Goal: Task Accomplishment & Management: Manage account settings

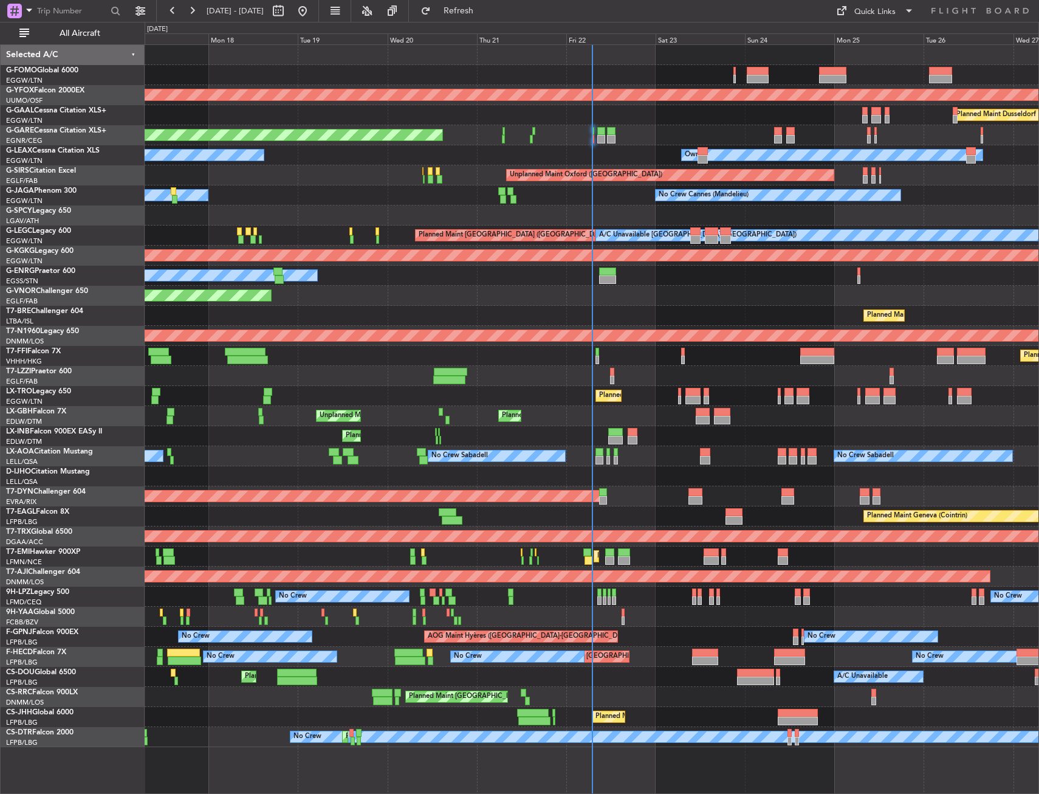
drag, startPoint x: 69, startPoint y: 34, endPoint x: 110, endPoint y: 94, distance: 73.0
click at [69, 34] on span "All Aircraft" at bounding box center [80, 33] width 97 height 9
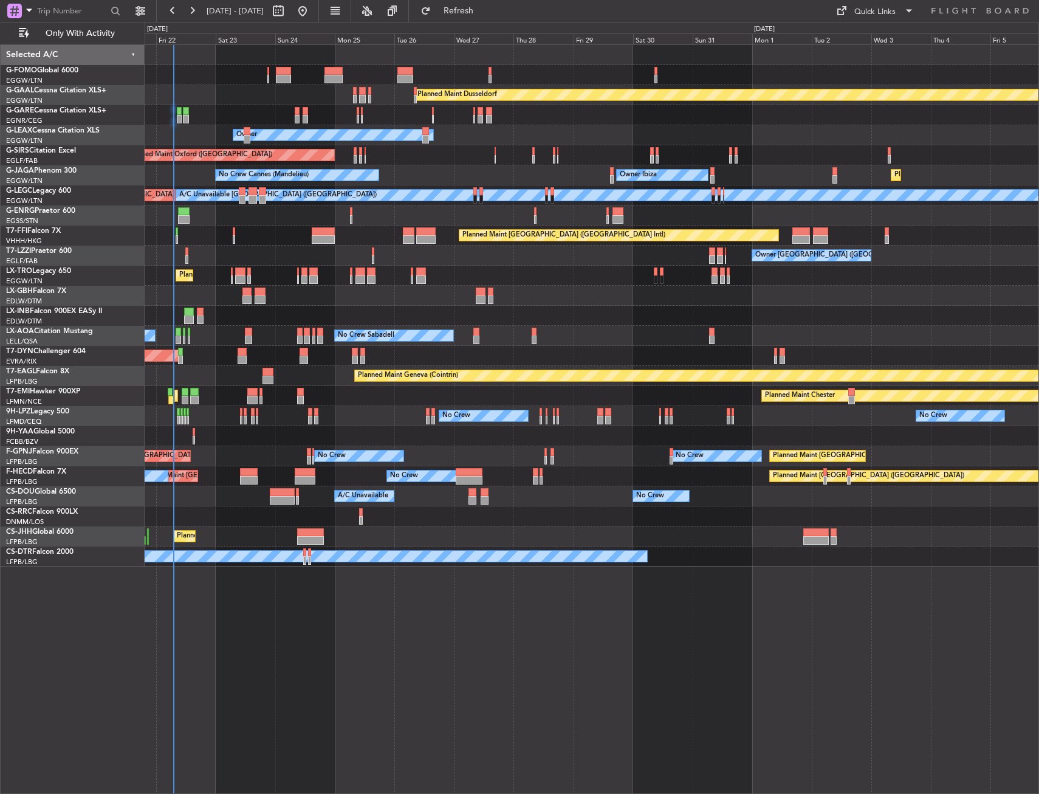
click at [310, 442] on div "Planned Maint Dusseldorf Unplanned Maint Chester Owner Owner Unplanned Maint Ox…" at bounding box center [592, 305] width 894 height 521
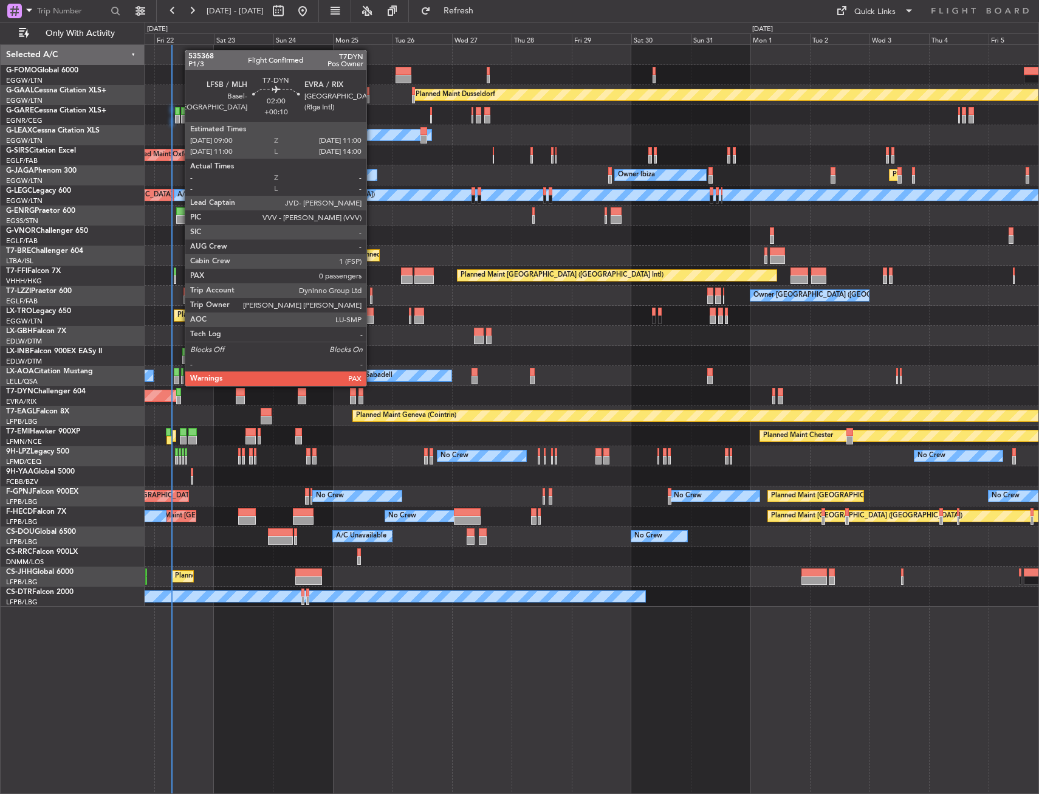
click at [179, 396] on div at bounding box center [178, 400] width 5 height 9
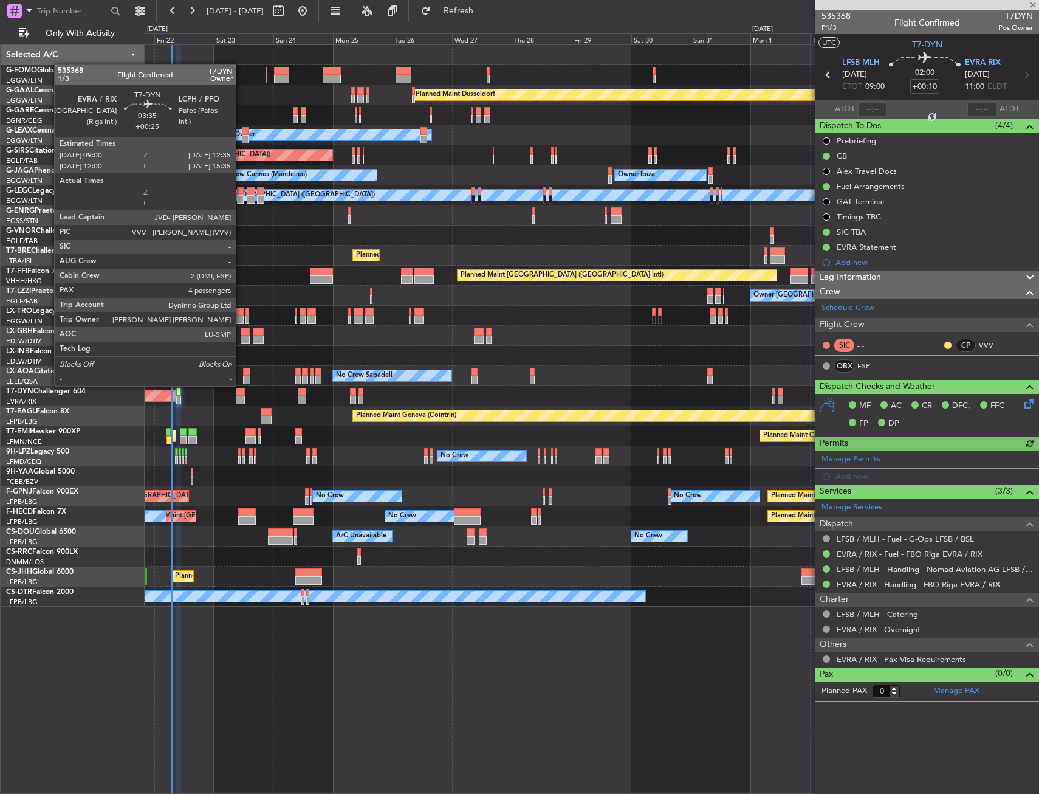
click at [241, 396] on div at bounding box center [240, 400] width 9 height 9
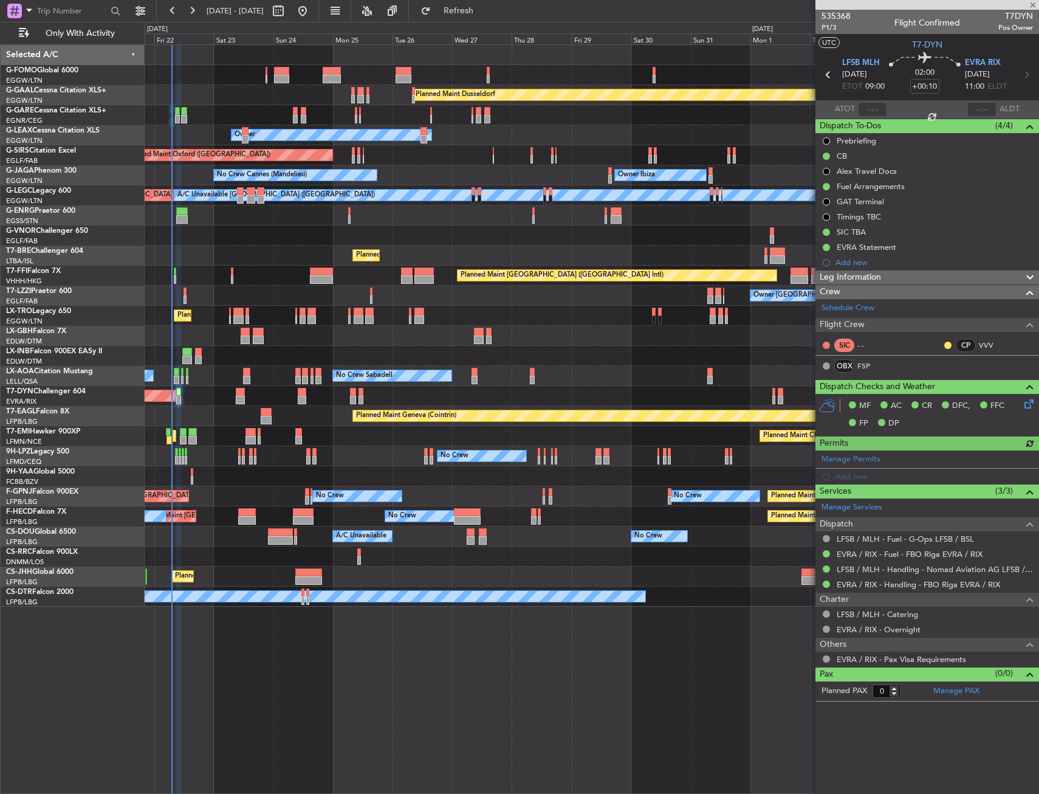
type input "+00:25"
type input "4"
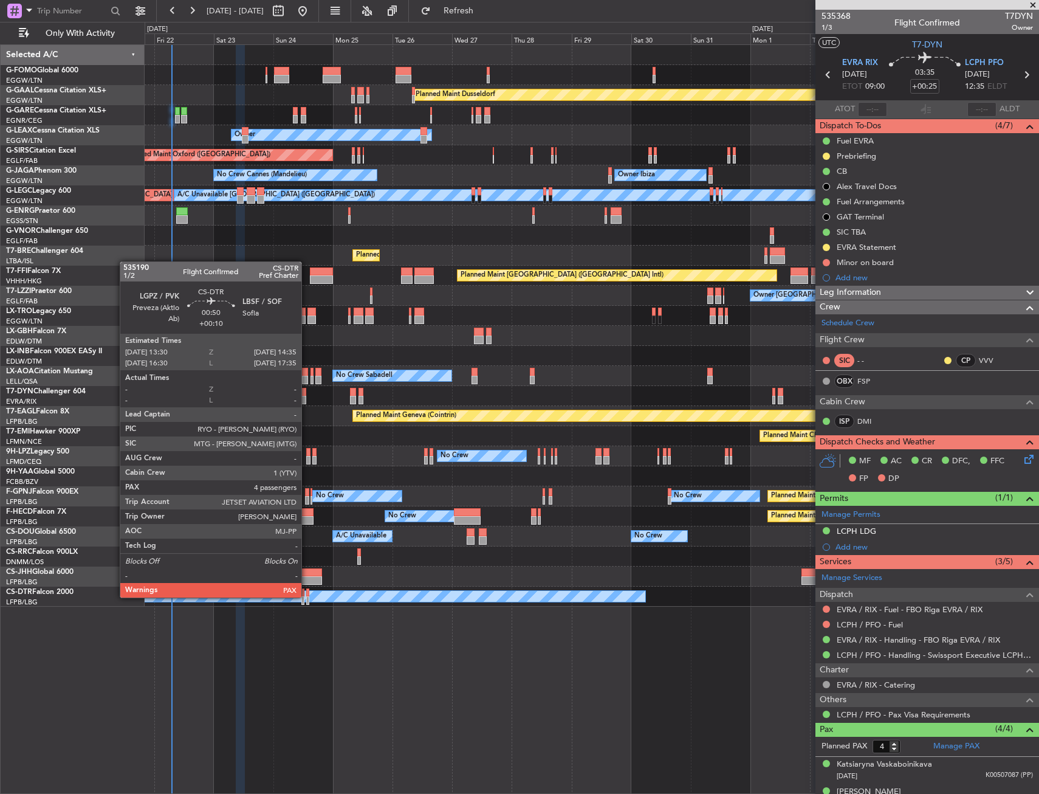
click at [307, 596] on div at bounding box center [307, 600] width 3 height 9
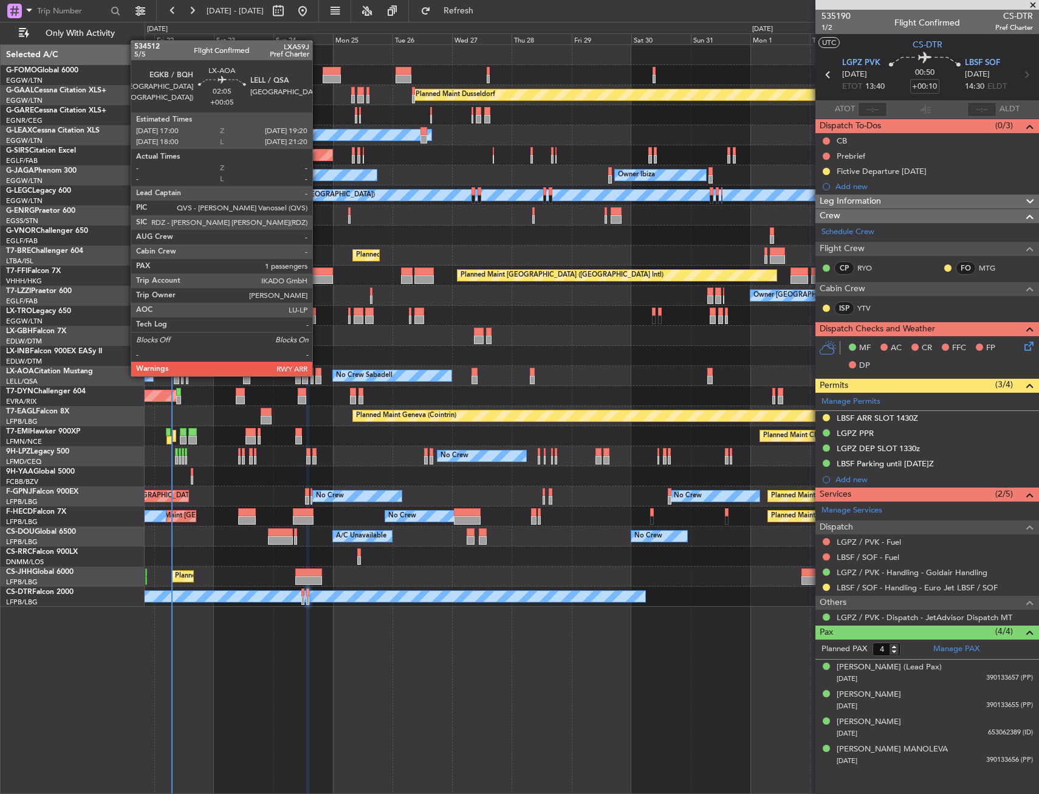
click at [318, 375] on div at bounding box center [318, 372] width 6 height 9
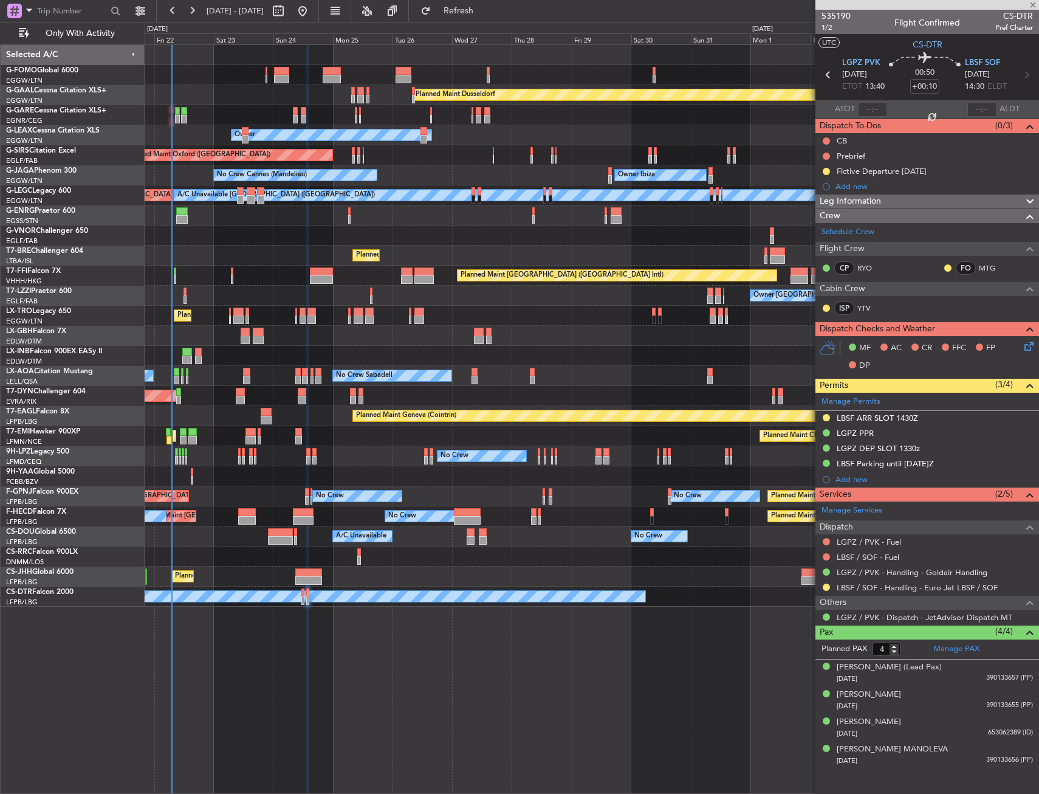
type input "+00:05"
type input "1"
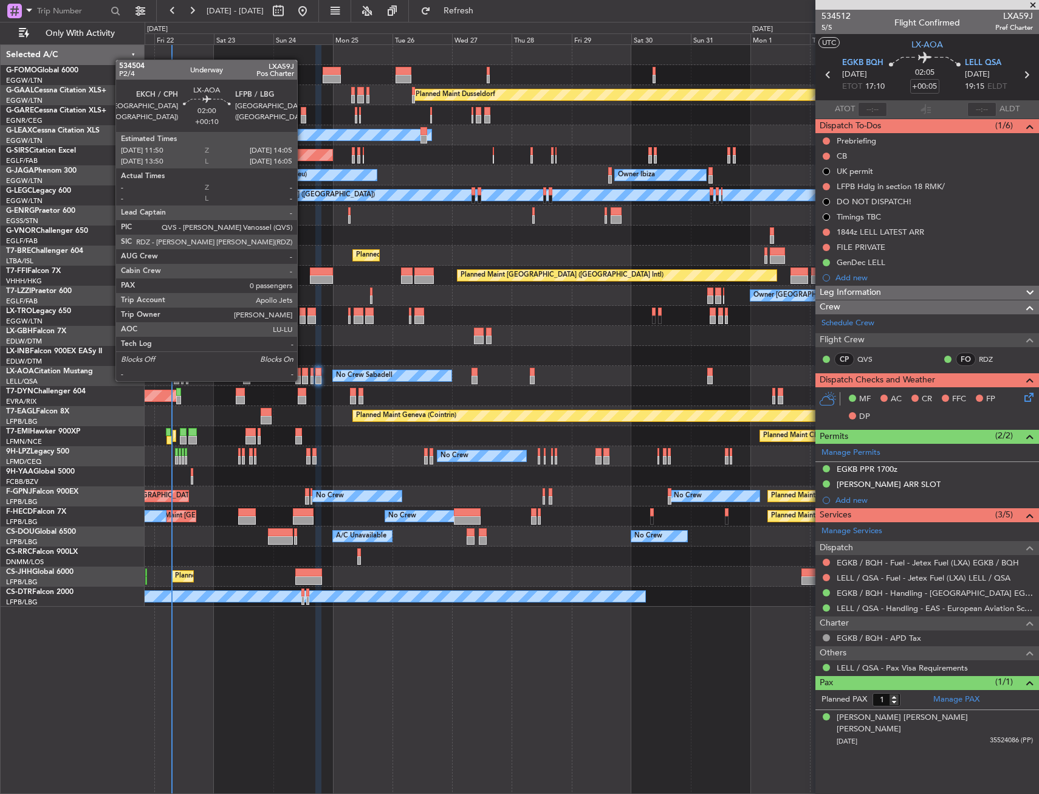
click at [303, 380] on div at bounding box center [305, 380] width 6 height 9
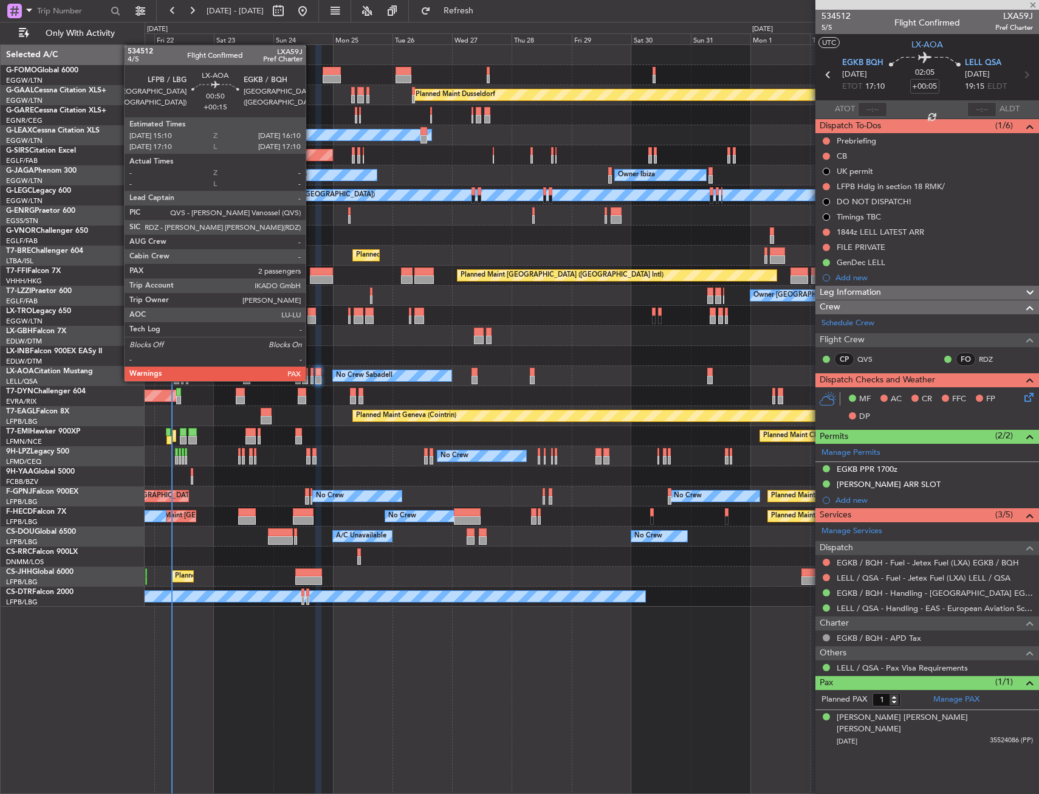
type input "+00:10"
type input "0"
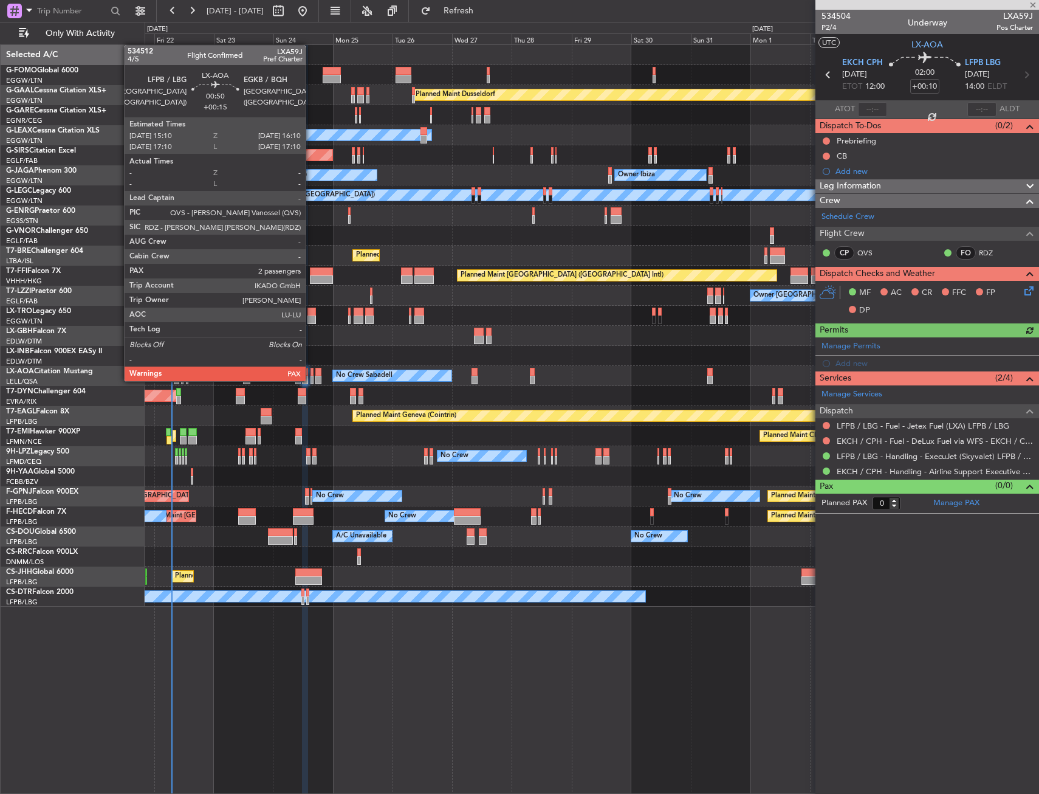
click at [311, 380] on div at bounding box center [312, 380] width 3 height 9
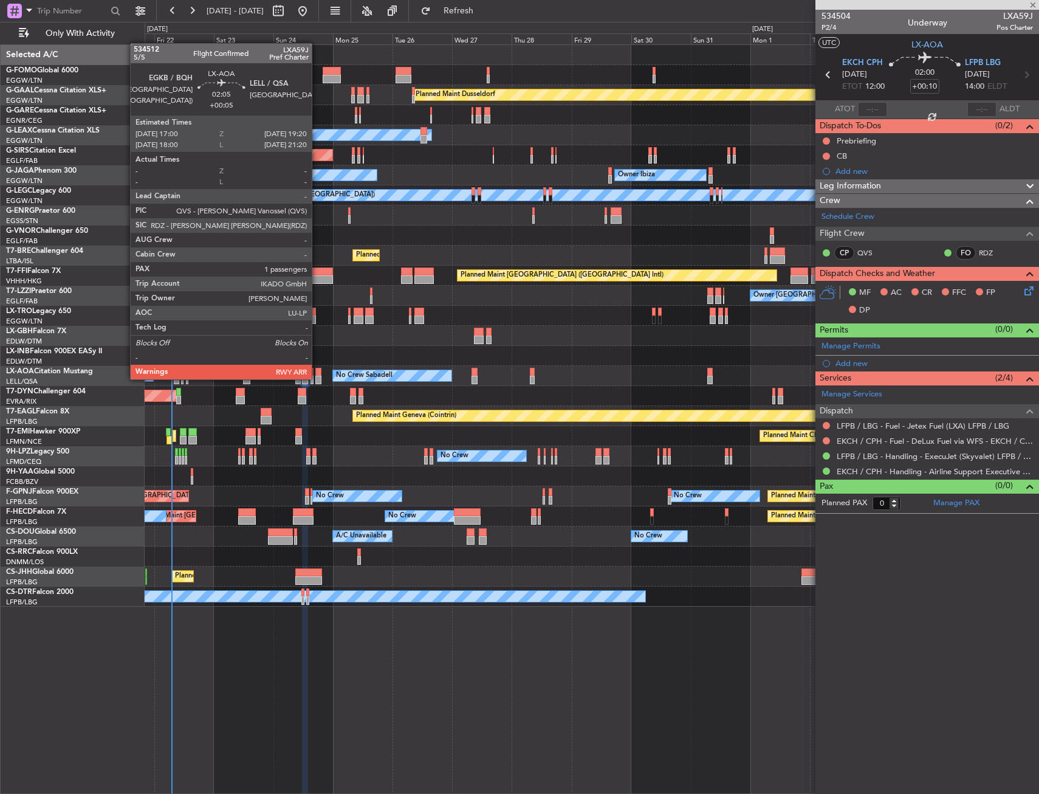
type input "+00:15"
type input "2"
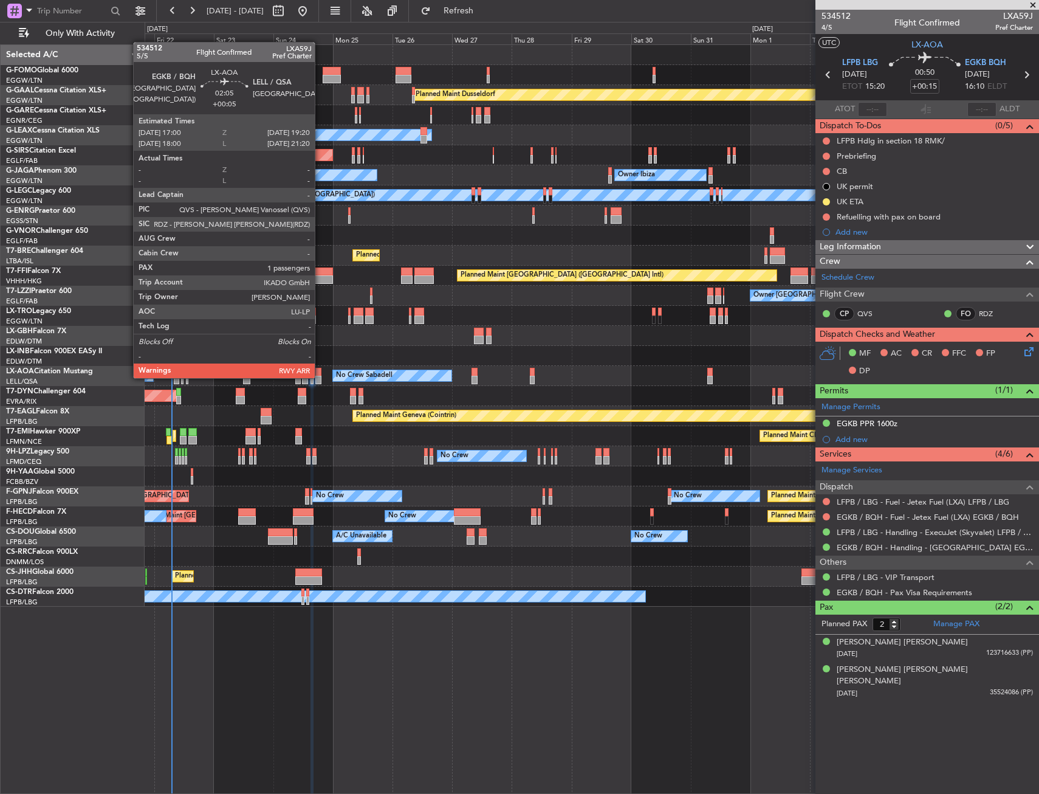
click at [320, 377] on div at bounding box center [318, 380] width 6 height 9
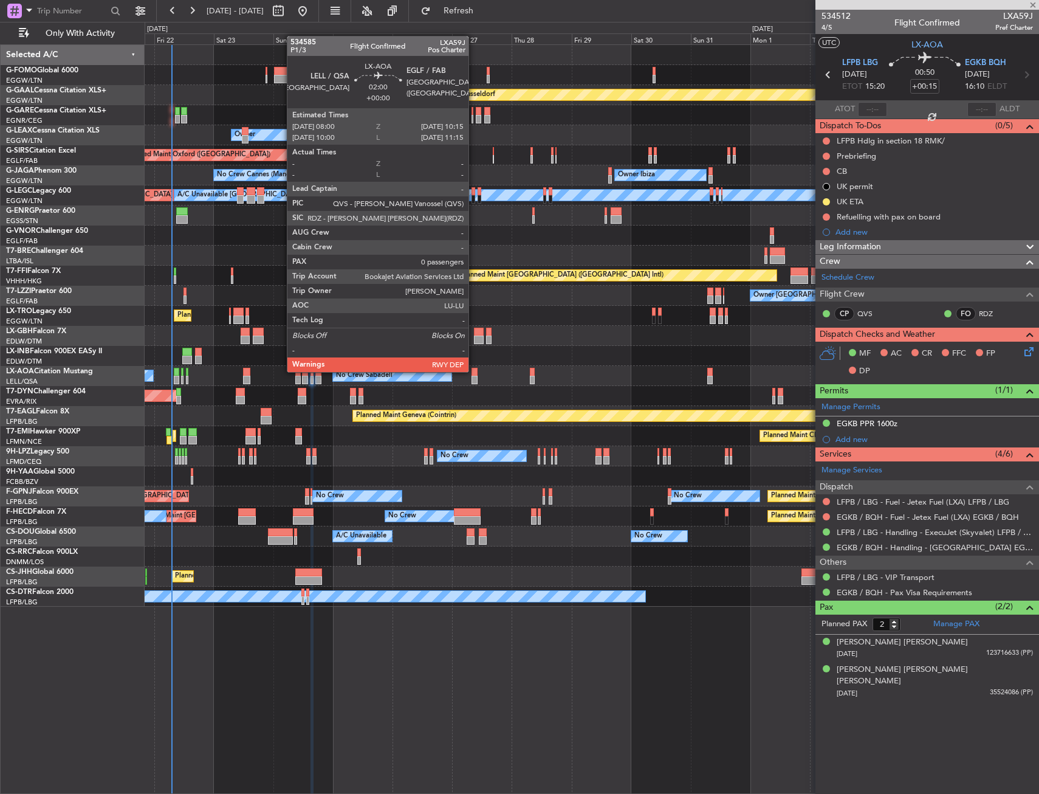
type input "+00:05"
type input "1"
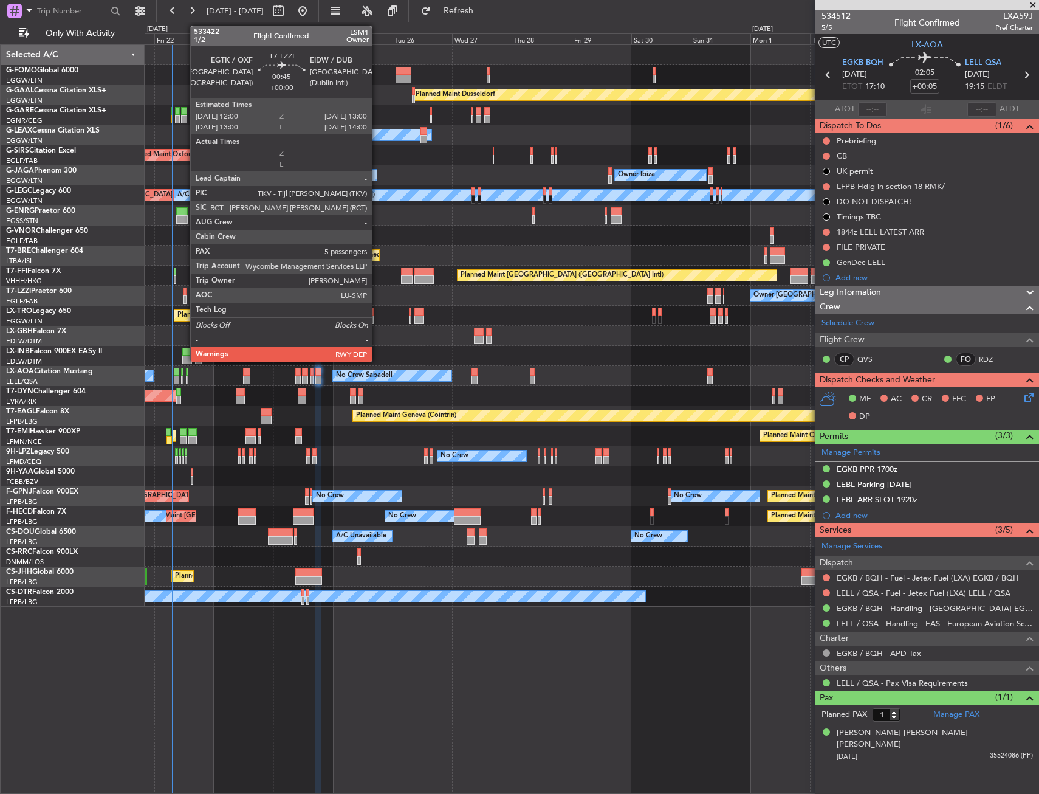
click at [184, 291] on div at bounding box center [185, 291] width 3 height 9
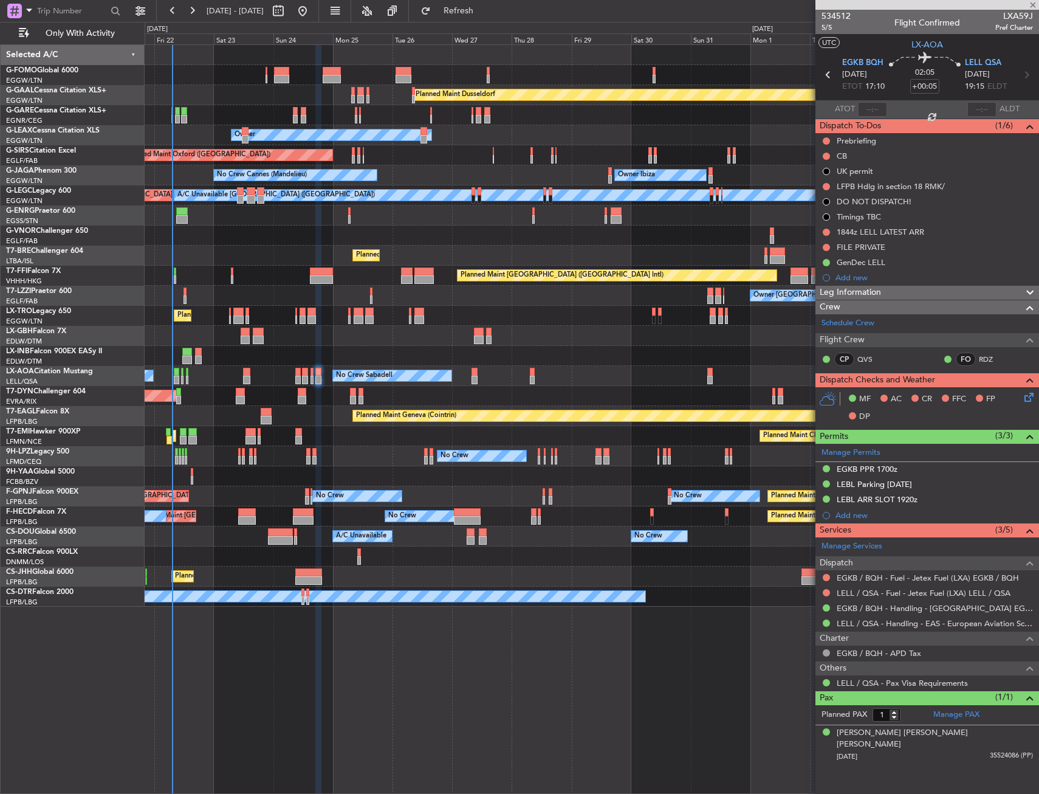
type input "5"
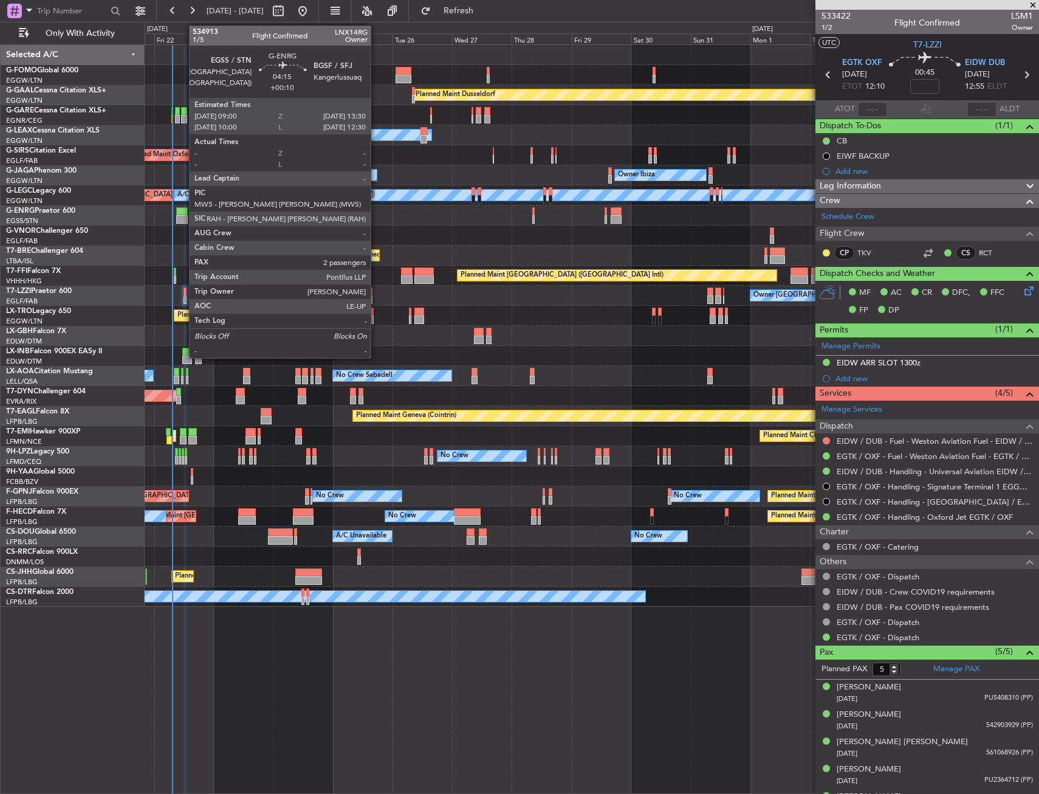
click at [183, 215] on div at bounding box center [182, 211] width 12 height 9
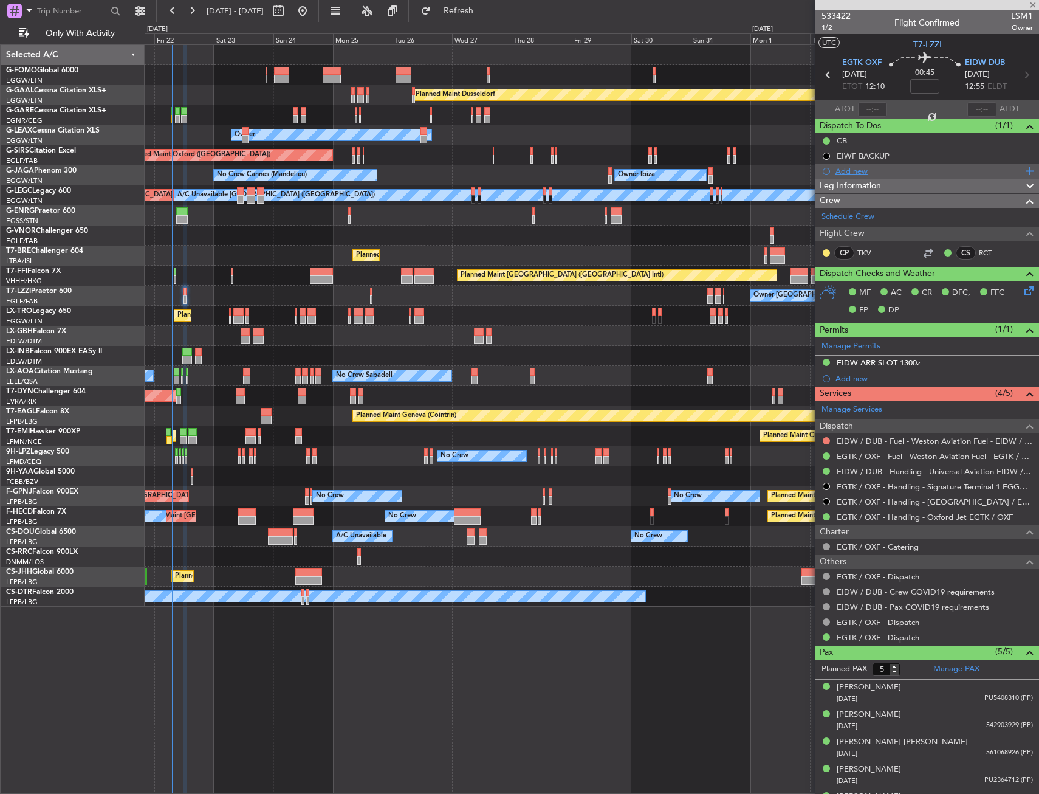
type input "+00:10"
type input "2"
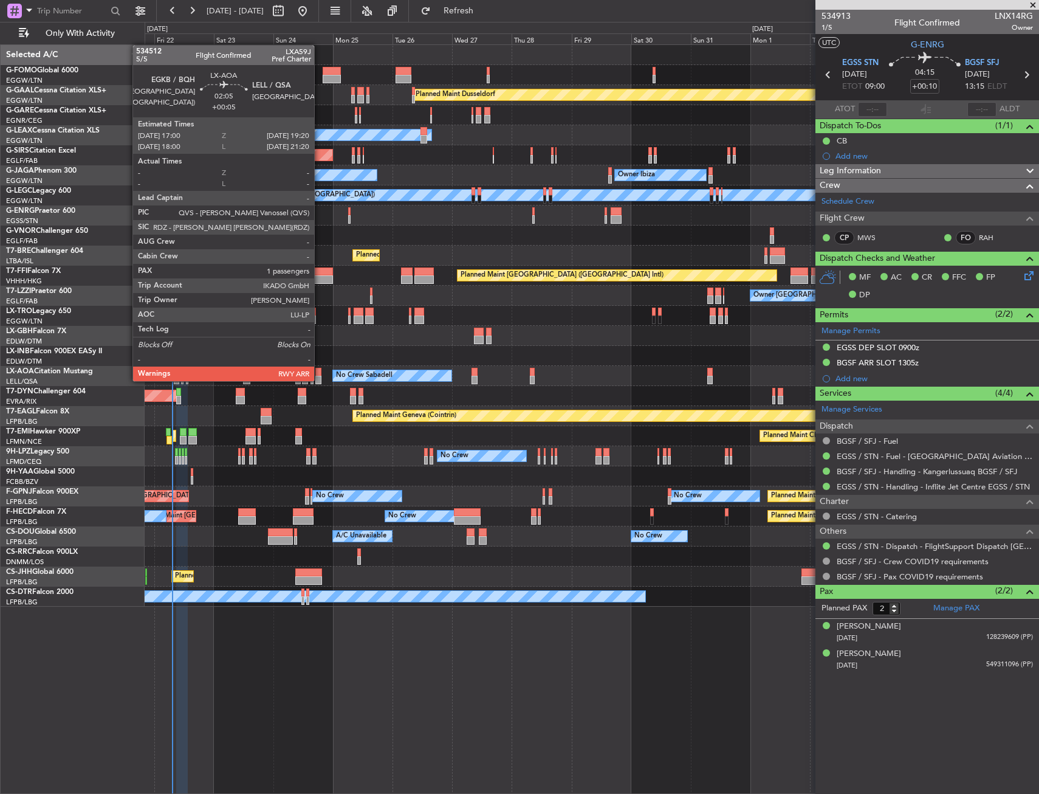
click at [320, 380] on div at bounding box center [318, 380] width 6 height 9
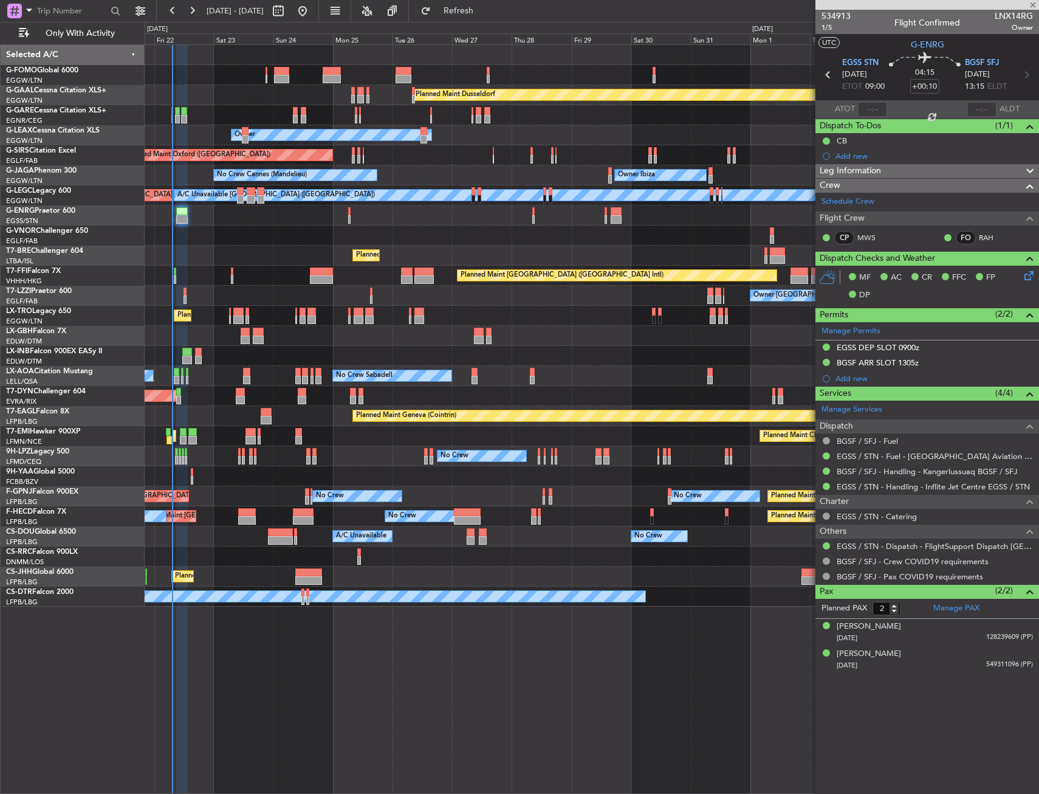
type input "+00:05"
type input "1"
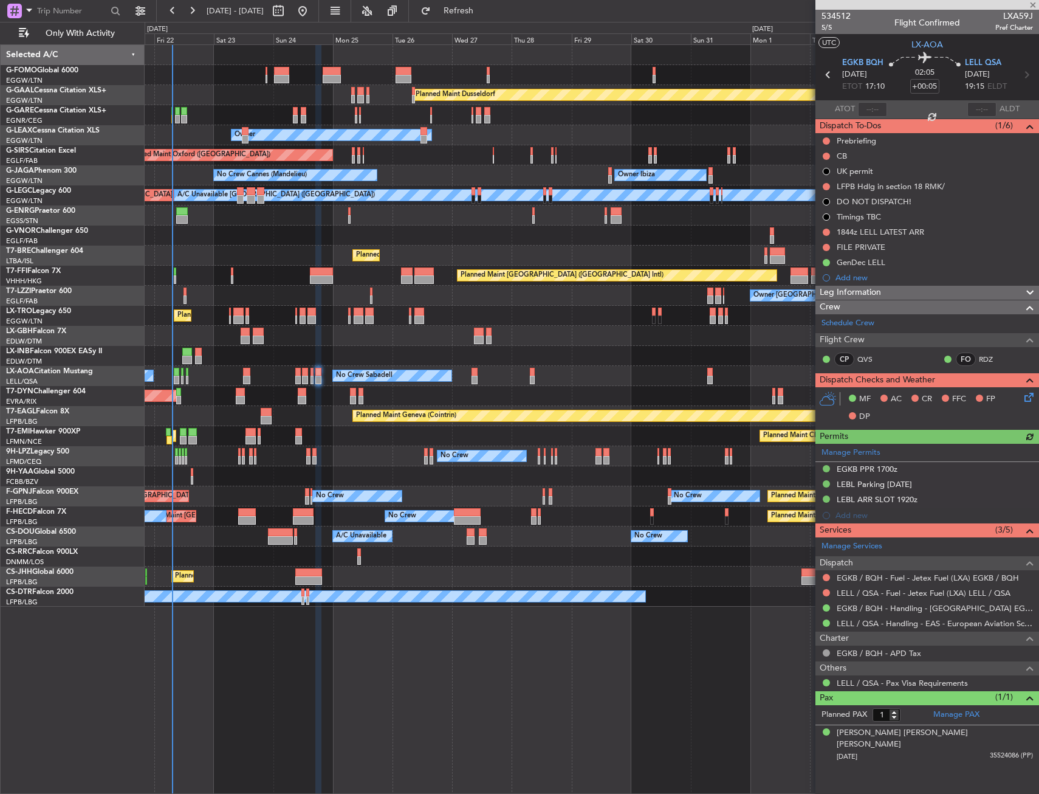
click at [825, 499] on div "Manage Permits EGKB PPR 1700z LEBL Parking 27Aug LEBL ARR SLOT 1920z Add new" at bounding box center [928, 484] width 224 height 80
click at [825, 478] on div "LEBL Parking 27Aug" at bounding box center [928, 484] width 224 height 15
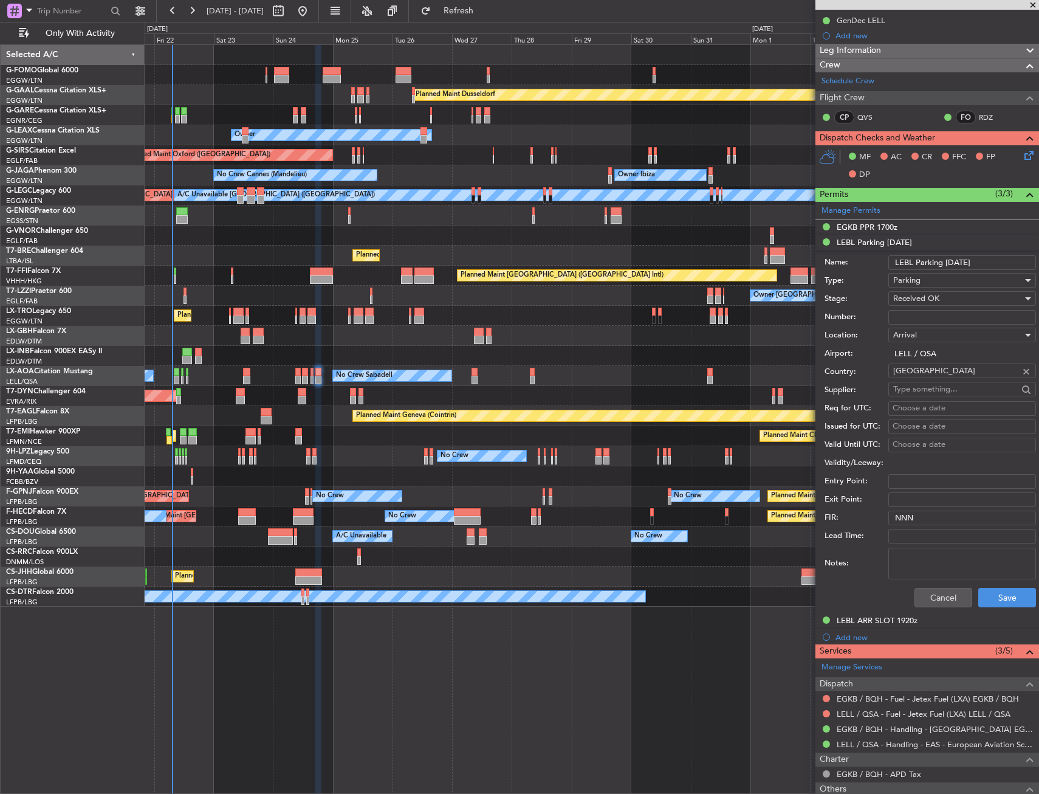
scroll to position [243, 0]
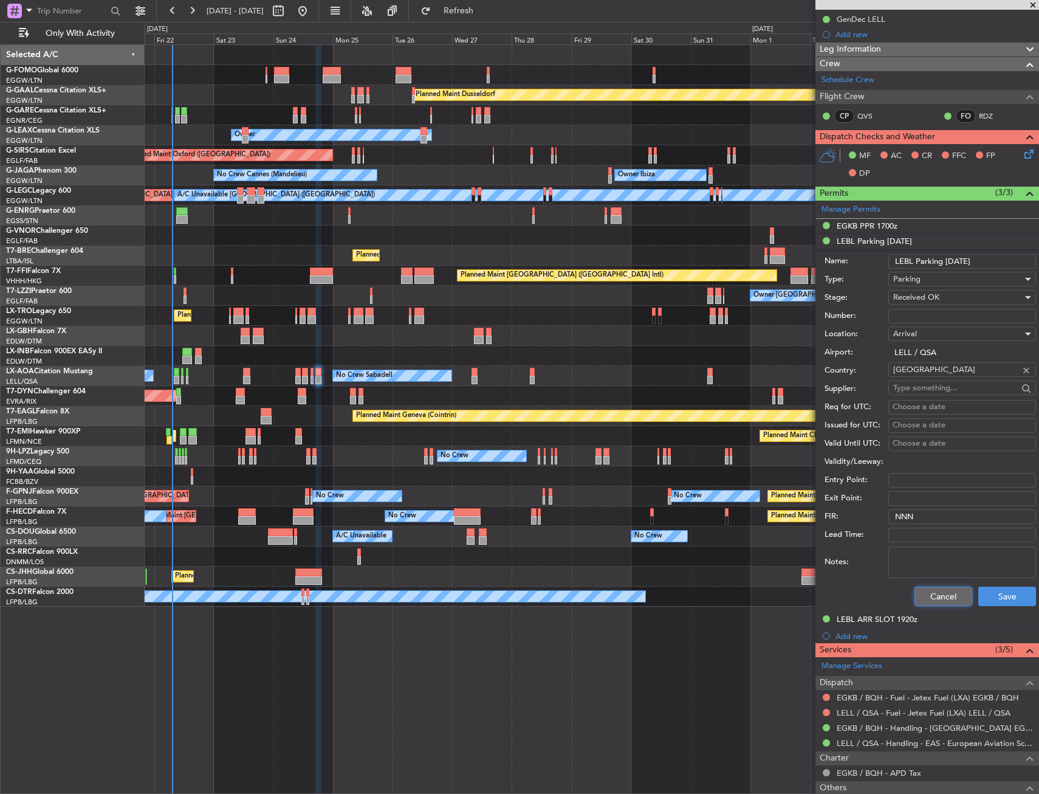
click at [959, 594] on button "Cancel" at bounding box center [944, 596] width 58 height 19
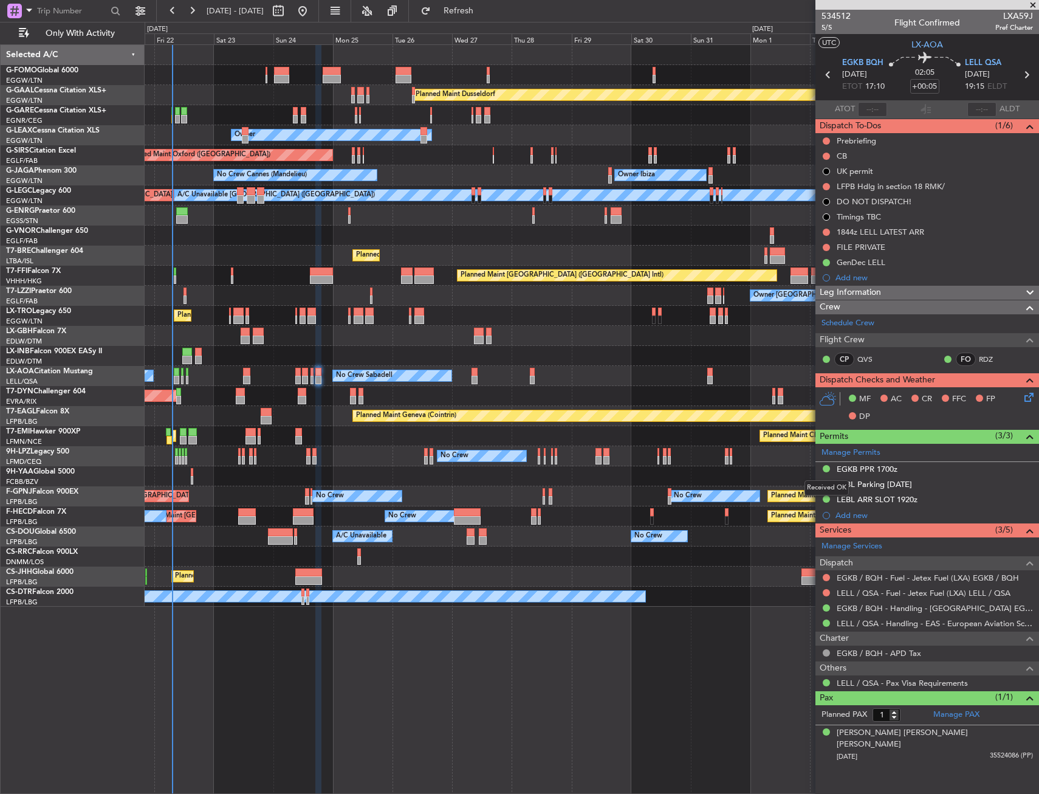
click at [825, 484] on div "Received OK" at bounding box center [827, 487] width 44 height 15
click at [823, 484] on button at bounding box center [826, 483] width 7 height 7
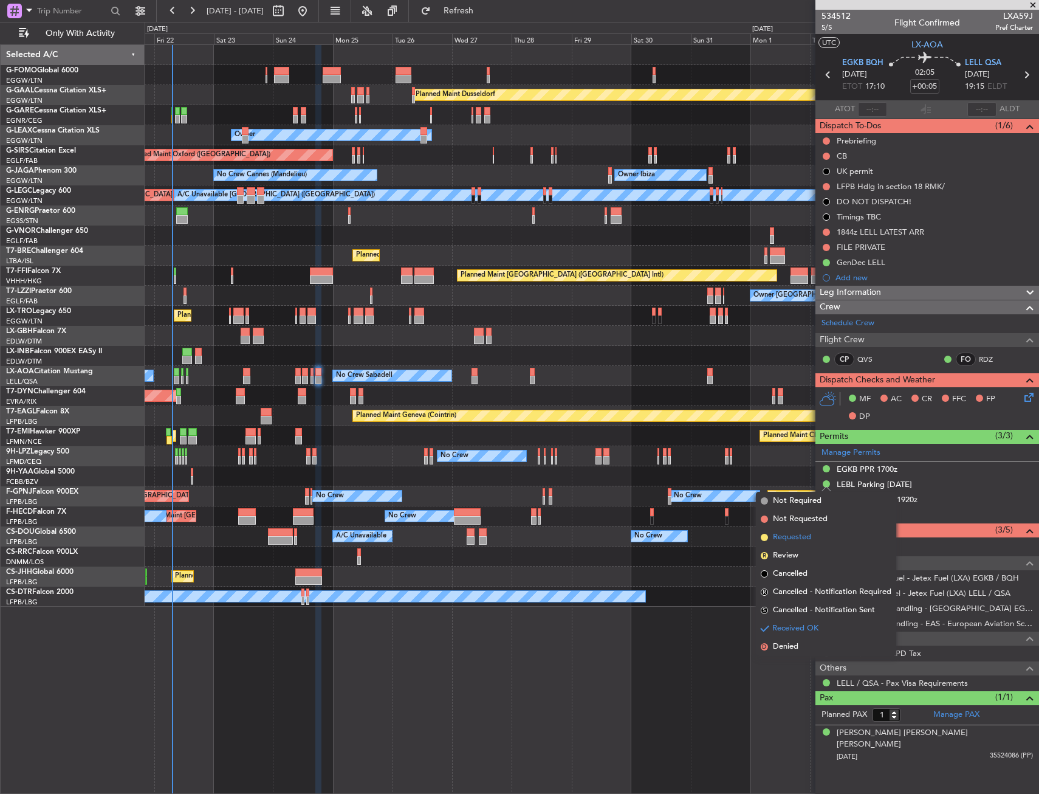
click at [807, 542] on span "Requested" at bounding box center [792, 537] width 38 height 12
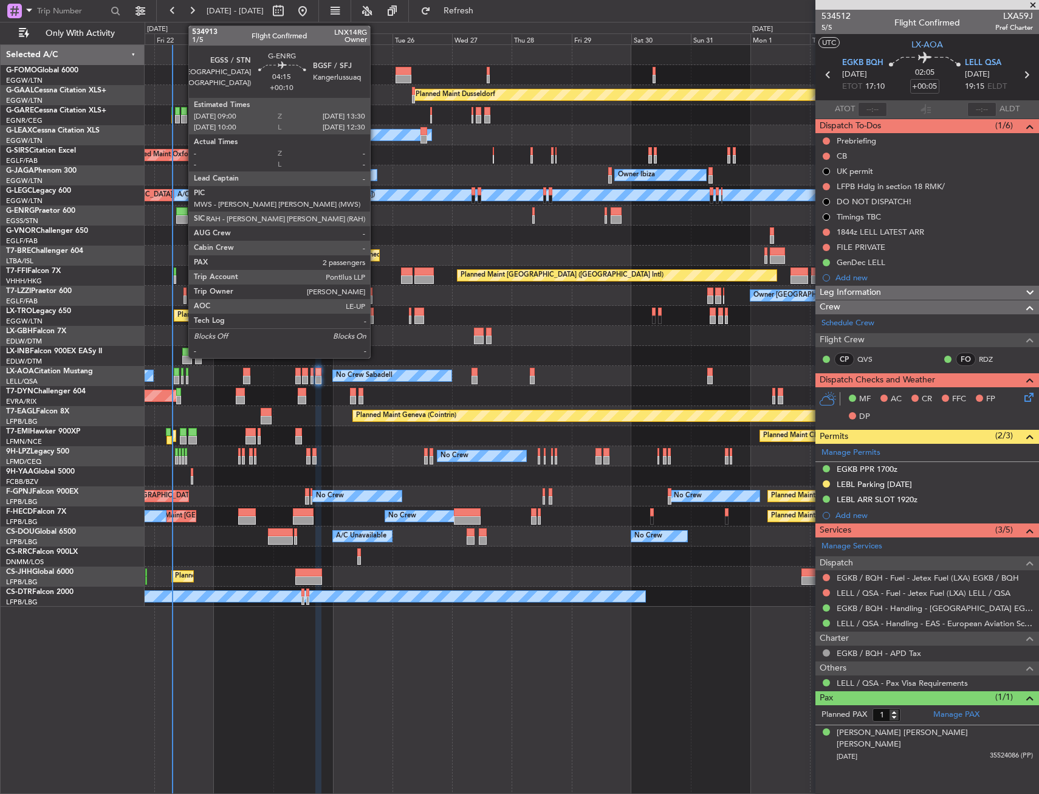
click at [182, 215] on div at bounding box center [182, 219] width 12 height 9
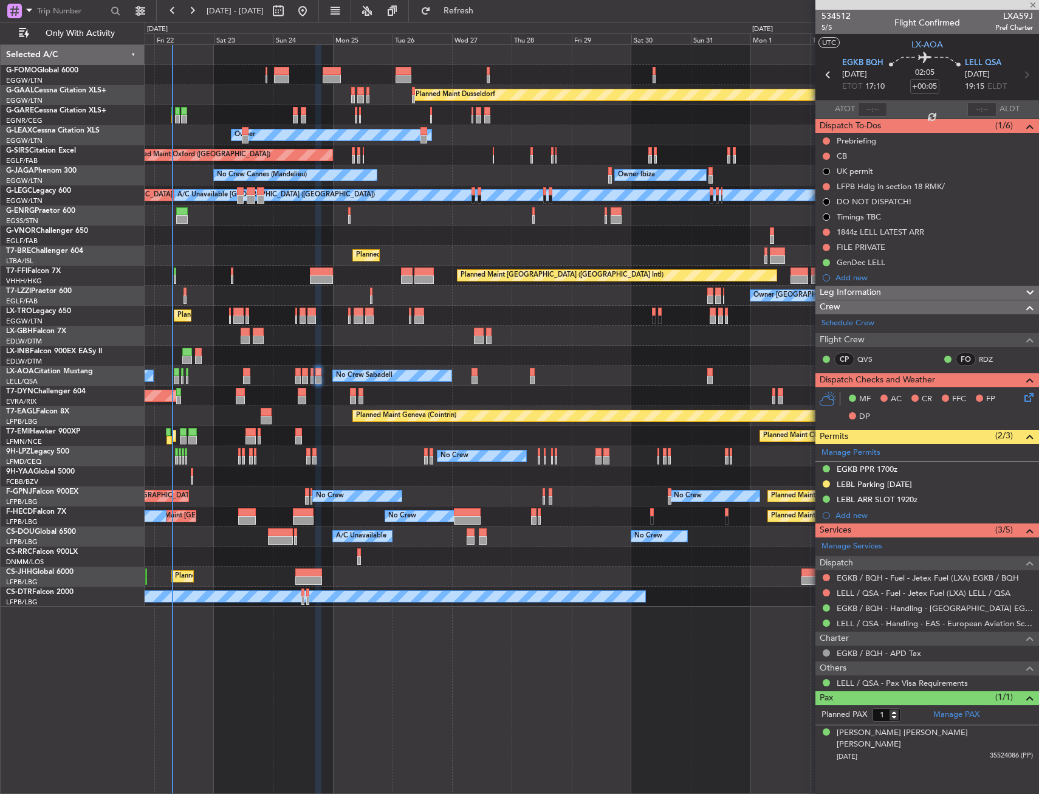
type input "+00:10"
type input "2"
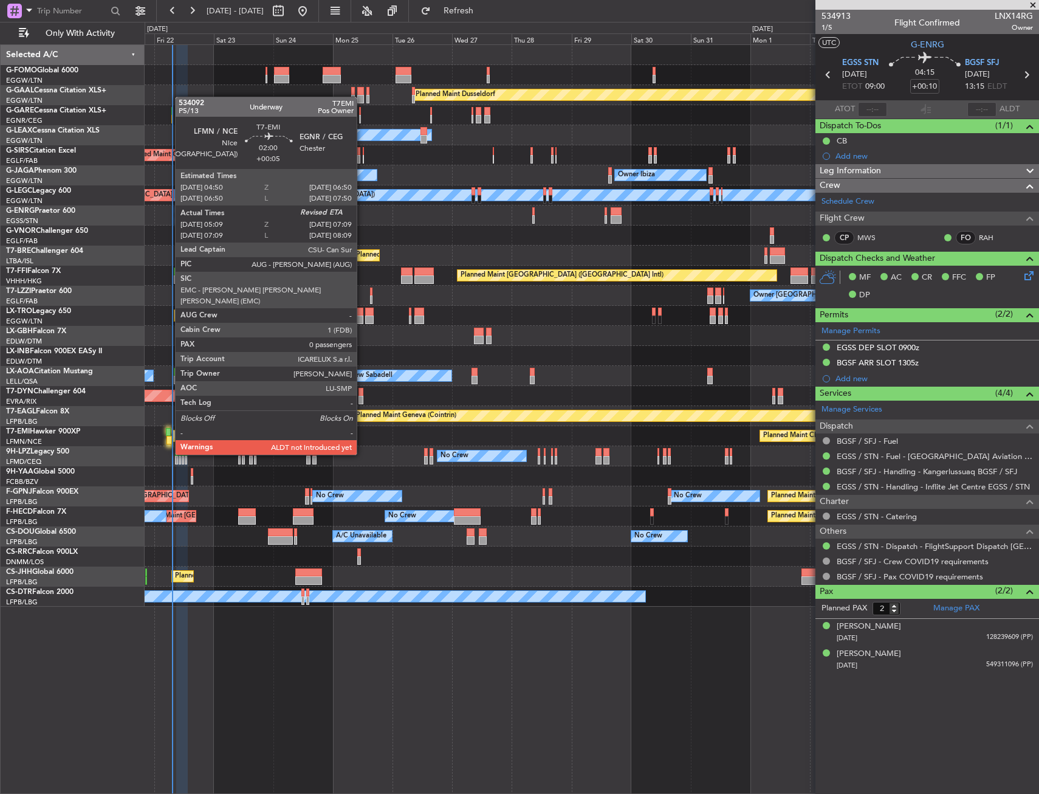
click at [168, 432] on div at bounding box center [168, 432] width 5 height 9
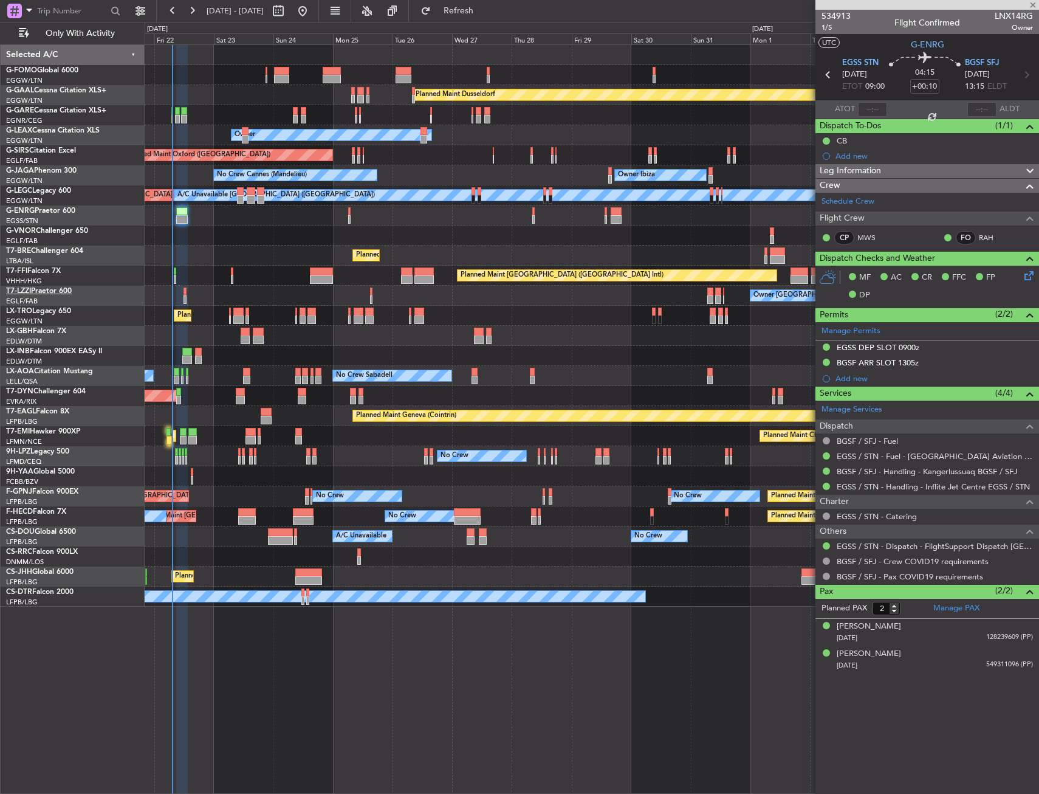
type input "+00:05"
type input "05:09"
type input "0"
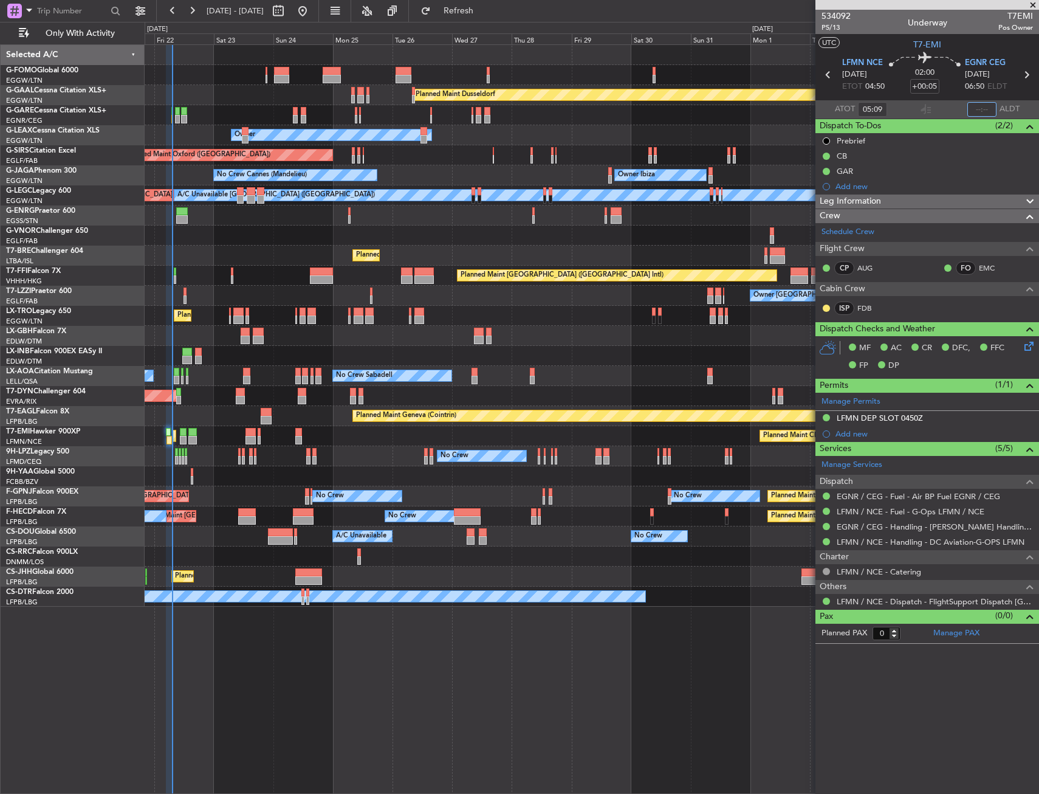
click at [977, 109] on input "text" at bounding box center [982, 109] width 29 height 15
click at [951, 51] on section "UTC T7-EMI" at bounding box center [928, 43] width 224 height 18
type input "07:11"
click at [454, 434] on div "Planned Maint Chester Planned Maint Chester" at bounding box center [592, 436] width 894 height 20
click at [466, 435] on div "Planned Maint Chester Planned Maint Chester" at bounding box center [592, 436] width 894 height 20
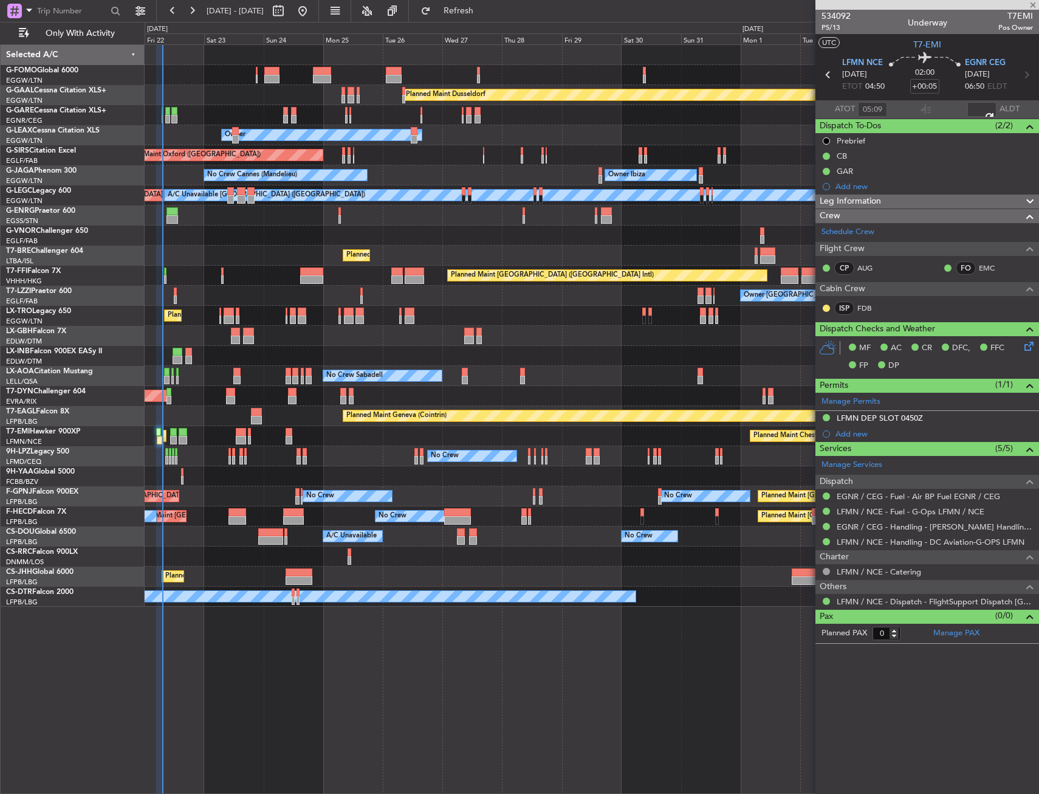
click at [455, 434] on div "Planned Maint Chester Planned Maint Chester" at bounding box center [592, 436] width 894 height 20
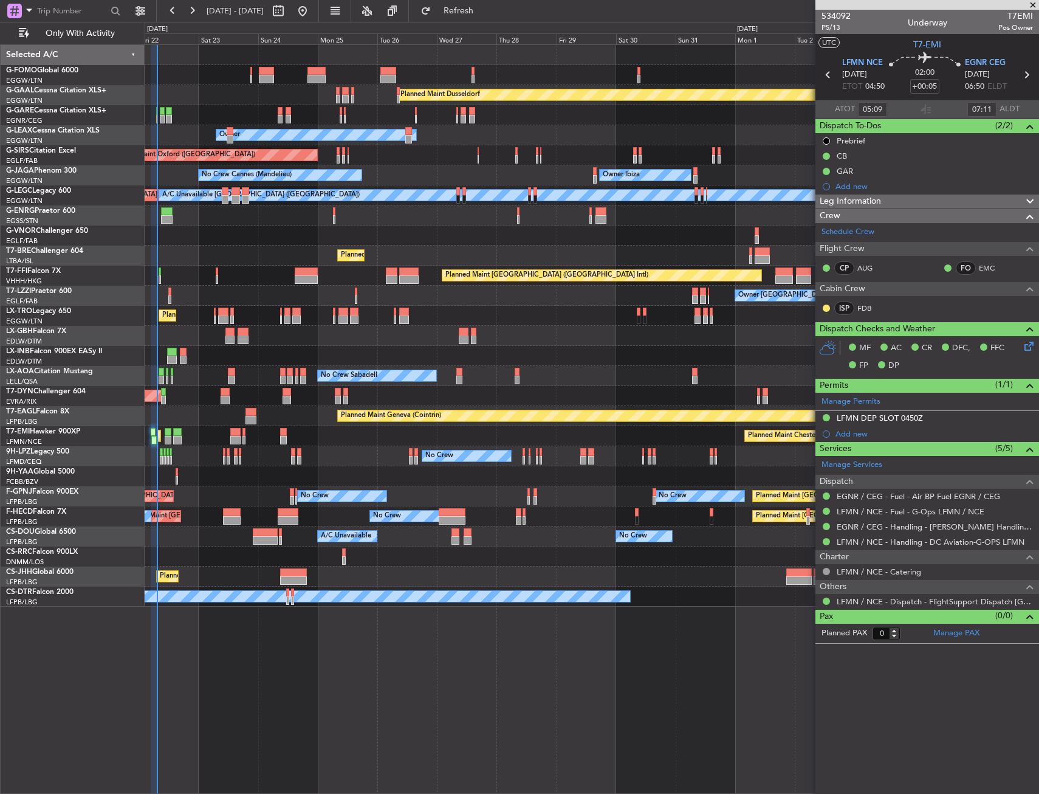
click at [201, 450] on div "No Crew No Crew No Crew" at bounding box center [592, 456] width 894 height 20
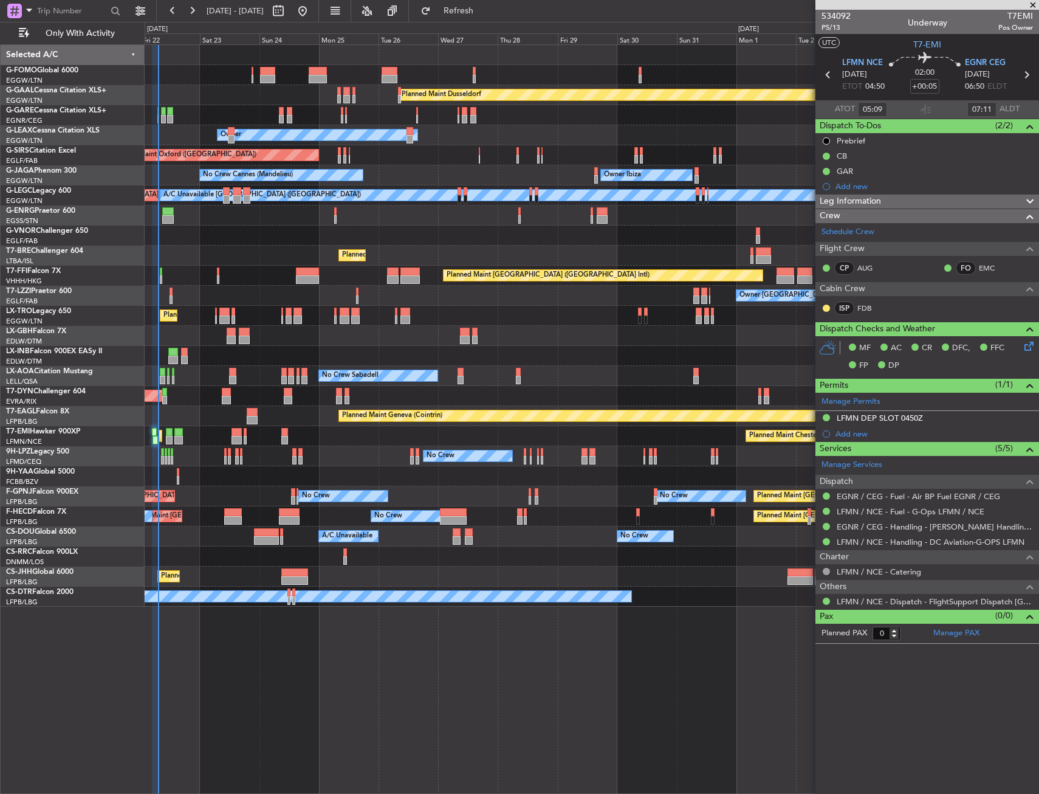
click at [202, 452] on div "No Crew No Crew No Crew" at bounding box center [592, 456] width 894 height 20
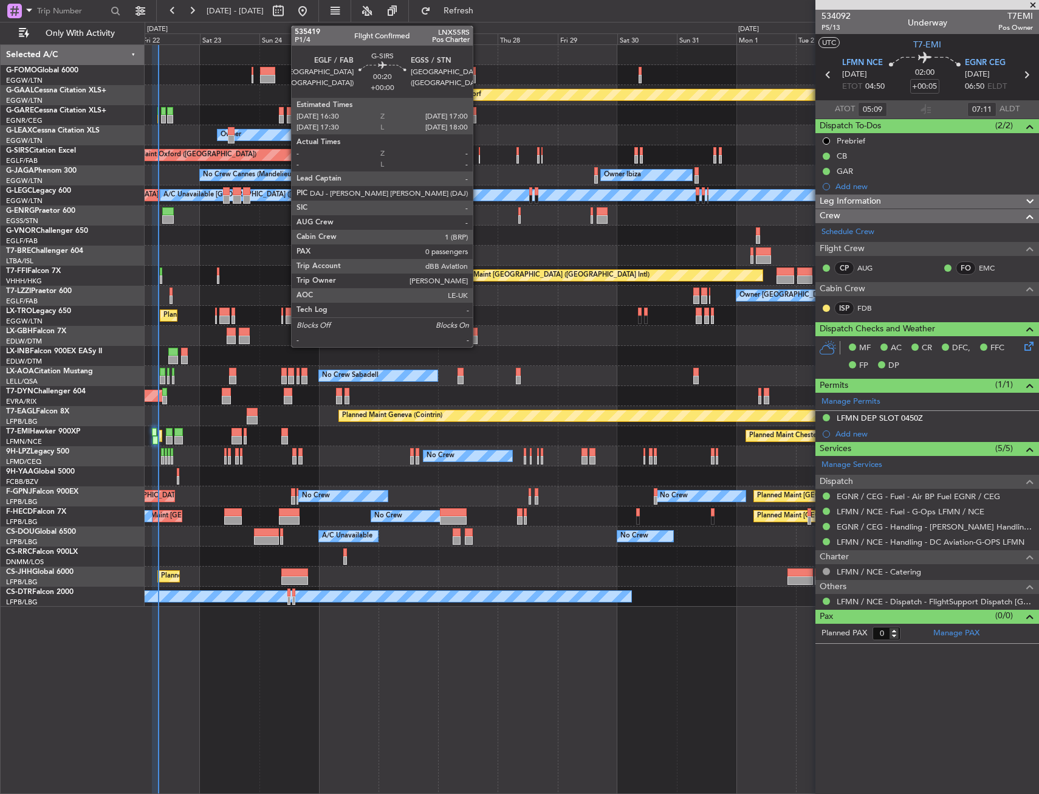
click at [479, 156] on div at bounding box center [480, 159] width 2 height 9
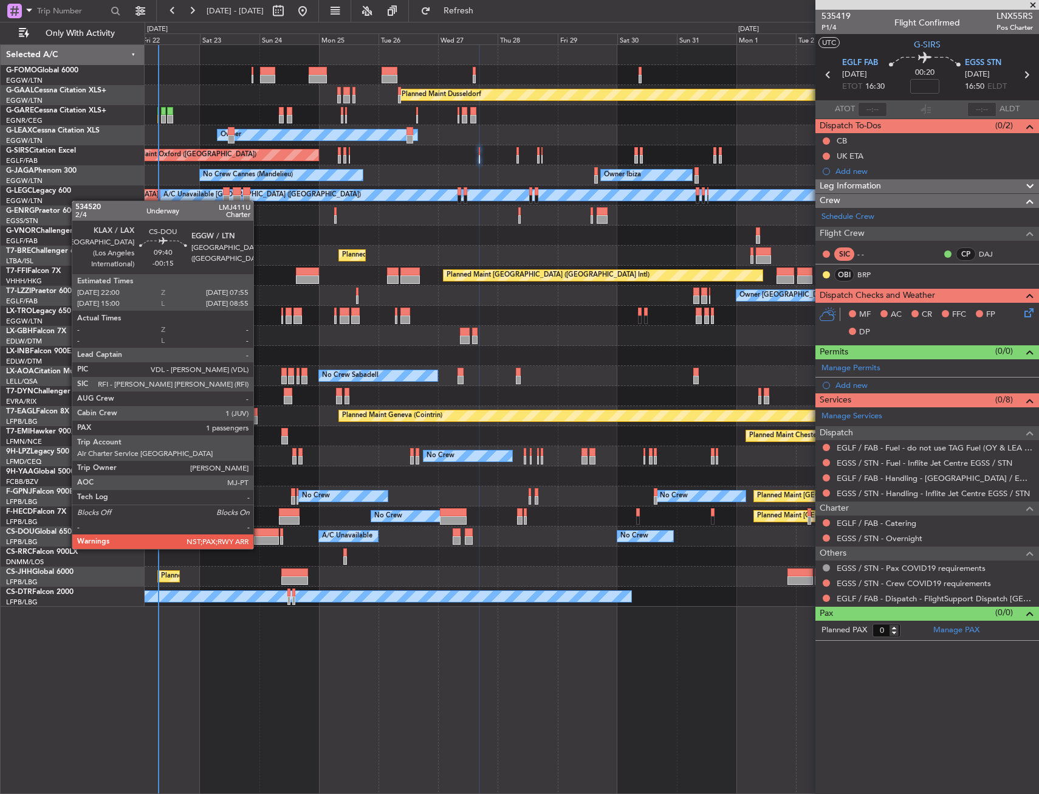
click at [260, 537] on div at bounding box center [266, 540] width 25 height 9
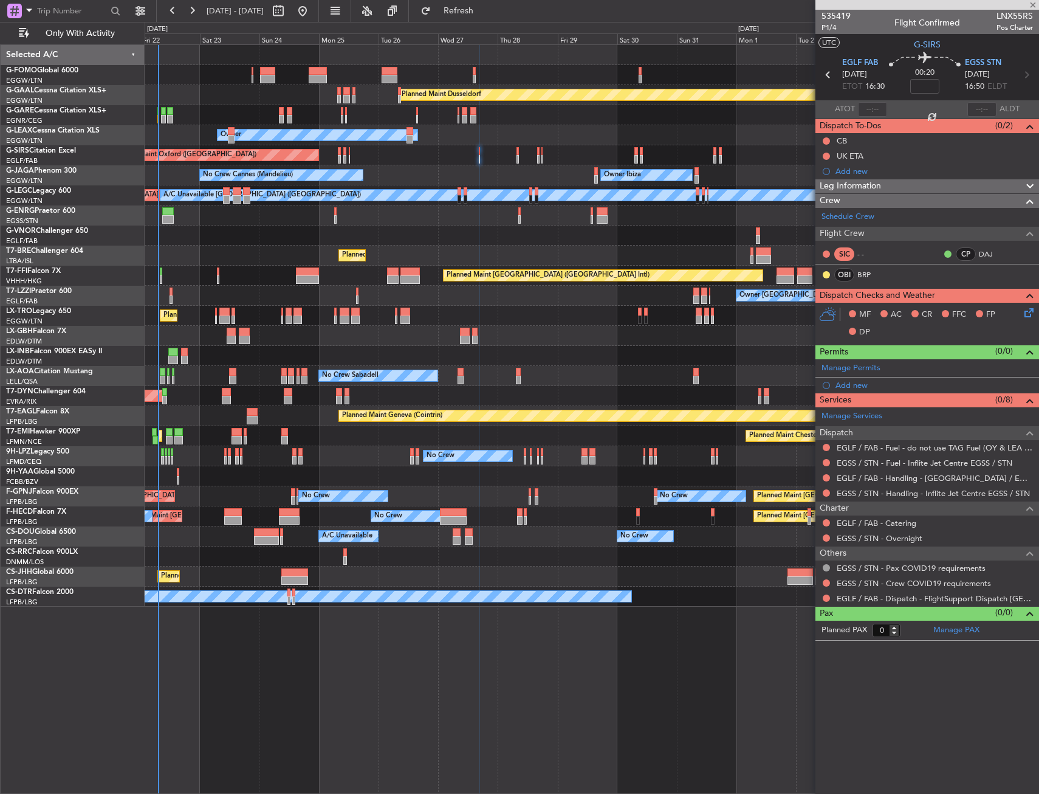
type input "-00:15"
type input "3"
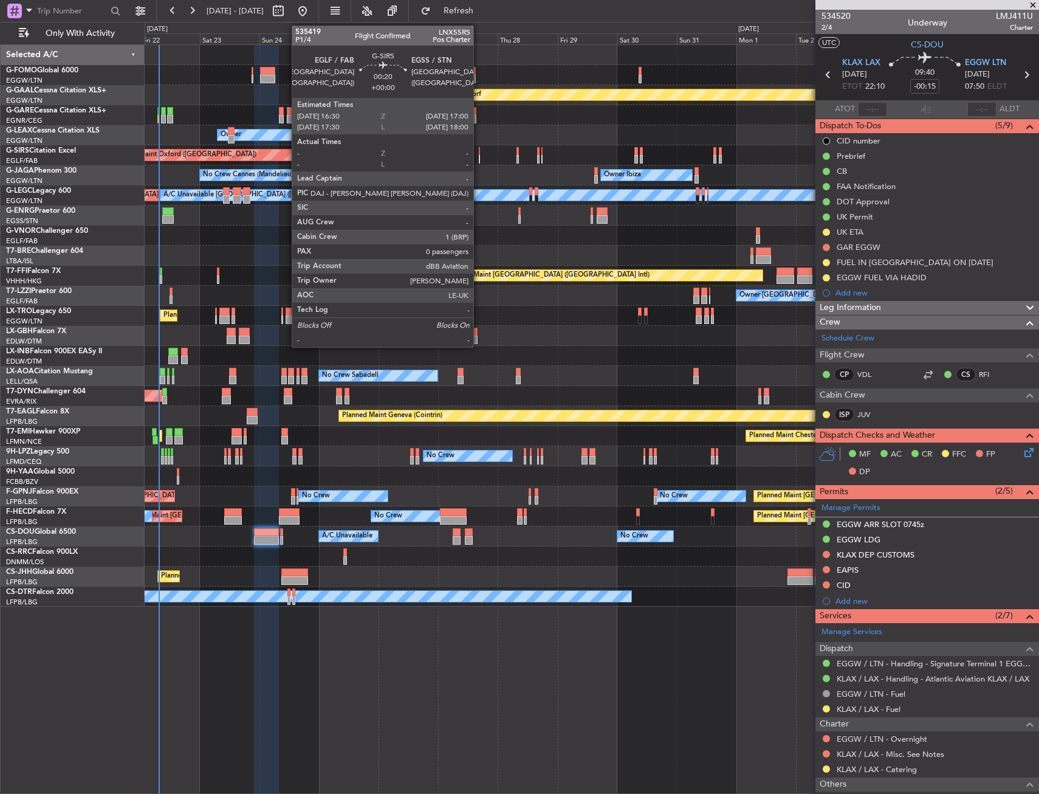
click at [479, 156] on div at bounding box center [480, 159] width 2 height 9
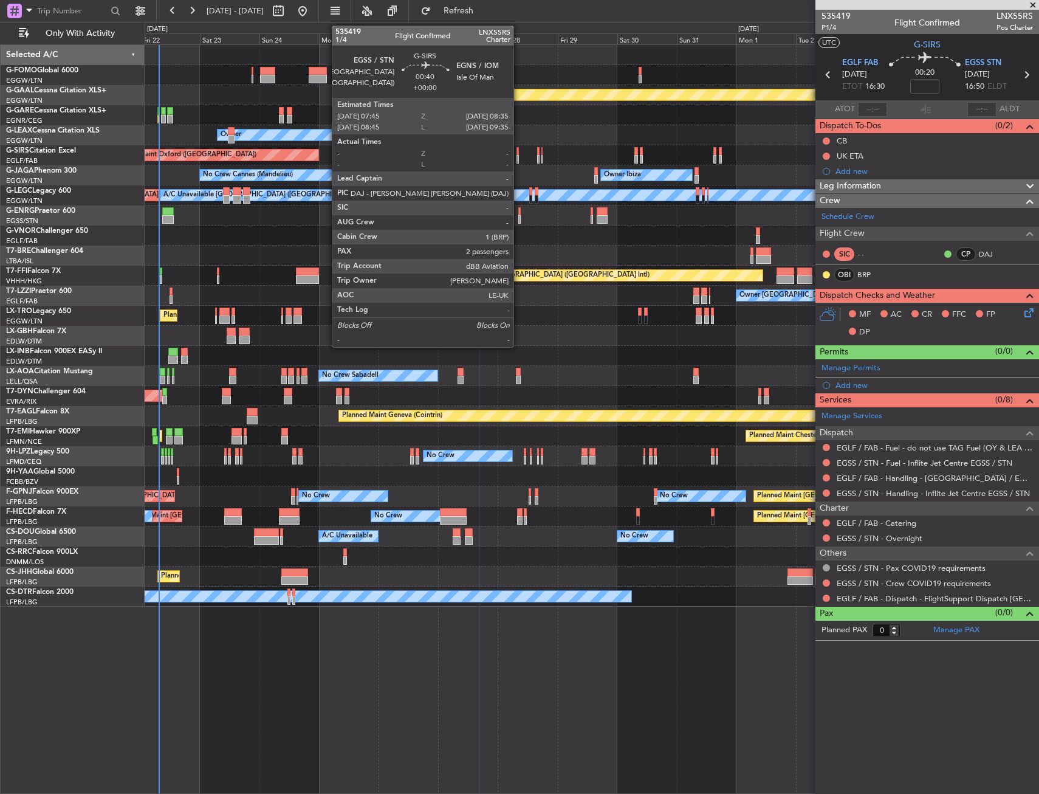
click at [519, 154] on div at bounding box center [518, 151] width 2 height 9
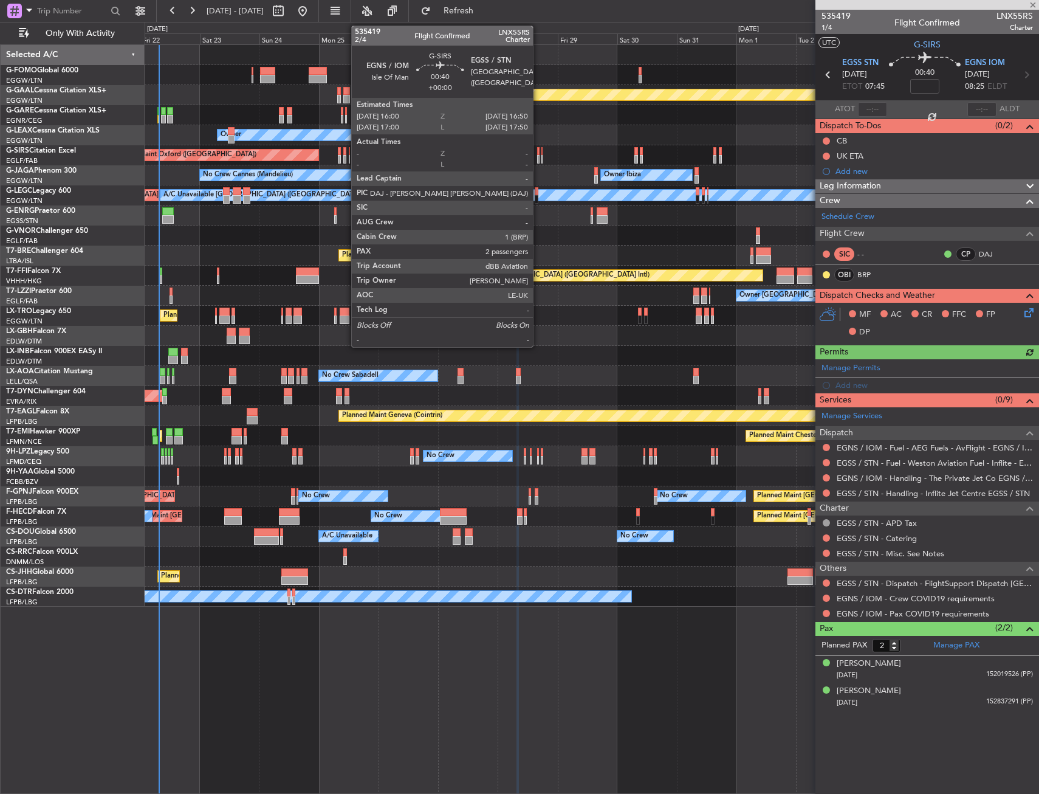
click at [539, 154] on div at bounding box center [538, 151] width 2 height 9
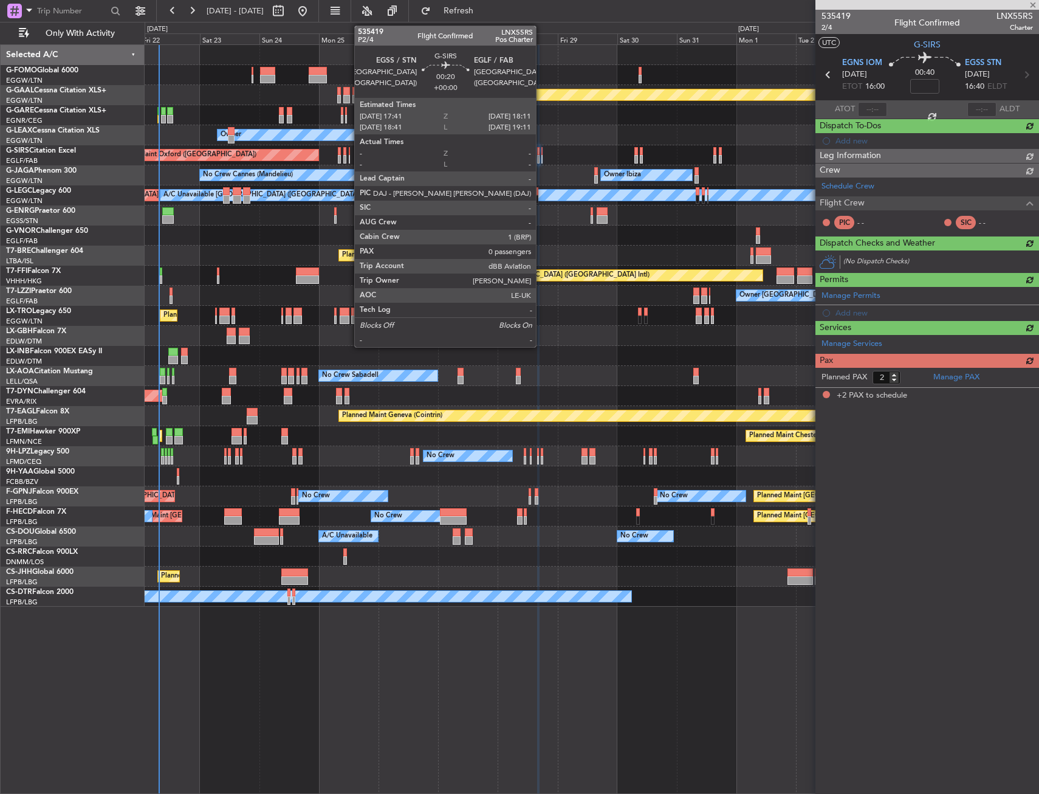
click at [542, 156] on div at bounding box center [543, 159] width 2 height 9
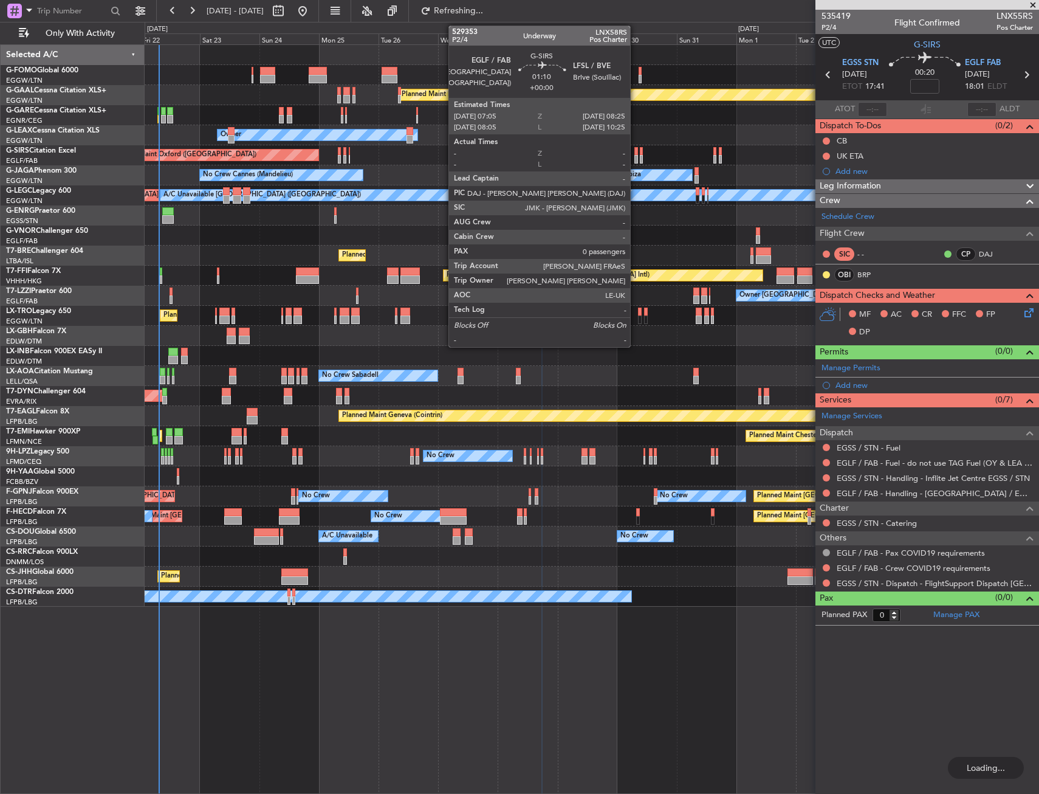
click at [636, 153] on div at bounding box center [637, 151] width 4 height 9
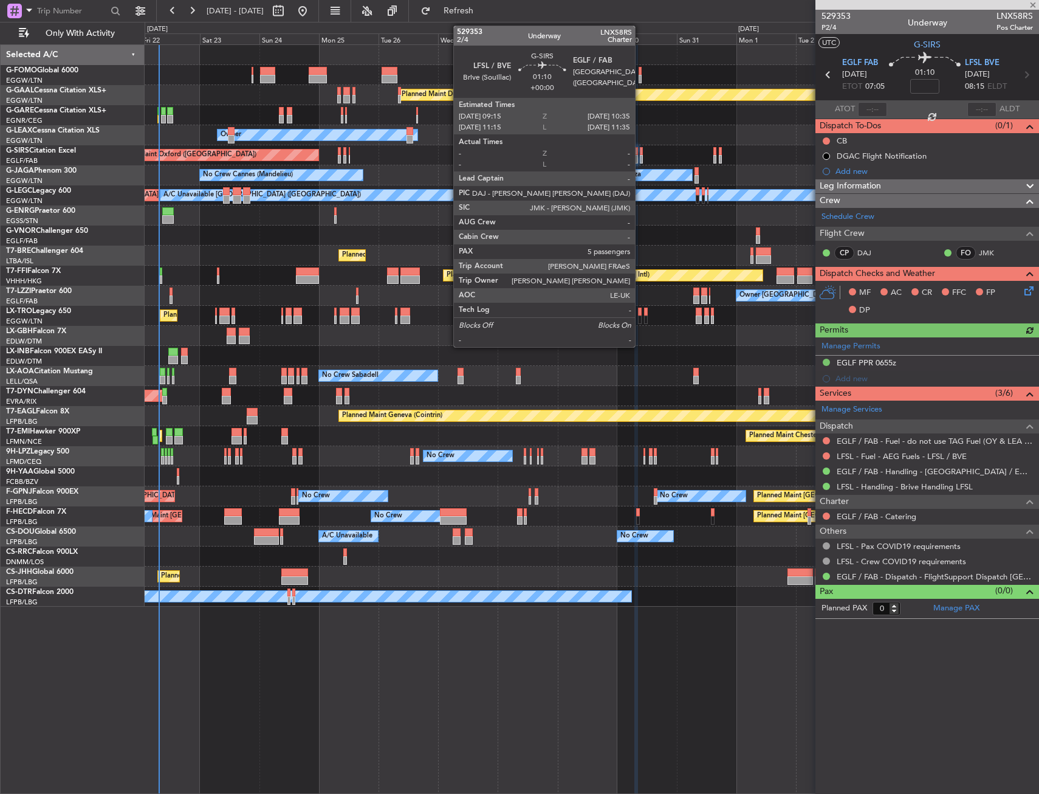
click at [641, 154] on div at bounding box center [642, 151] width 4 height 9
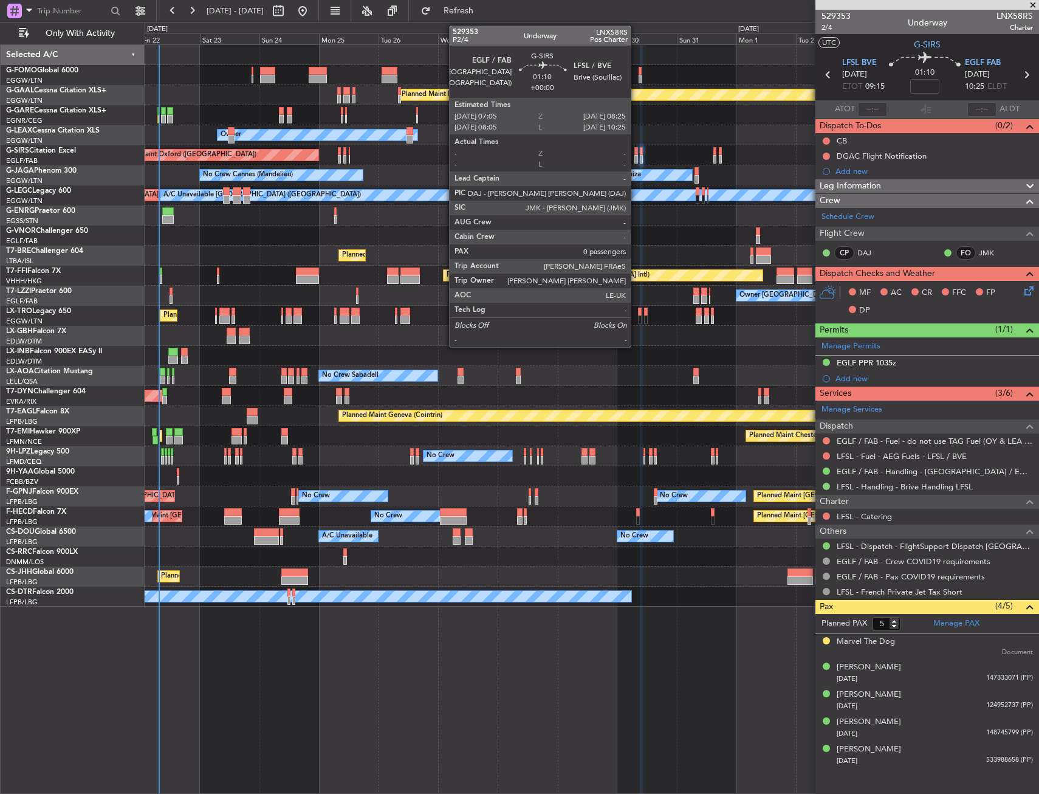
click at [636, 155] on div at bounding box center [637, 159] width 4 height 9
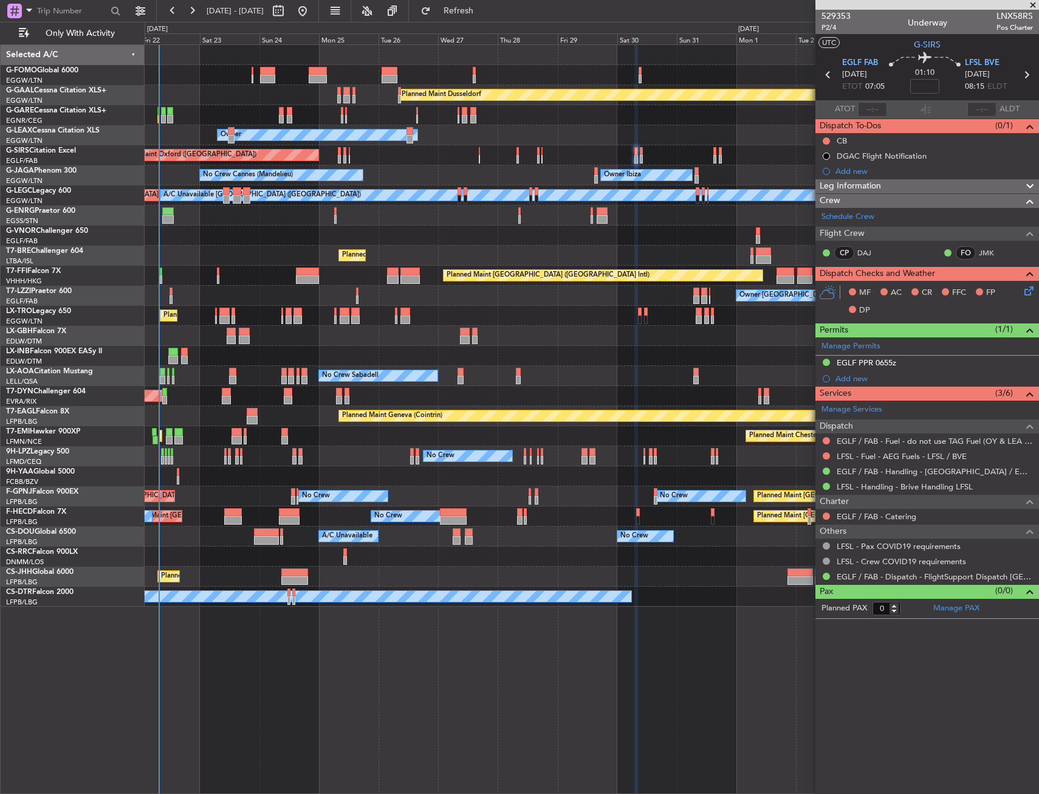
click at [914, 42] on section "UTC G-SIRS" at bounding box center [928, 43] width 224 height 18
click at [920, 44] on span "G-SIRS" at bounding box center [927, 44] width 27 height 13
click at [832, 30] on span "P2/4" at bounding box center [836, 27] width 29 height 10
click at [928, 44] on span "G-SIRS" at bounding box center [927, 44] width 27 height 13
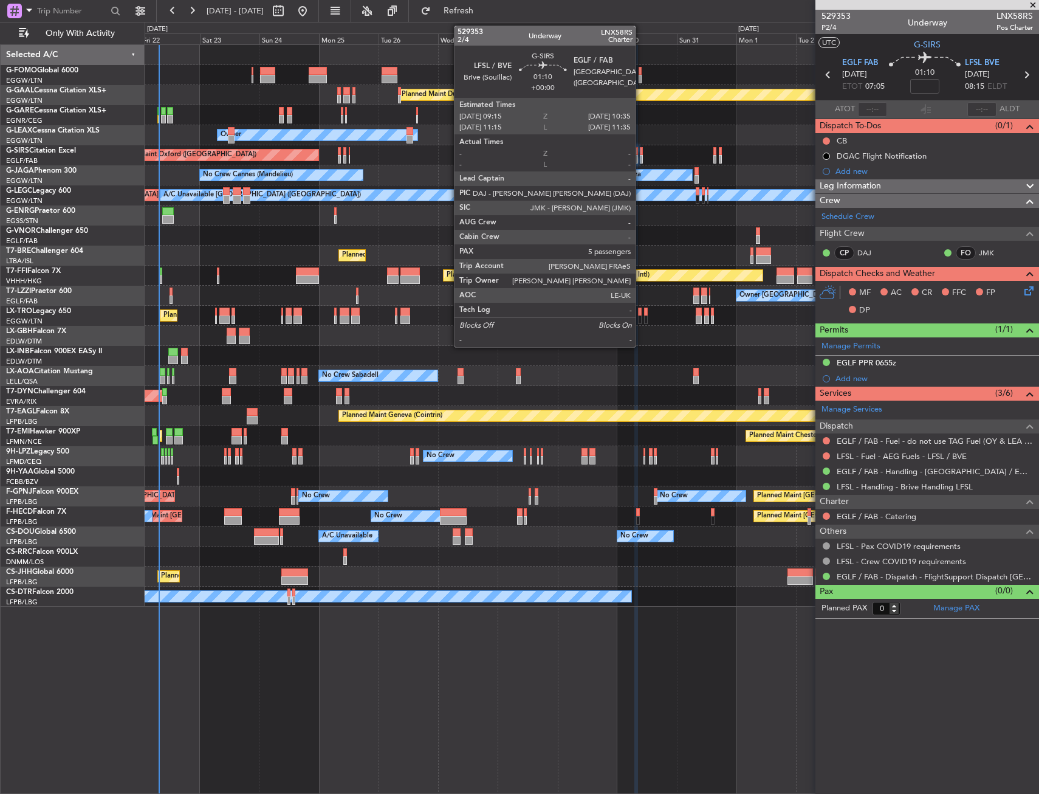
click at [641, 150] on div at bounding box center [642, 151] width 4 height 9
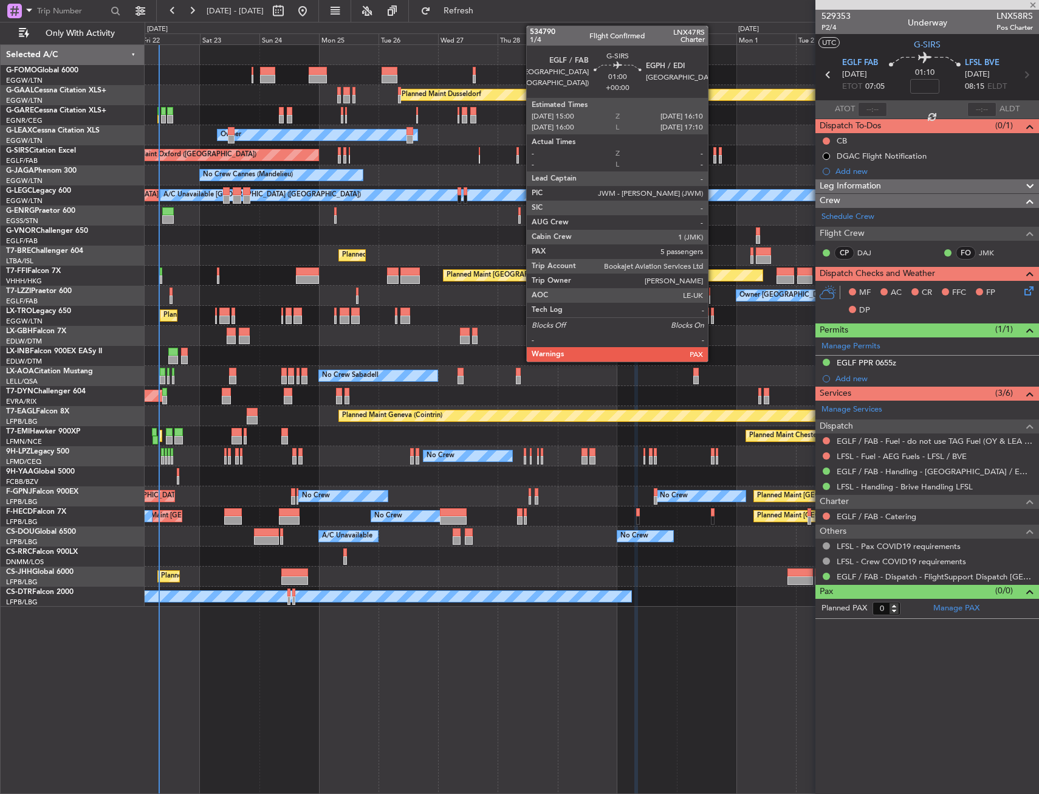
type input "5"
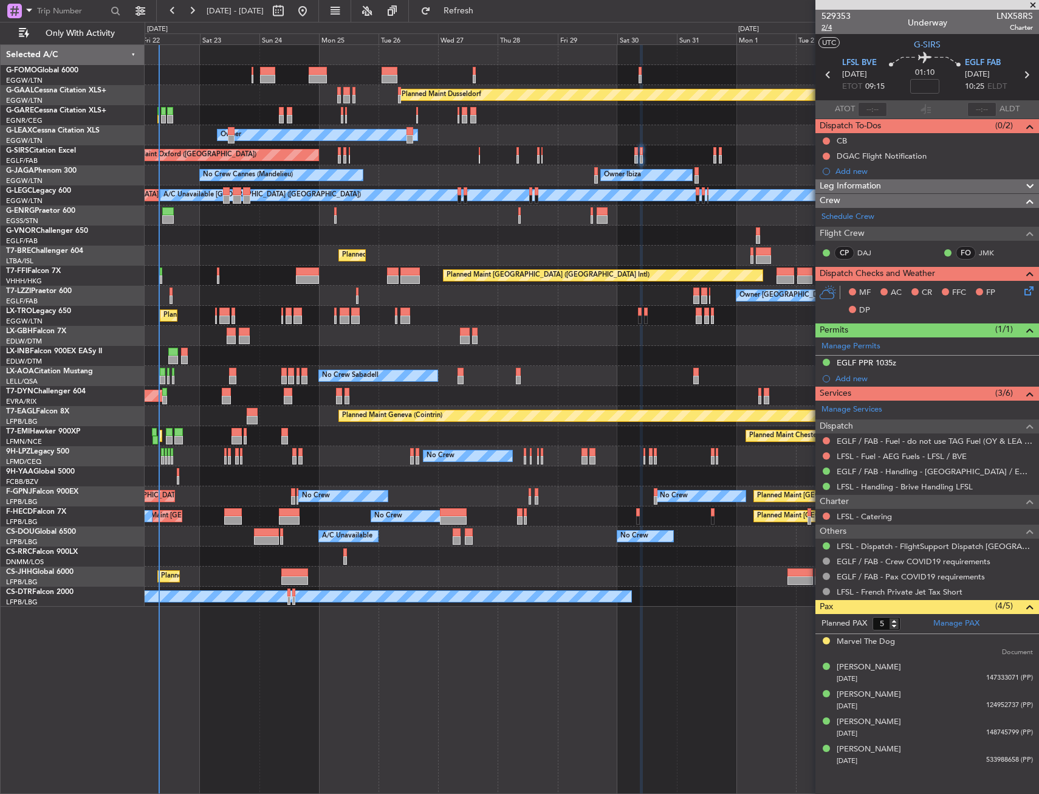
click at [836, 27] on span "2/4" at bounding box center [836, 27] width 29 height 10
click at [938, 157] on div "DGAC Flight Notification" at bounding box center [928, 155] width 224 height 15
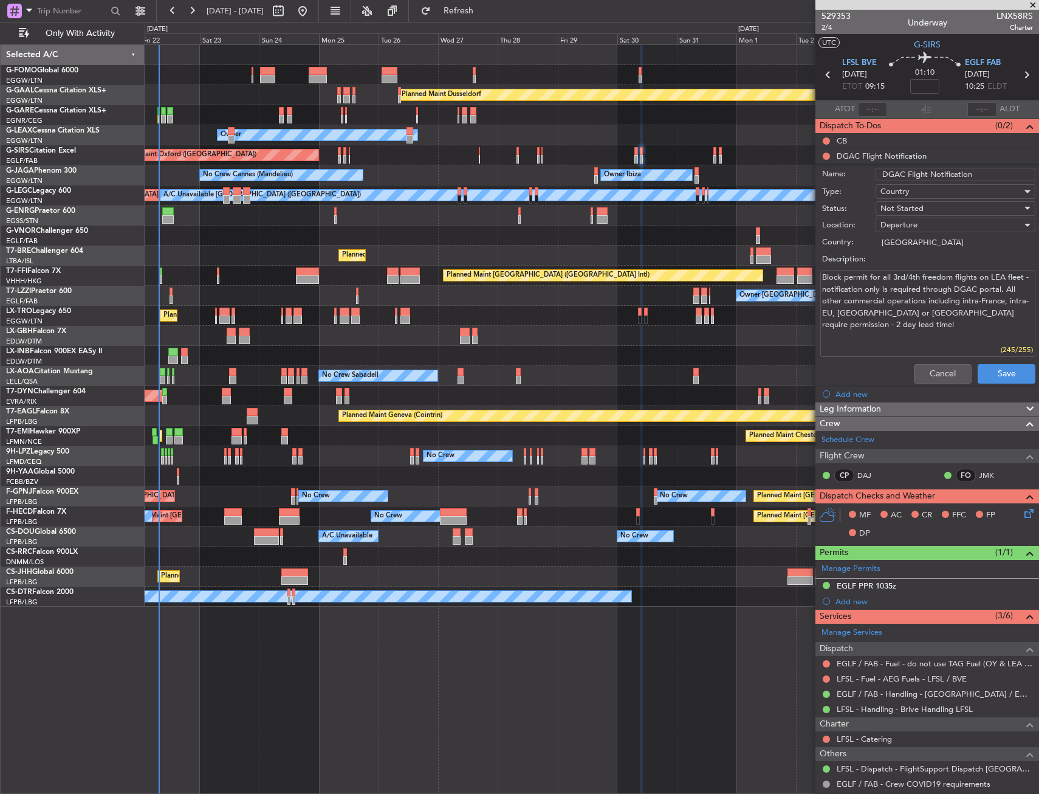
click at [980, 170] on input "DGAC Flight Notification" at bounding box center [956, 174] width 160 height 13
paste input "147530"
type input "DGAC Flight Notification 147530"
click at [941, 202] on div "Not Started" at bounding box center [952, 208] width 142 height 18
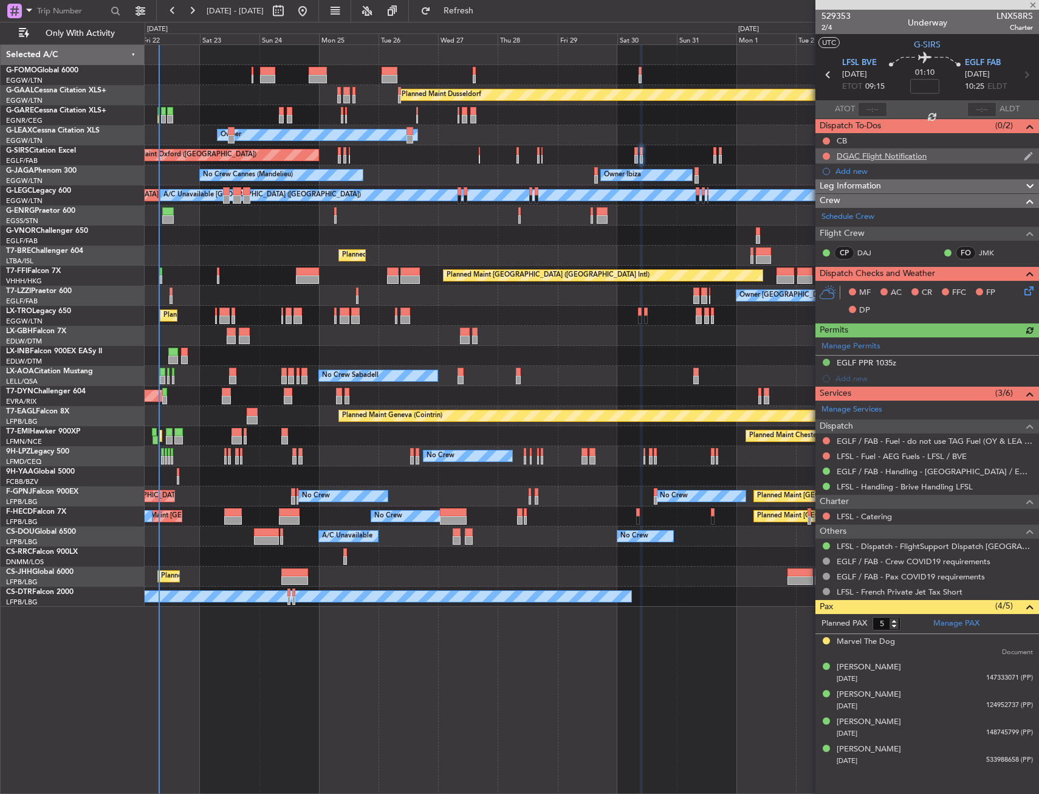
click at [941, 159] on div "DGAC Flight Notification" at bounding box center [928, 155] width 224 height 15
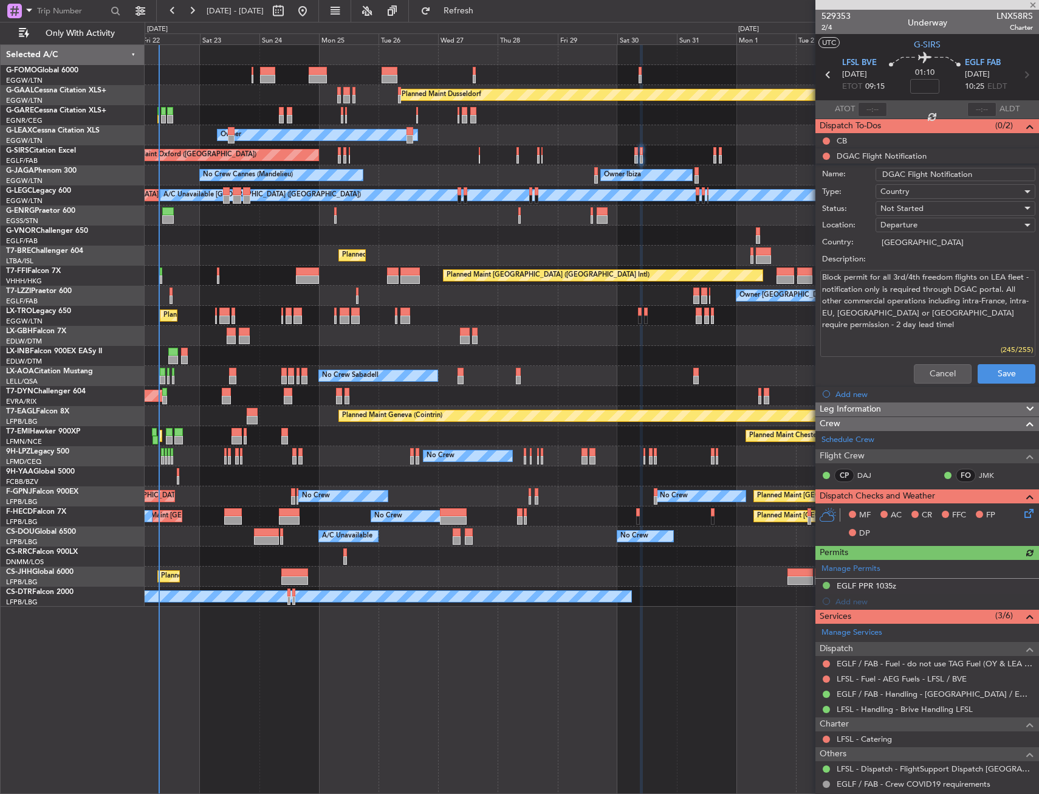
click at [960, 205] on div "Not Started" at bounding box center [952, 208] width 142 height 18
click at [924, 262] on span "Completed" at bounding box center [950, 269] width 142 height 18
click at [936, 203] on form "Name: DGAC Flight Notification Type: Country Status: Completed Location: Depart…" at bounding box center [928, 276] width 236 height 223
click at [936, 209] on div "Completed" at bounding box center [952, 208] width 142 height 18
click at [931, 253] on span "In Progress" at bounding box center [950, 251] width 142 height 18
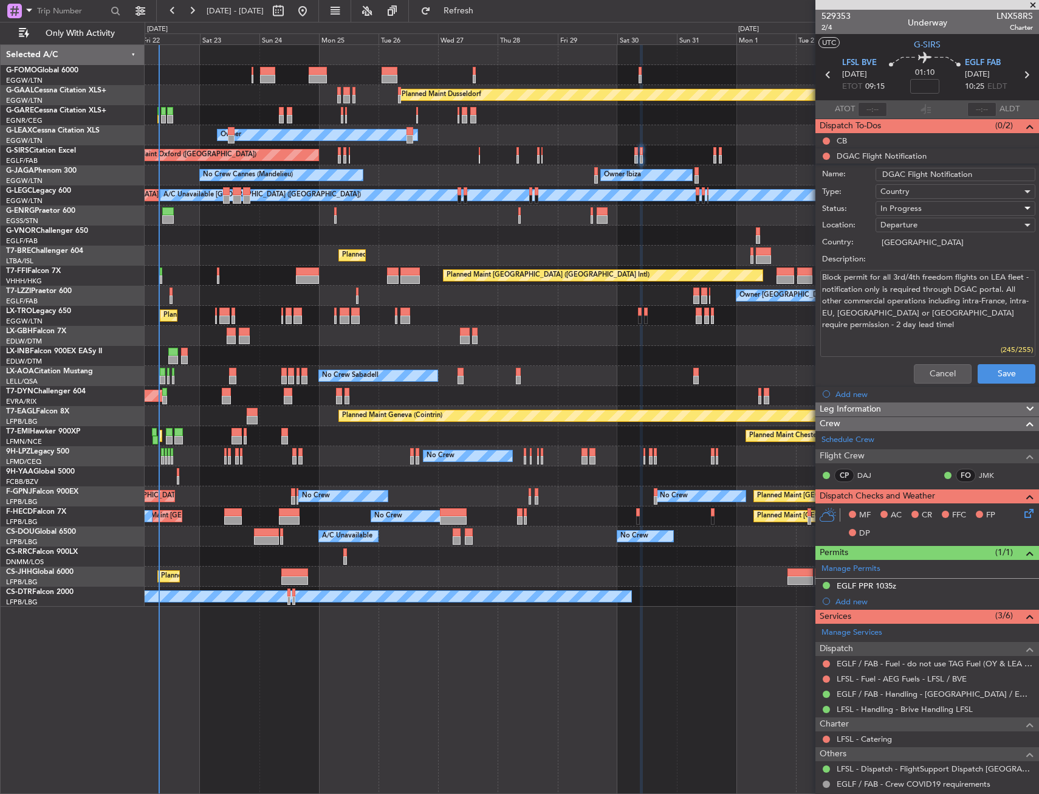
click at [983, 173] on input "DGAC Flight Notification" at bounding box center [956, 174] width 160 height 13
paste input "147530"
type input "DGAC Flight Notification 147530"
click at [997, 370] on button "Save" at bounding box center [1007, 373] width 58 height 19
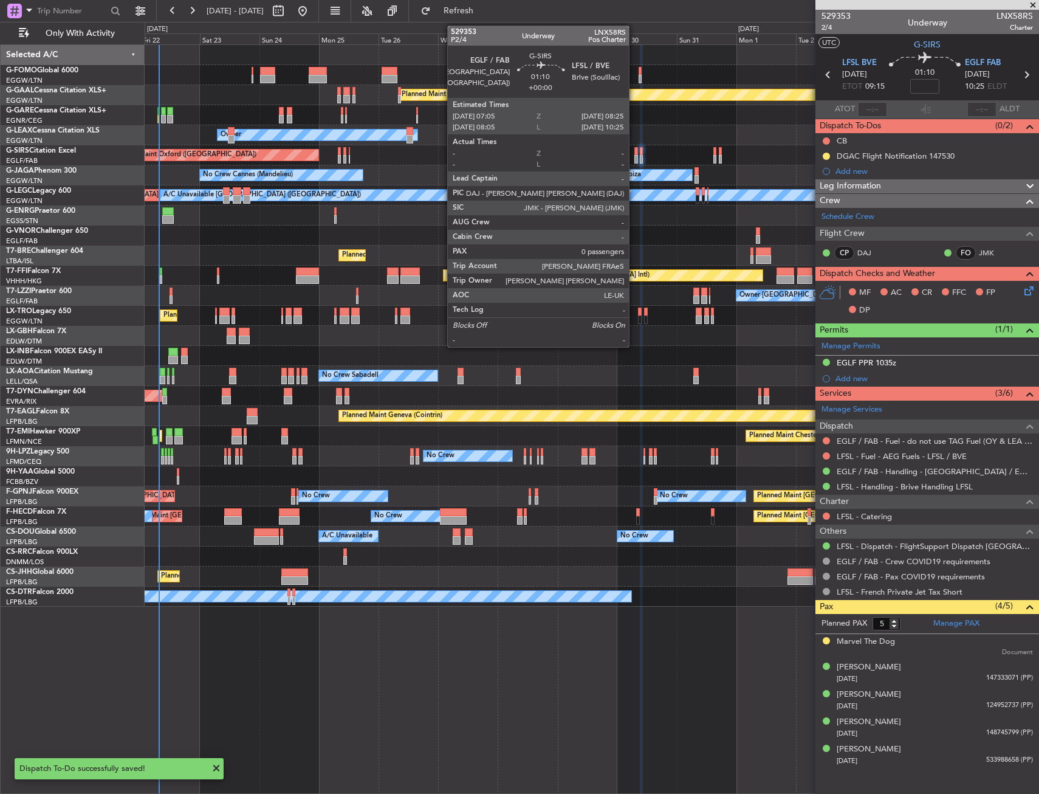
click at [635, 153] on div at bounding box center [637, 151] width 4 height 9
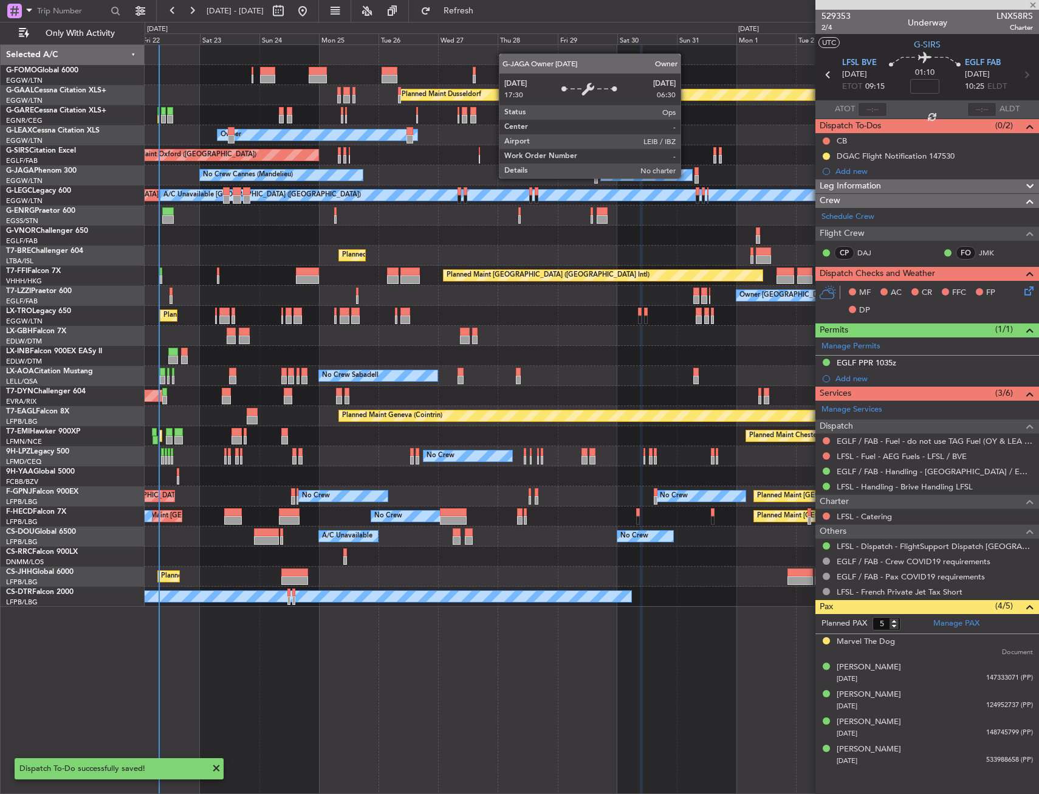
type input "0"
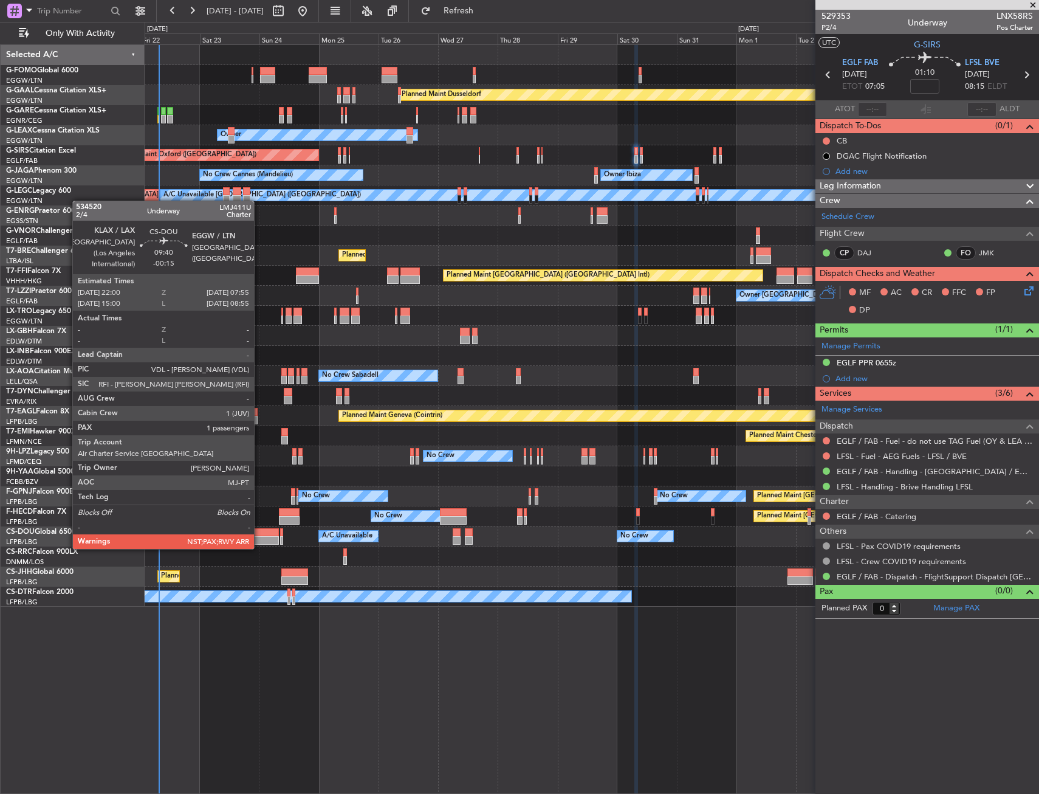
click at [260, 537] on div at bounding box center [266, 540] width 25 height 9
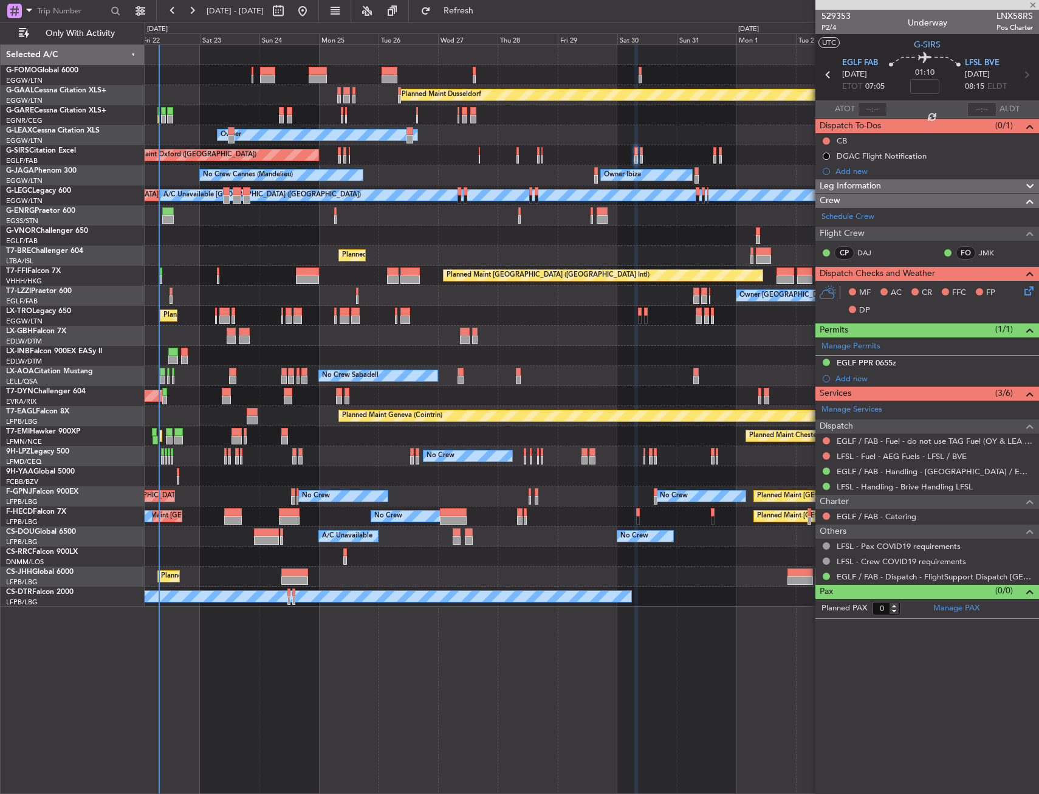
type input "-00:15"
type input "3"
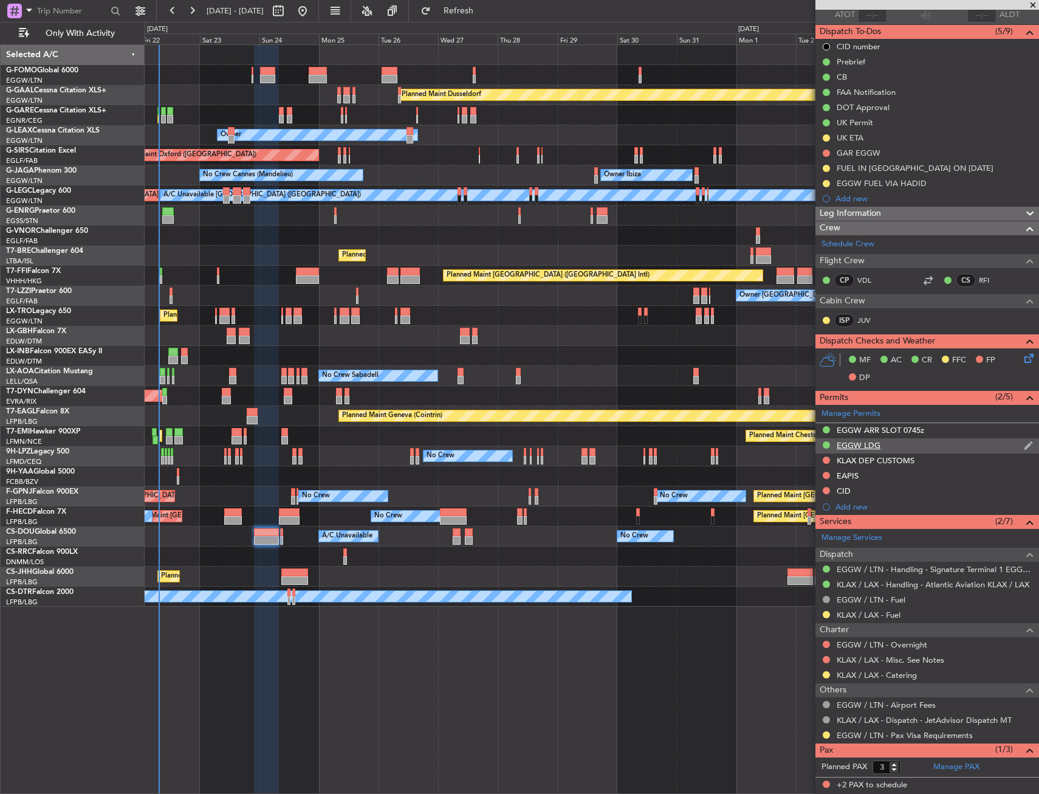
scroll to position [120, 0]
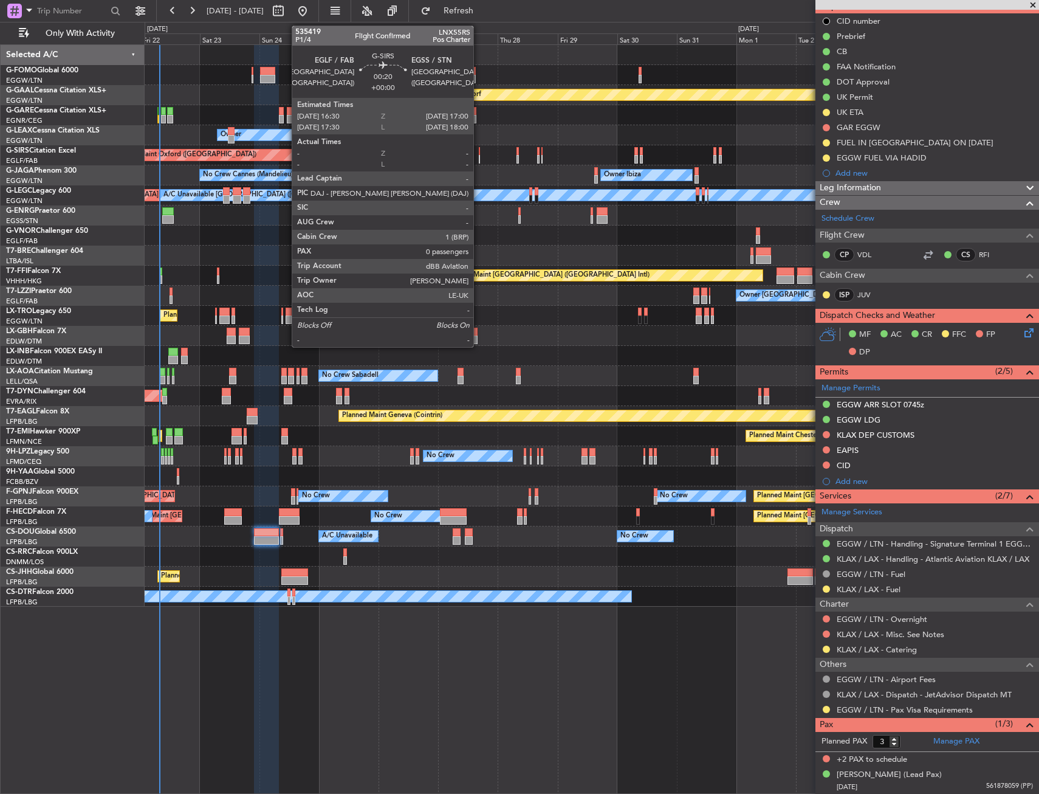
click at [479, 152] on div at bounding box center [480, 151] width 2 height 9
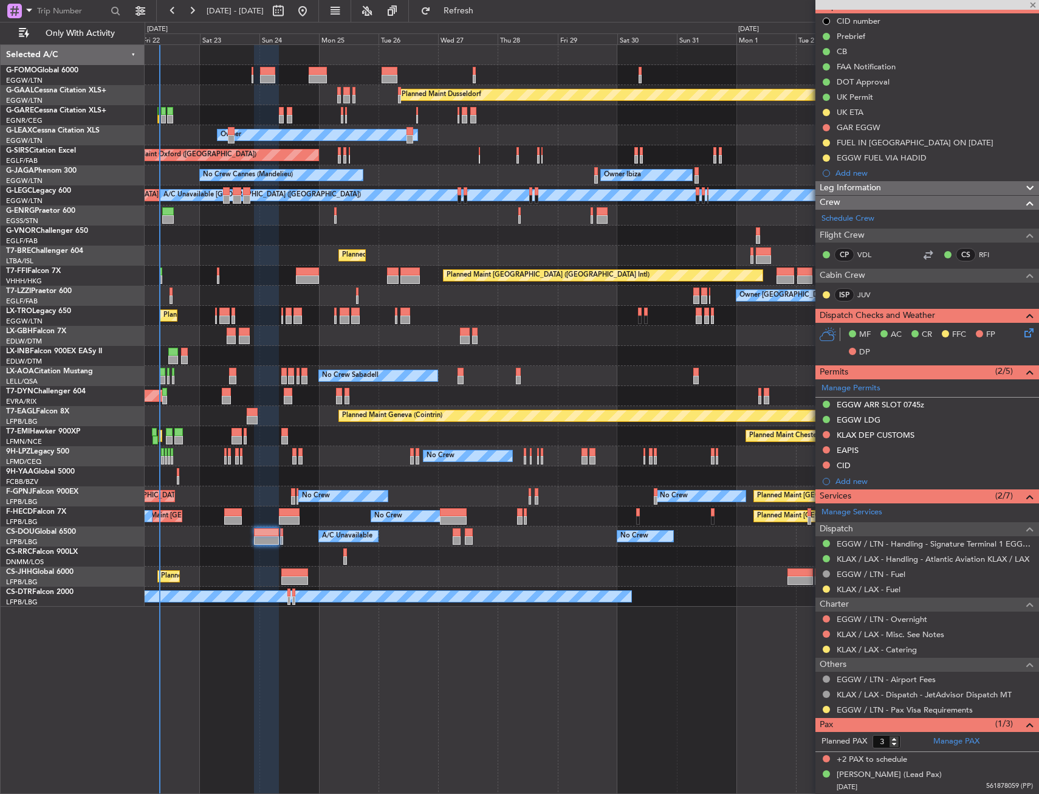
type input "0"
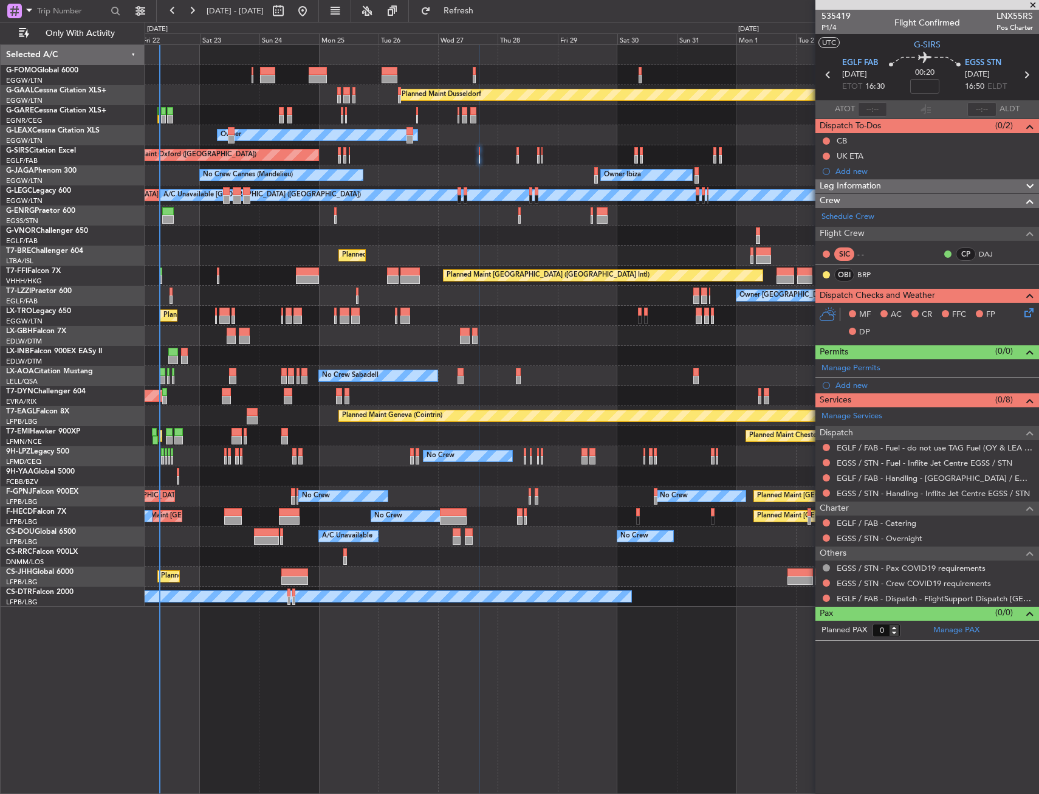
drag, startPoint x: 827, startPoint y: 449, endPoint x: 819, endPoint y: 481, distance: 33.9
click at [827, 449] on button at bounding box center [826, 447] width 7 height 7
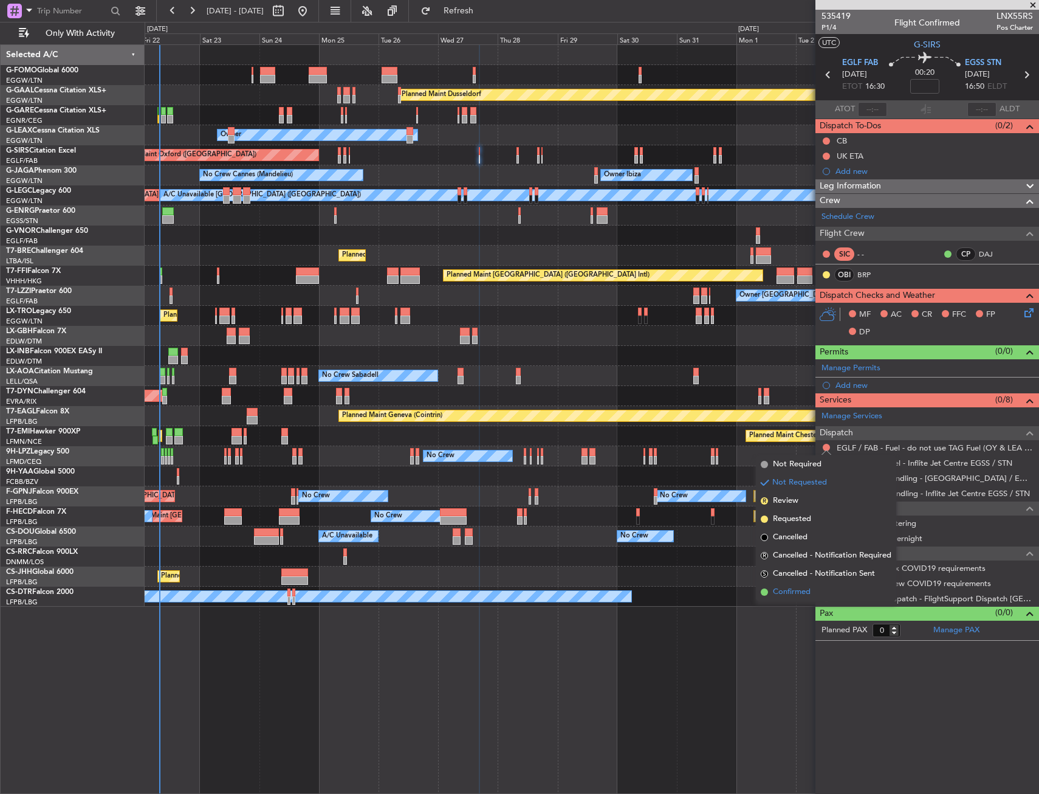
click at [793, 594] on span "Confirmed" at bounding box center [792, 592] width 38 height 12
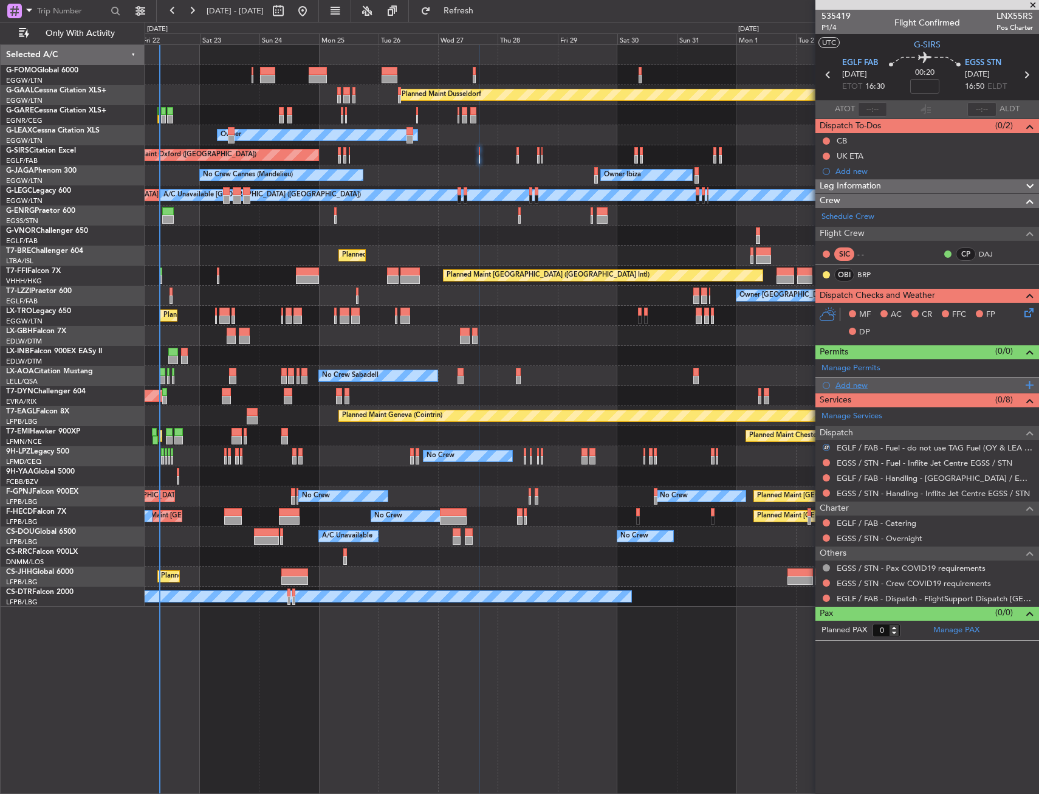
click at [860, 380] on div "Add new" at bounding box center [929, 385] width 187 height 10
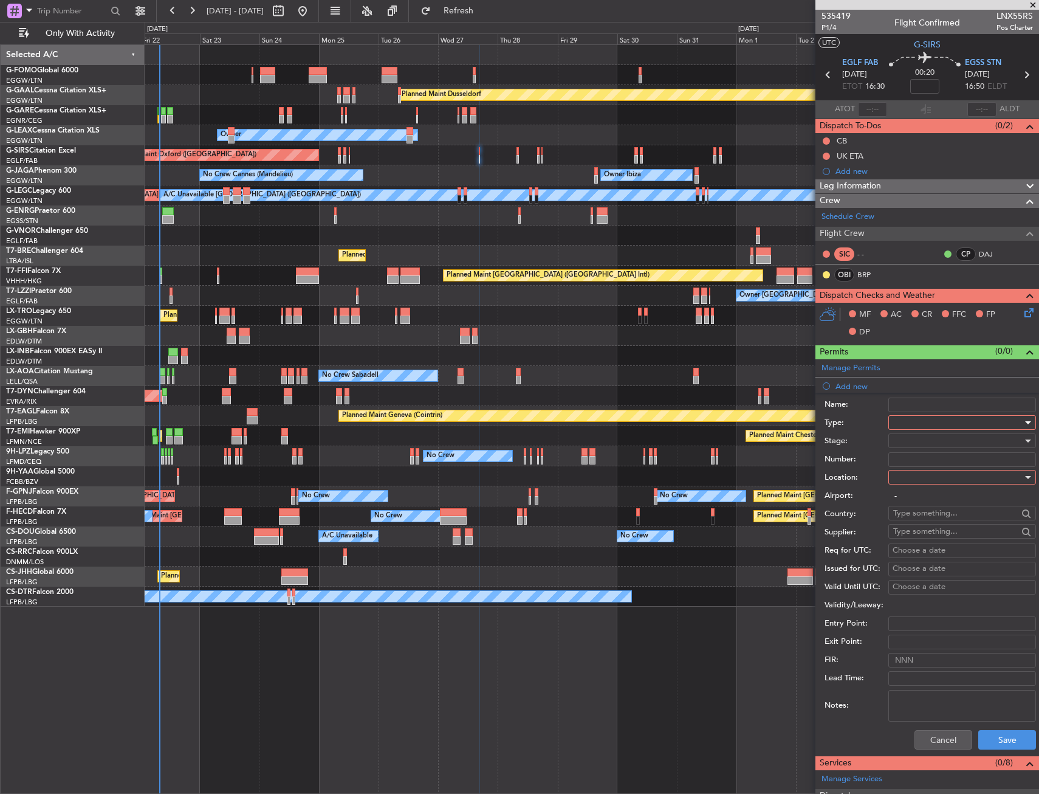
click at [906, 418] on div at bounding box center [957, 422] width 129 height 18
click at [916, 485] on span "PPR" at bounding box center [958, 482] width 128 height 18
click at [918, 481] on div at bounding box center [957, 477] width 129 height 18
click at [923, 495] on span "Departure" at bounding box center [958, 502] width 128 height 18
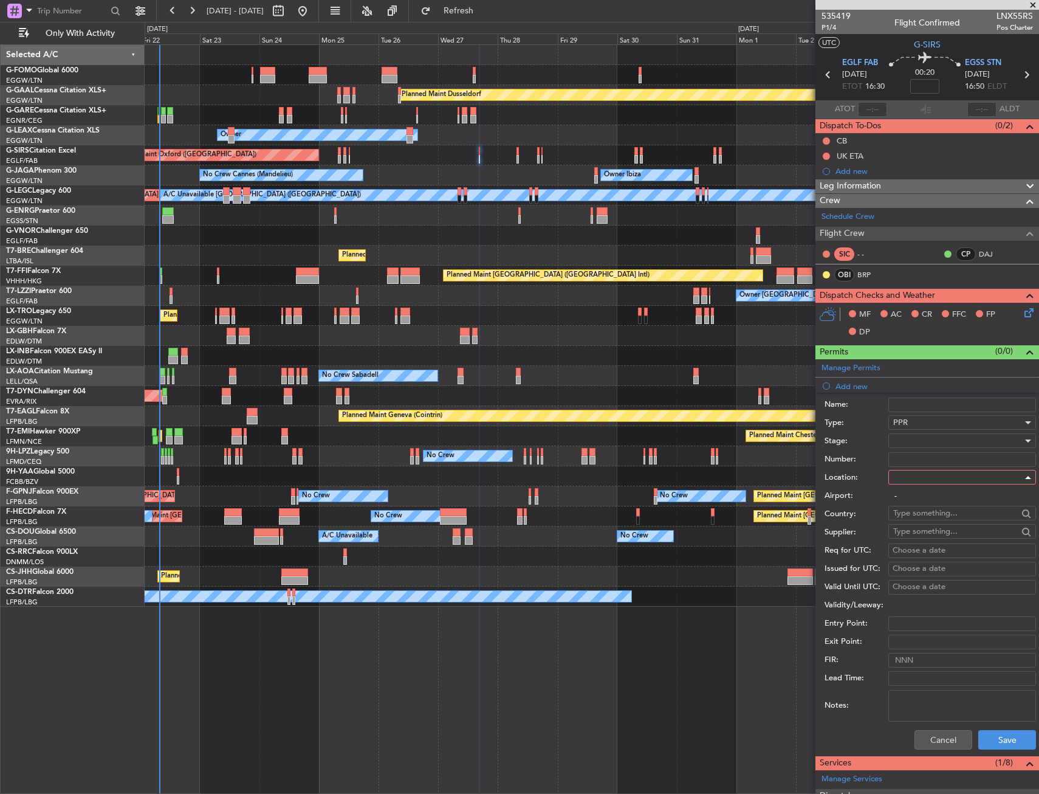
type input "EGLF / FAB"
click at [996, 738] on button "Save" at bounding box center [1008, 739] width 58 height 19
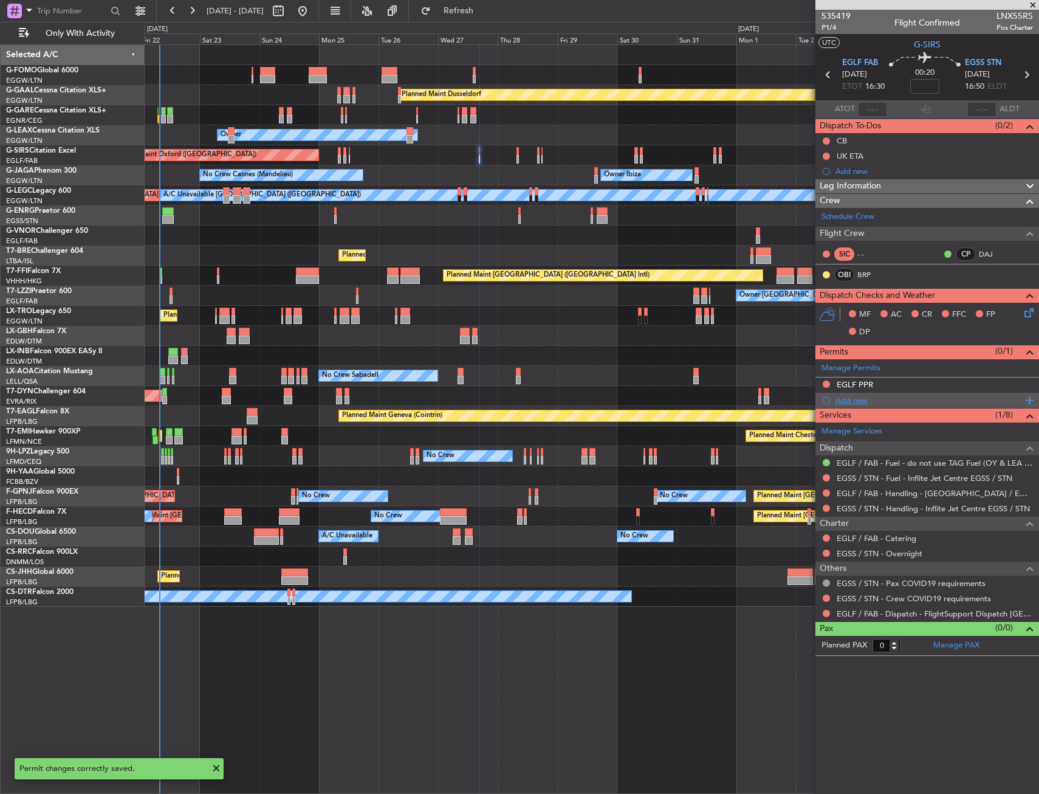
click at [879, 399] on div "Add new" at bounding box center [929, 400] width 187 height 10
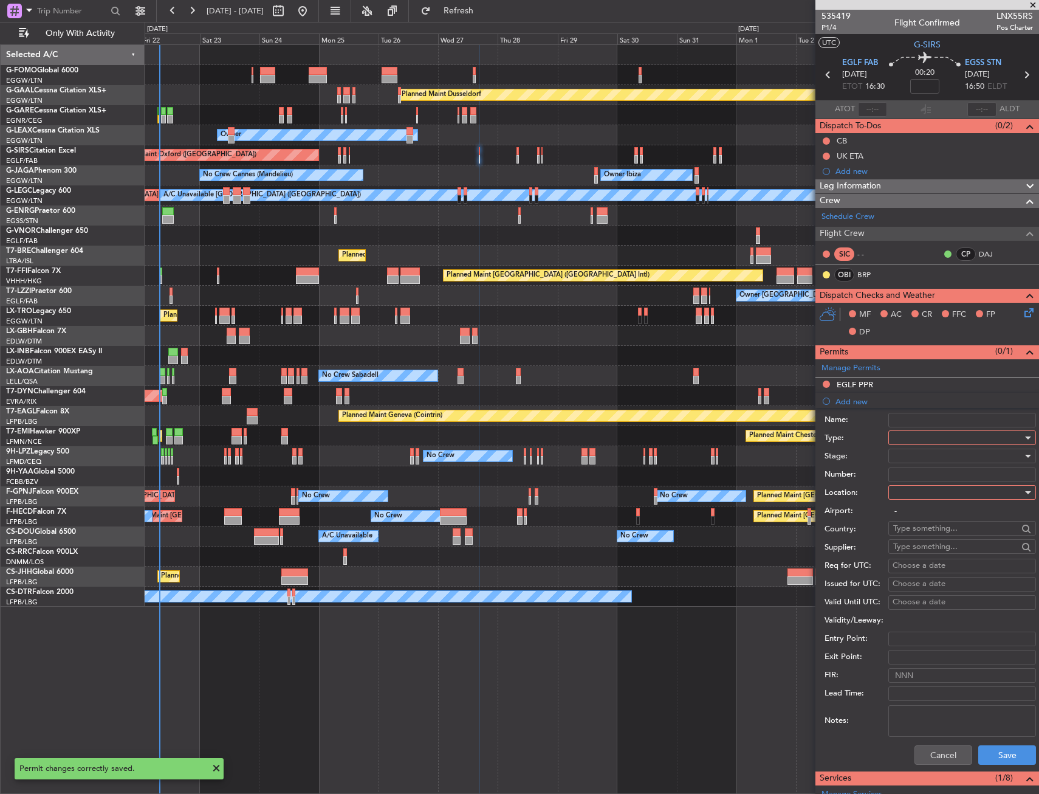
click at [929, 439] on div at bounding box center [957, 438] width 129 height 18
drag, startPoint x: 923, startPoint y: 546, endPoint x: 928, endPoint y: 537, distance: 10.3
click at [924, 545] on span "Slot" at bounding box center [958, 552] width 128 height 18
click at [929, 498] on div at bounding box center [957, 492] width 129 height 18
click at [917, 554] on span "Arrival" at bounding box center [958, 554] width 128 height 18
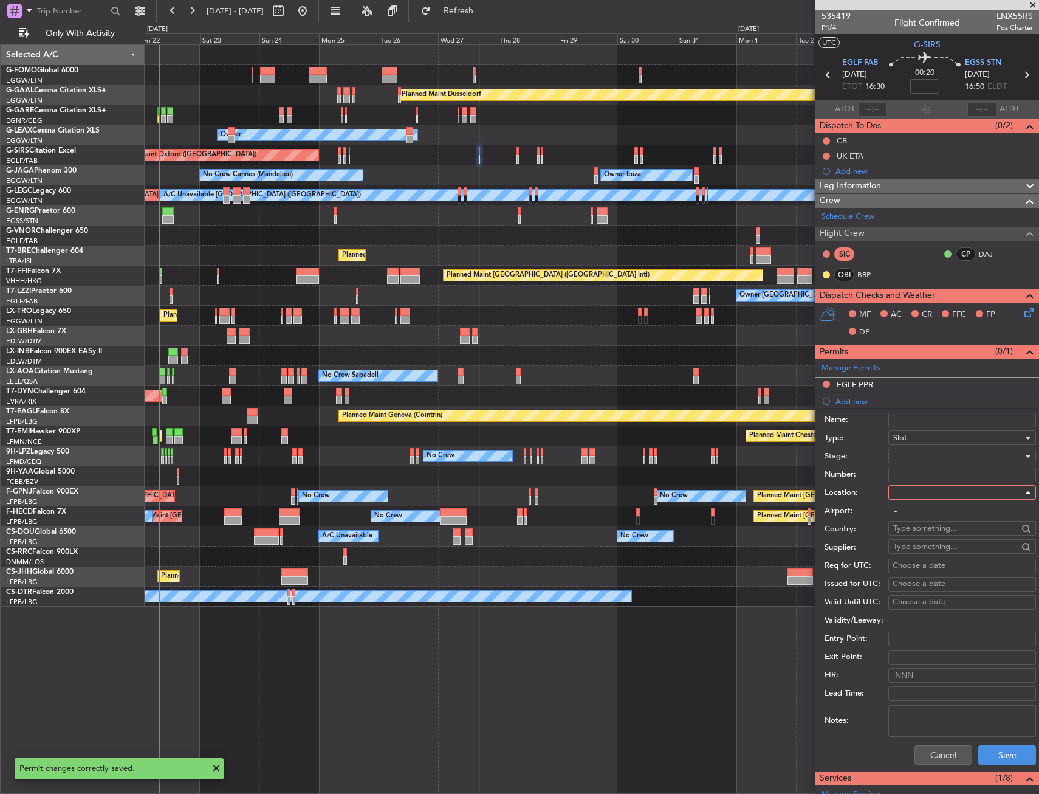
type input "EGSS / STN"
click at [993, 744] on div "Cancel Save" at bounding box center [931, 755] width 212 height 32
click at [992, 751] on button "Save" at bounding box center [1008, 754] width 58 height 19
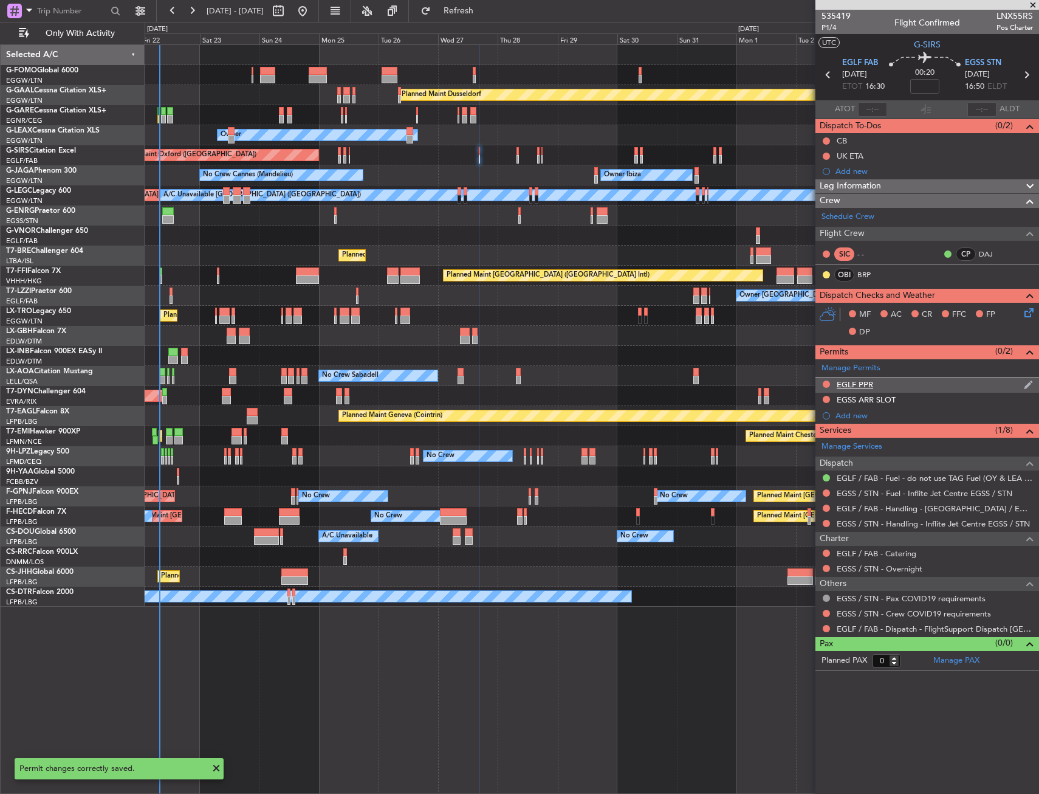
click at [941, 386] on div "EGLF PPR" at bounding box center [928, 384] width 224 height 15
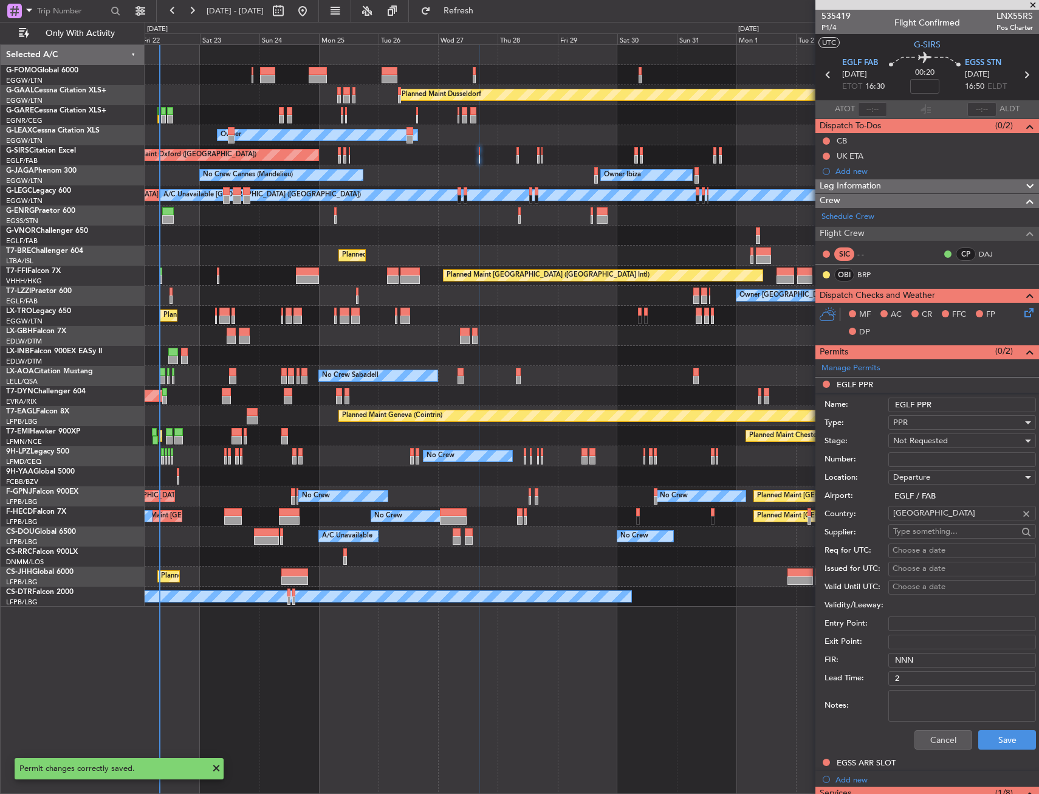
click at [964, 401] on input "EGLF PPR" at bounding box center [963, 405] width 148 height 15
type input "EGLF PPR 1630Z"
click at [966, 442] on div "Not Requested" at bounding box center [957, 441] width 129 height 18
click at [960, 515] on span "Requested" at bounding box center [958, 520] width 128 height 18
click at [990, 739] on button "Save" at bounding box center [1008, 739] width 58 height 19
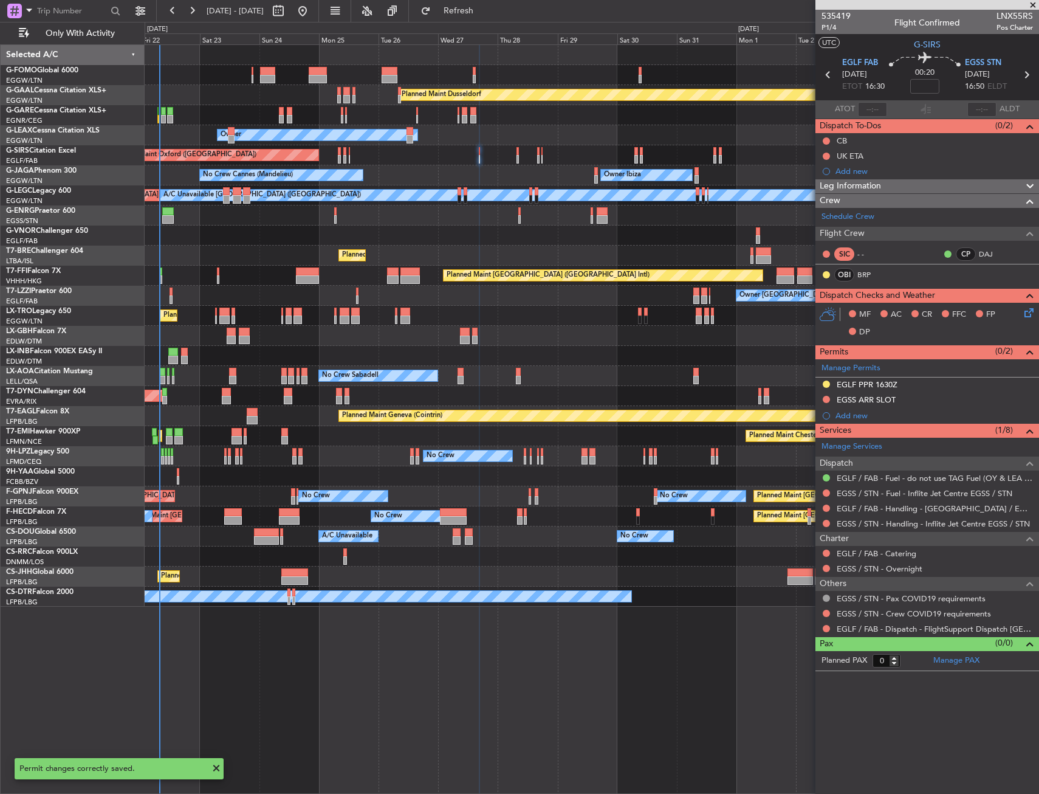
click at [925, 399] on div "EGSS ARR SLOT" at bounding box center [928, 400] width 224 height 15
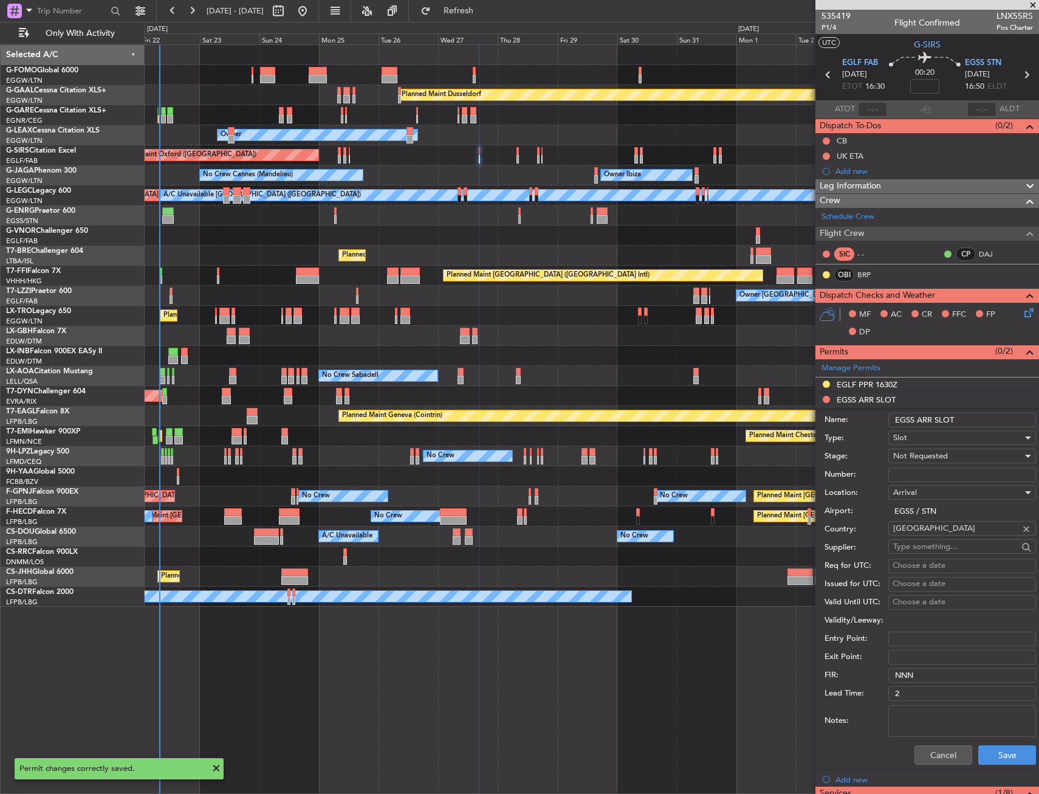
click at [984, 419] on input "EGSS ARR SLOT" at bounding box center [963, 420] width 148 height 15
type input "EGSS ARR SLOT 1650Z"
click at [979, 452] on div "Not Requested" at bounding box center [957, 456] width 129 height 18
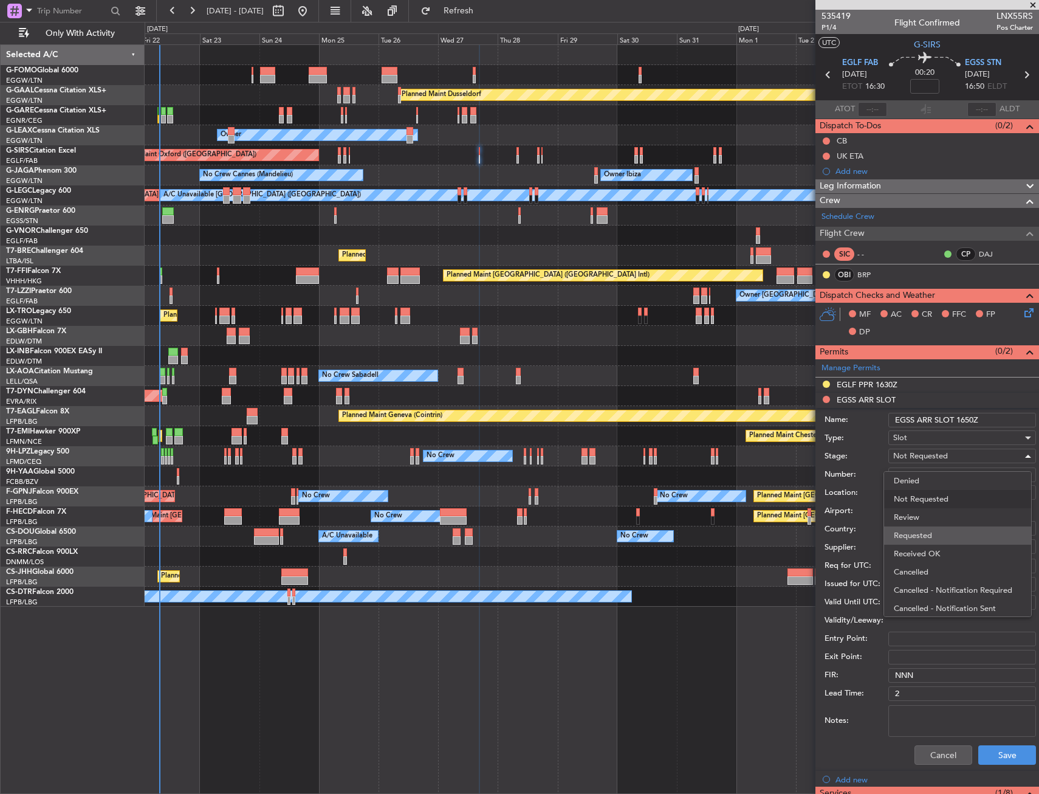
click at [943, 534] on span "Requested" at bounding box center [958, 535] width 128 height 18
click at [992, 749] on button "Save" at bounding box center [1008, 754] width 58 height 19
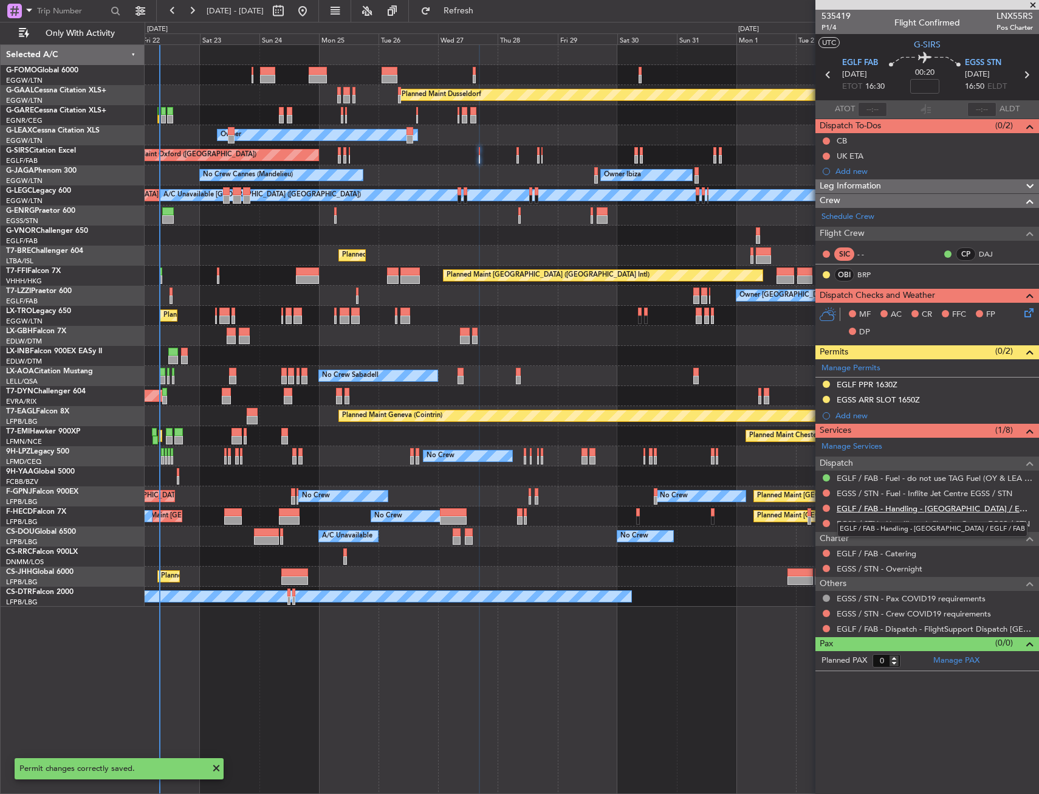
click at [852, 507] on link "EGLF / FAB - Handling - Farnborough Airport / EGLF / FAB" at bounding box center [935, 508] width 196 height 10
click at [878, 526] on link "EGSS / STN - Handling - Inflite Jet Centre EGSS / STN" at bounding box center [933, 523] width 193 height 10
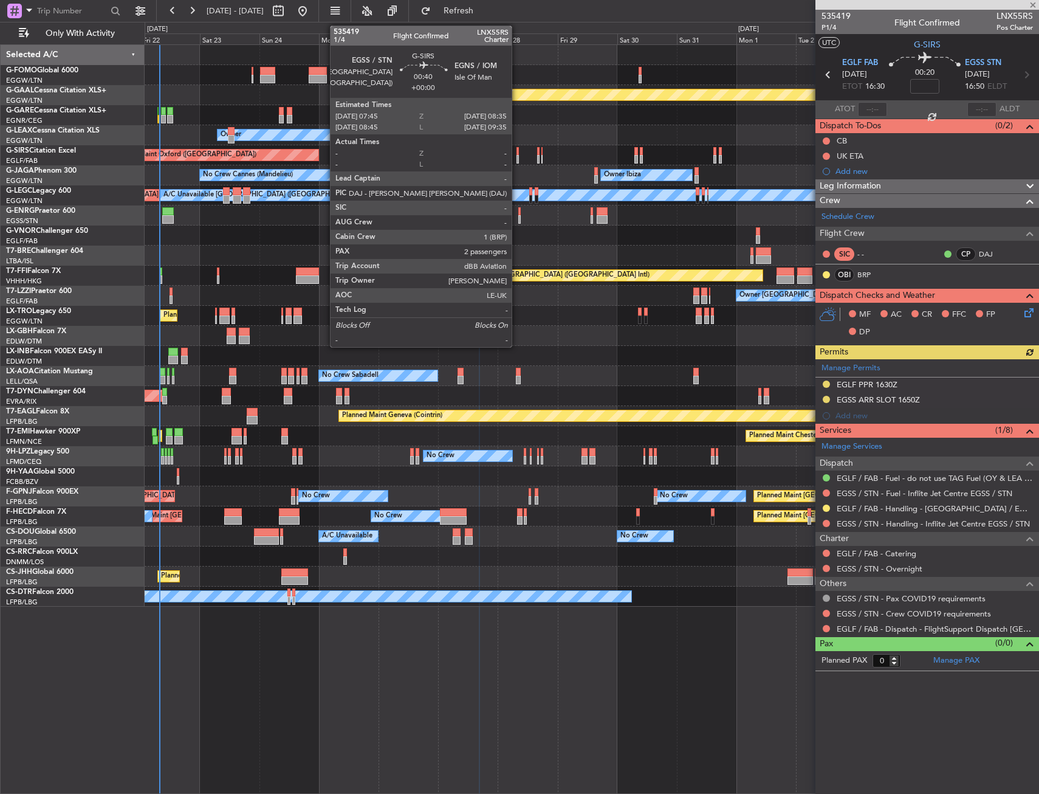
click at [517, 157] on div at bounding box center [518, 159] width 2 height 9
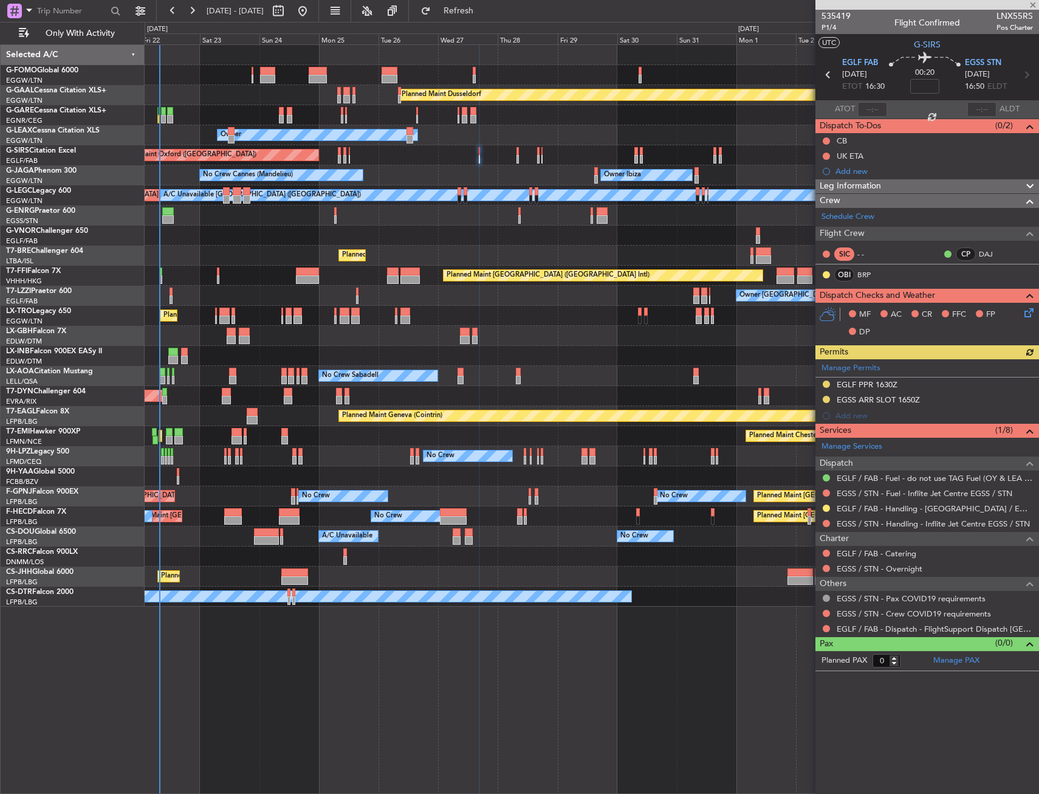
type input "2"
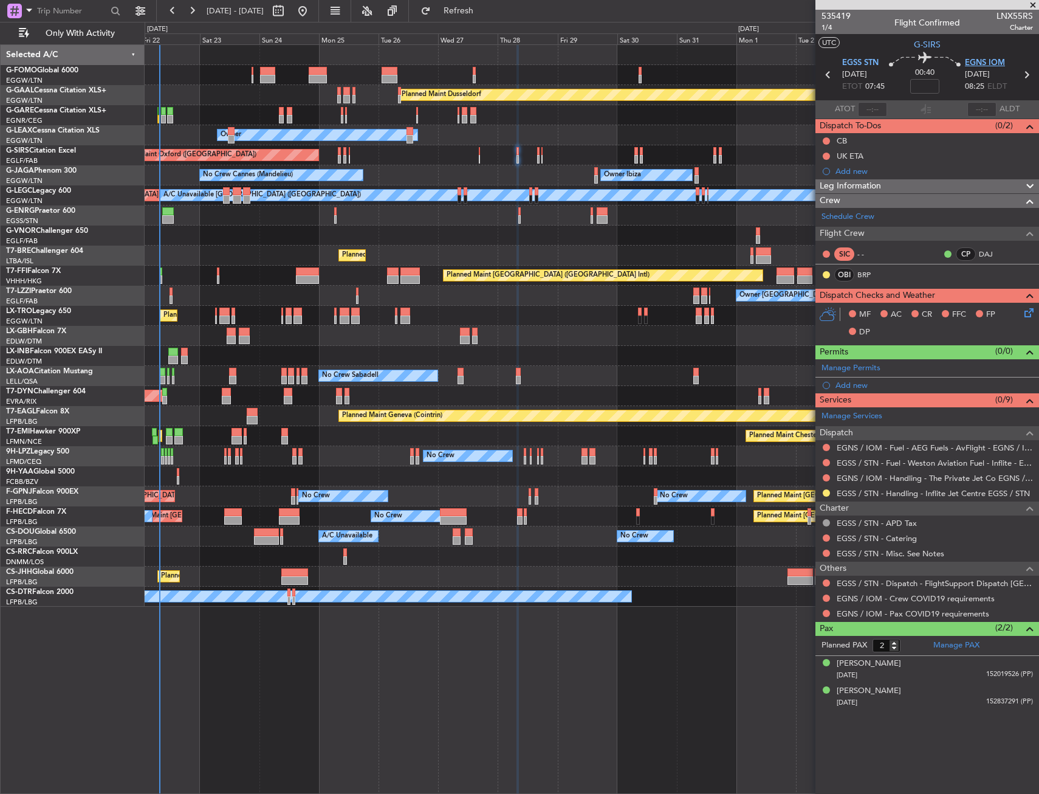
click at [989, 58] on span "EGNS IOM" at bounding box center [985, 63] width 40 height 12
click at [855, 382] on div "Add new" at bounding box center [929, 385] width 187 height 10
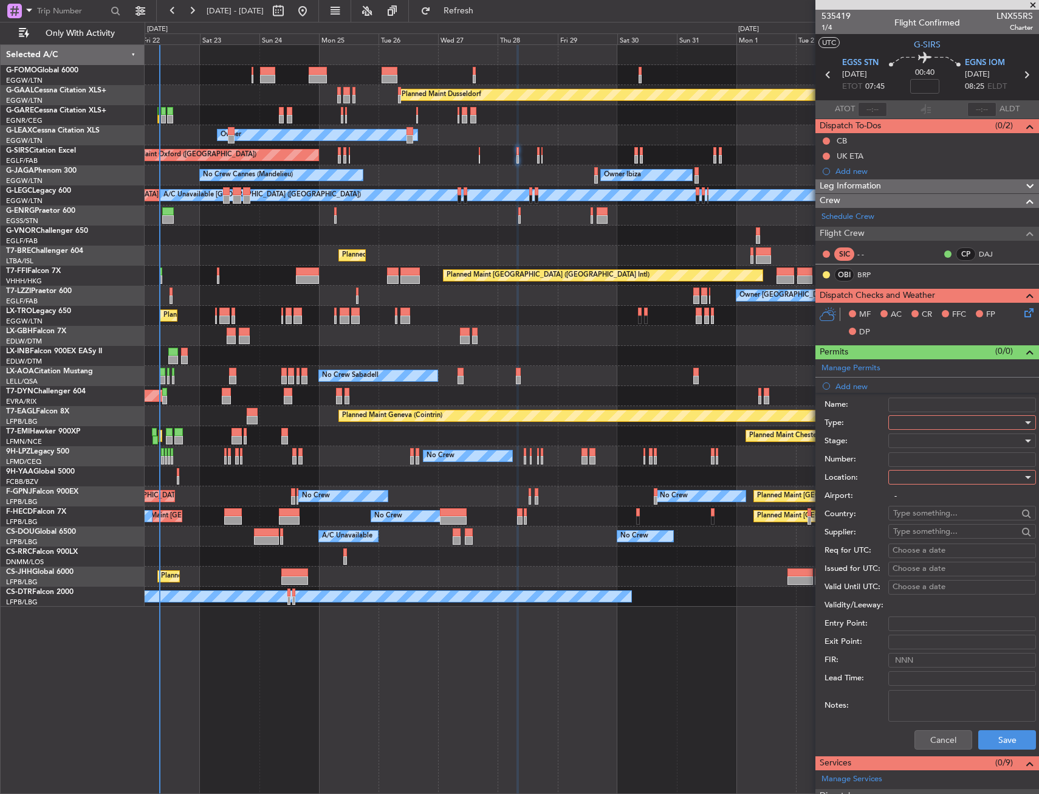
click at [909, 421] on div at bounding box center [957, 422] width 129 height 18
click at [924, 540] on span "Slot" at bounding box center [958, 537] width 128 height 18
click at [918, 472] on div at bounding box center [957, 477] width 129 height 18
click at [919, 499] on span "Departure" at bounding box center [958, 502] width 128 height 18
type input "EGSS / STN"
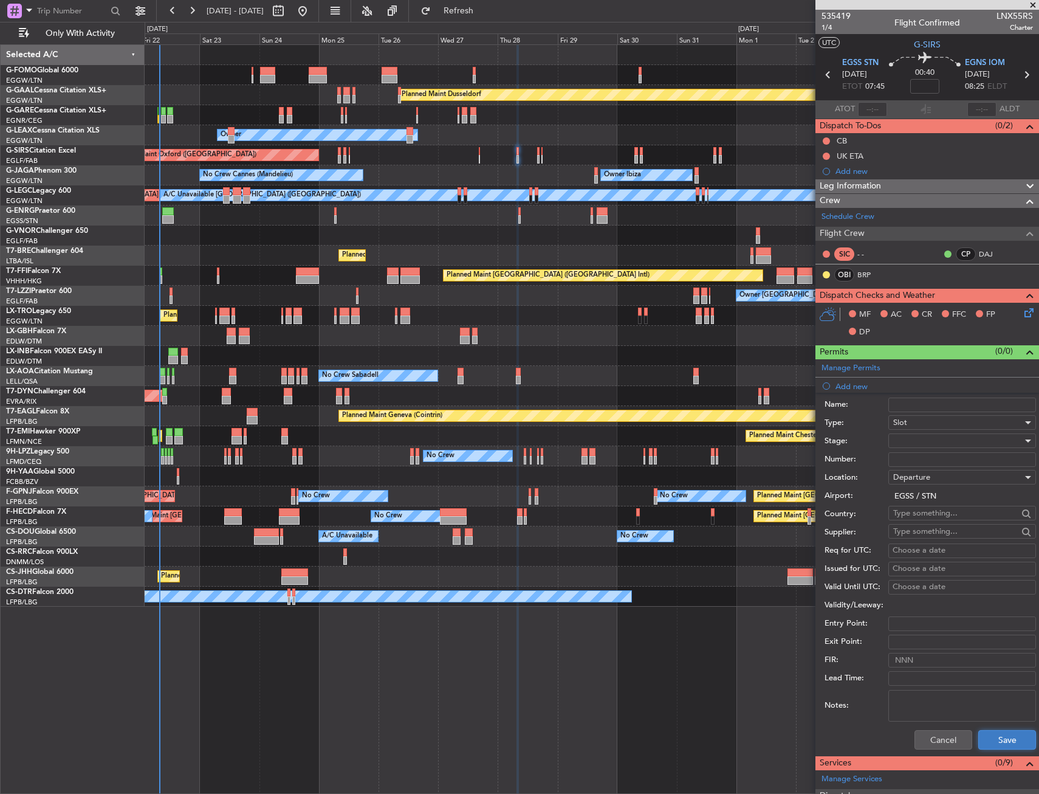
click at [997, 732] on button "Save" at bounding box center [1008, 739] width 58 height 19
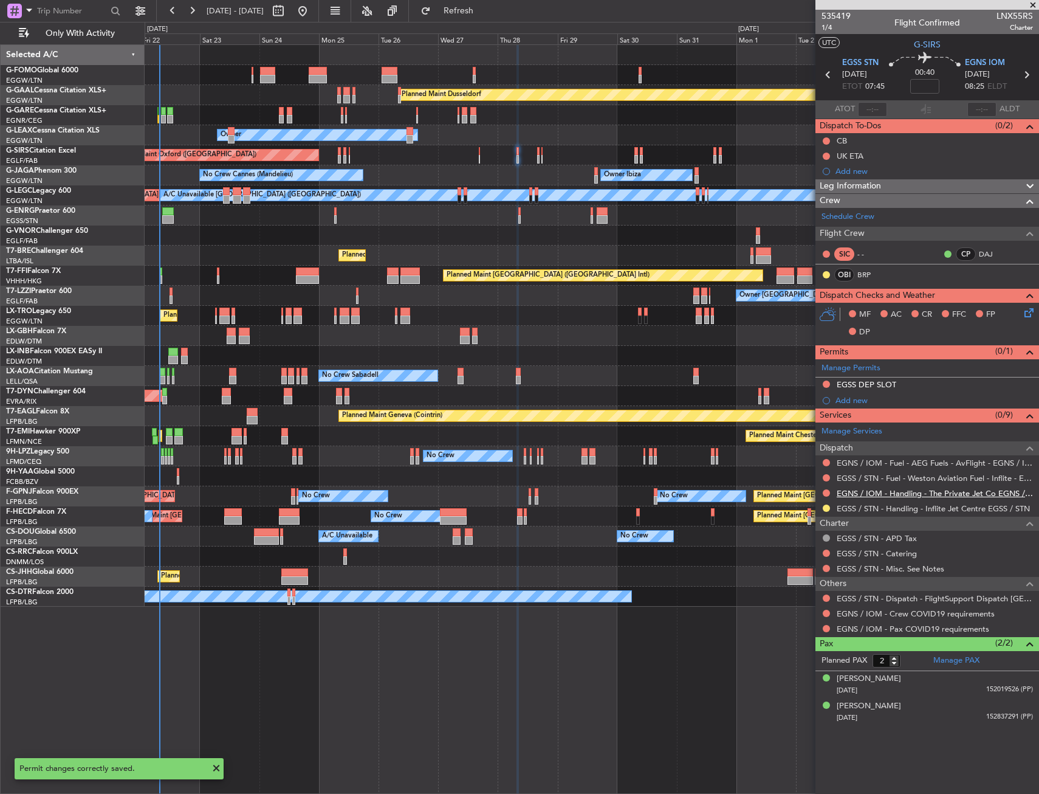
click at [870, 497] on link "EGNS / IOM - Handling - The Private Jet Co EGNS / IOM" at bounding box center [935, 493] width 196 height 10
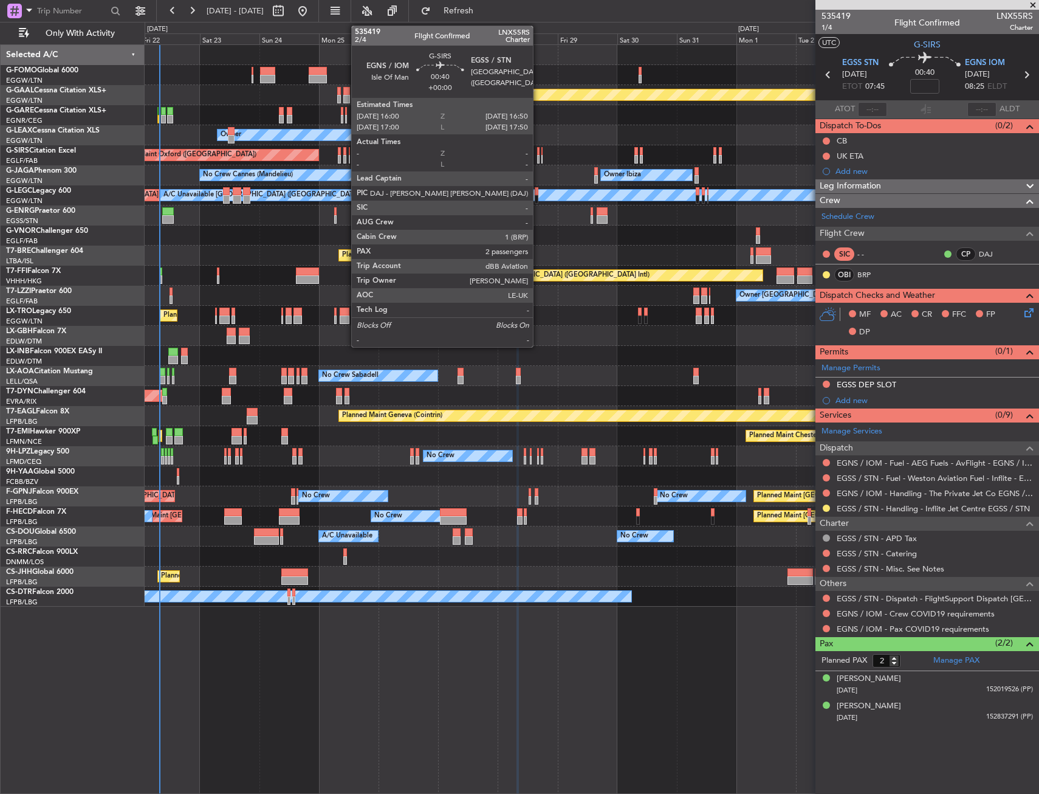
click at [539, 153] on div at bounding box center [538, 151] width 2 height 9
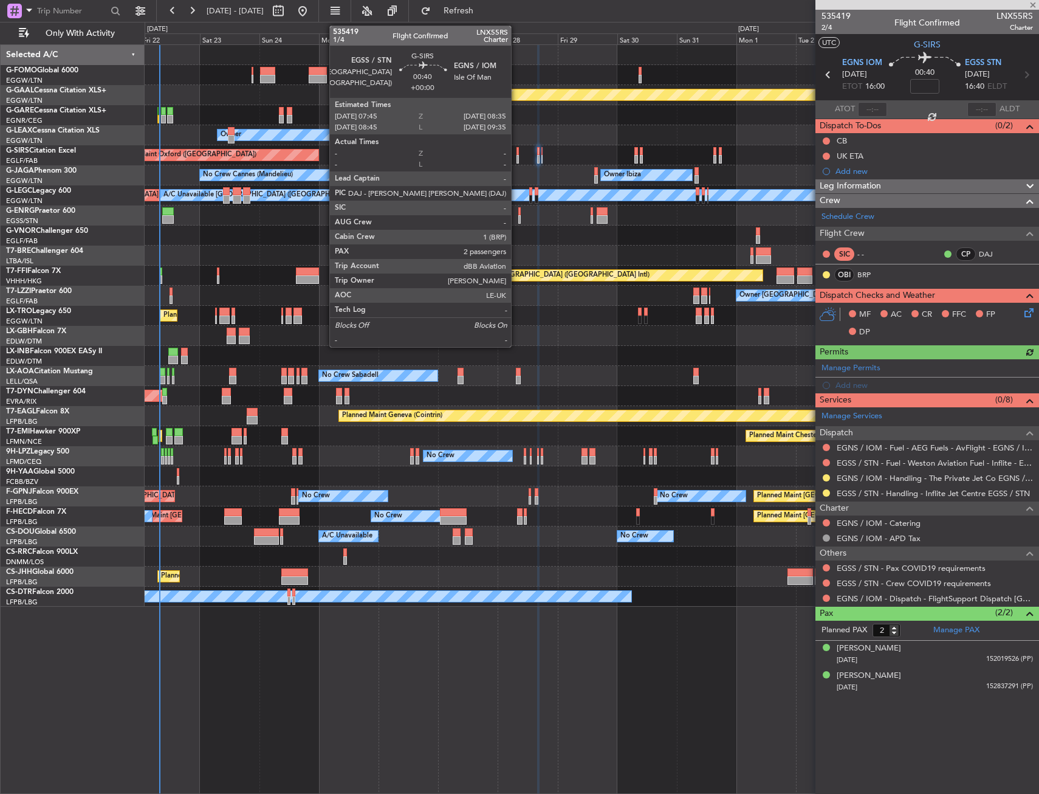
click at [517, 153] on div at bounding box center [518, 151] width 2 height 9
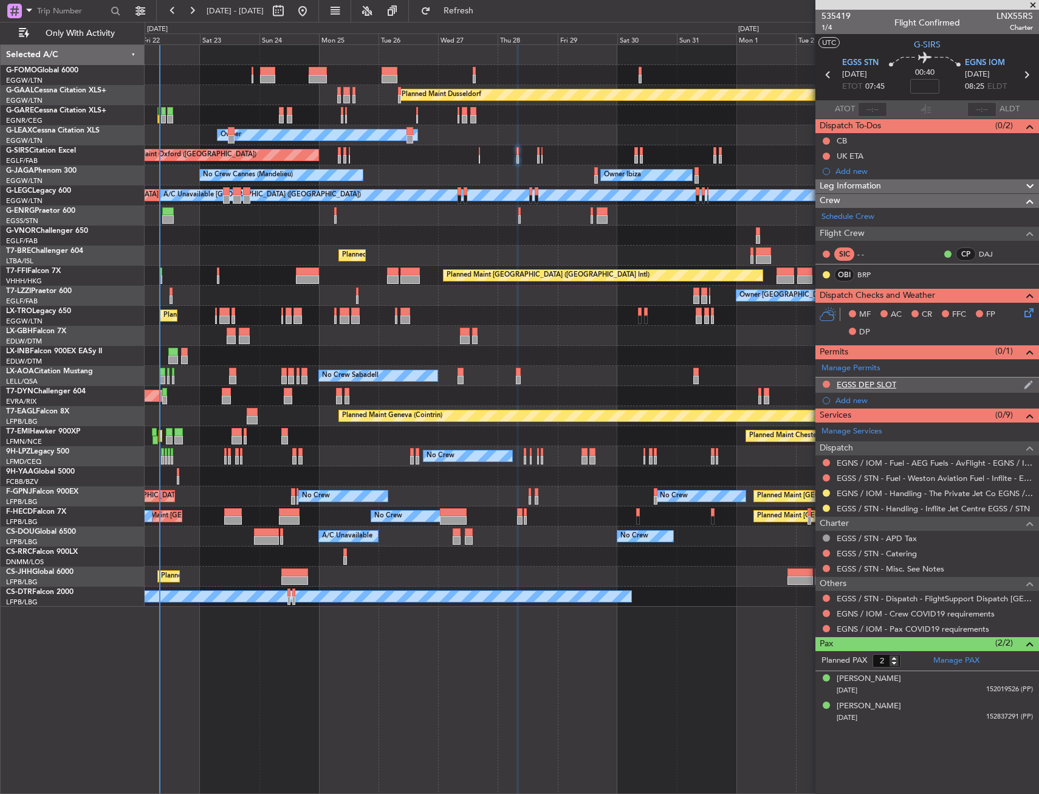
click at [920, 382] on div "EGSS DEP SLOT" at bounding box center [928, 384] width 224 height 15
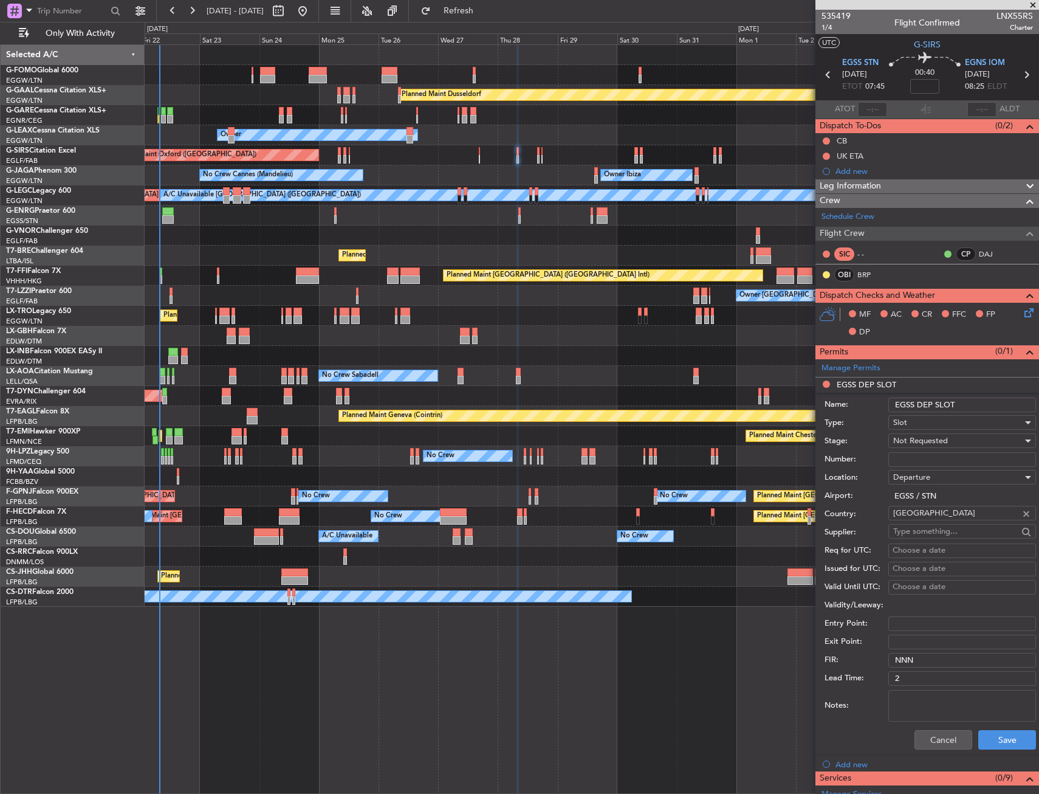
click at [987, 401] on input "EGSS DEP SLOT" at bounding box center [963, 405] width 148 height 15
type input "EGSS DEP SLOT 0745Z"
click at [965, 442] on div "Not Requested" at bounding box center [957, 441] width 129 height 18
click at [929, 515] on span "Requested" at bounding box center [958, 520] width 128 height 18
click at [1000, 737] on button "Save" at bounding box center [1008, 739] width 58 height 19
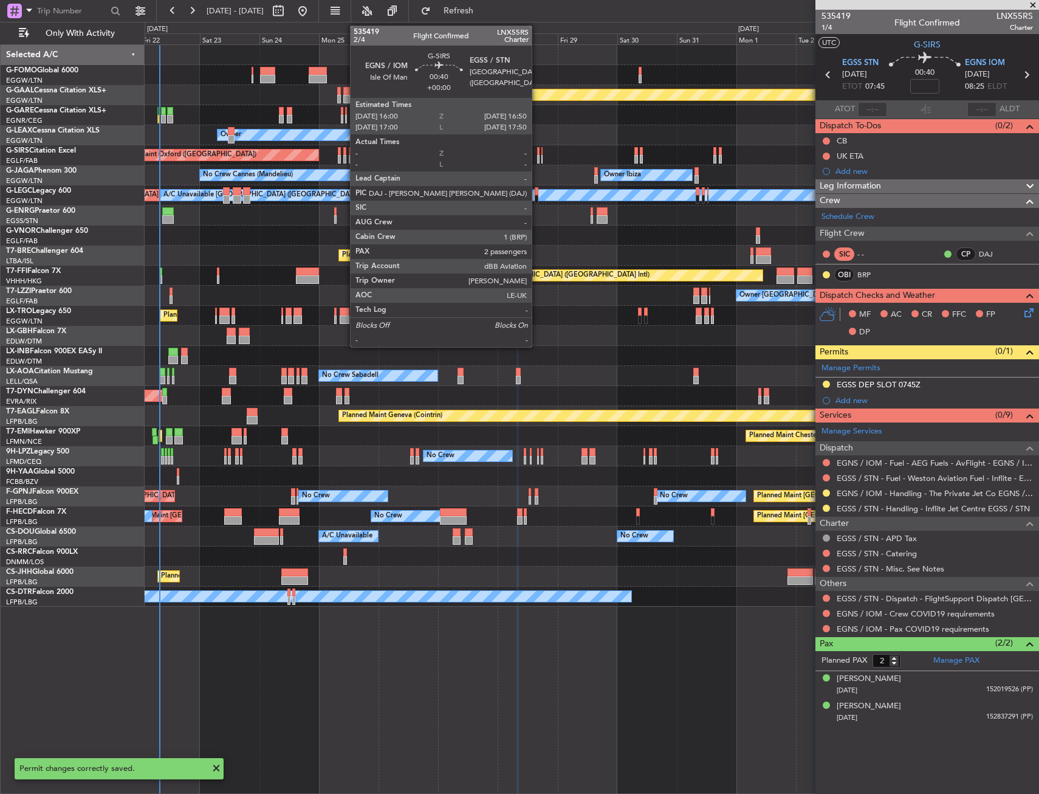
click at [537, 157] on div at bounding box center [538, 159] width 2 height 9
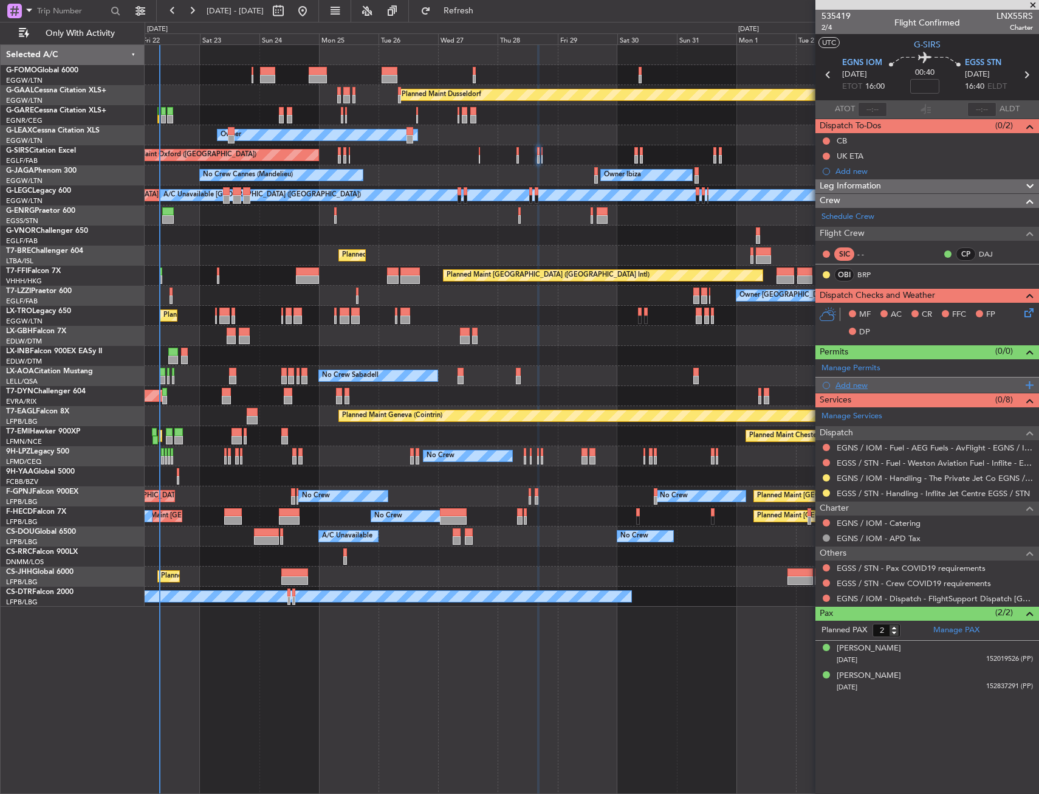
click at [861, 382] on div "Add new" at bounding box center [929, 385] width 187 height 10
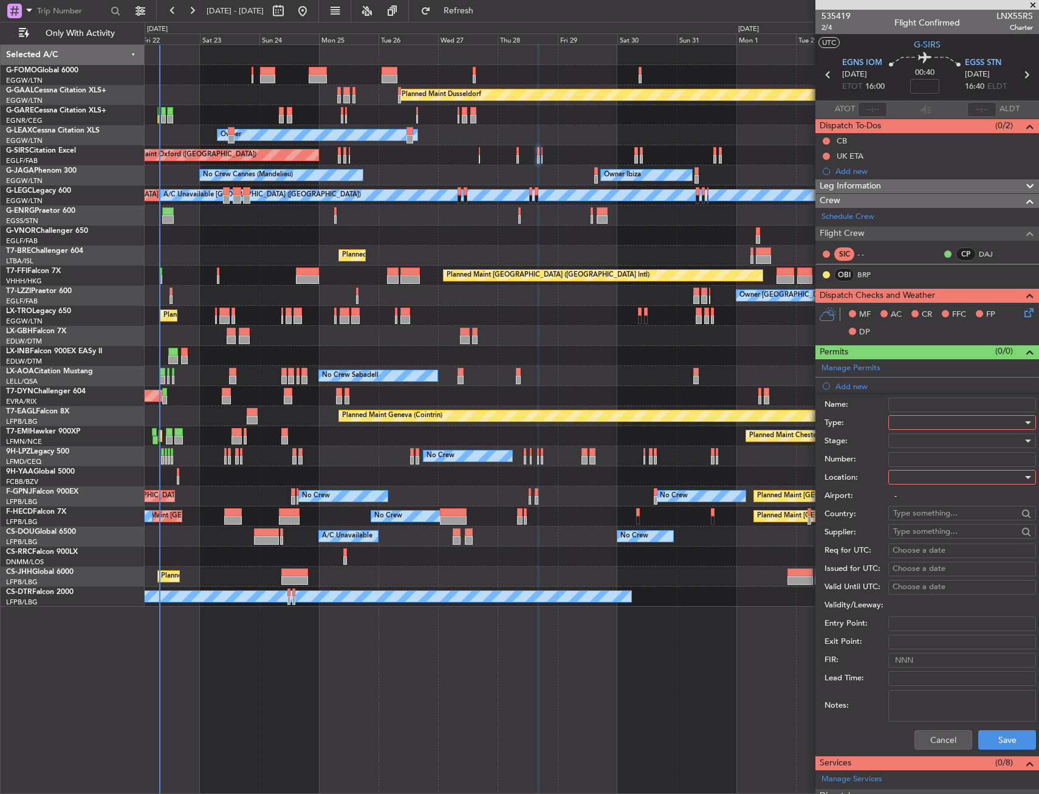
click at [936, 425] on div at bounding box center [957, 422] width 129 height 18
click at [915, 537] on span "Slot" at bounding box center [958, 537] width 128 height 18
click at [918, 469] on div at bounding box center [957, 477] width 129 height 18
click at [917, 532] on span "Arrival" at bounding box center [958, 538] width 128 height 18
type input "EGSS / STN"
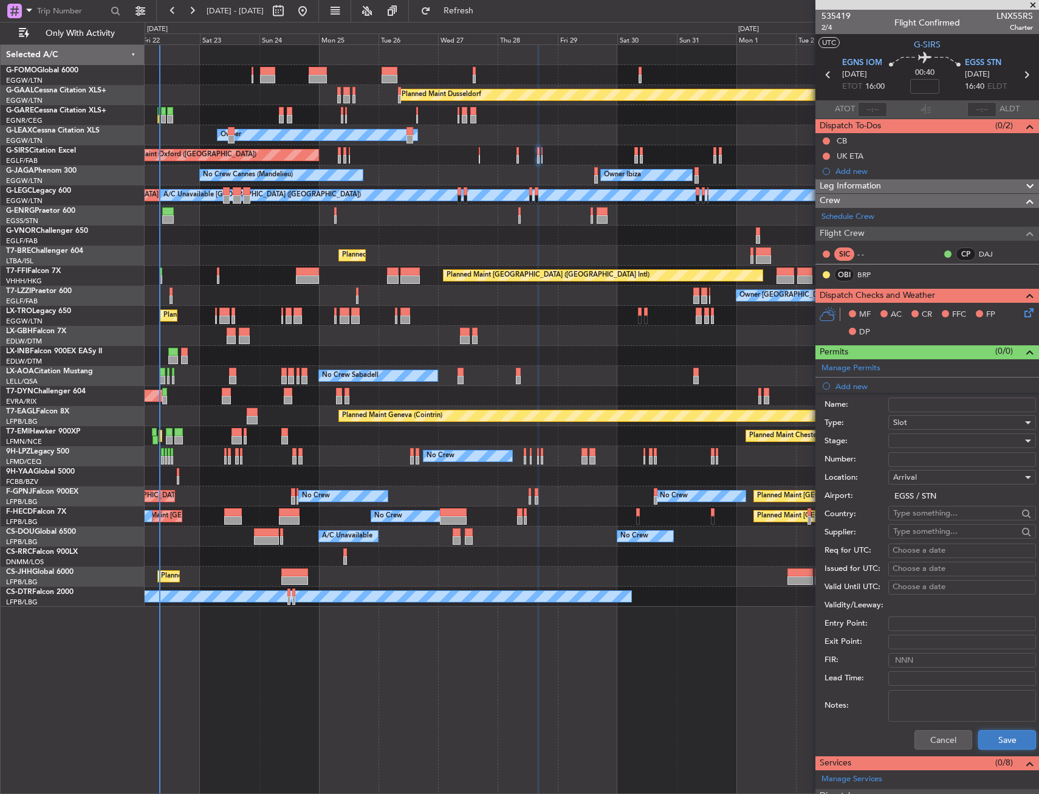
click at [983, 742] on button "Save" at bounding box center [1008, 739] width 58 height 19
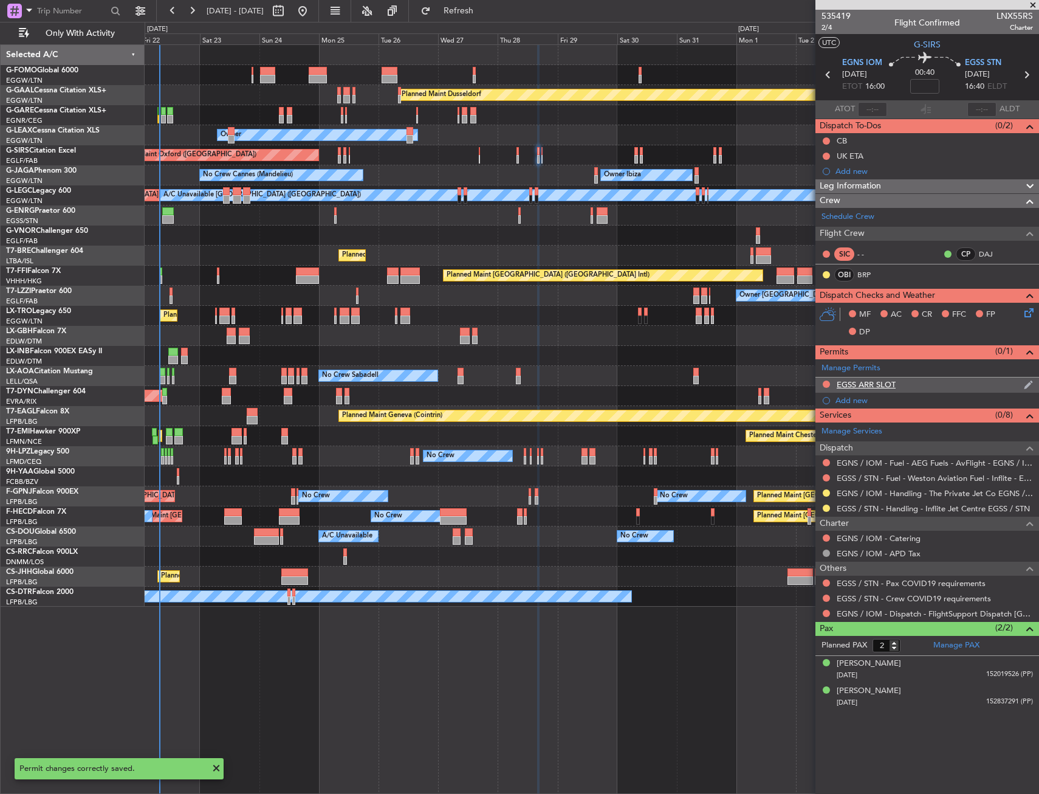
click at [947, 380] on div "EGSS ARR SLOT" at bounding box center [928, 384] width 224 height 15
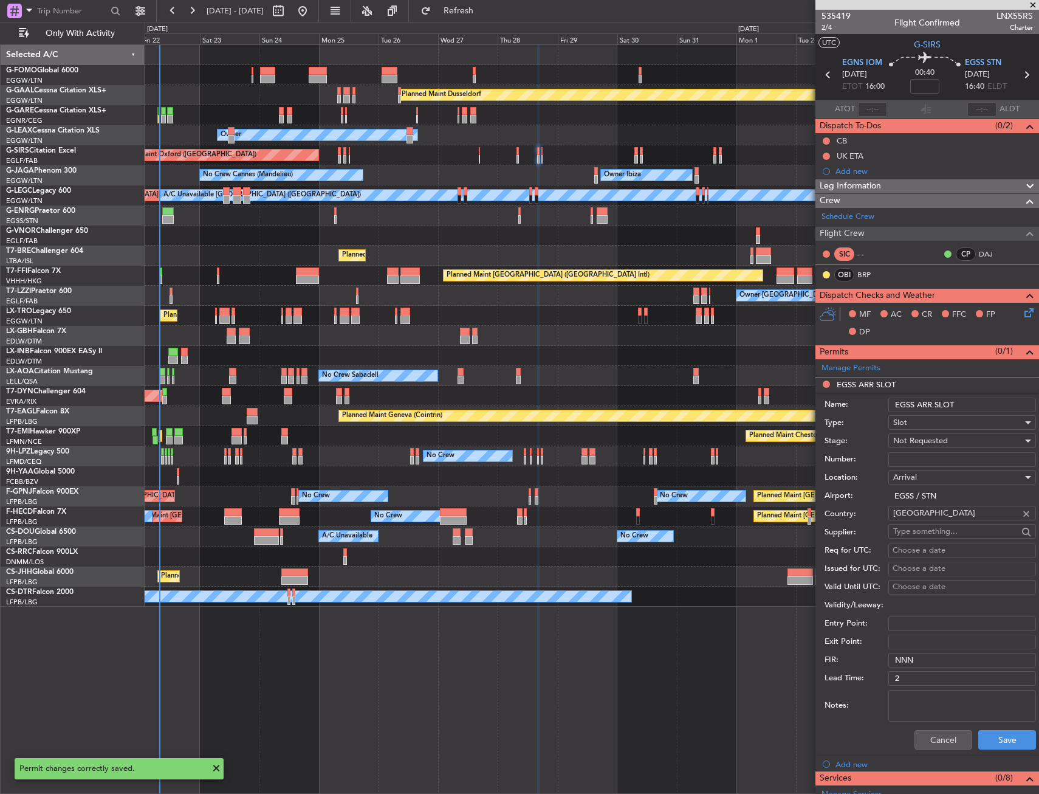
click at [977, 405] on input "EGSS ARR SLOT" at bounding box center [963, 405] width 148 height 15
type input "EGSS ARR SLOT 1640Z"
click at [976, 449] on div "Not Requested" at bounding box center [957, 441] width 129 height 18
click at [949, 523] on span "Requested" at bounding box center [958, 520] width 128 height 18
click at [983, 740] on button "Save" at bounding box center [1008, 739] width 58 height 19
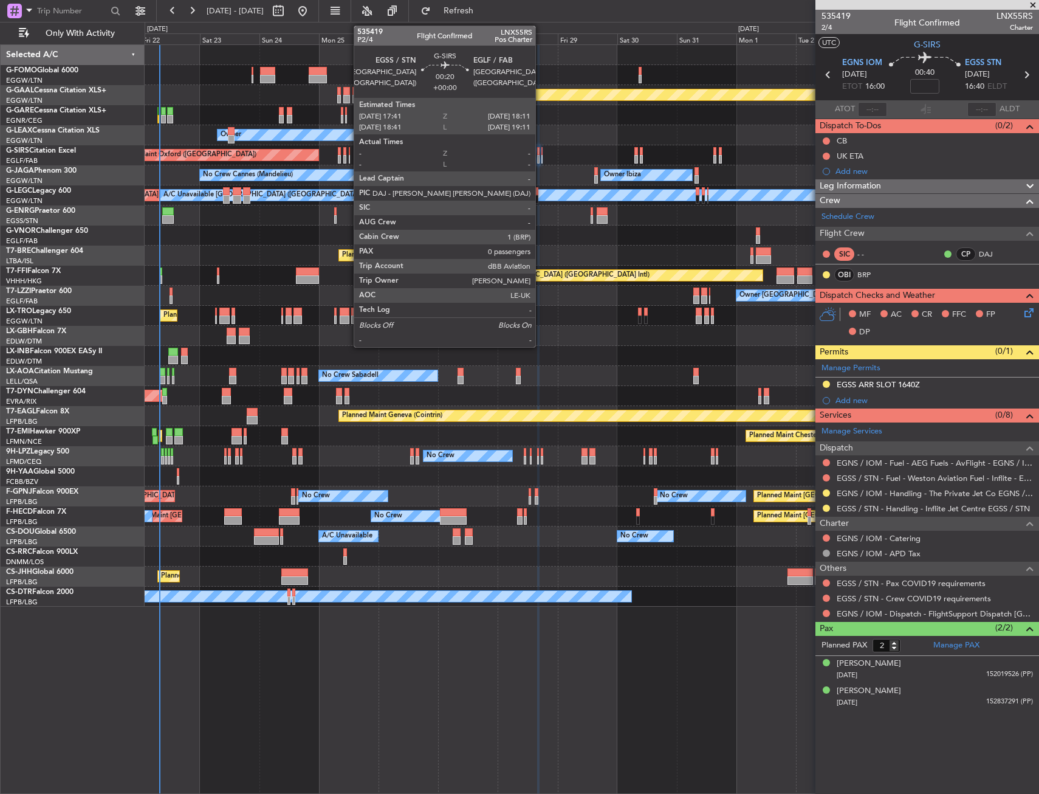
click at [542, 156] on div at bounding box center [543, 159] width 2 height 9
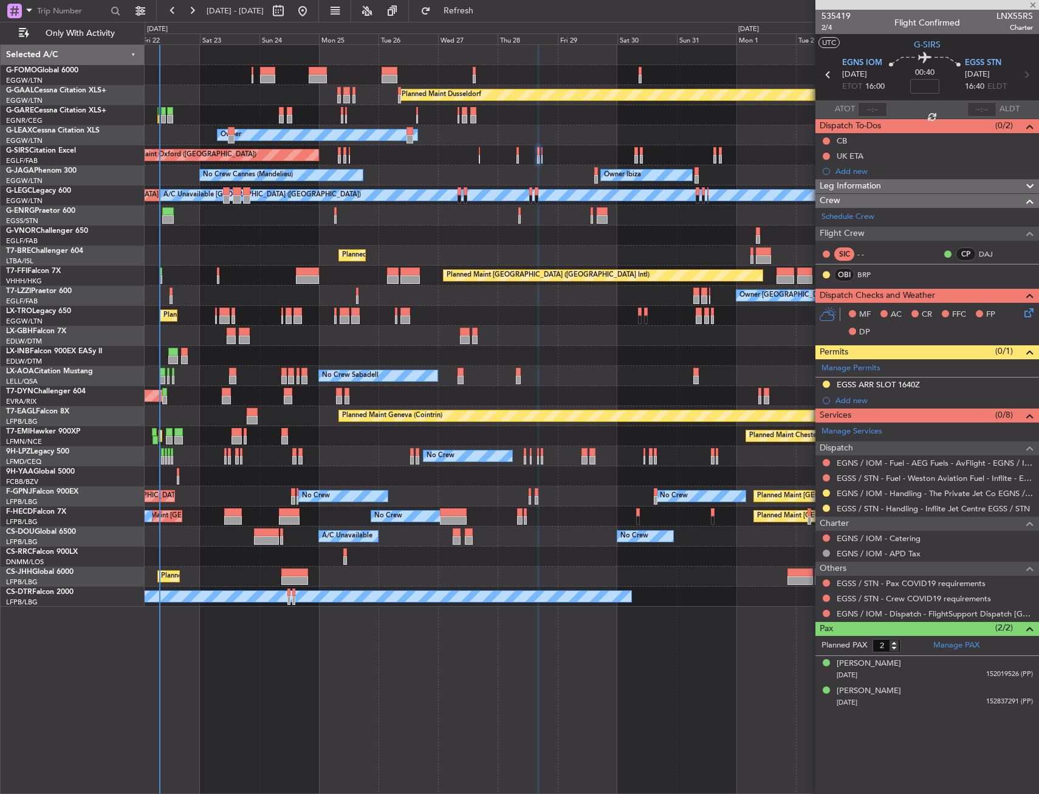
type input "0"
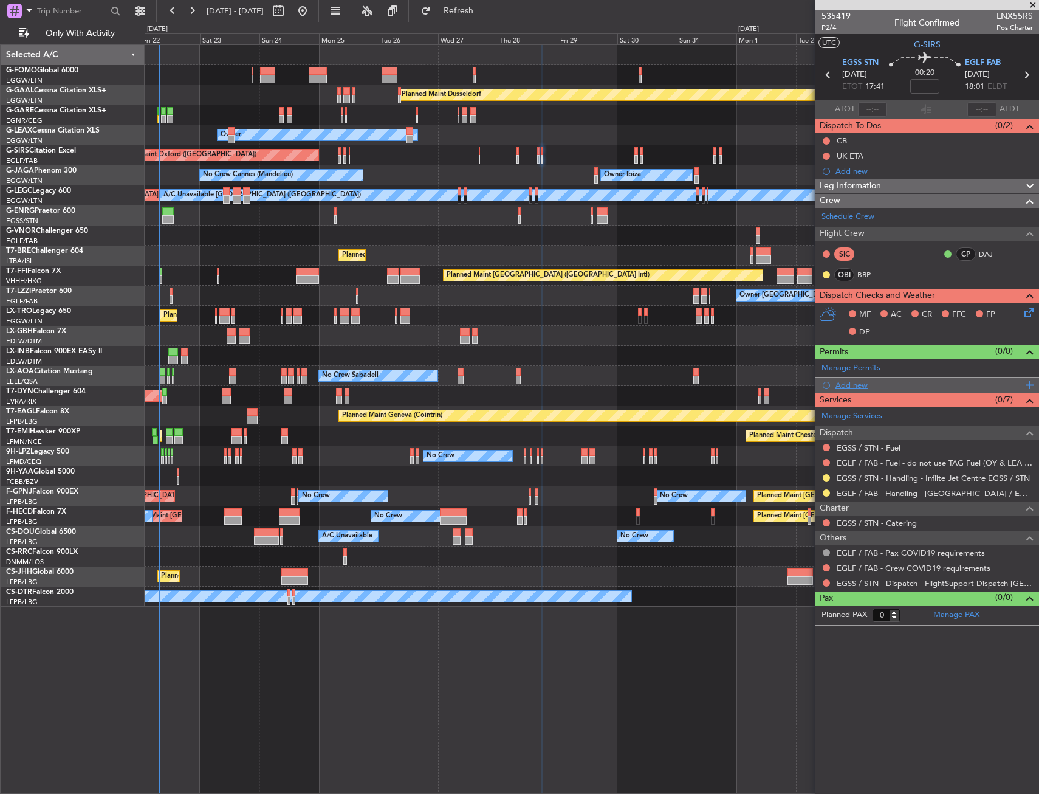
click at [853, 386] on div "Add new" at bounding box center [929, 385] width 187 height 10
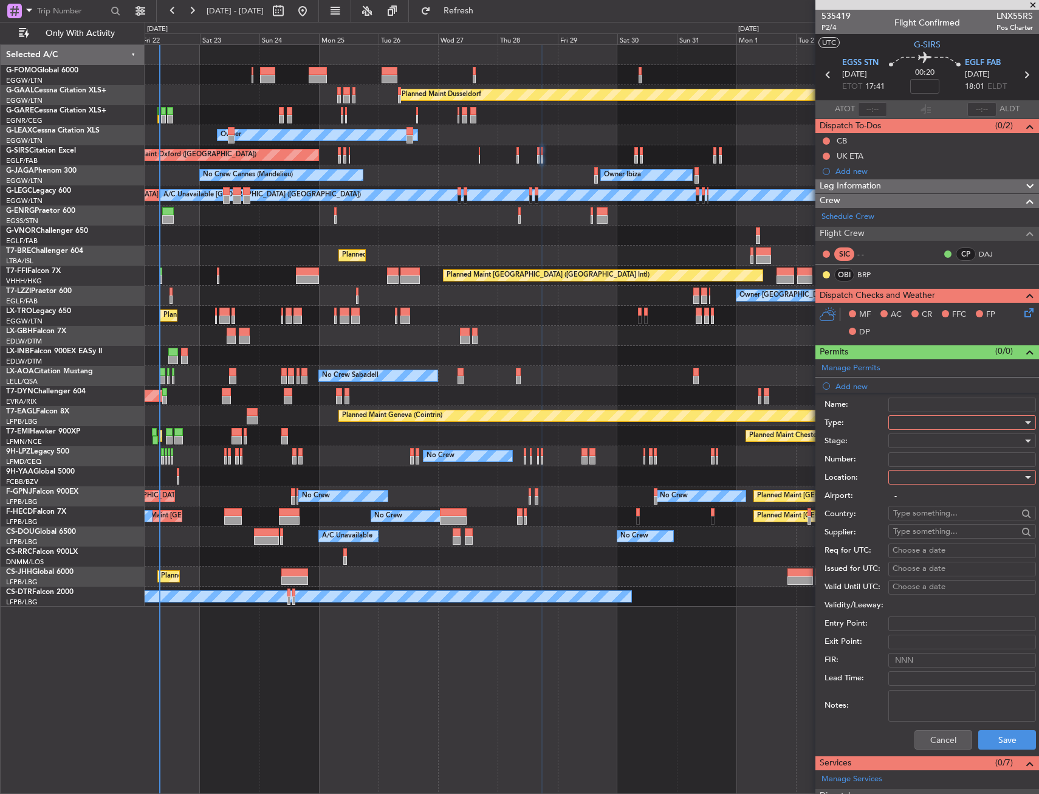
click at [932, 419] on div at bounding box center [957, 422] width 129 height 18
drag, startPoint x: 916, startPoint y: 531, endPoint x: 914, endPoint y: 514, distance: 17.7
click at [916, 532] on span "Slot" at bounding box center [958, 537] width 128 height 18
click at [907, 480] on div at bounding box center [957, 477] width 129 height 18
click at [914, 500] on span "Departure" at bounding box center [958, 502] width 128 height 18
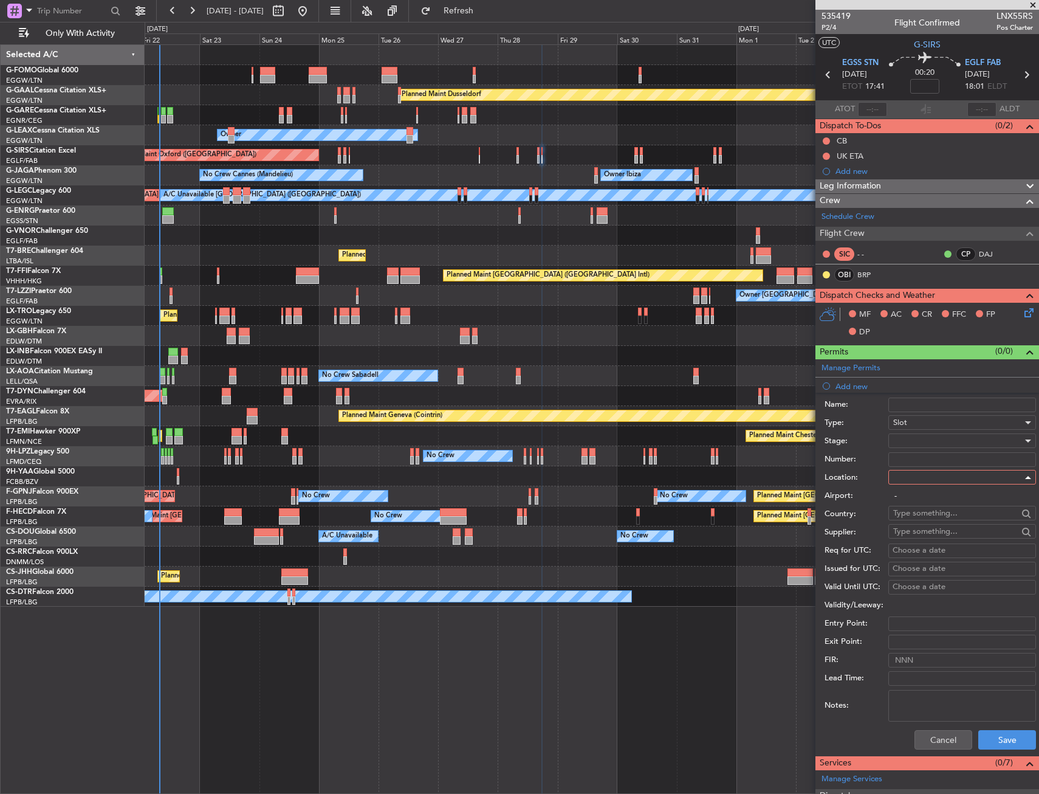
type input "EGSS / STN"
click at [995, 740] on button "Save" at bounding box center [1008, 739] width 58 height 19
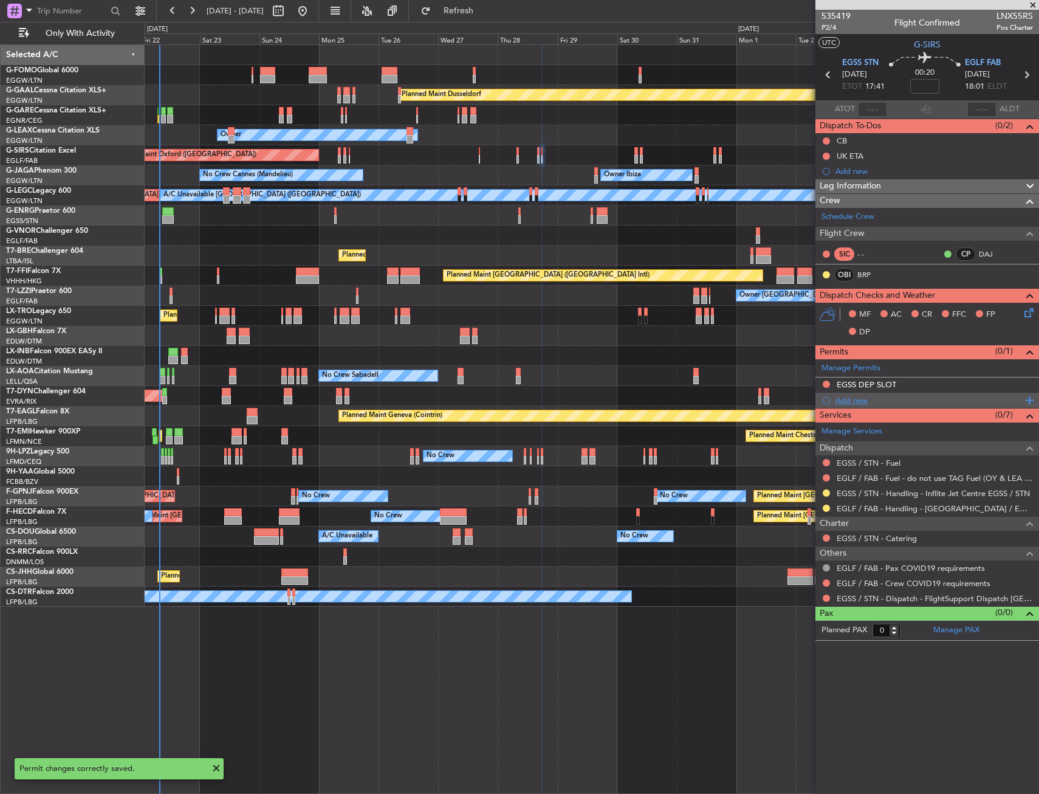
click at [874, 398] on div "Add new" at bounding box center [929, 400] width 187 height 10
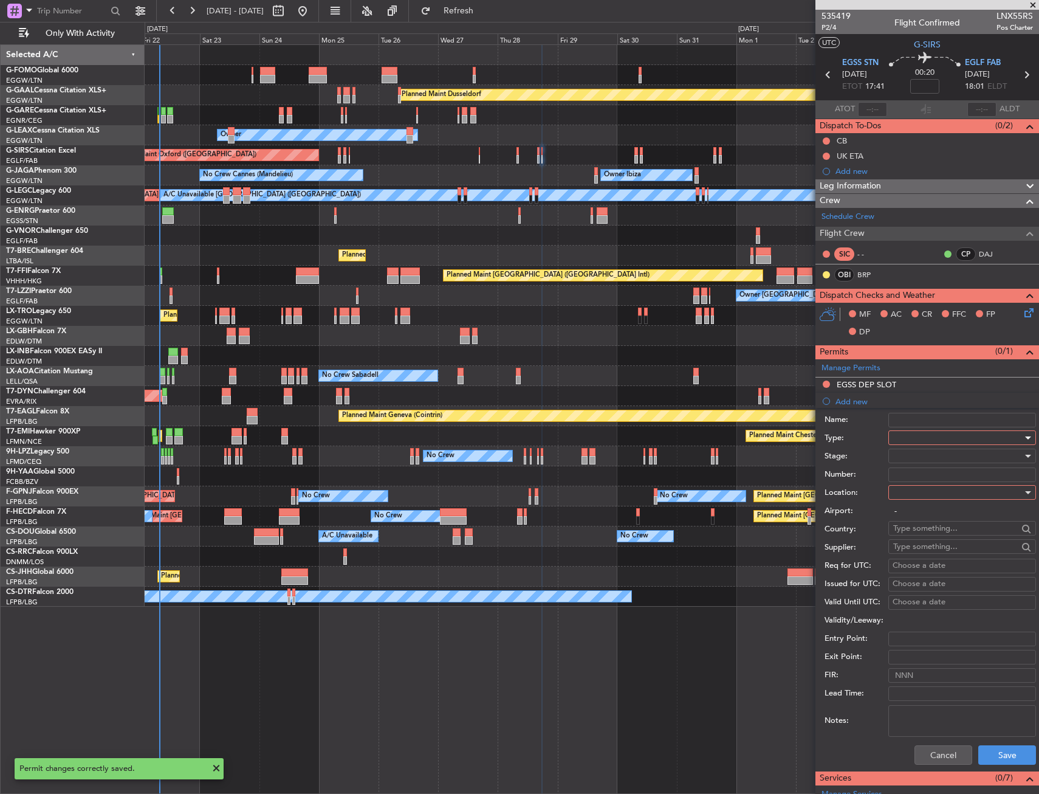
click at [932, 436] on div at bounding box center [957, 438] width 129 height 18
click at [914, 502] on span "PPR" at bounding box center [958, 498] width 128 height 18
click at [914, 489] on div at bounding box center [957, 492] width 129 height 18
click at [912, 552] on span "Arrival" at bounding box center [958, 554] width 128 height 18
type input "EGLF / FAB"
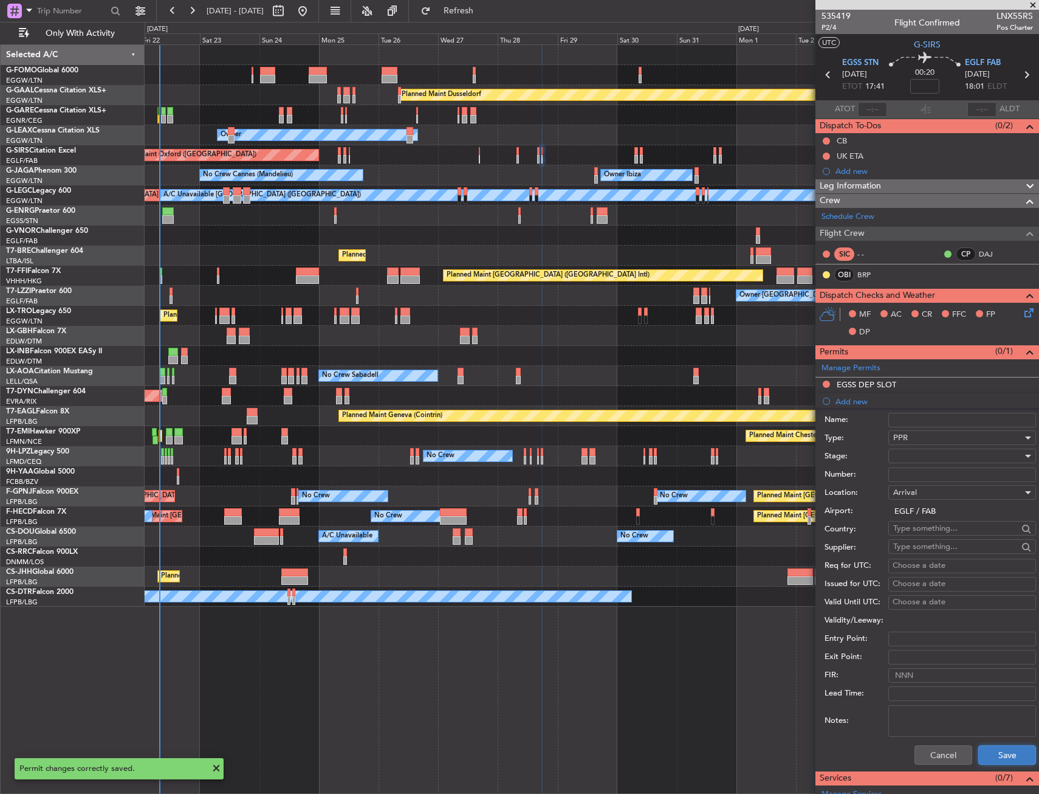
click at [986, 752] on button "Save" at bounding box center [1008, 754] width 58 height 19
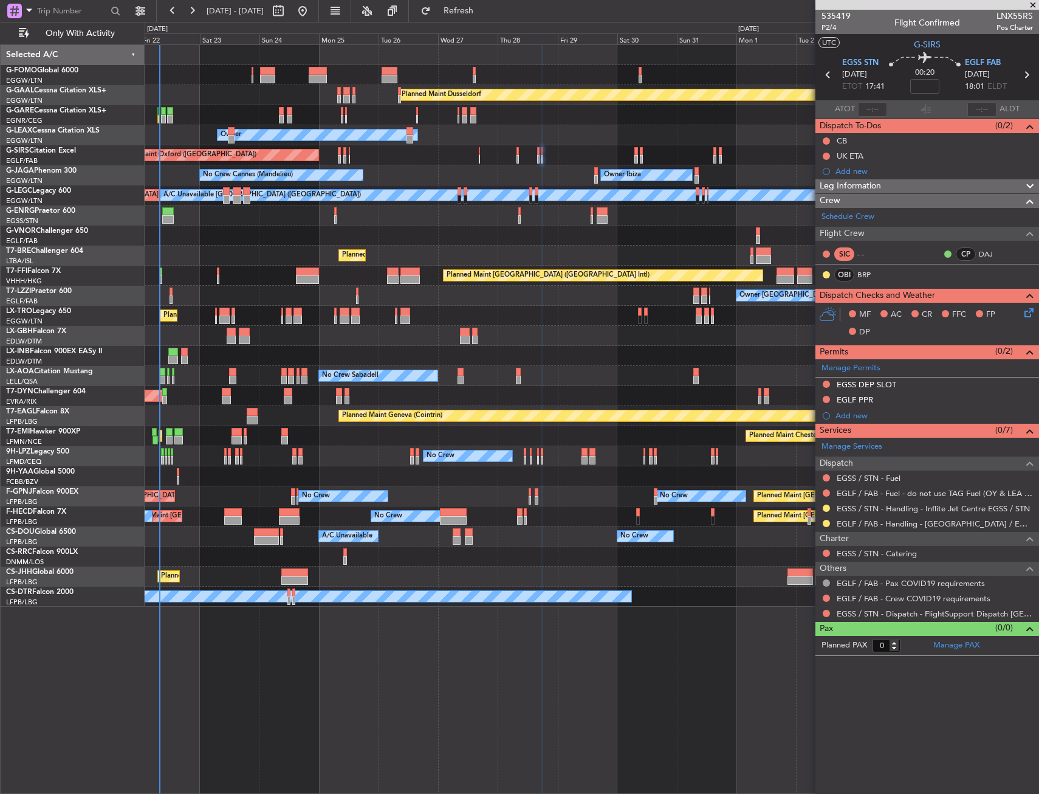
click at [919, 383] on div "EGSS DEP SLOT" at bounding box center [928, 384] width 224 height 15
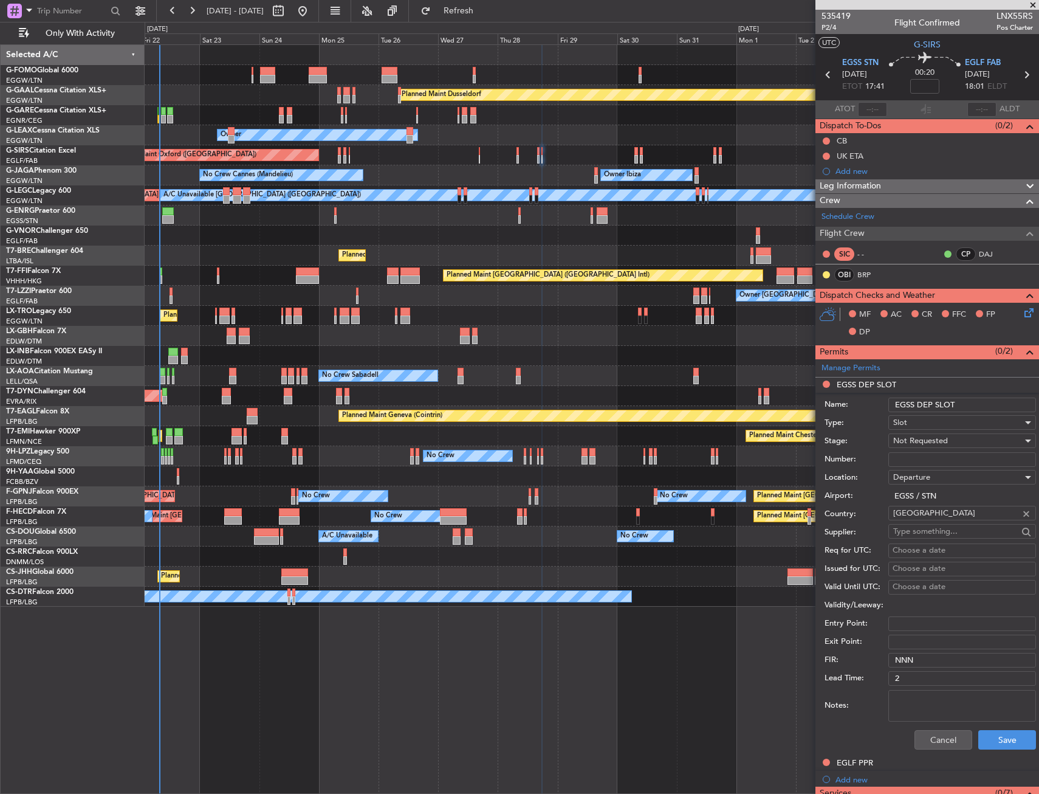
click at [978, 406] on input "EGSS DEP SLOT" at bounding box center [963, 405] width 148 height 15
type input "EGSS DEP SLOT 1741z"
click at [963, 432] on div "Not Requested" at bounding box center [957, 441] width 129 height 18
click at [929, 522] on span "Requested" at bounding box center [958, 520] width 128 height 18
click at [991, 730] on button "Save" at bounding box center [1008, 739] width 58 height 19
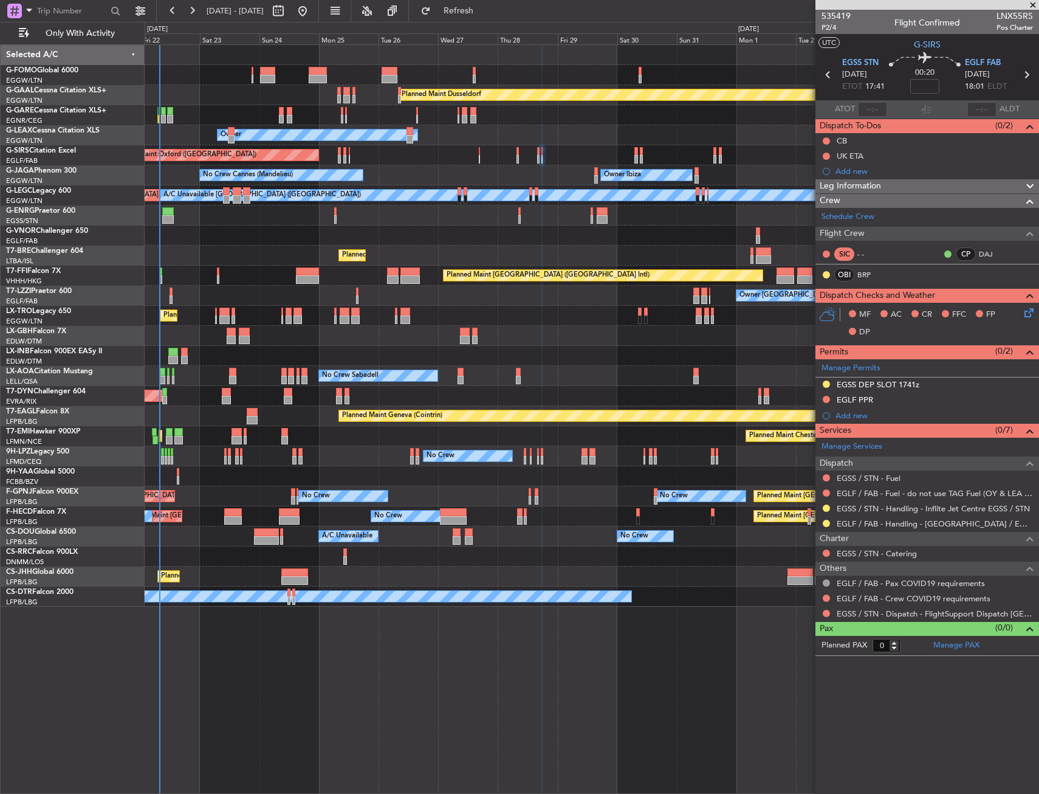
click at [905, 394] on mat-tooltip-component "EGSS DEP SLOT 1741z" at bounding box center [878, 405] width 92 height 32
click at [893, 394] on div "EGLF PPR" at bounding box center [928, 400] width 224 height 15
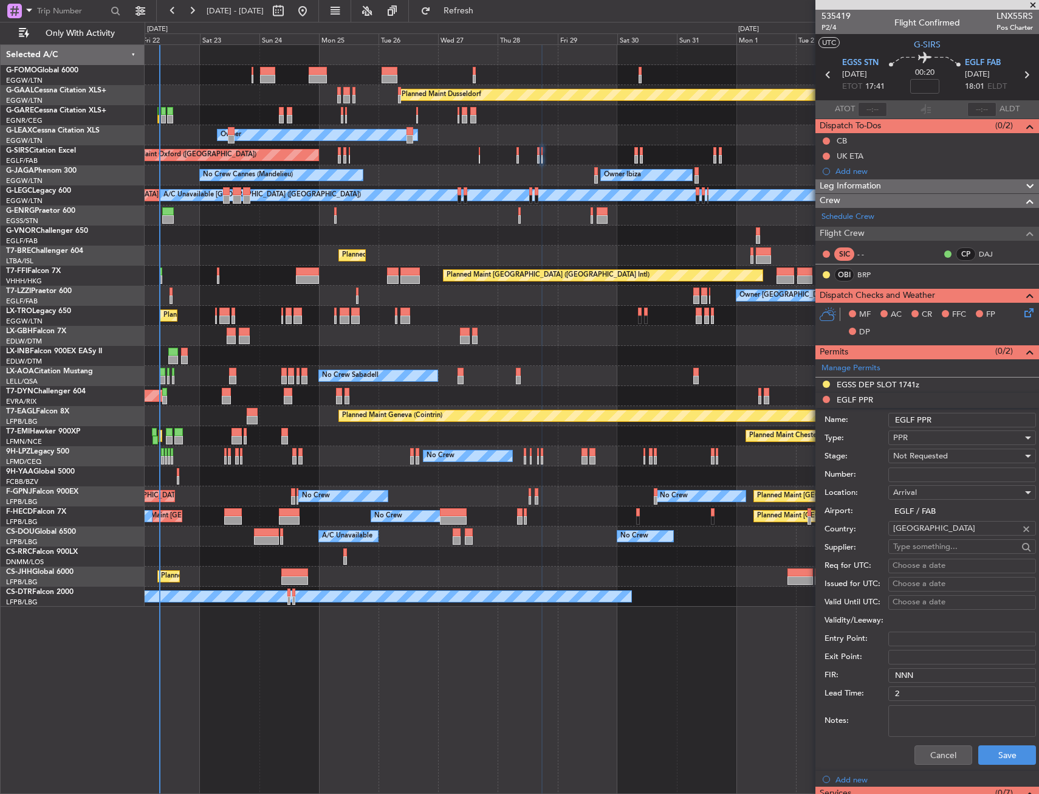
click at [957, 421] on input "EGLF PPR" at bounding box center [963, 420] width 148 height 15
type input "EGLF PPR 1800z"
click at [918, 453] on span "Not Requested" at bounding box center [920, 455] width 55 height 11
click at [915, 535] on span "Requested" at bounding box center [958, 535] width 128 height 18
click at [987, 752] on button "Save" at bounding box center [1008, 754] width 58 height 19
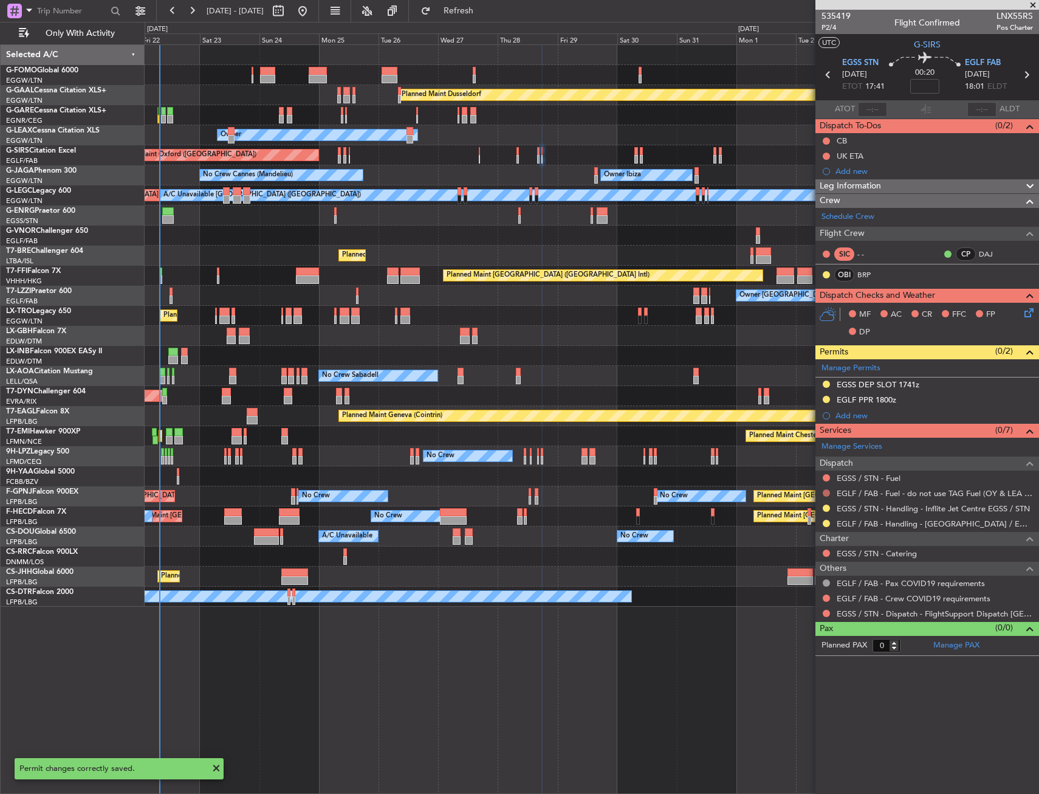
click at [827, 492] on button at bounding box center [826, 492] width 7 height 7
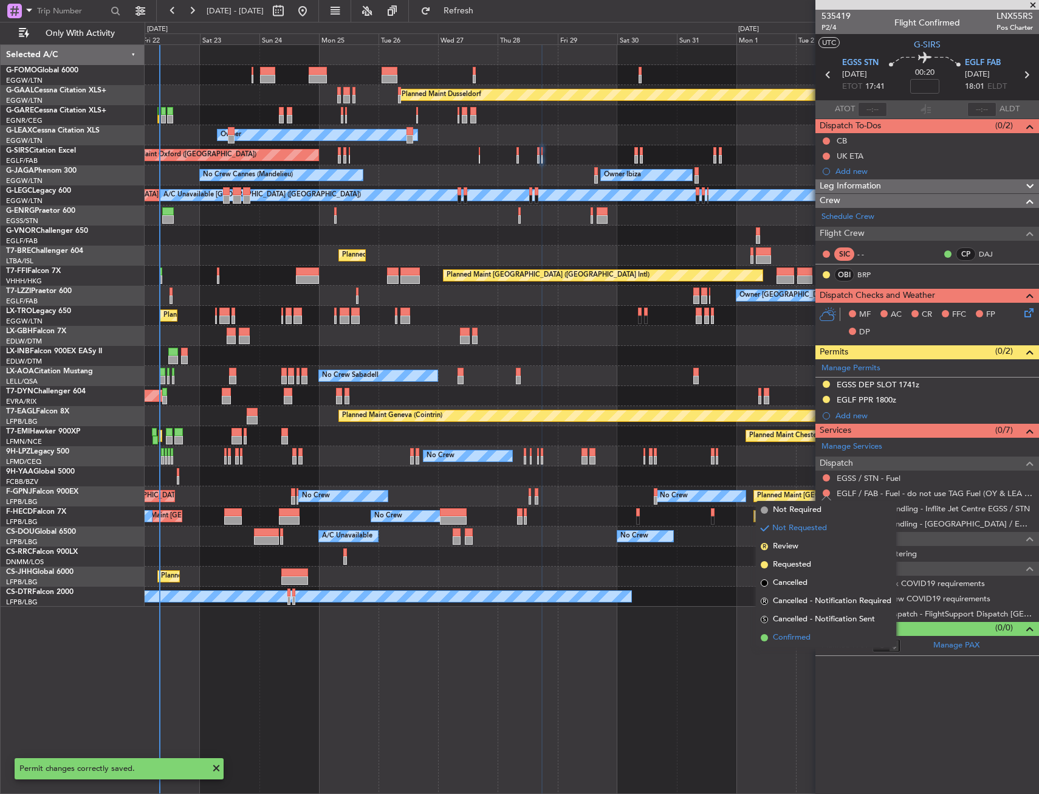
click at [786, 639] on span "Confirmed" at bounding box center [792, 638] width 38 height 12
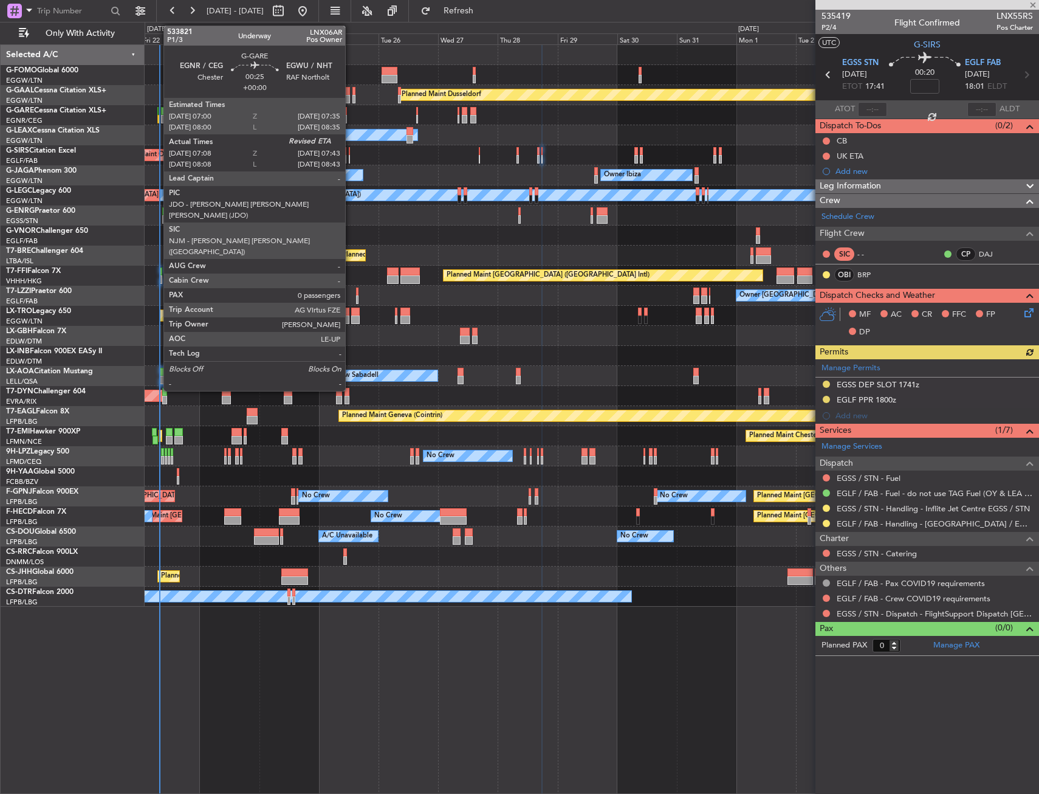
click at [157, 112] on div at bounding box center [158, 111] width 2 height 9
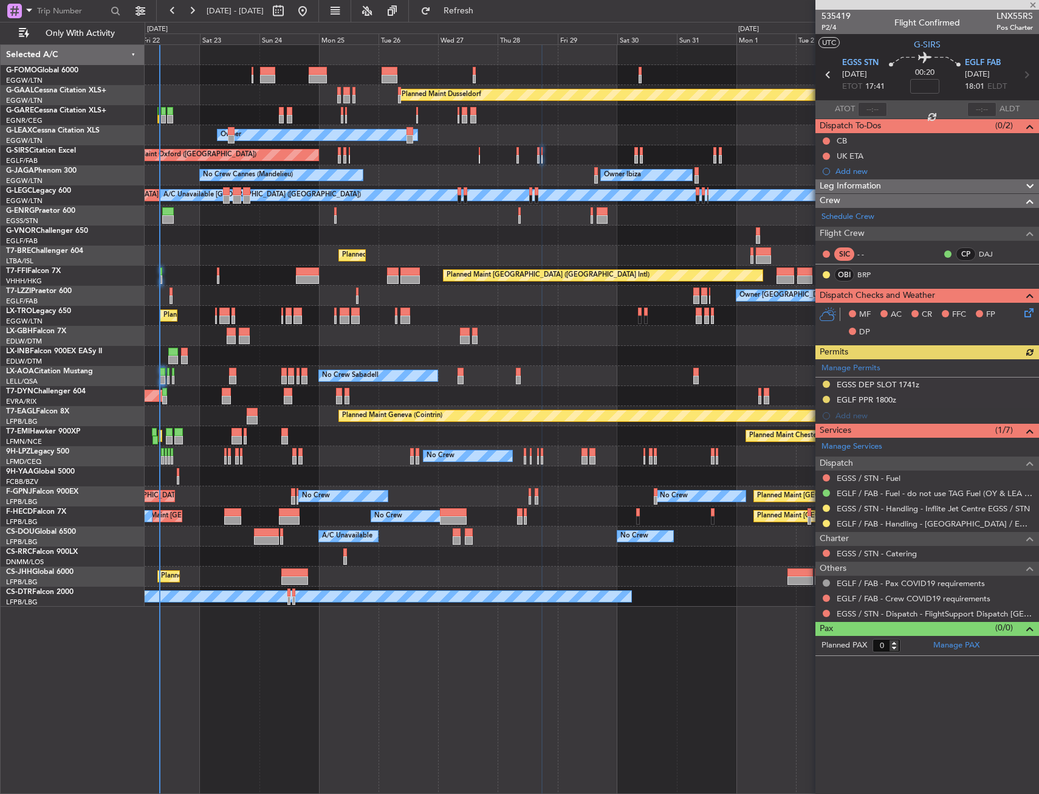
type input "07:08"
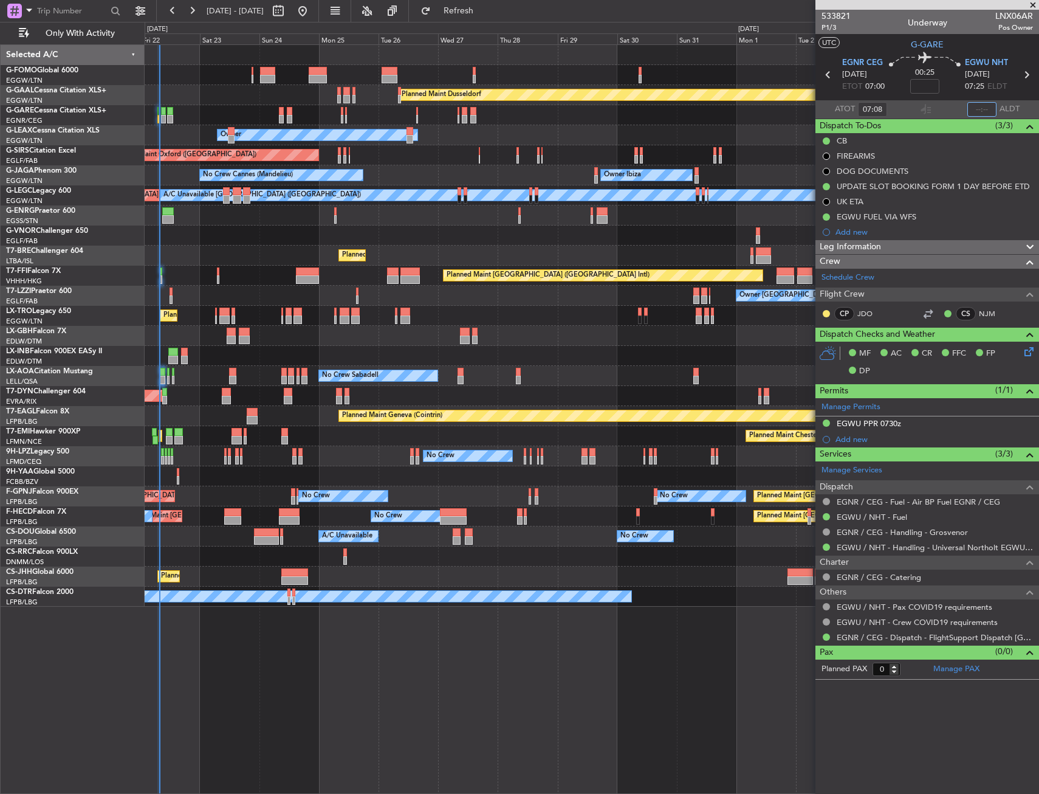
click at [978, 110] on input "text" at bounding box center [982, 109] width 29 height 15
click at [963, 32] on div "533821 P1/3 Underway LNX06AR Pos Owner" at bounding box center [928, 22] width 224 height 24
type input "07:44"
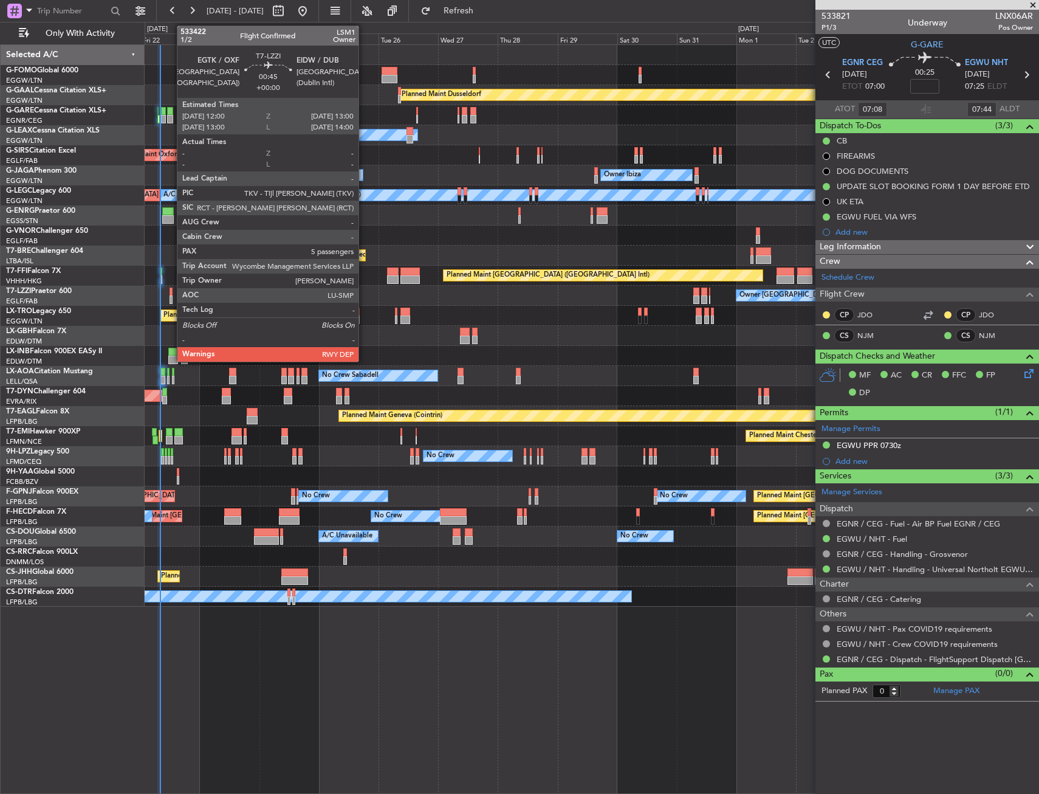
click at [171, 300] on div at bounding box center [171, 299] width 3 height 9
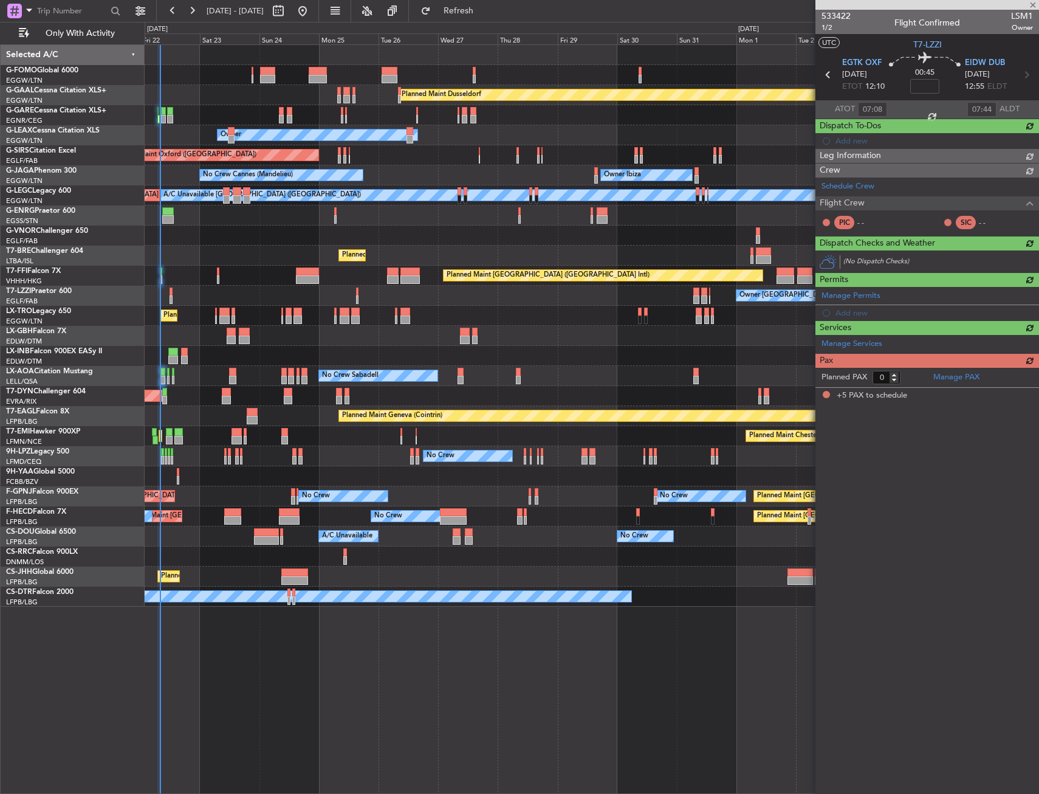
type input "5"
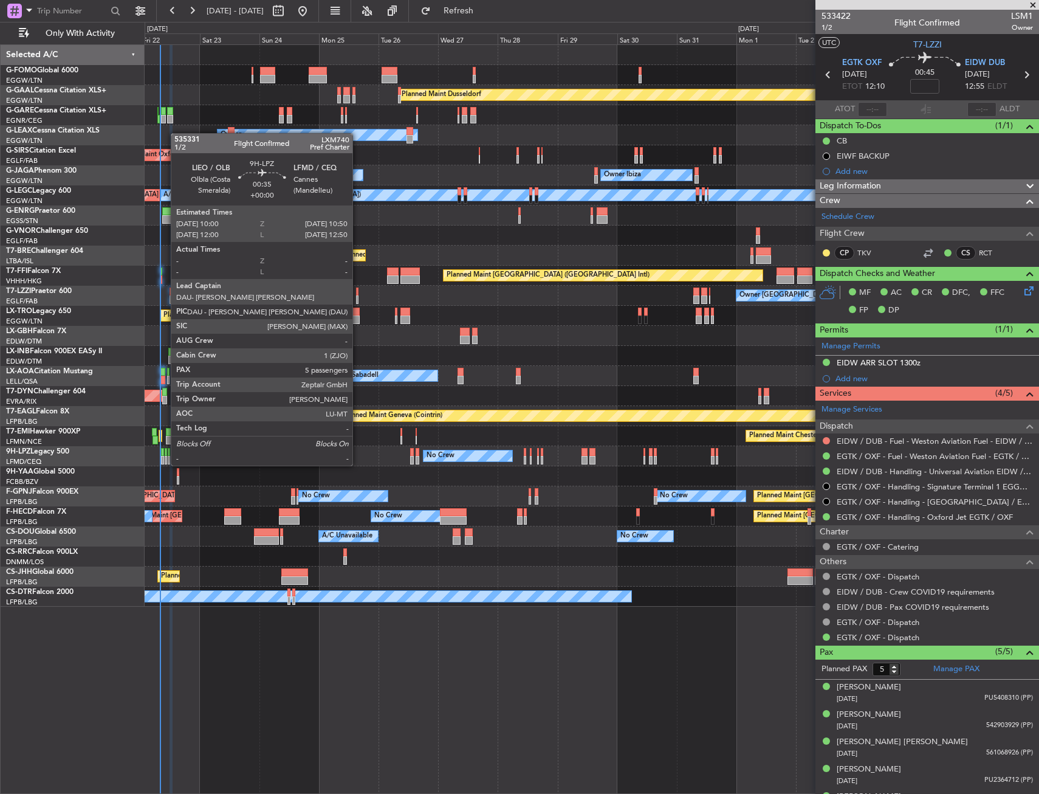
click at [165, 453] on div at bounding box center [166, 452] width 2 height 9
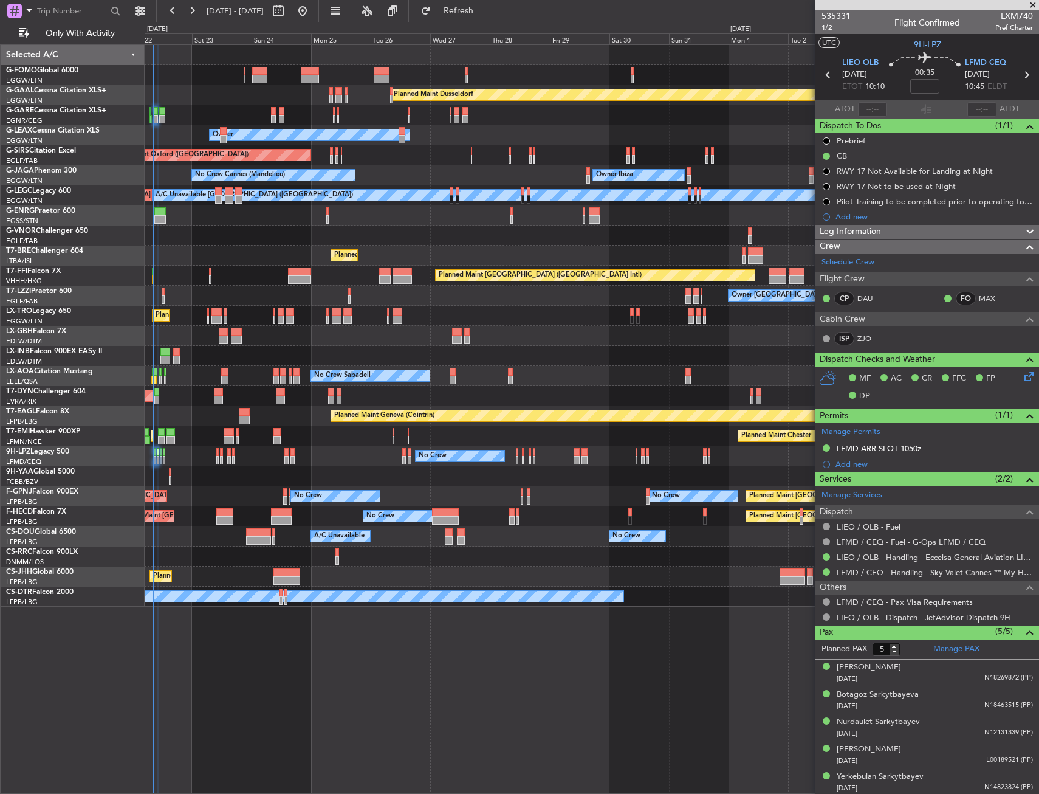
click at [350, 463] on div "No Crew No Crew No Crew" at bounding box center [592, 456] width 894 height 20
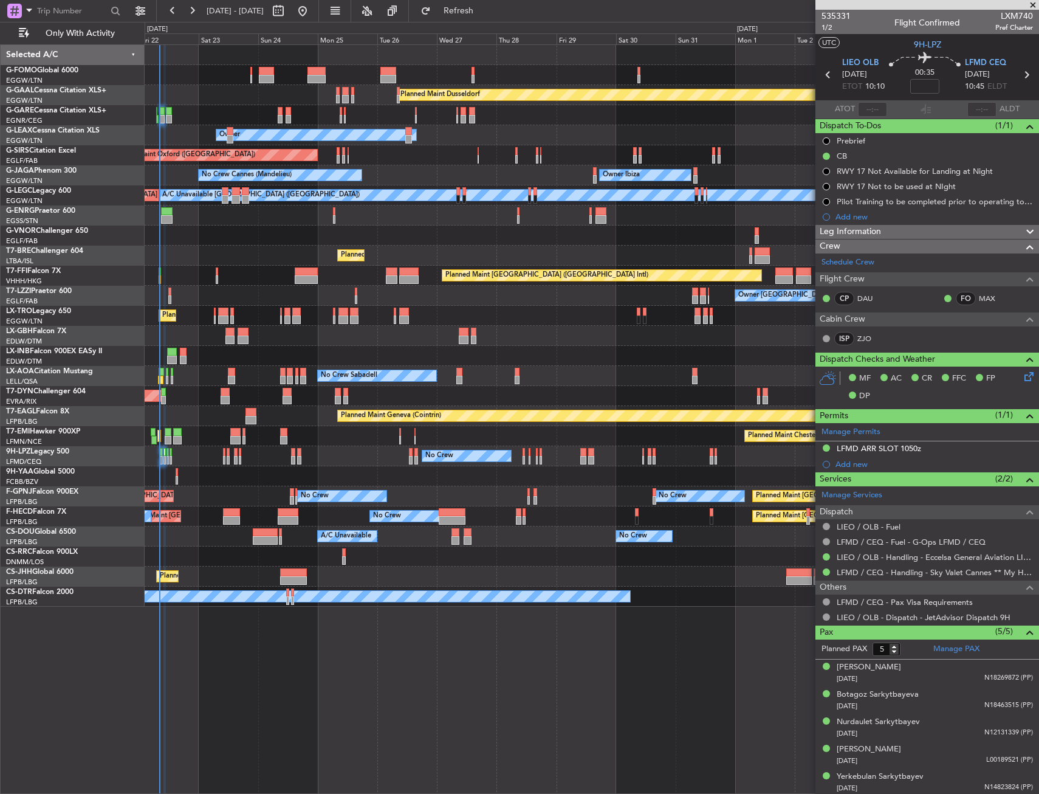
click at [357, 463] on div "No Crew No Crew No Crew" at bounding box center [592, 456] width 894 height 20
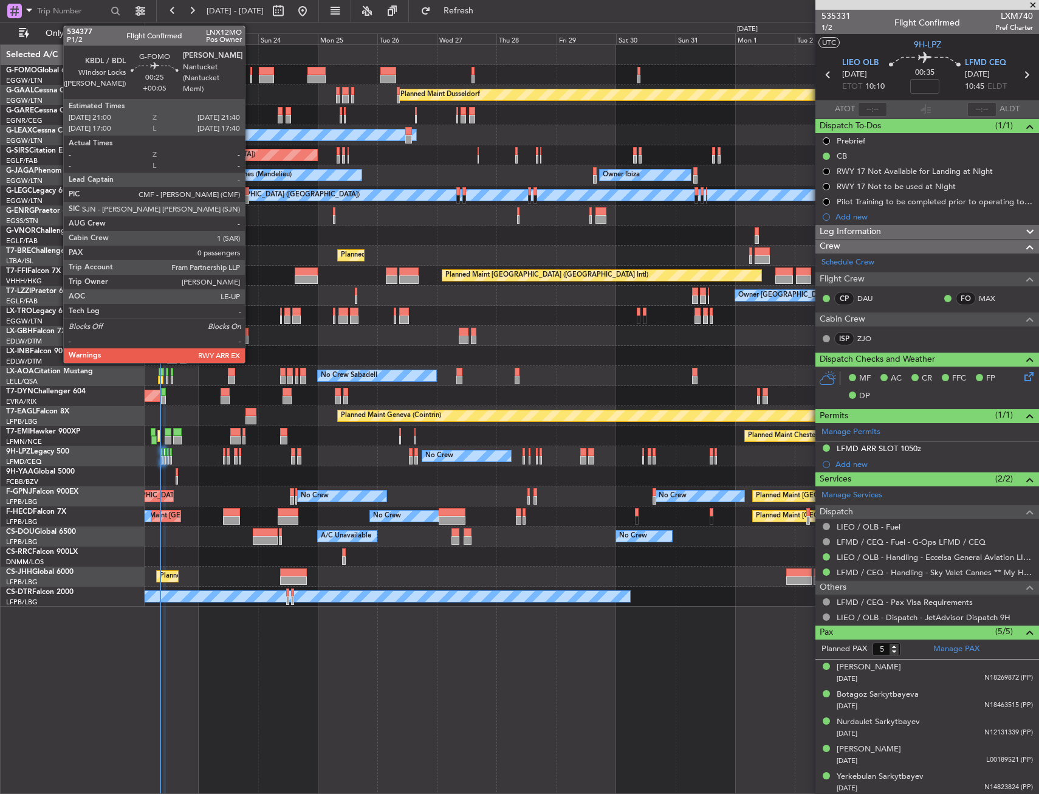
click at [250, 74] on div at bounding box center [251, 71] width 2 height 9
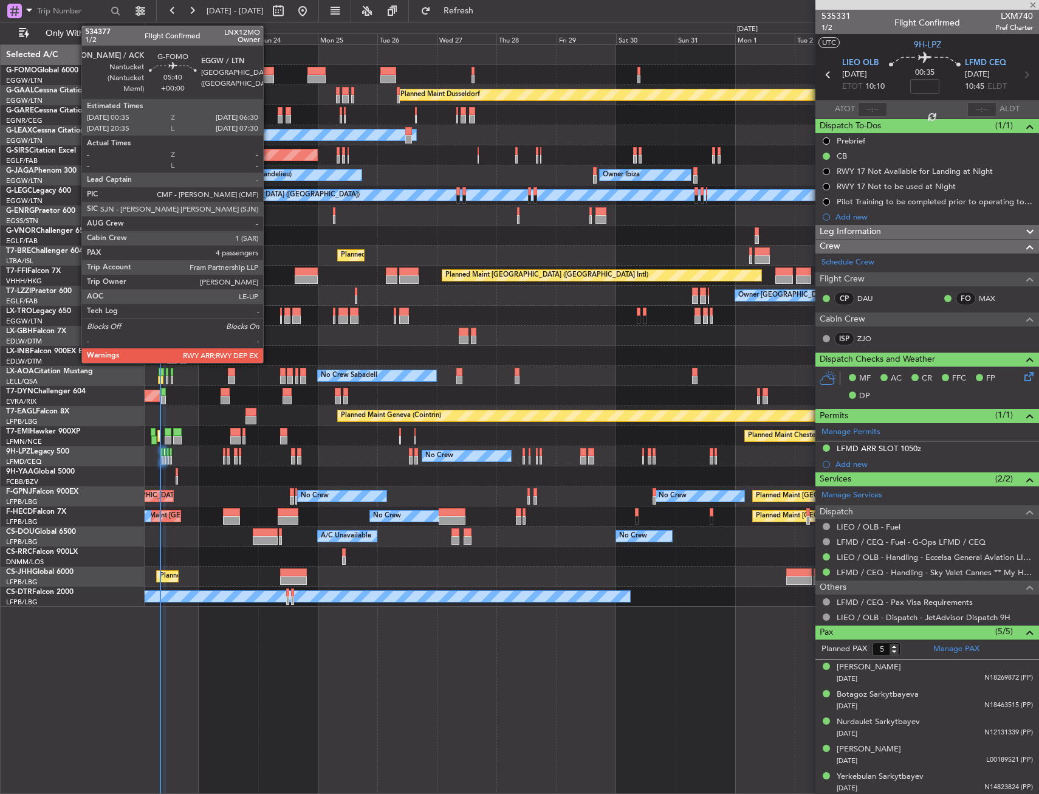
type input "+00:05"
type input "0"
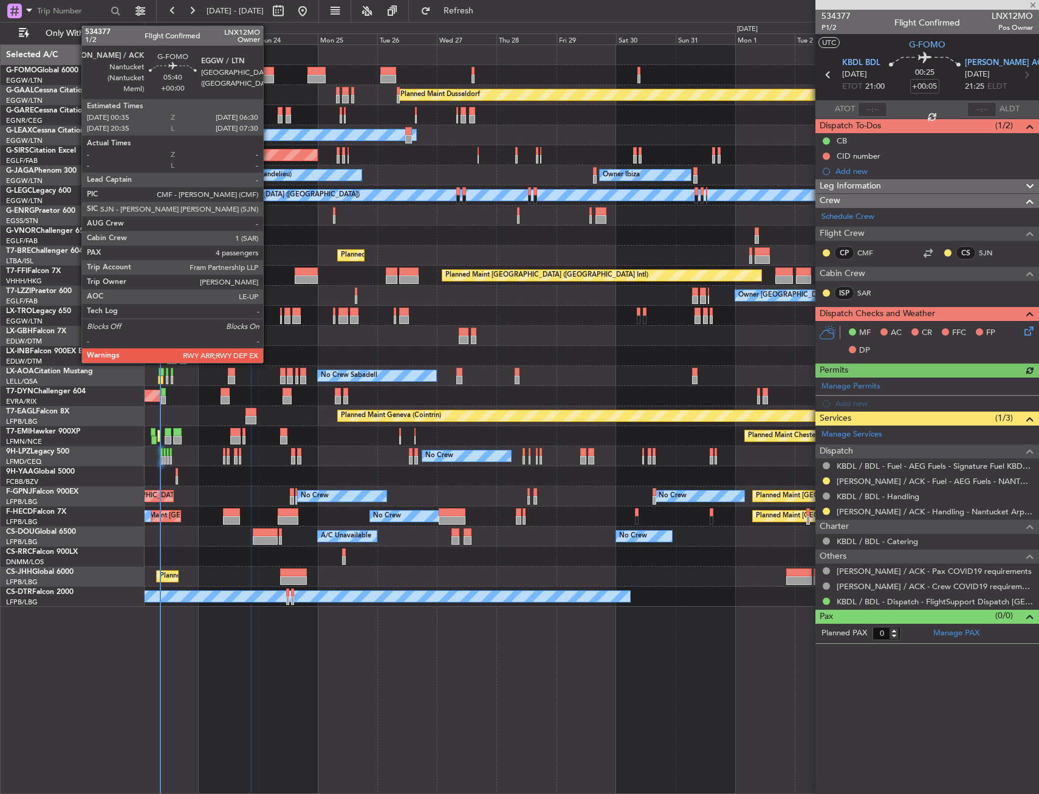
click at [269, 70] on div at bounding box center [266, 71] width 15 height 9
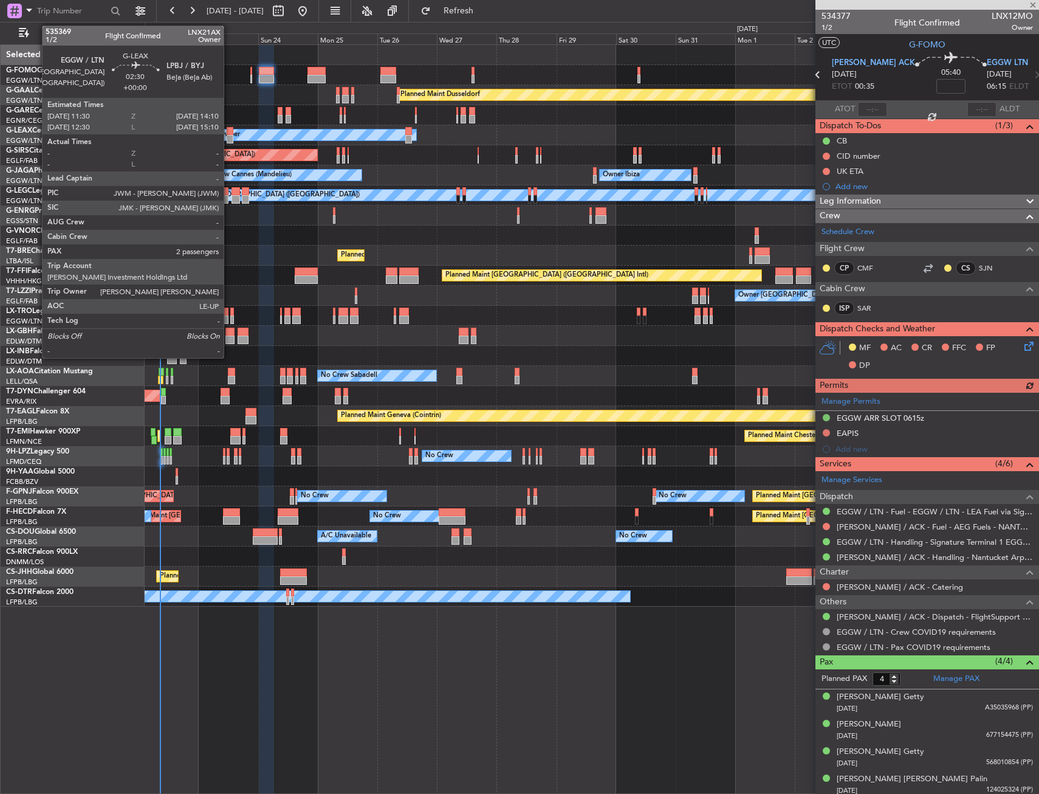
click at [229, 133] on div at bounding box center [230, 131] width 7 height 9
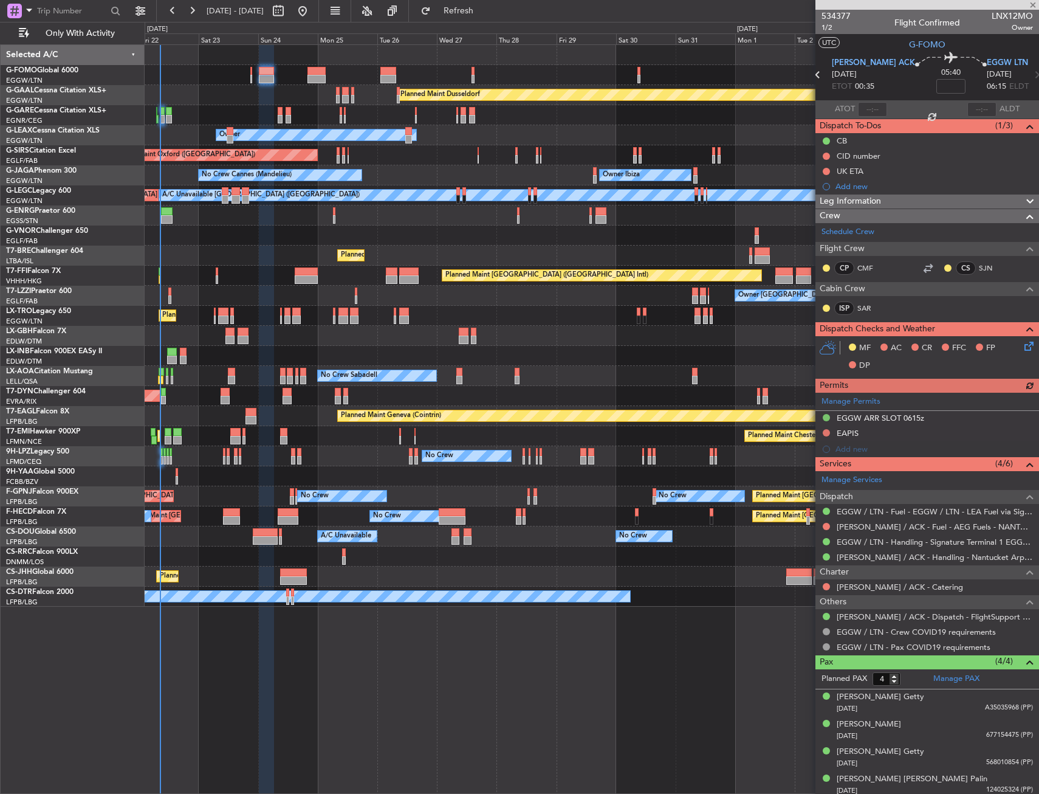
type input "2"
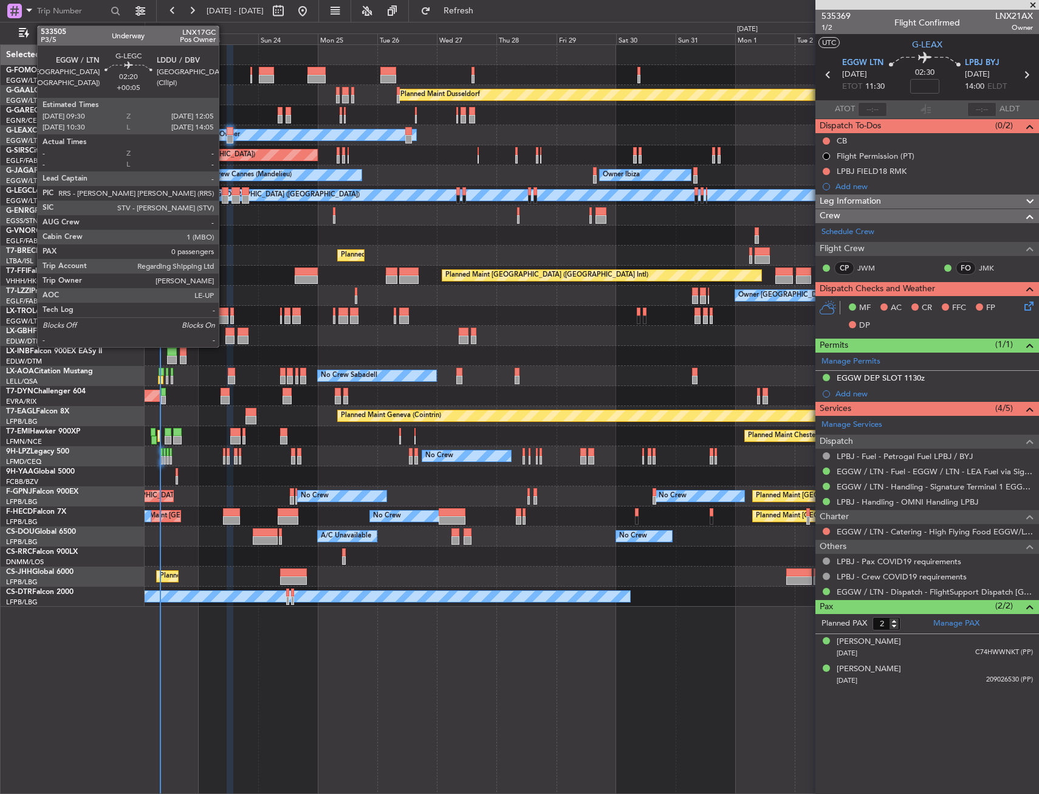
click at [224, 202] on div at bounding box center [225, 199] width 7 height 9
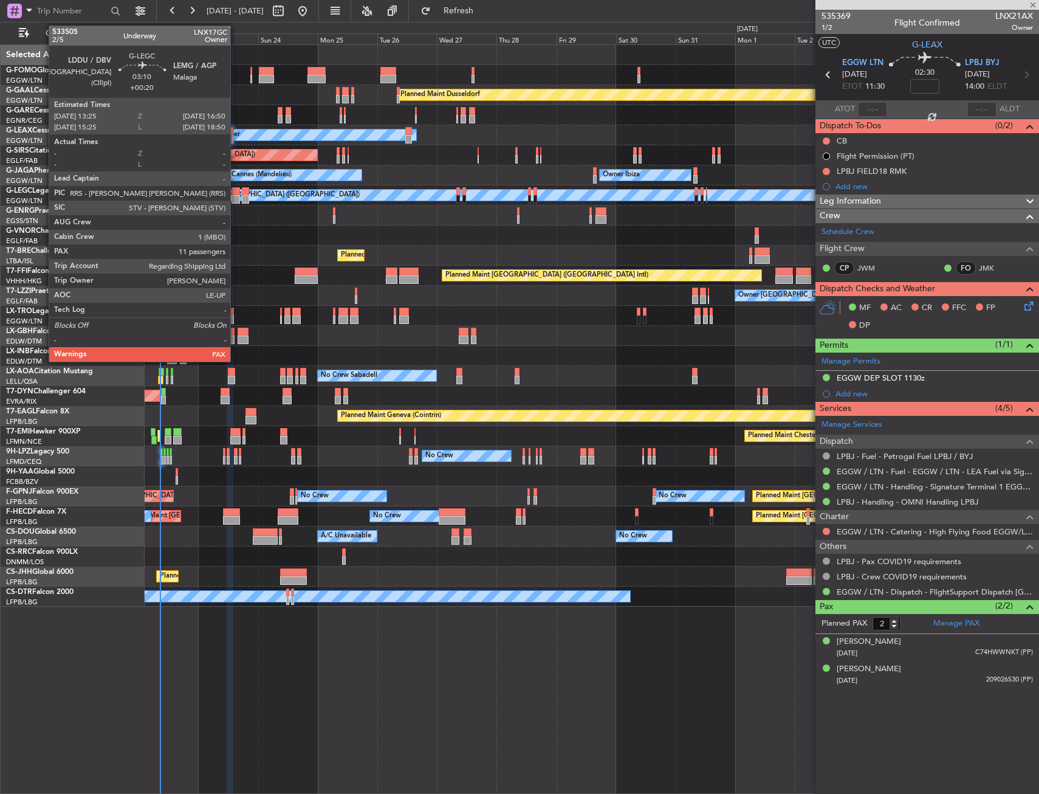
type input "+00:05"
type input "0"
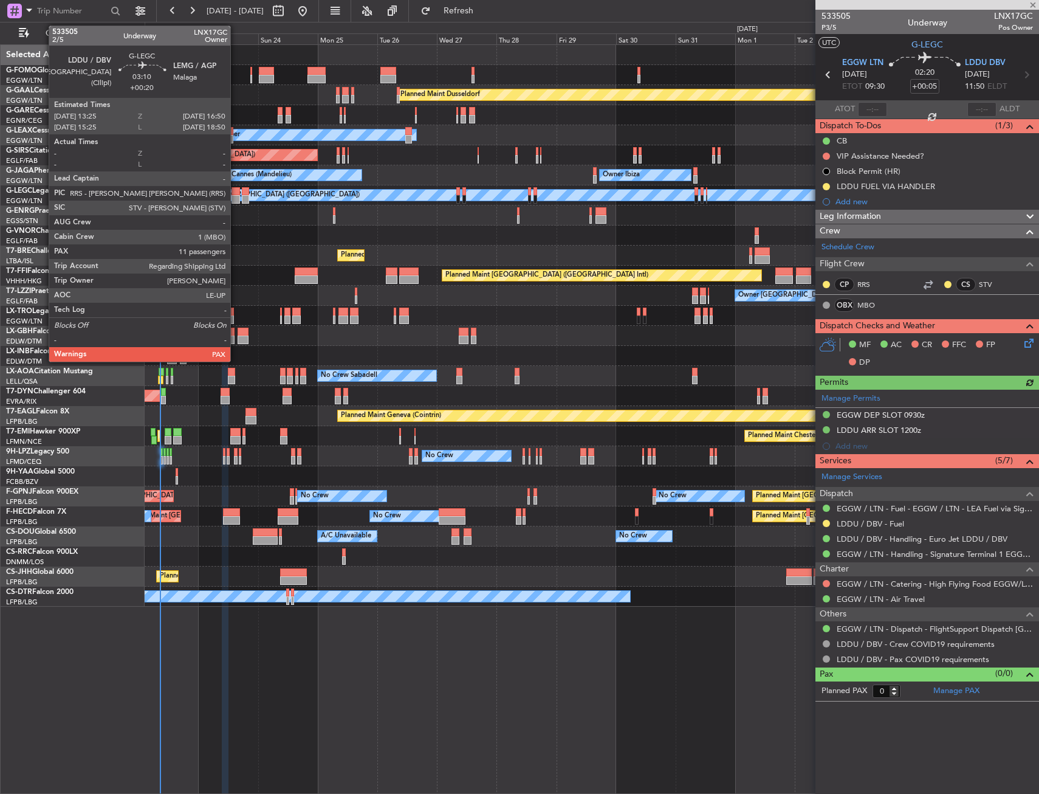
click at [236, 189] on div at bounding box center [236, 191] width 9 height 9
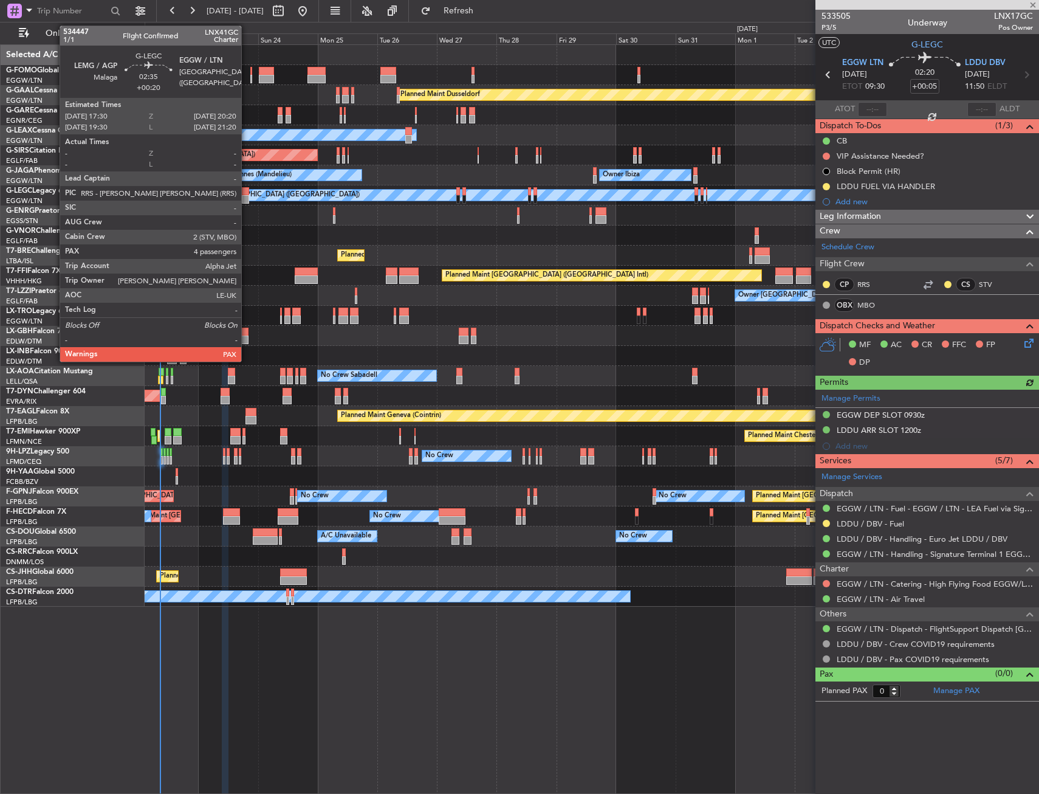
type input "+00:20"
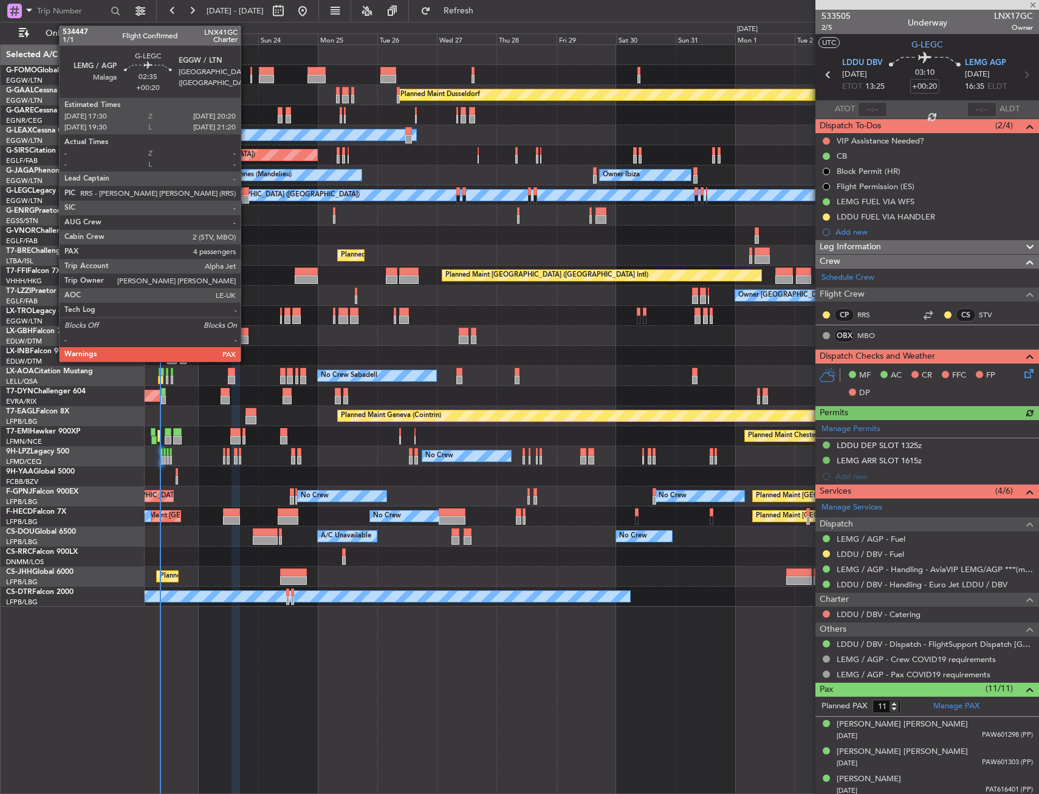
click at [246, 193] on div at bounding box center [245, 191] width 7 height 9
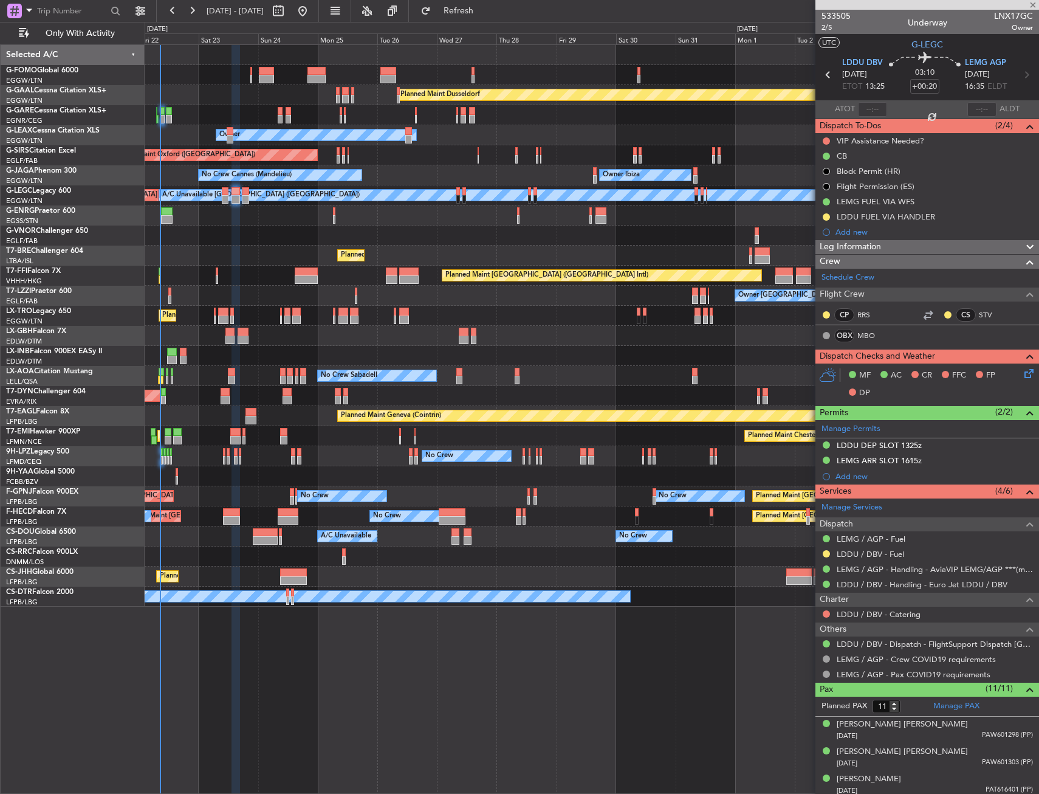
type input "4"
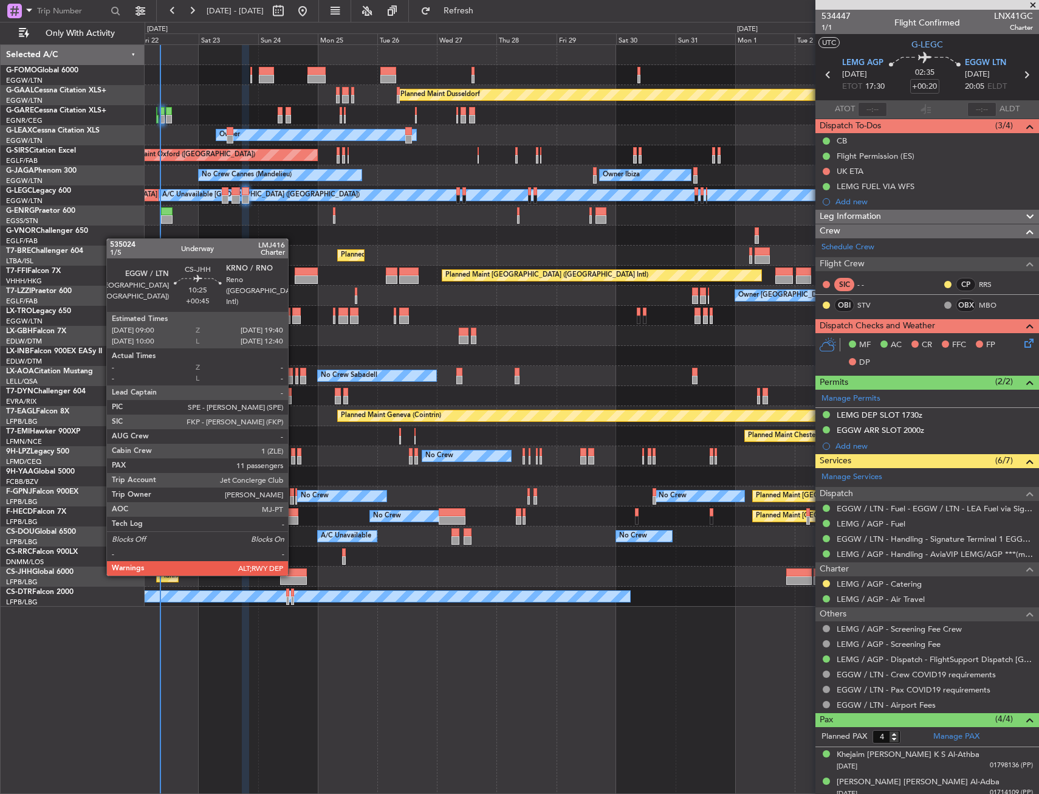
click at [294, 574] on div at bounding box center [293, 572] width 27 height 9
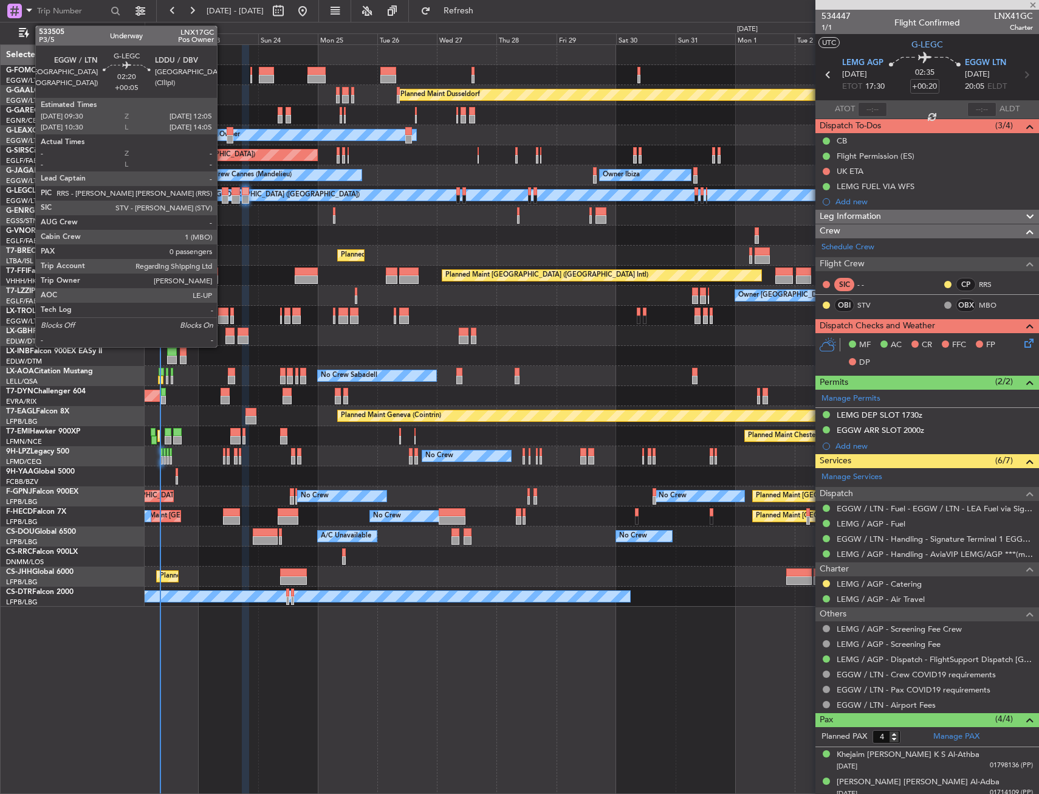
type input "+00:45"
type input "11"
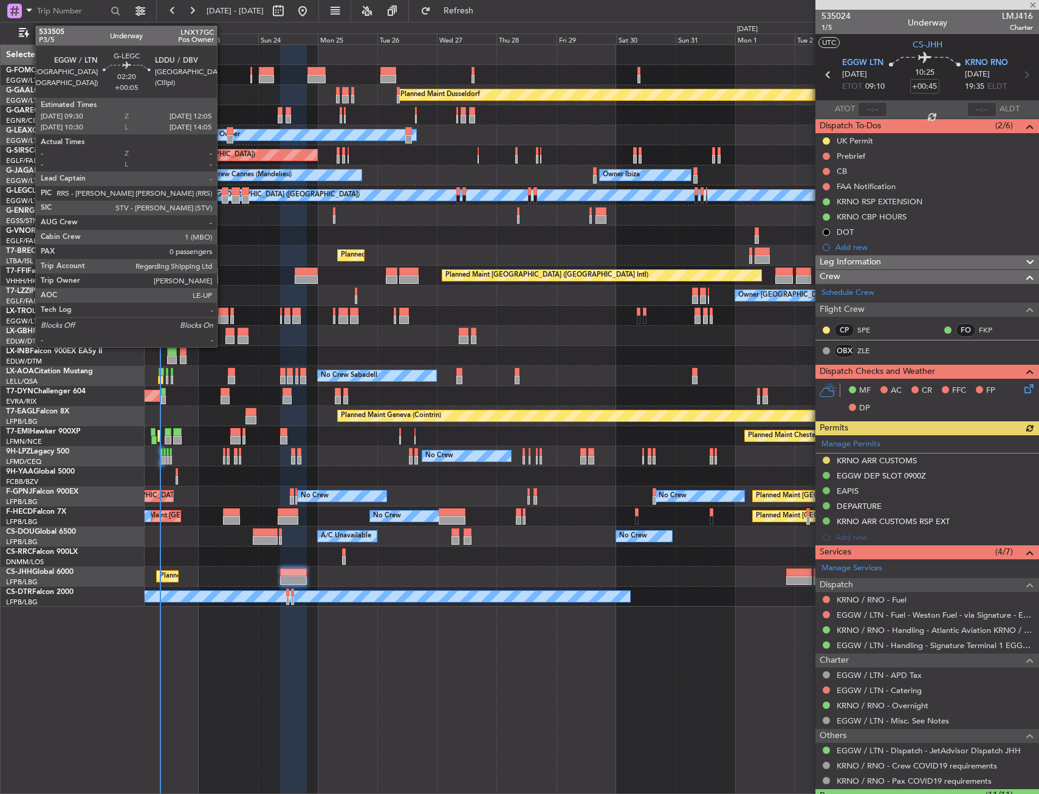
click at [222, 190] on div at bounding box center [225, 191] width 7 height 9
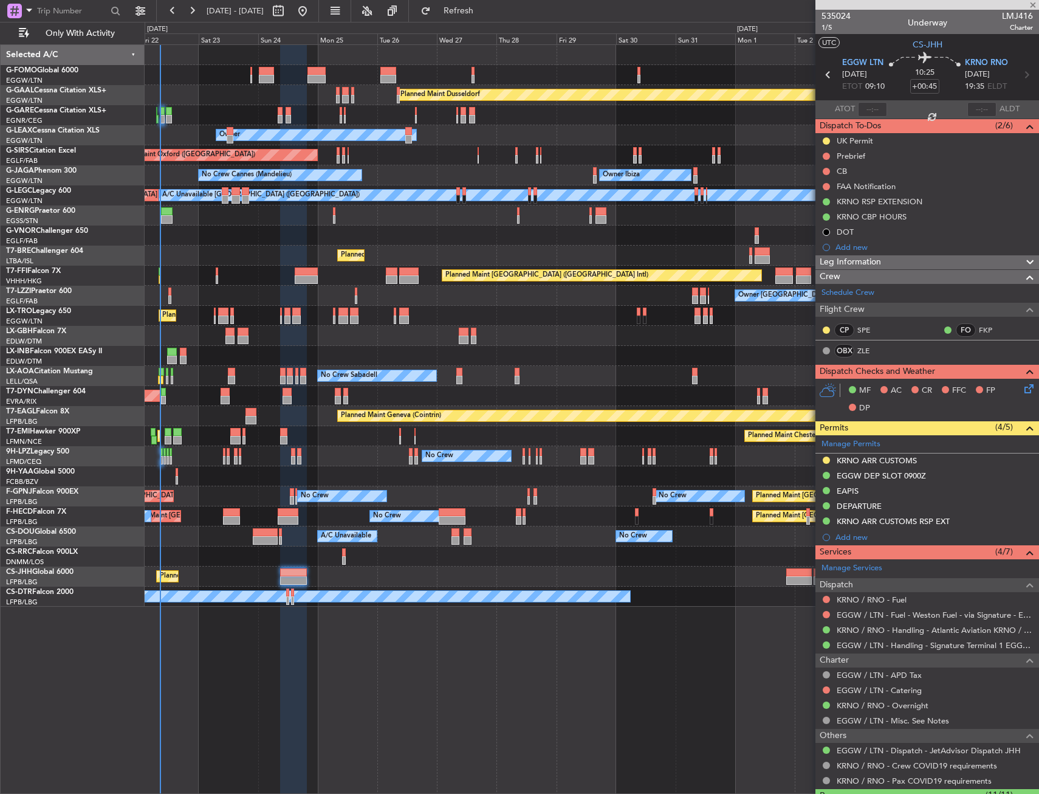
type input "+00:05"
type input "0"
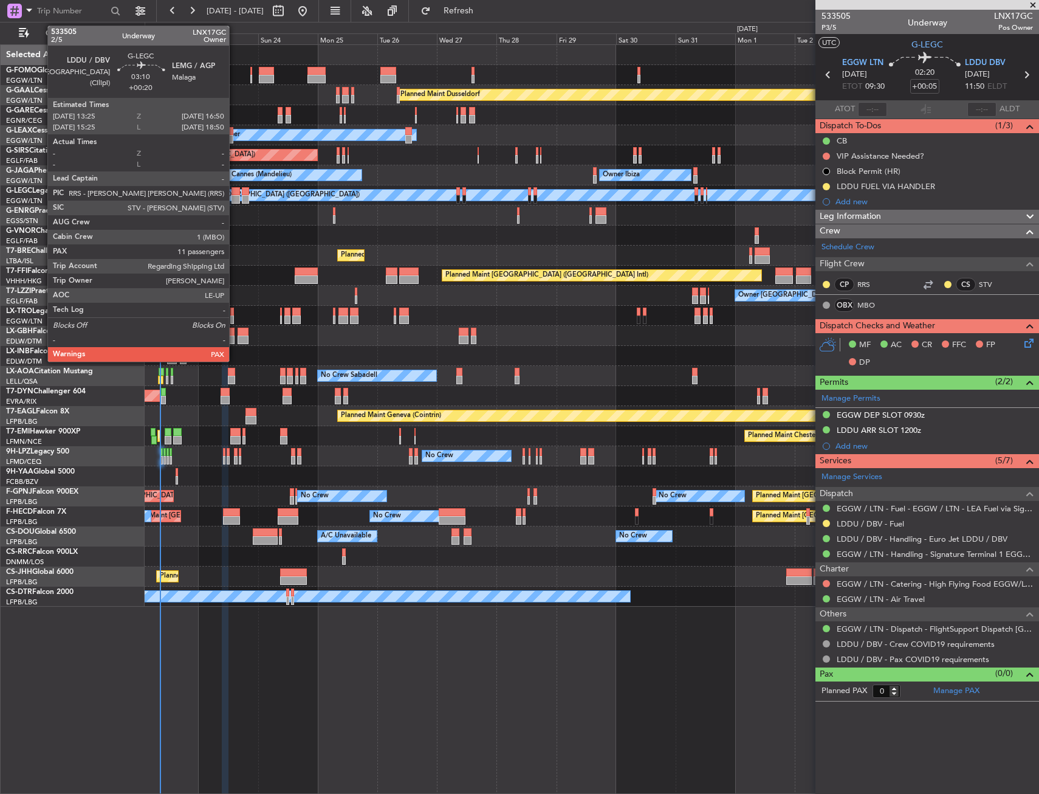
click at [235, 194] on div at bounding box center [236, 191] width 9 height 9
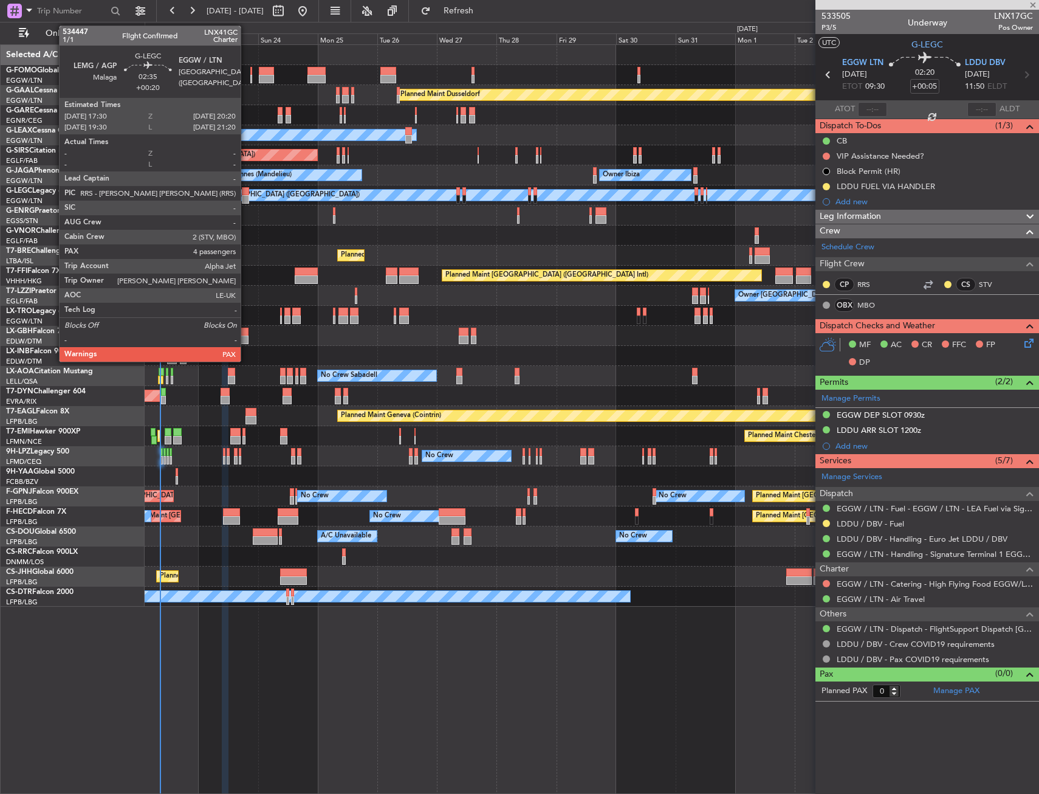
type input "+00:20"
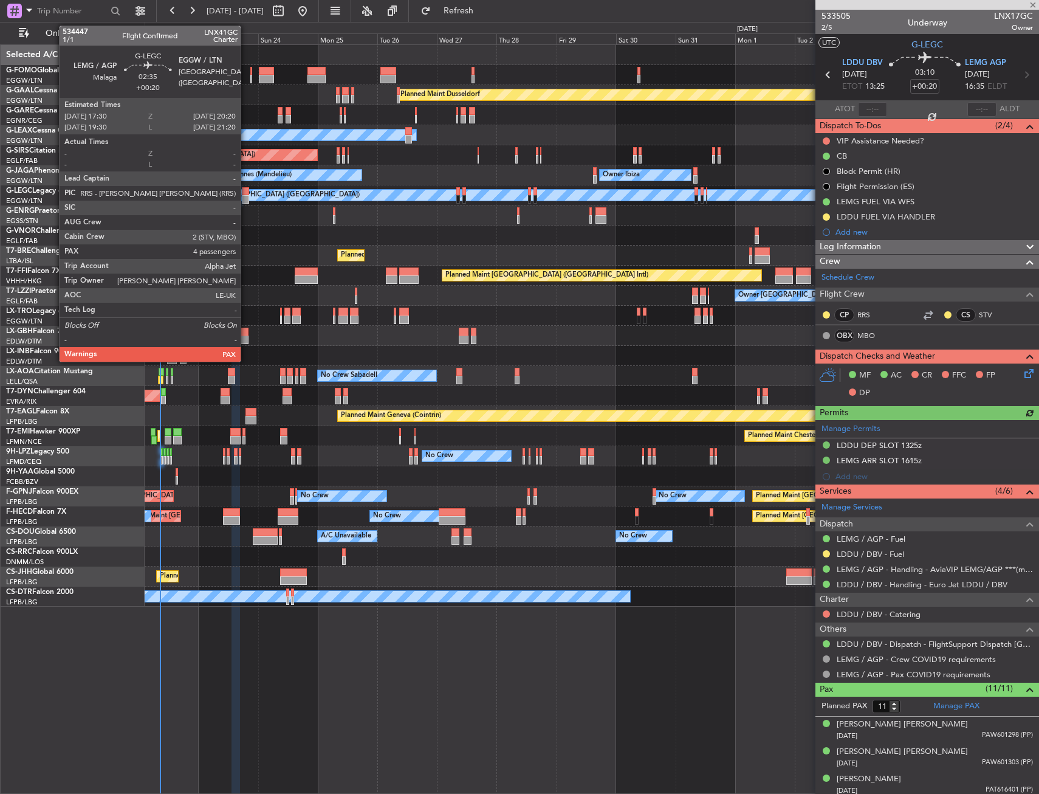
click at [246, 190] on div at bounding box center [245, 191] width 7 height 9
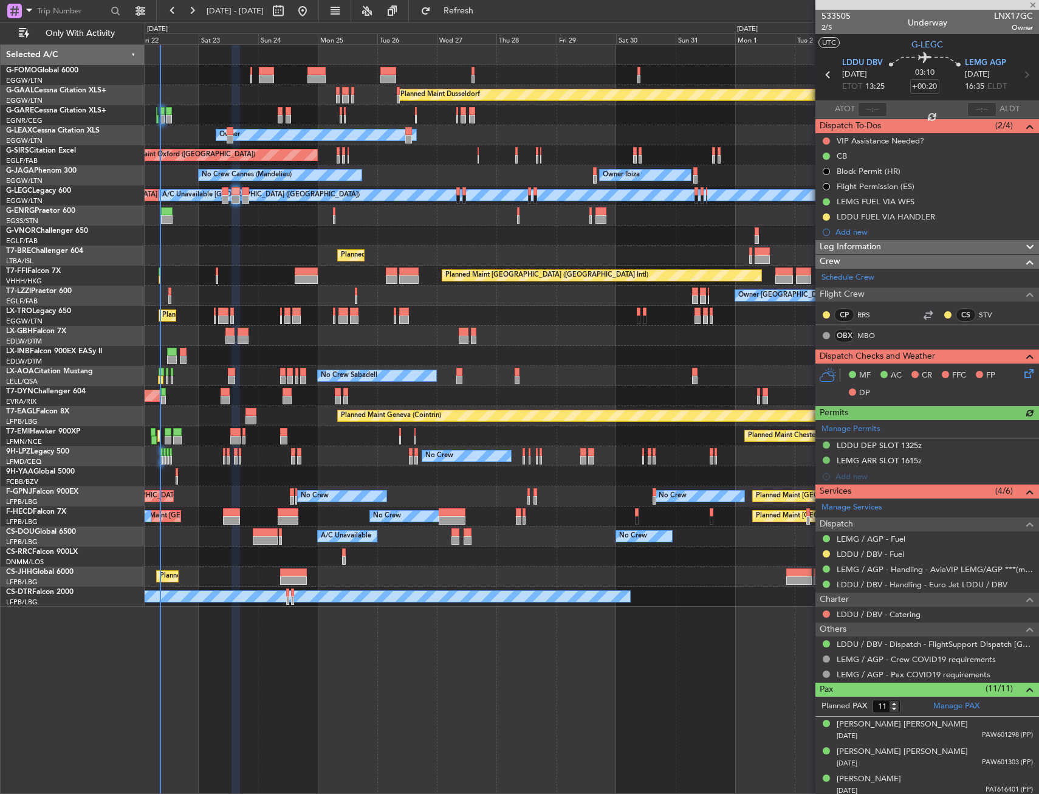
type input "4"
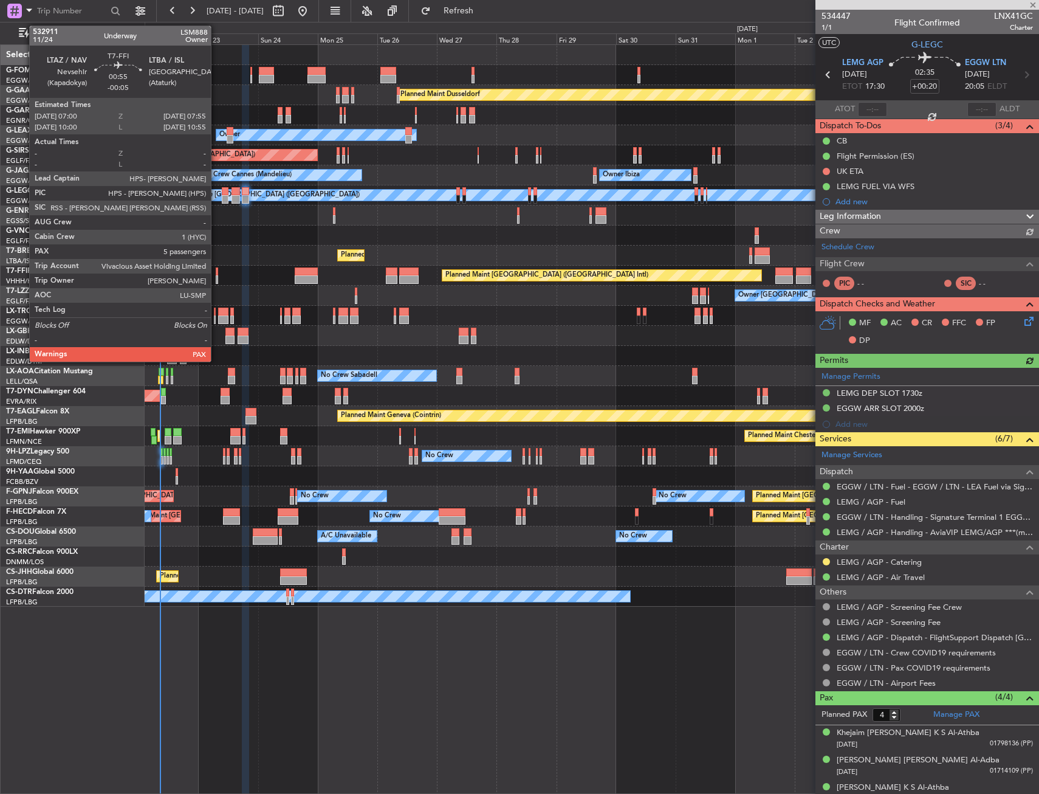
click at [216, 280] on div at bounding box center [217, 279] width 2 height 9
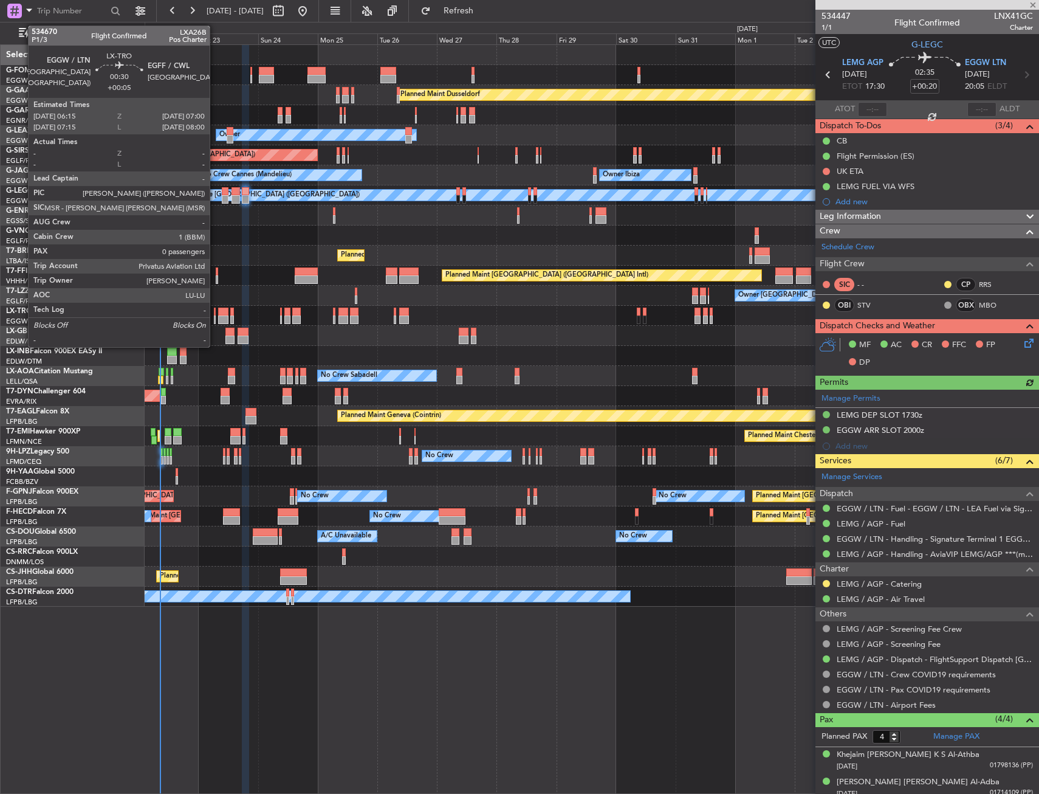
type input "-00:05"
type input "5"
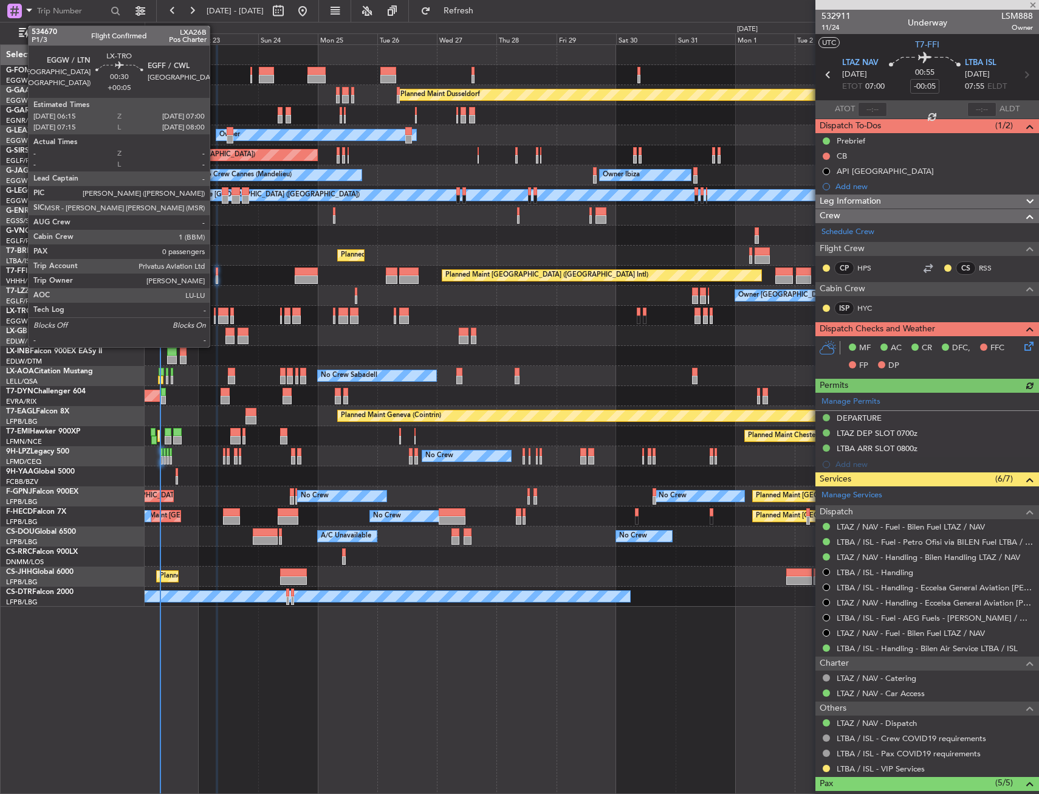
click at [215, 315] on div at bounding box center [215, 312] width 2 height 9
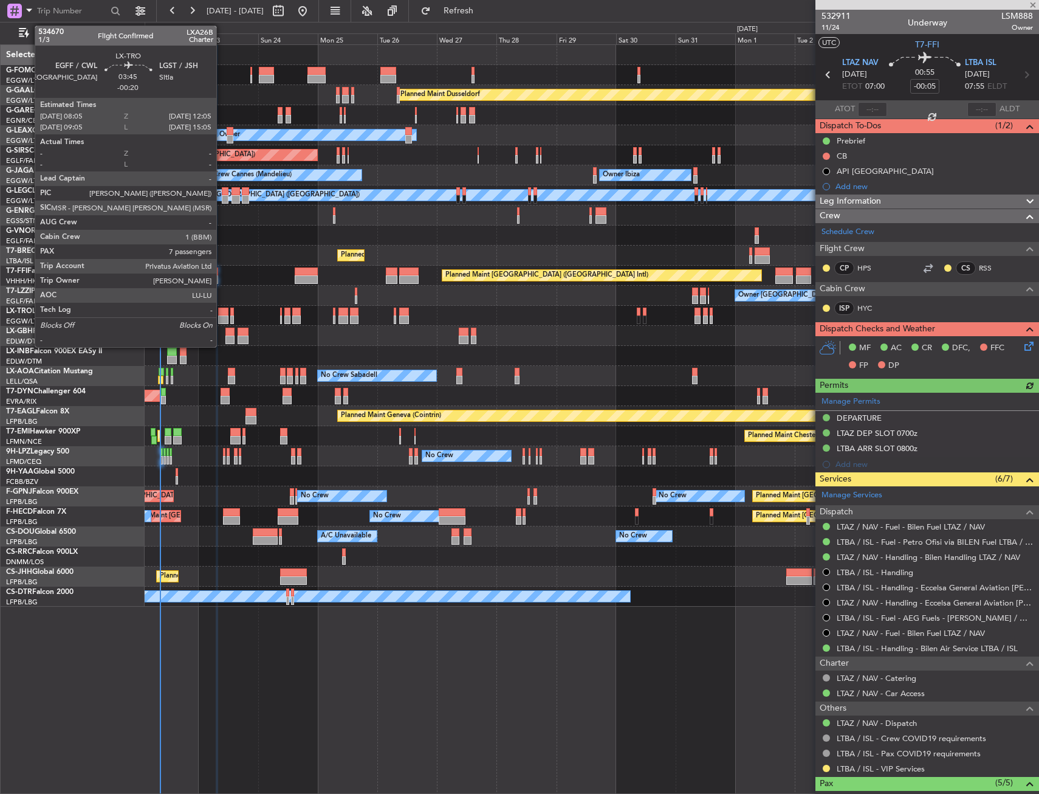
type input "+00:05"
type input "0"
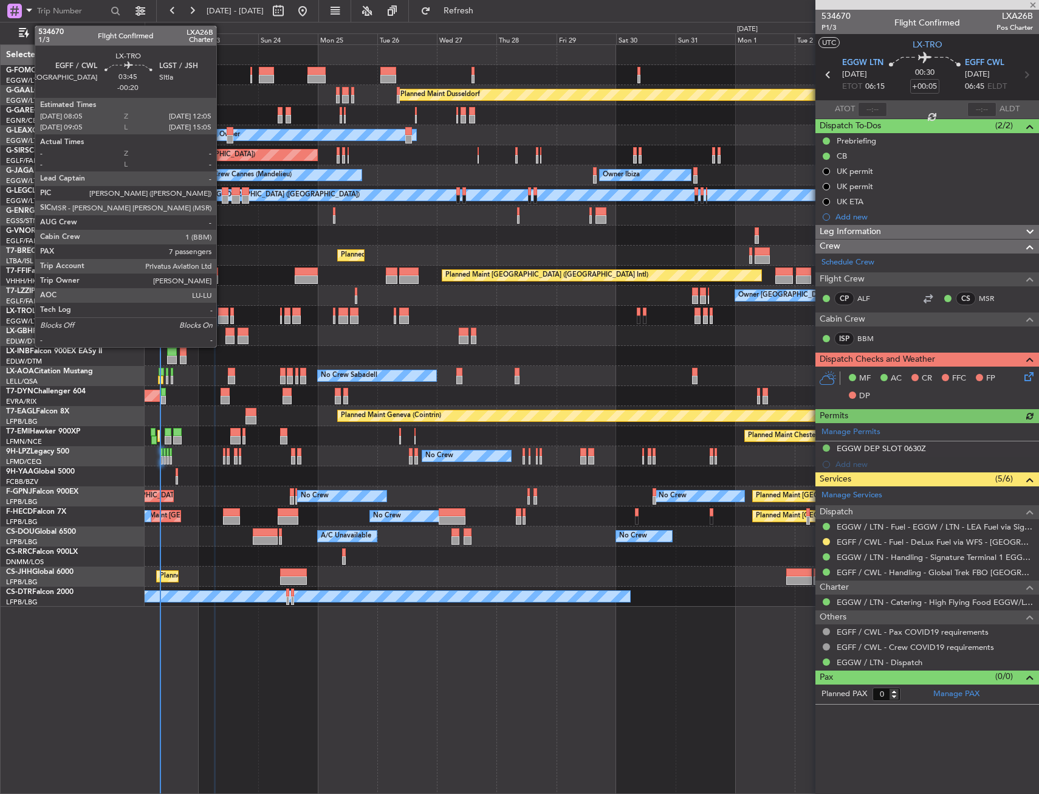
click at [222, 315] on div at bounding box center [223, 312] width 10 height 9
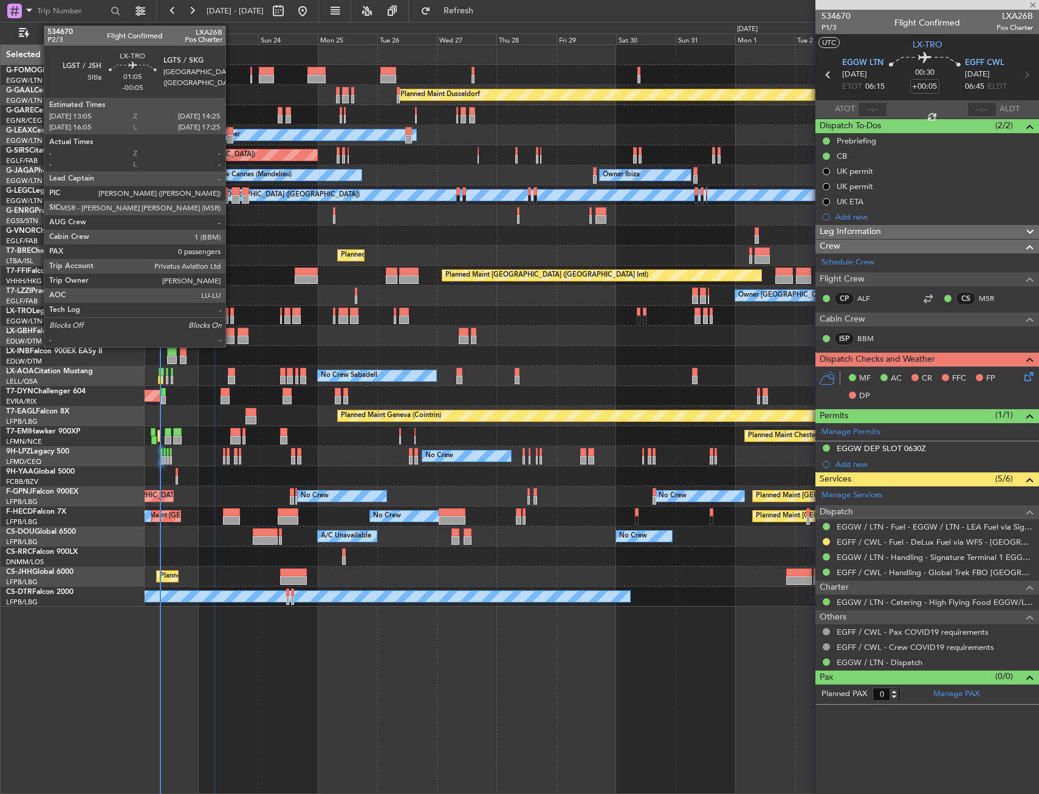
type input "-00:20"
type input "7"
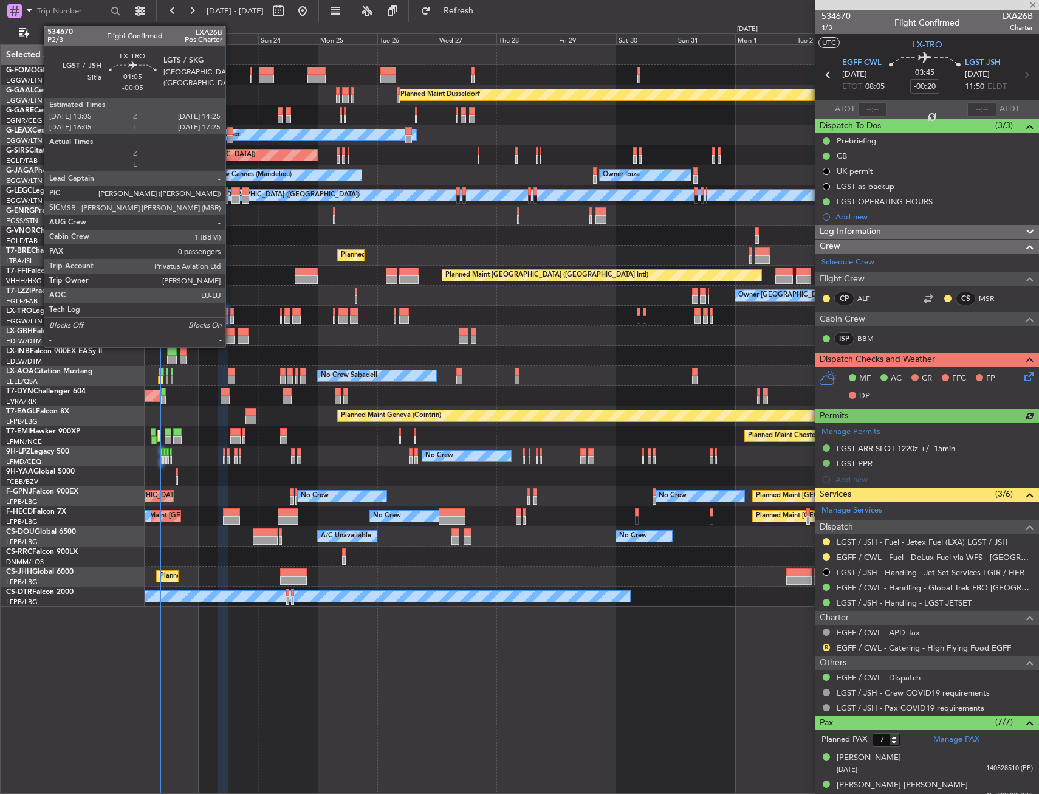
click at [231, 312] on div at bounding box center [232, 312] width 4 height 9
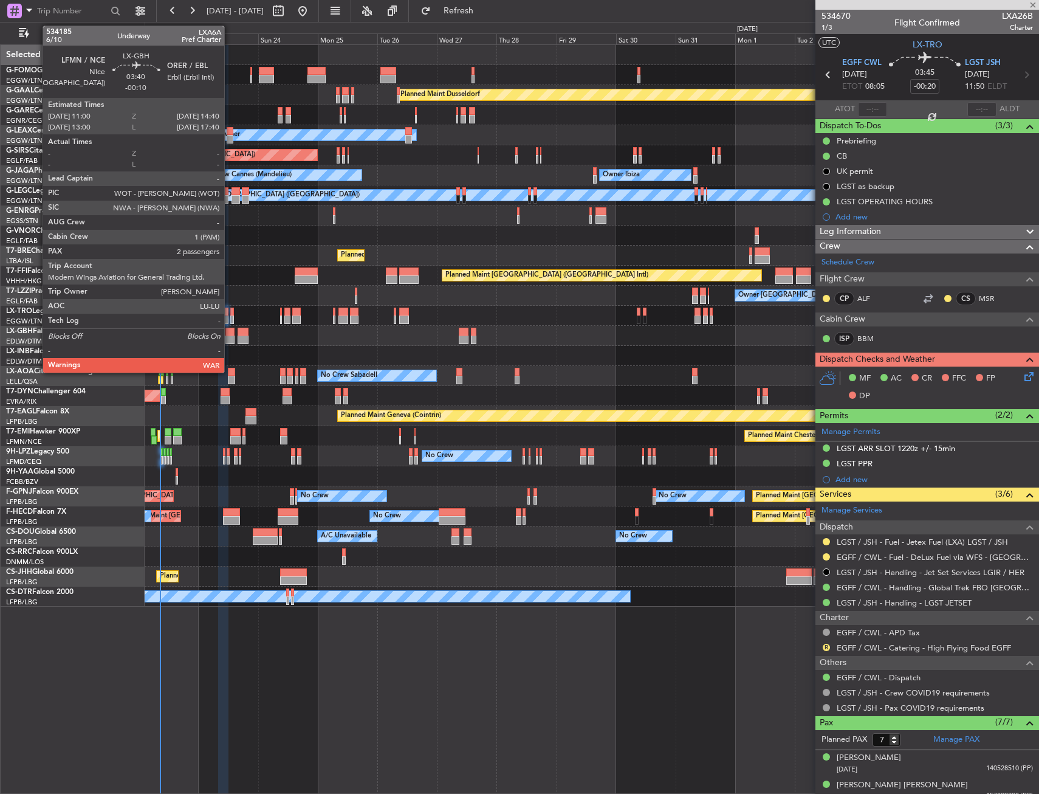
type input "-00:05"
type input "0"
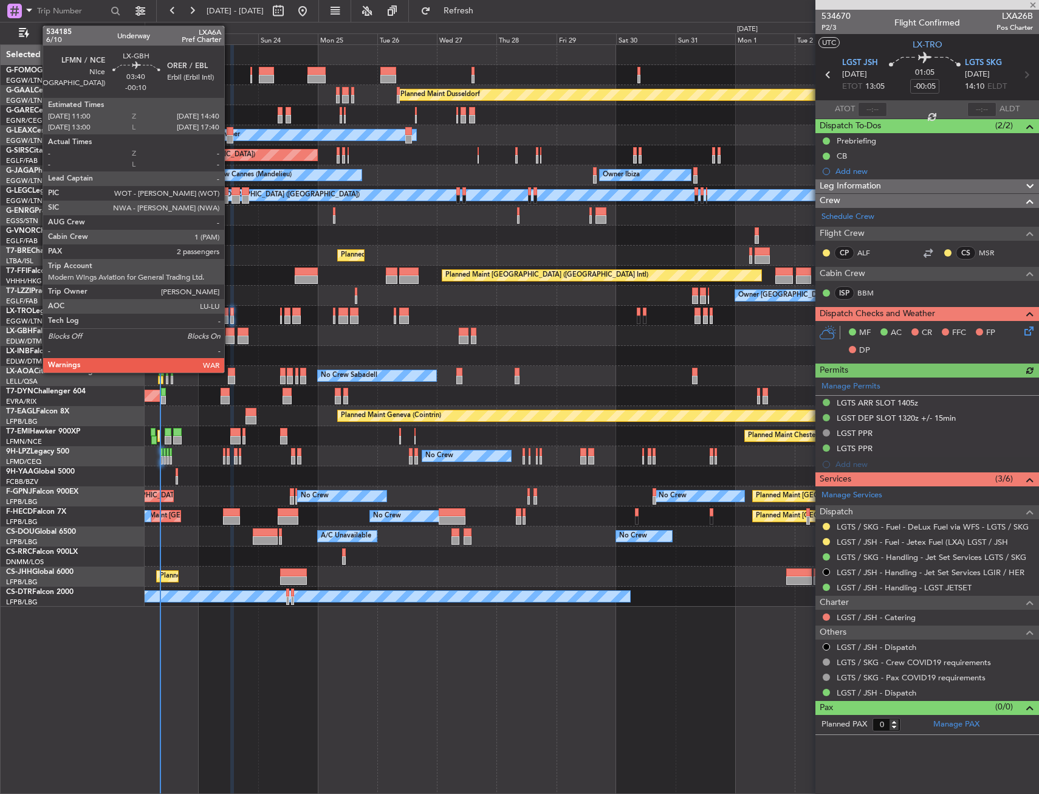
click at [230, 340] on div at bounding box center [229, 340] width 9 height 9
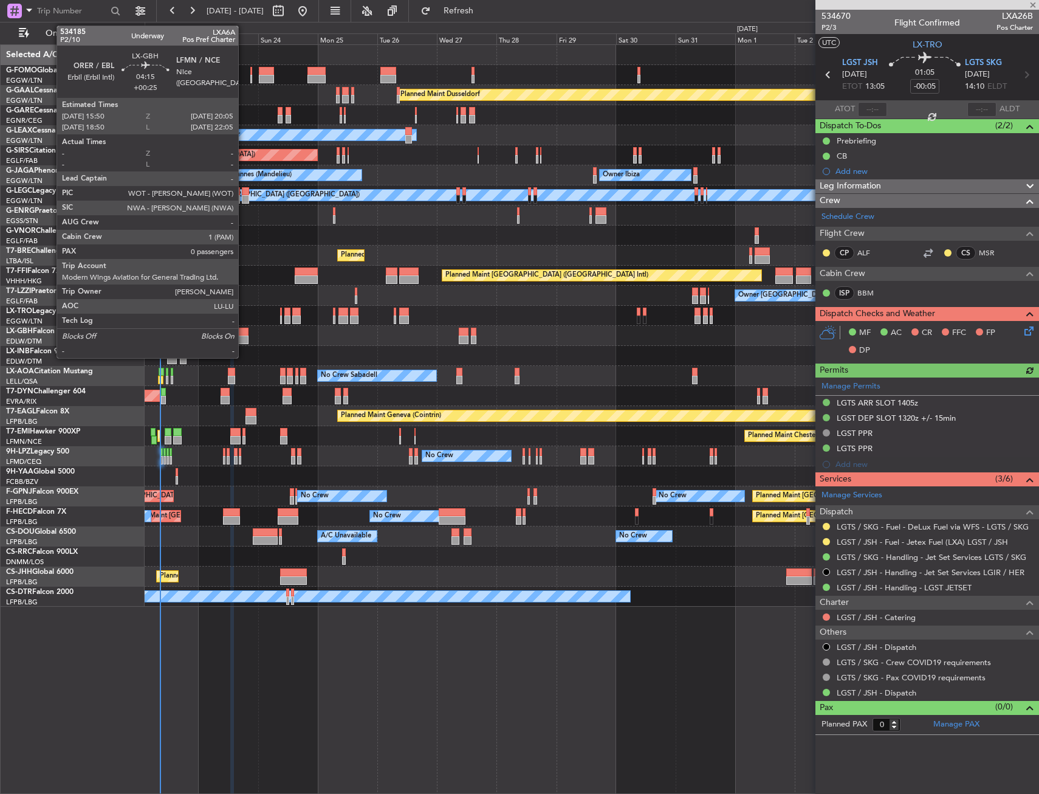
type input "-00:10"
type input "2"
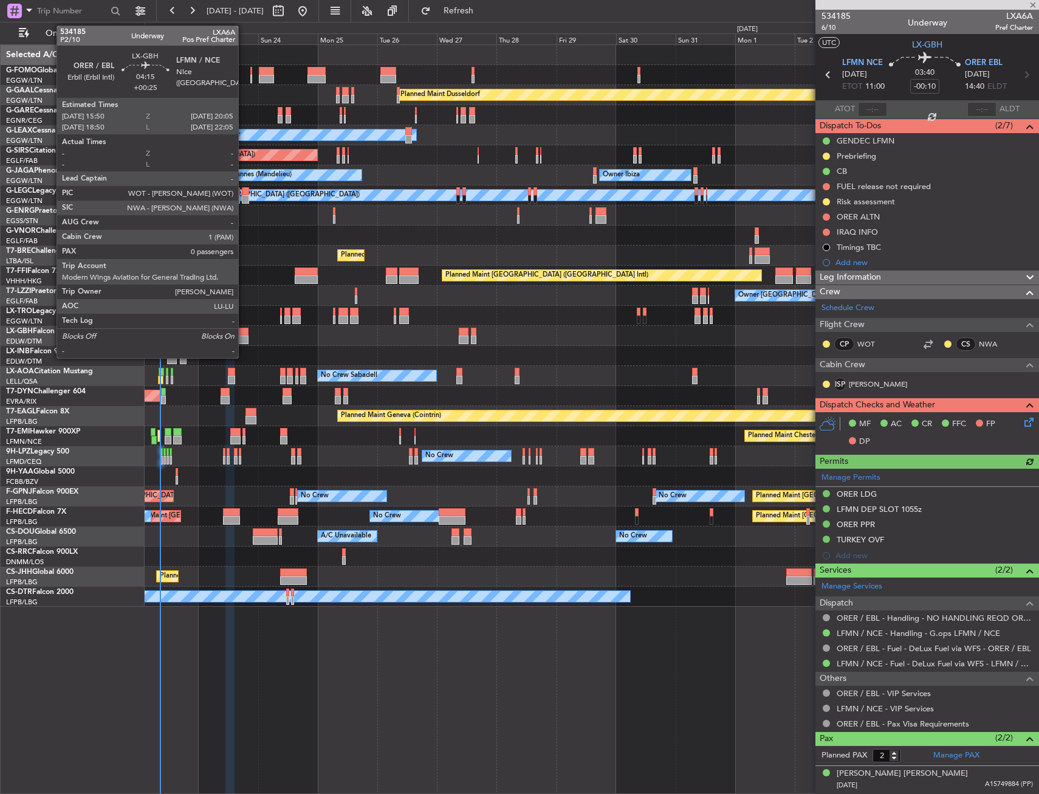
click at [244, 337] on div at bounding box center [243, 340] width 11 height 9
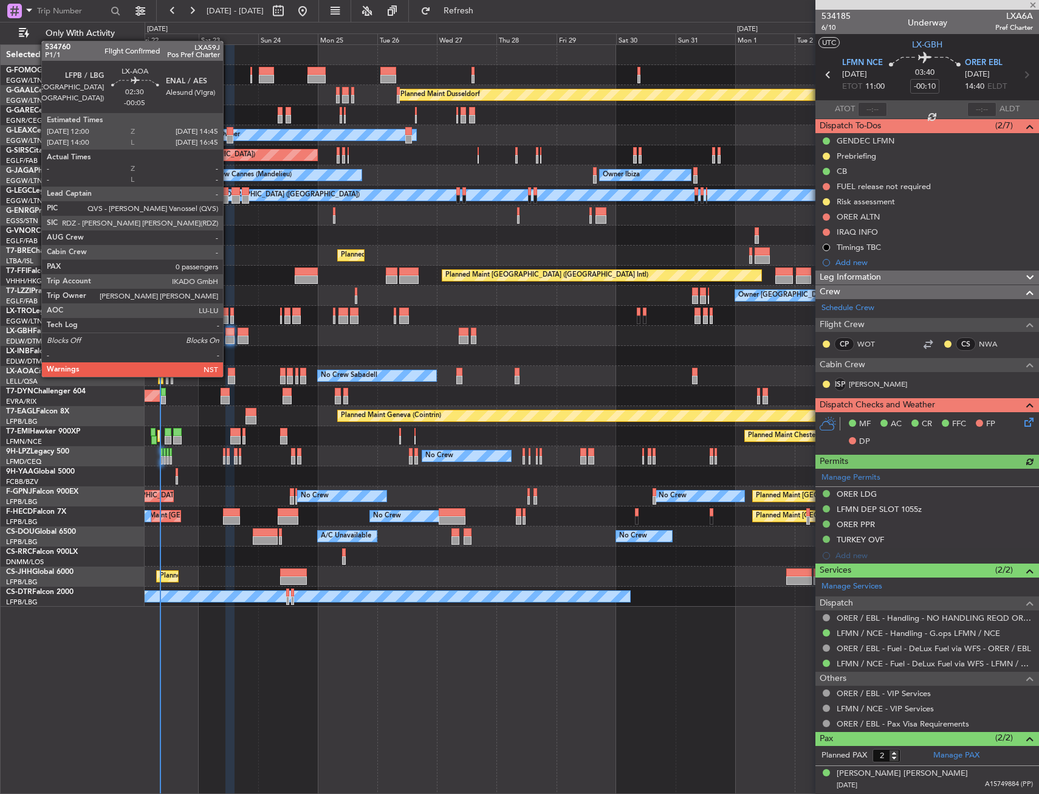
type input "+00:25"
type input "0"
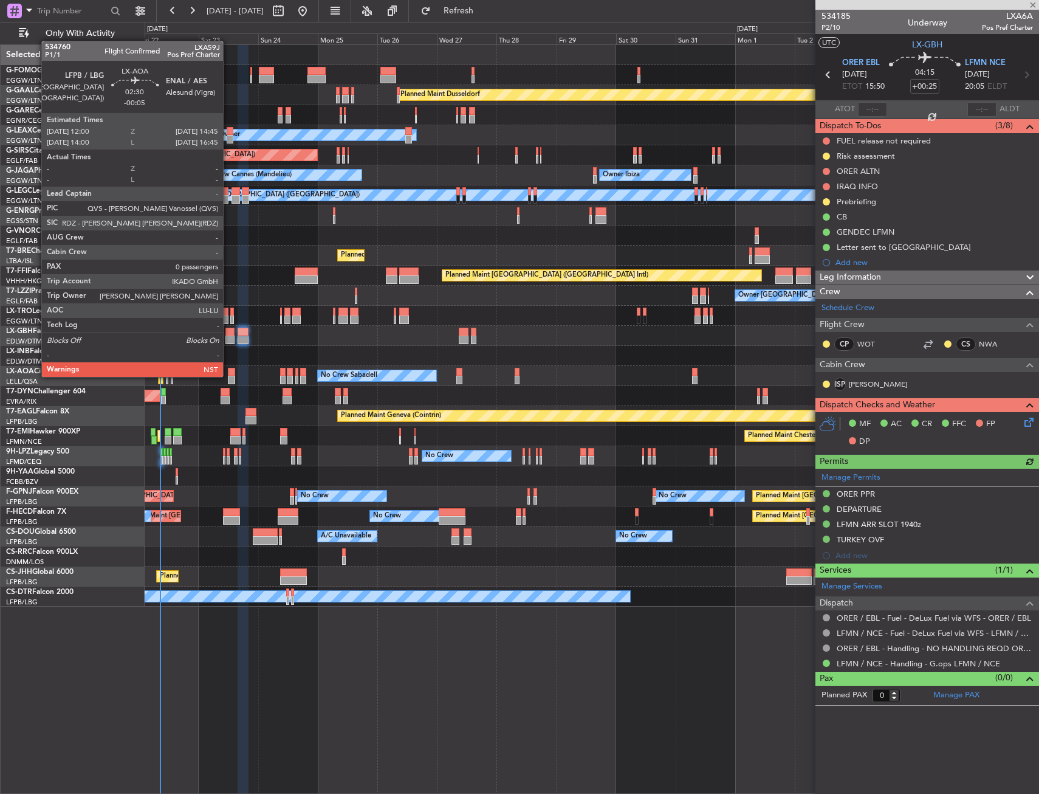
click at [229, 376] on div at bounding box center [231, 380] width 7 height 9
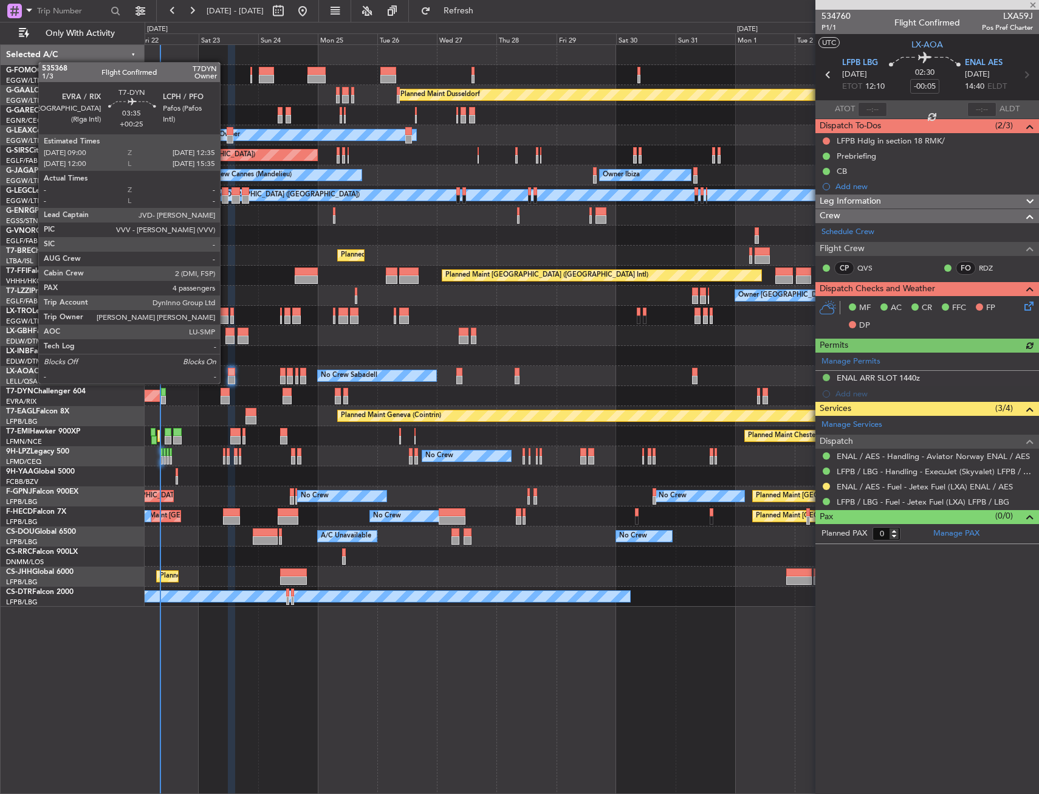
click at [225, 393] on div at bounding box center [225, 392] width 9 height 9
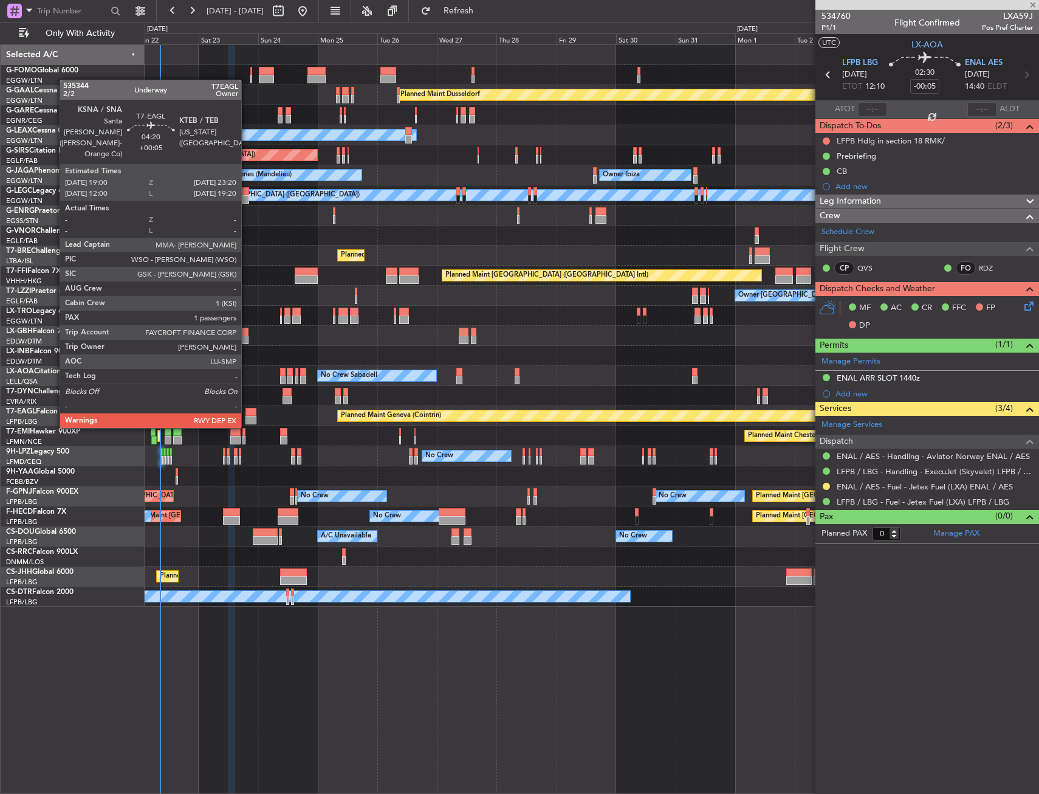
type input "+00:25"
type input "4"
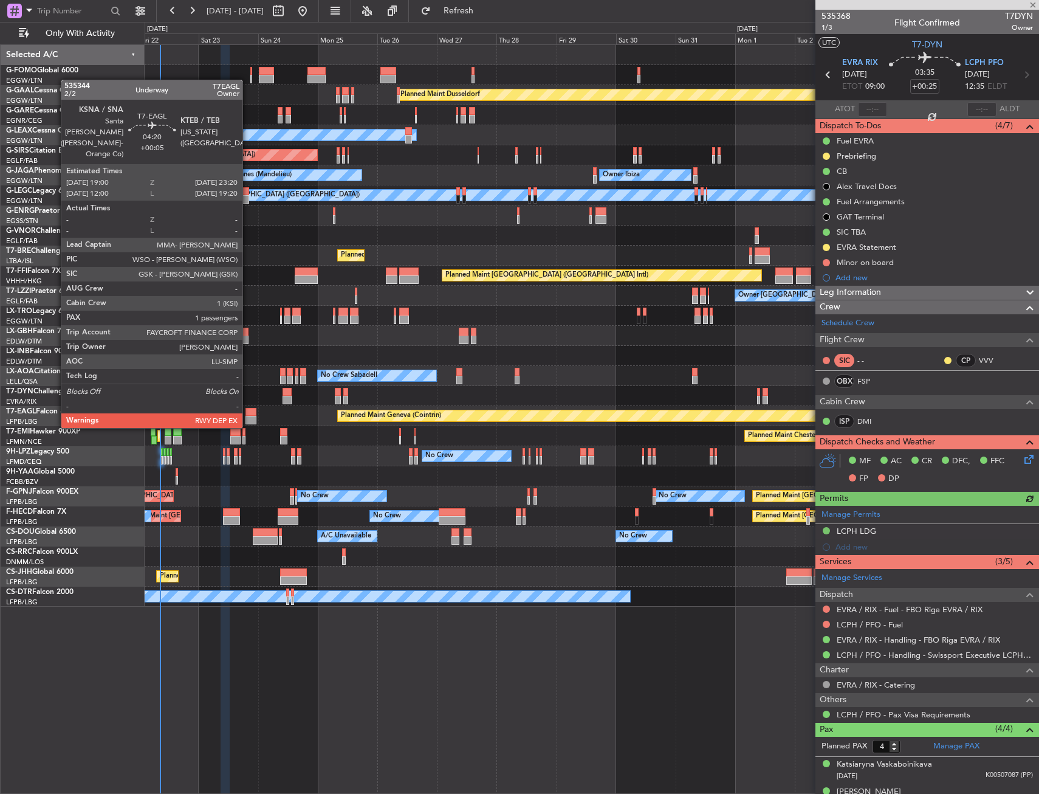
click at [248, 416] on div at bounding box center [251, 420] width 11 height 9
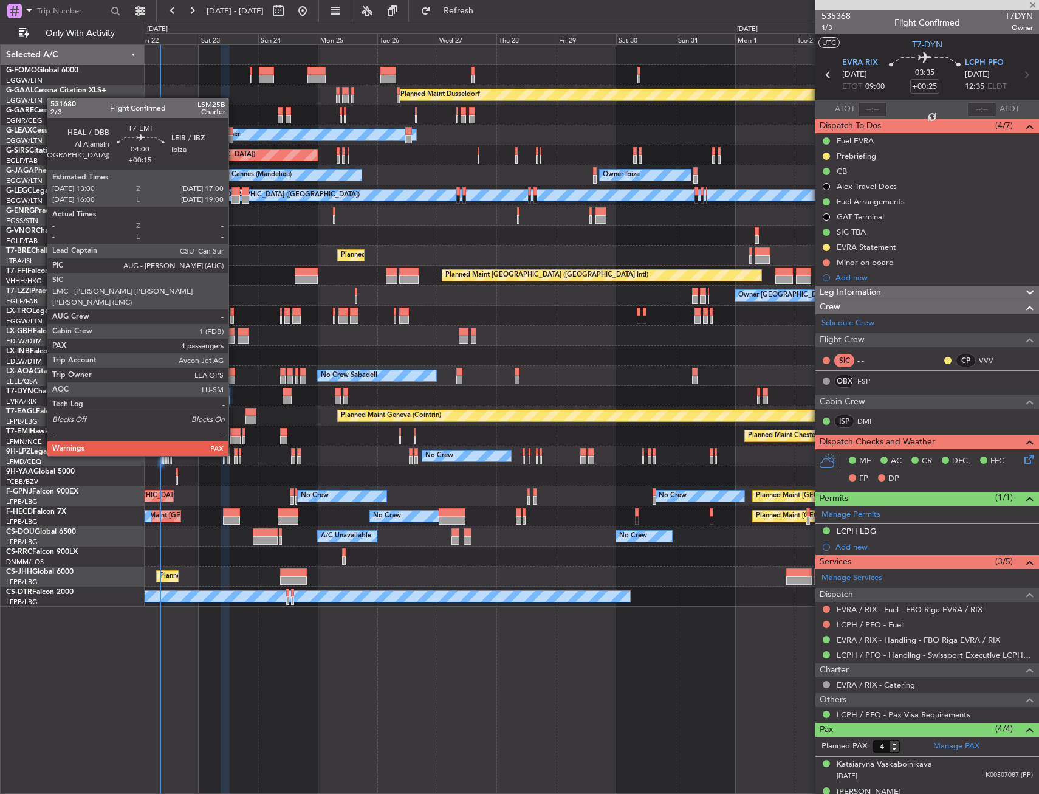
type input "+00:05"
type input "1"
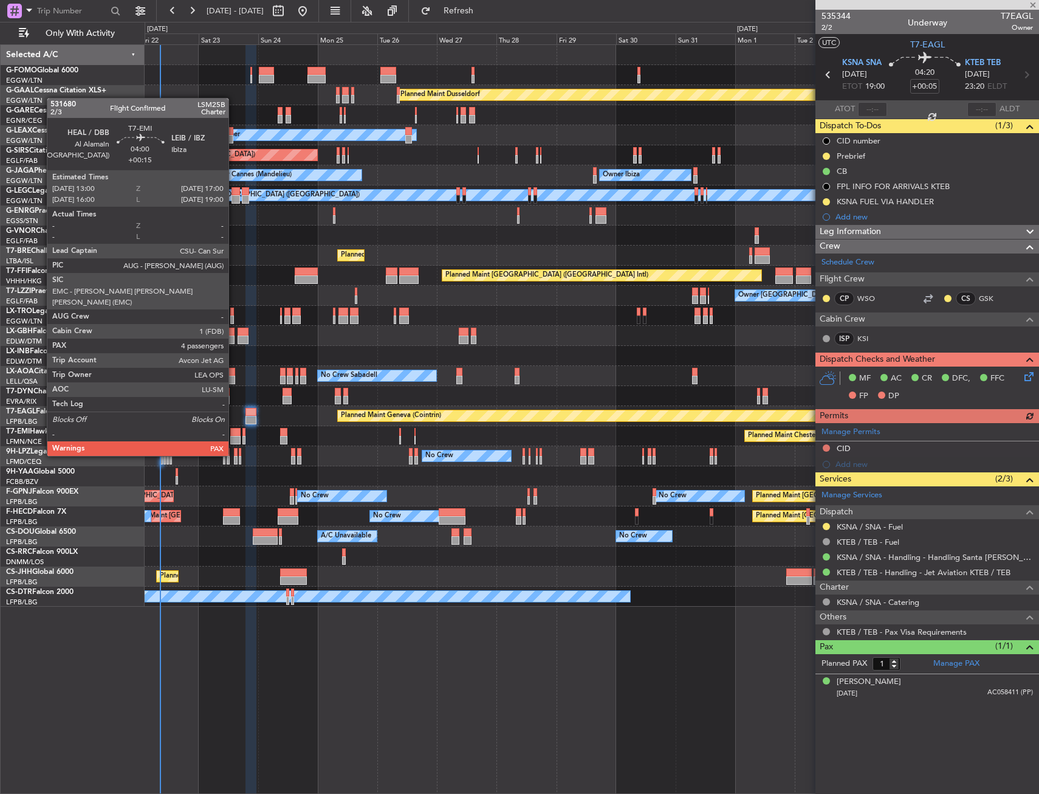
click at [234, 433] on div at bounding box center [235, 432] width 10 height 9
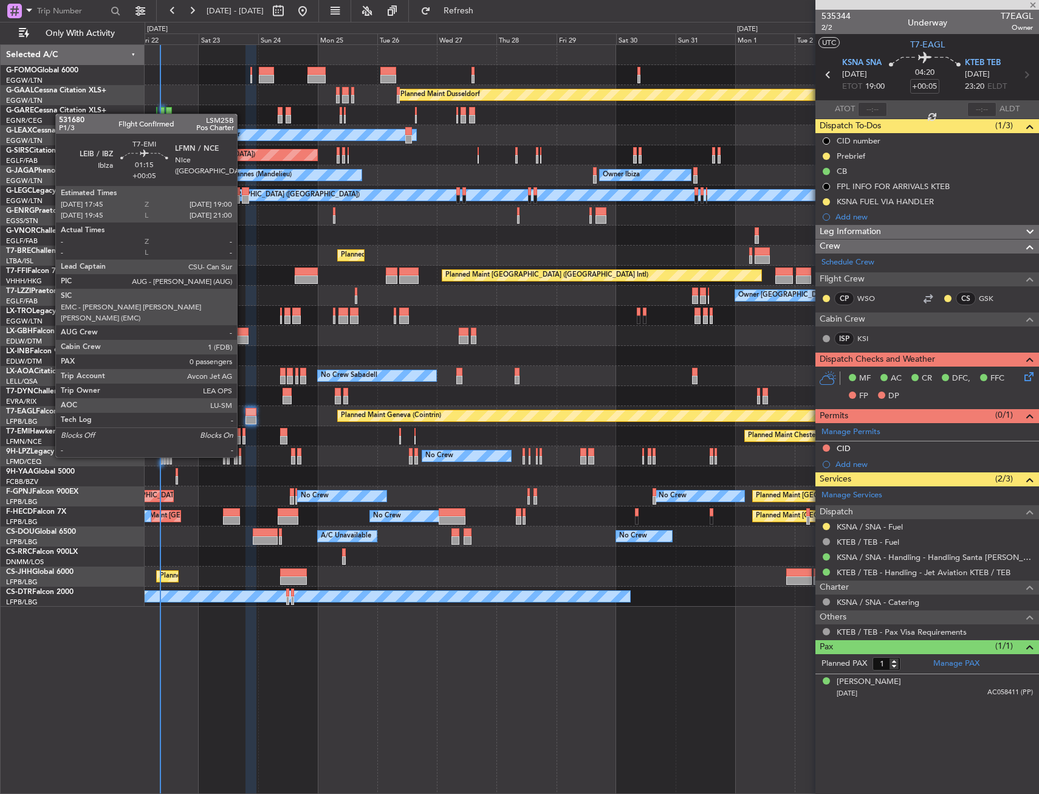
type input "+00:15"
type input "4"
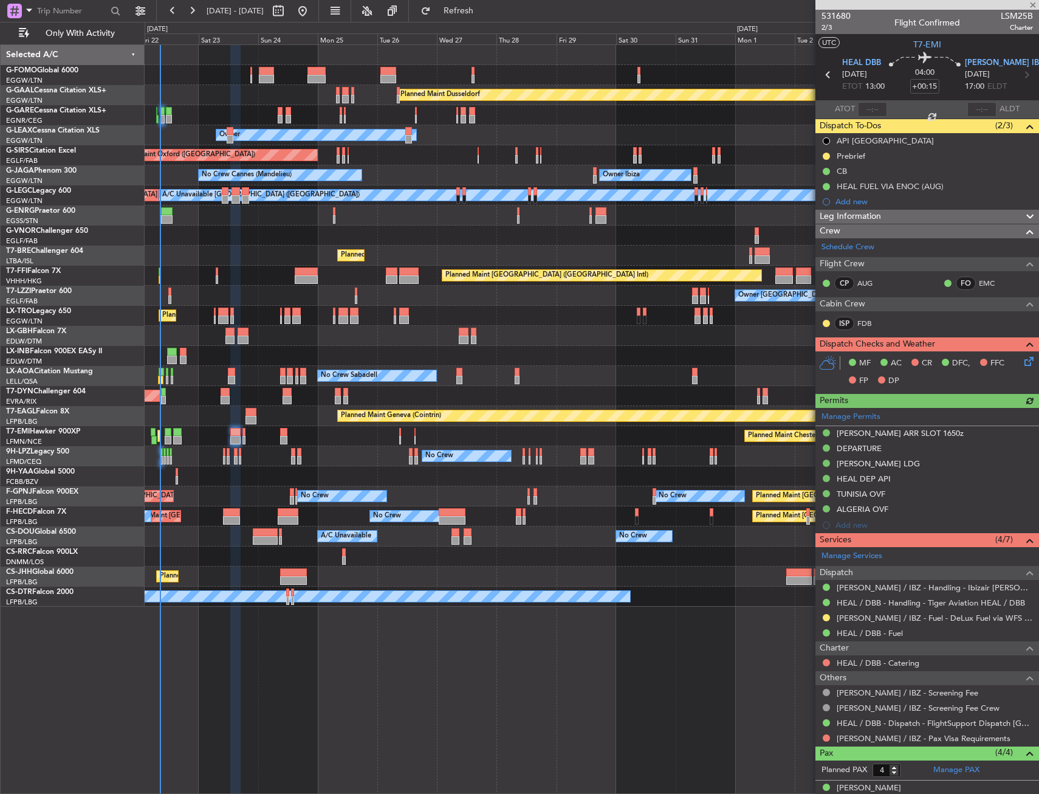
click at [241, 434] on div "Planned Maint Chester Planned Maint Chester" at bounding box center [592, 436] width 894 height 20
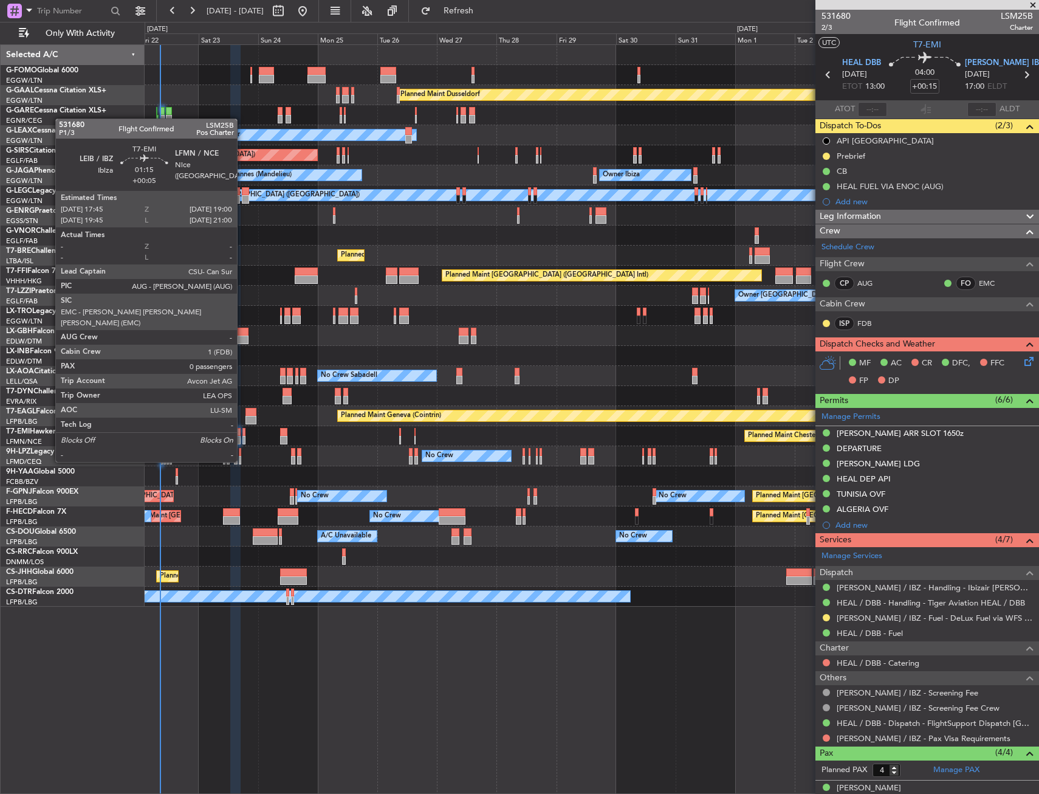
click at [243, 439] on div at bounding box center [245, 440] width 4 height 9
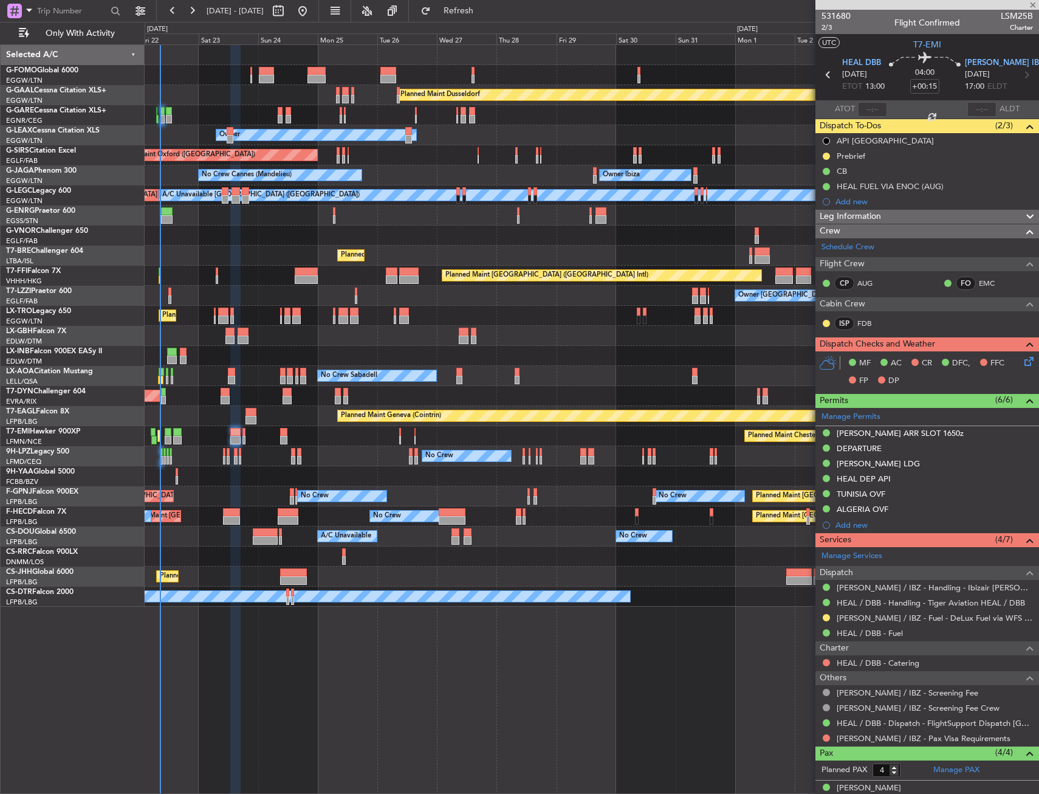
type input "+00:05"
type input "0"
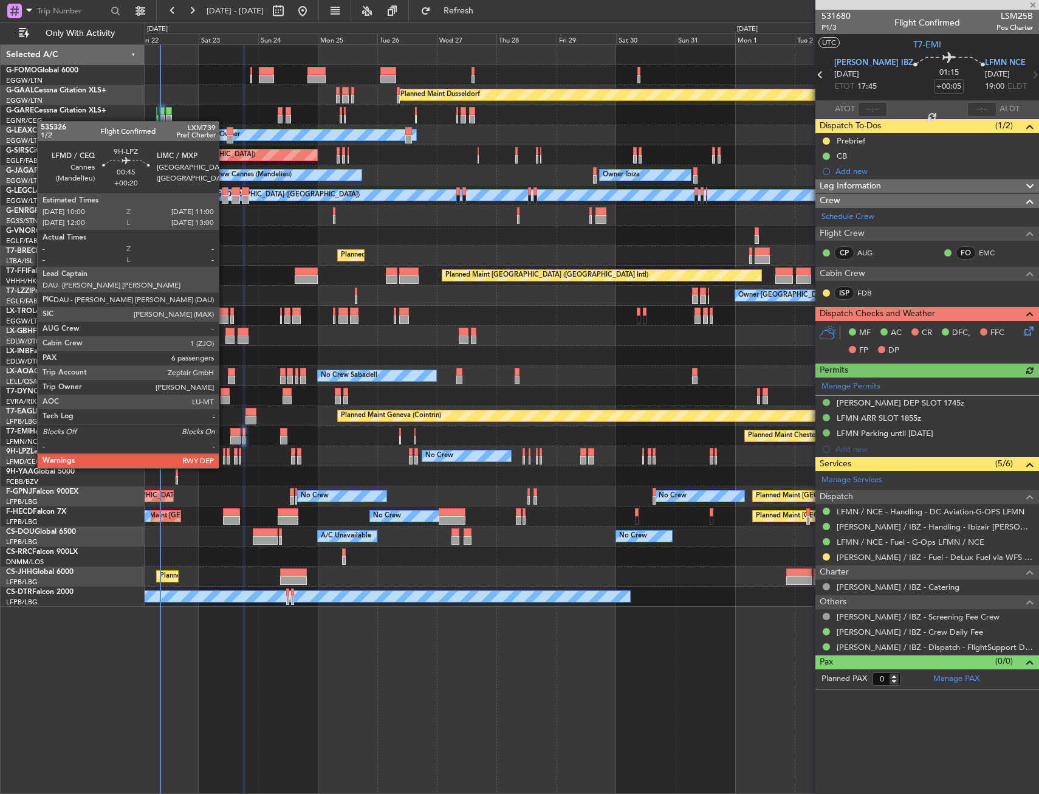
click at [224, 456] on div at bounding box center [224, 460] width 3 height 9
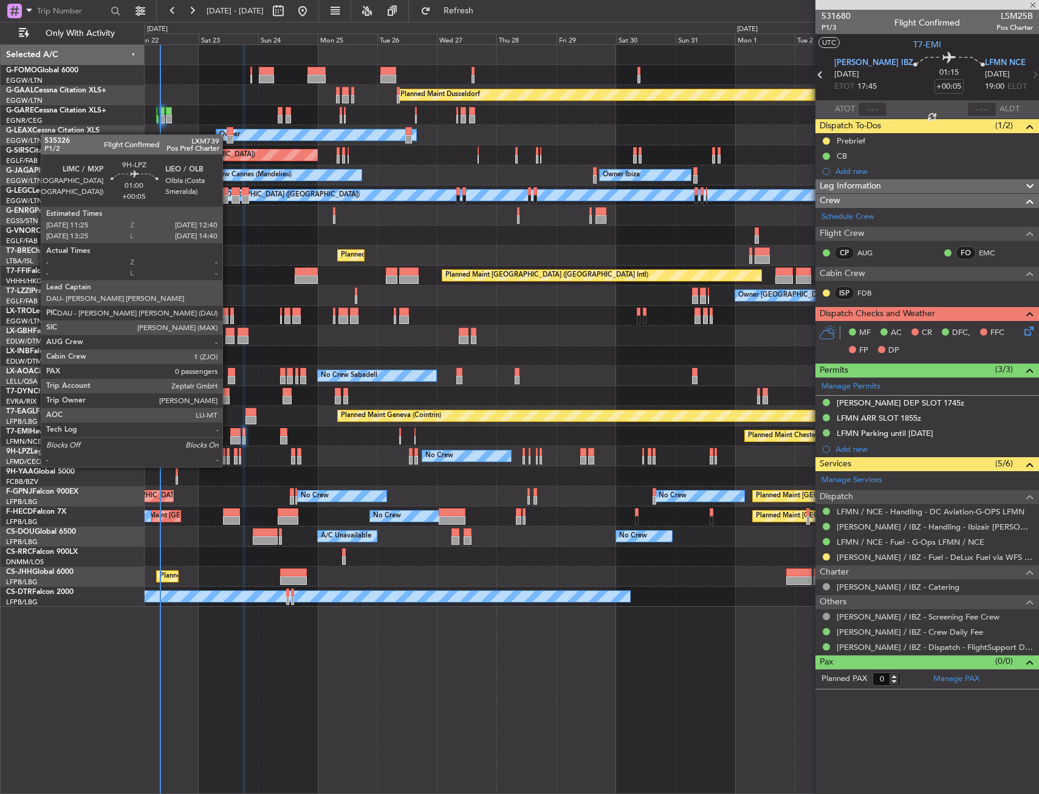
type input "+00:20"
type input "6"
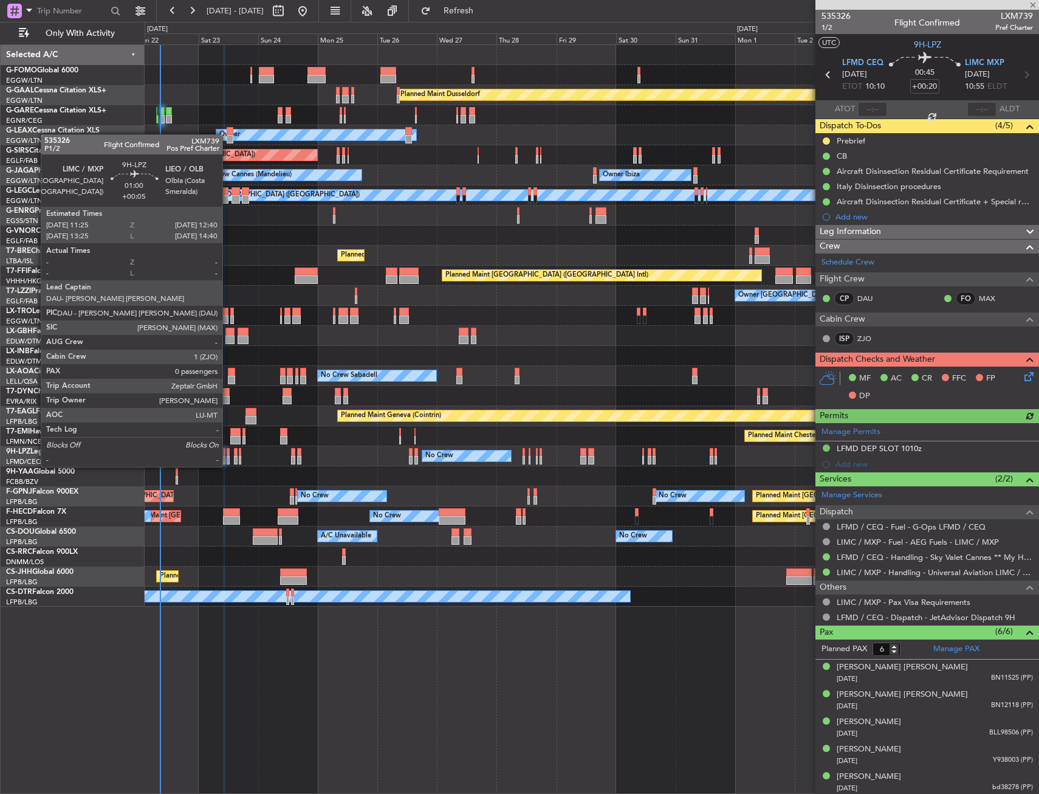
click at [228, 455] on div at bounding box center [229, 452] width 4 height 9
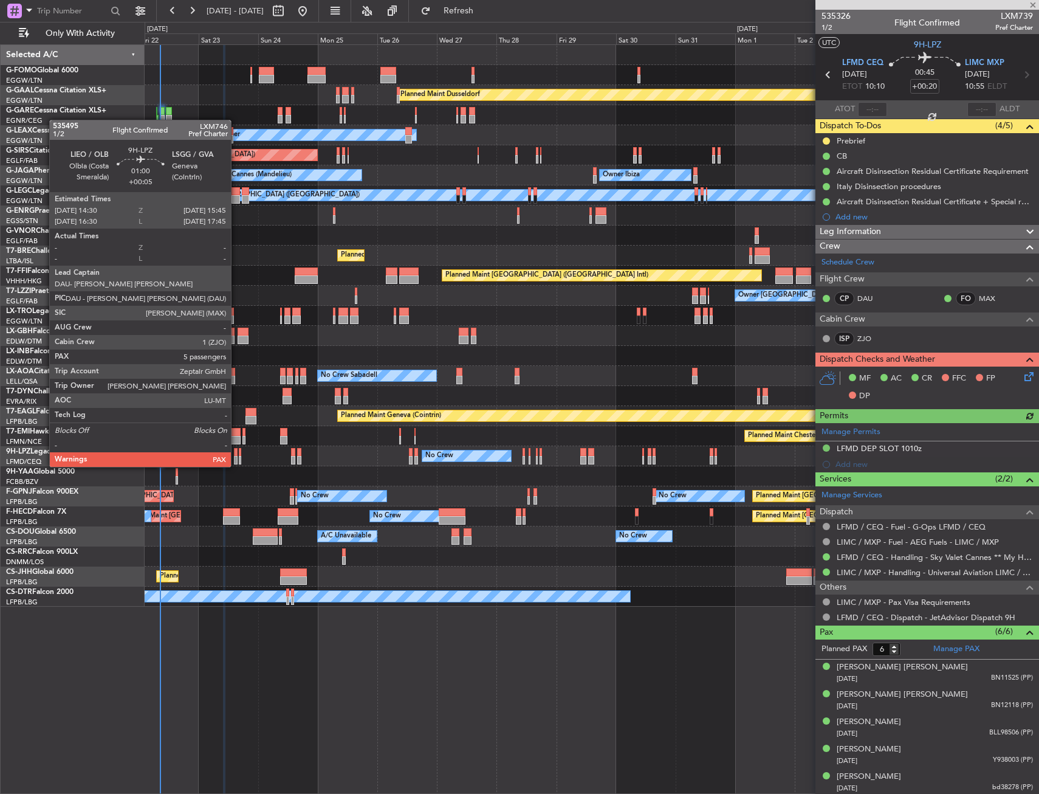
type input "+00:05"
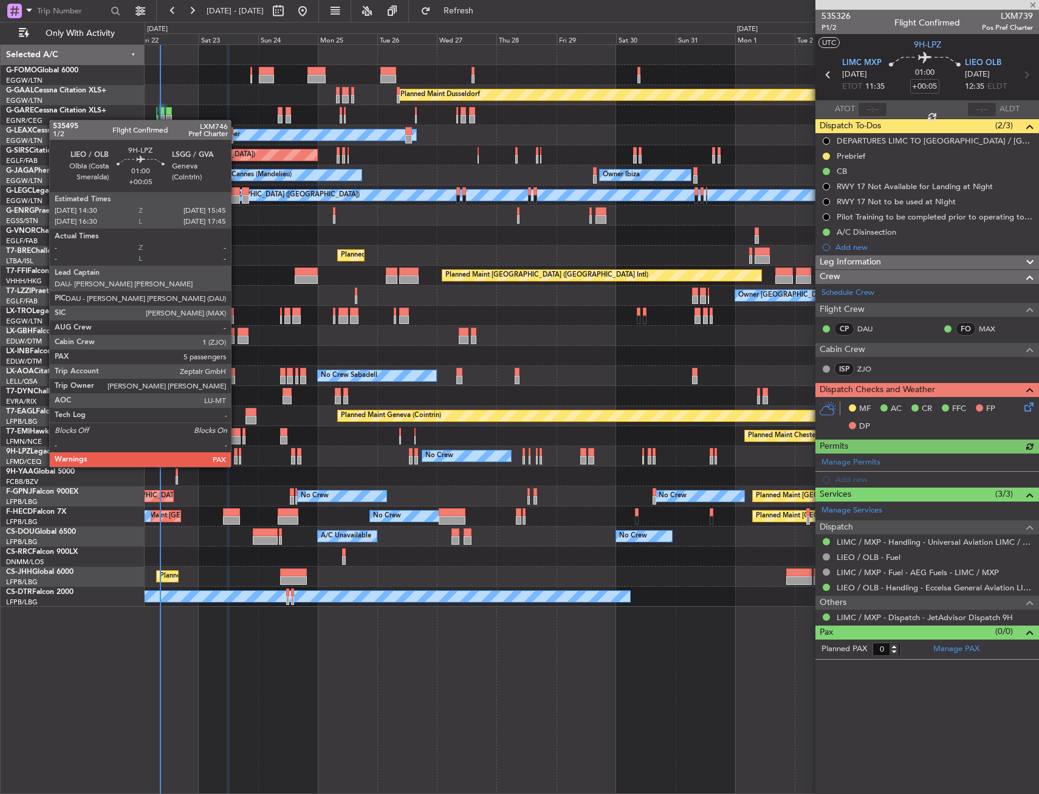
click at [236, 455] on div at bounding box center [236, 452] width 4 height 9
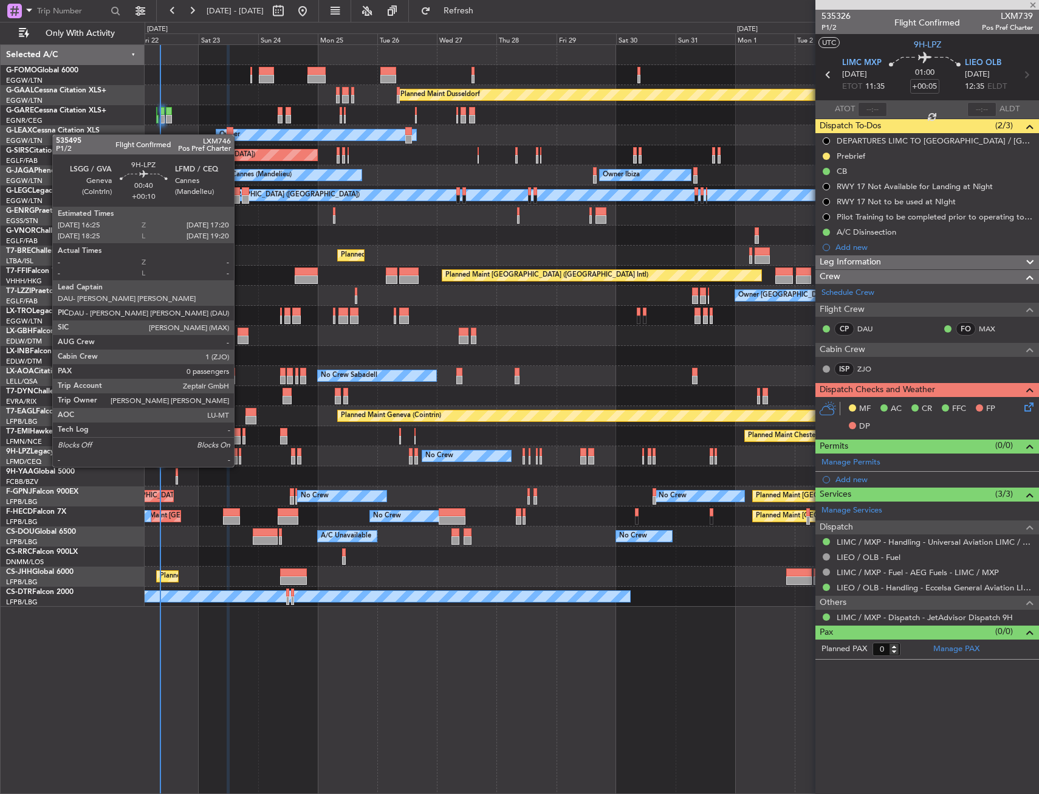
type input "6"
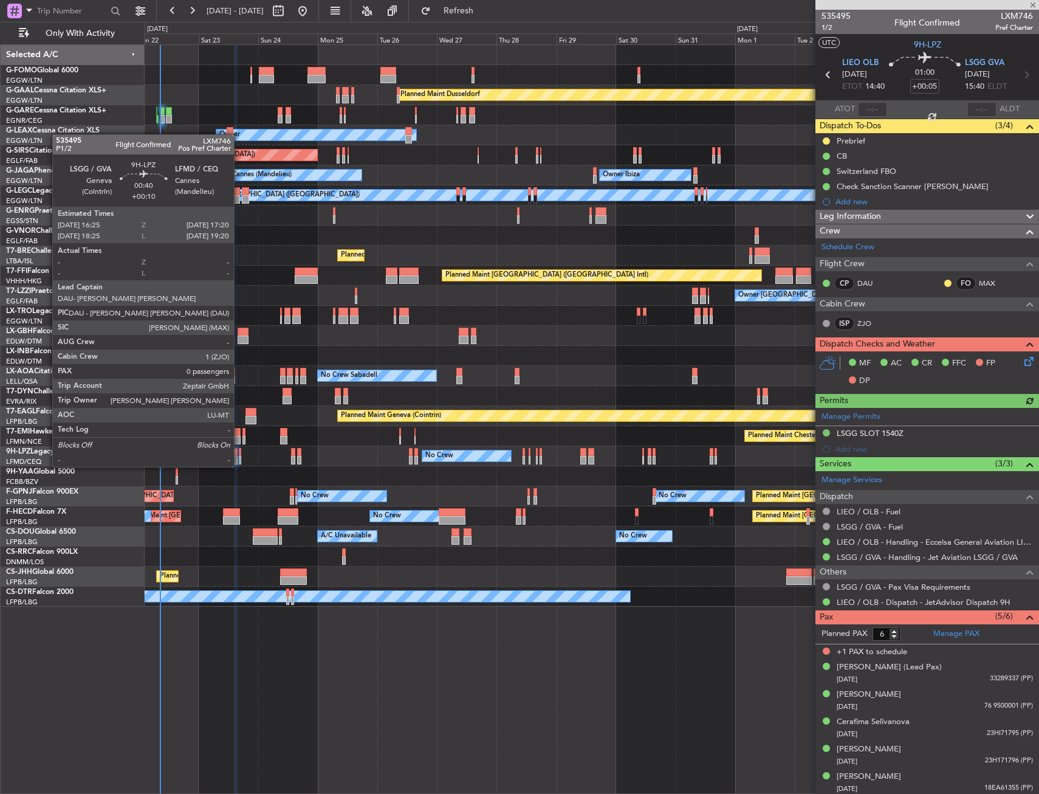
click at [239, 455] on div at bounding box center [240, 452] width 2 height 9
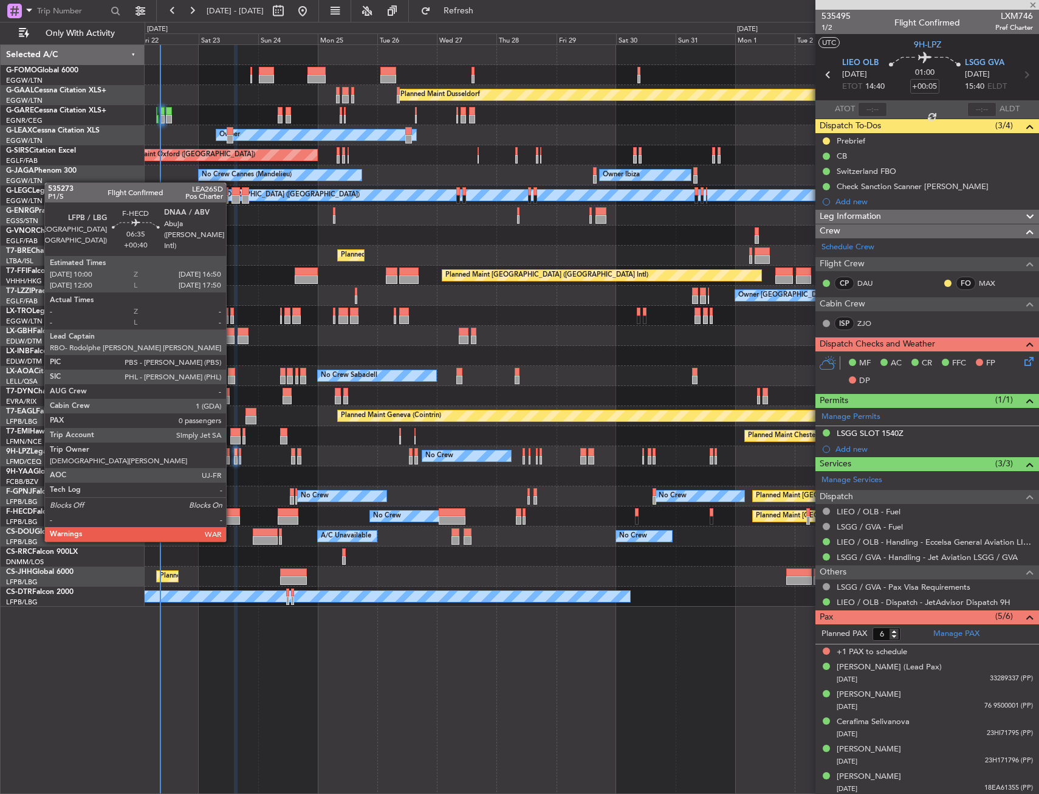
type input "+00:10"
type input "0"
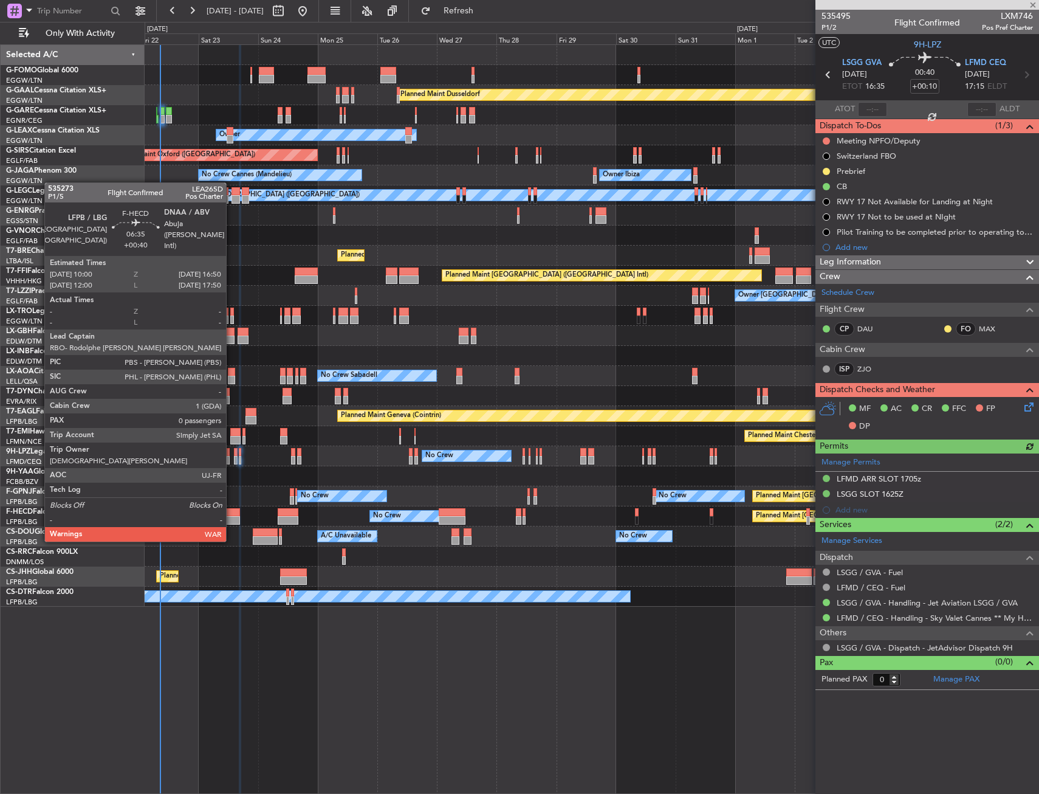
click at [232, 517] on div at bounding box center [231, 520] width 17 height 9
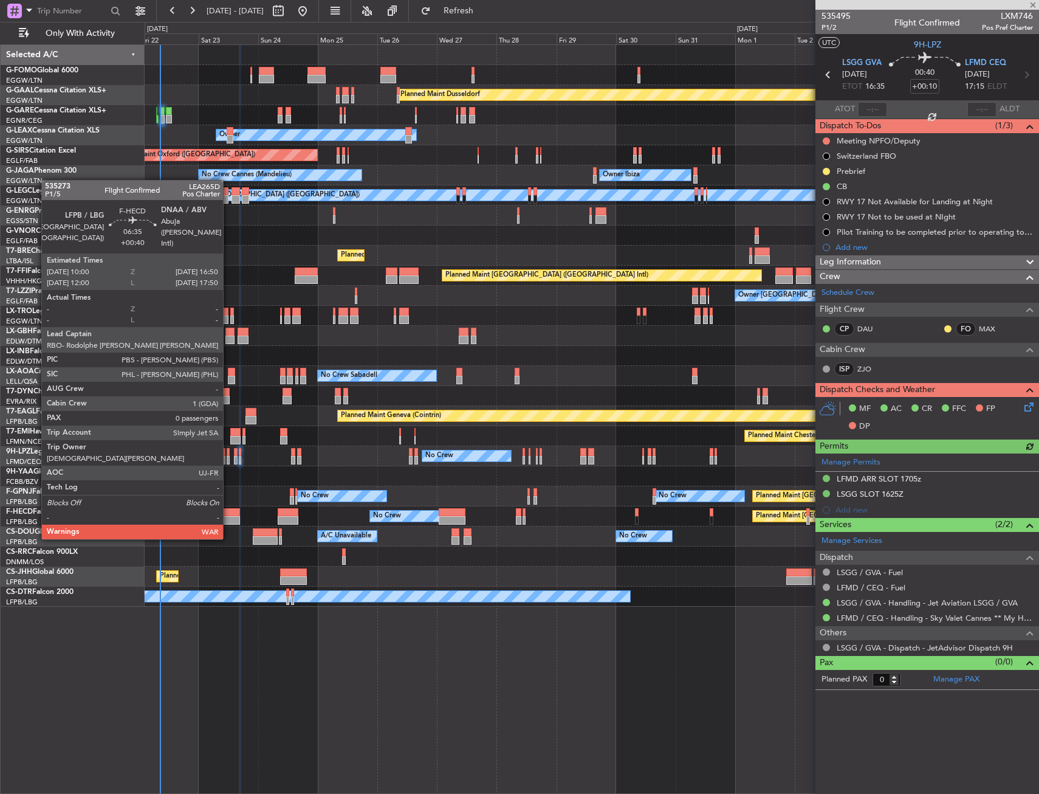
type input "+00:40"
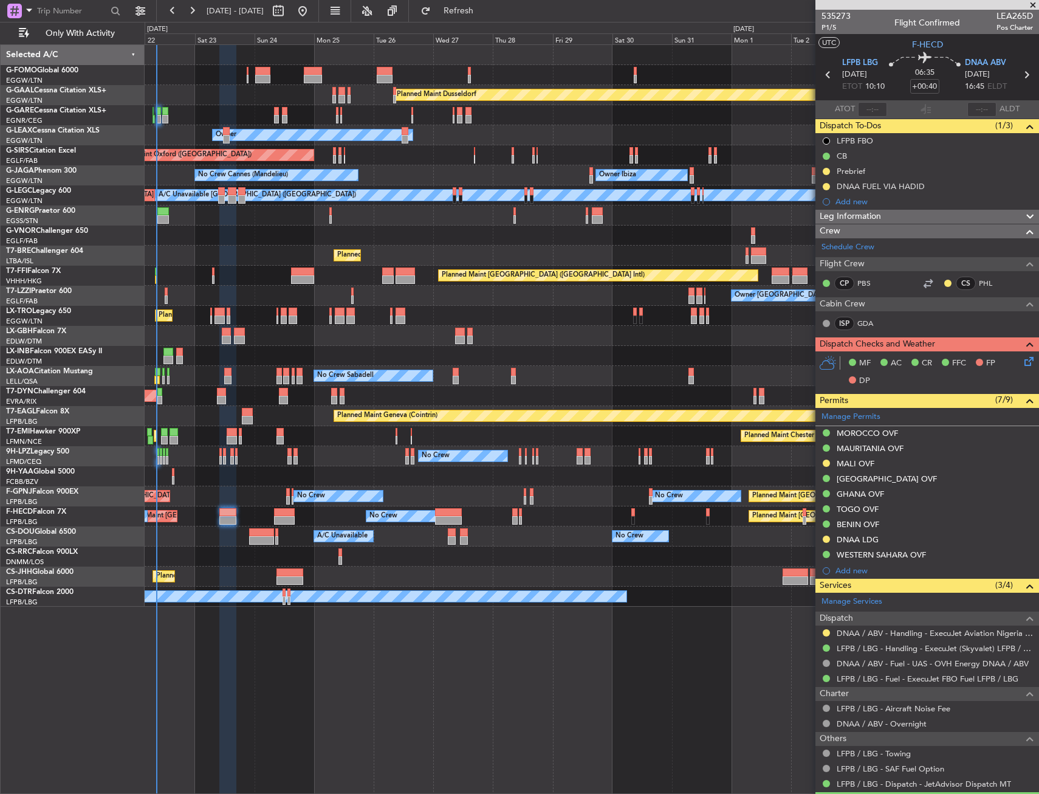
click at [359, 462] on div "No Crew No Crew No Crew" at bounding box center [592, 456] width 894 height 20
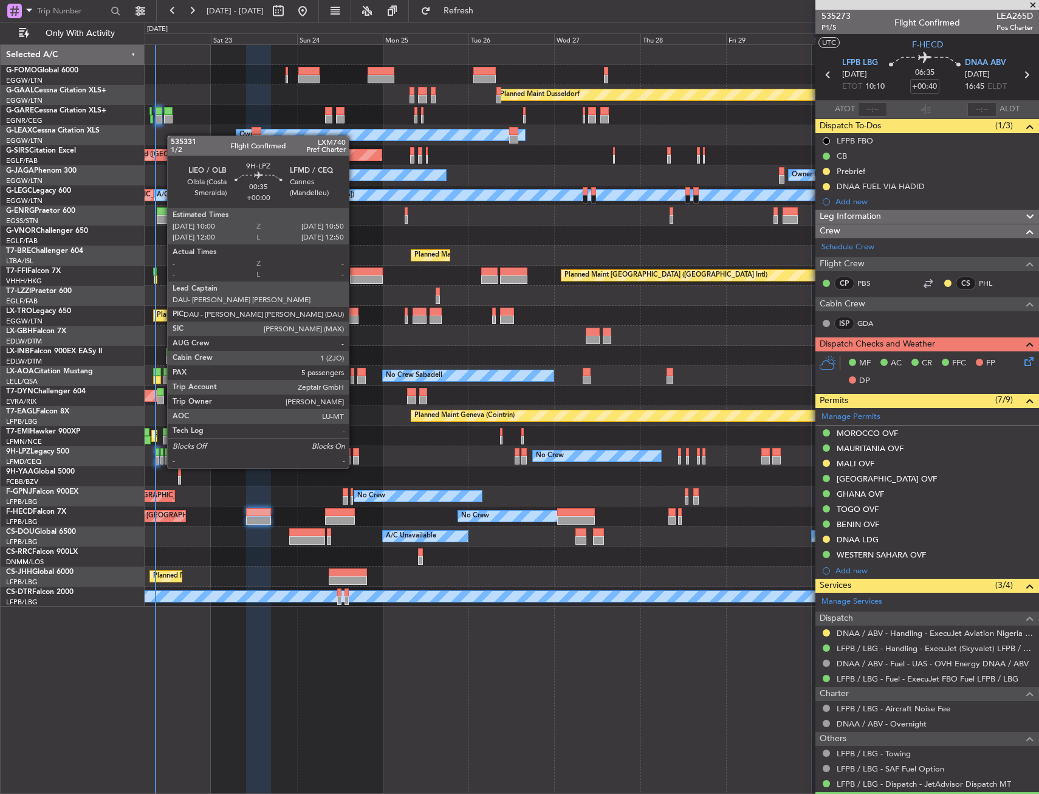
click at [161, 456] on div at bounding box center [161, 460] width 3 height 9
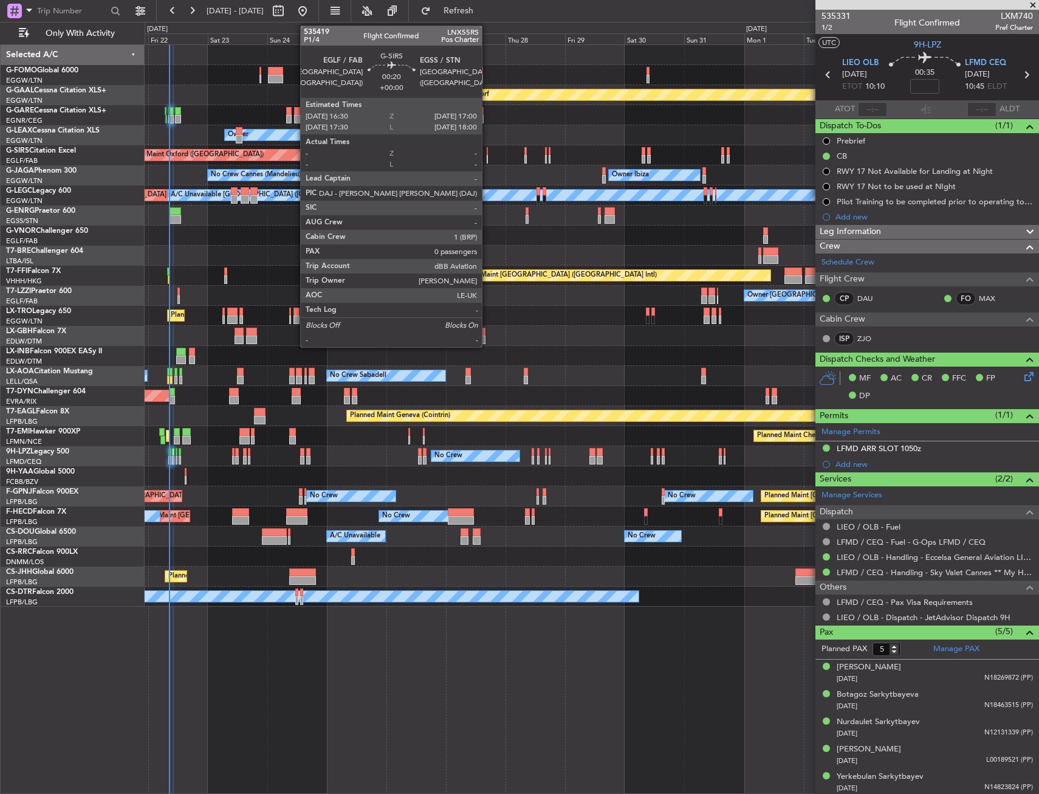
click at [487, 147] on div at bounding box center [488, 151] width 2 height 9
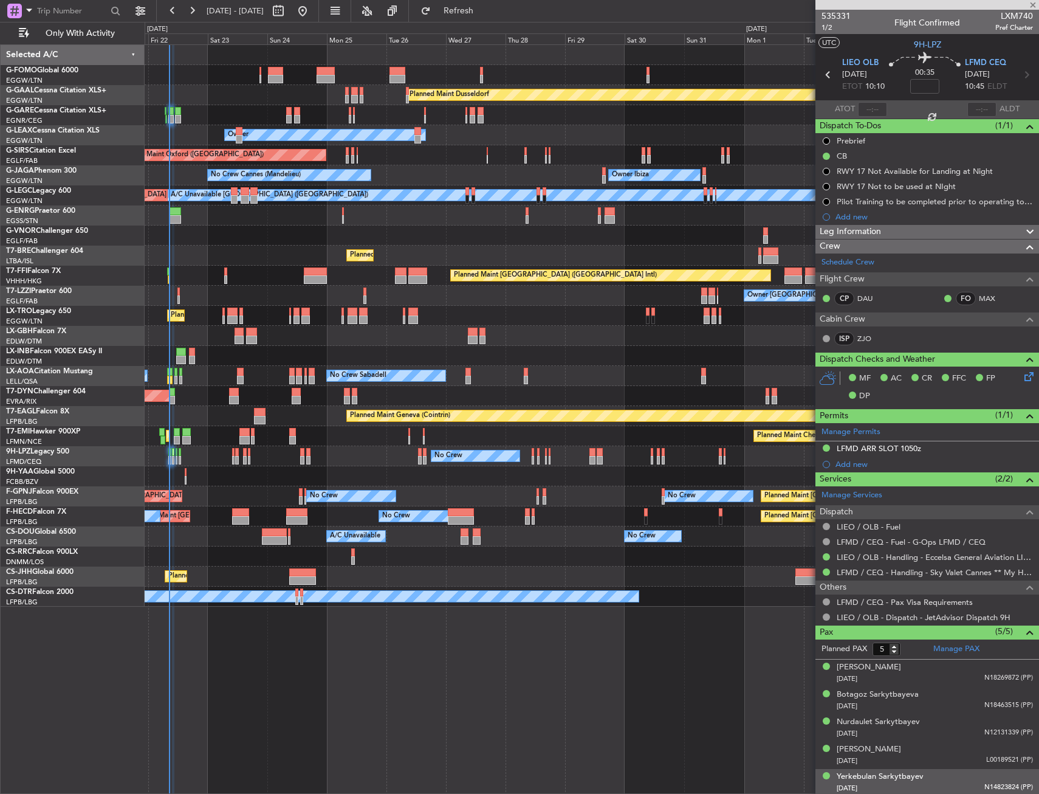
type input "0"
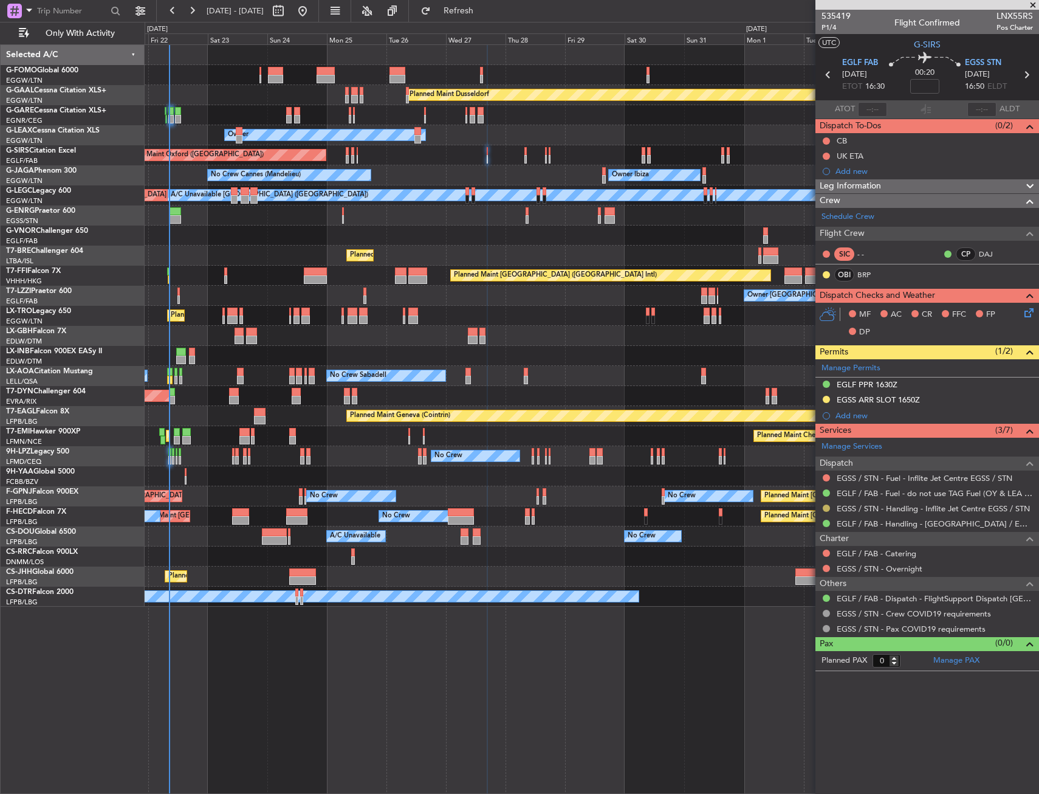
click at [824, 506] on button at bounding box center [826, 507] width 7 height 7
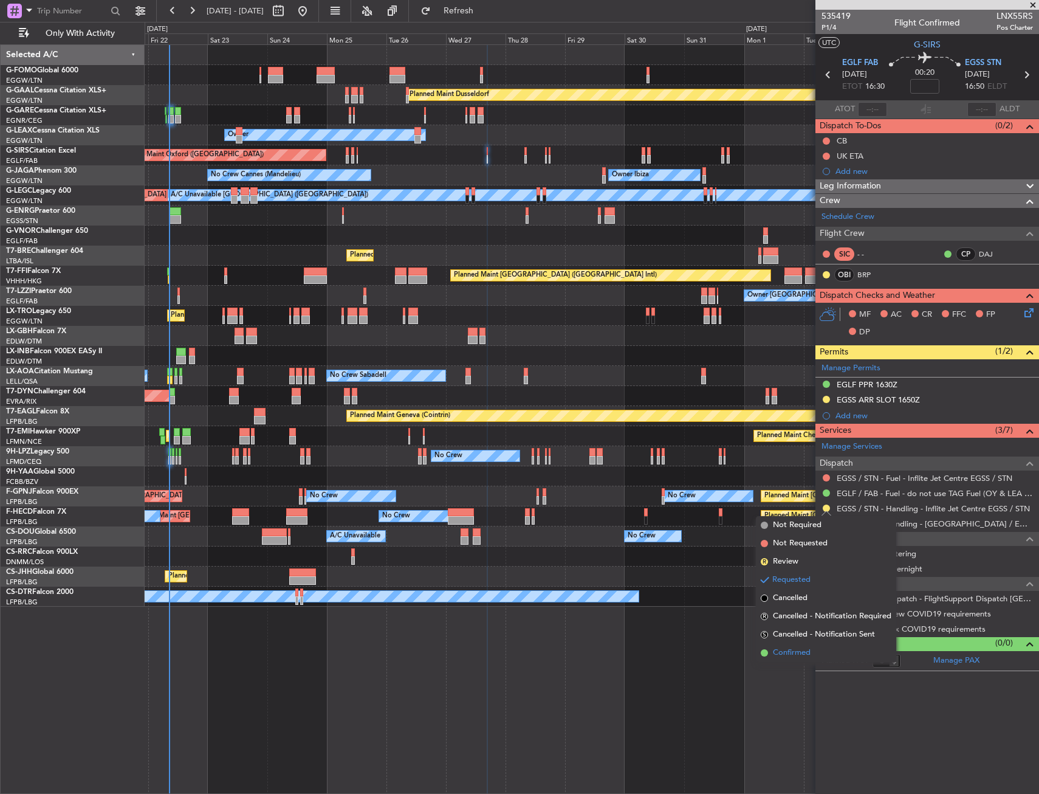
click at [785, 653] on span "Confirmed" at bounding box center [792, 653] width 38 height 12
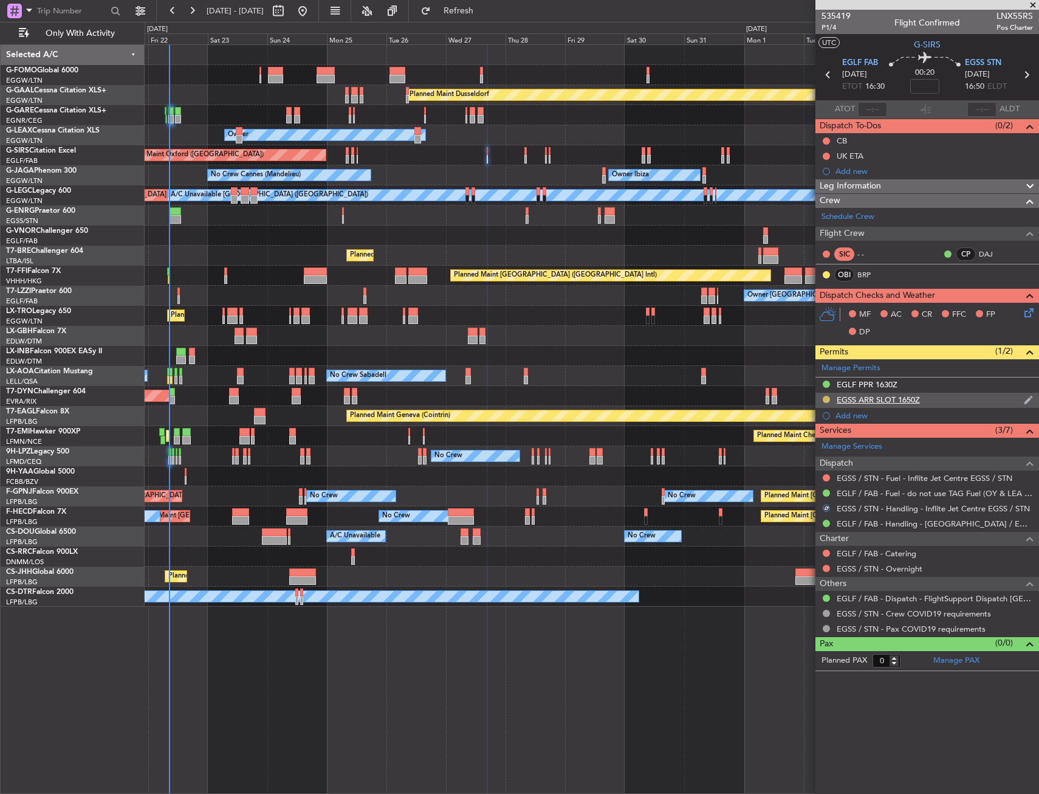
click at [825, 398] on button at bounding box center [826, 399] width 7 height 7
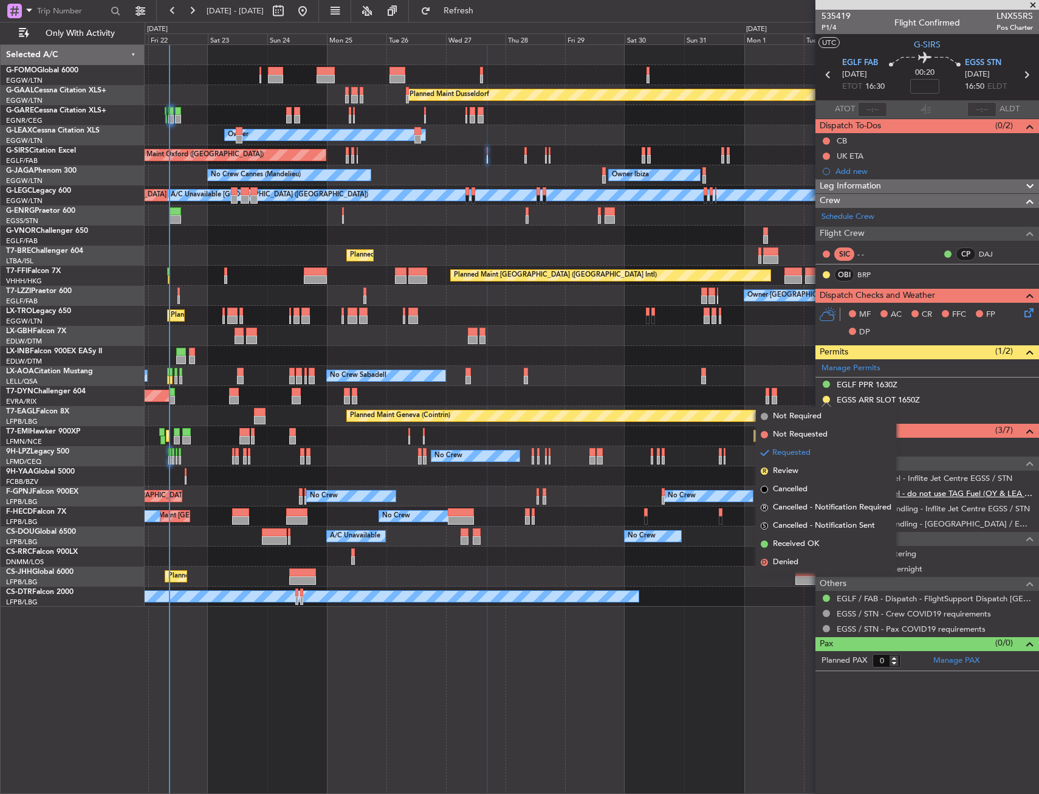
drag, startPoint x: 795, startPoint y: 545, endPoint x: 863, endPoint y: 490, distance: 87.7
click at [796, 545] on span "Received OK" at bounding box center [796, 544] width 46 height 12
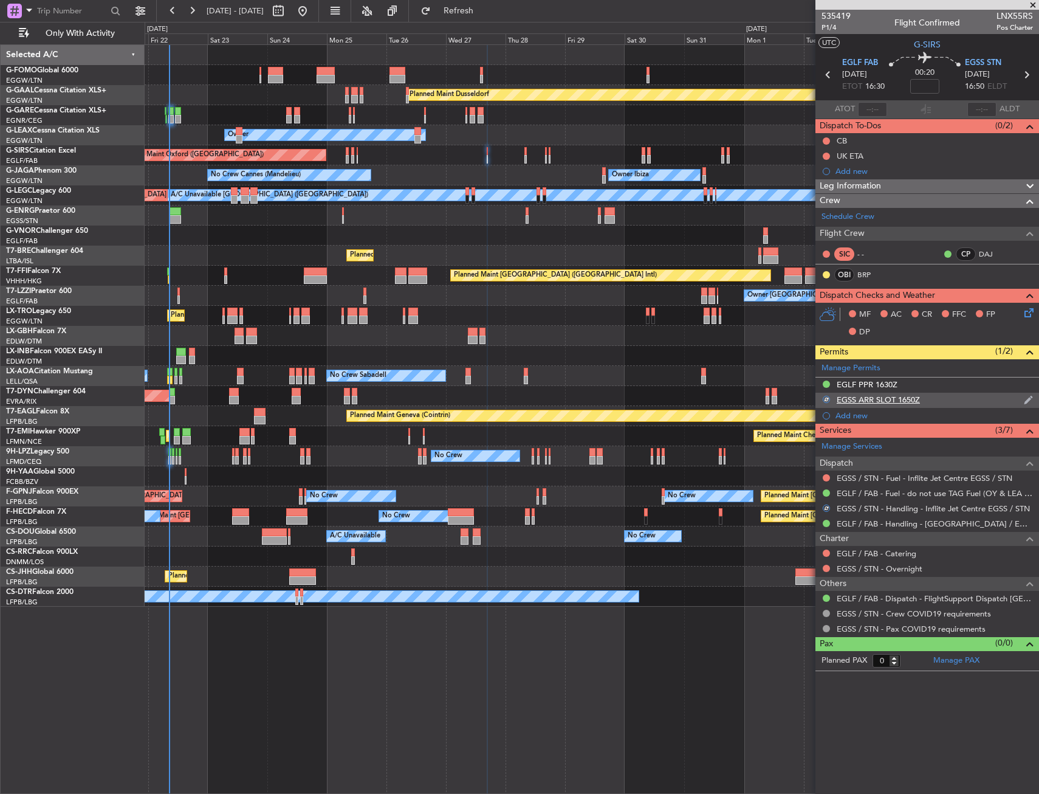
click at [925, 402] on div "EGSS ARR SLOT 1650Z" at bounding box center [928, 400] width 224 height 15
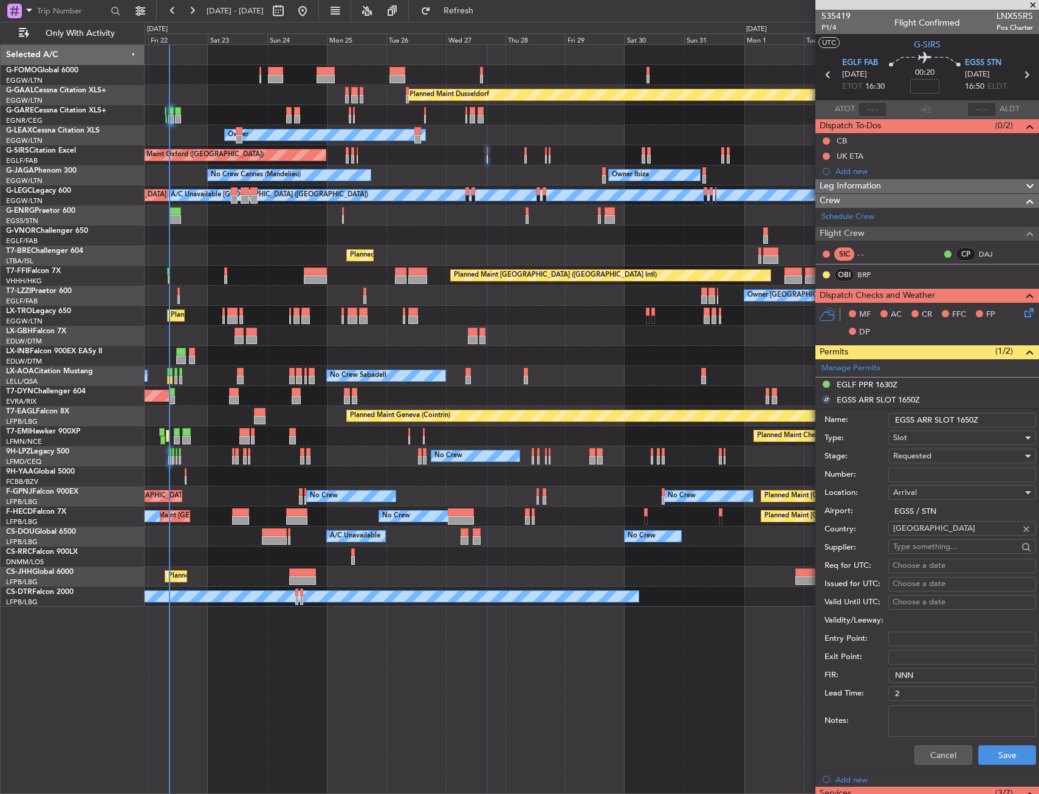
click at [972, 418] on input "EGSS ARR SLOT 1650Z" at bounding box center [963, 420] width 148 height 15
type input "EGSS ARR SLOT 1655Z"
click at [980, 453] on div "Requested" at bounding box center [957, 456] width 129 height 18
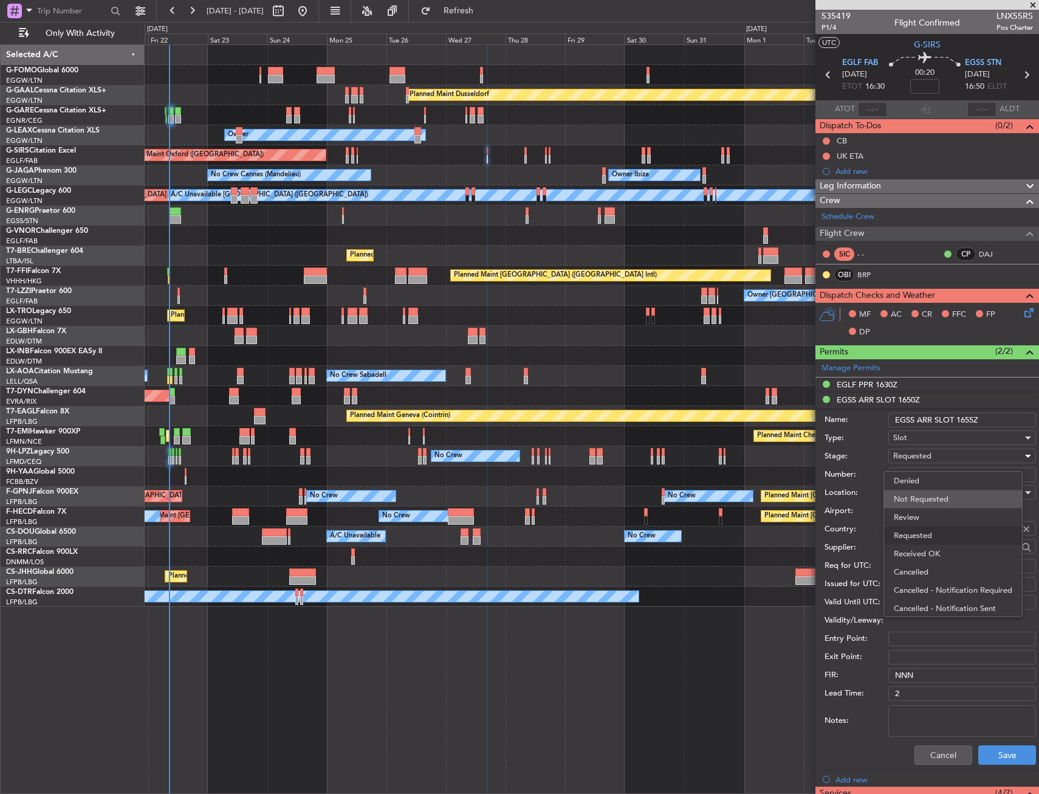
scroll to position [5, 0]
click at [945, 543] on span "Received OK" at bounding box center [958, 548] width 128 height 18
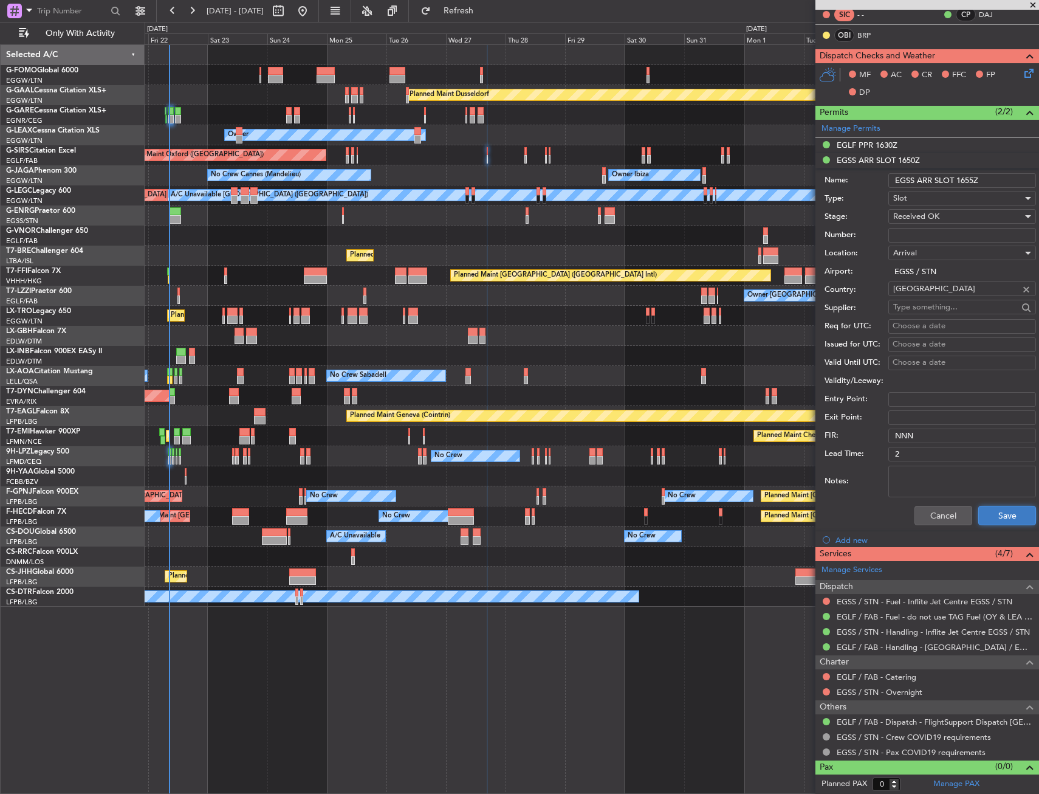
click at [1005, 517] on button "Save" at bounding box center [1008, 515] width 58 height 19
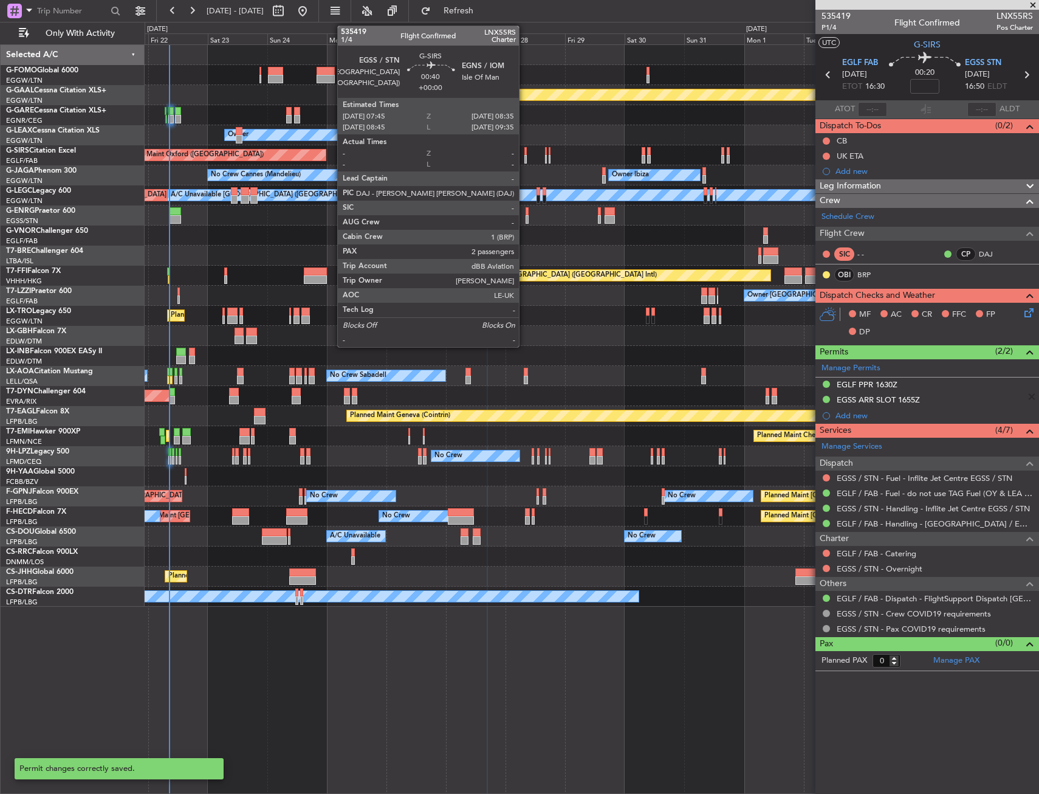
scroll to position [0, 0]
click at [525, 153] on div at bounding box center [526, 151] width 2 height 9
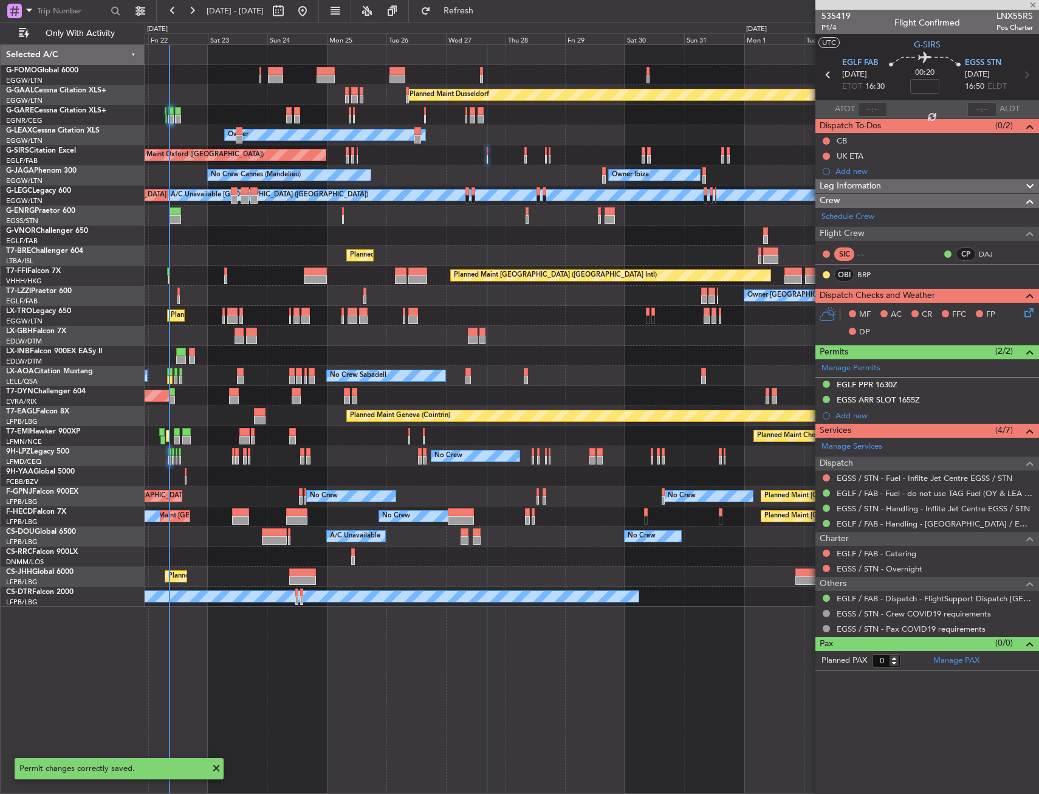
type input "2"
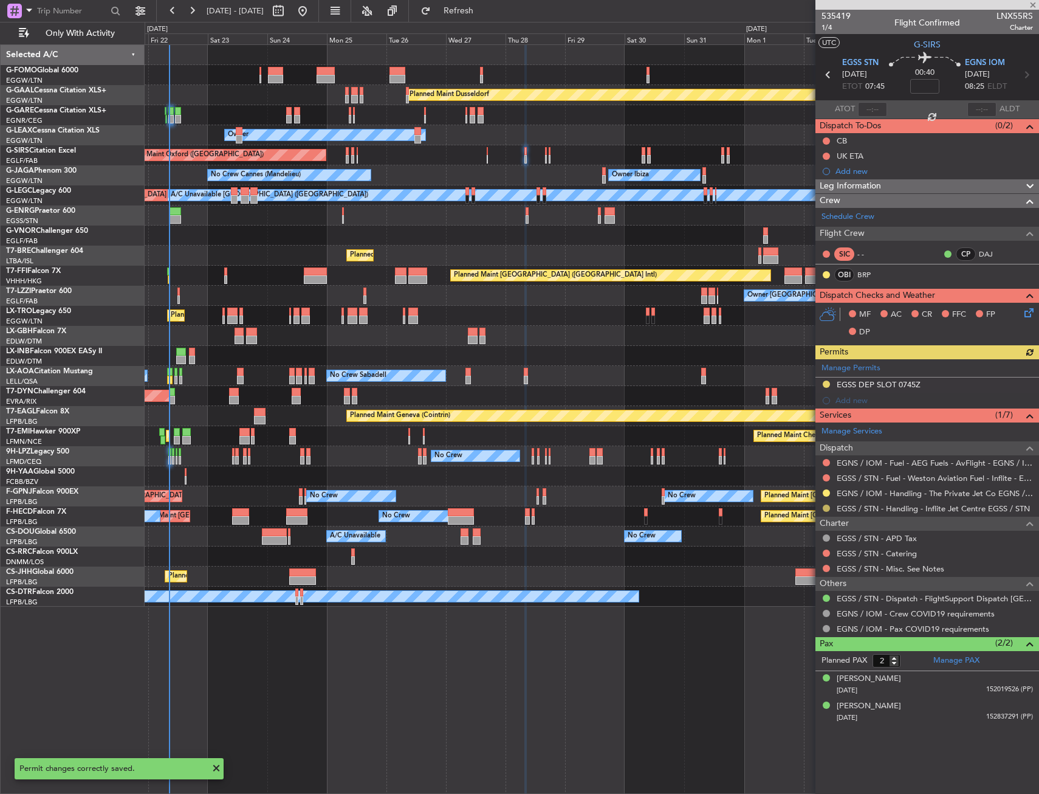
click at [827, 508] on button at bounding box center [826, 507] width 7 height 7
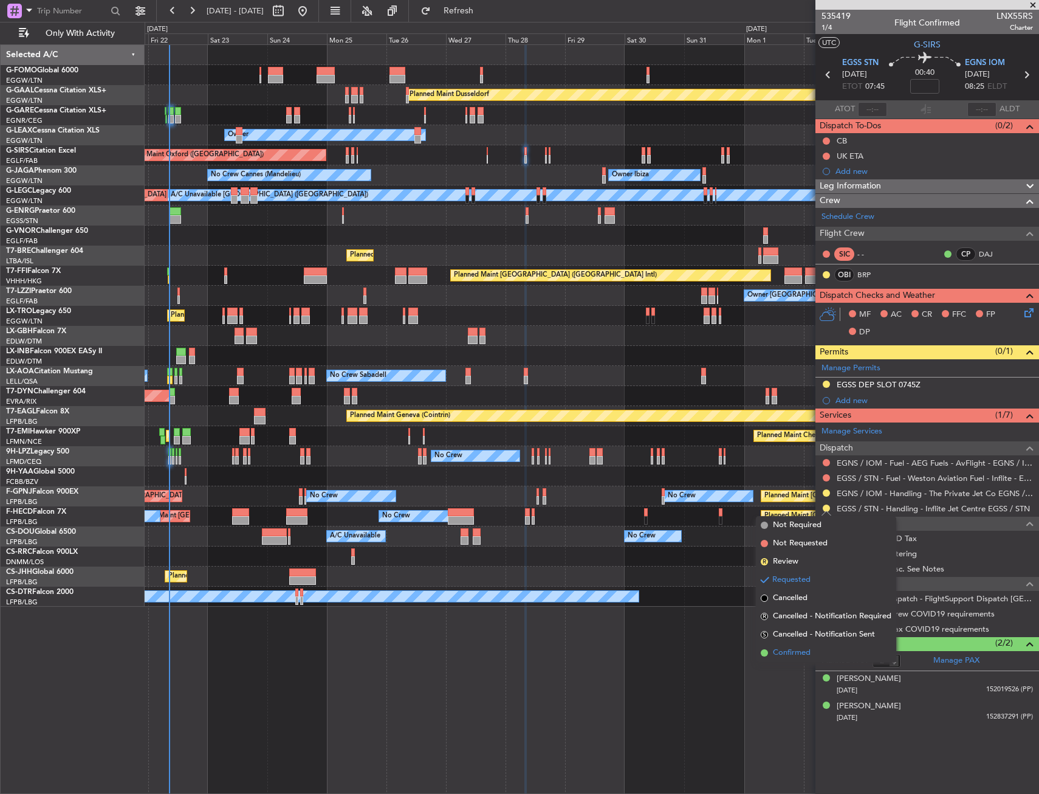
click at [796, 651] on span "Confirmed" at bounding box center [792, 653] width 38 height 12
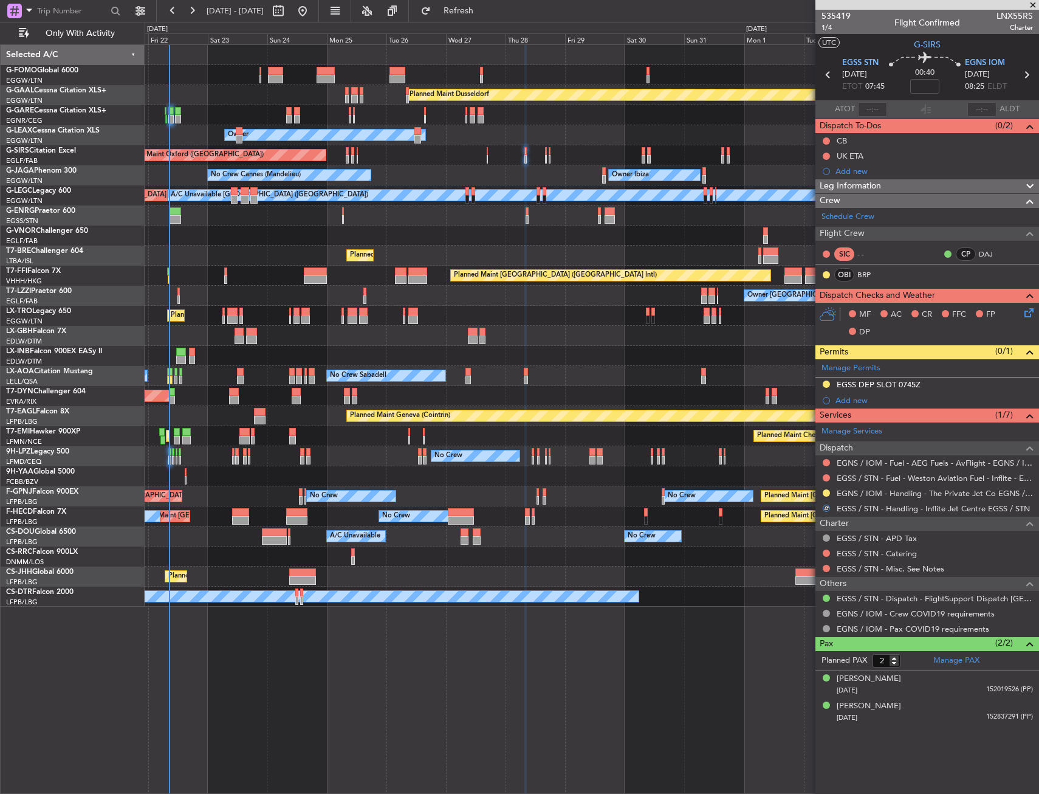
click at [825, 384] on button at bounding box center [826, 383] width 7 height 7
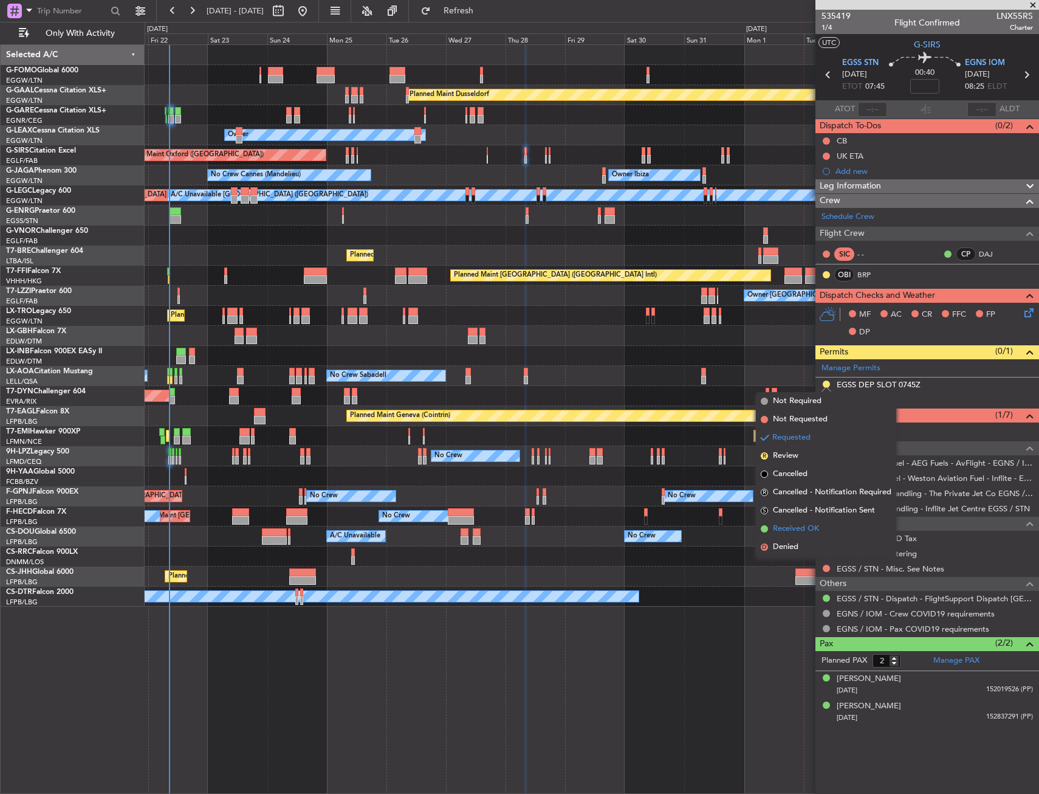
click at [802, 526] on span "Received OK" at bounding box center [796, 529] width 46 height 12
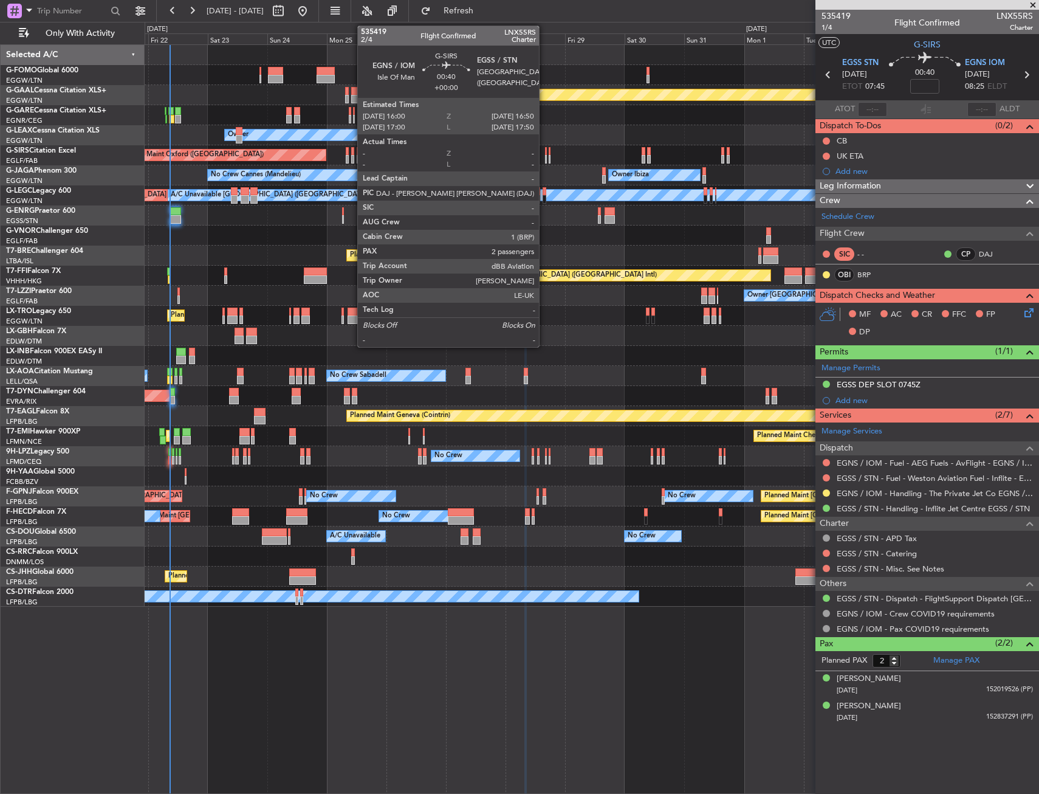
click at [545, 152] on div at bounding box center [546, 151] width 2 height 9
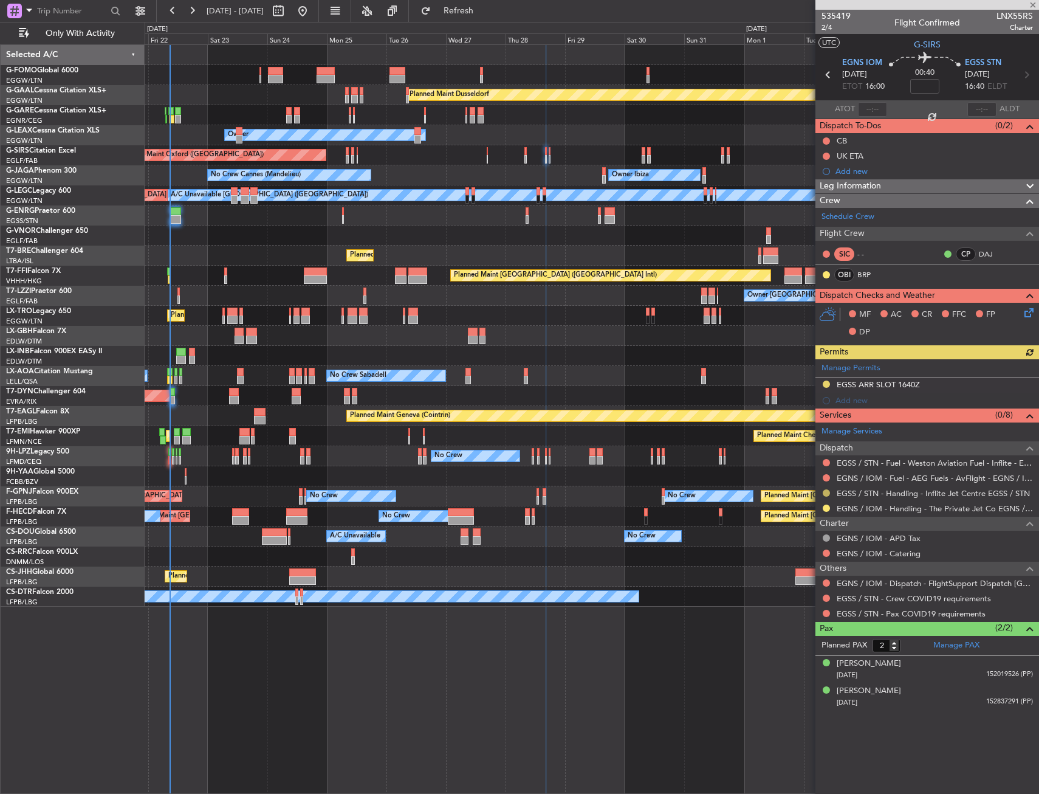
click at [825, 493] on button at bounding box center [826, 492] width 7 height 7
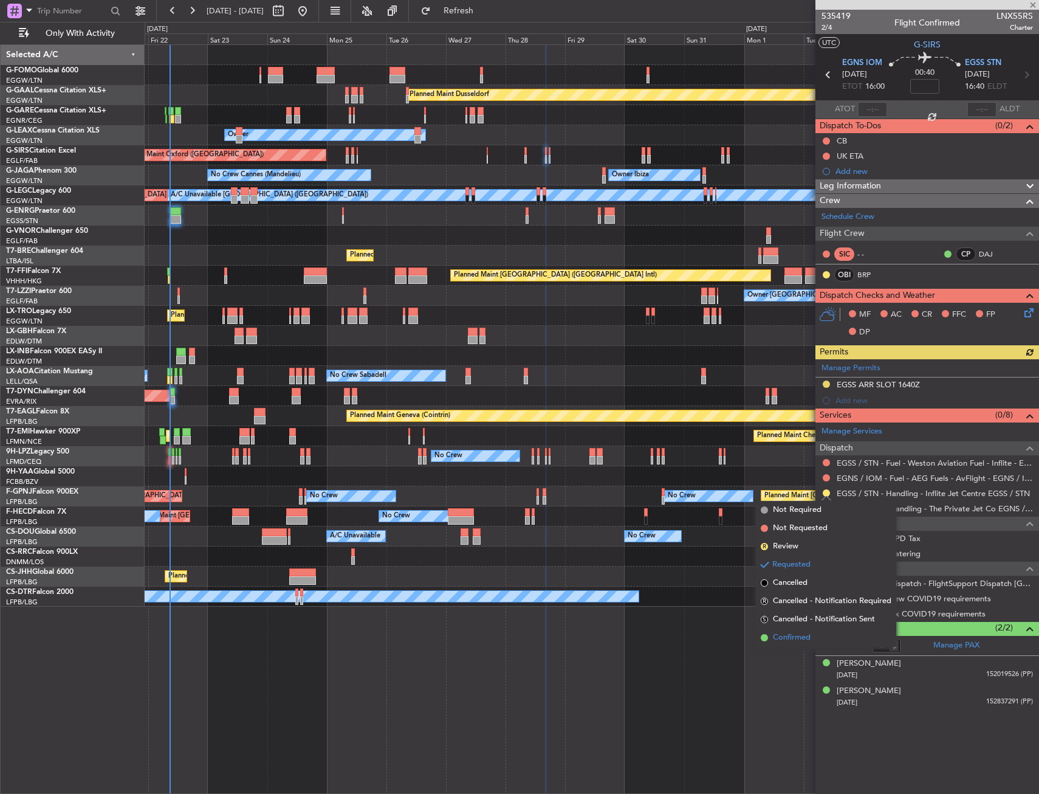
click at [792, 638] on span "Confirmed" at bounding box center [792, 638] width 38 height 12
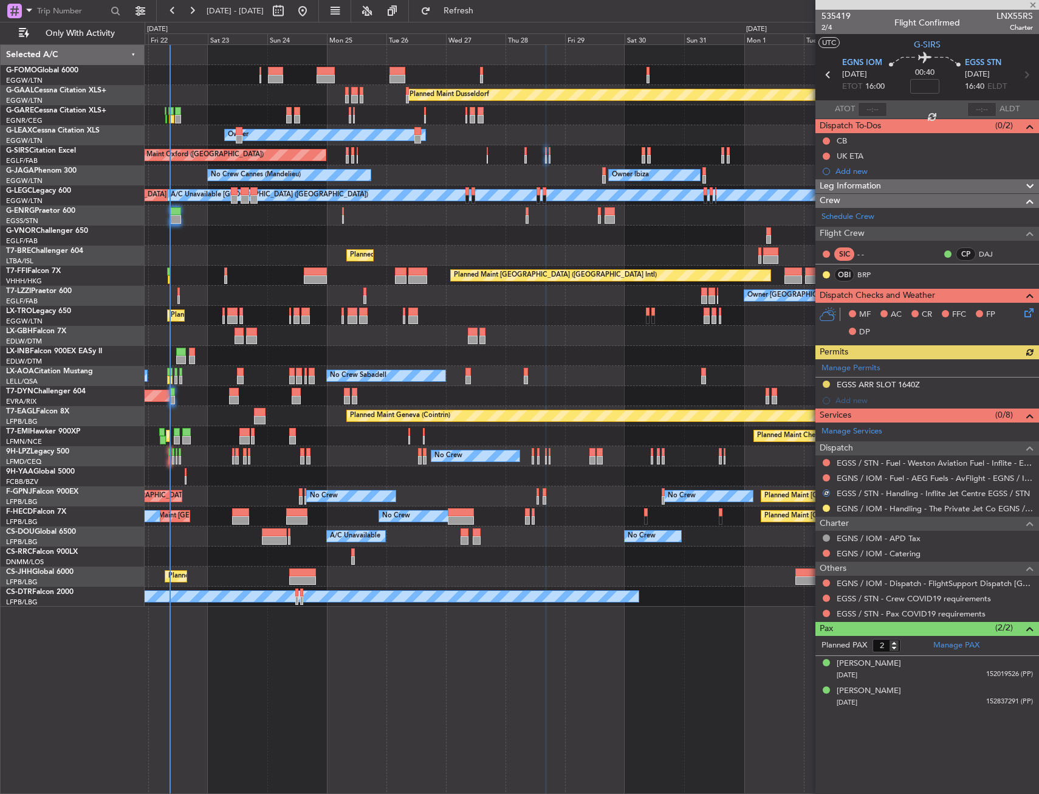
click at [824, 385] on div "Manage Permits EGSS ARR SLOT 1640Z Add new" at bounding box center [928, 383] width 224 height 49
click at [824, 380] on button at bounding box center [826, 383] width 7 height 7
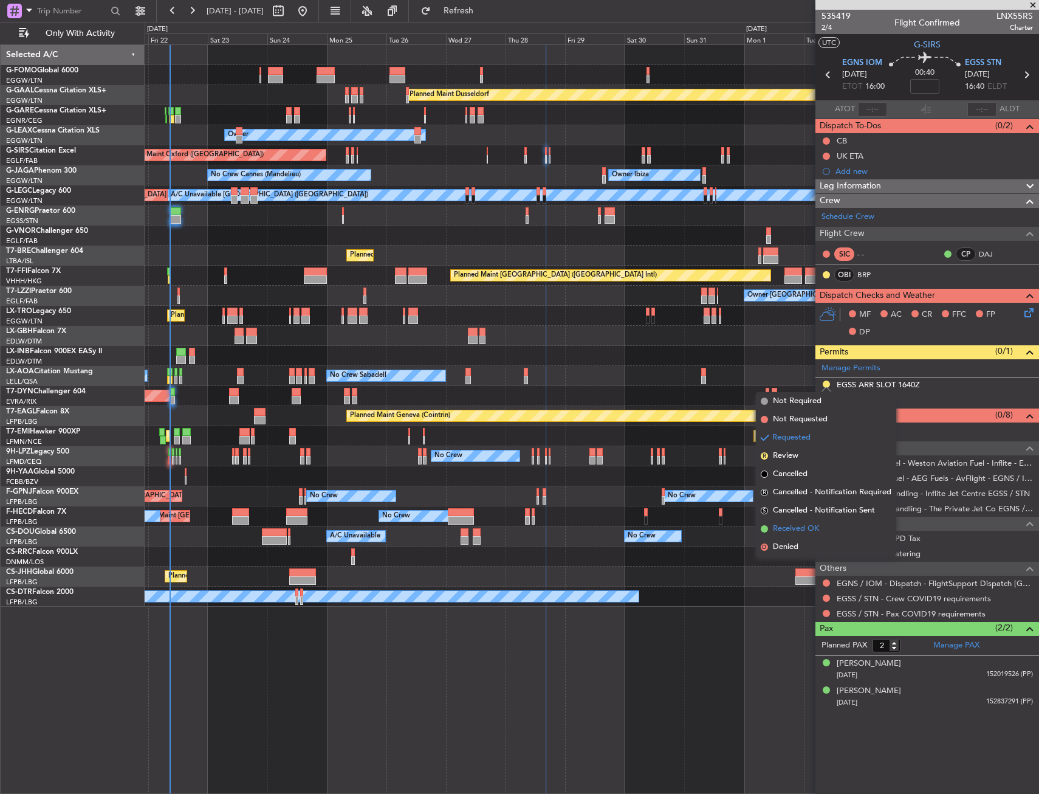
click at [788, 529] on span "Received OK" at bounding box center [796, 529] width 46 height 12
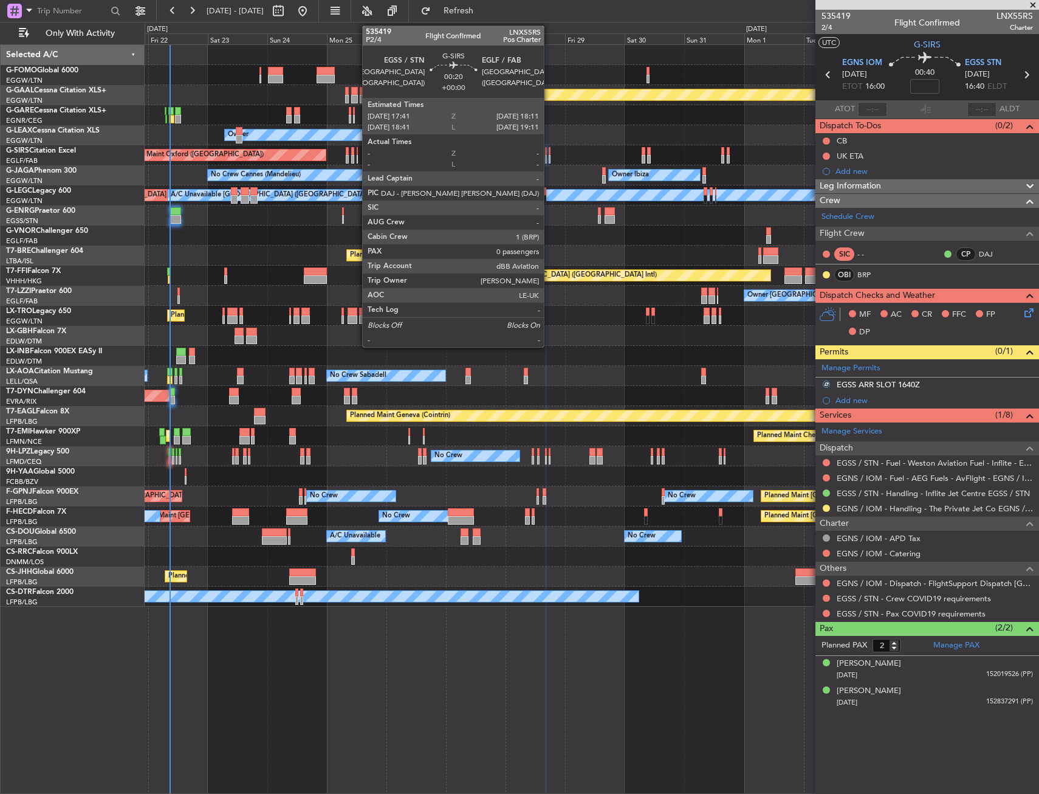
click at [549, 154] on div at bounding box center [550, 151] width 2 height 9
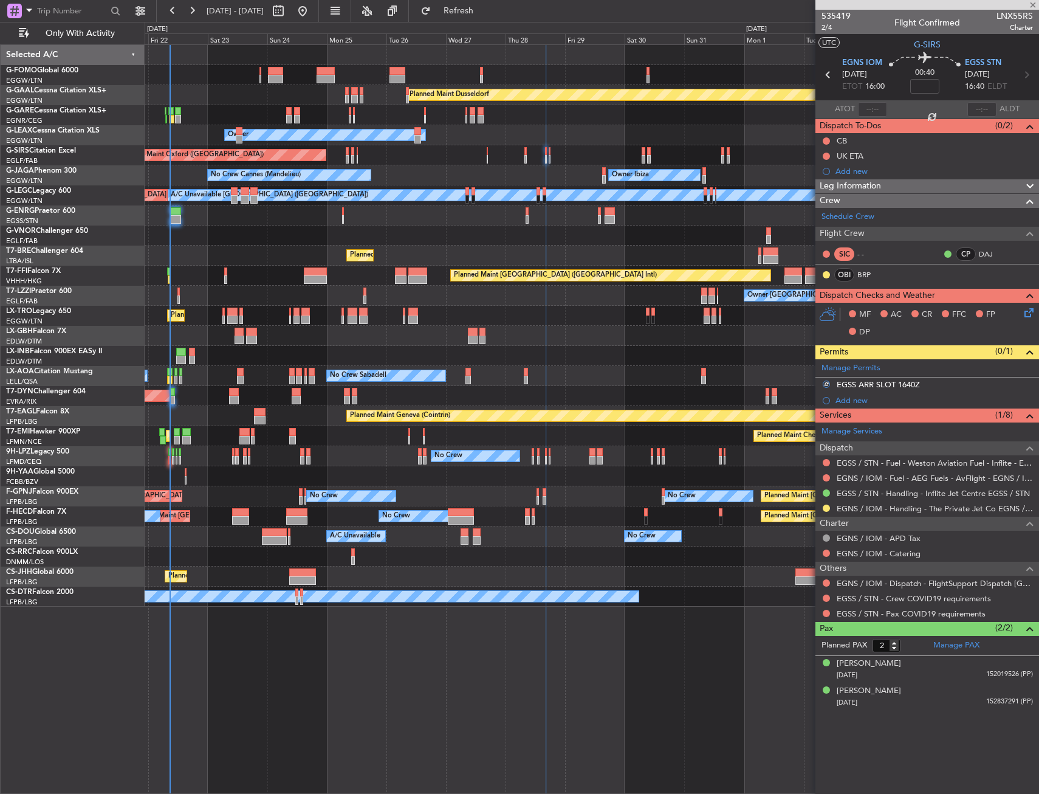
type input "0"
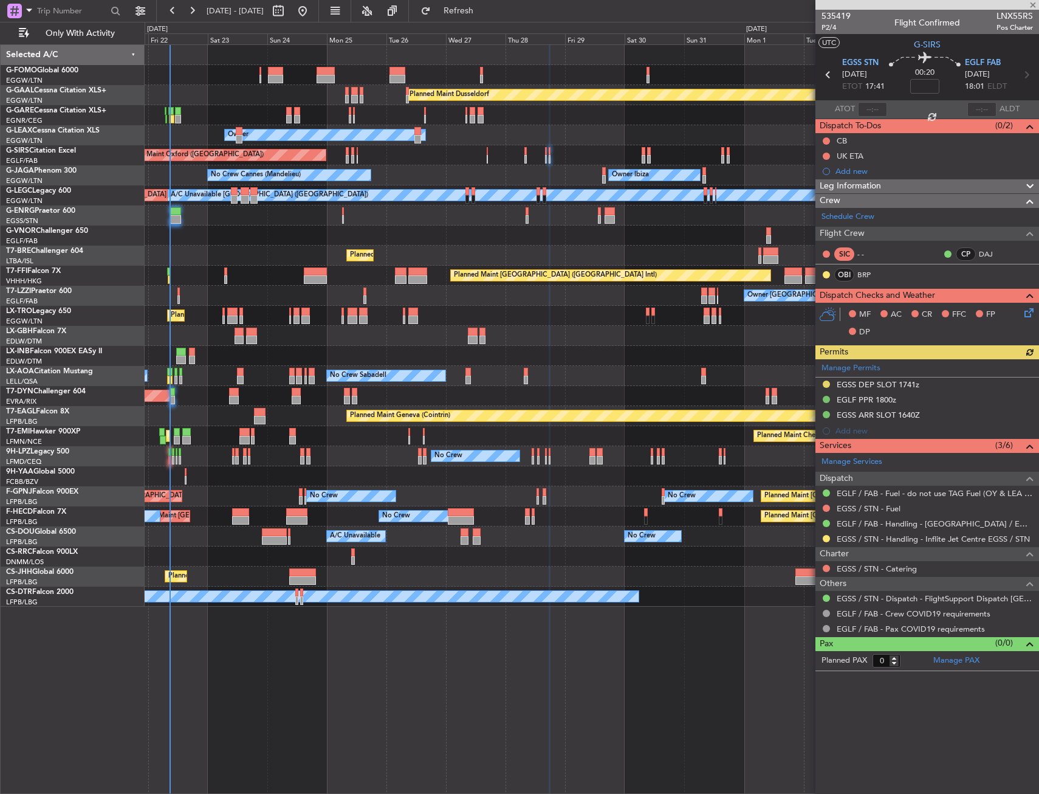
click at [825, 540] on mat-tooltip-component "Confirmed" at bounding box center [827, 542] width 55 height 32
click at [828, 537] on button at bounding box center [826, 538] width 7 height 7
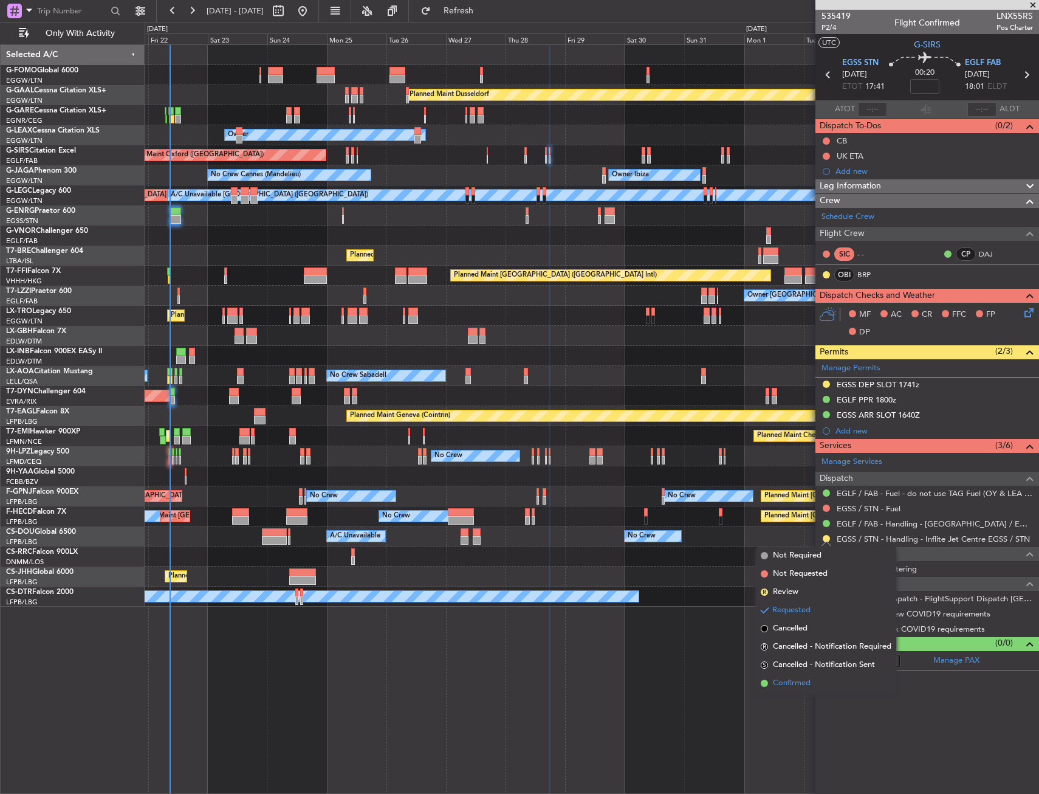
click at [801, 680] on span "Confirmed" at bounding box center [792, 683] width 38 height 12
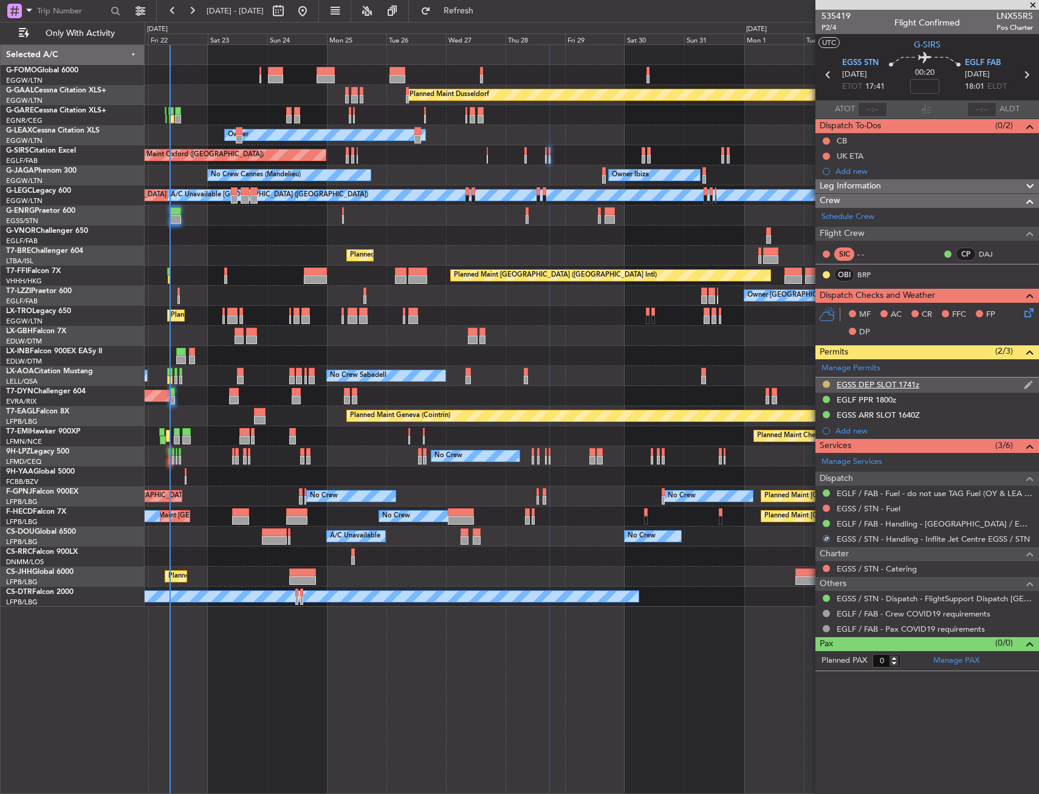
click at [827, 380] on button at bounding box center [826, 383] width 7 height 7
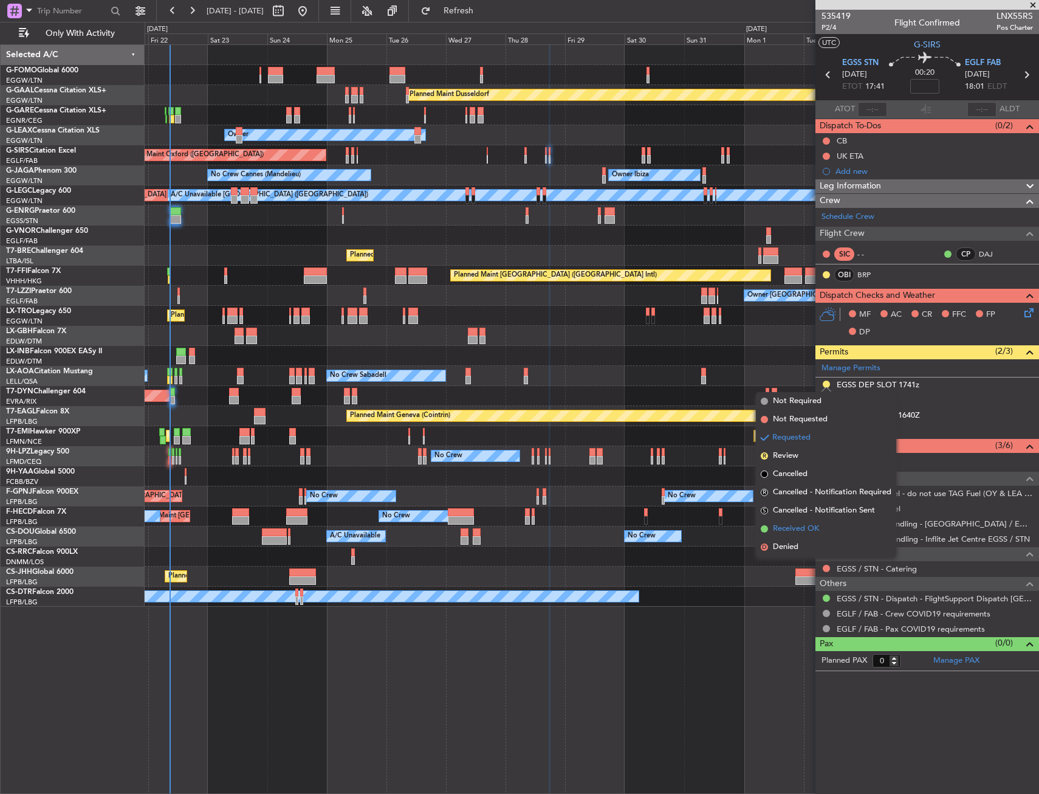
click at [800, 531] on span "Received OK" at bounding box center [796, 529] width 46 height 12
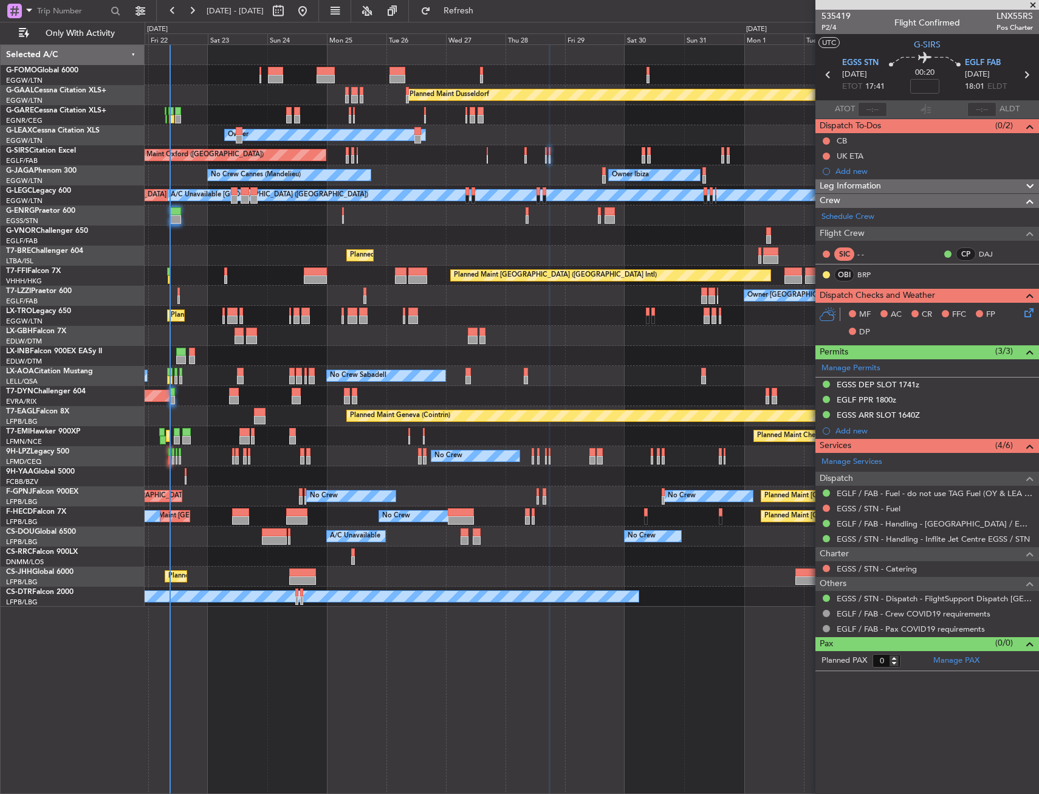
click at [949, 382] on div "EGSS DEP SLOT 1741z" at bounding box center [928, 384] width 224 height 15
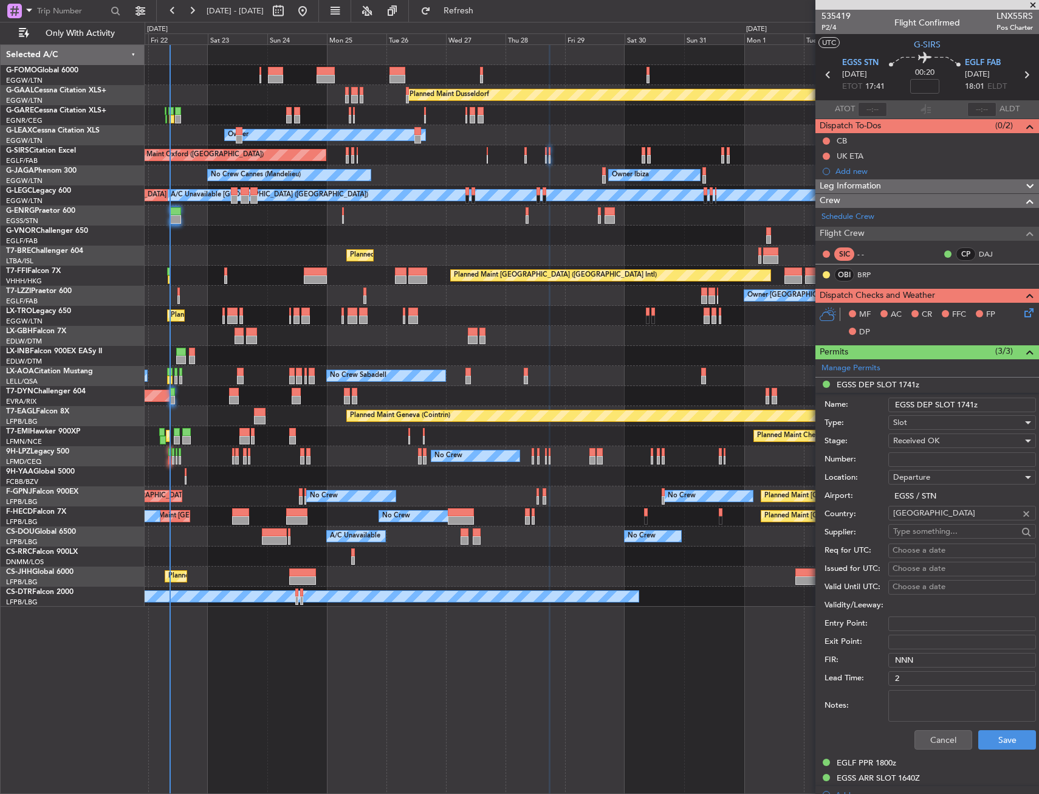
click at [974, 405] on input "EGSS DEP SLOT 1741z" at bounding box center [963, 405] width 148 height 15
type input "EGSS DEP SLOT 1740z"
click at [1004, 740] on button "Save" at bounding box center [1008, 739] width 58 height 19
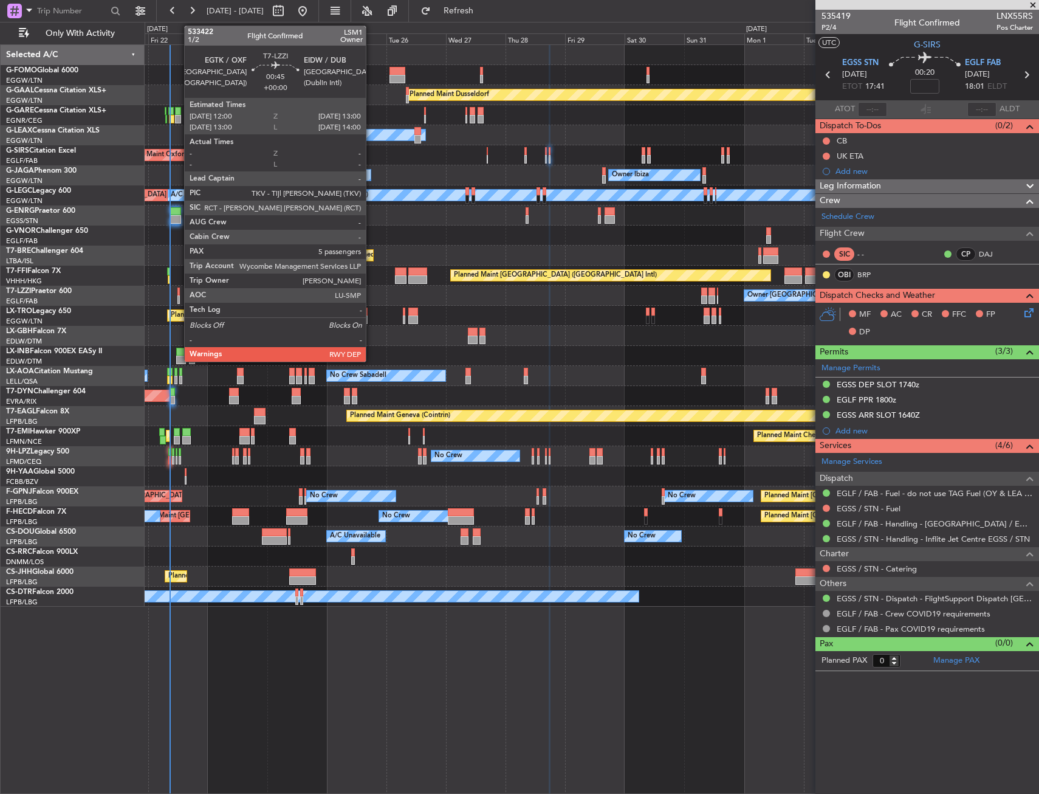
click at [178, 297] on div at bounding box center [178, 299] width 3 height 9
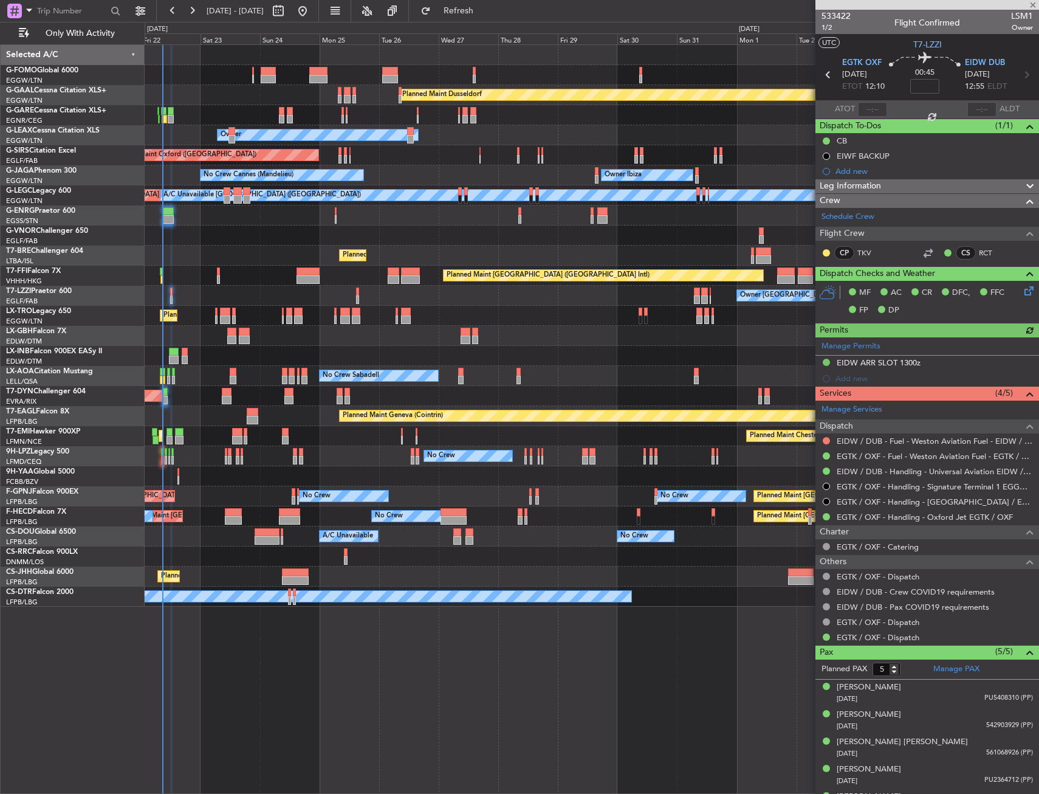
click at [393, 325] on div "Planned Maint London (Luton) Planned Maint Dusseldorf" at bounding box center [592, 316] width 894 height 20
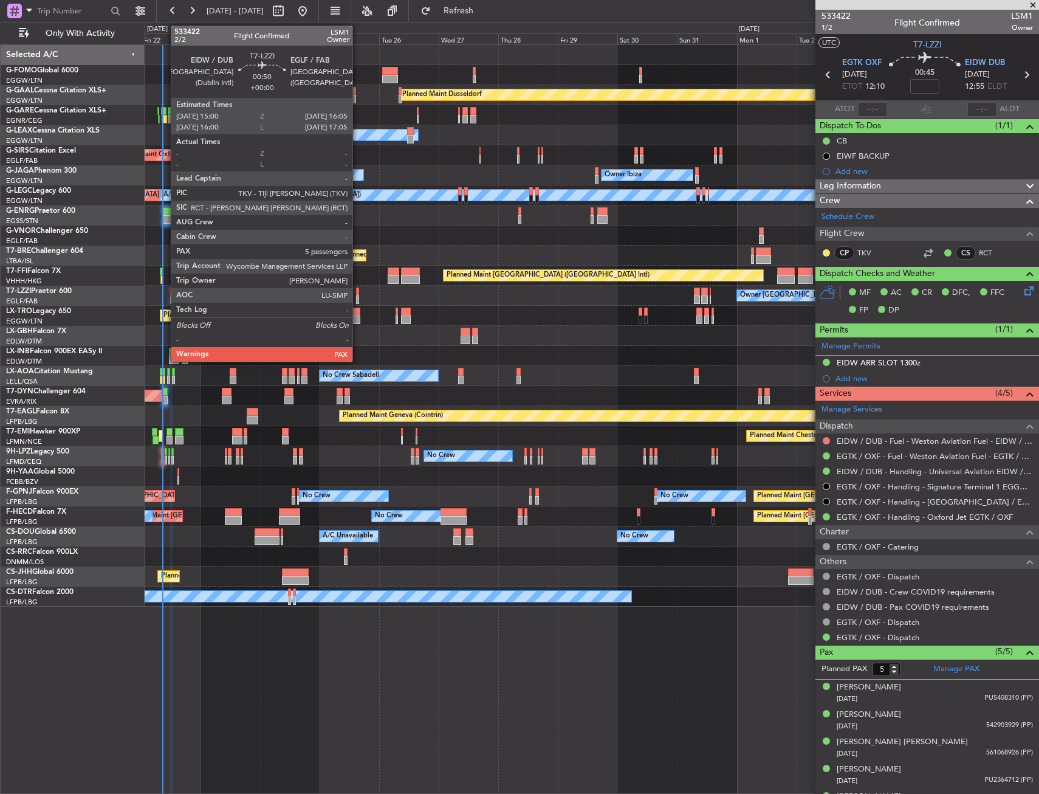
click at [358, 294] on div at bounding box center [357, 291] width 3 height 9
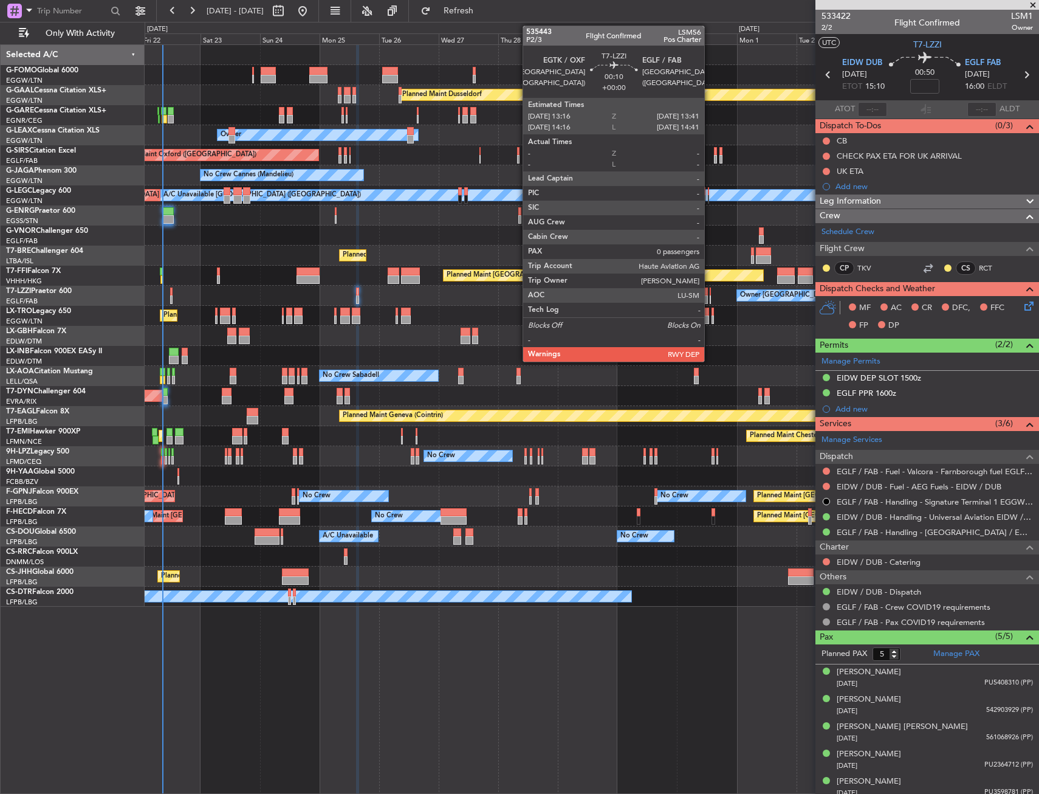
click at [710, 297] on div at bounding box center [710, 299] width 1 height 9
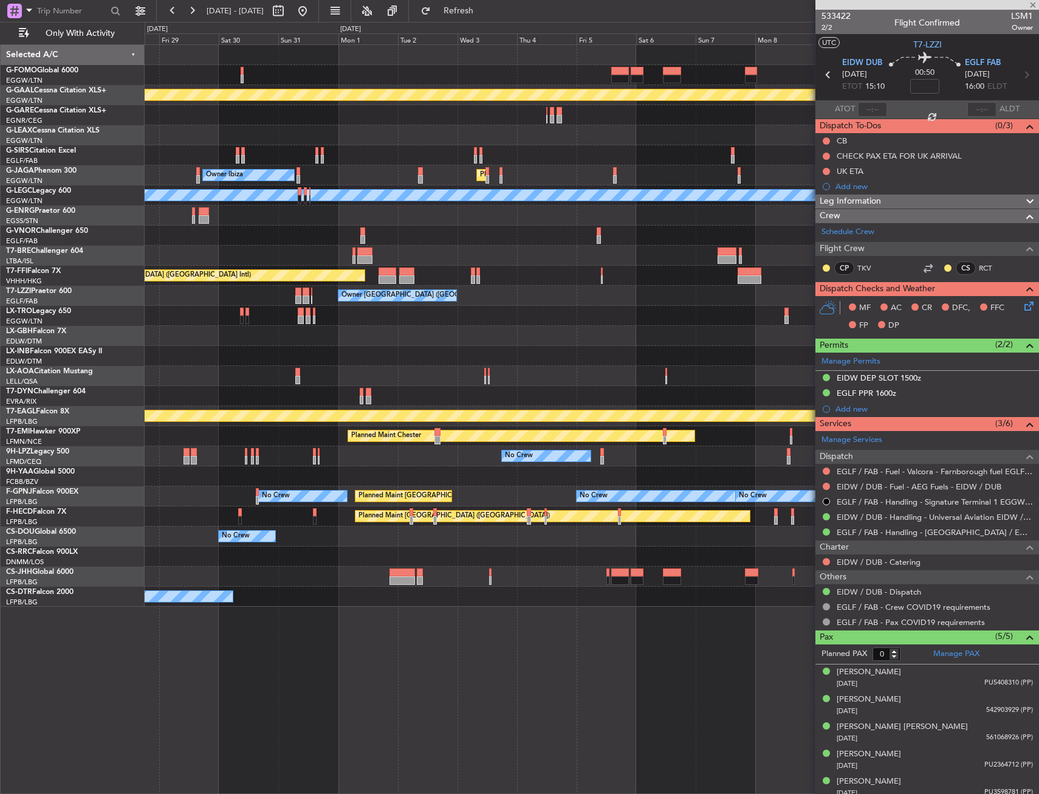
click at [316, 351] on div "Planned Maint Dusseldorf Owner Planned Maint London (Luton) Owner Ibiza No Crew…" at bounding box center [592, 326] width 894 height 562
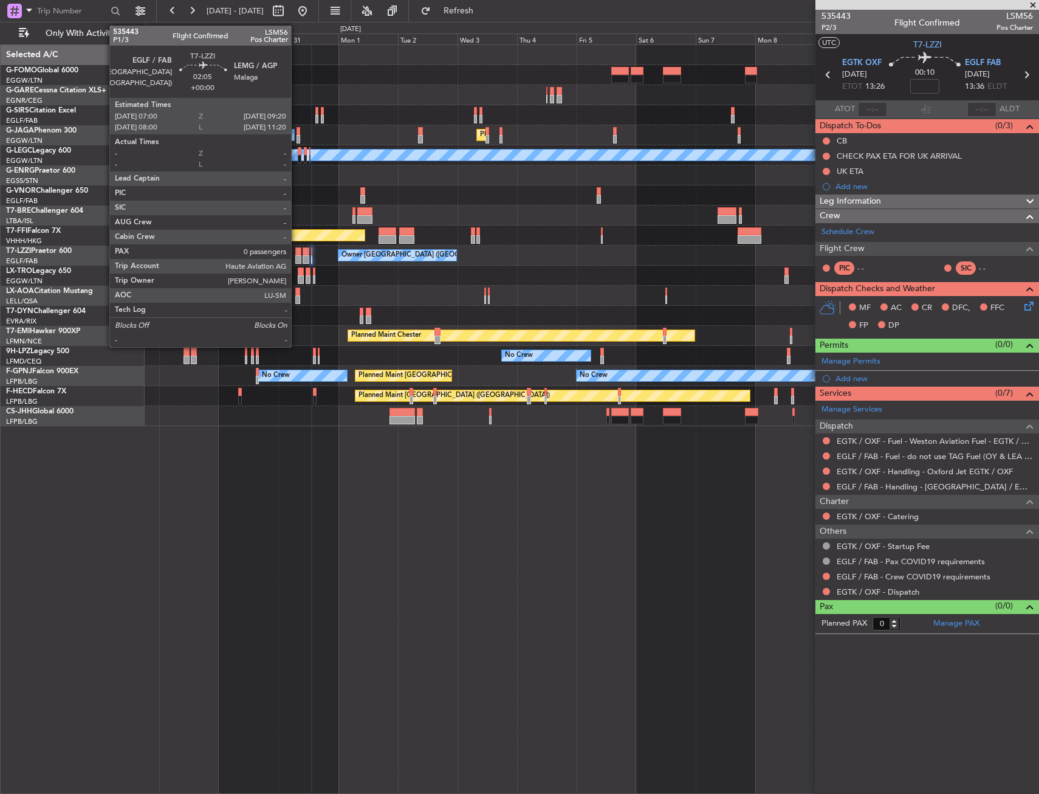
click at [297, 260] on div at bounding box center [298, 259] width 6 height 9
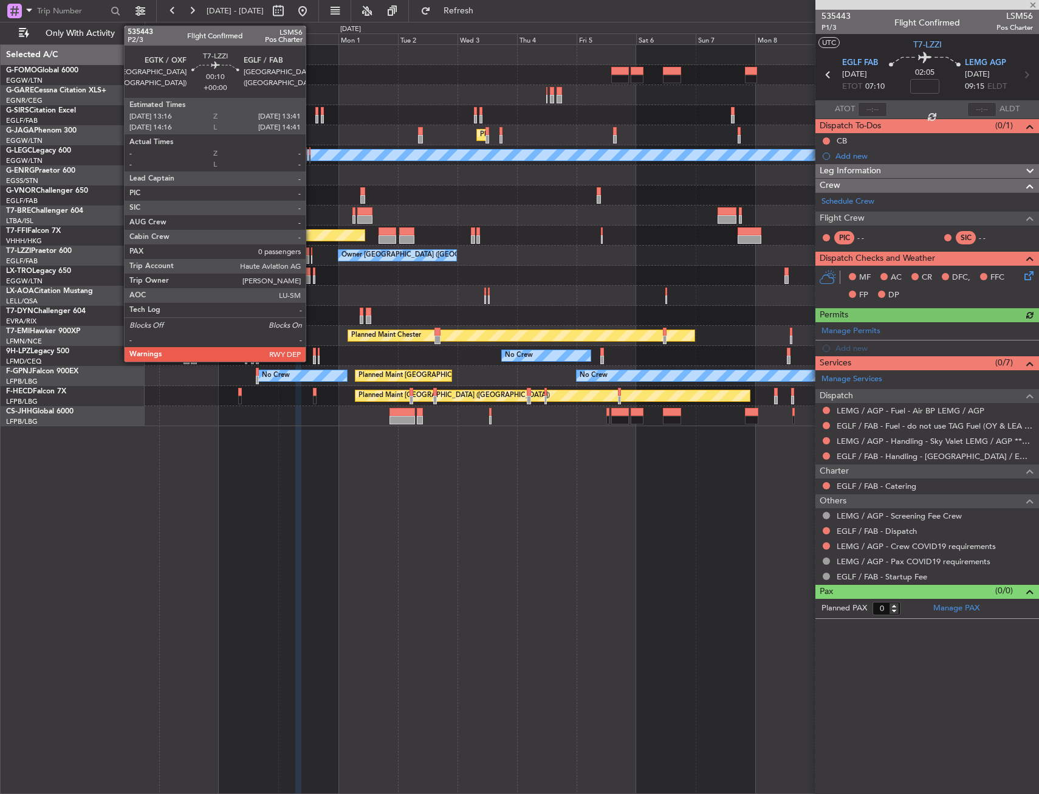
click at [311, 257] on div at bounding box center [311, 259] width 1 height 9
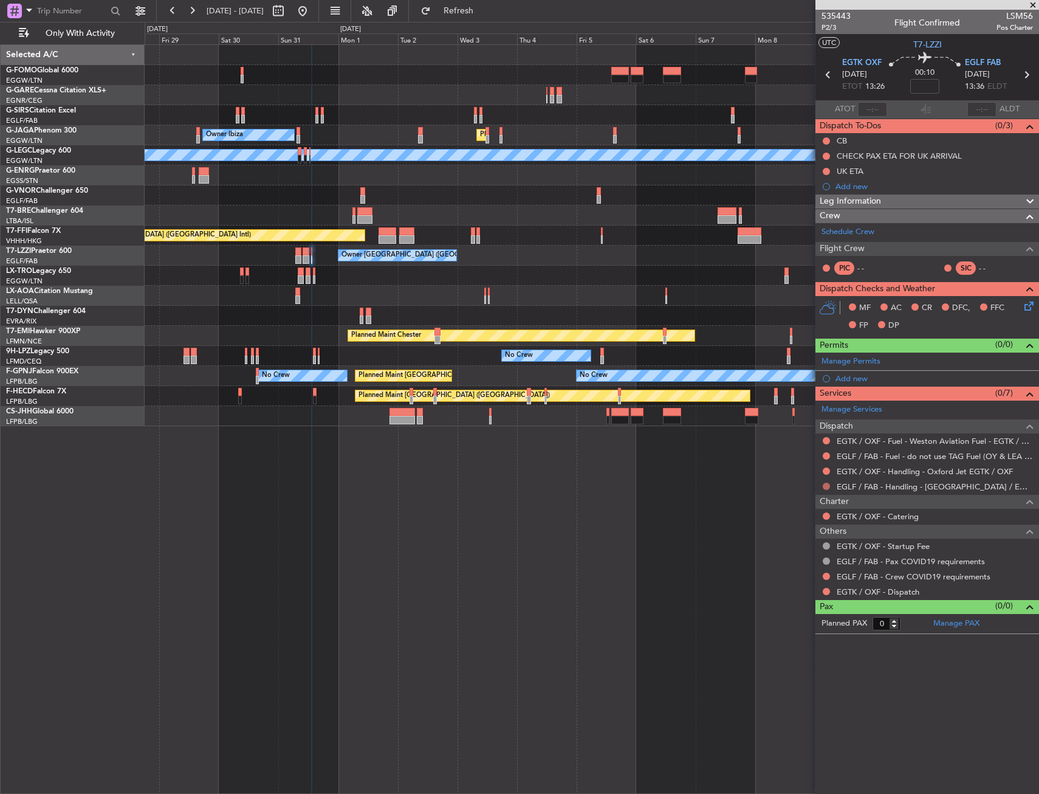
click at [827, 484] on button at bounding box center [826, 486] width 7 height 7
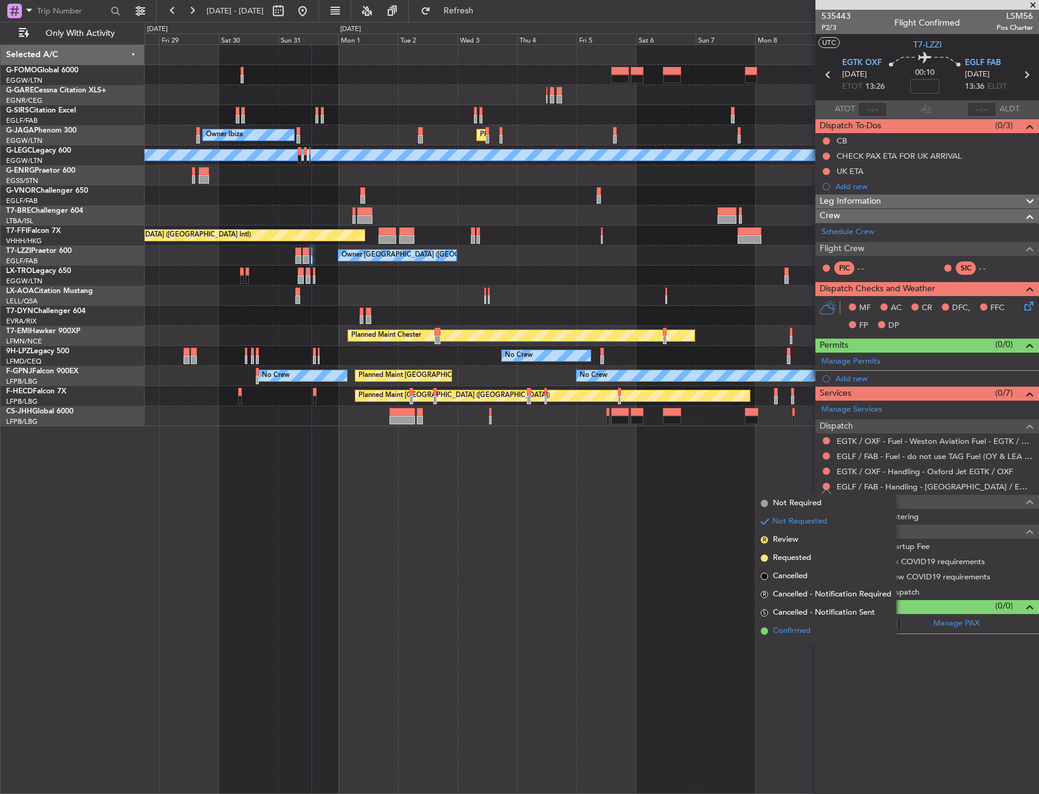
click at [808, 633] on span "Confirmed" at bounding box center [792, 631] width 38 height 12
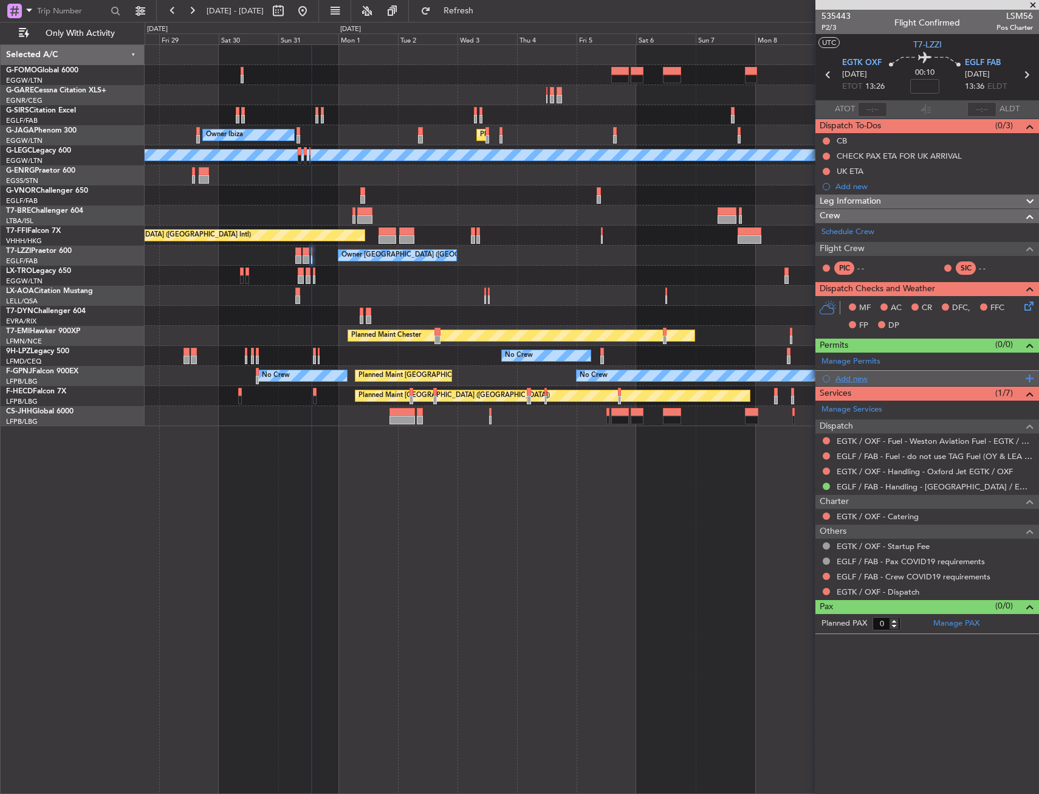
click at [841, 373] on div "Add new" at bounding box center [929, 378] width 187 height 10
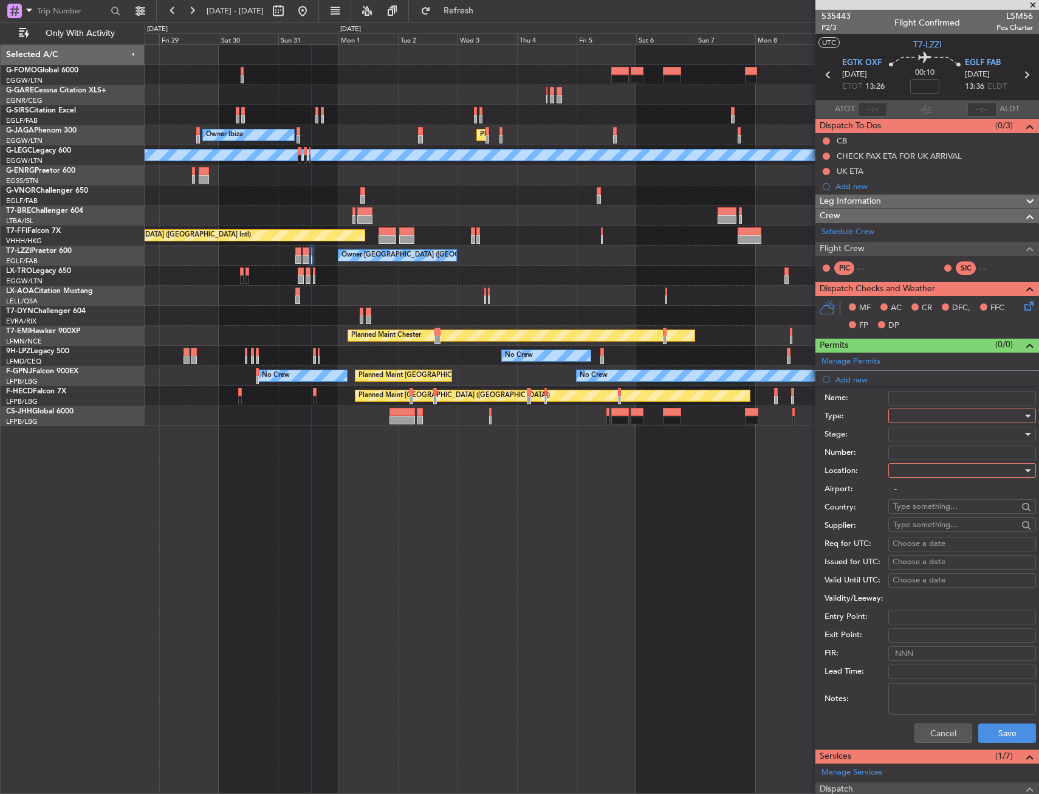
click at [908, 416] on div at bounding box center [957, 416] width 129 height 18
click at [915, 477] on span "PPR" at bounding box center [958, 476] width 128 height 18
click at [922, 735] on button "Cancel" at bounding box center [944, 732] width 58 height 19
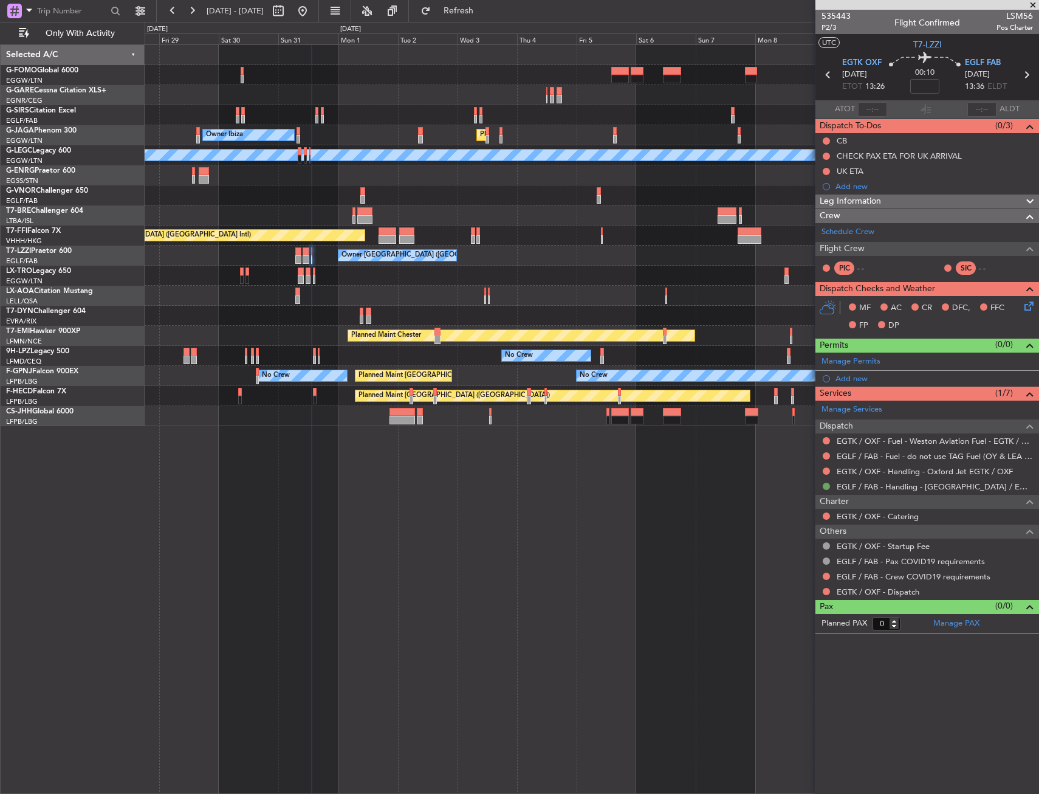
click at [828, 486] on button at bounding box center [826, 486] width 7 height 7
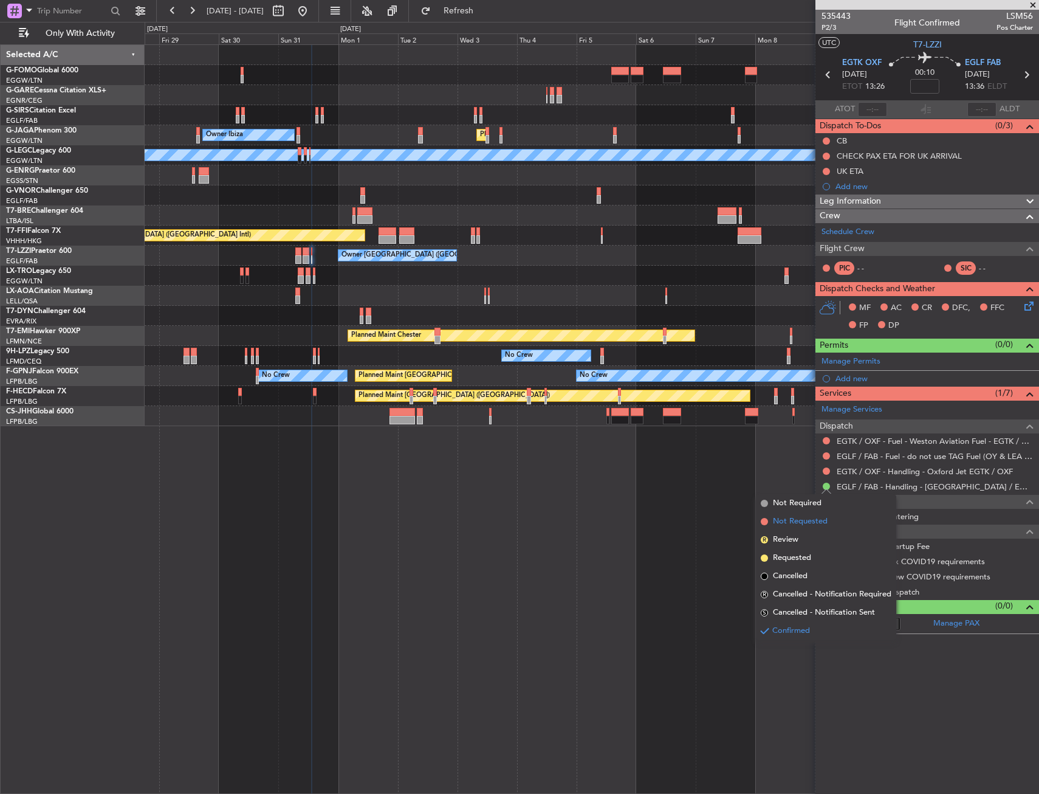
click at [804, 521] on span "Not Requested" at bounding box center [800, 521] width 55 height 12
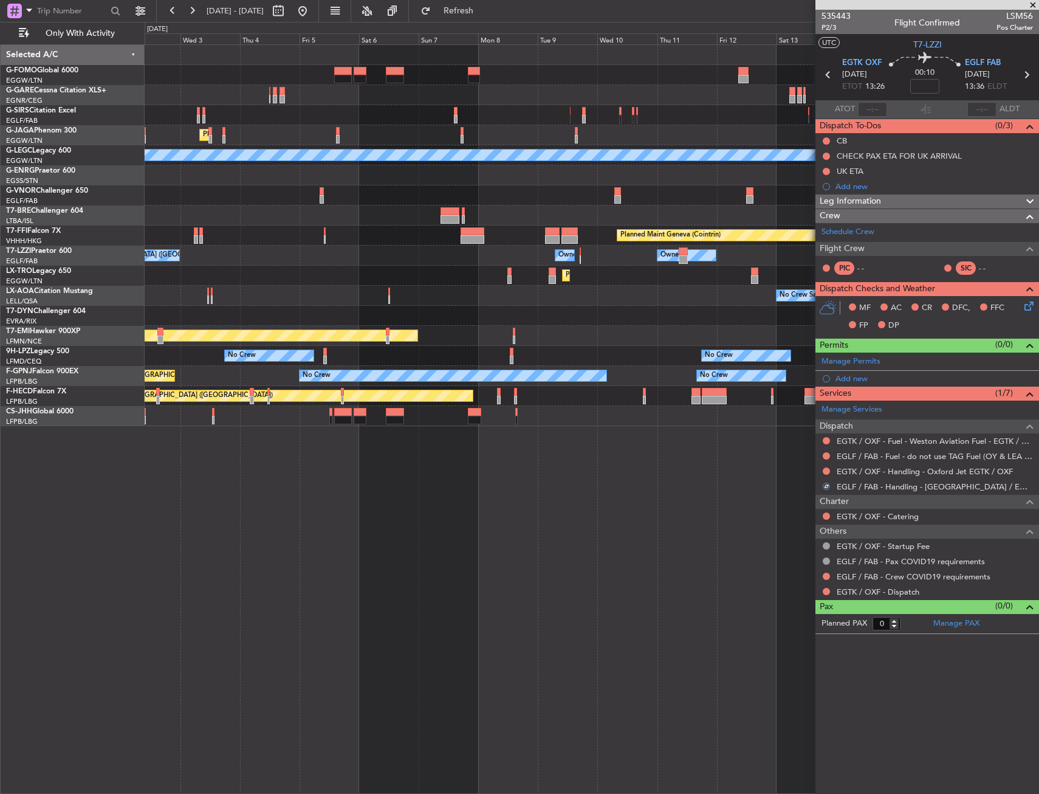
click at [309, 289] on div "Planned Maint London (Luton) Owner Ibiza A/C Unavailable London (Luton) Planned…" at bounding box center [592, 235] width 894 height 381
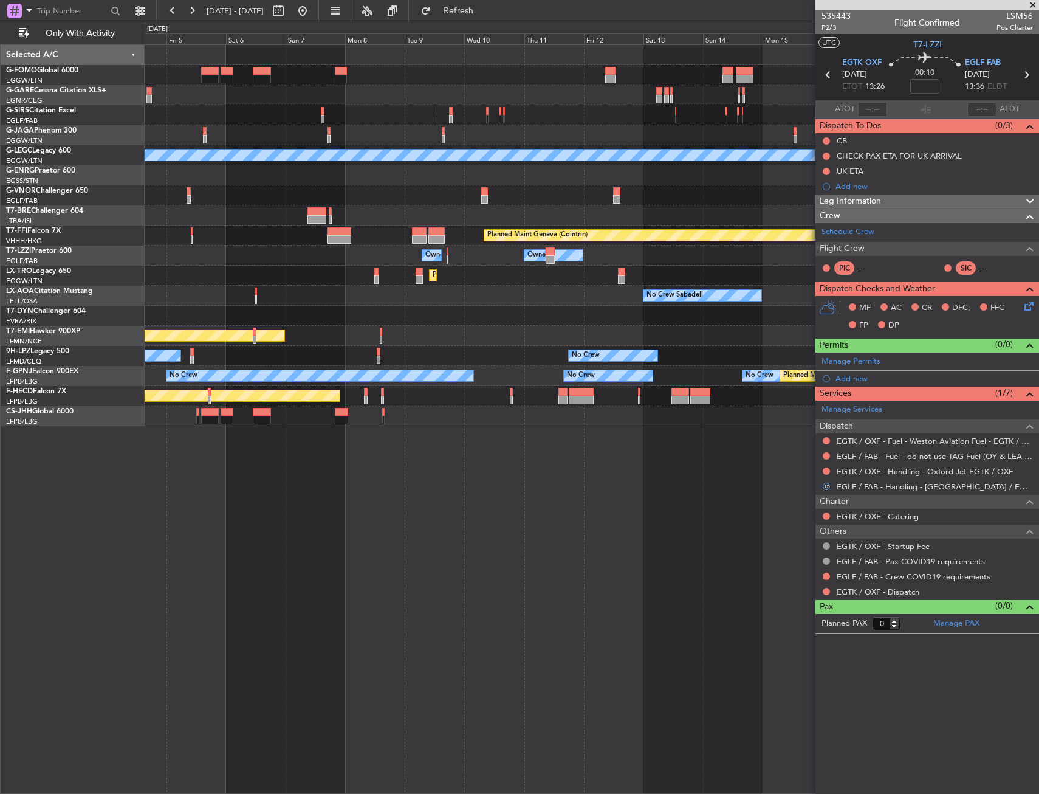
click at [274, 298] on div "Planned Maint London (Luton) A/C Unavailable London (Luton) Planned Maint Genev…" at bounding box center [592, 235] width 894 height 381
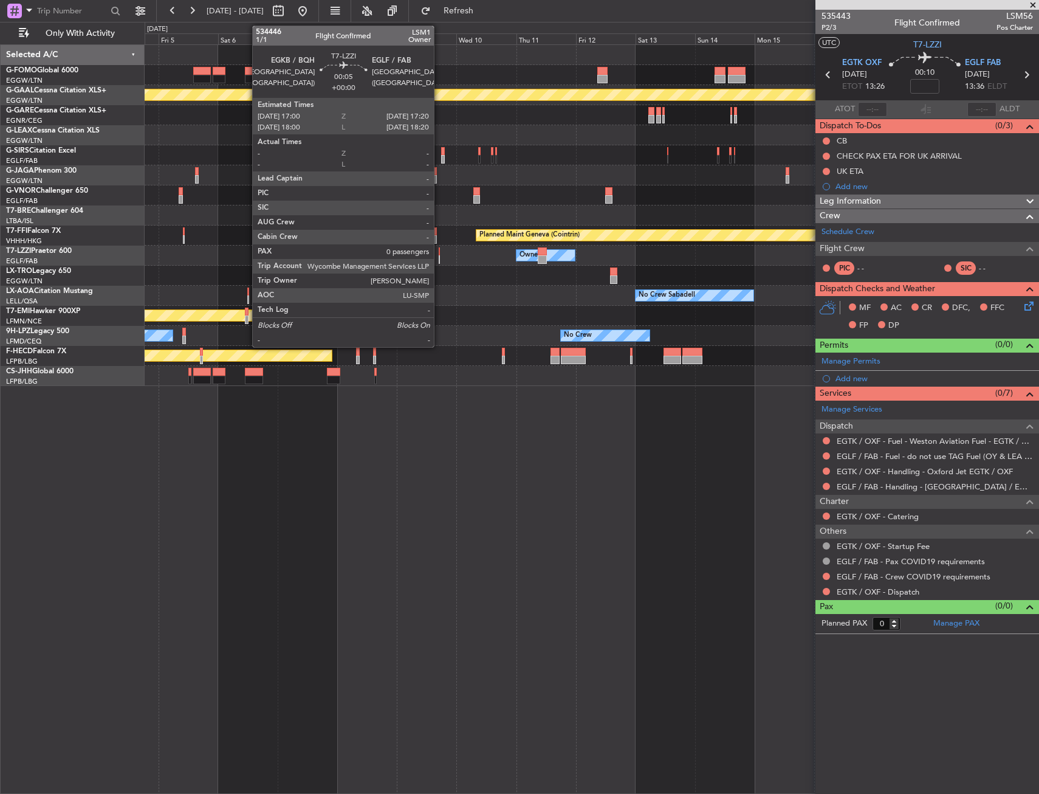
click at [439, 255] on div at bounding box center [439, 251] width 1 height 9
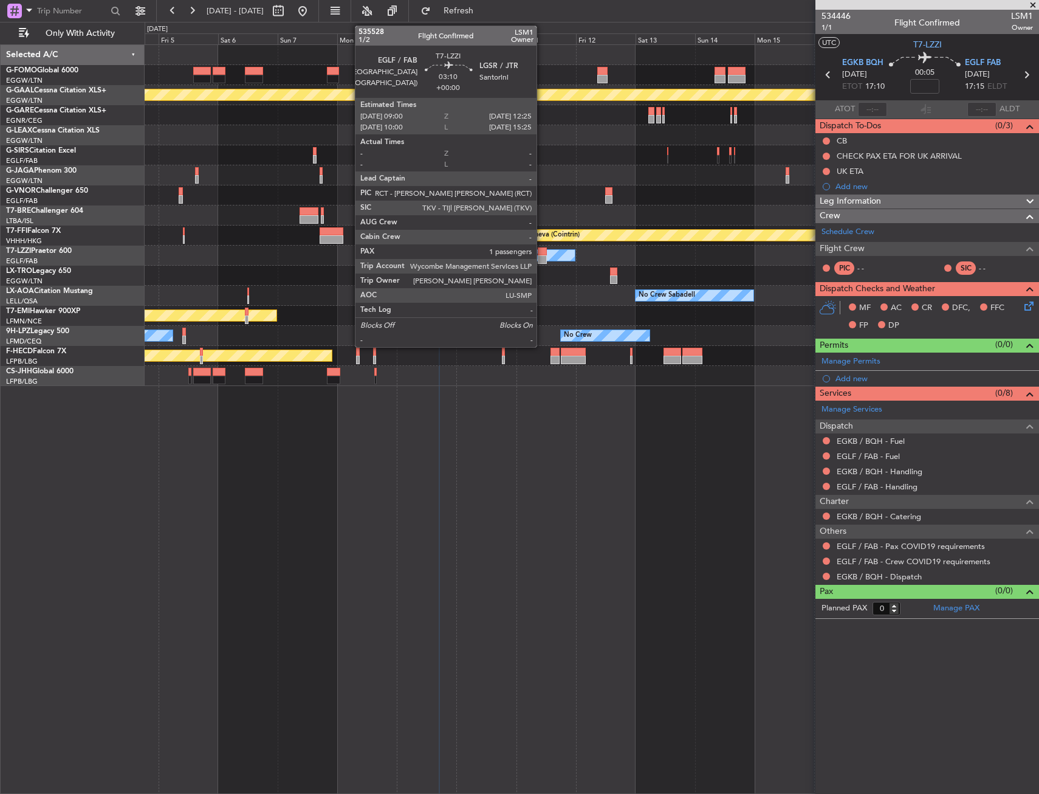
click at [542, 252] on div at bounding box center [542, 251] width 9 height 9
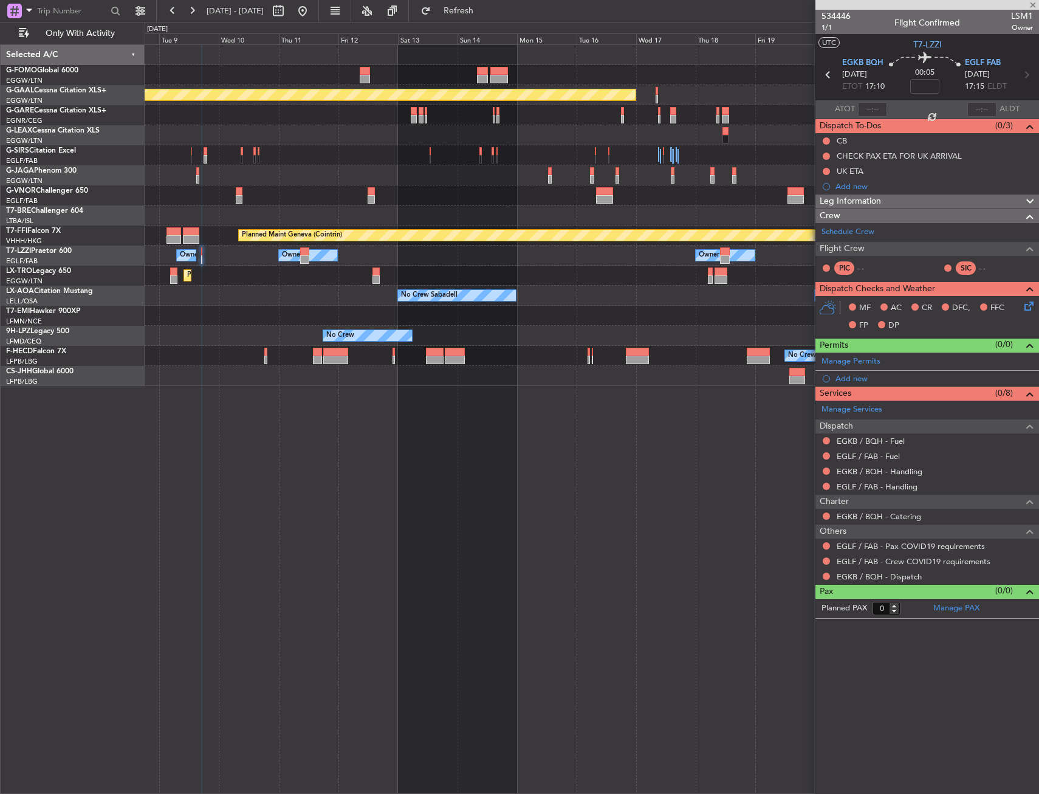
click at [320, 311] on div "Planned Maint Dusseldorf Planned Maint Geneva (Cointrin) Owner Owner Owner Plan…" at bounding box center [592, 215] width 894 height 341
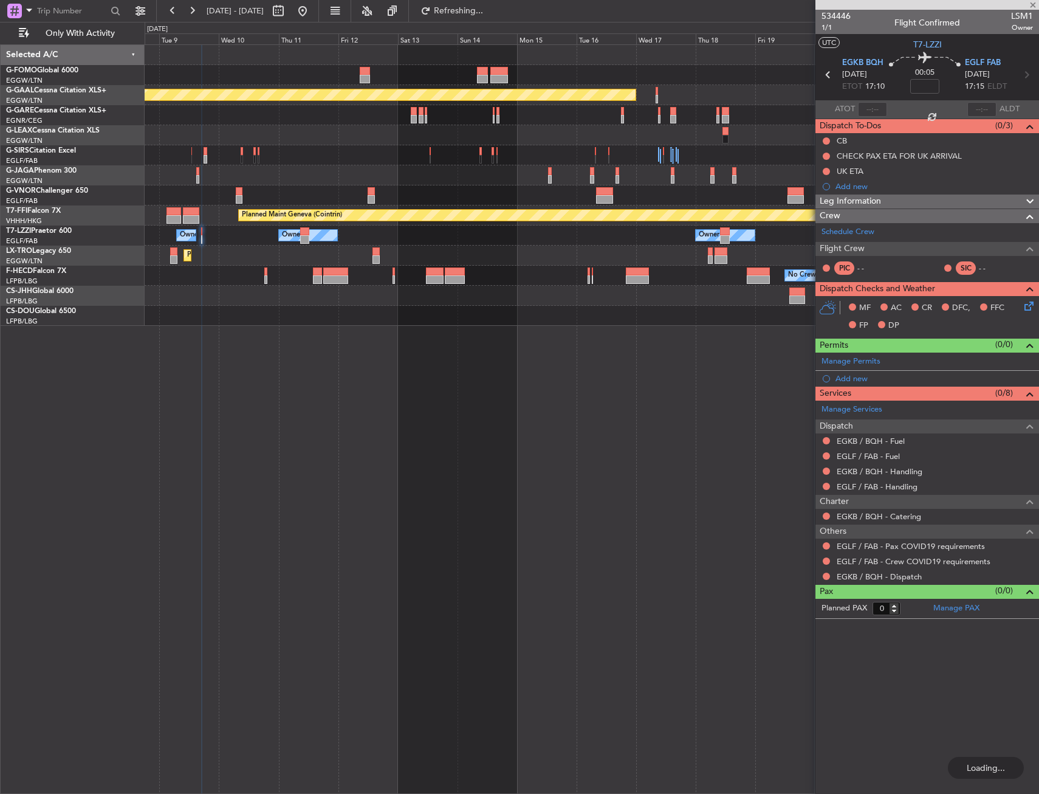
type input "1"
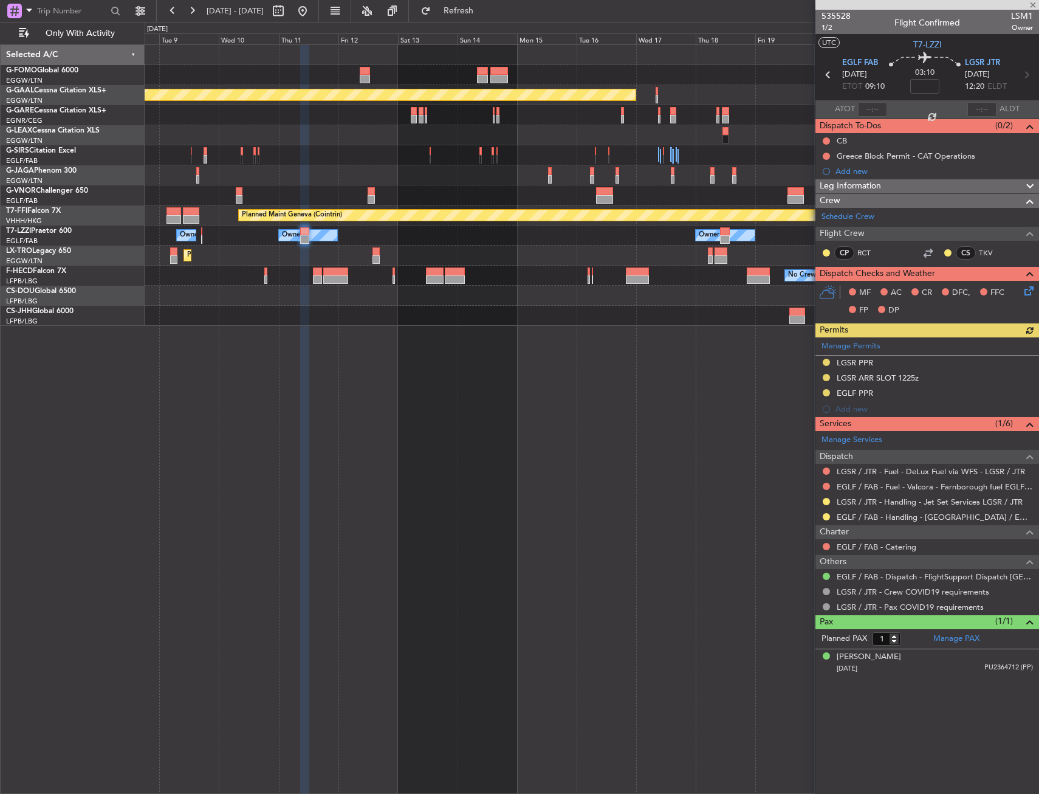
drag, startPoint x: 825, startPoint y: 516, endPoint x: 818, endPoint y: 526, distance: 11.8
click at [825, 516] on button at bounding box center [826, 516] width 7 height 7
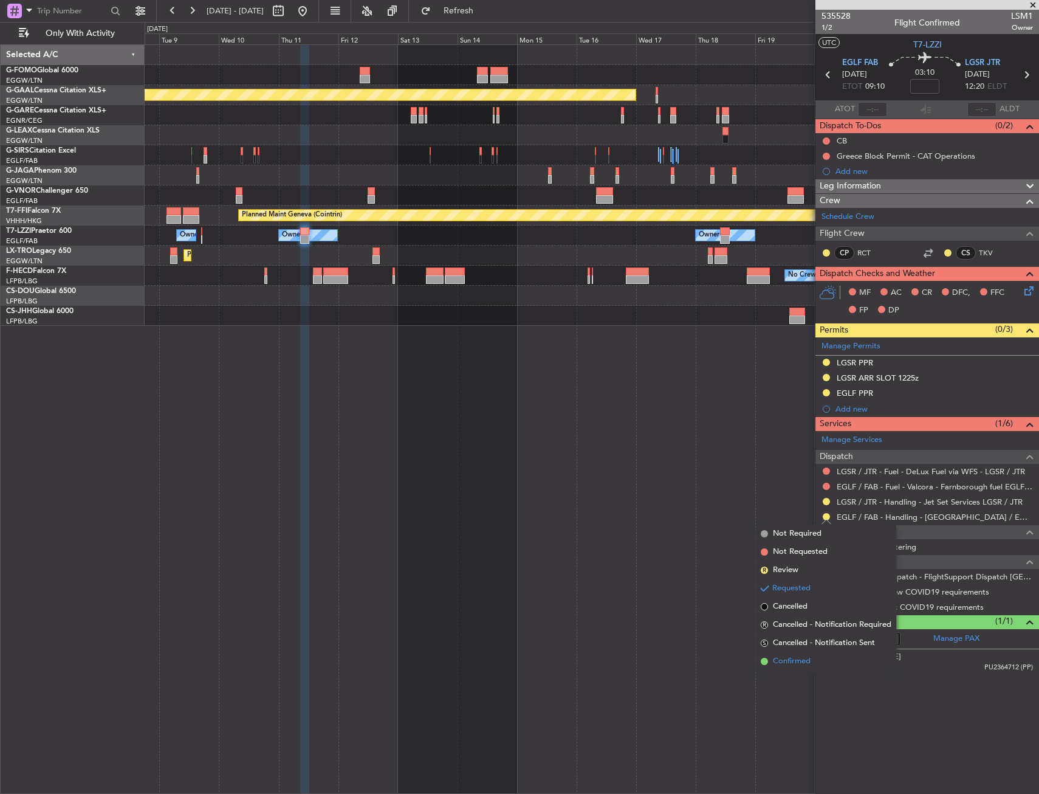
click at [784, 659] on span "Confirmed" at bounding box center [792, 661] width 38 height 12
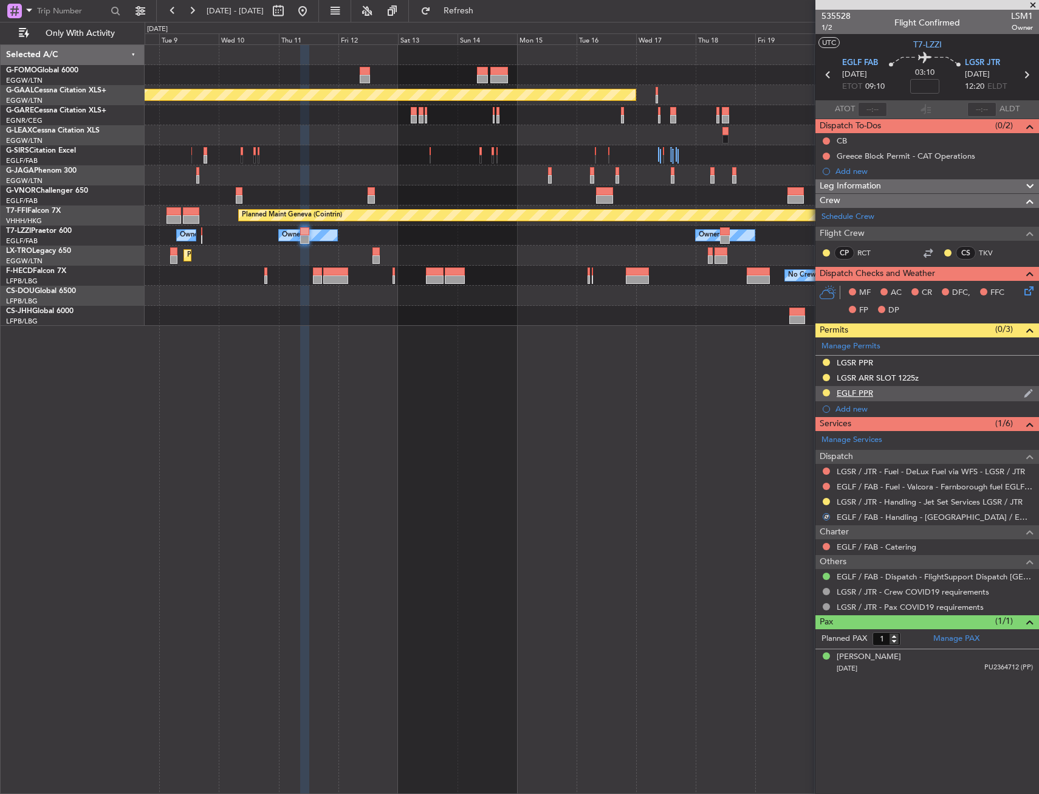
click at [918, 400] on div "EGLF PPR" at bounding box center [928, 393] width 224 height 15
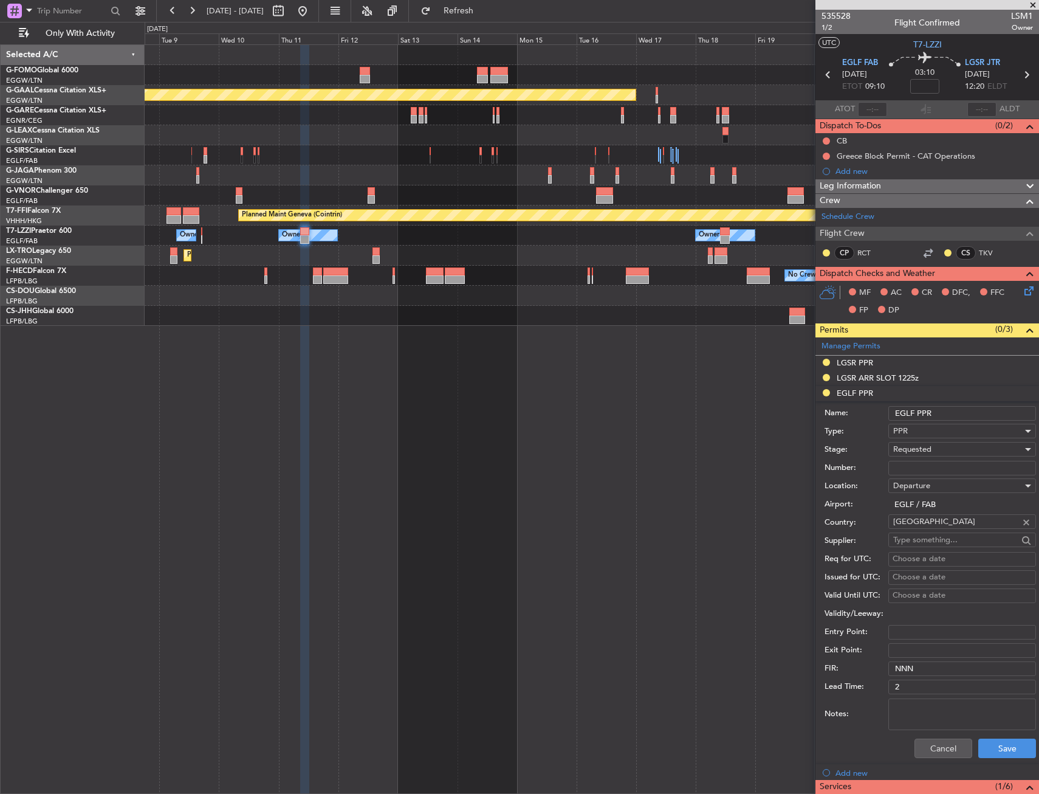
click at [928, 466] on input "Number:" at bounding box center [963, 468] width 148 height 15
paste input "371529"
type input "371529"
click at [928, 446] on span "Requested" at bounding box center [912, 449] width 38 height 11
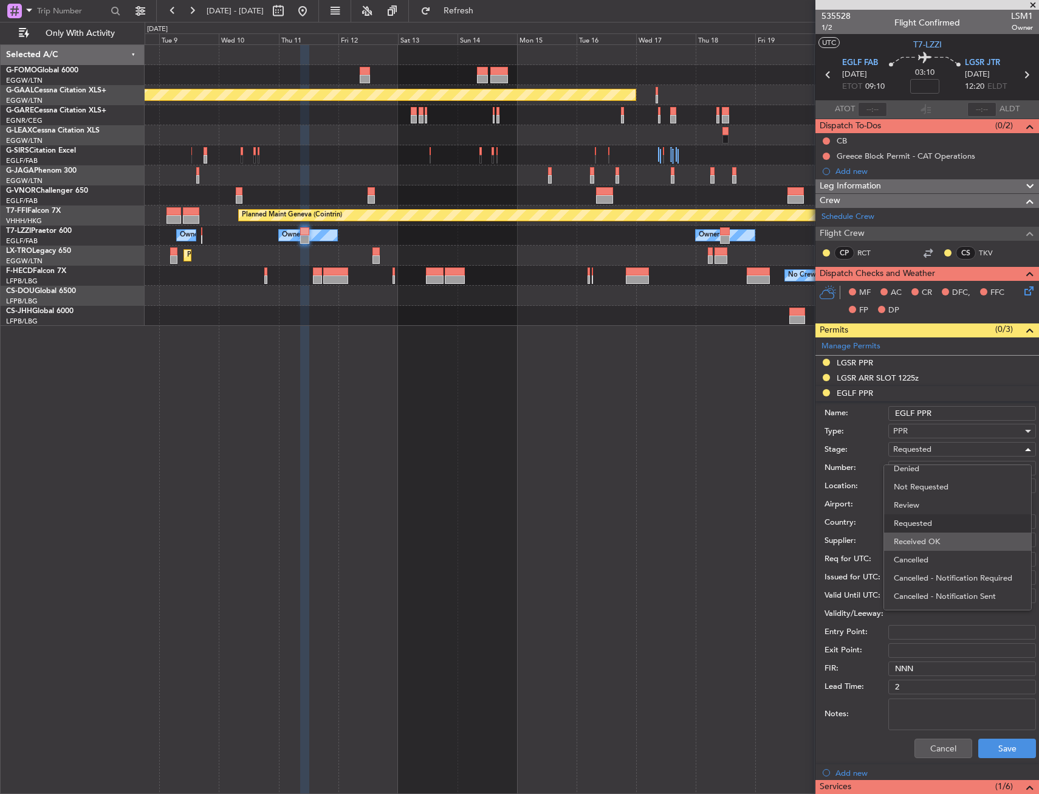
click at [925, 545] on span "Received OK" at bounding box center [958, 541] width 128 height 18
click at [997, 751] on button "Save" at bounding box center [1008, 747] width 58 height 19
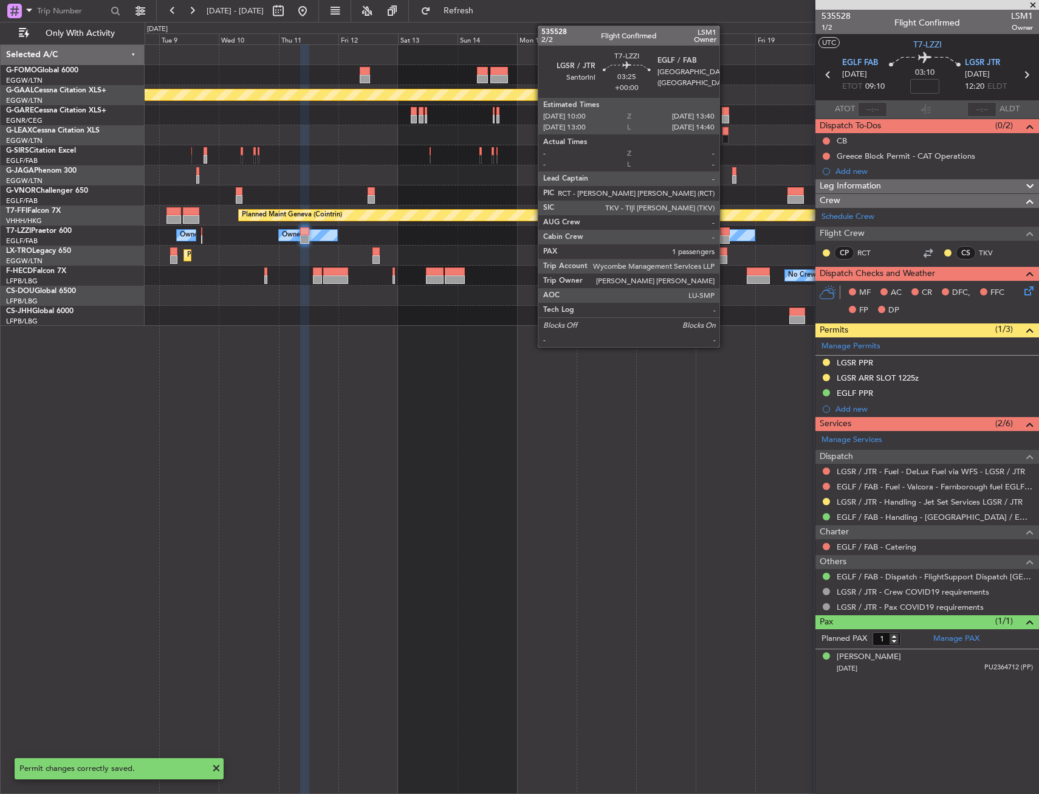
click at [725, 238] on div at bounding box center [724, 239] width 9 height 9
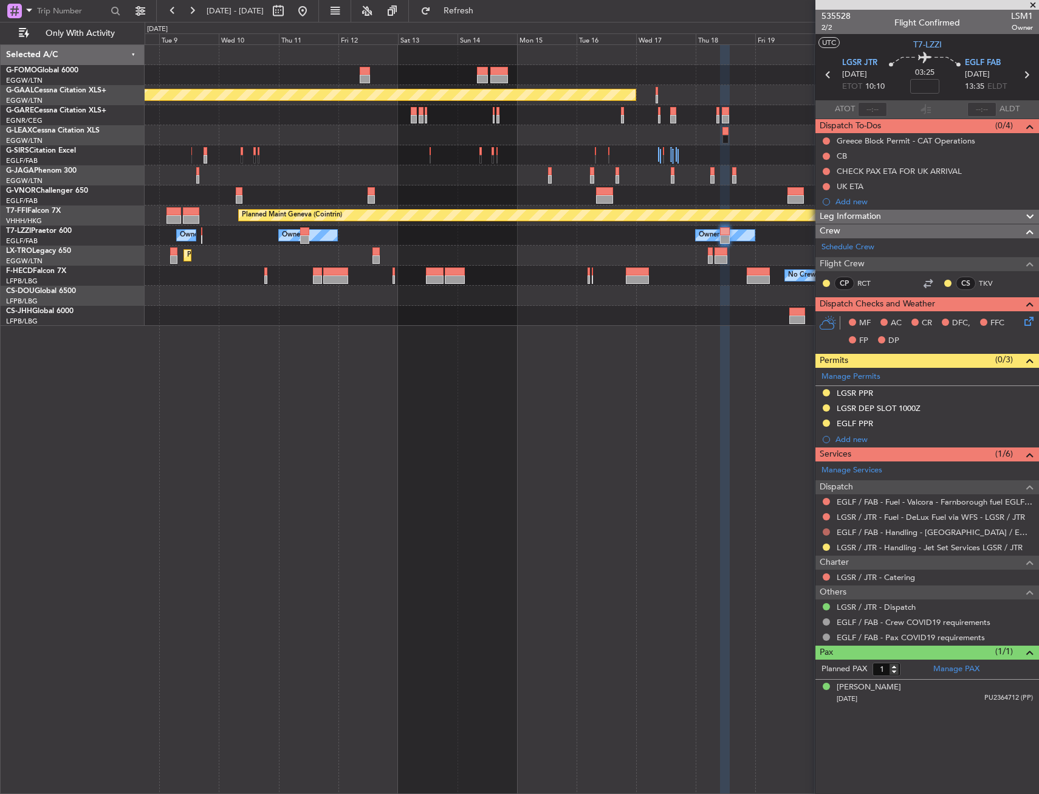
click at [828, 530] on button at bounding box center [826, 531] width 7 height 7
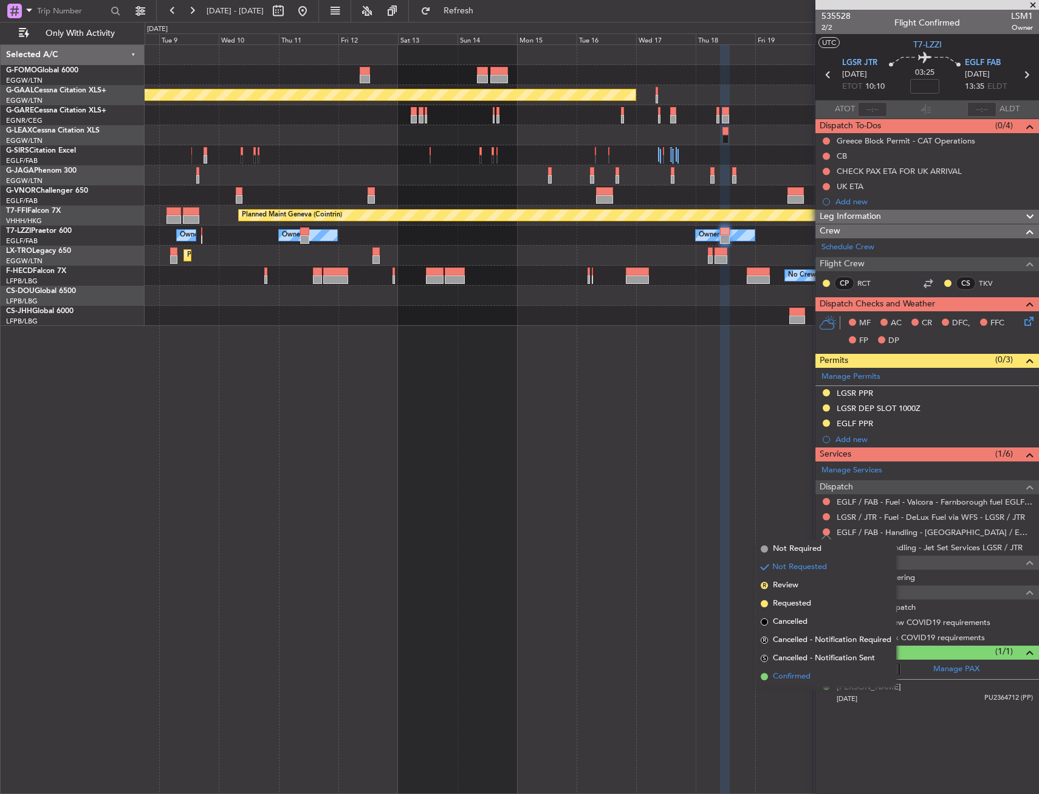
click at [793, 674] on span "Confirmed" at bounding box center [792, 676] width 38 height 12
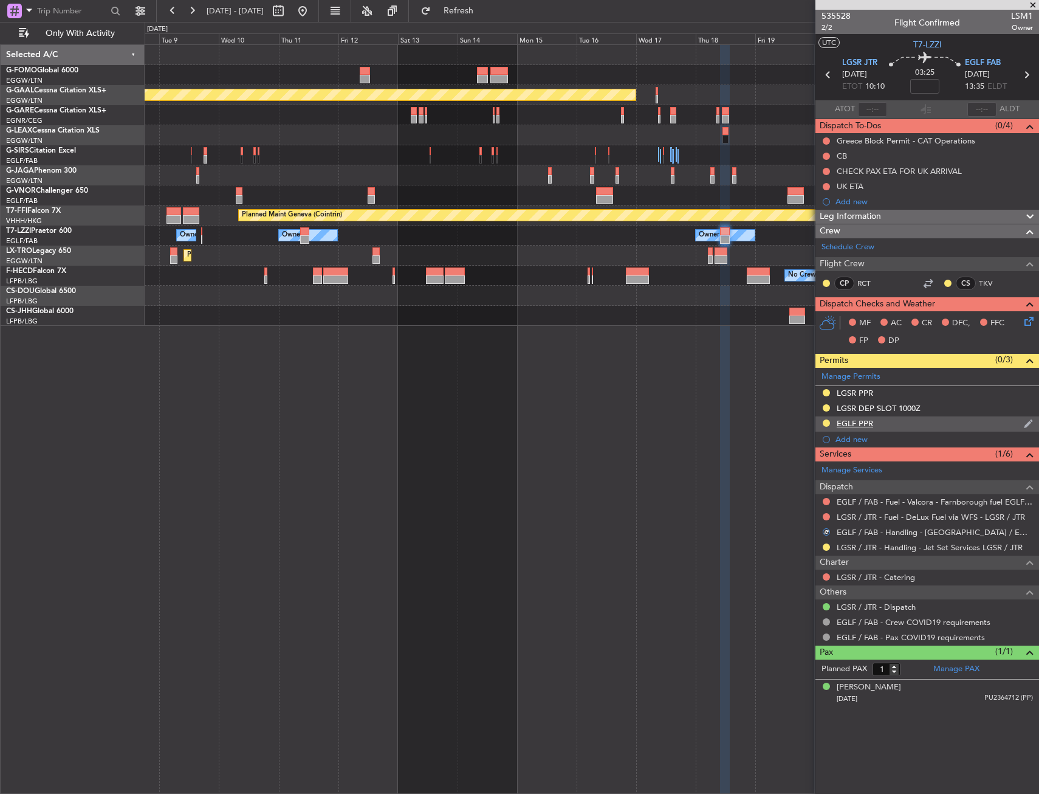
click at [894, 427] on div "EGLF PPR" at bounding box center [928, 423] width 224 height 15
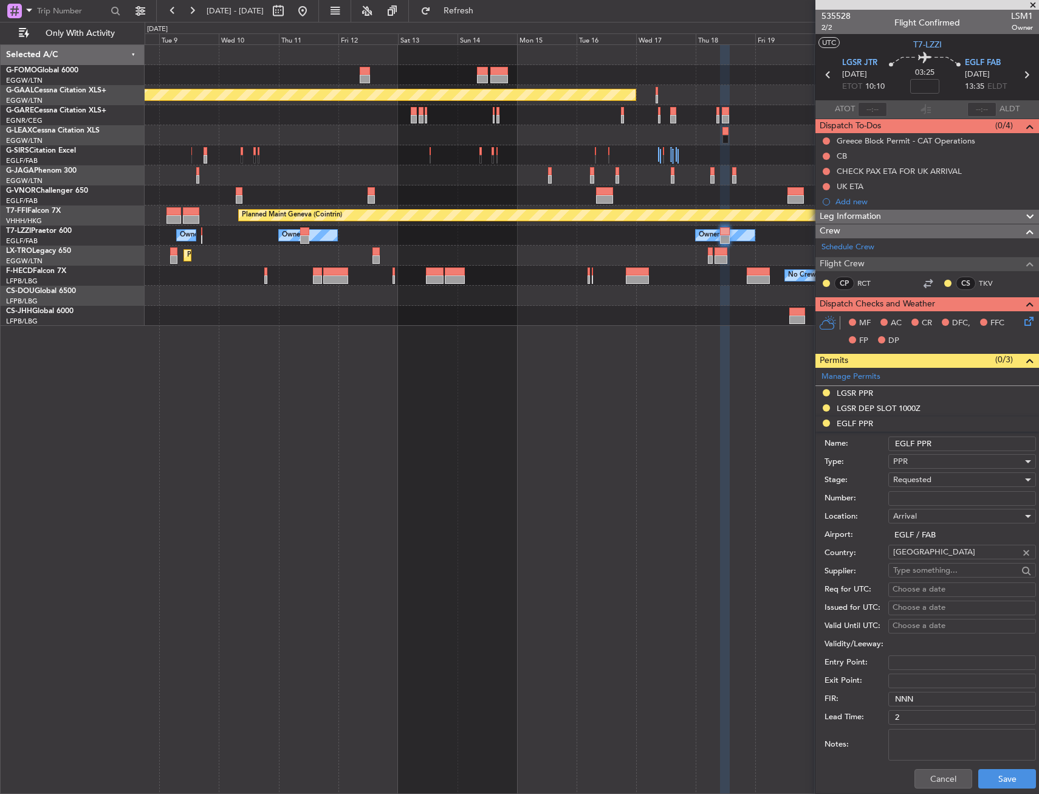
click at [908, 495] on input "Number:" at bounding box center [963, 498] width 148 height 15
paste input "371534"
type input "371534"
click at [915, 476] on span "Requested" at bounding box center [912, 479] width 38 height 11
click at [925, 573] on span "Received OK" at bounding box center [958, 572] width 128 height 18
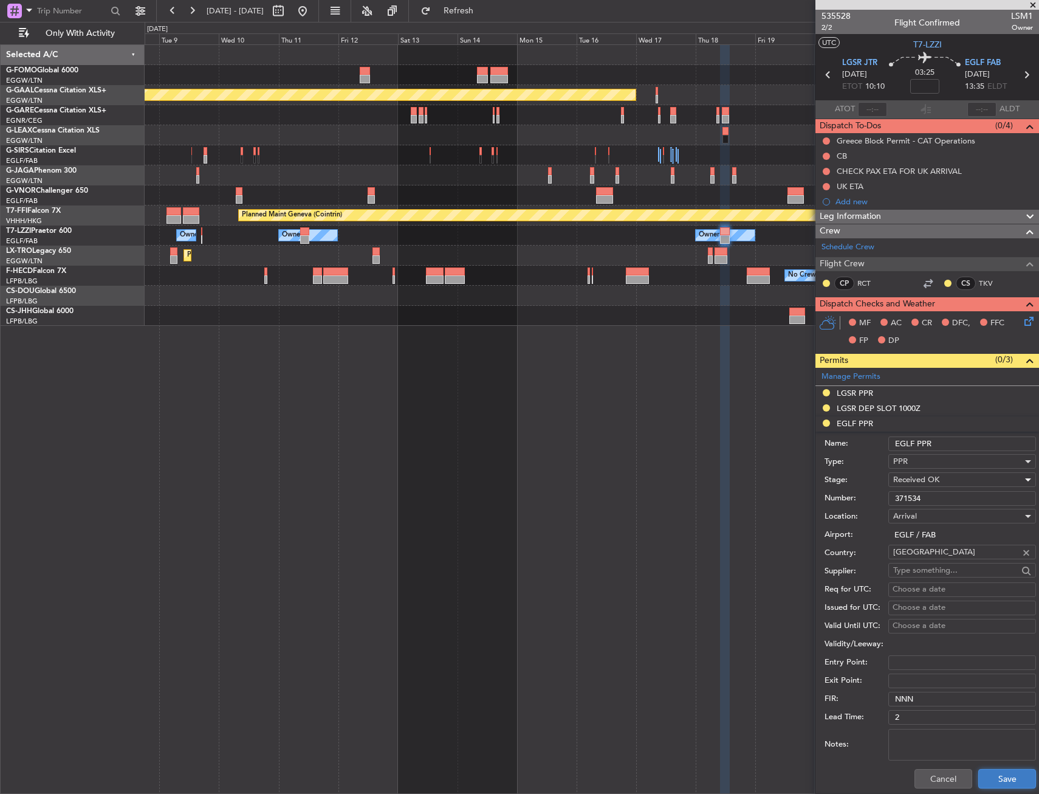
click at [991, 780] on button "Save" at bounding box center [1008, 778] width 58 height 19
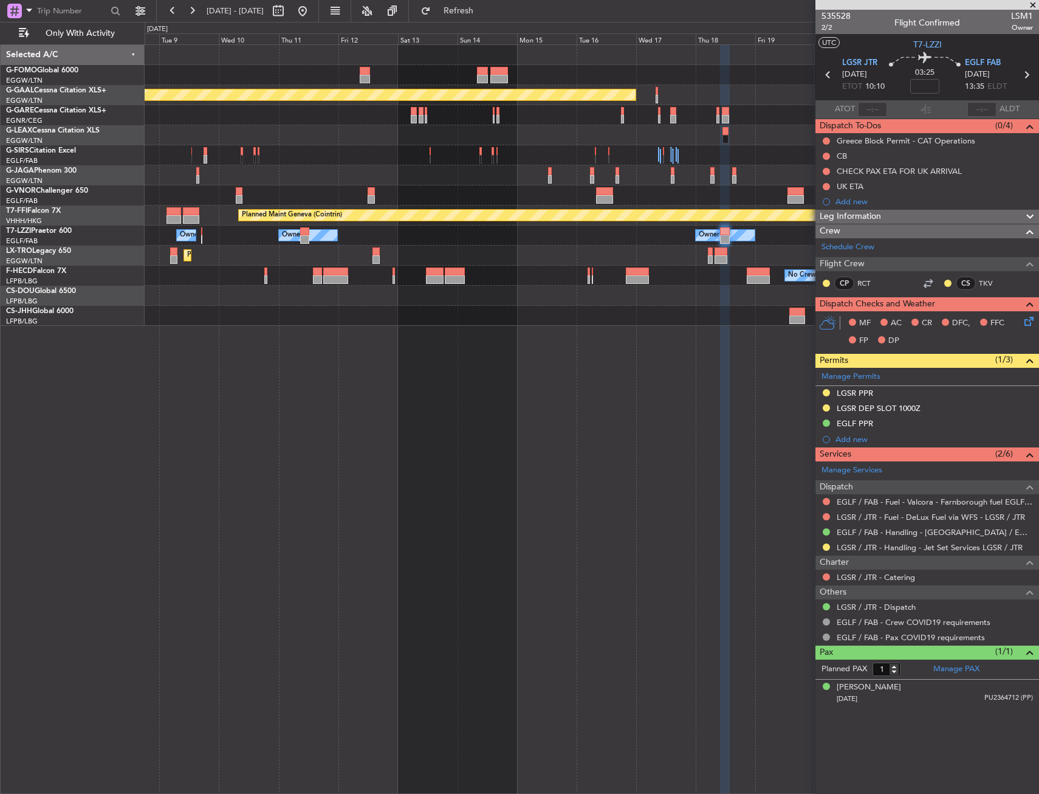
drag, startPoint x: 347, startPoint y: 11, endPoint x: 356, endPoint y: 36, distance: 27.1
click at [312, 11] on button at bounding box center [302, 10] width 19 height 19
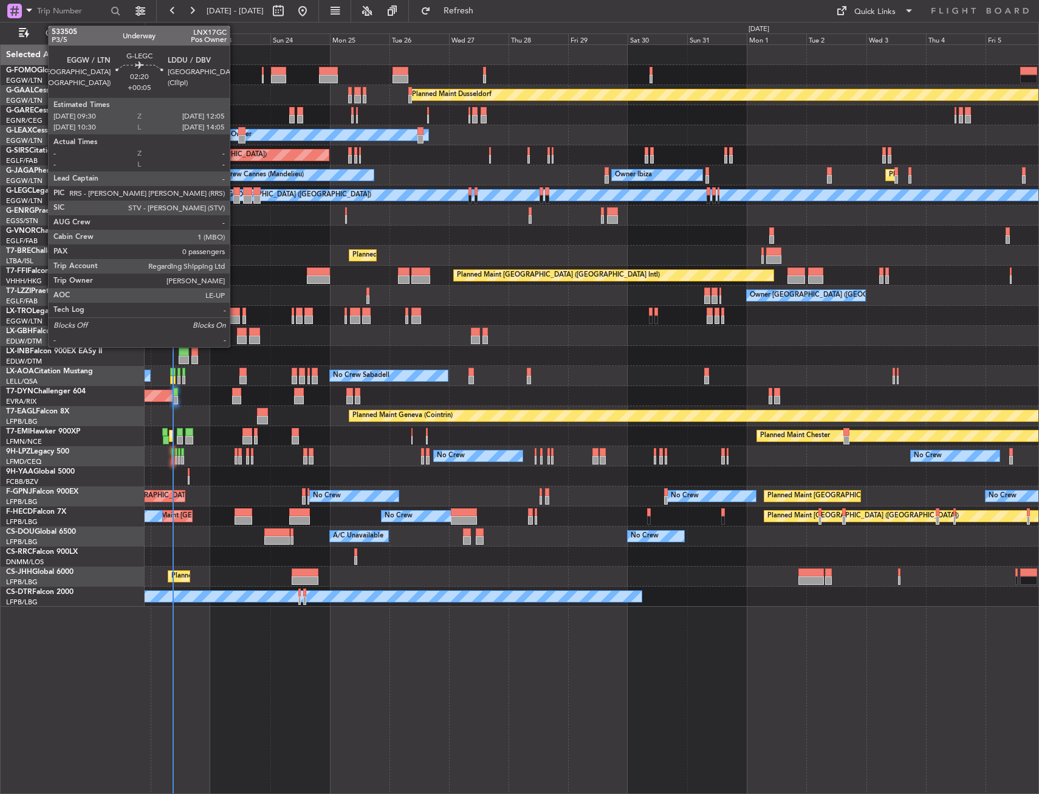
click at [235, 196] on div at bounding box center [236, 199] width 7 height 9
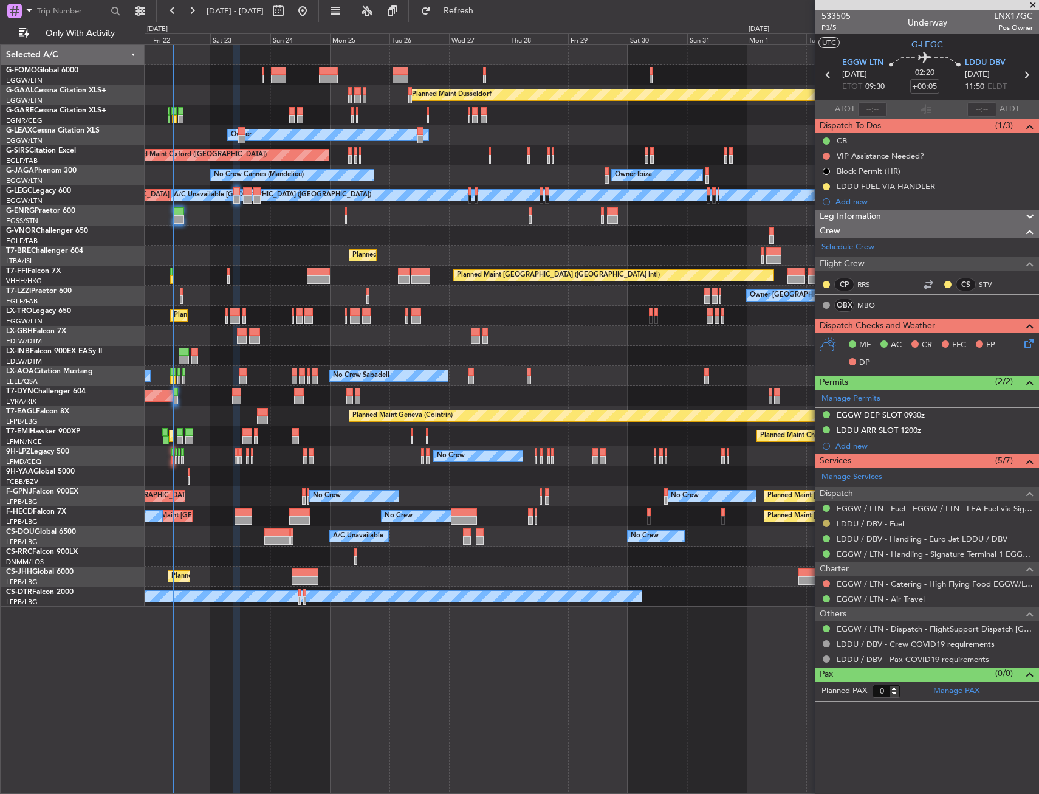
click at [827, 523] on button at bounding box center [826, 523] width 7 height 7
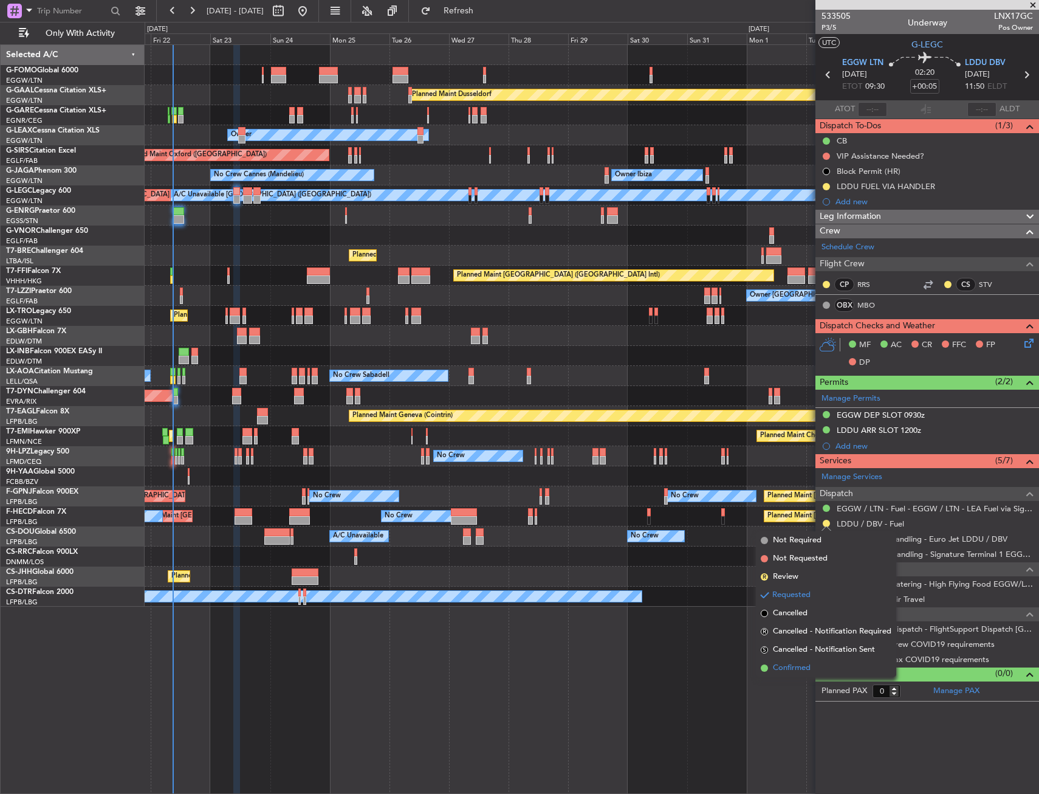
click at [801, 667] on span "Confirmed" at bounding box center [792, 668] width 38 height 12
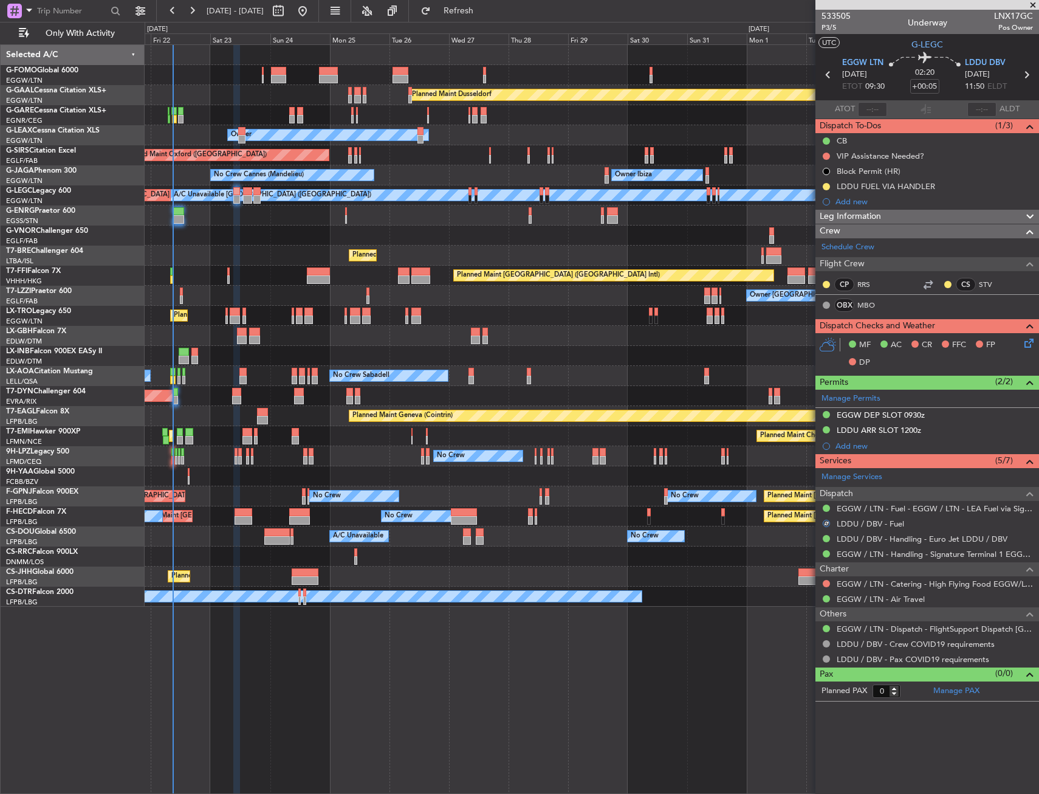
click at [829, 188] on mat-tooltip-component "Cancelled" at bounding box center [826, 190] width 52 height 32
click at [830, 185] on button at bounding box center [826, 186] width 7 height 7
click at [823, 233] on li "Completed" at bounding box center [826, 240] width 65 height 18
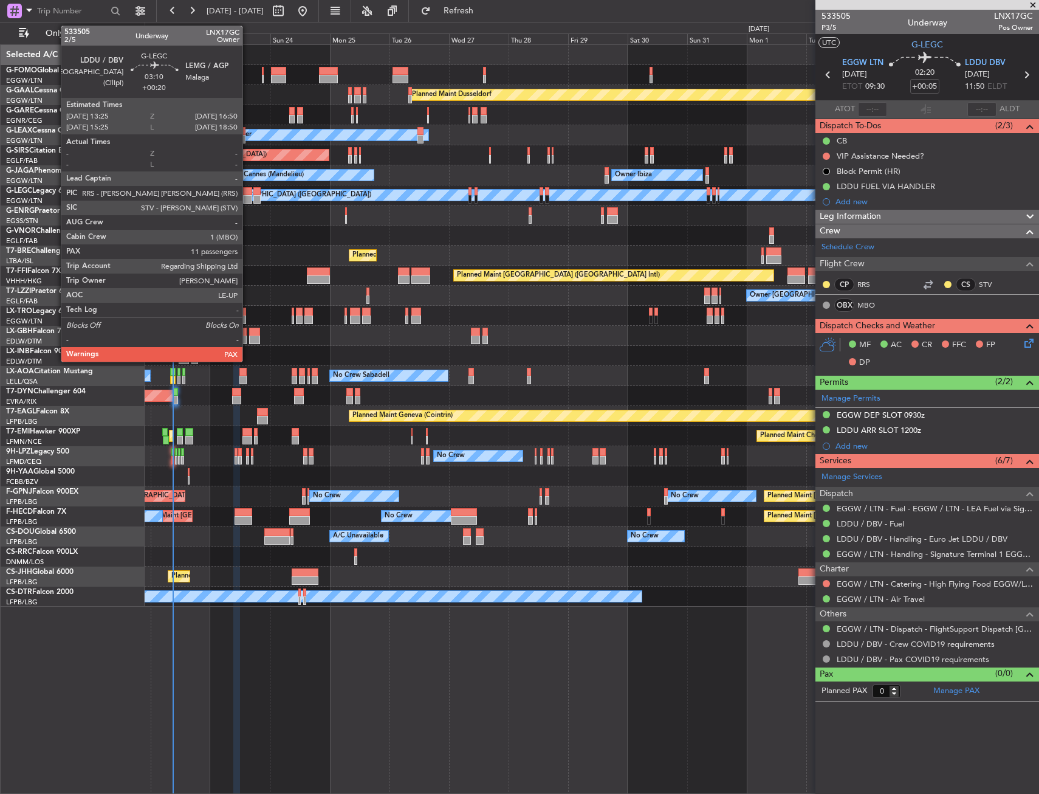
click at [248, 195] on div at bounding box center [247, 199] width 9 height 9
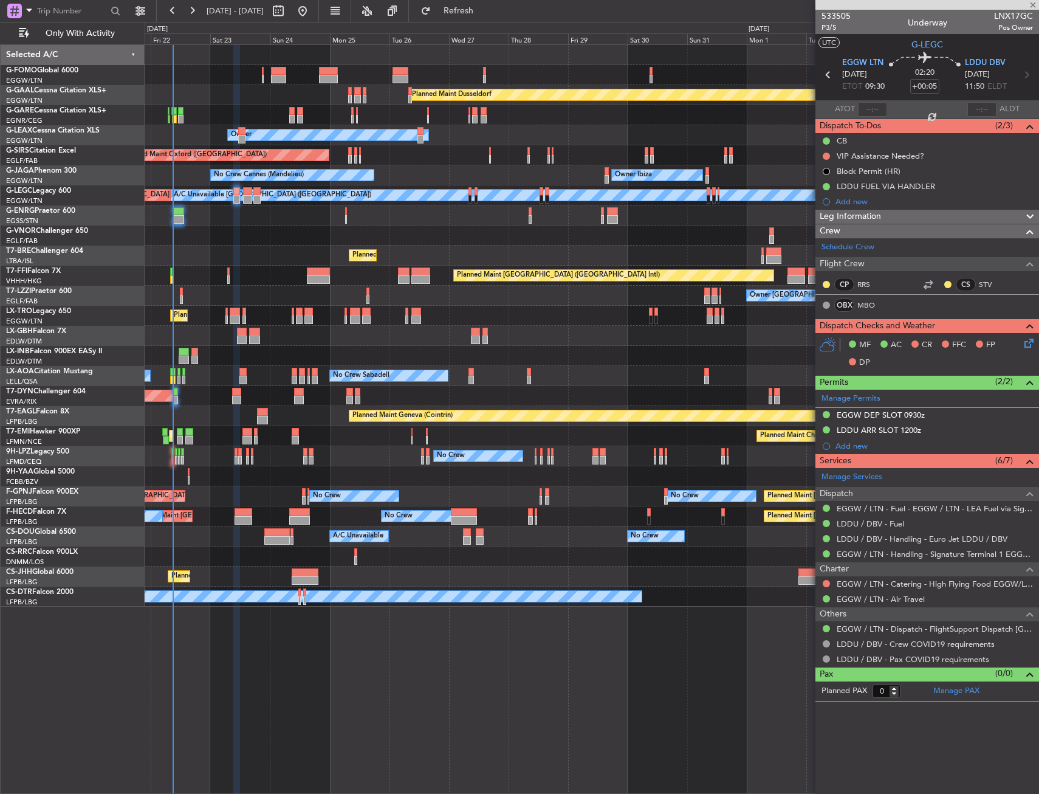
type input "+00:20"
type input "11"
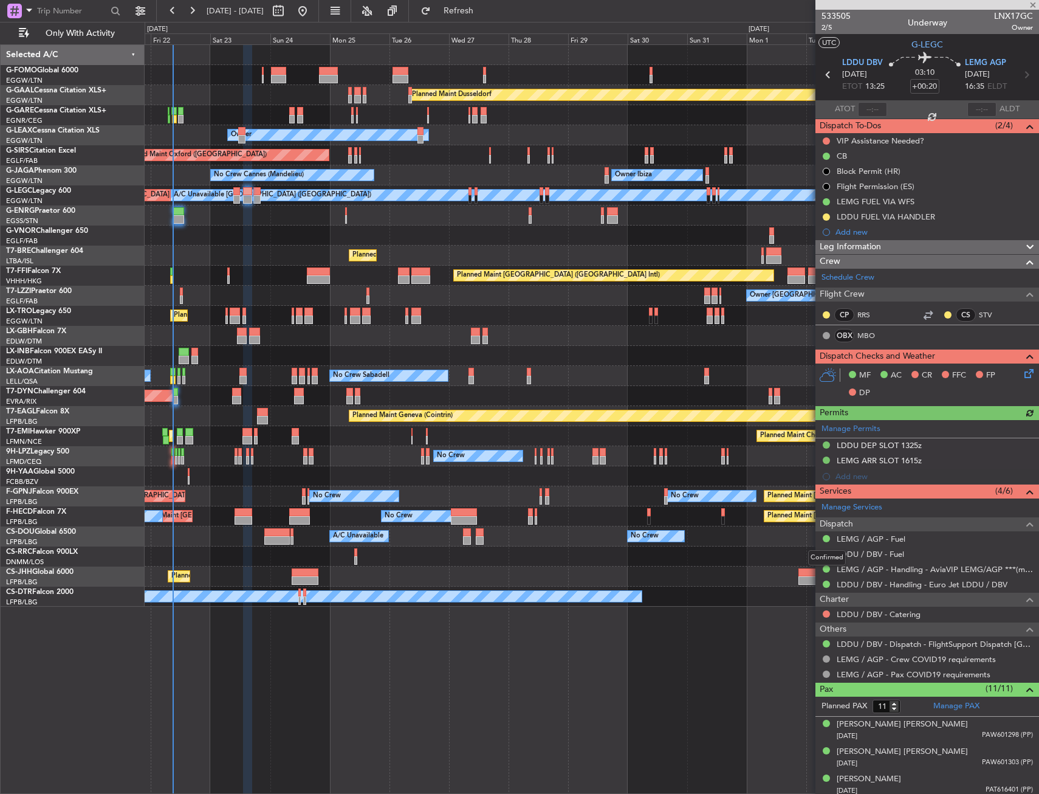
click at [827, 555] on div "Confirmed" at bounding box center [827, 557] width 38 height 15
click at [822, 552] on div at bounding box center [827, 554] width 10 height 10
click at [825, 554] on button at bounding box center [826, 553] width 7 height 7
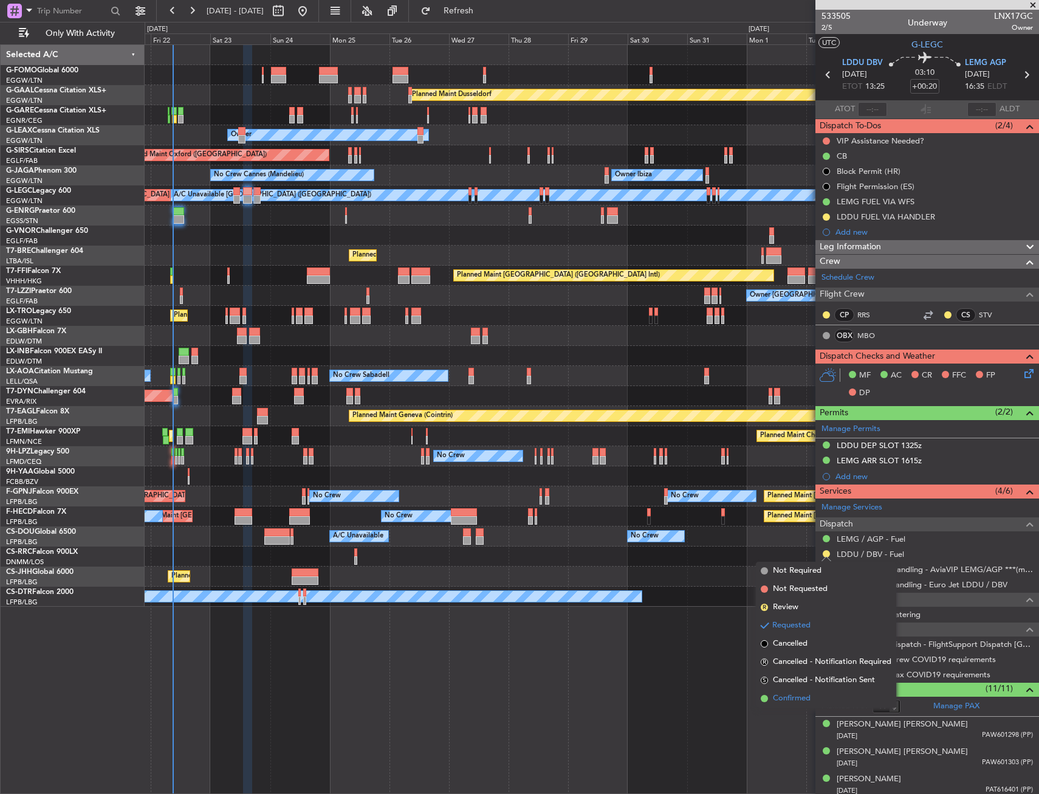
click at [797, 704] on span "Confirmed" at bounding box center [792, 698] width 38 height 12
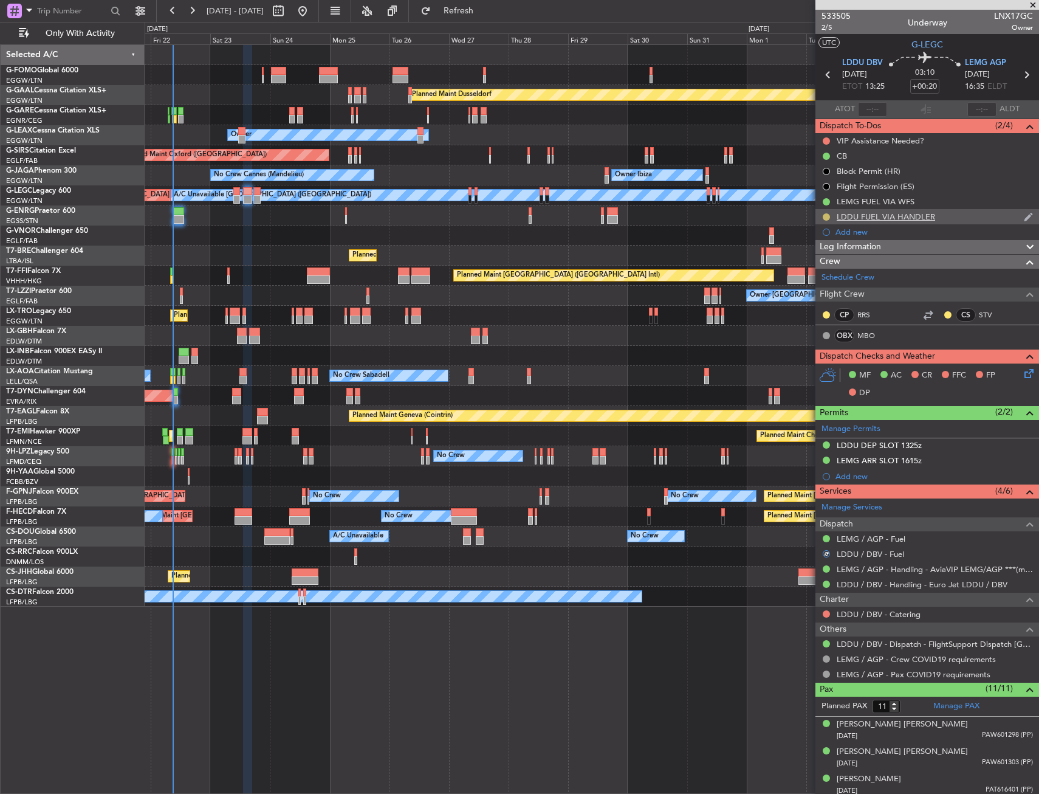
click at [826, 214] on button at bounding box center [826, 216] width 7 height 7
click at [810, 277] on li "Completed" at bounding box center [826, 270] width 65 height 18
drag, startPoint x: 500, startPoint y: 16, endPoint x: 504, endPoint y: 52, distance: 35.5
click at [488, 16] on button "Refresh" at bounding box center [451, 10] width 73 height 19
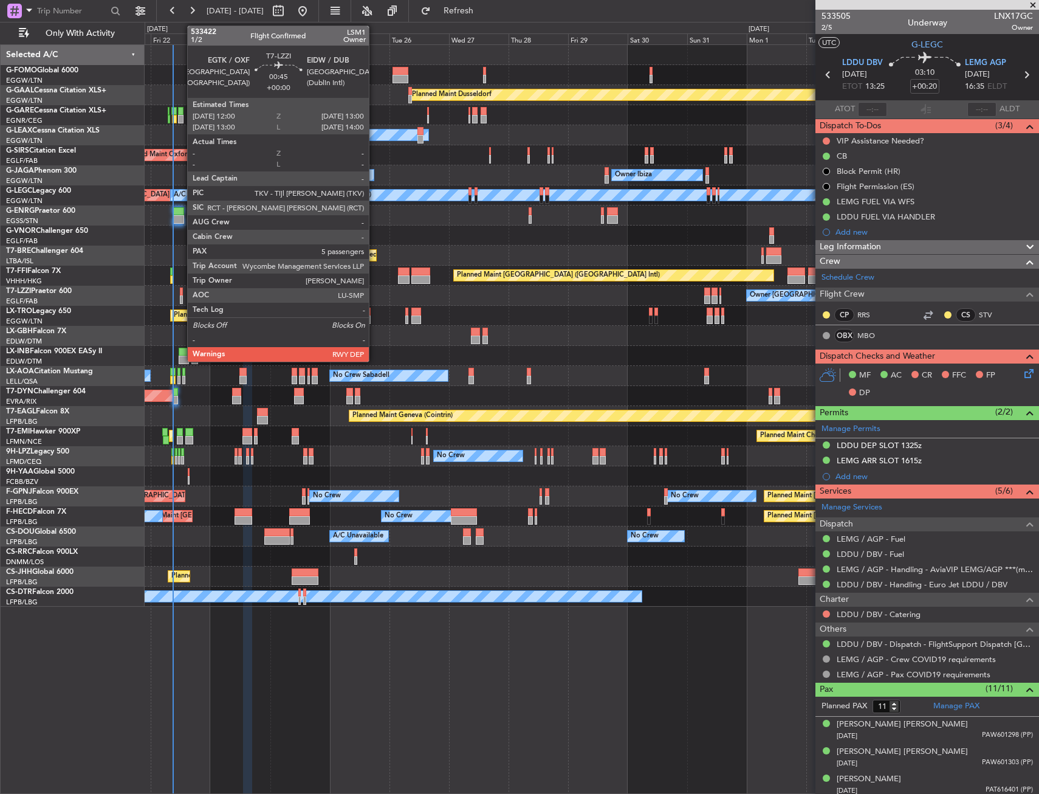
click at [181, 293] on div at bounding box center [181, 291] width 3 height 9
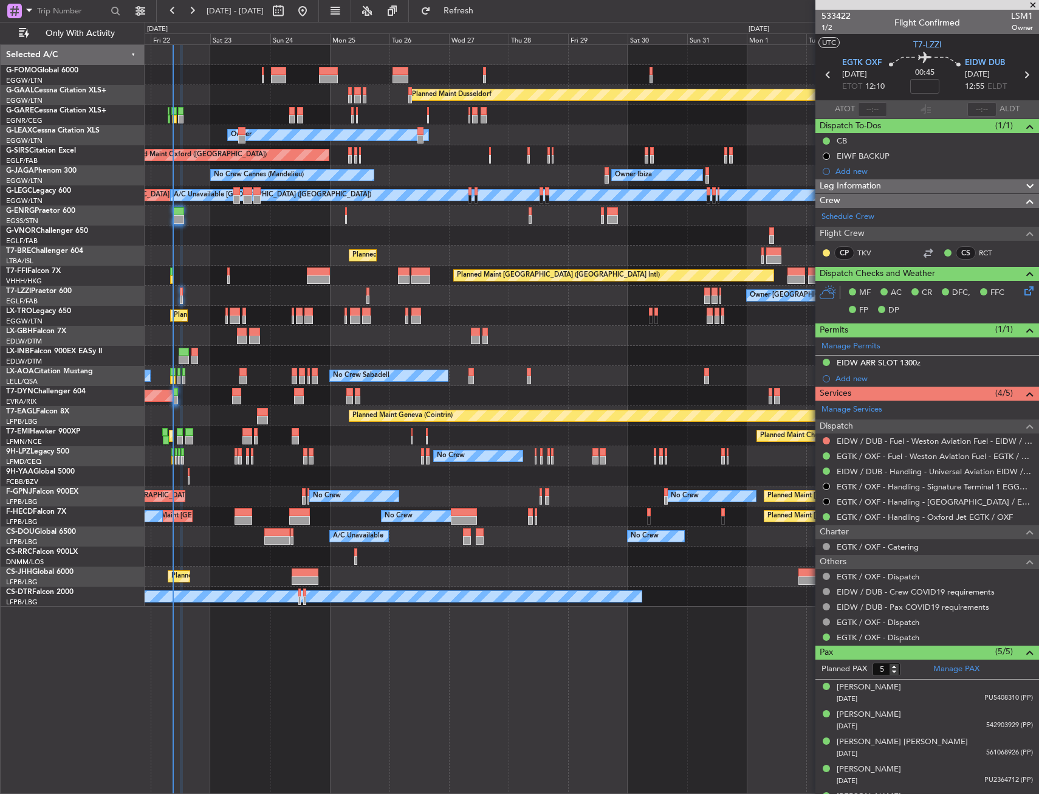
drag, startPoint x: 903, startPoint y: 432, endPoint x: 896, endPoint y: 449, distance: 18.3
click at [904, 437] on mat-tooltip-component "Incomplete" at bounding box center [923, 449] width 56 height 32
click at [878, 438] on link "EIDW / DUB - Fuel - Weston Aviation Fuel - EIDW / DUB" at bounding box center [935, 441] width 196 height 10
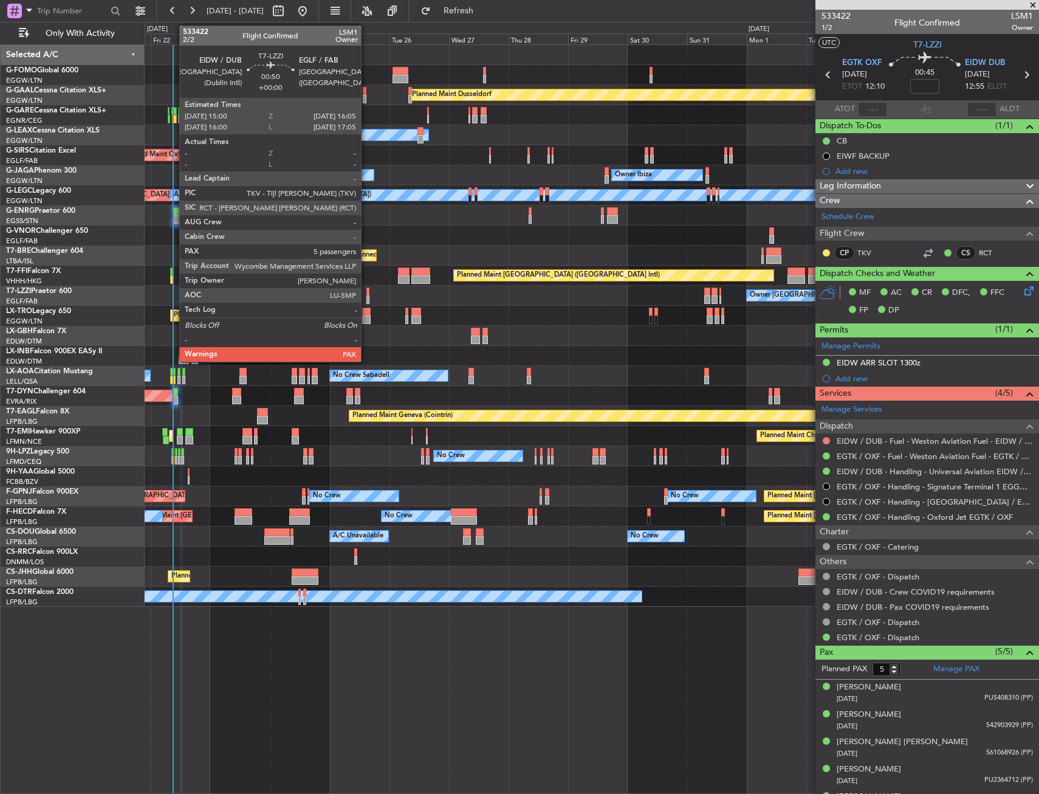
click at [367, 294] on div at bounding box center [368, 291] width 3 height 9
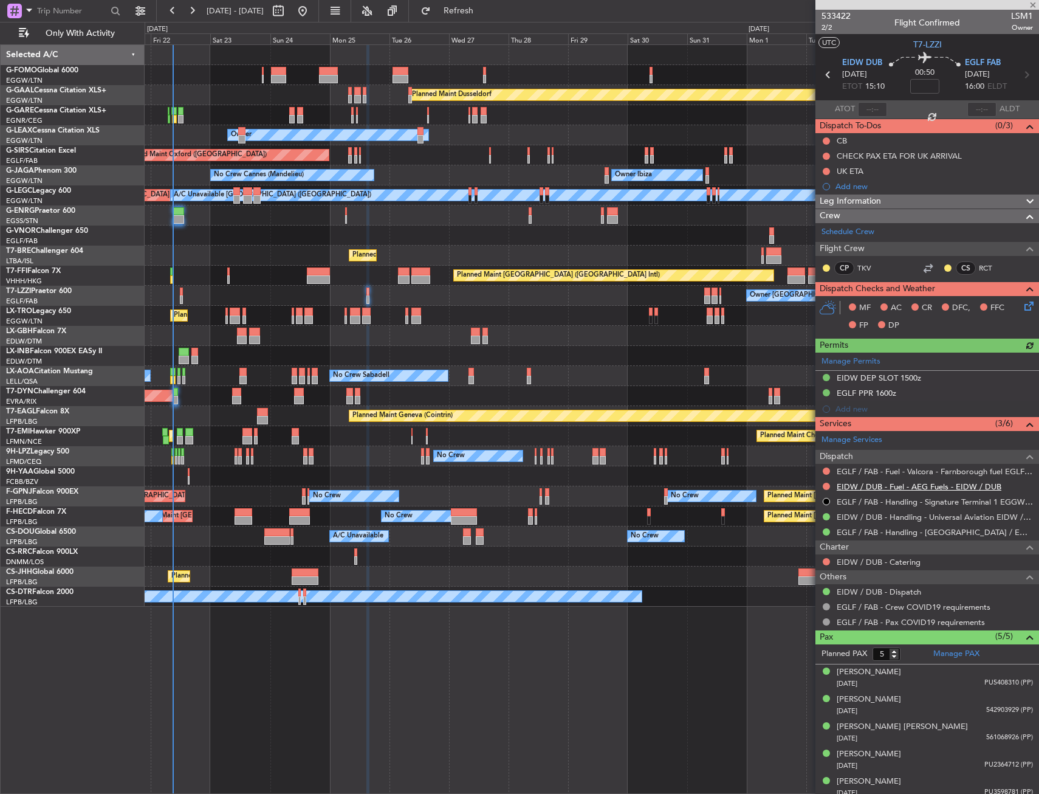
click at [859, 484] on link "EIDW / DUB - Fuel - AEG Fuels - EIDW / DUB" at bounding box center [919, 486] width 165 height 10
click at [484, 13] on span "Refresh" at bounding box center [458, 11] width 51 height 9
click at [830, 487] on div at bounding box center [827, 486] width 10 height 10
click at [827, 487] on button at bounding box center [826, 486] width 7 height 7
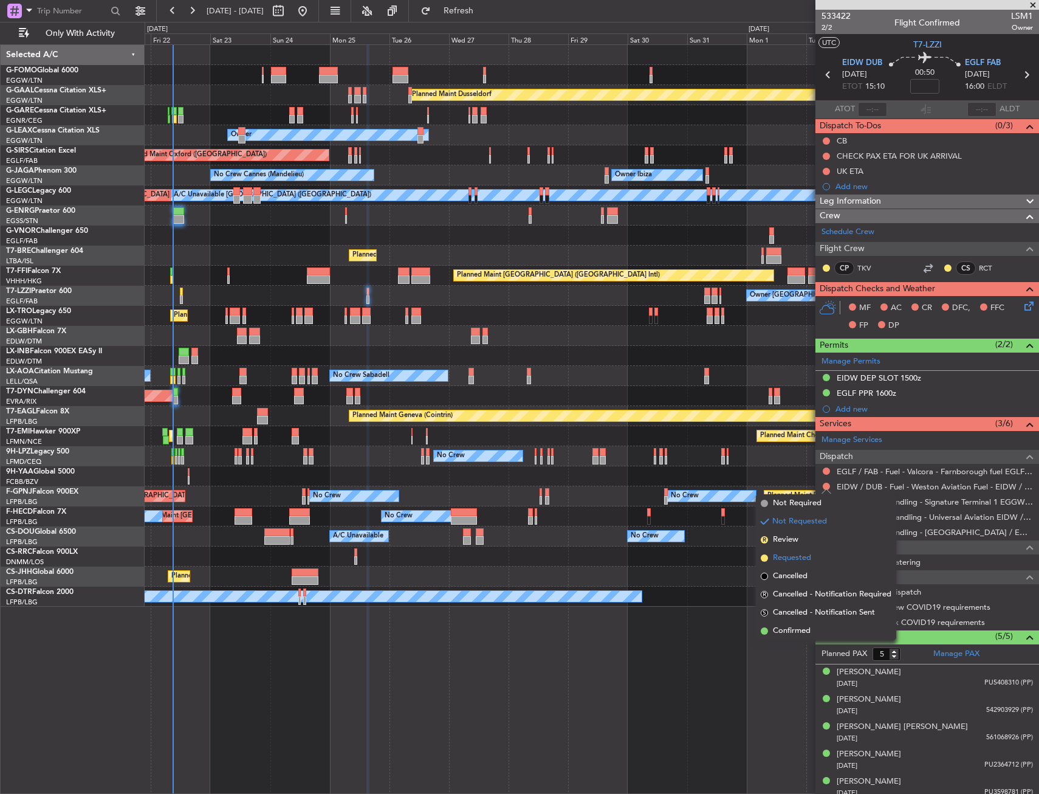
click at [799, 557] on span "Requested" at bounding box center [792, 558] width 38 height 12
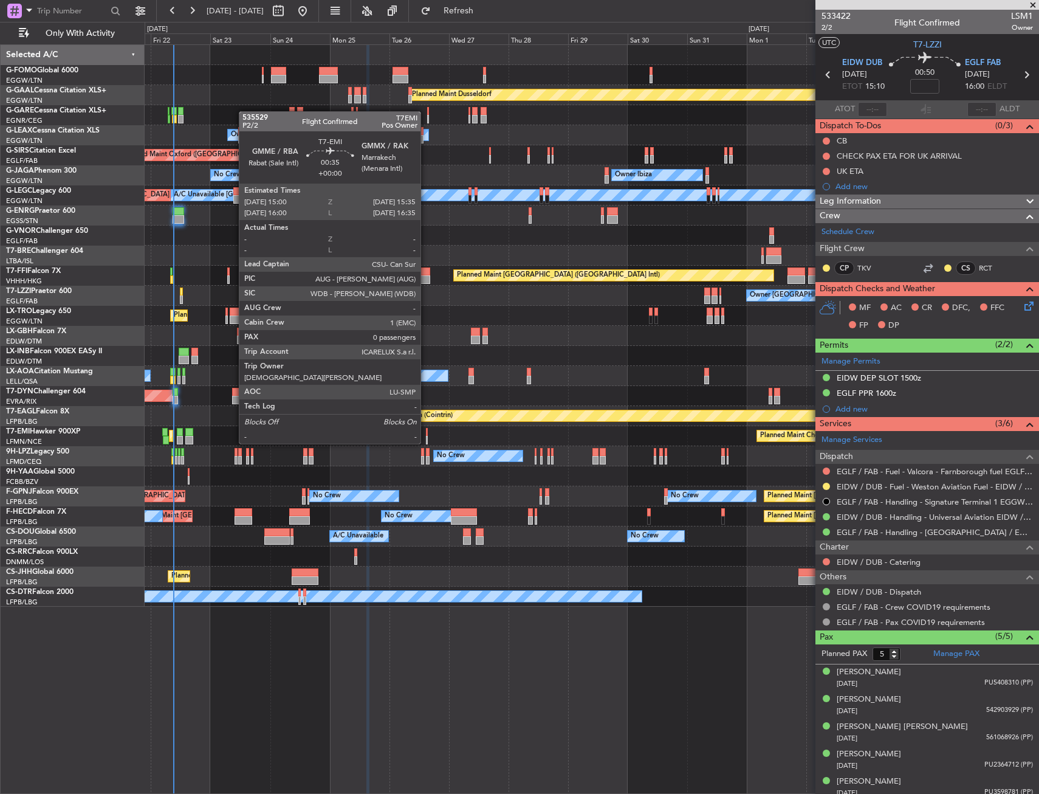
click at [426, 432] on div at bounding box center [427, 432] width 2 height 9
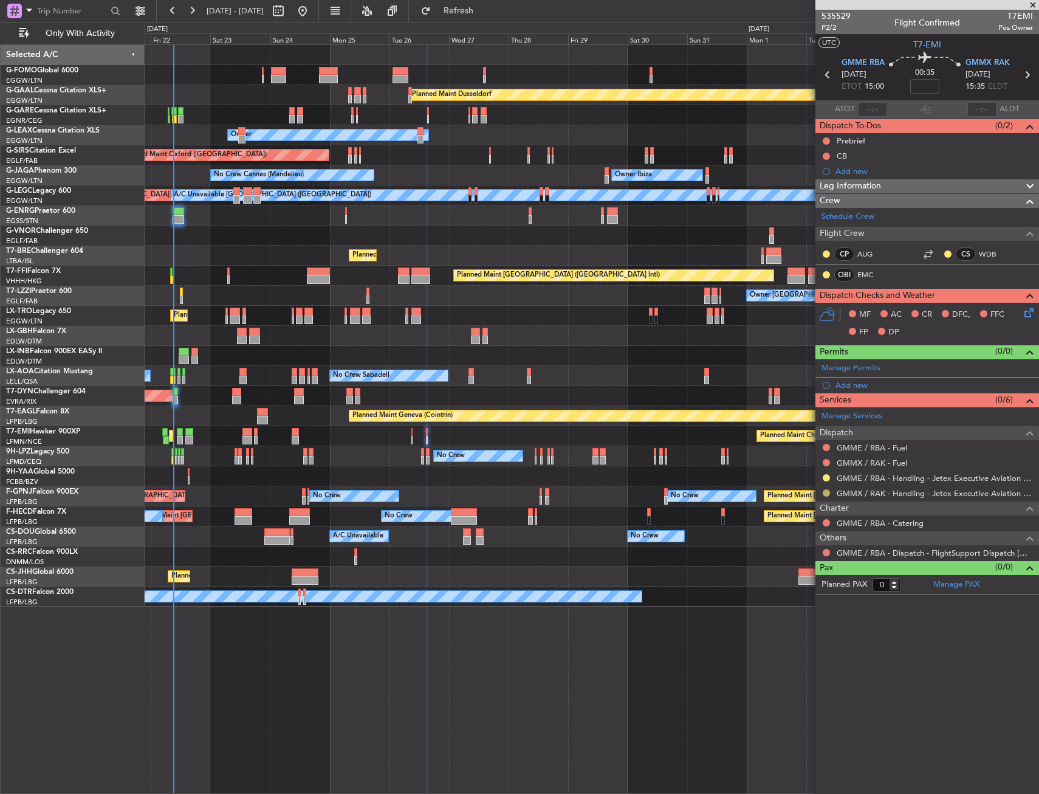
click at [825, 492] on button at bounding box center [826, 492] width 7 height 7
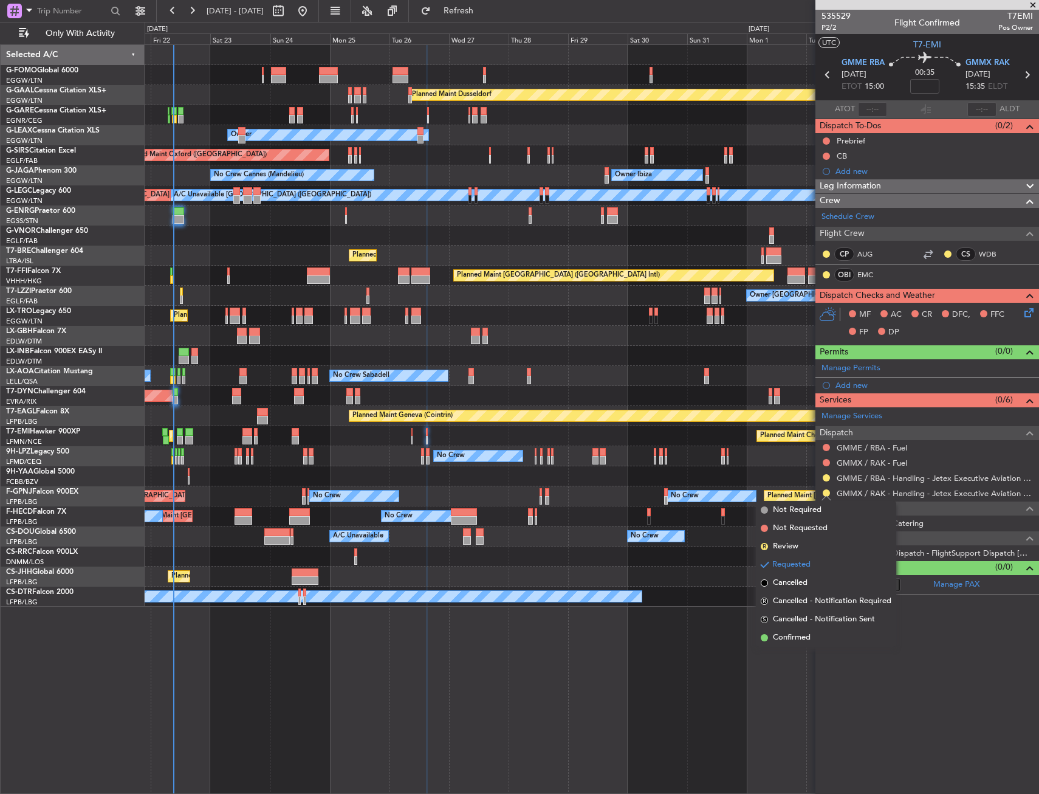
click at [783, 632] on span "Confirmed" at bounding box center [792, 638] width 38 height 12
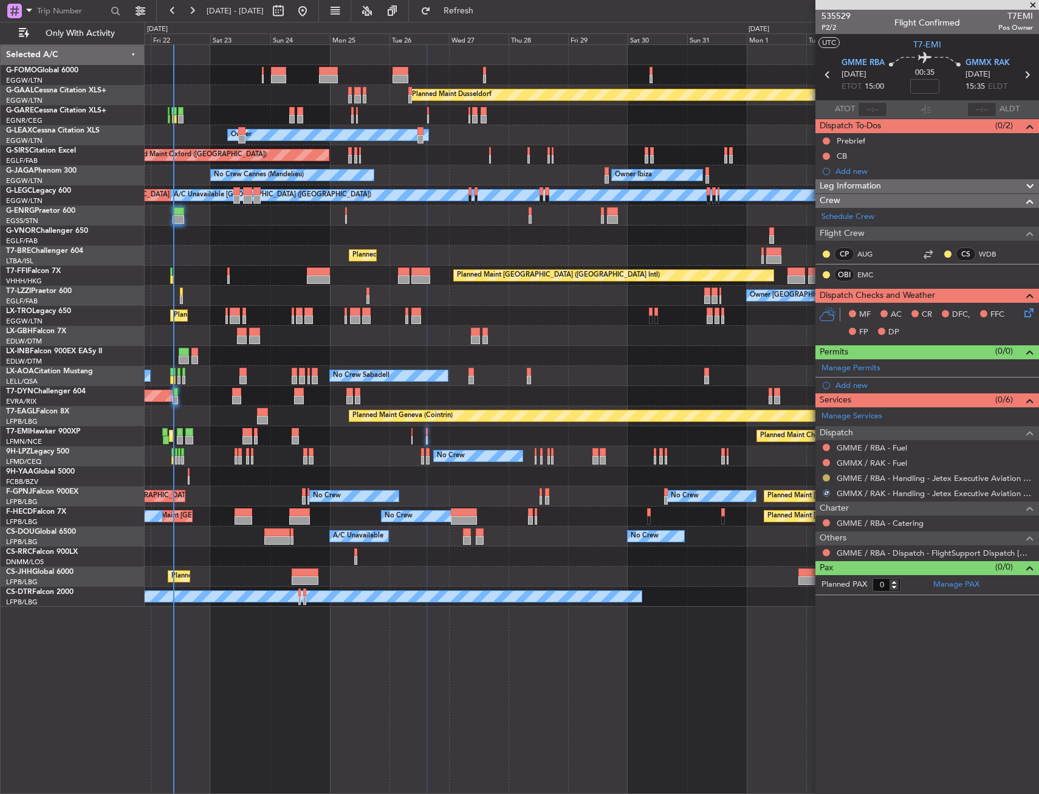
click at [826, 477] on button at bounding box center [826, 477] width 7 height 7
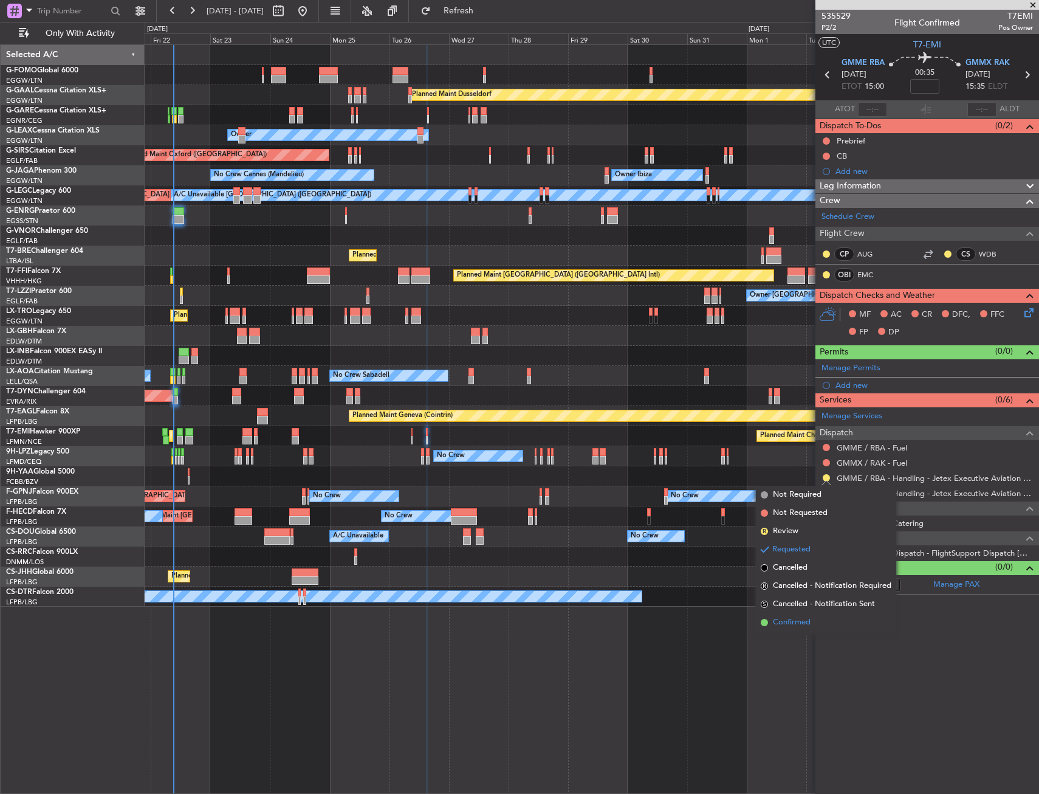
click at [801, 619] on span "Confirmed" at bounding box center [792, 622] width 38 height 12
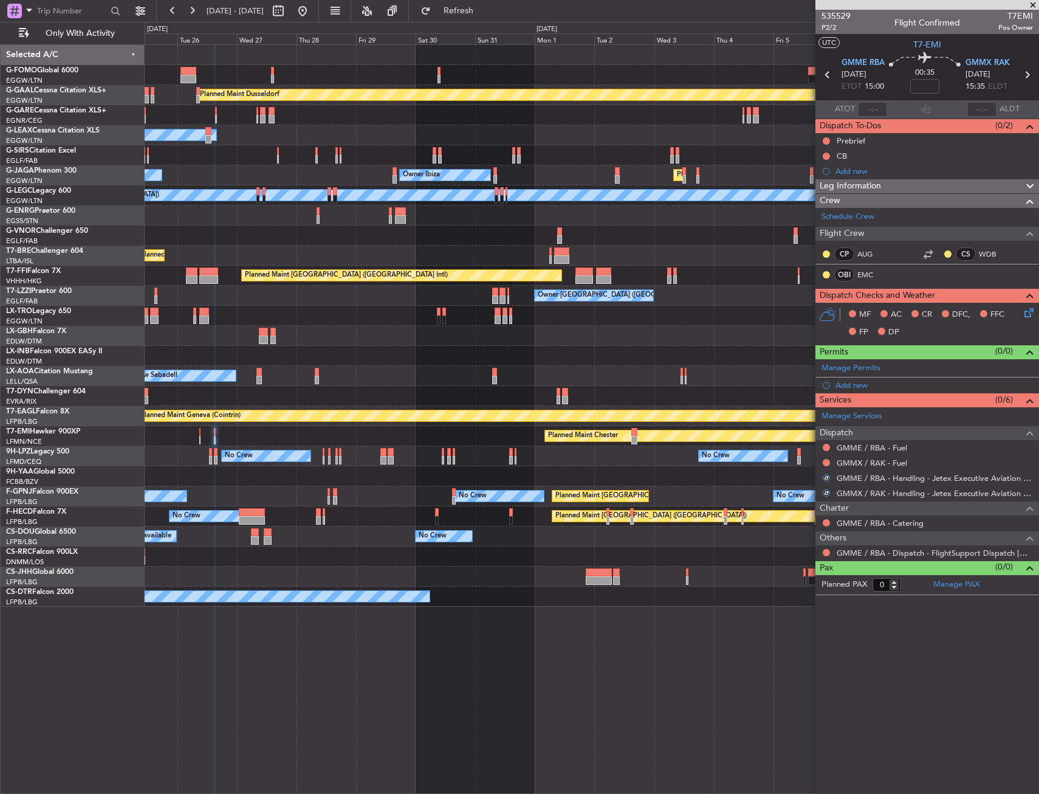
click at [418, 473] on div "Planned Maint Dusseldorf Owner Unplanned Maint Oxford (Kidlington) No Crew Cann…" at bounding box center [592, 326] width 894 height 562
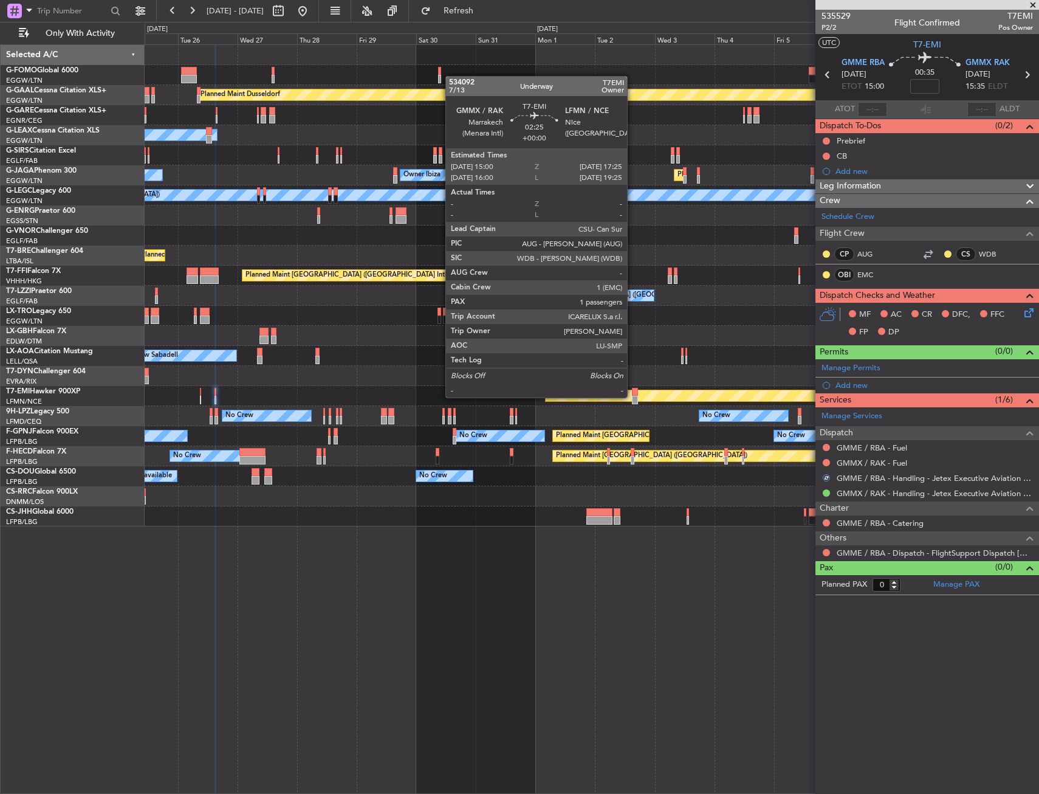
click at [633, 396] on div at bounding box center [635, 400] width 6 height 9
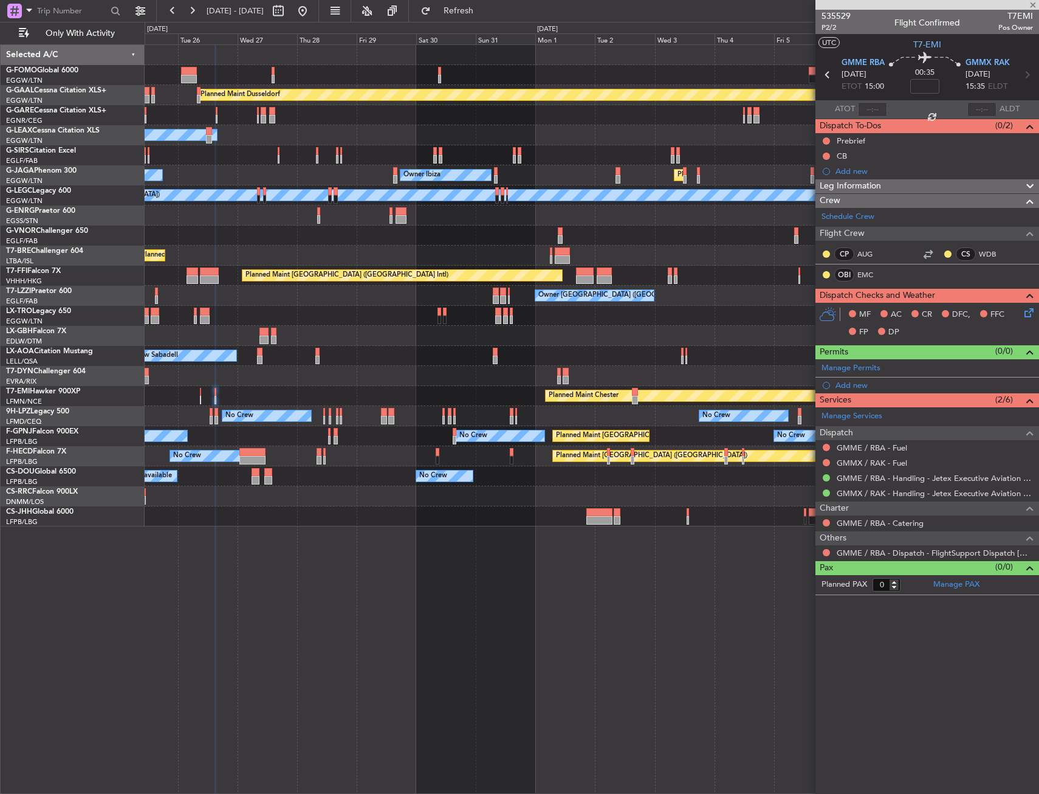
type input "1"
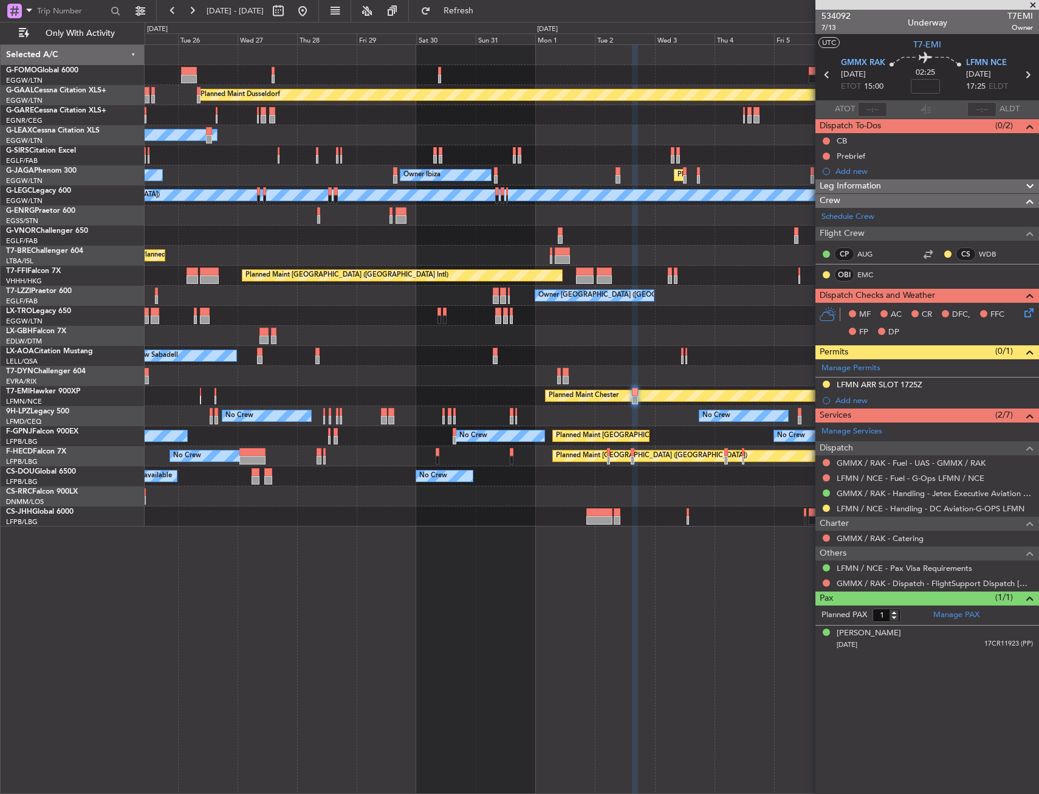
click at [553, 464] on div "Planned Maint Dusseldorf Owner Unplanned Maint Oxford (Kidlington) No Crew Cann…" at bounding box center [592, 285] width 894 height 481
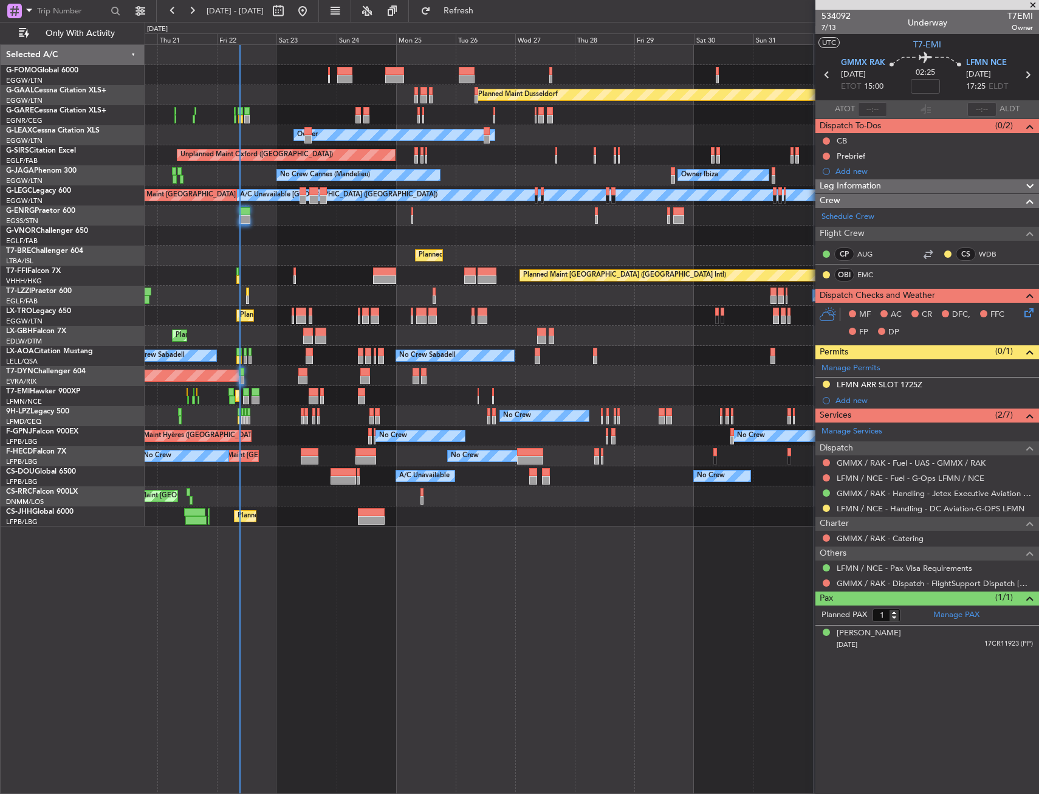
click at [462, 495] on div "Planned Maint Dusseldorf Unplanned Maint Chester Owner Owner Unplanned Maint Ox…" at bounding box center [592, 285] width 894 height 481
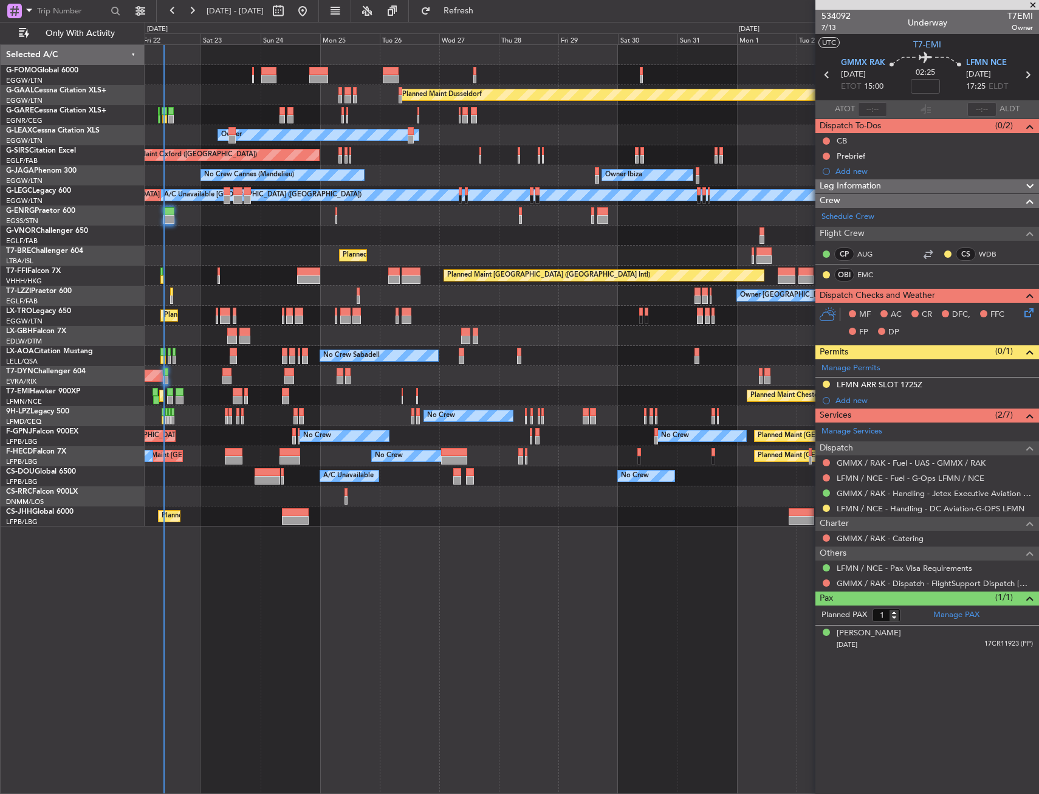
click at [179, 557] on div "Planned Maint Dusseldorf Unplanned Maint Chester Owner Owner Unplanned Maint Ox…" at bounding box center [592, 418] width 895 height 749
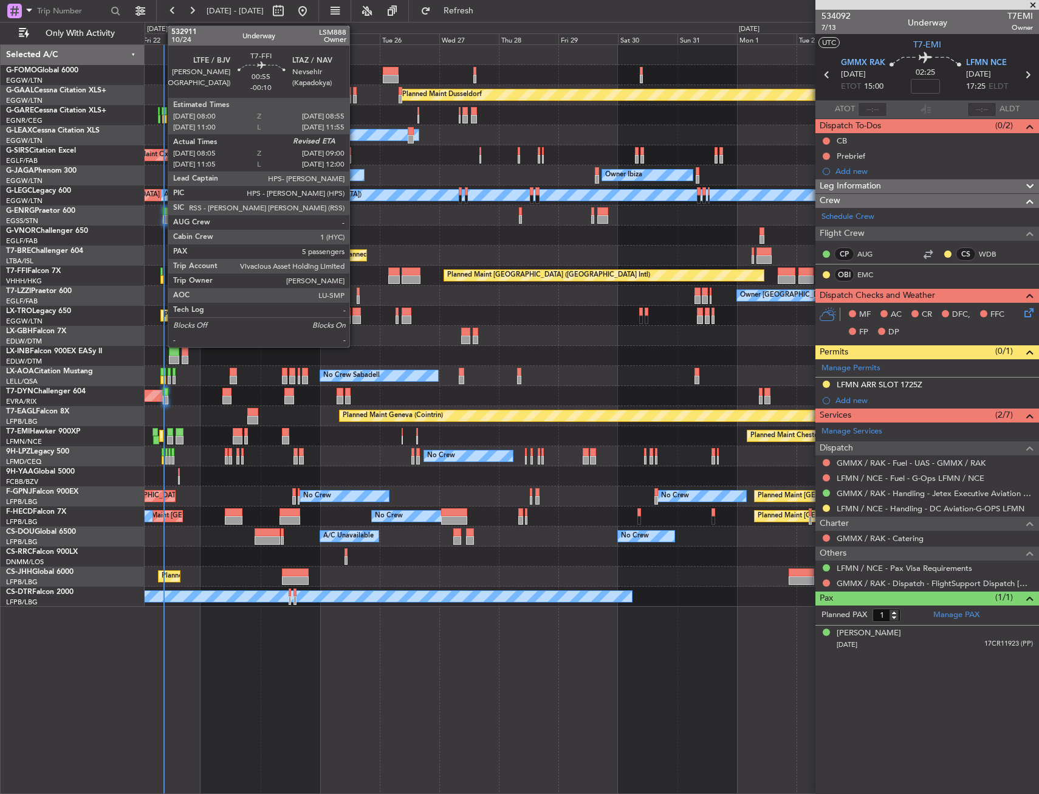
click at [162, 274] on div at bounding box center [161, 271] width 2 height 9
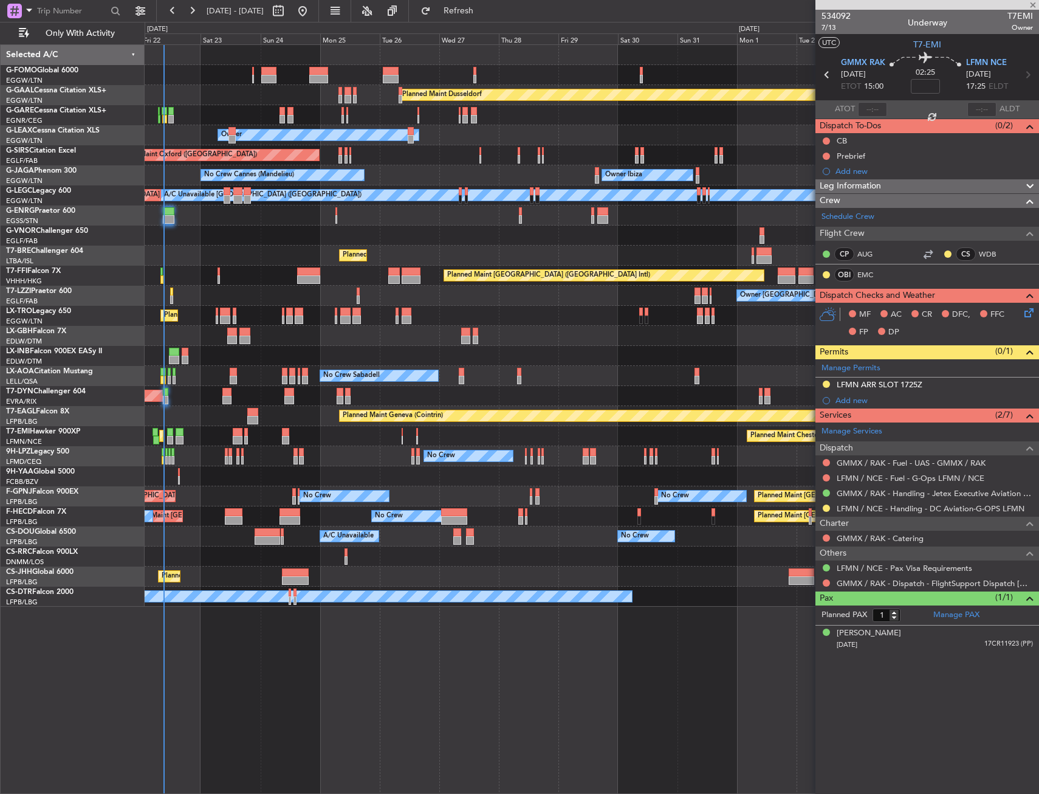
type input "-00:10"
type input "08:05"
type input "5"
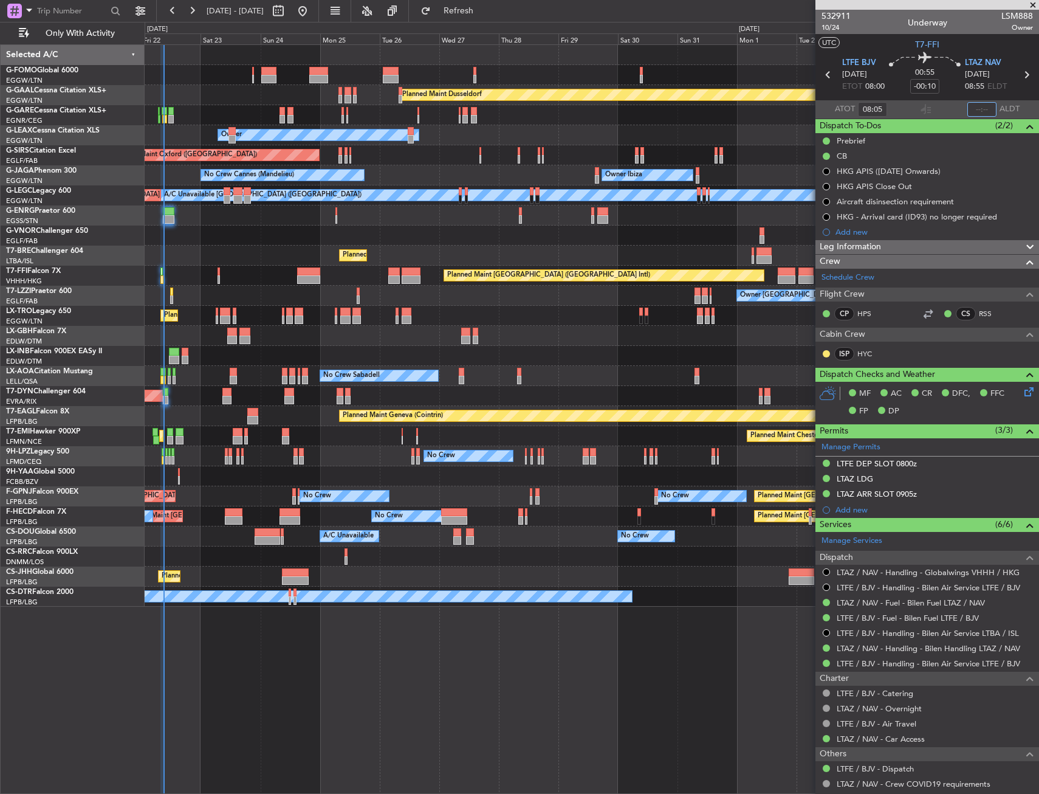
click at [974, 114] on input "text" at bounding box center [982, 109] width 29 height 15
click at [943, 36] on section "UTC T7-FFI" at bounding box center [928, 43] width 224 height 18
type input "08:57"
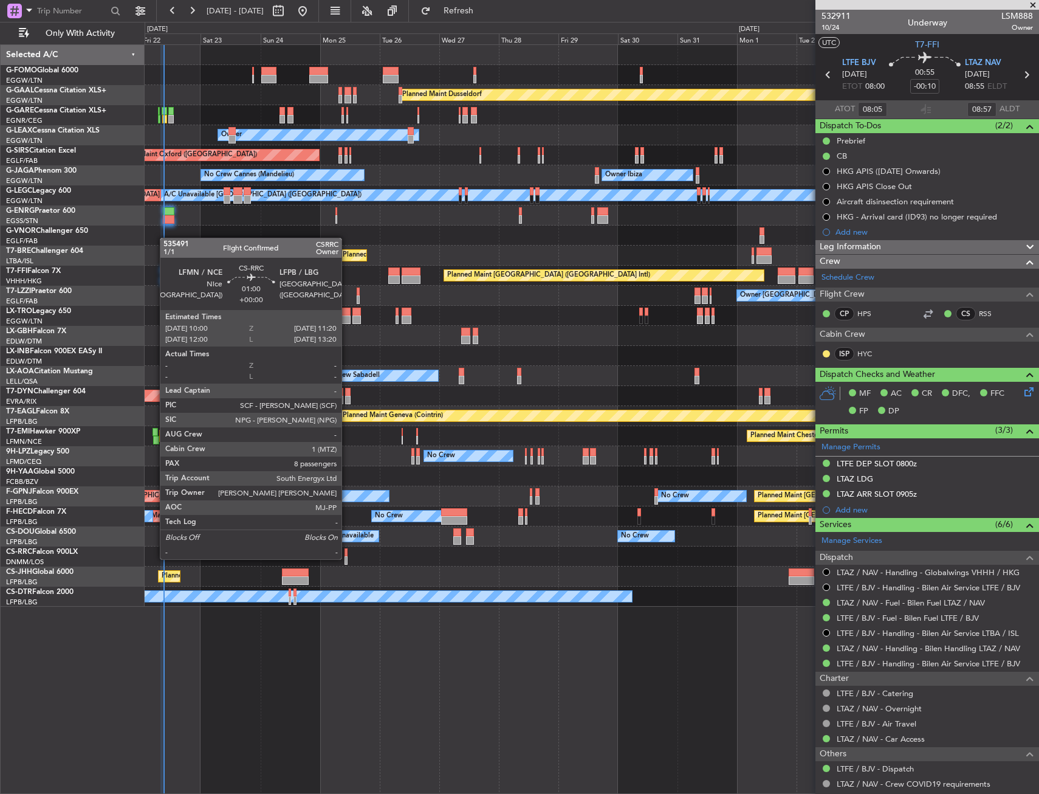
click at [347, 558] on div at bounding box center [347, 560] width 4 height 9
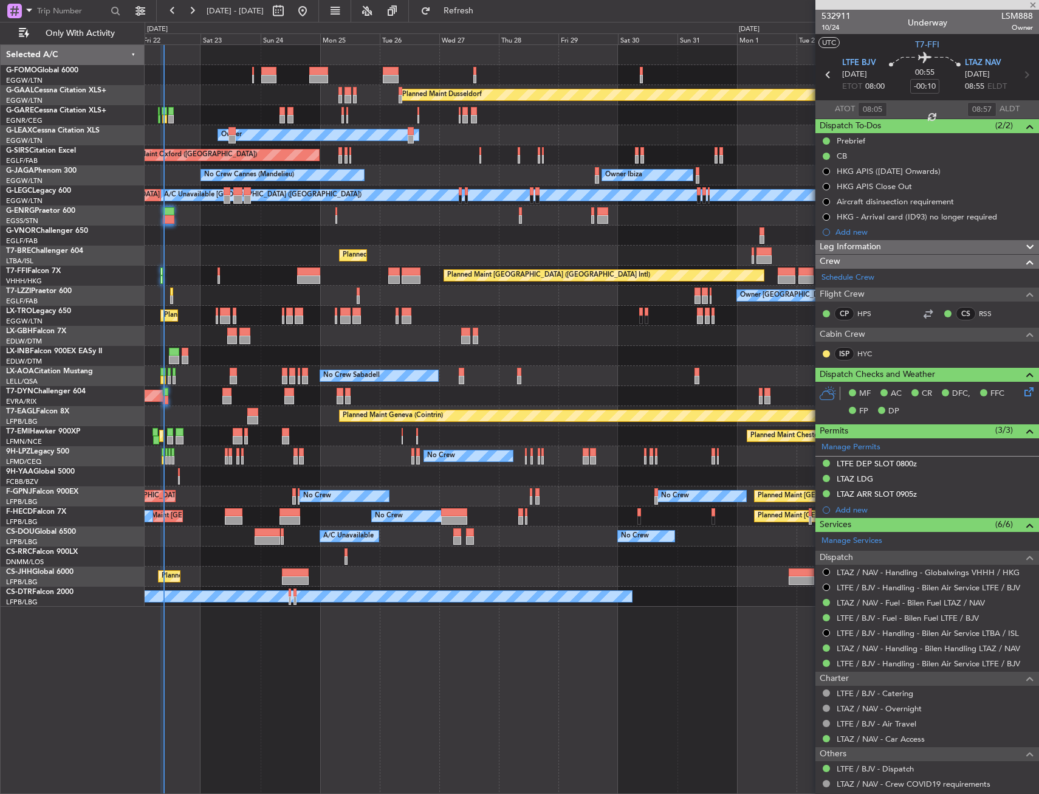
type input "8"
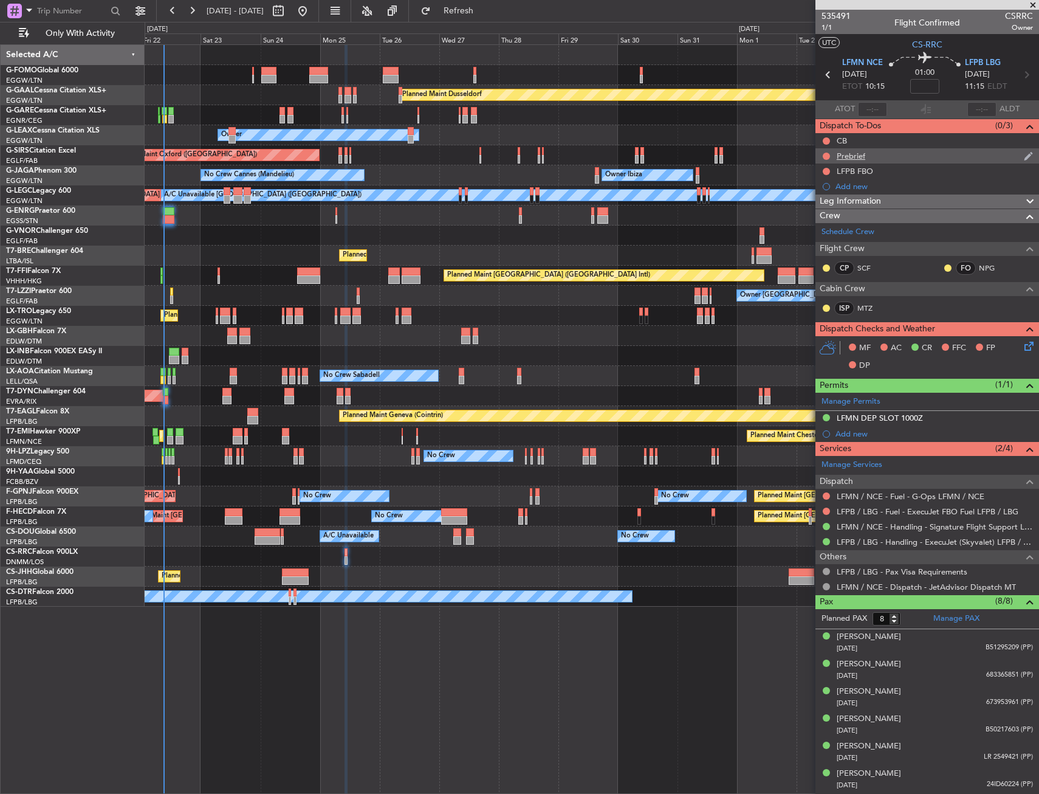
click at [886, 157] on div "Prebrief" at bounding box center [928, 155] width 224 height 15
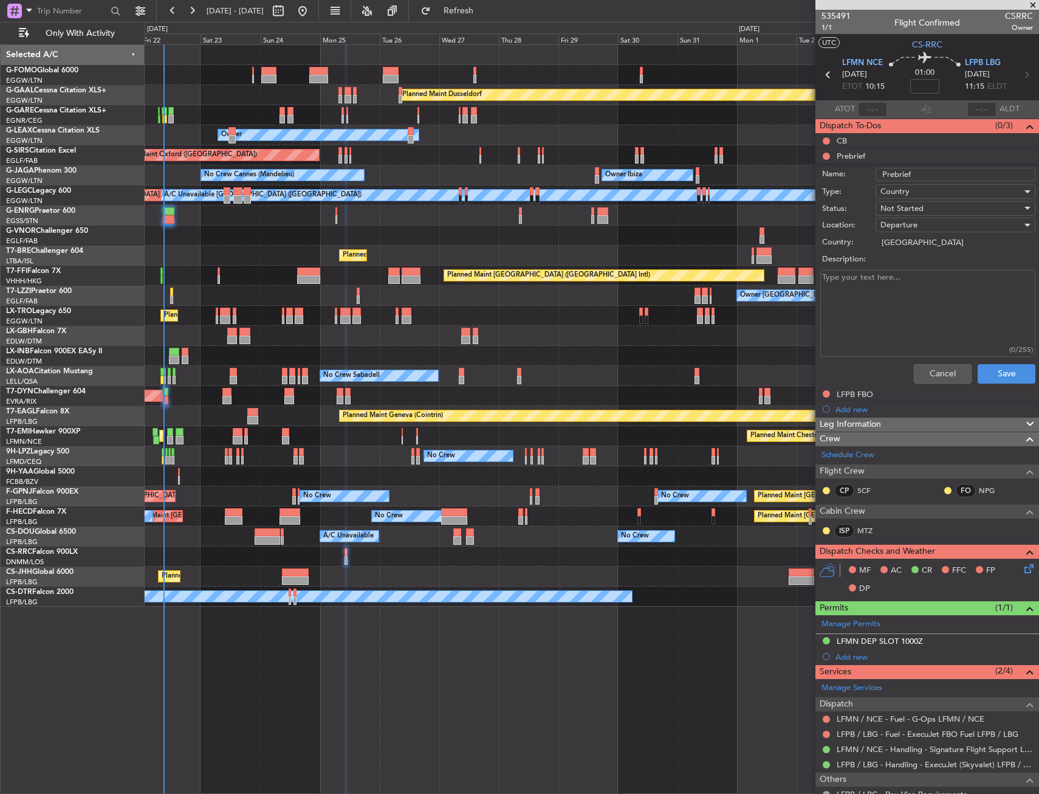
click at [910, 276] on textarea "Description:" at bounding box center [928, 313] width 215 height 87
paste textarea "Total payload ; 1800 lbs Fuel : 8.700 lbs Speed : M 0.82 First FL requested : 3…"
type textarea "Total payload ; 1800 lbs Fuel : 8.700 lbs Speed : M 0.82 First FL requested : 3…"
click at [921, 207] on span "Not Started" at bounding box center [902, 208] width 43 height 11
click at [911, 274] on span "Completed" at bounding box center [950, 269] width 142 height 18
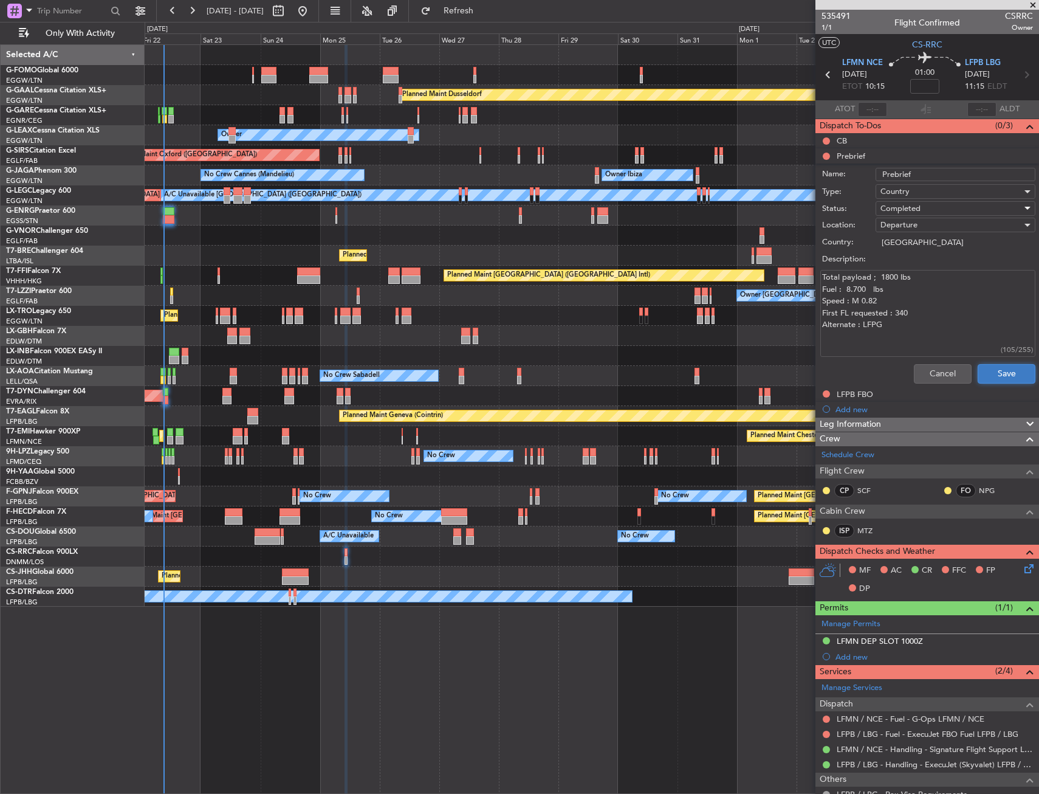
click at [994, 373] on button "Save" at bounding box center [1007, 373] width 58 height 19
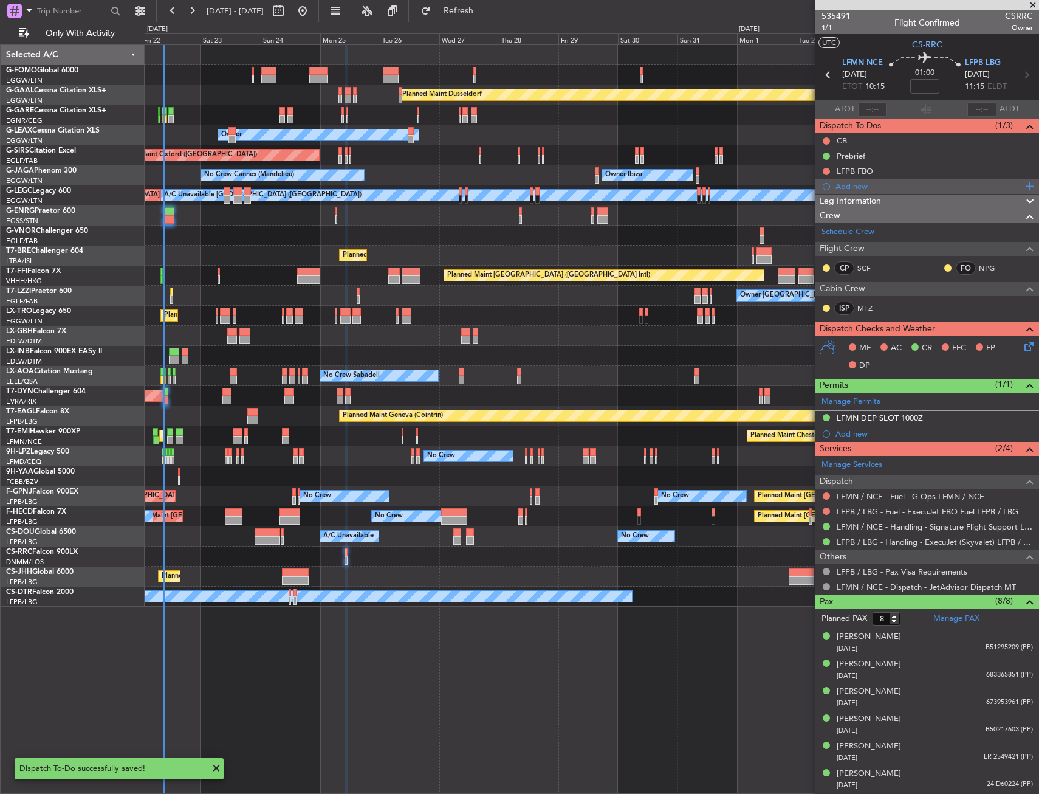
click at [851, 188] on div "Add new" at bounding box center [929, 186] width 187 height 10
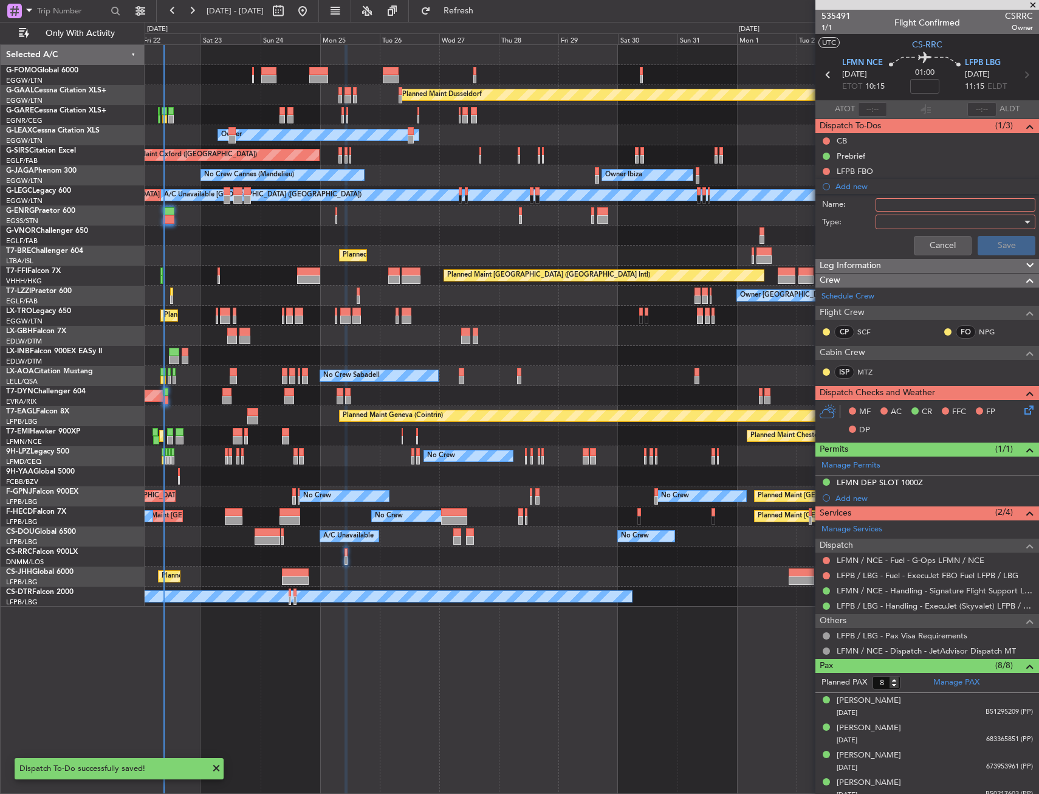
click at [909, 208] on input "Name:" at bounding box center [956, 204] width 160 height 13
type input "S"
type input "Send Final Brief until 24AUG at 1900z"
click at [914, 218] on div at bounding box center [952, 222] width 142 height 18
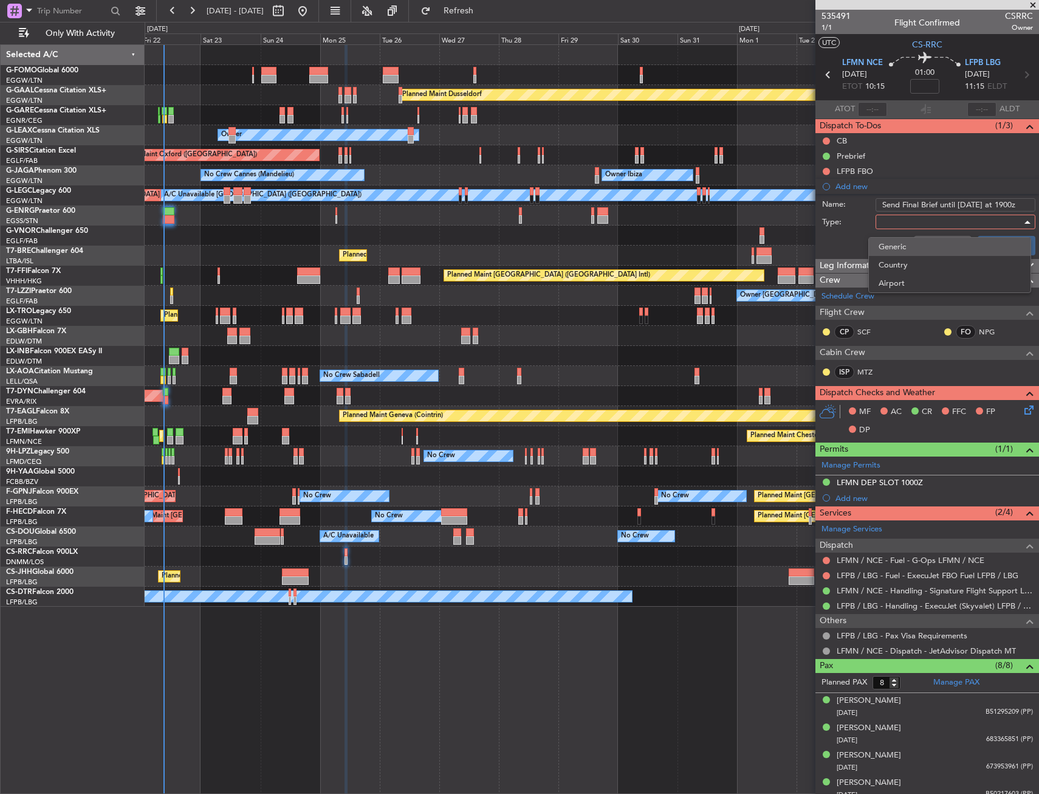
click at [905, 241] on span "Generic" at bounding box center [950, 247] width 142 height 18
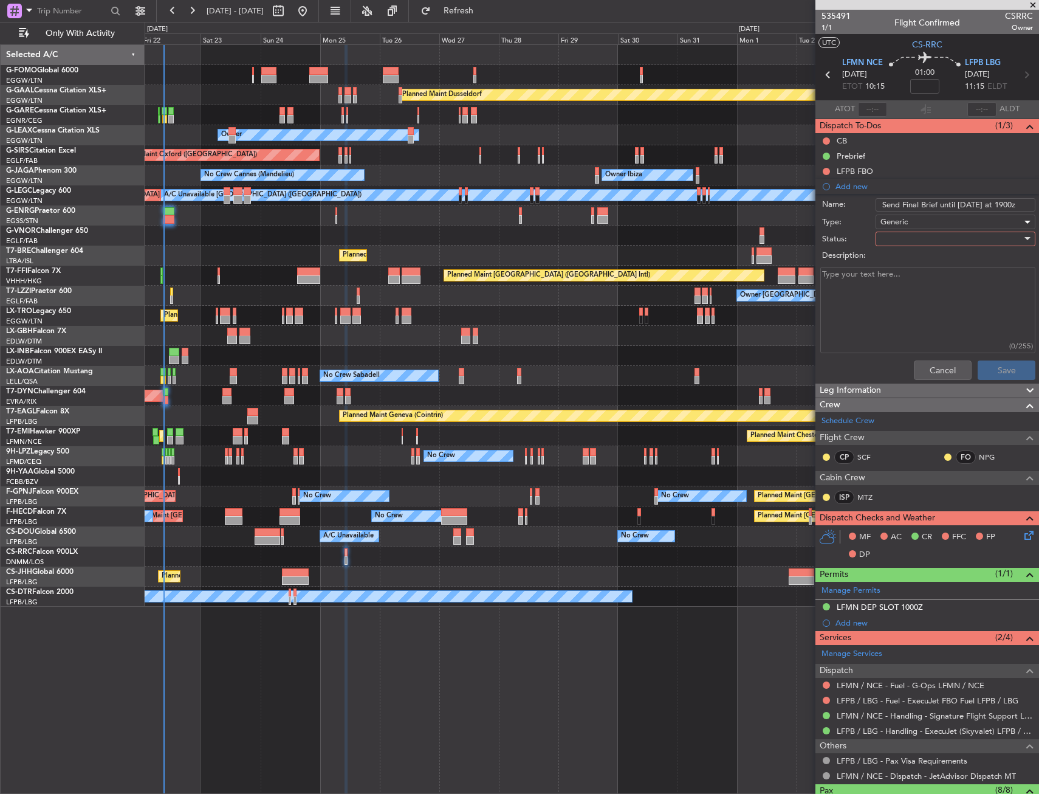
click at [905, 236] on div at bounding box center [952, 239] width 142 height 18
click at [905, 280] on span "In Progress" at bounding box center [950, 281] width 142 height 18
click at [991, 371] on button "Save" at bounding box center [1007, 369] width 58 height 19
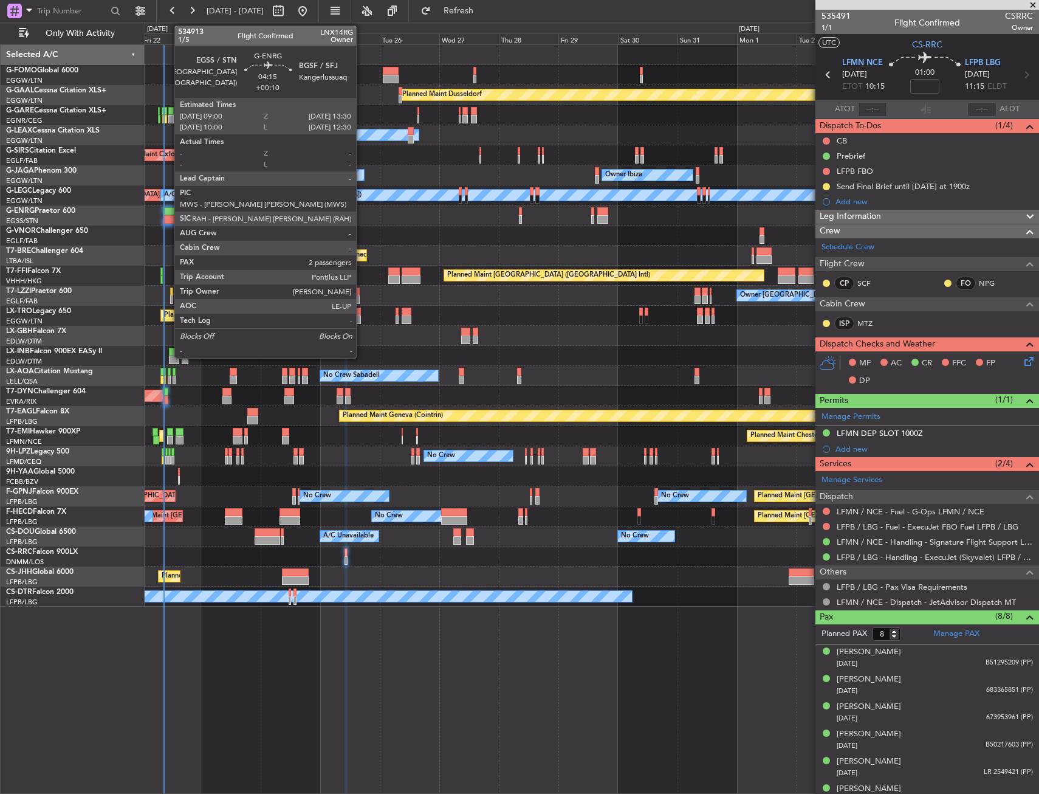
click at [168, 209] on div at bounding box center [169, 211] width 12 height 9
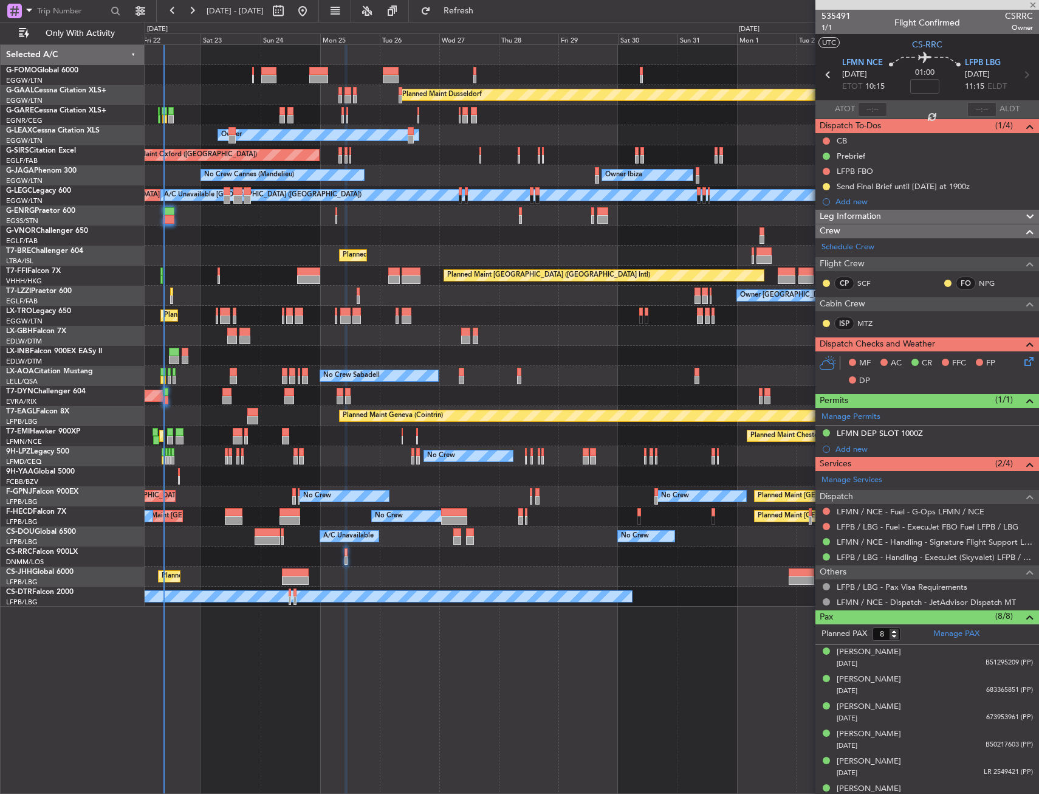
type input "+00:10"
type input "2"
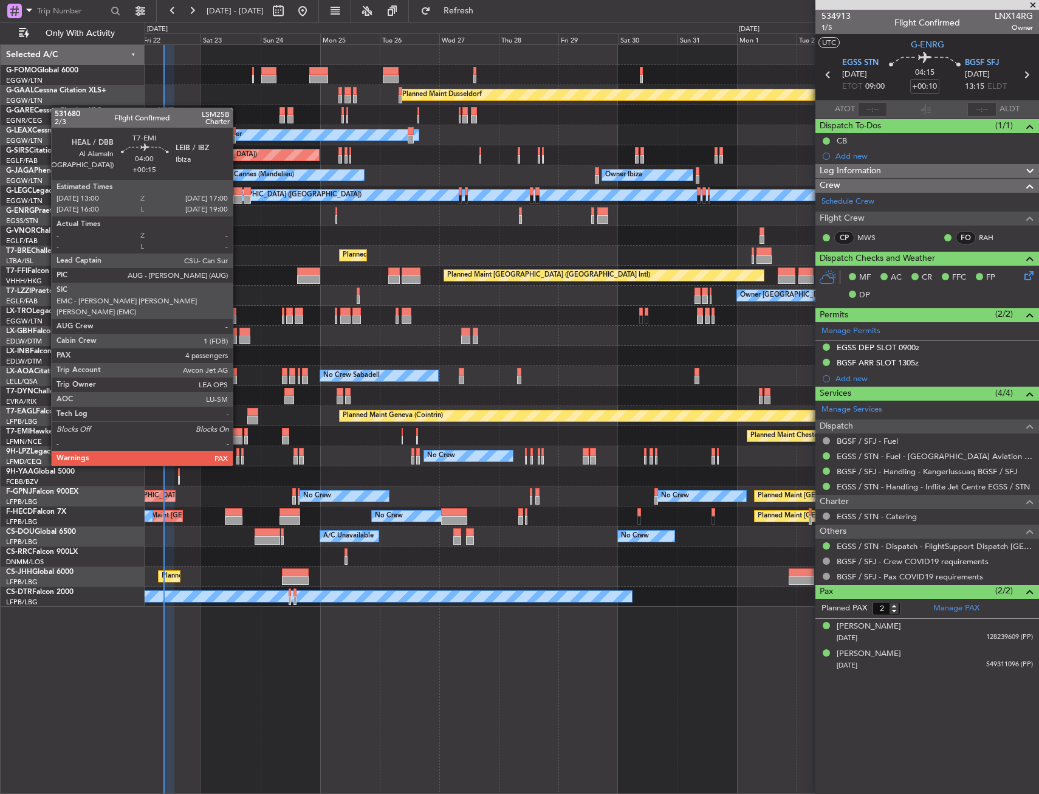
click at [239, 442] on div at bounding box center [238, 440] width 10 height 9
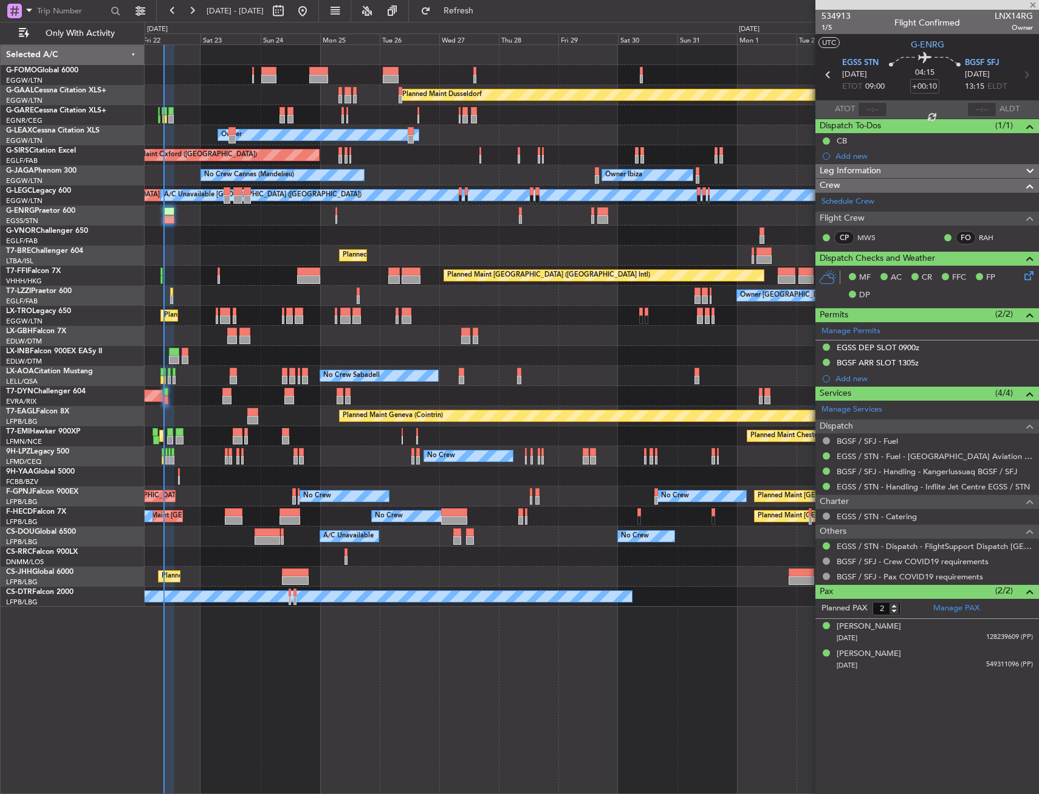
type input "+00:15"
type input "4"
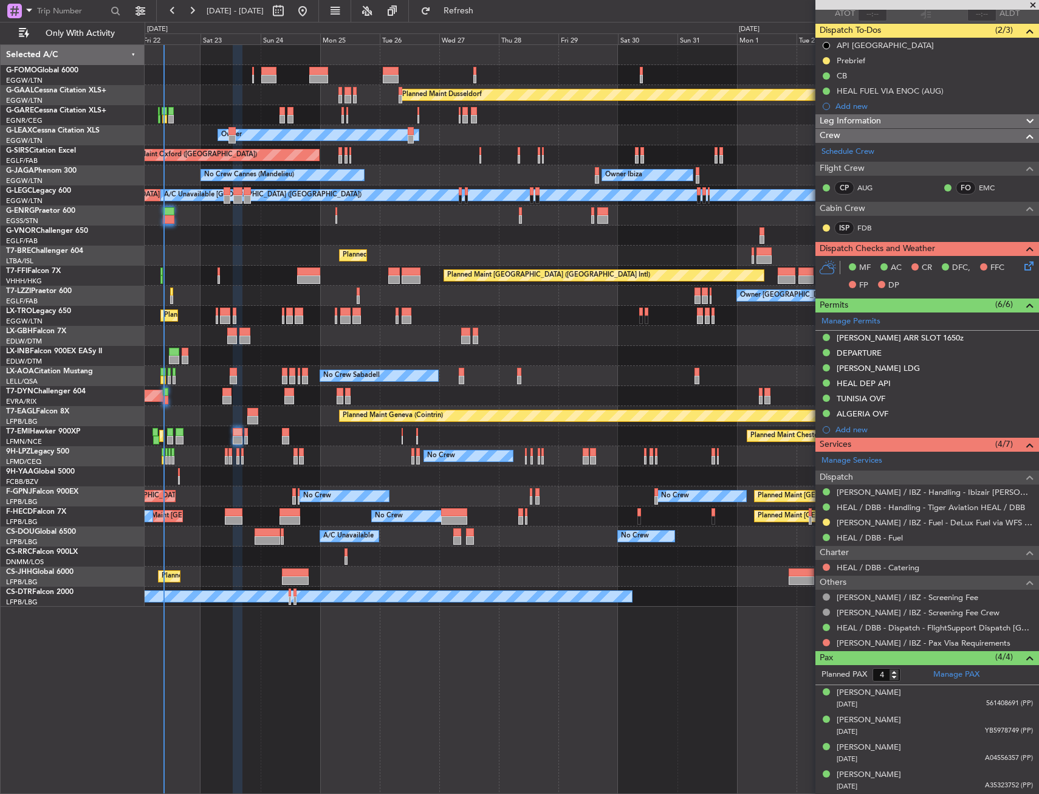
scroll to position [0, 0]
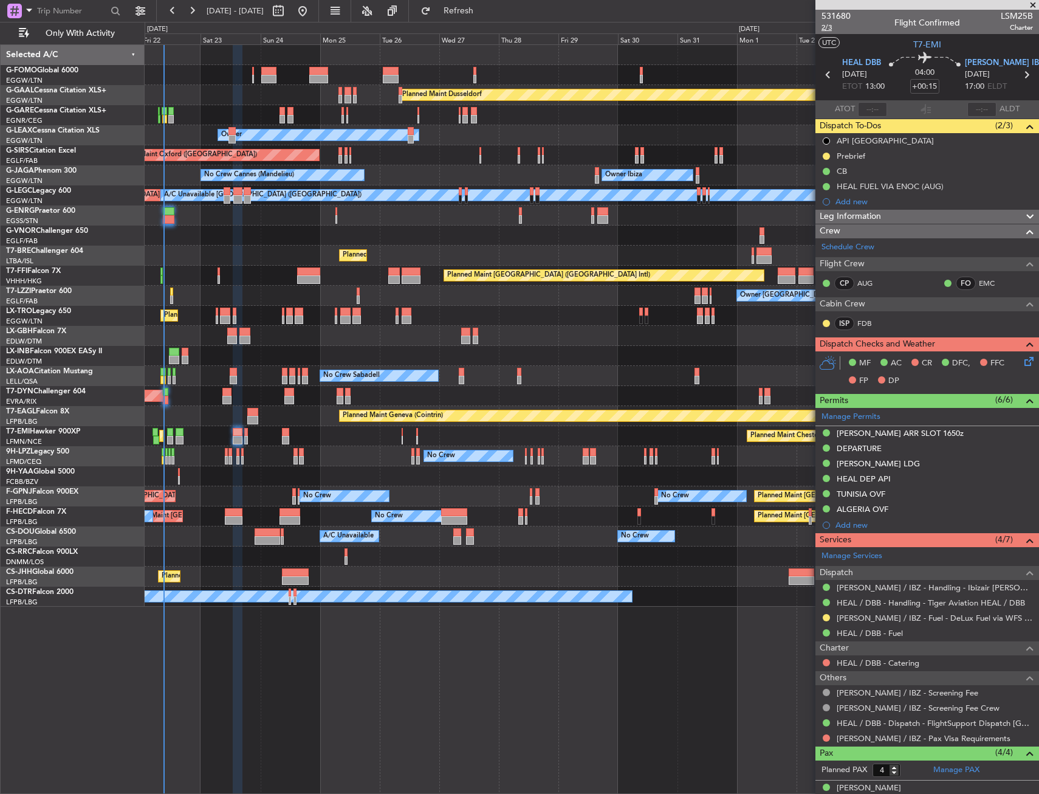
click at [822, 25] on span "2/3" at bounding box center [836, 27] width 29 height 10
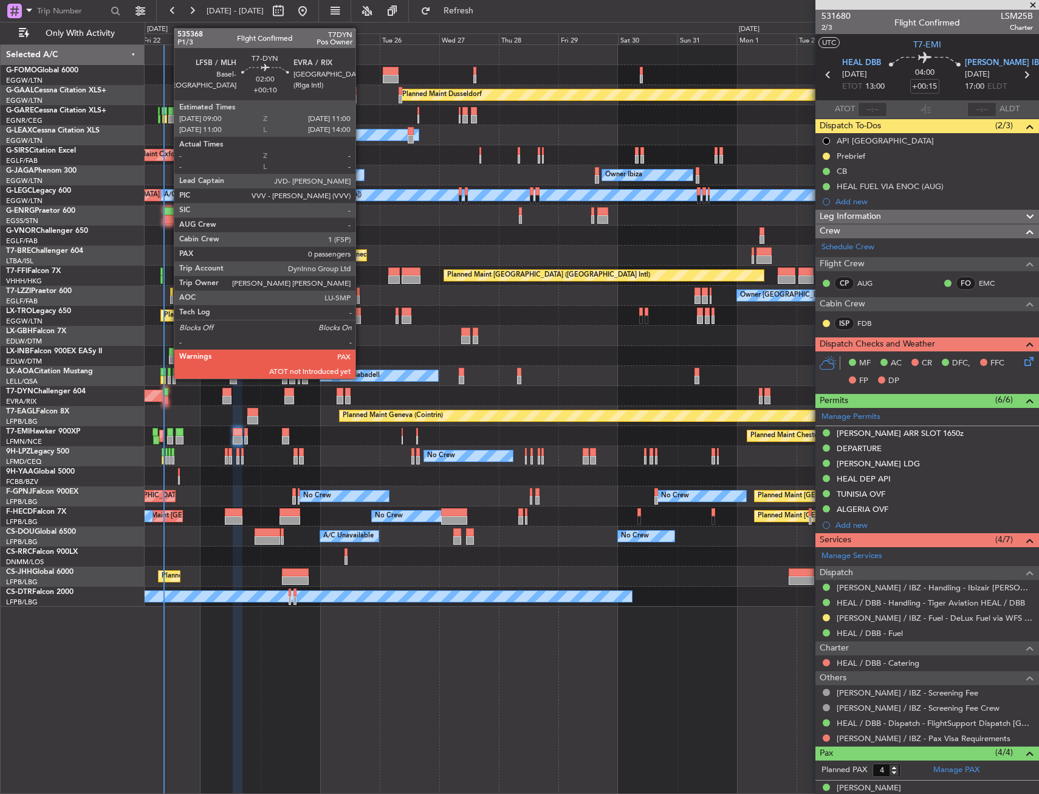
click at [168, 388] on div at bounding box center [165, 392] width 5 height 9
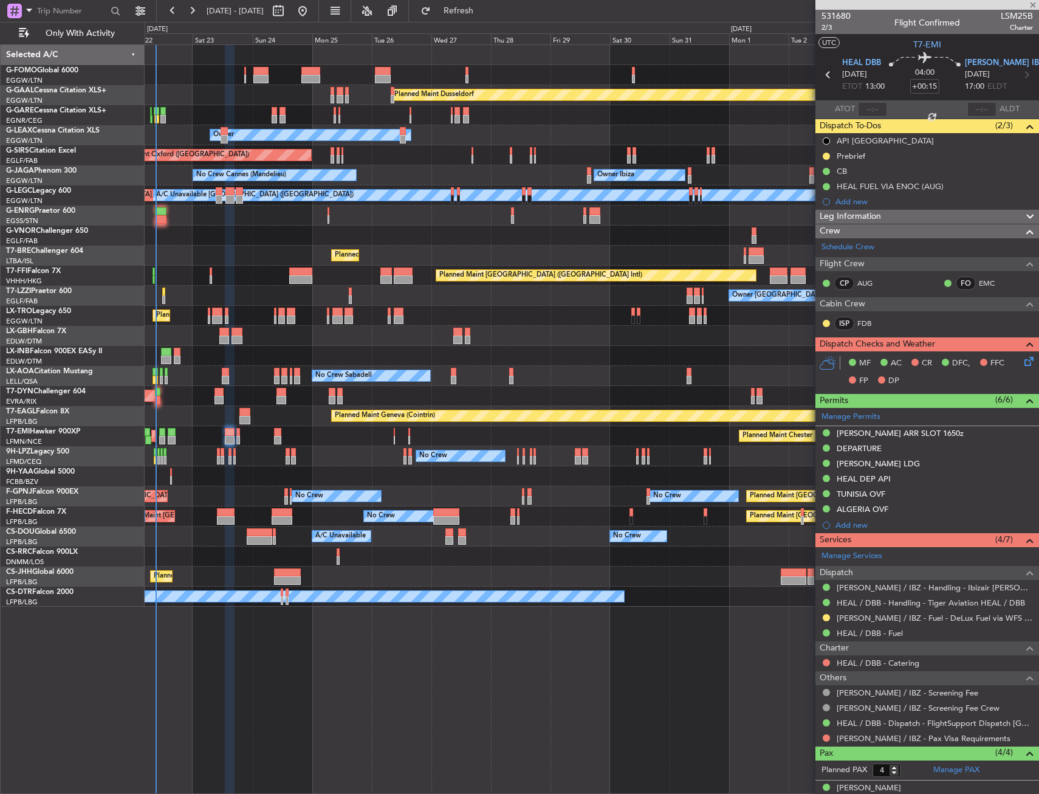
click at [175, 408] on div "Planned Maint Geneva (Cointrin)" at bounding box center [592, 416] width 894 height 20
type input "+00:10"
type input "0"
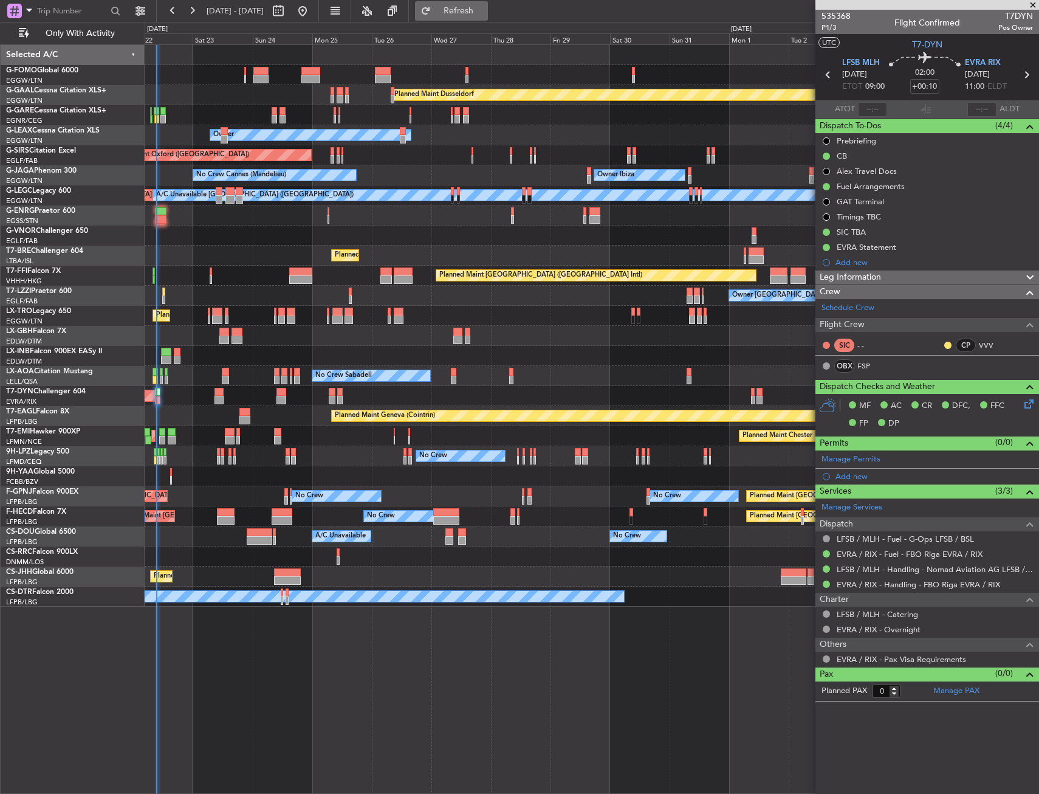
click at [472, 11] on button "Refresh" at bounding box center [451, 10] width 73 height 19
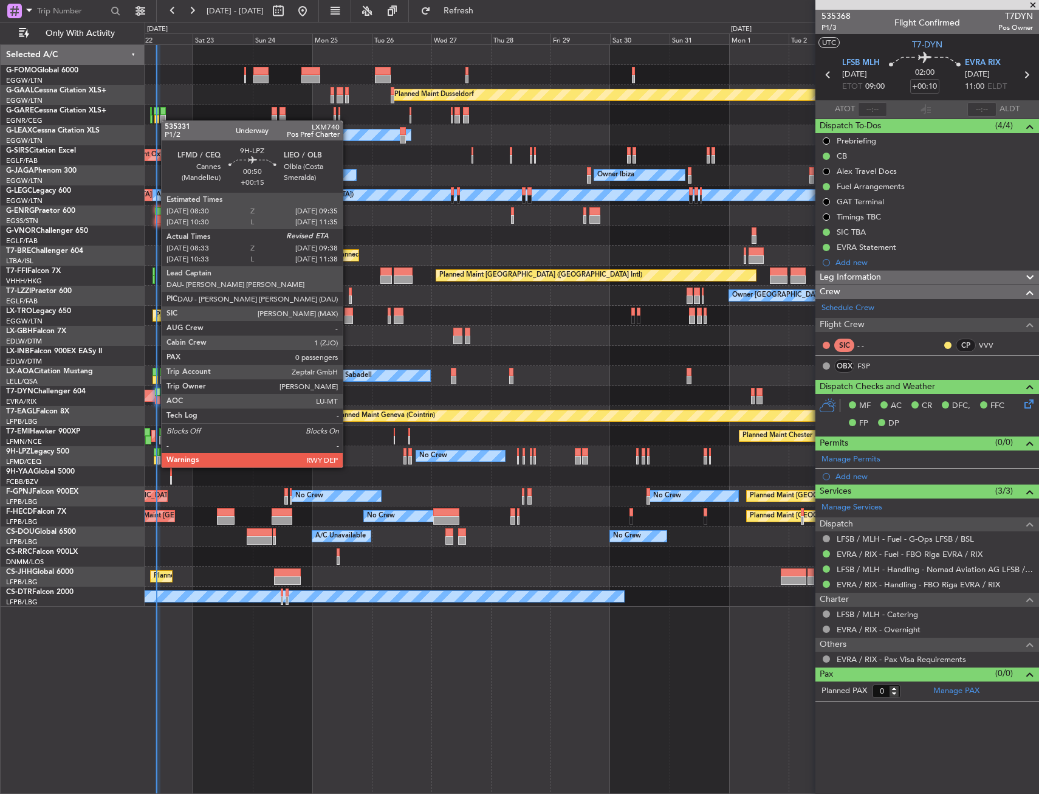
click at [155, 455] on div at bounding box center [155, 452] width 3 height 9
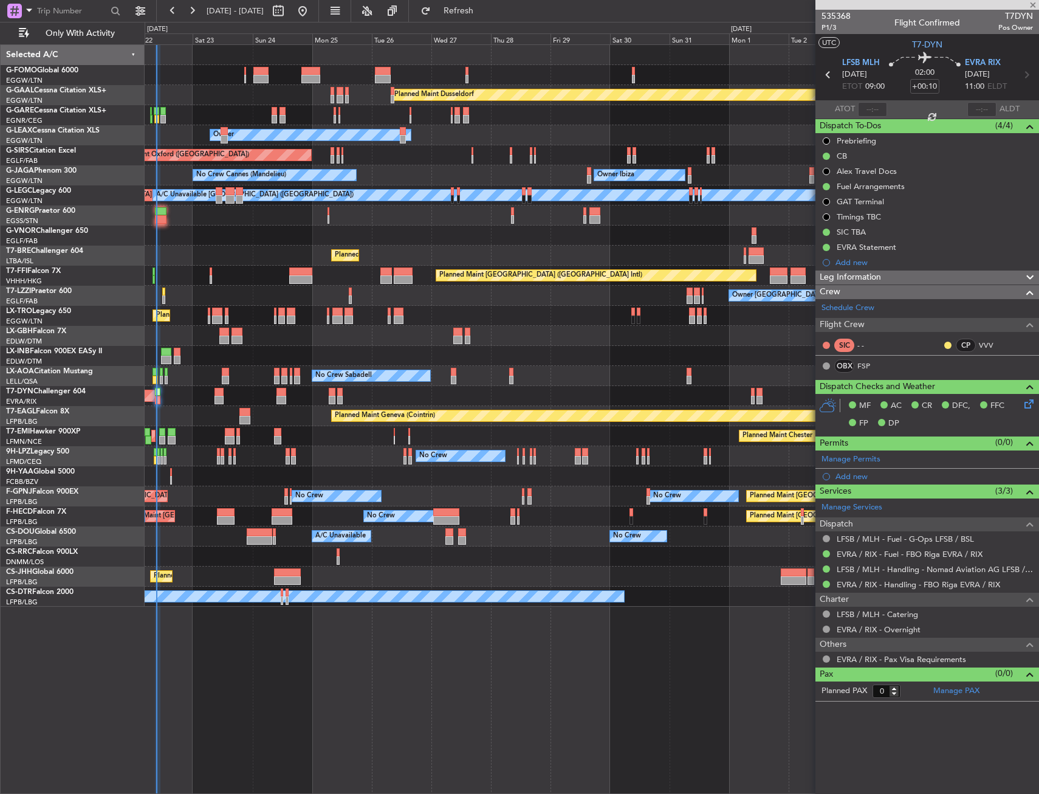
type input "+00:15"
type input "08:43"
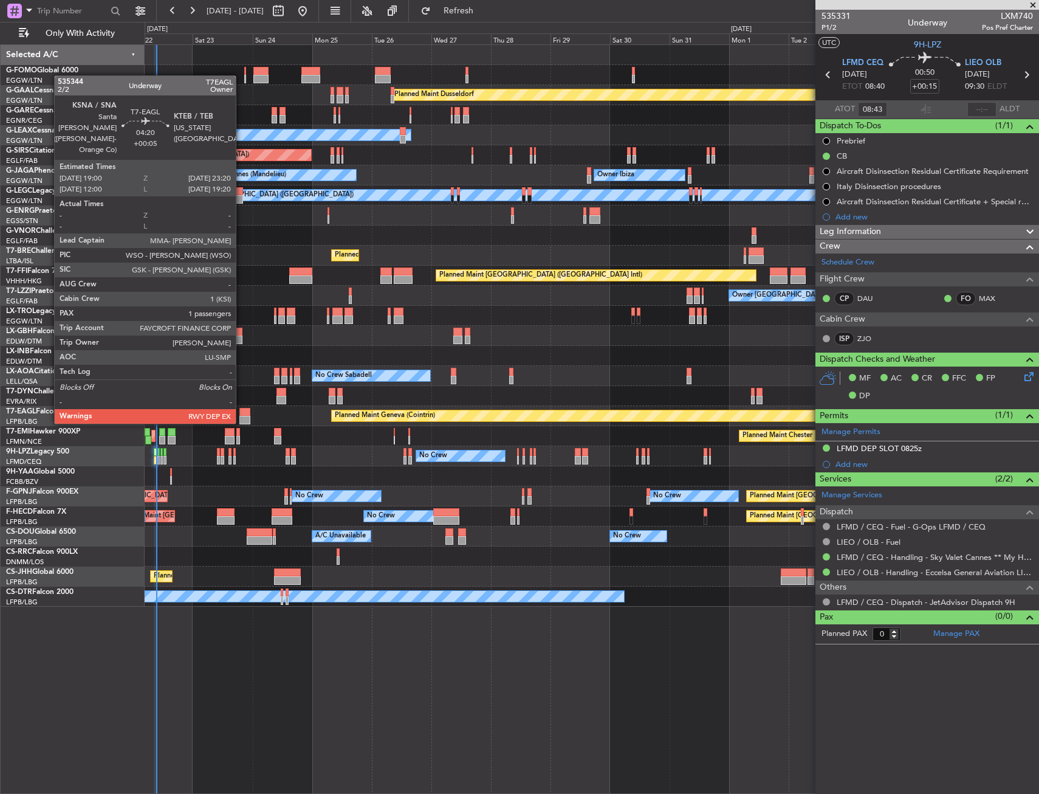
click at [241, 411] on div at bounding box center [244, 412] width 11 height 9
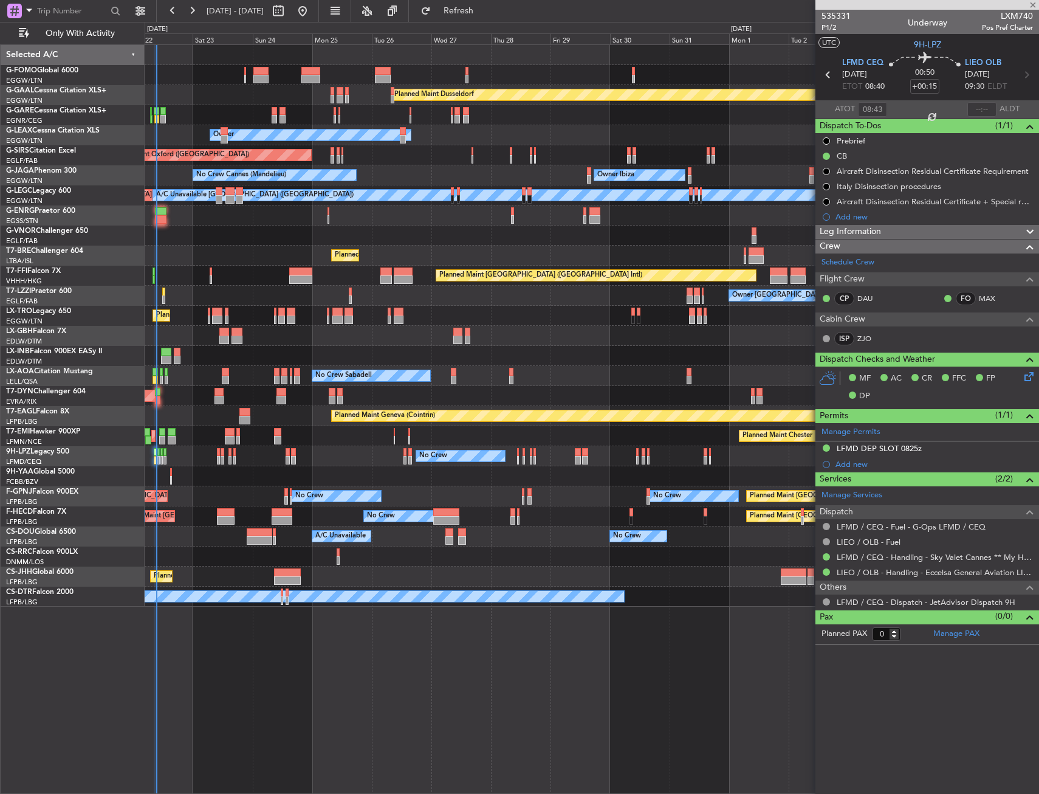
type input "+00:05"
type input "1"
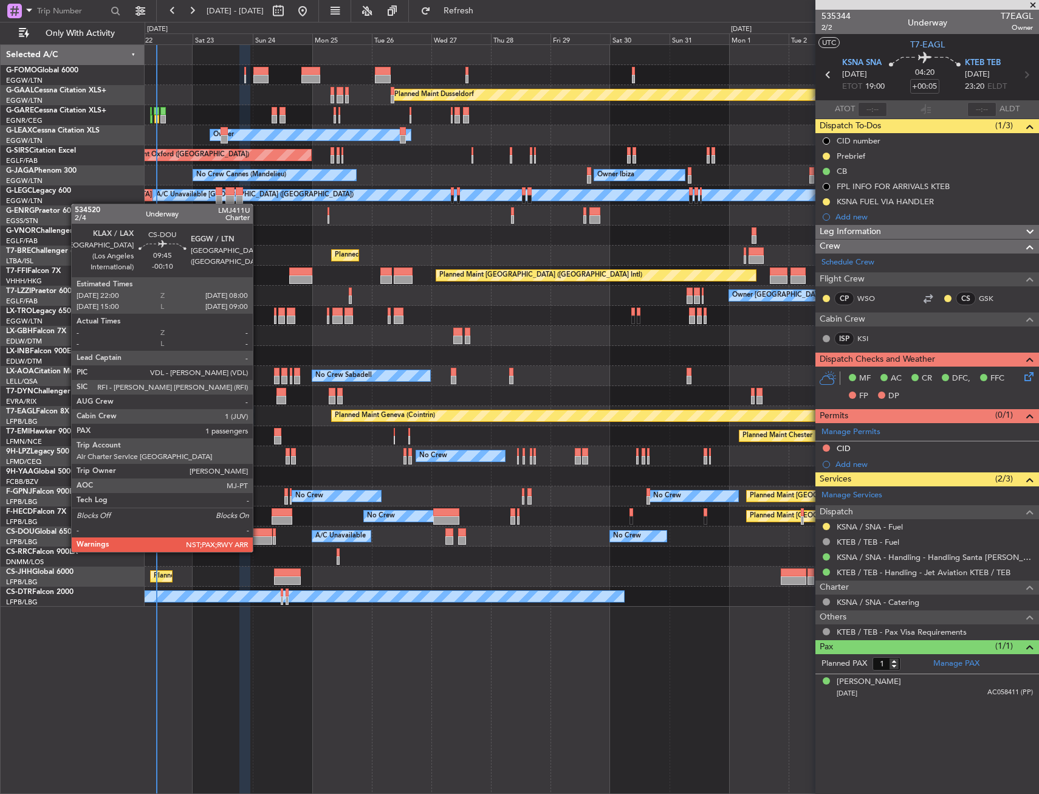
click at [258, 540] on div at bounding box center [259, 540] width 25 height 9
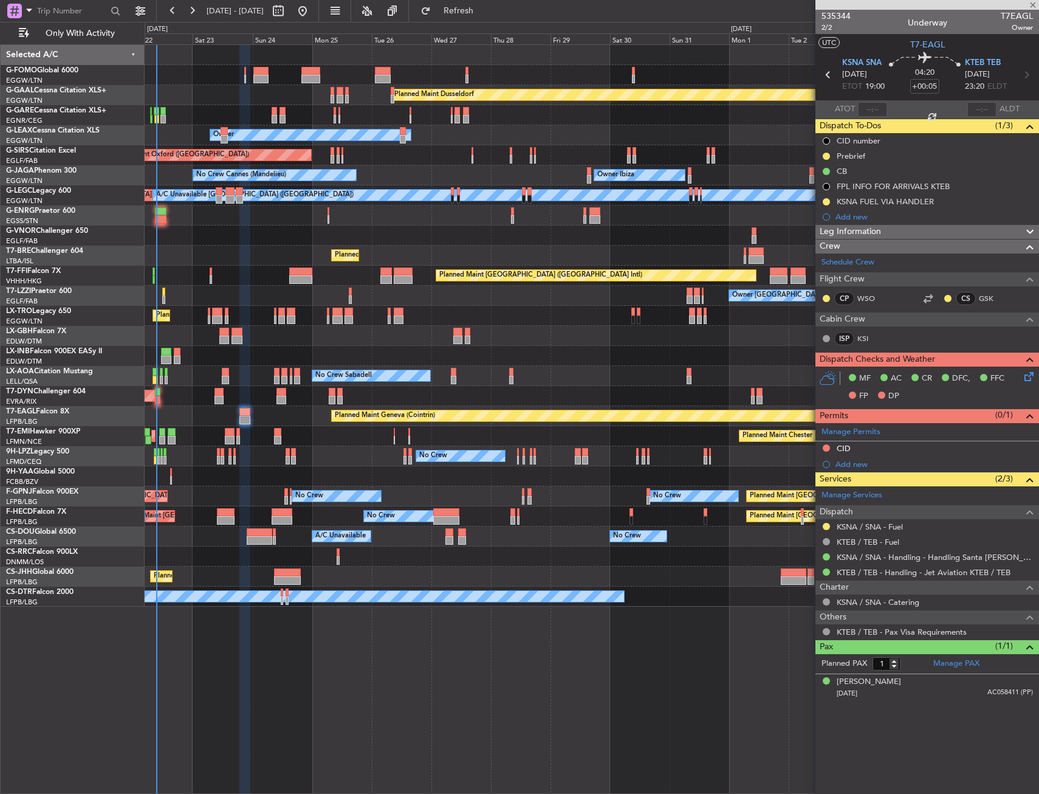
type input "-00:10"
type input "3"
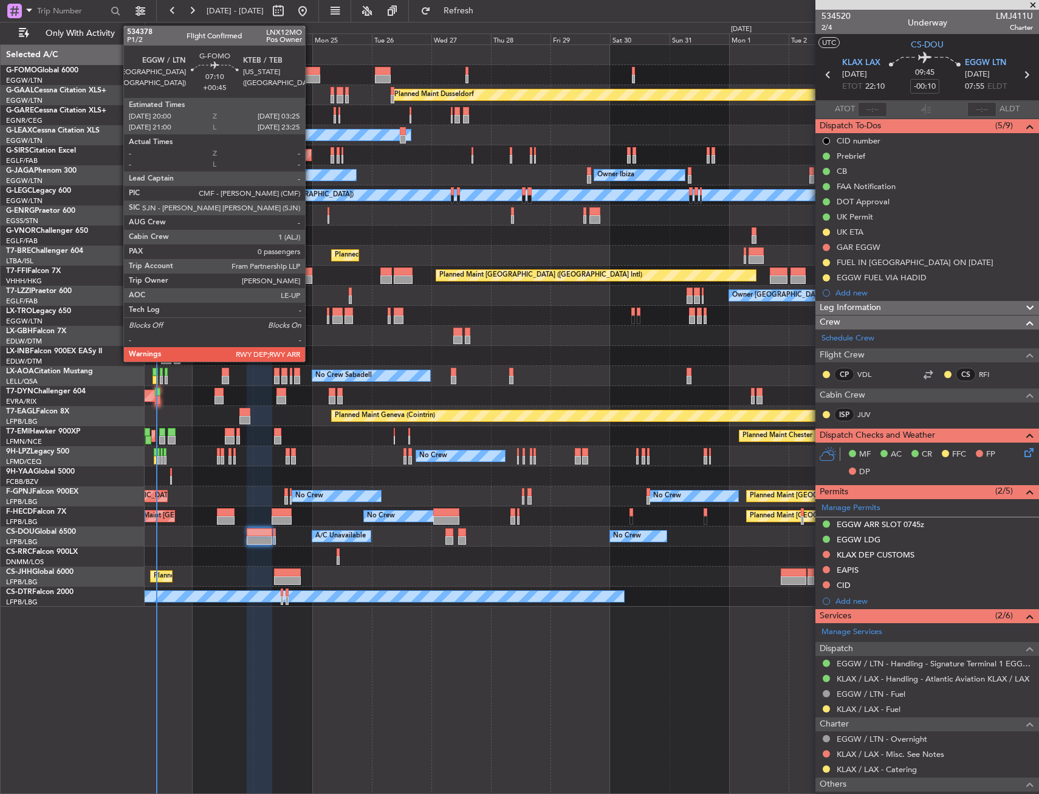
click at [311, 72] on div at bounding box center [310, 71] width 19 height 9
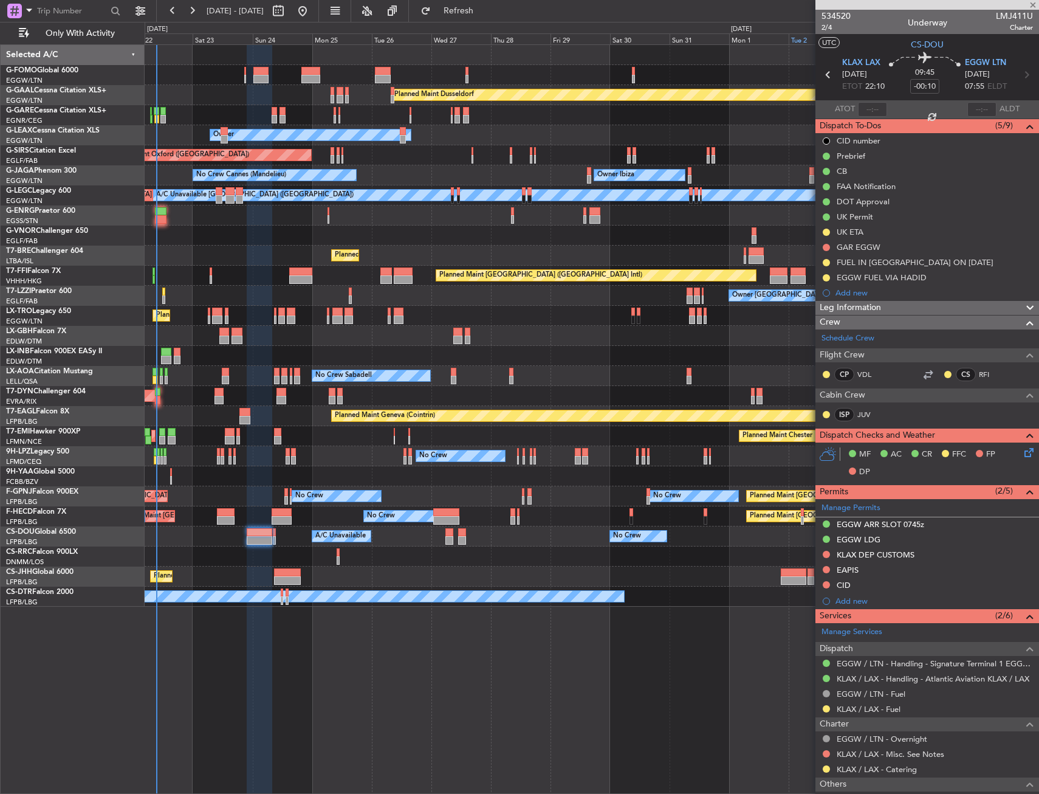
type input "+00:45"
type input "0"
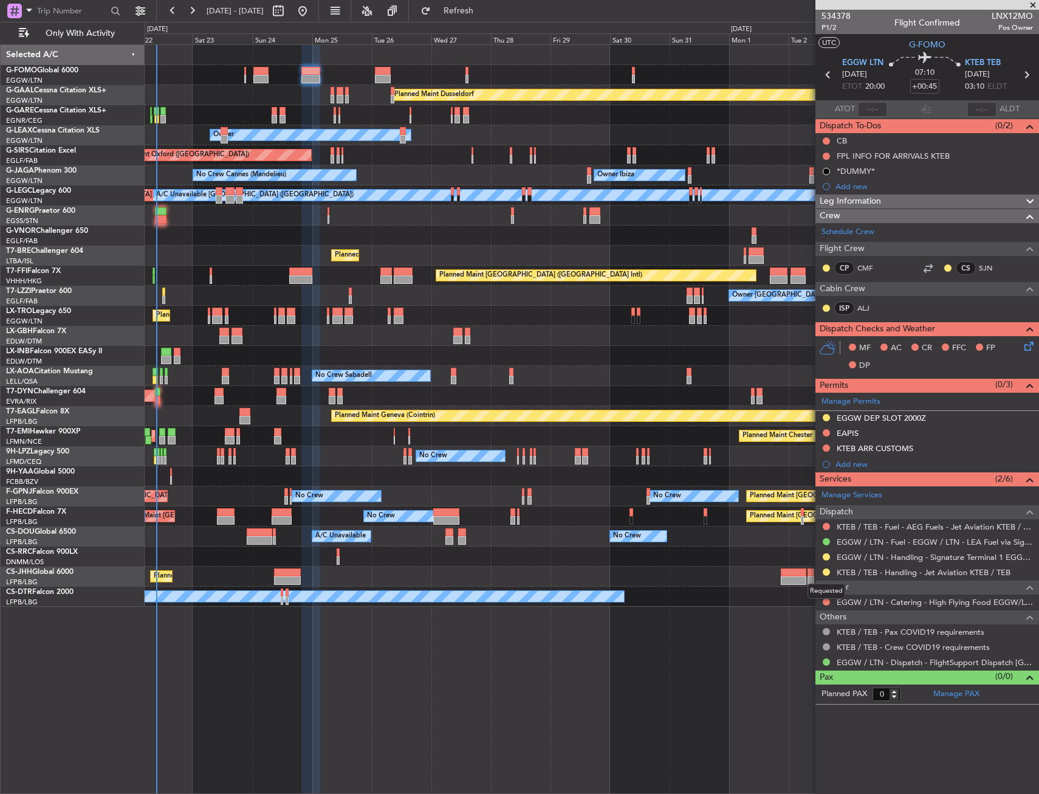
click at [822, 576] on mat-tooltip-component "Requested" at bounding box center [826, 591] width 55 height 32
click at [826, 569] on button at bounding box center [826, 571] width 7 height 7
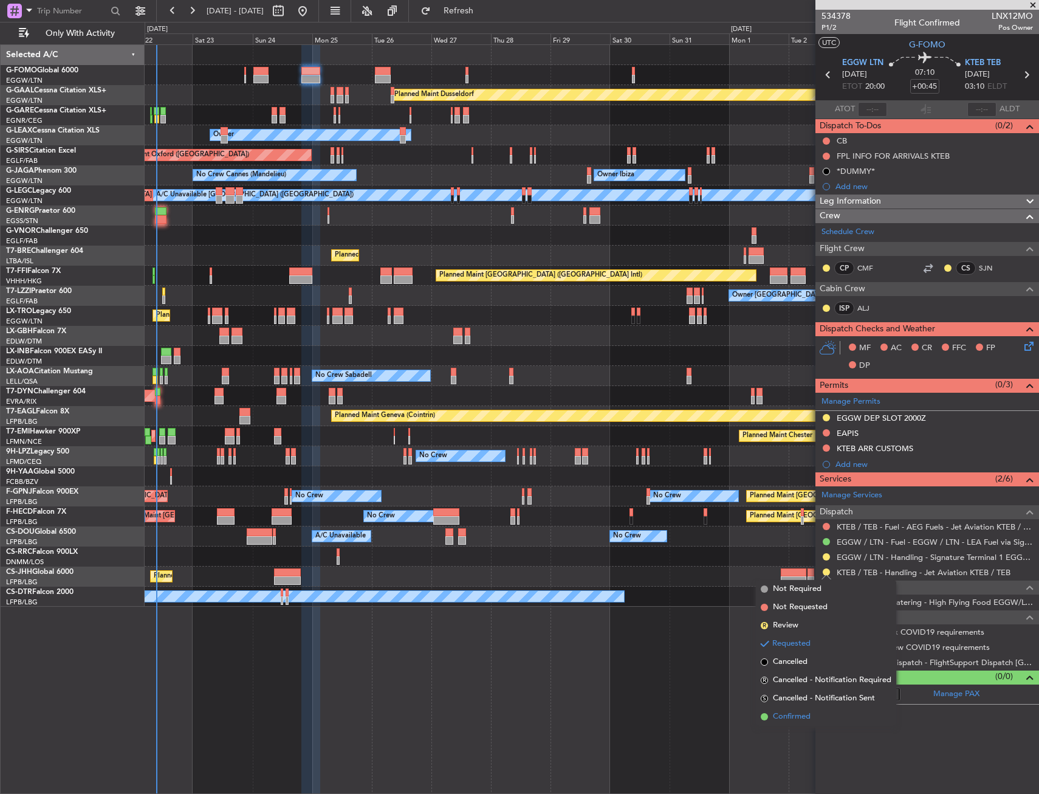
click at [800, 711] on span "Confirmed" at bounding box center [792, 717] width 38 height 12
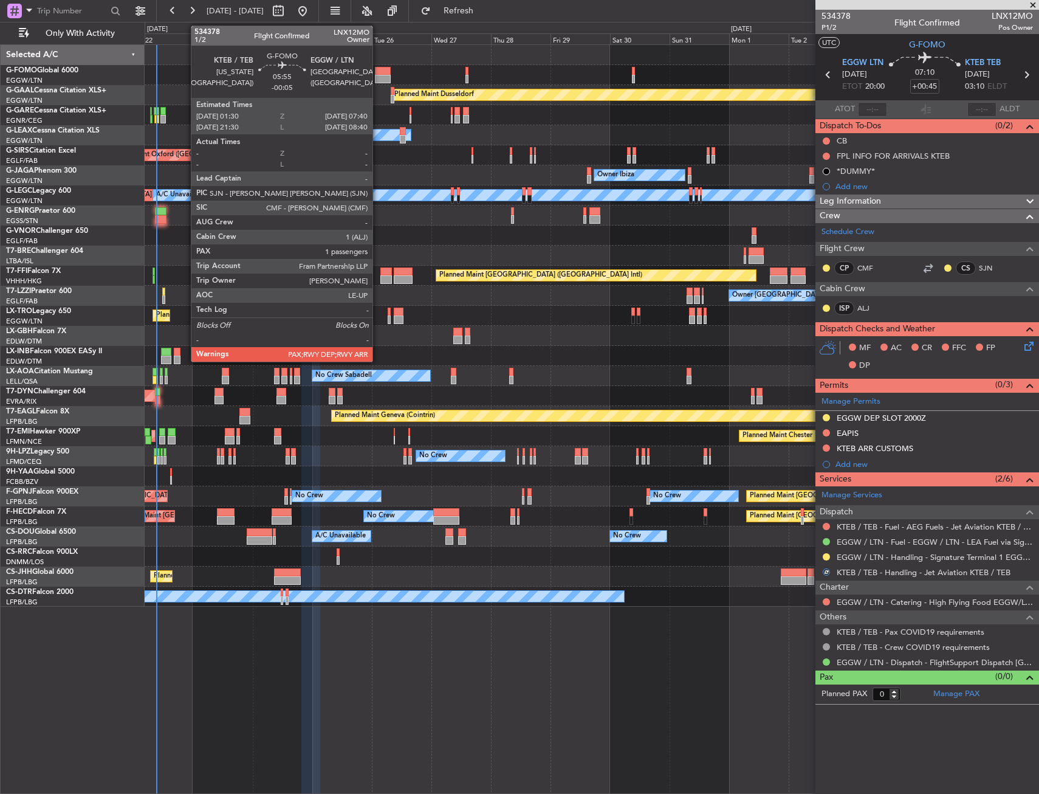
click at [378, 69] on div at bounding box center [383, 71] width 16 height 9
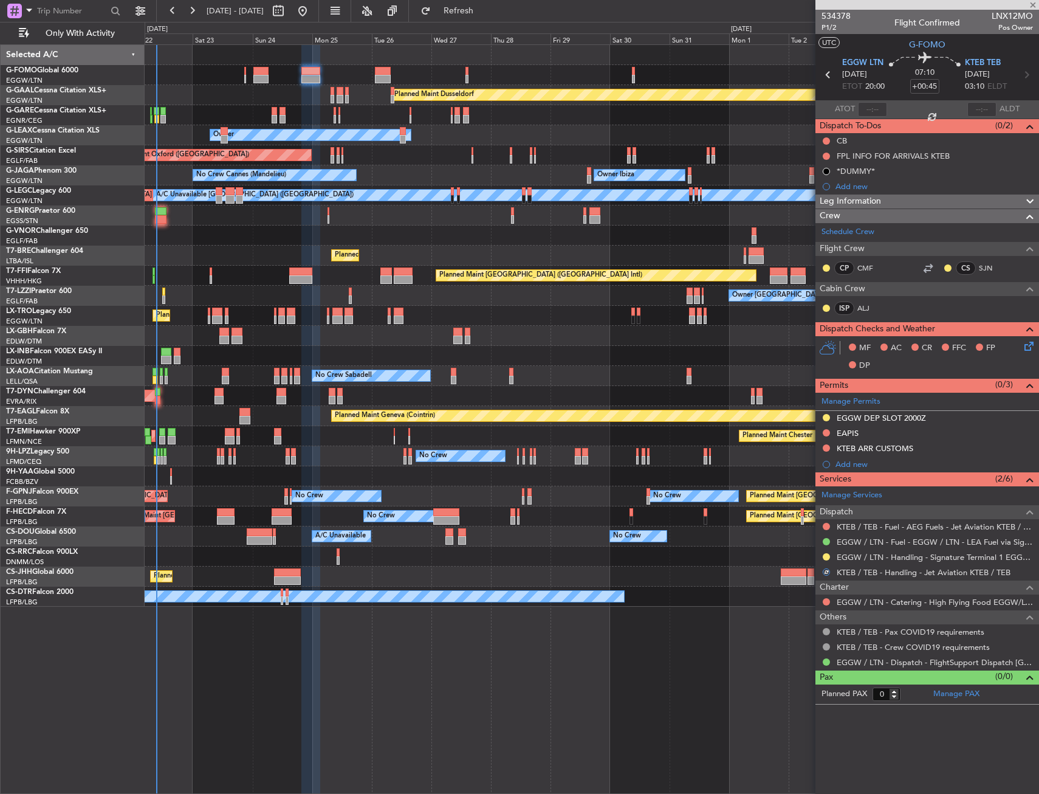
type input "-00:05"
type input "1"
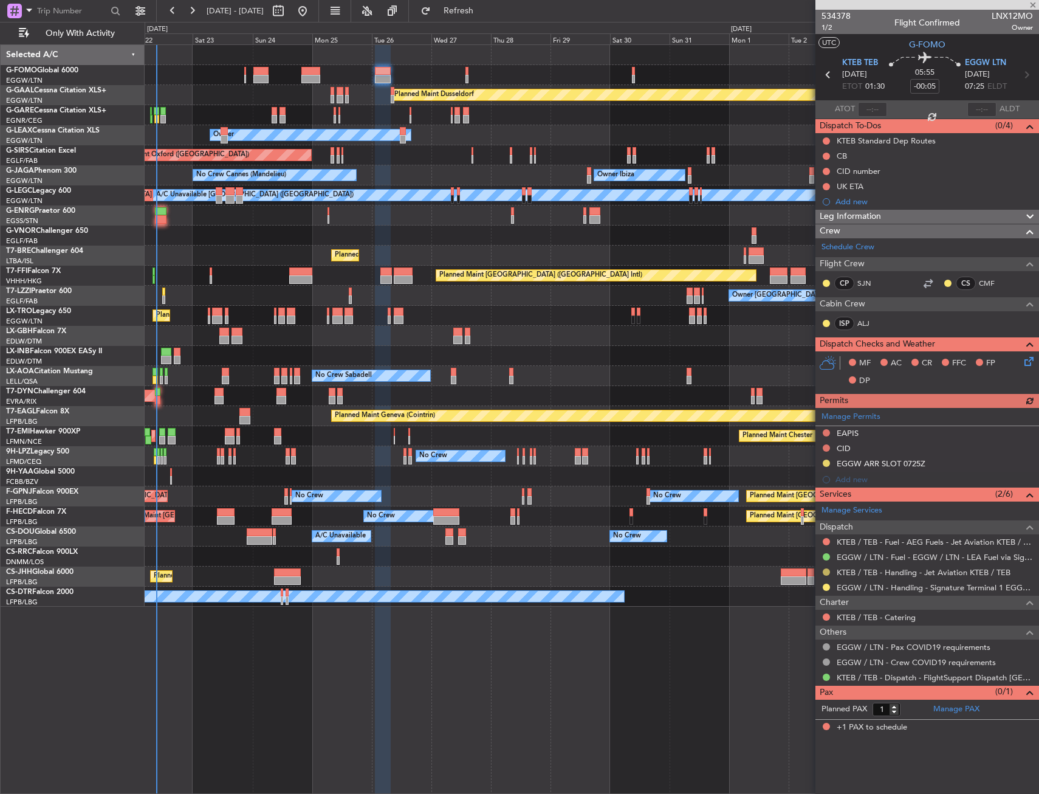
click at [824, 572] on button at bounding box center [826, 571] width 7 height 7
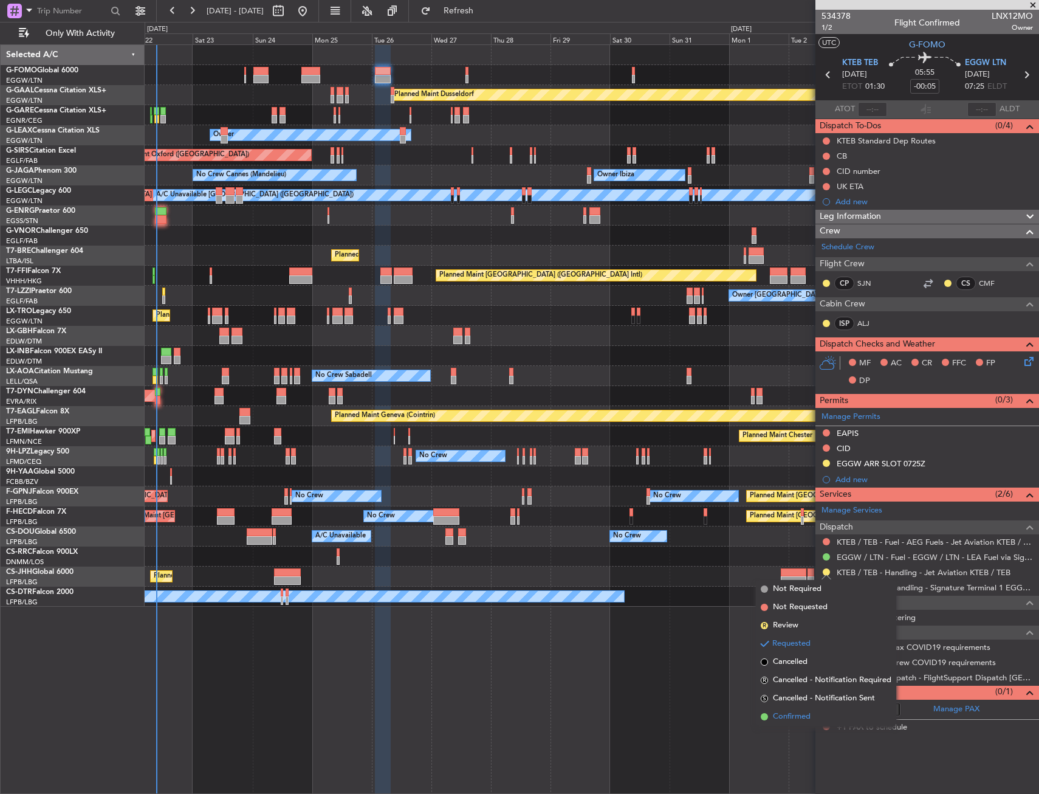
click at [775, 720] on span "Confirmed" at bounding box center [792, 717] width 38 height 12
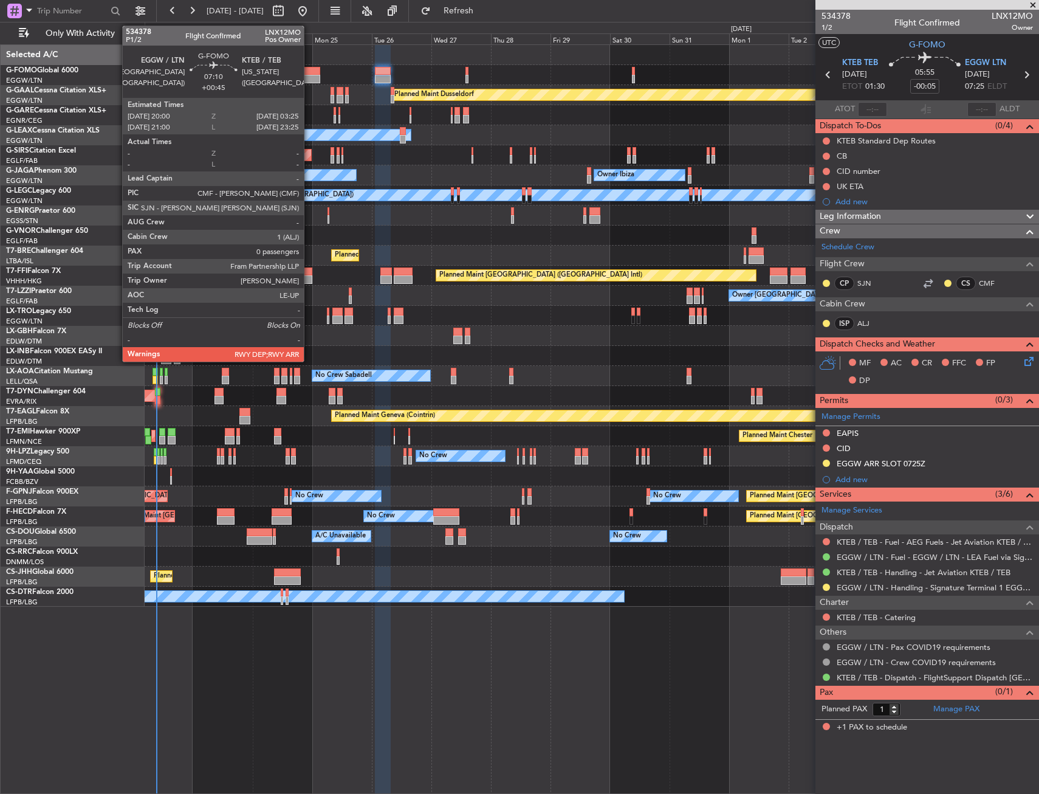
click at [309, 78] on div at bounding box center [310, 79] width 19 height 9
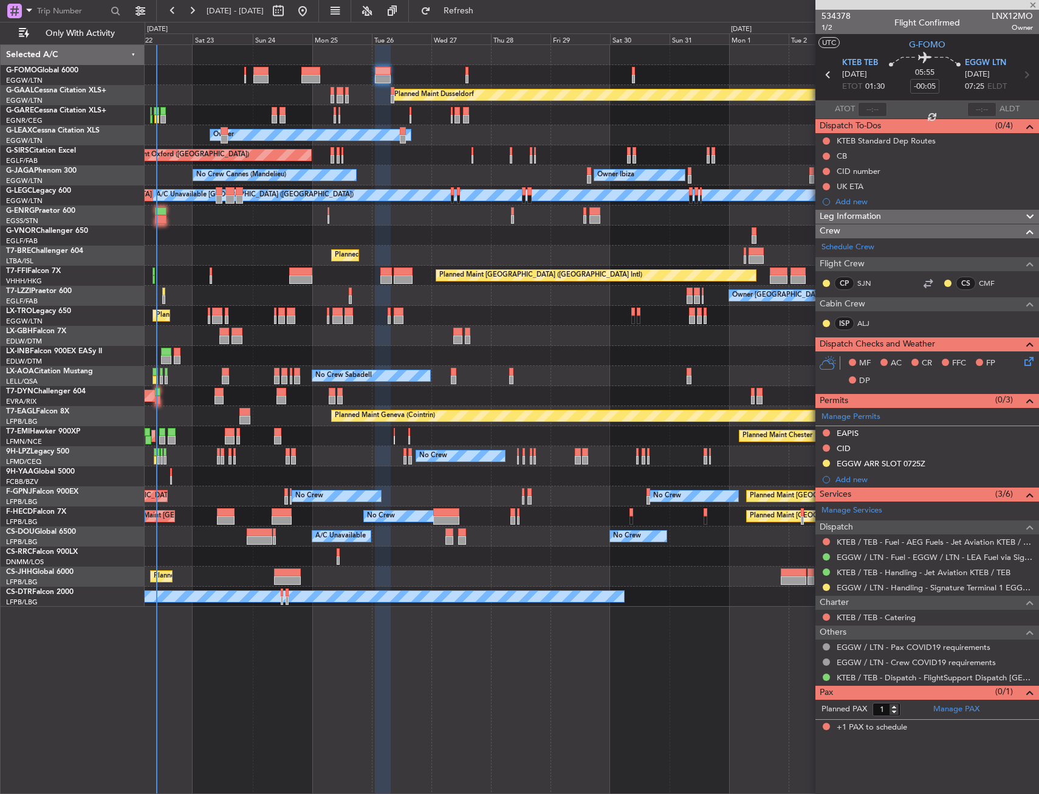
type input "+00:45"
type input "0"
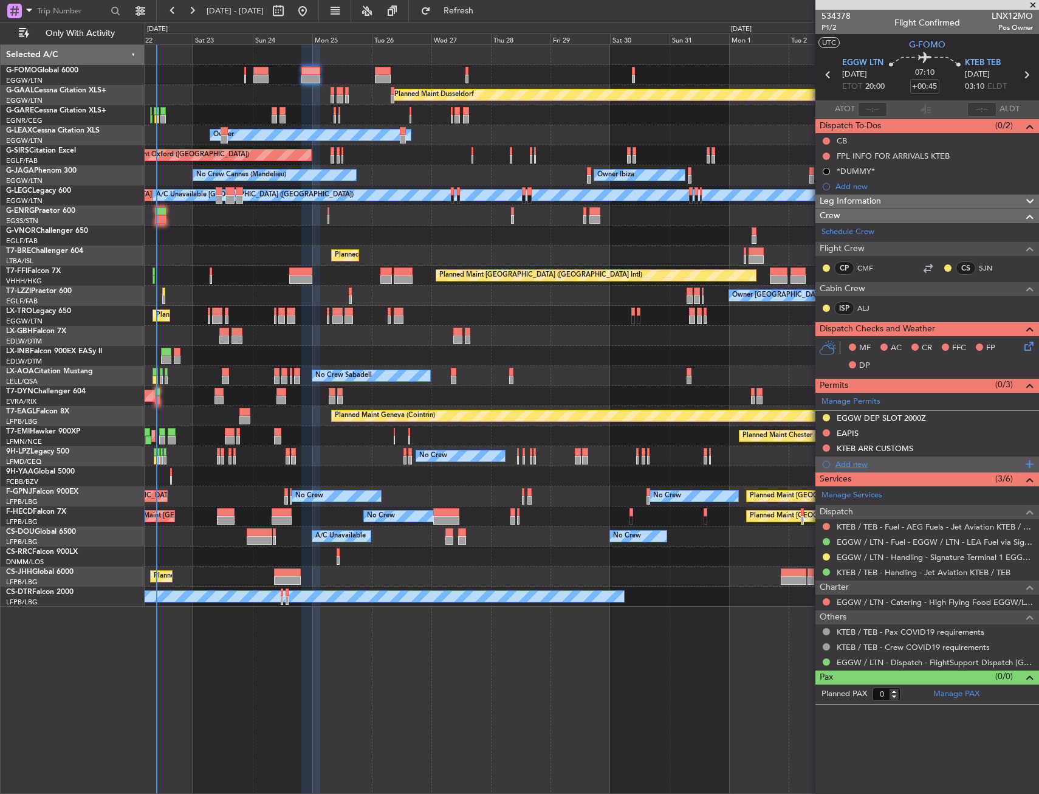
click at [859, 467] on div "Add new" at bounding box center [929, 464] width 187 height 10
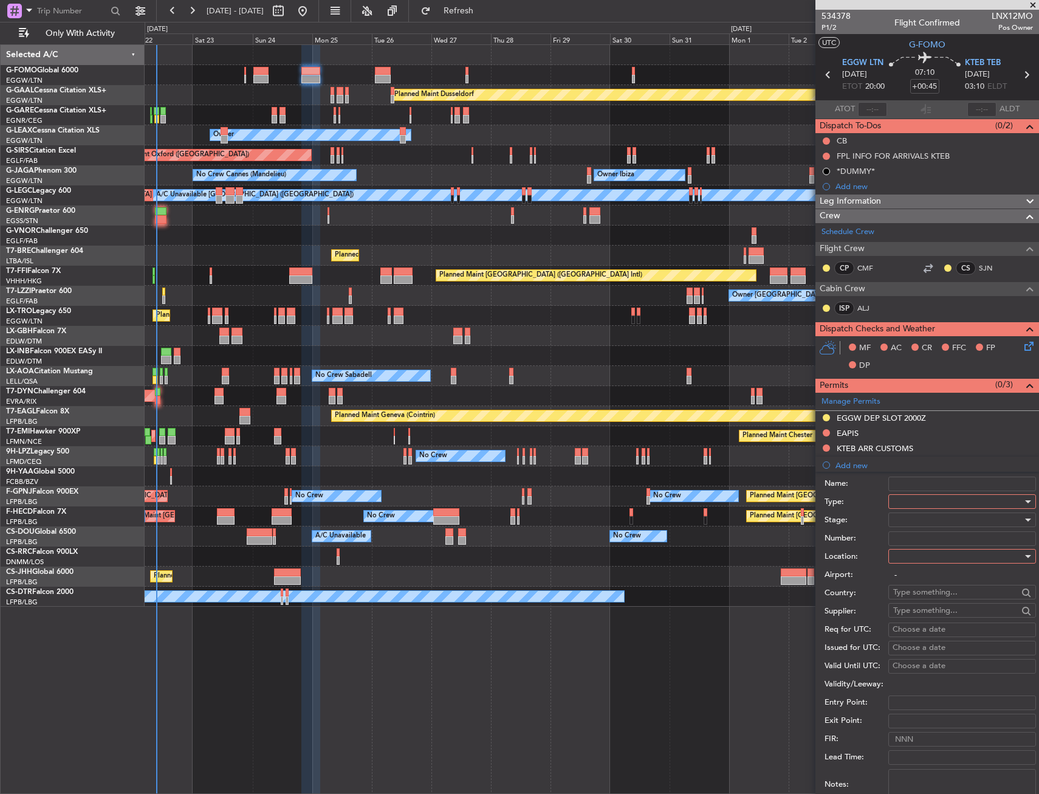
click at [906, 502] on div at bounding box center [957, 501] width 129 height 18
click at [756, 625] on div at bounding box center [519, 397] width 1039 height 794
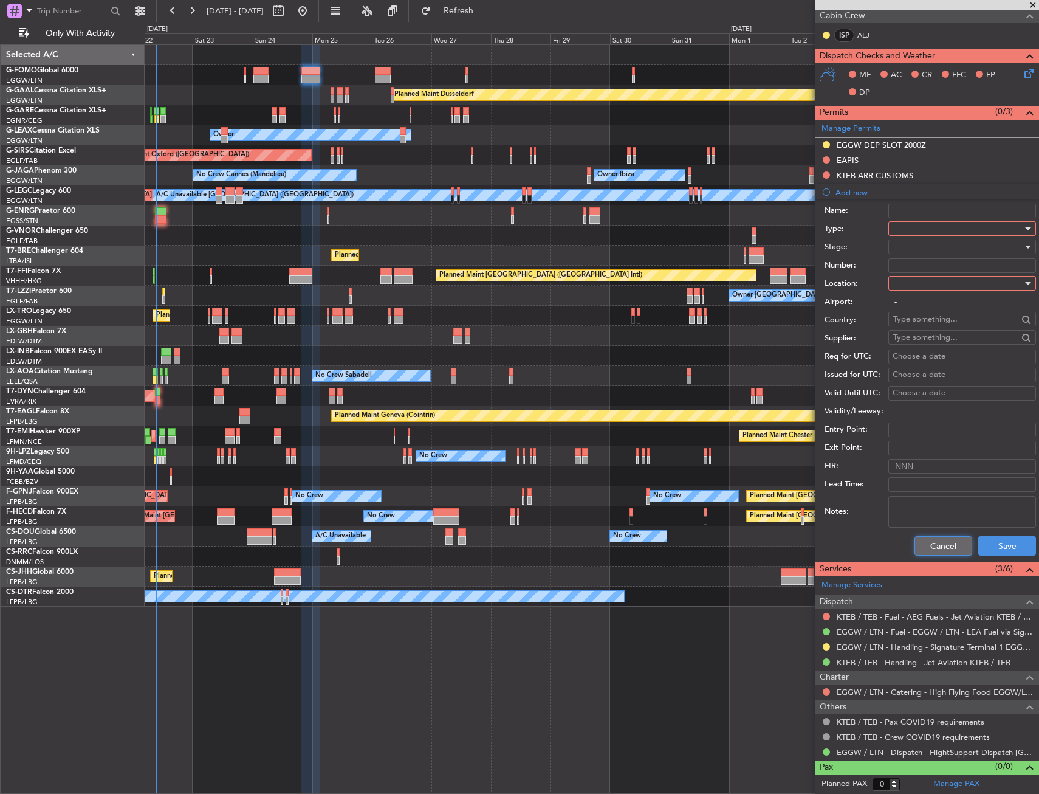
click at [934, 549] on button "Cancel" at bounding box center [944, 545] width 58 height 19
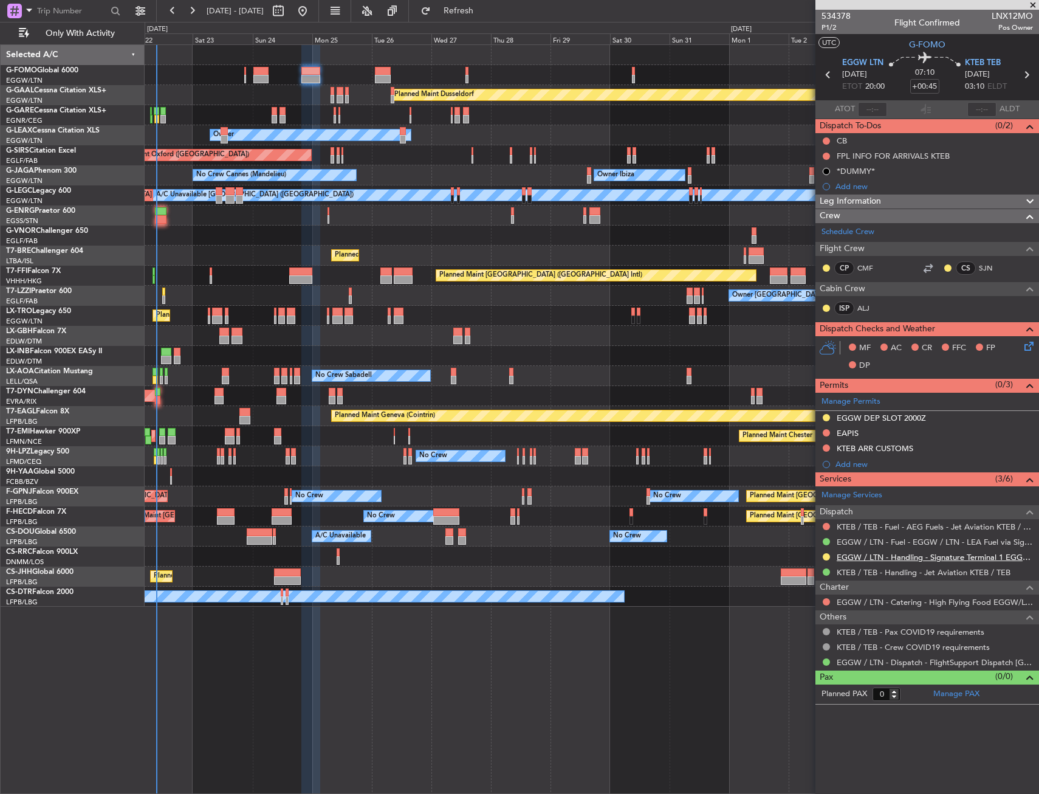
scroll to position [0, 0]
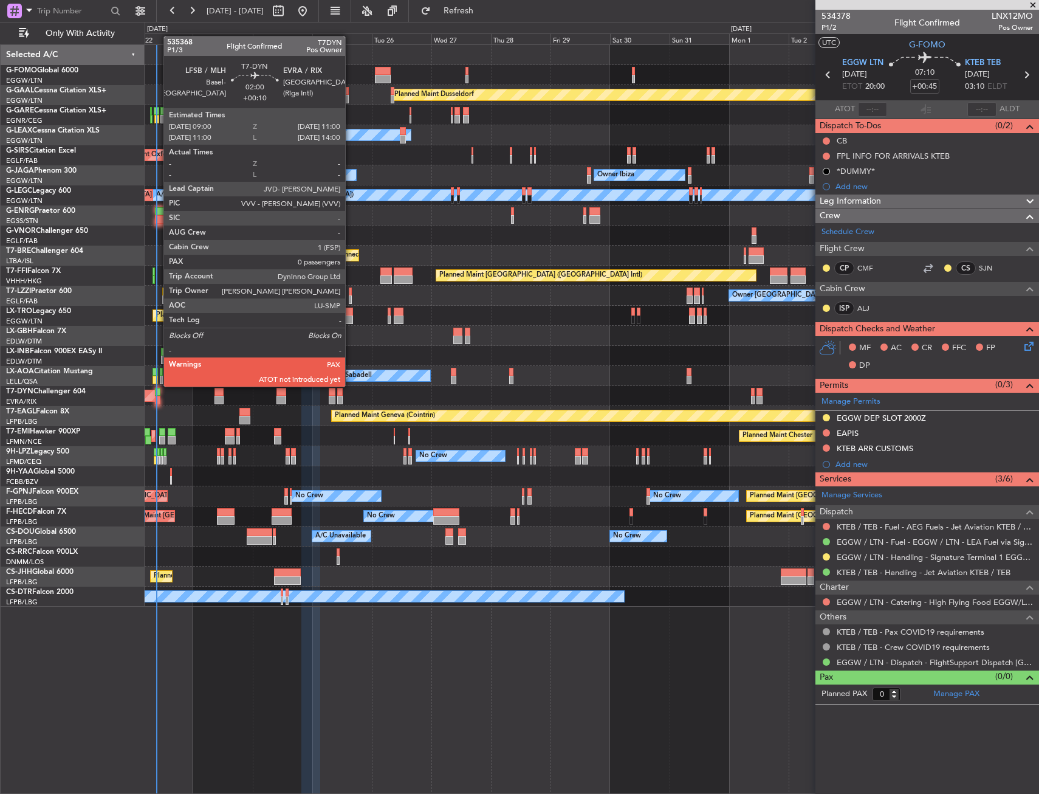
click at [158, 396] on div at bounding box center [157, 400] width 5 height 9
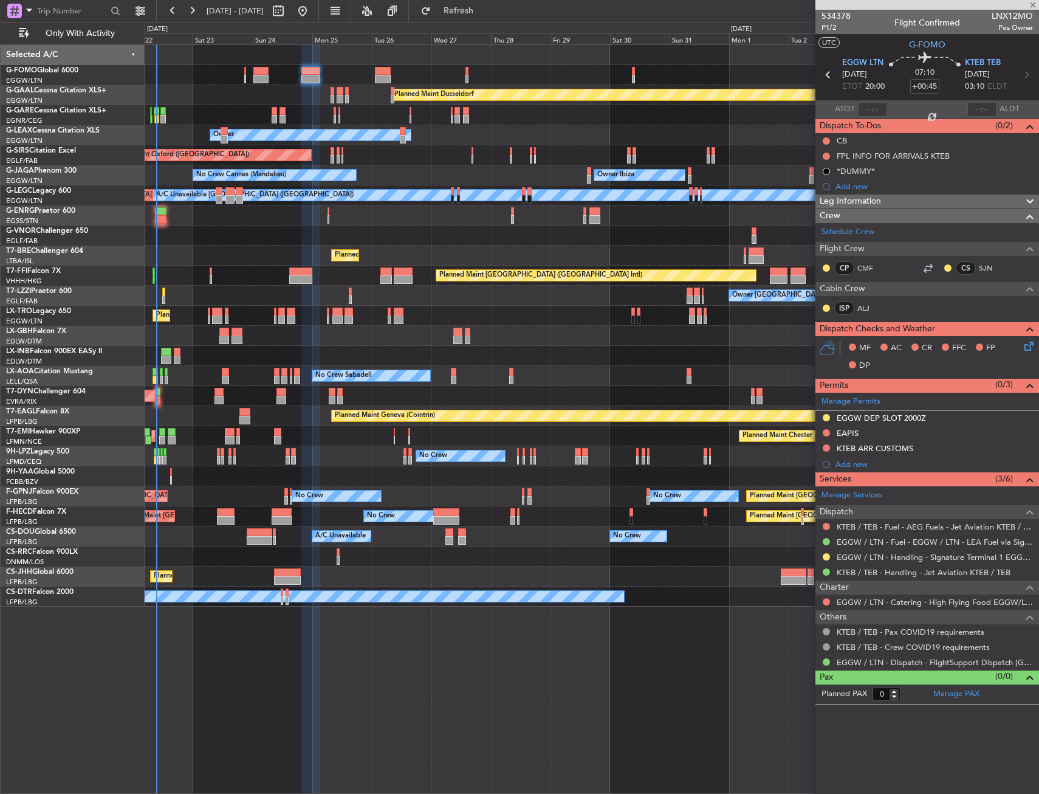
type input "+00:10"
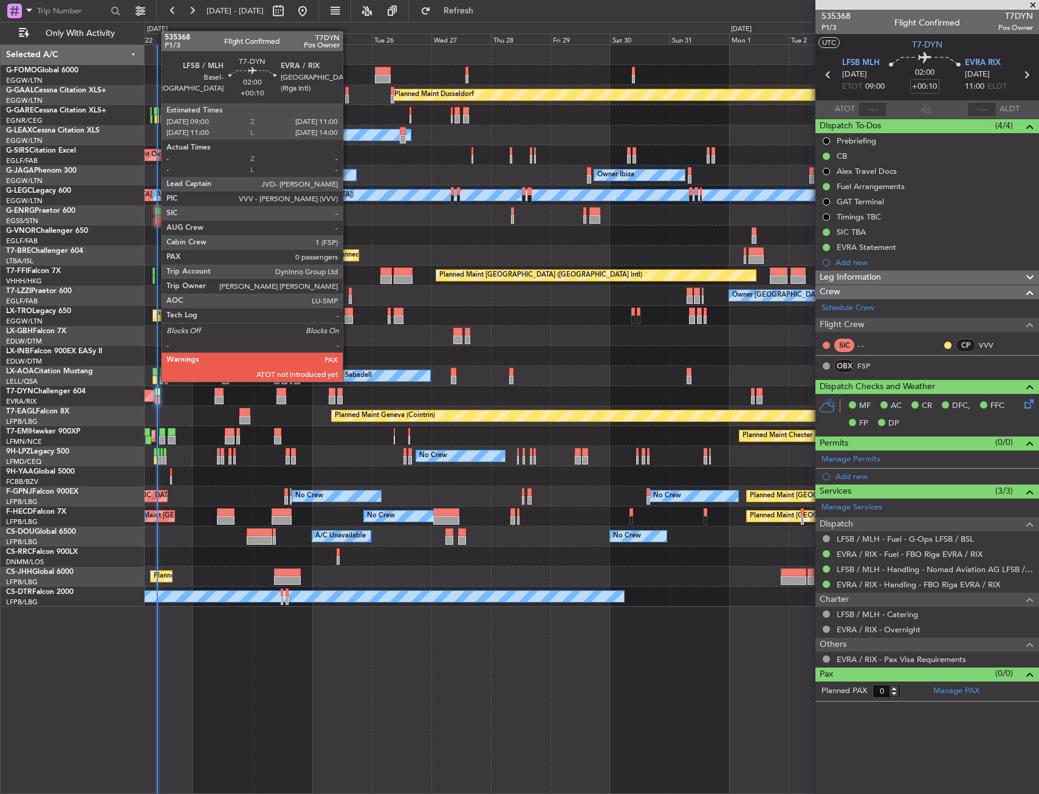
click at [155, 391] on div at bounding box center [157, 392] width 5 height 9
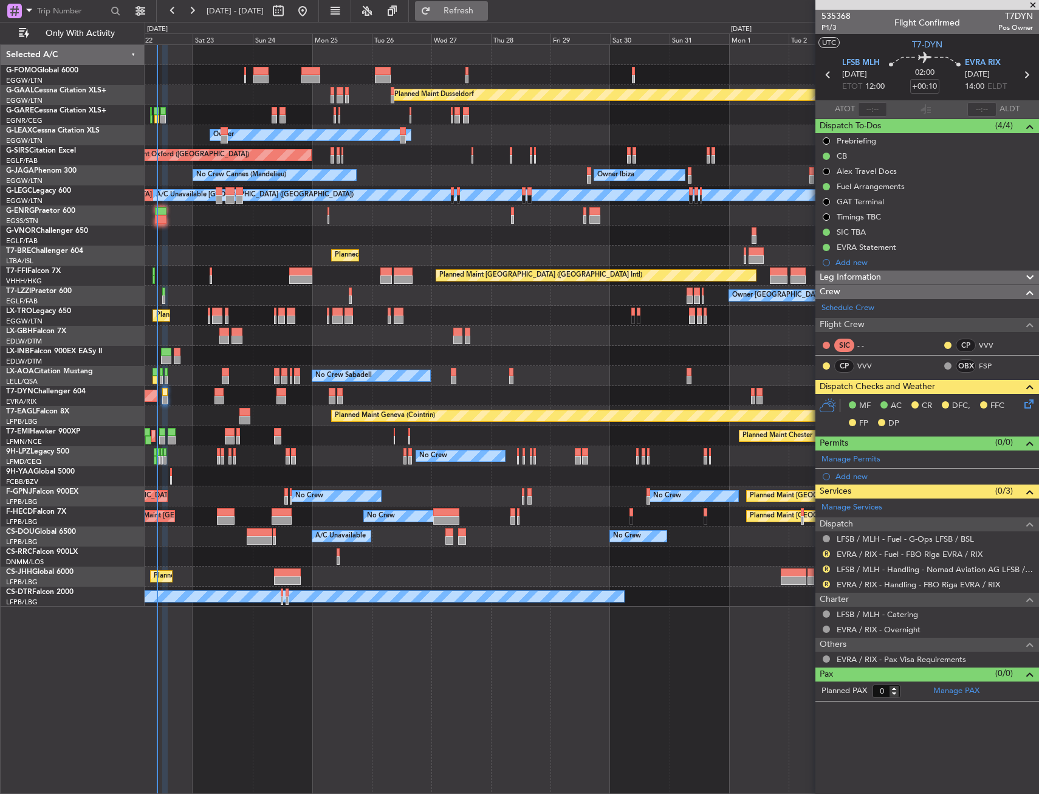
click at [483, 17] on button "Refresh" at bounding box center [451, 10] width 73 height 19
click at [826, 552] on button "R" at bounding box center [826, 553] width 7 height 7
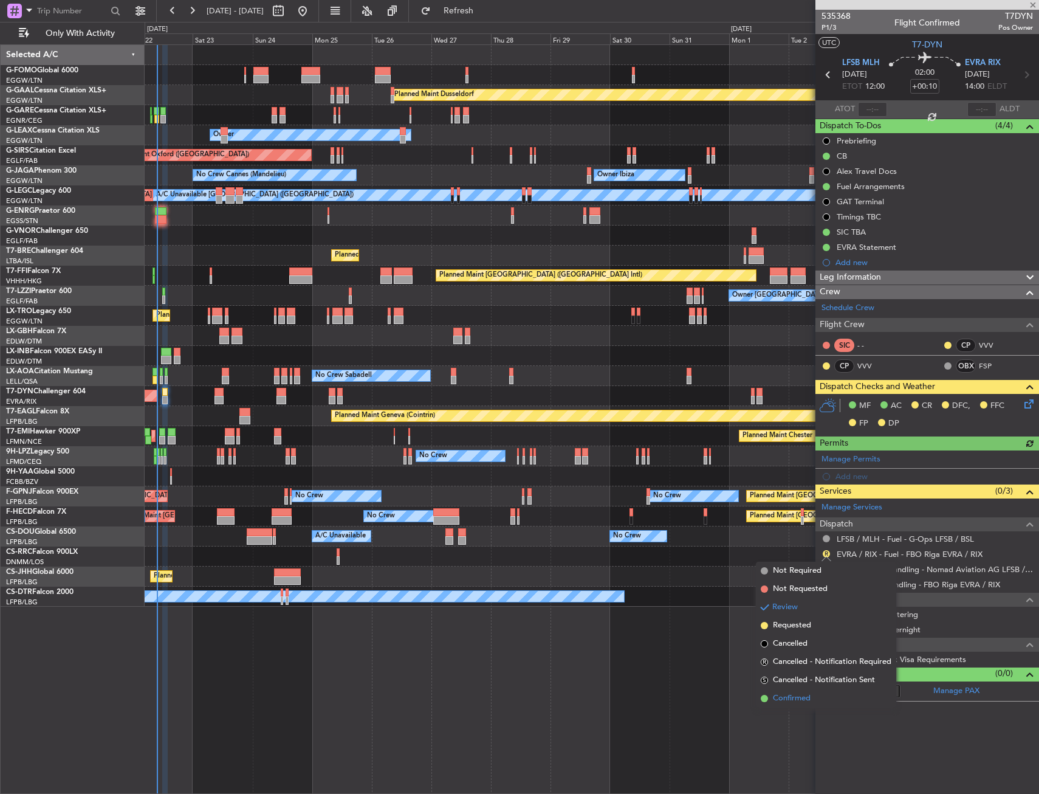
click at [786, 695] on span "Confirmed" at bounding box center [792, 698] width 38 height 12
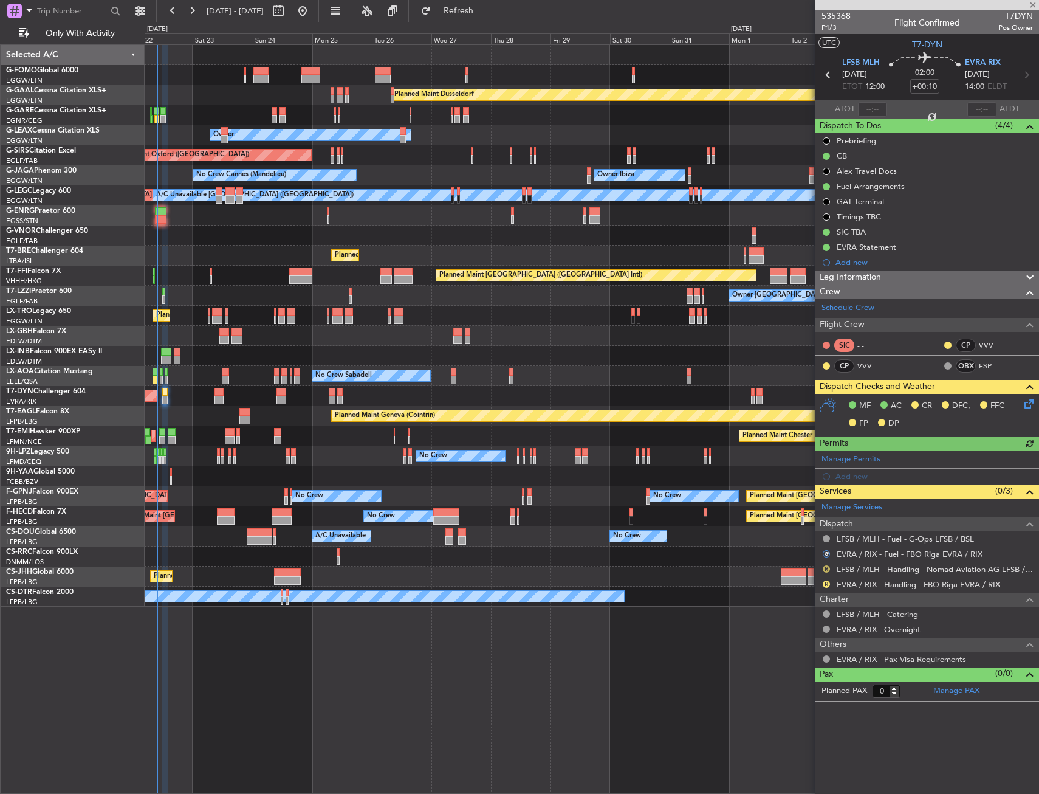
click at [824, 566] on button "R" at bounding box center [826, 568] width 7 height 7
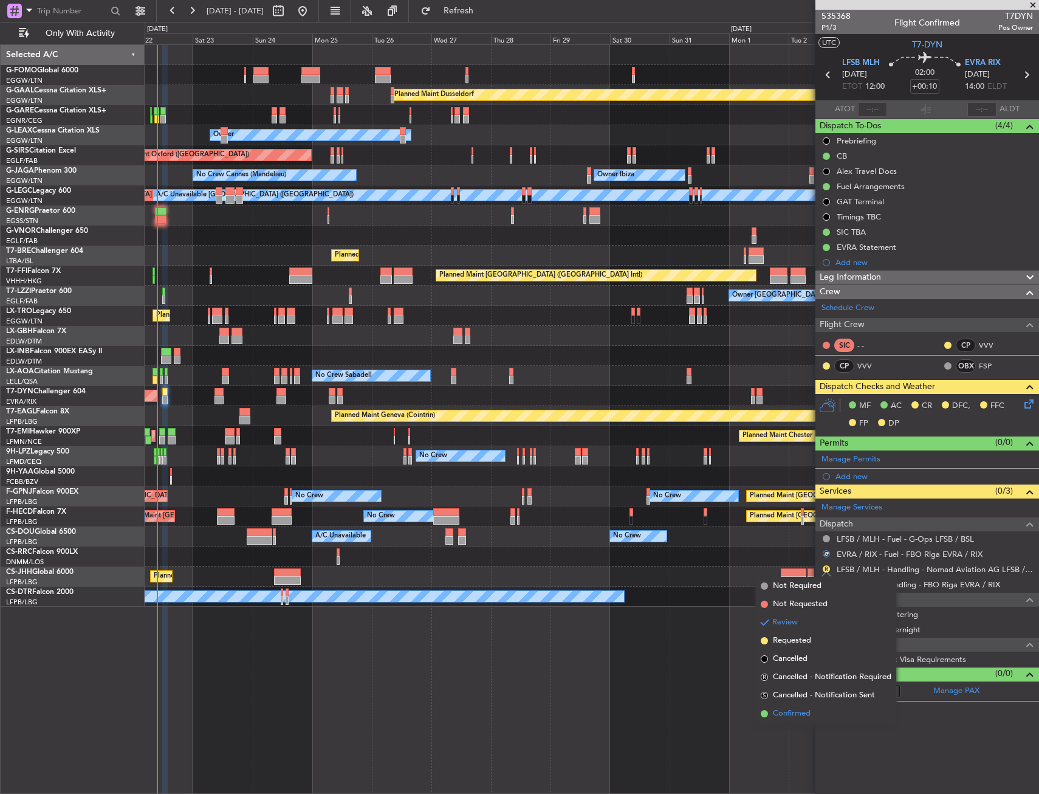
click at [782, 711] on span "Confirmed" at bounding box center [792, 713] width 38 height 12
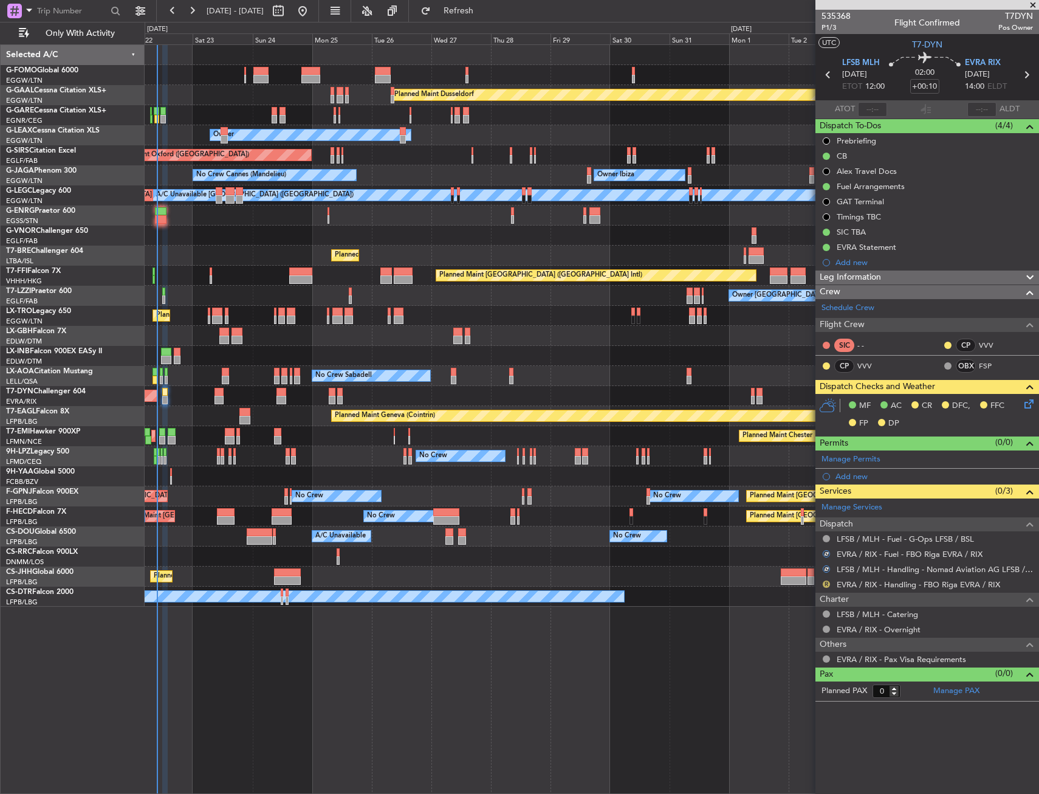
click at [827, 581] on button "R" at bounding box center [826, 583] width 7 height 7
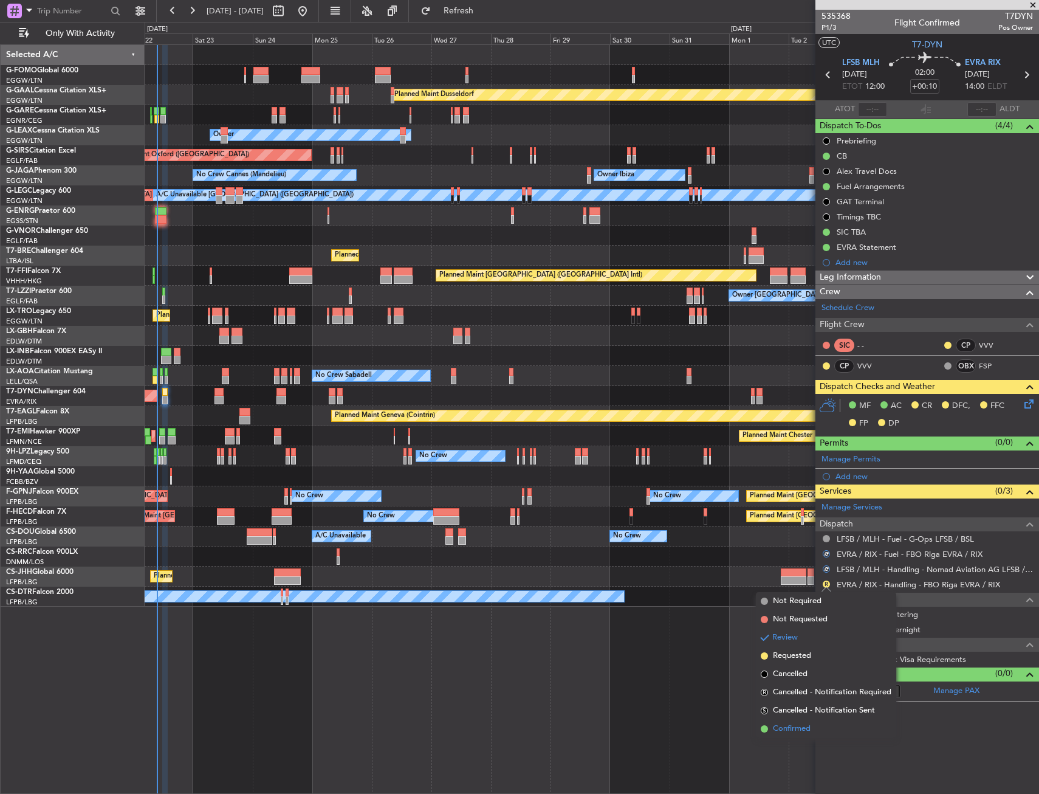
click at [766, 726] on span at bounding box center [764, 728] width 7 height 7
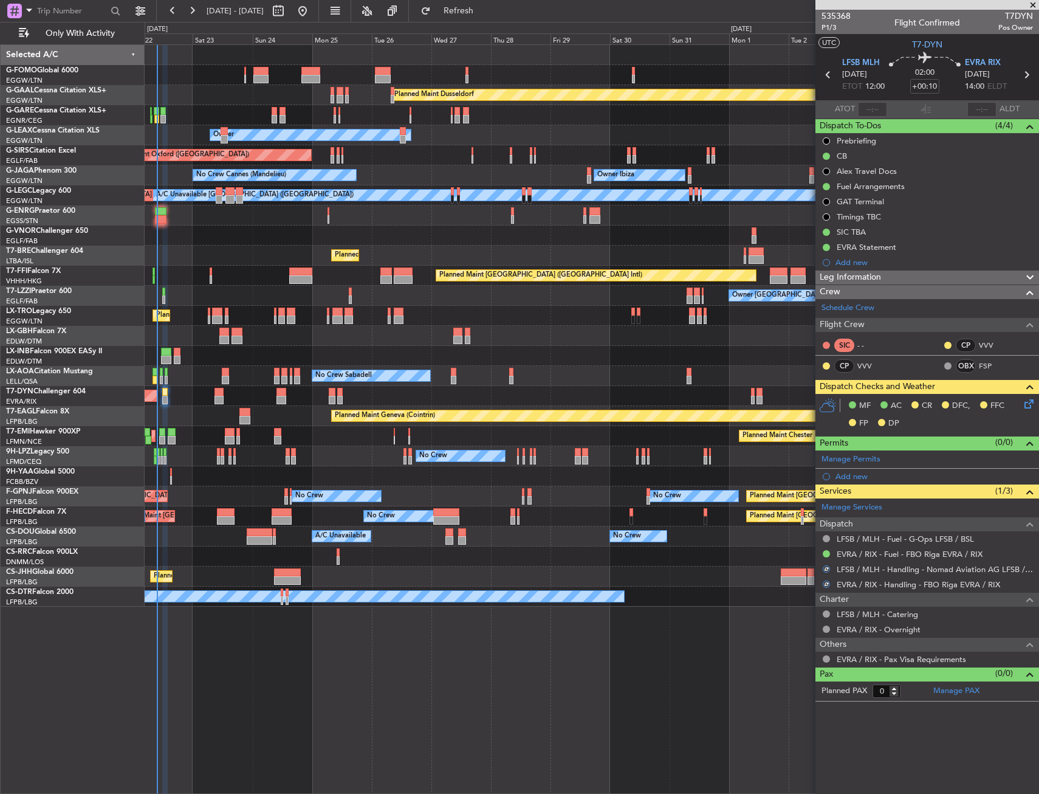
click at [1032, 400] on icon at bounding box center [1027, 402] width 10 height 10
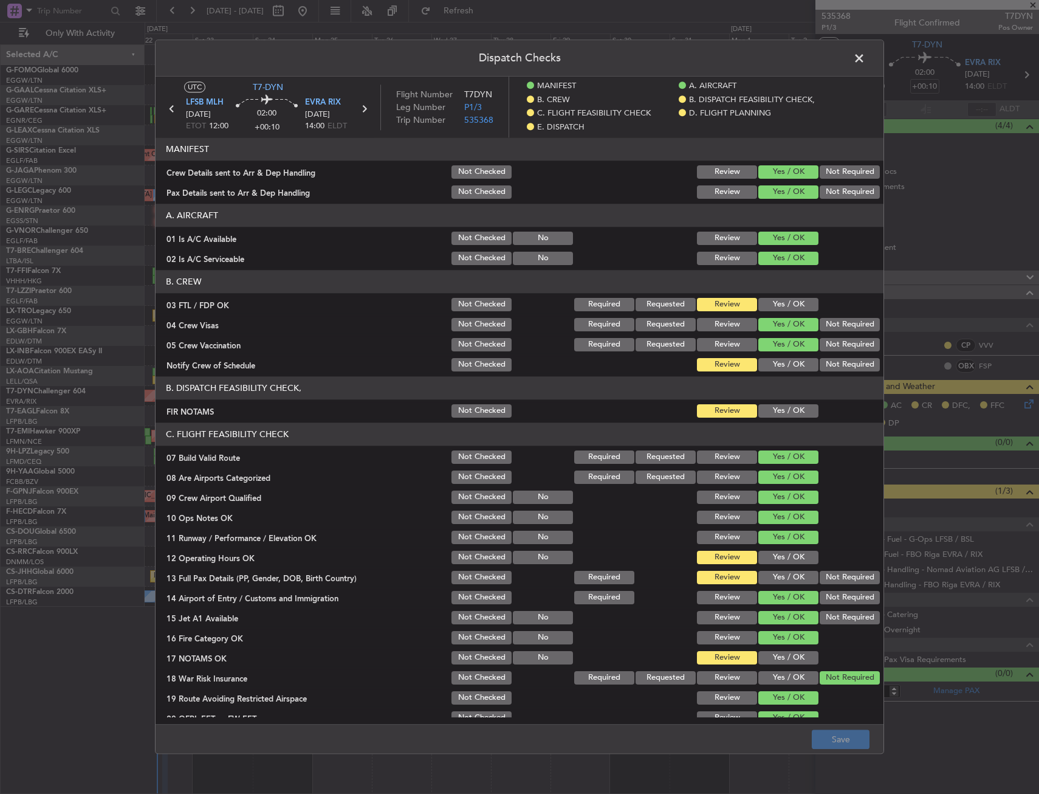
click at [784, 300] on button "Yes / OK" at bounding box center [789, 304] width 60 height 13
click at [669, 300] on button "Requested" at bounding box center [666, 304] width 60 height 13
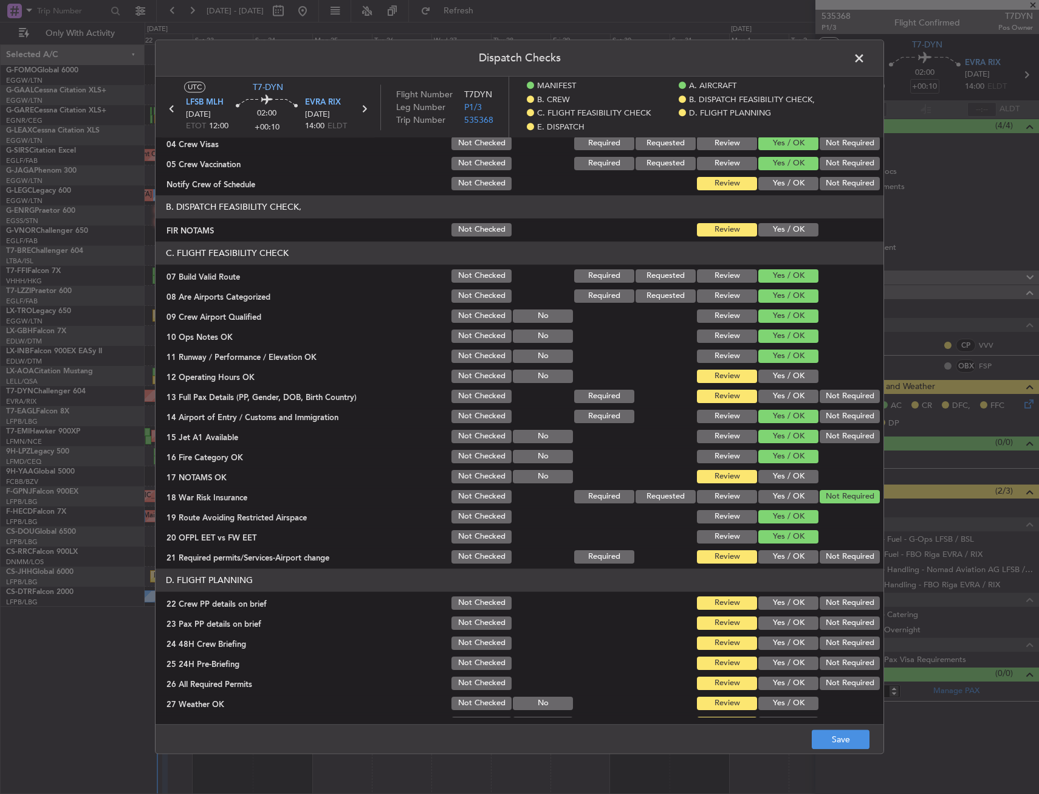
scroll to position [182, 0]
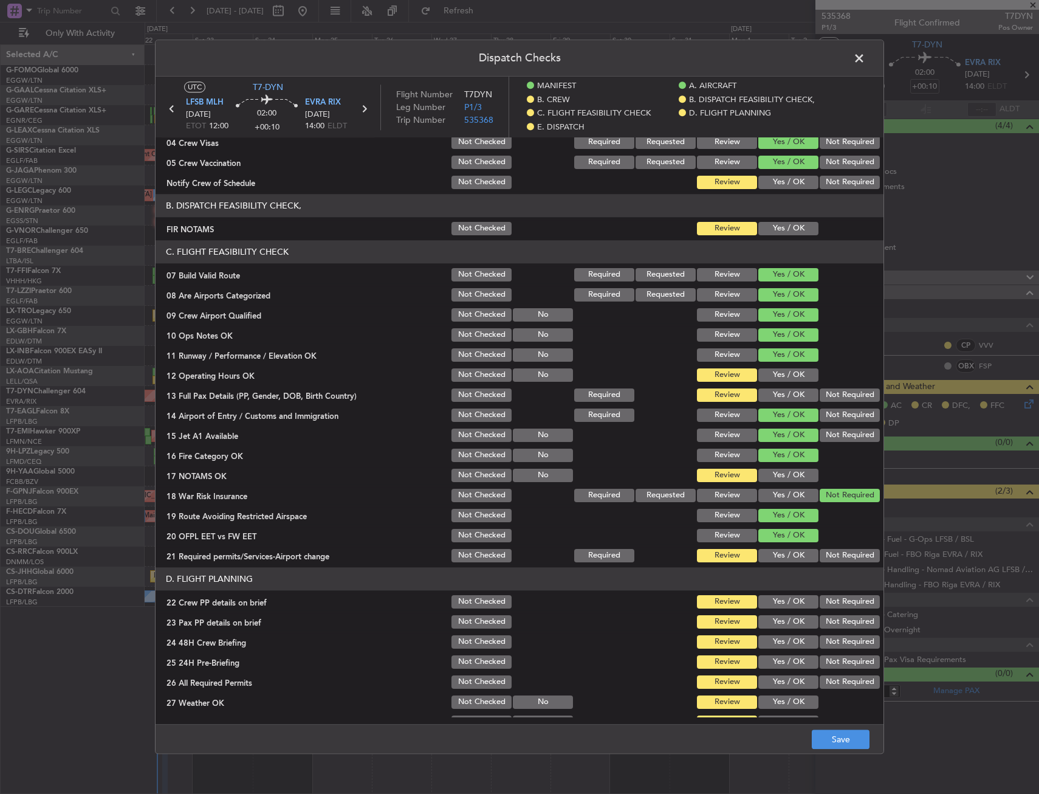
click at [776, 376] on button "Yes / OK" at bounding box center [789, 374] width 60 height 13
click at [776, 394] on button "Yes / OK" at bounding box center [789, 394] width 60 height 13
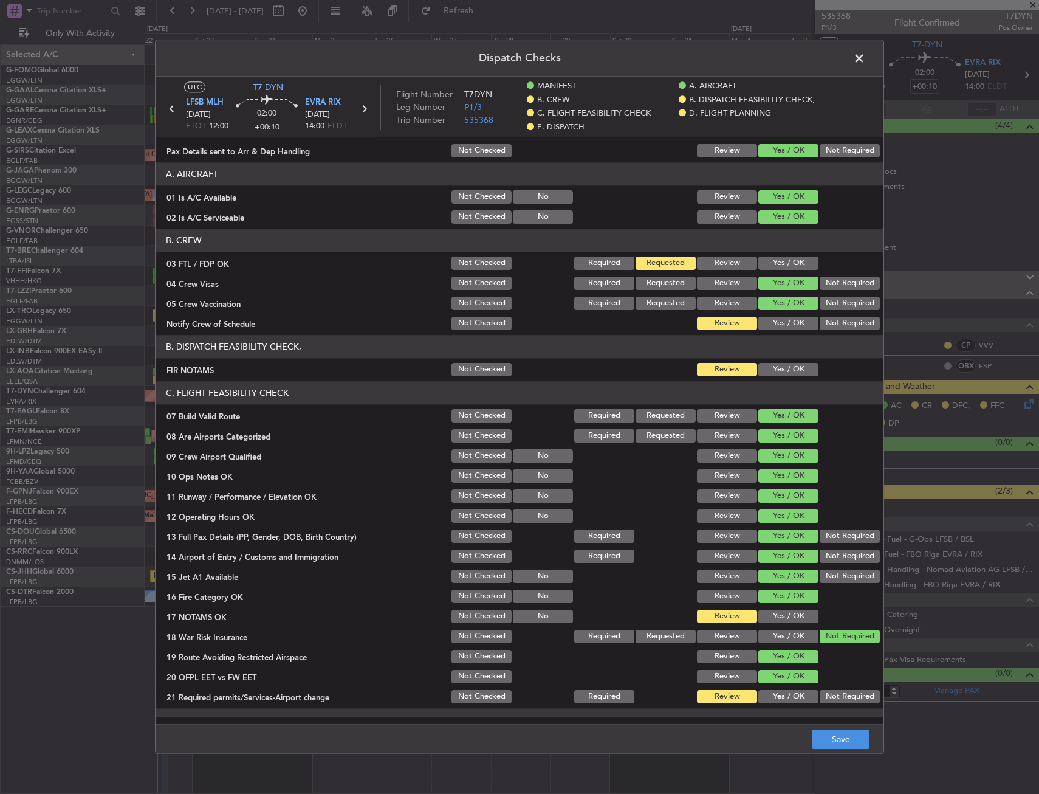
scroll to position [0, 0]
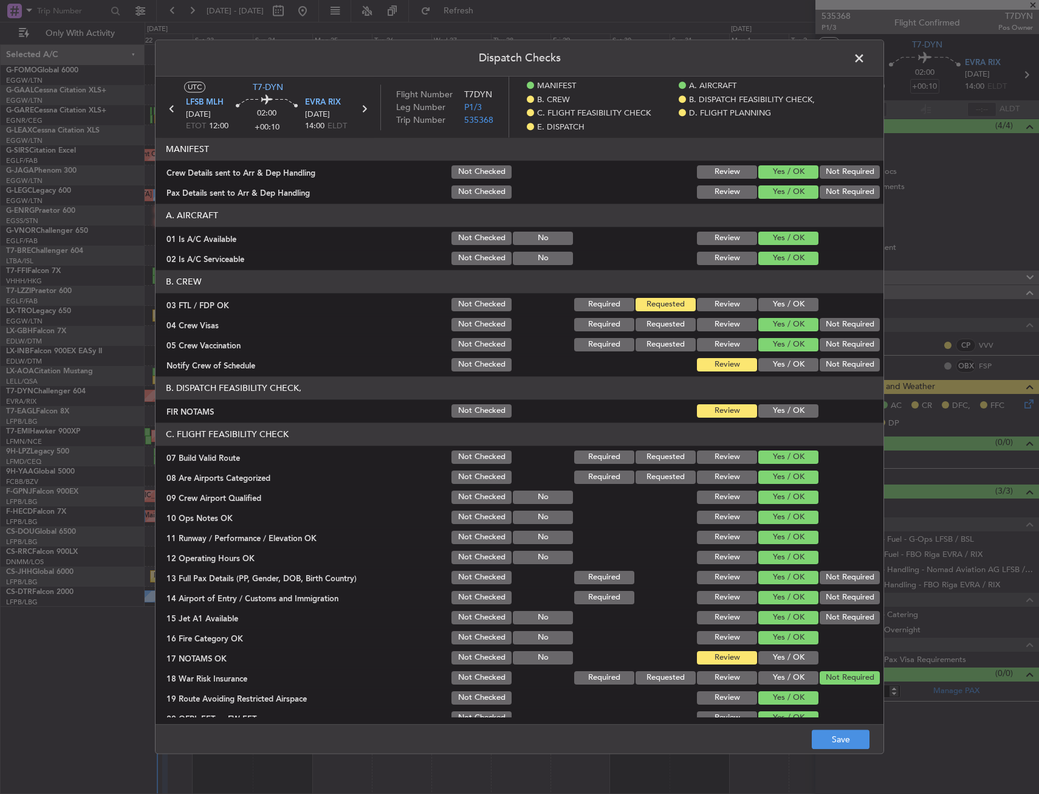
click at [718, 308] on button "Review" at bounding box center [727, 304] width 60 height 13
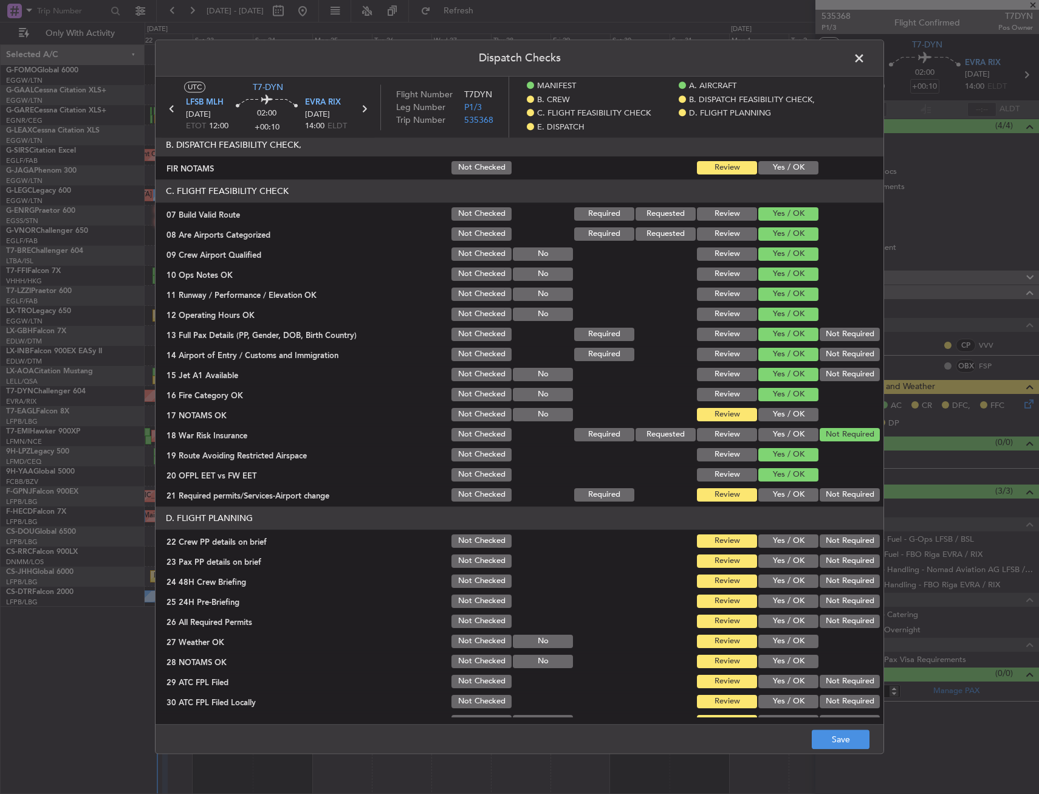
click at [773, 407] on div "Yes / OK" at bounding box center [787, 414] width 61 height 17
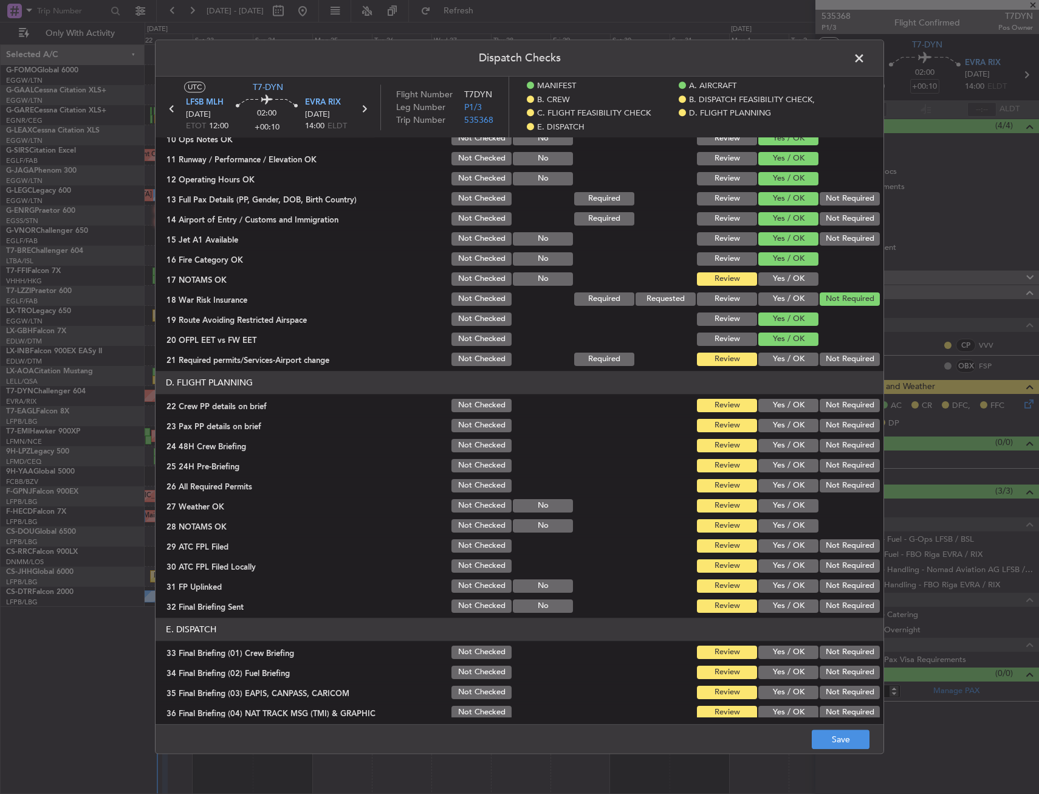
scroll to position [425, 0]
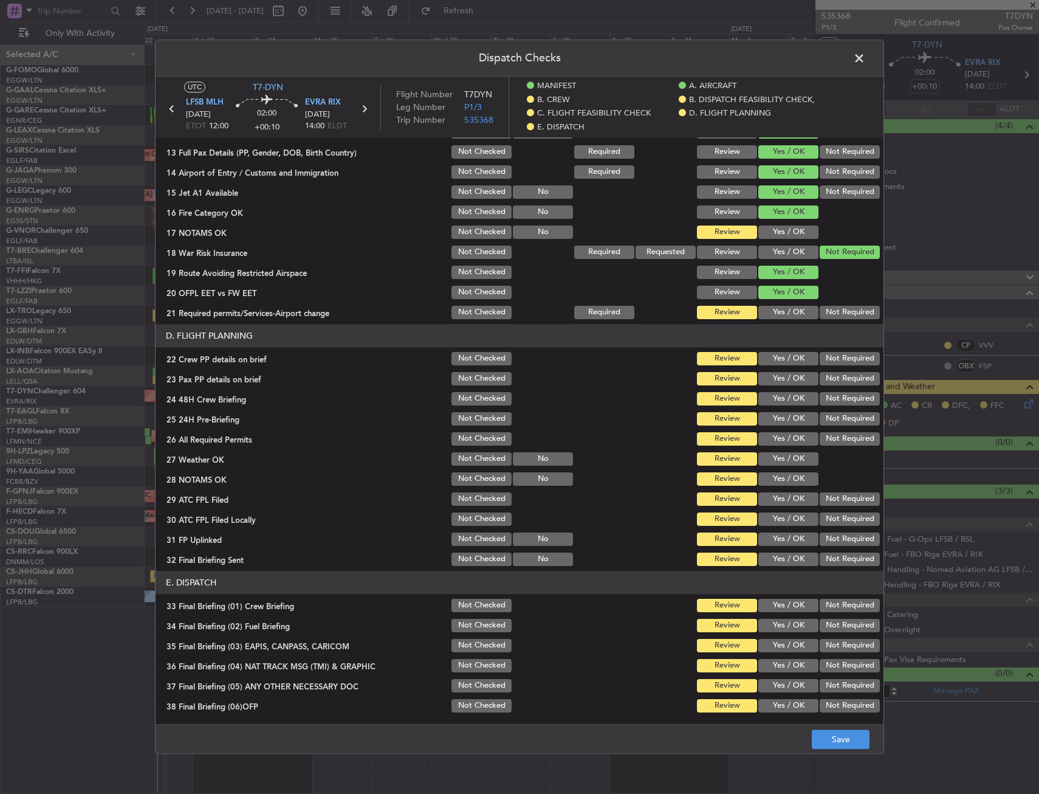
click at [773, 235] on button "Yes / OK" at bounding box center [789, 231] width 60 height 13
click at [770, 308] on button "Yes / OK" at bounding box center [789, 312] width 60 height 13
click at [776, 357] on button "Yes / OK" at bounding box center [789, 358] width 60 height 13
click at [779, 376] on button "Yes / OK" at bounding box center [789, 378] width 60 height 13
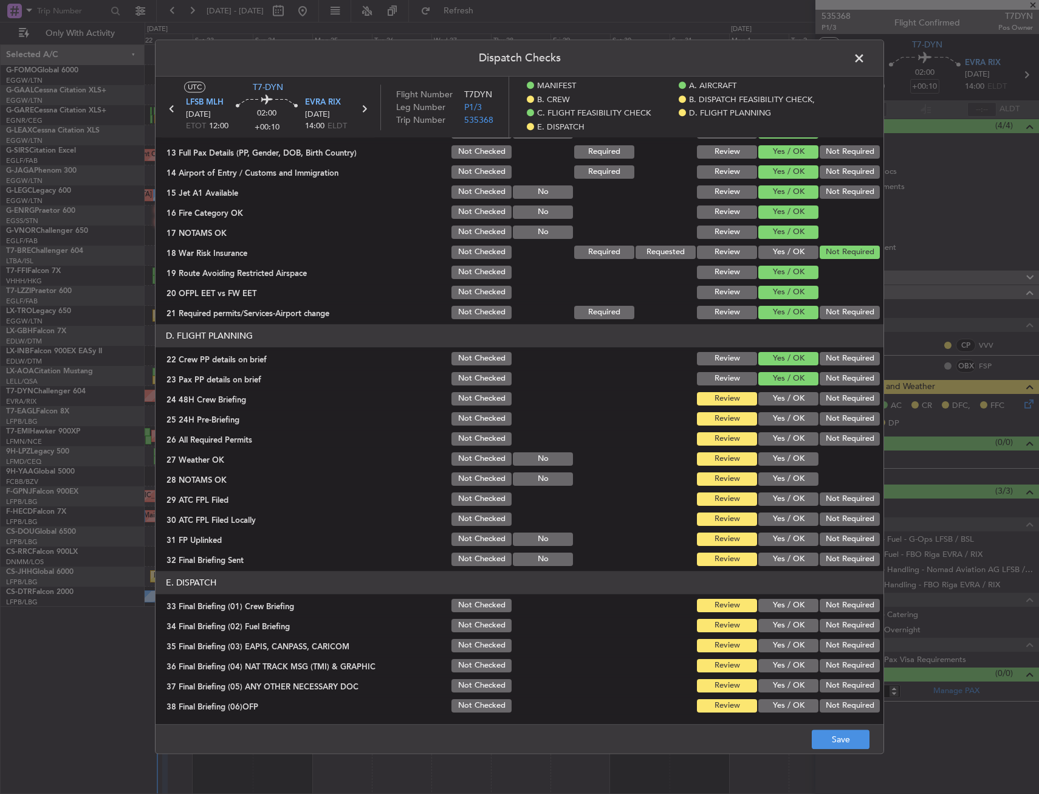
click at [781, 398] on button "Yes / OK" at bounding box center [789, 398] width 60 height 13
click at [782, 422] on button "Yes / OK" at bounding box center [789, 418] width 60 height 13
click at [782, 438] on button "Yes / OK" at bounding box center [789, 438] width 60 height 13
click at [780, 458] on button "Yes / OK" at bounding box center [789, 458] width 60 height 13
click at [779, 484] on button "Yes / OK" at bounding box center [789, 478] width 60 height 13
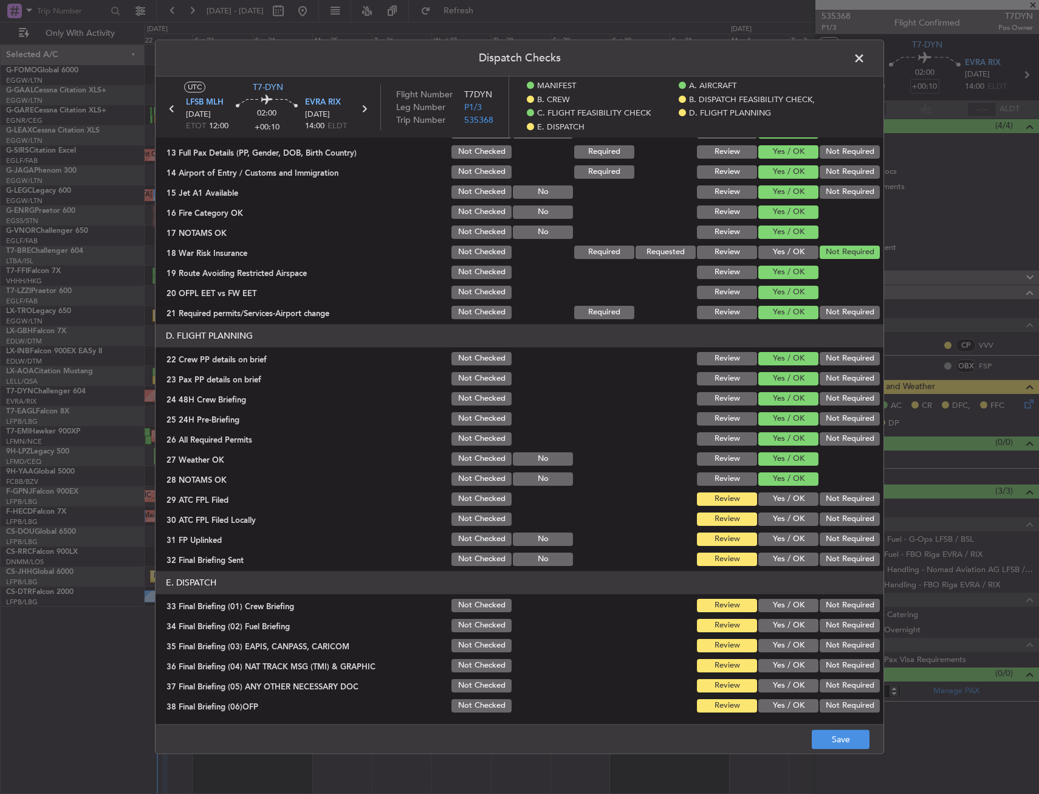
click at [780, 499] on button "Yes / OK" at bounding box center [789, 498] width 60 height 13
click at [779, 519] on button "Yes / OK" at bounding box center [789, 518] width 60 height 13
click at [779, 545] on button "Yes / OK" at bounding box center [789, 538] width 60 height 13
click at [779, 562] on button "Yes / OK" at bounding box center [789, 558] width 60 height 13
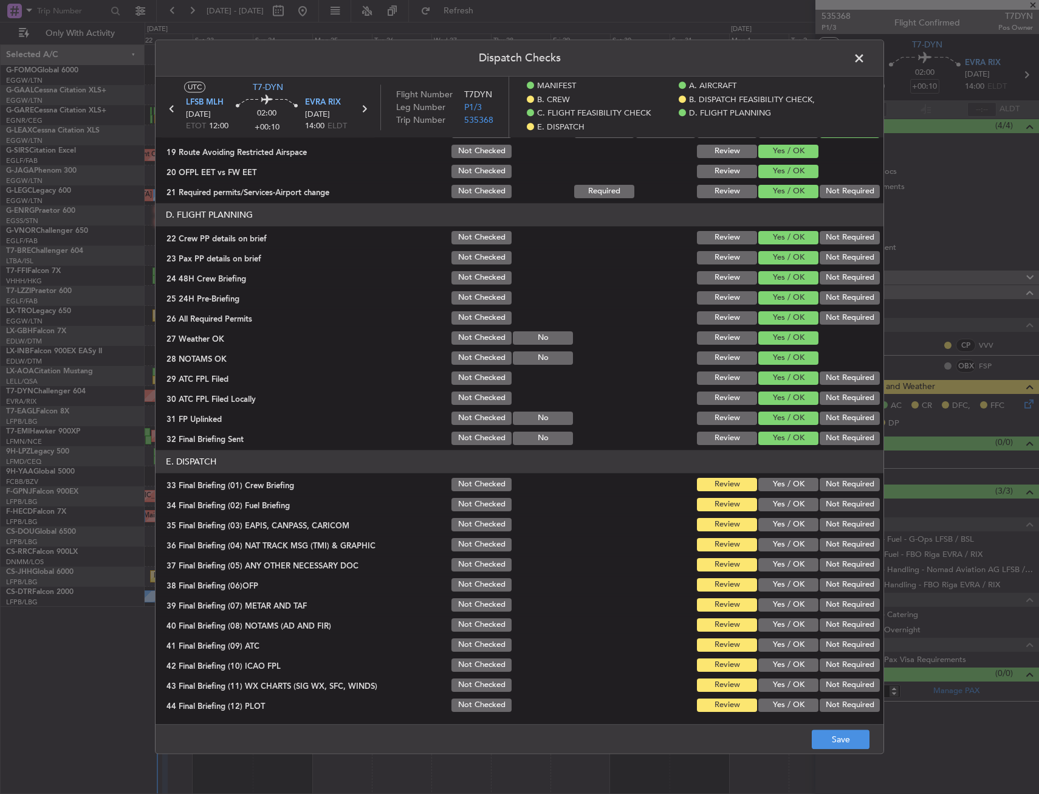
click at [779, 484] on button "Yes / OK" at bounding box center [789, 484] width 60 height 13
click at [779, 509] on button "Yes / OK" at bounding box center [789, 504] width 60 height 13
click at [780, 534] on section "E. DISPATCH 33 Final Briefing (01) Crew Briefing Not Checked Review Yes / OK No…" at bounding box center [520, 582] width 728 height 264
click at [779, 526] on button "Yes / OK" at bounding box center [789, 524] width 60 height 13
click at [774, 548] on button "Yes / OK" at bounding box center [789, 544] width 60 height 13
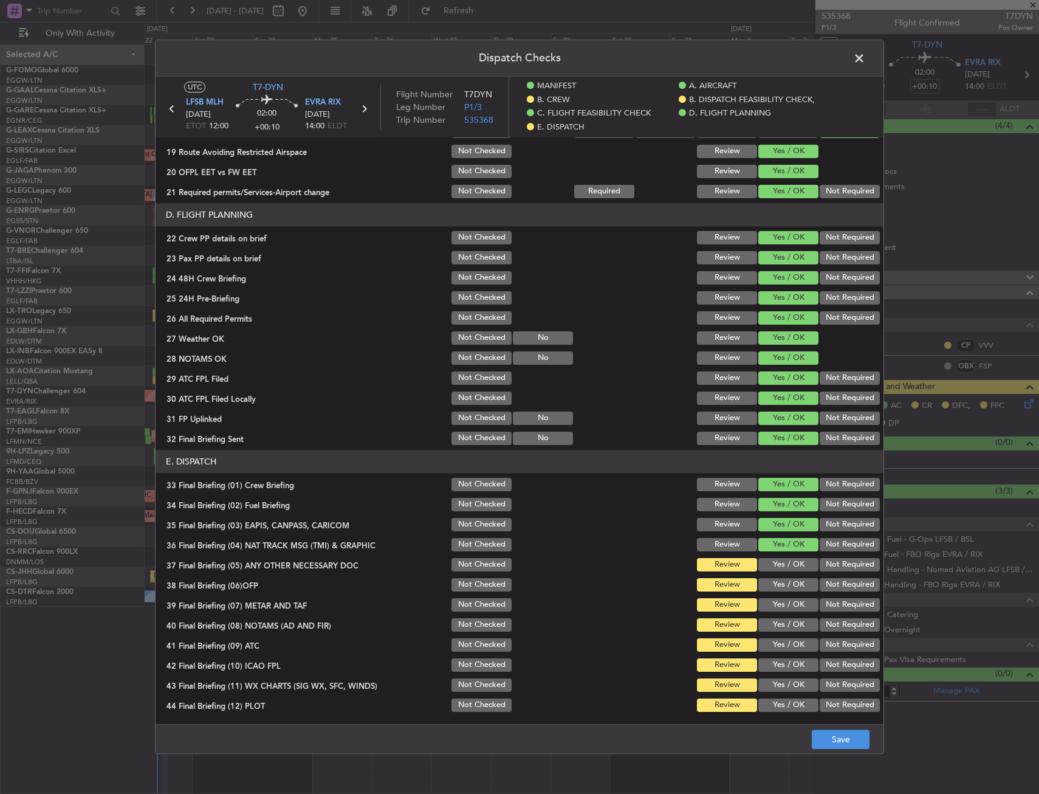
click at [771, 565] on button "Yes / OK" at bounding box center [789, 564] width 60 height 13
click at [769, 584] on button "Yes / OK" at bounding box center [789, 584] width 60 height 13
click at [765, 611] on button "Yes / OK" at bounding box center [789, 604] width 60 height 13
click at [763, 630] on button "Yes / OK" at bounding box center [789, 624] width 60 height 13
click at [763, 643] on button "Yes / OK" at bounding box center [789, 644] width 60 height 13
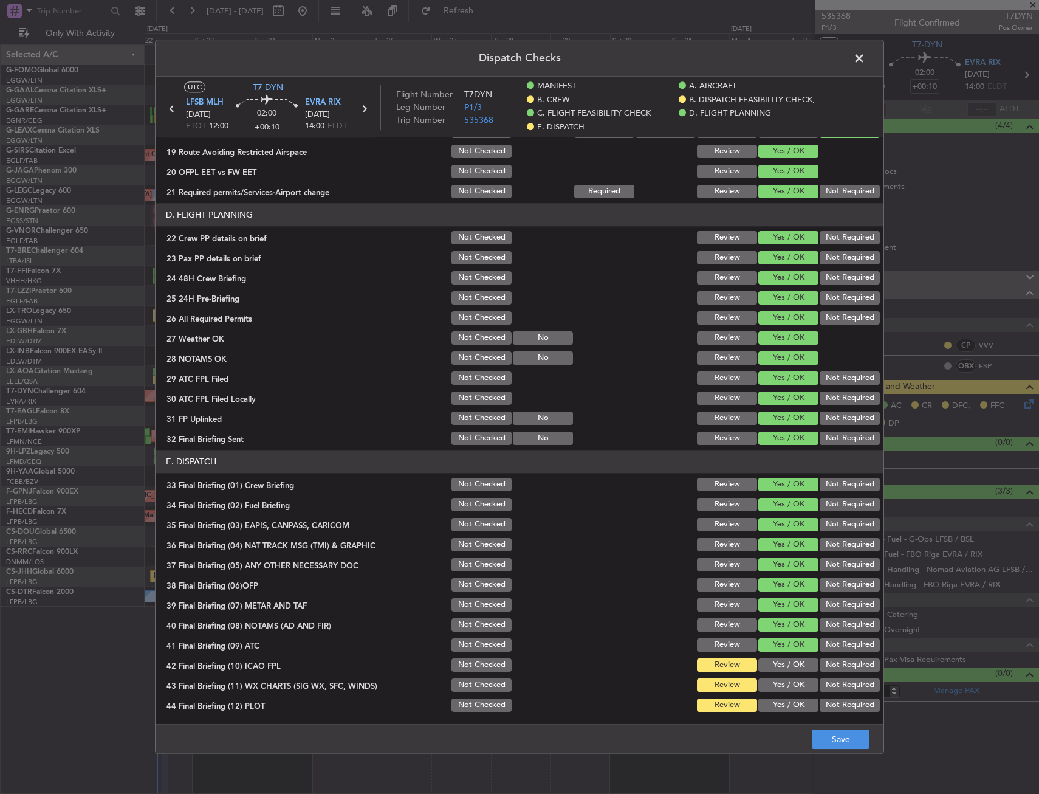
click at [765, 669] on button "Yes / OK" at bounding box center [789, 664] width 60 height 13
click at [764, 683] on button "Yes / OK" at bounding box center [789, 684] width 60 height 13
click at [765, 695] on section "E. DISPATCH 33 Final Briefing (01) Crew Briefing Not Checked Review Yes / OK No…" at bounding box center [520, 582] width 728 height 264
drag, startPoint x: 765, startPoint y: 695, endPoint x: 768, endPoint y: 703, distance: 8.5
click at [766, 700] on button "Yes / OK" at bounding box center [789, 704] width 60 height 13
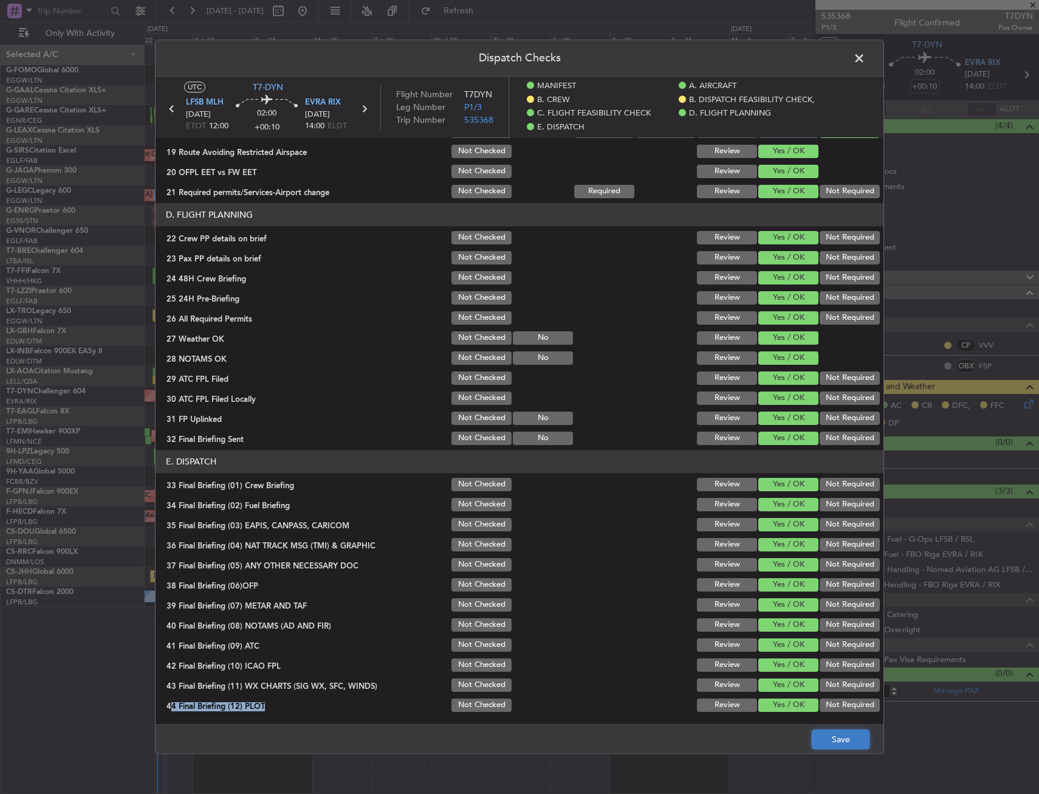
click at [830, 738] on button "Save" at bounding box center [841, 739] width 58 height 19
click at [866, 55] on span at bounding box center [866, 61] width 0 height 24
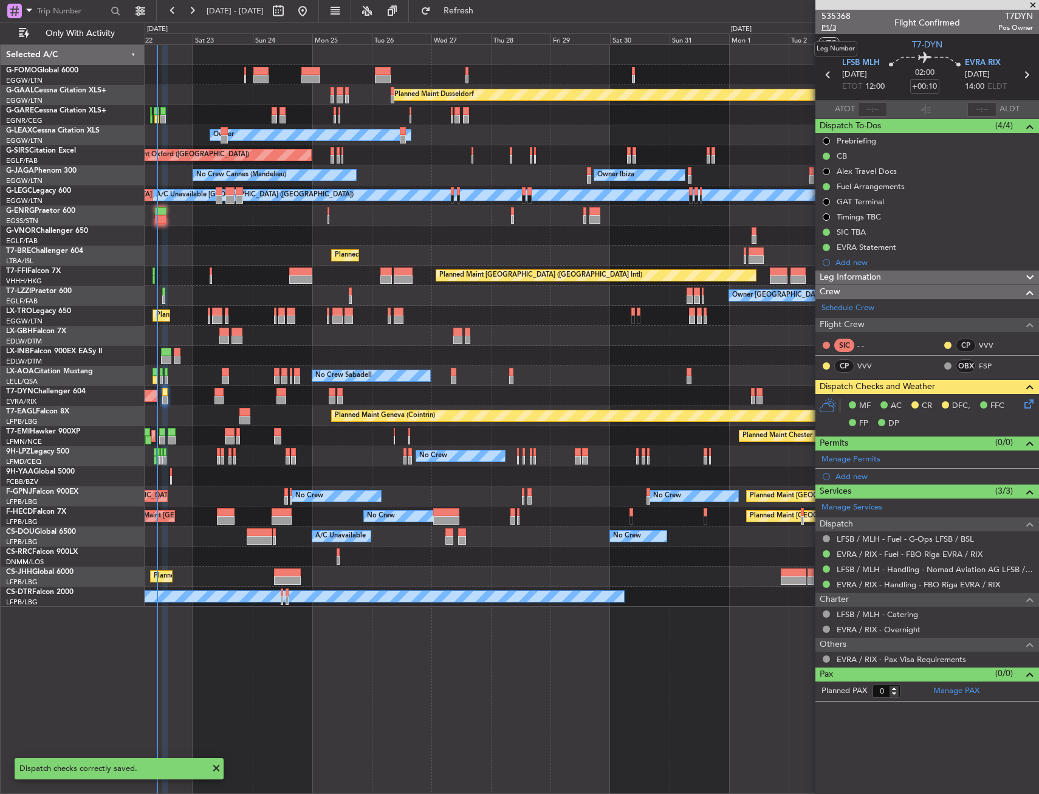
click at [835, 28] on span "P1/3" at bounding box center [836, 27] width 29 height 10
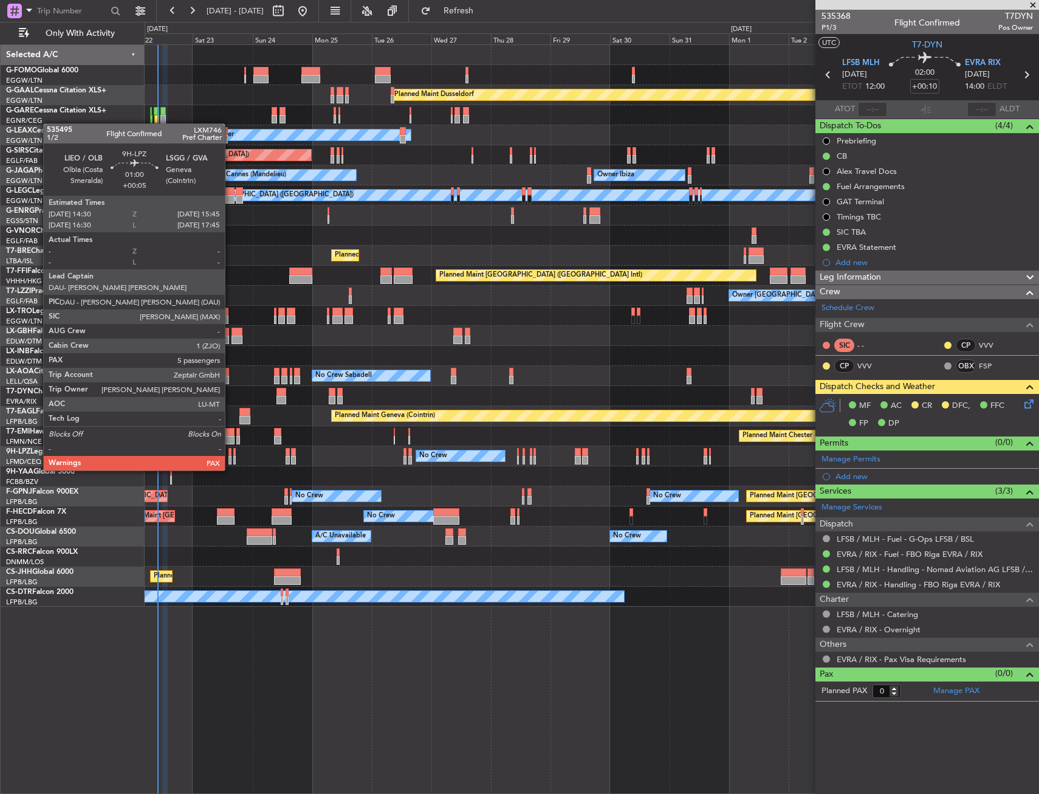
click at [230, 458] on div at bounding box center [231, 460] width 4 height 9
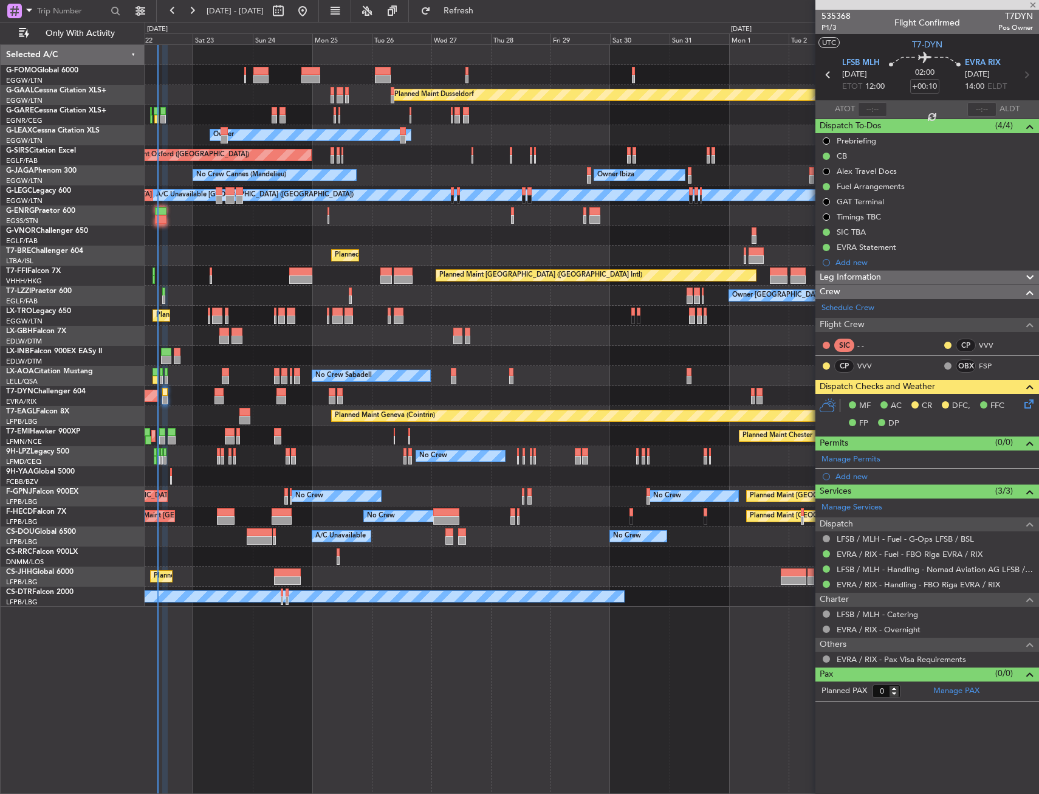
type input "+00:05"
type input "5"
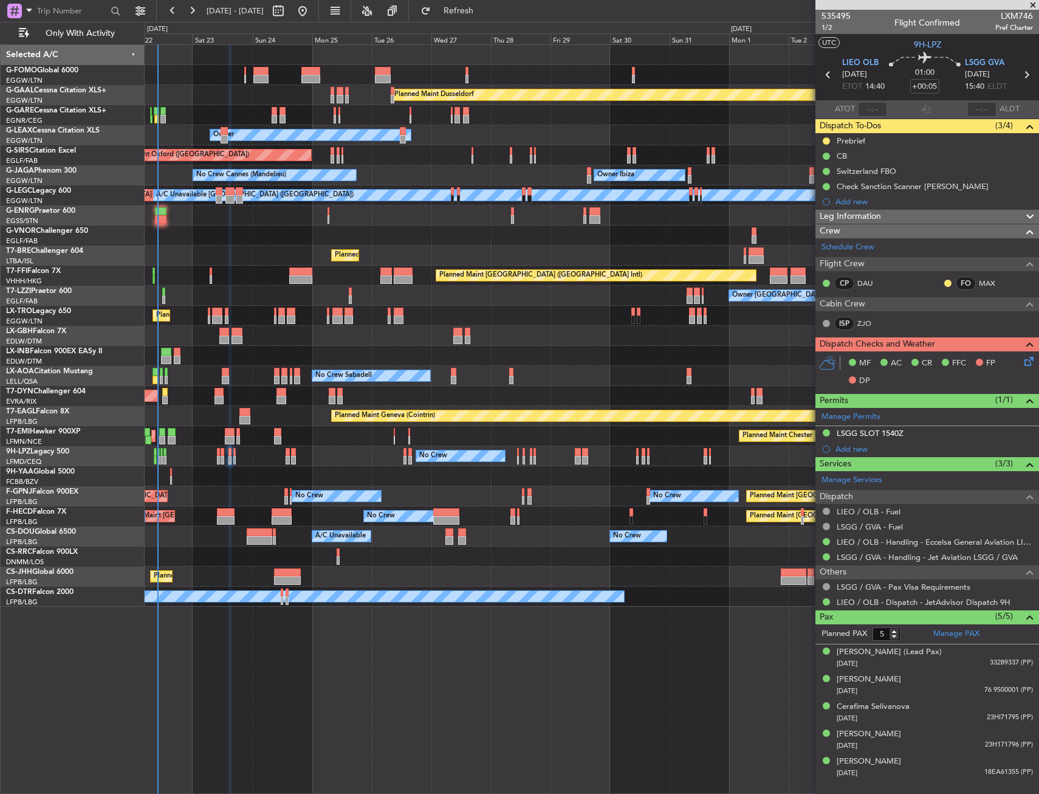
click at [823, 24] on mat-tooltip-component "Trip Number" at bounding box center [836, 38] width 60 height 32
click at [822, 26] on span "1/2" at bounding box center [836, 27] width 29 height 10
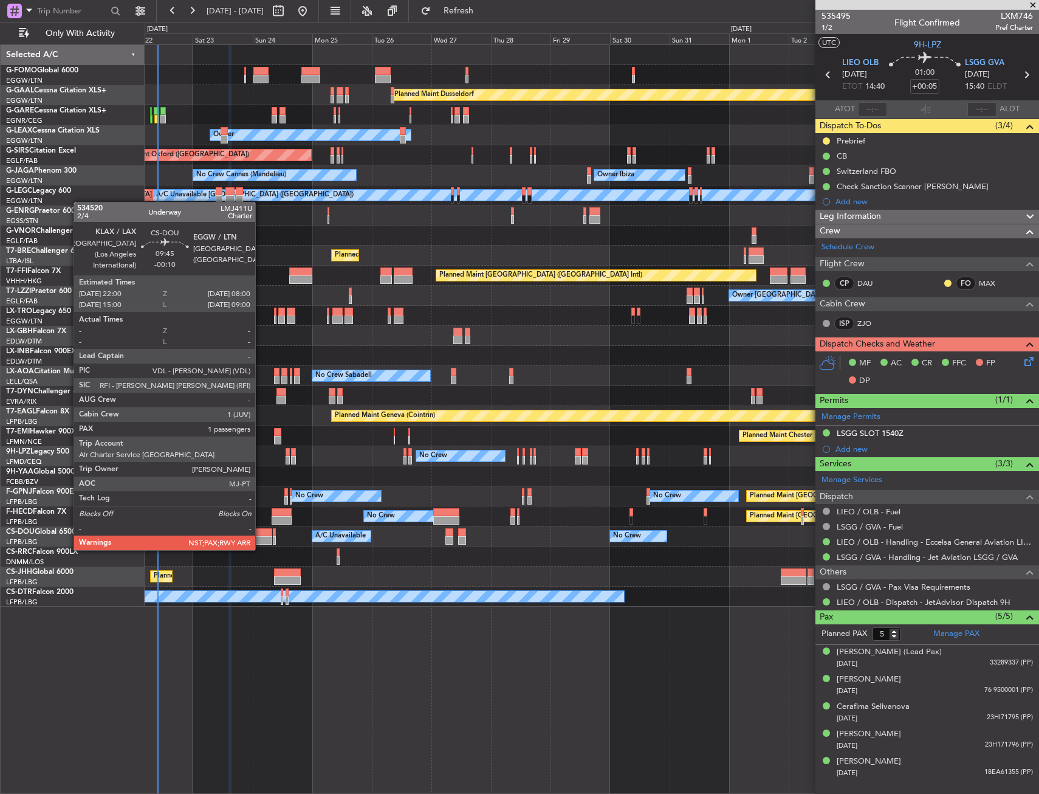
click at [261, 538] on div at bounding box center [259, 540] width 25 height 9
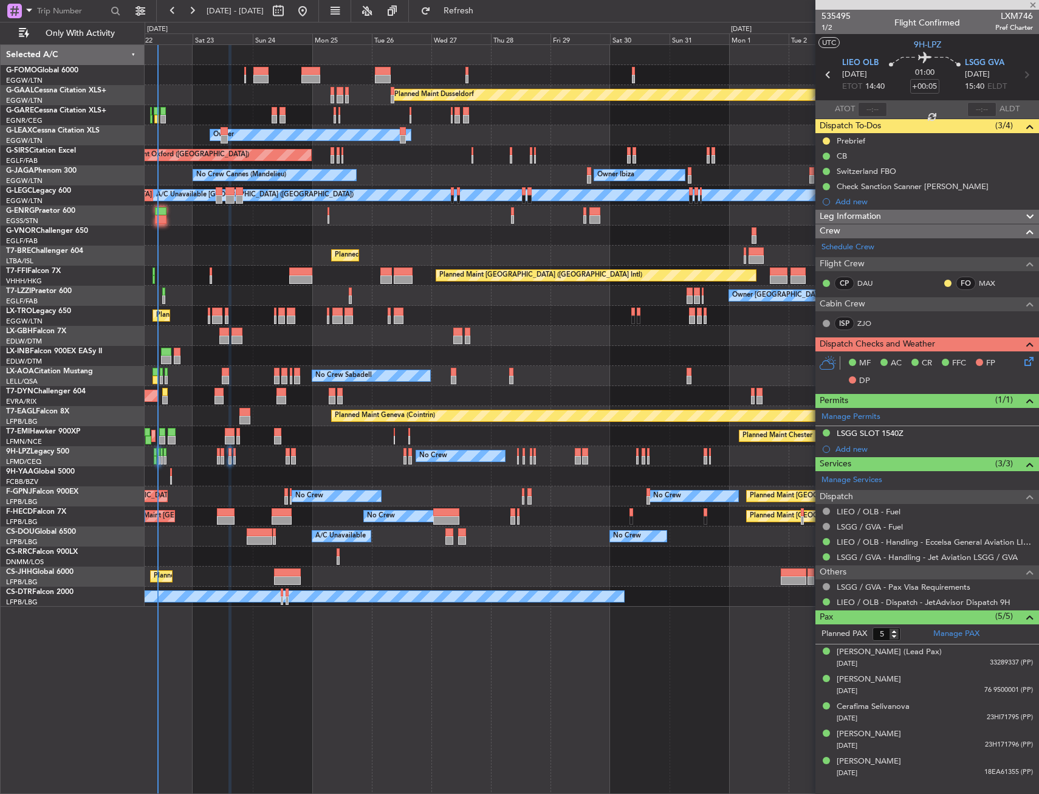
type input "-00:10"
type input "3"
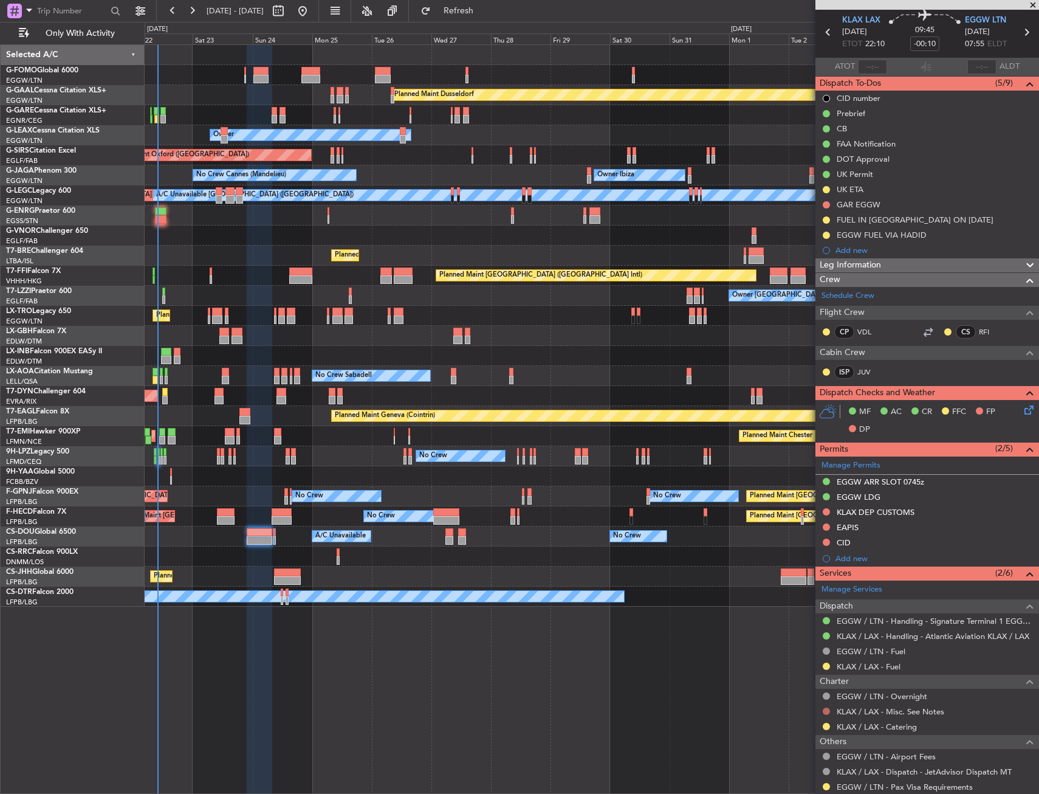
scroll to position [61, 0]
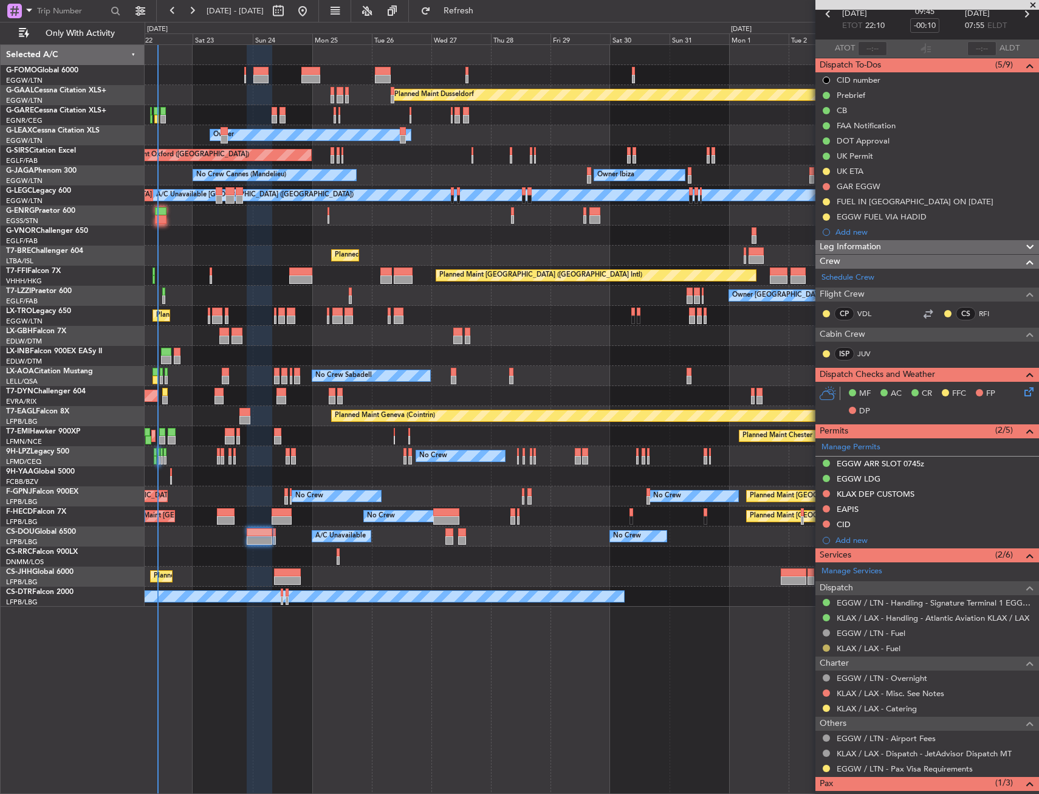
click at [827, 647] on button at bounding box center [826, 647] width 7 height 7
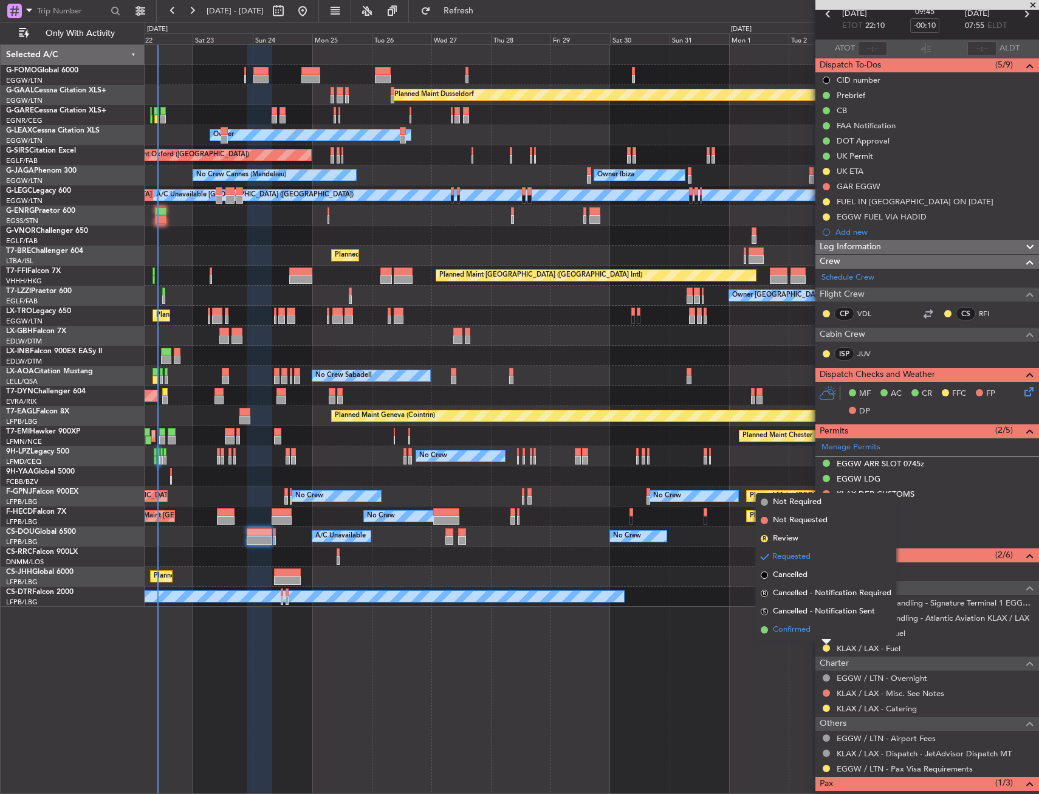
click at [799, 631] on span "Confirmed" at bounding box center [792, 630] width 38 height 12
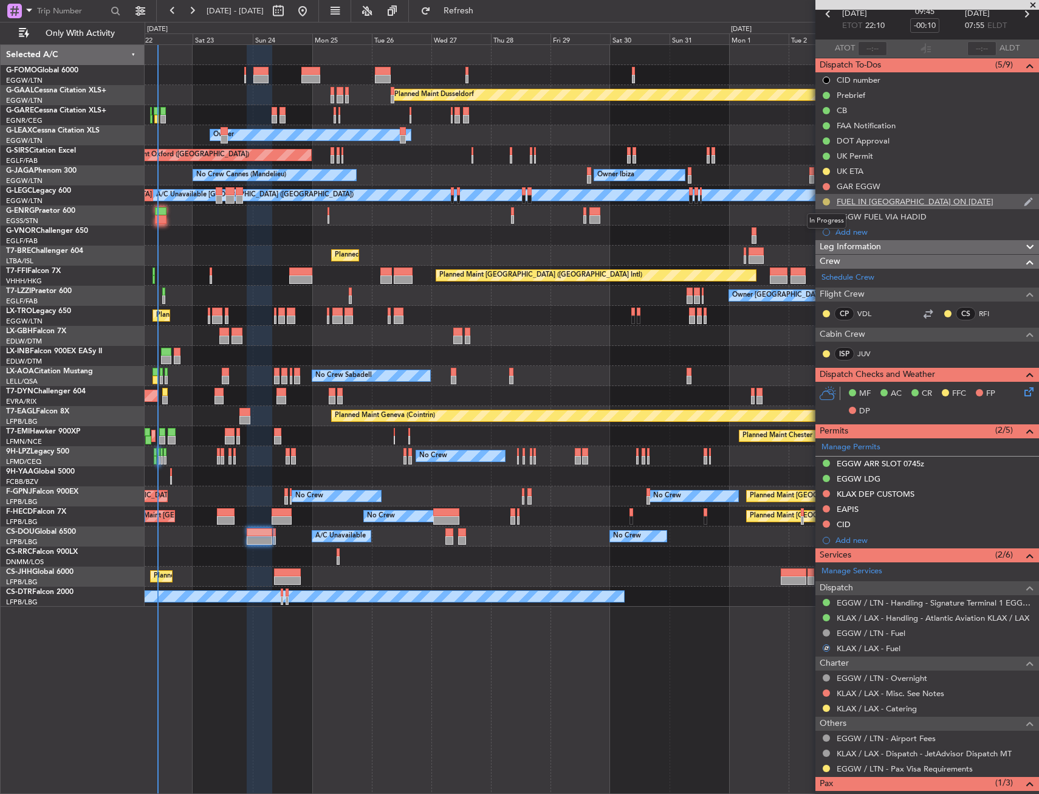
click at [826, 201] on button at bounding box center [826, 201] width 7 height 7
click at [812, 257] on span "Completed" at bounding box center [831, 255] width 40 height 12
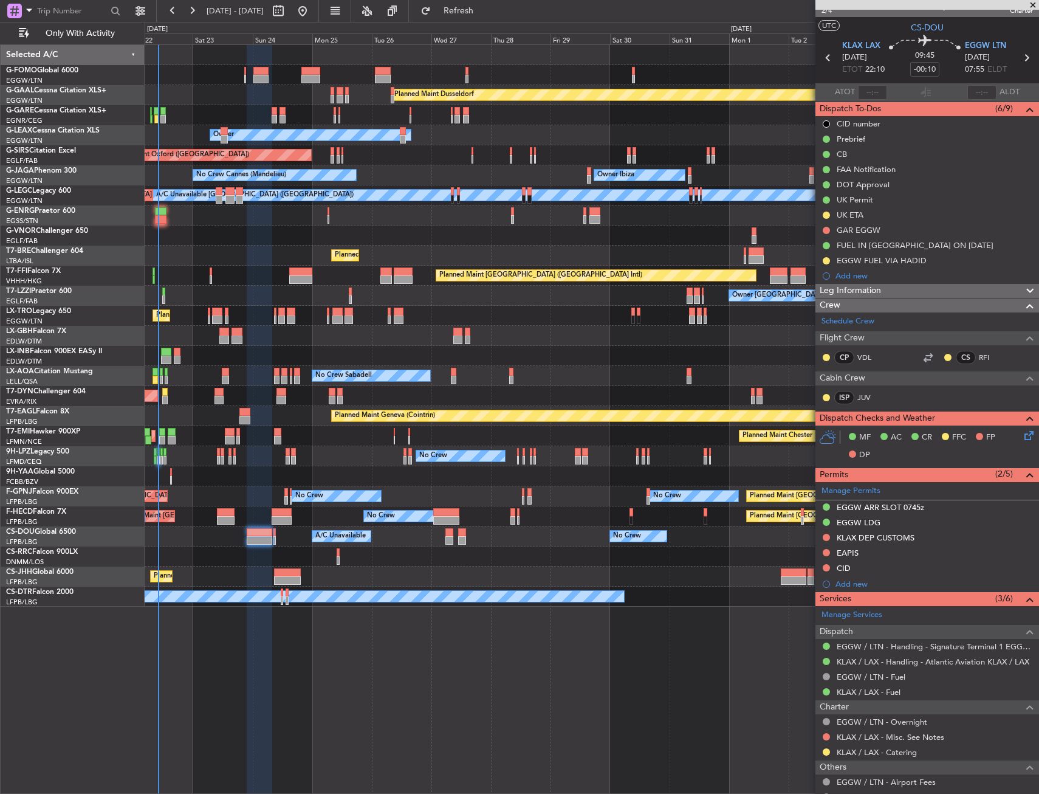
scroll to position [0, 0]
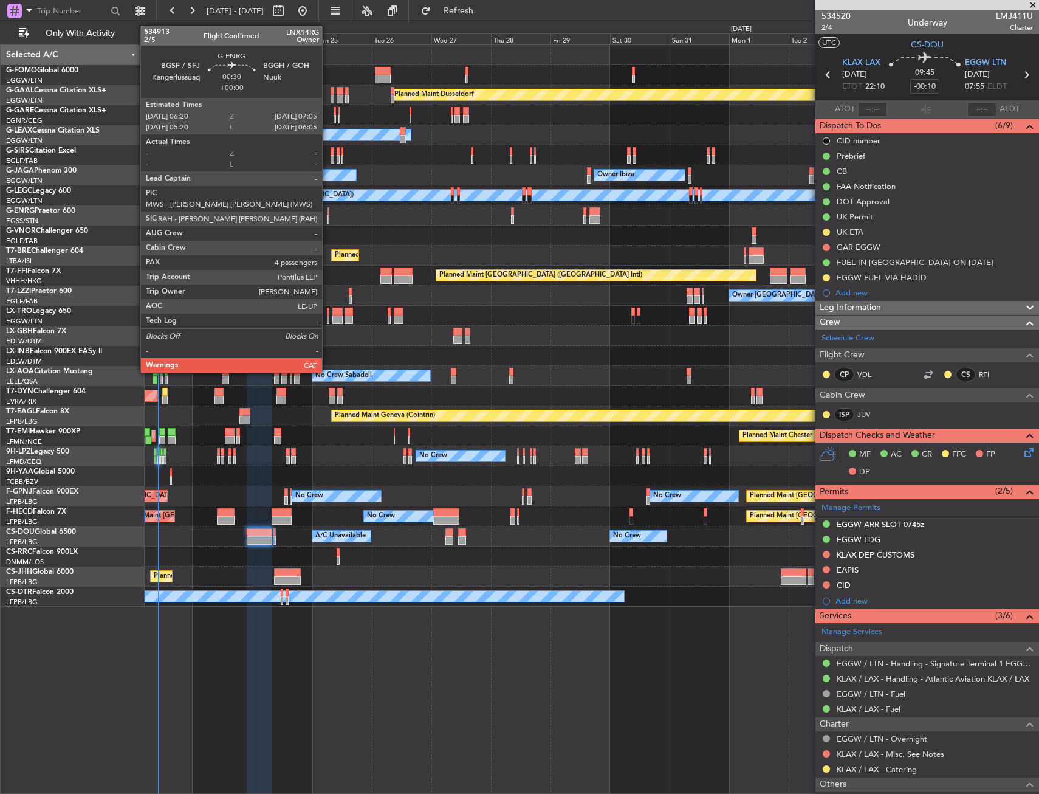
click at [328, 214] on div at bounding box center [329, 211] width 2 height 9
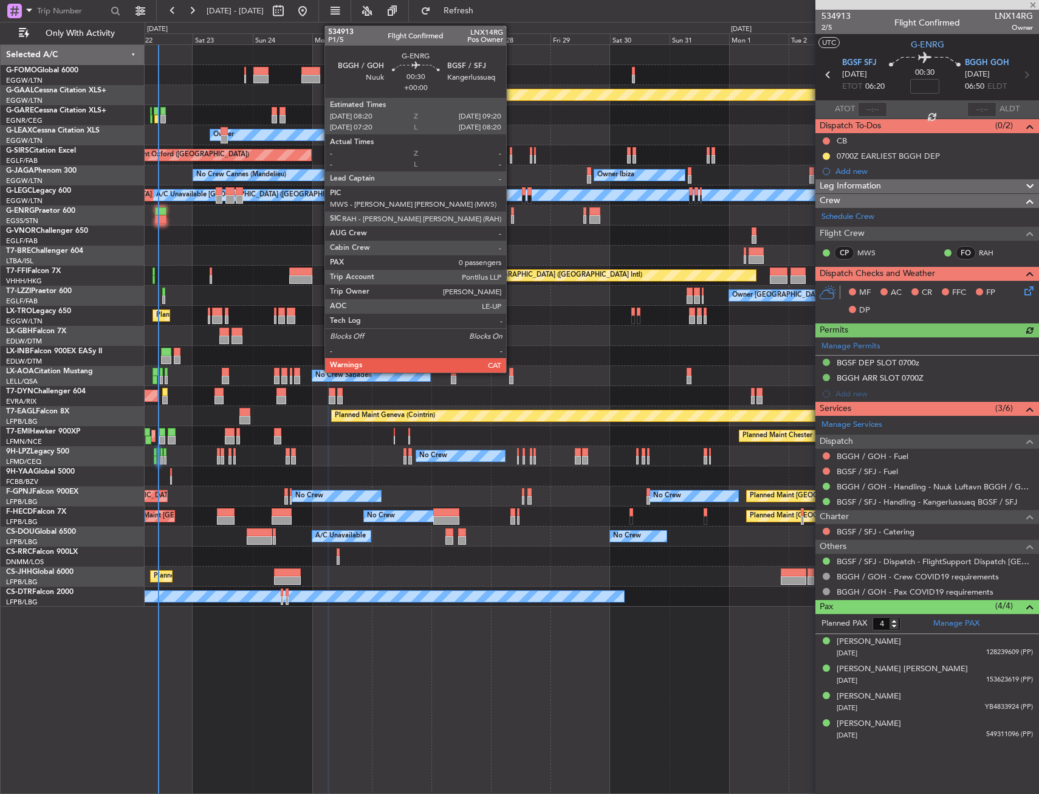
click at [512, 212] on div at bounding box center [512, 211] width 3 height 9
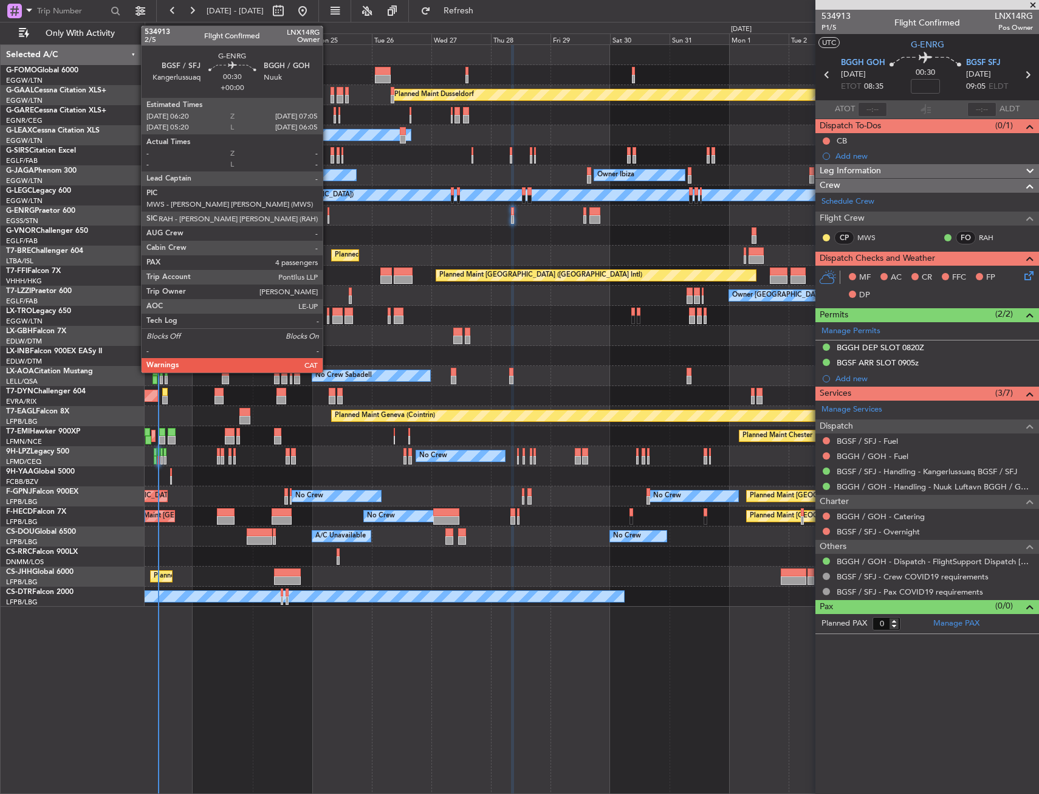
click at [328, 217] on div at bounding box center [329, 219] width 2 height 9
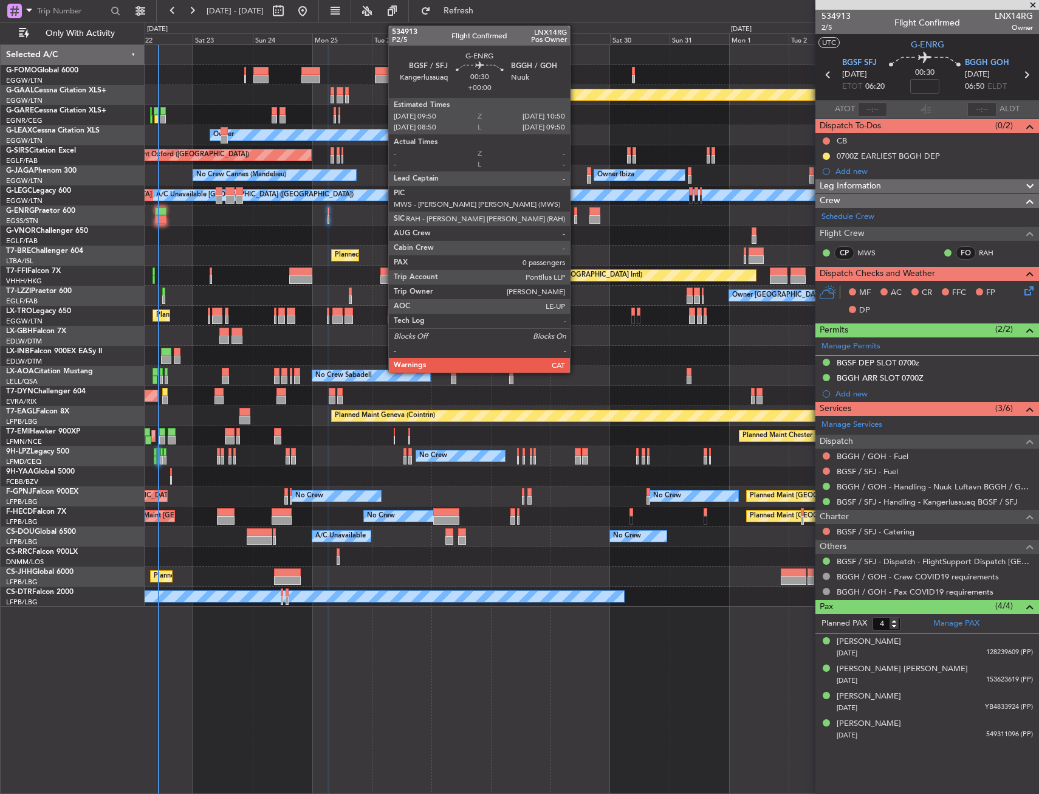
click at [576, 213] on div at bounding box center [575, 211] width 3 height 9
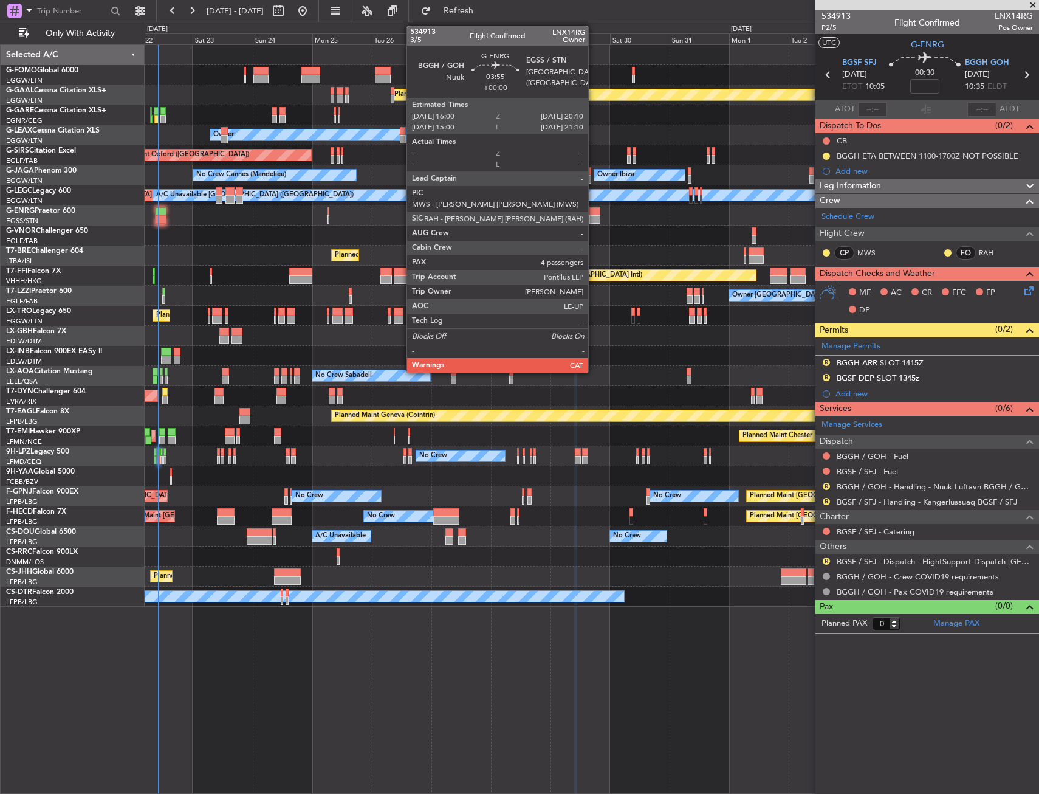
click at [594, 219] on div at bounding box center [595, 219] width 11 height 9
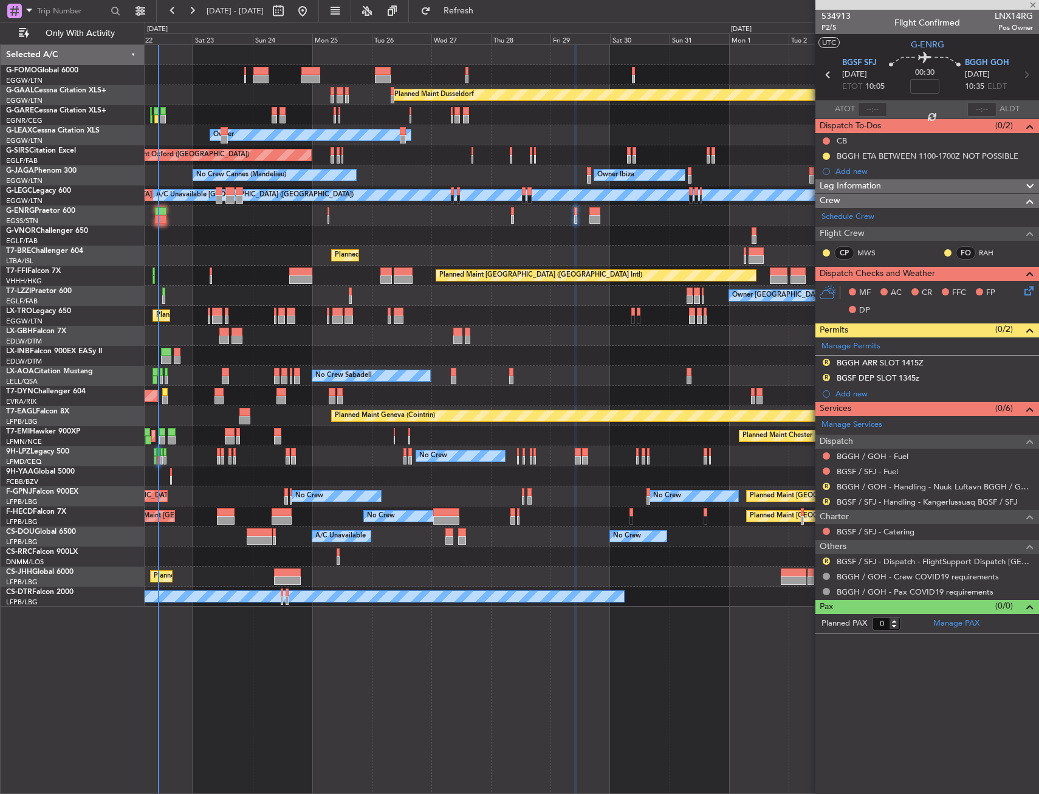
type input "4"
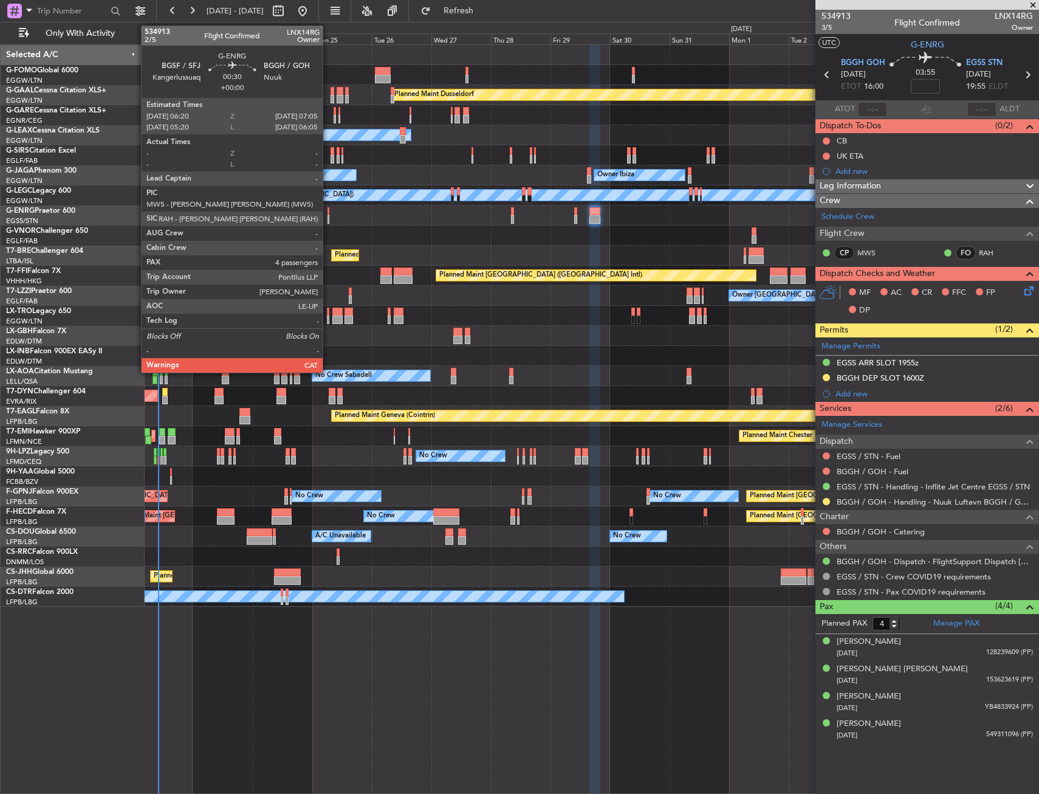
click at [328, 213] on div at bounding box center [329, 211] width 2 height 9
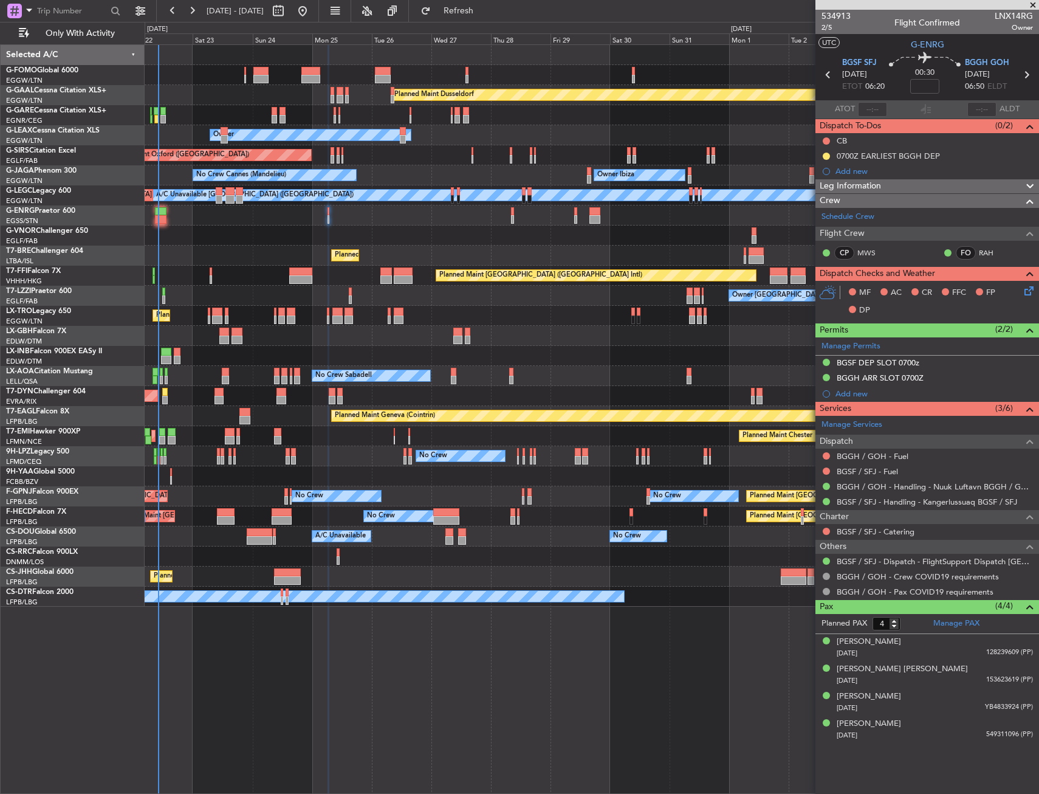
drag, startPoint x: 936, startPoint y: 363, endPoint x: 942, endPoint y: 368, distance: 7.8
click at [936, 363] on div "BGSF DEP SLOT 0700z" at bounding box center [928, 363] width 224 height 15
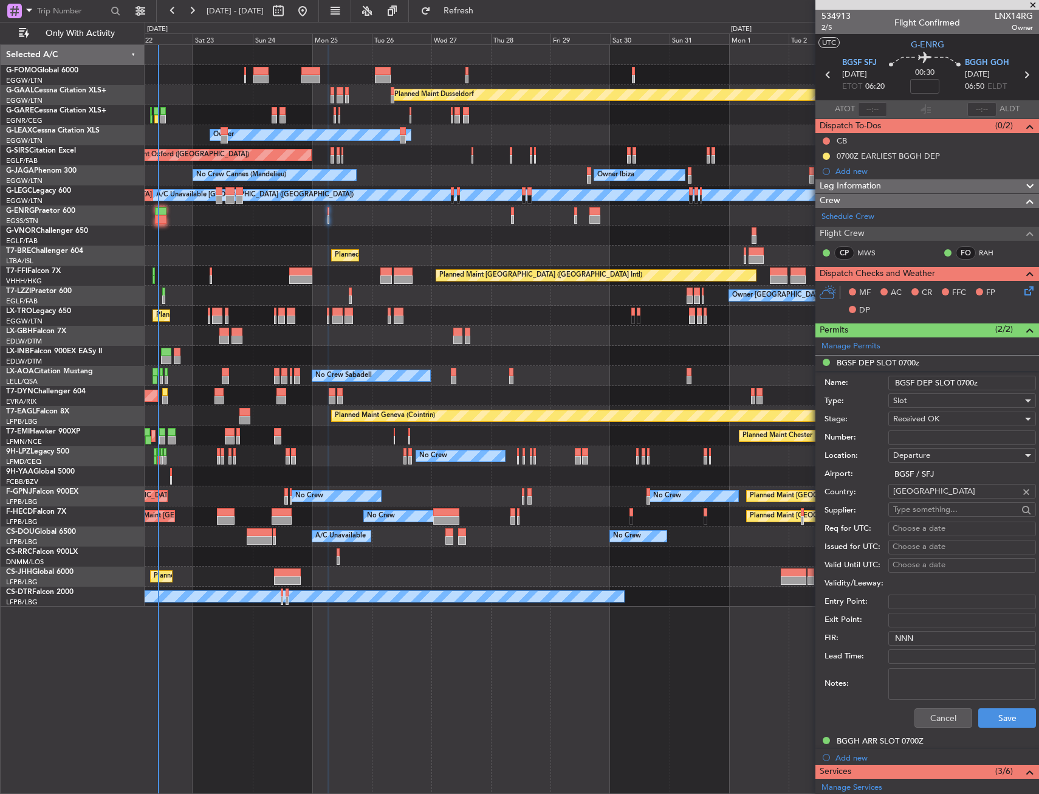
click at [968, 384] on input "BGSF DEP SLOT 0700z" at bounding box center [963, 383] width 148 height 15
type input "BGSF DEP SLOT 0620z"
click at [993, 715] on button "Save" at bounding box center [1008, 717] width 58 height 19
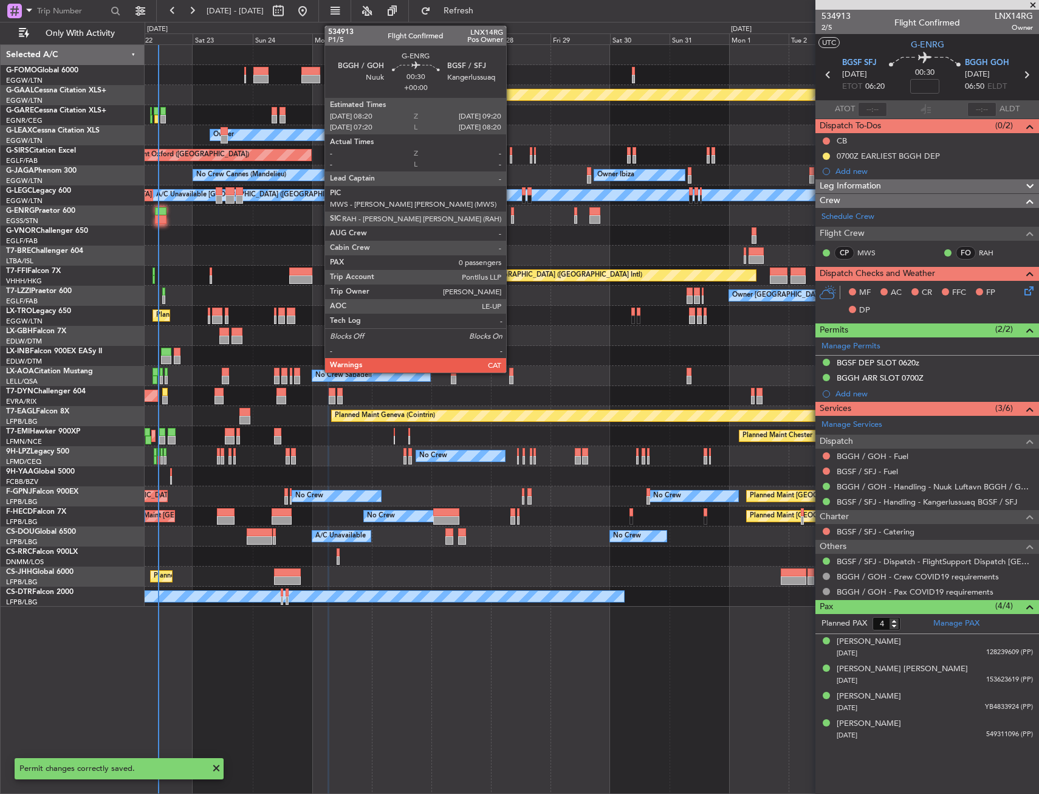
click at [512, 215] on div at bounding box center [512, 219] width 3 height 9
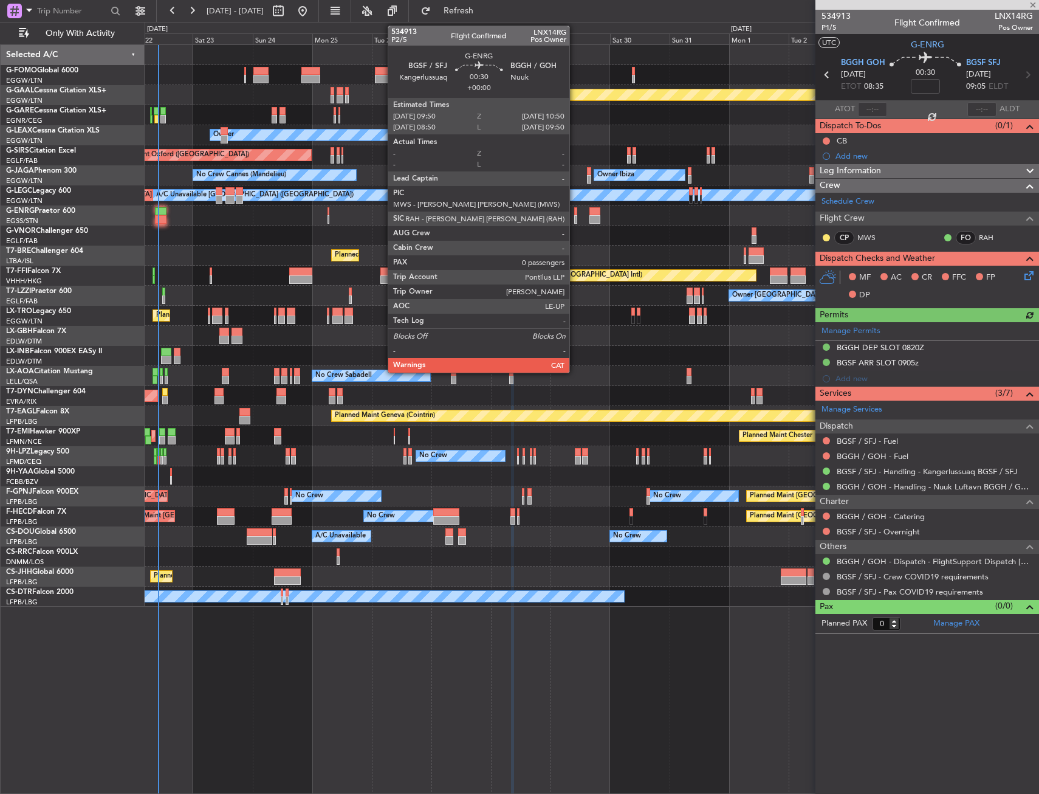
click at [575, 221] on div at bounding box center [575, 219] width 3 height 9
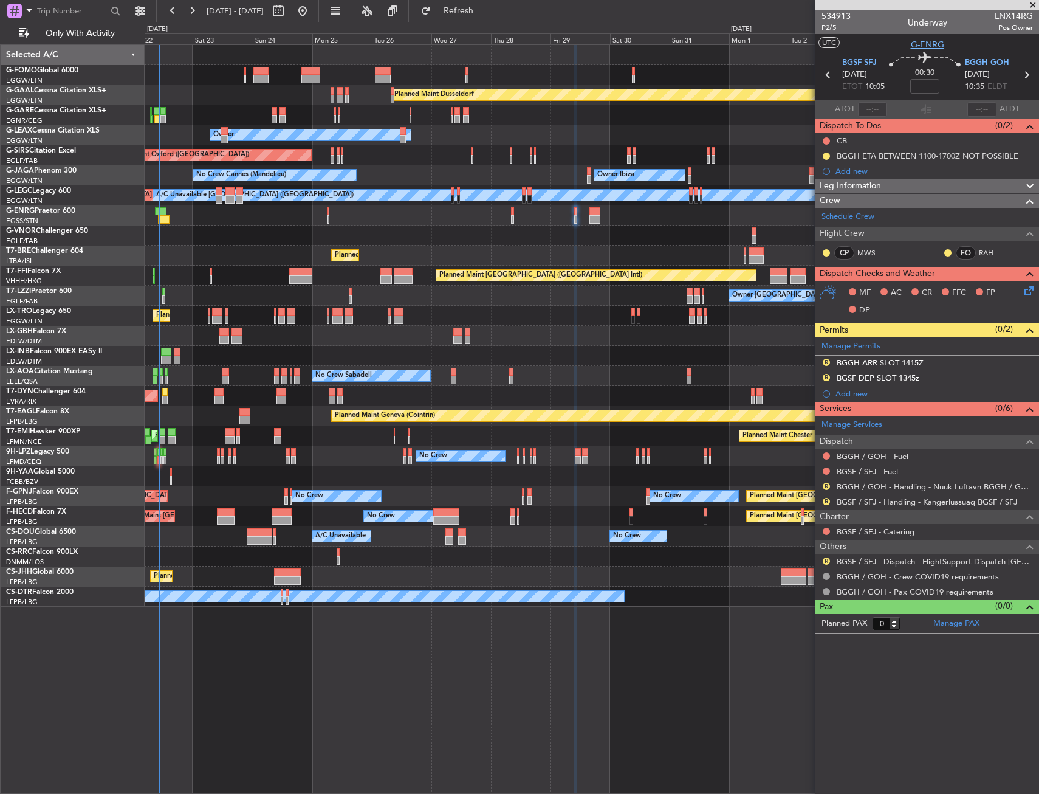
click at [934, 41] on span "G-ENRG" at bounding box center [927, 44] width 33 height 13
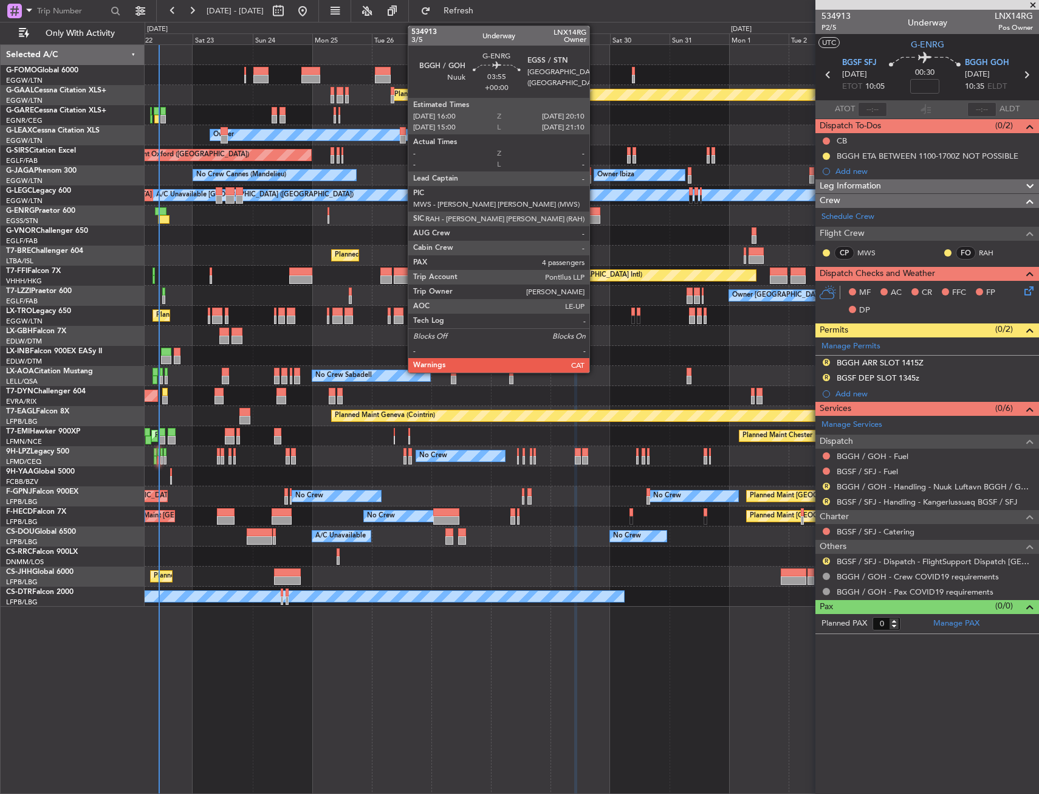
click at [595, 214] on div at bounding box center [595, 211] width 11 height 9
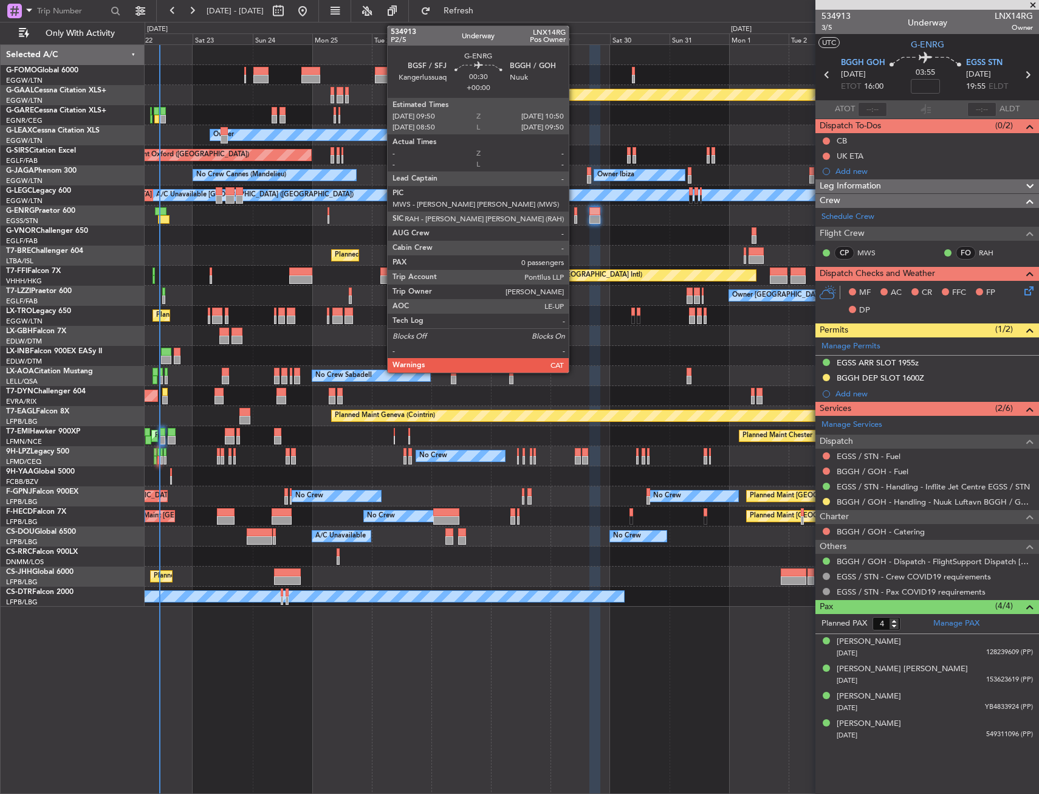
click at [574, 220] on div at bounding box center [575, 219] width 3 height 9
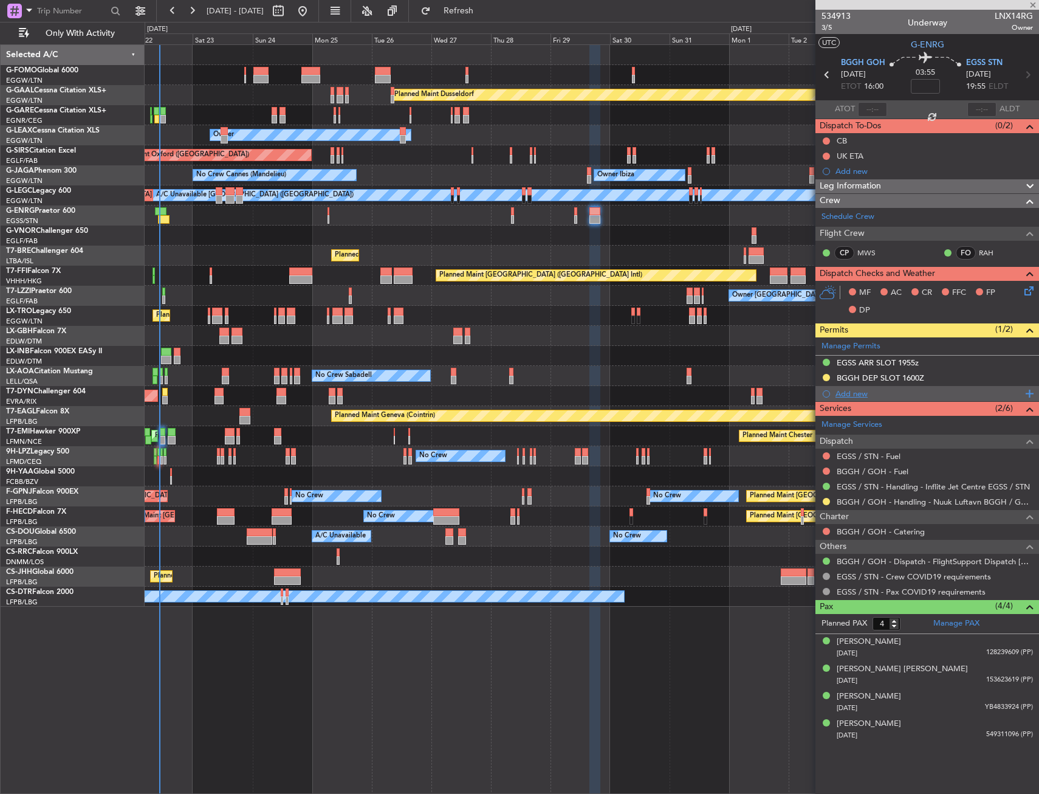
type input "0"
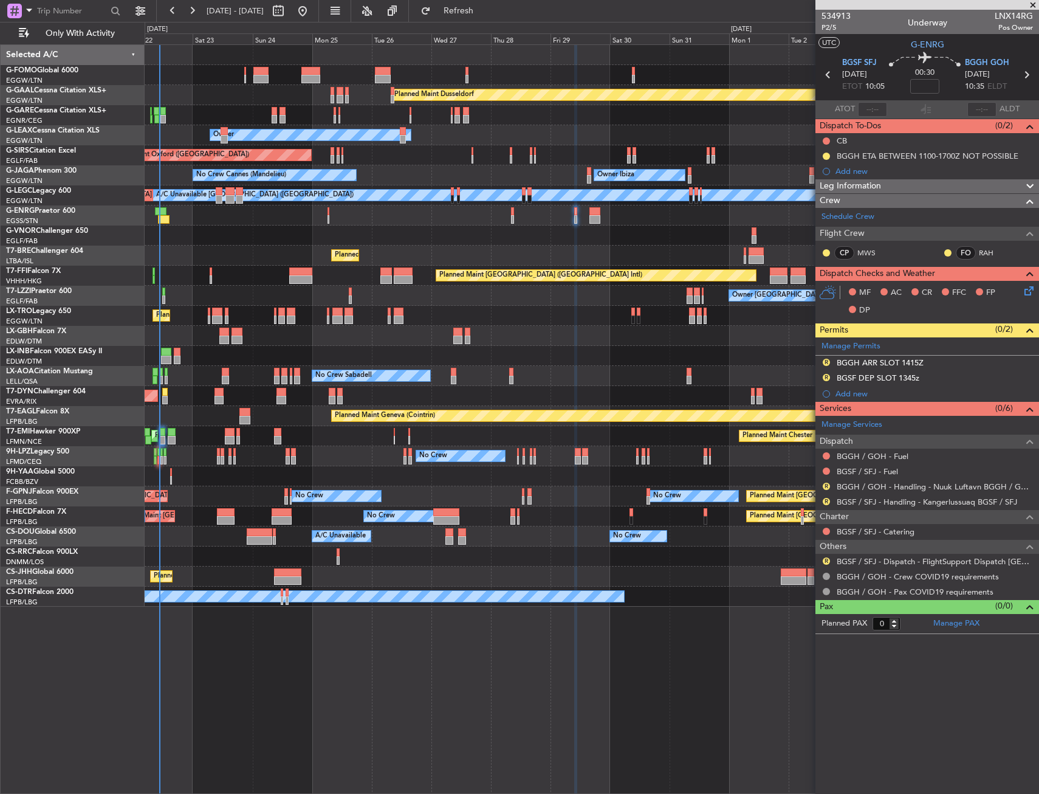
click at [957, 362] on div "R BGGH ARR SLOT 1415Z" at bounding box center [928, 363] width 224 height 15
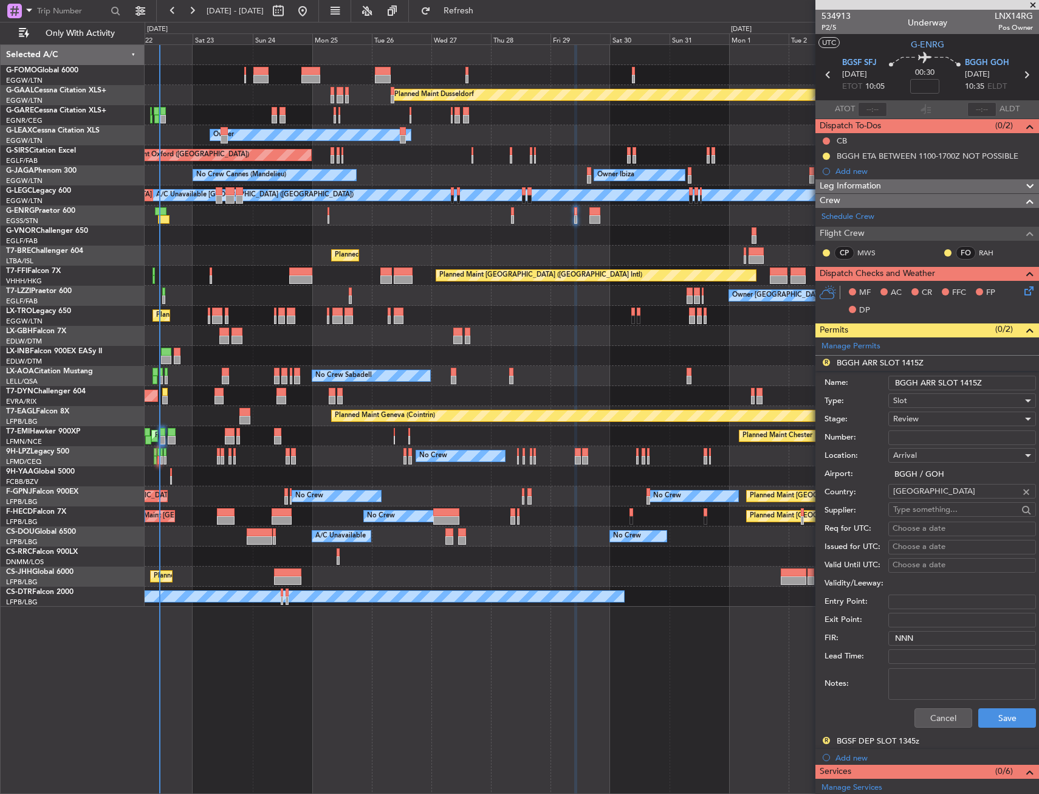
drag, startPoint x: 975, startPoint y: 383, endPoint x: 966, endPoint y: 383, distance: 9.1
click at [966, 383] on input "BGGH ARR SLOT 1415Z" at bounding box center [963, 383] width 148 height 15
type input "BGGH ARR SLOT 1035Z"
click at [960, 415] on div "Review" at bounding box center [957, 419] width 129 height 18
click at [930, 495] on span "Requested" at bounding box center [958, 498] width 128 height 18
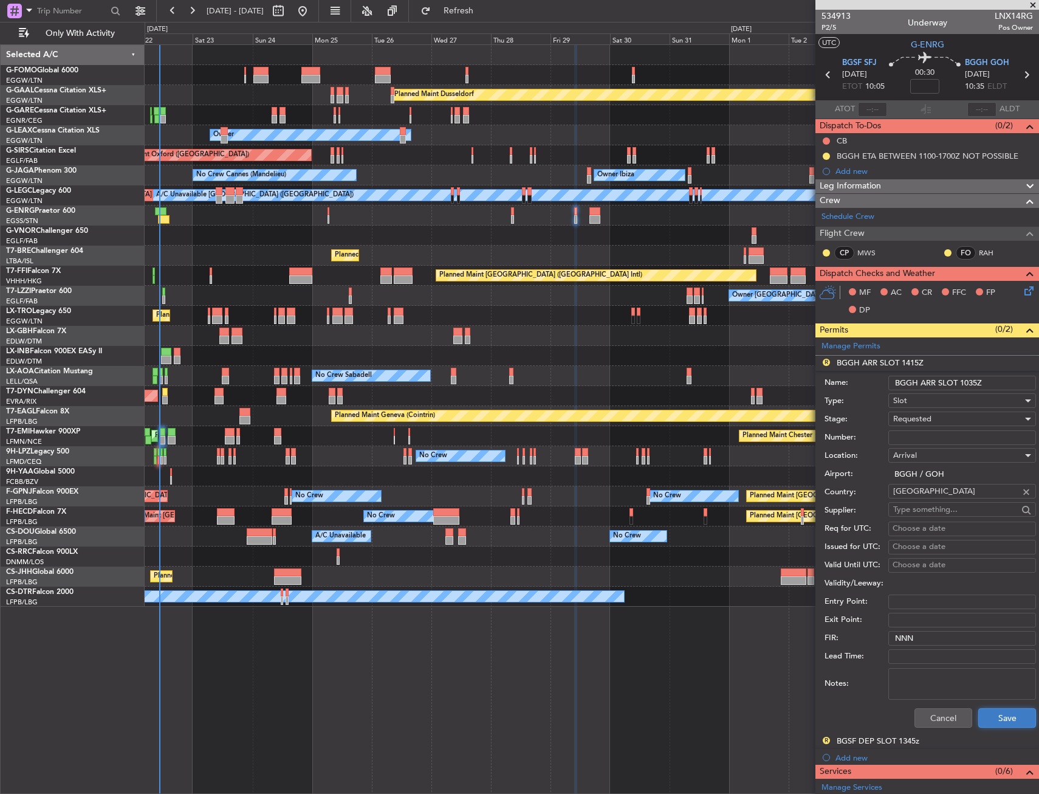
click at [988, 722] on button "Save" at bounding box center [1008, 717] width 58 height 19
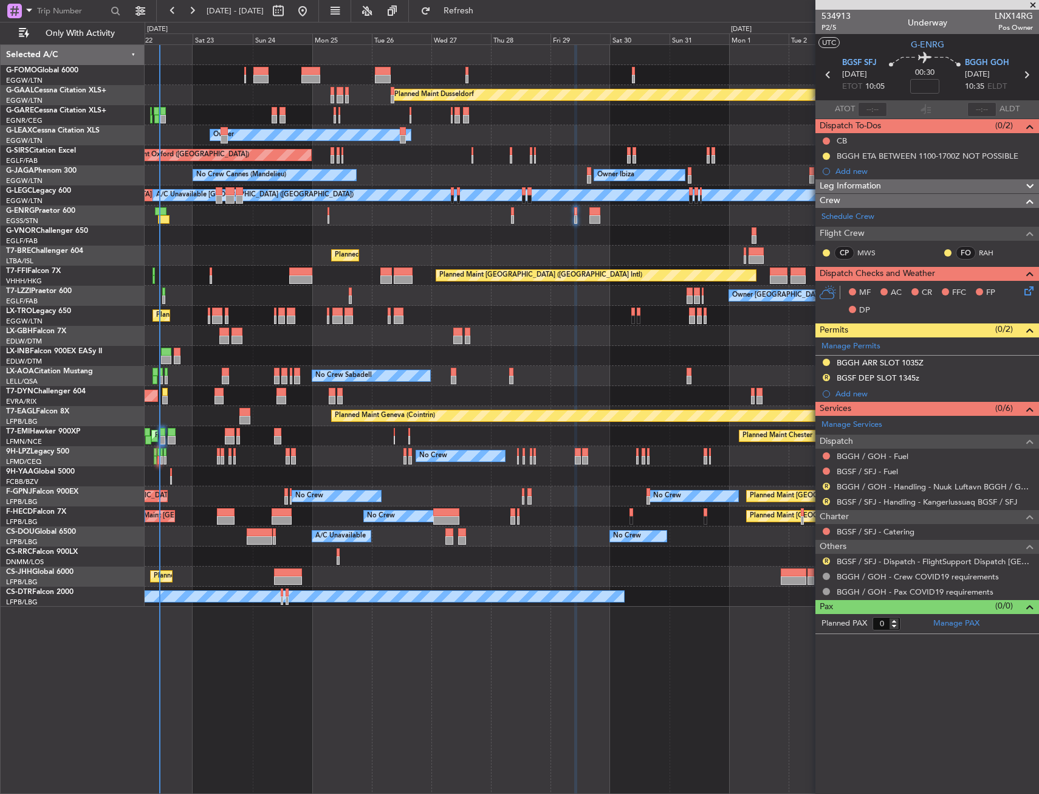
click at [955, 380] on div "R BGSF DEP SLOT 1345z" at bounding box center [928, 378] width 224 height 15
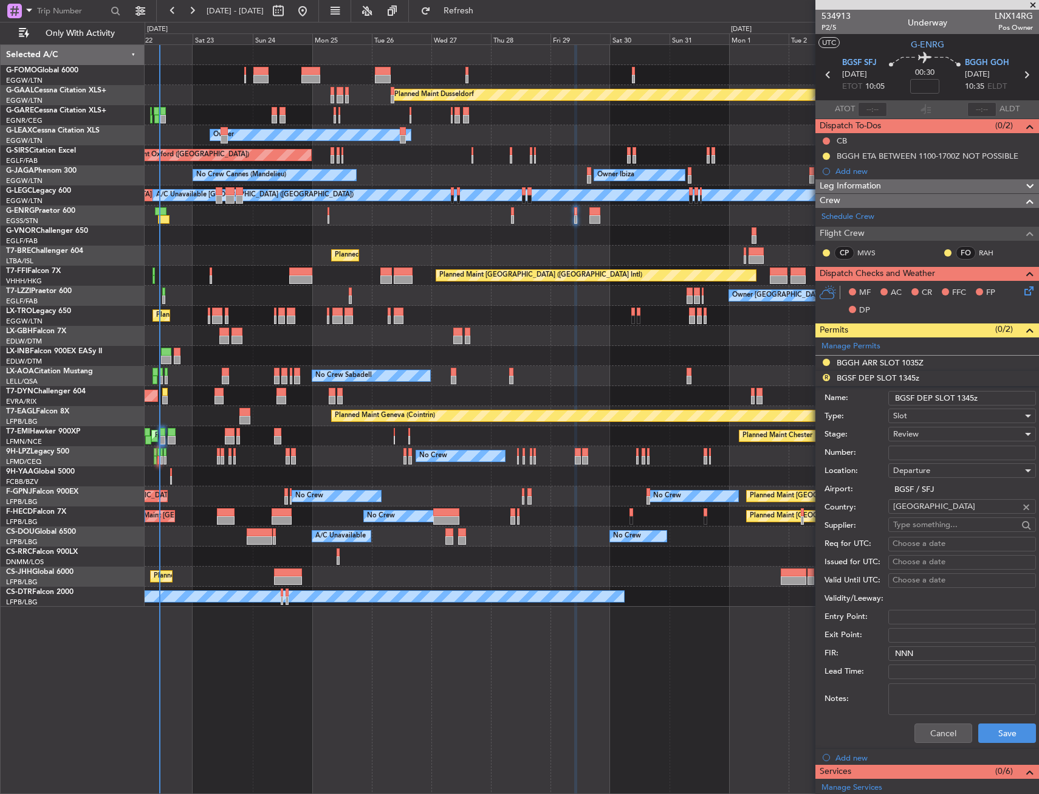
drag, startPoint x: 974, startPoint y: 399, endPoint x: 959, endPoint y: 401, distance: 15.4
click at [959, 401] on input "BGSF DEP SLOT 1345z" at bounding box center [963, 398] width 148 height 15
type input "BGSF DEP SLOT 1005z"
click at [959, 430] on div "Review" at bounding box center [957, 434] width 129 height 18
click at [940, 509] on span "Requested" at bounding box center [958, 513] width 128 height 18
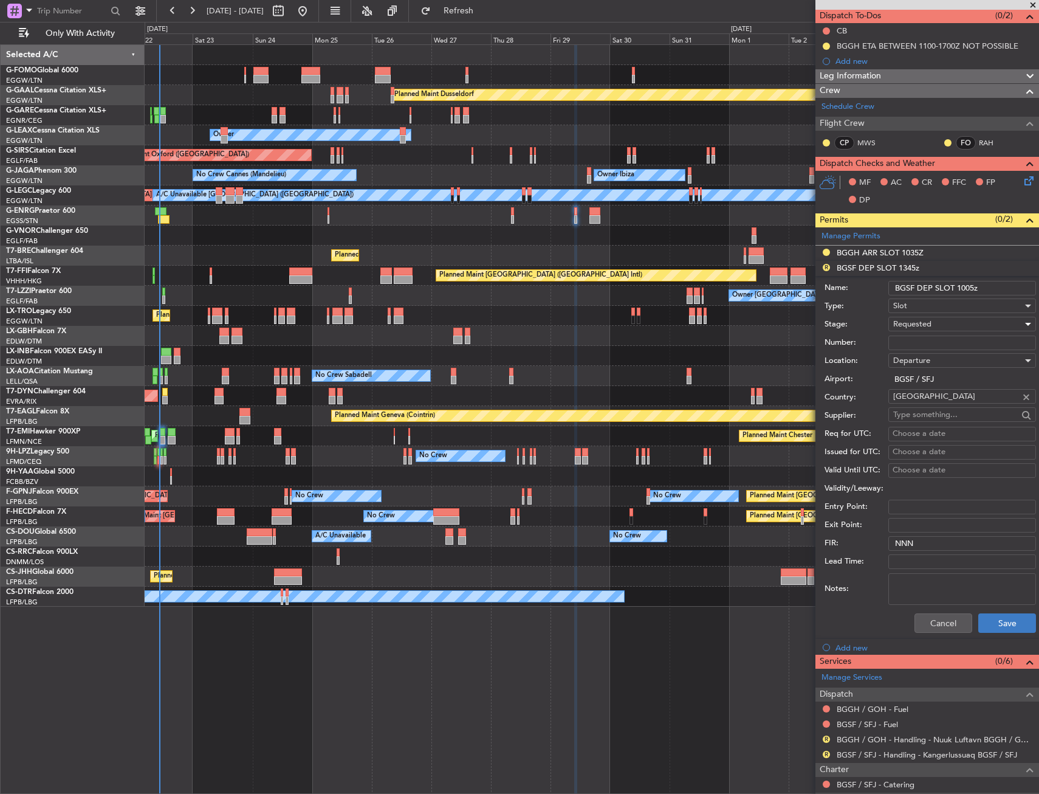
scroll to position [182, 0]
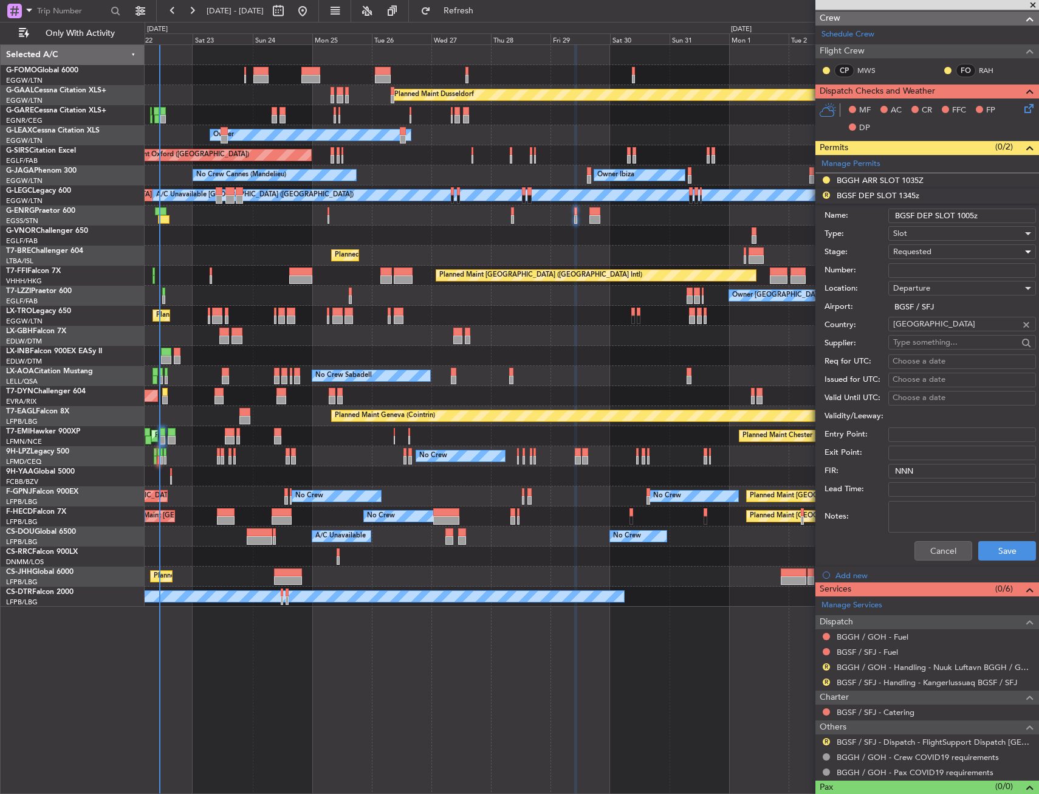
click at [995, 560] on div "Cancel Save" at bounding box center [931, 551] width 212 height 32
click at [994, 557] on button "Save" at bounding box center [1008, 550] width 58 height 19
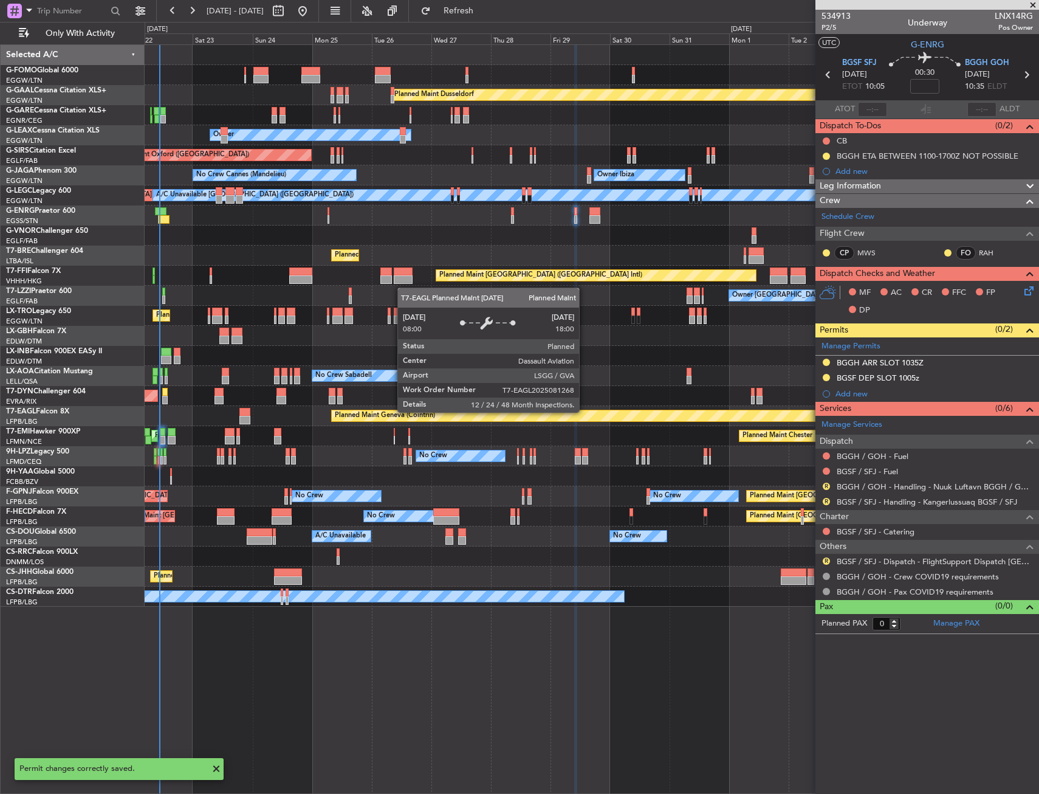
scroll to position [0, 0]
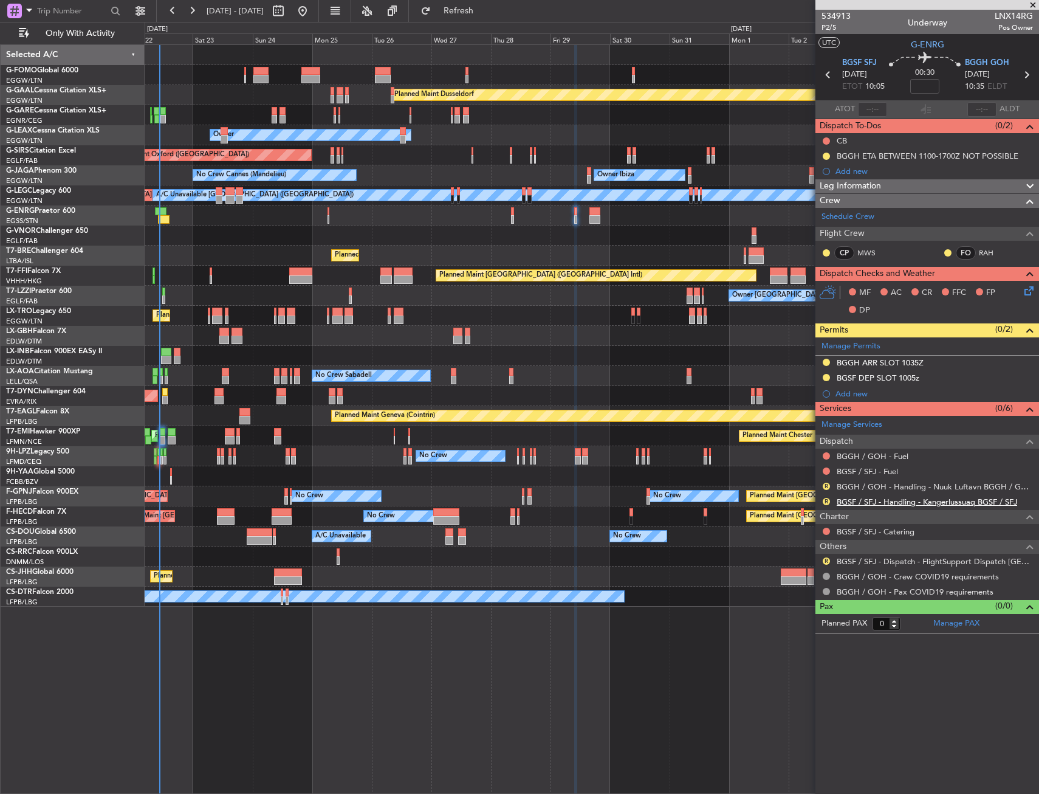
click at [847, 505] on link "BGSF / SFJ - Handling - Kangerlussuaq BGSF / SFJ" at bounding box center [927, 502] width 181 height 10
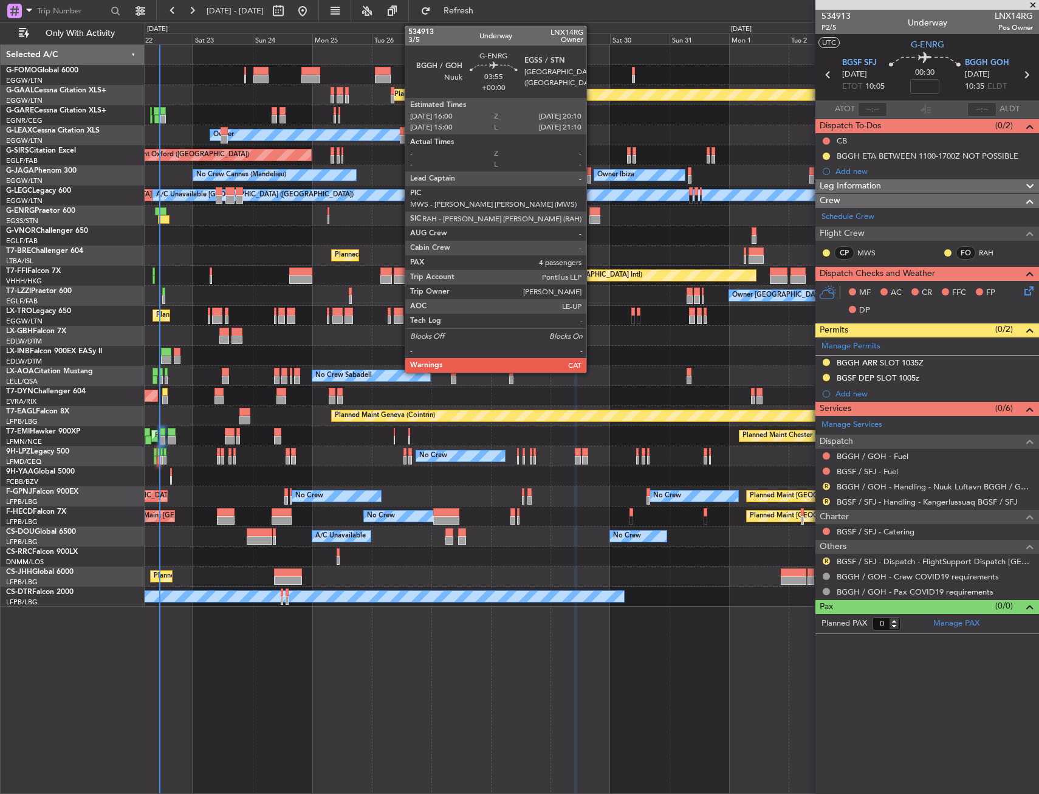
click at [592, 216] on div at bounding box center [595, 219] width 11 height 9
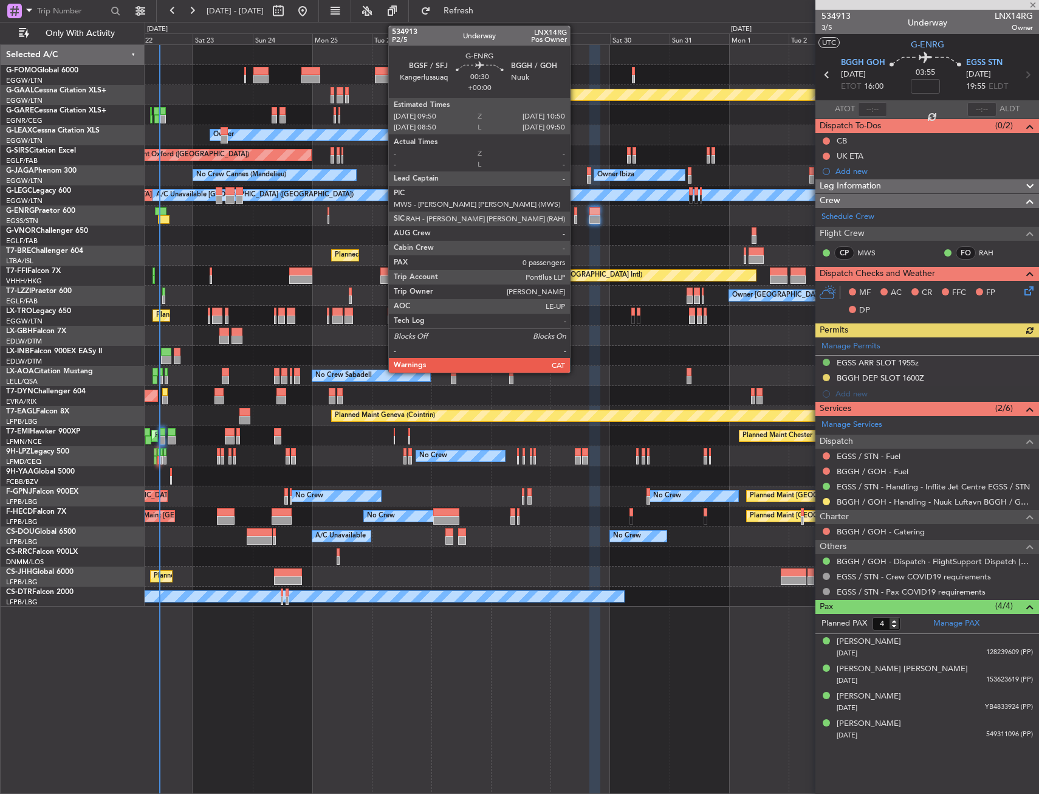
click at [576, 216] on div at bounding box center [575, 219] width 3 height 9
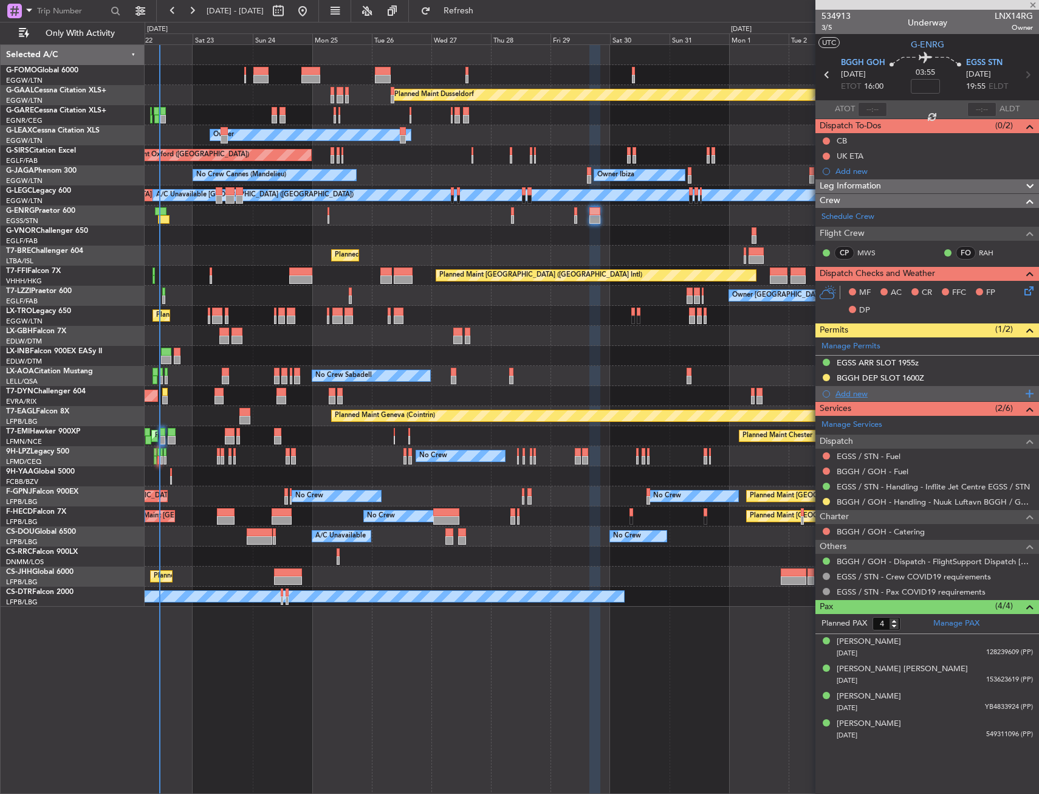
type input "0"
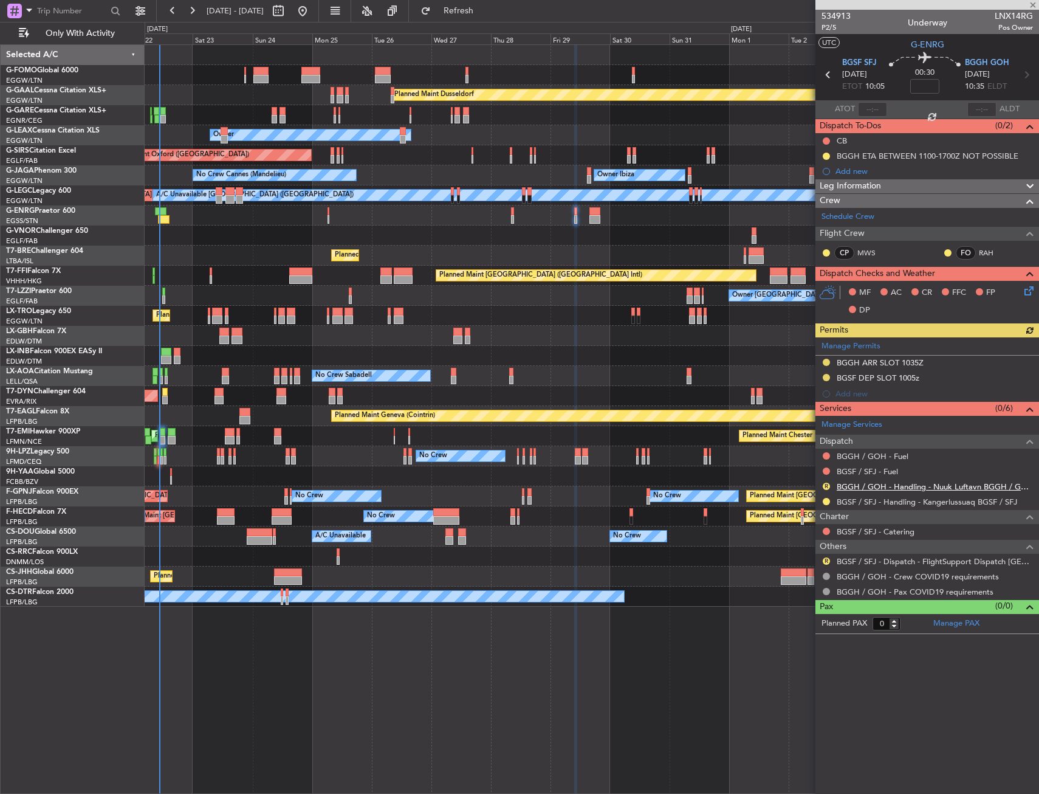
click at [856, 488] on link "BGGH / GOH - Handling - Nuuk Luftavn BGGH / GOH" at bounding box center [935, 486] width 196 height 10
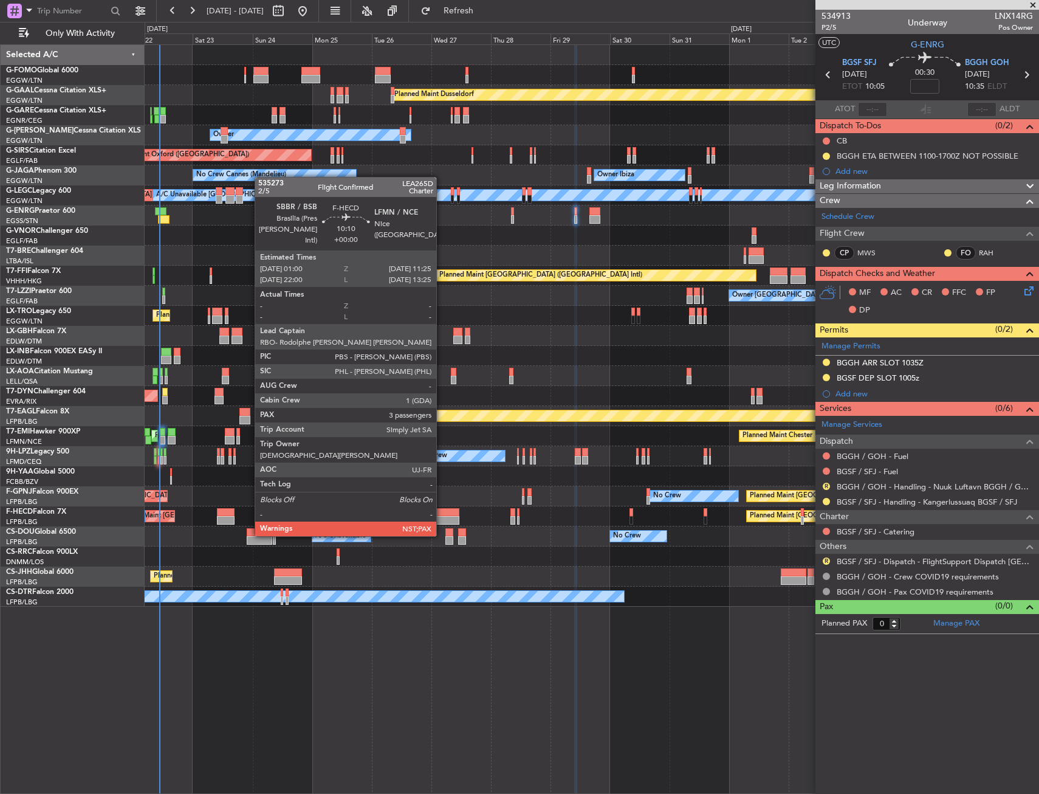
click at [442, 513] on div at bounding box center [446, 512] width 26 height 9
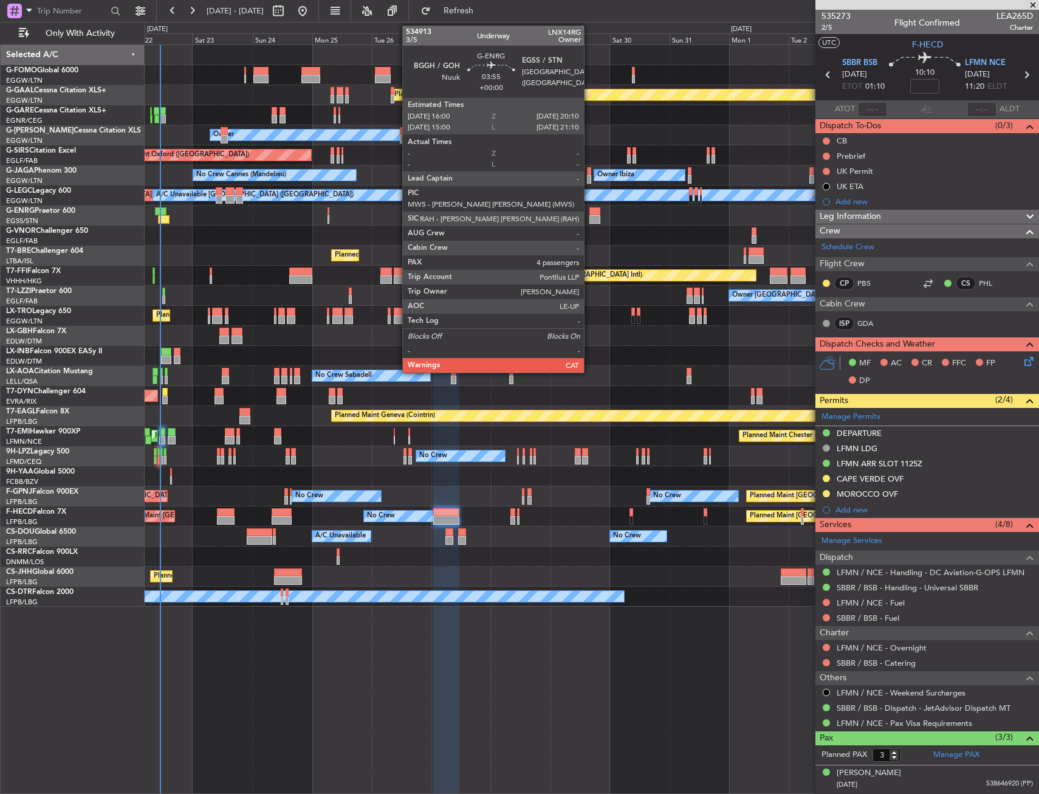
click at [590, 219] on div at bounding box center [595, 219] width 11 height 9
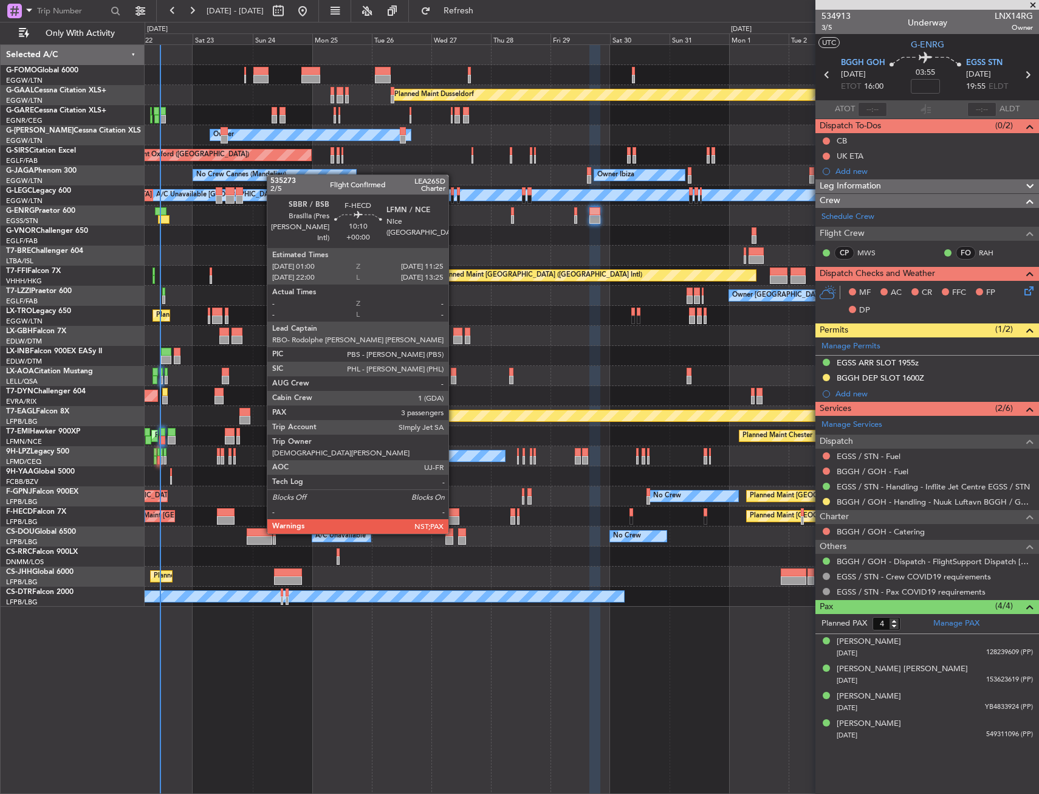
click at [454, 511] on div at bounding box center [446, 512] width 26 height 9
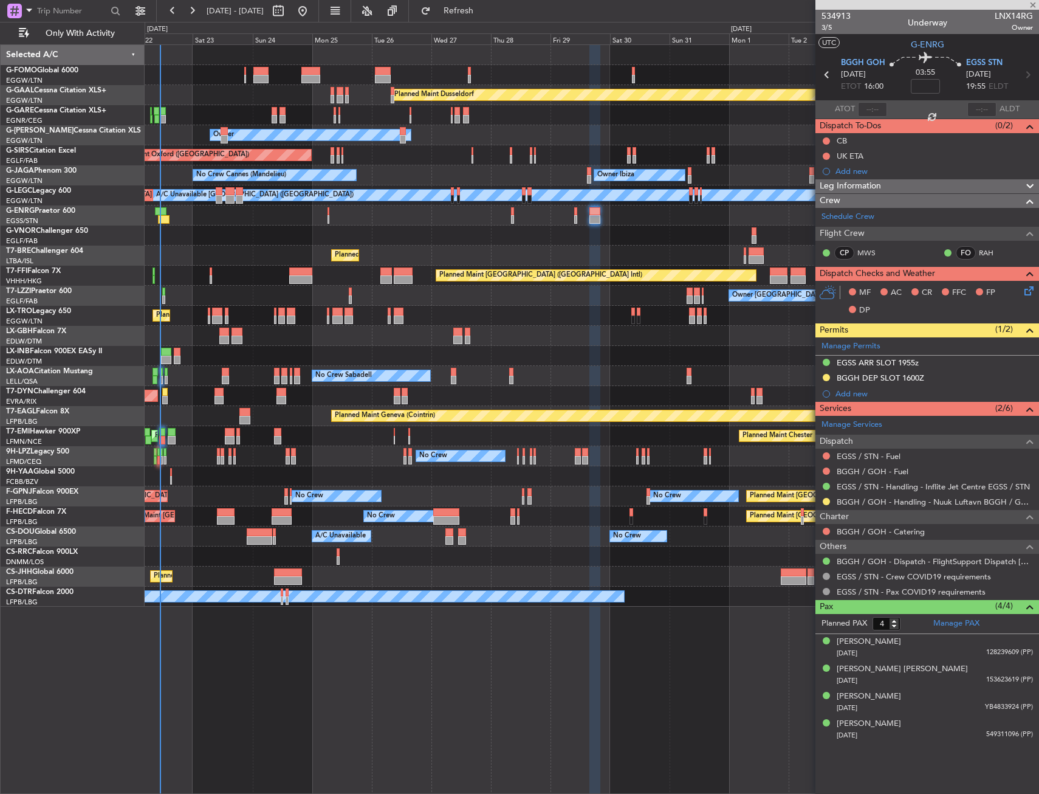
type input "3"
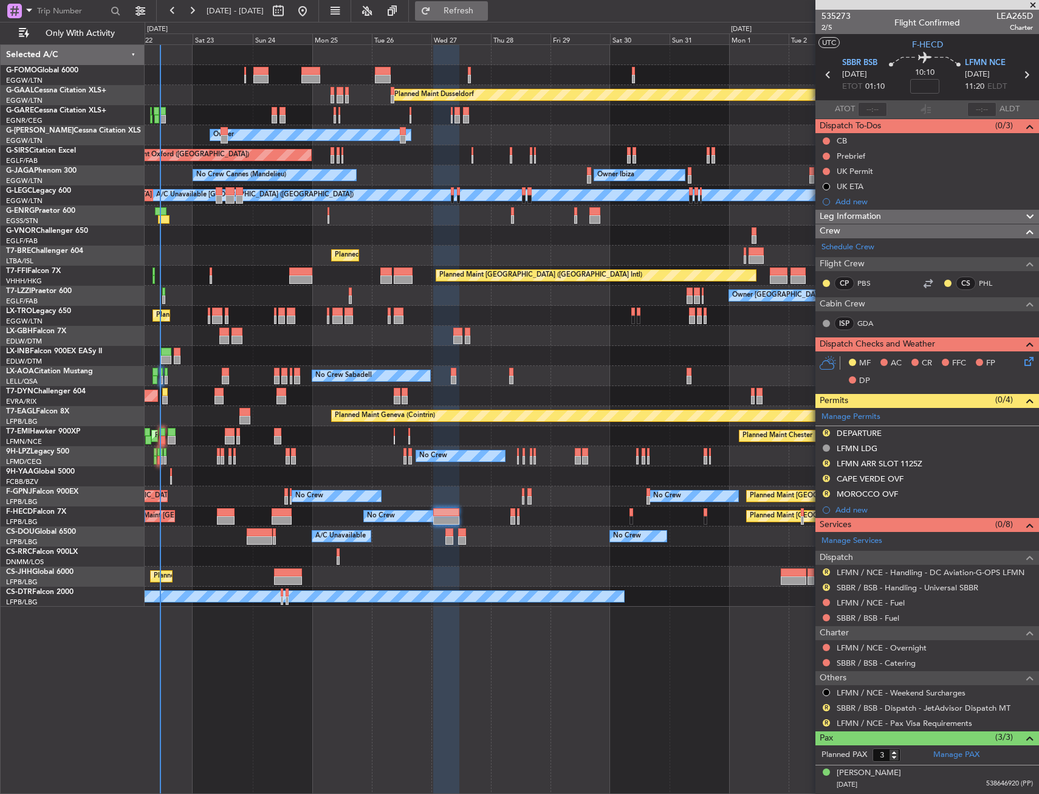
click at [484, 11] on span "Refresh" at bounding box center [458, 11] width 51 height 9
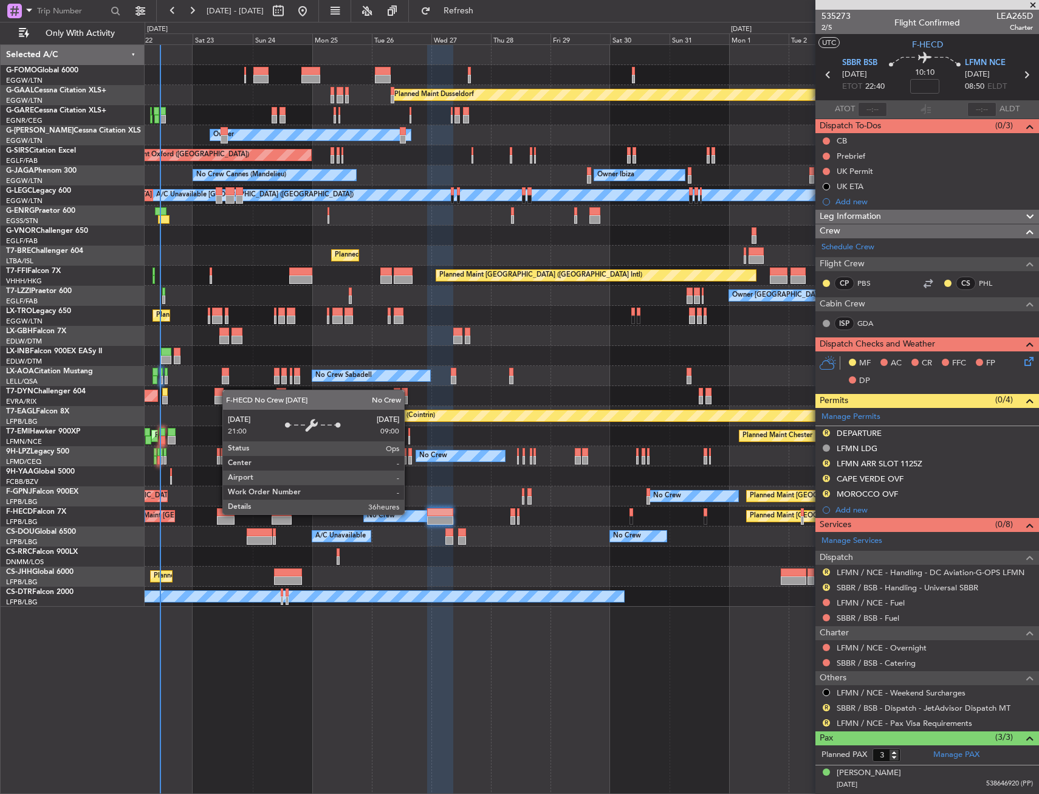
click at [425, 518] on div "No Crew" at bounding box center [408, 516] width 89 height 11
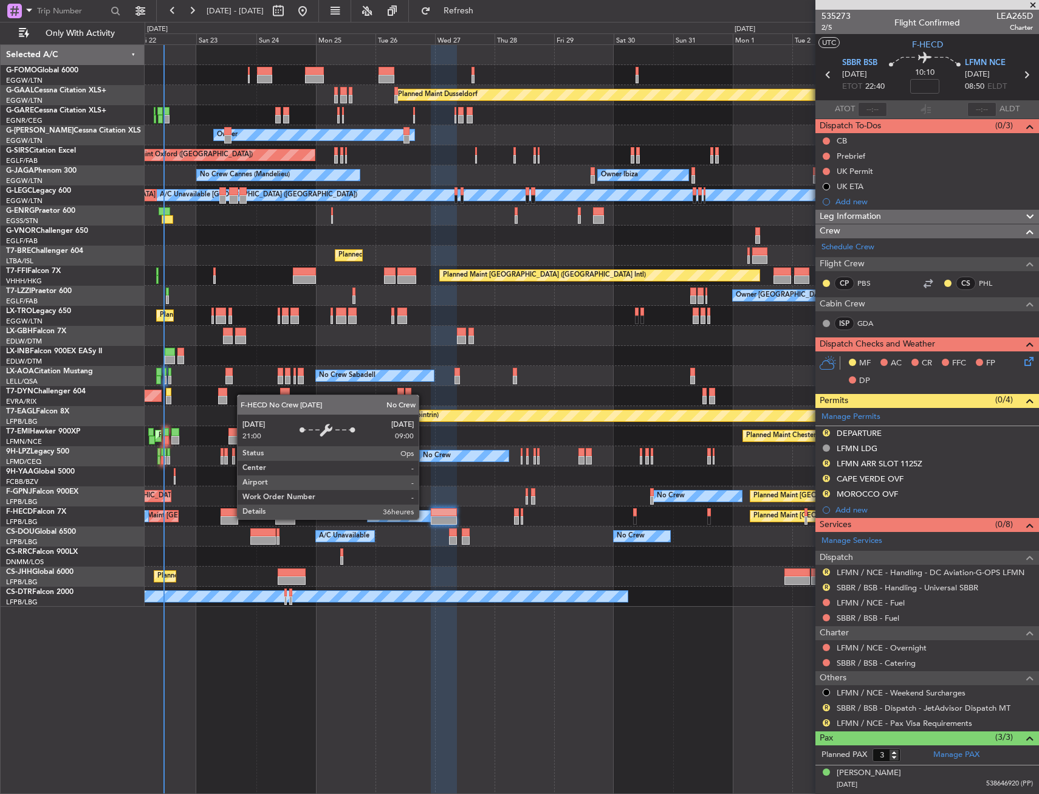
click at [408, 521] on div "No Crew" at bounding box center [412, 516] width 89 height 11
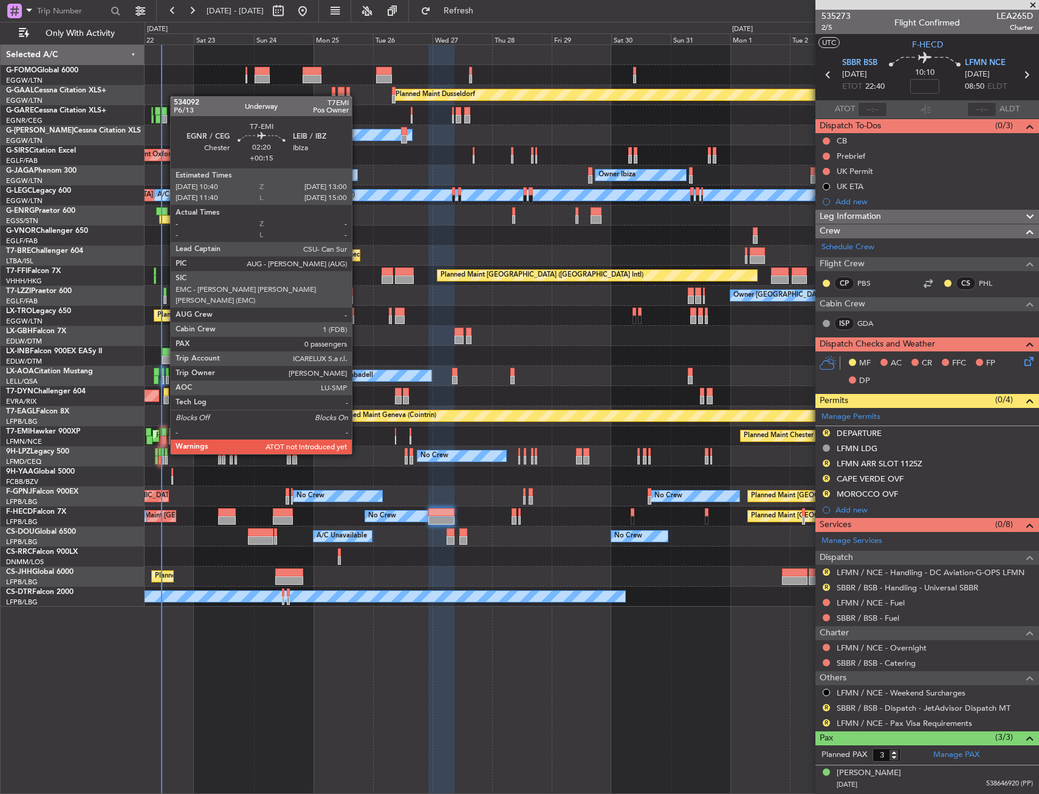
click at [164, 431] on div at bounding box center [163, 432] width 6 height 9
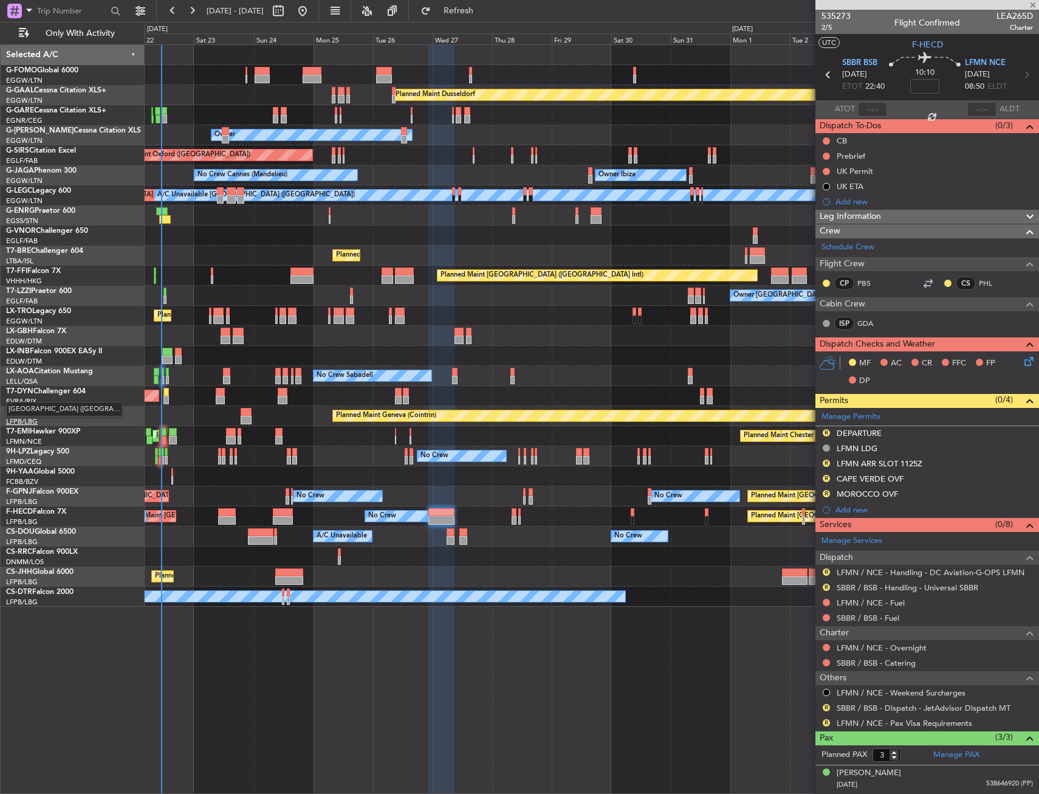
type input "+00:15"
type input "0"
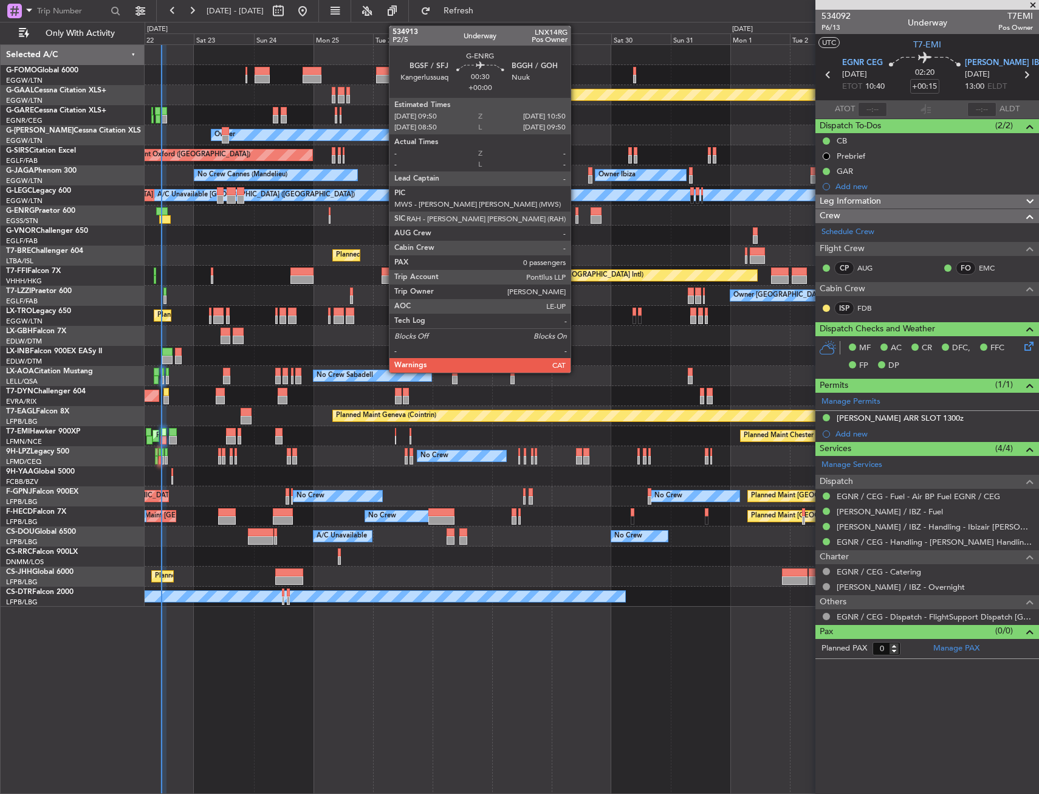
click at [576, 217] on div at bounding box center [577, 219] width 3 height 9
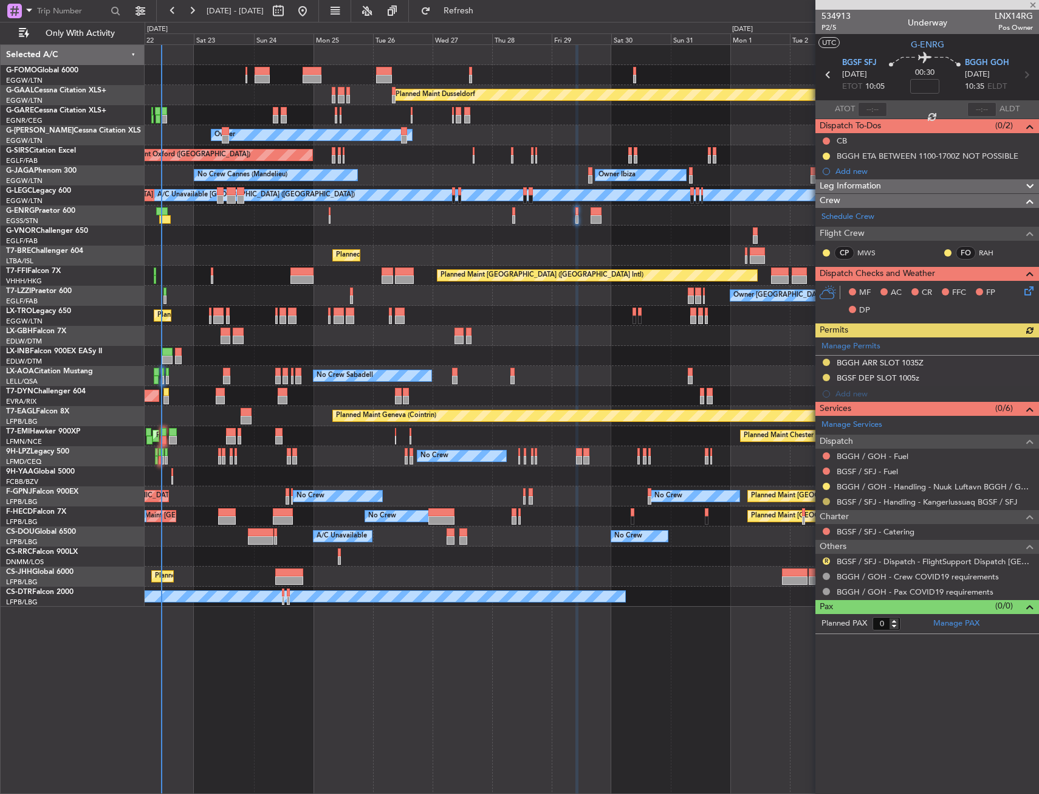
click at [824, 502] on button at bounding box center [826, 501] width 7 height 7
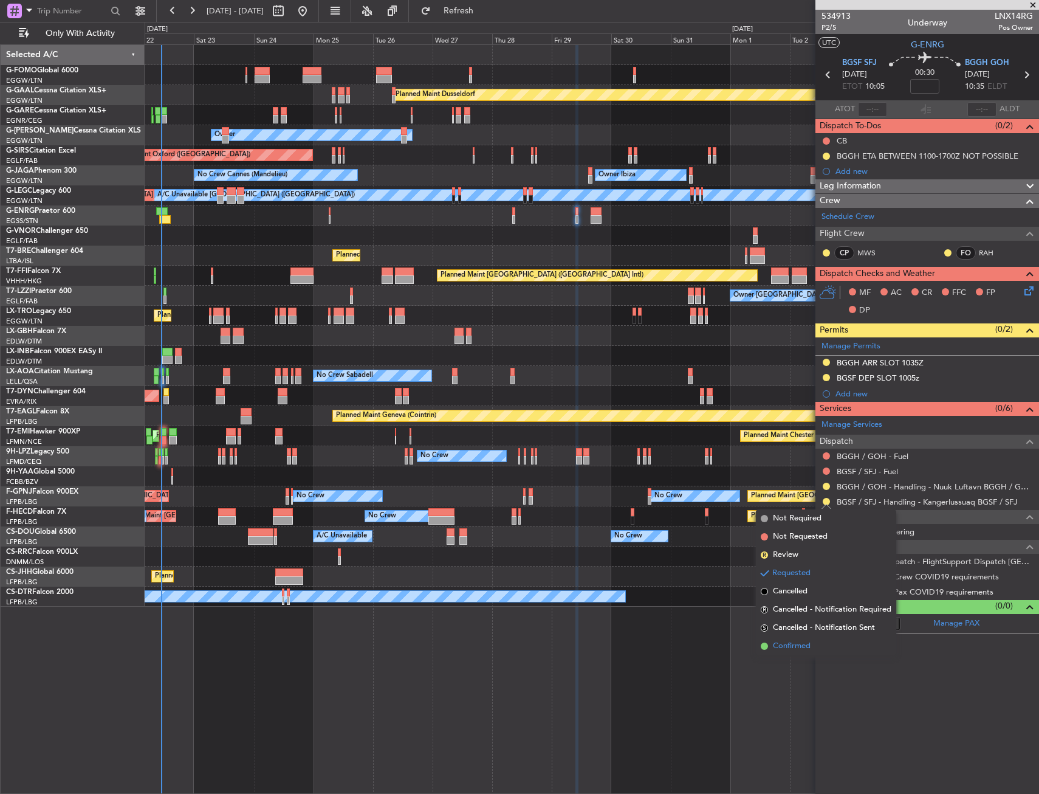
click at [795, 645] on span "Confirmed" at bounding box center [792, 646] width 38 height 12
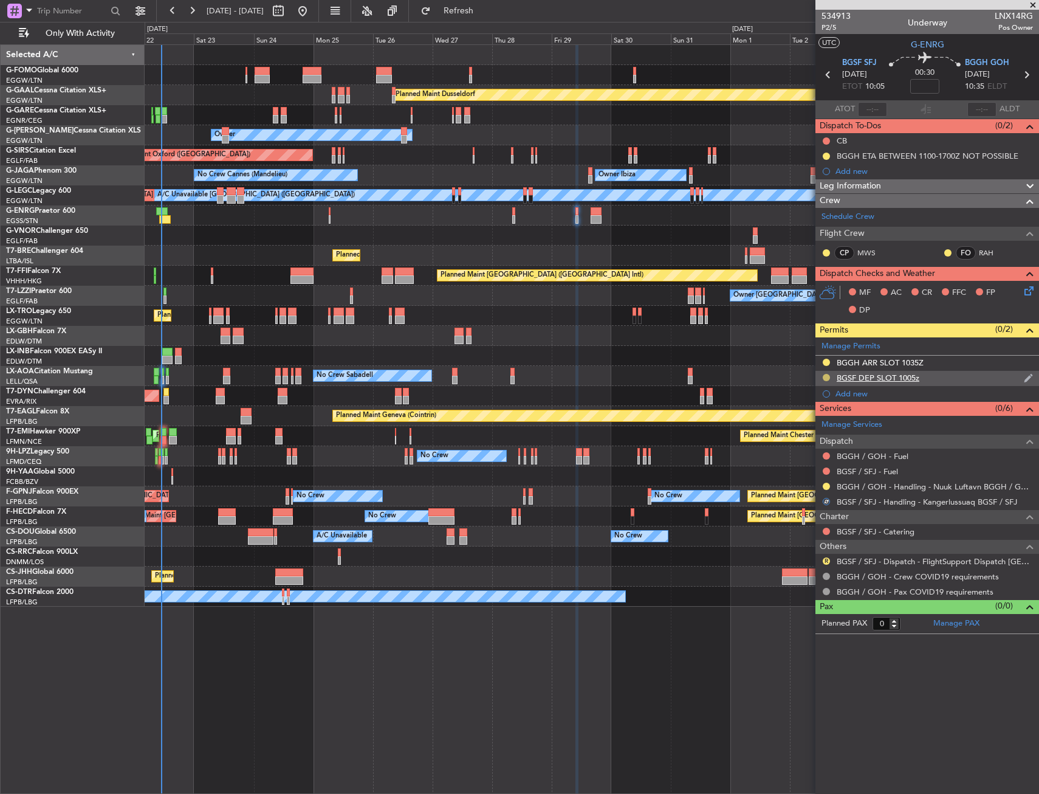
click at [827, 376] on button at bounding box center [826, 377] width 7 height 7
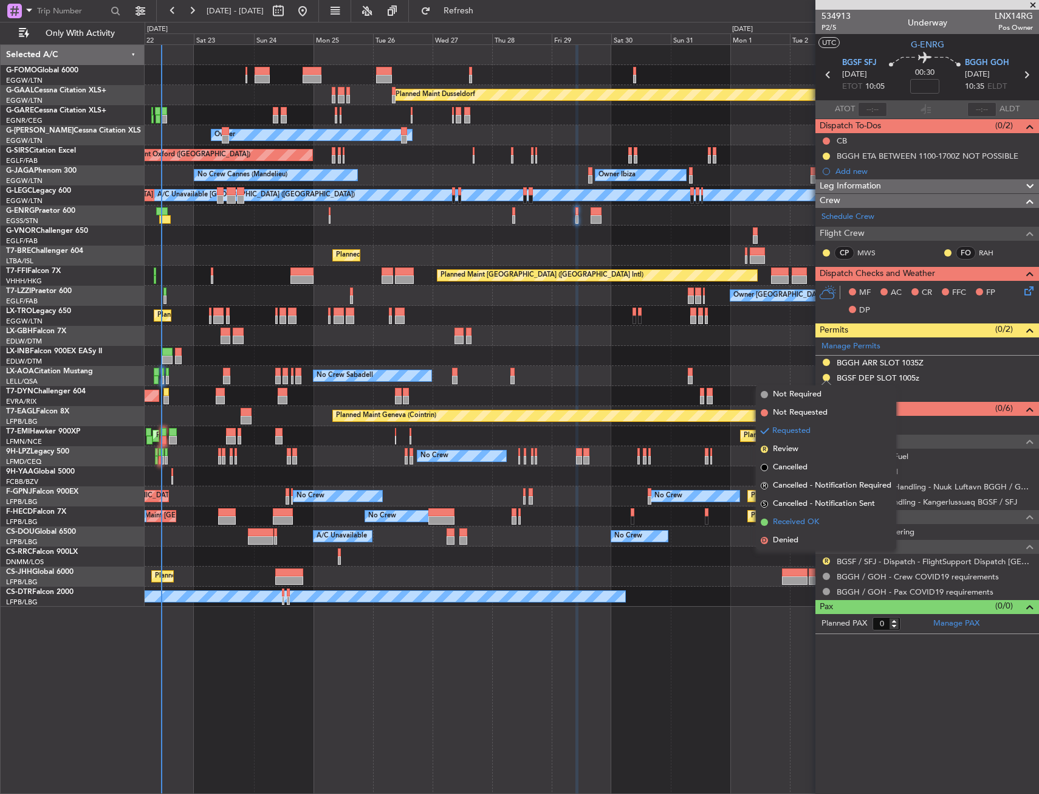
click at [795, 520] on span "Received OK" at bounding box center [796, 522] width 46 height 12
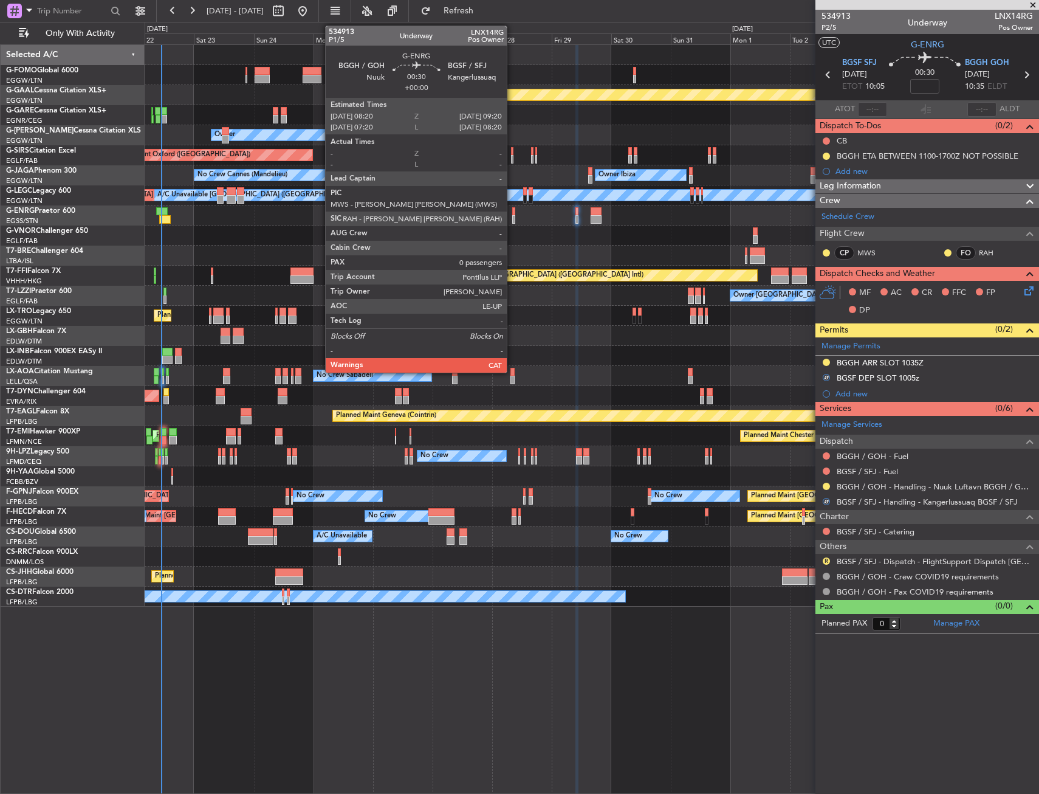
click at [512, 218] on div at bounding box center [513, 219] width 3 height 9
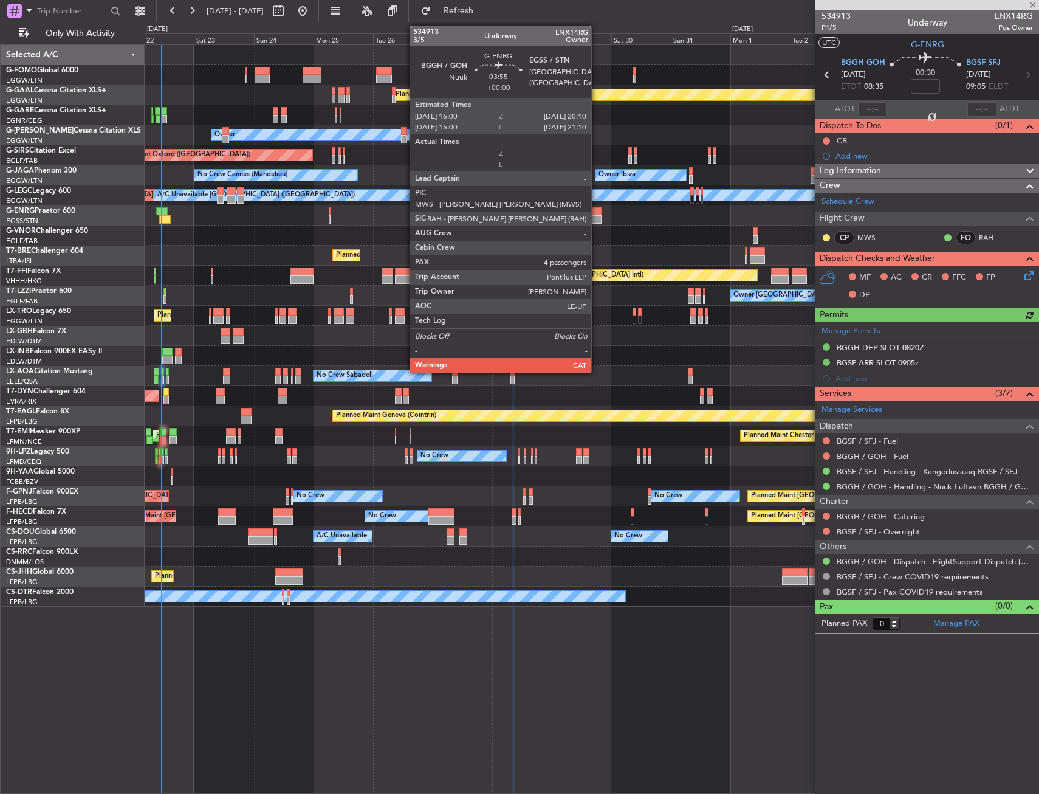
click at [597, 218] on div at bounding box center [596, 219] width 11 height 9
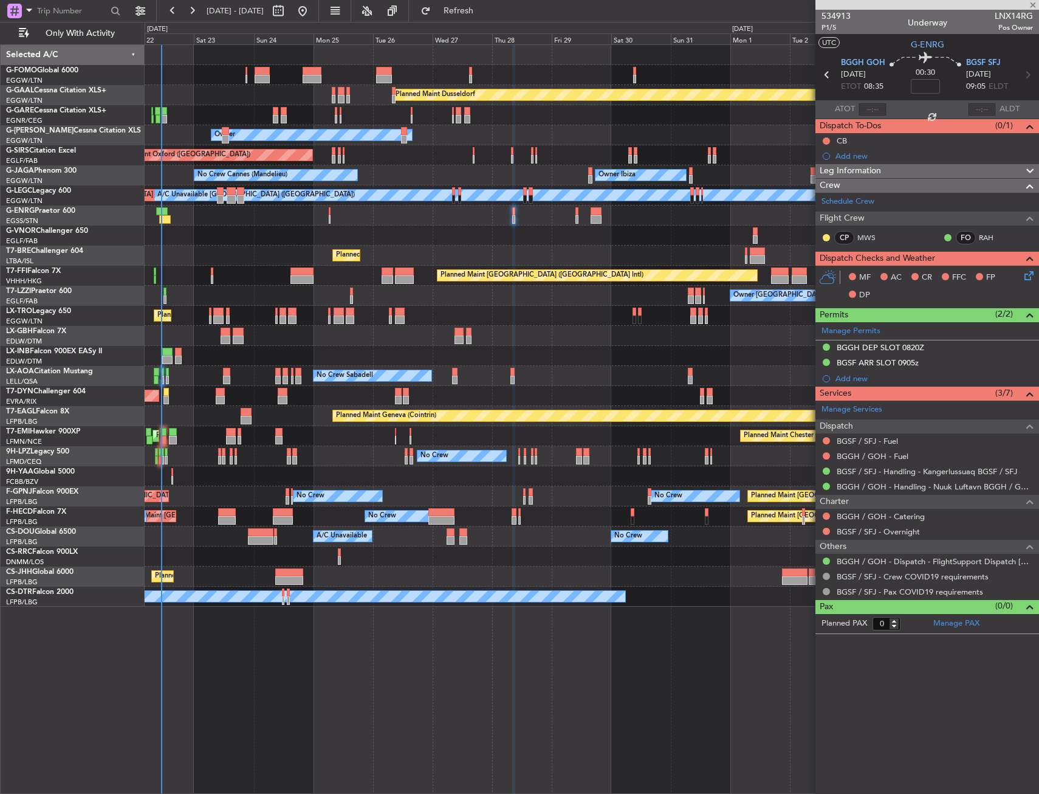
type input "4"
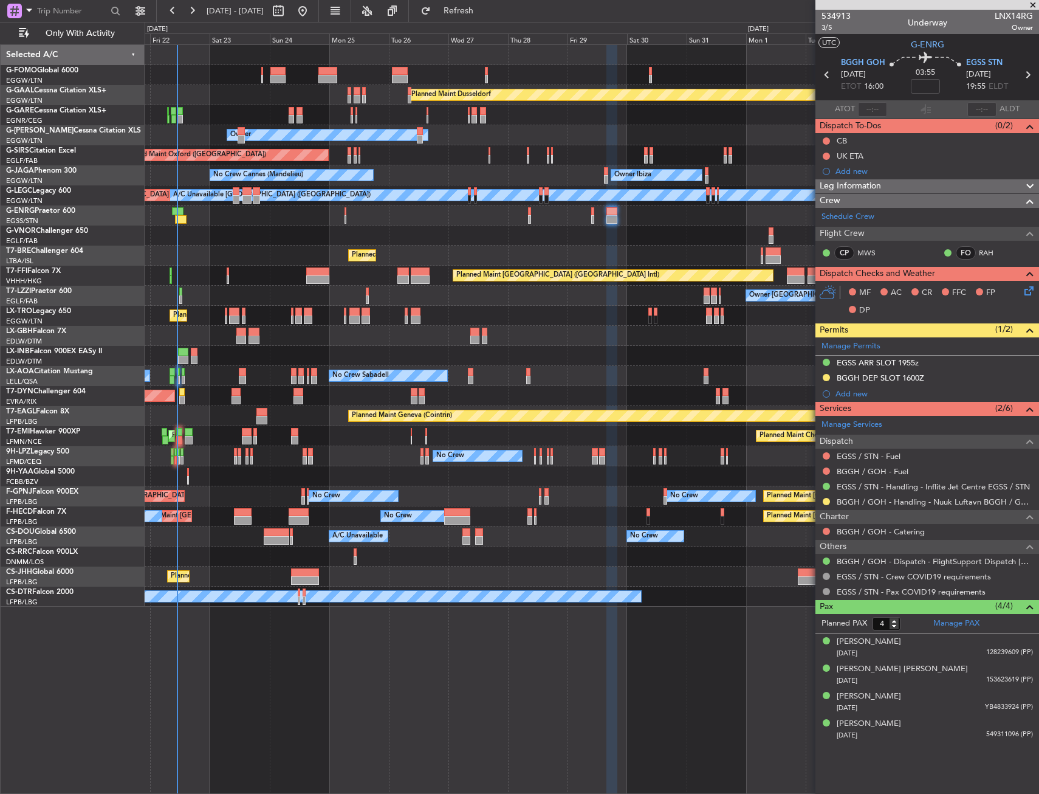
click at [415, 356] on div "Planned Maint Geneva (Cointrin)" at bounding box center [592, 356] width 894 height 20
click at [396, 365] on div "Planned Maint Geneva (Cointrin)" at bounding box center [592, 356] width 894 height 20
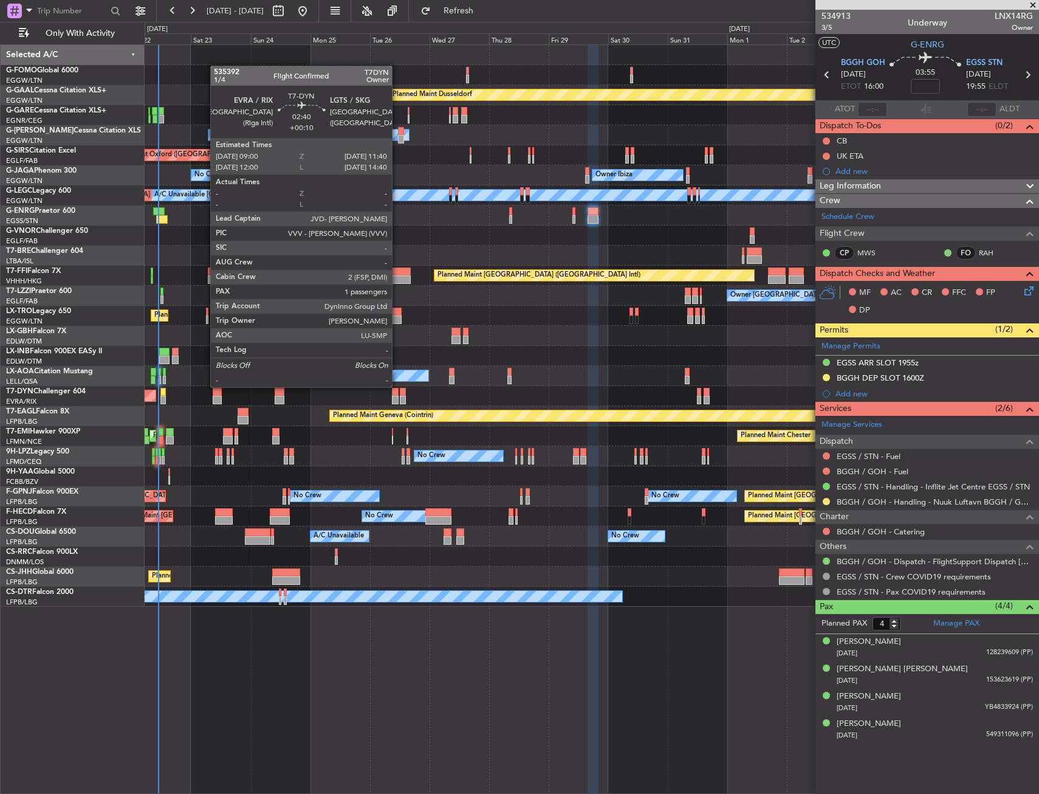
click at [398, 397] on div at bounding box center [395, 400] width 7 height 9
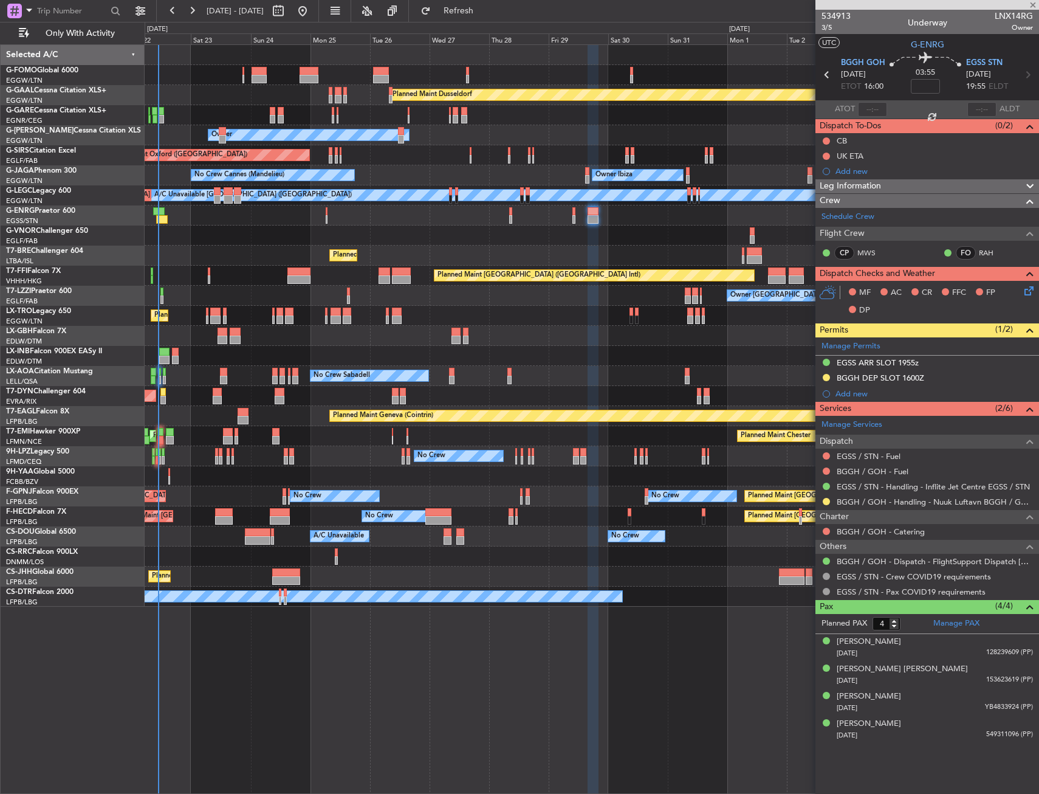
type input "+00:10"
type input "1"
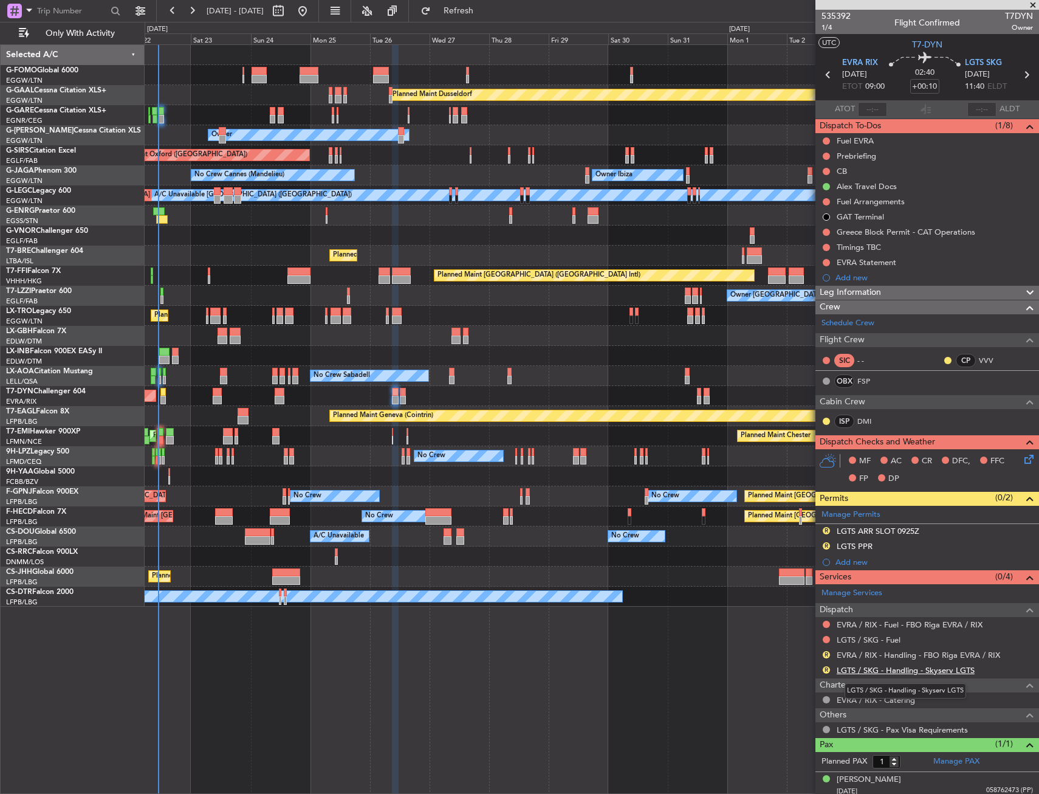
click at [870, 670] on link "LGTS / SKG - Handling - Skyserv LGTS" at bounding box center [906, 670] width 138 height 10
click at [858, 655] on link "EVRA / RIX - Handling - FBO Riga EVRA / RIX" at bounding box center [918, 655] width 163 height 10
click at [943, 528] on div "R LGTS ARR SLOT 0925Z" at bounding box center [928, 531] width 224 height 15
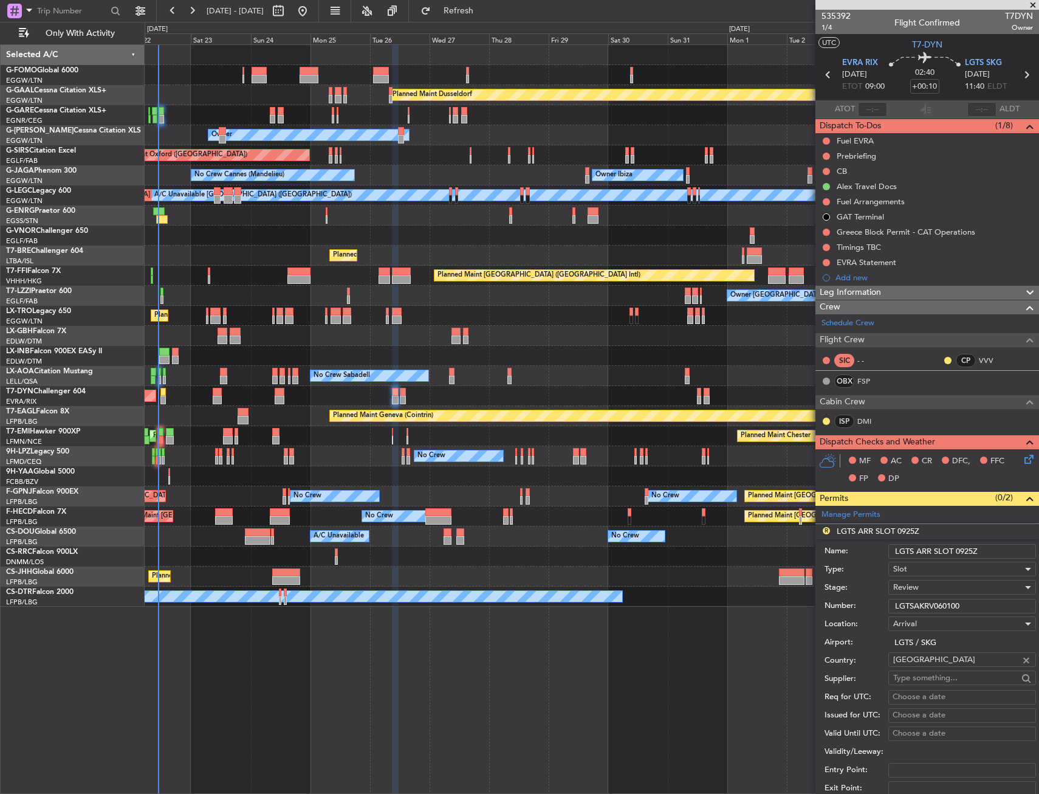
drag, startPoint x: 974, startPoint y: 551, endPoint x: 957, endPoint y: 551, distance: 16.4
click at [957, 551] on input "LGTS ARR SLOT 0925Z" at bounding box center [963, 551] width 148 height 15
type input "LGTS ARR SLOT 1140Z"
click at [931, 586] on div "Review" at bounding box center [957, 587] width 129 height 18
click at [921, 659] on span "Requested" at bounding box center [958, 667] width 128 height 18
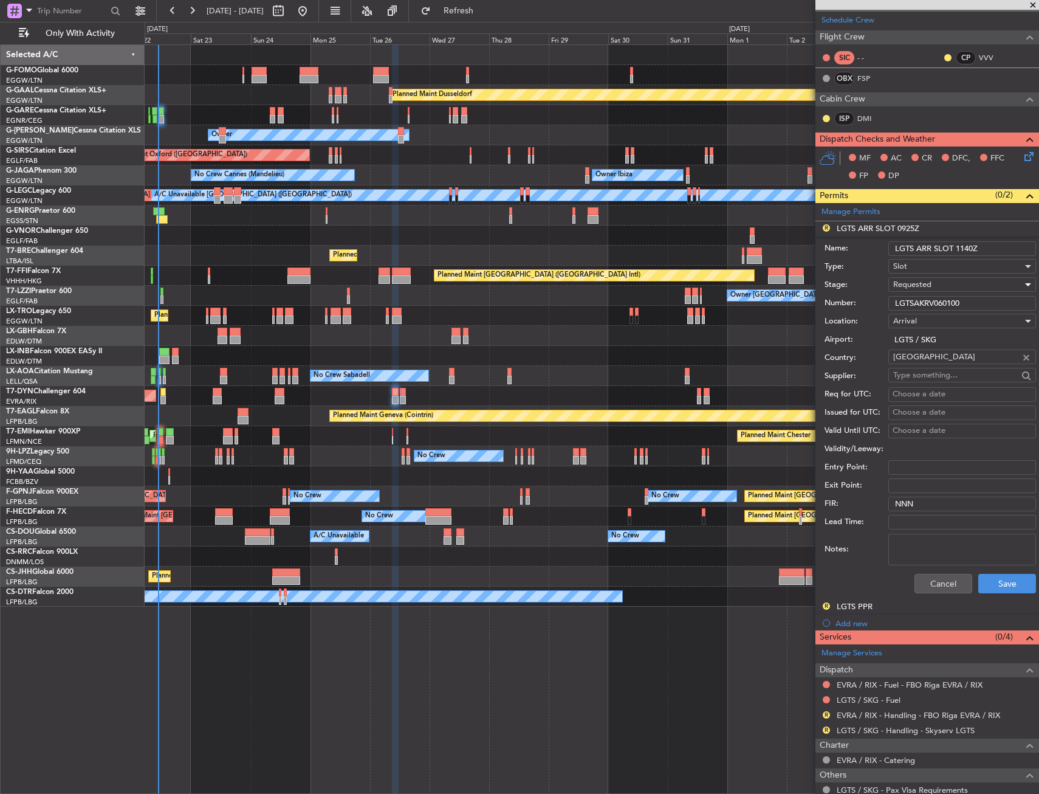
scroll to position [304, 0]
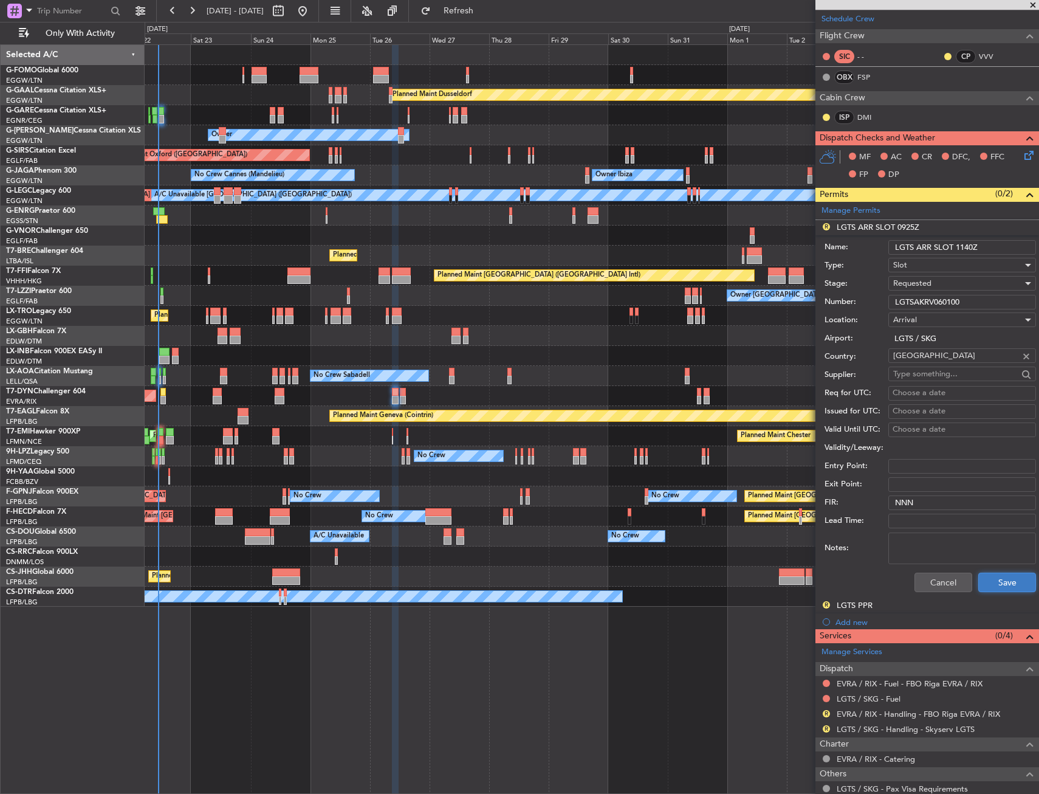
click at [986, 579] on button "Save" at bounding box center [1008, 582] width 58 height 19
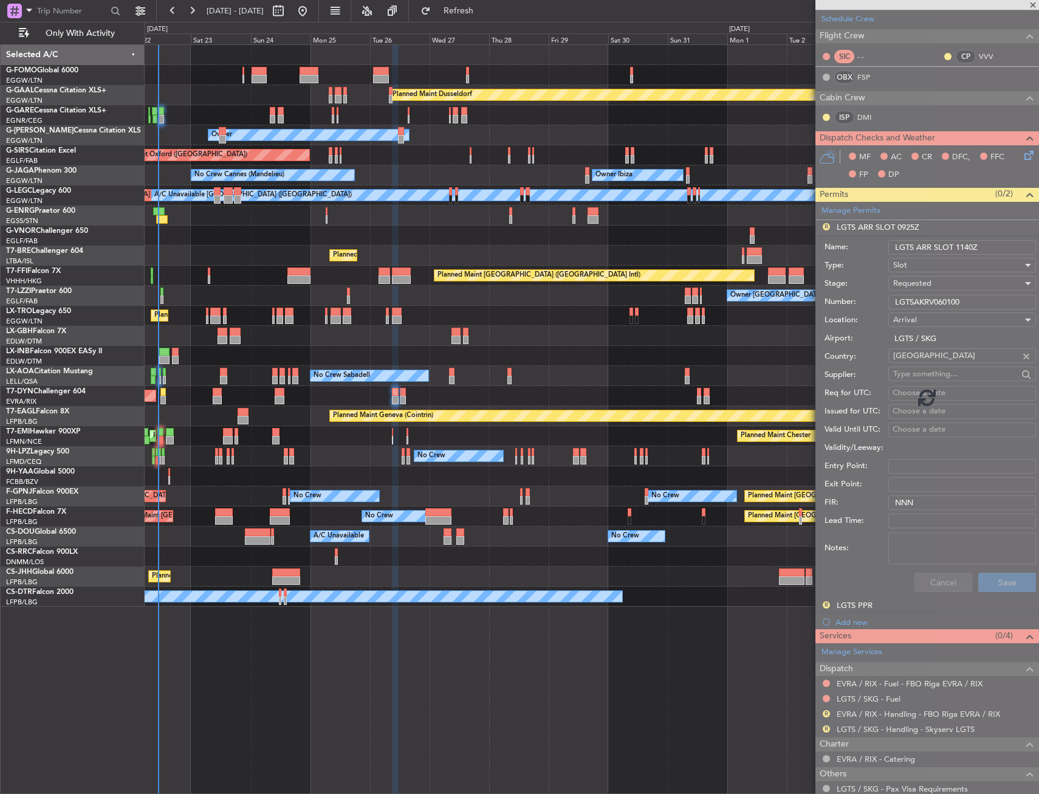
scroll to position [5, 0]
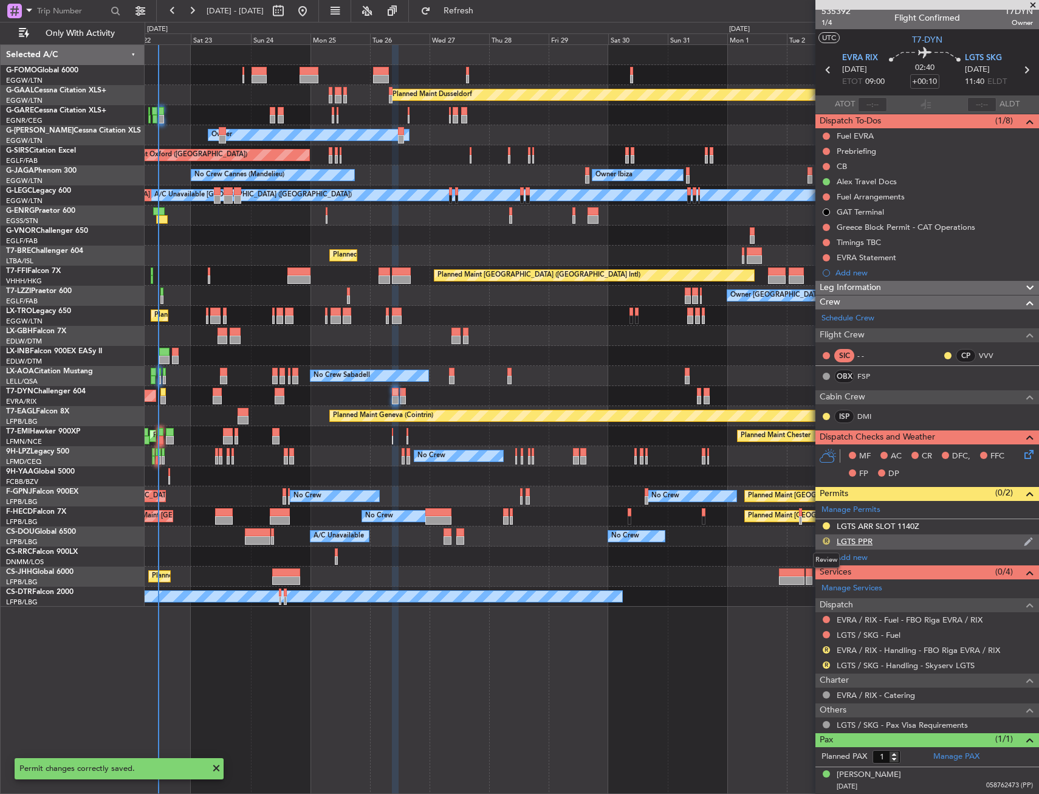
click at [825, 539] on button "R" at bounding box center [826, 540] width 7 height 7
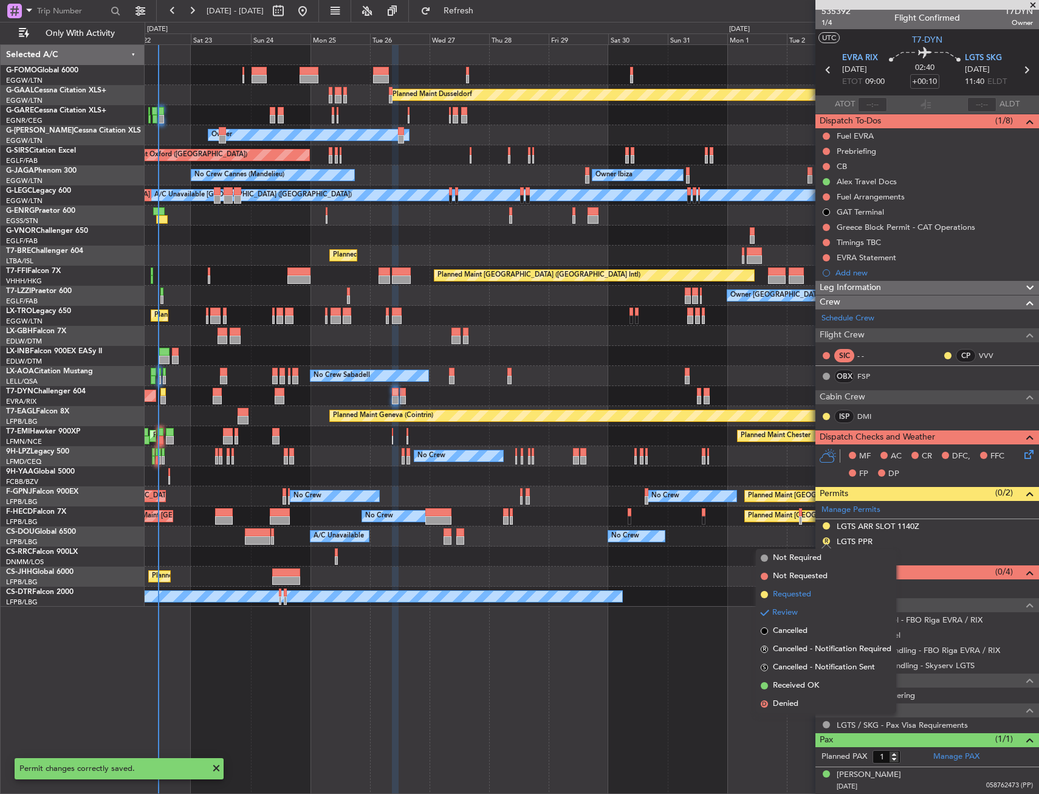
click at [798, 597] on span "Requested" at bounding box center [792, 594] width 38 height 12
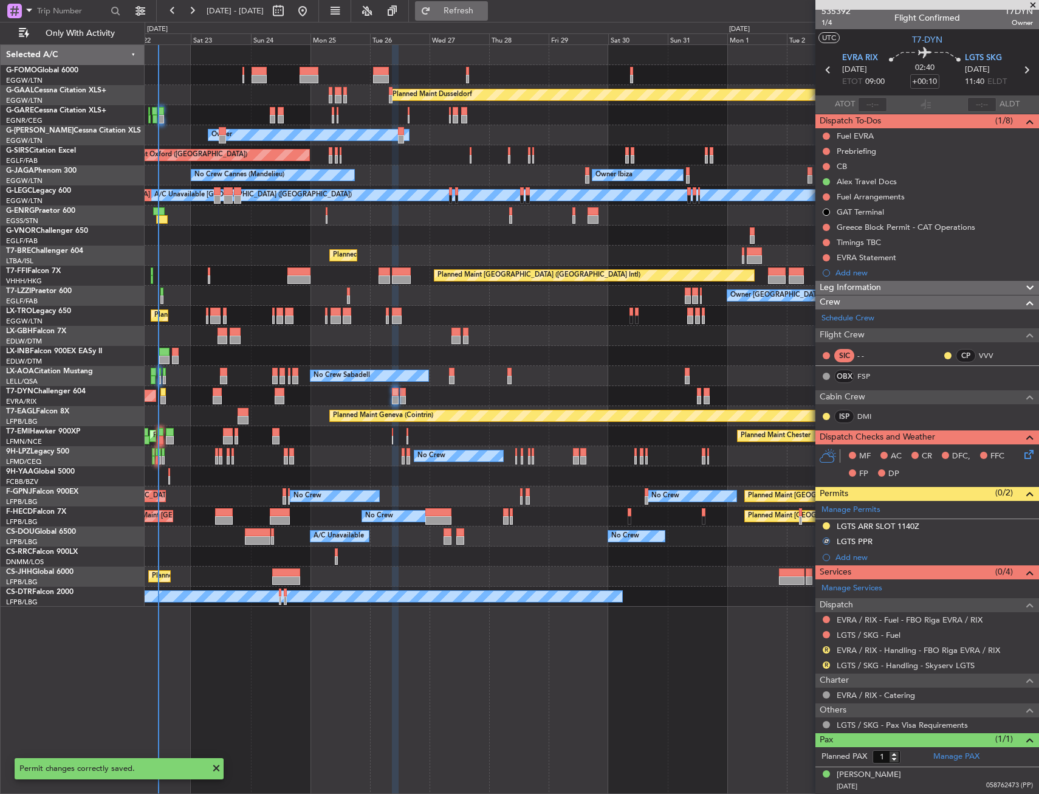
click at [488, 18] on button "Refresh" at bounding box center [451, 10] width 73 height 19
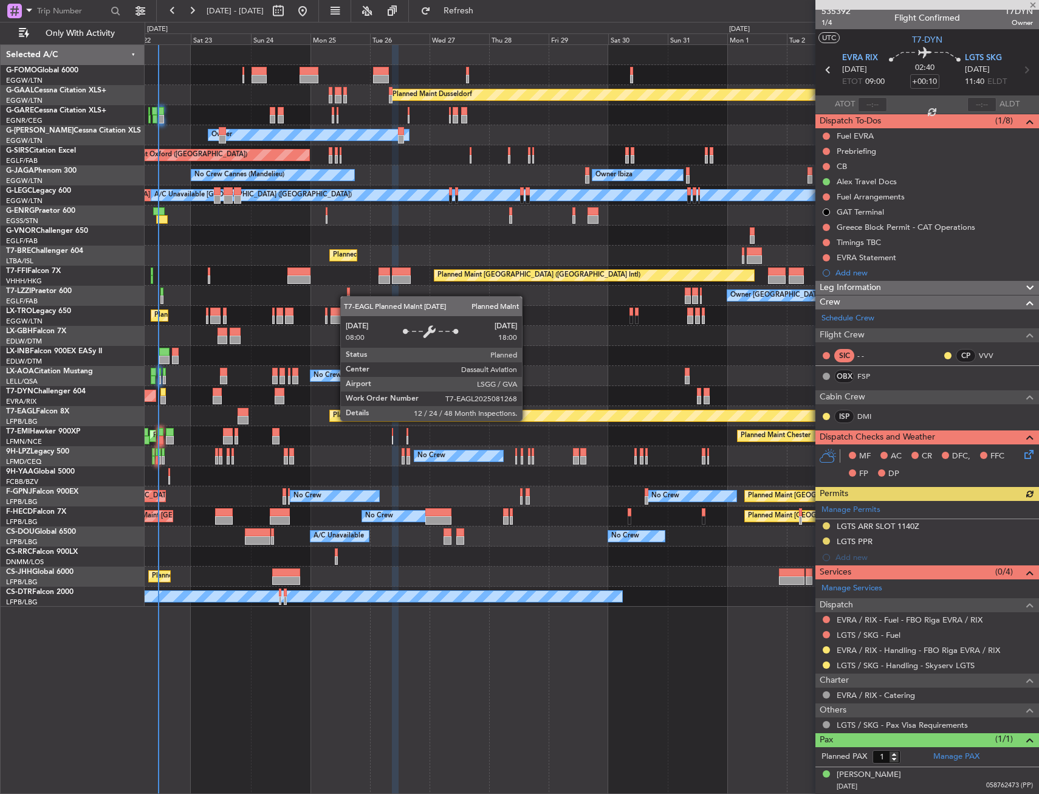
type input "4"
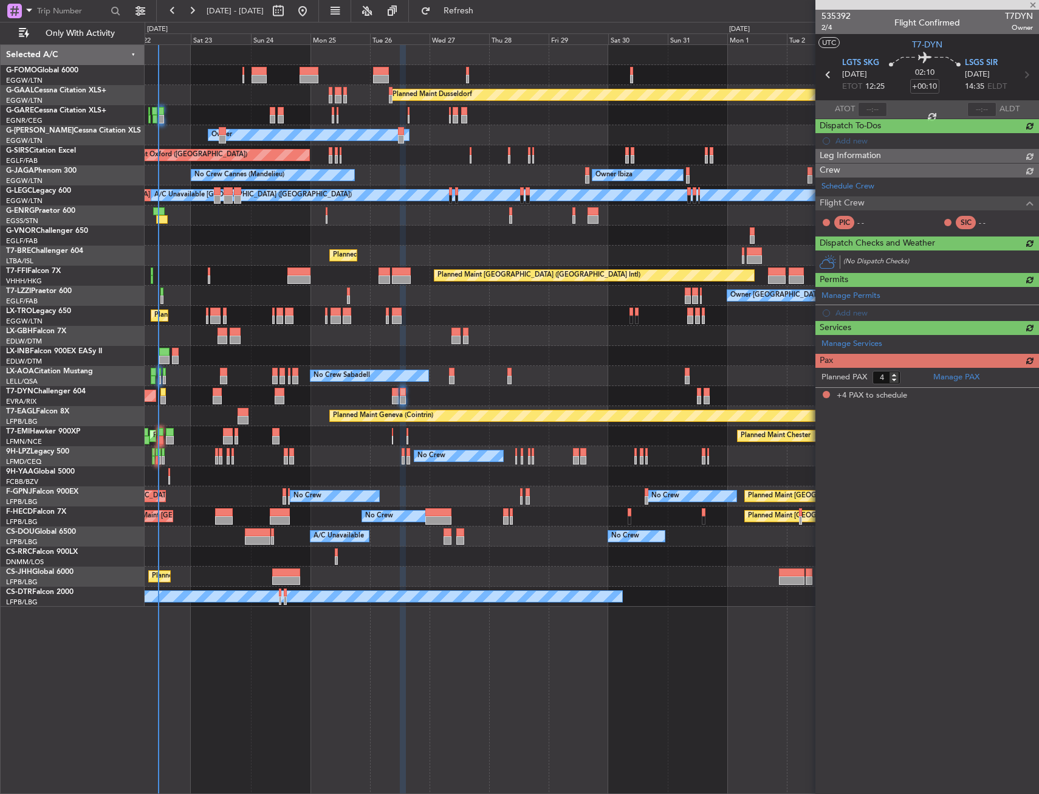
scroll to position [0, 0]
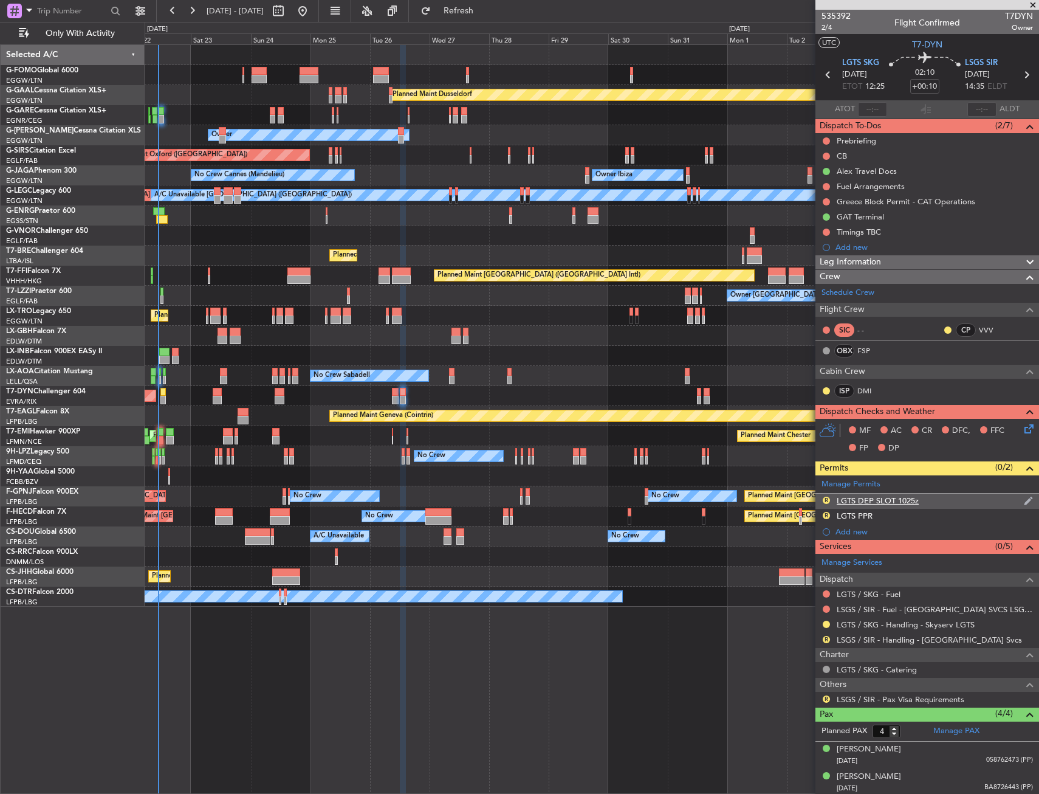
click at [949, 498] on div "R LGTS DEP SLOT 1025z" at bounding box center [928, 501] width 224 height 15
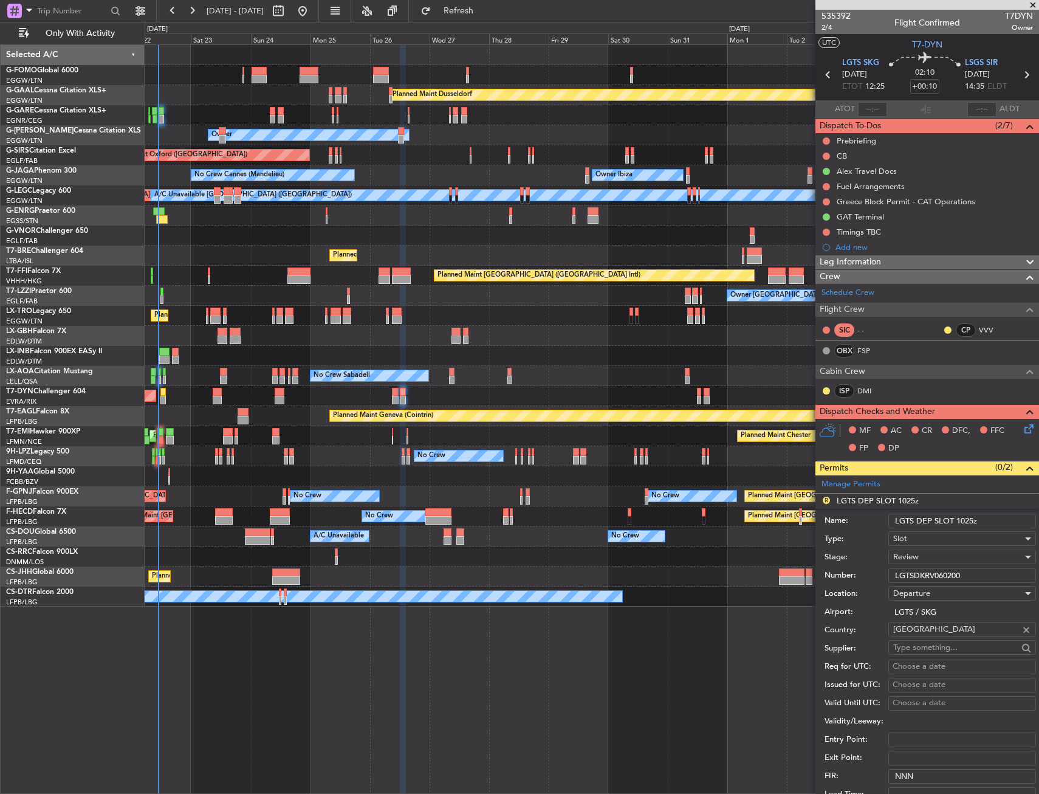
drag, startPoint x: 971, startPoint y: 521, endPoint x: 963, endPoint y: 522, distance: 7.9
click at [963, 522] on input "LGTS DEP SLOT 1025z" at bounding box center [963, 521] width 148 height 15
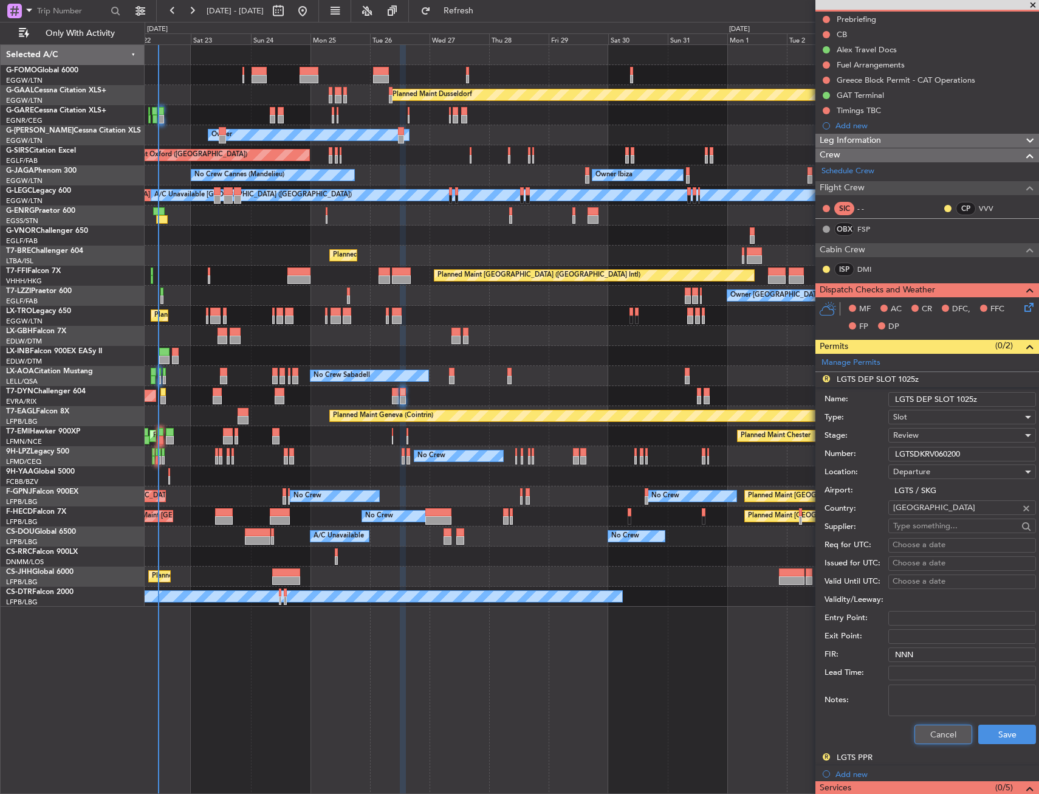
drag, startPoint x: 938, startPoint y: 729, endPoint x: 938, endPoint y: 694, distance: 35.9
click at [938, 726] on button "Cancel" at bounding box center [944, 734] width 58 height 19
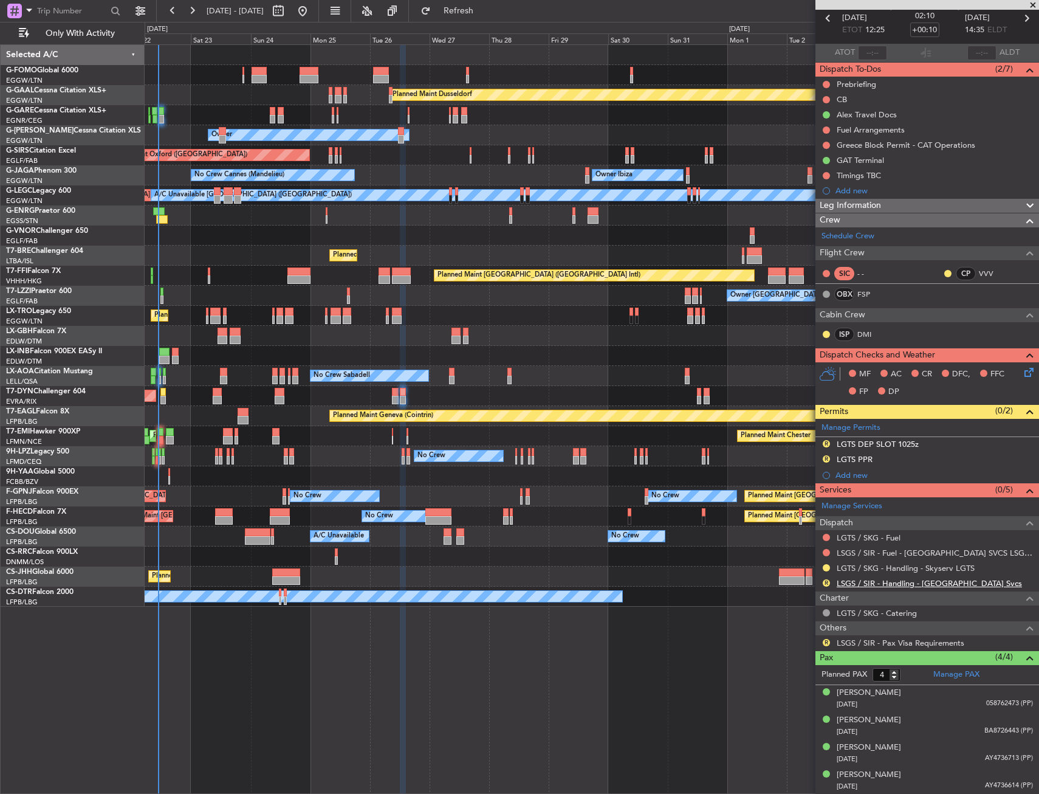
click at [872, 583] on link "LSGS / SIR - Handling - [GEOGRAPHIC_DATA] Svcs" at bounding box center [929, 583] width 185 height 10
click at [954, 441] on div "R LGTS DEP SLOT 1025z" at bounding box center [928, 444] width 224 height 15
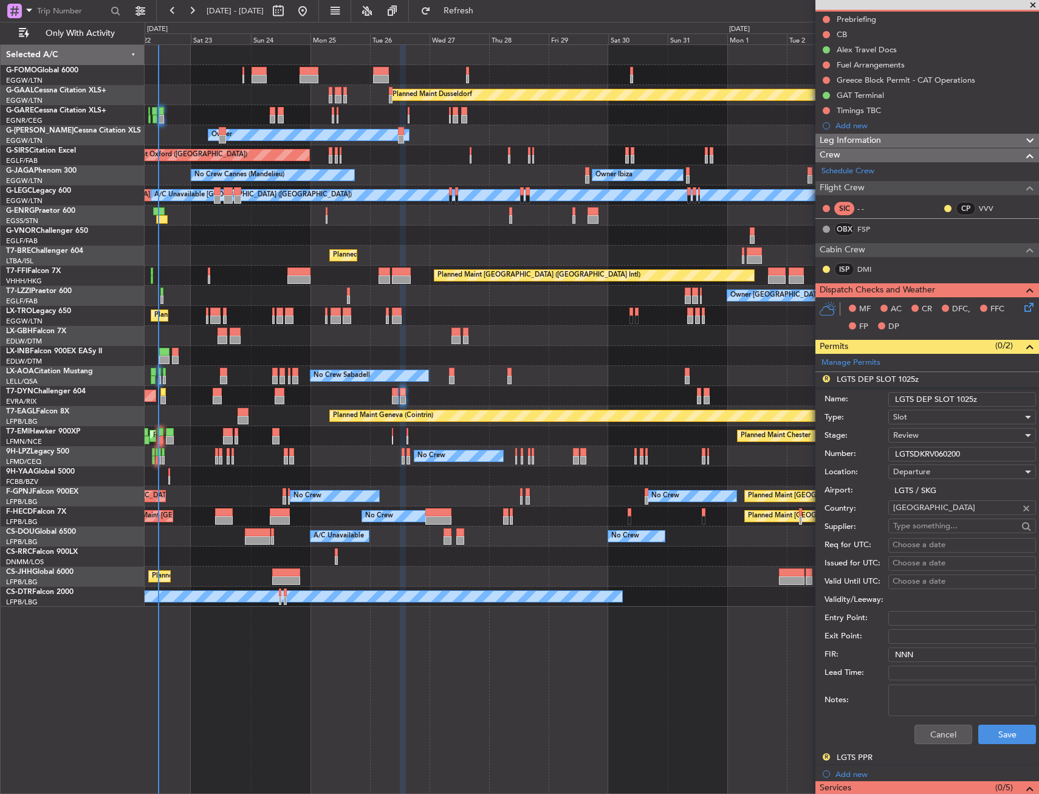
scroll to position [0, 0]
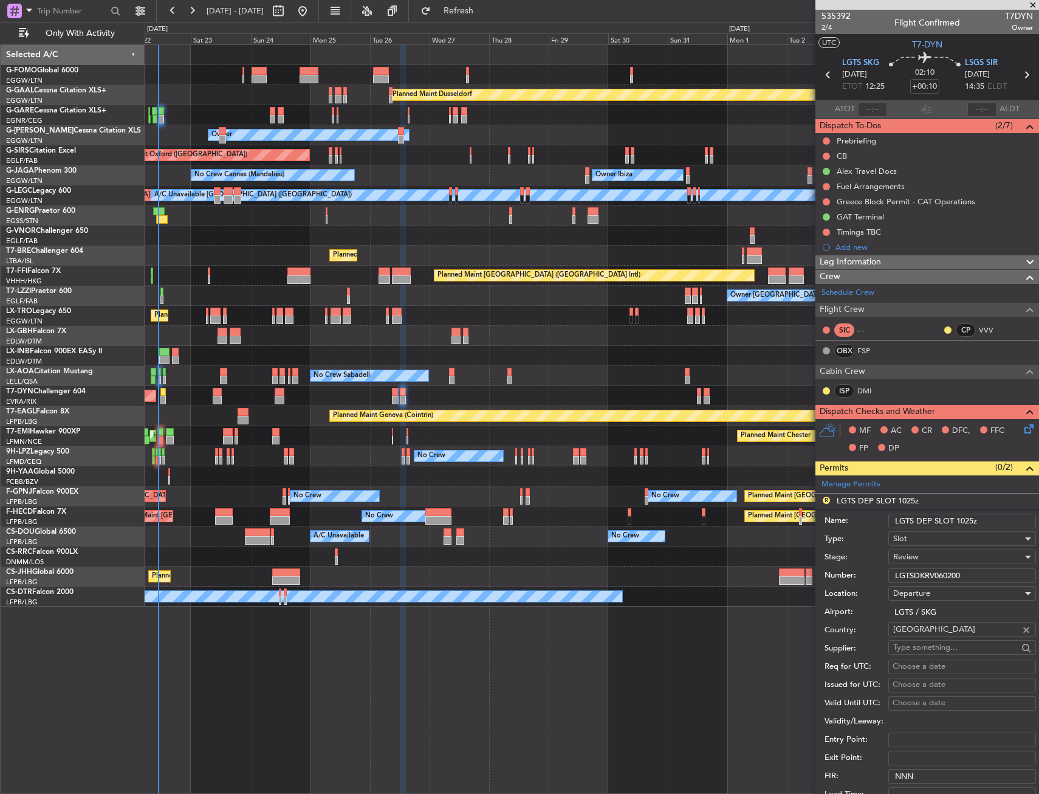
click at [966, 517] on input "LGTS DEP SLOT 1025z" at bounding box center [963, 521] width 148 height 15
type input "LGTS DEP SLOT 1225z"
click at [925, 561] on div "Review" at bounding box center [957, 557] width 129 height 18
click at [928, 639] on span "Requested" at bounding box center [958, 636] width 128 height 18
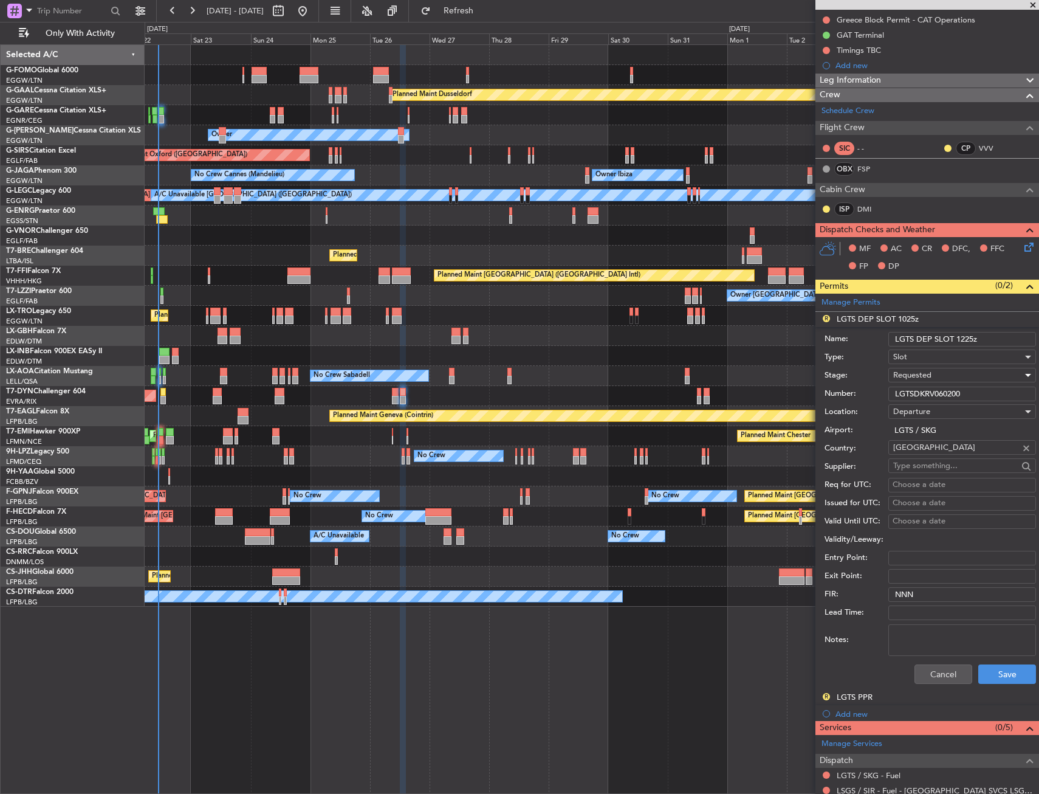
scroll to position [182, 0]
click at [993, 673] on button "Save" at bounding box center [1008, 673] width 58 height 19
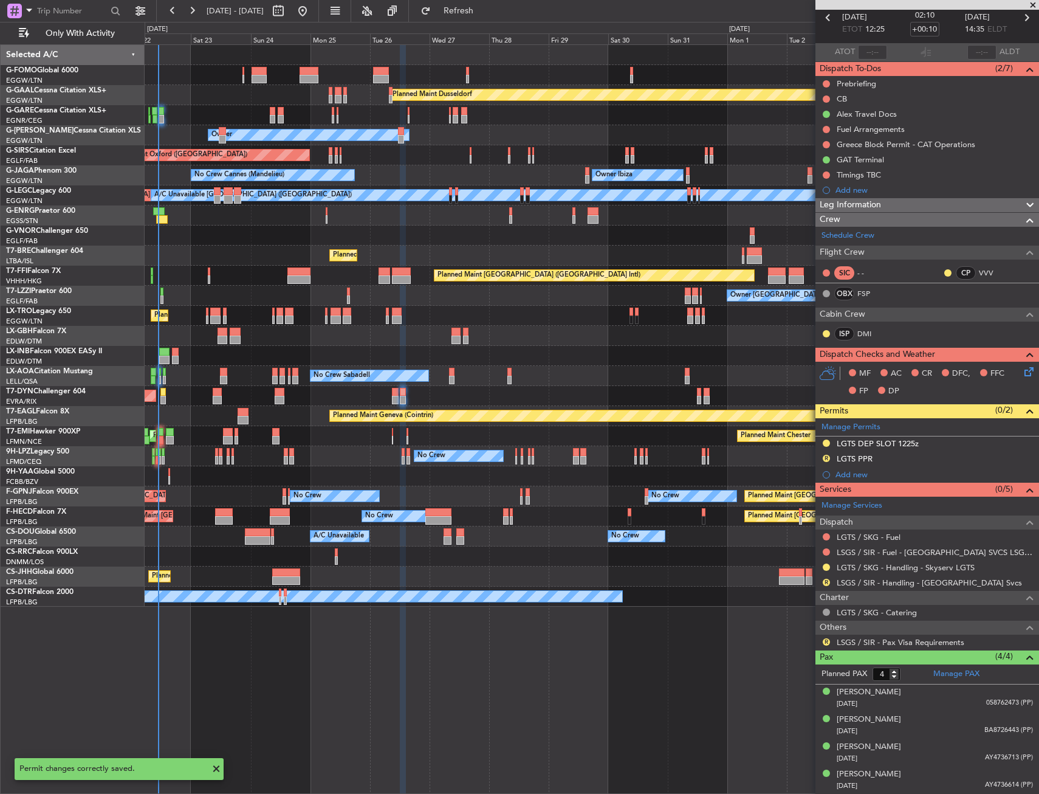
scroll to position [57, 0]
click at [826, 459] on button "R" at bounding box center [826, 458] width 7 height 7
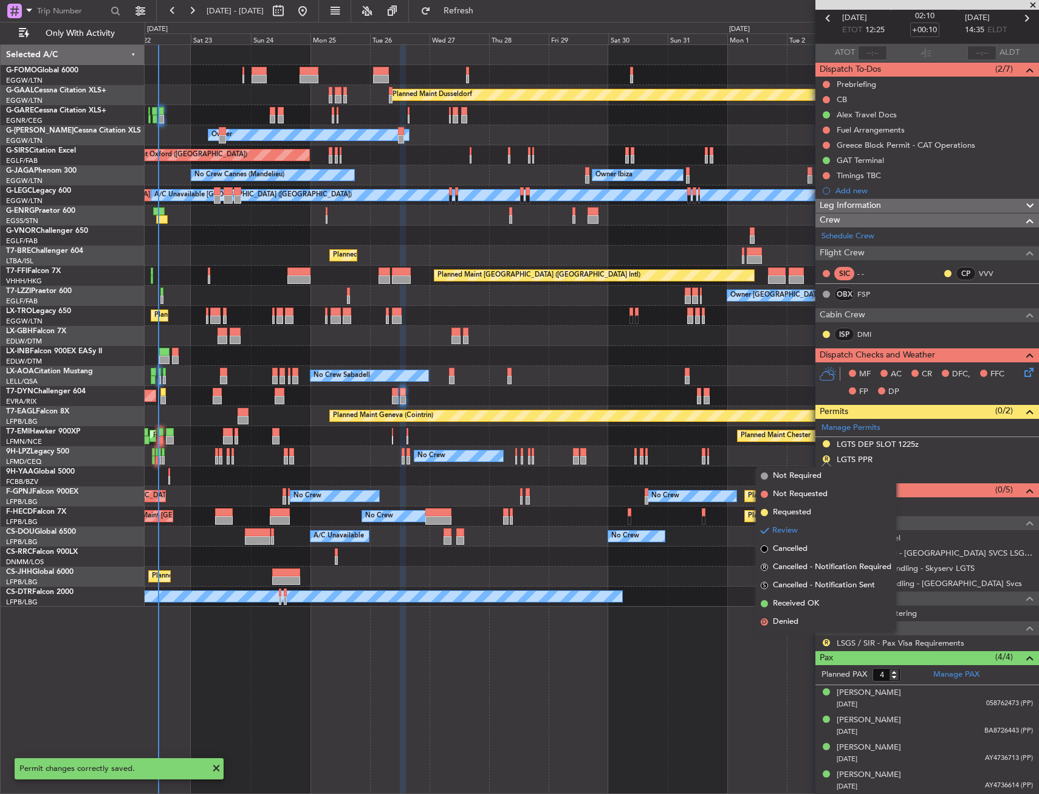
click at [794, 513] on span "Requested" at bounding box center [792, 512] width 38 height 12
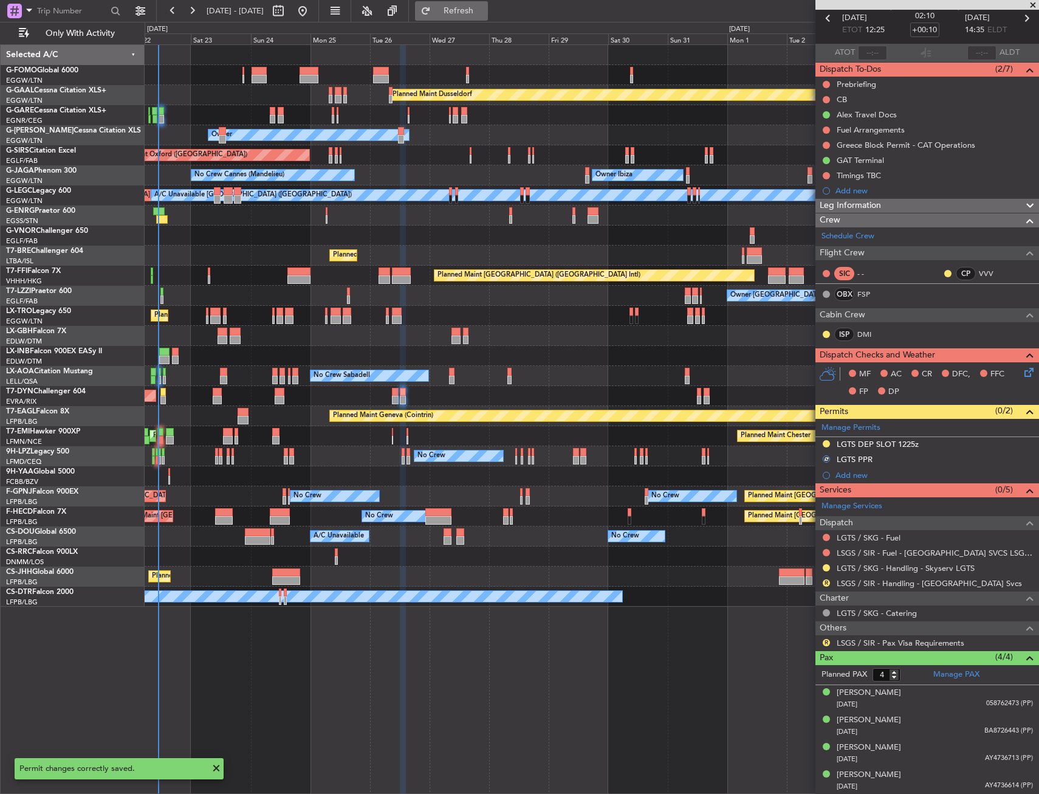
click at [484, 7] on span "Refresh" at bounding box center [458, 11] width 51 height 9
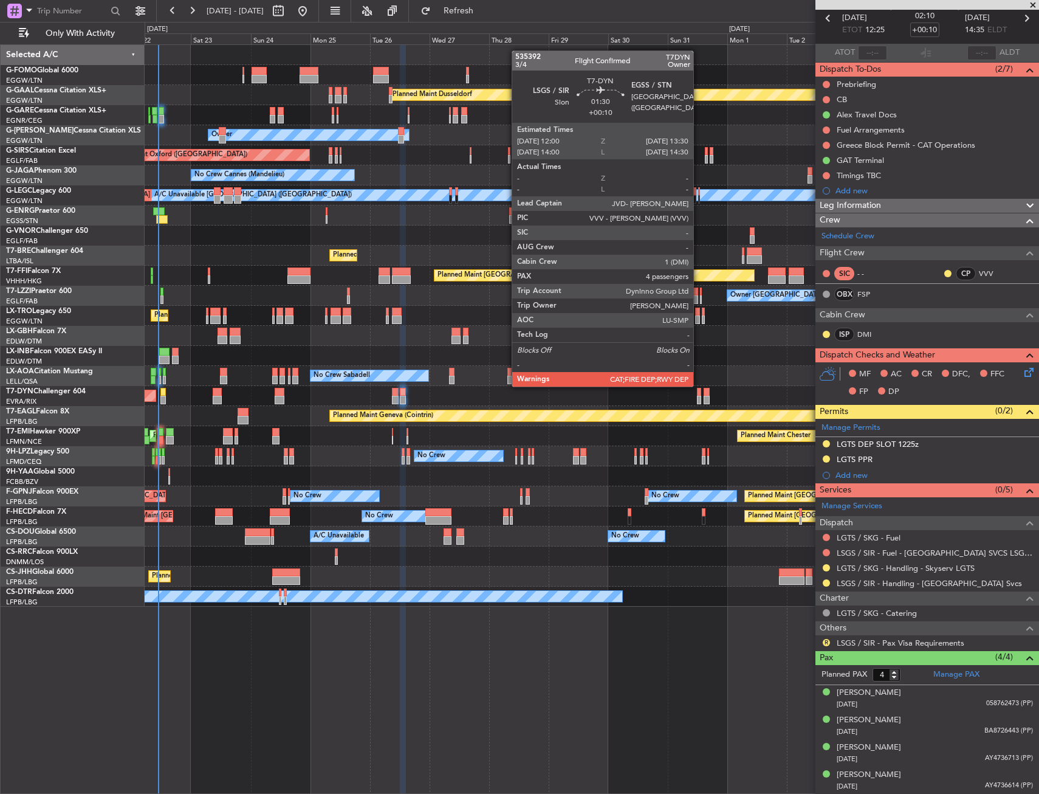
click at [699, 396] on div at bounding box center [699, 400] width 4 height 9
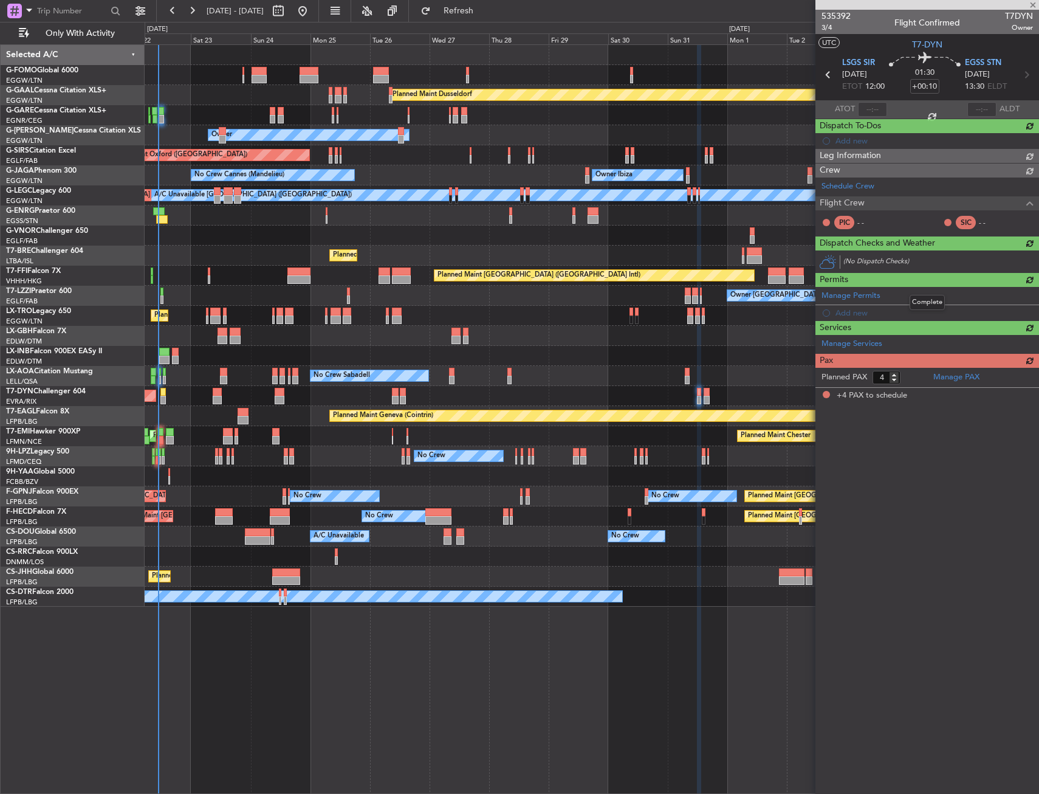
scroll to position [0, 0]
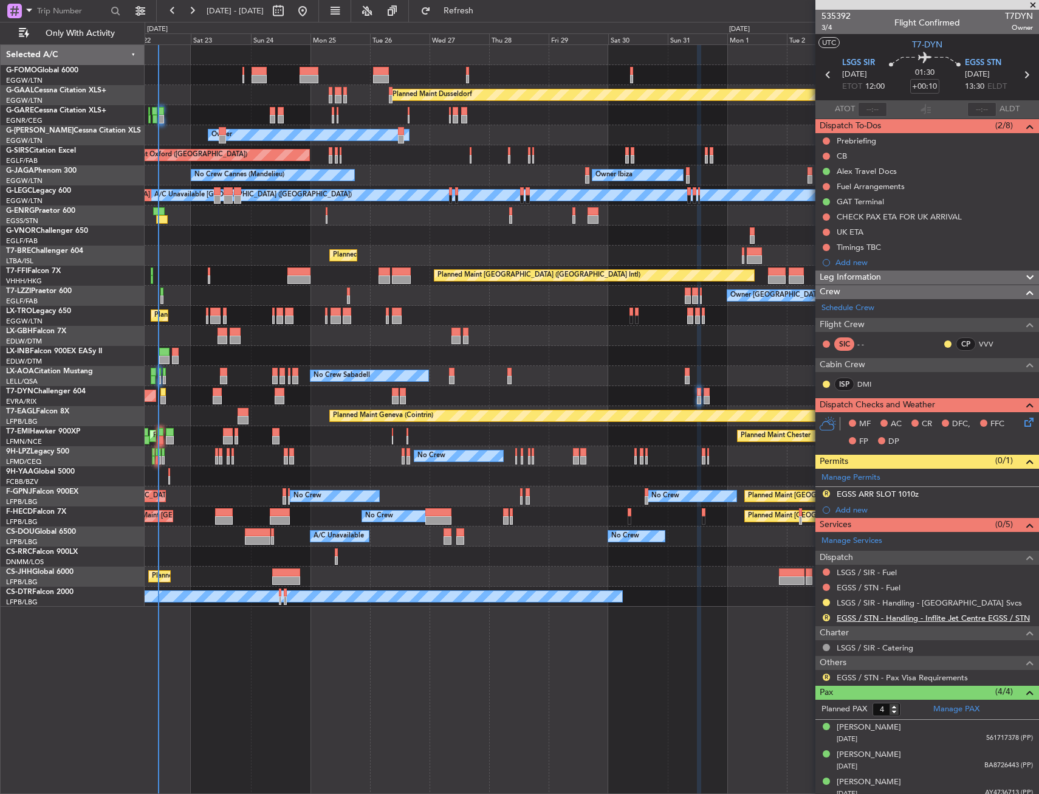
click at [889, 617] on link "EGSS / STN - Handling - Inflite Jet Centre EGSS / STN" at bounding box center [933, 618] width 193 height 10
click at [955, 492] on div "R EGSS ARR SLOT 1010z" at bounding box center [928, 494] width 224 height 15
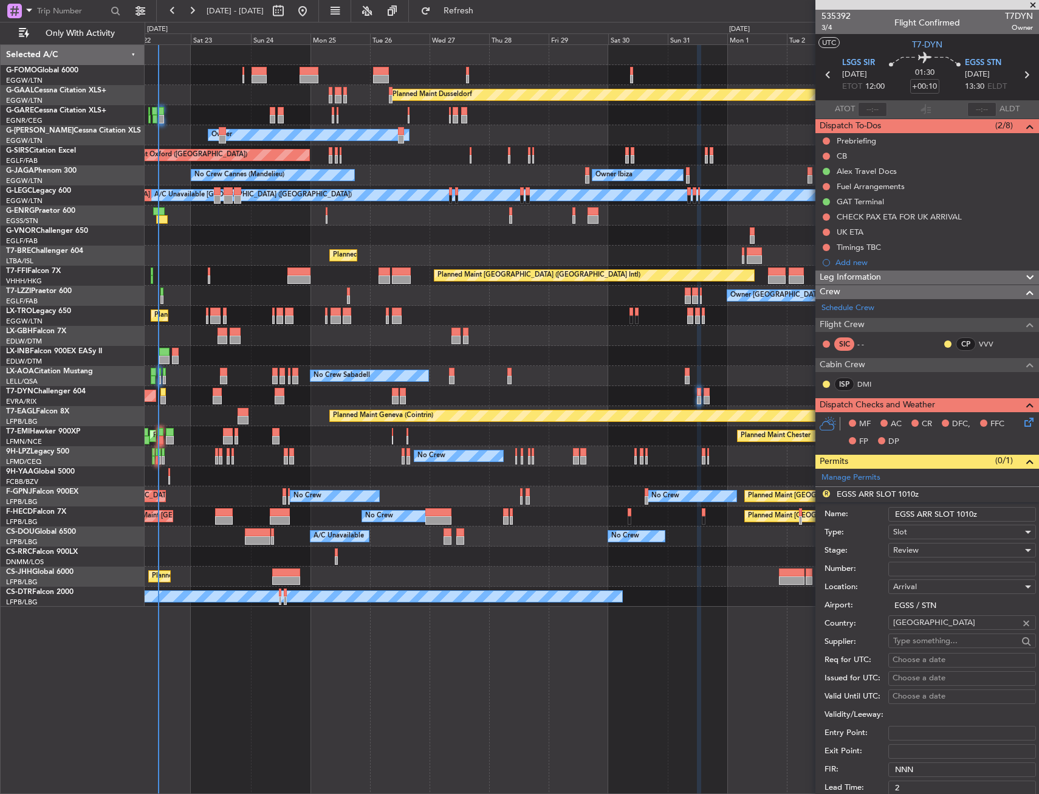
click at [970, 511] on input "EGSS ARR SLOT 1010z" at bounding box center [963, 514] width 148 height 15
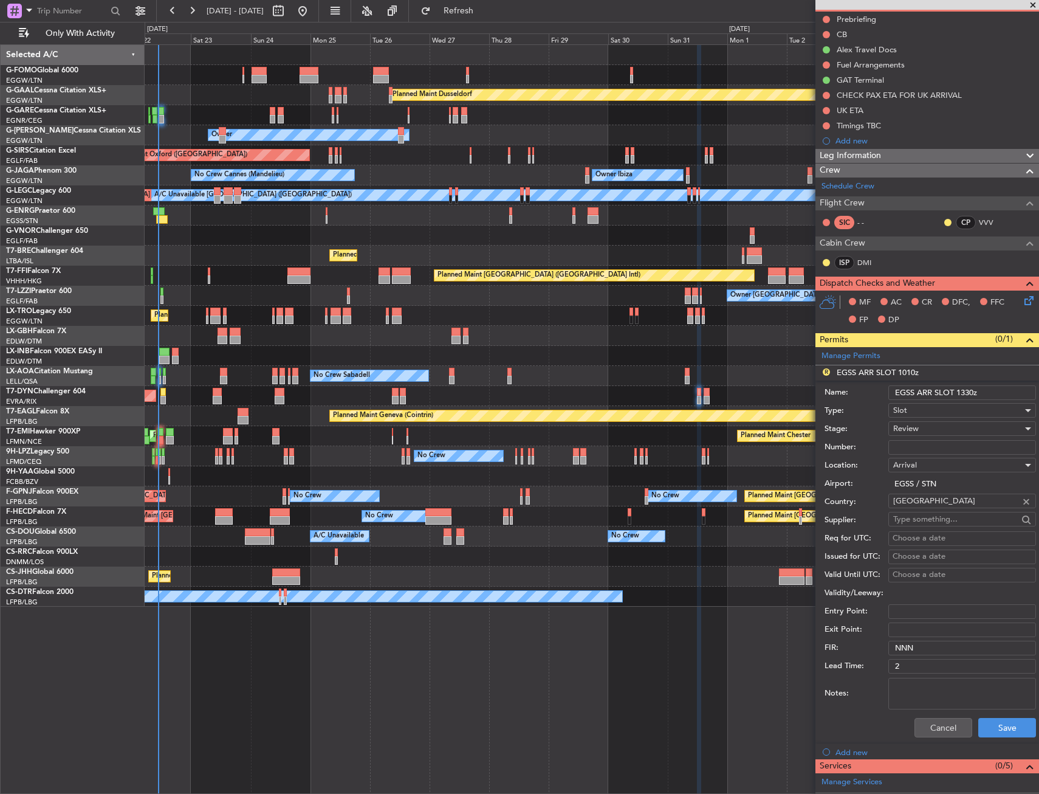
type input "EGSS ARR SLOT 1330z"
click at [913, 426] on span "Review" at bounding box center [906, 428] width 26 height 11
click at [923, 506] on span "Requested" at bounding box center [958, 508] width 128 height 18
click at [985, 721] on button "Save" at bounding box center [1008, 727] width 58 height 19
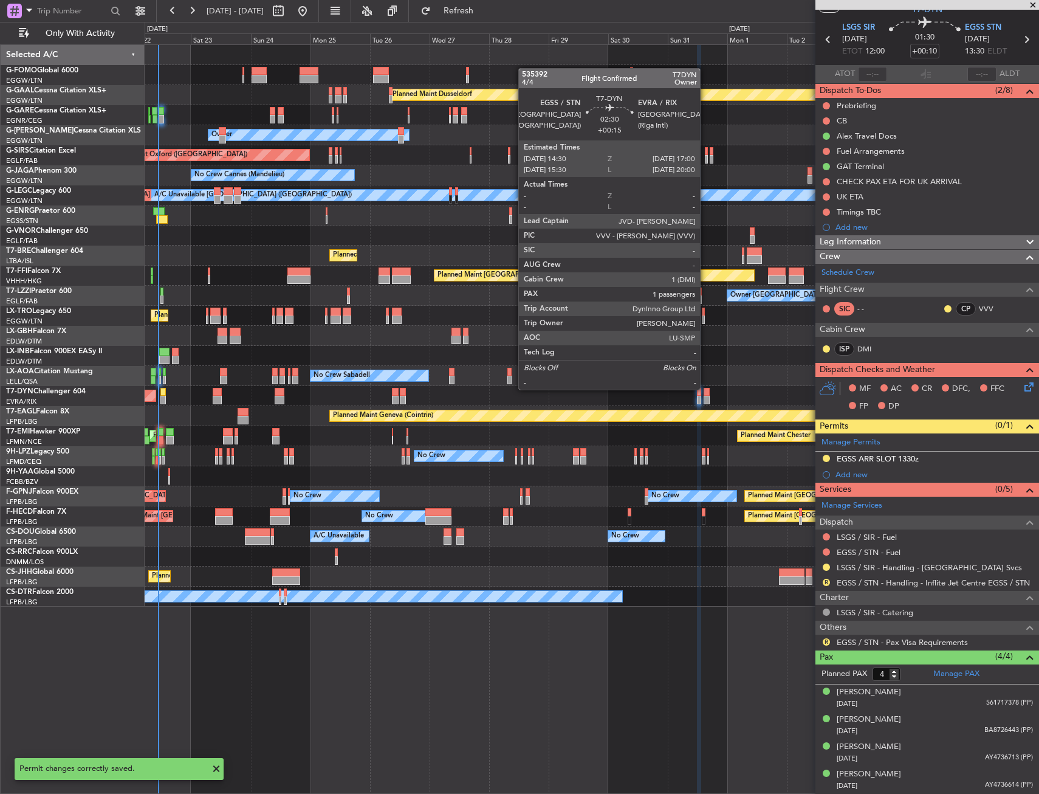
scroll to position [35, 0]
click at [706, 399] on div at bounding box center [707, 400] width 7 height 9
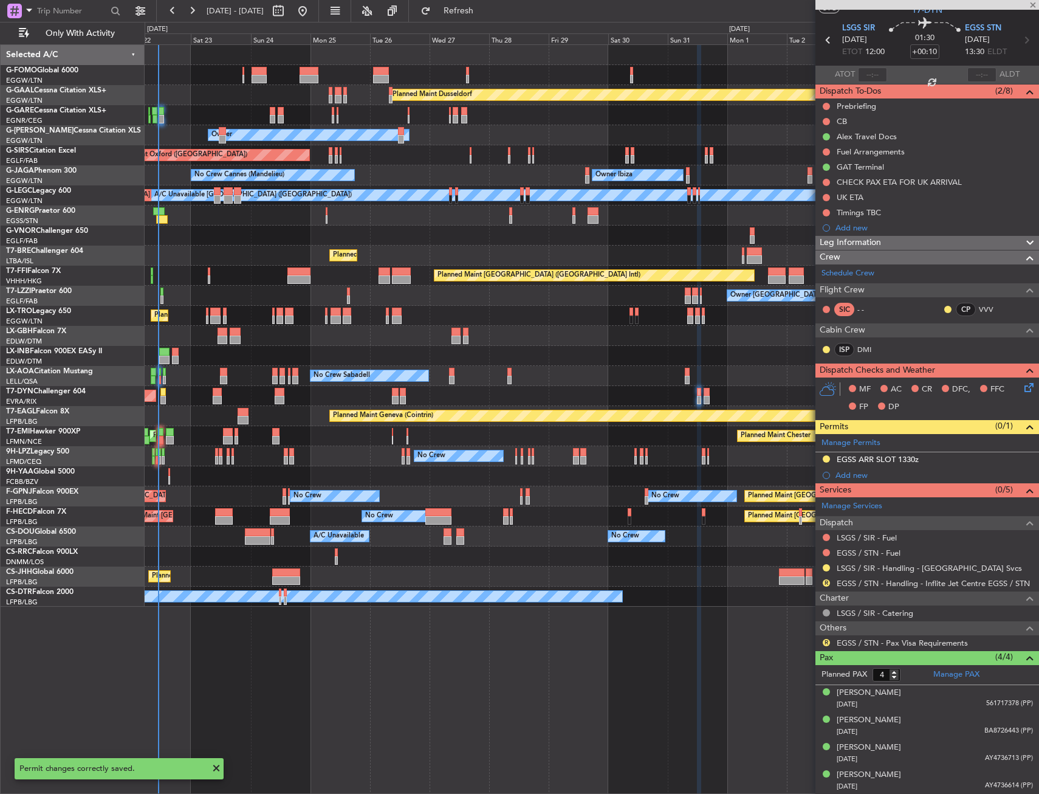
type input "+00:15"
type input "1"
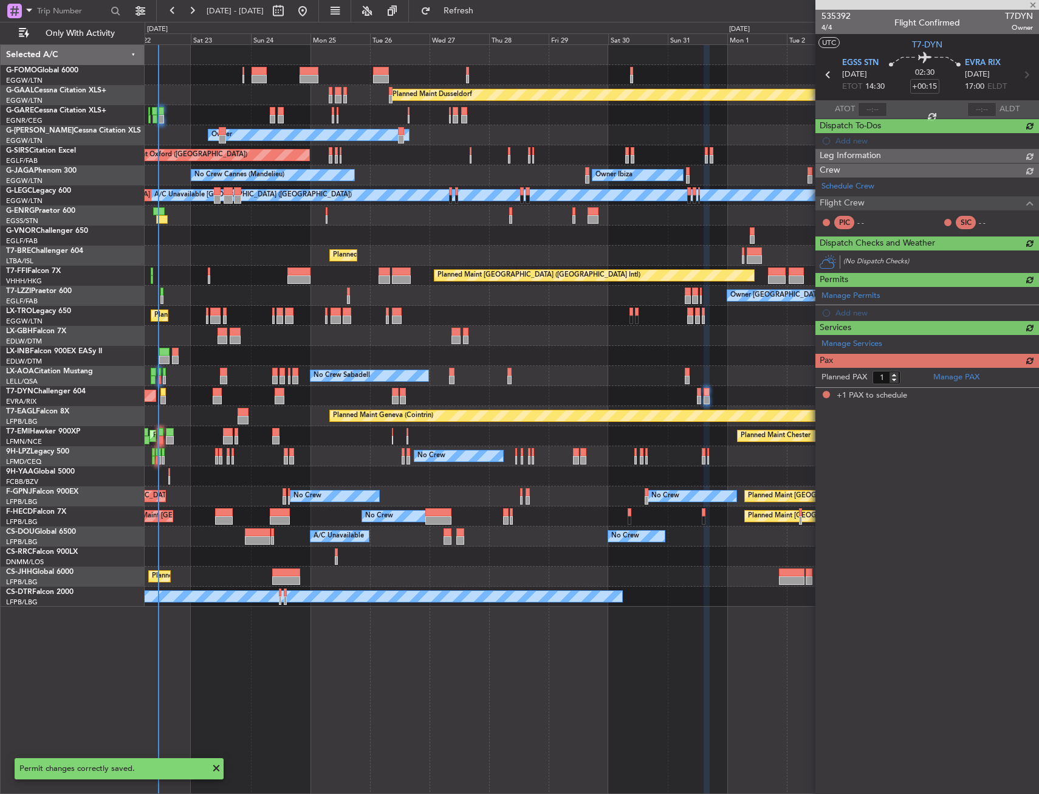
scroll to position [0, 0]
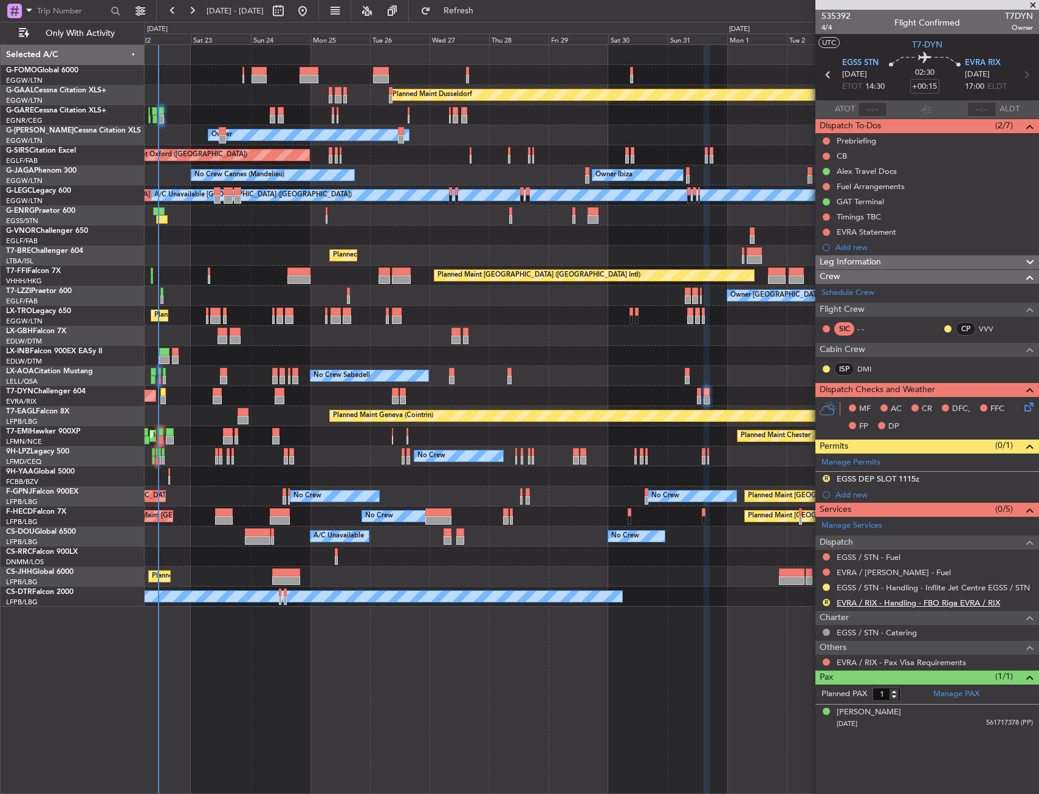
click at [872, 602] on link "EVRA / RIX - Handling - FBO Riga EVRA / RIX" at bounding box center [918, 602] width 163 height 10
click at [484, 13] on span "Refresh" at bounding box center [458, 11] width 51 height 9
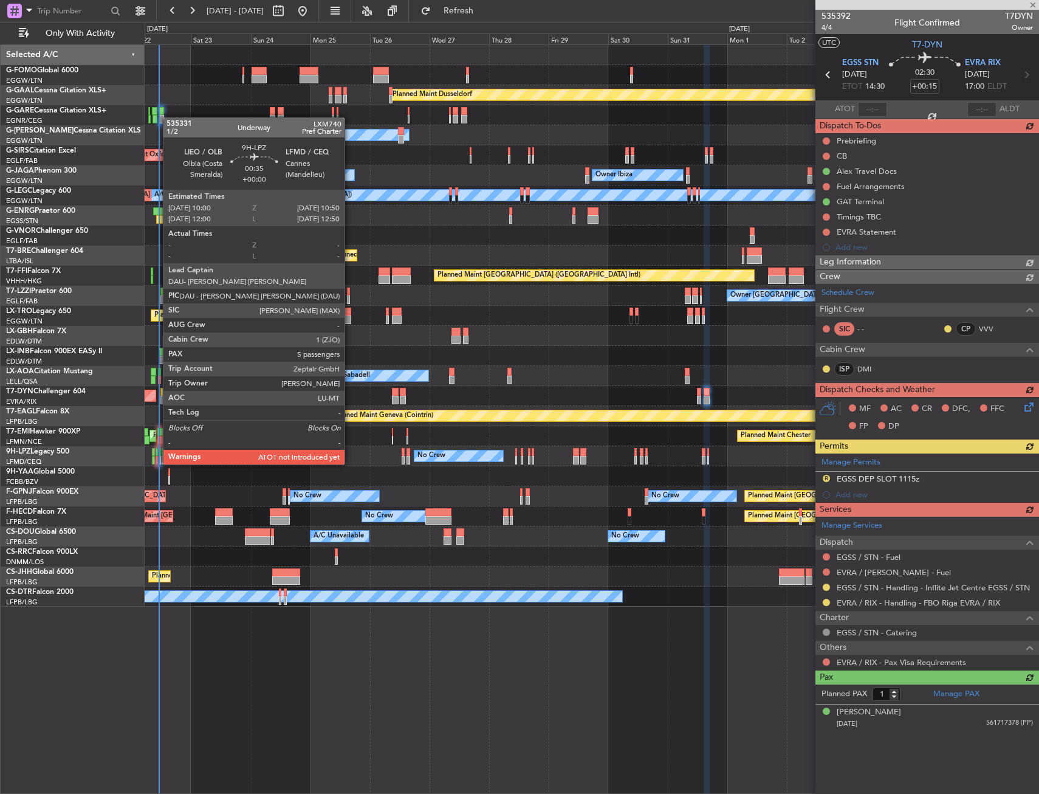
click at [157, 452] on div at bounding box center [157, 452] width 2 height 9
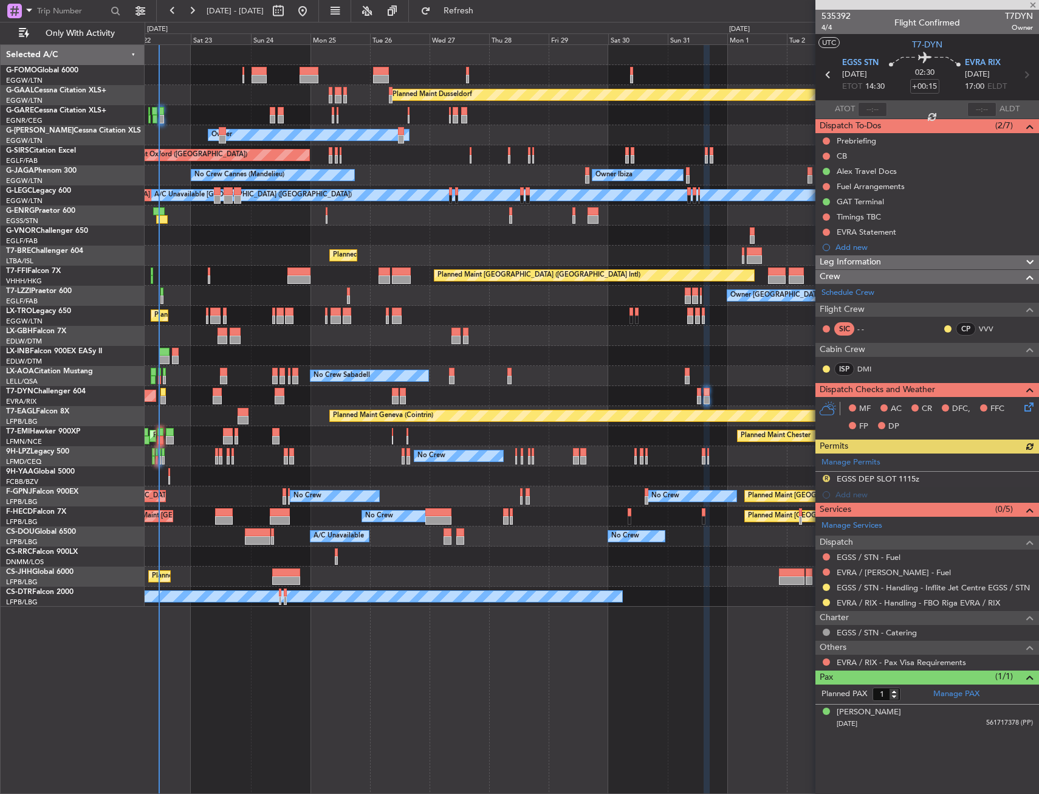
type input "5"
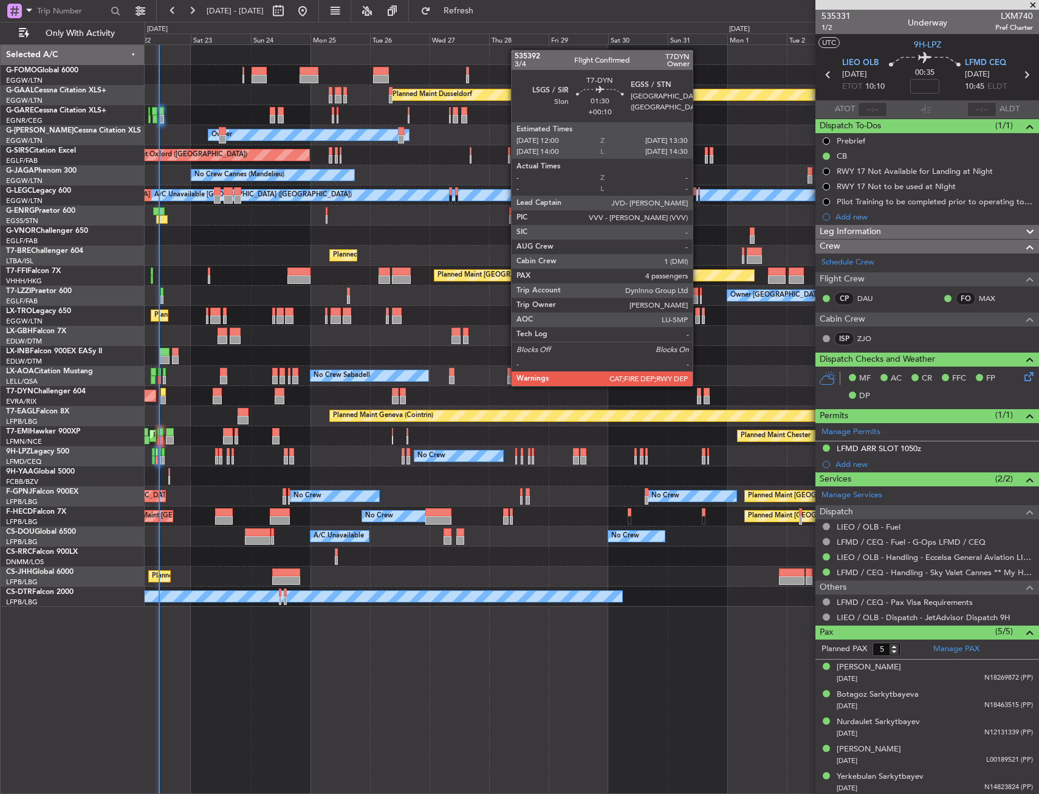
click at [698, 396] on div at bounding box center [699, 400] width 4 height 9
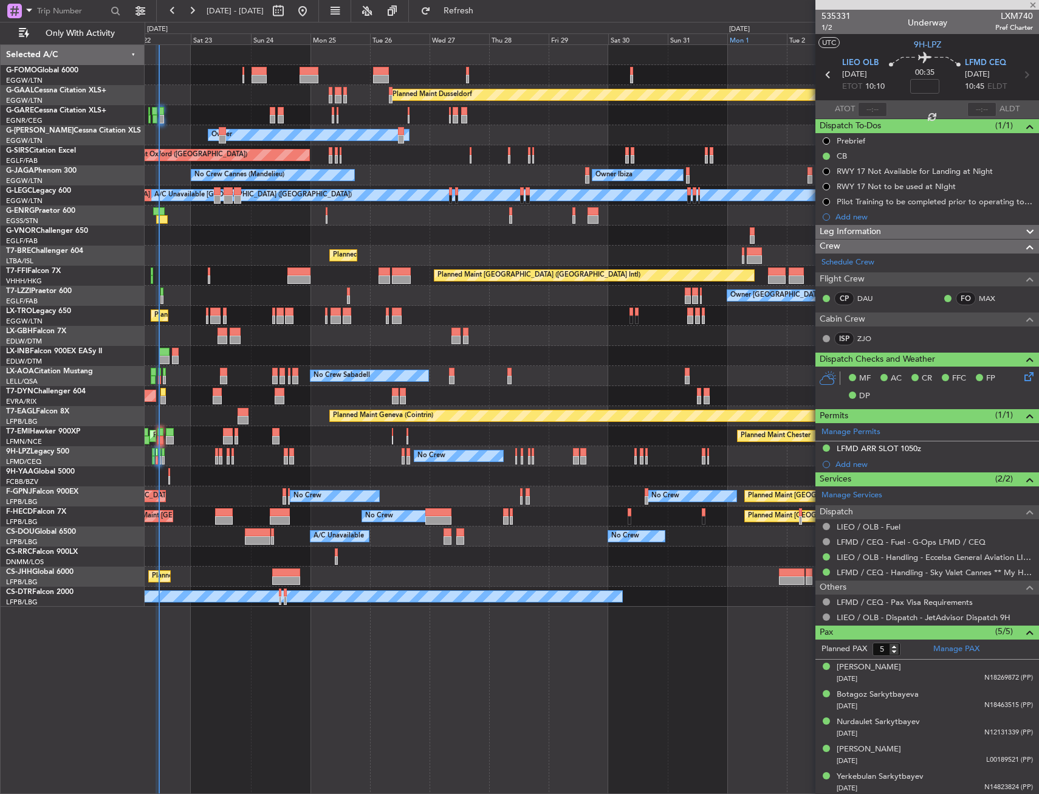
type input "+00:10"
type input "4"
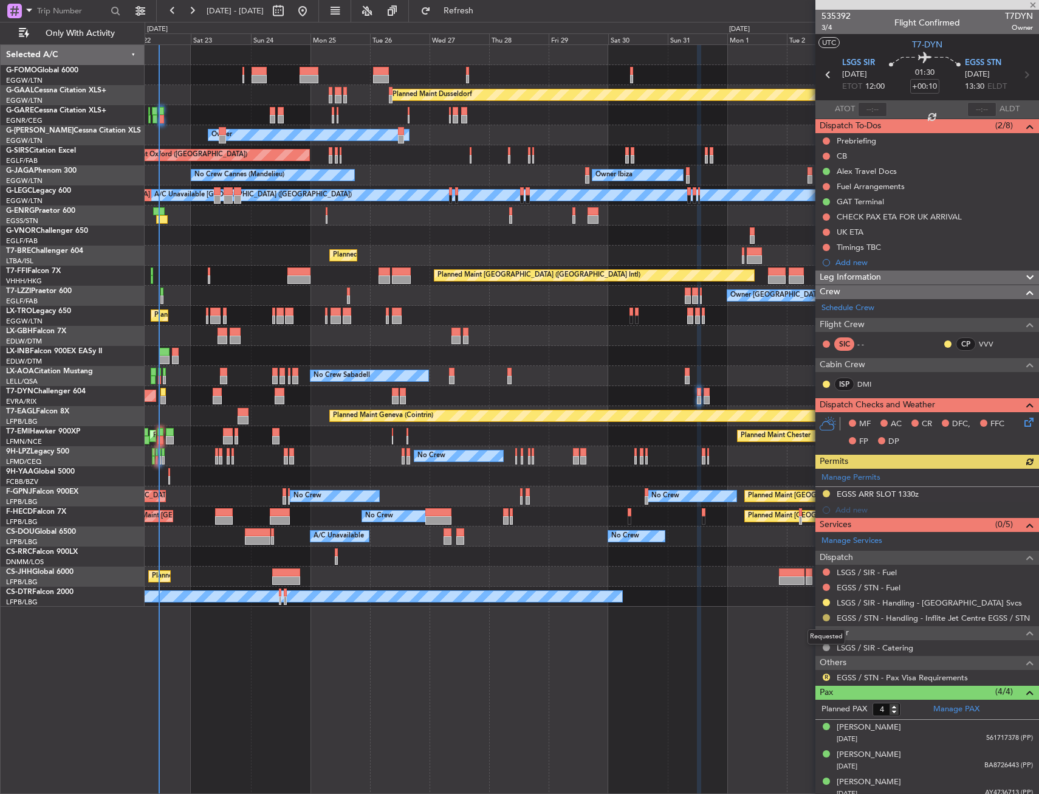
click at [825, 618] on button at bounding box center [826, 617] width 7 height 7
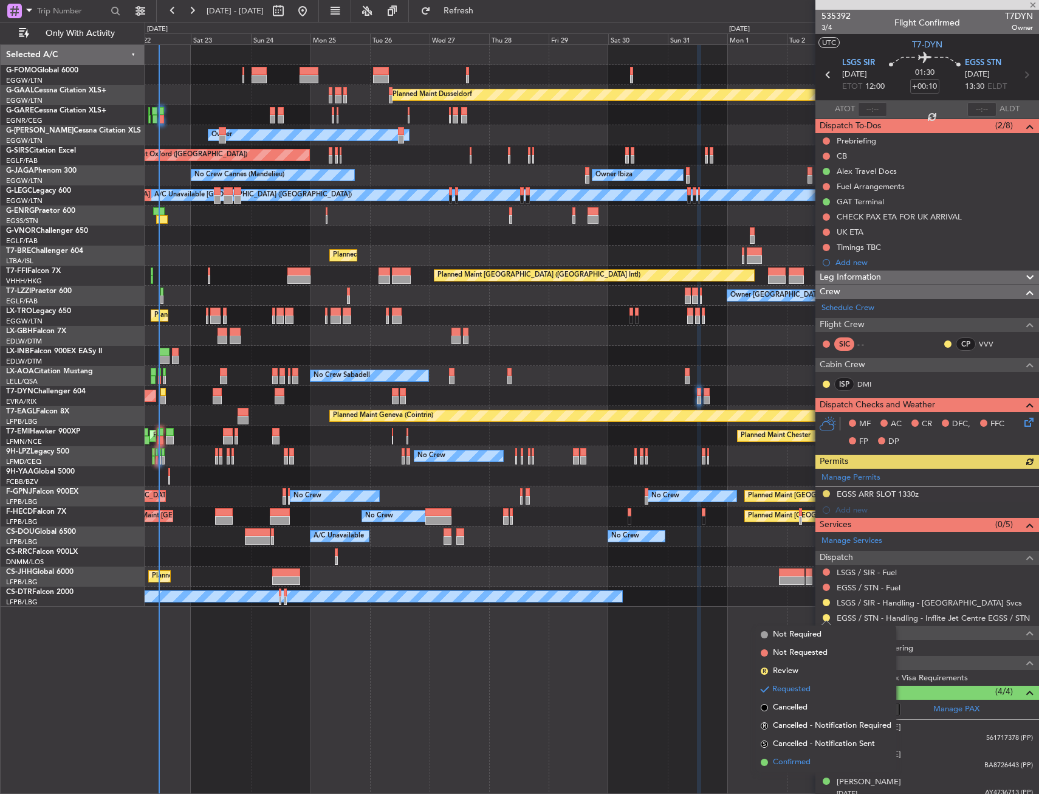
click at [798, 756] on span "Confirmed" at bounding box center [792, 762] width 38 height 12
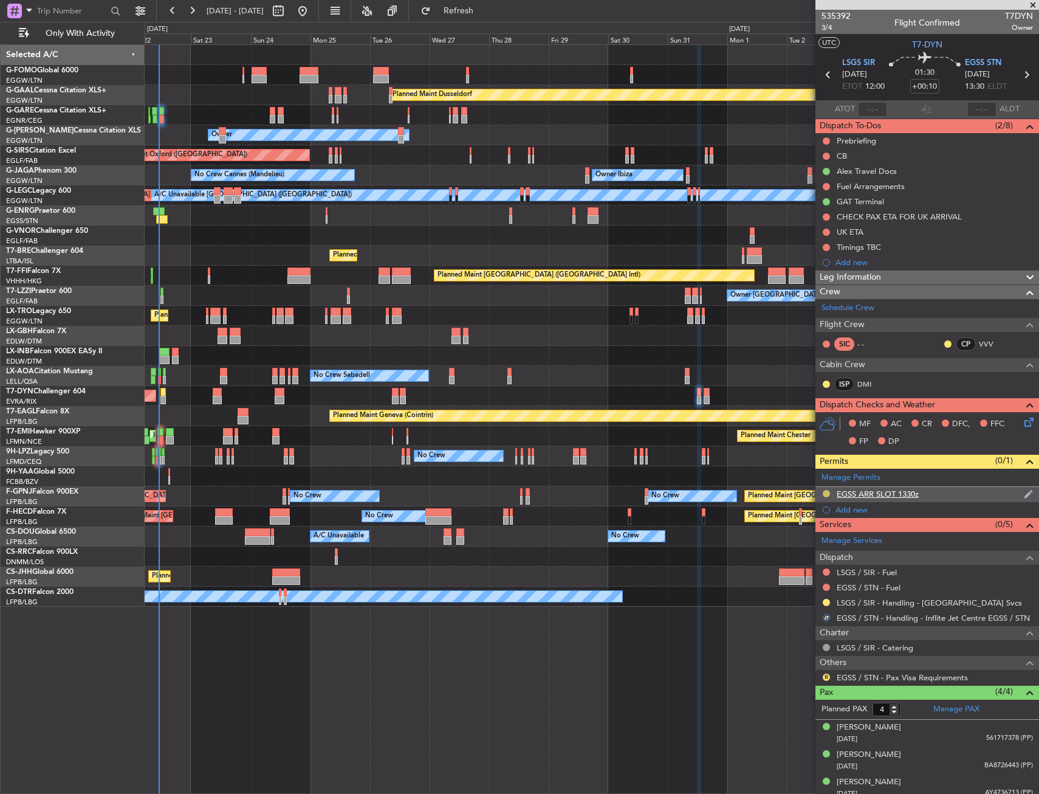
click at [827, 494] on button at bounding box center [826, 493] width 7 height 7
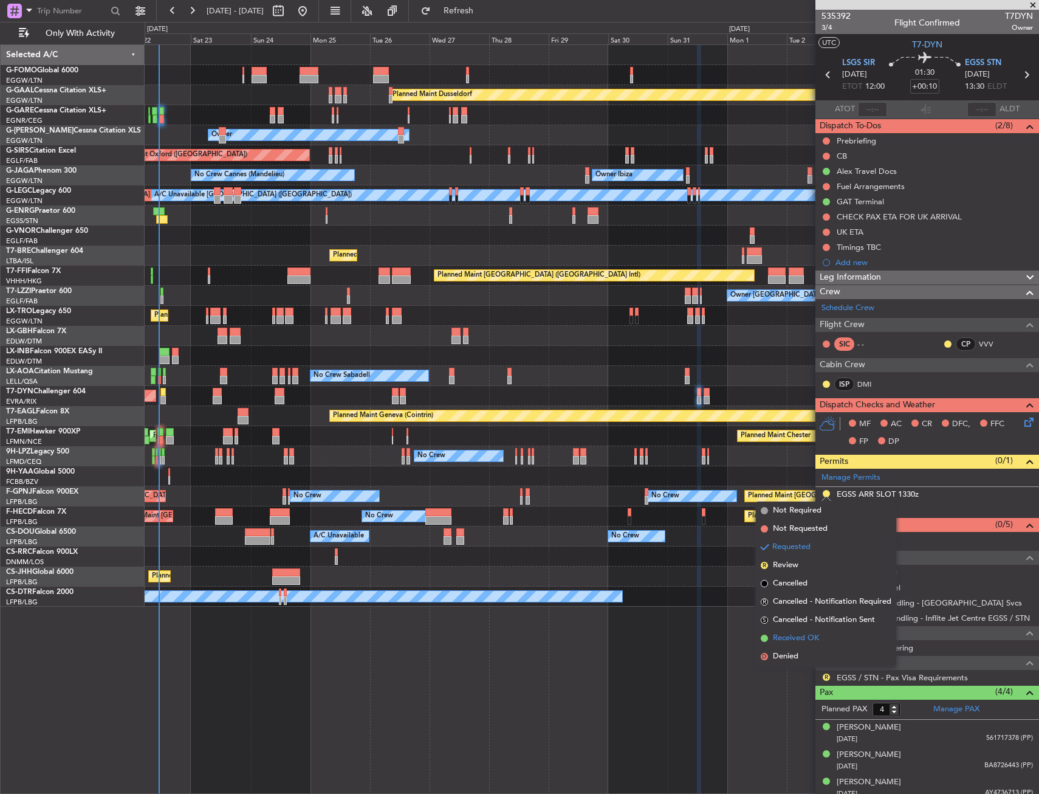
click at [779, 636] on span "Received OK" at bounding box center [796, 638] width 46 height 12
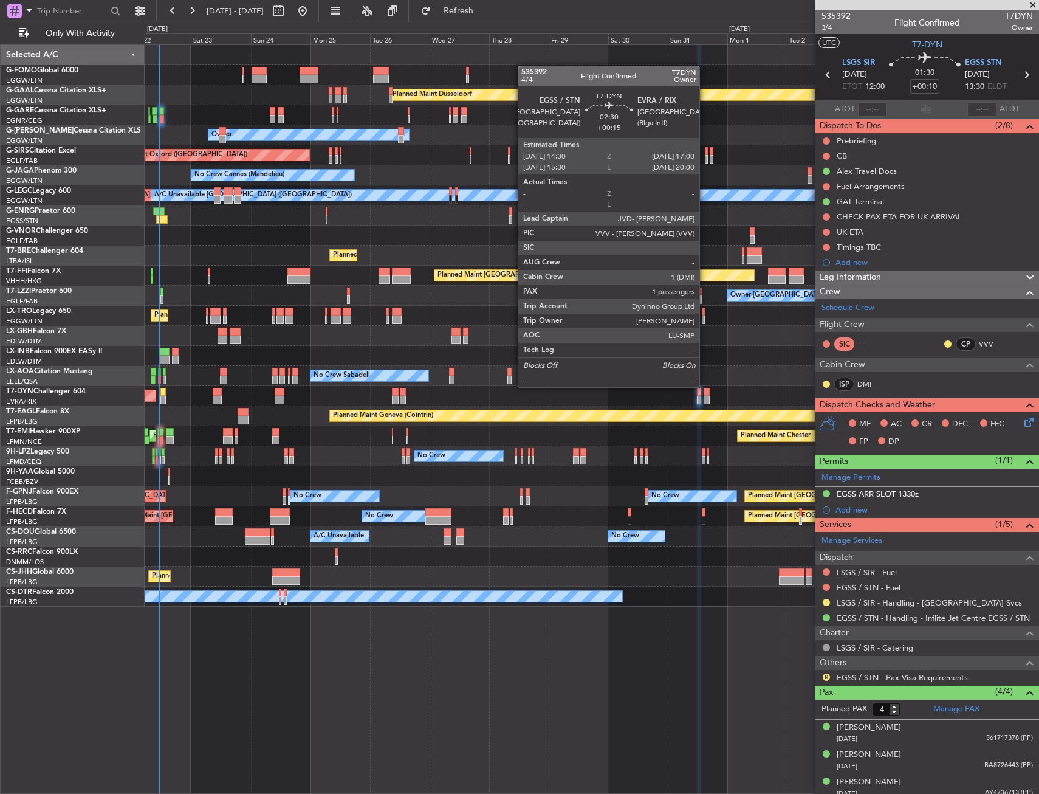
click at [705, 397] on div at bounding box center [707, 400] width 7 height 9
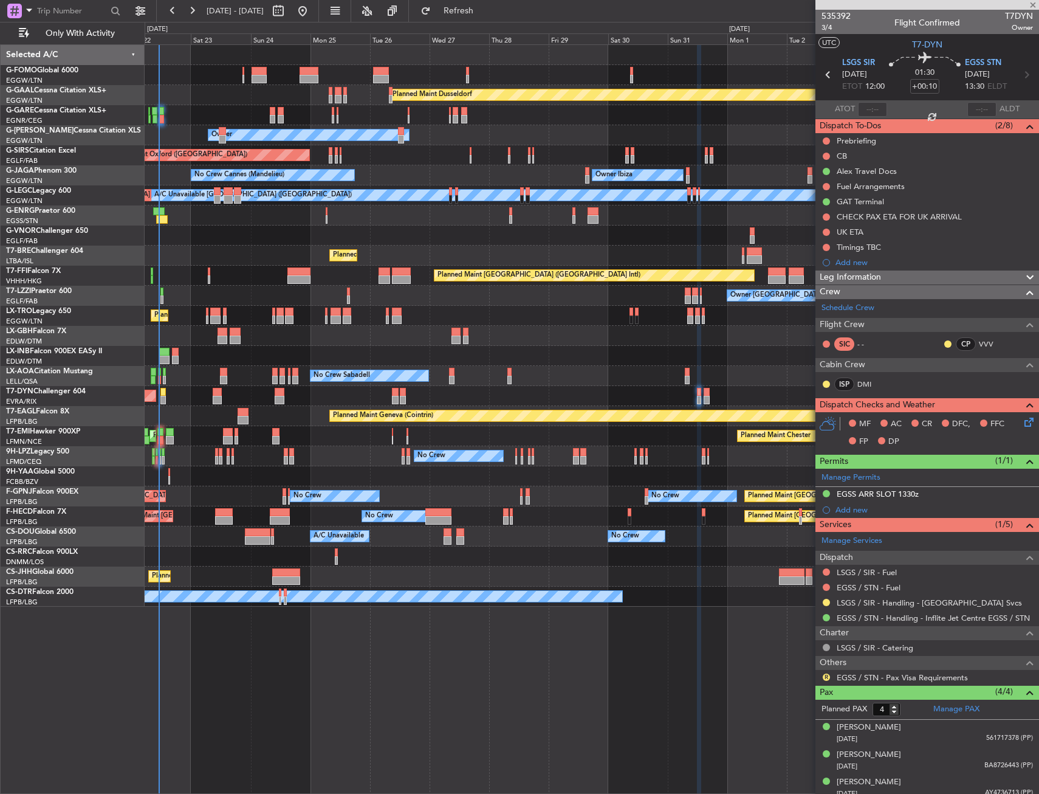
type input "+00:15"
type input "1"
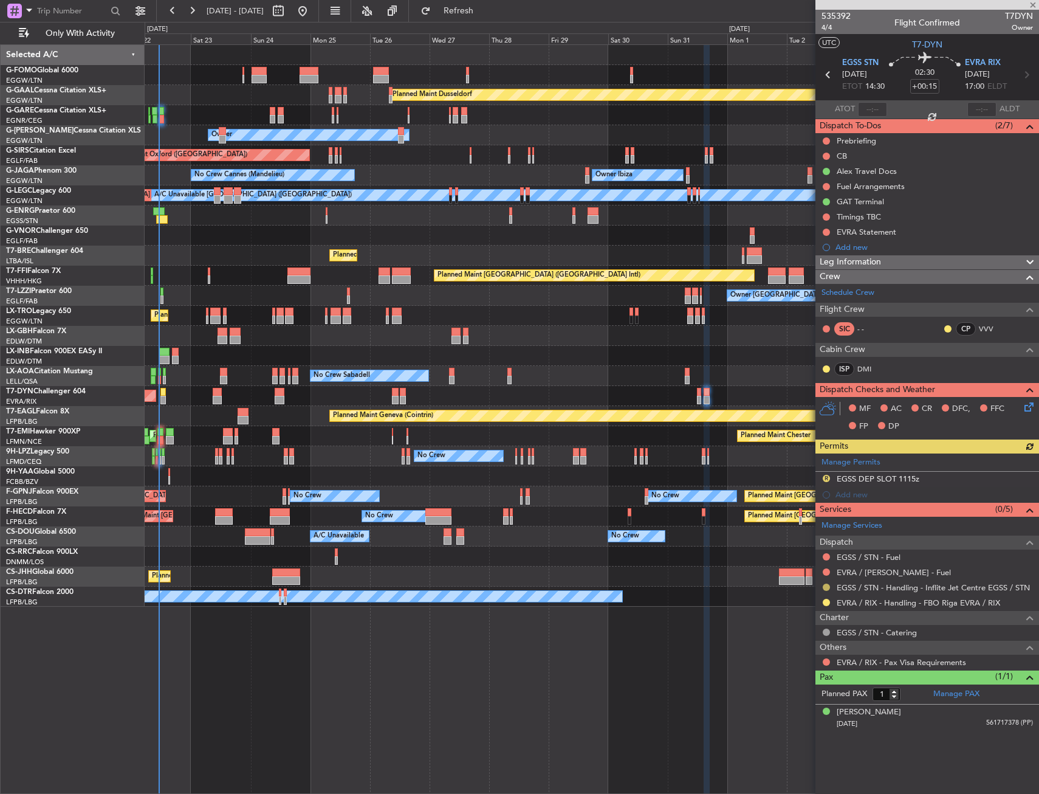
click at [827, 587] on button at bounding box center [826, 586] width 7 height 7
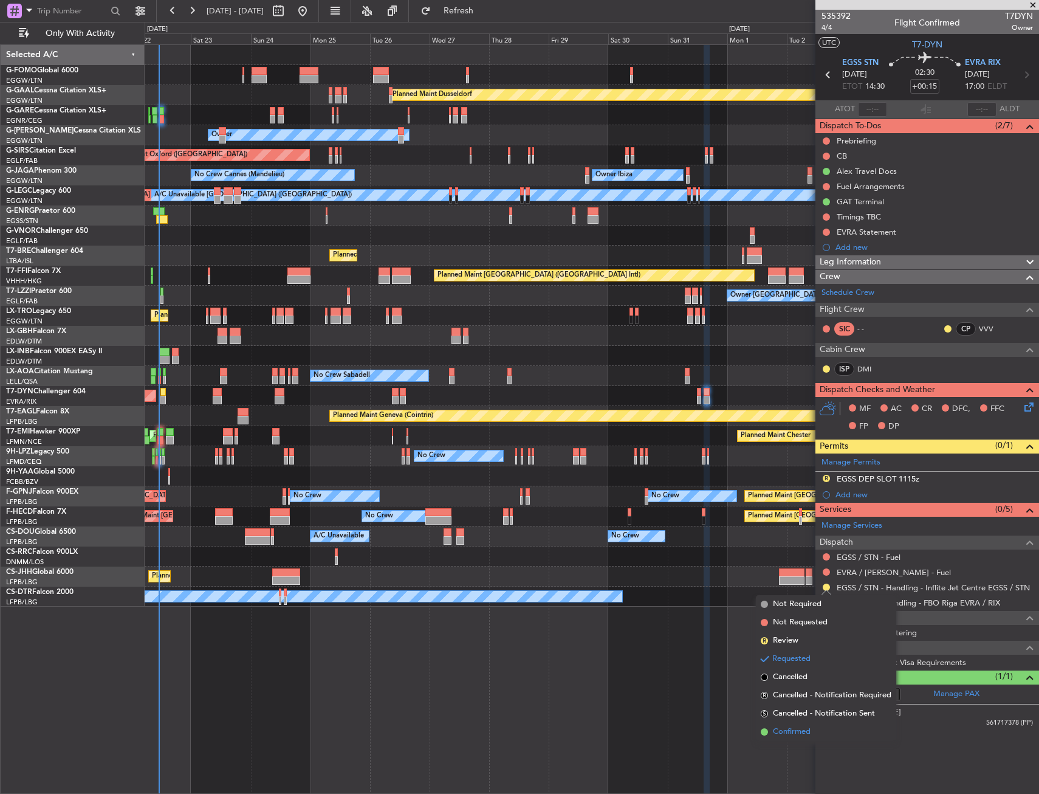
click at [784, 732] on span "Confirmed" at bounding box center [792, 732] width 38 height 12
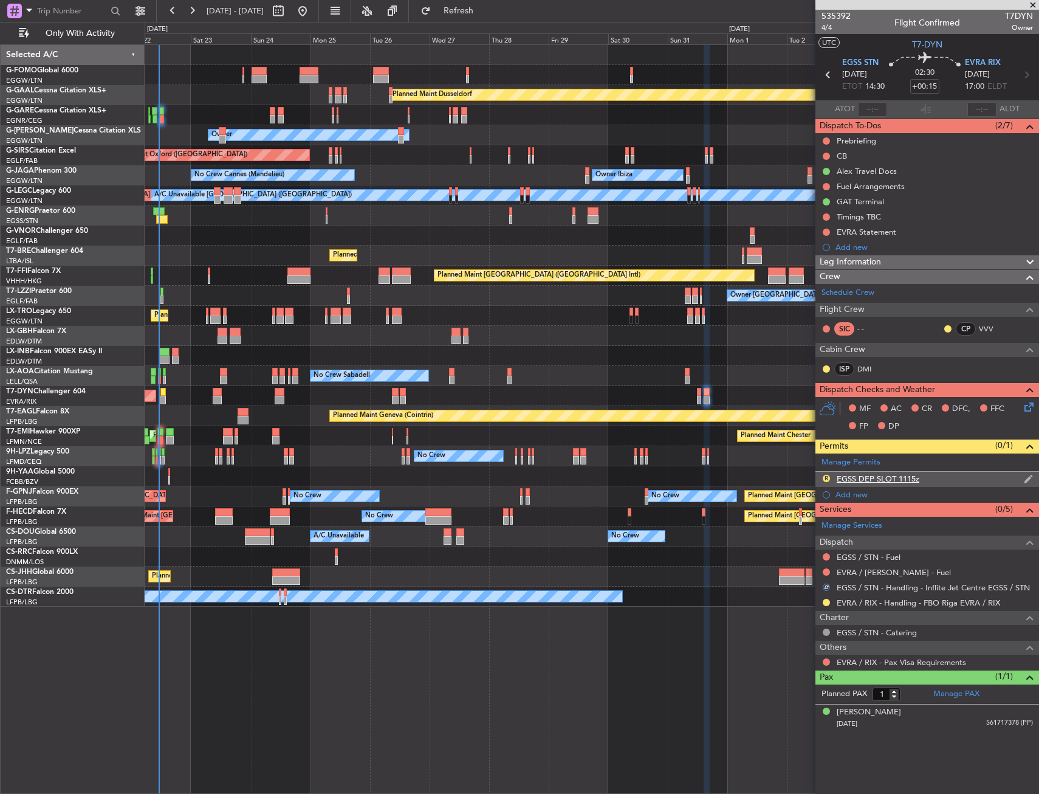
click at [949, 482] on div "R EGSS DEP SLOT 1115z" at bounding box center [928, 479] width 224 height 15
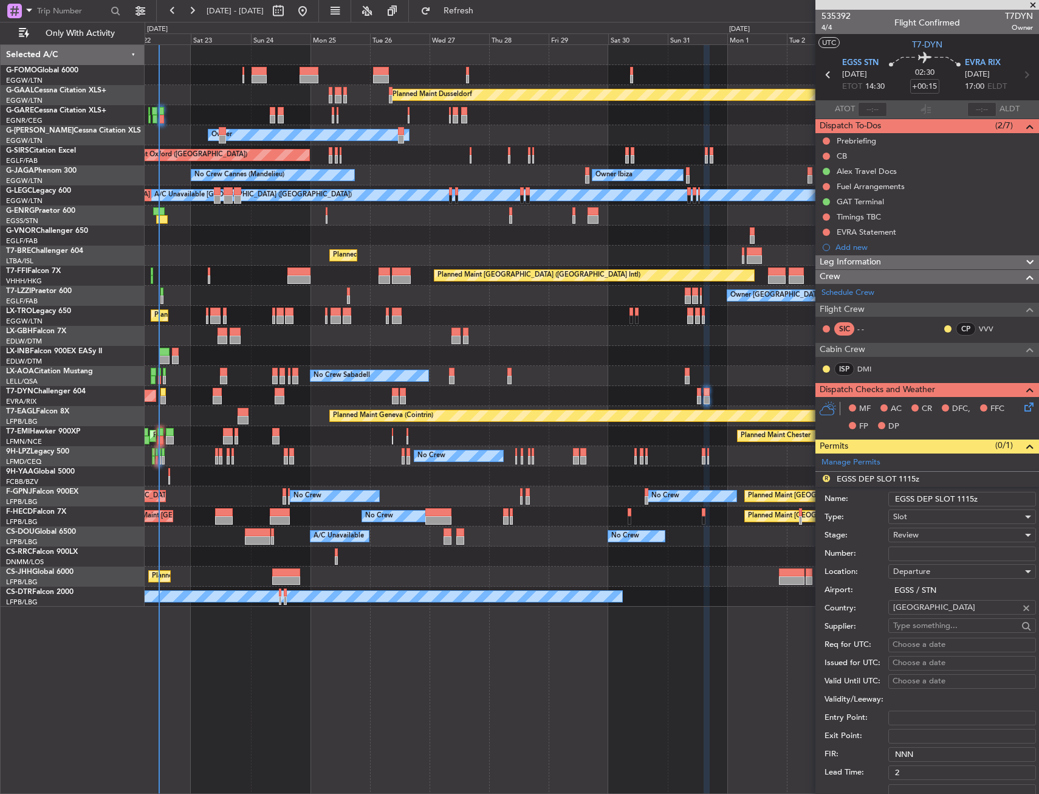
drag, startPoint x: 972, startPoint y: 498, endPoint x: 962, endPoint y: 498, distance: 10.4
click at [962, 498] on input "EGSS DEP SLOT 1115z" at bounding box center [963, 499] width 148 height 15
type input "EGSS DEP SLOT 1430z"
click at [931, 531] on div "Review" at bounding box center [957, 535] width 129 height 18
click at [927, 628] on span "Received OK" at bounding box center [958, 633] width 128 height 18
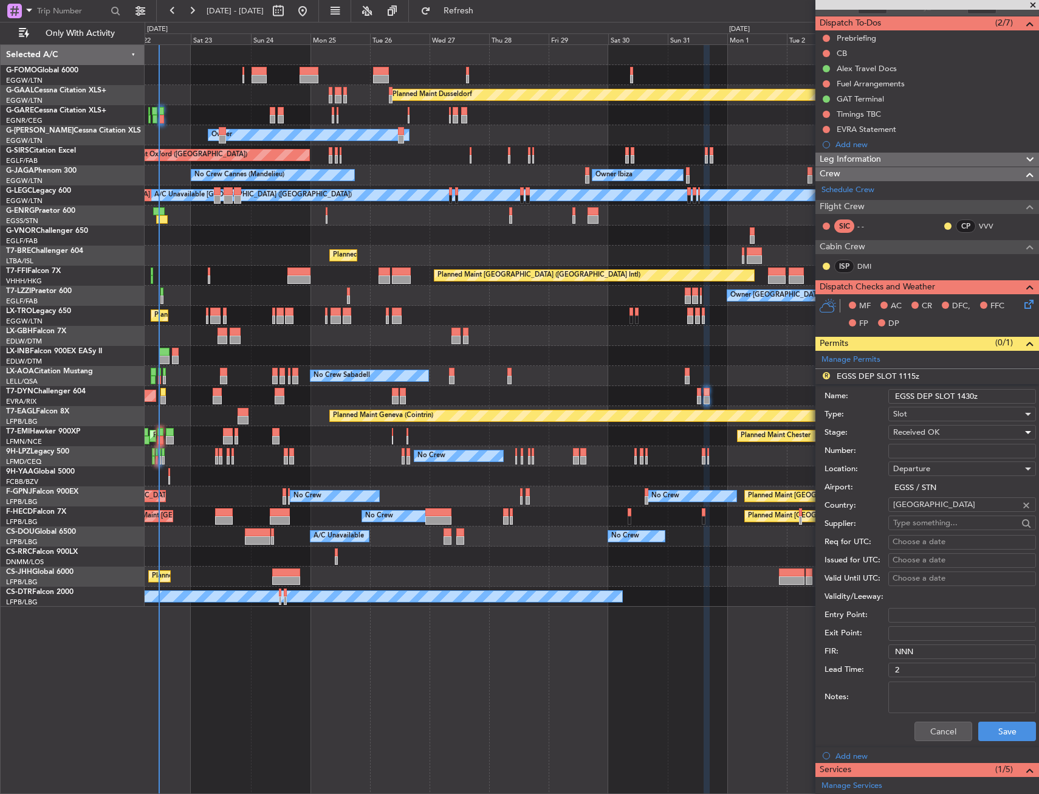
scroll to position [300, 0]
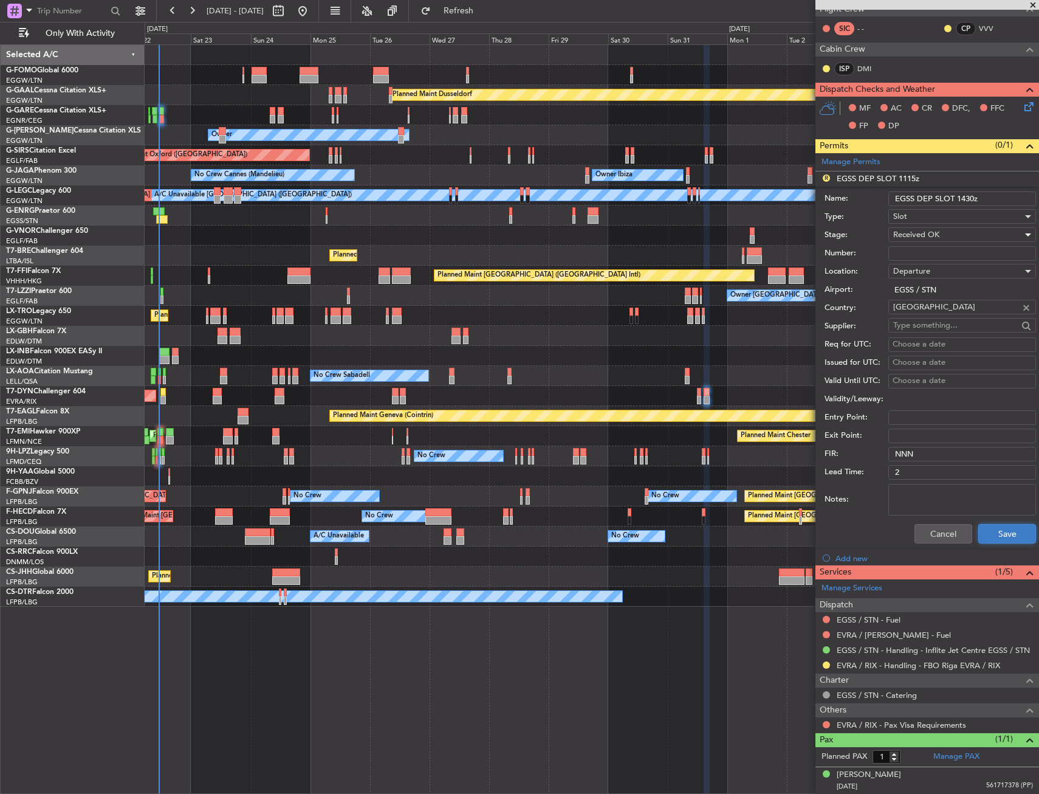
click at [996, 533] on button "Save" at bounding box center [1008, 533] width 58 height 19
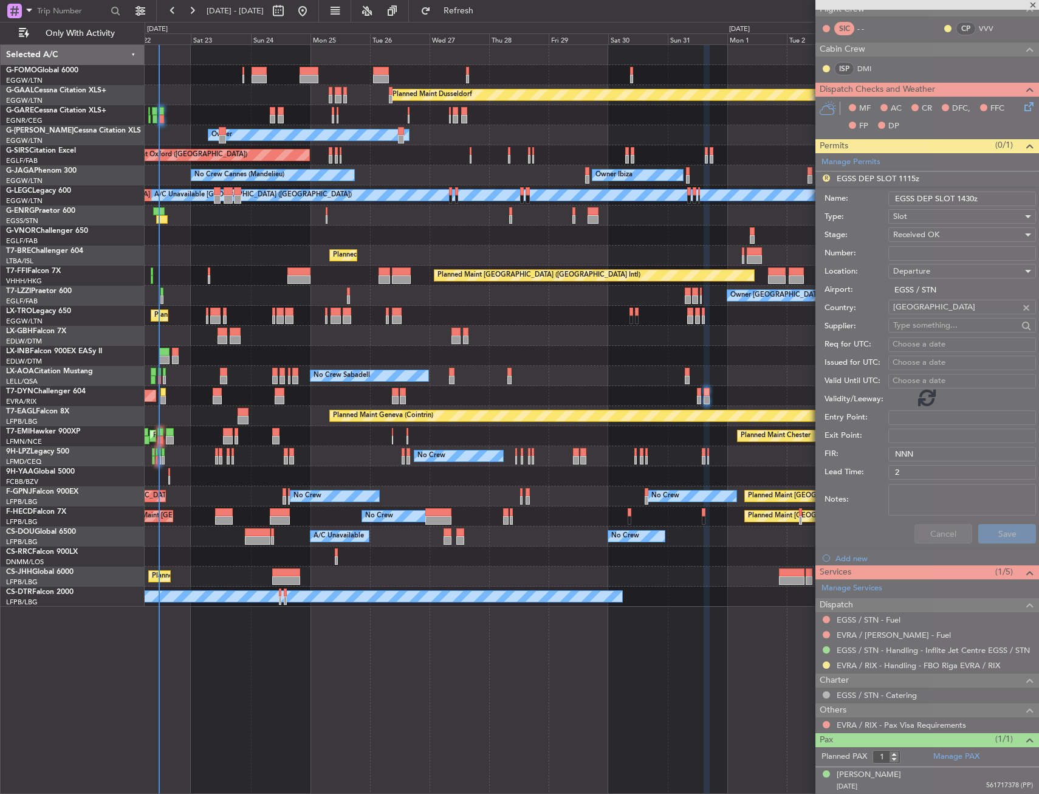
scroll to position [0, 0]
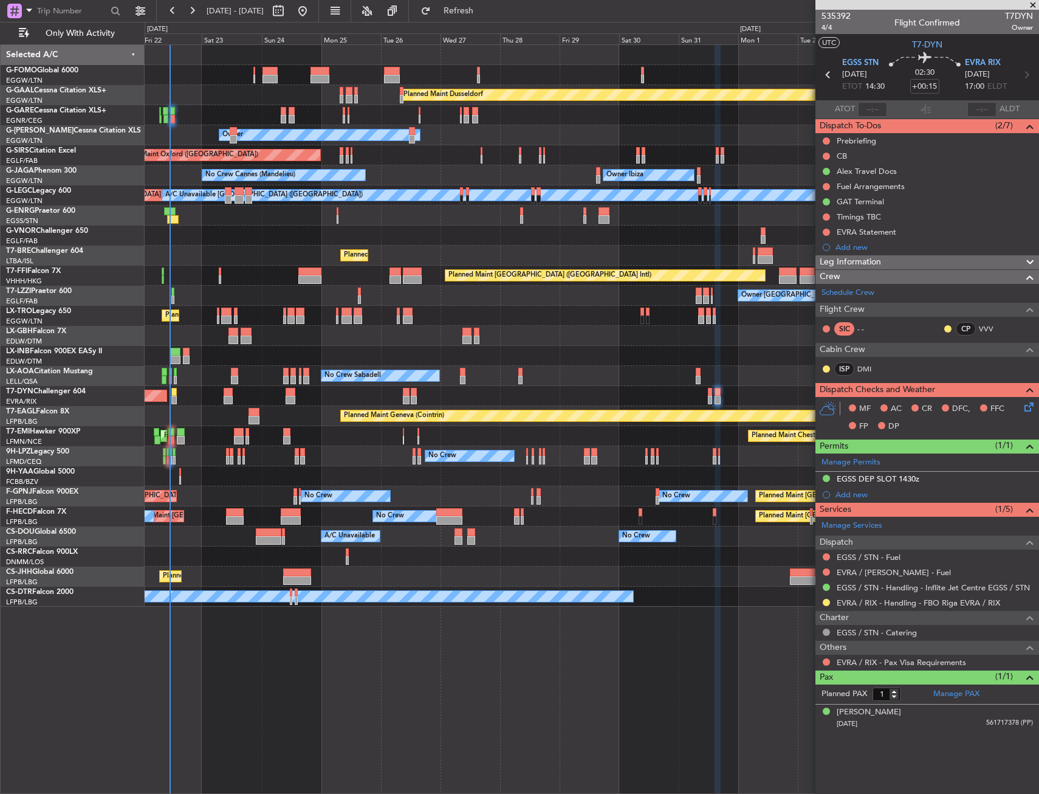
click at [213, 409] on div "Planned Maint Geneva (Cointrin)" at bounding box center [592, 416] width 894 height 20
click at [193, 411] on div "Planned Maint Geneva (Cointrin)" at bounding box center [592, 416] width 894 height 20
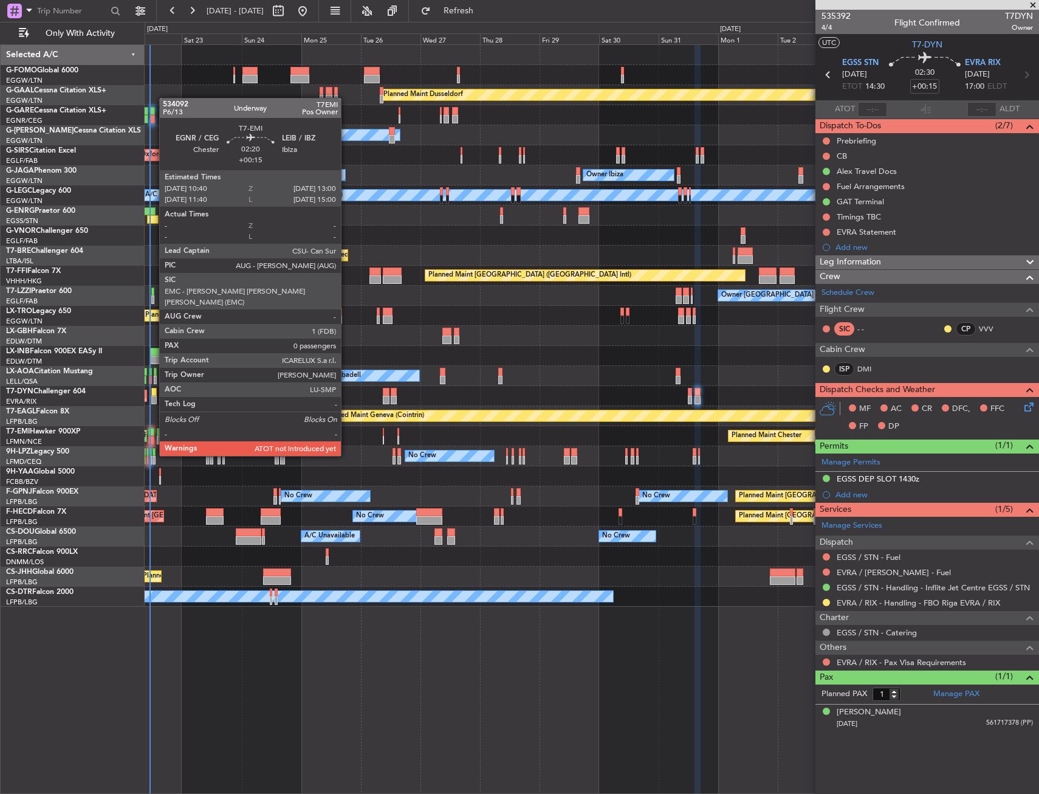
click at [153, 433] on div at bounding box center [151, 432] width 6 height 9
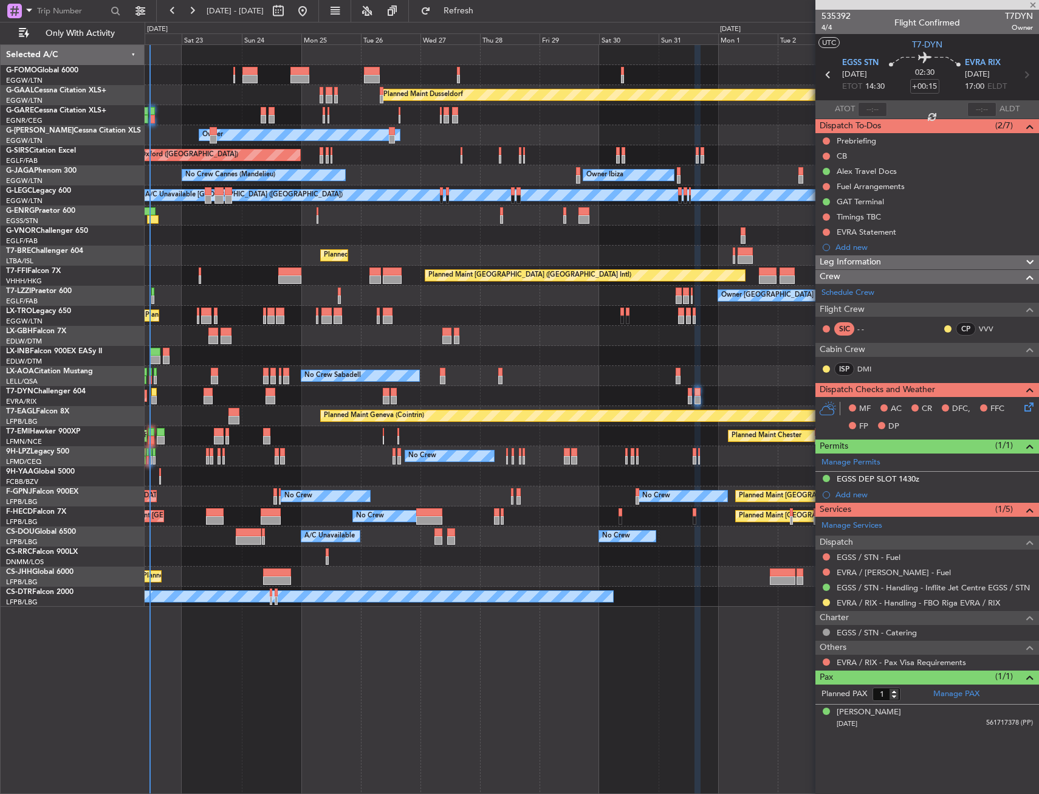
type input "0"
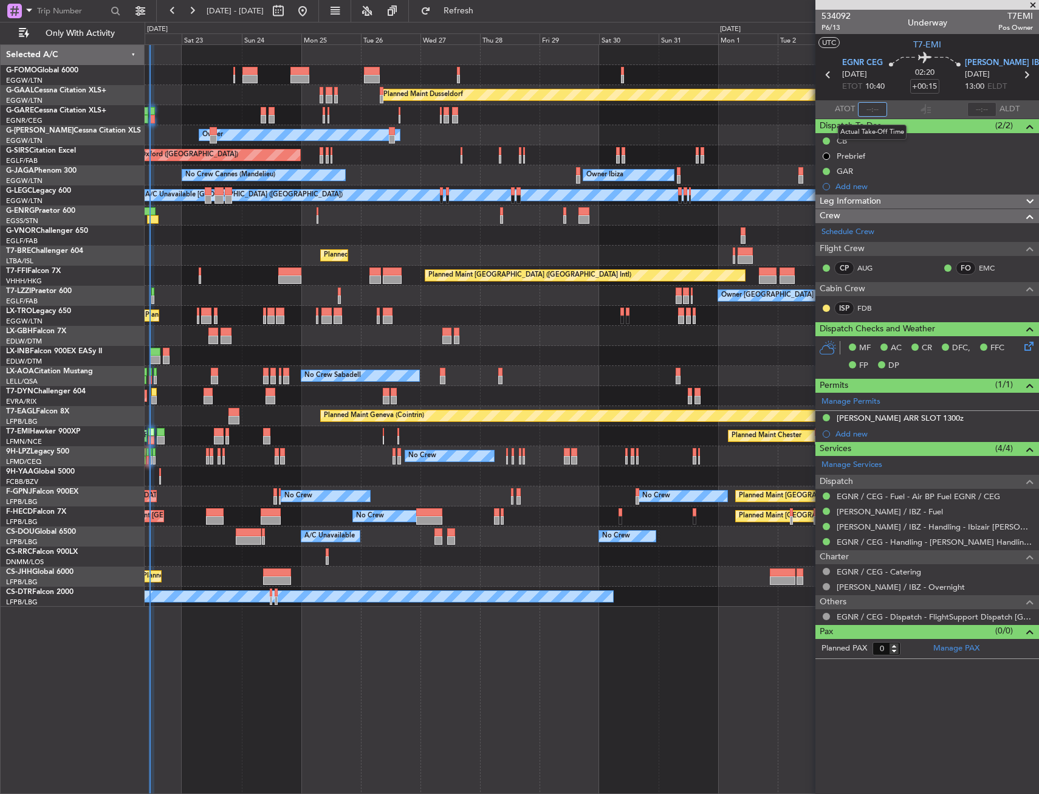
click at [869, 112] on input "text" at bounding box center [872, 109] width 29 height 15
click at [703, 219] on div "Owner" at bounding box center [592, 215] width 894 height 20
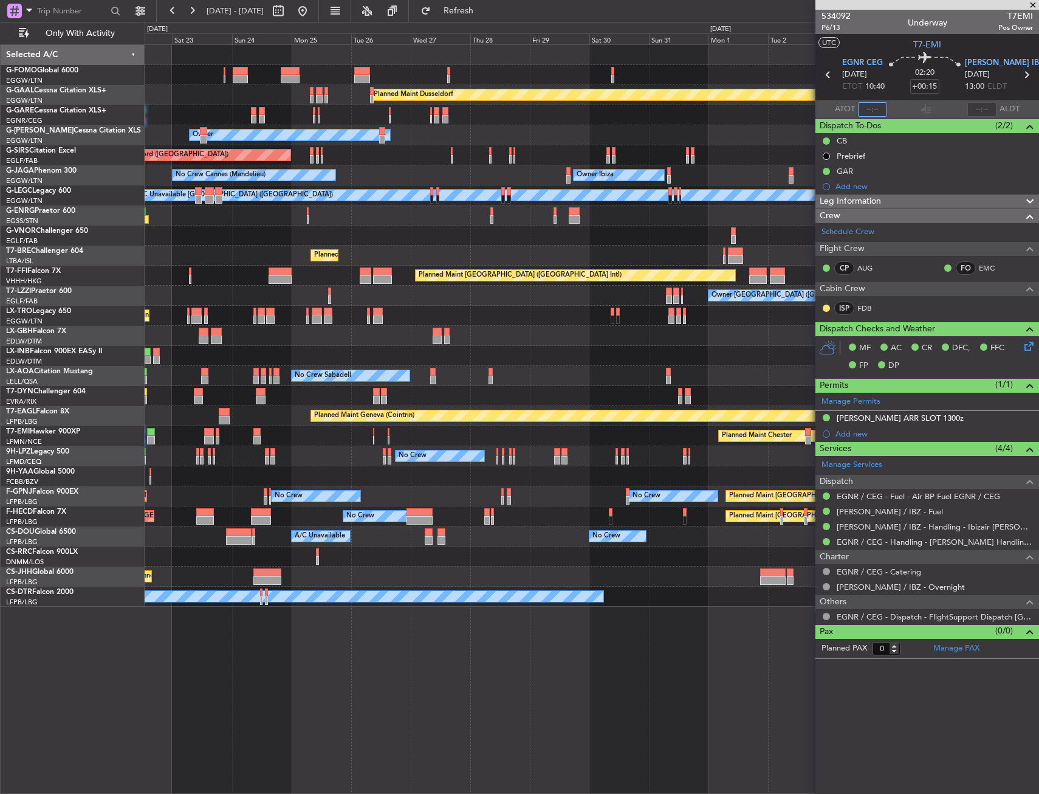
click at [723, 218] on div "Owner" at bounding box center [592, 215] width 894 height 20
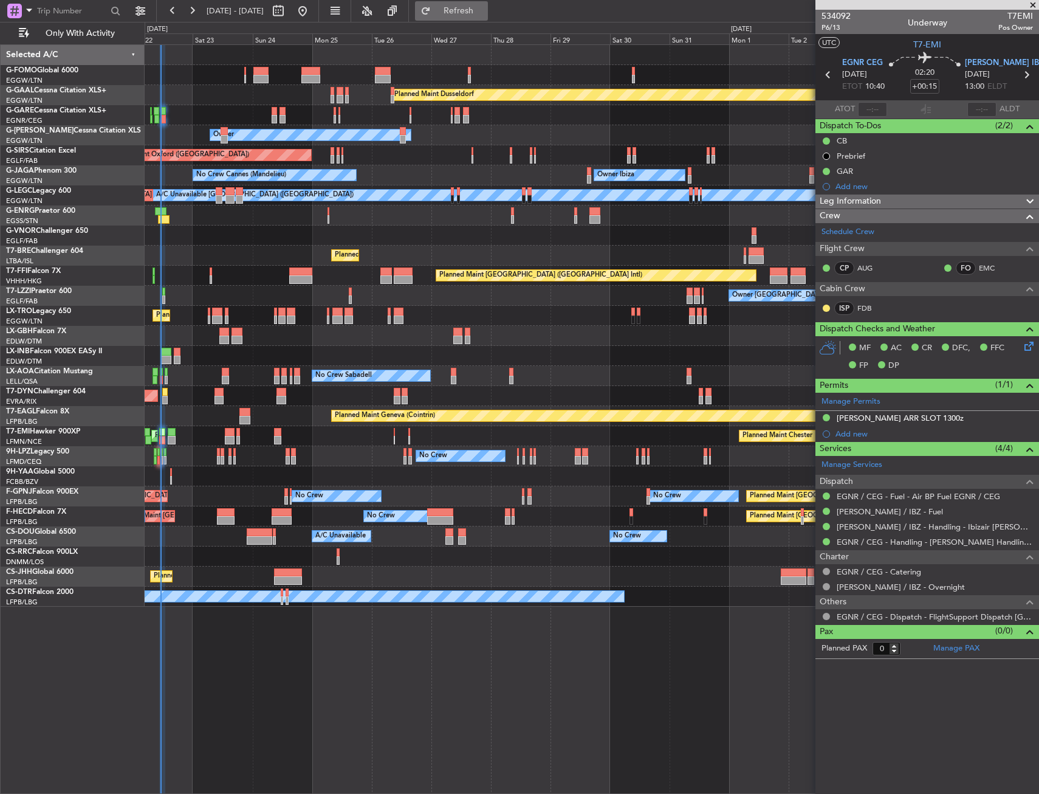
click at [486, 16] on button "Refresh" at bounding box center [451, 10] width 73 height 19
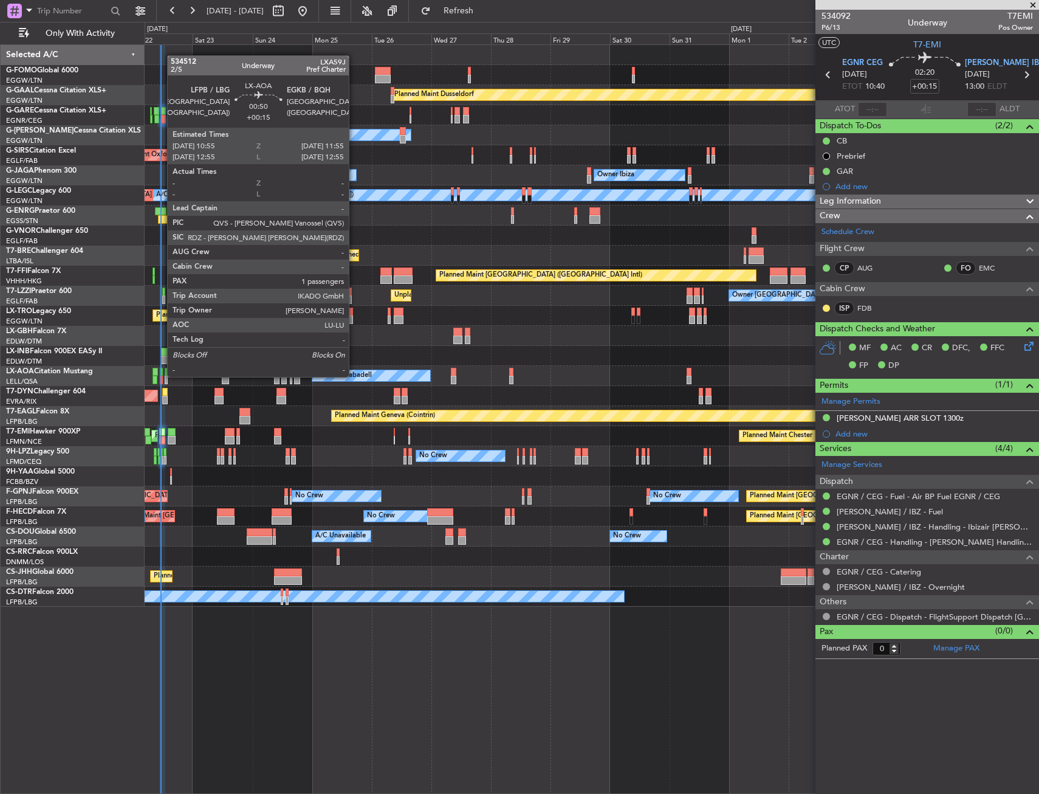
click at [161, 376] on div at bounding box center [161, 380] width 3 height 9
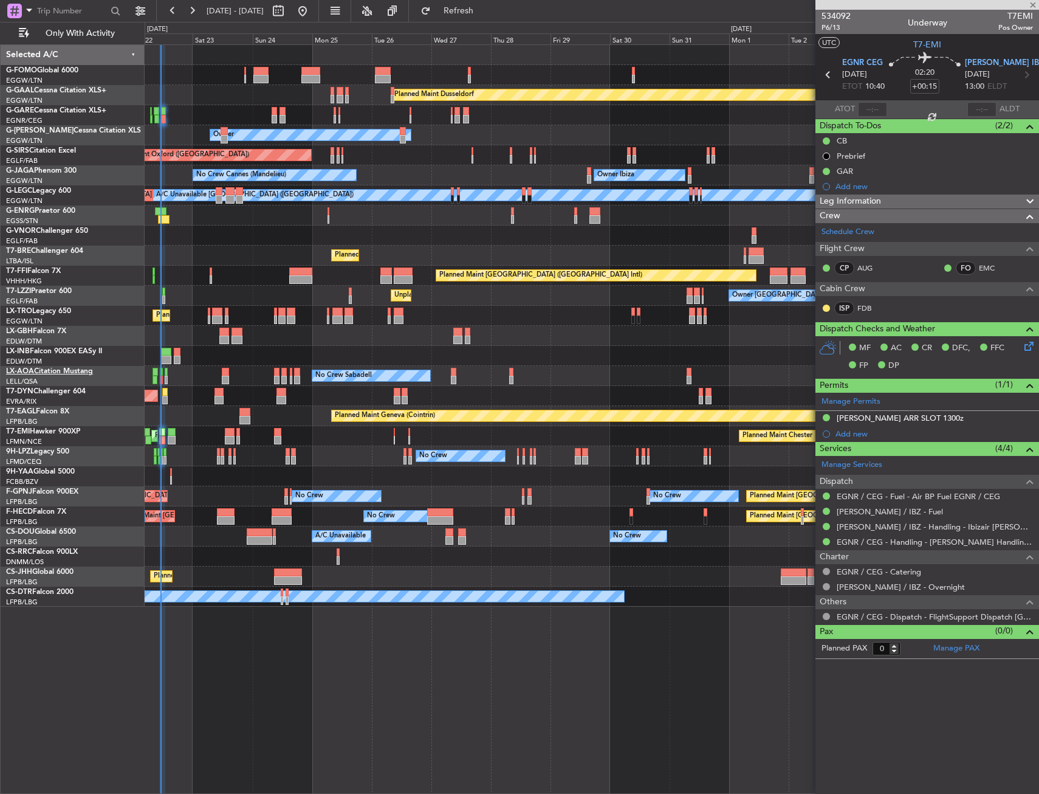
type input "1"
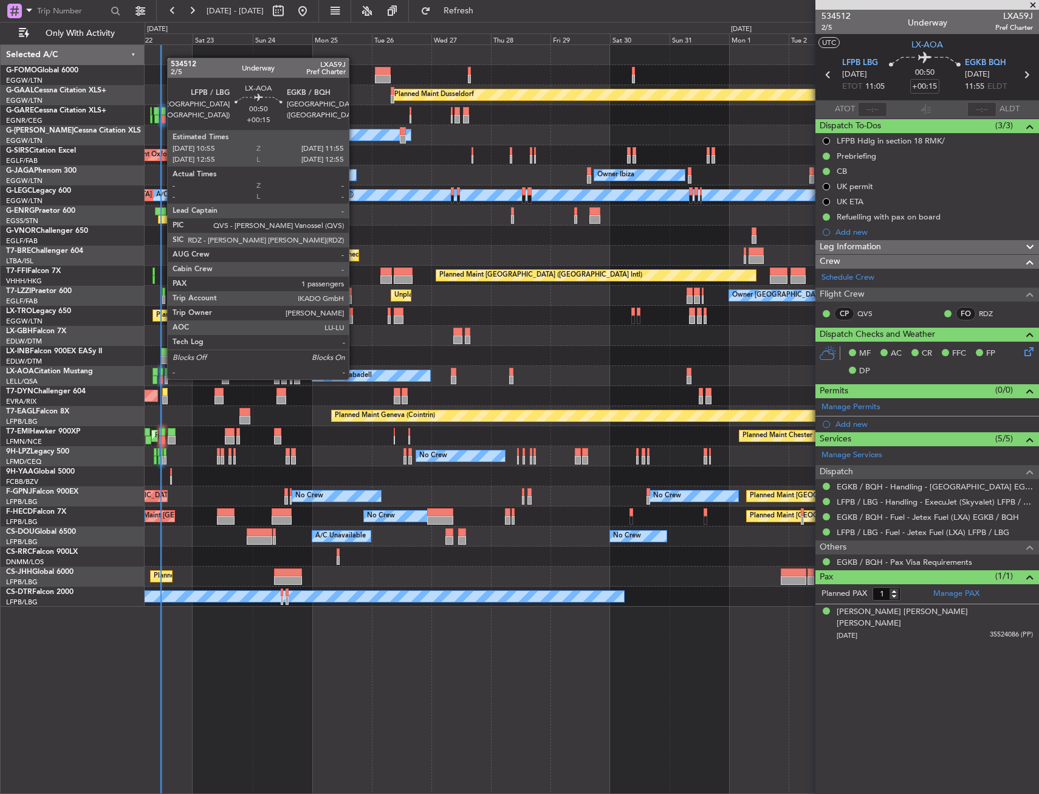
click at [161, 378] on div at bounding box center [161, 380] width 3 height 9
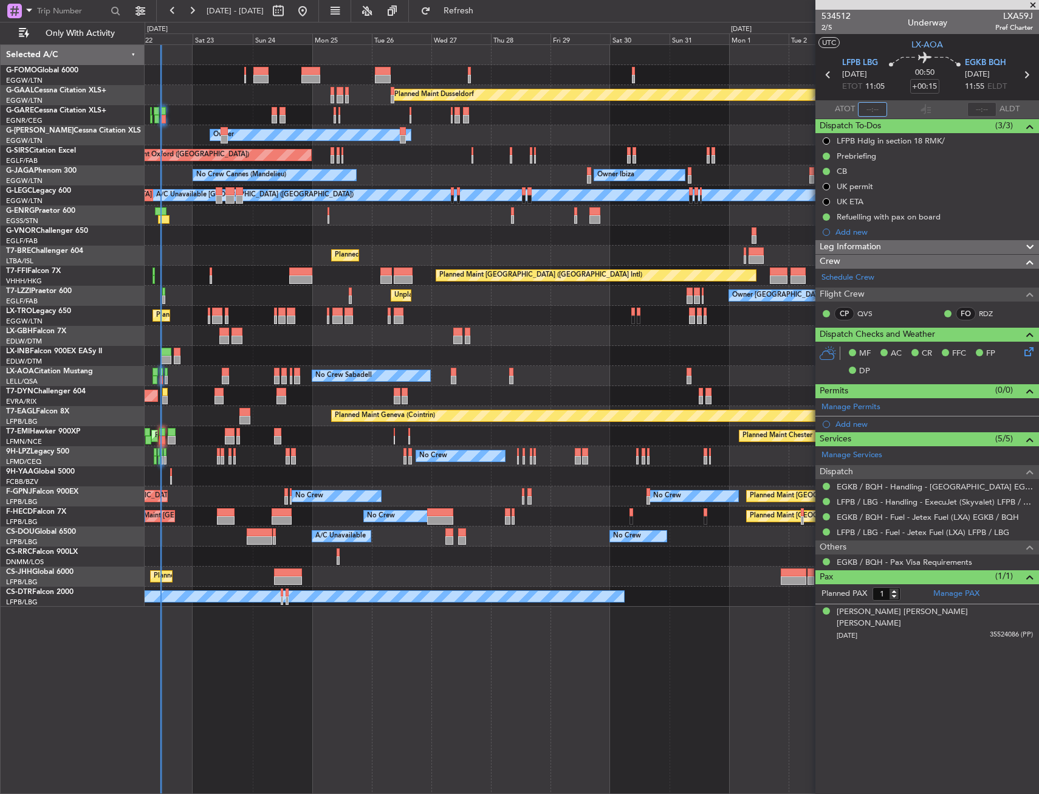
click at [864, 105] on input "text" at bounding box center [872, 109] width 29 height 15
click at [886, 50] on section "UTC LX-AOA" at bounding box center [928, 43] width 224 height 18
type input "10:50"
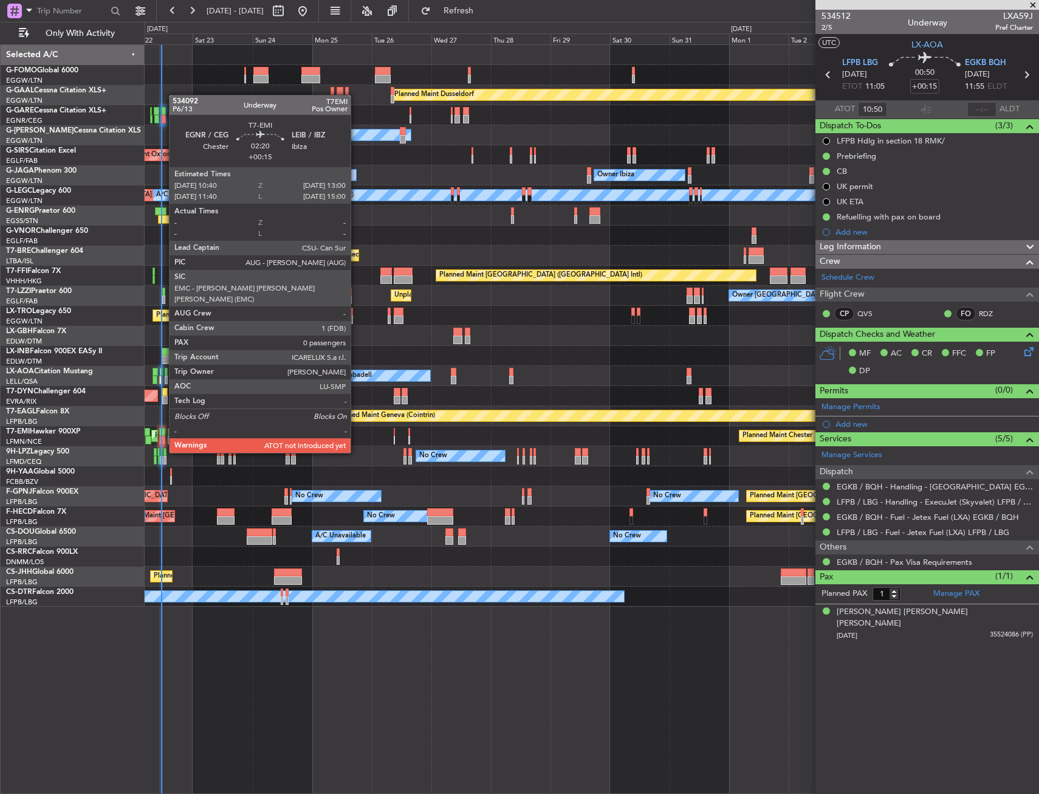
click at [163, 430] on div at bounding box center [162, 432] width 6 height 9
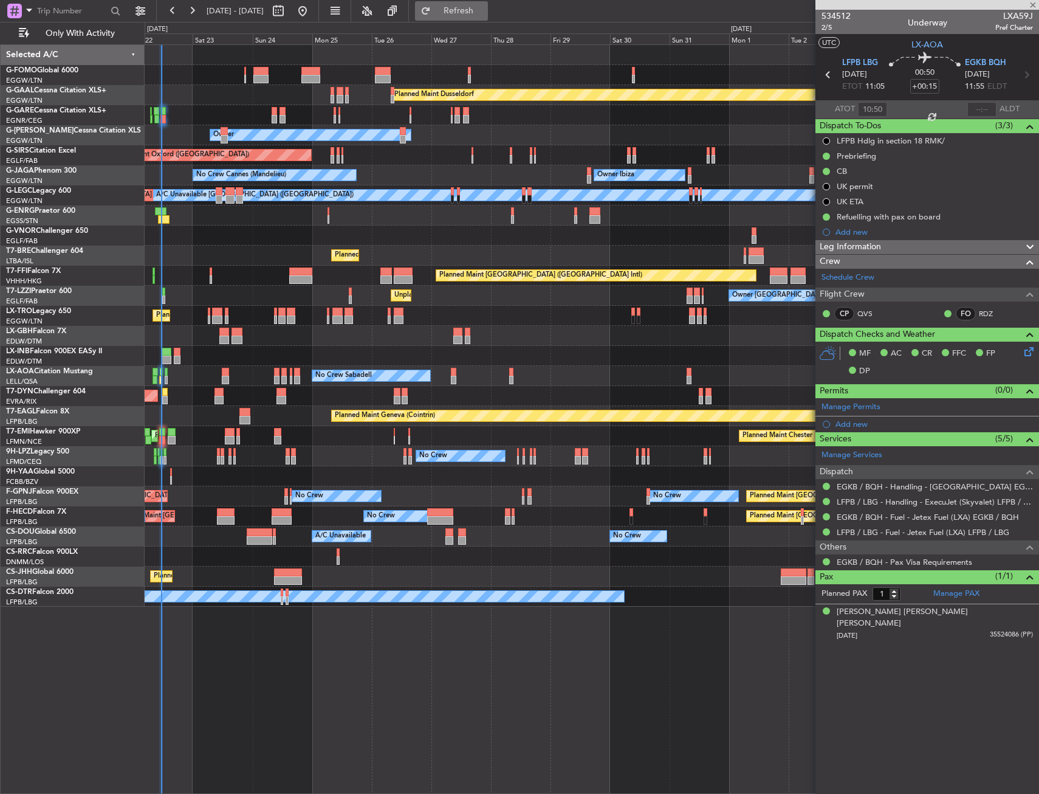
click at [487, 18] on button "Refresh" at bounding box center [451, 10] width 73 height 19
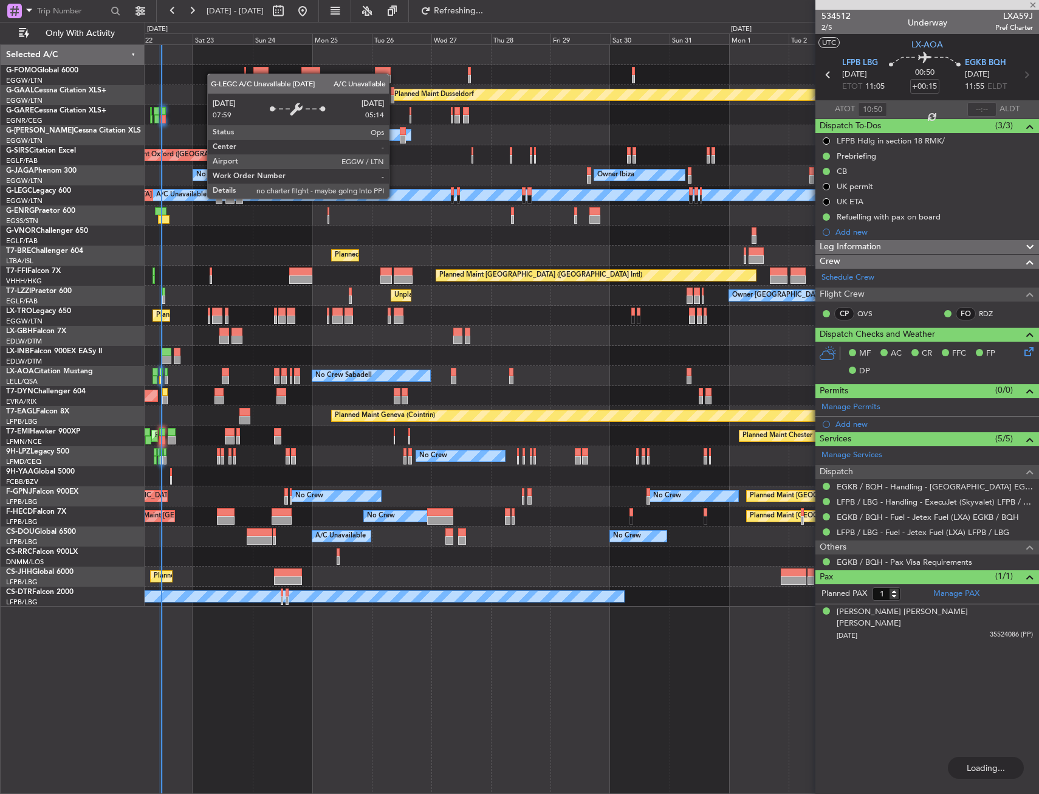
type input "0"
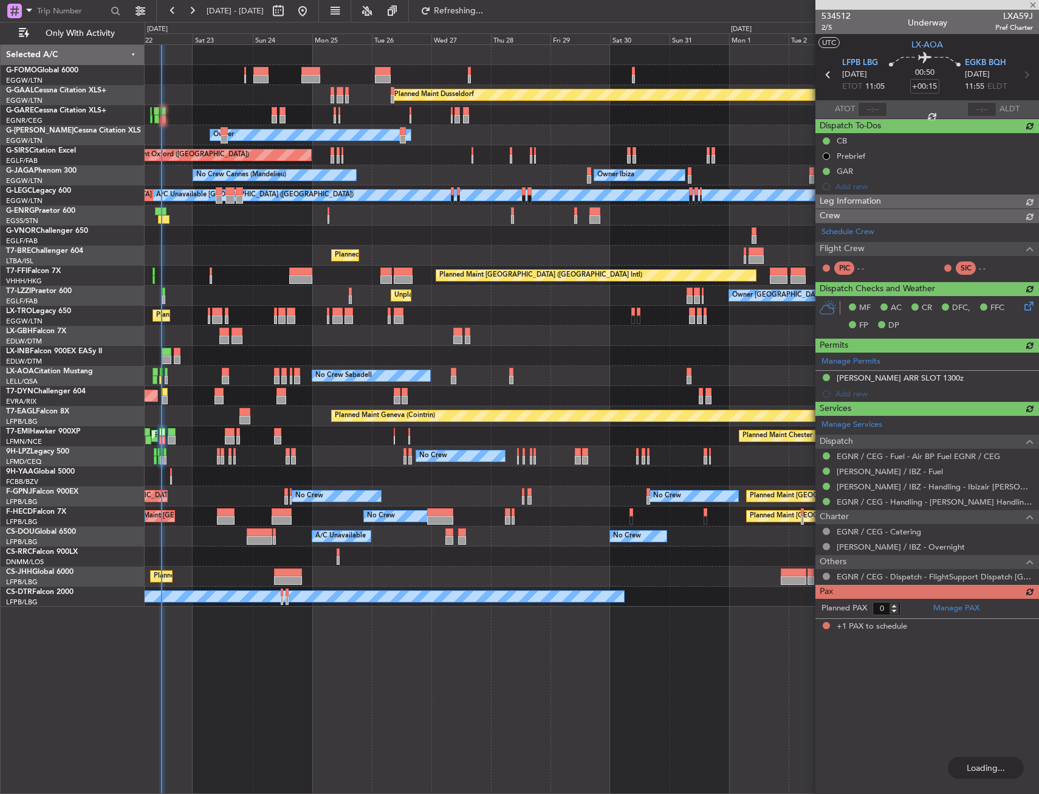
type input "10:50"
type input "1"
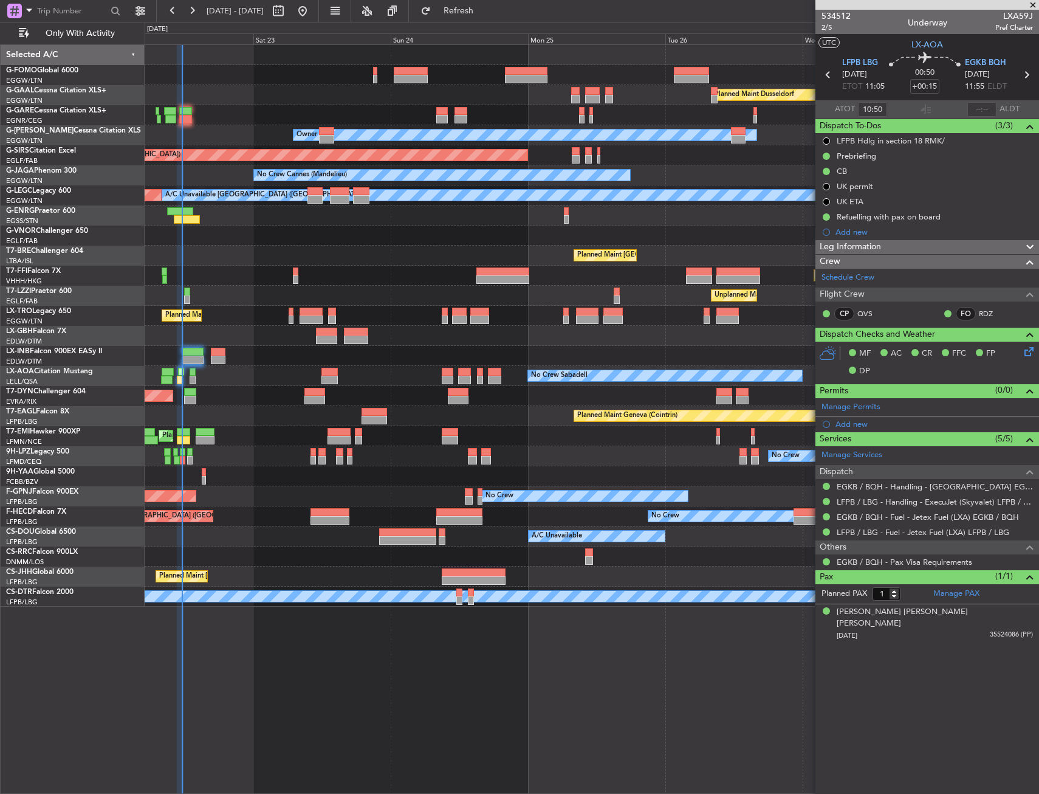
click at [230, 439] on div "Planned Maint Dusseldorf Unplanned Maint Chester Owner Unplanned Maint Oxford (…" at bounding box center [592, 326] width 894 height 562
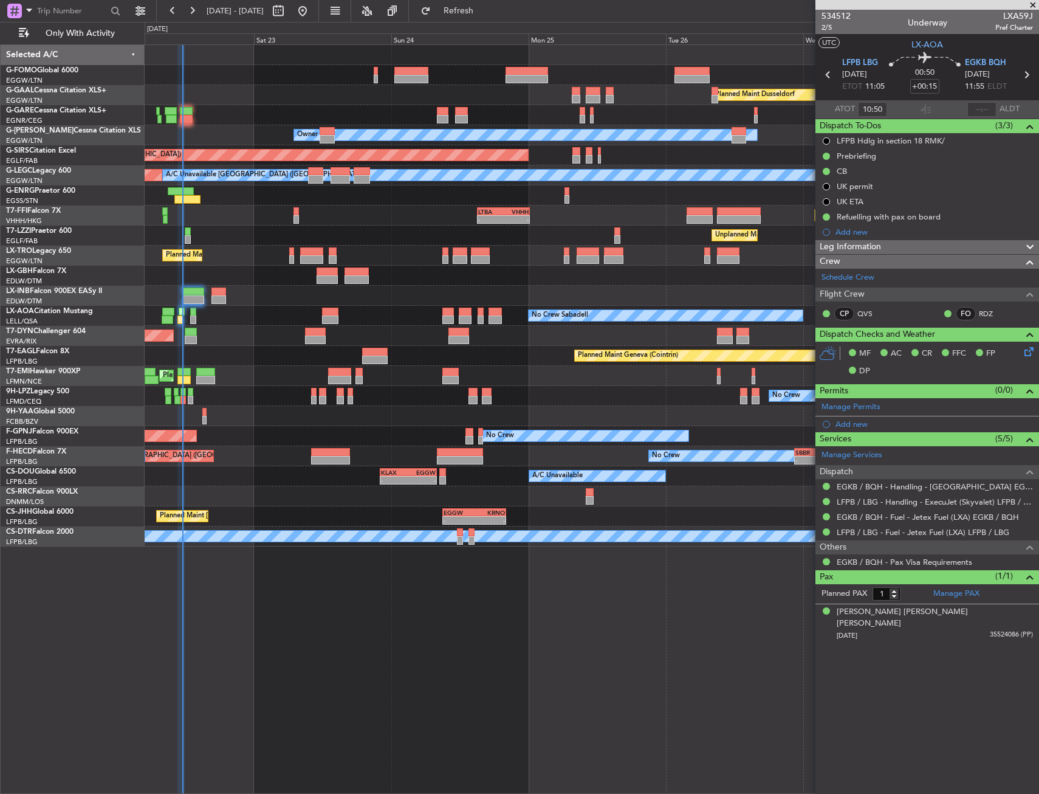
click at [466, 23] on div "0 0 Fri 22 Sat 23 Sun 24 Mon 25 Tue 26 Wed 27 Thu 28 Aug 2025" at bounding box center [591, 33] width 893 height 22
click at [467, 15] on button "Refresh" at bounding box center [451, 10] width 73 height 19
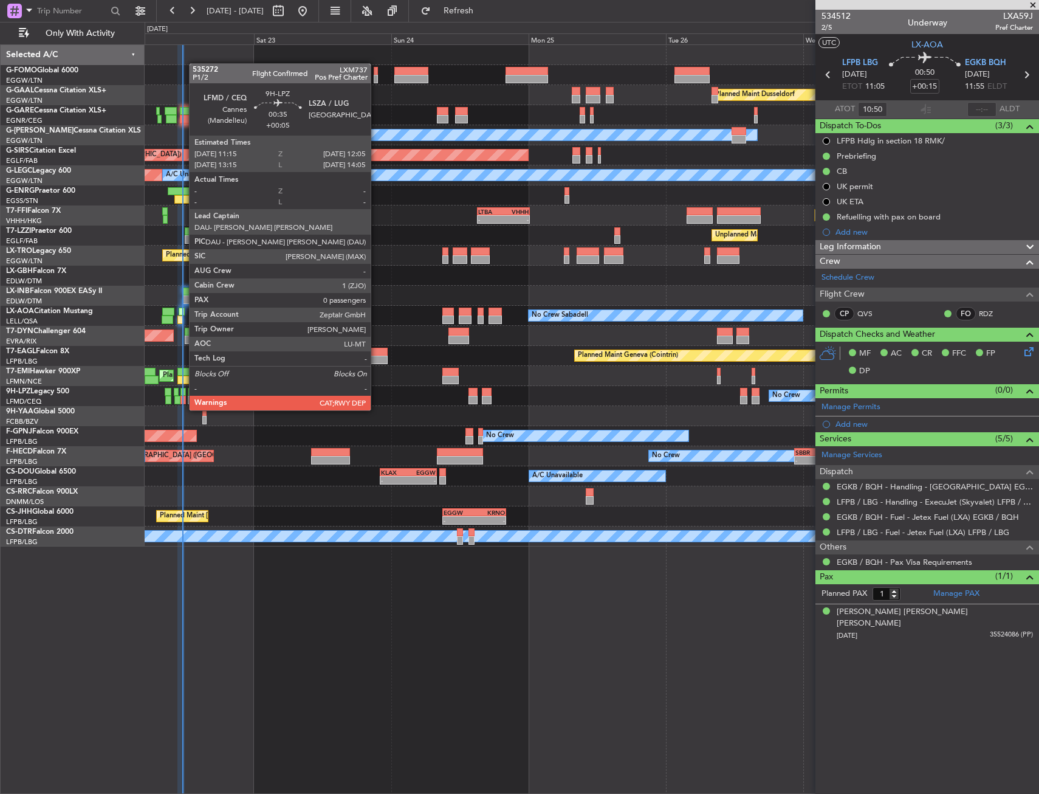
click at [183, 398] on div at bounding box center [183, 400] width 5 height 9
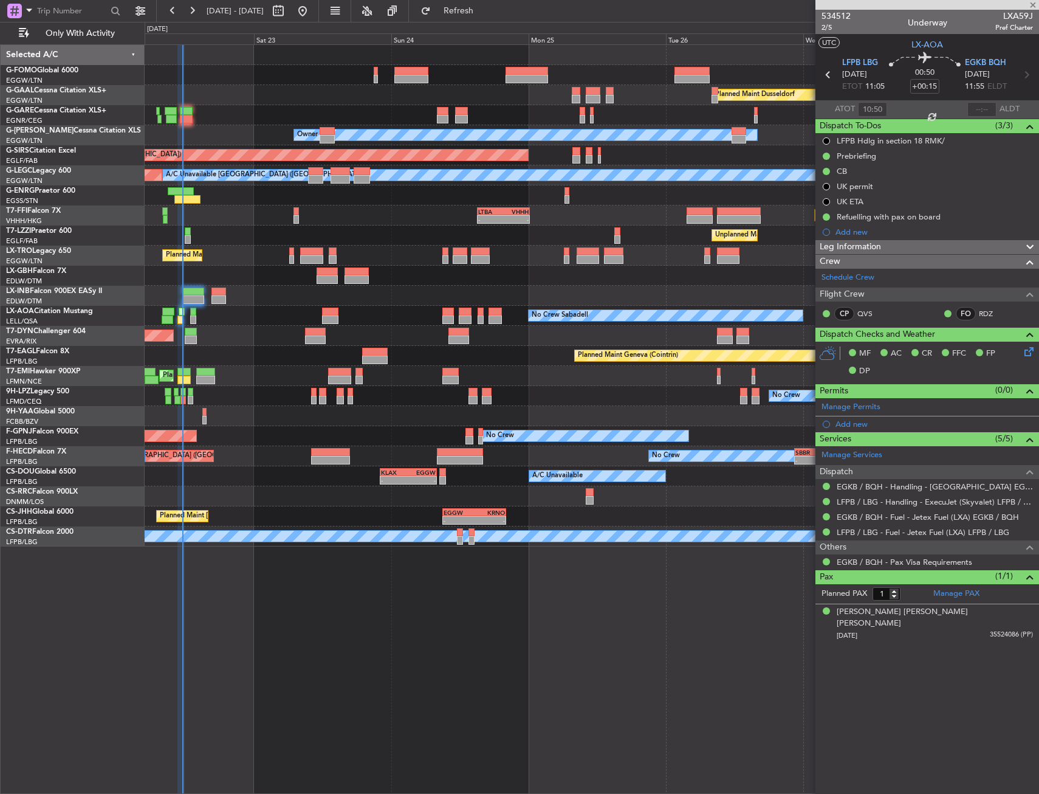
type input "+00:05"
type input "0"
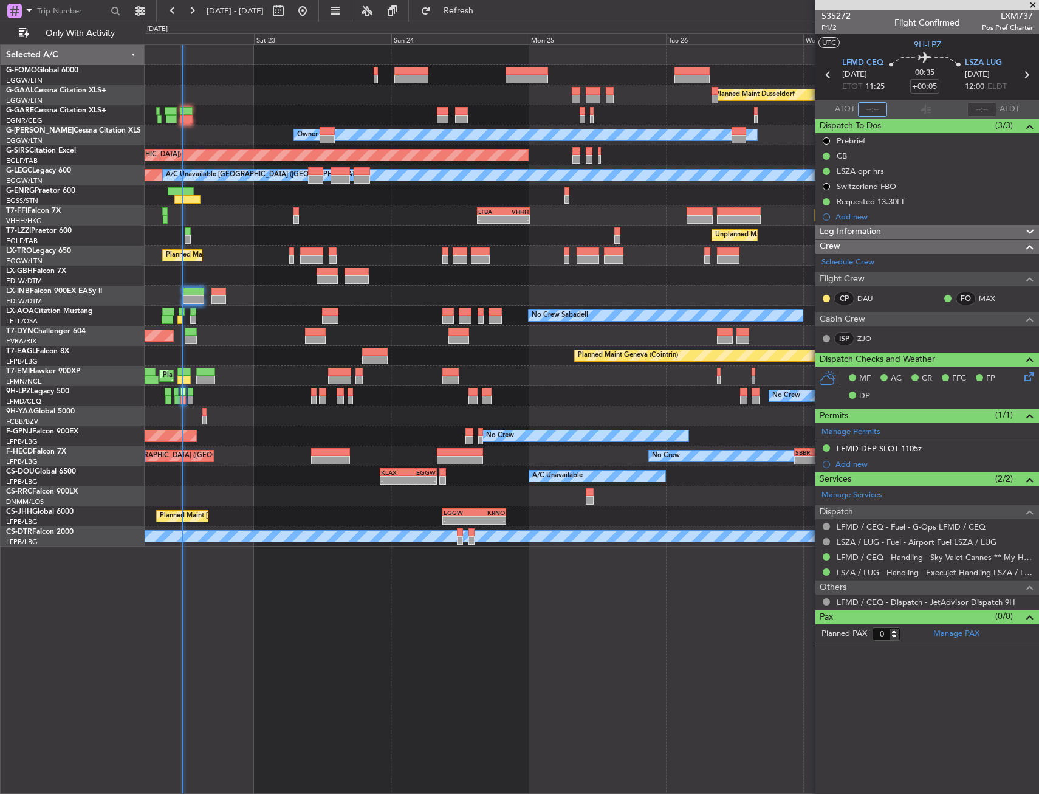
click at [873, 109] on input "text" at bounding box center [872, 109] width 29 height 15
click at [900, 47] on section "UTC 9H-LPZ" at bounding box center [928, 43] width 224 height 18
type input "11:26"
click at [509, 550] on div "Planned Maint Dusseldorf Unplanned Maint Chester Owner Unplanned Maint Oxford (…" at bounding box center [592, 418] width 895 height 749
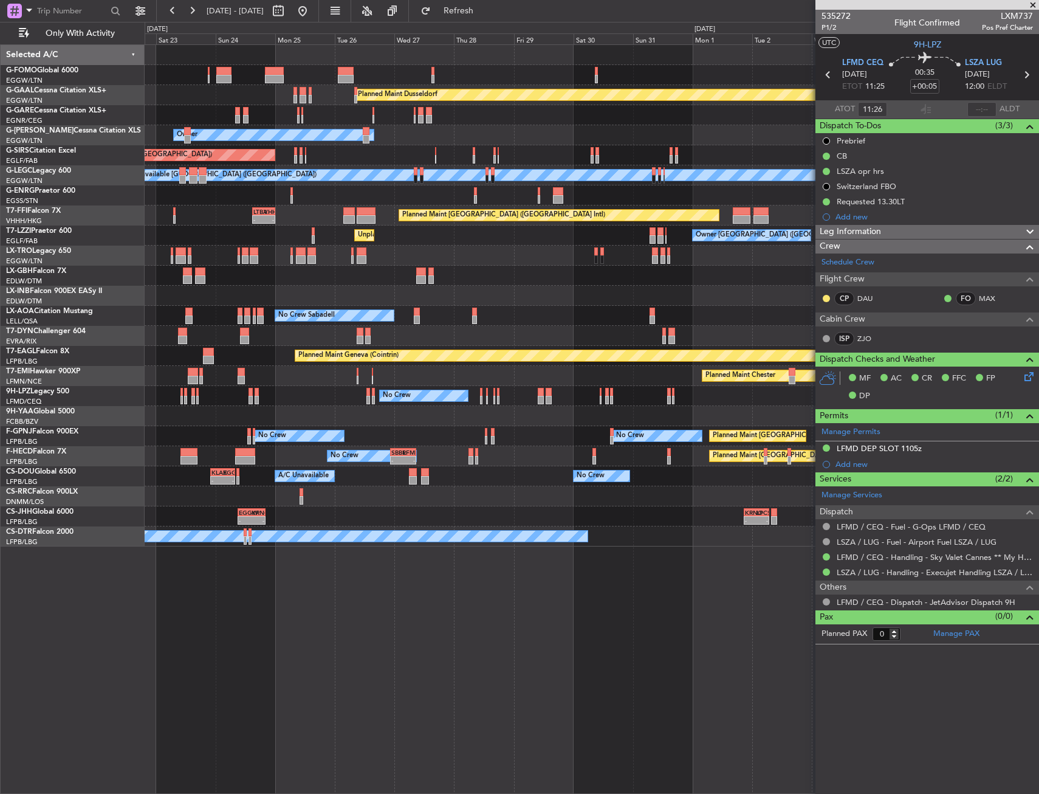
click at [266, 653] on div "Planned Maint Dusseldorf Unplanned Maint Chester Owner Unplanned Maint Oxford (…" at bounding box center [592, 418] width 895 height 749
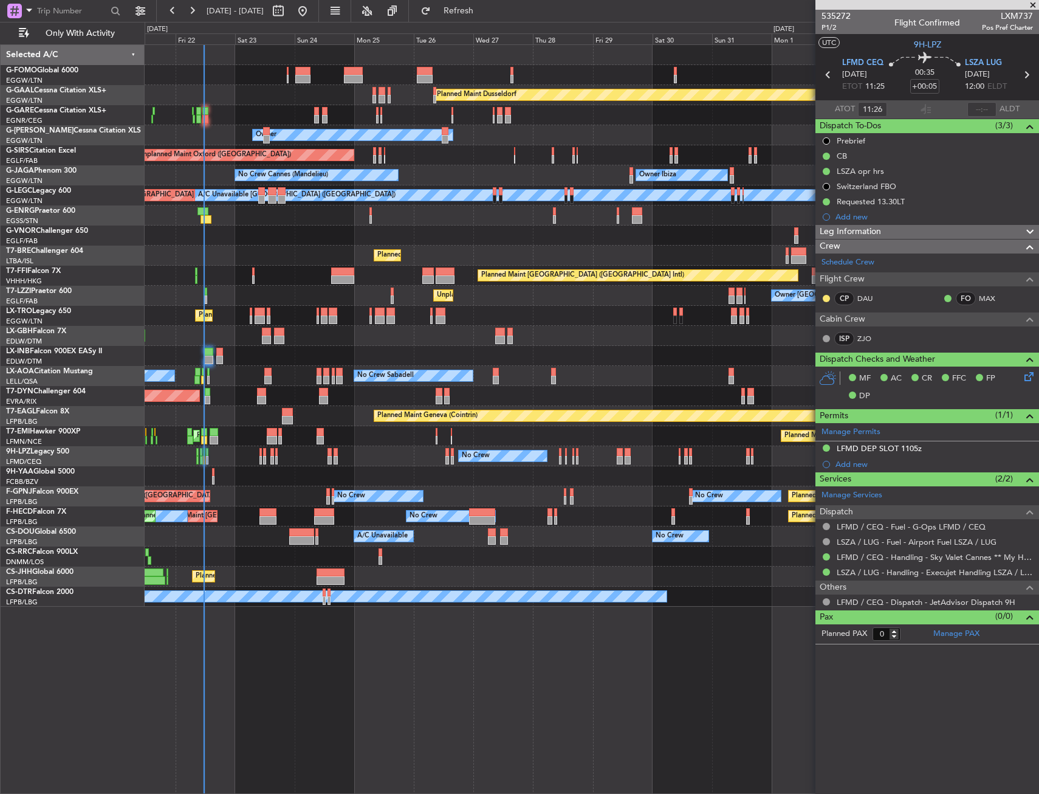
click at [405, 625] on div "Planned Maint Dusseldorf Unplanned Maint Chester Owner Owner Unplanned Maint Ox…" at bounding box center [592, 418] width 895 height 749
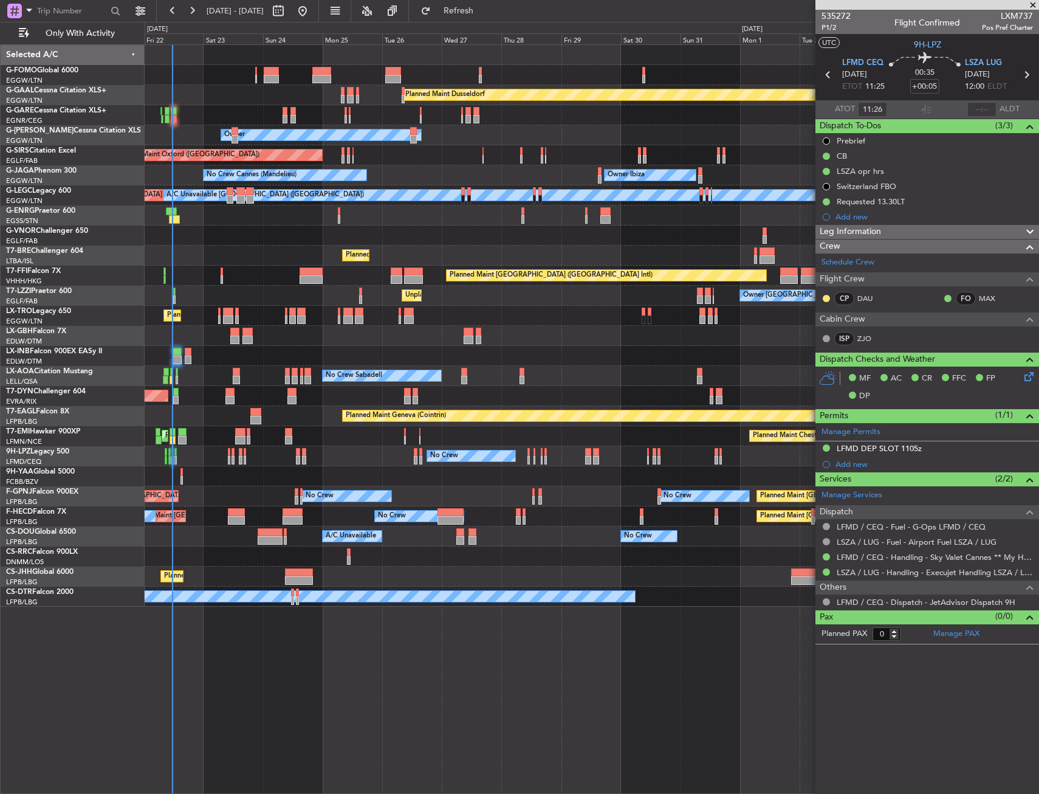
click at [368, 628] on div "Planned Maint Dusseldorf Unplanned Maint Chester Owner Owner Unplanned Maint Ox…" at bounding box center [592, 418] width 895 height 749
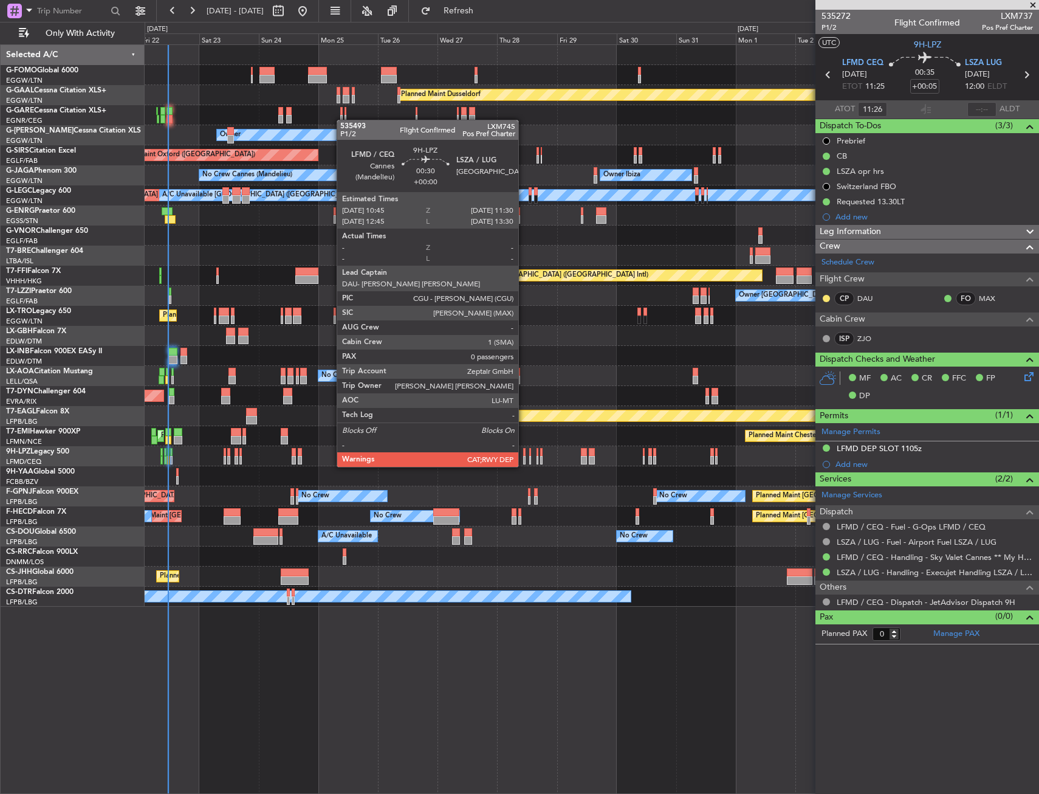
click at [524, 455] on div at bounding box center [524, 452] width 2 height 9
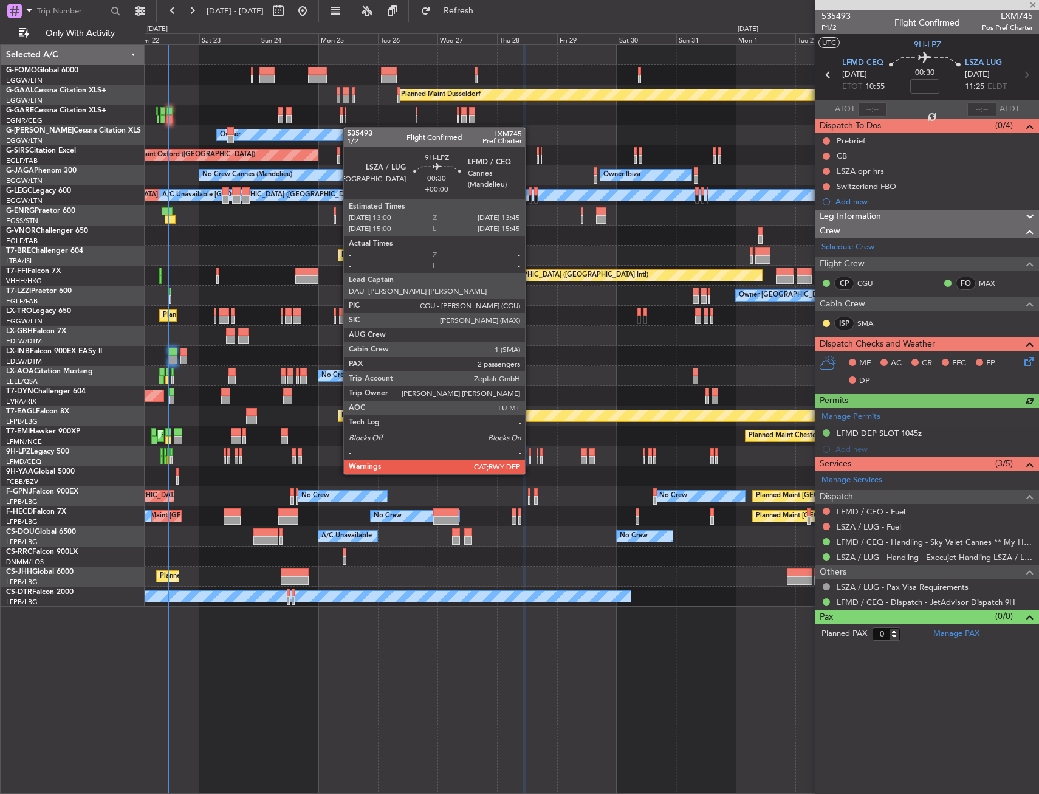
click at [531, 462] on div at bounding box center [530, 460] width 2 height 9
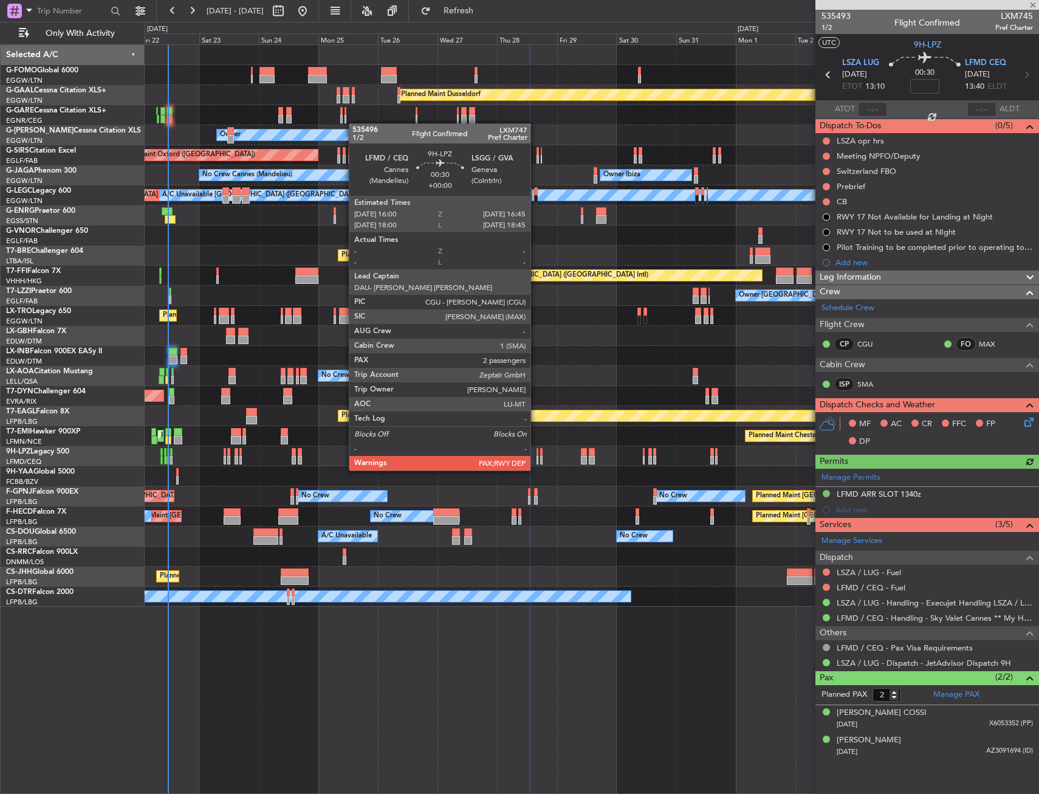
click at [537, 458] on div at bounding box center [538, 460] width 2 height 9
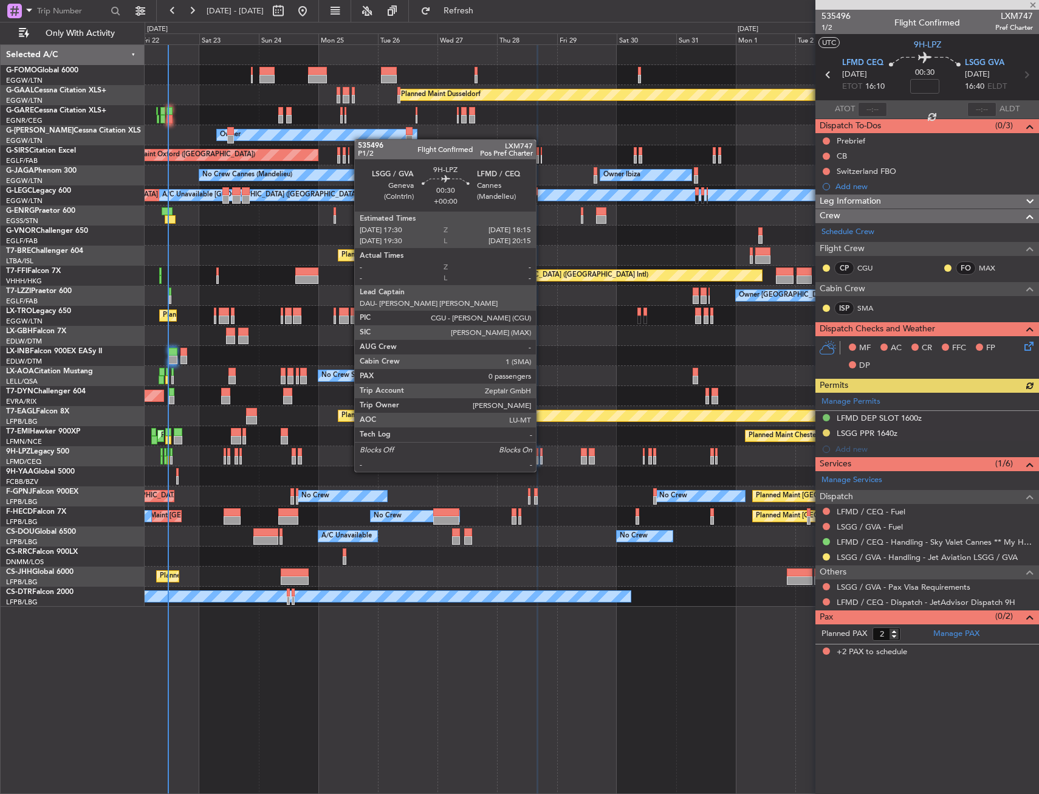
click at [542, 459] on div at bounding box center [541, 460] width 2 height 9
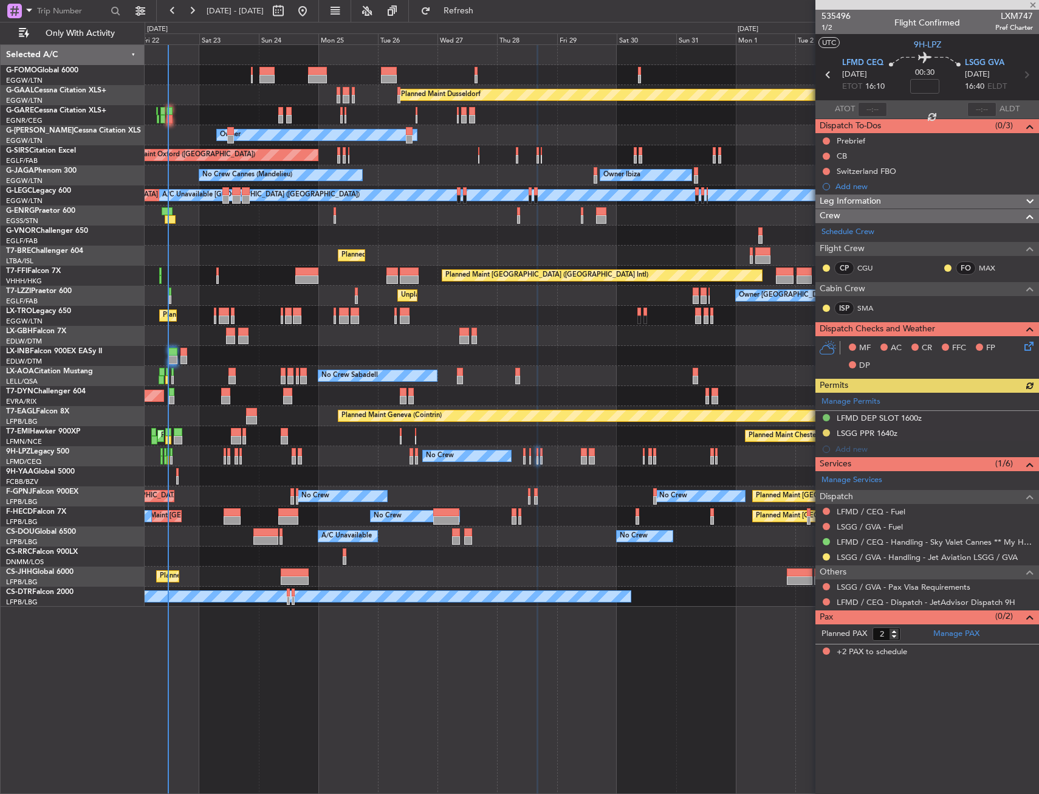
type input "0"
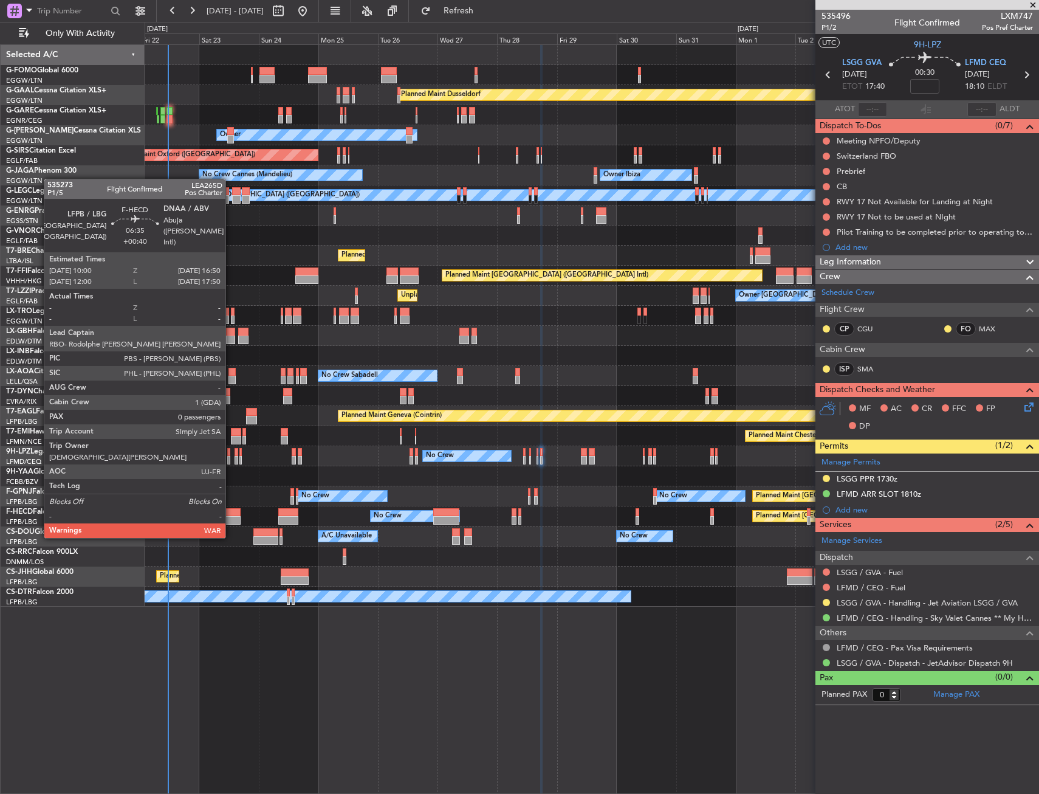
click at [231, 514] on div at bounding box center [232, 512] width 17 height 9
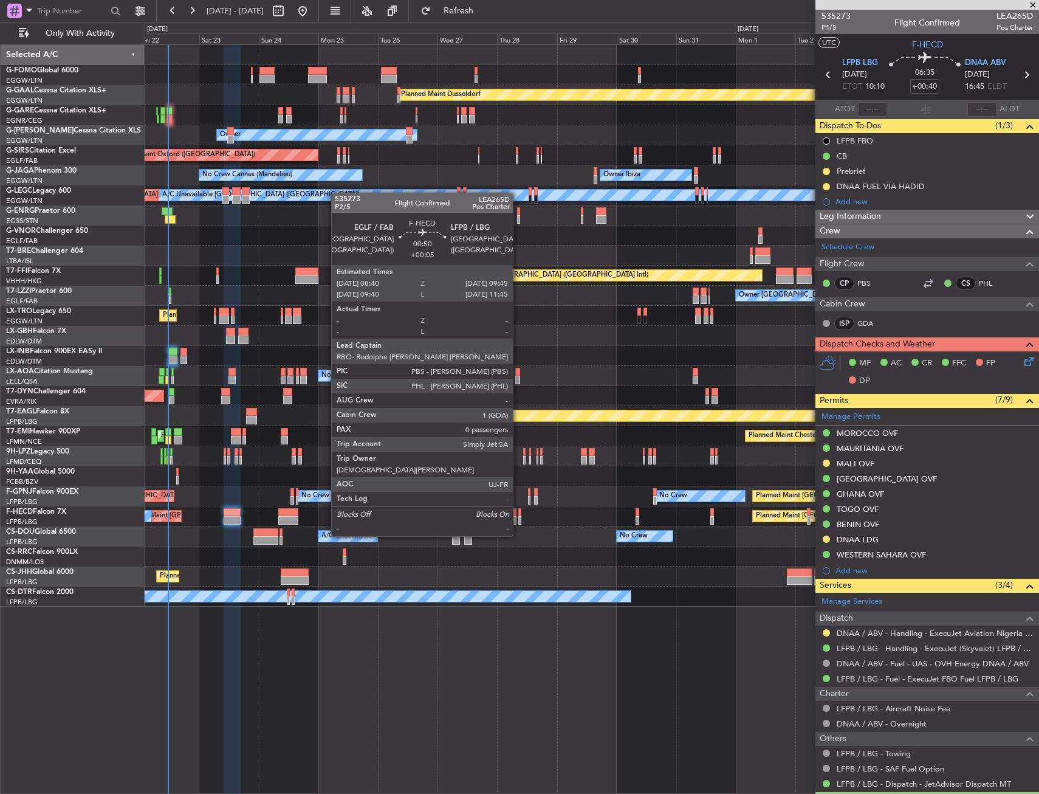
click at [518, 513] on div at bounding box center [519, 512] width 3 height 9
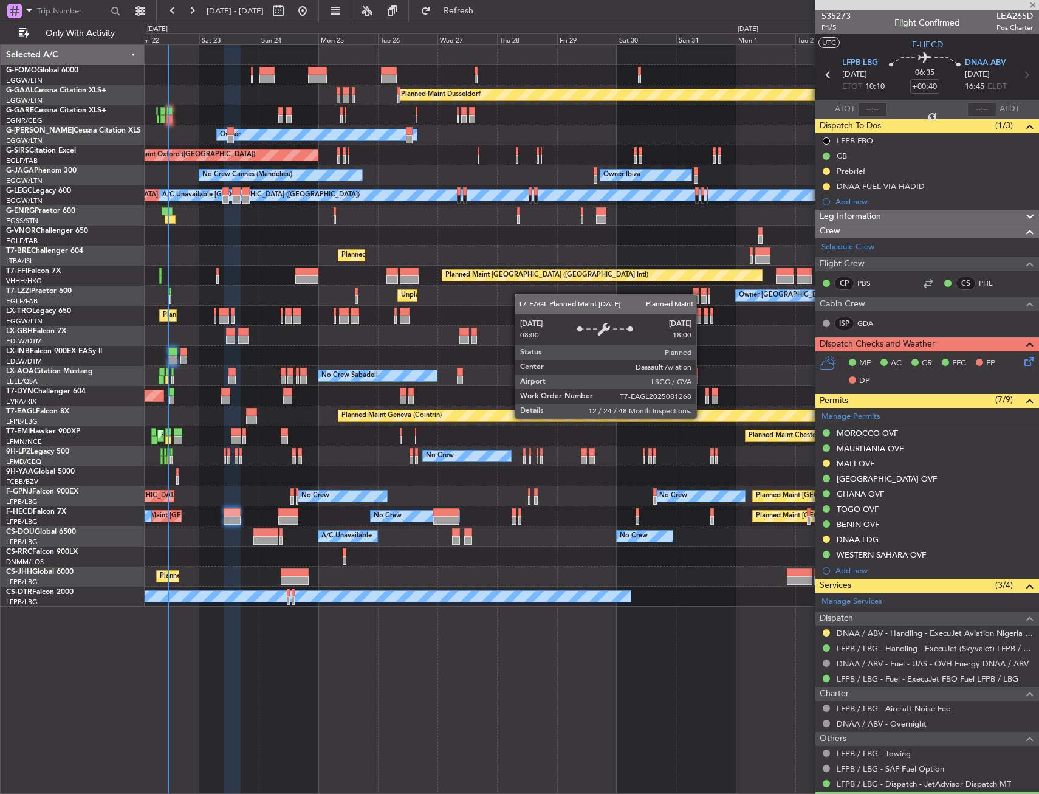
type input "+00:05"
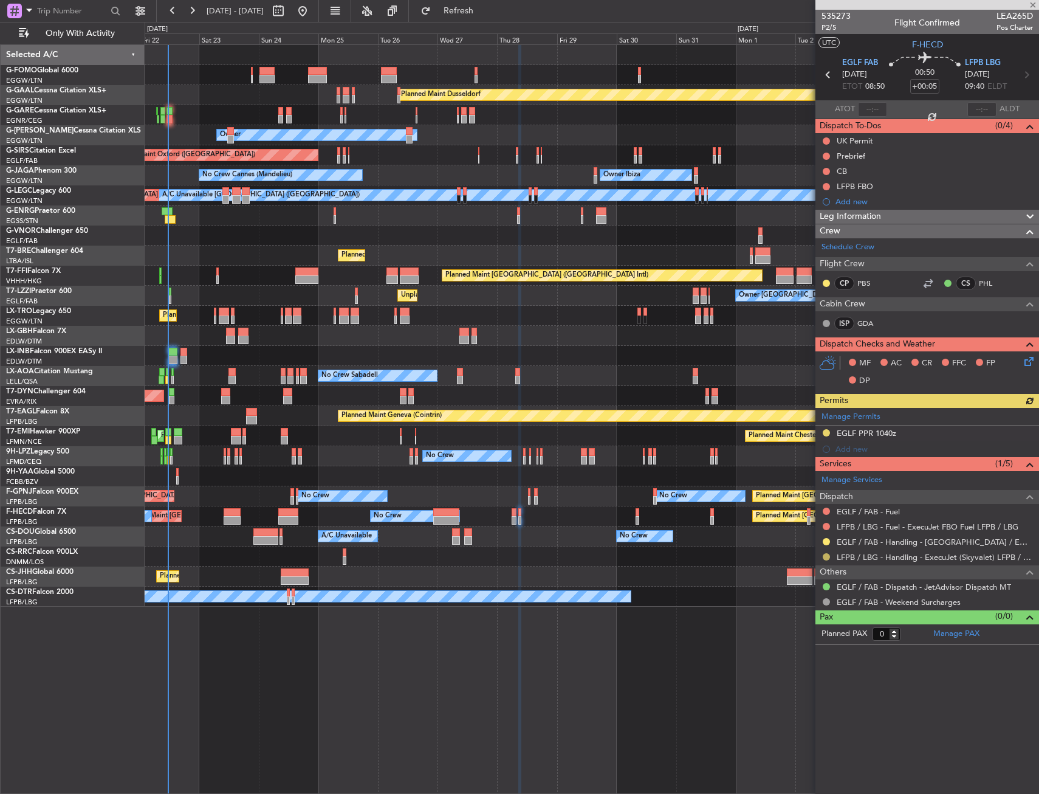
click at [825, 554] on button at bounding box center [826, 556] width 7 height 7
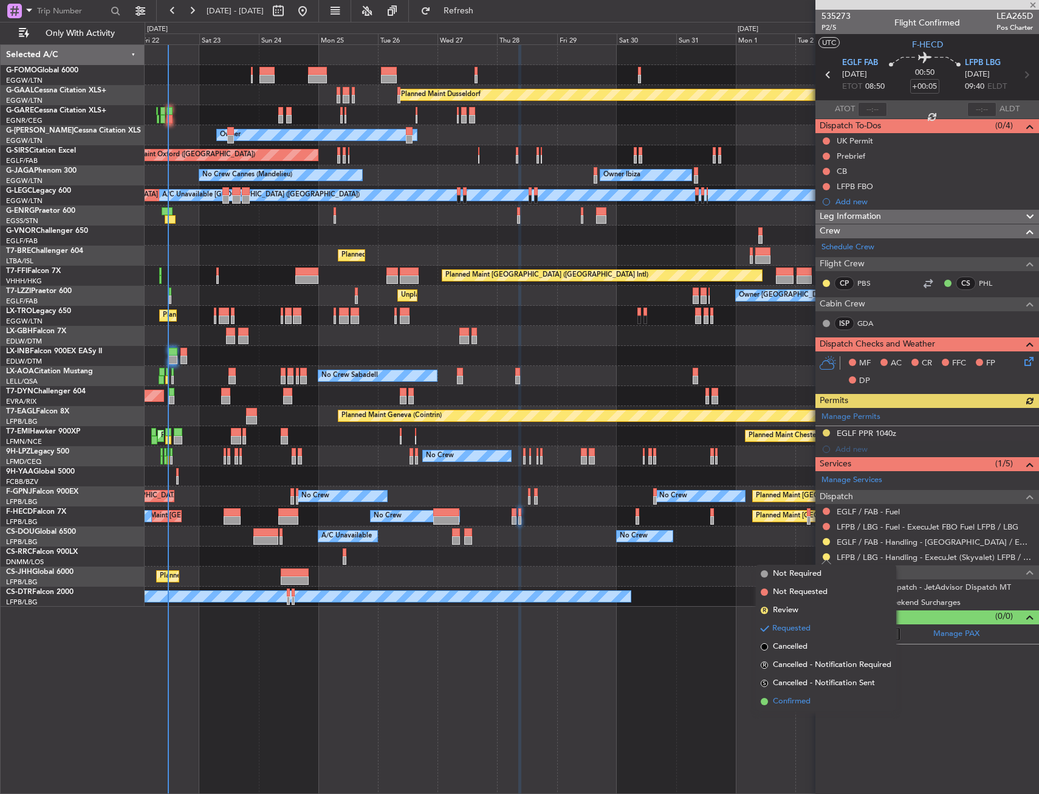
click at [787, 698] on span "Confirmed" at bounding box center [792, 701] width 38 height 12
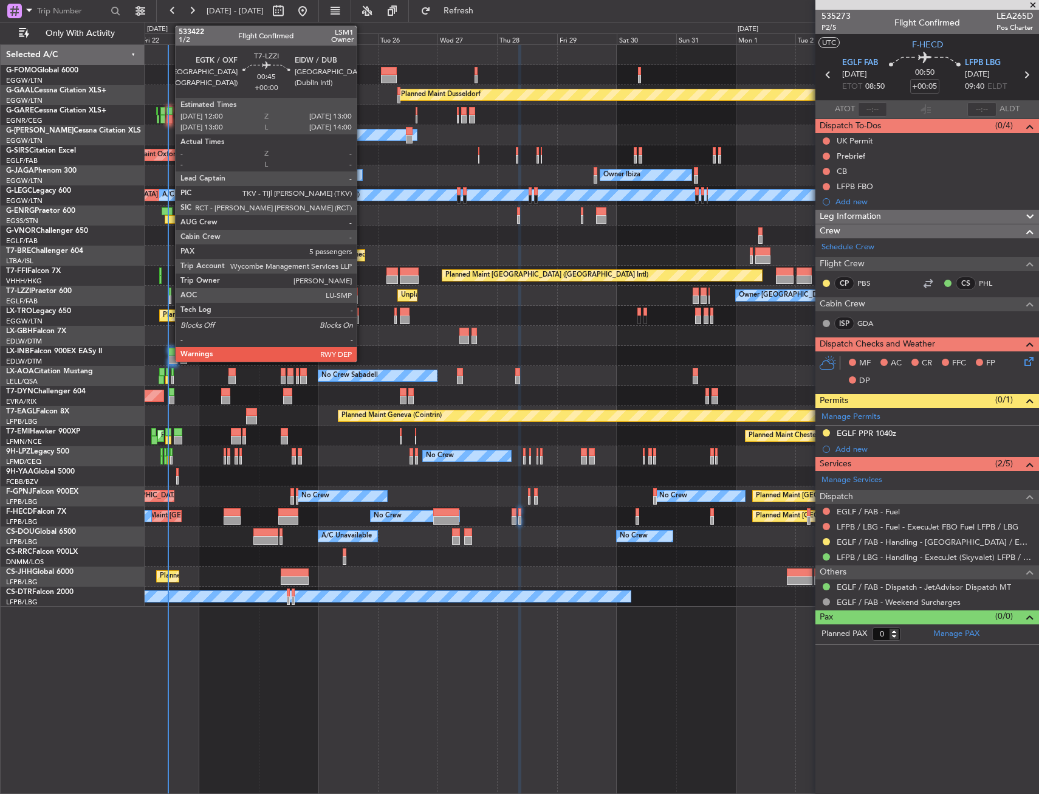
click at [169, 298] on div at bounding box center [170, 299] width 3 height 9
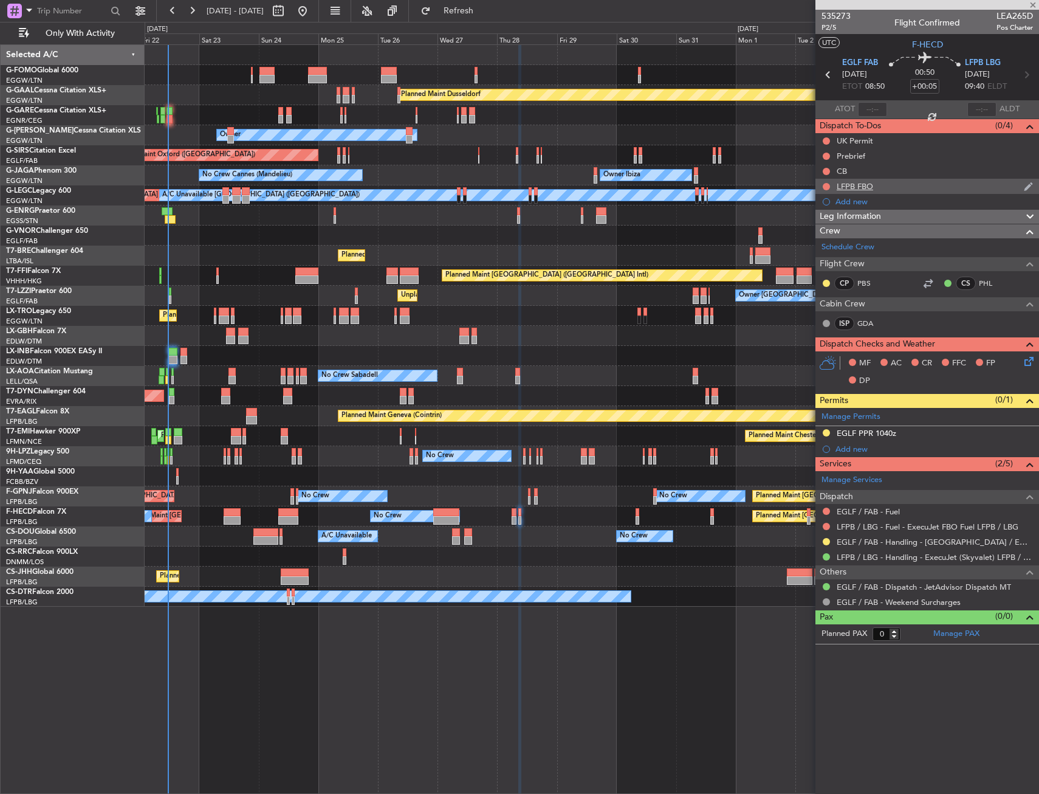
type input "5"
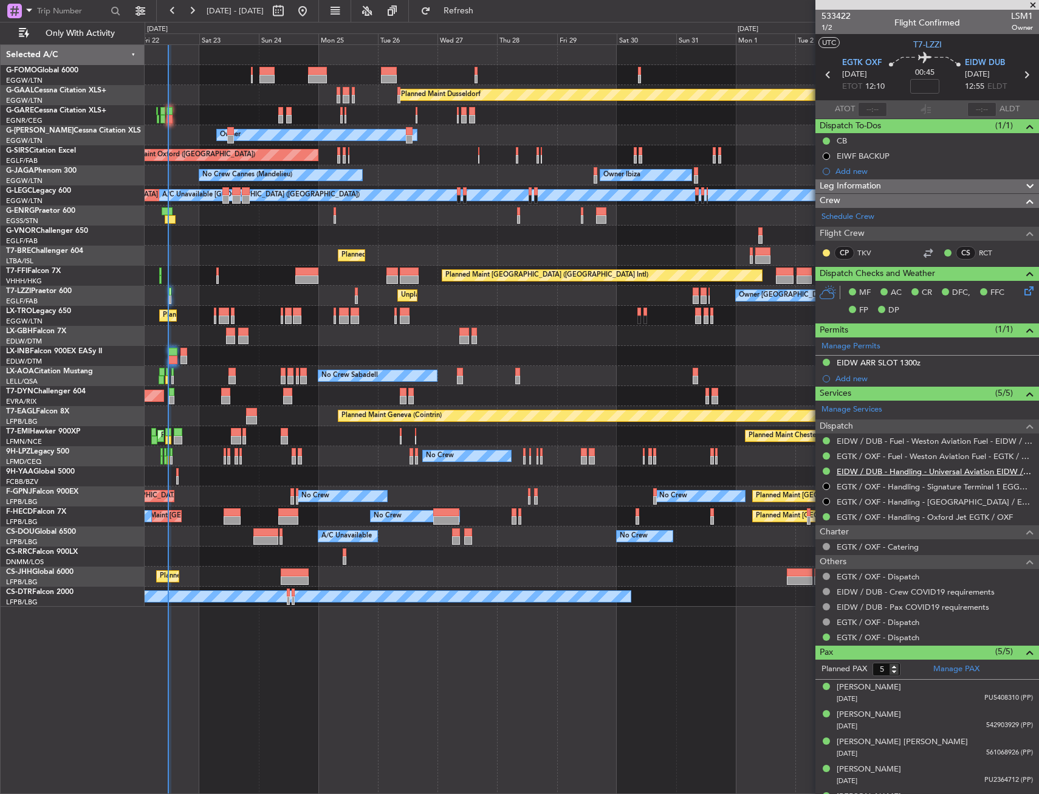
click at [859, 473] on link "EIDW / DUB - Handling - Universal Aviation EIDW / DUB" at bounding box center [935, 471] width 196 height 10
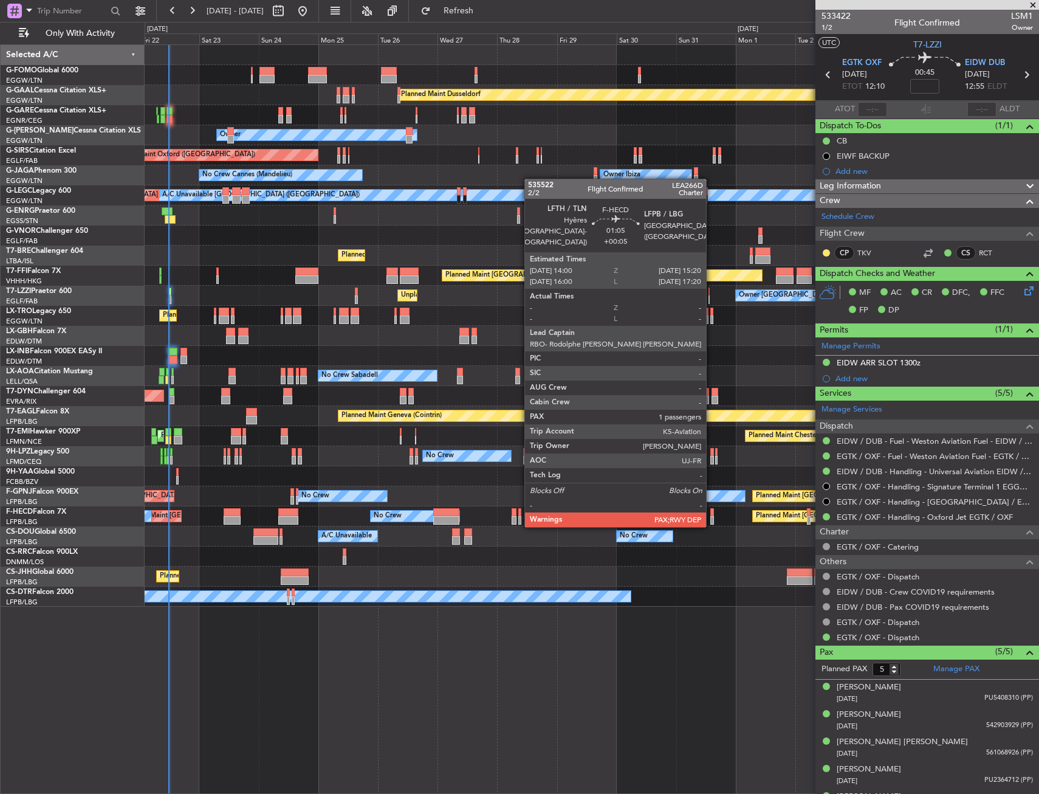
click at [712, 514] on div at bounding box center [713, 512] width 4 height 9
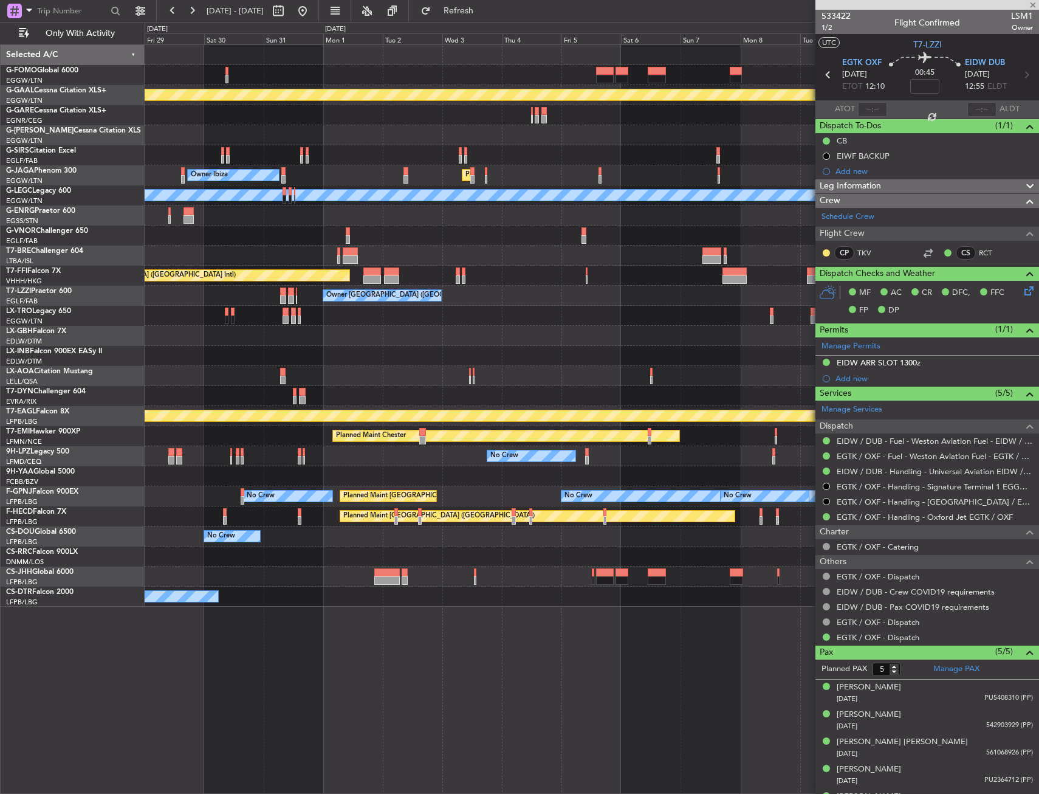
click at [306, 573] on div "Planned Maint Dusseldorf Owner Planned Maint London (Luton) Owner Ibiza No Crew…" at bounding box center [592, 326] width 894 height 562
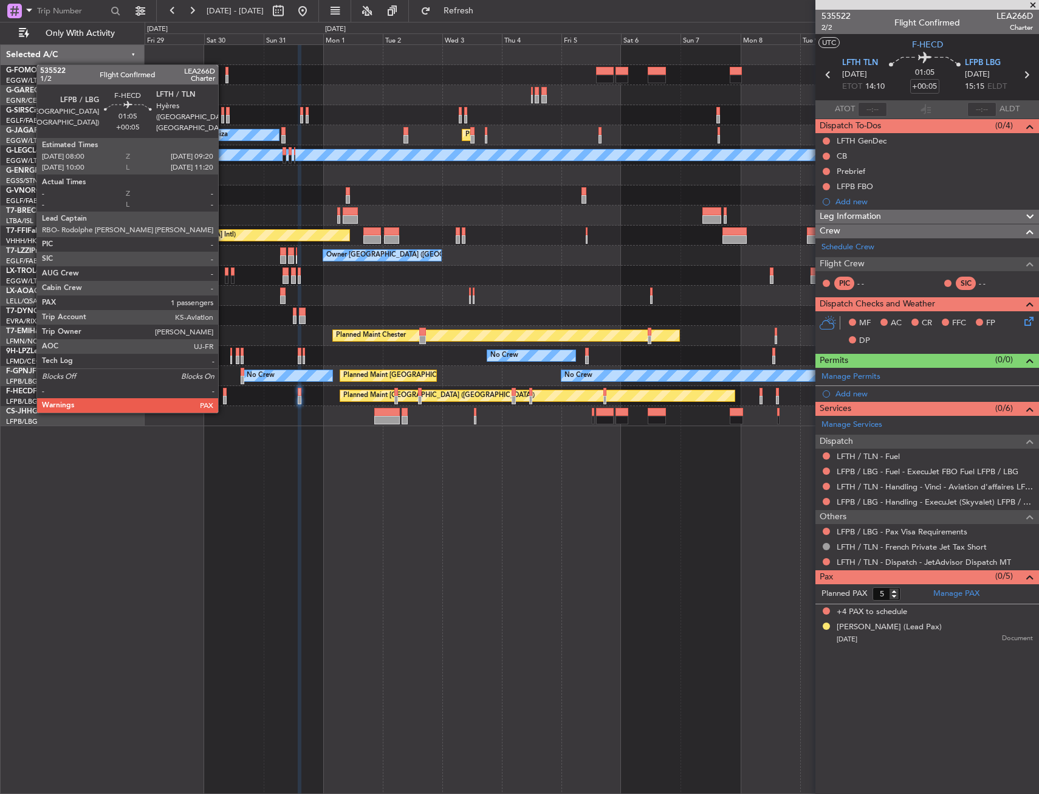
click at [224, 399] on div at bounding box center [225, 400] width 4 height 9
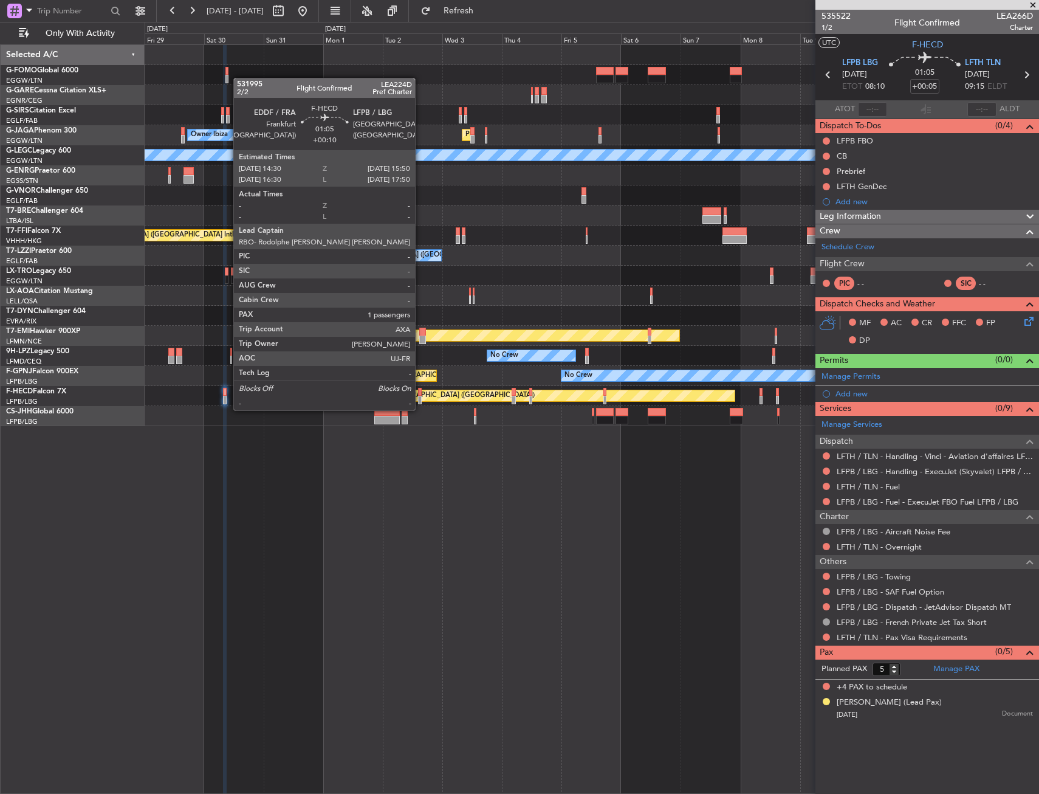
click at [421, 398] on div at bounding box center [420, 400] width 4 height 9
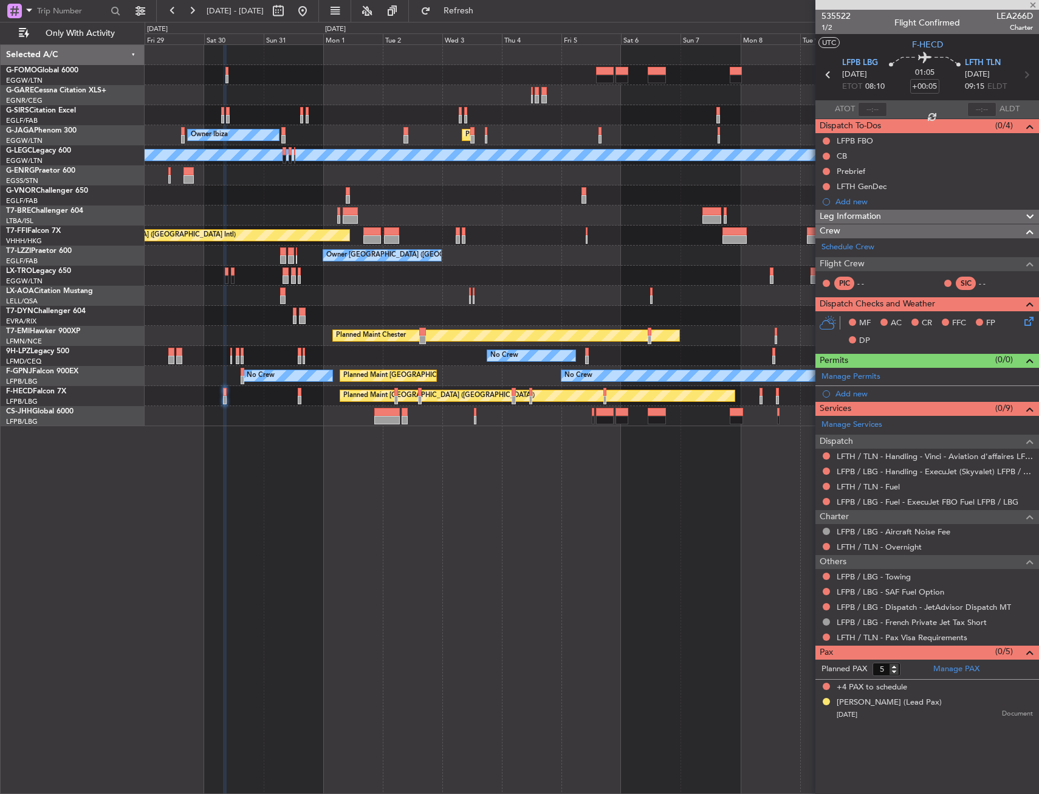
type input "+00:10"
type input "1"
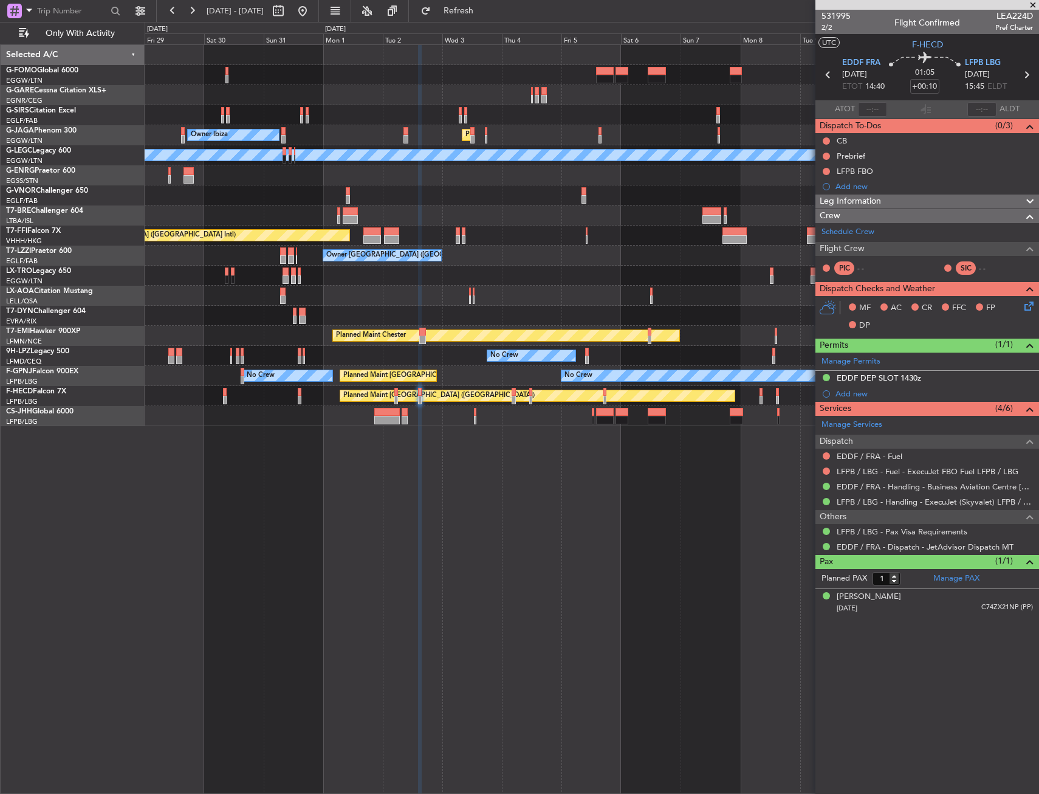
click at [484, 508] on div "Planned Maint London (Luton) Owner Ibiza No Crew Cannes (Mandelieu) A/C Unavail…" at bounding box center [592, 418] width 895 height 749
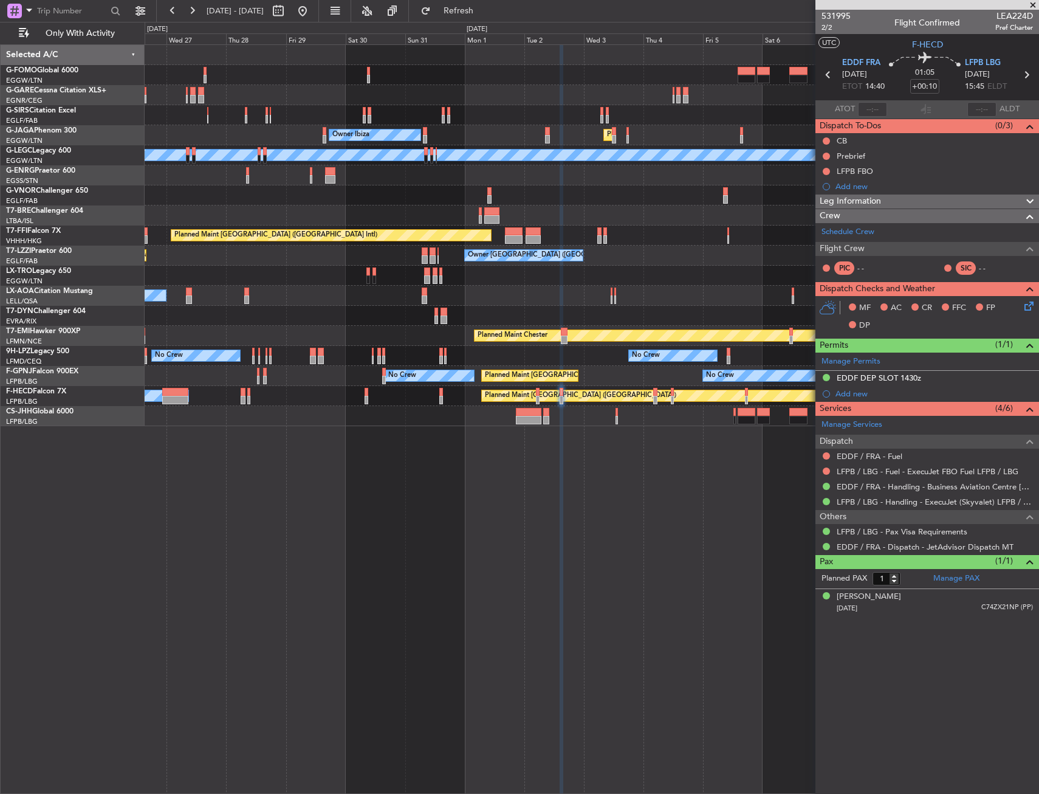
click at [447, 514] on div "Unplanned Maint Oxford (Kidlington) Planned Maint London (Luton) Owner Ibiza No…" at bounding box center [592, 418] width 895 height 749
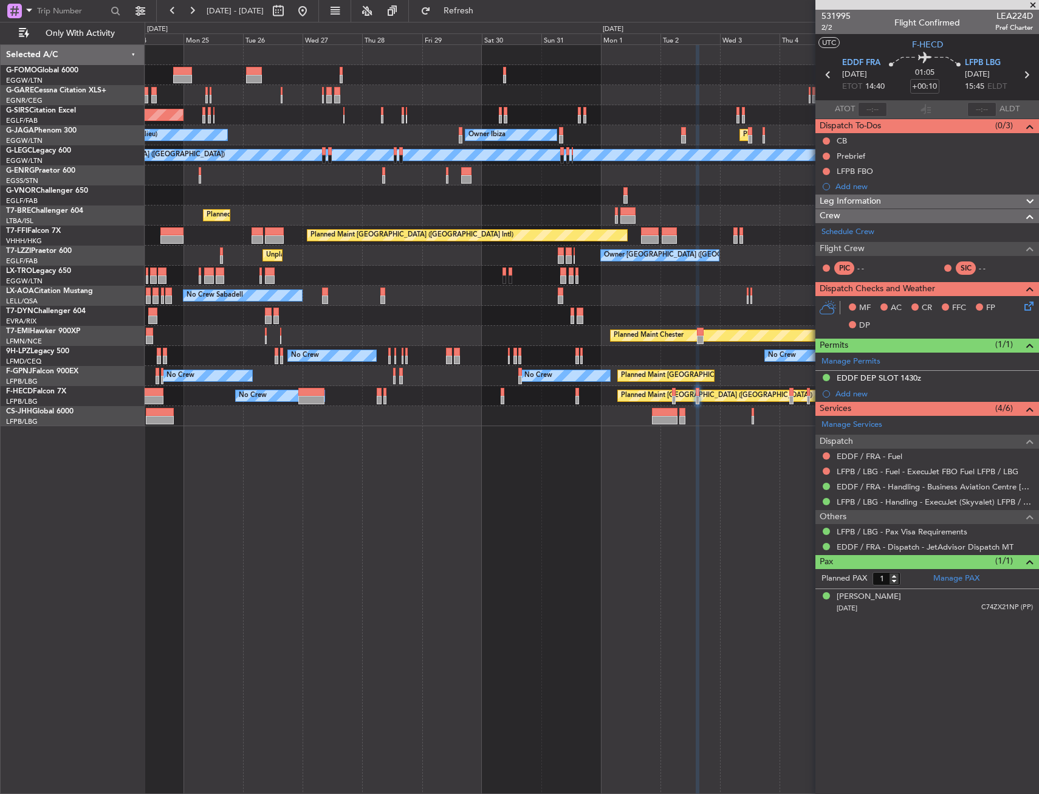
click at [461, 508] on div "Unplanned Maint Chester Unplanned Maint Oxford (Kidlington) Planned Maint Londo…" at bounding box center [592, 418] width 895 height 749
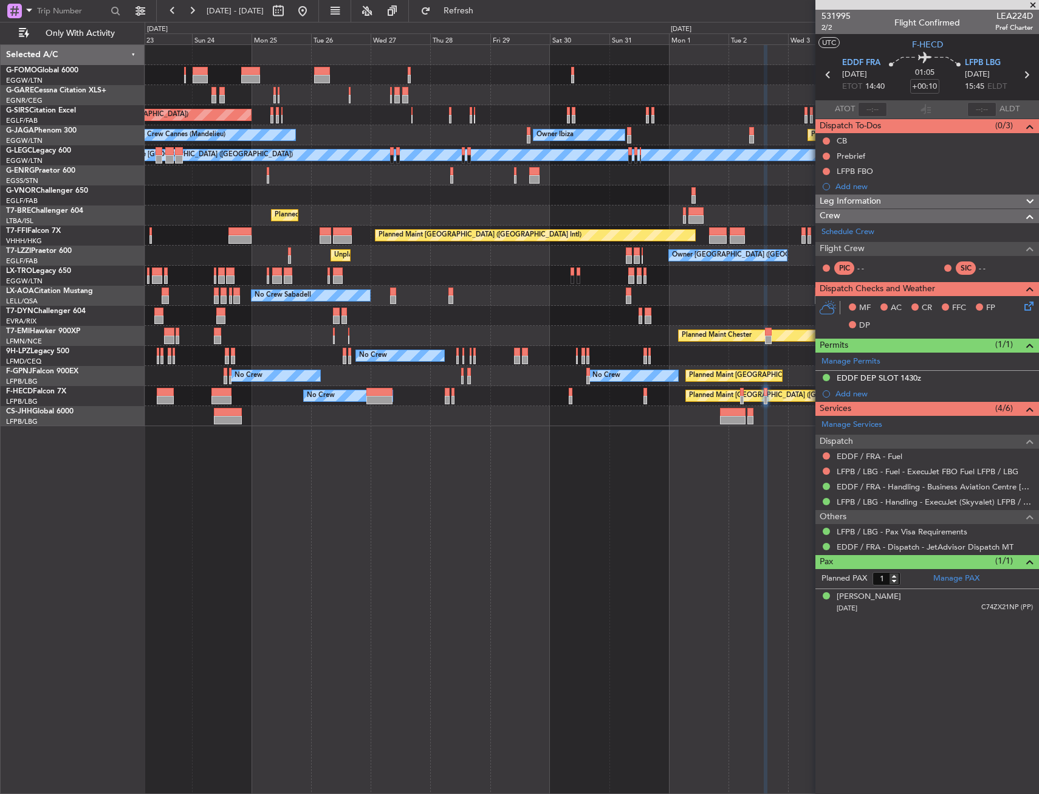
click at [441, 513] on div "Unplanned Maint Chester Unplanned Maint Oxford (Kidlington) Planned Maint Londo…" at bounding box center [592, 418] width 895 height 749
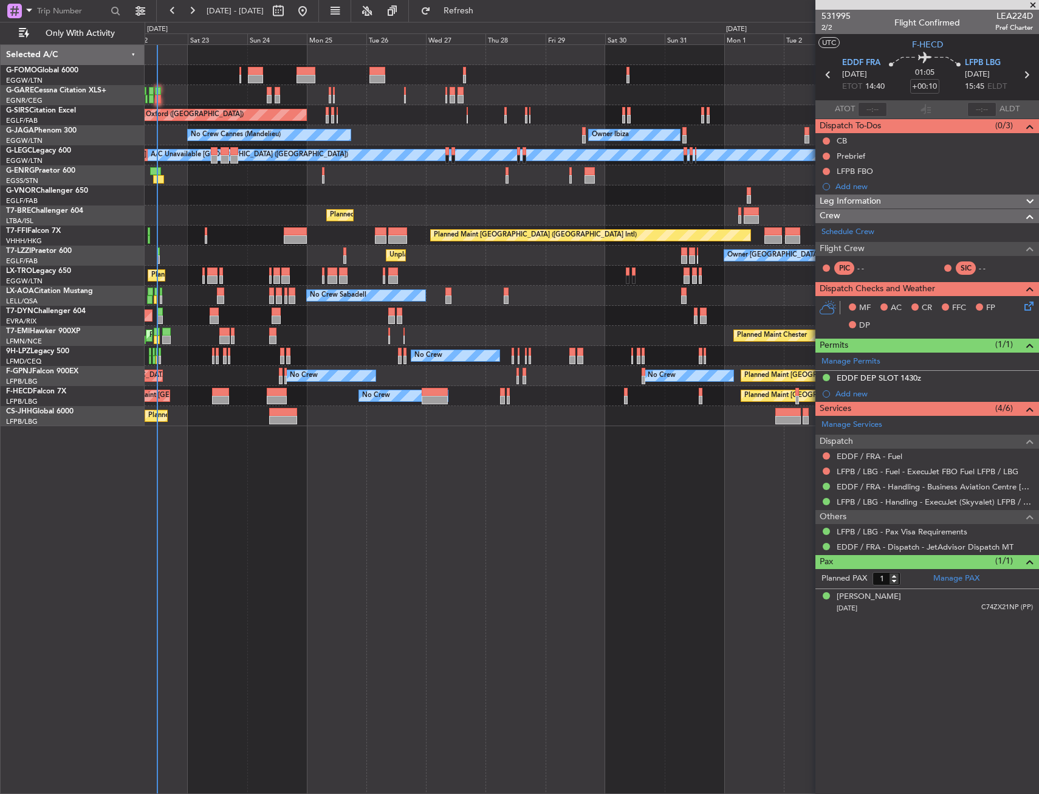
click at [353, 535] on div "Unplanned Maint Chester Unplanned Maint Oxford (Kidlington) Planned Maint Londo…" at bounding box center [592, 418] width 895 height 749
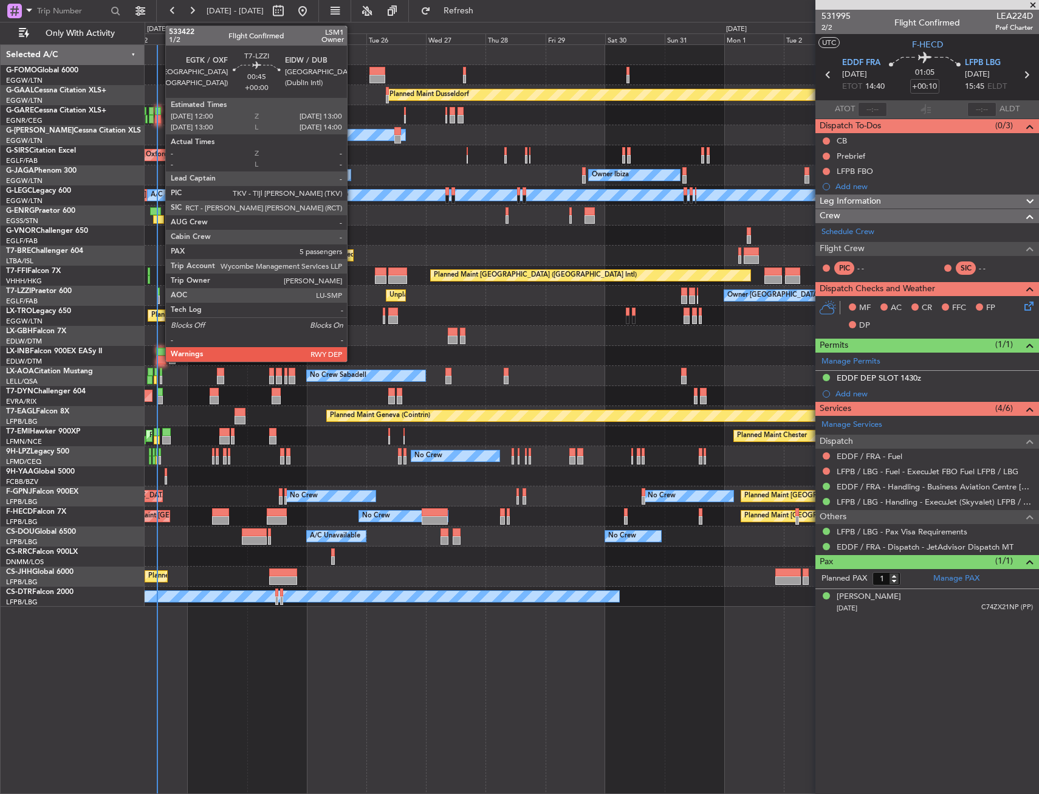
click at [159, 289] on div at bounding box center [158, 291] width 3 height 9
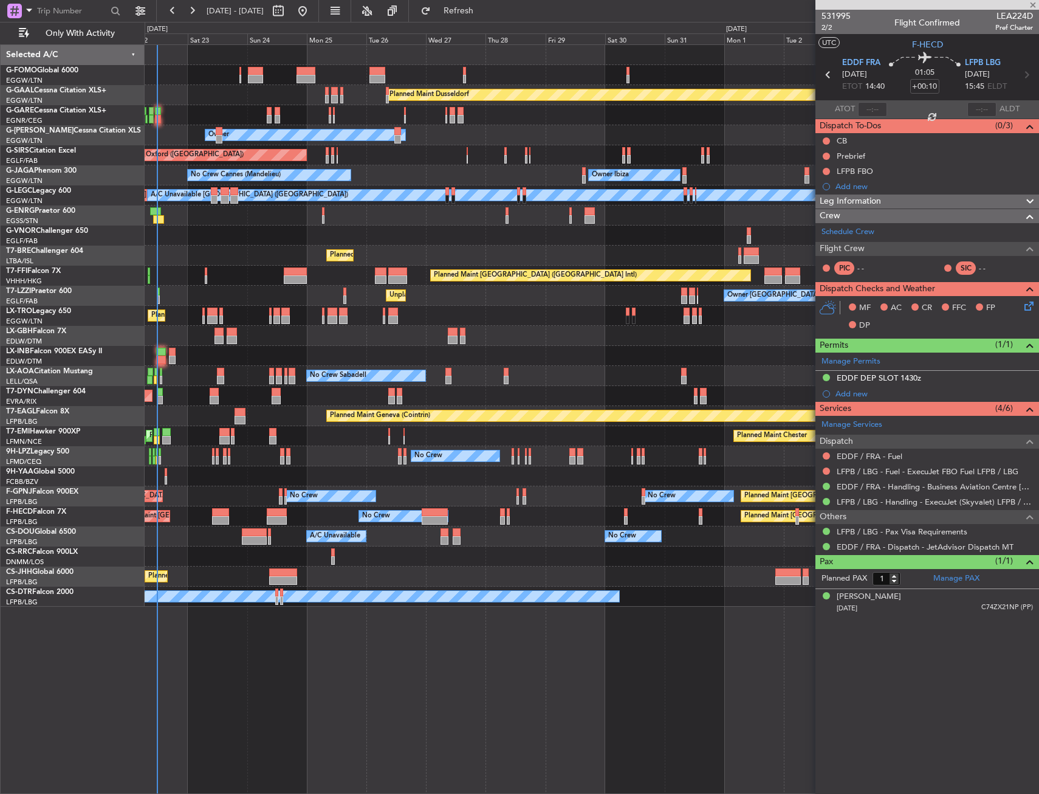
type input "5"
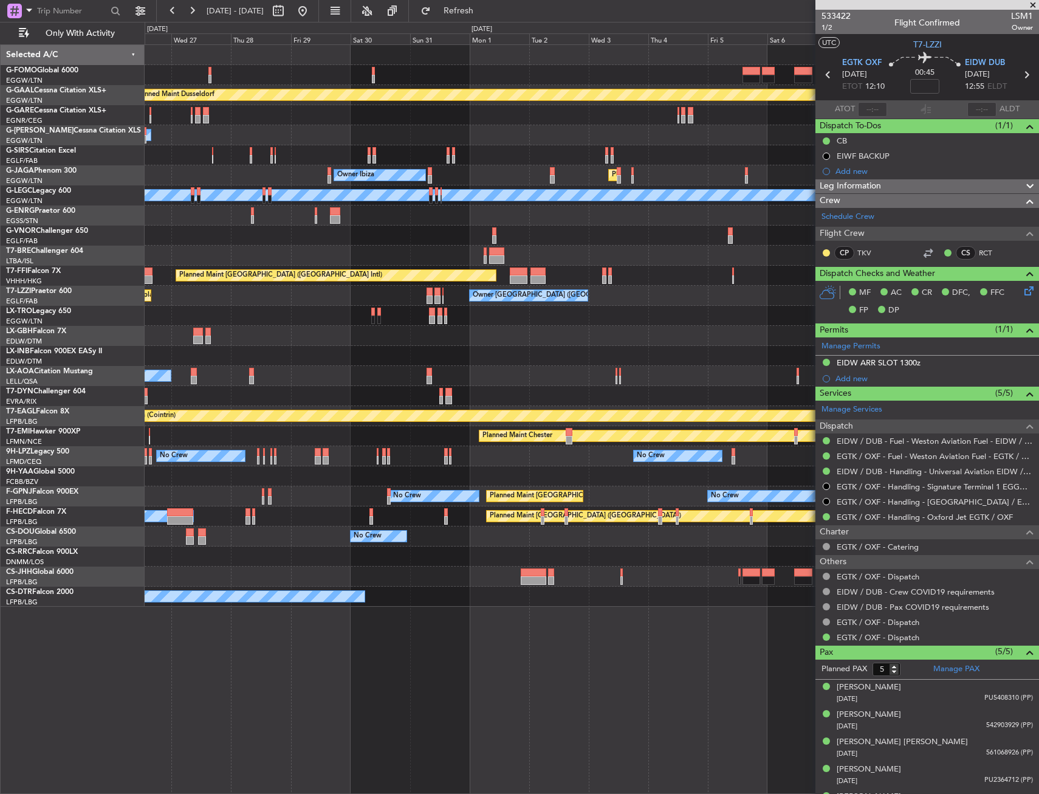
click at [277, 689] on div "Planned Maint Dusseldorf Owner Unplanned Maint Oxford (Kidlington) Planned Main…" at bounding box center [592, 418] width 895 height 749
click at [192, 700] on div "Planned Maint Dusseldorf Owner Unplanned Maint Oxford (Kidlington) Planned Main…" at bounding box center [592, 418] width 895 height 749
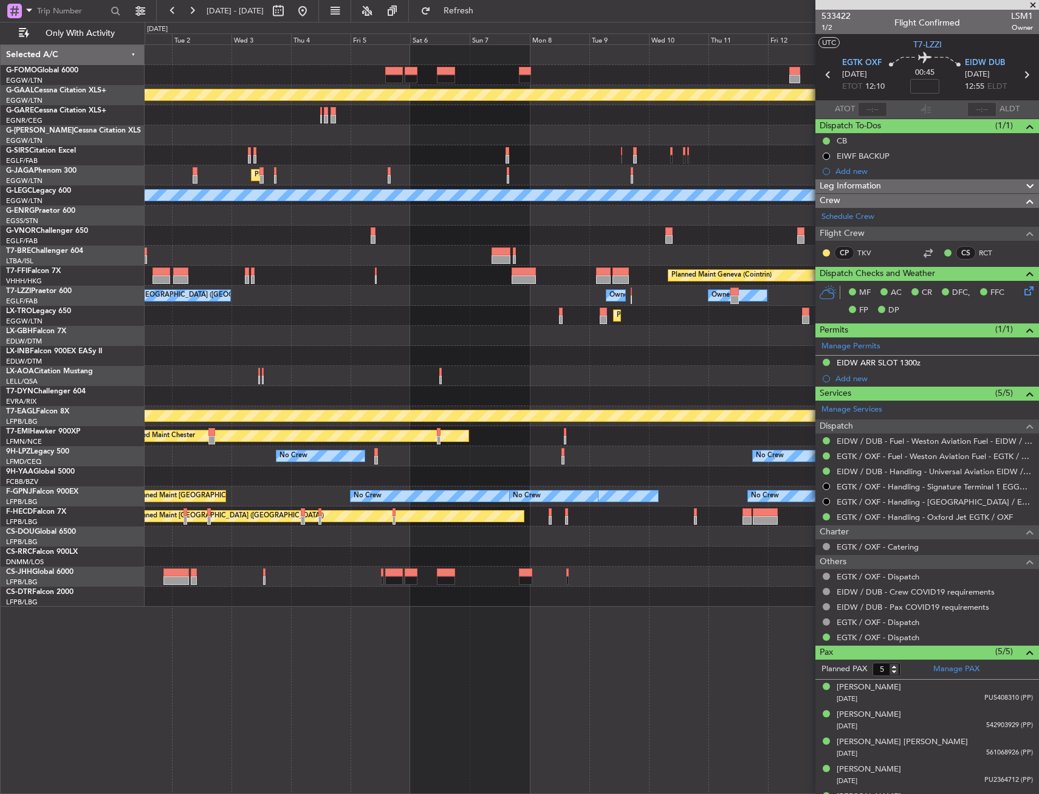
click at [223, 698] on div "Planned Maint Dusseldorf Planned Maint London (Luton) Owner Ibiza A/C Unavailab…" at bounding box center [592, 418] width 895 height 749
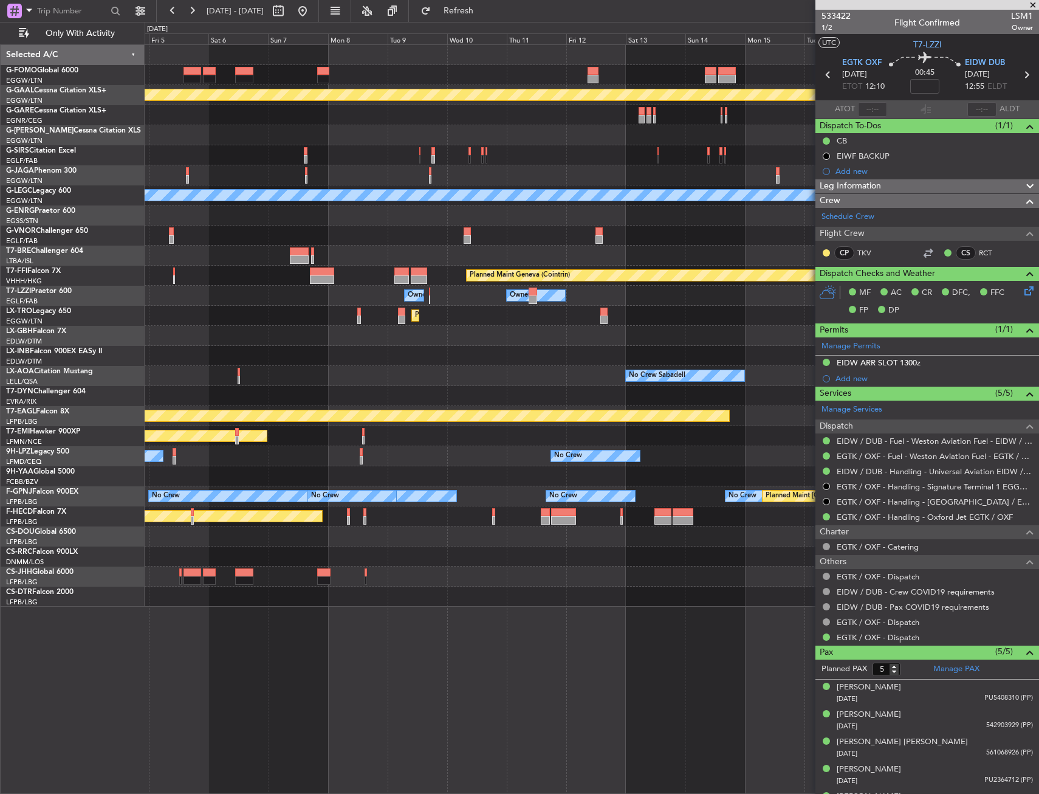
click at [245, 699] on div "Planned Maint Dusseldorf Planned Maint London (Luton) A/C Unavailable London (L…" at bounding box center [592, 418] width 895 height 749
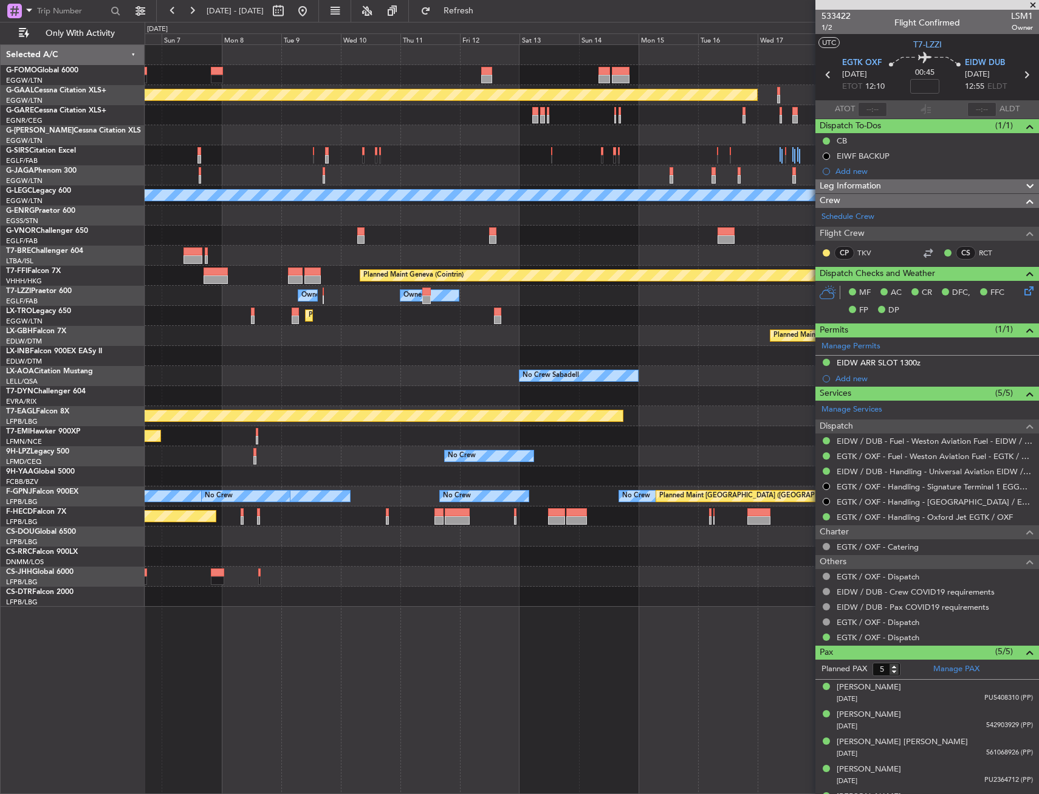
click at [387, 679] on div "Planned Maint Dusseldorf Planned Maint London (Luton) A/C Unavailable London (L…" at bounding box center [592, 418] width 895 height 749
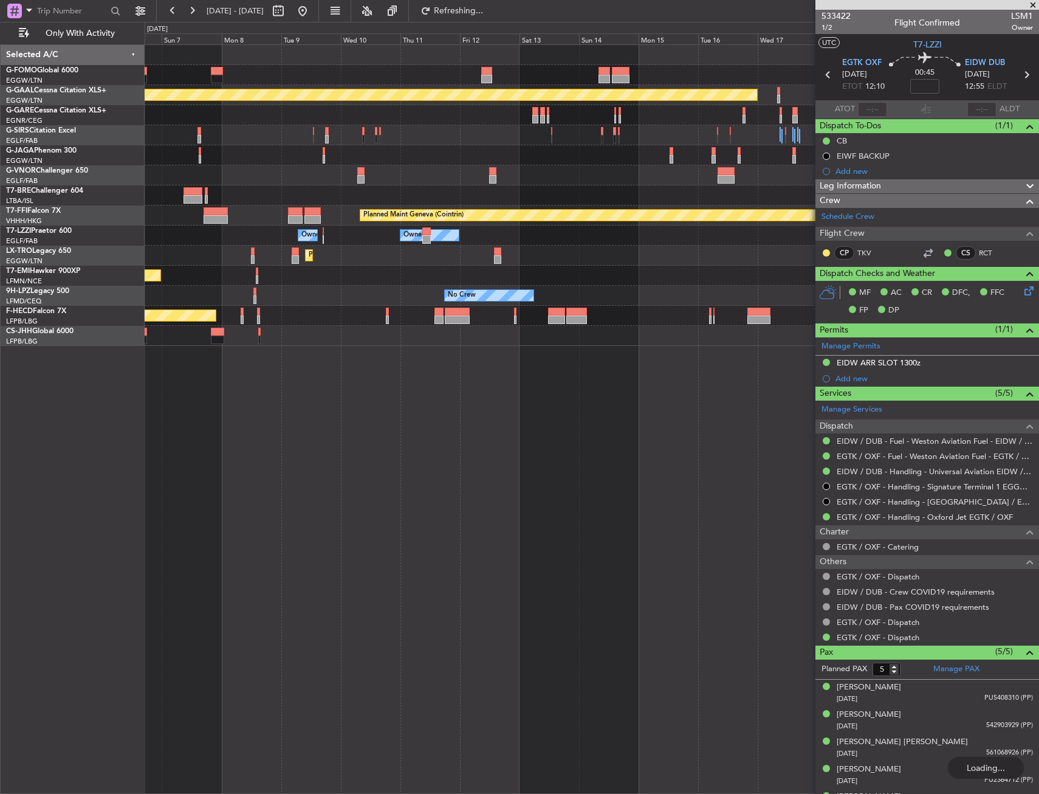
click at [695, 502] on div "Planned Maint Dusseldorf Planned Maint London (Luton) Planned Maint Geneva (Coi…" at bounding box center [592, 418] width 895 height 749
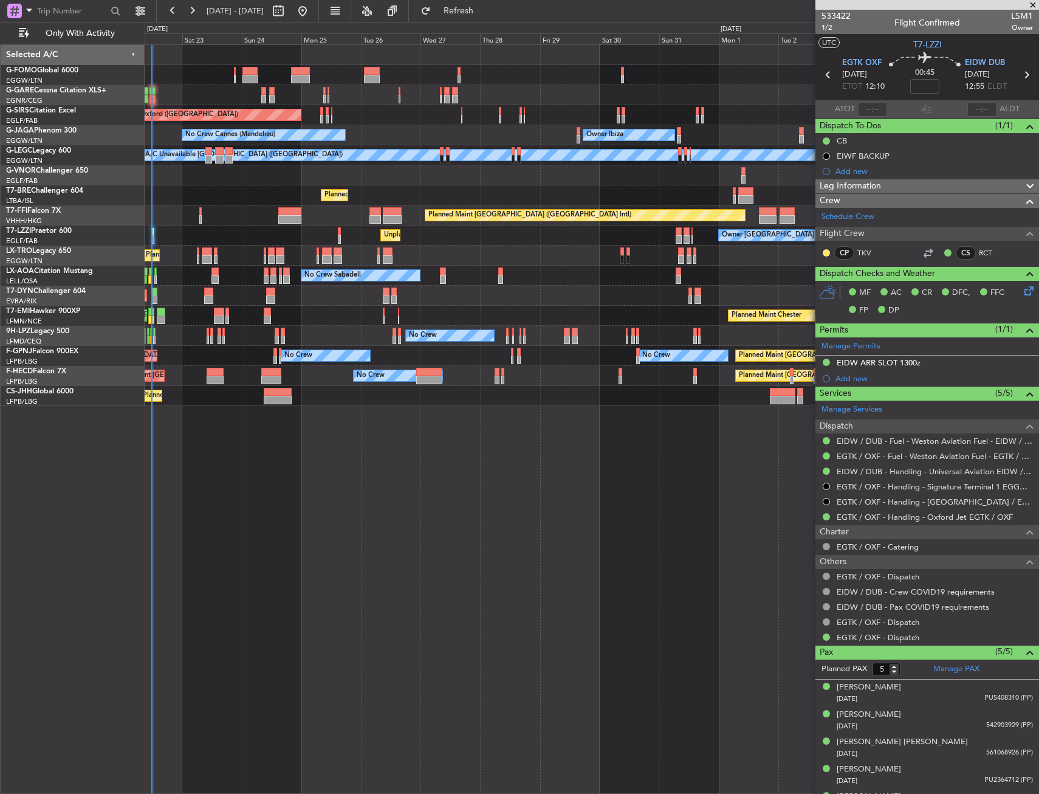
click at [714, 477] on div "Unplanned Maint Chester Unplanned Maint Oxford (Kidlington) Planned Maint Londo…" at bounding box center [592, 418] width 895 height 749
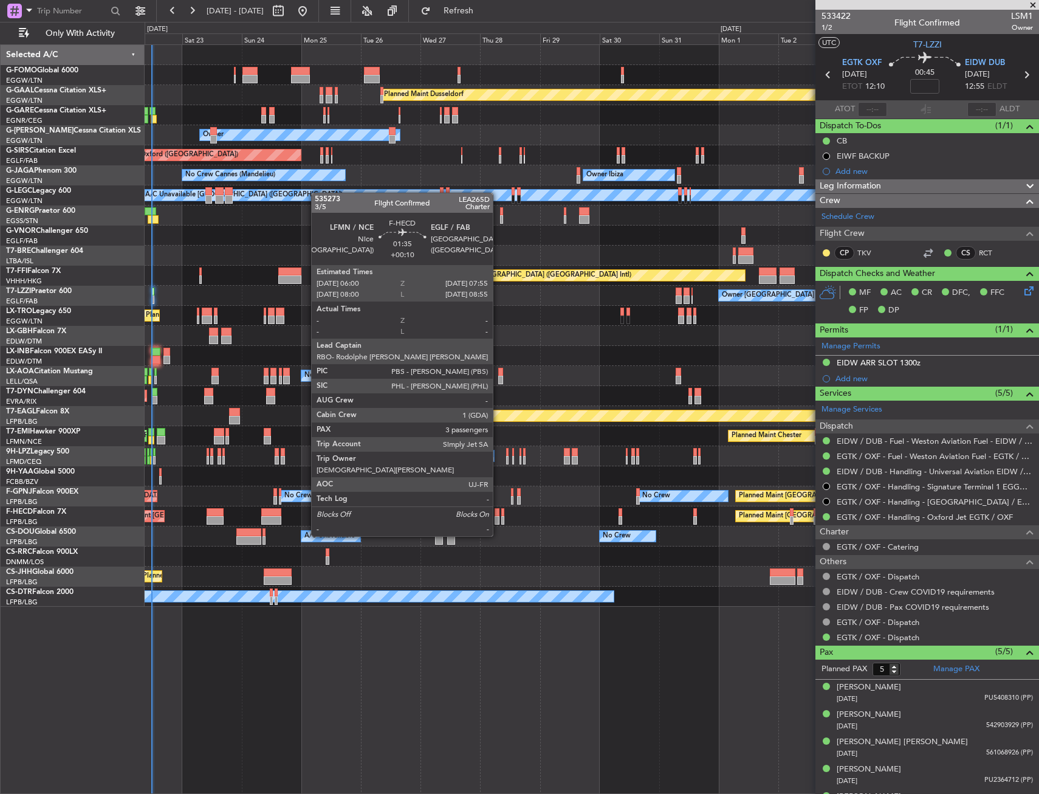
click at [498, 513] on div at bounding box center [497, 512] width 5 height 9
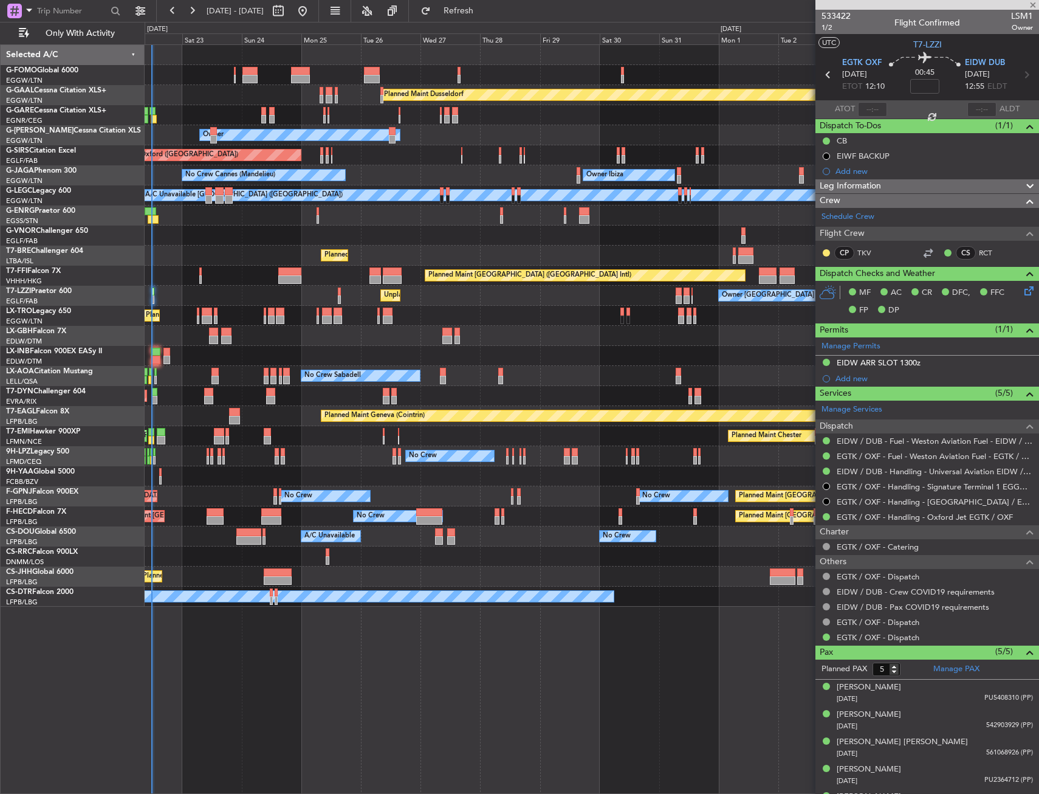
type input "+00:10"
type input "3"
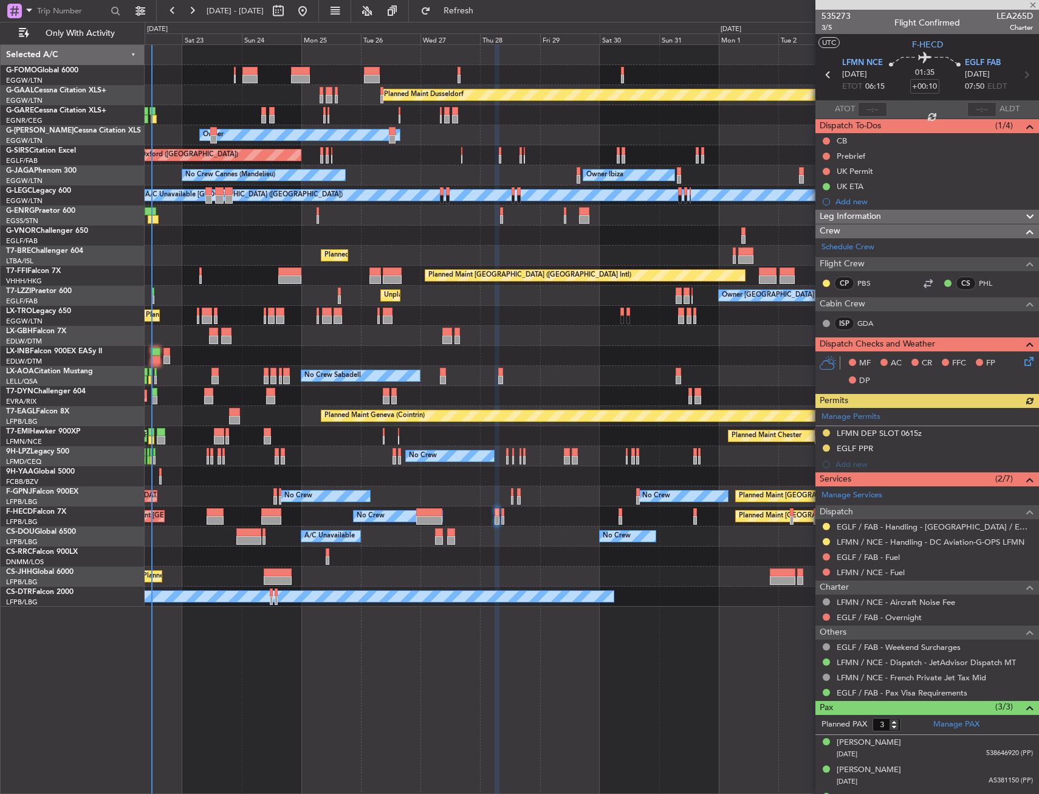
click at [830, 526] on div at bounding box center [827, 526] width 10 height 10
click at [826, 525] on button at bounding box center [826, 526] width 7 height 7
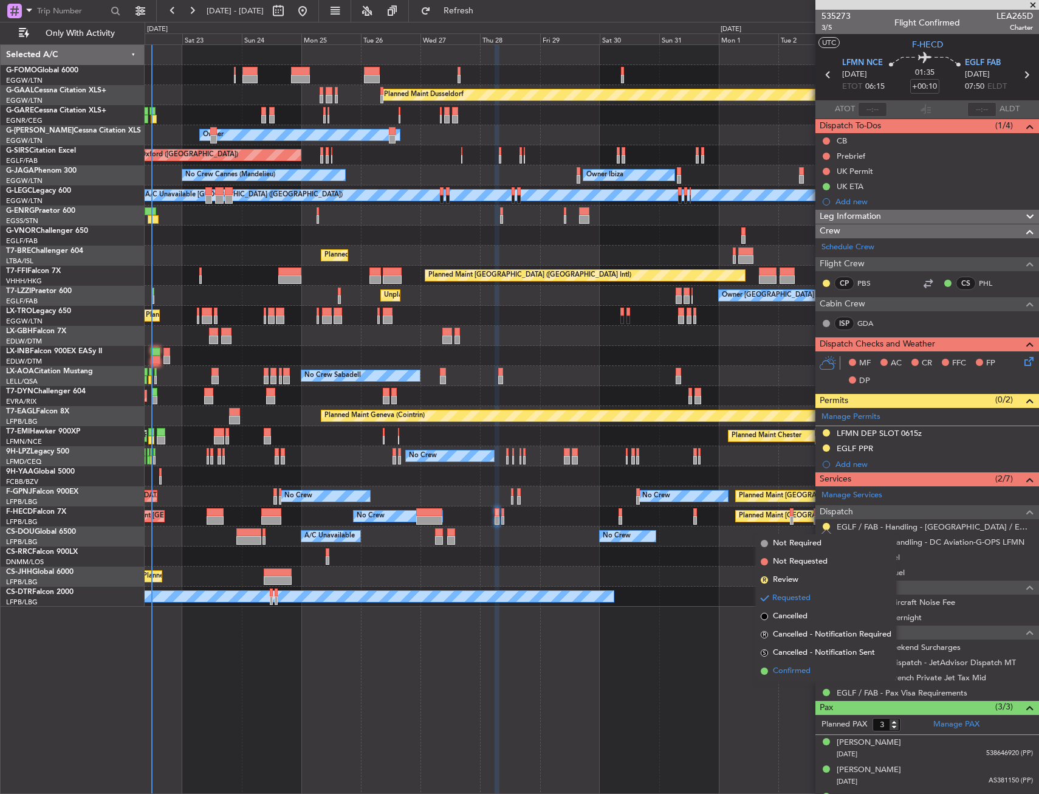
click at [782, 673] on span "Confirmed" at bounding box center [792, 671] width 38 height 12
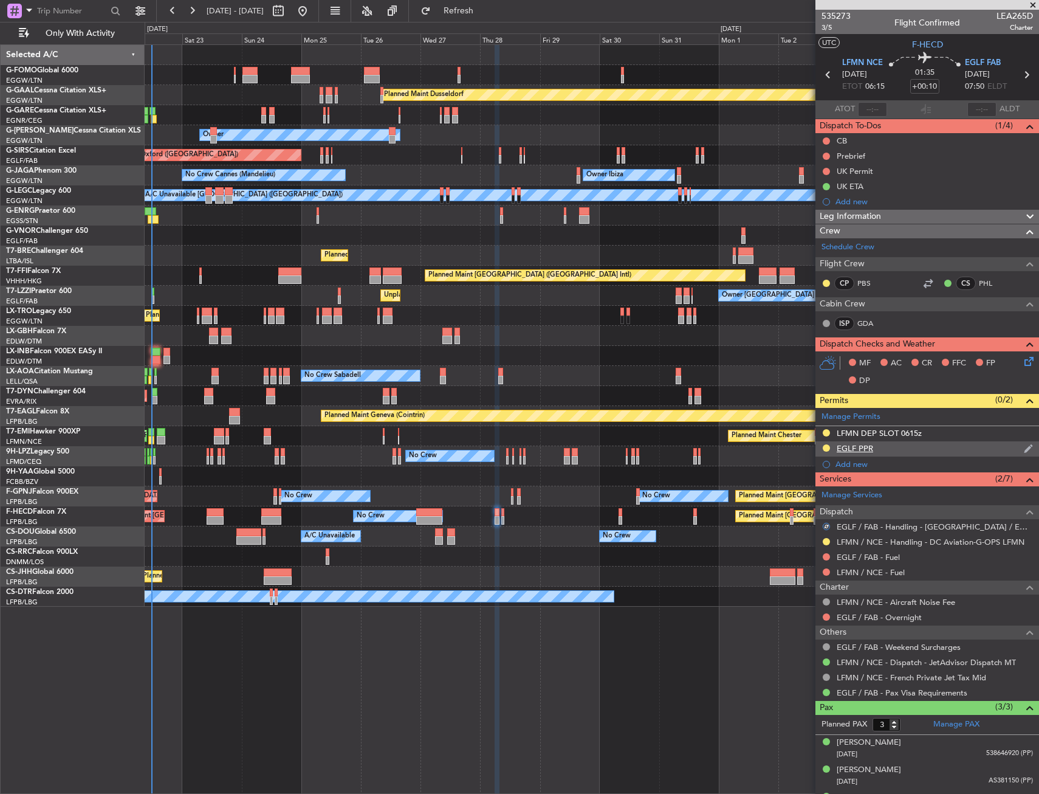
click at [951, 449] on div "EGLF PPR" at bounding box center [928, 448] width 224 height 15
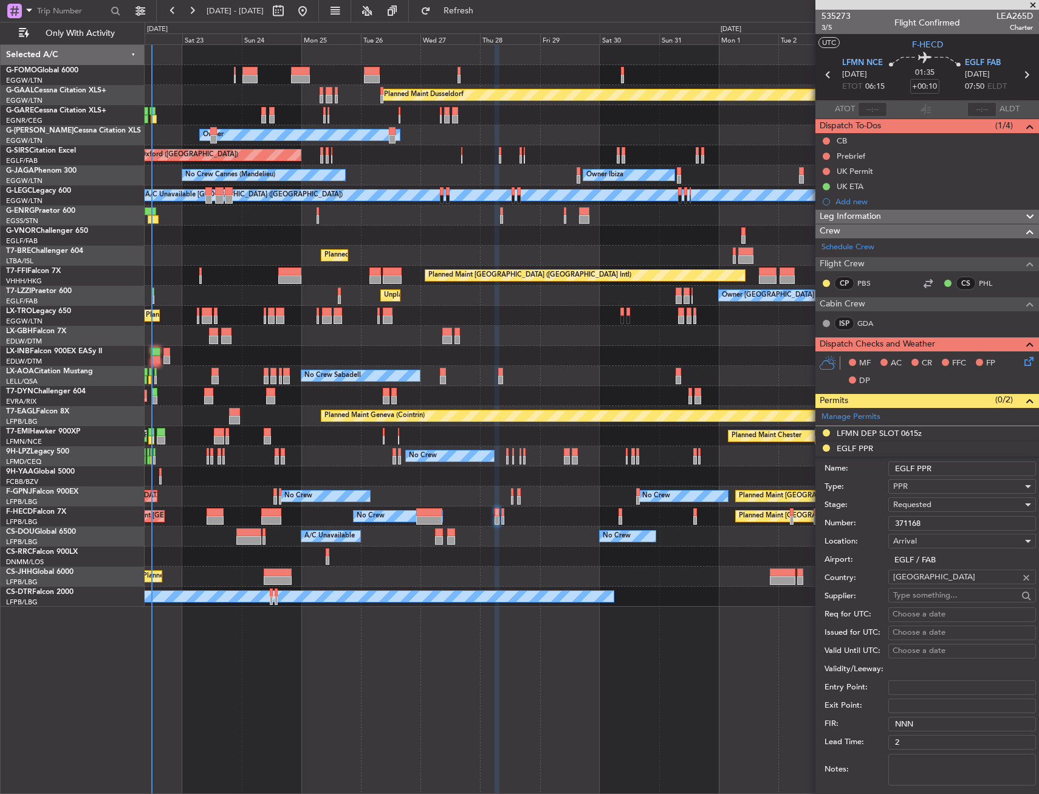
click at [929, 521] on input "371168" at bounding box center [963, 523] width 148 height 15
paste input "text"
type input "371168"
click at [933, 502] on div "Requested" at bounding box center [957, 504] width 129 height 18
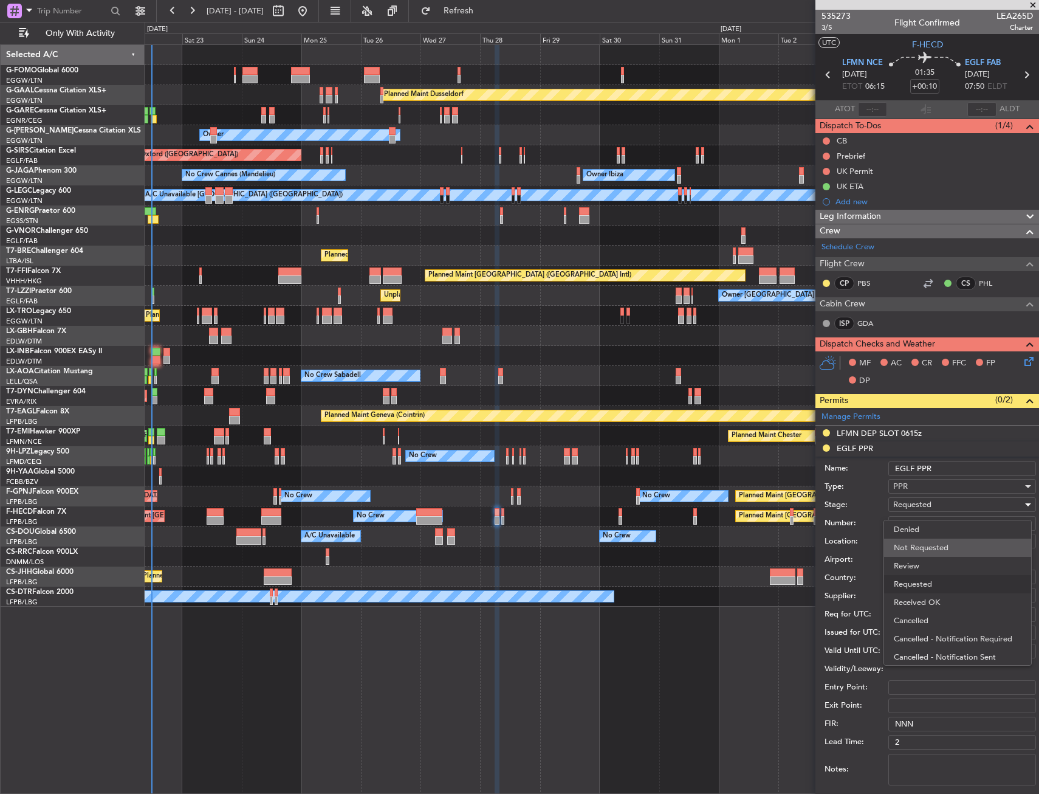
scroll to position [5, 0]
click at [934, 593] on span "Received OK" at bounding box center [958, 597] width 128 height 18
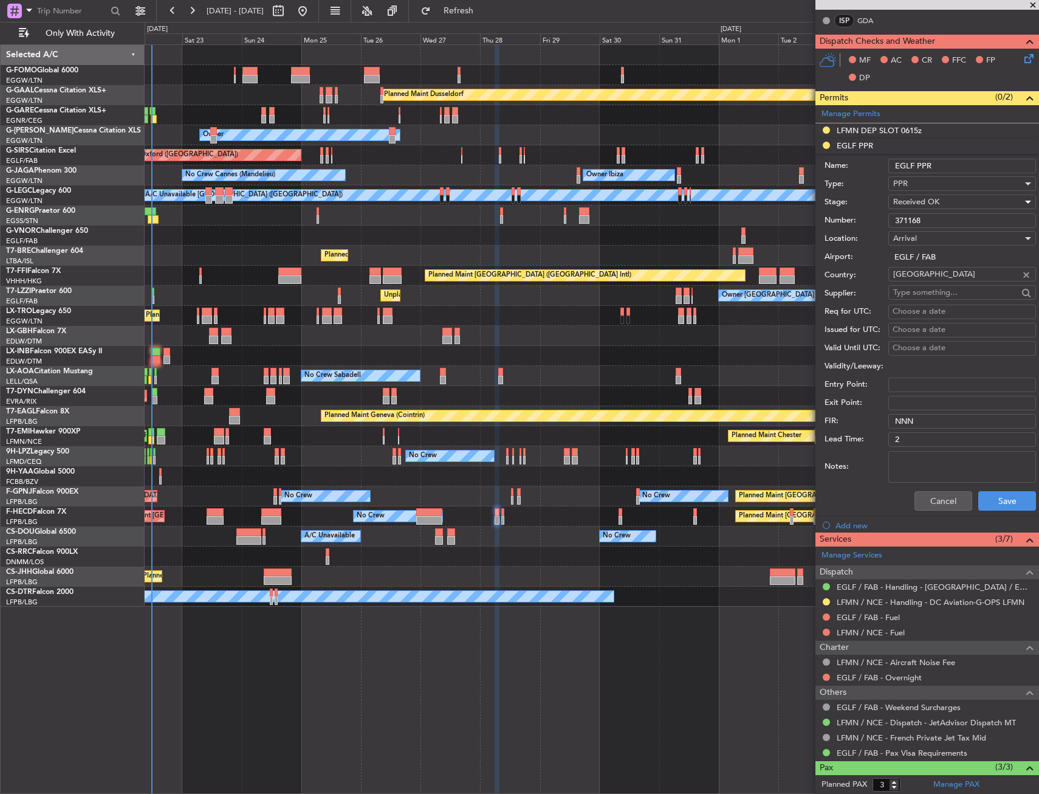
scroll to position [304, 0]
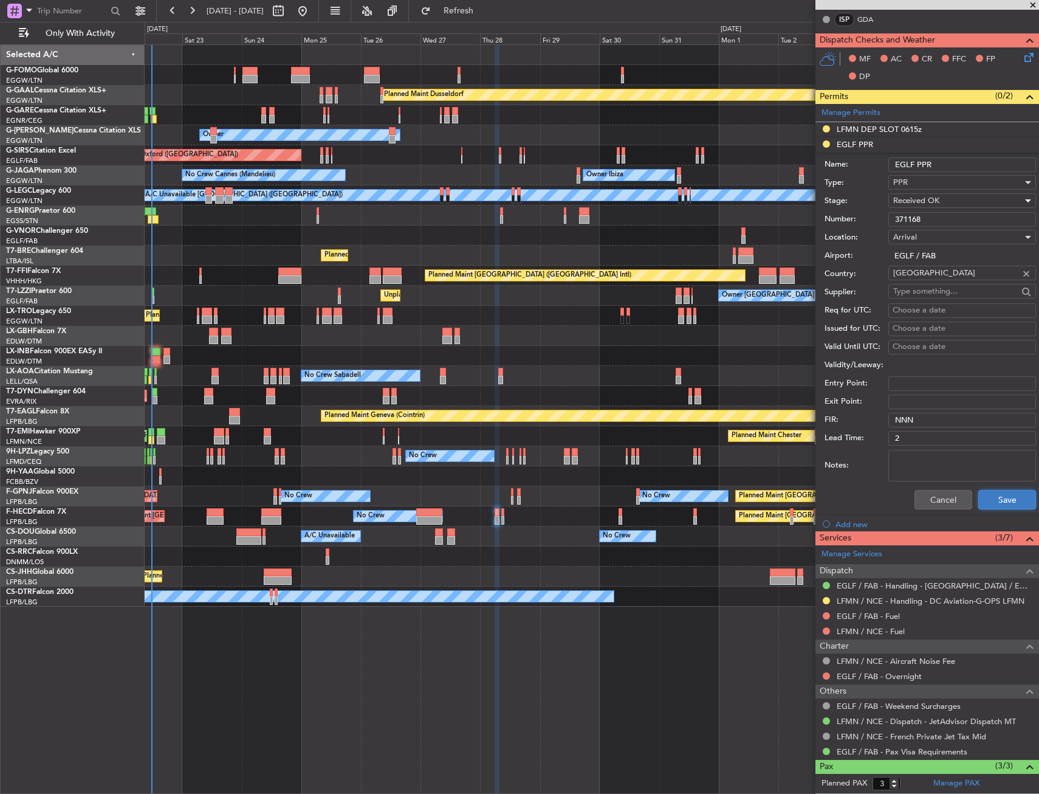
click at [994, 501] on button "Save" at bounding box center [1008, 499] width 58 height 19
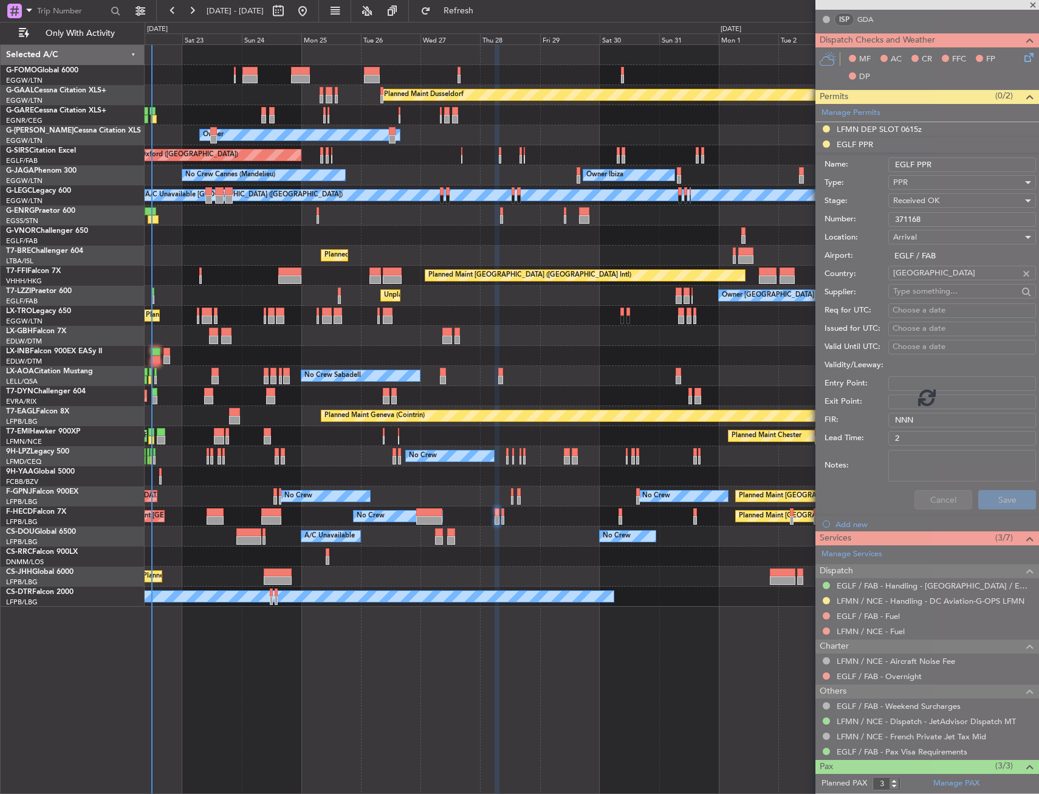
scroll to position [22, 0]
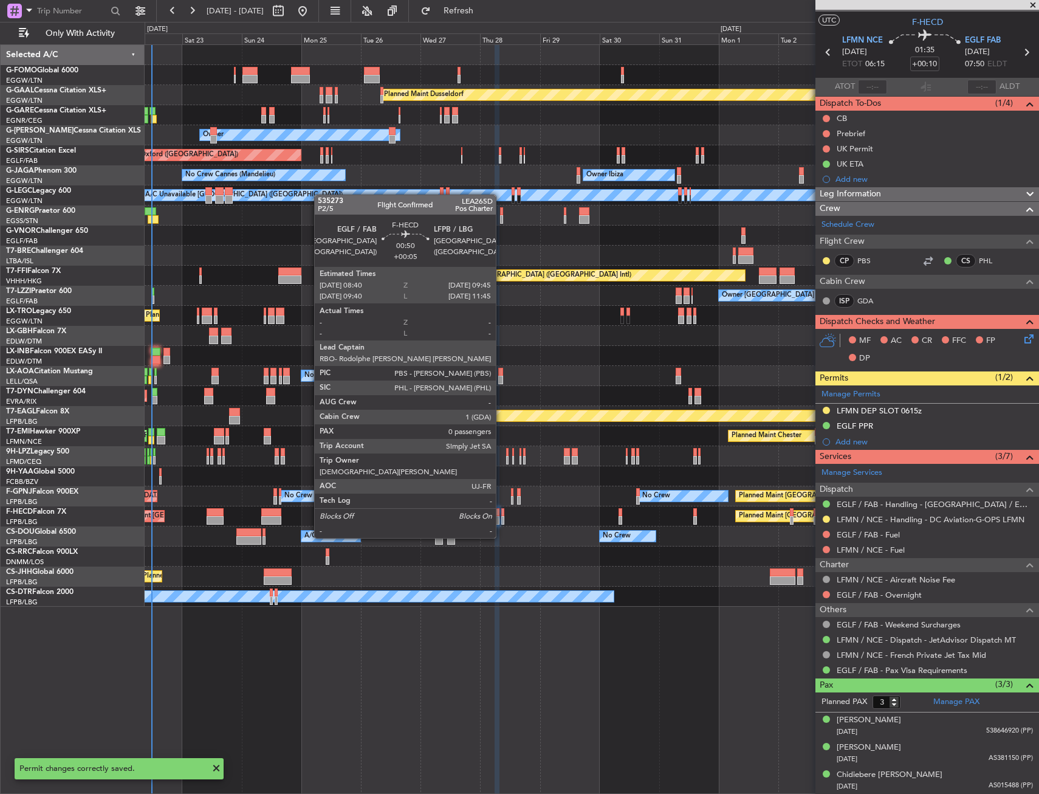
click at [501, 515] on div at bounding box center [502, 512] width 3 height 9
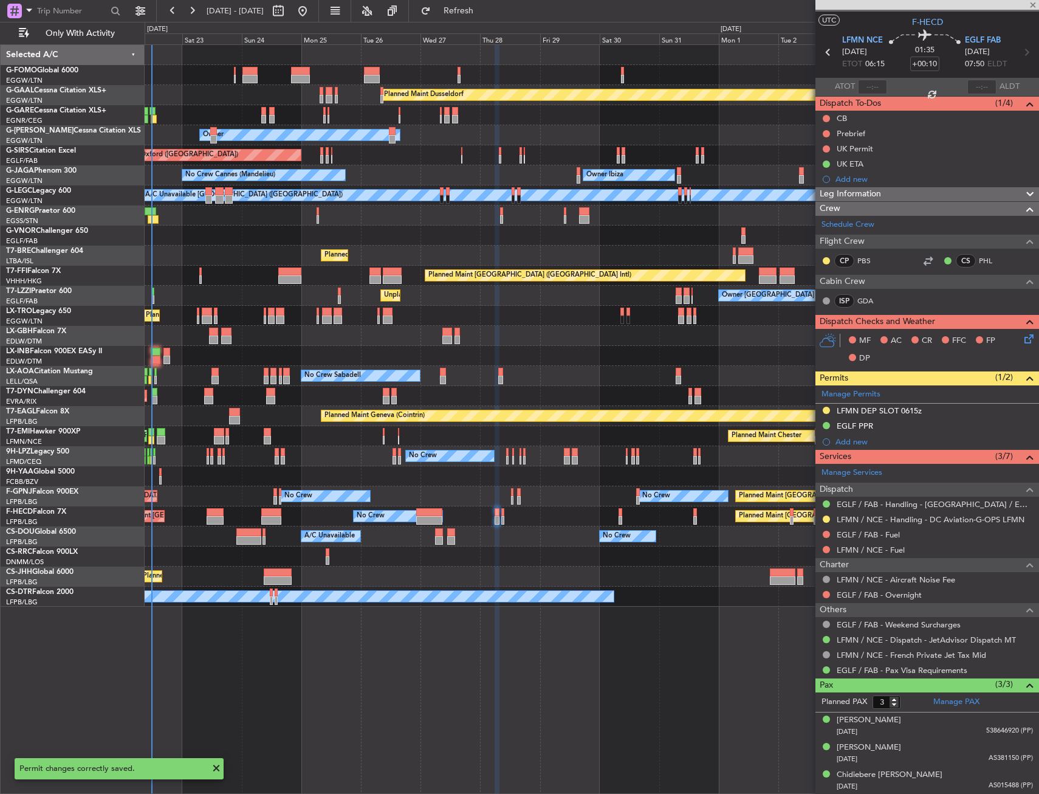
type input "+00:05"
type input "0"
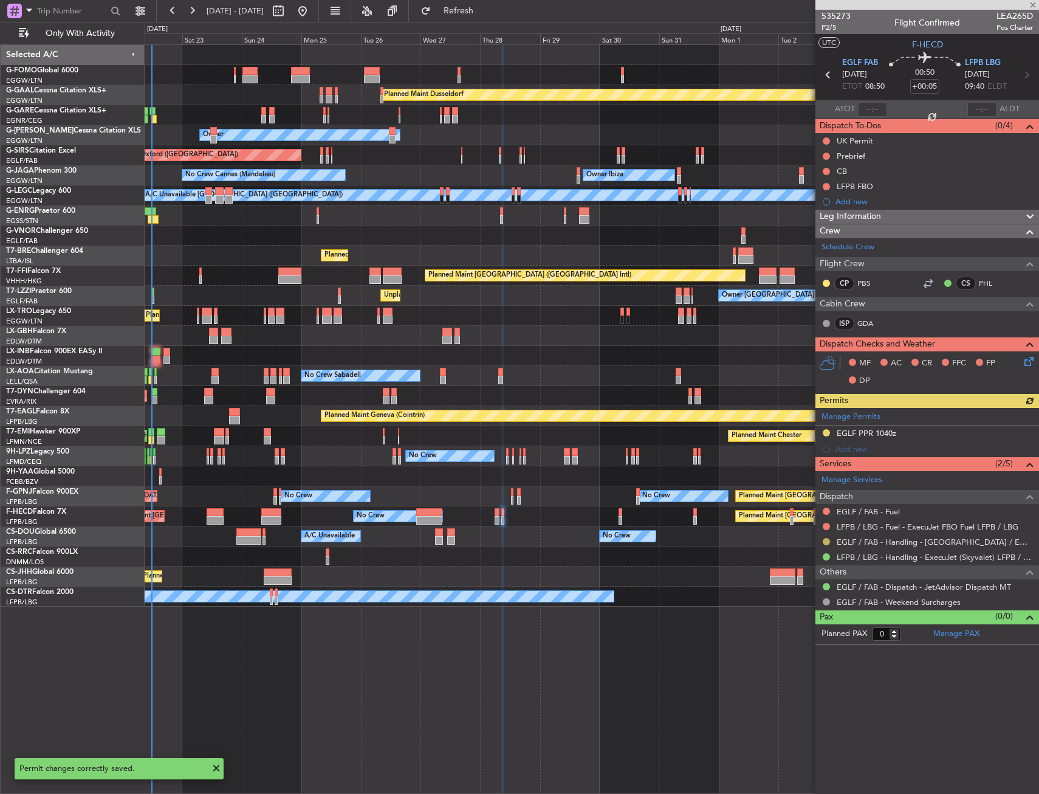
click at [828, 542] on button at bounding box center [826, 541] width 7 height 7
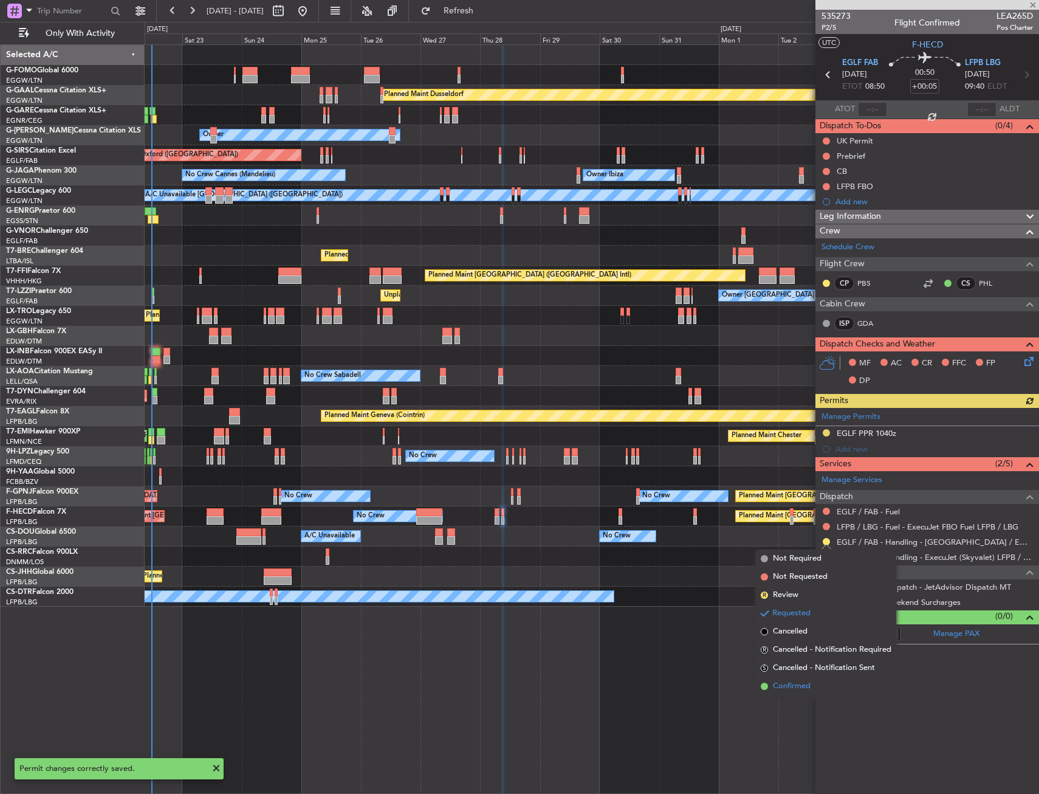
click at [791, 684] on span "Confirmed" at bounding box center [792, 686] width 38 height 12
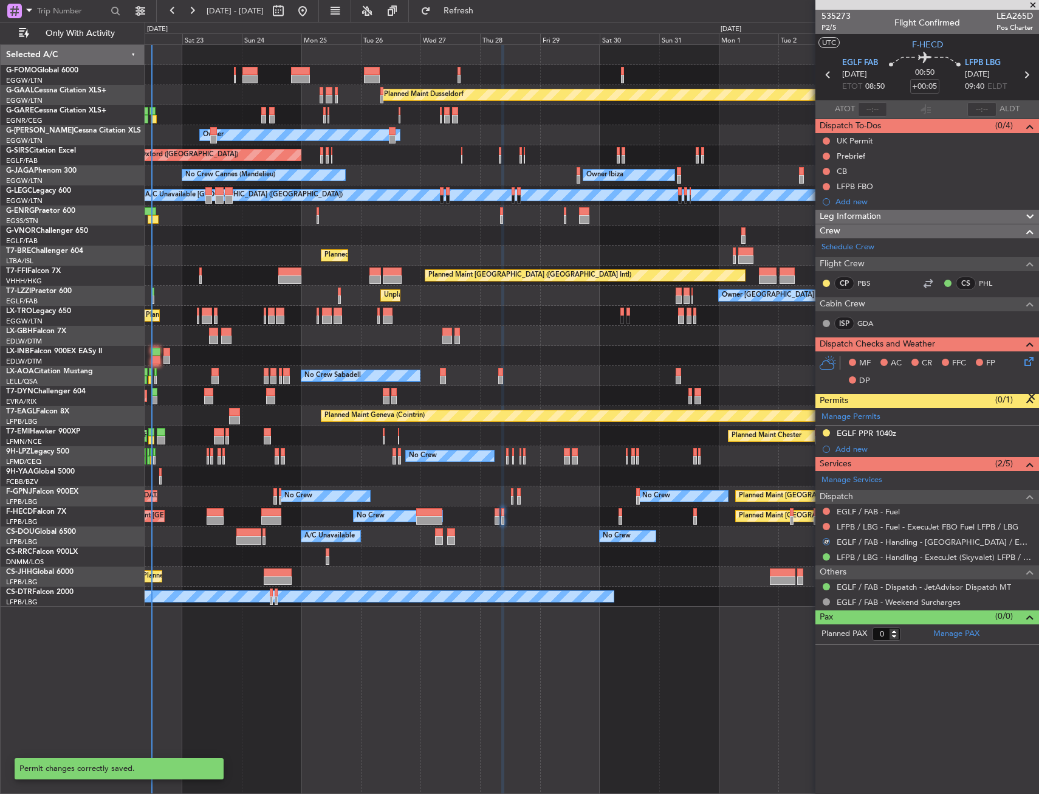
click at [939, 427] on div "EGLF PPR 1040z" at bounding box center [928, 433] width 224 height 15
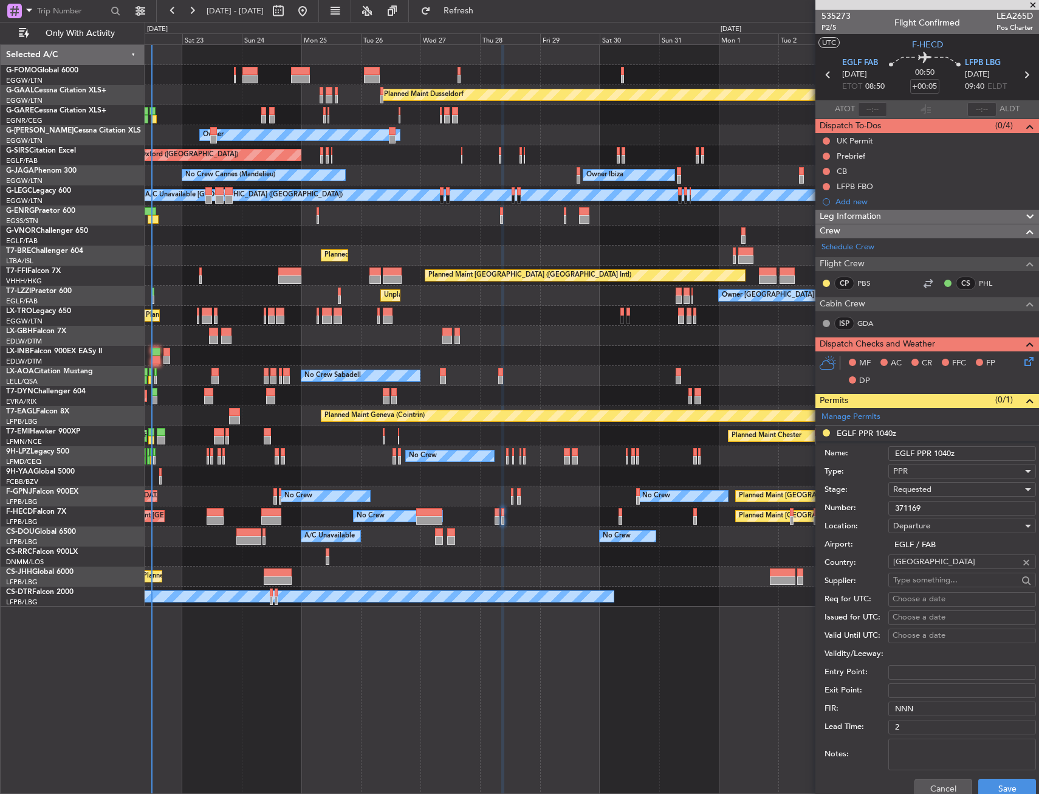
click at [917, 508] on input "371169" at bounding box center [963, 508] width 148 height 15
click at [918, 491] on span "Requested" at bounding box center [912, 489] width 38 height 11
click at [921, 578] on span "Received OK" at bounding box center [958, 582] width 128 height 18
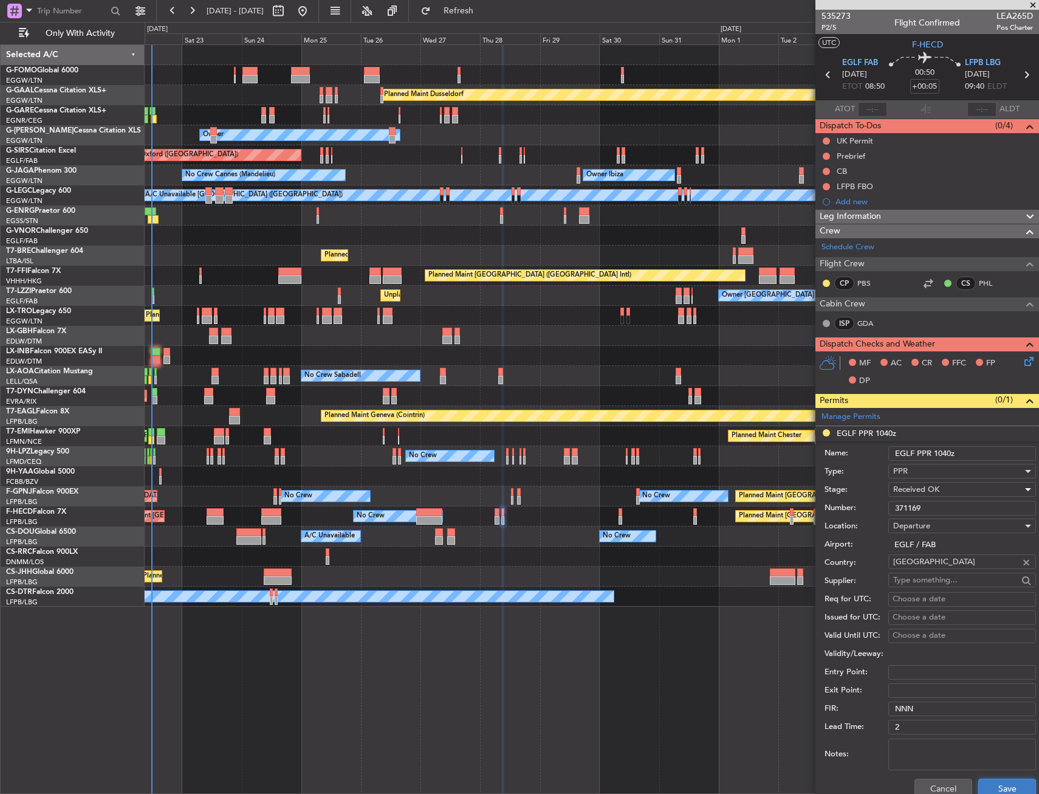
click at [986, 788] on button "Save" at bounding box center [1008, 788] width 58 height 19
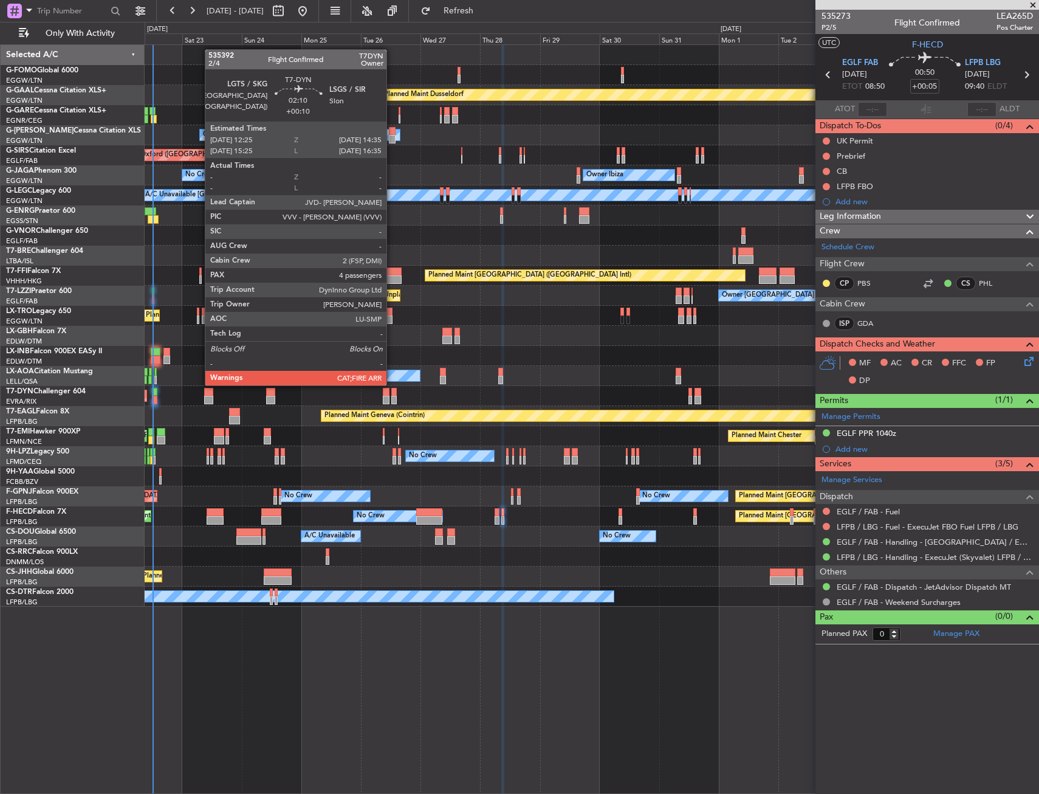
click at [393, 395] on div at bounding box center [393, 392] width 5 height 9
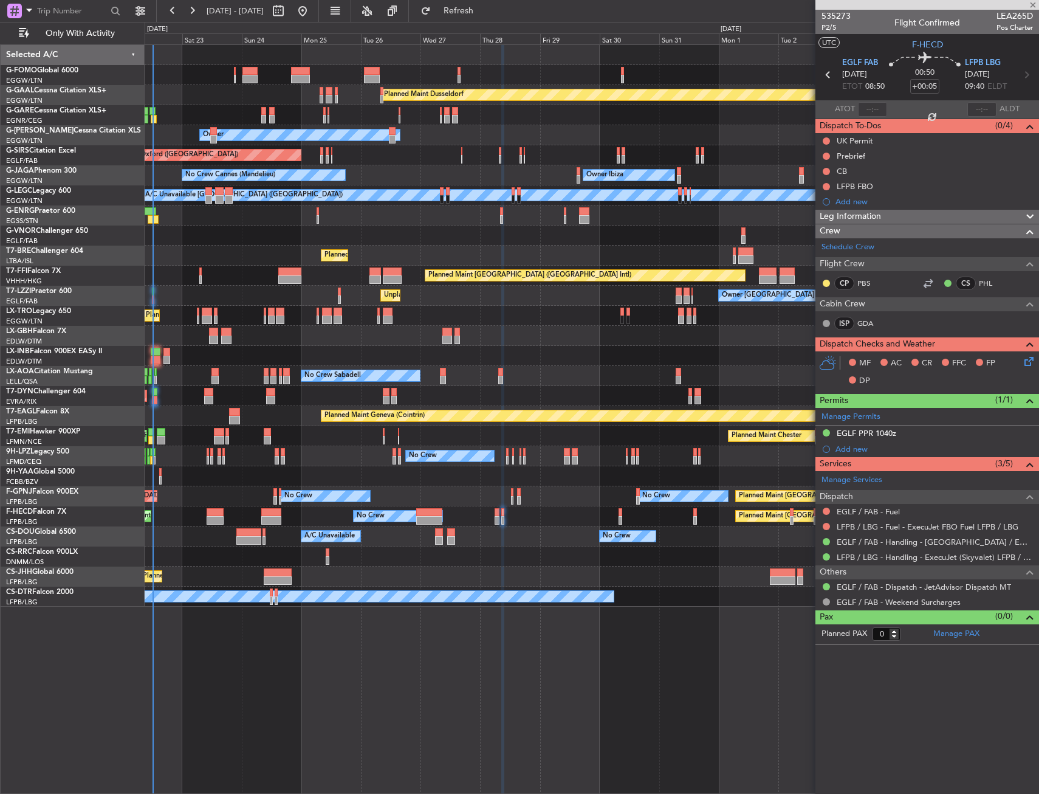
type input "+00:10"
type input "4"
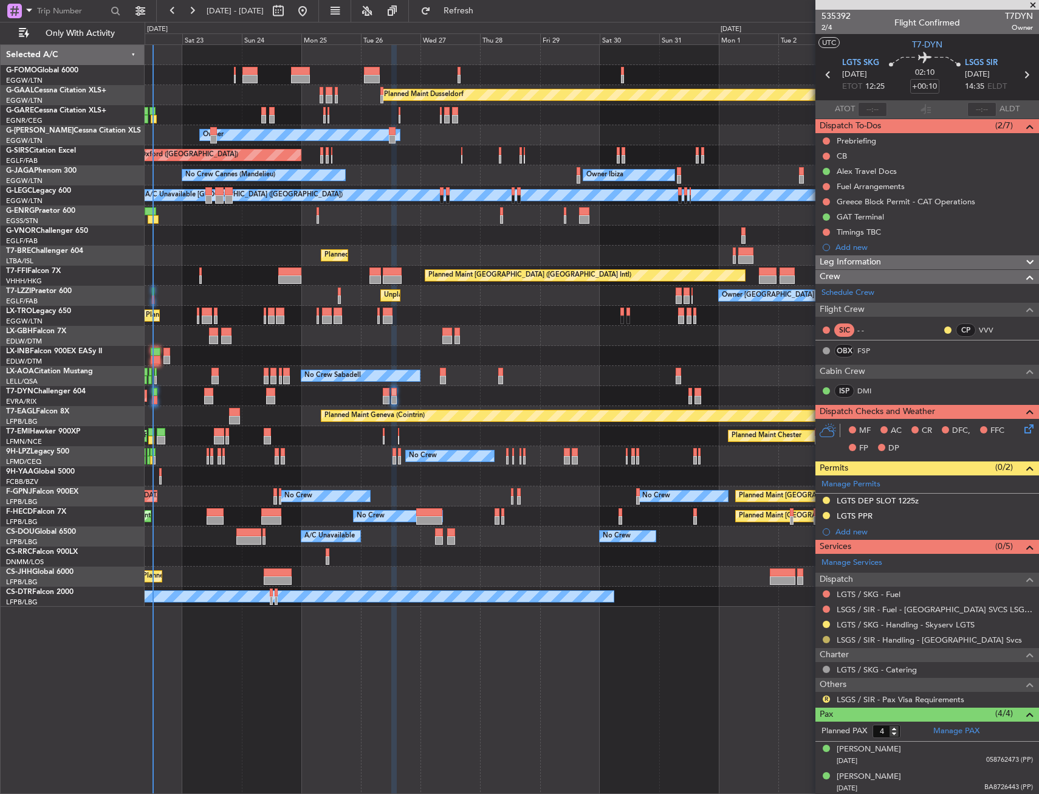
click at [826, 640] on button at bounding box center [826, 639] width 7 height 7
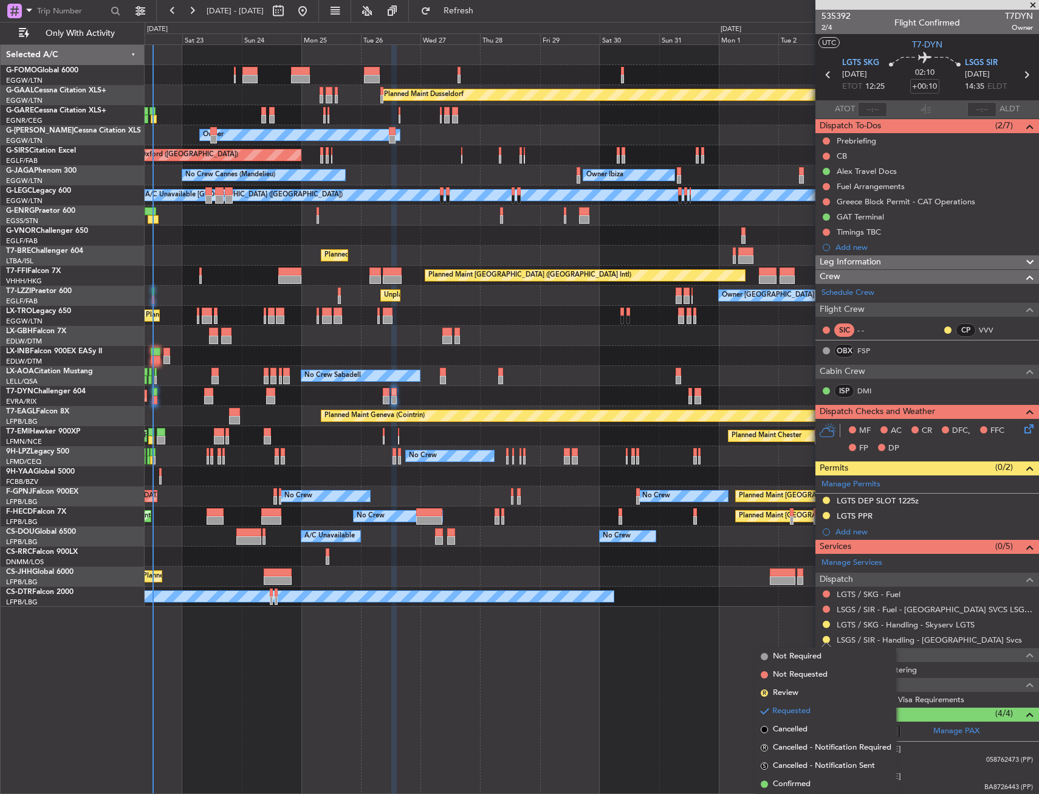
click at [783, 791] on li "Confirmed" at bounding box center [826, 784] width 140 height 18
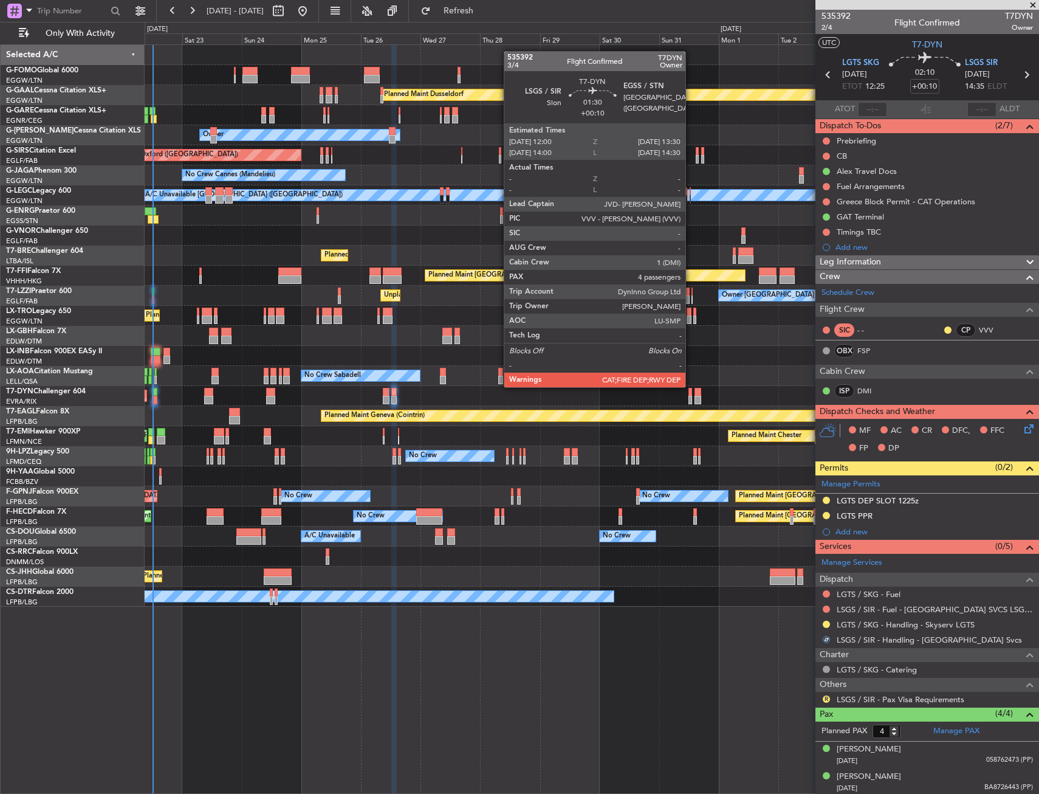
click at [691, 397] on div at bounding box center [691, 400] width 4 height 9
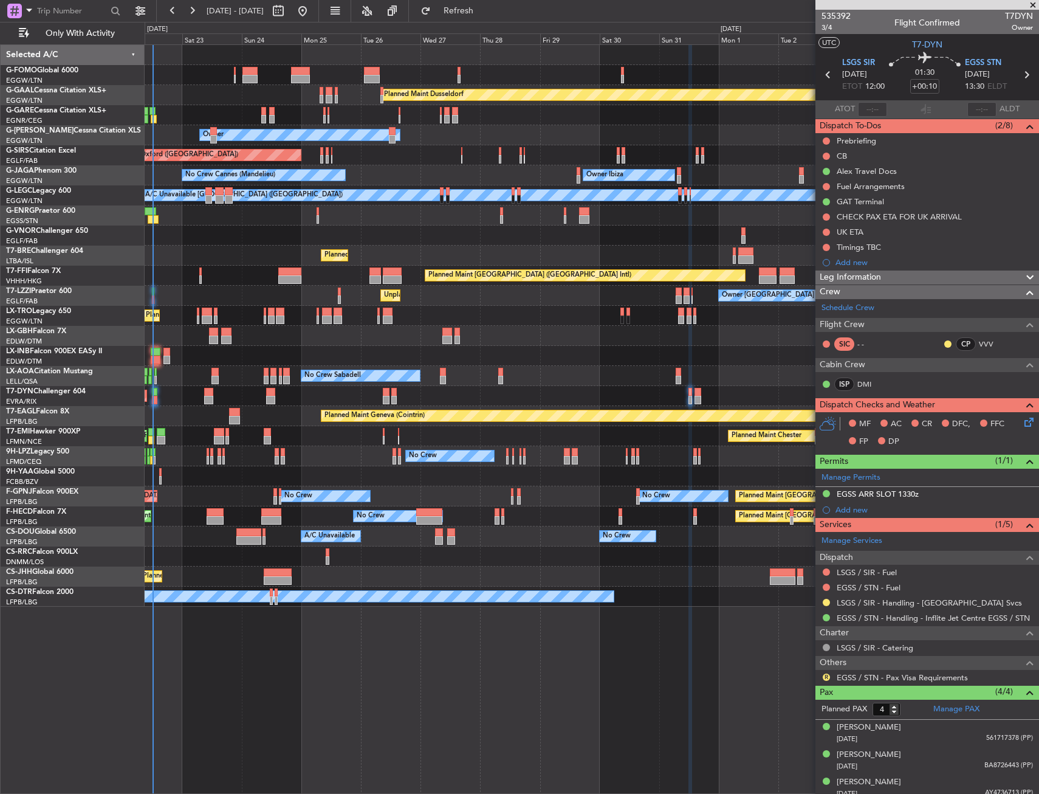
drag, startPoint x: 828, startPoint y: 604, endPoint x: 824, endPoint y: 611, distance: 8.4
click at [828, 604] on button at bounding box center [826, 602] width 7 height 7
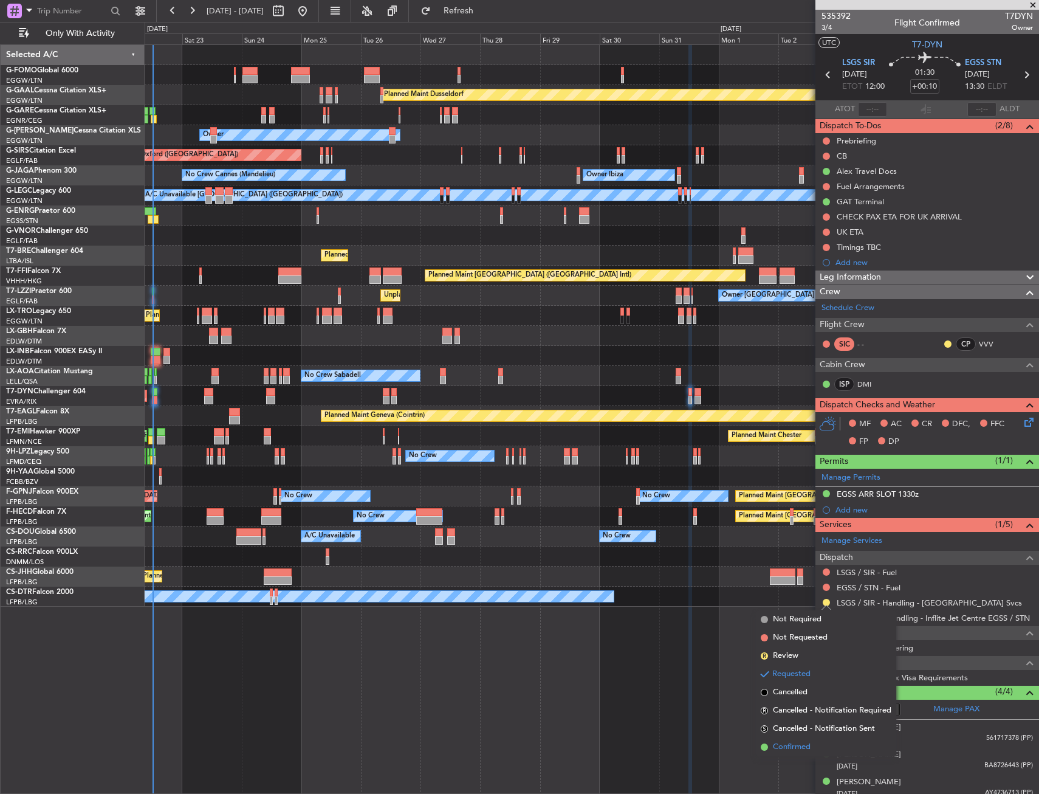
click at [783, 745] on span "Confirmed" at bounding box center [792, 747] width 38 height 12
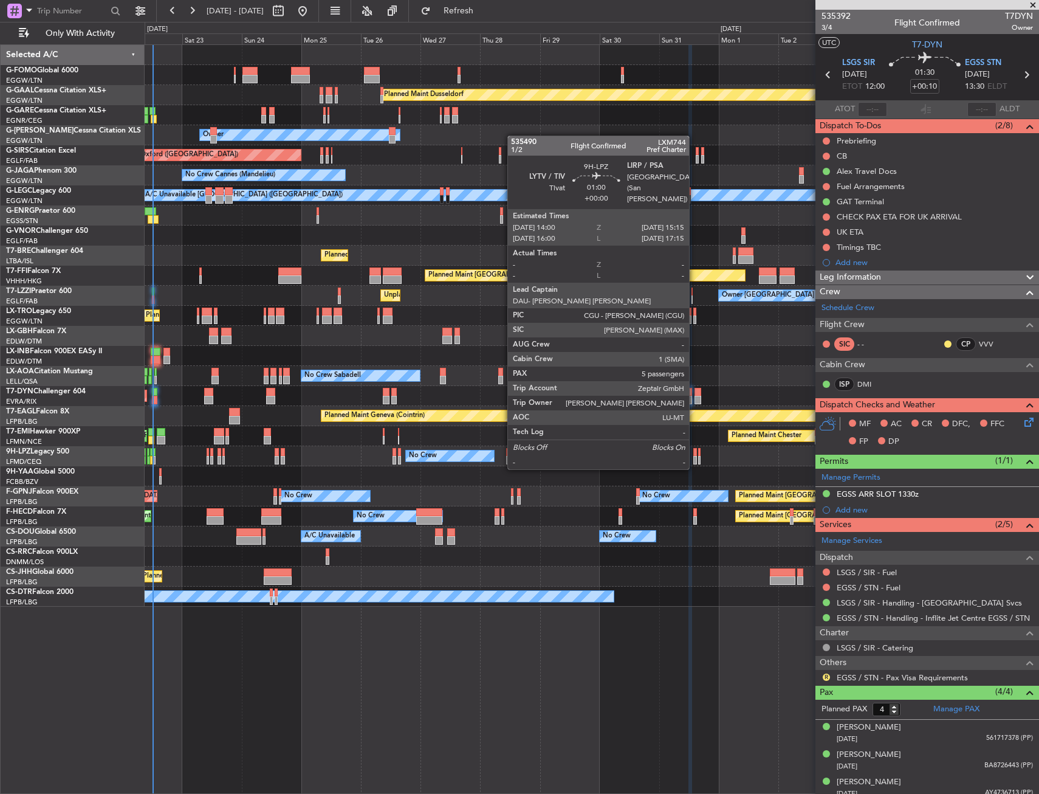
click at [695, 456] on div at bounding box center [696, 460] width 4 height 9
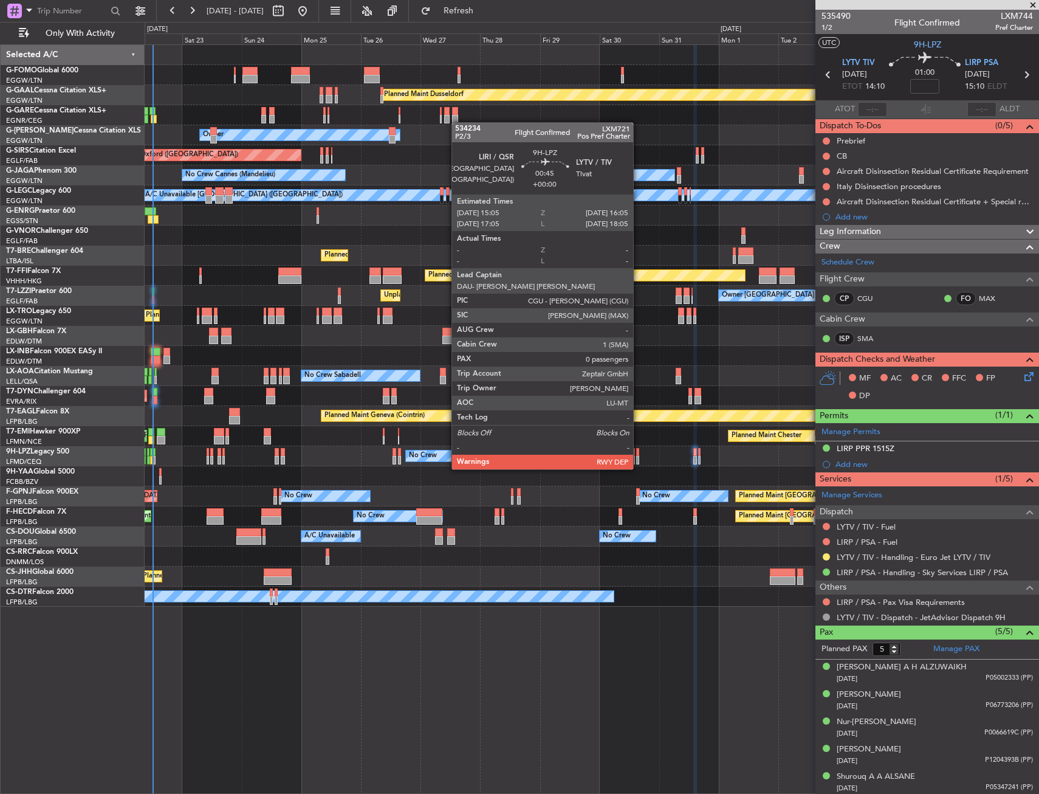
click at [639, 457] on div at bounding box center [637, 460] width 3 height 9
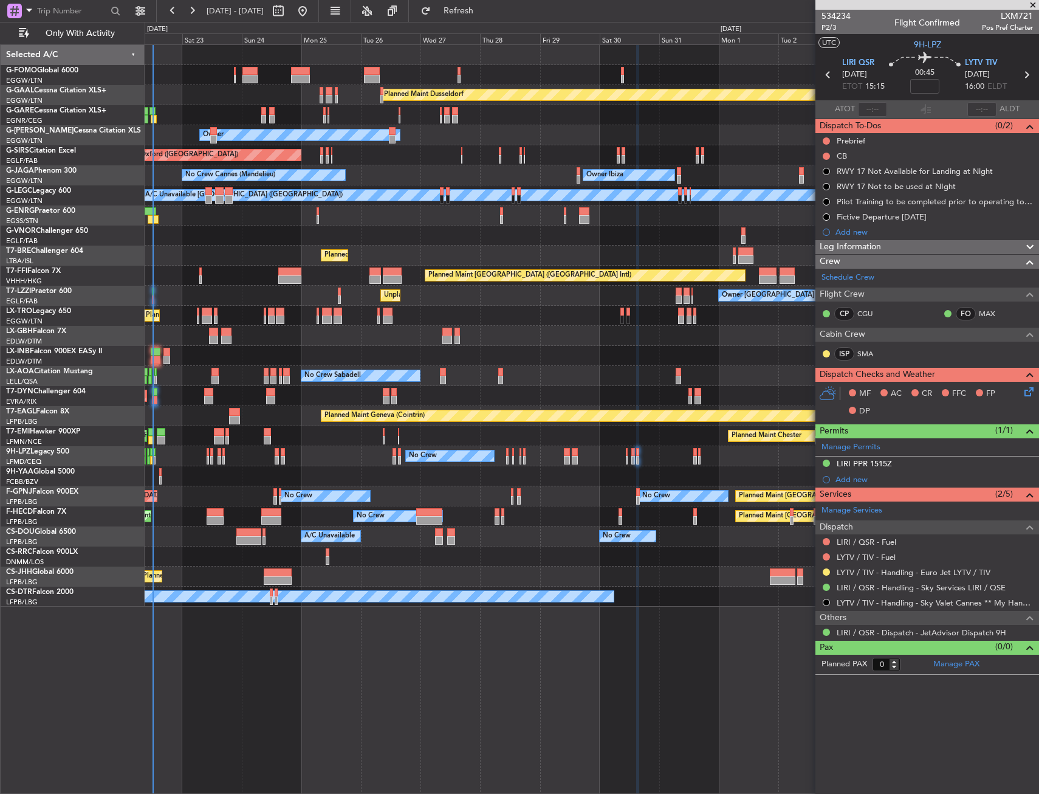
click at [346, 336] on div "Planned Maint Dusseldorf Unplanned Maint Chester Owner Unplanned Maint Oxford (…" at bounding box center [592, 326] width 894 height 562
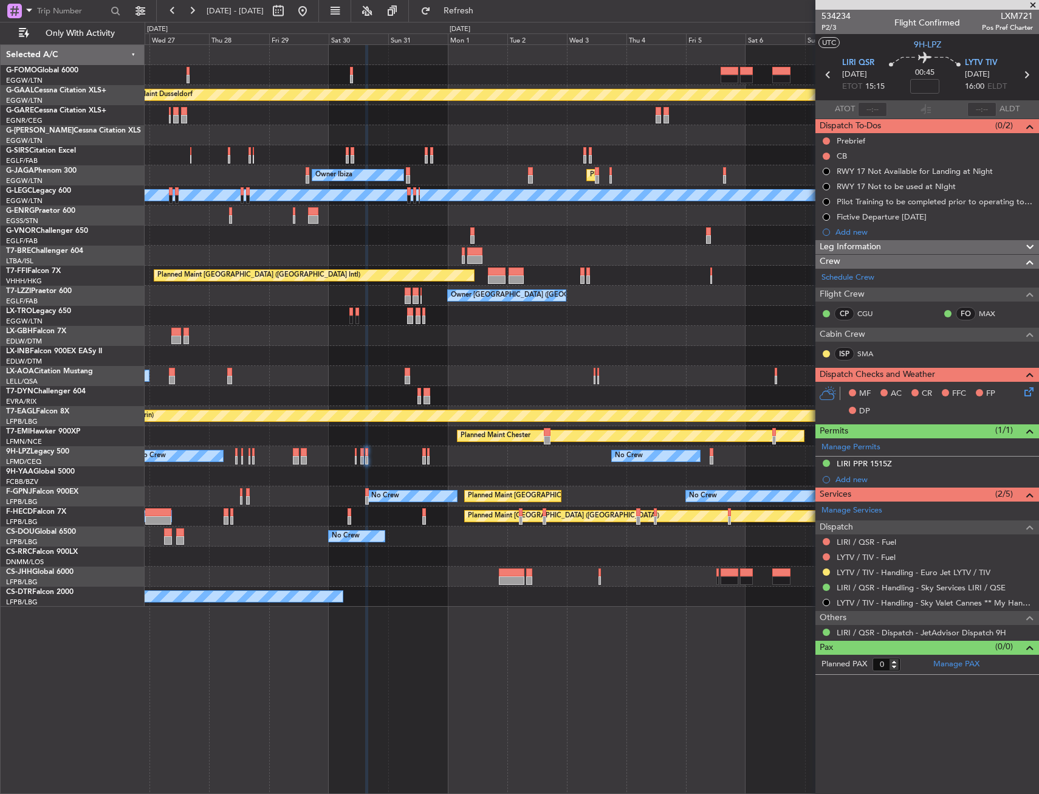
click at [326, 351] on div "Planned Maint Dusseldorf Owner Unplanned Maint Oxford (Kidlington) Planned Main…" at bounding box center [592, 326] width 894 height 562
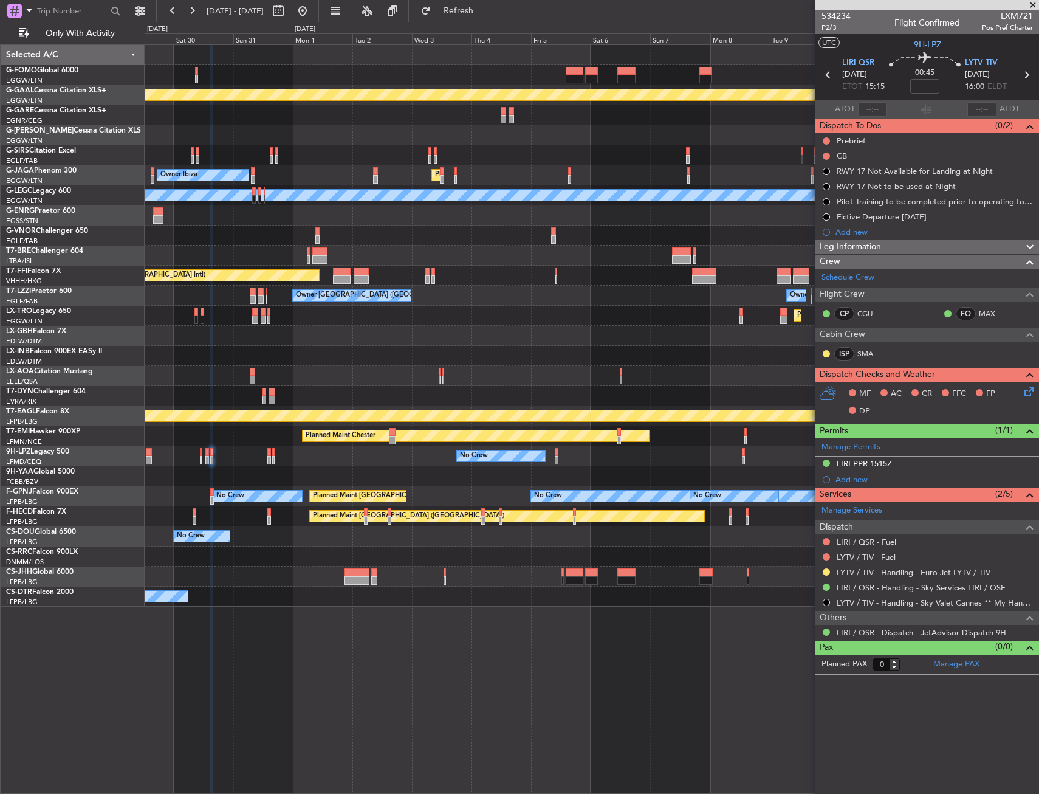
click at [331, 362] on div "Planned Maint Dusseldorf Owner Planned Maint London (Luton) Owner Ibiza A/C Una…" at bounding box center [592, 326] width 894 height 562
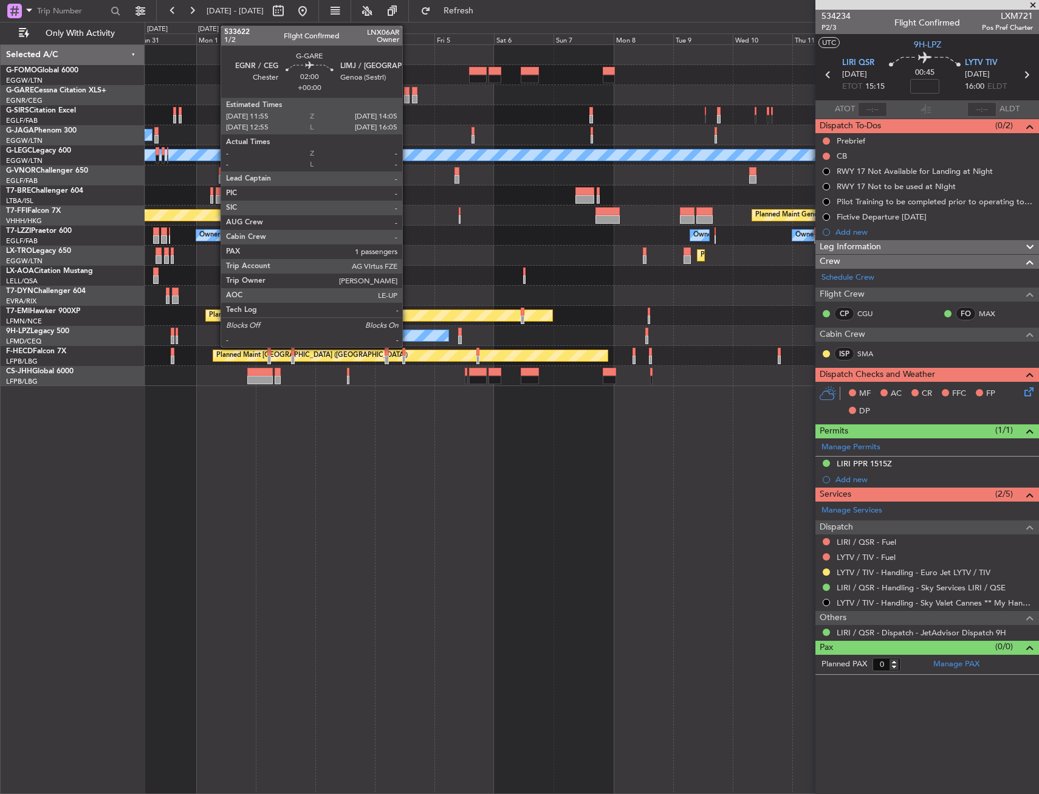
click at [407, 94] on div at bounding box center [406, 91] width 5 height 9
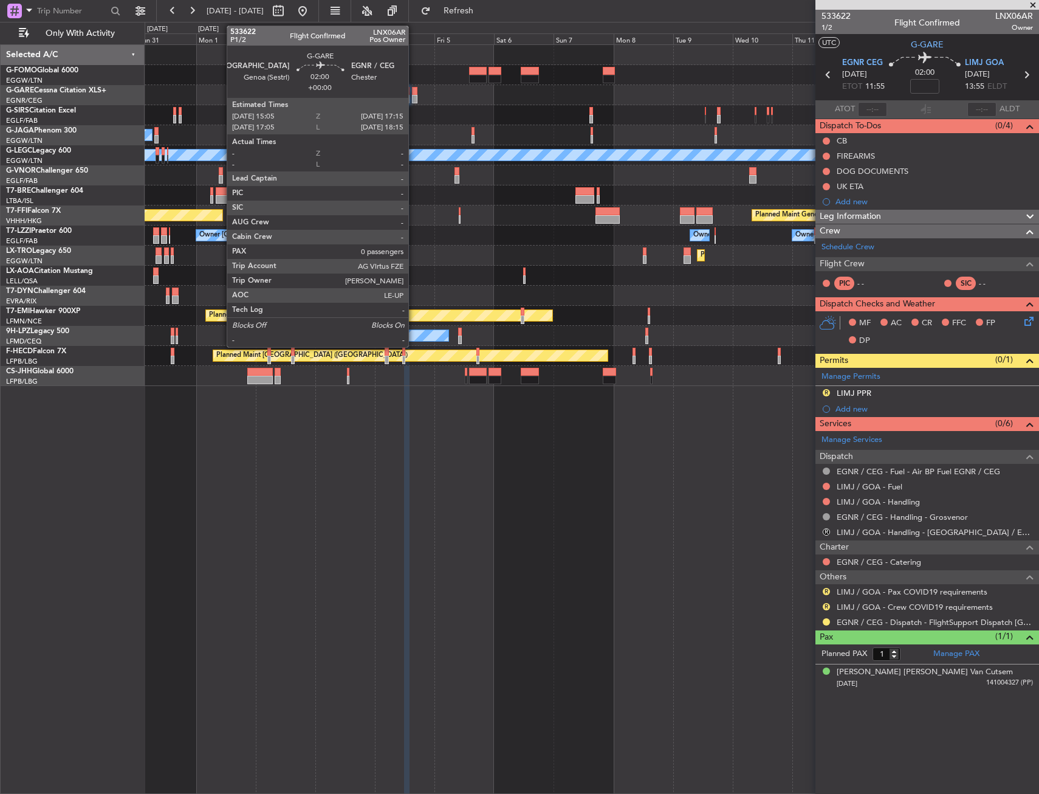
click at [414, 102] on div at bounding box center [414, 99] width 5 height 9
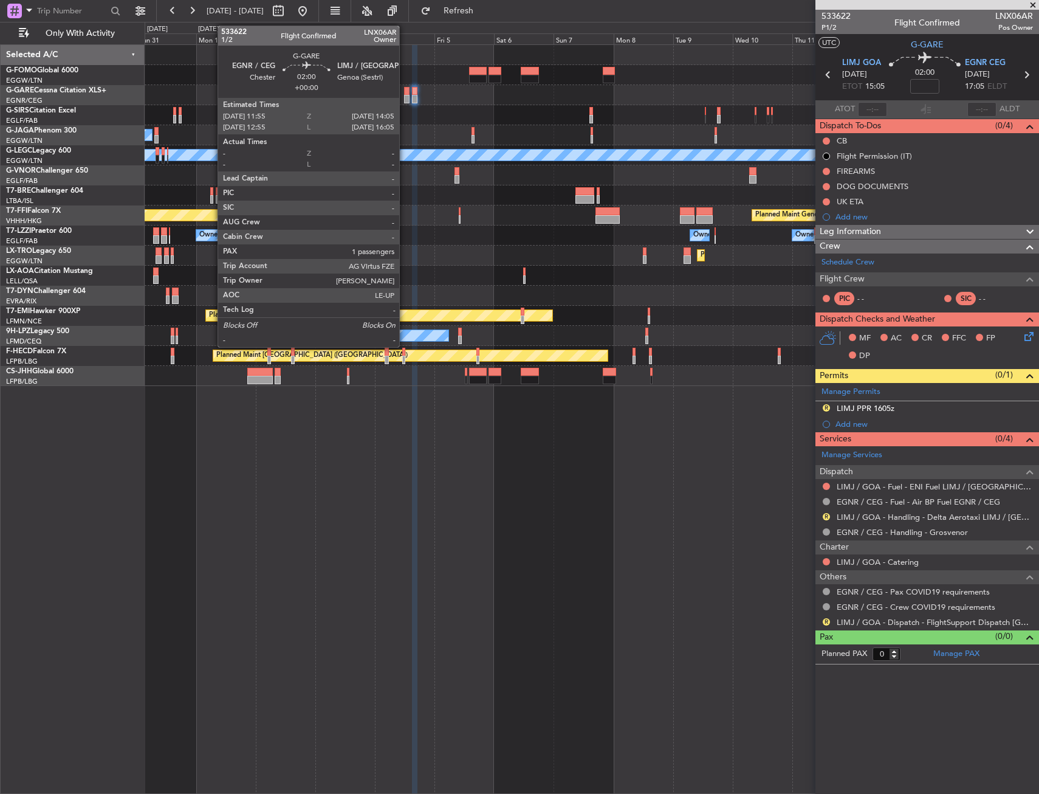
click at [405, 90] on div at bounding box center [406, 91] width 5 height 9
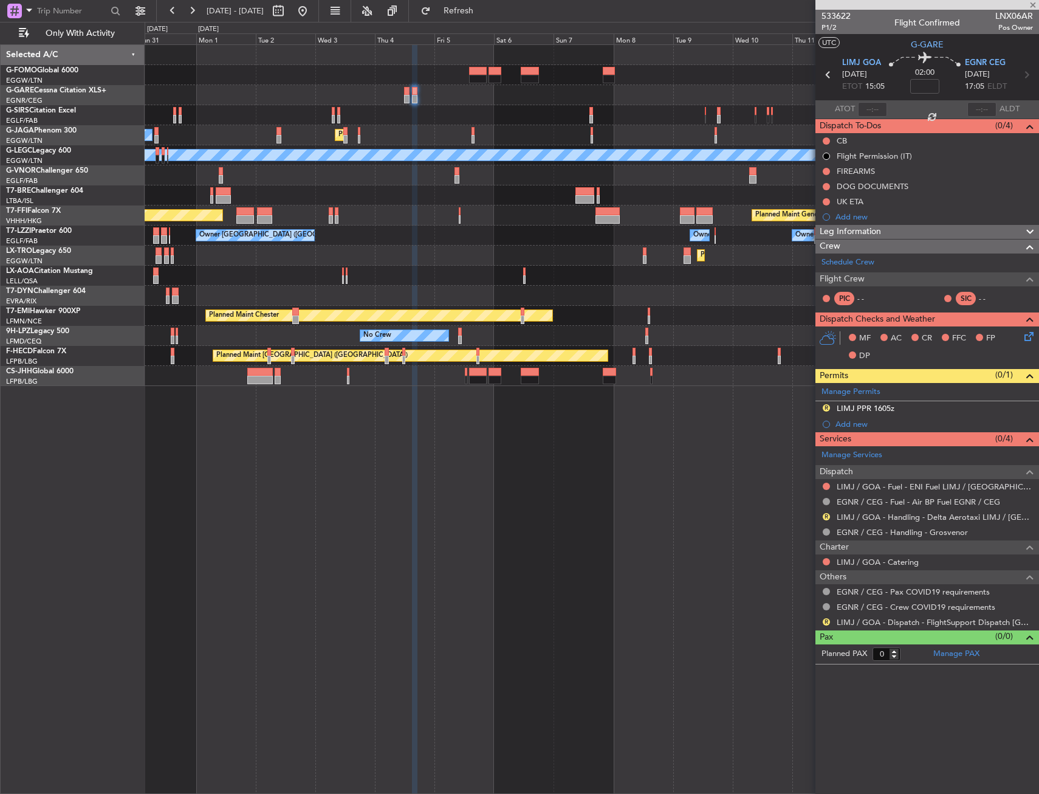
type input "1"
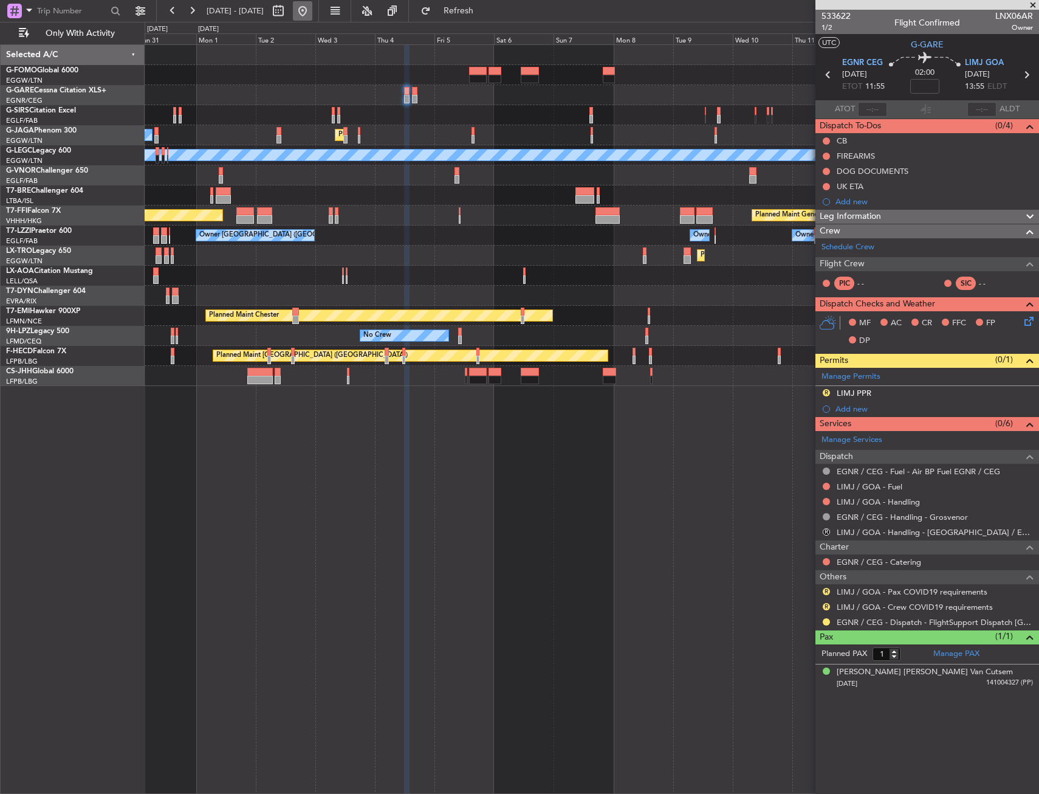
click at [312, 17] on button at bounding box center [302, 10] width 19 height 19
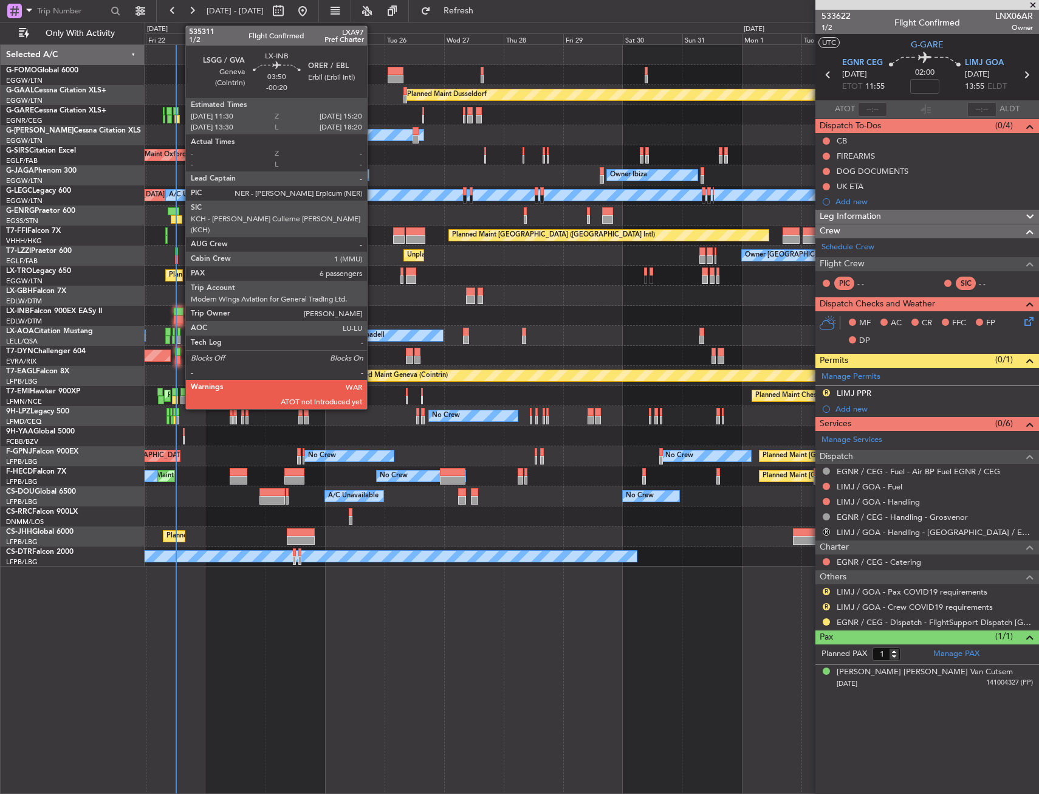
click at [179, 315] on div at bounding box center [179, 319] width 10 height 9
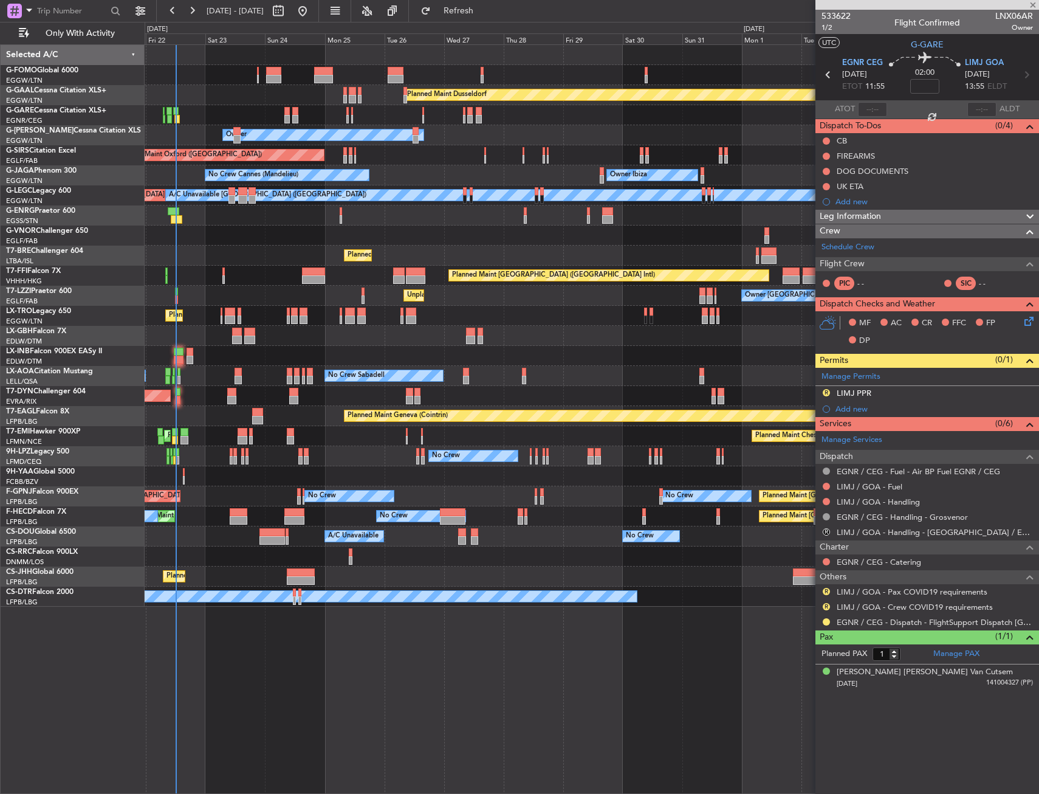
type input "-00:20"
type input "6"
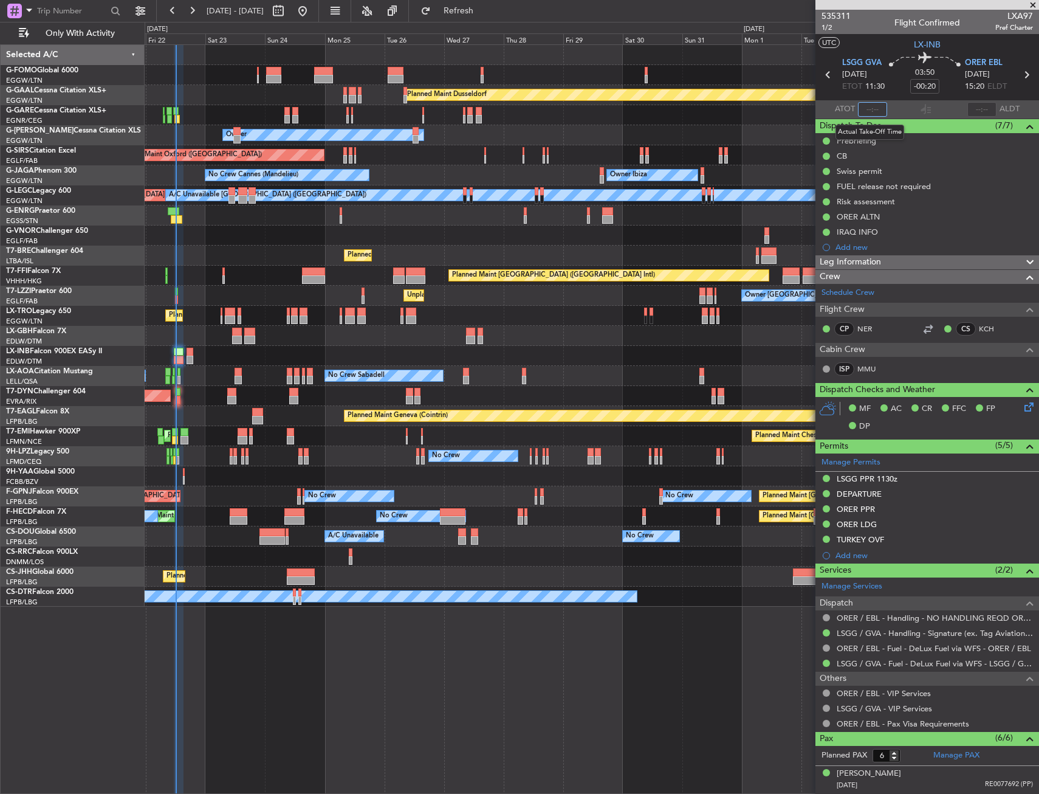
click at [872, 105] on input "text" at bounding box center [872, 109] width 29 height 15
click at [893, 44] on section "UTC LX-INB" at bounding box center [928, 43] width 224 height 18
type input "12:05"
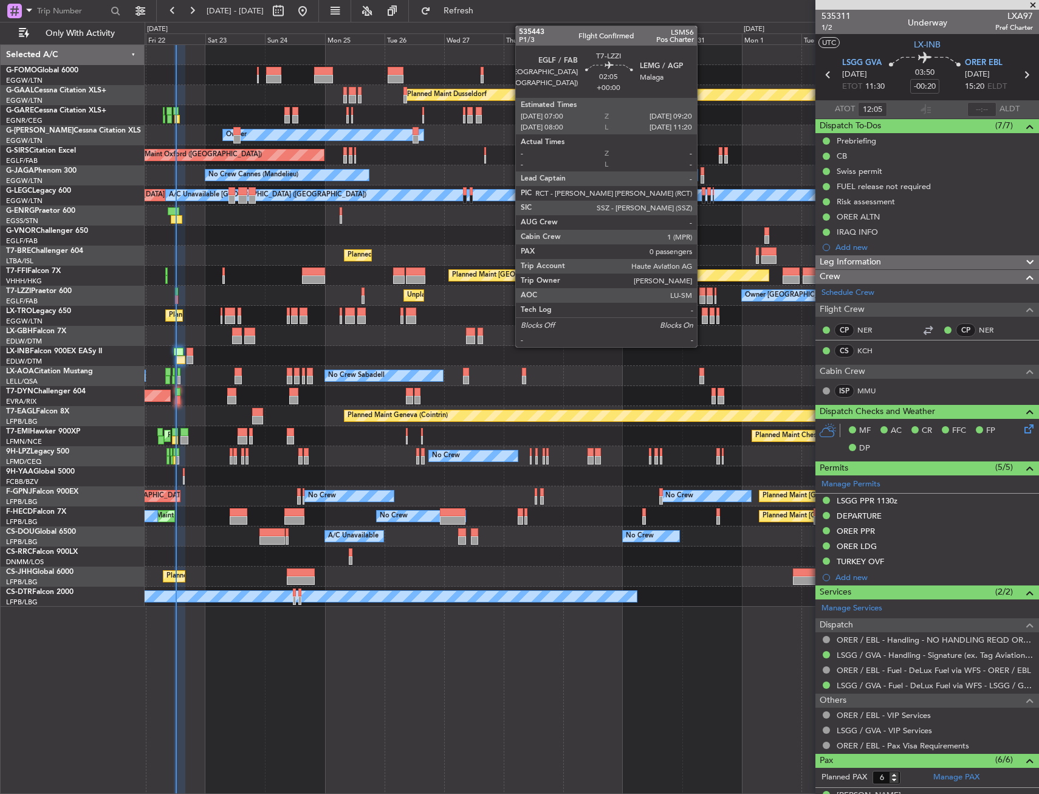
click at [703, 289] on div at bounding box center [703, 291] width 6 height 9
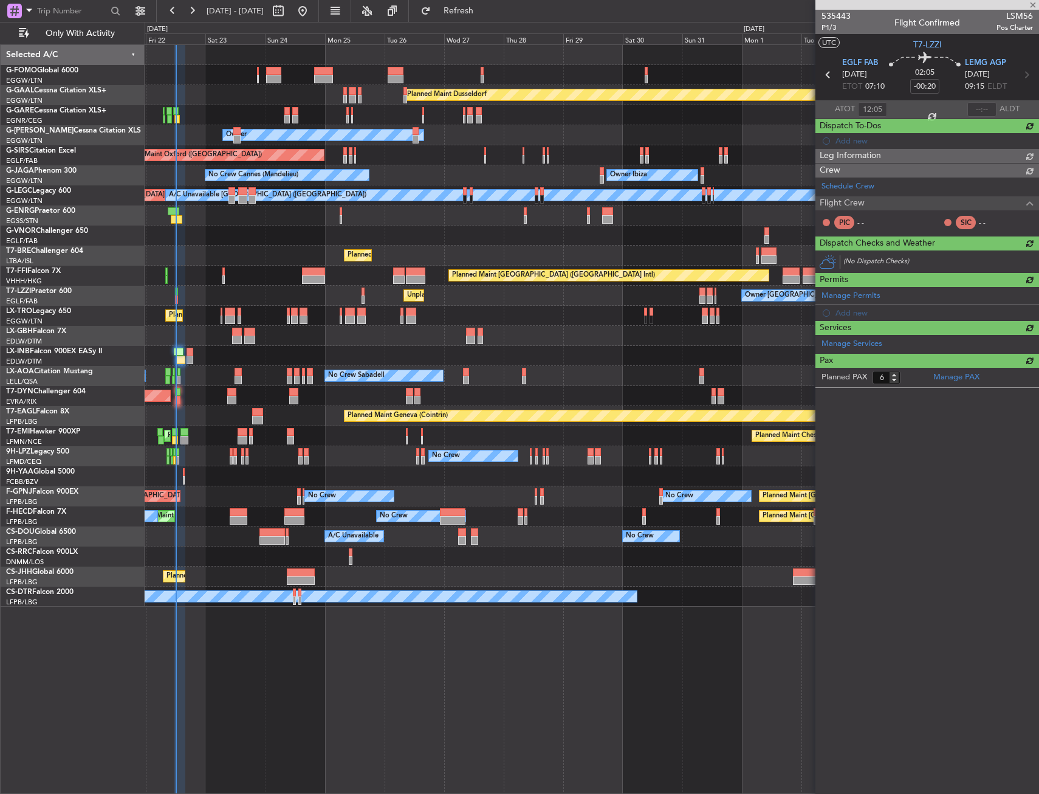
type input "0"
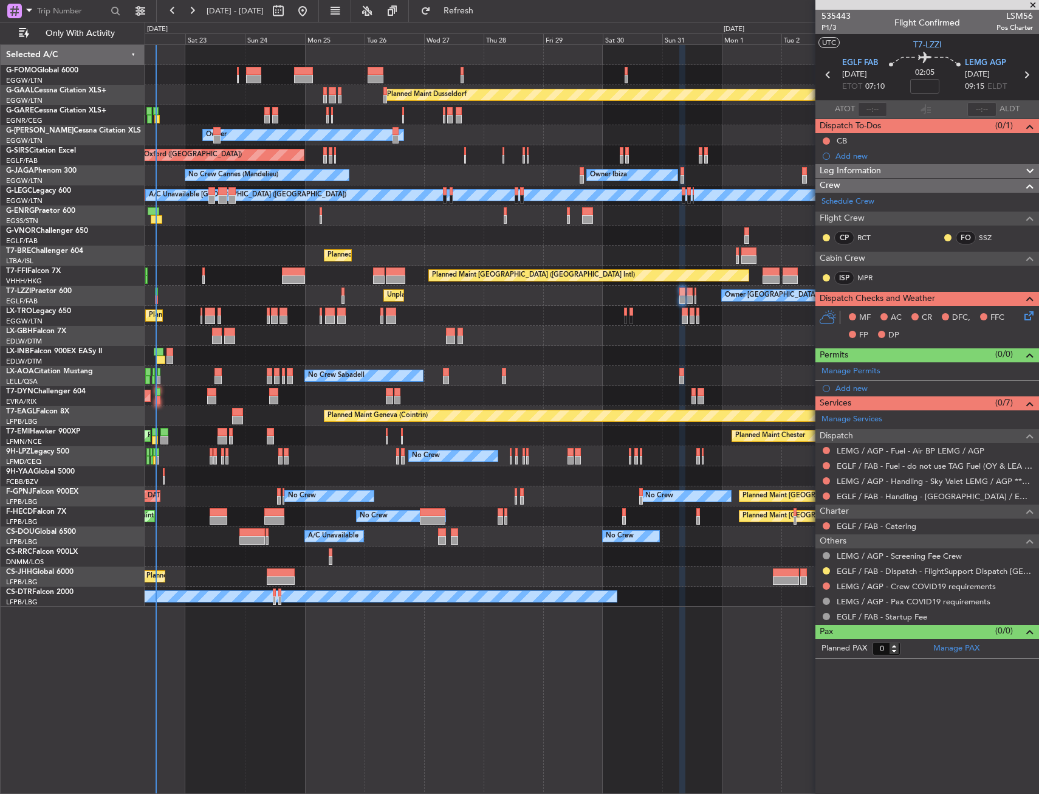
click at [534, 357] on div "Planned Maint Geneva (Cointrin)" at bounding box center [592, 356] width 894 height 20
click at [851, 390] on div "Add new" at bounding box center [929, 388] width 187 height 10
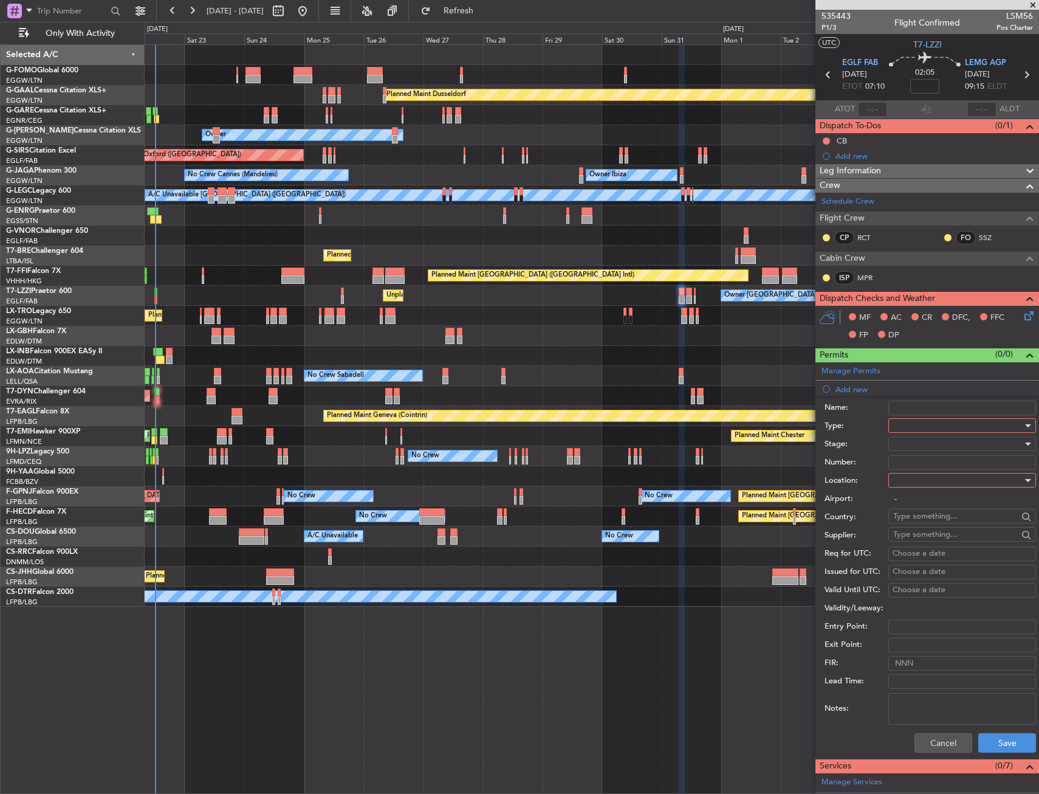
click at [919, 422] on div at bounding box center [957, 425] width 129 height 18
click at [910, 486] on span "PPR" at bounding box center [958, 486] width 128 height 18
click at [910, 487] on div at bounding box center [957, 480] width 129 height 18
click at [912, 504] on span "Departure" at bounding box center [958, 505] width 128 height 18
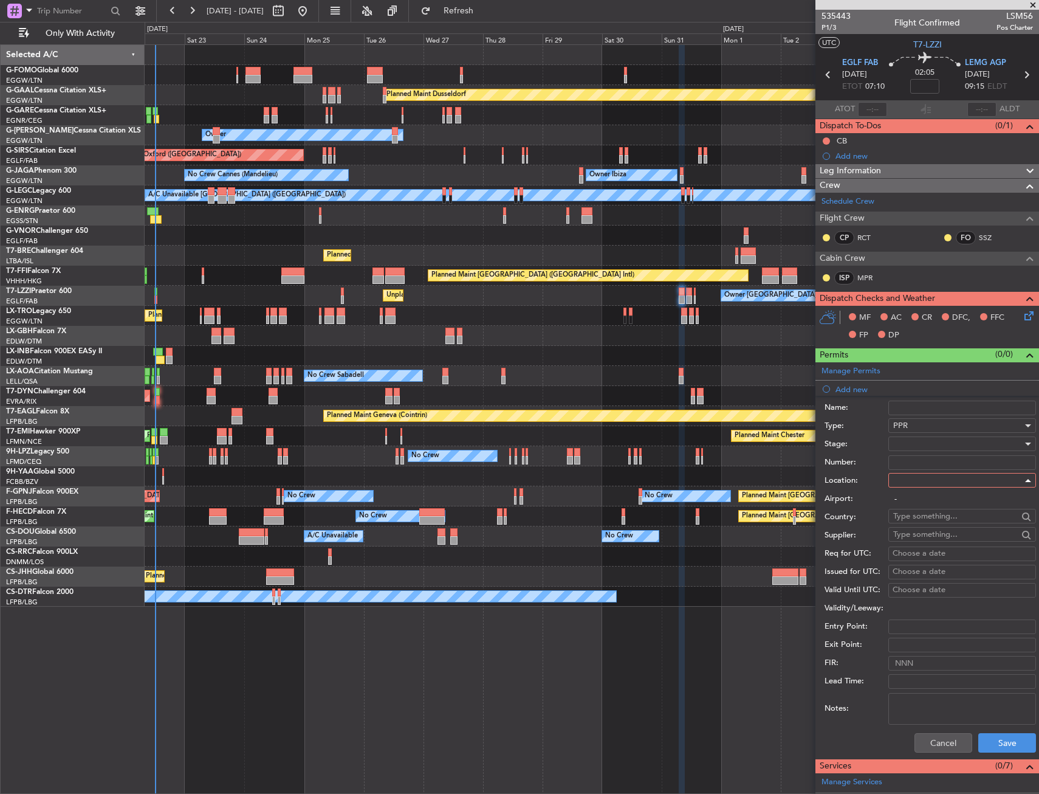
type input "EGLF / FAB"
click at [1005, 751] on button "Save" at bounding box center [1008, 742] width 58 height 19
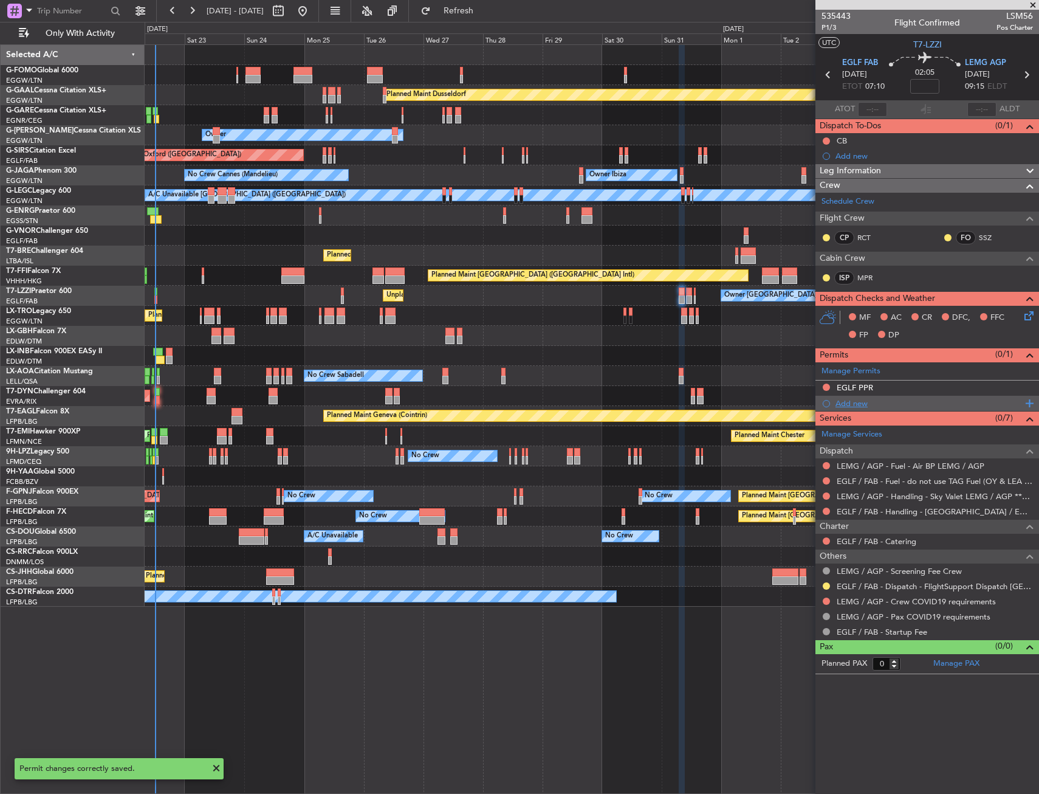
click at [854, 405] on div "Add new" at bounding box center [929, 403] width 187 height 10
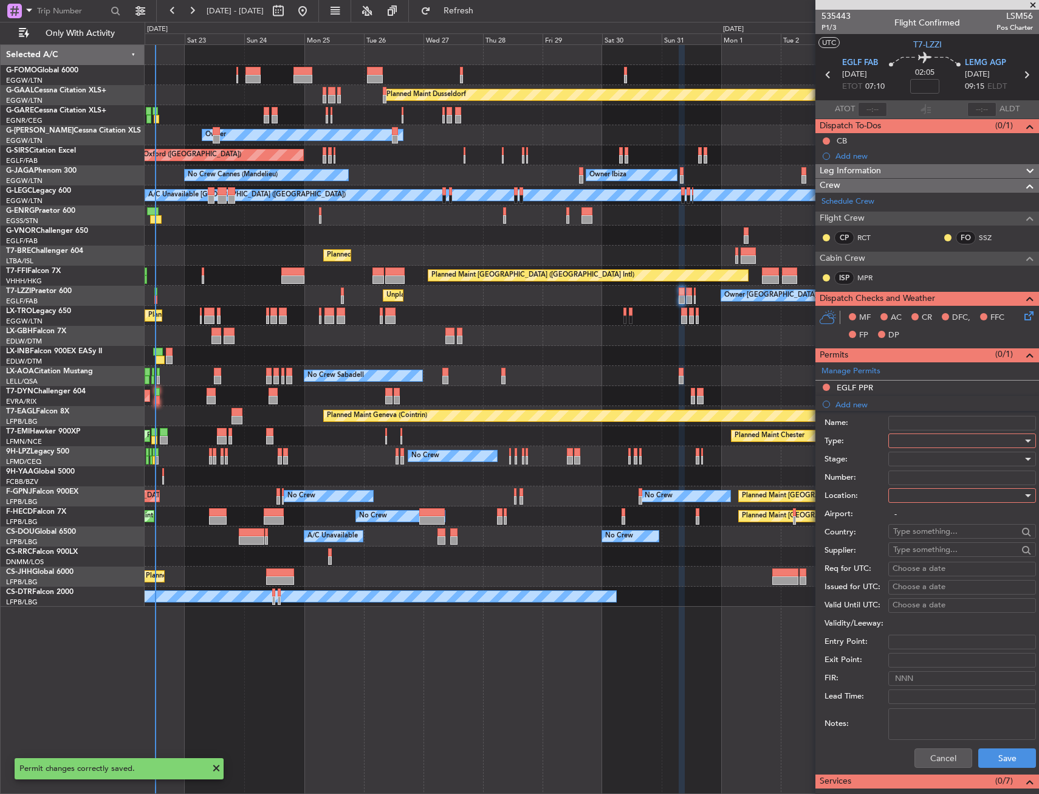
click at [903, 438] on div at bounding box center [957, 441] width 129 height 18
click at [907, 556] on span "Slot" at bounding box center [958, 555] width 128 height 18
click at [914, 501] on div at bounding box center [957, 495] width 129 height 18
click at [912, 548] on span "Arrival" at bounding box center [958, 557] width 128 height 18
type input "LEMG / AGP"
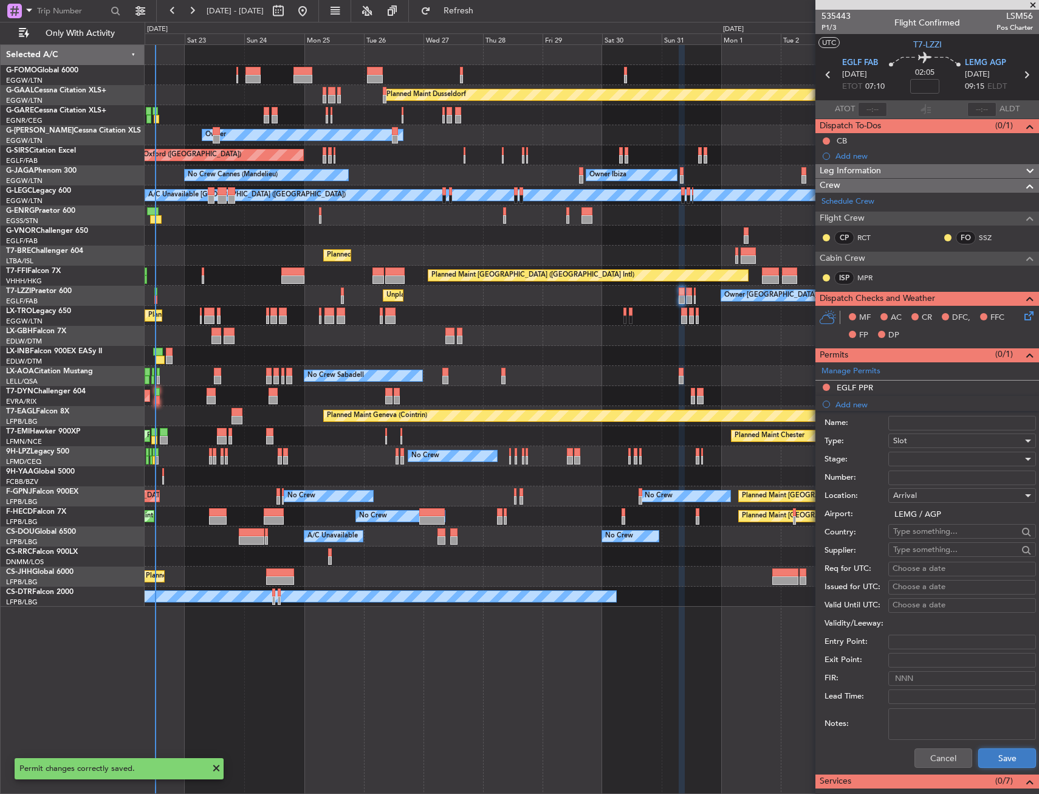
click at [988, 752] on button "Save" at bounding box center [1008, 757] width 58 height 19
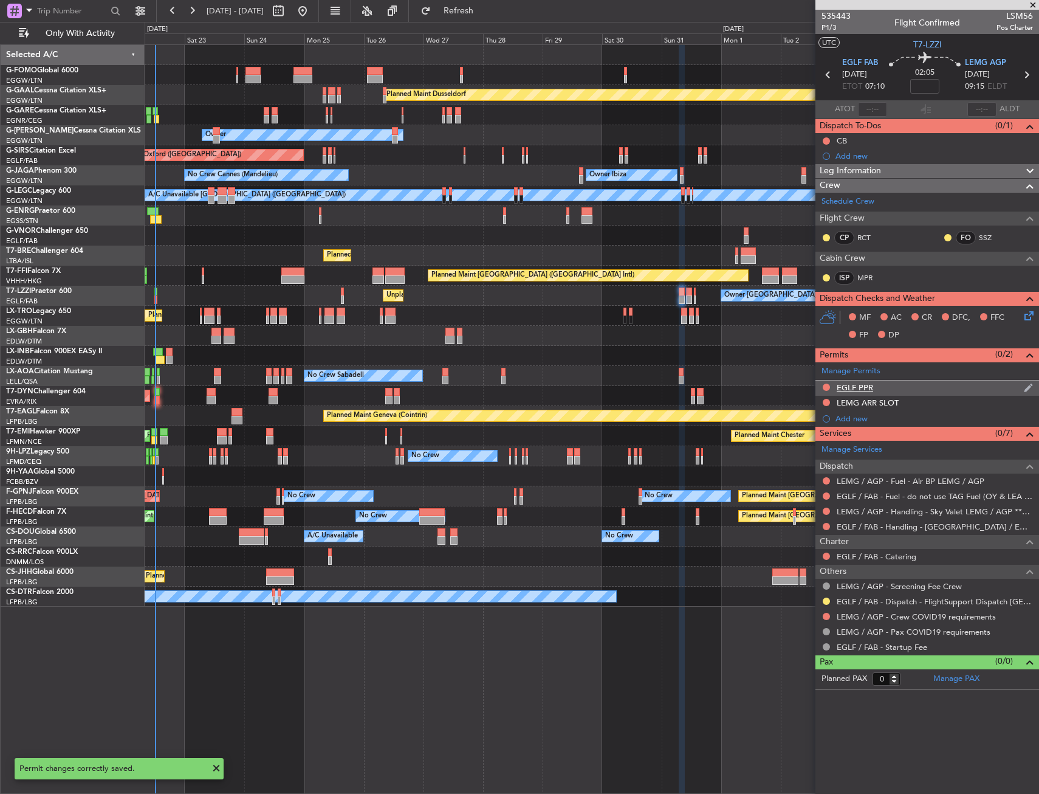
click at [945, 387] on div "EGLF PPR" at bounding box center [928, 387] width 224 height 15
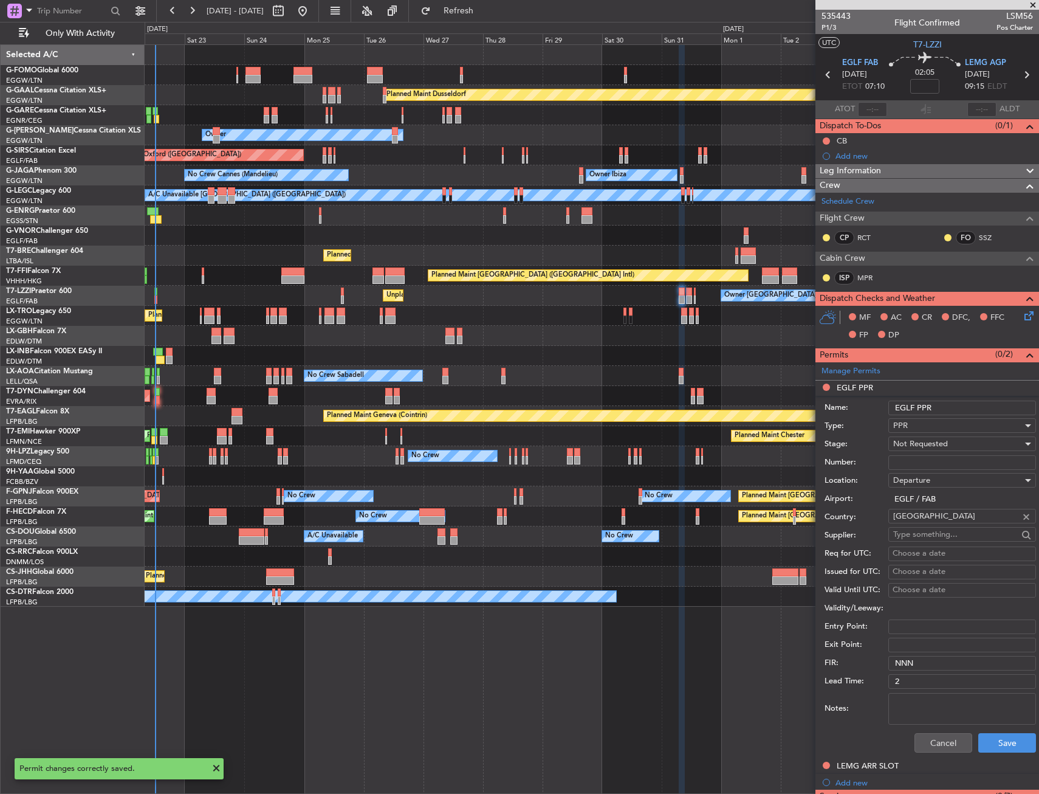
click at [961, 401] on input "EGLF PPR" at bounding box center [963, 408] width 148 height 15
type input "EGLF PPR 0710Z"
click at [949, 444] on div "Not Requested" at bounding box center [957, 444] width 129 height 18
click at [941, 518] on span "Requested" at bounding box center [958, 523] width 128 height 18
click at [999, 740] on button "Save" at bounding box center [1008, 742] width 58 height 19
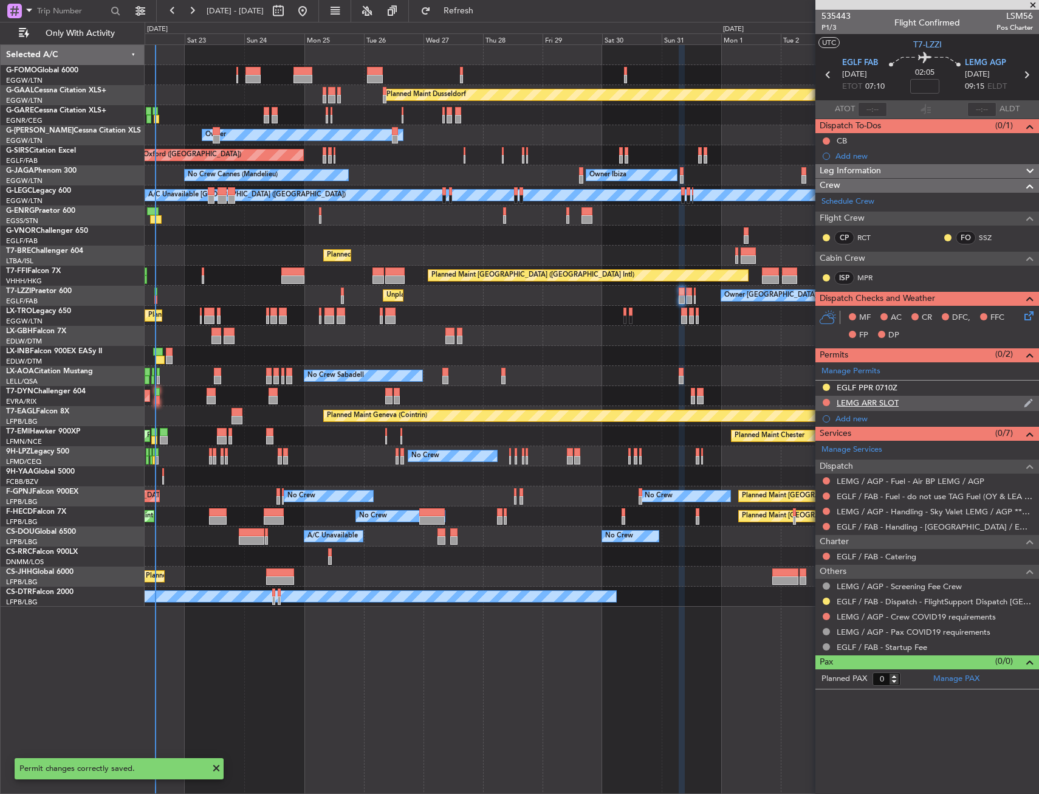
click at [949, 398] on div "LEMG ARR SLOT" at bounding box center [928, 403] width 224 height 15
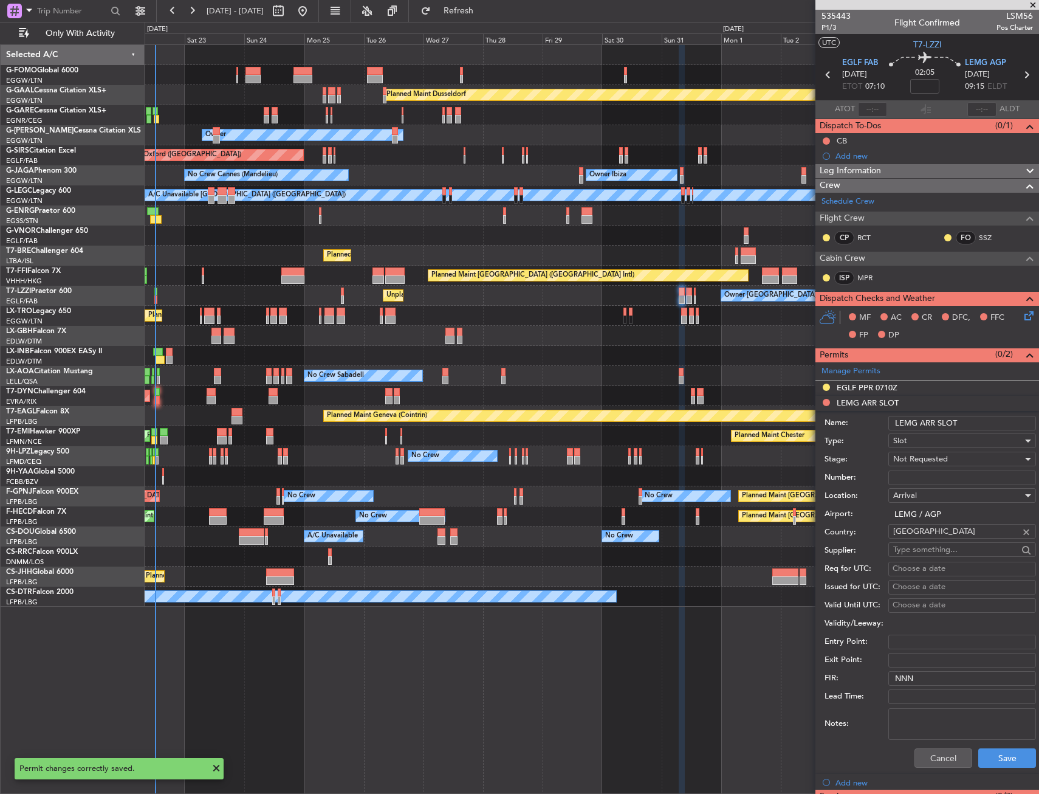
click at [976, 418] on input "LEMG ARR SLOT" at bounding box center [963, 423] width 148 height 15
type input "LEMG ARR SLOT 0915Z"
click at [960, 463] on div "Not Requested" at bounding box center [957, 459] width 129 height 18
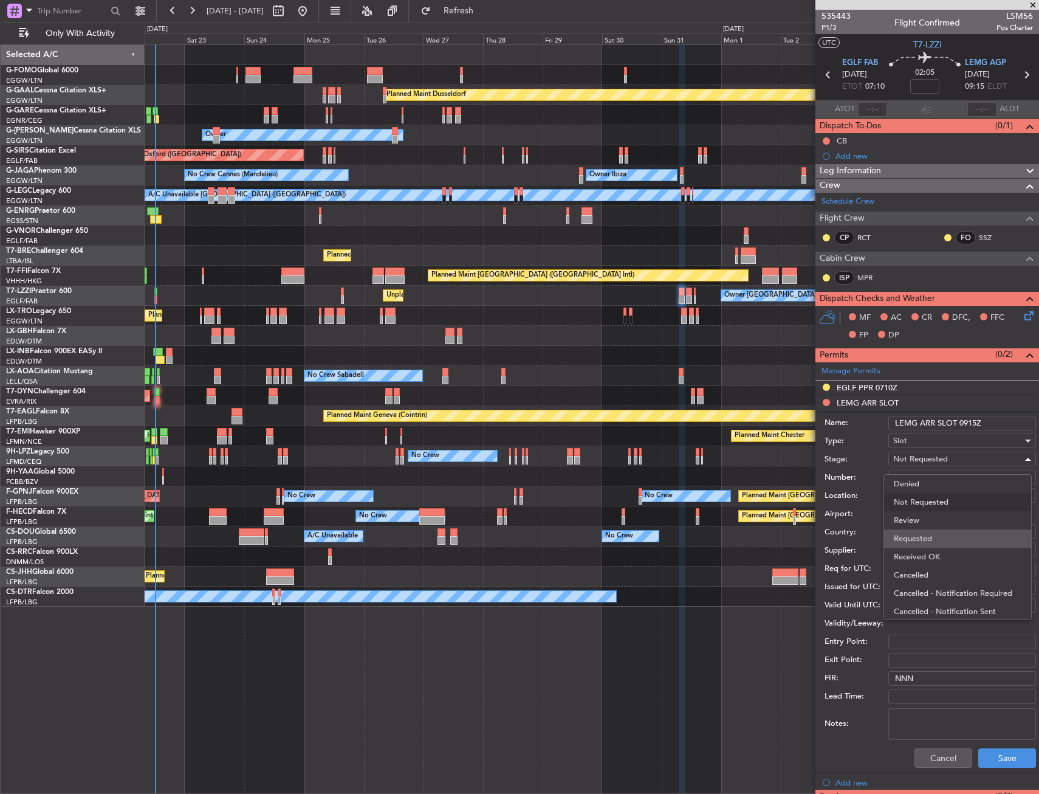
click at [942, 537] on span "Requested" at bounding box center [958, 538] width 128 height 18
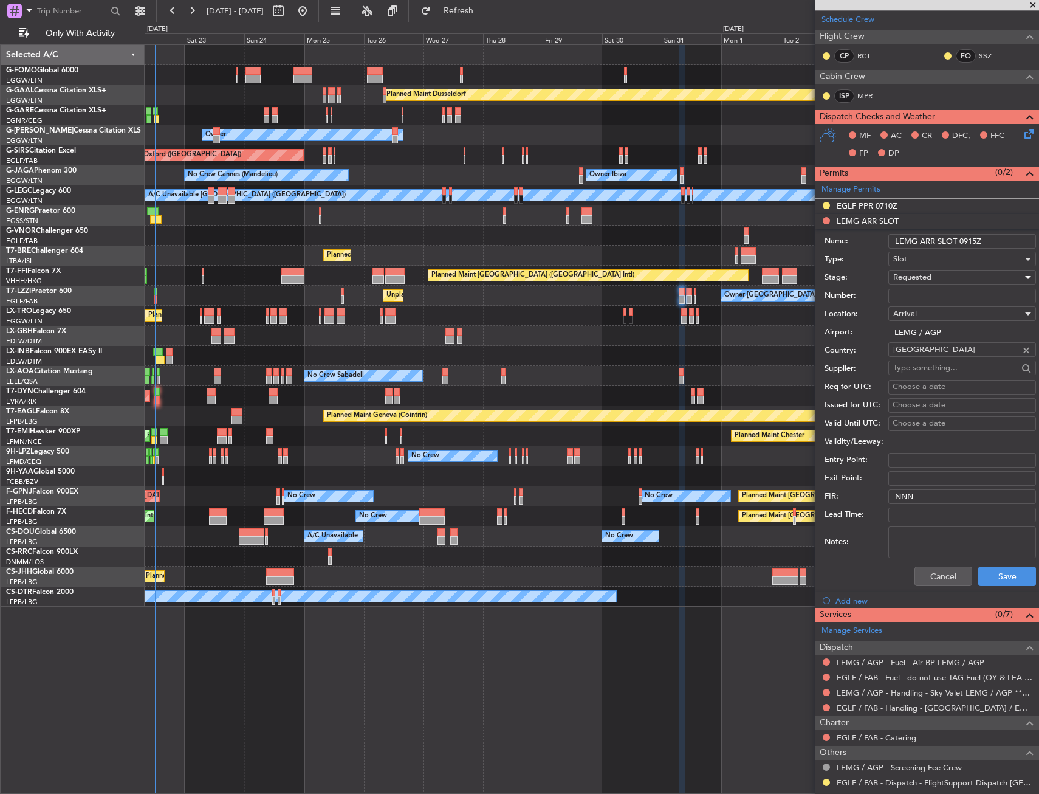
scroll to position [182, 0]
click at [990, 566] on button "Save" at bounding box center [1008, 575] width 58 height 19
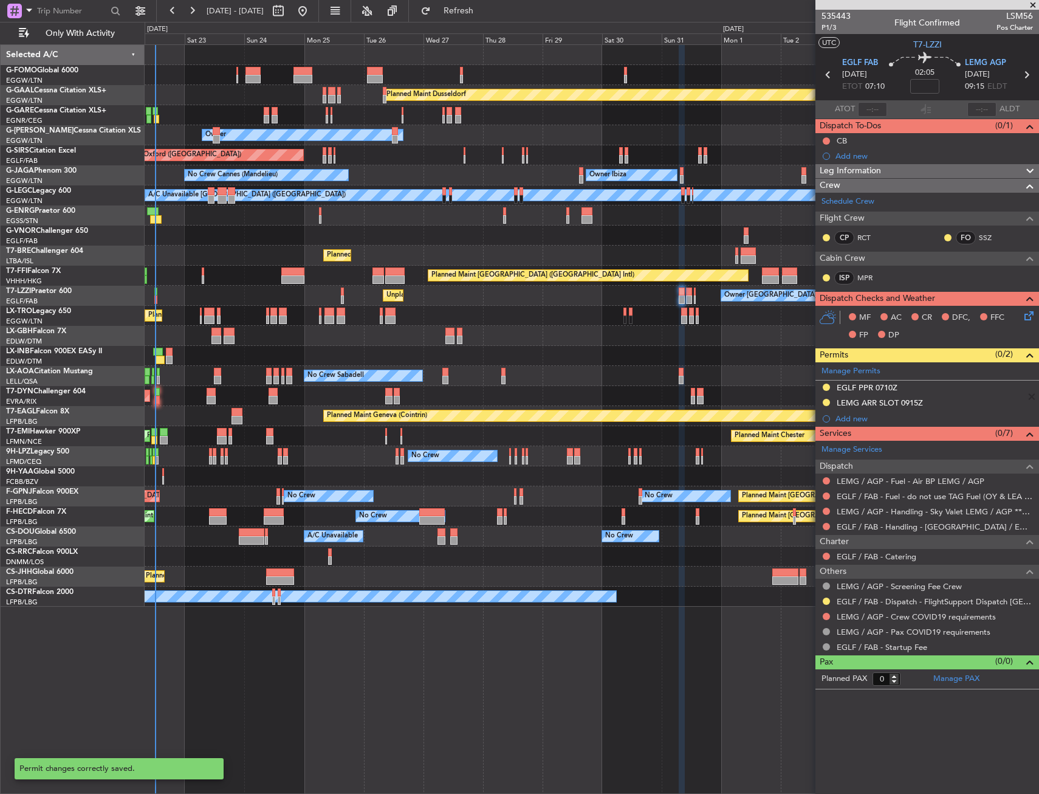
scroll to position [0, 0]
click at [866, 526] on link "EGLF / FAB - Handling - [GEOGRAPHIC_DATA] / EGLF / FAB" at bounding box center [935, 526] width 196 height 10
click at [867, 513] on link "LEMG / AGP - Handling - Sky Valet LEMG / AGP ***My Handling***" at bounding box center [935, 511] width 196 height 10
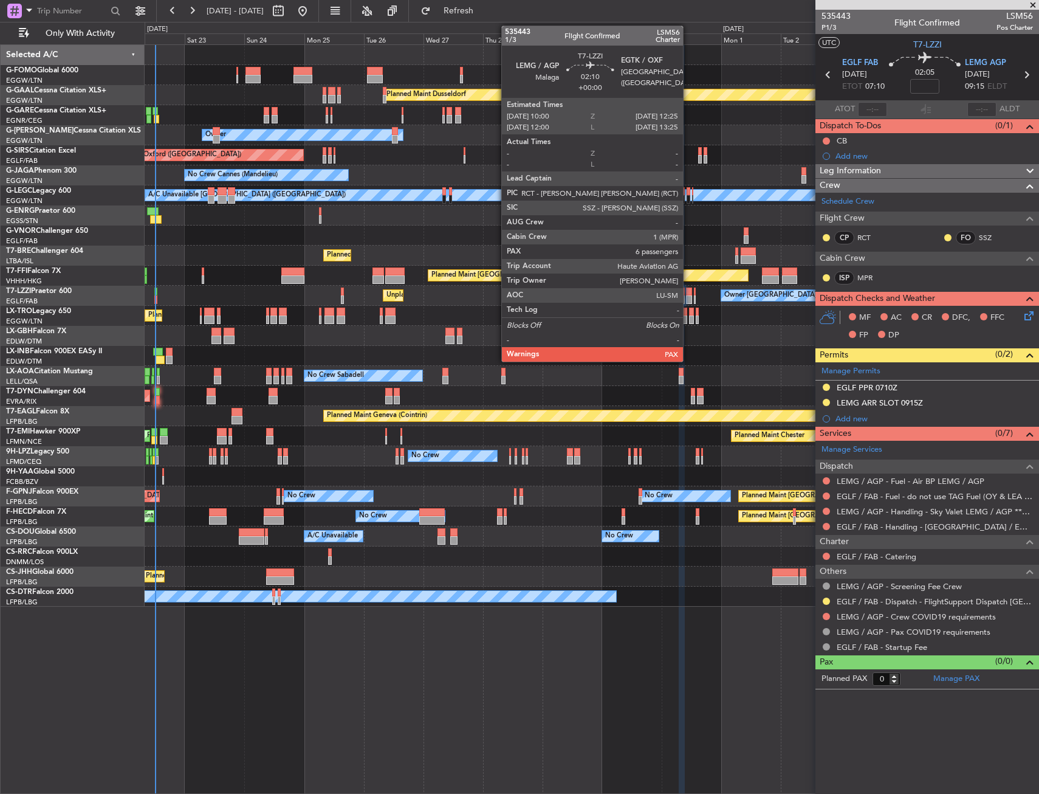
click at [689, 300] on div at bounding box center [689, 299] width 6 height 9
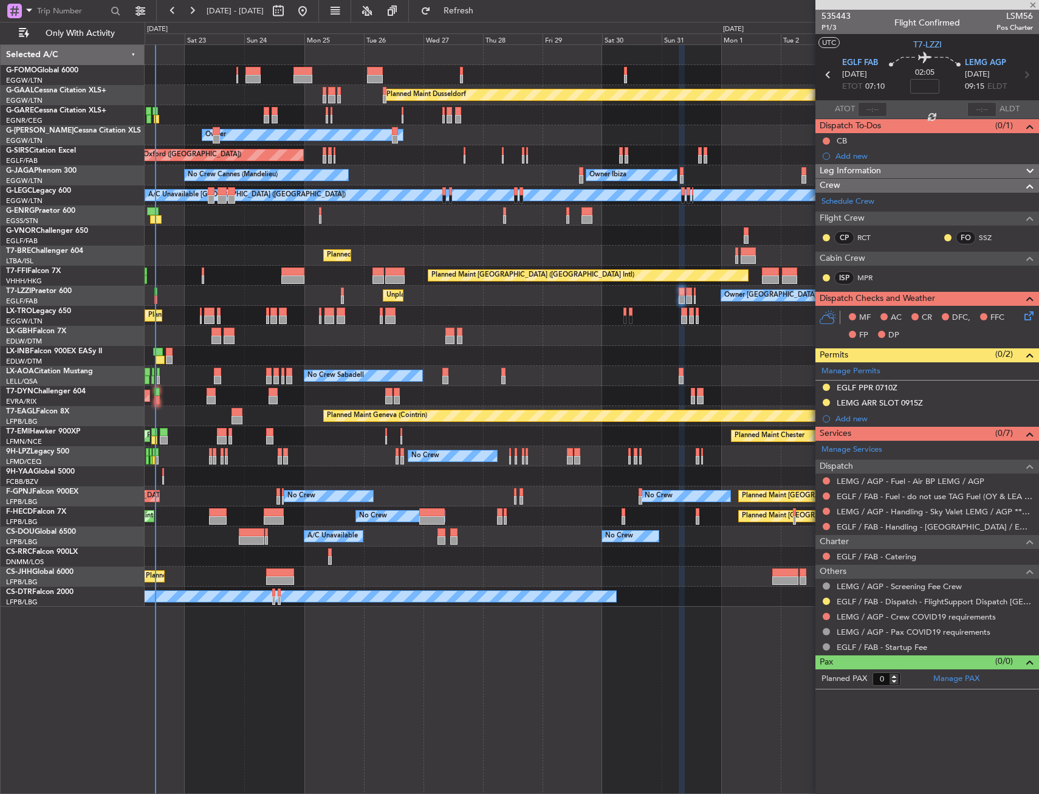
type input "6"
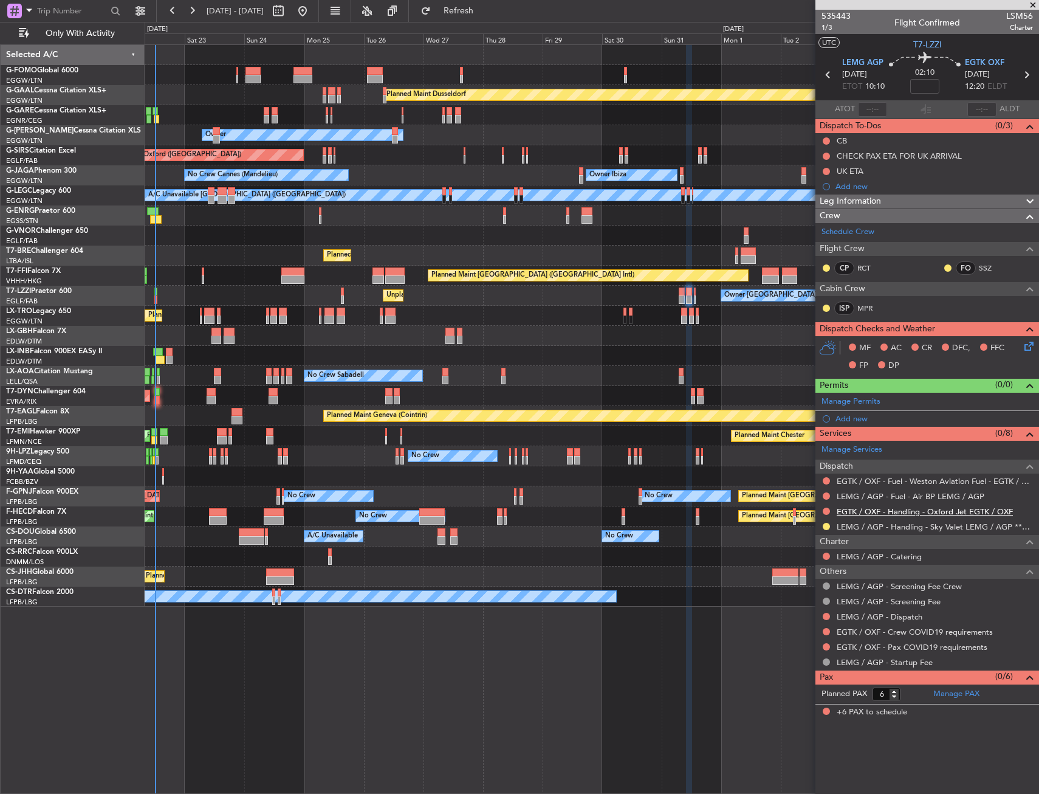
click at [878, 512] on link "EGTK / OXF - Handling - Oxford Jet EGTK / OXF" at bounding box center [925, 511] width 176 height 10
click at [863, 417] on div "Add new" at bounding box center [929, 418] width 187 height 10
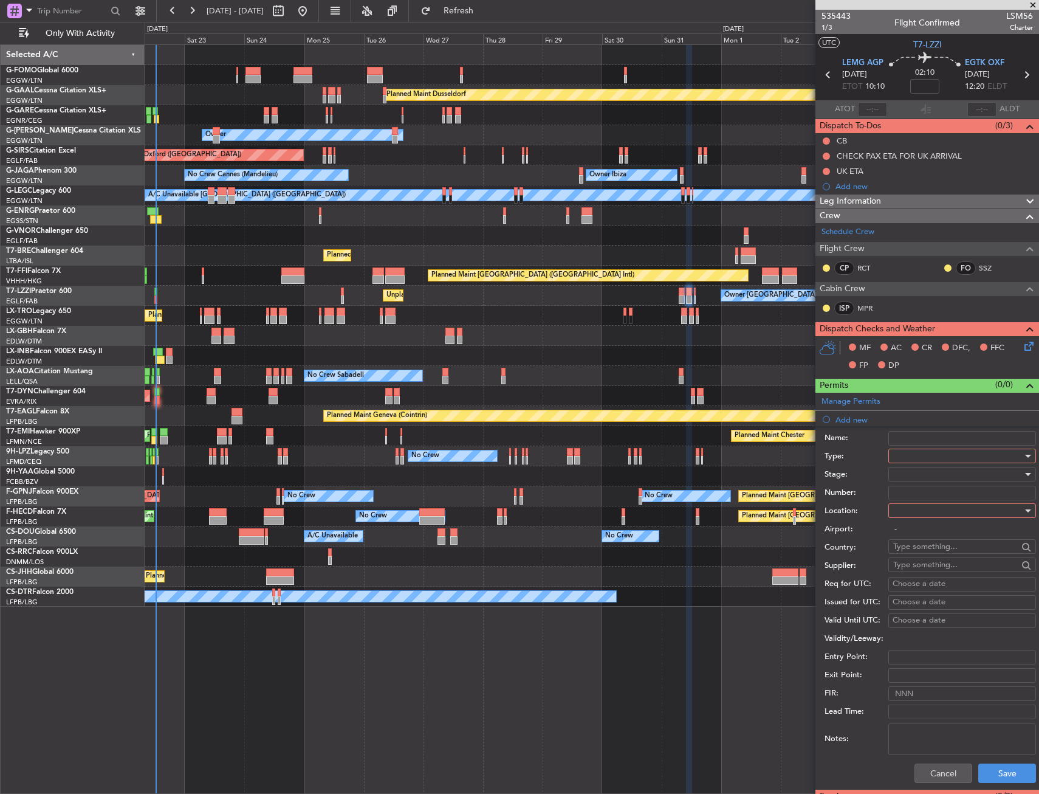
click at [908, 455] on div at bounding box center [957, 456] width 129 height 18
click at [920, 565] on span "Slot" at bounding box center [958, 571] width 128 height 18
click at [912, 517] on div at bounding box center [957, 510] width 129 height 18
click at [917, 532] on span "Departure" at bounding box center [958, 535] width 128 height 18
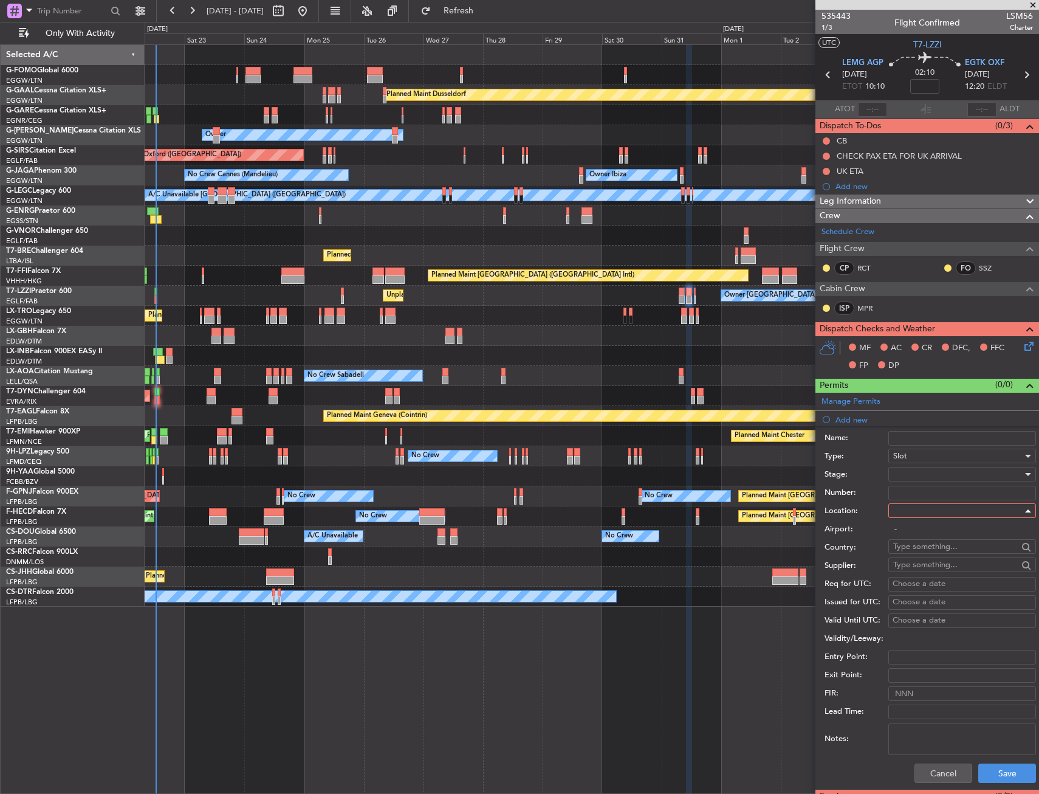
type input "LEMG / AGP"
click at [1002, 771] on button "Save" at bounding box center [1008, 772] width 58 height 19
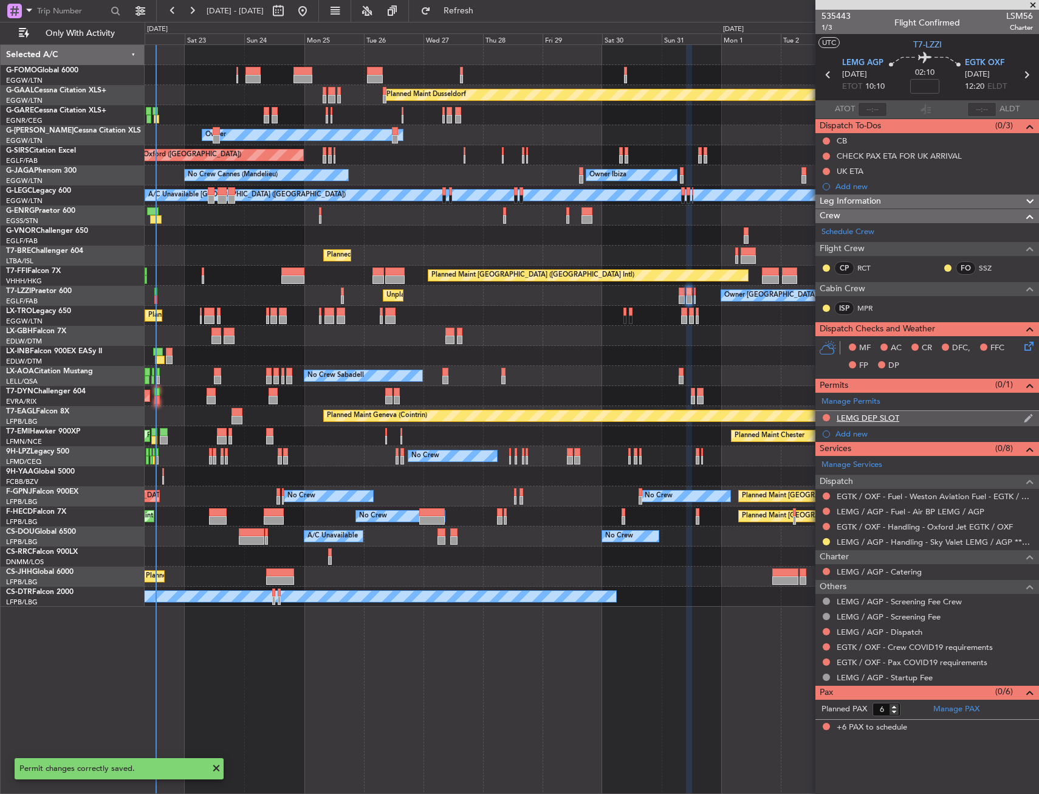
click at [945, 415] on div "LEMG DEP SLOT" at bounding box center [928, 418] width 224 height 15
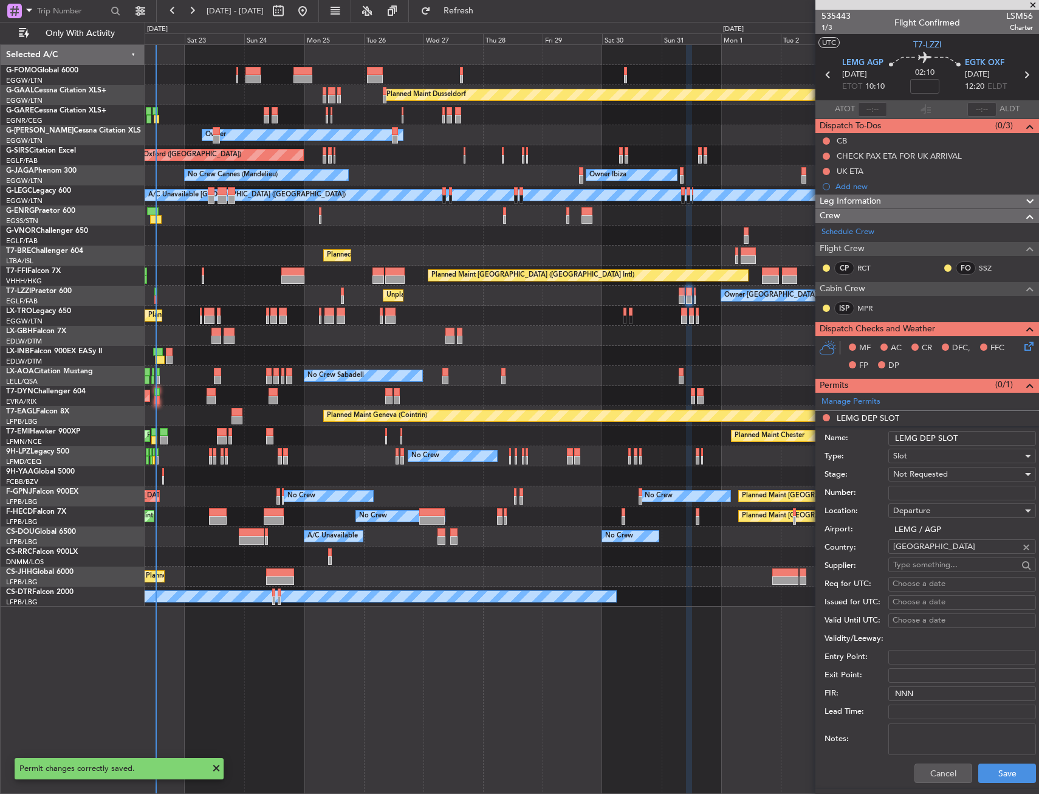
click at [972, 435] on input "LEMG DEP SLOT" at bounding box center [963, 438] width 148 height 15
type input "LEMG DEP SLOT 1010Z"
click at [935, 473] on span "Not Requested" at bounding box center [920, 474] width 55 height 11
click at [940, 549] on span "Requested" at bounding box center [958, 554] width 128 height 18
click at [1004, 780] on button "Save" at bounding box center [1008, 772] width 58 height 19
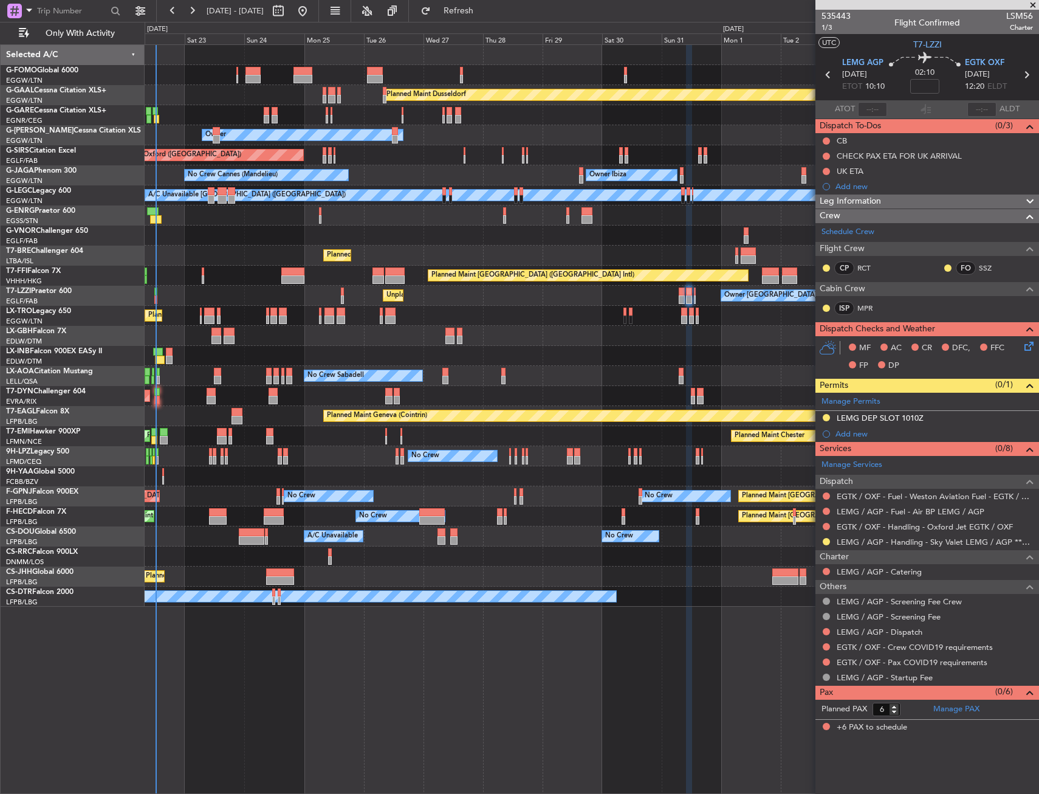
click at [858, 429] on div "Add new" at bounding box center [935, 434] width 198 height 10
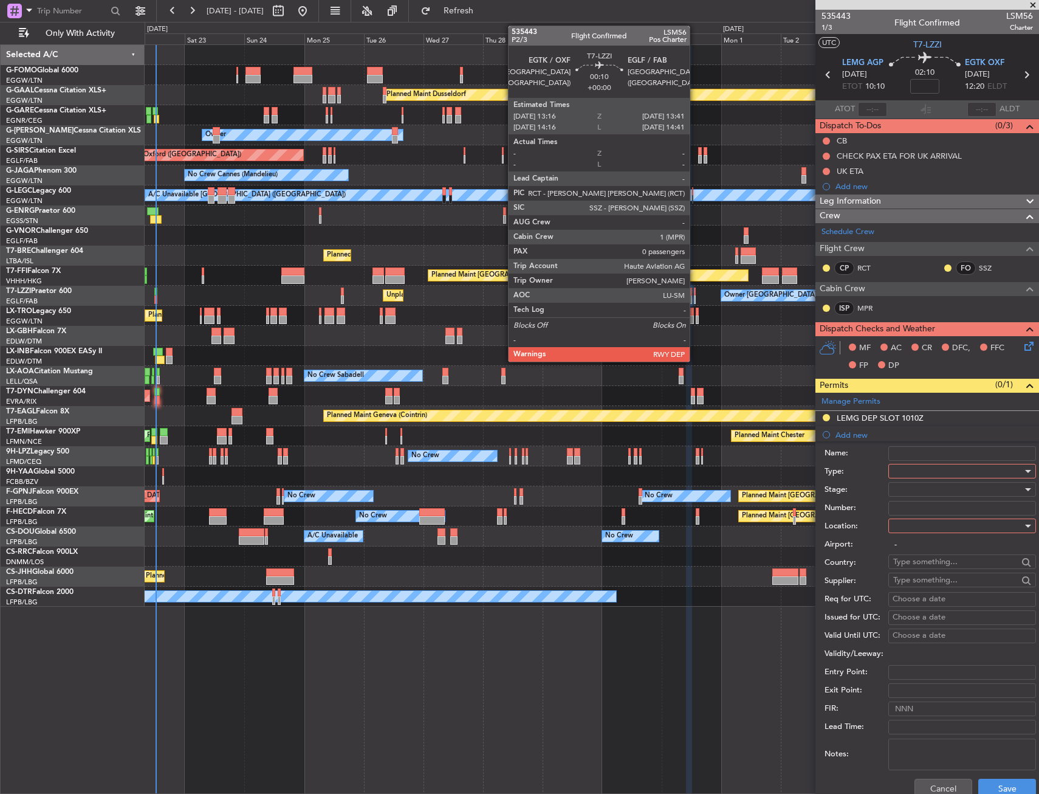
click at [695, 297] on div at bounding box center [694, 299] width 1 height 9
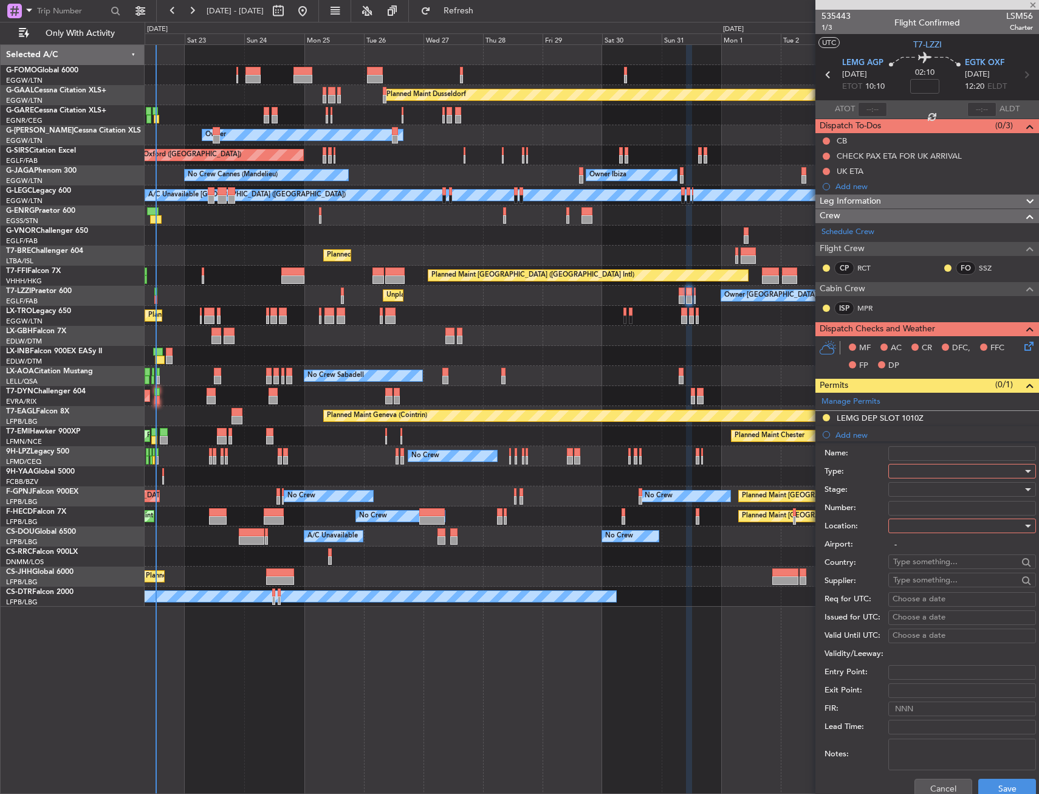
type input "0"
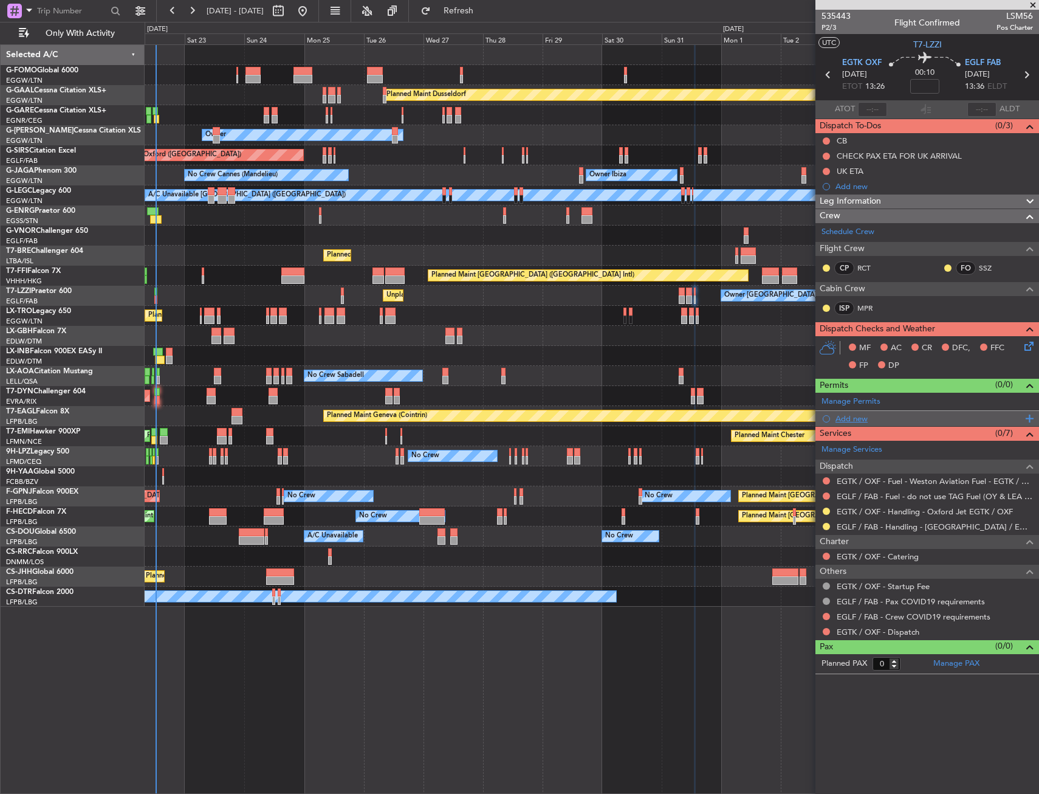
click at [859, 416] on div "Add new" at bounding box center [929, 418] width 187 height 10
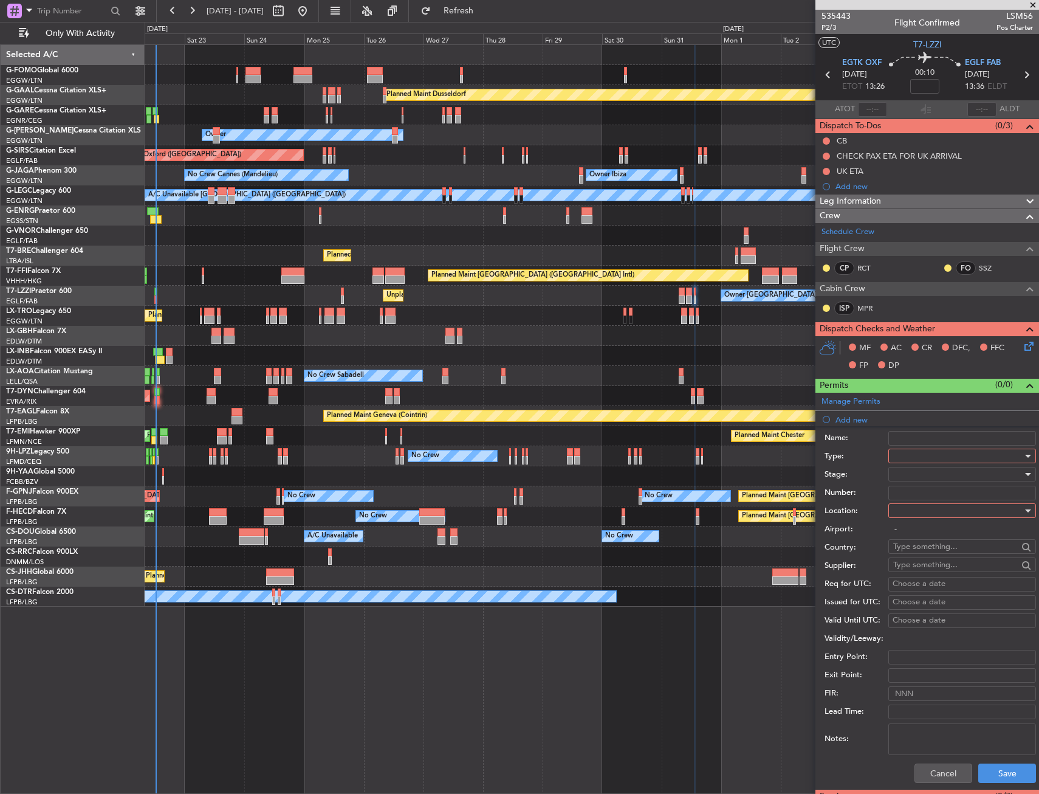
click at [926, 453] on div at bounding box center [957, 456] width 129 height 18
click at [912, 515] on span "PPR" at bounding box center [958, 516] width 128 height 18
click at [912, 514] on div at bounding box center [957, 510] width 129 height 18
drag, startPoint x: 908, startPoint y: 572, endPoint x: 910, endPoint y: 597, distance: 25.6
click at [909, 573] on span "Arrival" at bounding box center [958, 572] width 128 height 18
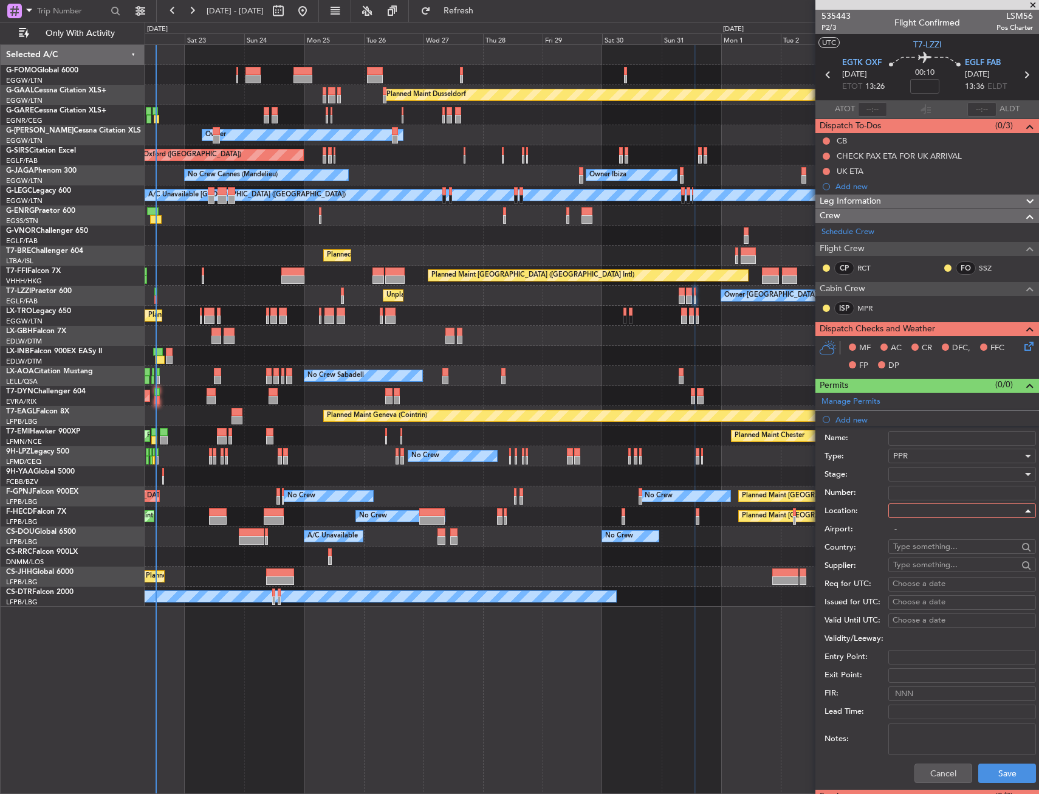
type input "EGLF / FAB"
click at [1006, 771] on button "Save" at bounding box center [1008, 772] width 58 height 19
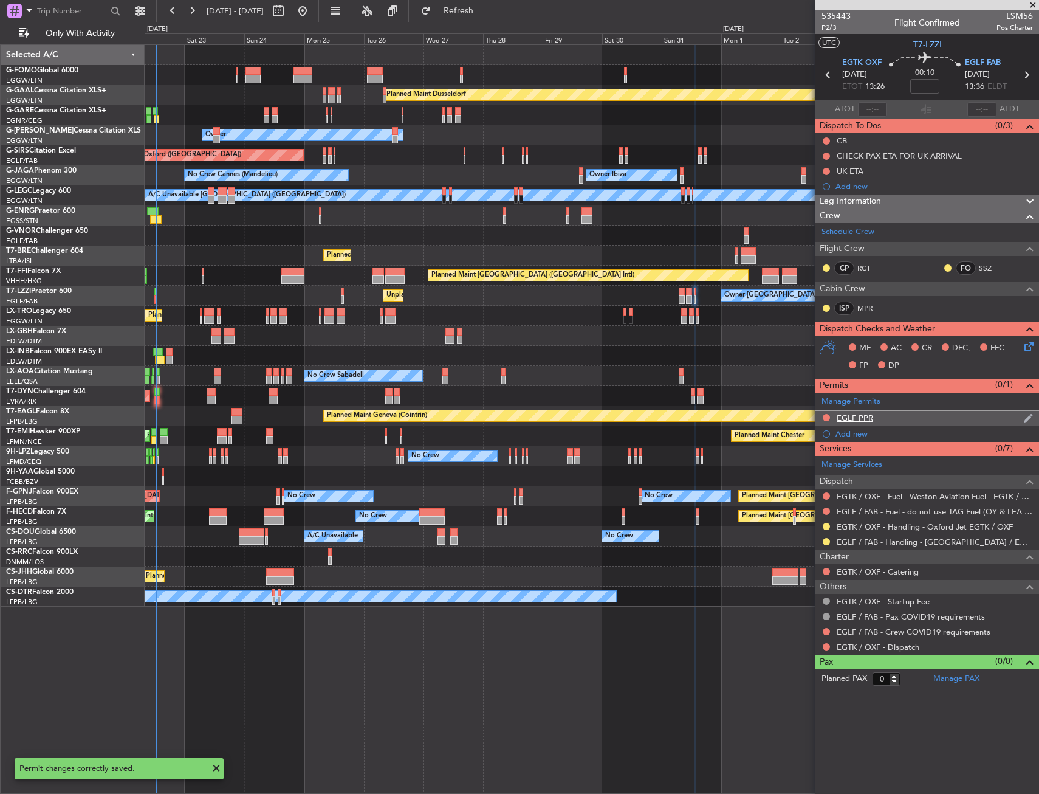
click at [955, 420] on div "EGLF PPR" at bounding box center [928, 418] width 224 height 15
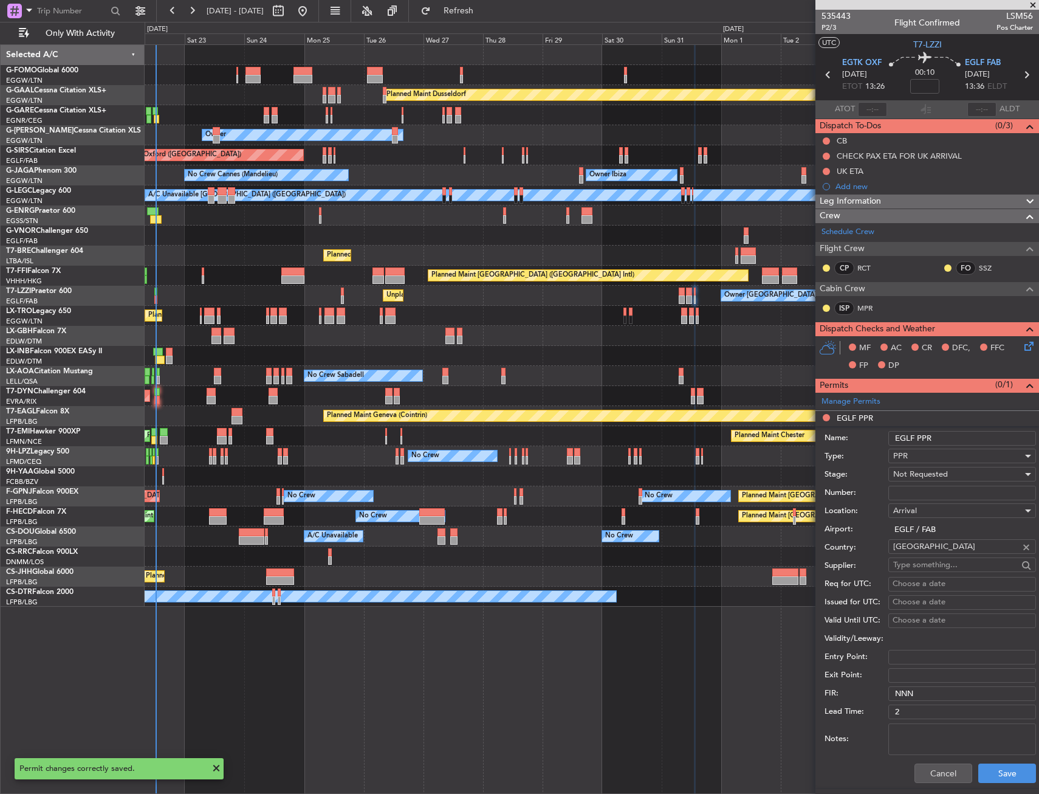
click at [974, 437] on input "EGLF PPR" at bounding box center [963, 438] width 148 height 15
type input "EGLF PPR 1335Z"
click at [967, 466] on div "Not Requested" at bounding box center [957, 474] width 129 height 18
click at [943, 557] on span "Requested" at bounding box center [958, 554] width 128 height 18
click at [980, 776] on button "Save" at bounding box center [1008, 772] width 58 height 19
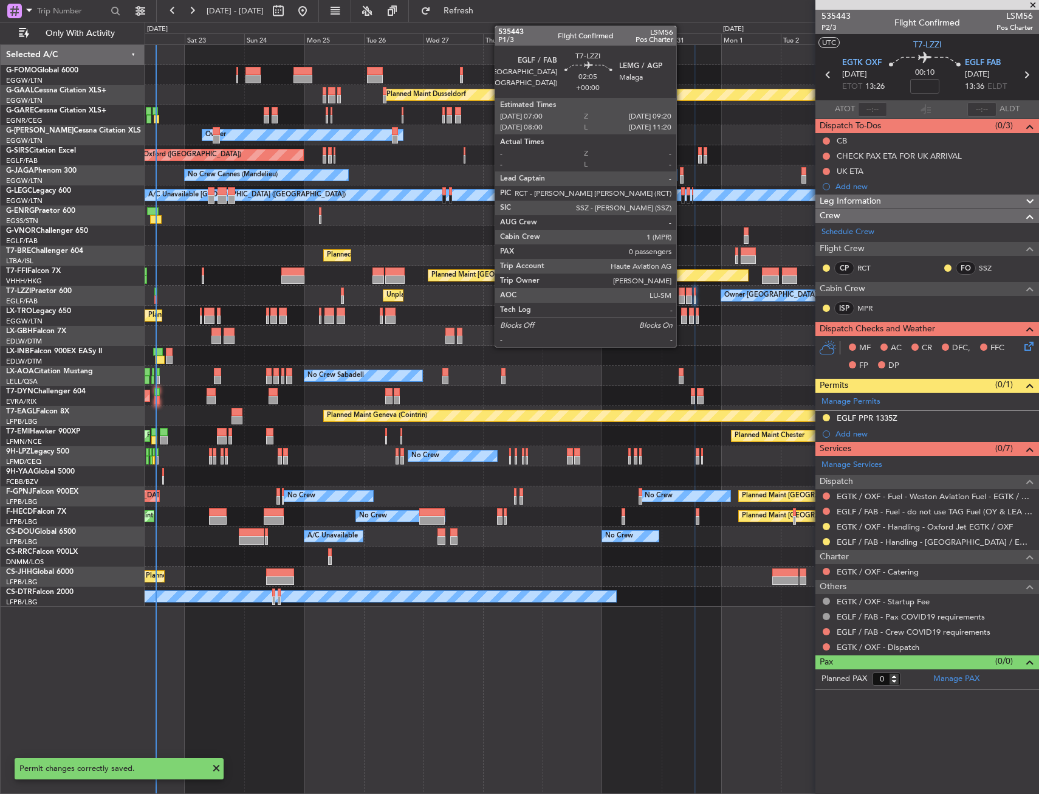
click at [682, 296] on div at bounding box center [682, 299] width 6 height 9
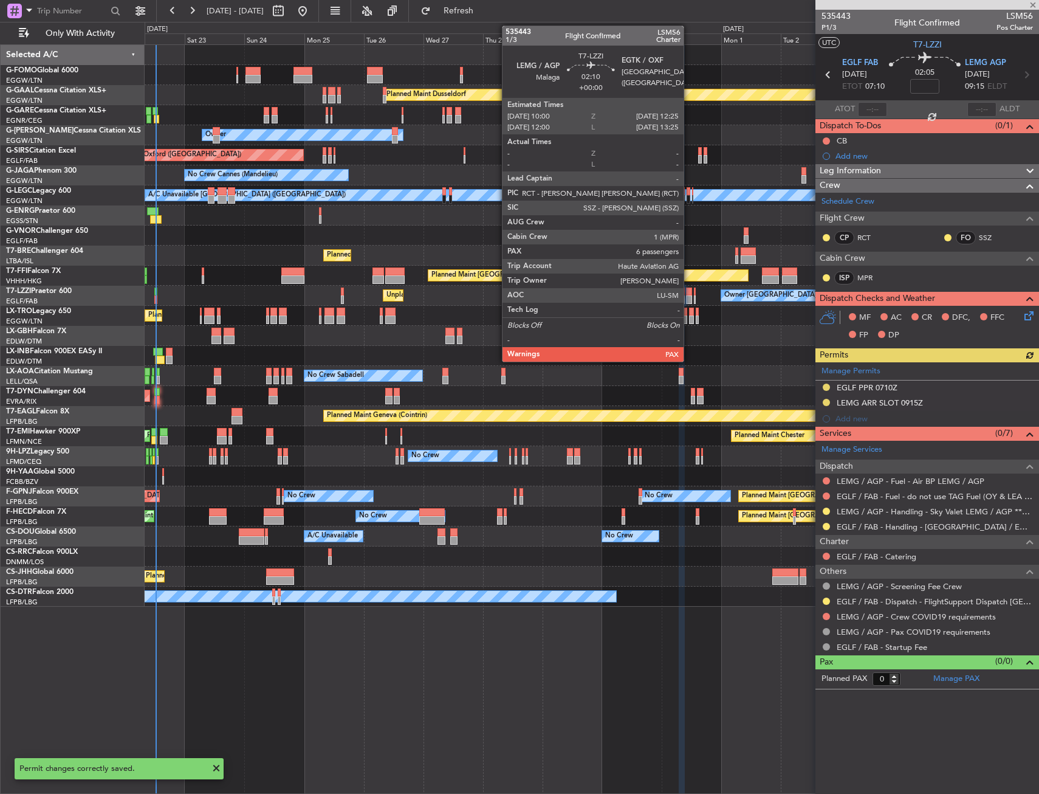
click at [689, 294] on div at bounding box center [689, 291] width 6 height 9
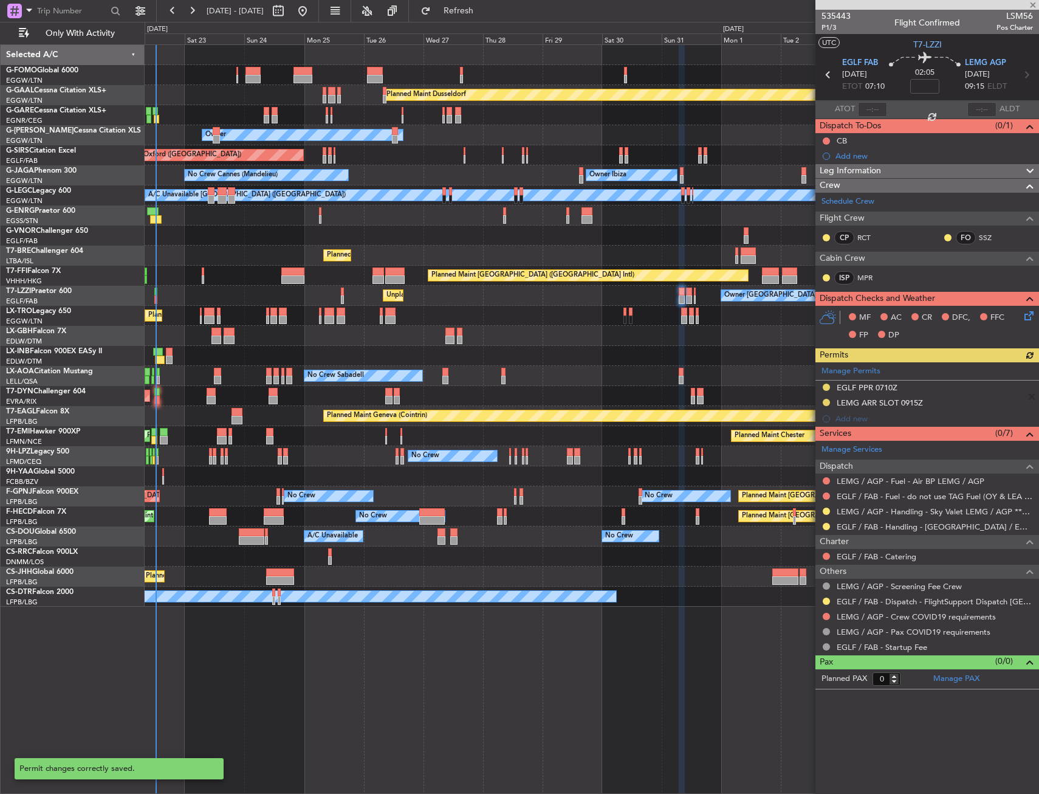
type input "6"
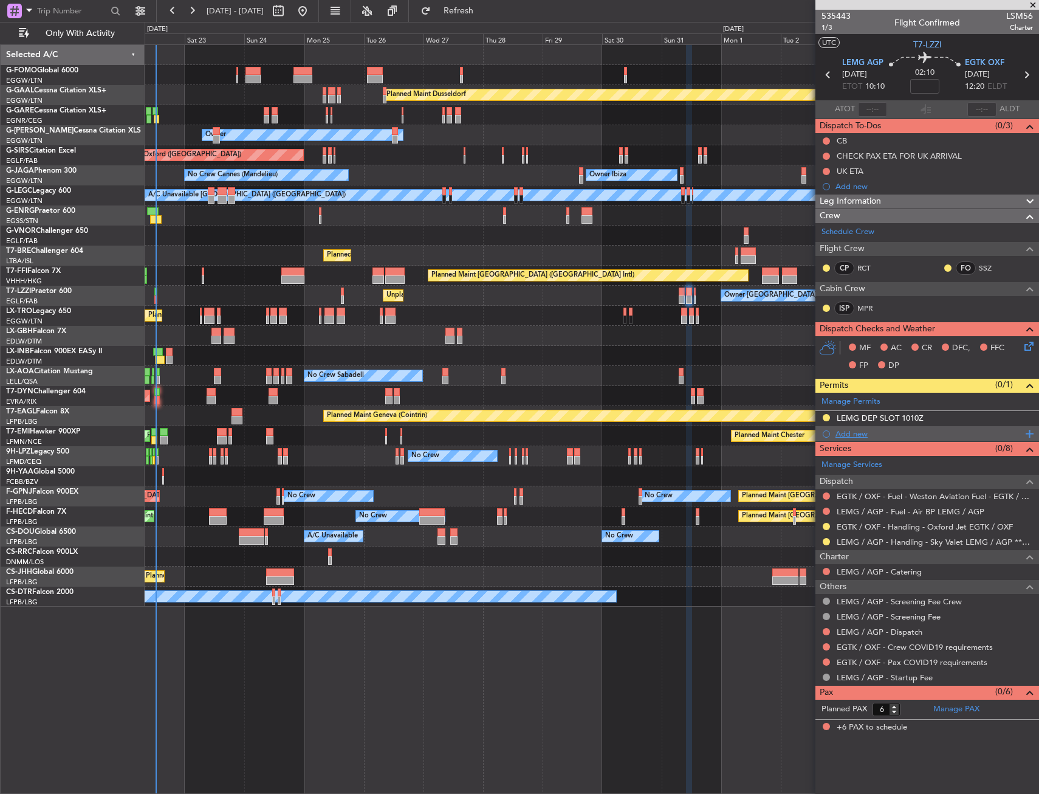
click at [854, 431] on div "Add new" at bounding box center [929, 434] width 187 height 10
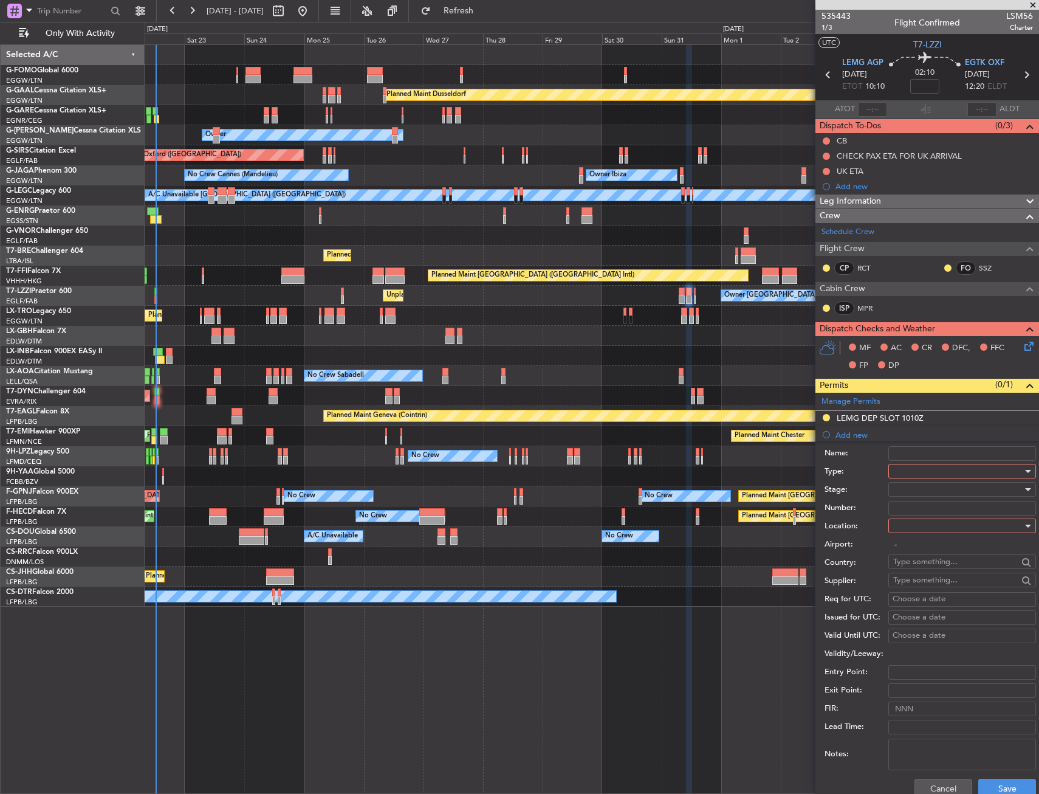
click at [903, 463] on div at bounding box center [957, 471] width 129 height 18
click at [922, 523] on span "Departure" at bounding box center [958, 520] width 128 height 18
click at [913, 523] on div at bounding box center [957, 526] width 129 height 18
click at [918, 547] on span "Departure" at bounding box center [958, 551] width 128 height 18
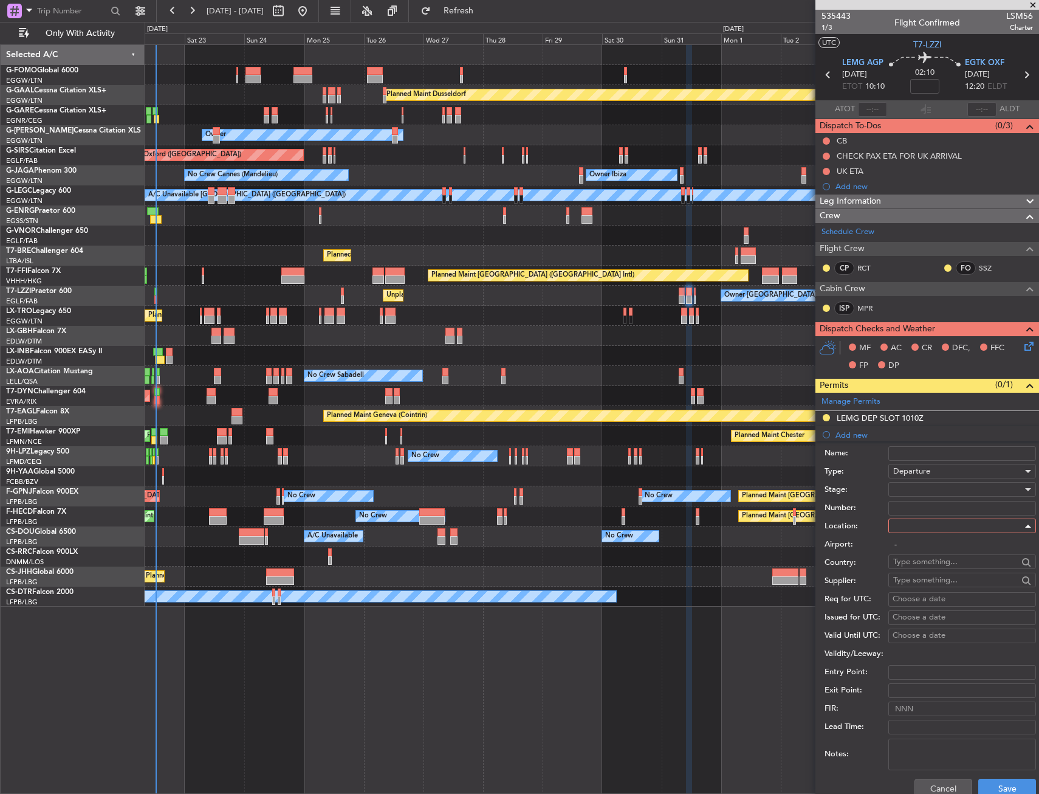
type input "LEMG / AGP"
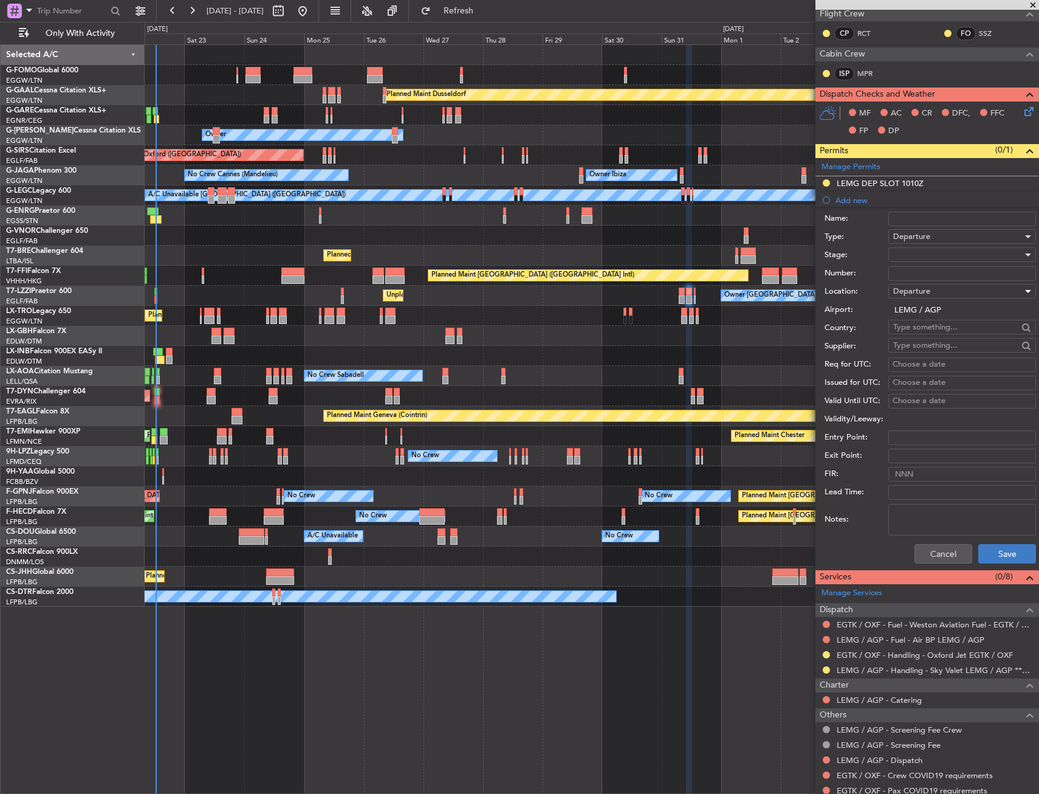
scroll to position [243, 0]
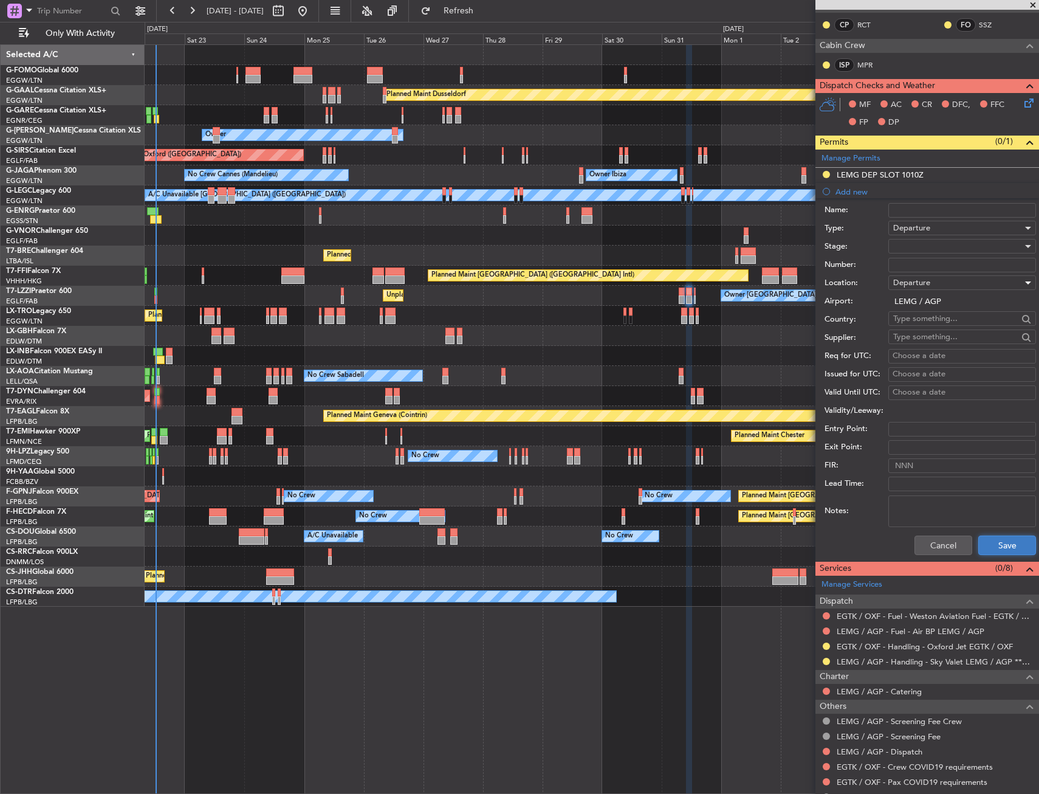
click at [999, 546] on button "Save" at bounding box center [1008, 544] width 58 height 19
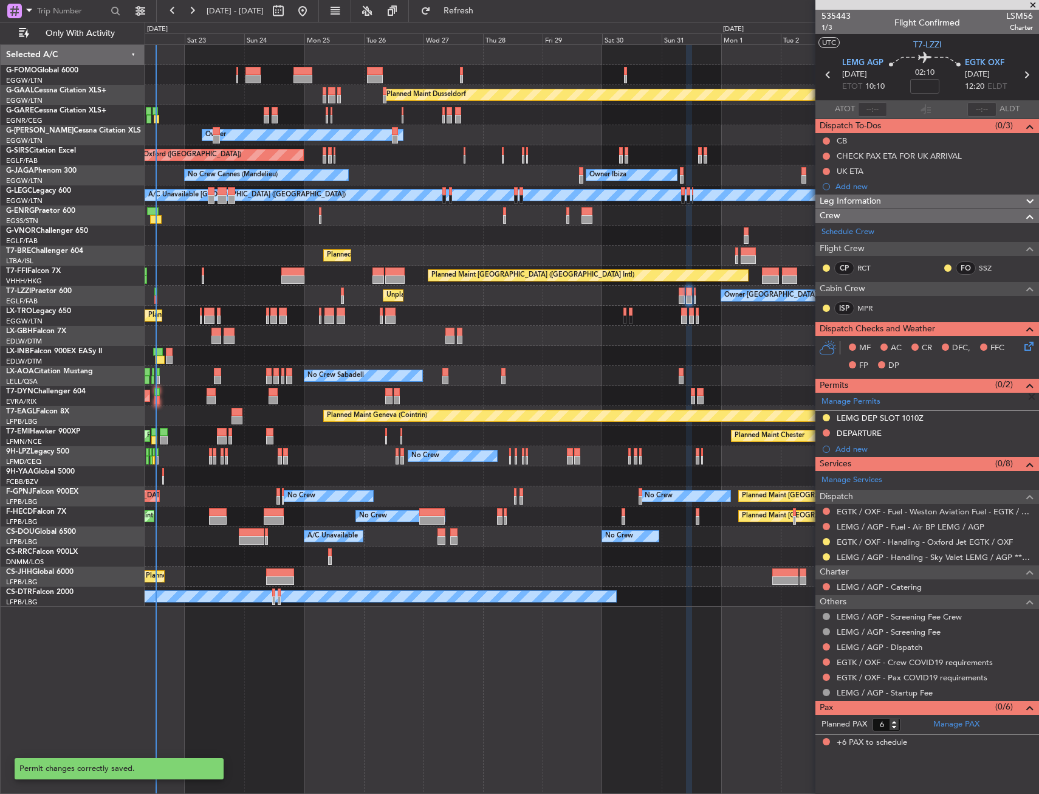
scroll to position [0, 0]
click at [851, 398] on link "Manage Permits" at bounding box center [851, 402] width 59 height 12
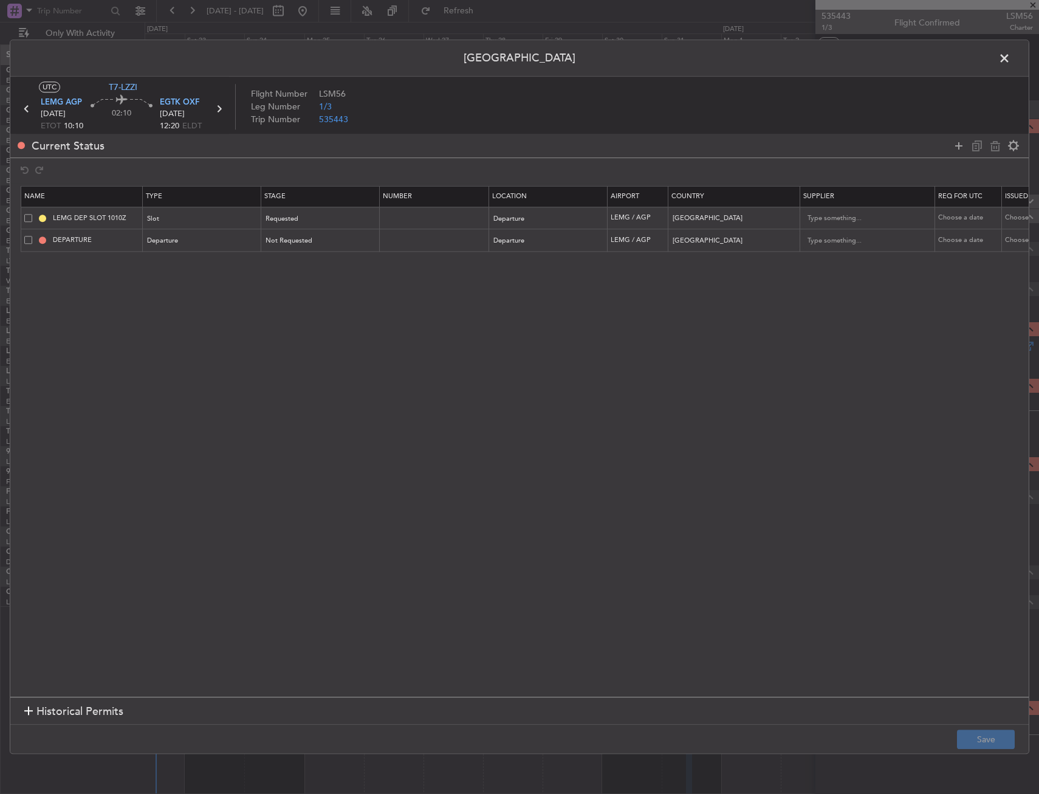
click at [29, 243] on span at bounding box center [28, 240] width 8 height 8
click at [33, 236] on input "checkbox" at bounding box center [33, 236] width 0 height 0
click at [990, 148] on icon at bounding box center [995, 146] width 15 height 15
click at [996, 742] on button "Save" at bounding box center [986, 739] width 58 height 19
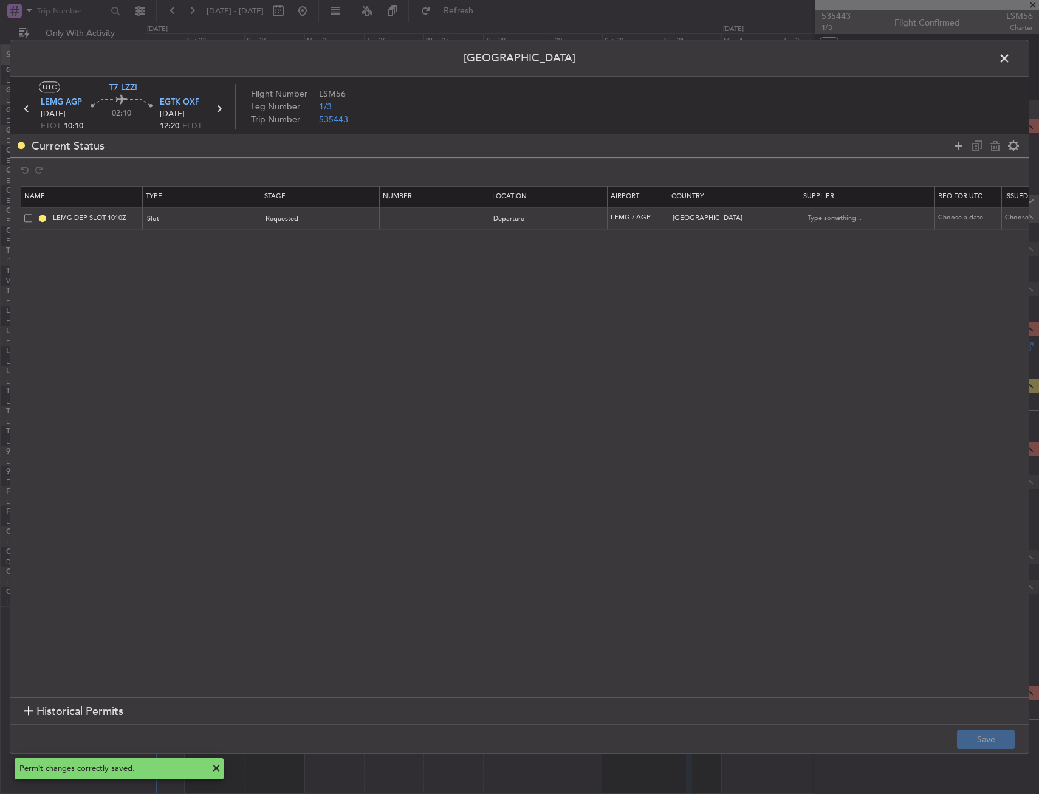
click at [1011, 57] on span at bounding box center [1011, 61] width 0 height 24
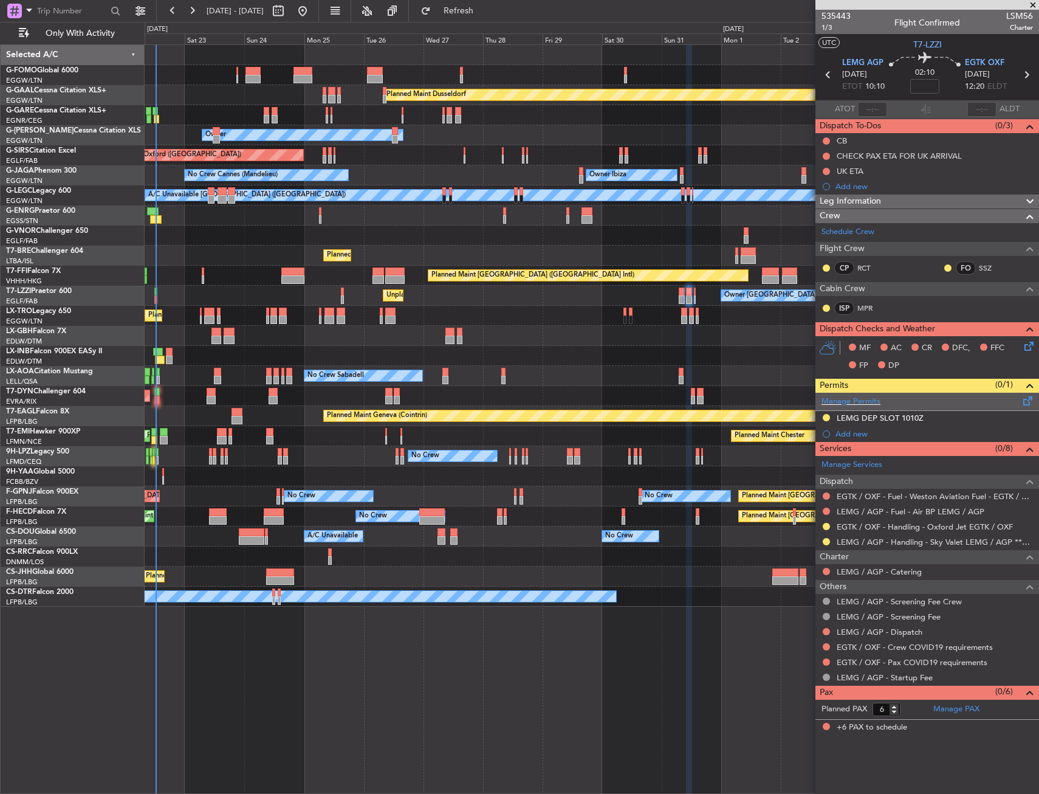
click at [846, 407] on div "Manage Permits" at bounding box center [928, 402] width 224 height 18
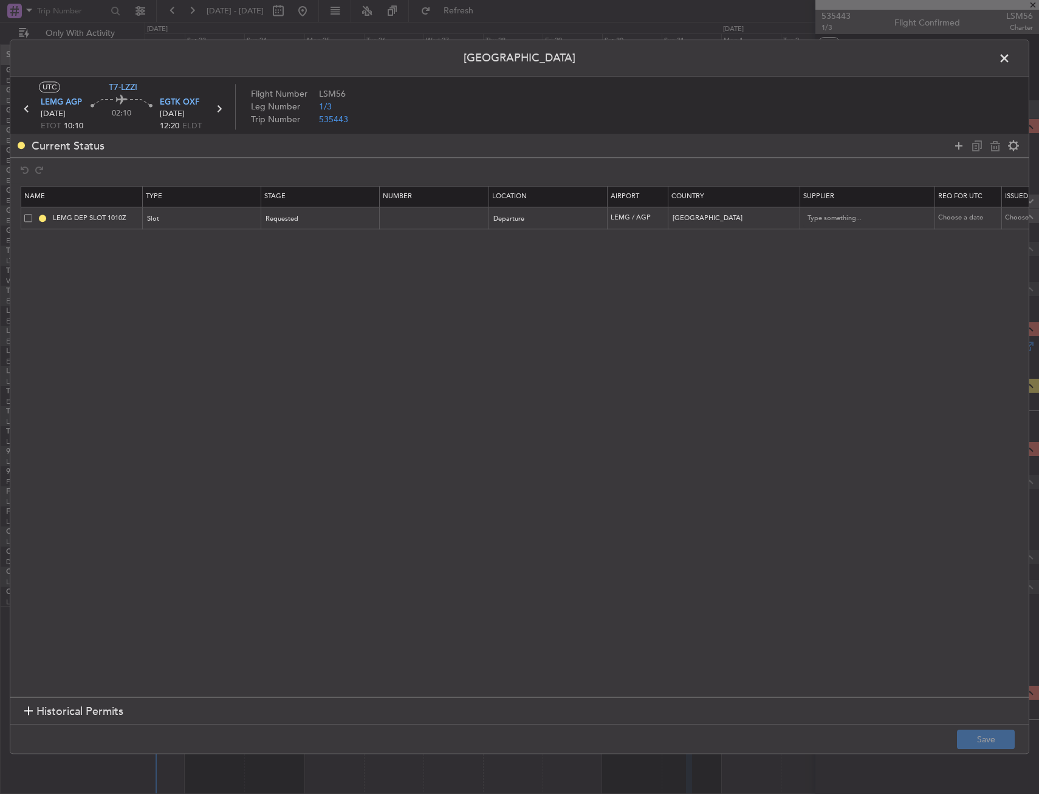
click at [1011, 50] on span at bounding box center [1011, 61] width 0 height 24
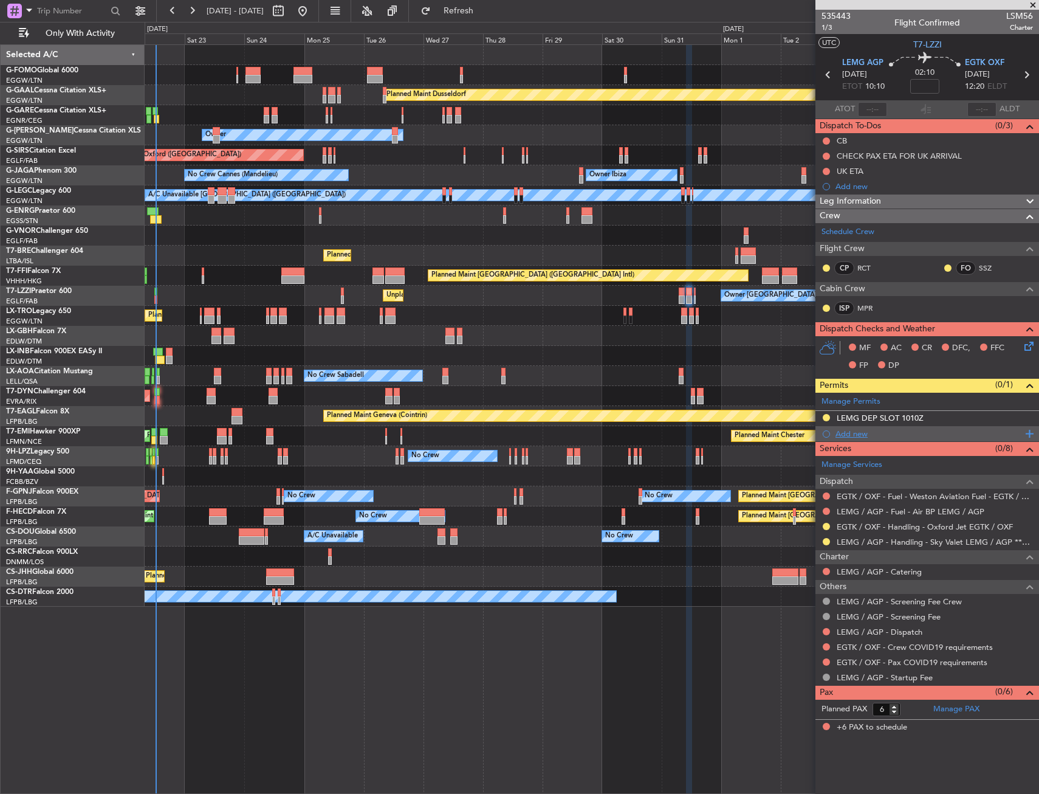
click at [858, 437] on div "Add new" at bounding box center [929, 434] width 187 height 10
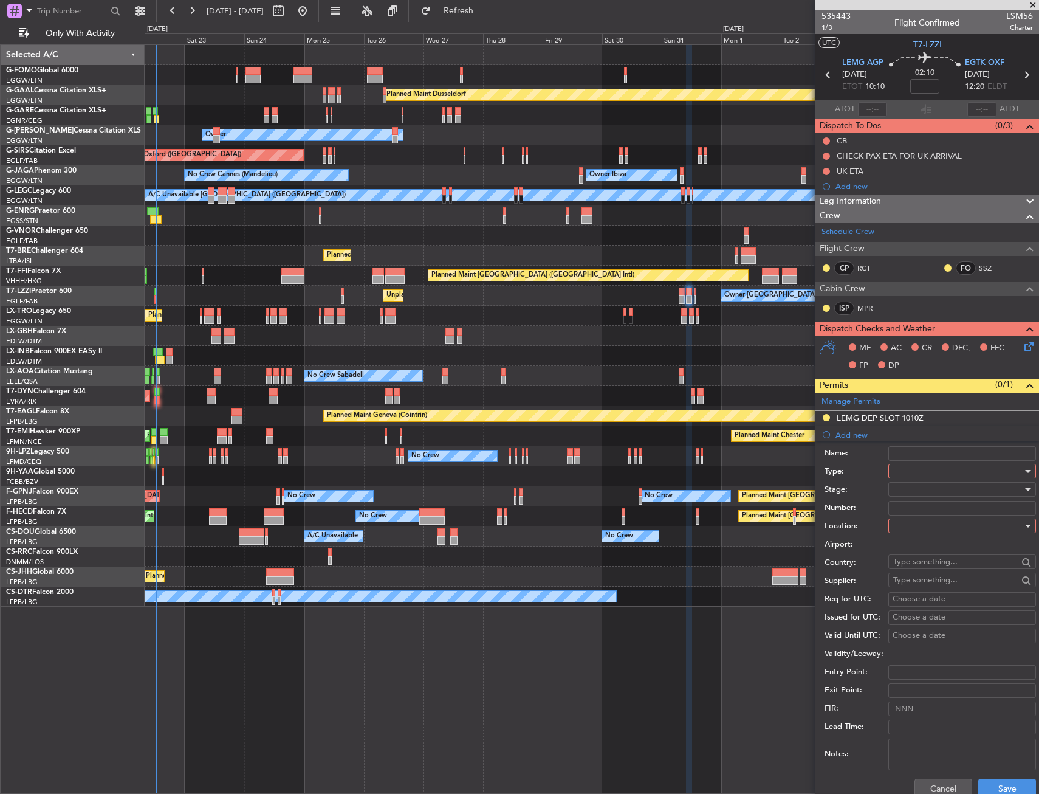
click at [906, 469] on div at bounding box center [957, 471] width 129 height 18
click at [928, 517] on span "Departure" at bounding box center [958, 520] width 128 height 18
click at [929, 521] on div at bounding box center [957, 526] width 129 height 18
click at [927, 553] on span "Departure" at bounding box center [958, 551] width 128 height 18
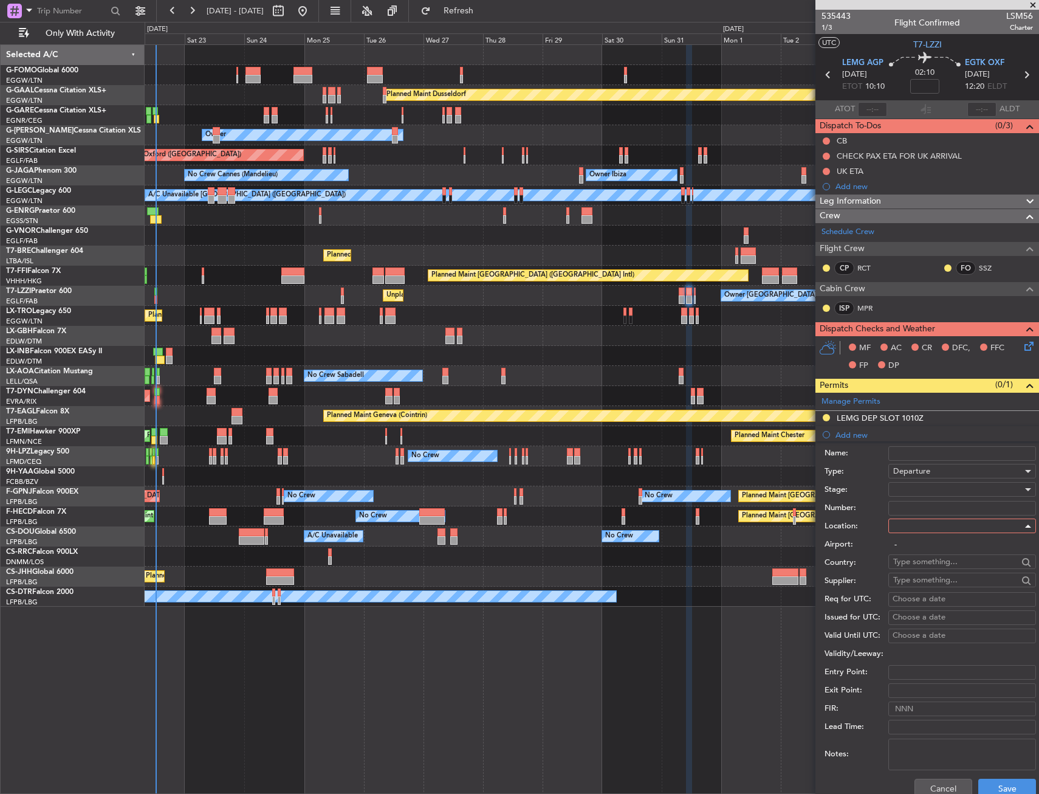
type input "LEMG / AGP"
click at [990, 782] on button "Save" at bounding box center [1008, 788] width 58 height 19
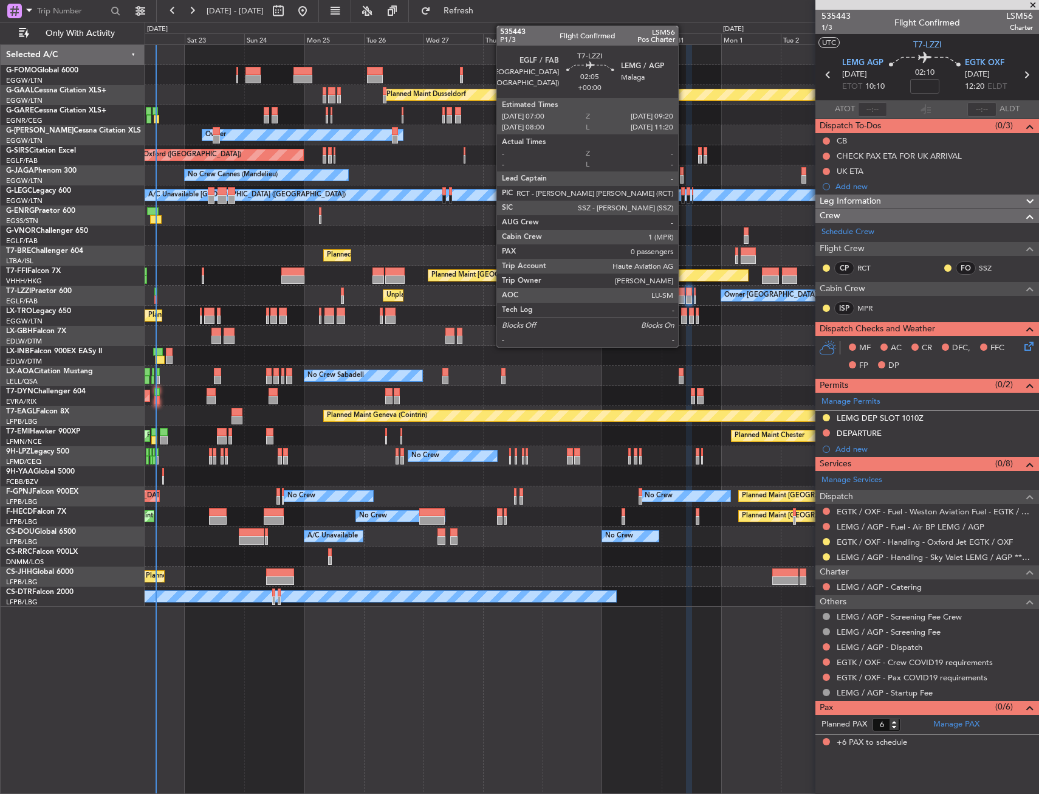
click at [684, 296] on div at bounding box center [682, 299] width 6 height 9
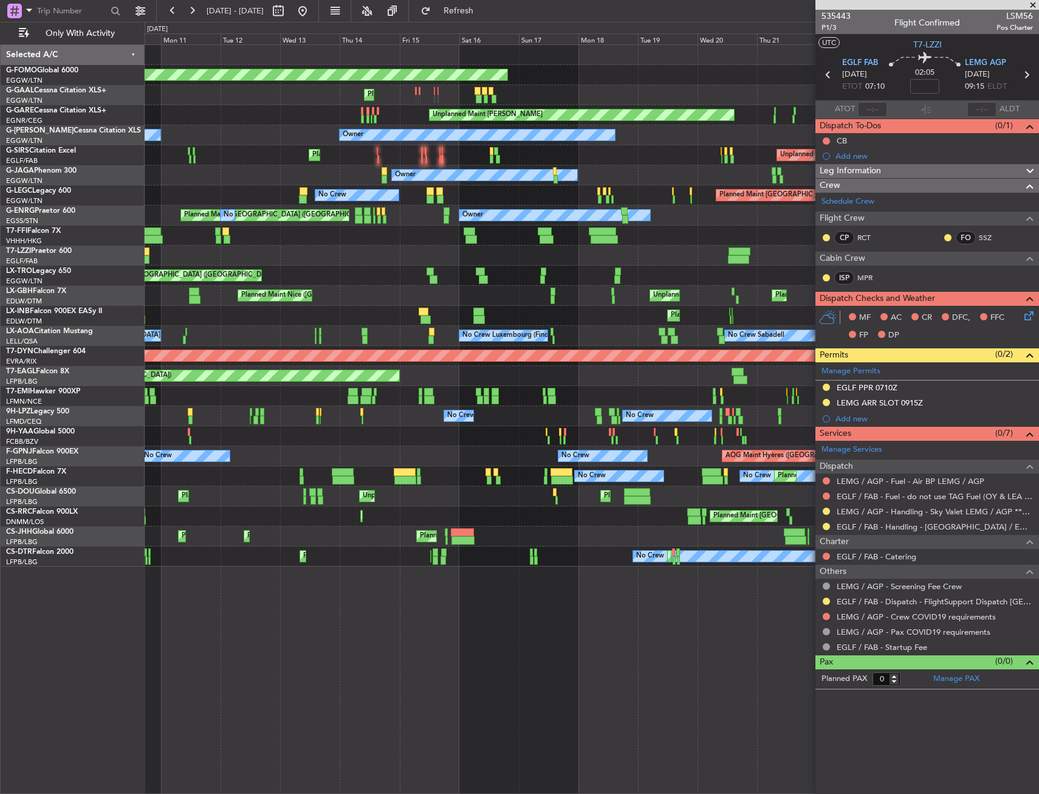
click at [618, 250] on div "Unplanned Maint [GEOGRAPHIC_DATA] ([GEOGRAPHIC_DATA])" at bounding box center [592, 256] width 894 height 20
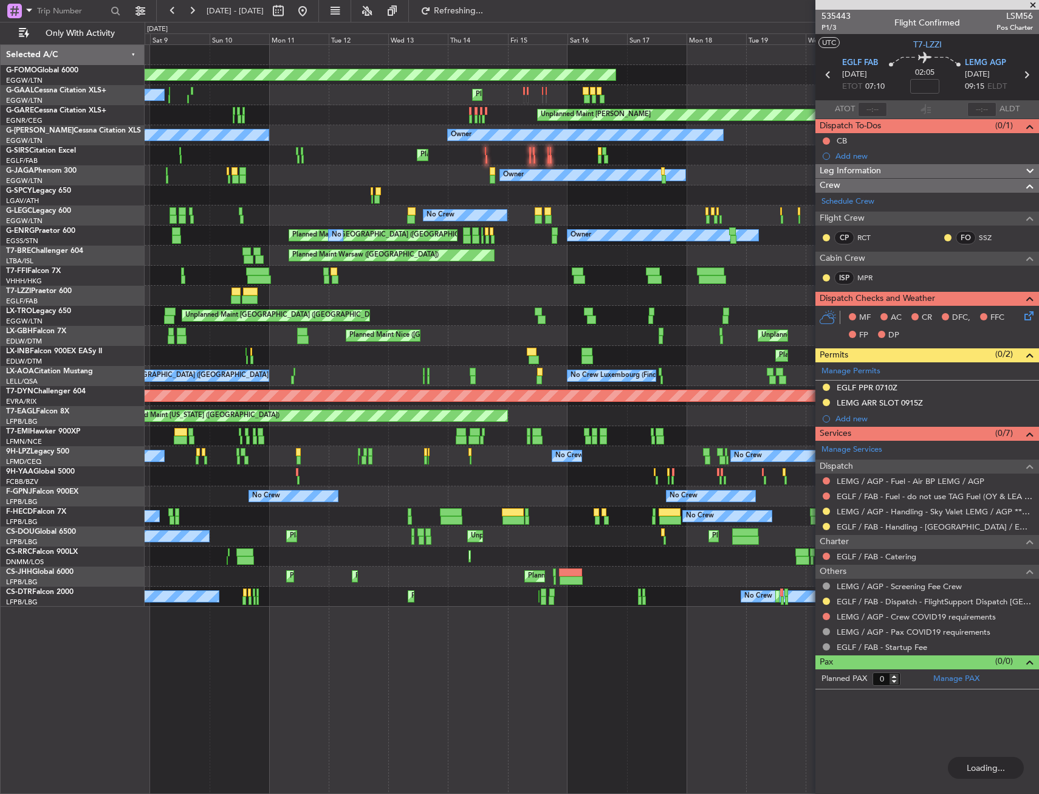
click at [282, 264] on div "Planned Maint Windsor Locks (Bradley Intl) Planned Maint No Crew Planned Maint …" at bounding box center [592, 326] width 894 height 562
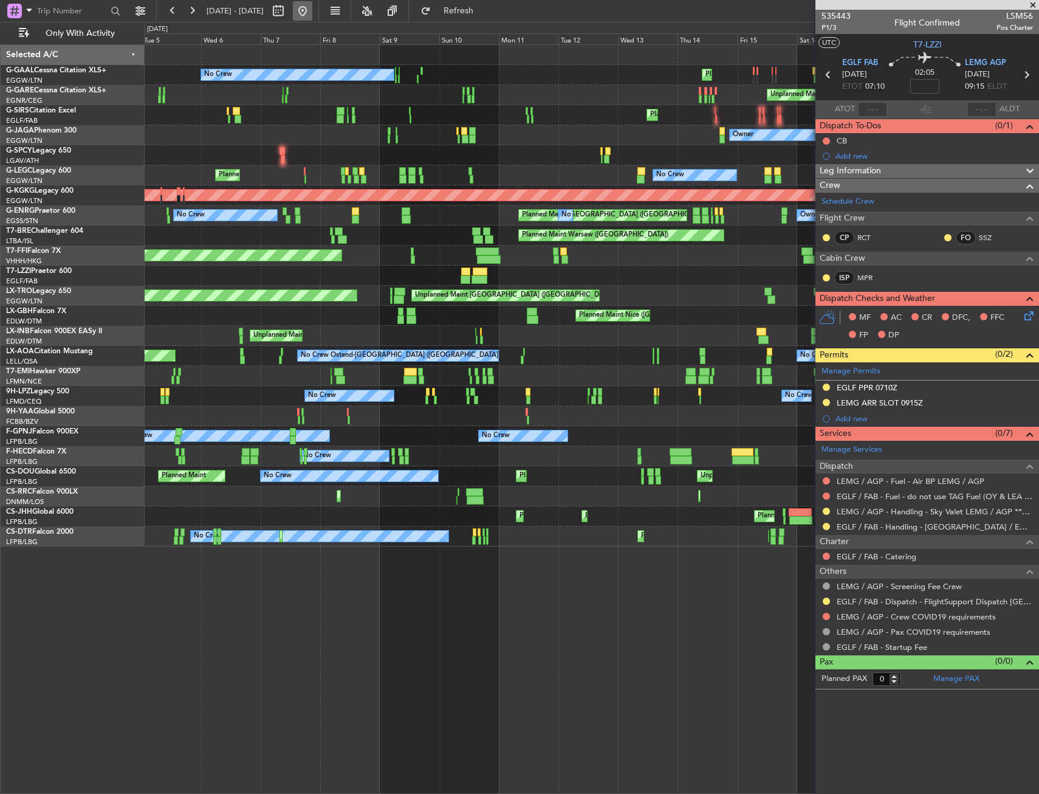
click at [312, 16] on button at bounding box center [302, 10] width 19 height 19
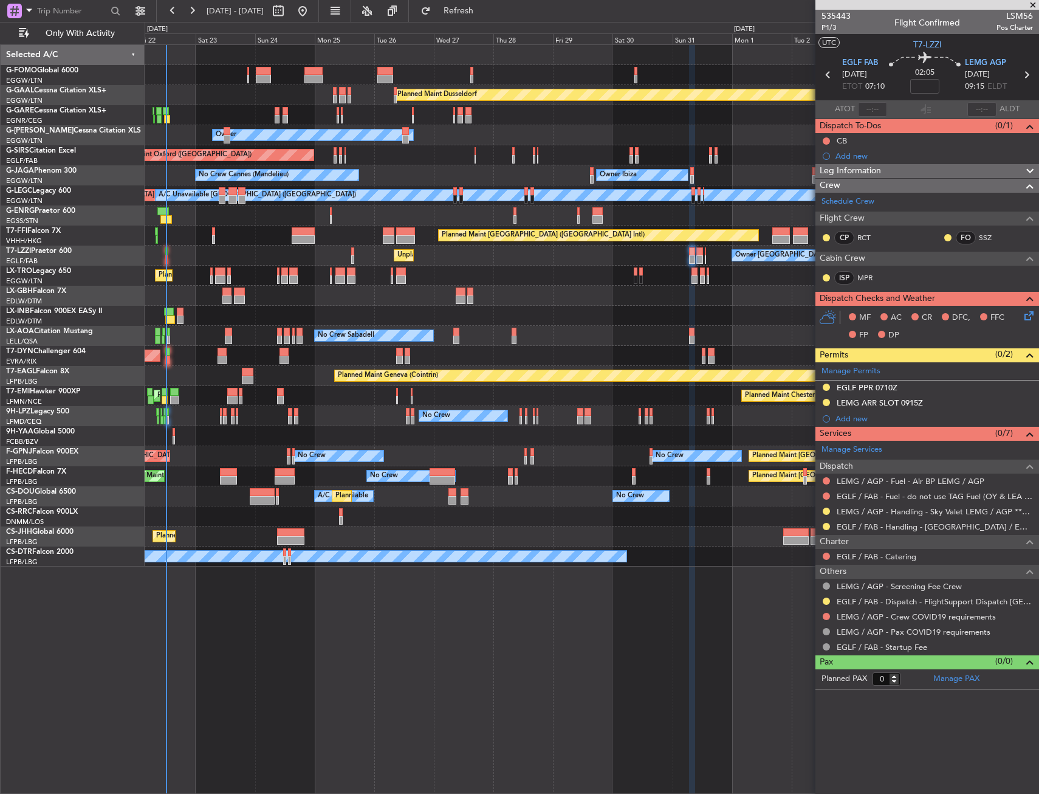
click at [271, 369] on div "Planned Maint Dusseldorf Unplanned Maint Chester Owner Owner Unplanned Maint Ox…" at bounding box center [592, 305] width 894 height 521
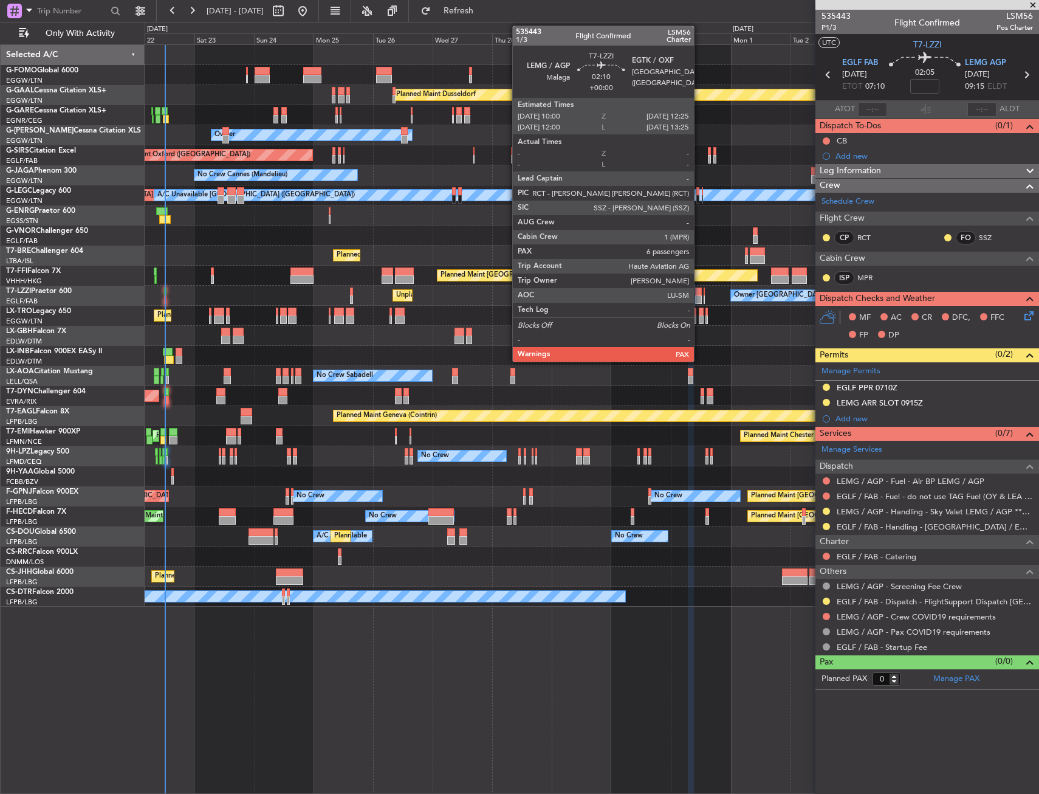
click at [700, 291] on div at bounding box center [698, 291] width 6 height 9
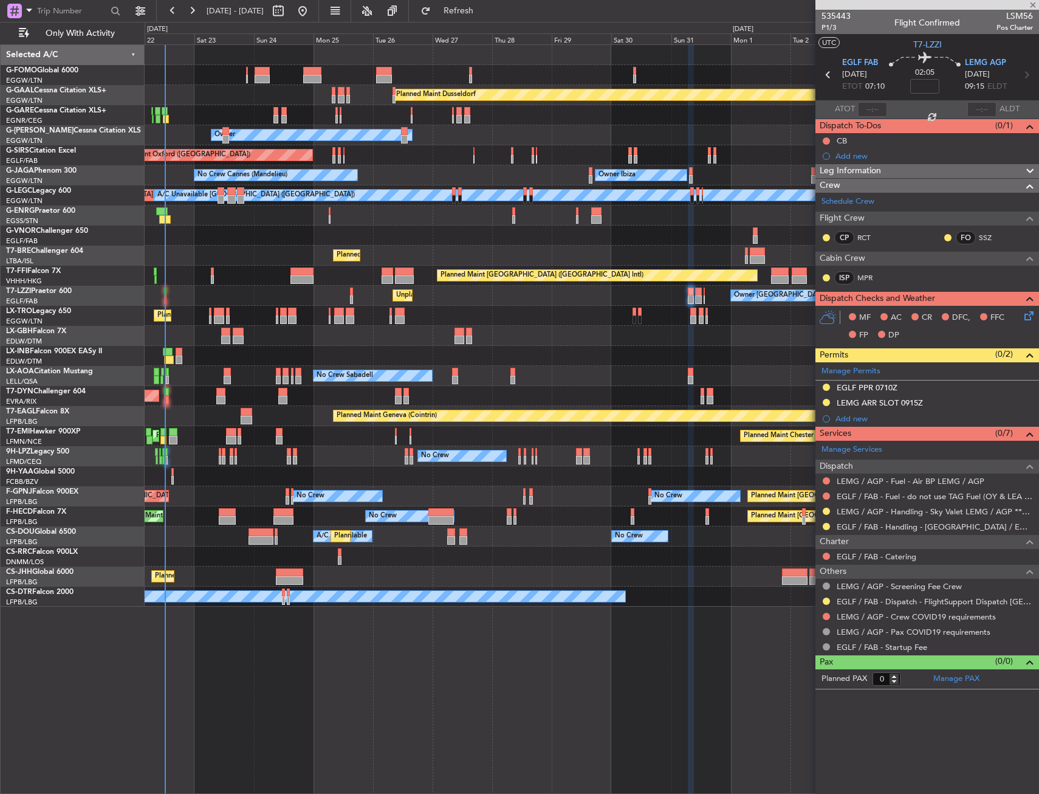
type input "6"
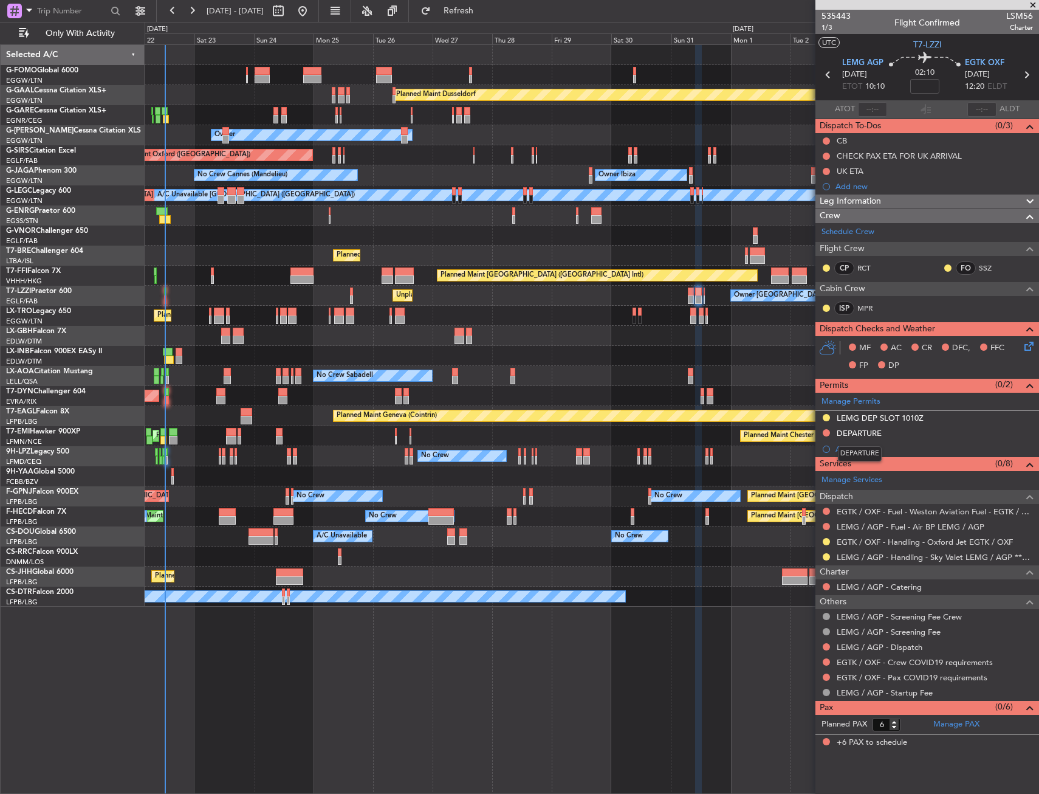
click at [848, 451] on div "DEPARTURE" at bounding box center [860, 453] width 44 height 15
click at [839, 450] on div "Add new" at bounding box center [929, 449] width 187 height 10
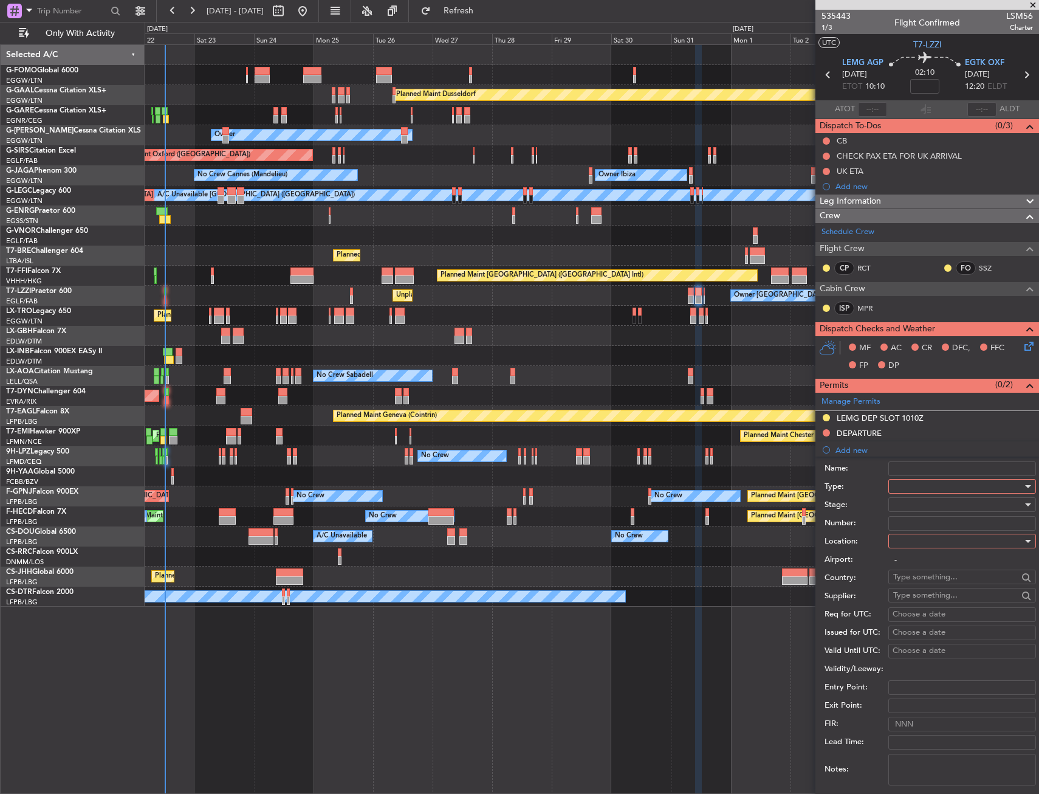
click at [920, 484] on div at bounding box center [957, 486] width 129 height 18
click at [904, 614] on span "Landing" at bounding box center [958, 620] width 128 height 18
click at [917, 548] on div at bounding box center [957, 541] width 129 height 18
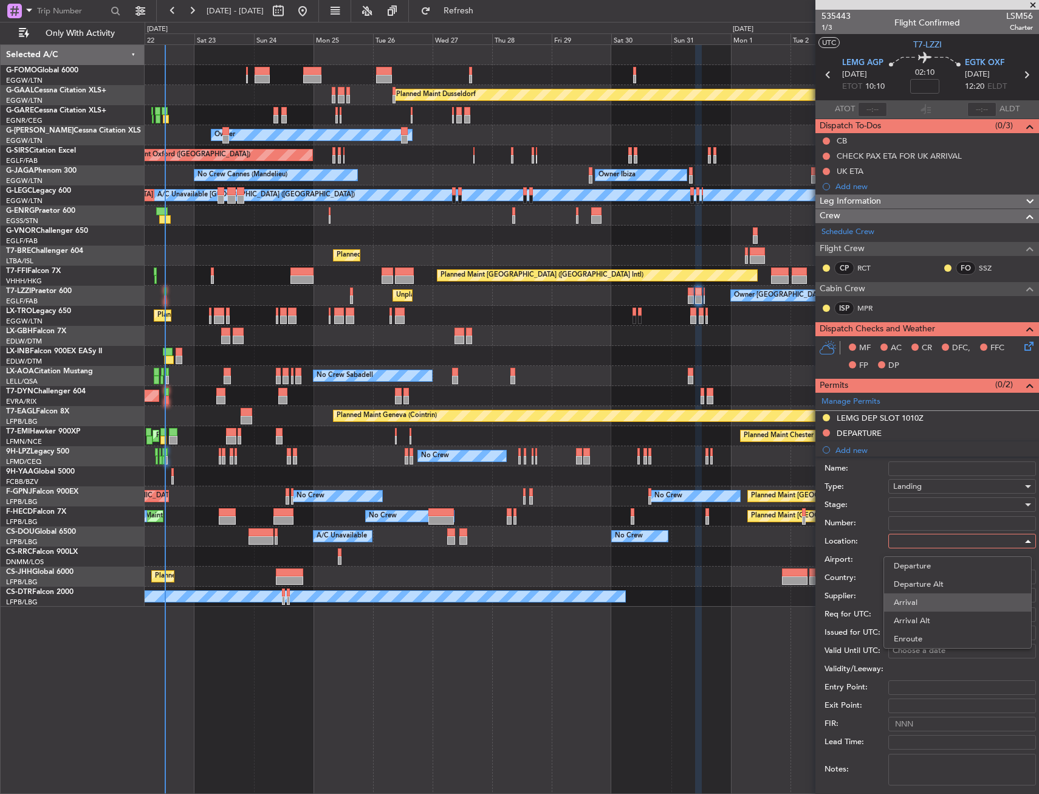
click at [915, 600] on span "Arrival" at bounding box center [958, 602] width 128 height 18
type input "EGTK / OXF"
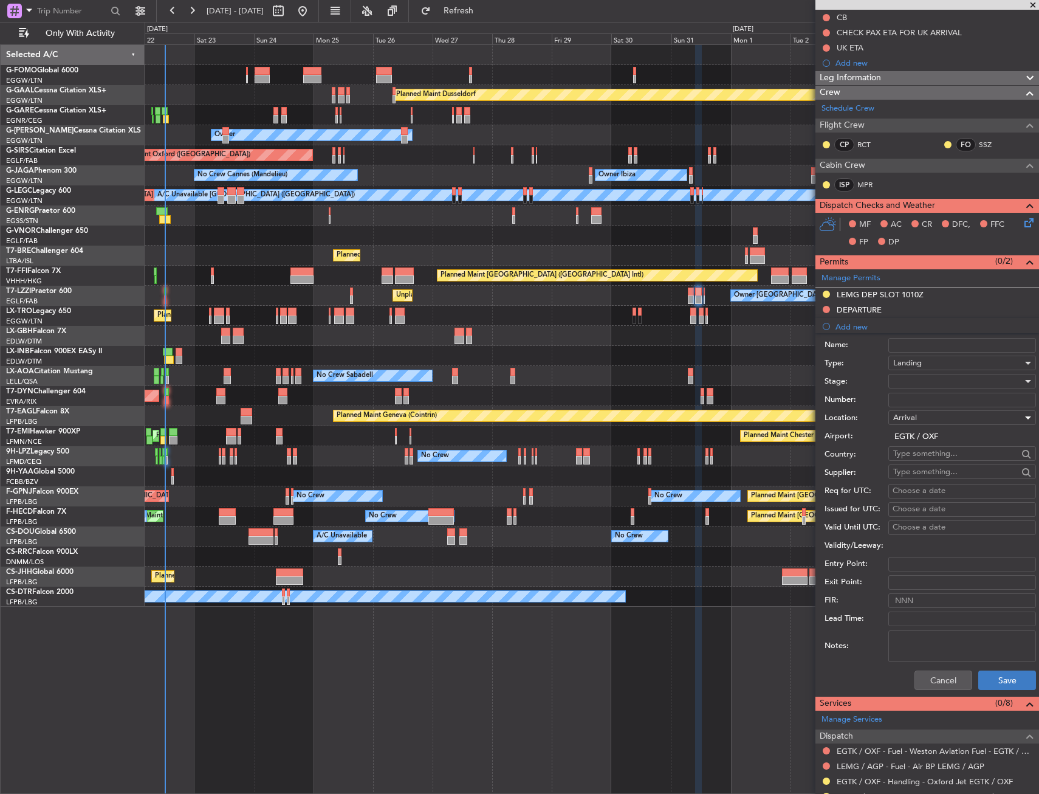
scroll to position [243, 0]
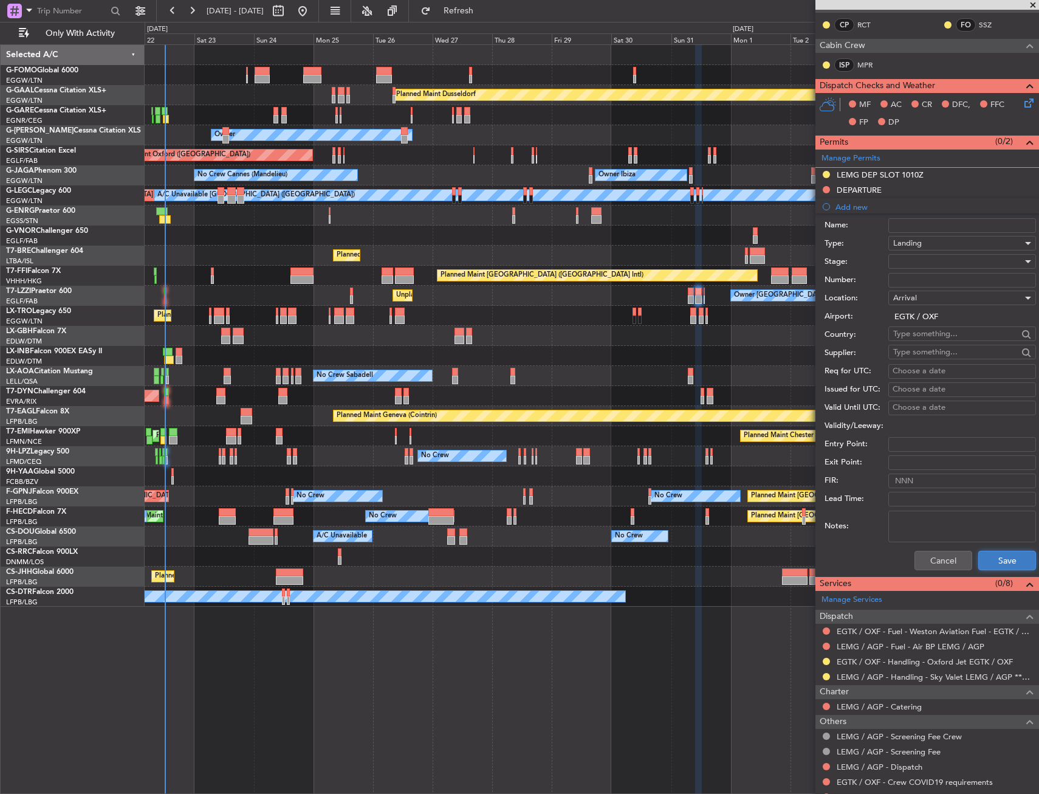
click at [1001, 551] on button "Save" at bounding box center [1008, 560] width 58 height 19
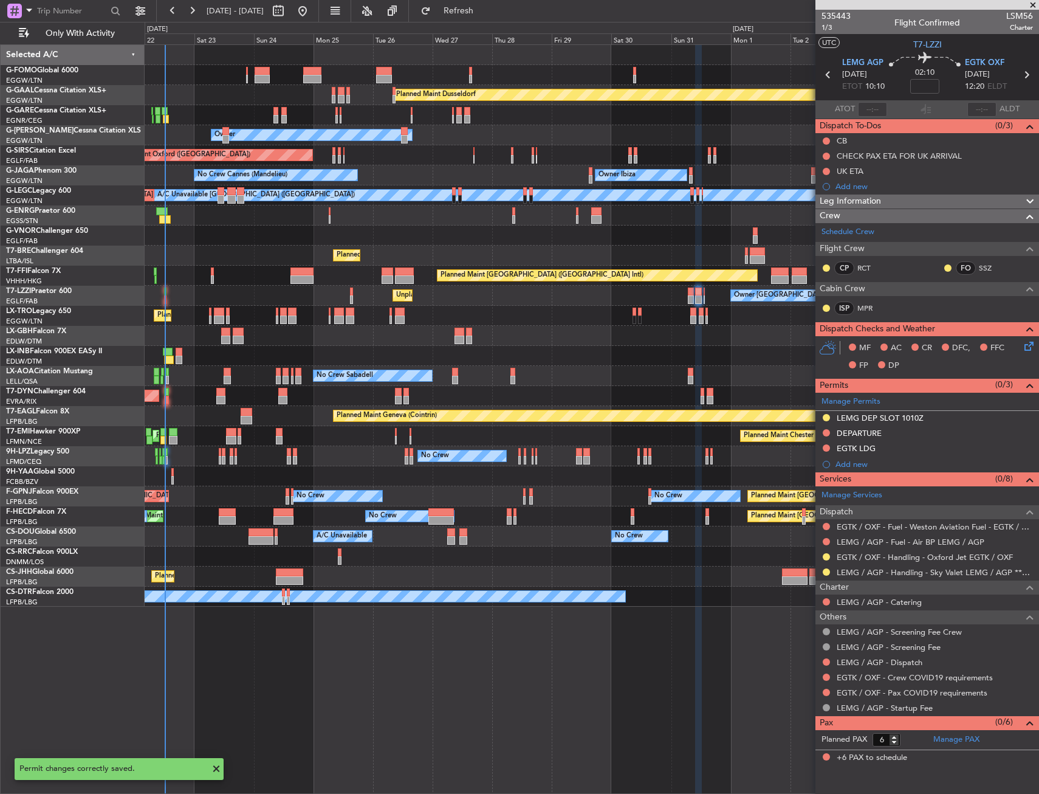
scroll to position [0, 0]
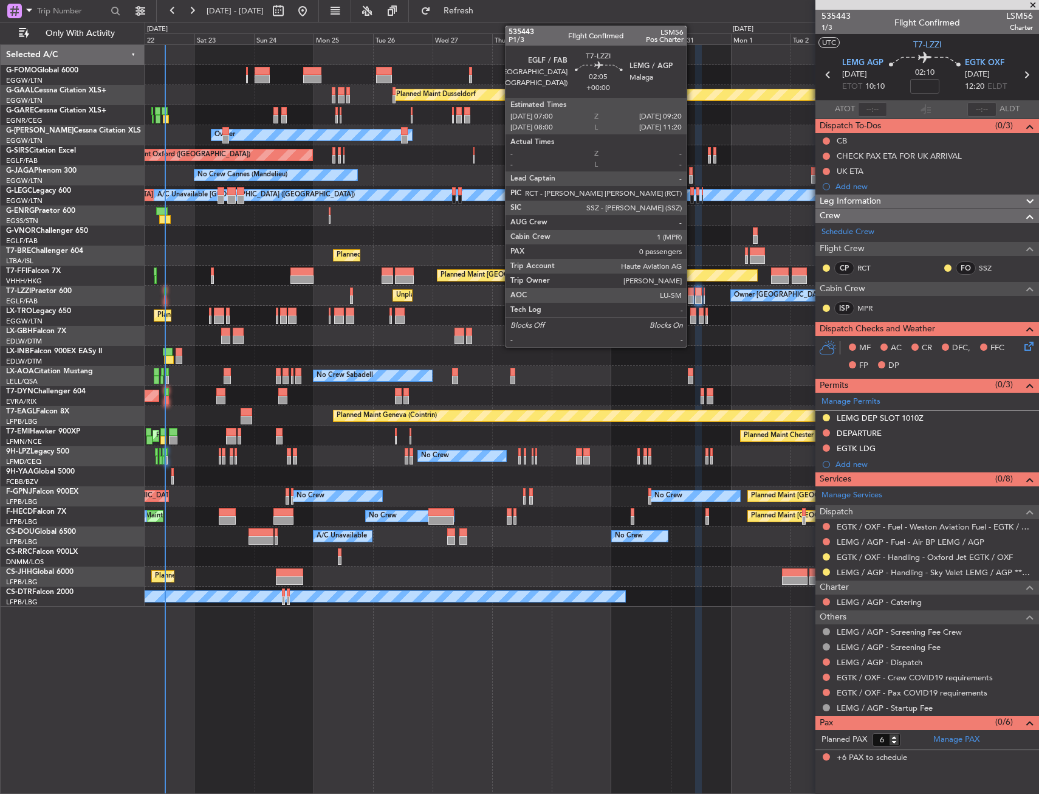
click at [692, 295] on div at bounding box center [691, 299] width 6 height 9
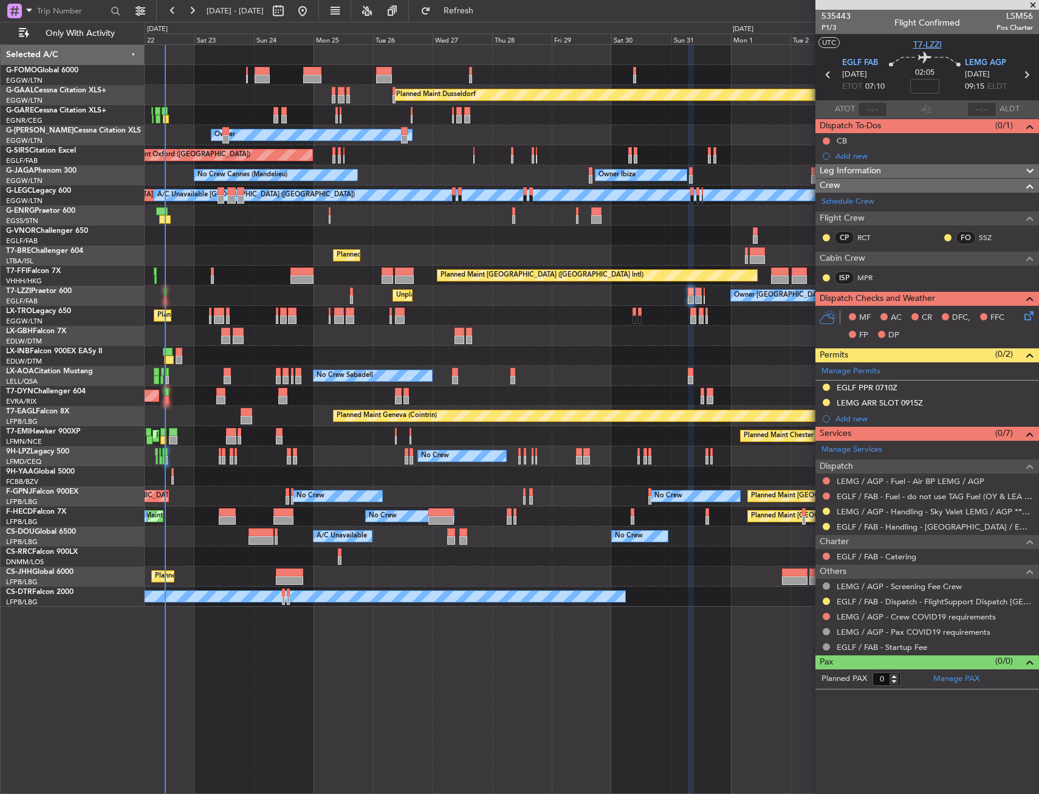
click at [923, 46] on span "T7-LZZI" at bounding box center [928, 44] width 29 height 13
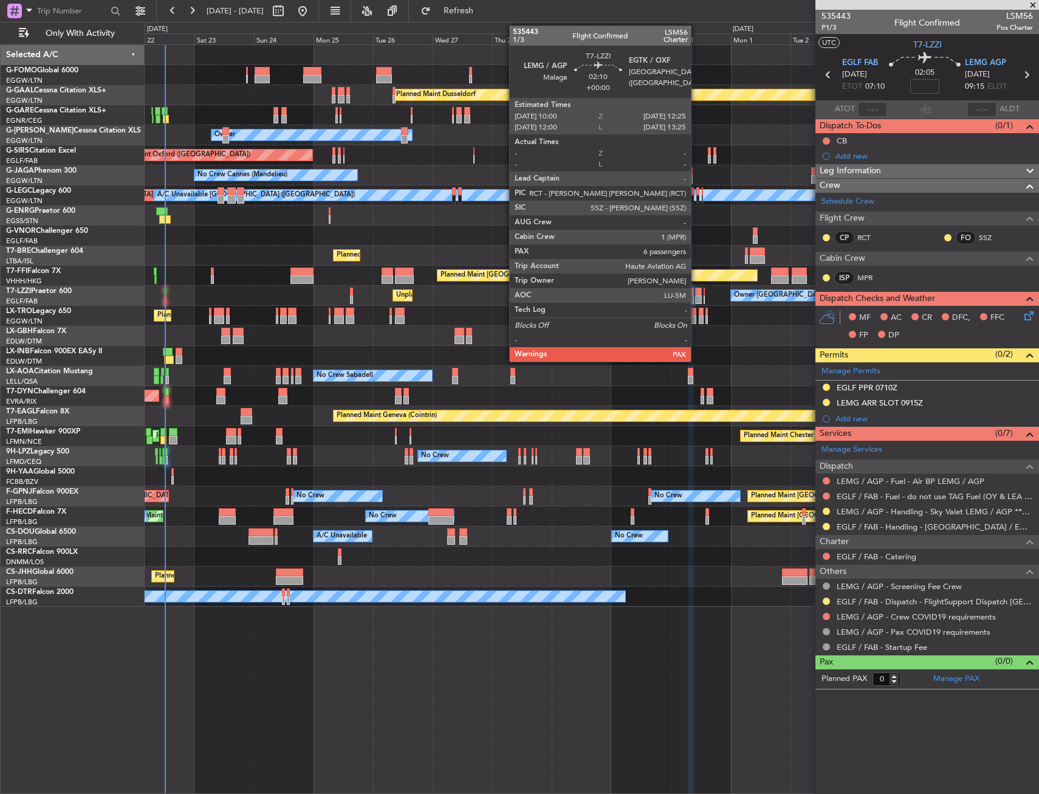
click at [697, 300] on div at bounding box center [698, 299] width 6 height 9
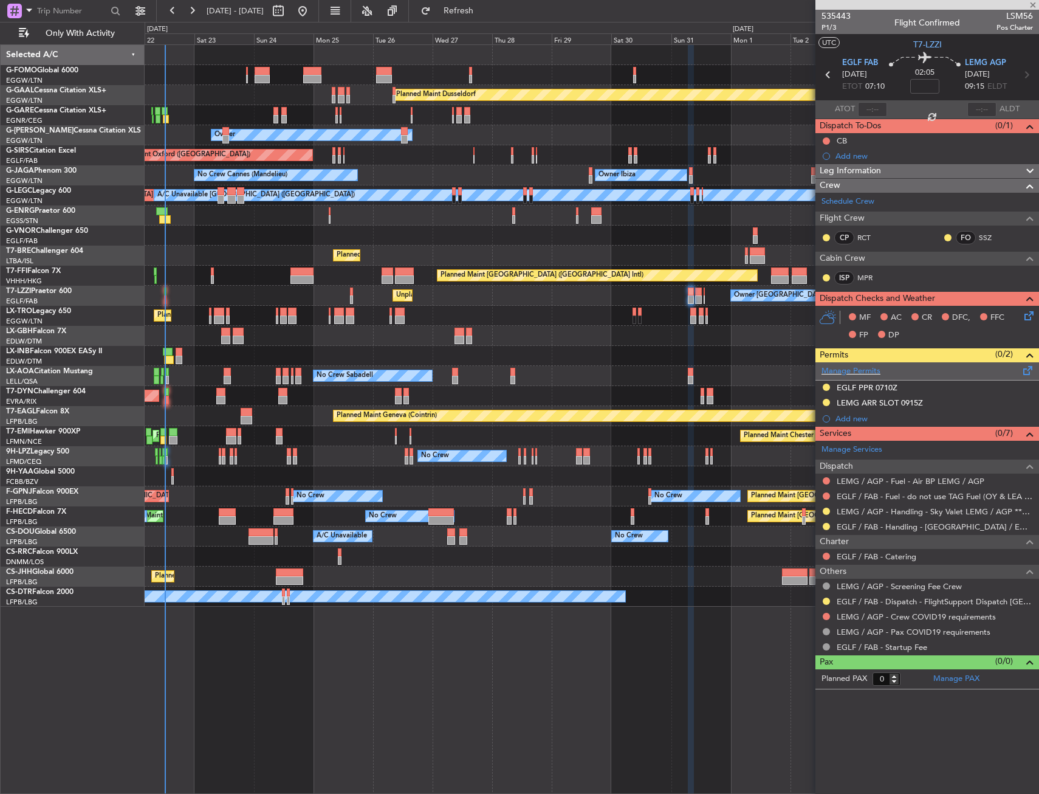
type input "6"
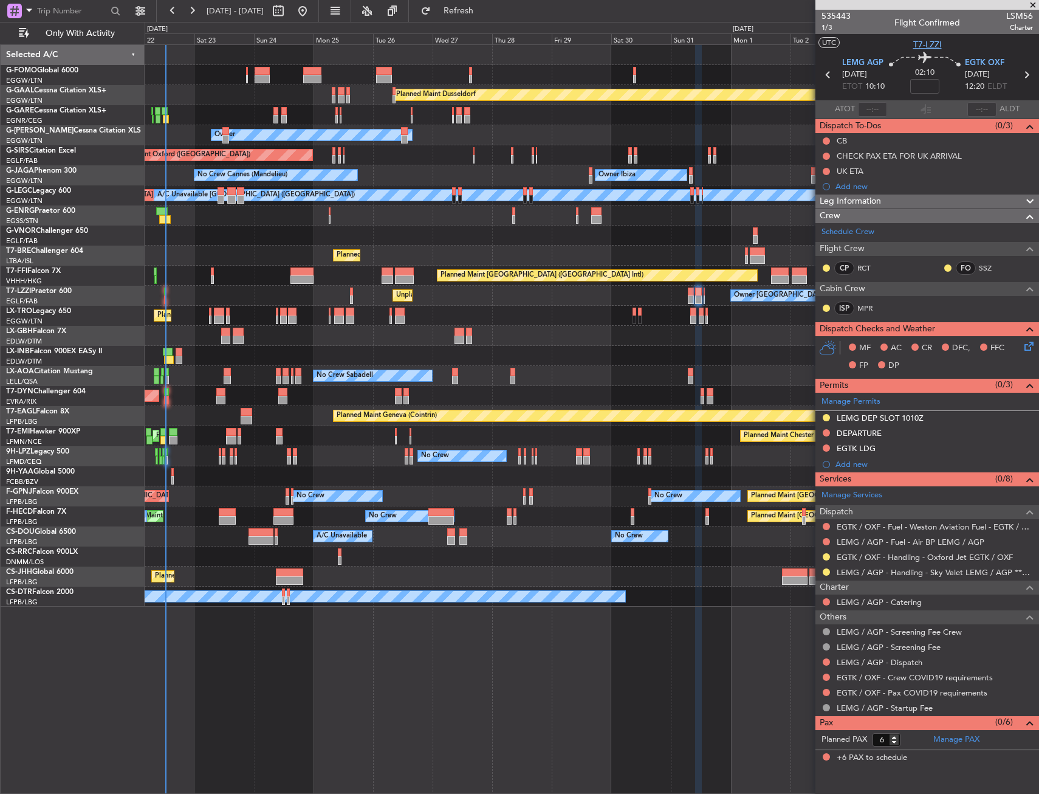
click at [921, 43] on span "T7-LZZI" at bounding box center [928, 44] width 29 height 13
click at [881, 567] on link "LEMG / AGP - Handling - Sky Valet LEMG / AGP ***My Handling***" at bounding box center [935, 572] width 196 height 10
click at [830, 432] on button at bounding box center [826, 432] width 7 height 7
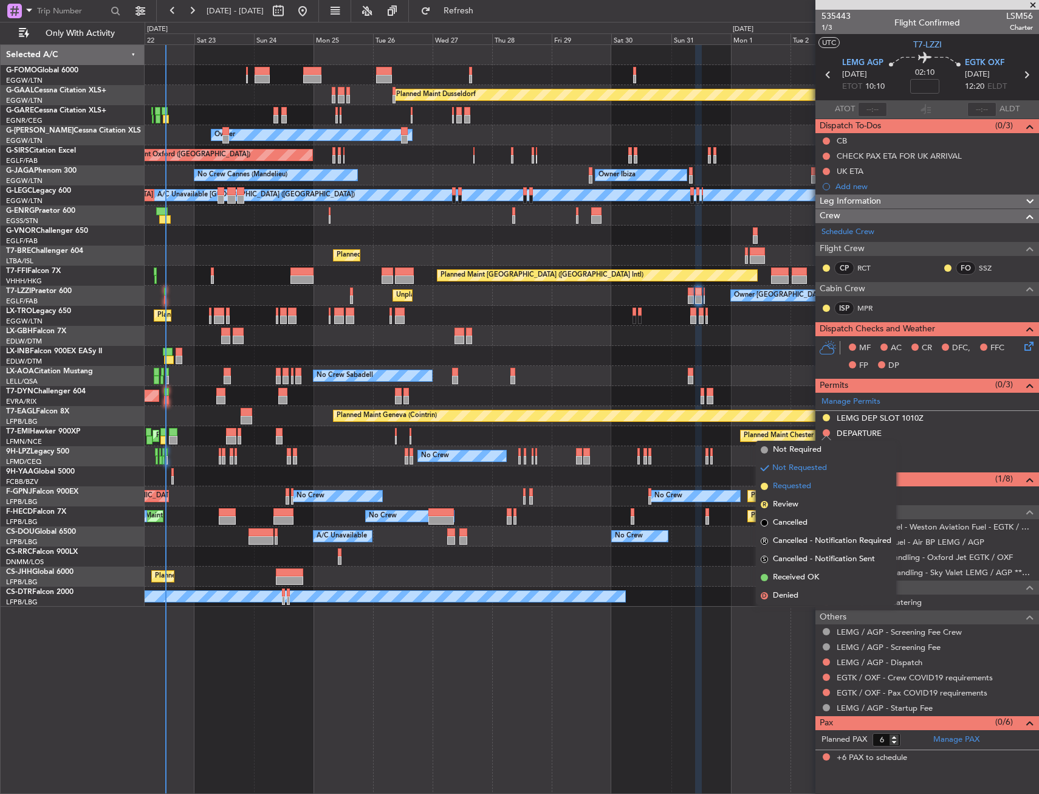
click at [804, 487] on span "Requested" at bounding box center [792, 486] width 38 height 12
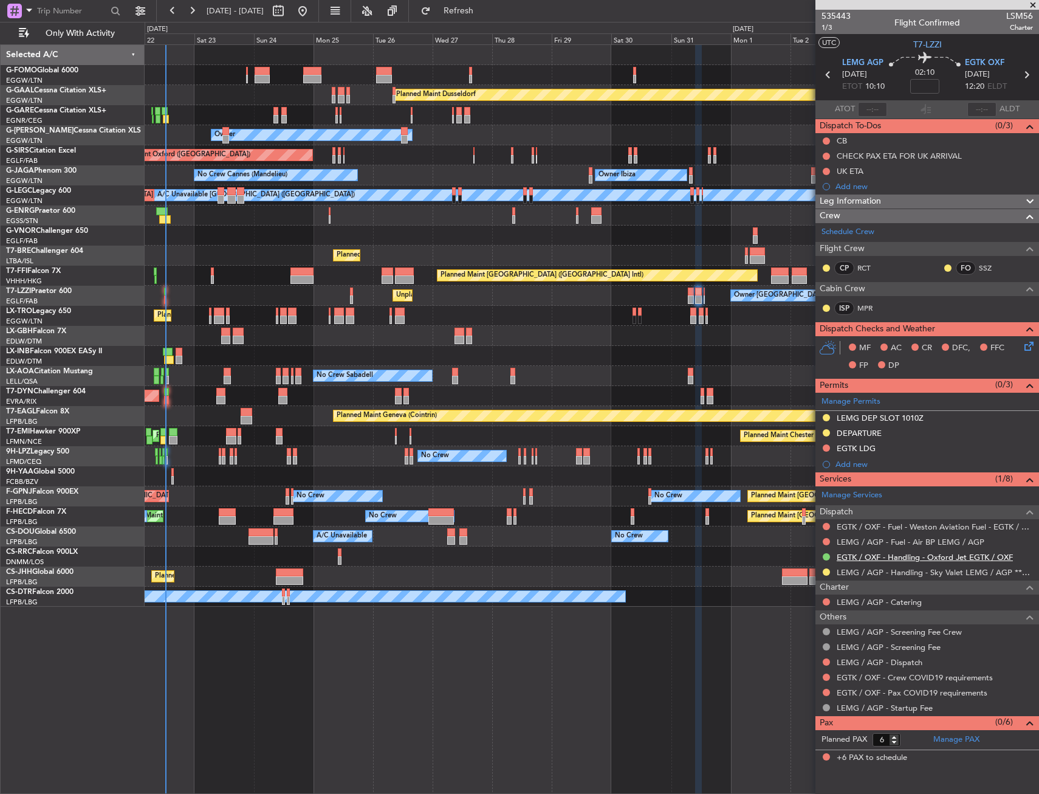
click at [883, 560] on link "EGTK / OXF - Handling - Oxford Jet EGTK / OXF" at bounding box center [925, 557] width 176 height 10
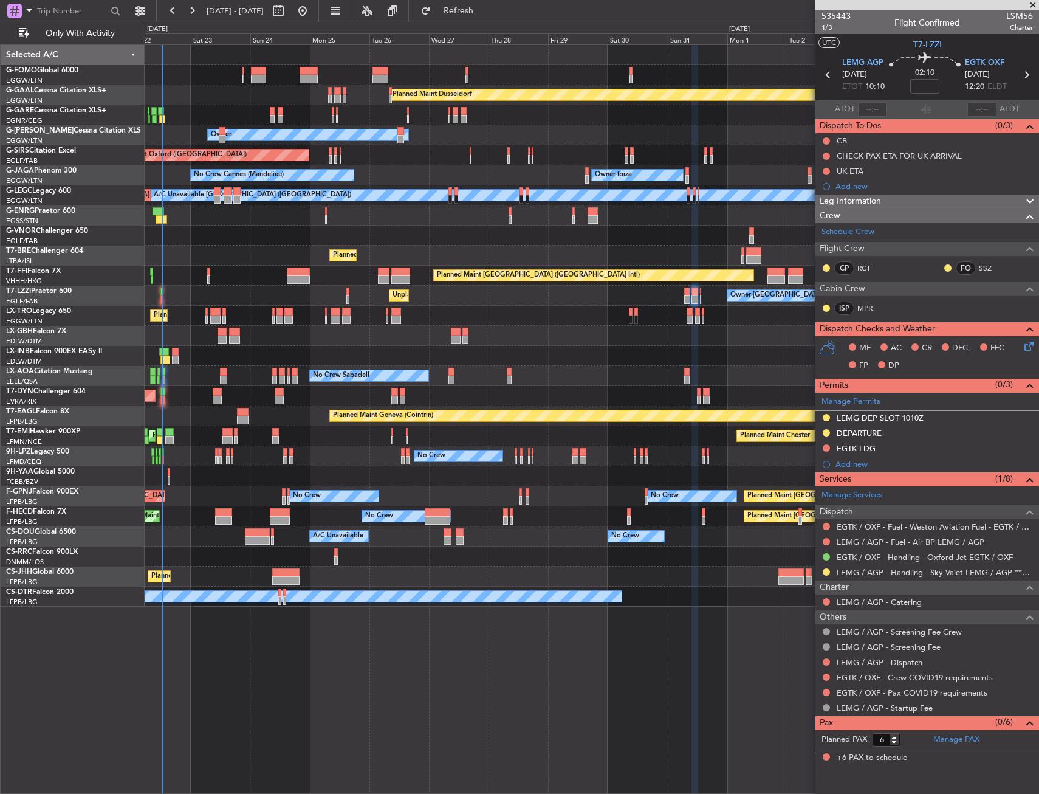
click at [508, 330] on div "Unplanned Maint [GEOGRAPHIC_DATA] ([GEOGRAPHIC_DATA]) [GEOGRAPHIC_DATA] ([GEOGR…" at bounding box center [592, 336] width 894 height 20
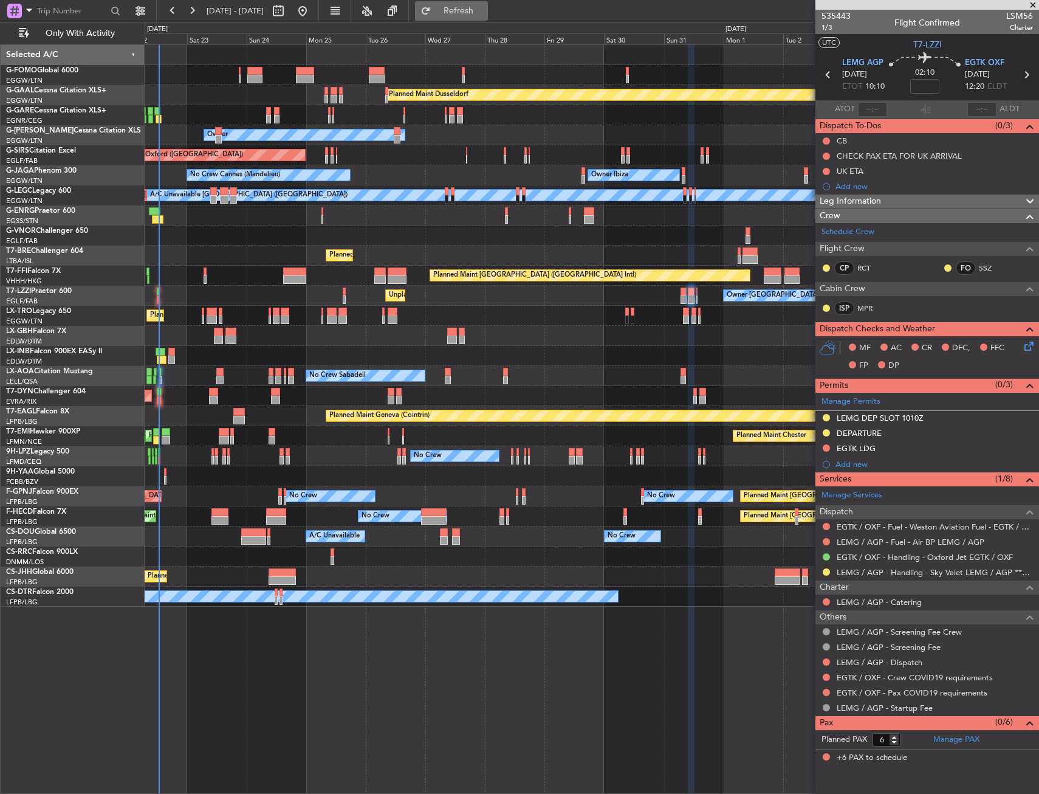
click at [480, 11] on span "Refresh" at bounding box center [458, 11] width 51 height 9
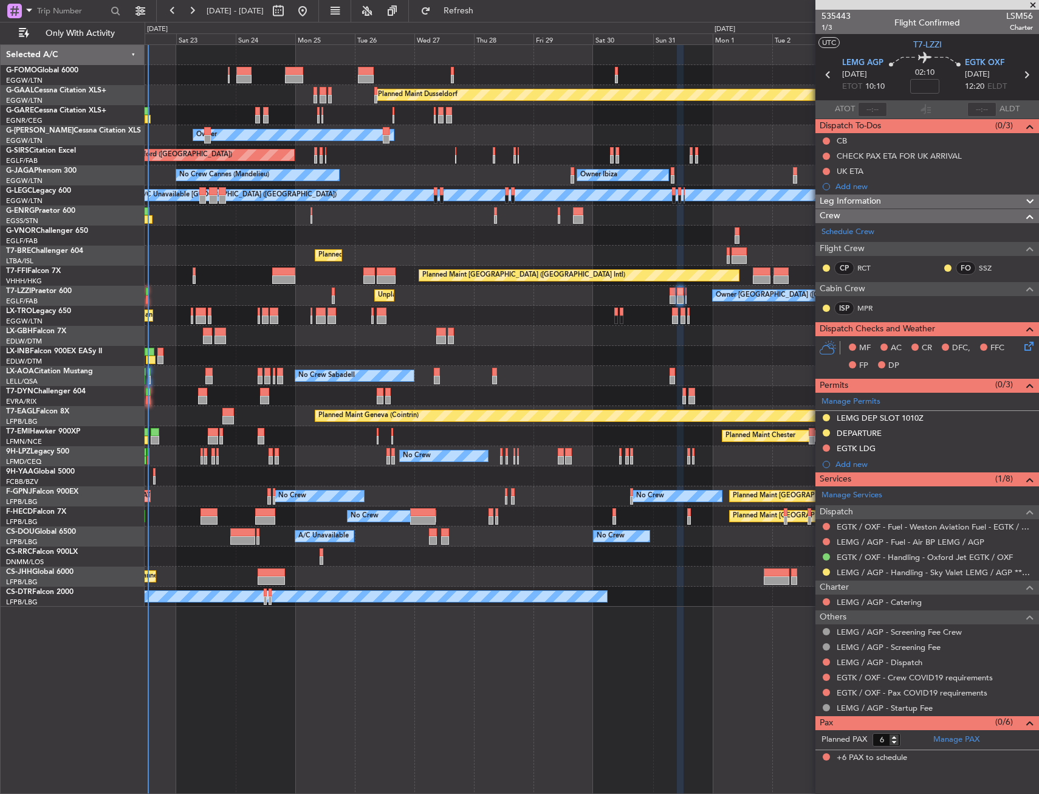
click at [414, 366] on div "No Crew Sabadell No Crew Sabadell" at bounding box center [592, 376] width 894 height 20
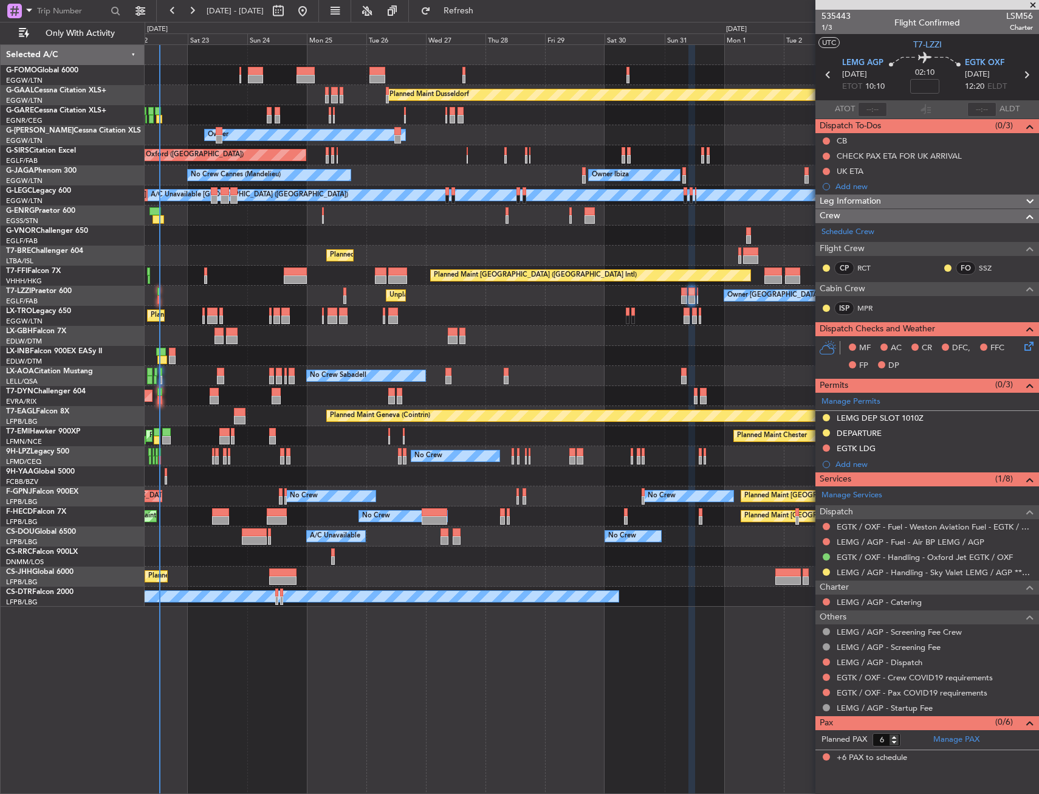
click at [425, 367] on div "No Crew Sabadell No Crew Sabadell" at bounding box center [592, 376] width 894 height 20
drag, startPoint x: 514, startPoint y: 11, endPoint x: 510, endPoint y: 19, distance: 9.0
click at [484, 11] on span "Refresh" at bounding box center [458, 11] width 51 height 9
drag, startPoint x: 506, startPoint y: 12, endPoint x: 503, endPoint y: 18, distance: 6.5
click at [484, 12] on span "Refresh" at bounding box center [458, 11] width 51 height 9
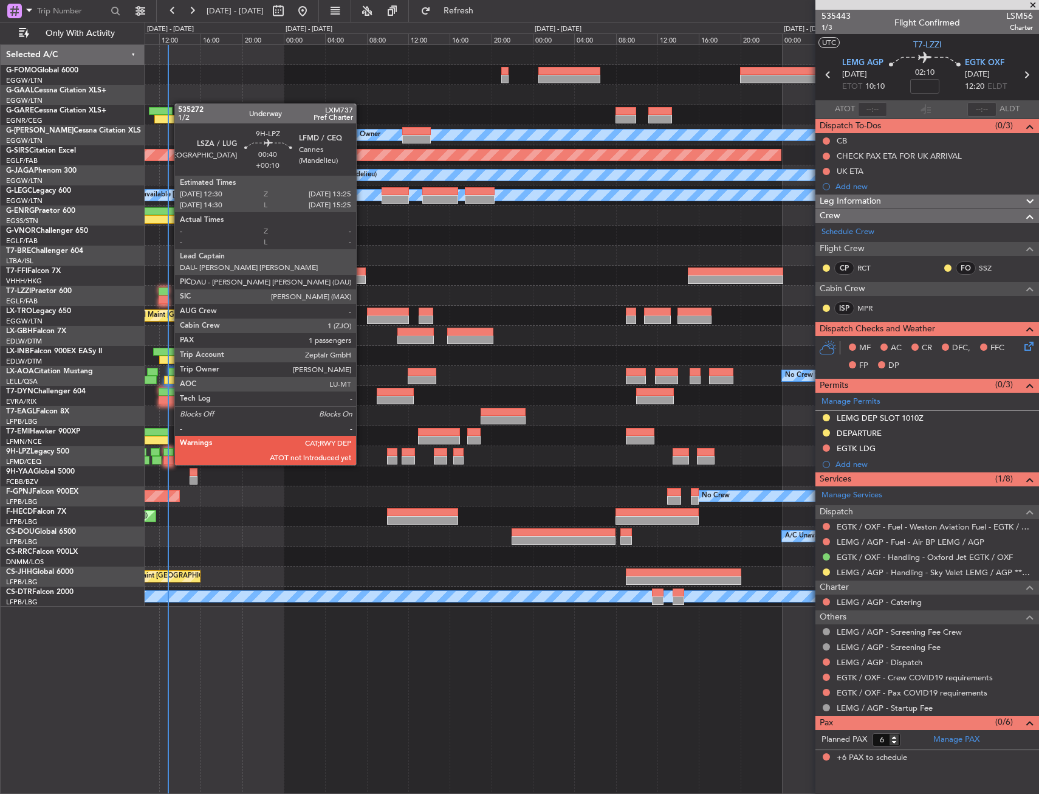
click at [168, 506] on div "No Crew Planned Maint Paris (Le Bourget) No Crew Planned Maint Paris (Le Bourge…" at bounding box center [592, 516] width 894 height 20
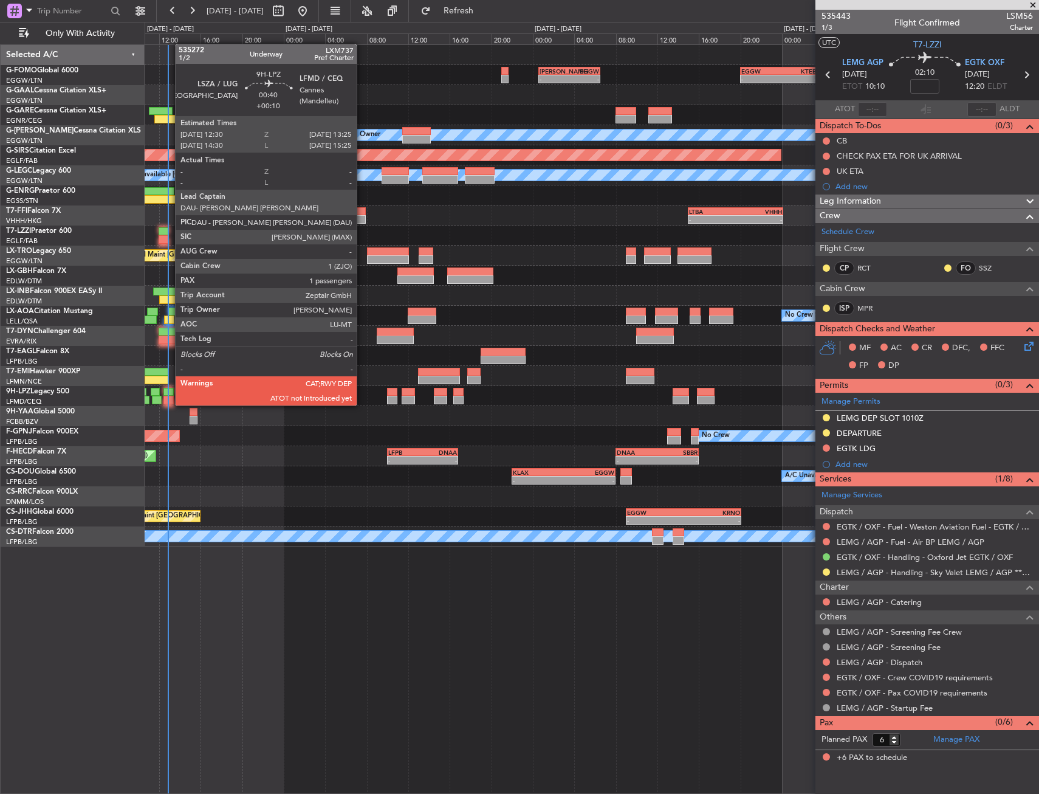
click at [169, 393] on div at bounding box center [168, 392] width 10 height 9
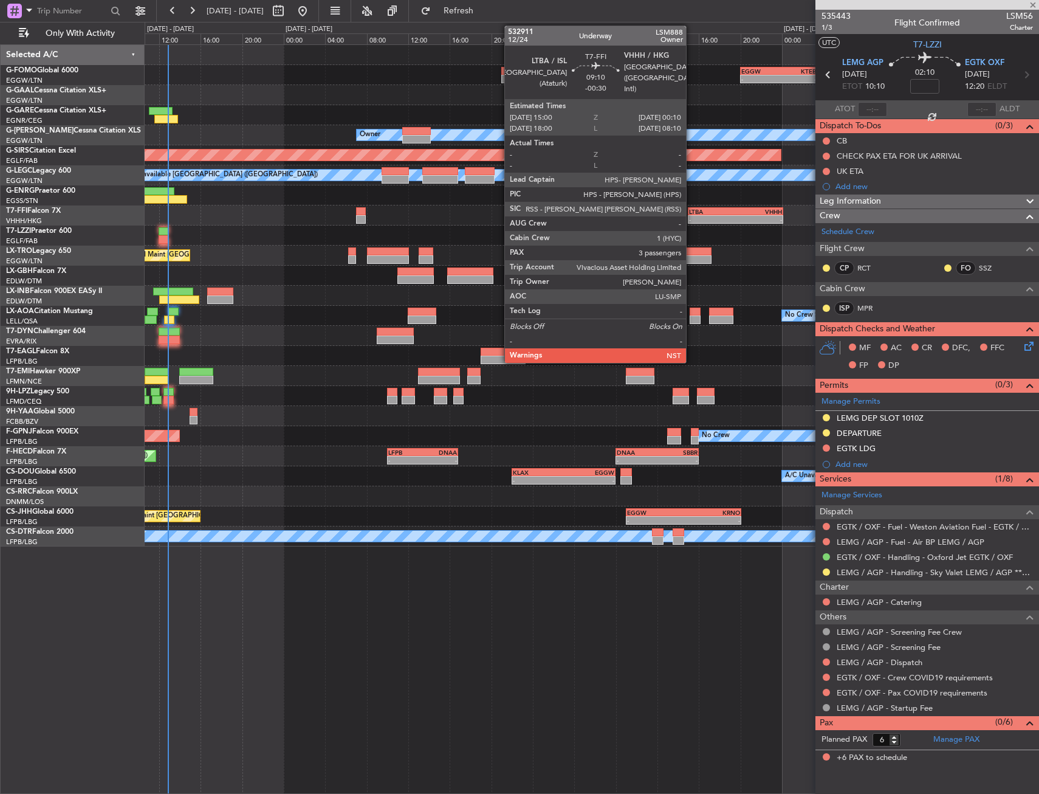
type input "+00:10"
type input "1"
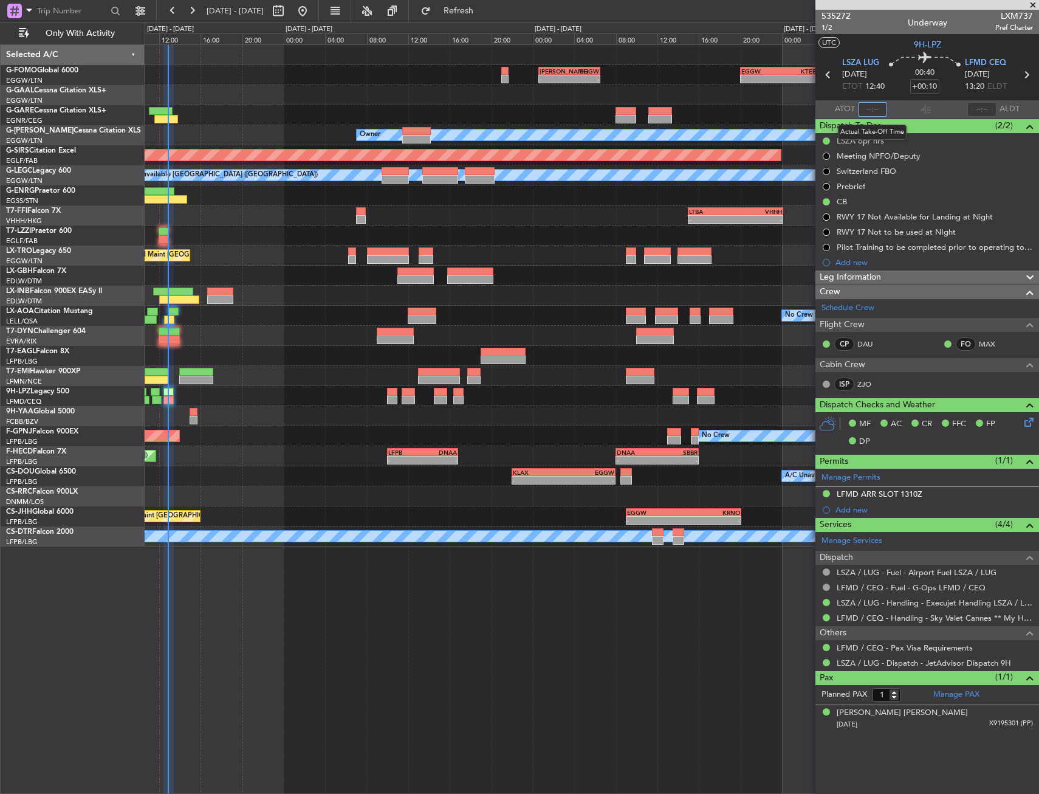
click at [881, 108] on input "text" at bounding box center [872, 109] width 29 height 15
click at [887, 44] on section "UTC 9H-LPZ" at bounding box center [928, 43] width 224 height 18
type input "12:49"
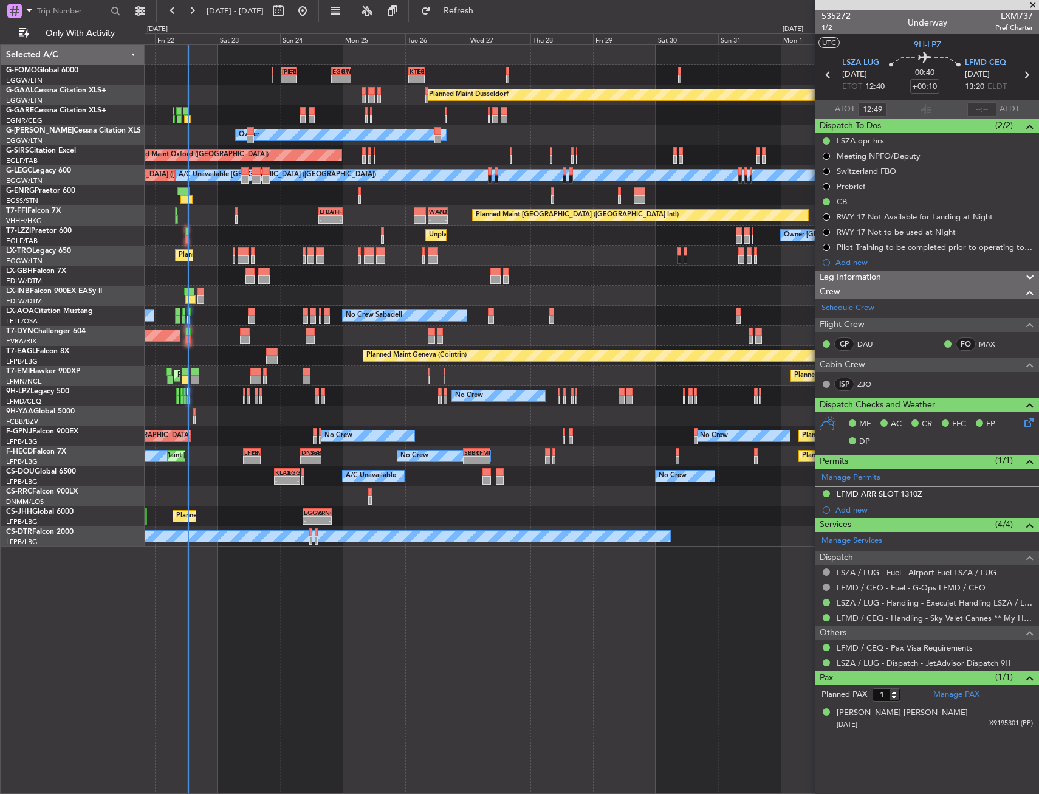
click at [255, 597] on div "- - KACK 00:35 Z EGGW 06:30 Z - - EGGW 20:00 Z KTEB 03:25 Z - - KTEB 01:30 Z EG…" at bounding box center [592, 418] width 895 height 749
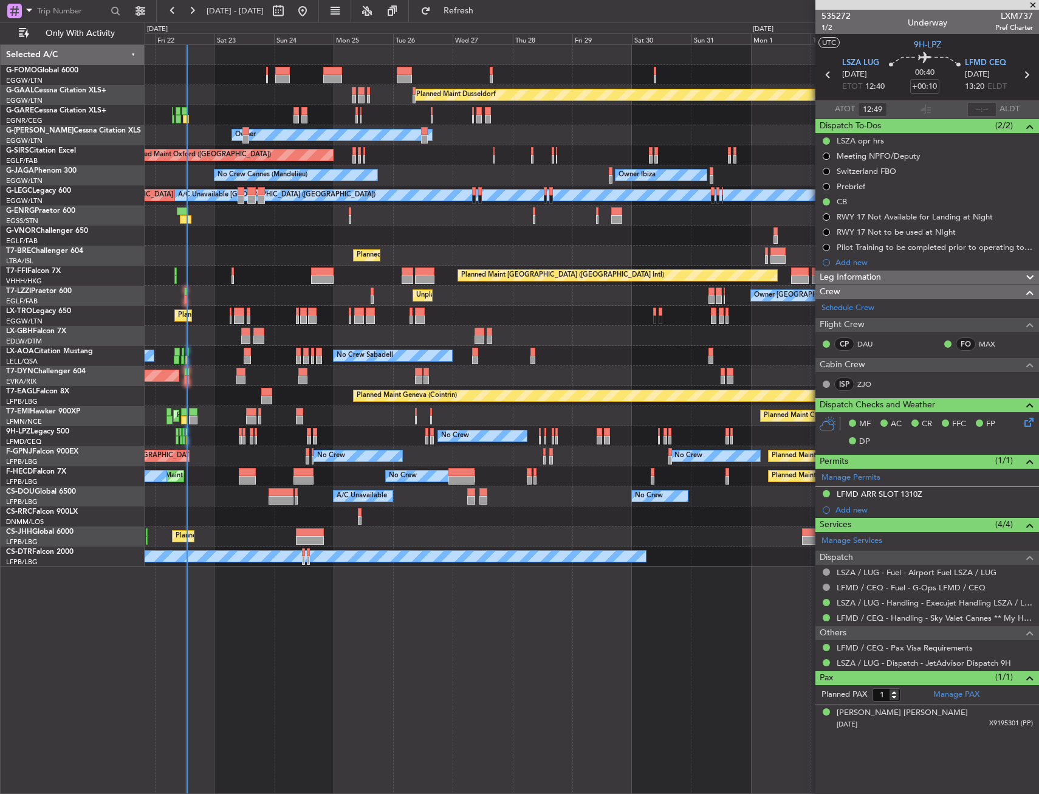
click at [314, 604] on div "Planned Maint Dusseldorf Unplanned Maint Chester Owner Owner Unplanned Maint Ox…" at bounding box center [592, 418] width 895 height 749
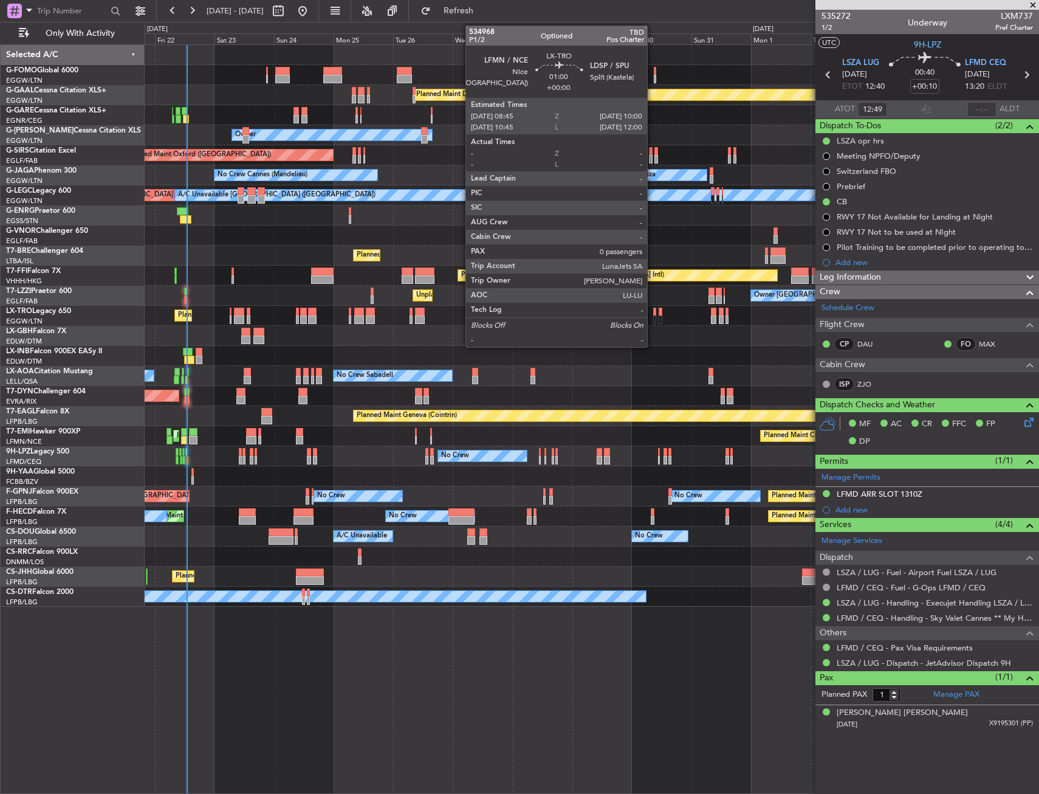
click at [320, 352] on div "Planned Maint Dusseldorf Unplanned Maint Chester Owner Owner Unplanned Maint Ox…" at bounding box center [592, 326] width 894 height 562
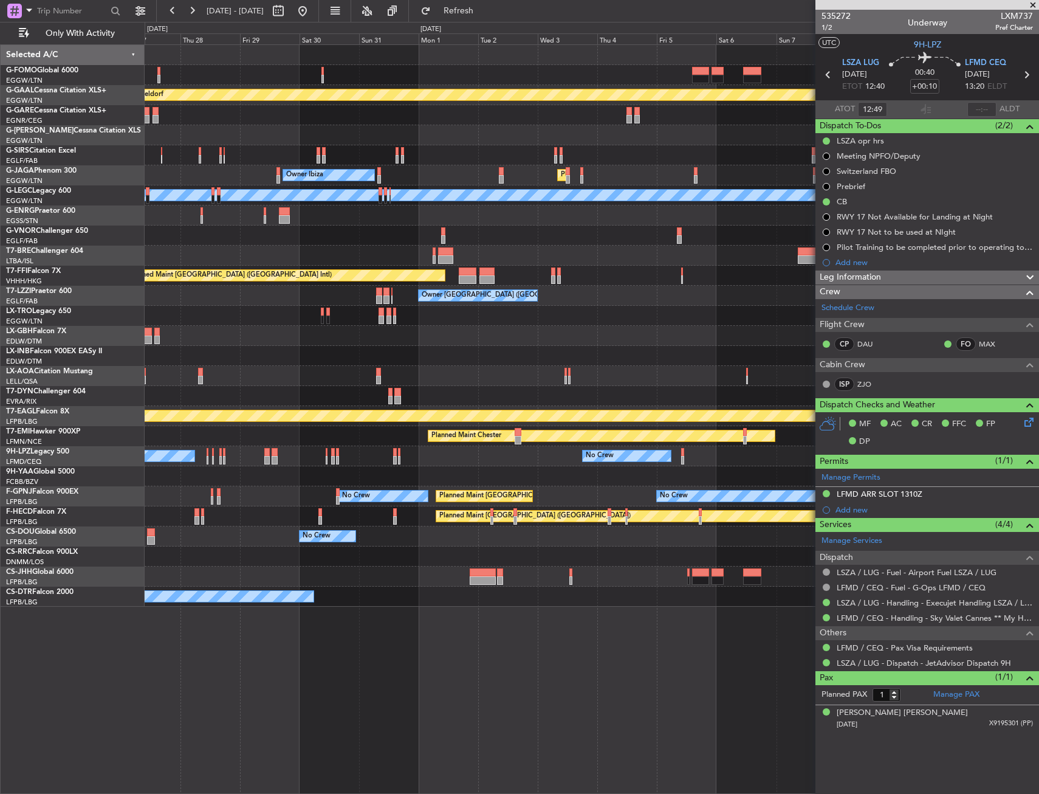
click at [306, 351] on div "Planned Maint Dusseldorf Owner Unplanned Maint Oxford (Kidlington) Owner Ibiza …" at bounding box center [592, 326] width 894 height 562
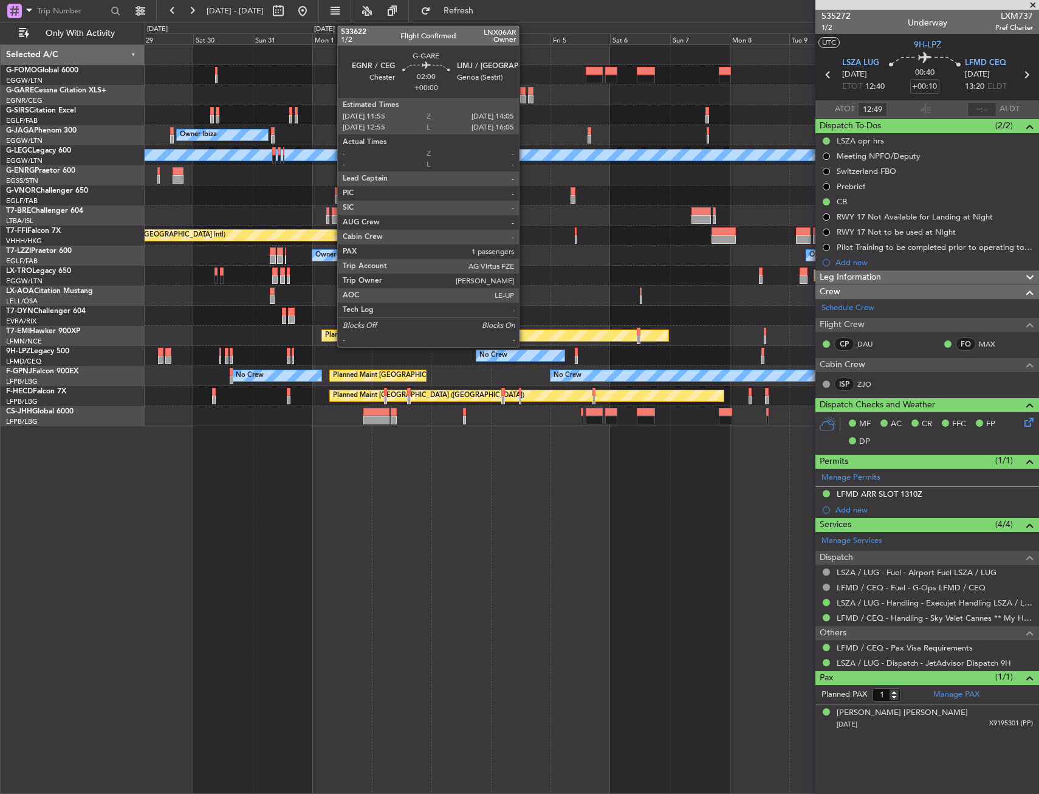
click at [525, 96] on div at bounding box center [522, 99] width 5 height 9
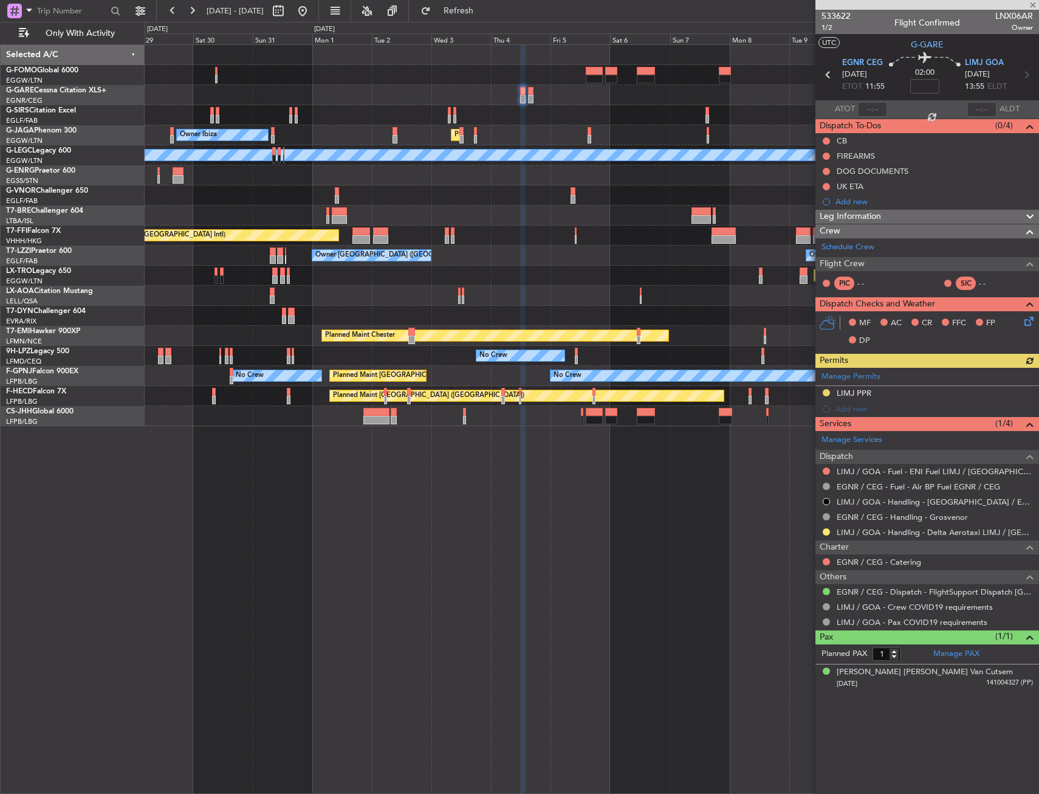
click at [912, 393] on div "Manage Permits LIMJ PPR Add new" at bounding box center [928, 392] width 224 height 49
click at [900, 396] on div "LIMJ PPR" at bounding box center [928, 393] width 224 height 15
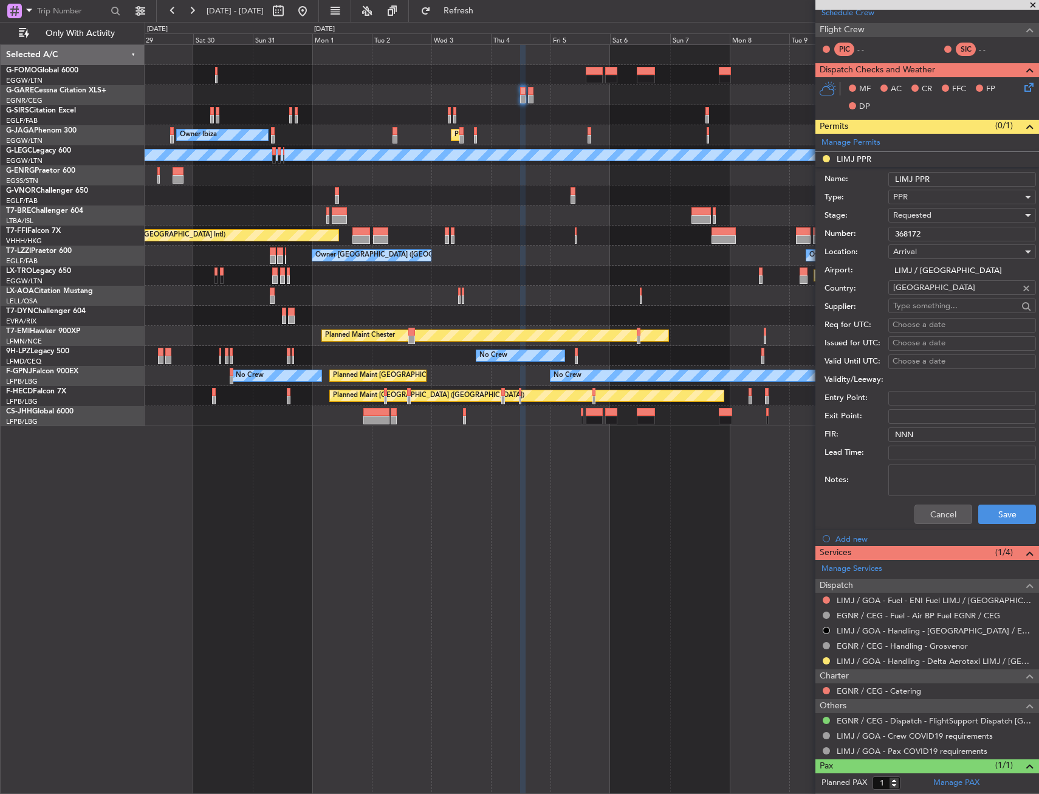
scroll to position [260, 0]
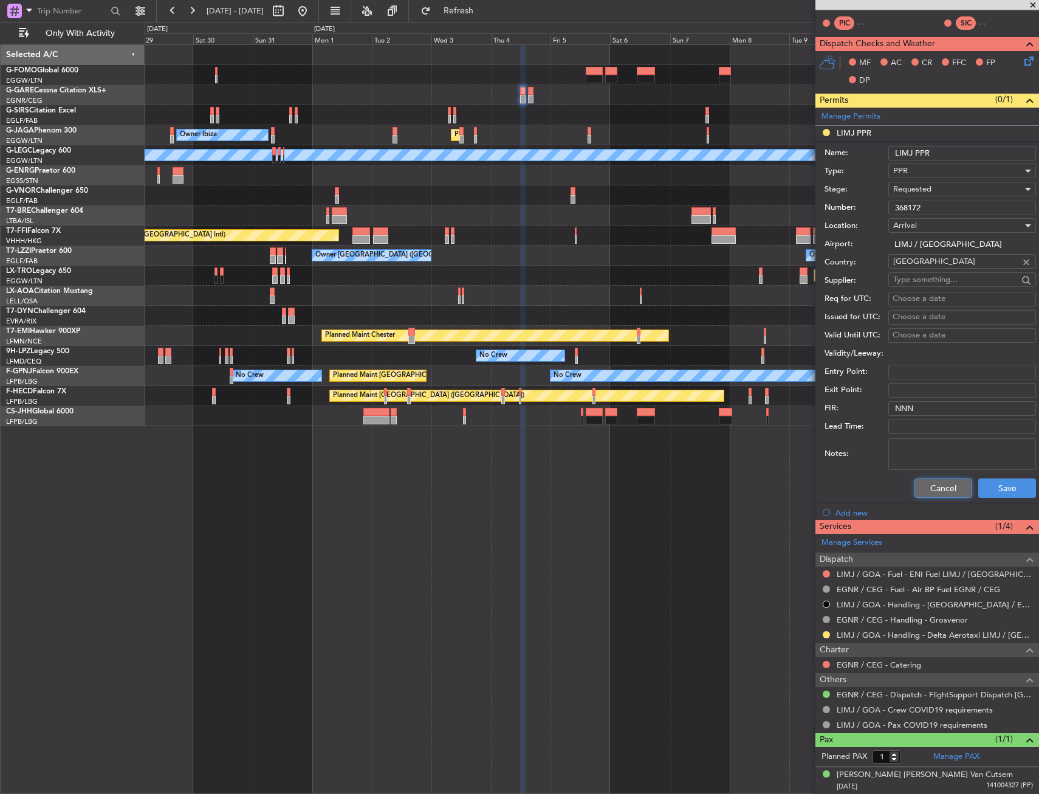
click at [931, 487] on button "Cancel" at bounding box center [944, 487] width 58 height 19
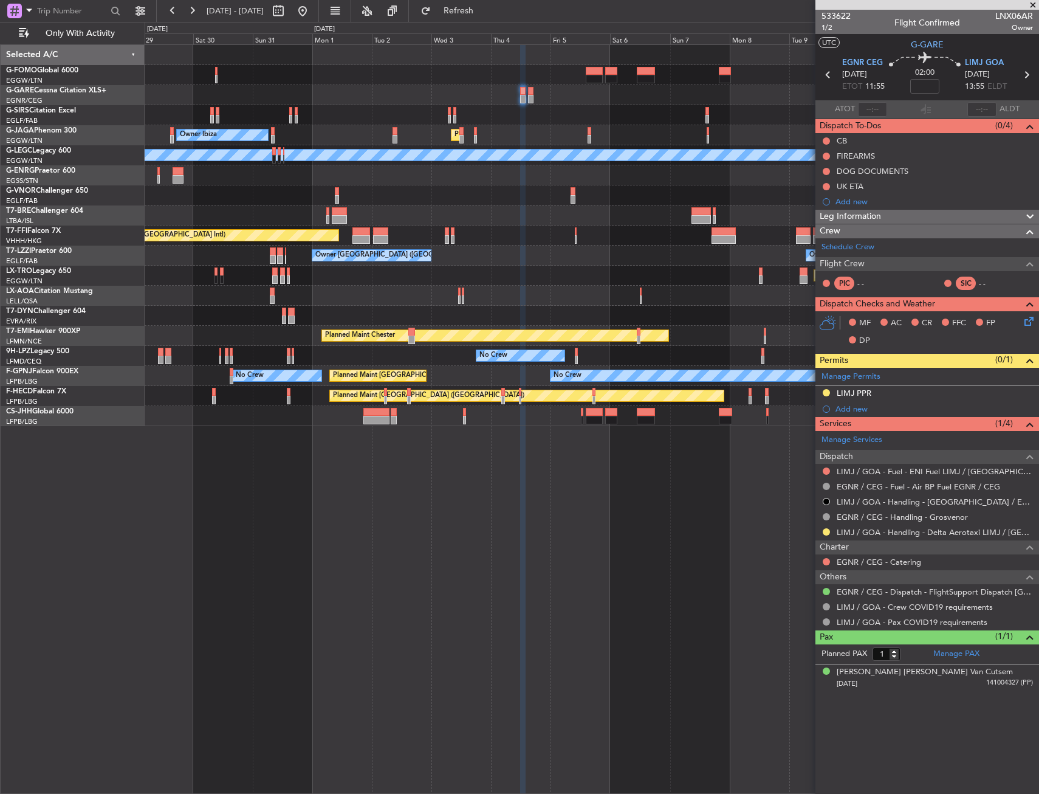
scroll to position [0, 0]
click at [826, 534] on button at bounding box center [826, 531] width 7 height 7
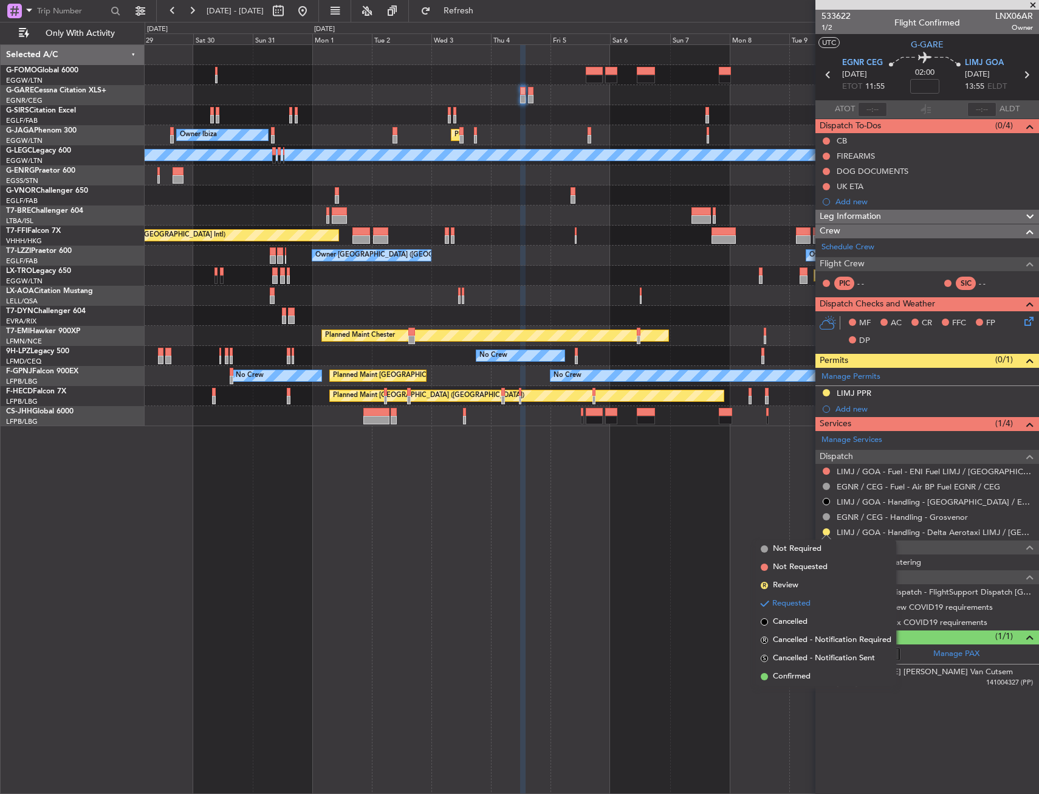
drag, startPoint x: 804, startPoint y: 678, endPoint x: 808, endPoint y: 663, distance: 16.2
click at [804, 677] on span "Confirmed" at bounding box center [792, 676] width 38 height 12
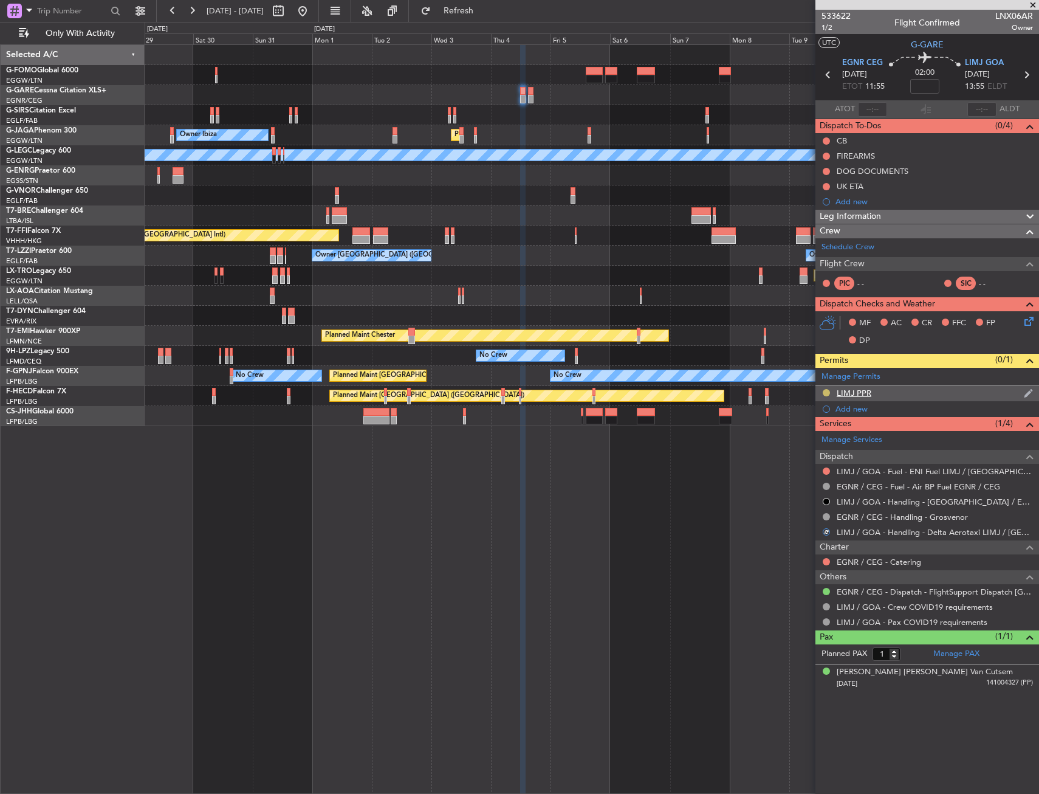
click at [826, 391] on button at bounding box center [826, 392] width 7 height 7
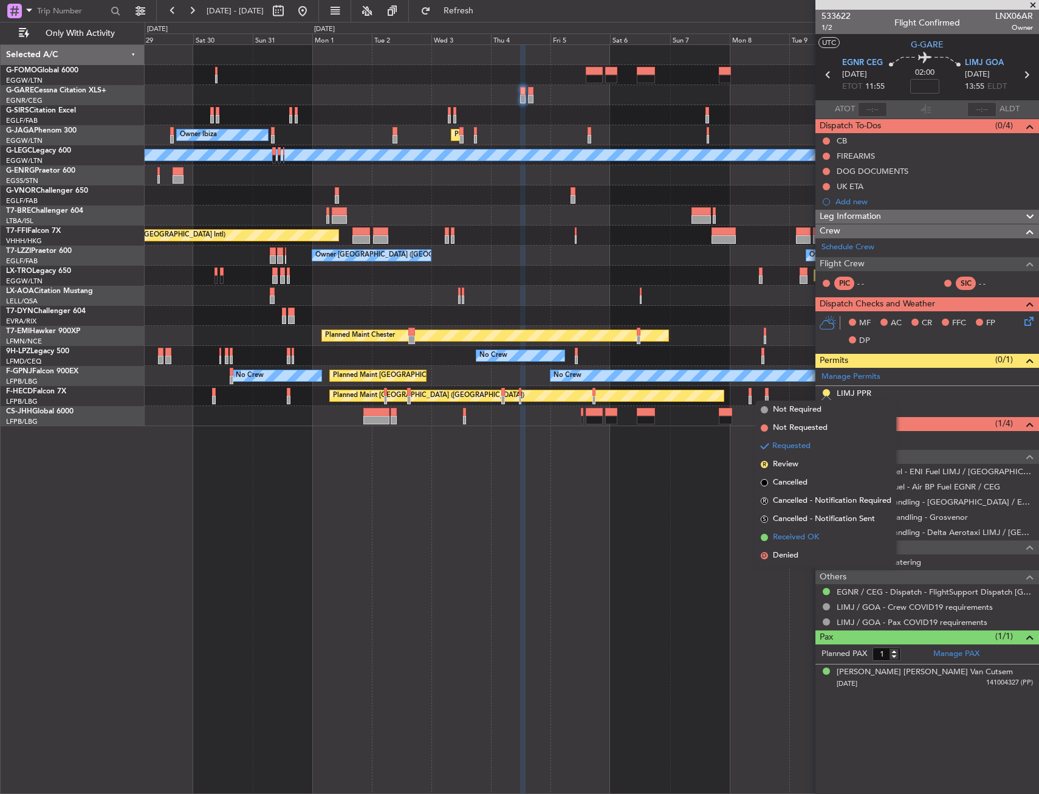
click at [804, 540] on span "Received OK" at bounding box center [796, 537] width 46 height 12
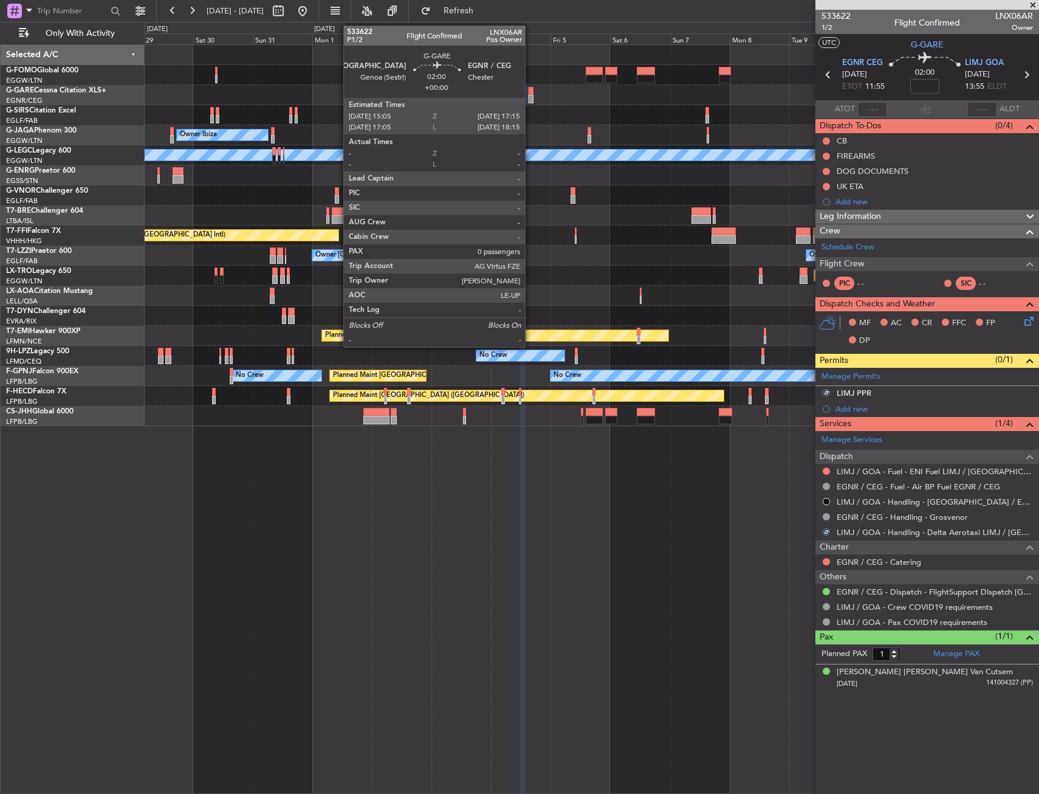
click at [531, 94] on div at bounding box center [530, 91] width 5 height 9
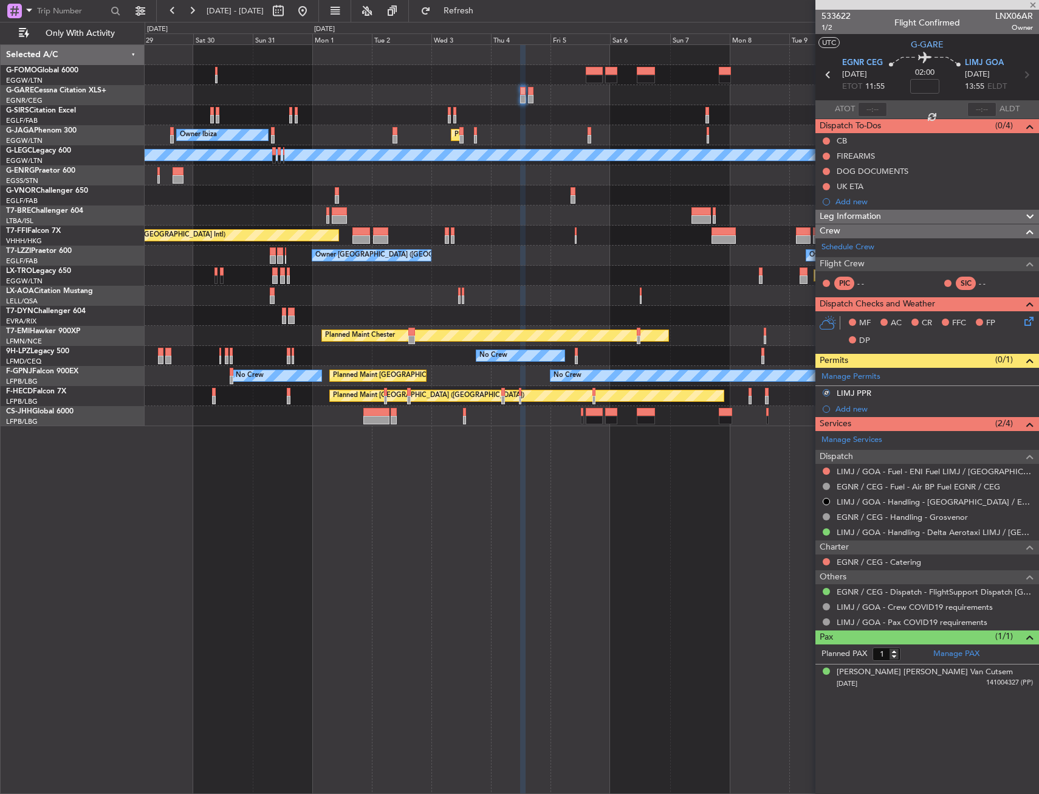
type input "0"
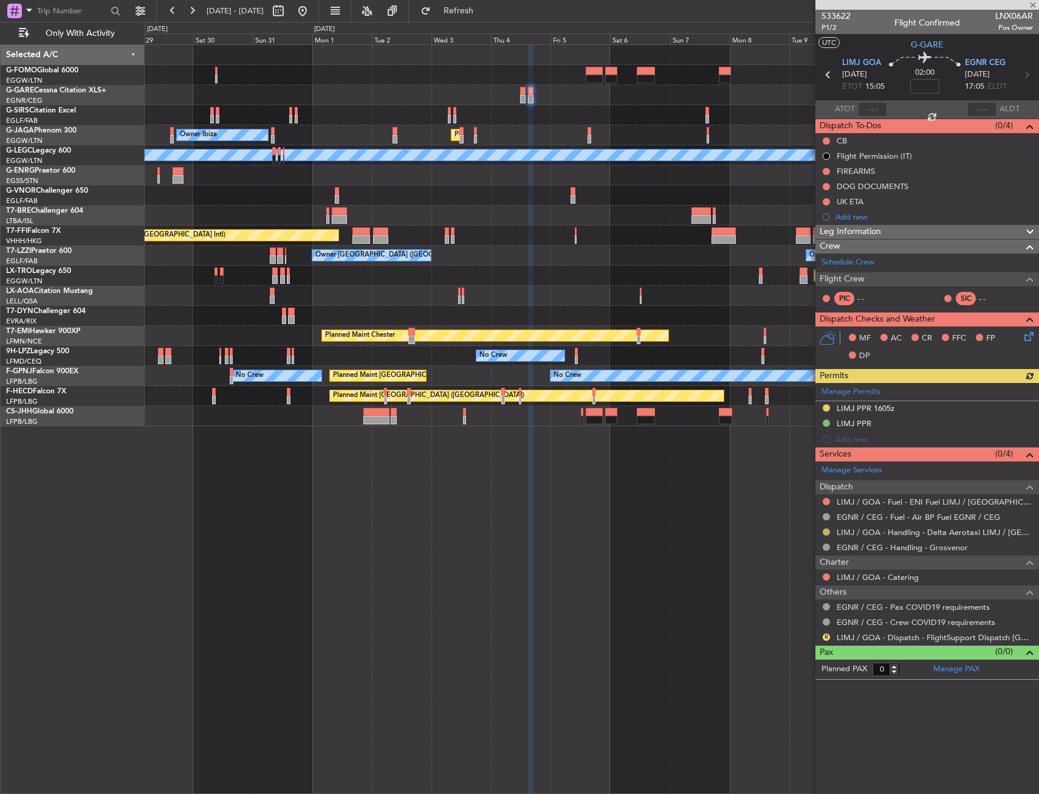
click at [827, 531] on button at bounding box center [826, 531] width 7 height 7
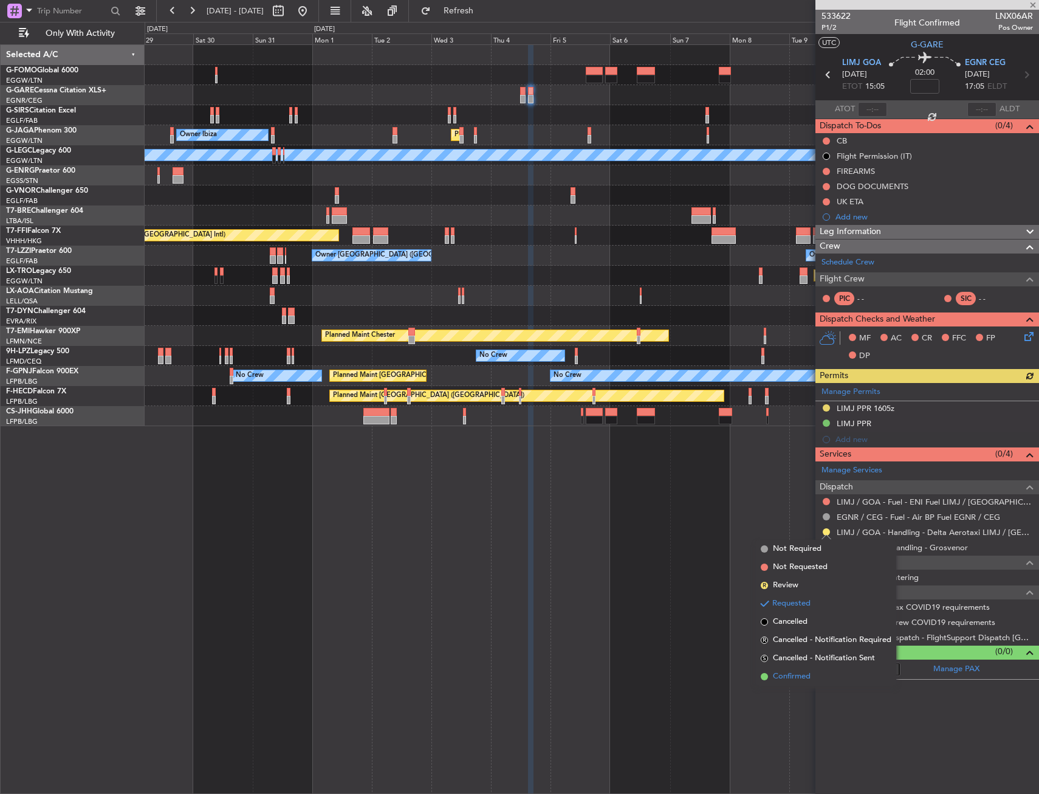
click at [794, 673] on span "Confirmed" at bounding box center [792, 676] width 38 height 12
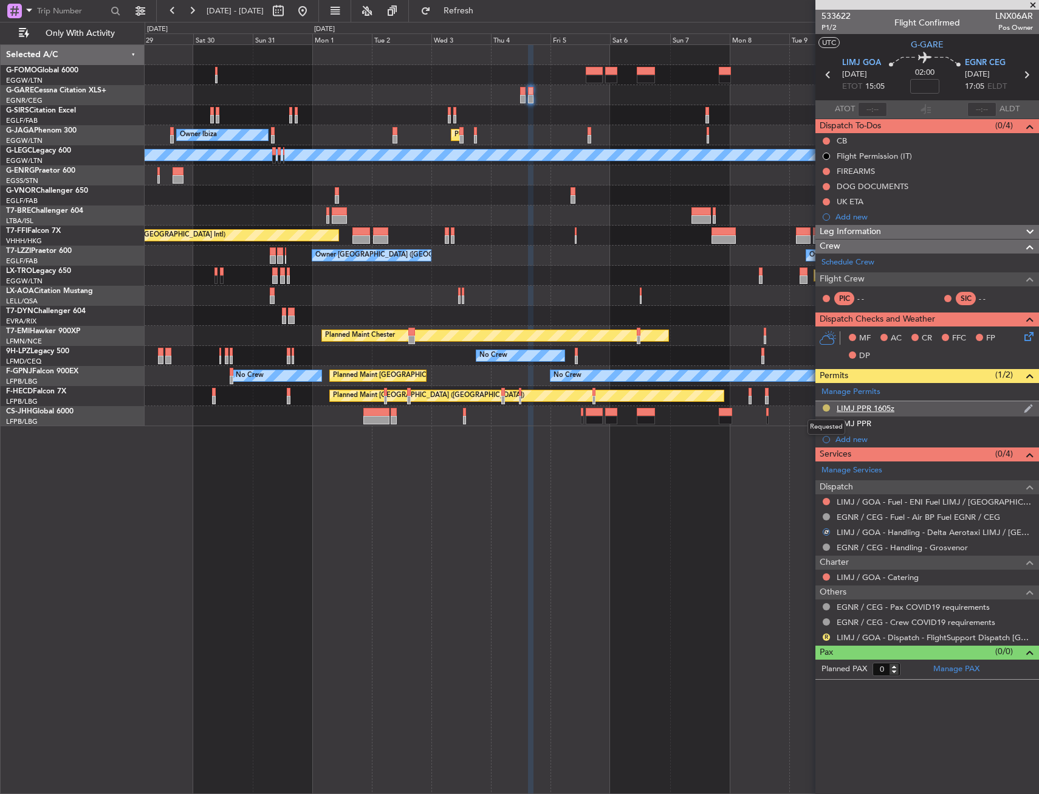
click at [826, 409] on button at bounding box center [826, 407] width 7 height 7
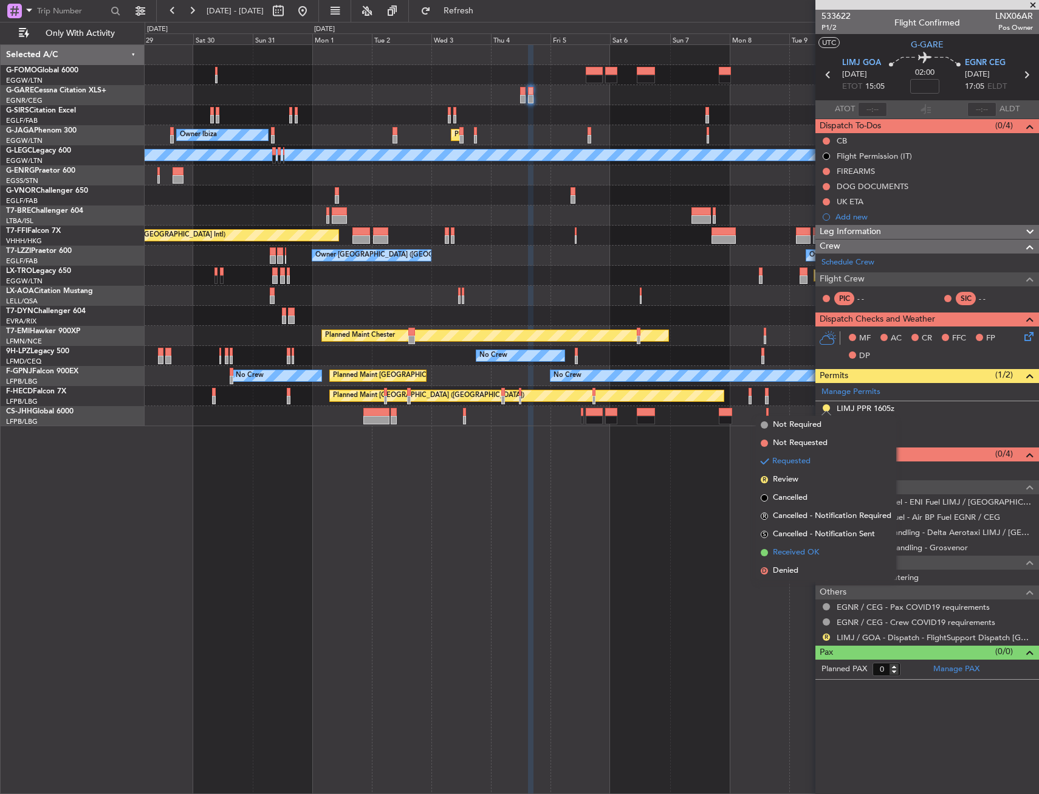
click at [793, 560] on li "Received OK" at bounding box center [826, 552] width 140 height 18
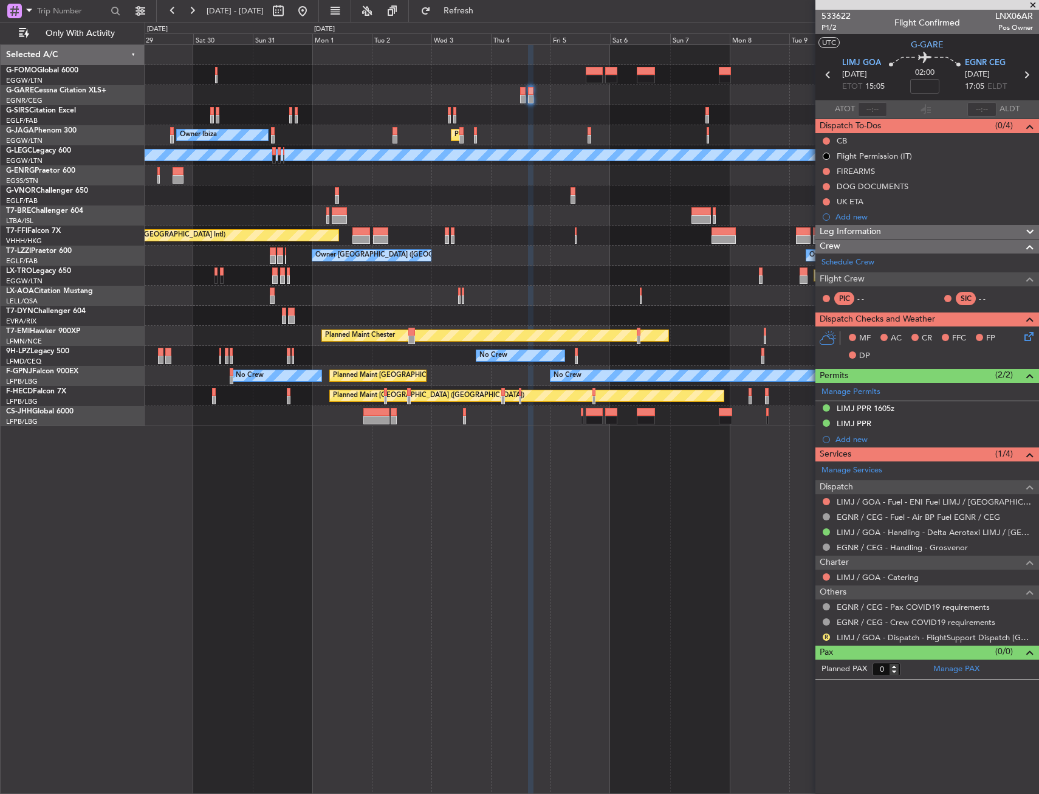
click at [635, 559] on div "Owner Ibiza Planned Maint London (Luton) No Crew Cannes (Mandelieu) A/C Unavail…" at bounding box center [592, 418] width 895 height 749
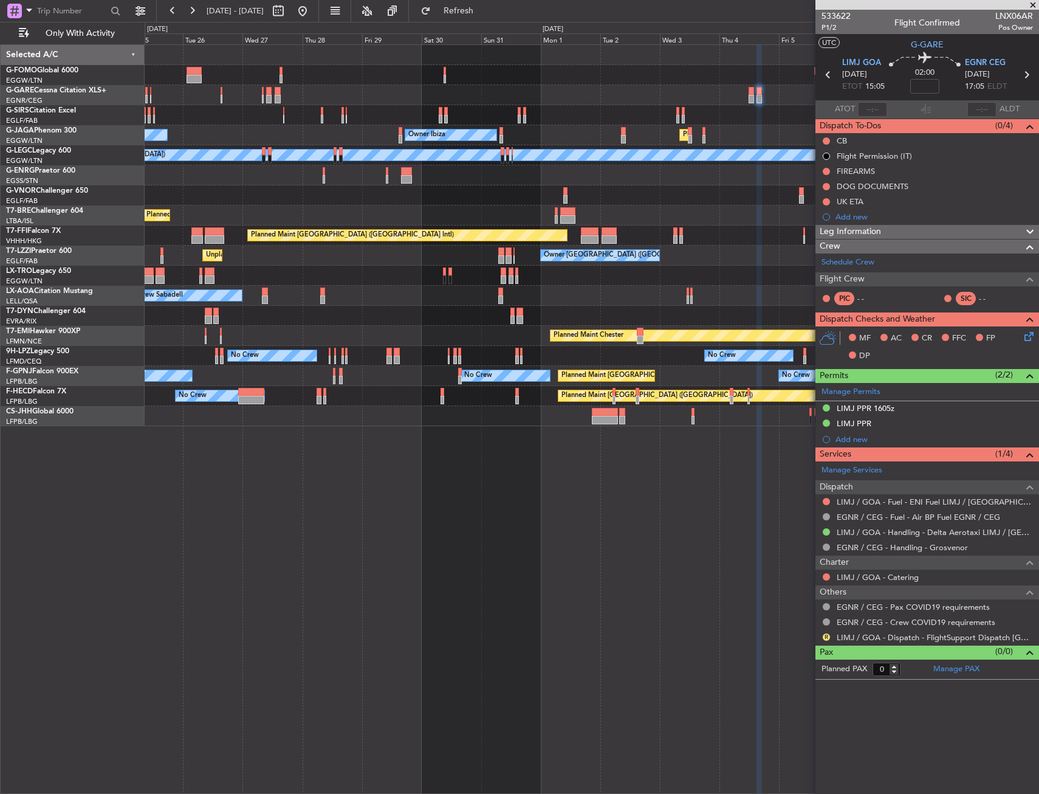
click at [587, 617] on div "Unplanned Maint Oxford (Kidlington) Owner Ibiza Planned Maint London (Luton) No…" at bounding box center [592, 418] width 895 height 749
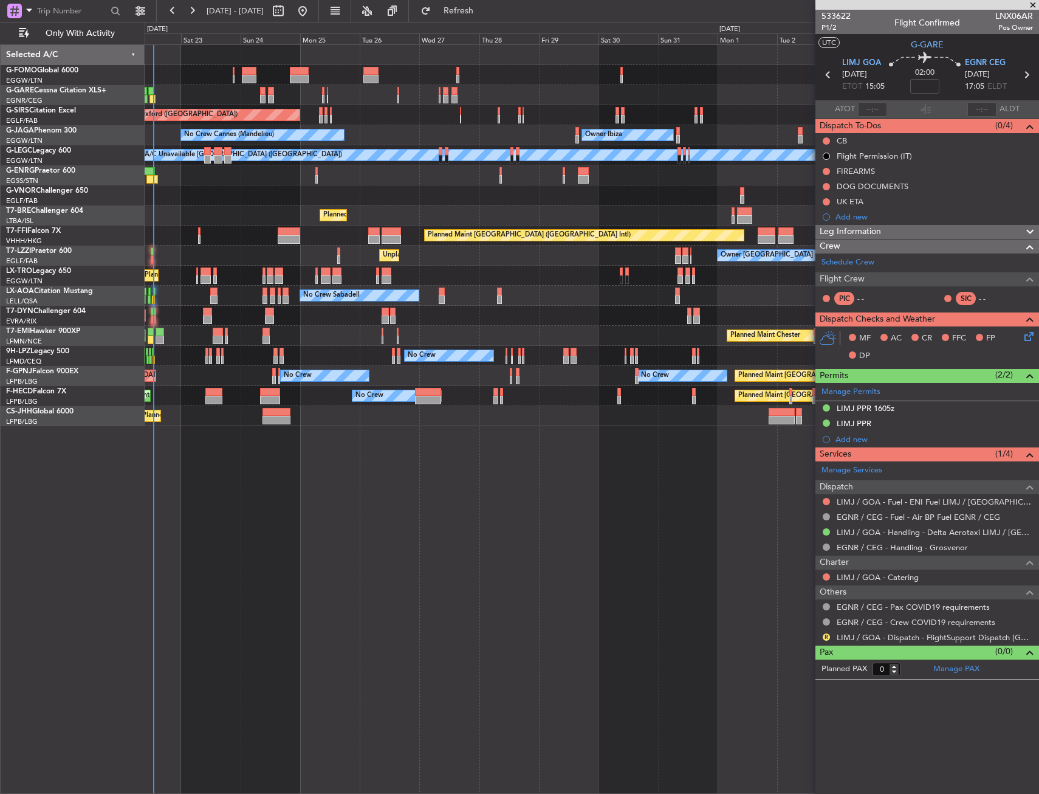
click at [506, 634] on div "Unplanned Maint Chester Unplanned Maint Oxford (Kidlington) Owner Ibiza Planned…" at bounding box center [592, 418] width 895 height 749
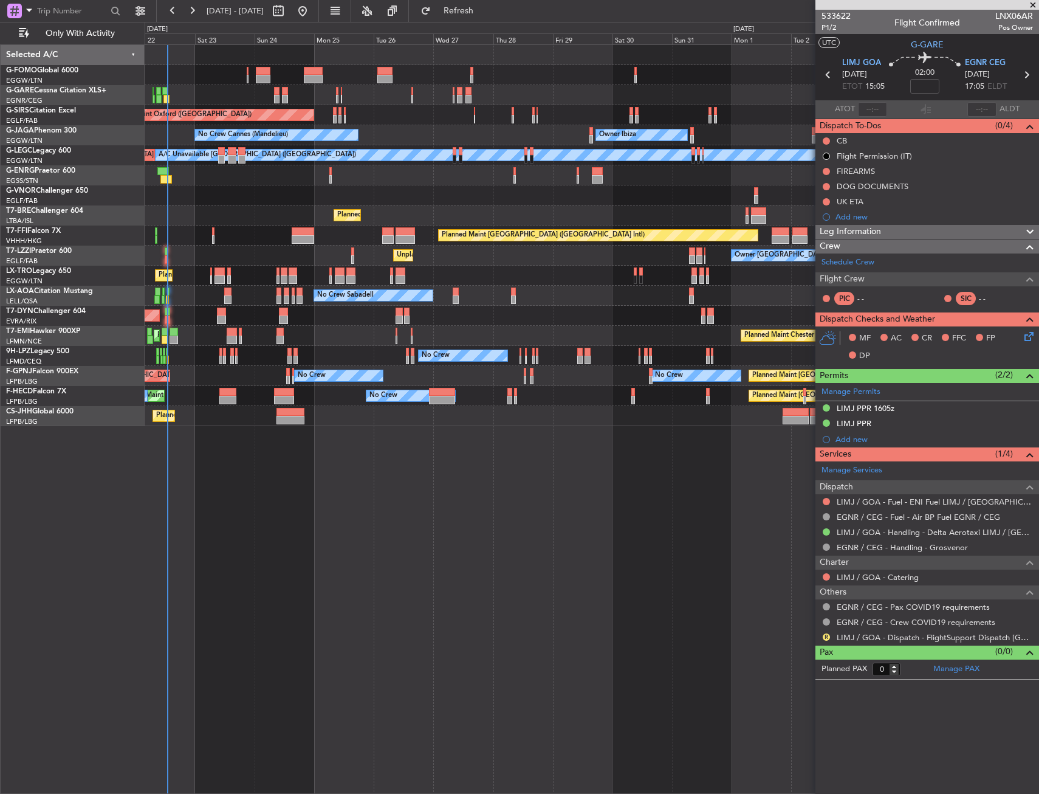
click at [290, 681] on div "Unplanned Maint Chester Unplanned Maint Oxford (Kidlington) Owner Ibiza No Crew…" at bounding box center [592, 418] width 895 height 749
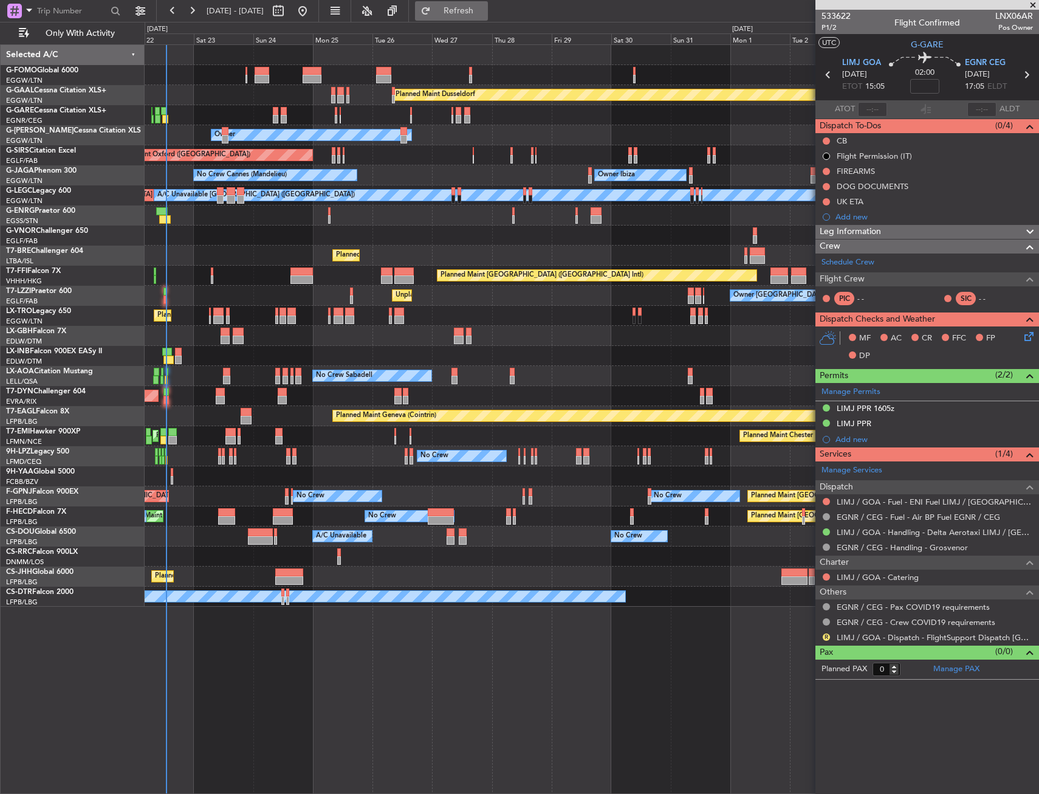
click at [472, 19] on button "Refresh" at bounding box center [451, 10] width 73 height 19
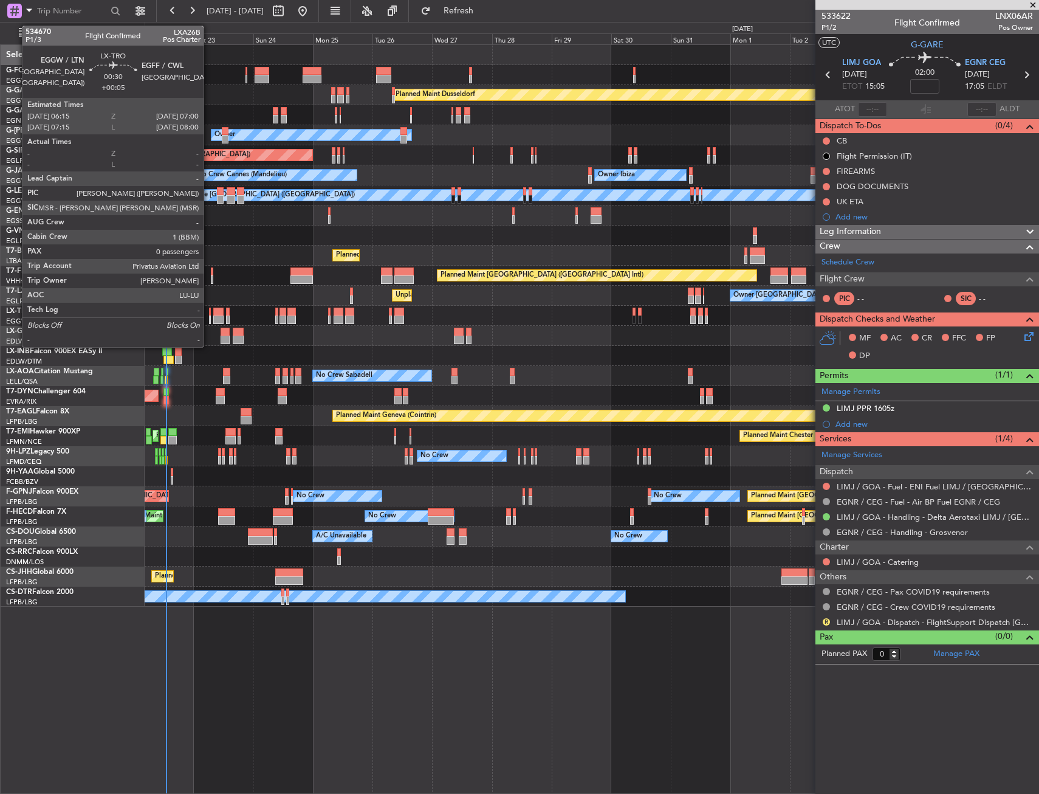
click at [209, 312] on div at bounding box center [210, 312] width 2 height 9
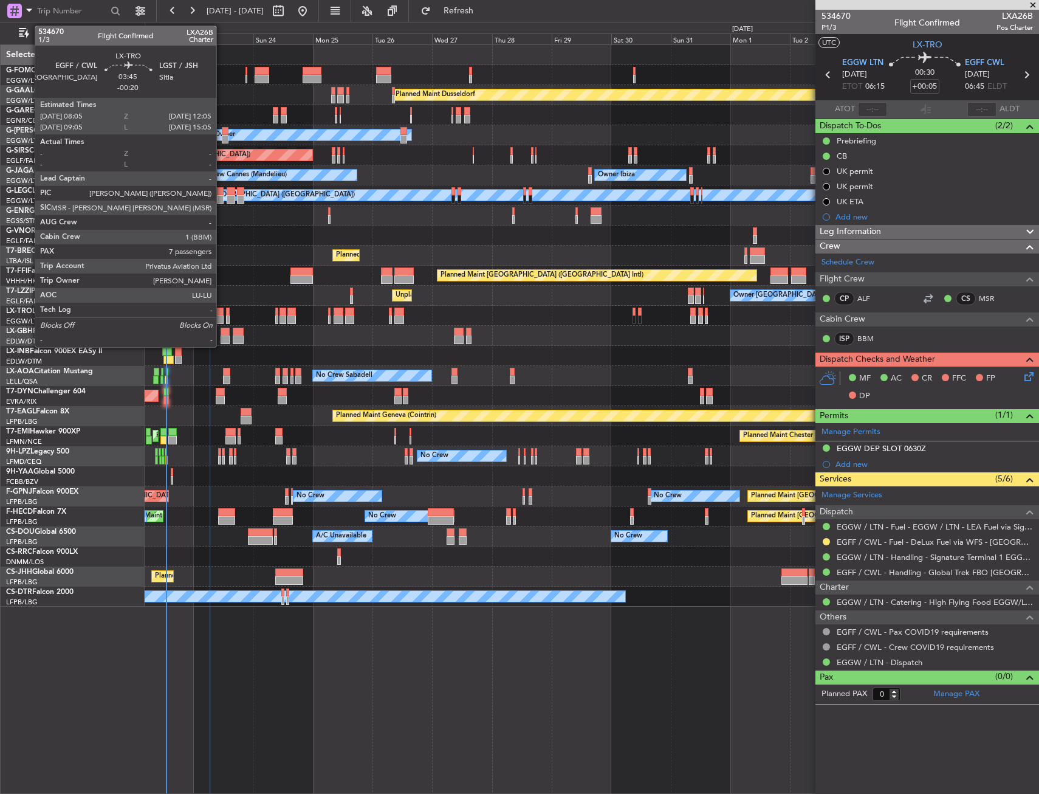
click at [222, 318] on div at bounding box center [218, 319] width 10 height 9
type input "-00:20"
type input "7"
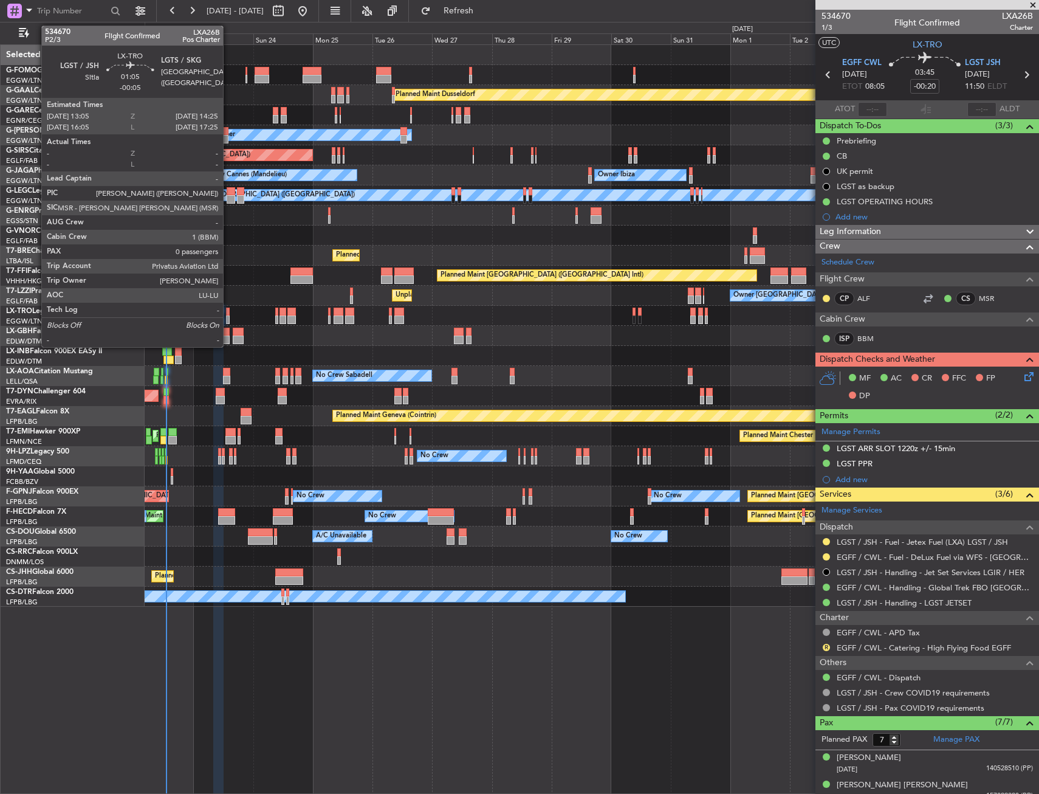
click at [229, 317] on div at bounding box center [228, 319] width 4 height 9
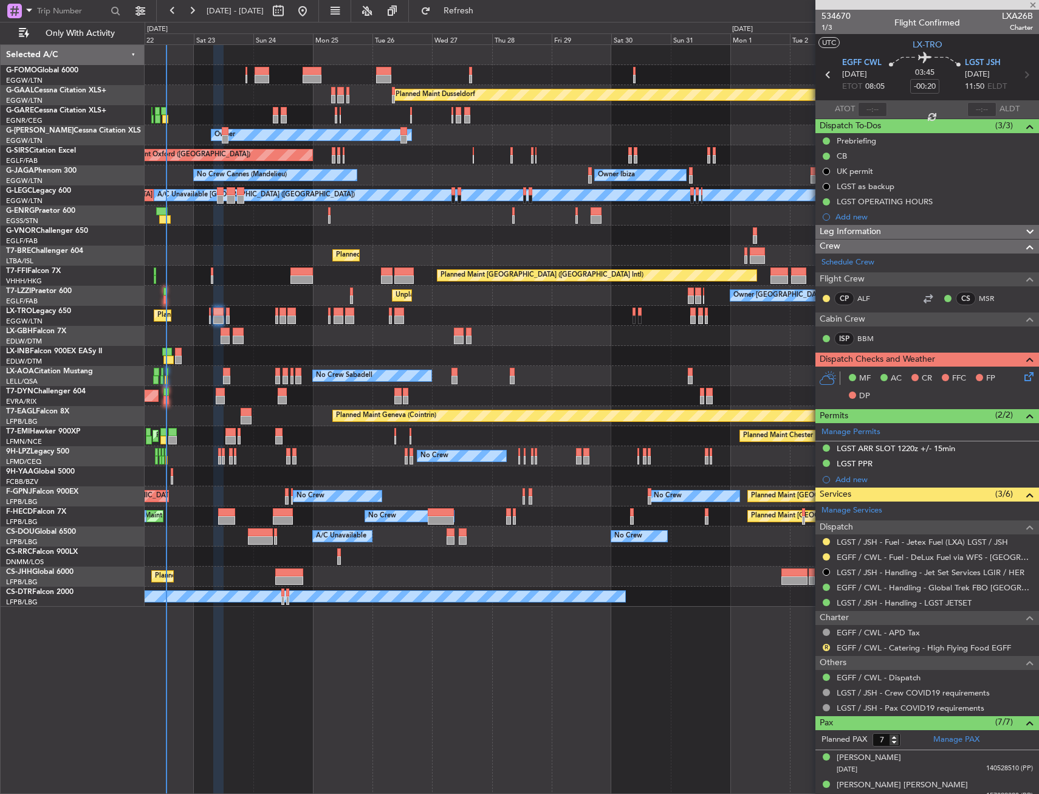
type input "-00:05"
type input "0"
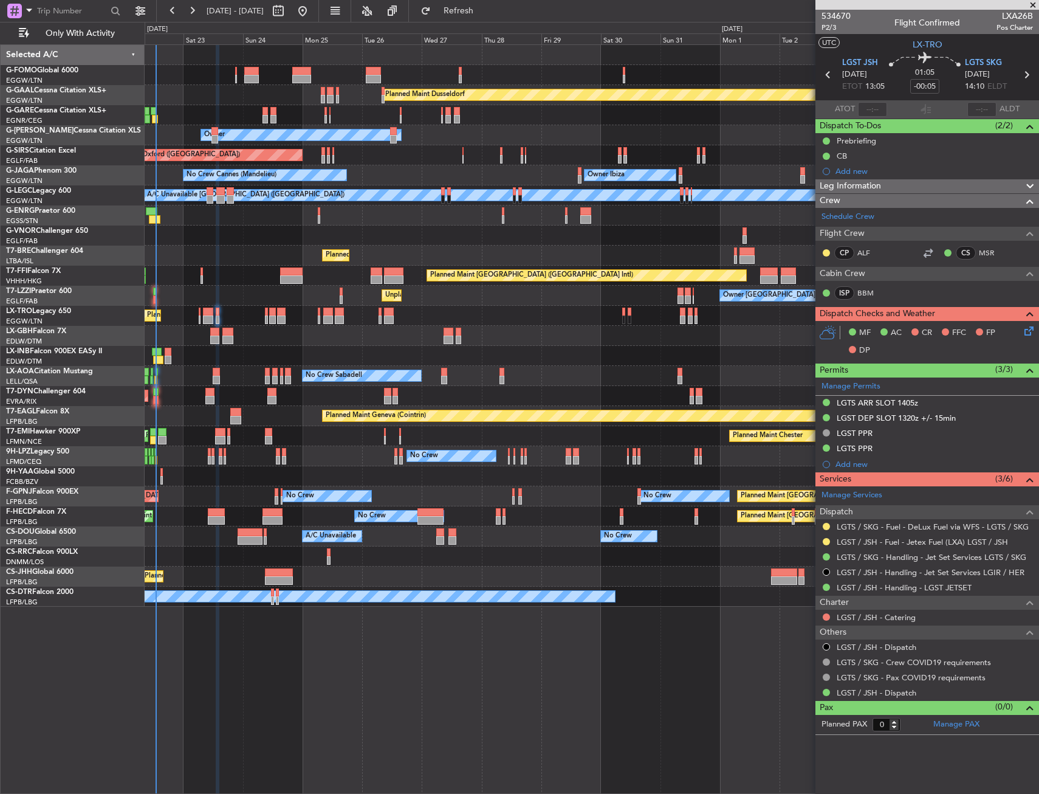
click at [174, 343] on div "Planned Maint Dusseldorf Unplanned Maint Chester Owner Owner Unplanned Maint Ox…" at bounding box center [592, 326] width 894 height 562
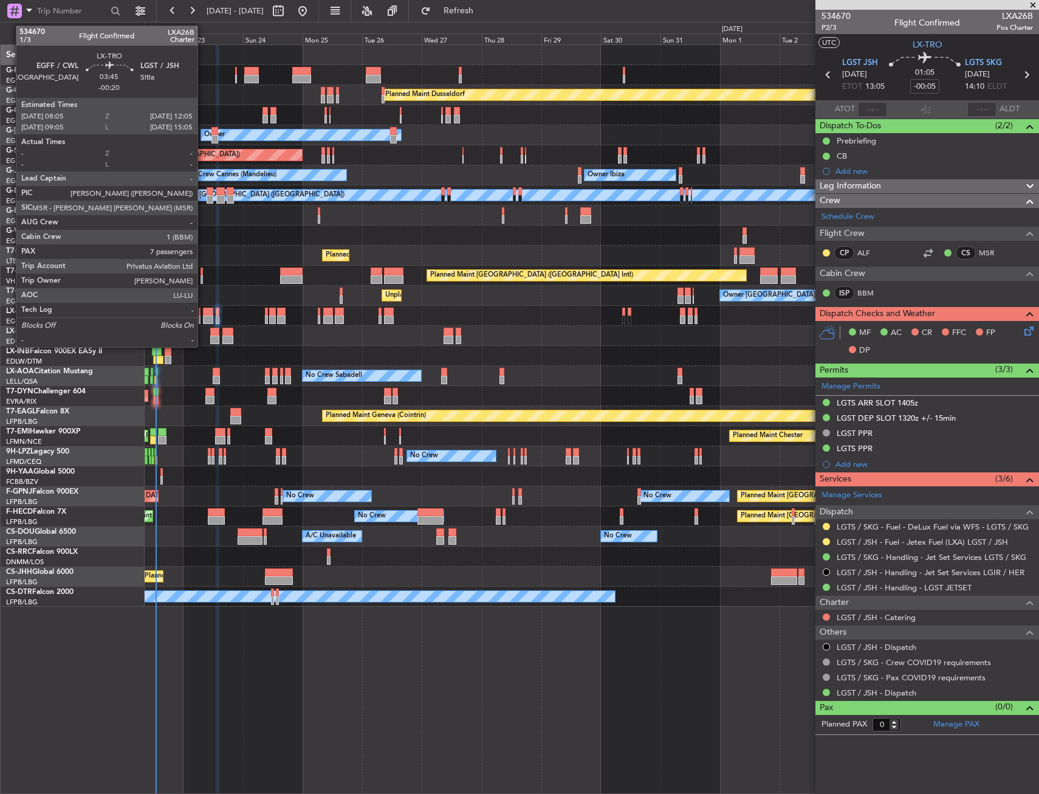
click at [203, 317] on div at bounding box center [208, 319] width 10 height 9
type input "-00:20"
type input "7"
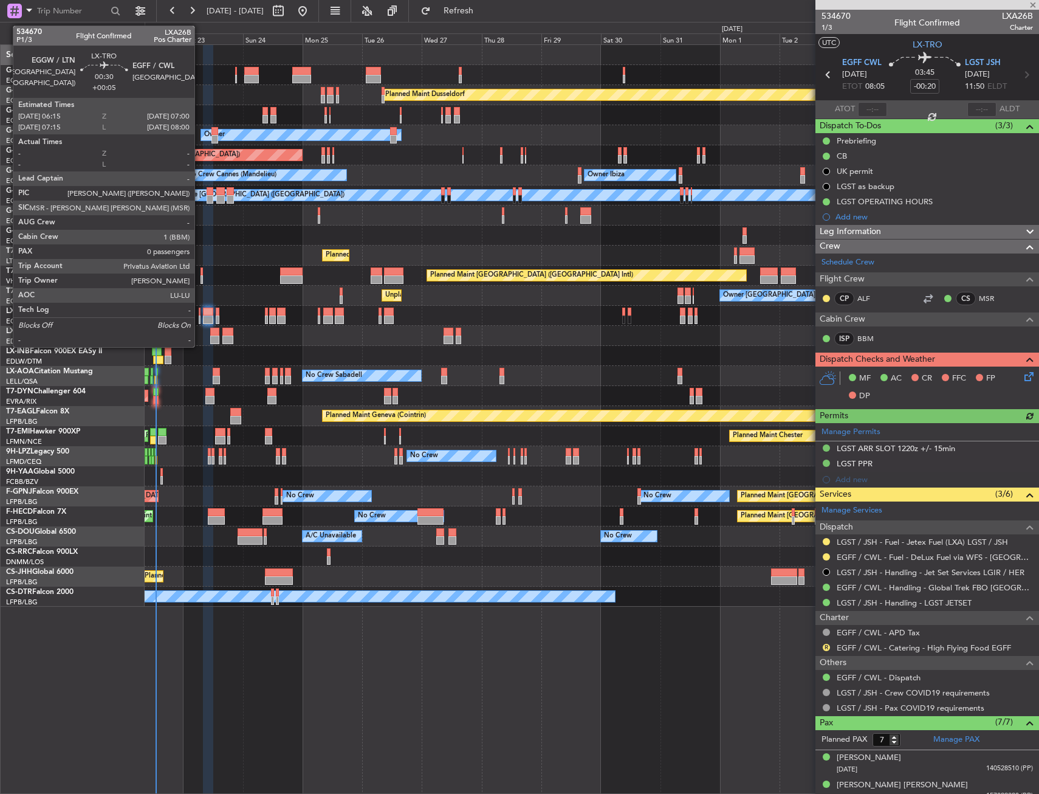
click at [200, 317] on div at bounding box center [200, 319] width 2 height 9
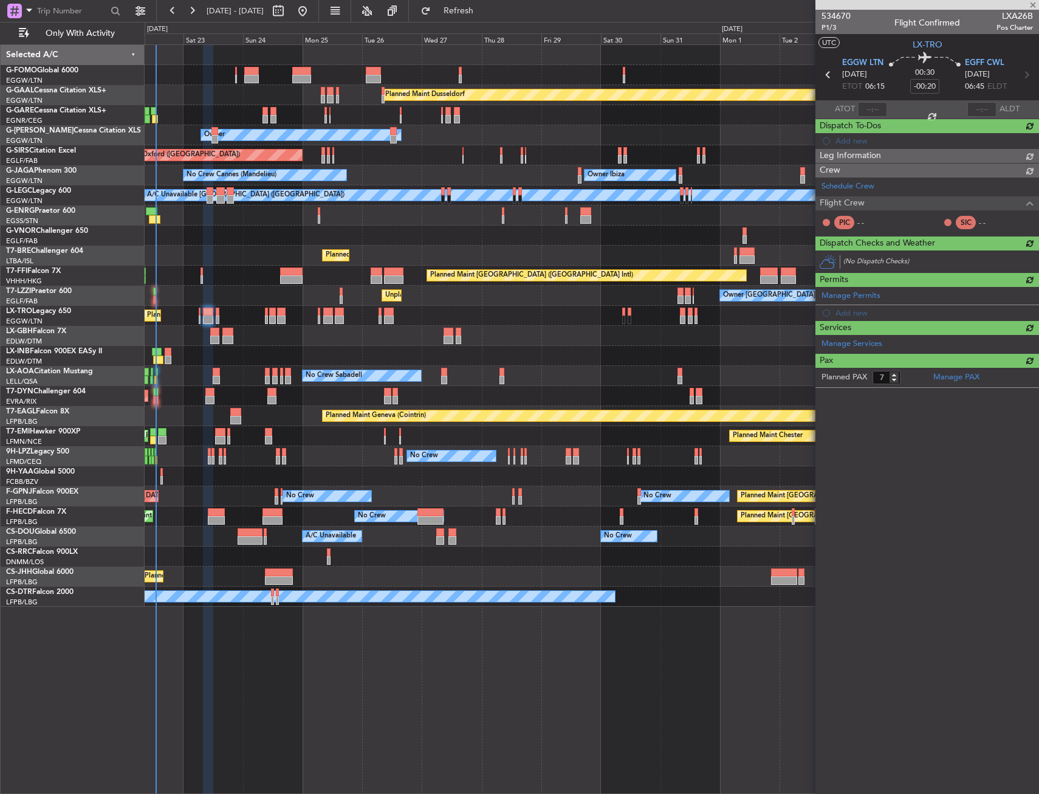
type input "+00:05"
type input "0"
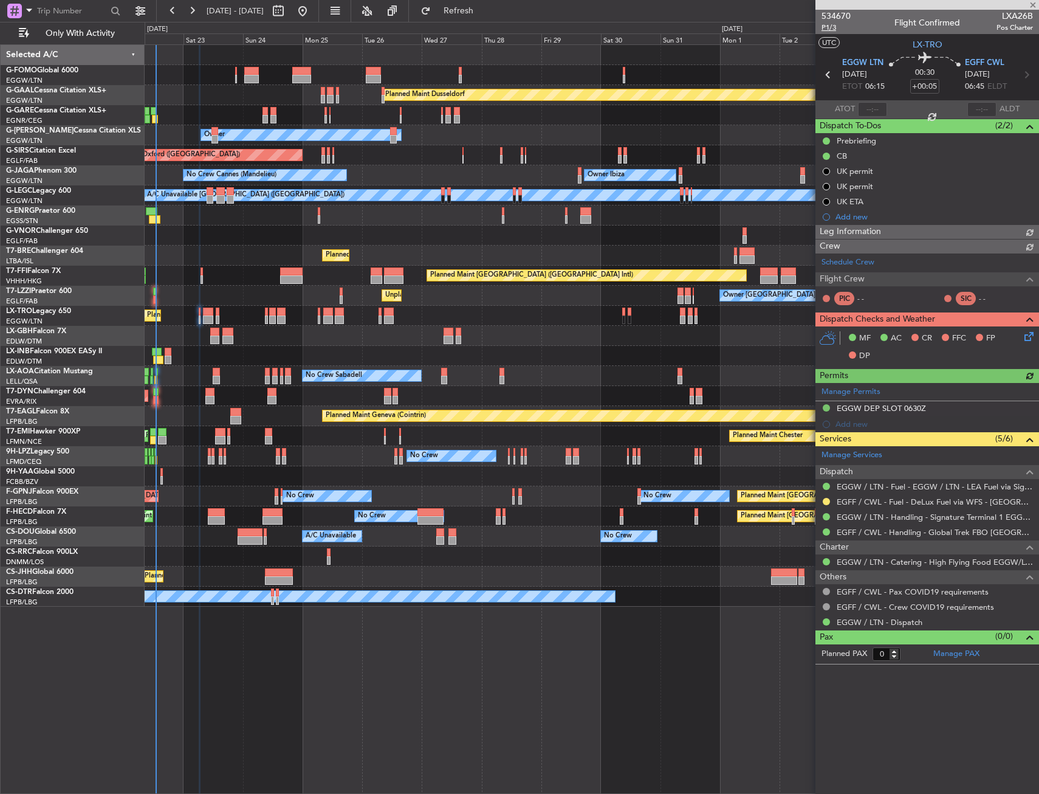
click at [828, 26] on span "P1/3" at bounding box center [836, 27] width 29 height 10
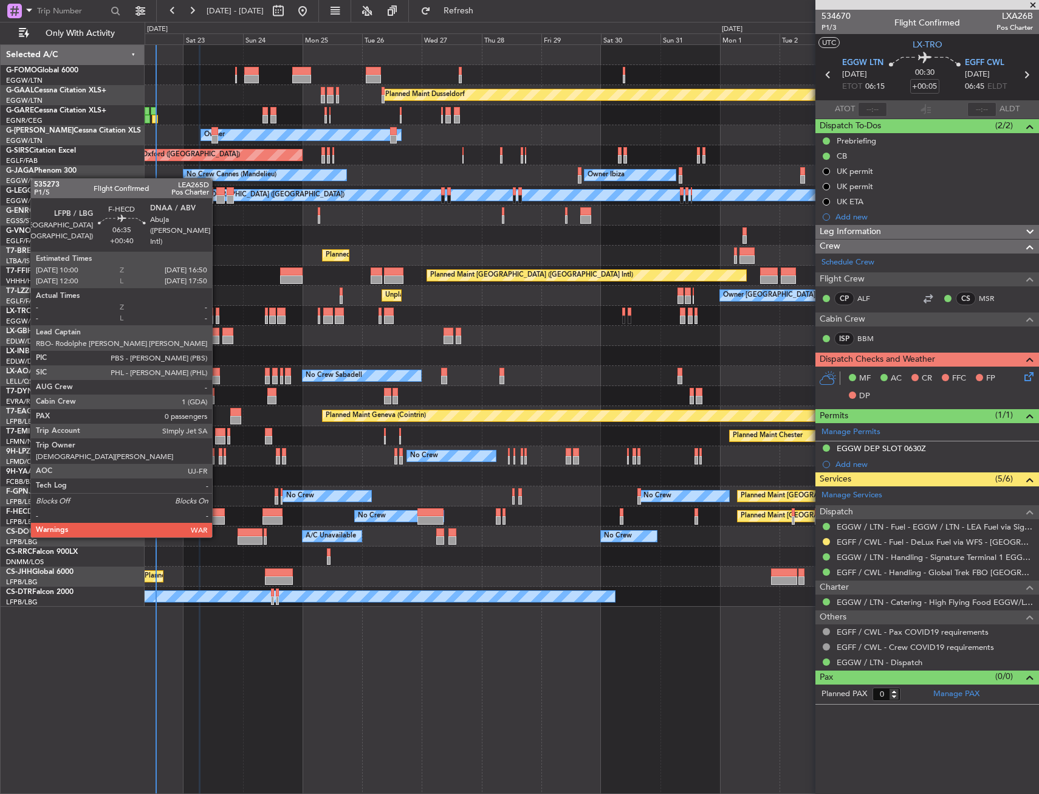
click at [218, 513] on div at bounding box center [216, 512] width 17 height 9
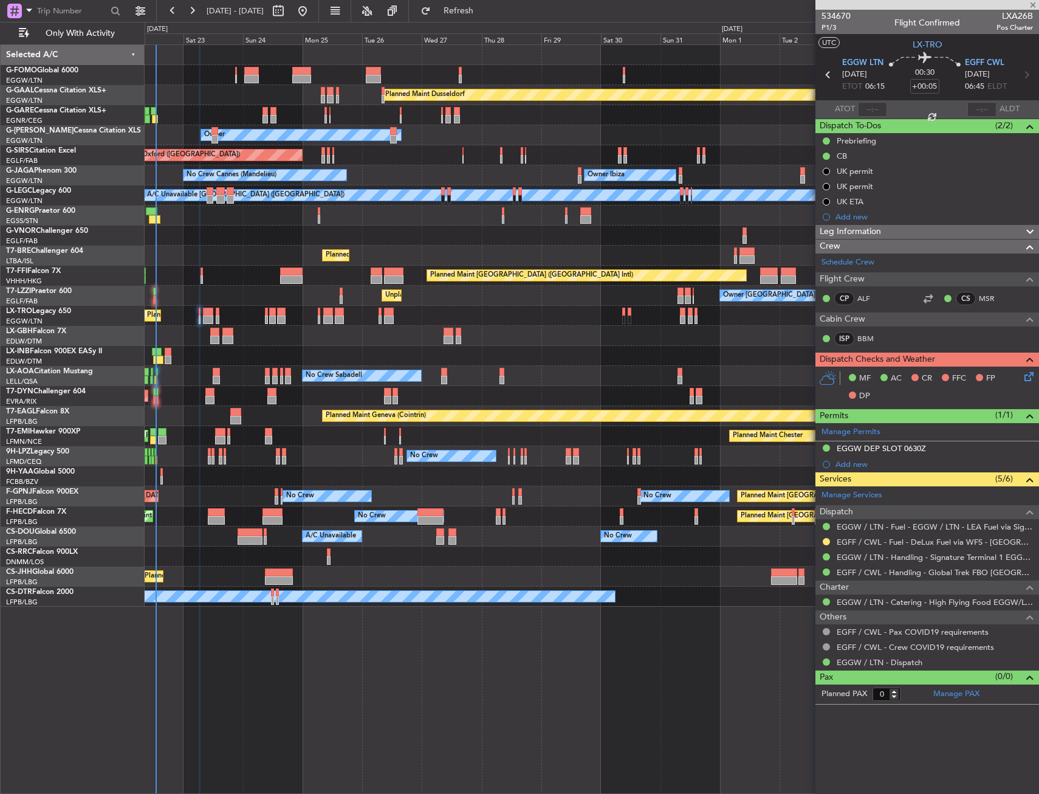
type input "+00:40"
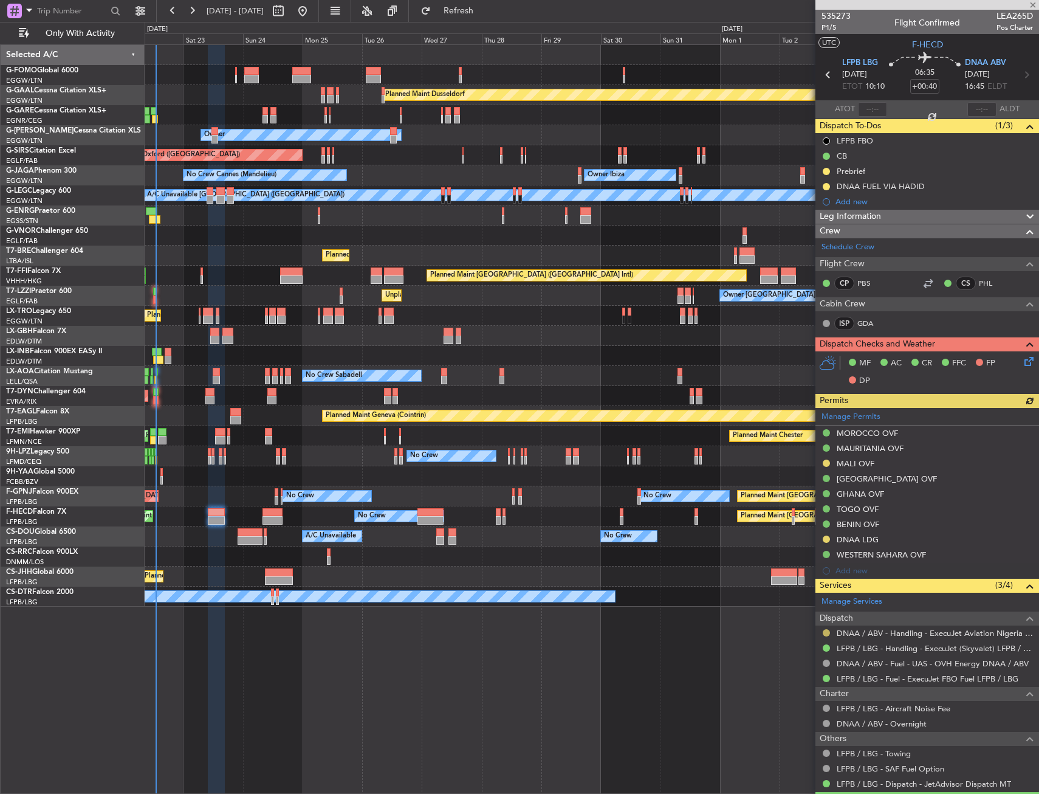
click at [828, 630] on button at bounding box center [826, 632] width 7 height 7
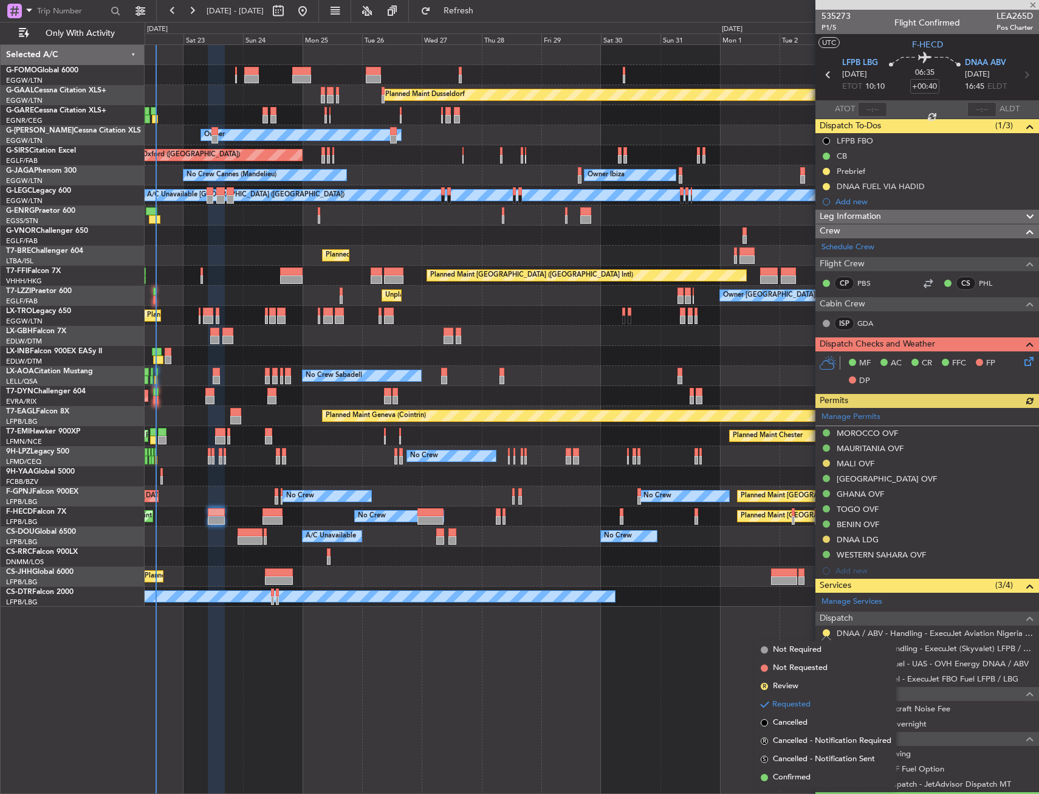
click at [726, 590] on div "No Crew Planned Maint Sofia" at bounding box center [592, 597] width 894 height 20
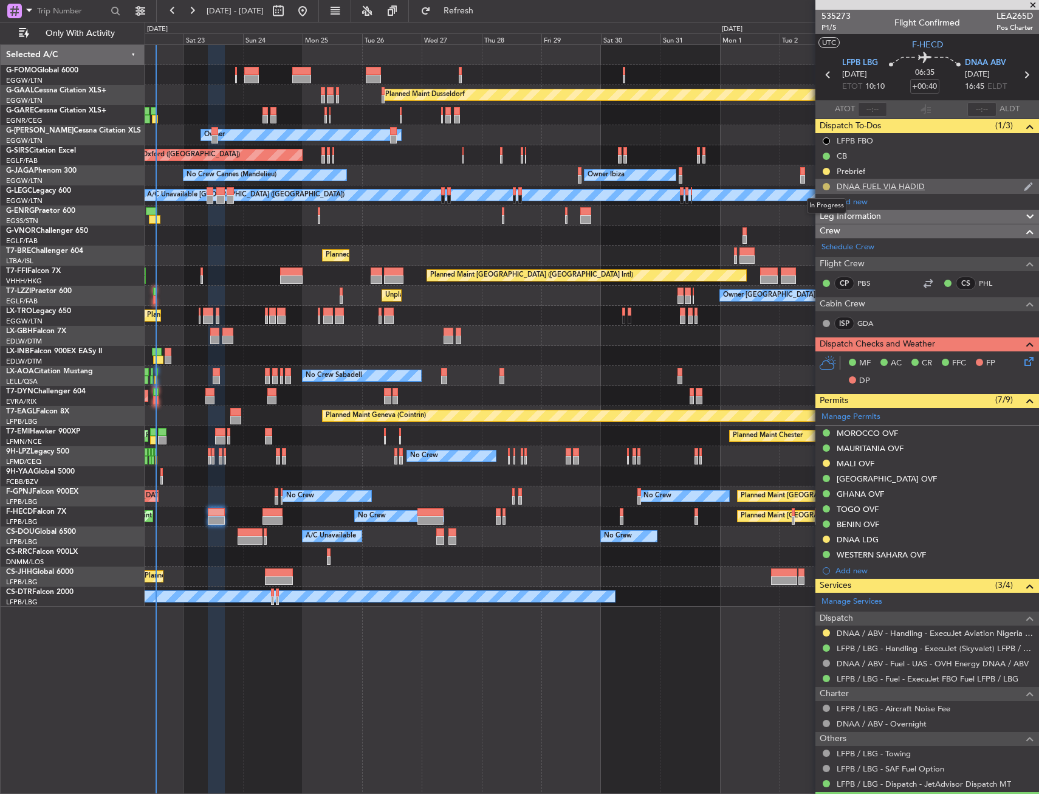
click at [824, 183] on button at bounding box center [826, 186] width 7 height 7
click at [825, 237] on span "Completed" at bounding box center [831, 240] width 40 height 12
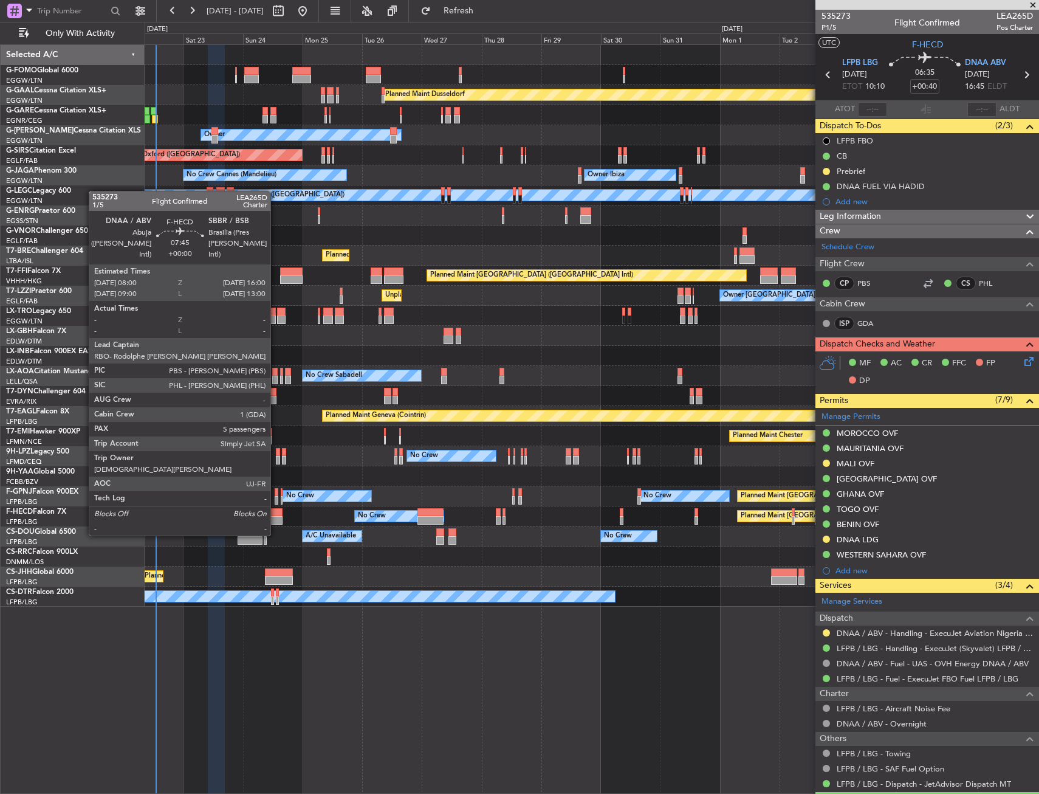
click at [276, 512] on div at bounding box center [273, 512] width 20 height 9
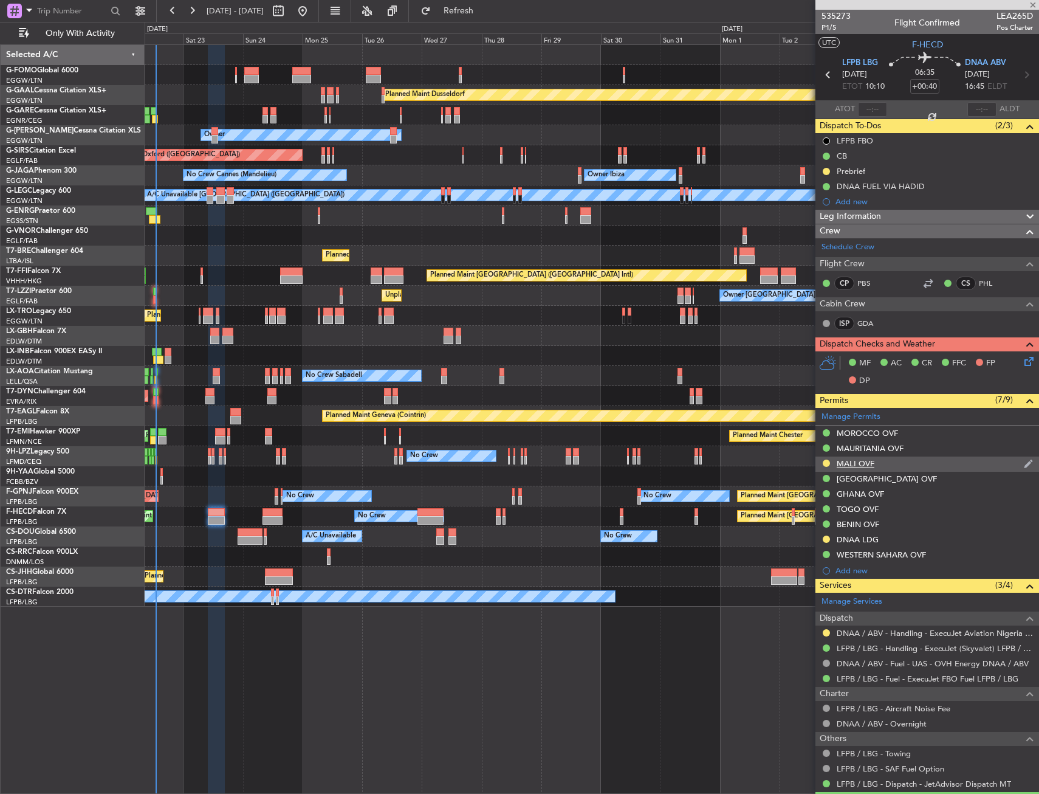
type input "5"
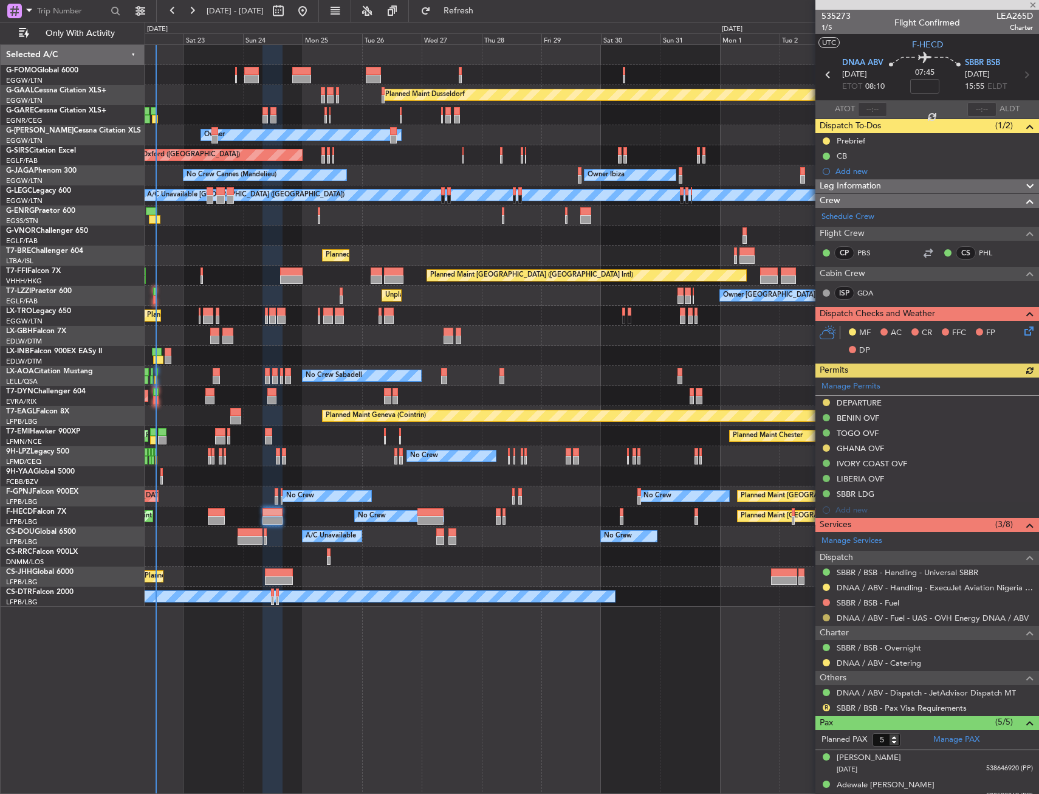
click at [825, 619] on button at bounding box center [826, 617] width 7 height 7
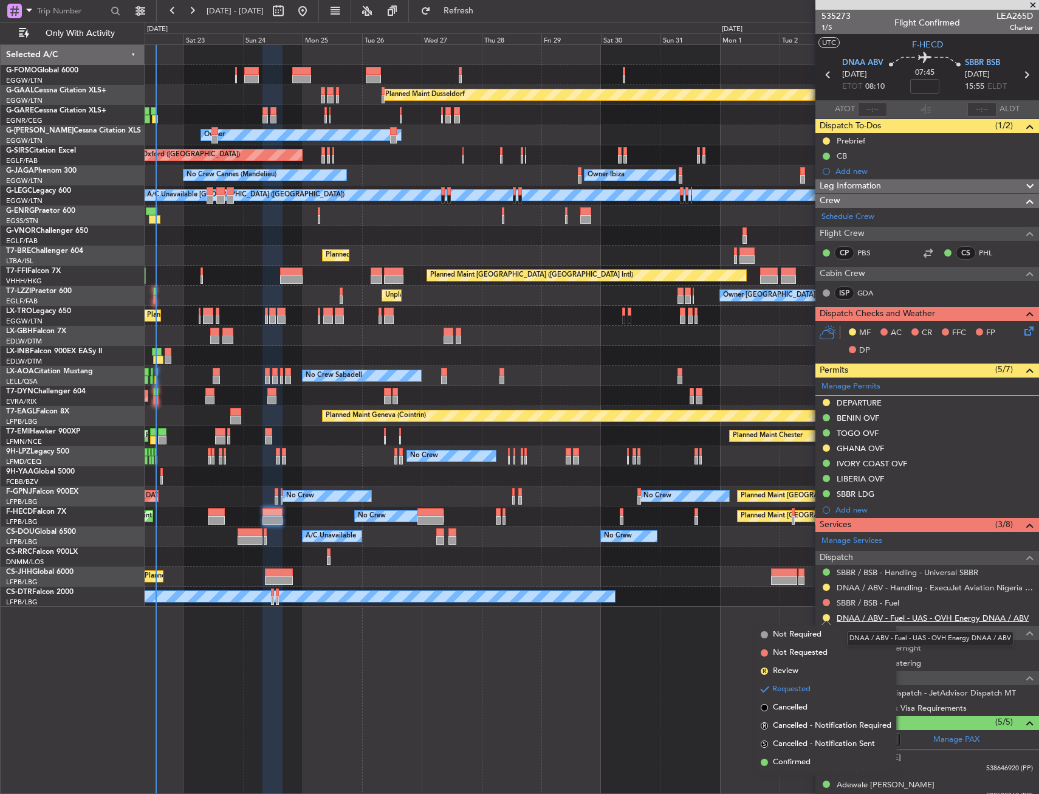
click at [947, 618] on link "DNAA / ABV - Fuel - UAS - OVH Energy DNAA / ABV" at bounding box center [933, 618] width 192 height 10
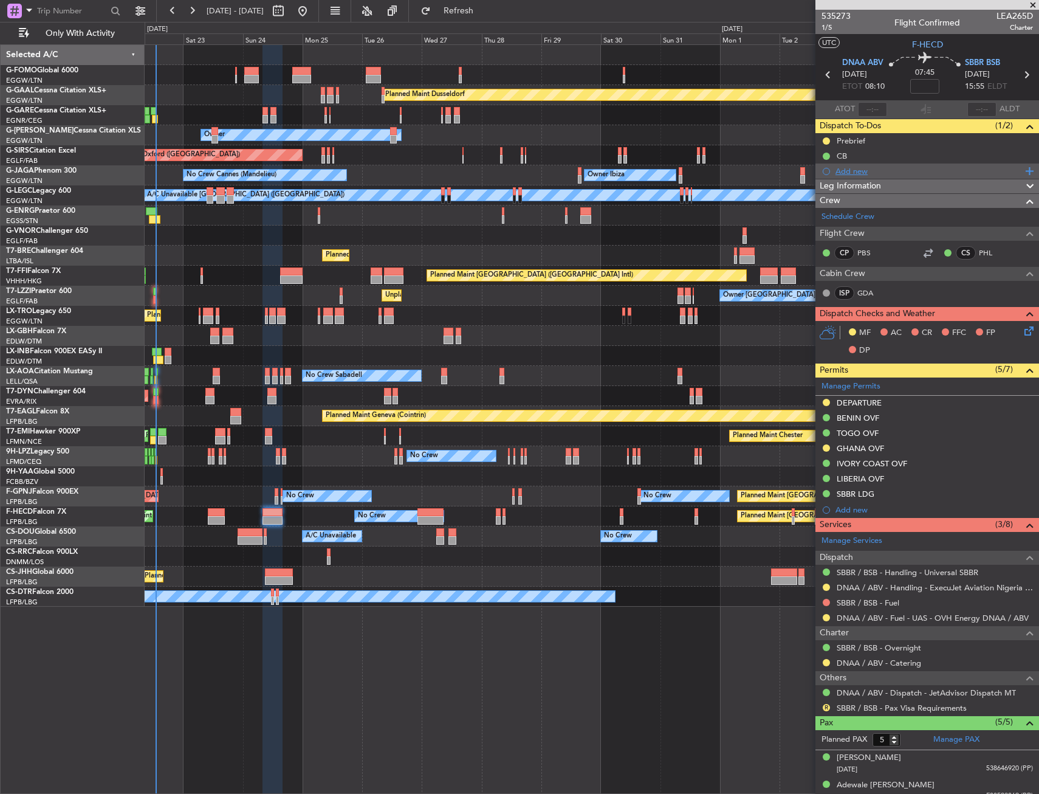
click at [875, 166] on div "Add new" at bounding box center [929, 171] width 187 height 10
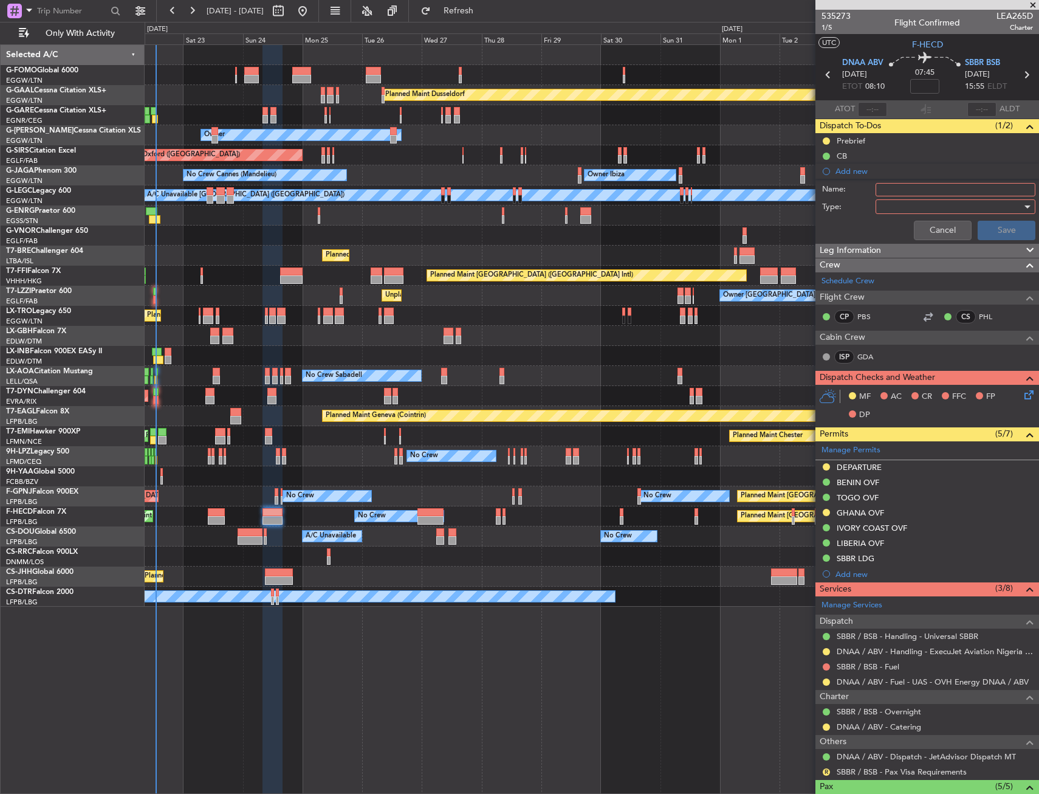
click at [897, 194] on input "Name:" at bounding box center [956, 189] width 160 height 13
type input "DNAA FUEL VIA HADID"
click at [891, 210] on div at bounding box center [952, 207] width 142 height 18
click at [893, 222] on div "[GEOGRAPHIC_DATA]" at bounding box center [950, 250] width 163 height 56
click at [893, 228] on span "Generic" at bounding box center [950, 231] width 142 height 18
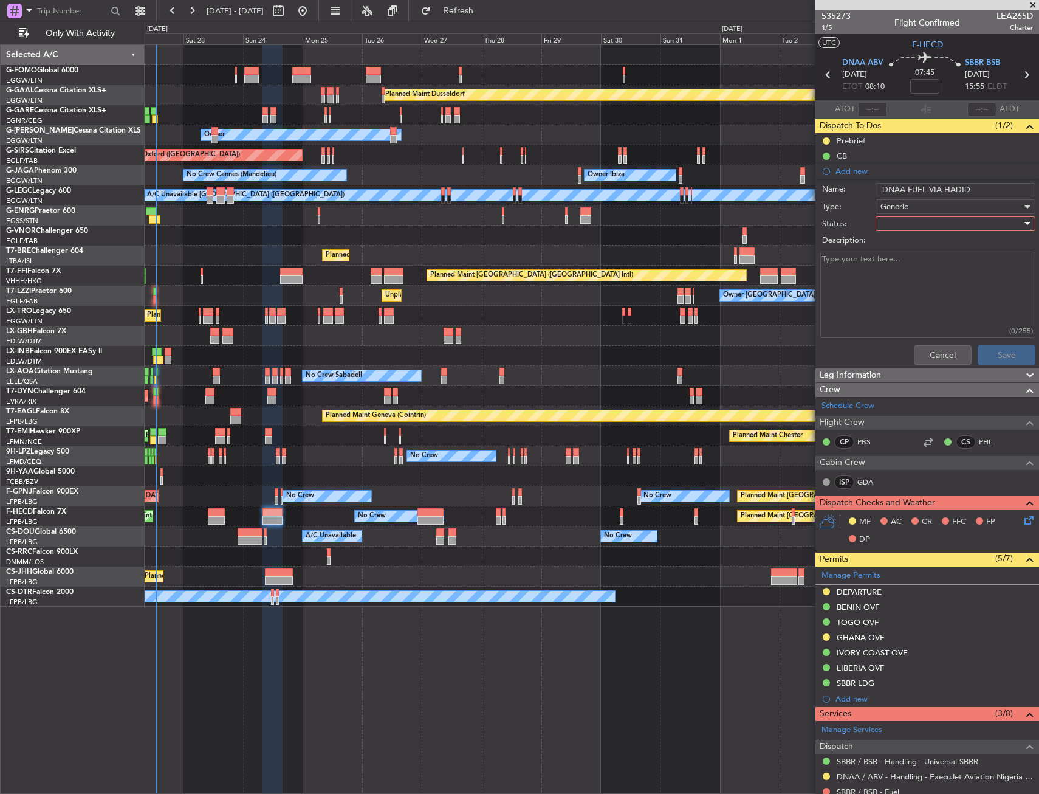
click at [893, 228] on div at bounding box center [952, 224] width 142 height 18
click at [892, 278] on span "Completed" at bounding box center [950, 284] width 142 height 18
click at [1013, 354] on button "Save" at bounding box center [1007, 354] width 58 height 19
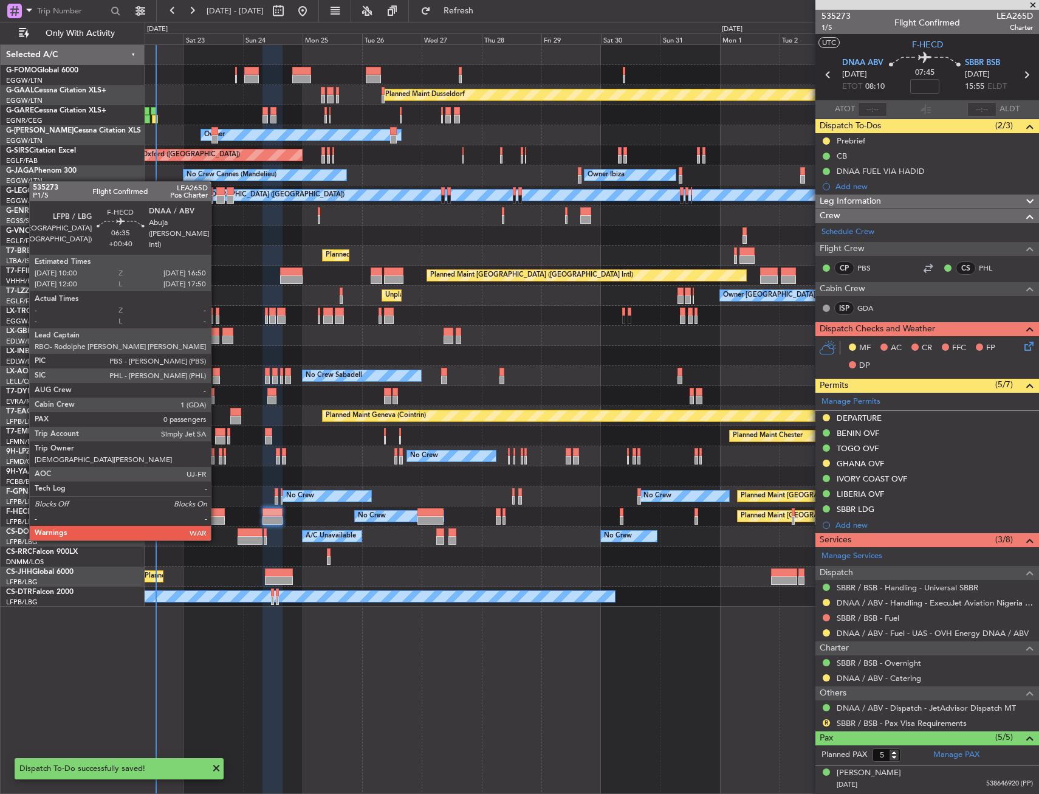
click at [216, 516] on div at bounding box center [216, 520] width 17 height 9
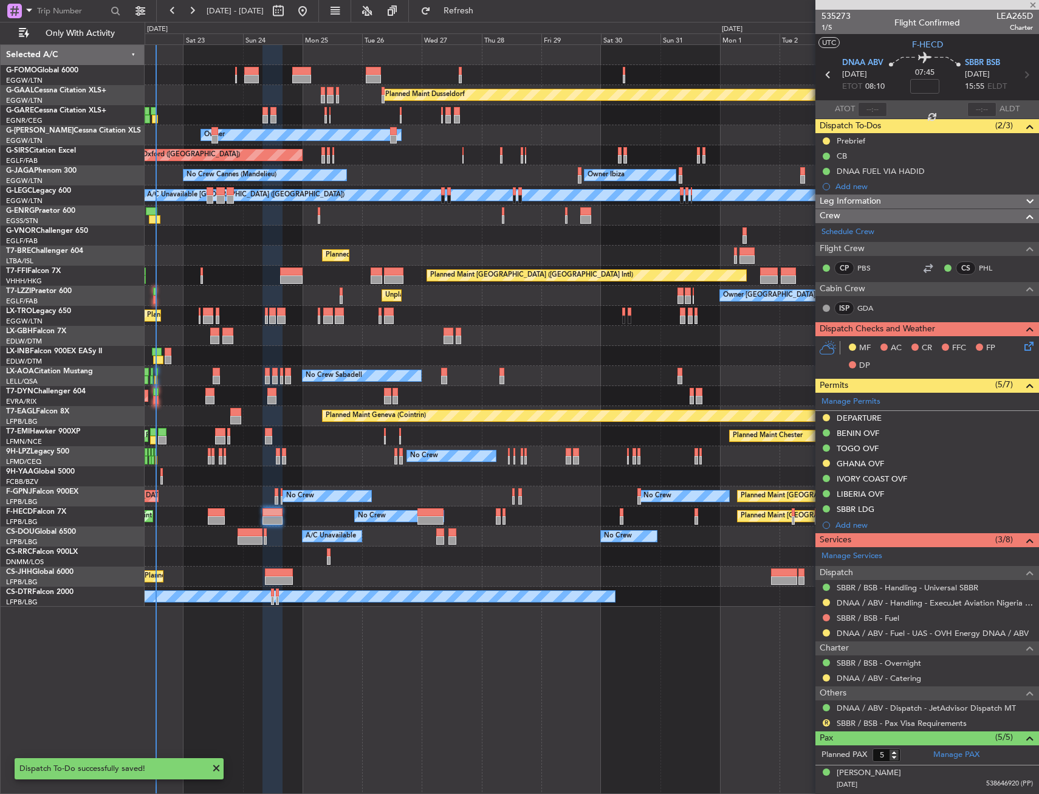
type input "+00:40"
type input "0"
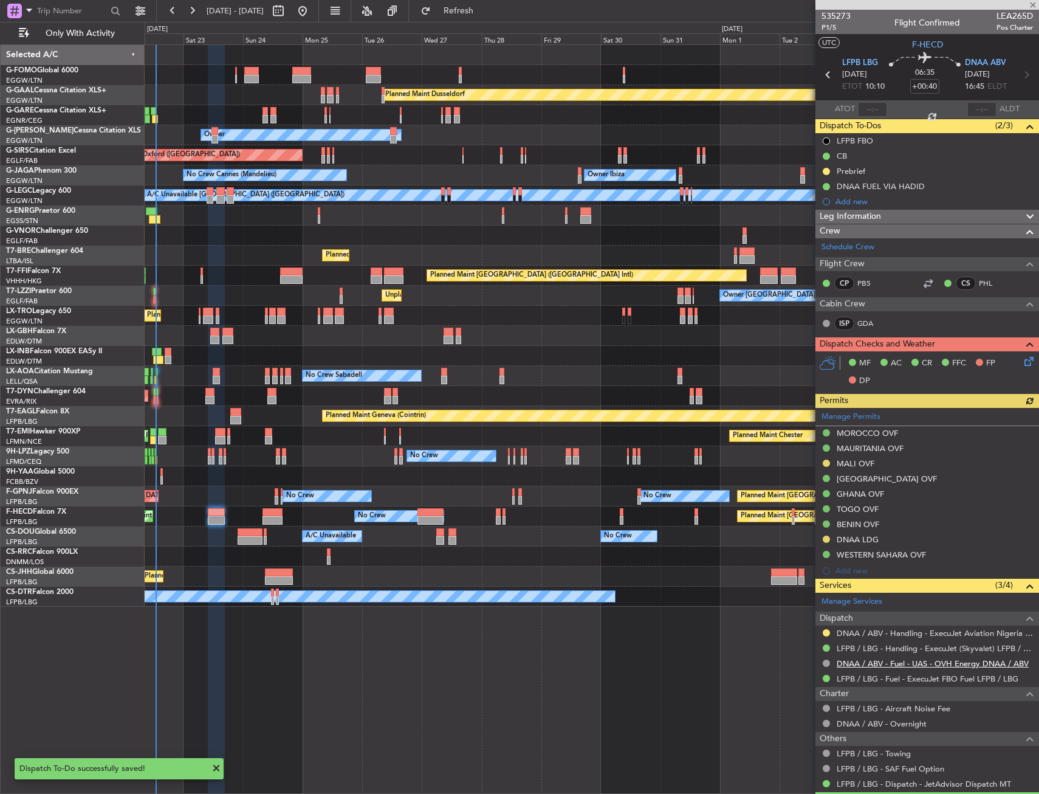
click at [907, 663] on link "DNAA / ABV - Fuel - UAS - OVH Energy DNAA / ABV" at bounding box center [933, 663] width 192 height 10
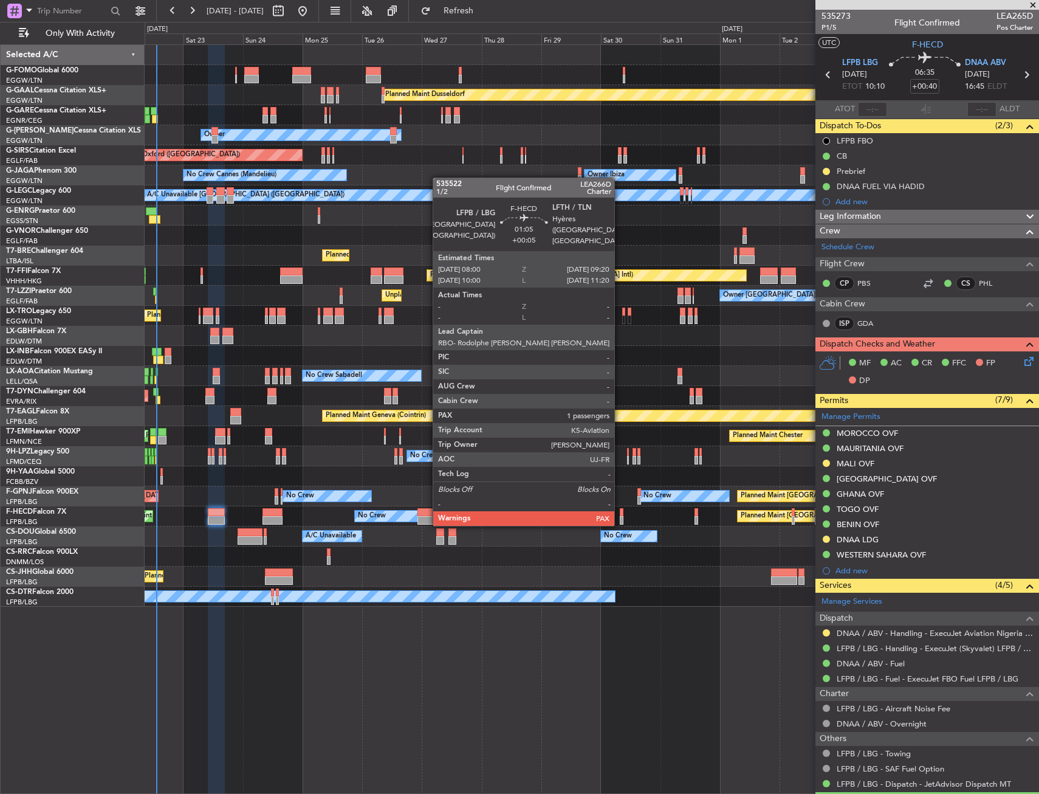
click at [620, 512] on div at bounding box center [622, 512] width 4 height 9
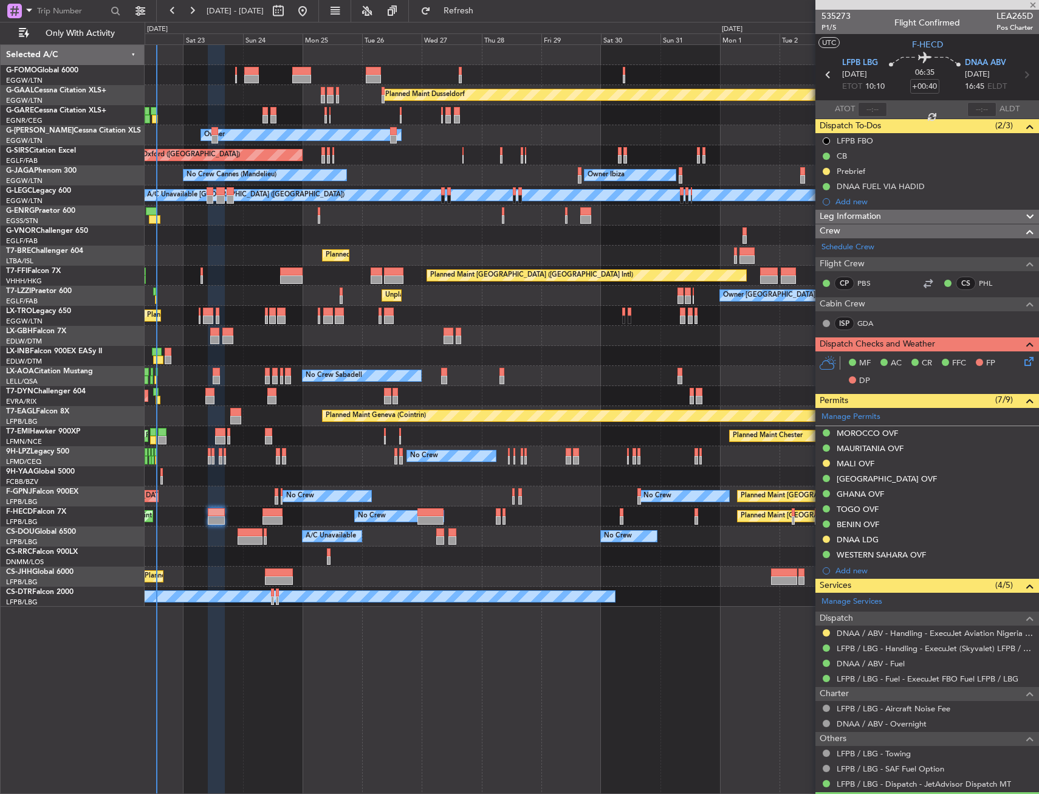
type input "+00:05"
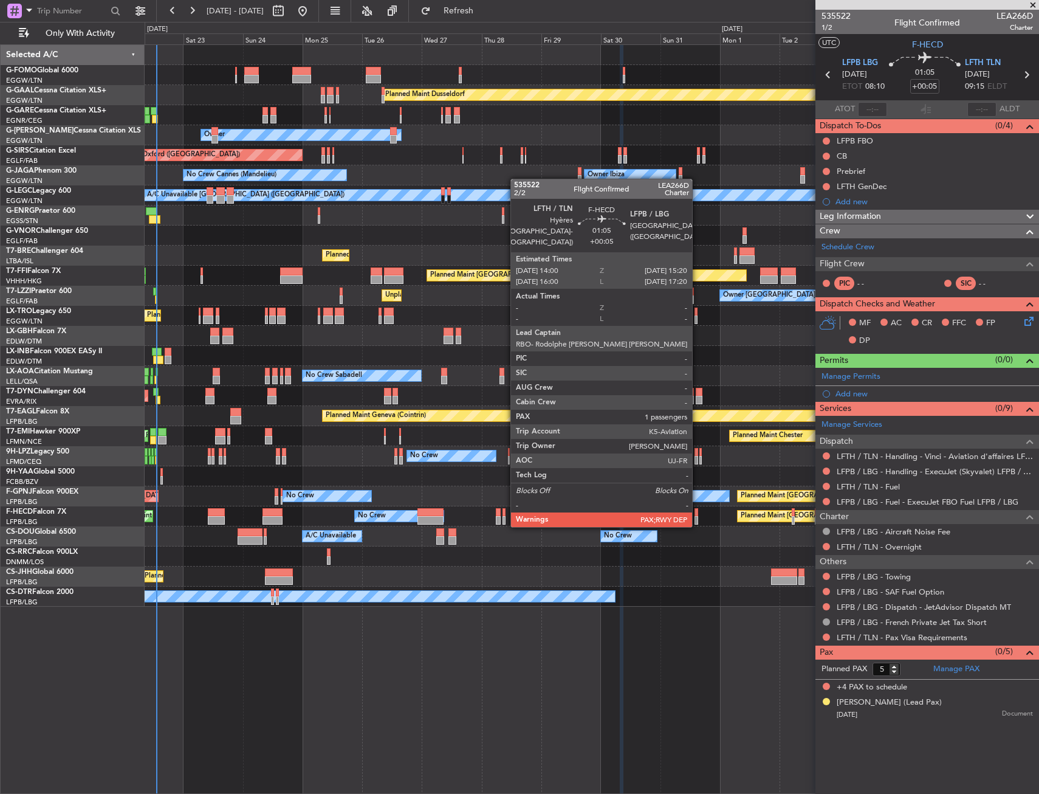
click at [698, 514] on div at bounding box center [697, 512] width 4 height 9
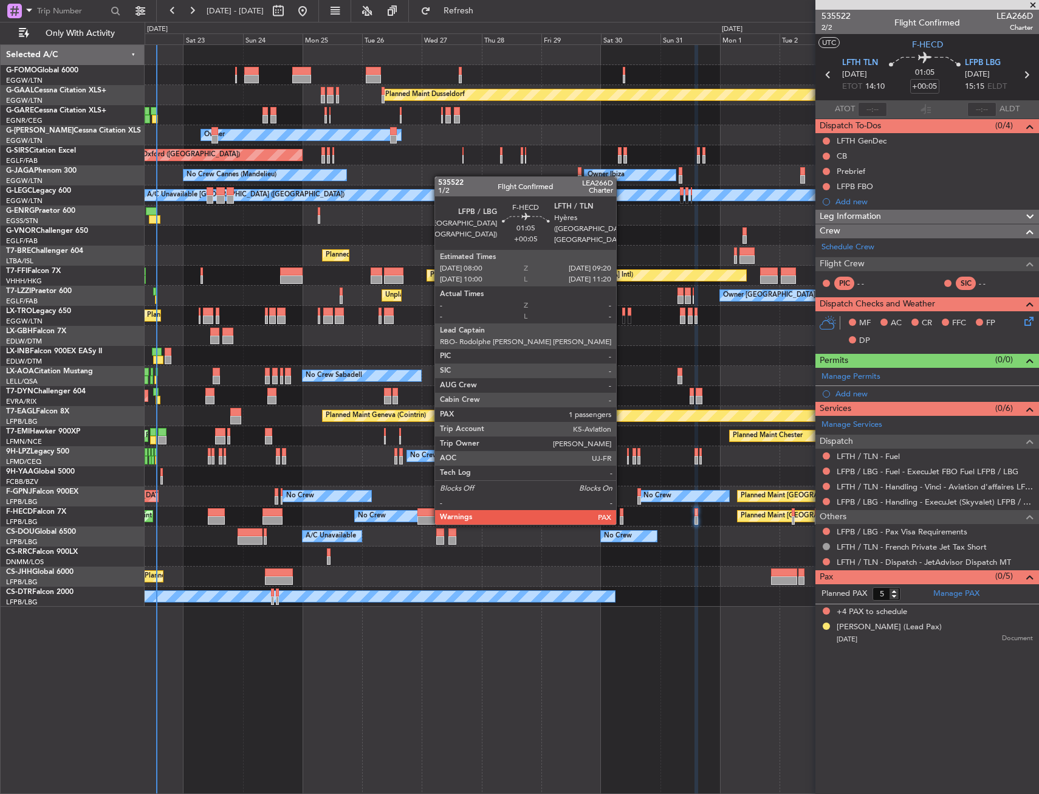
click at [622, 511] on div at bounding box center [622, 512] width 4 height 9
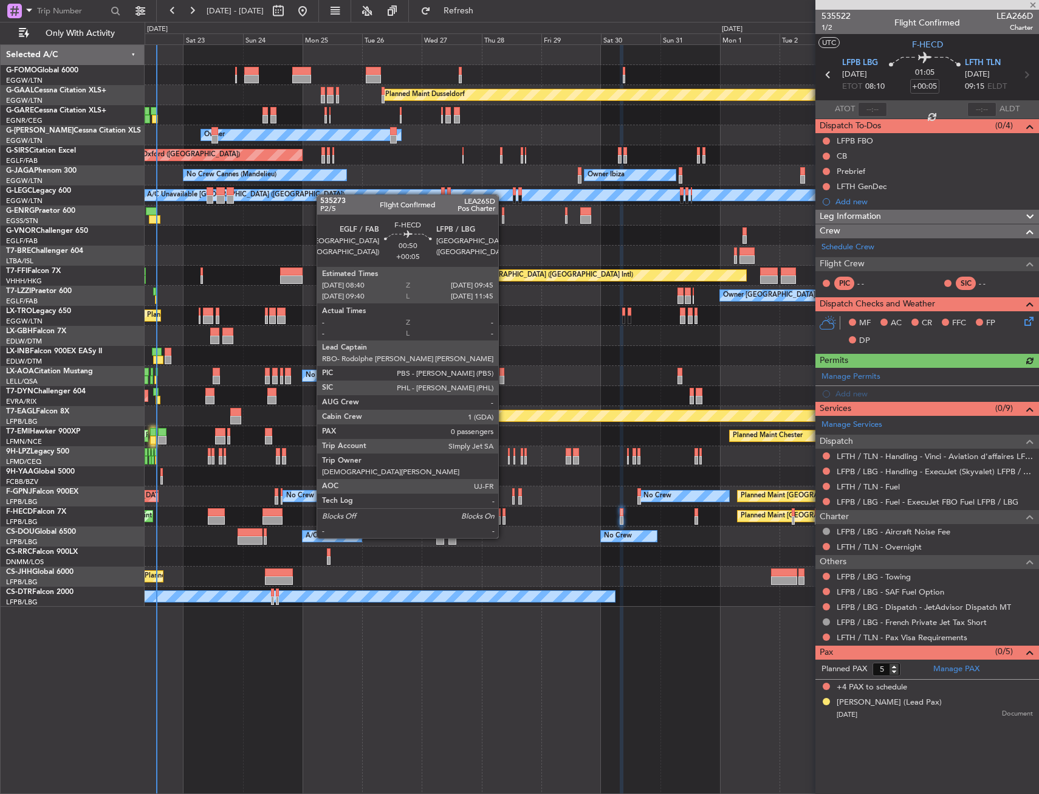
click at [504, 515] on div at bounding box center [504, 512] width 3 height 9
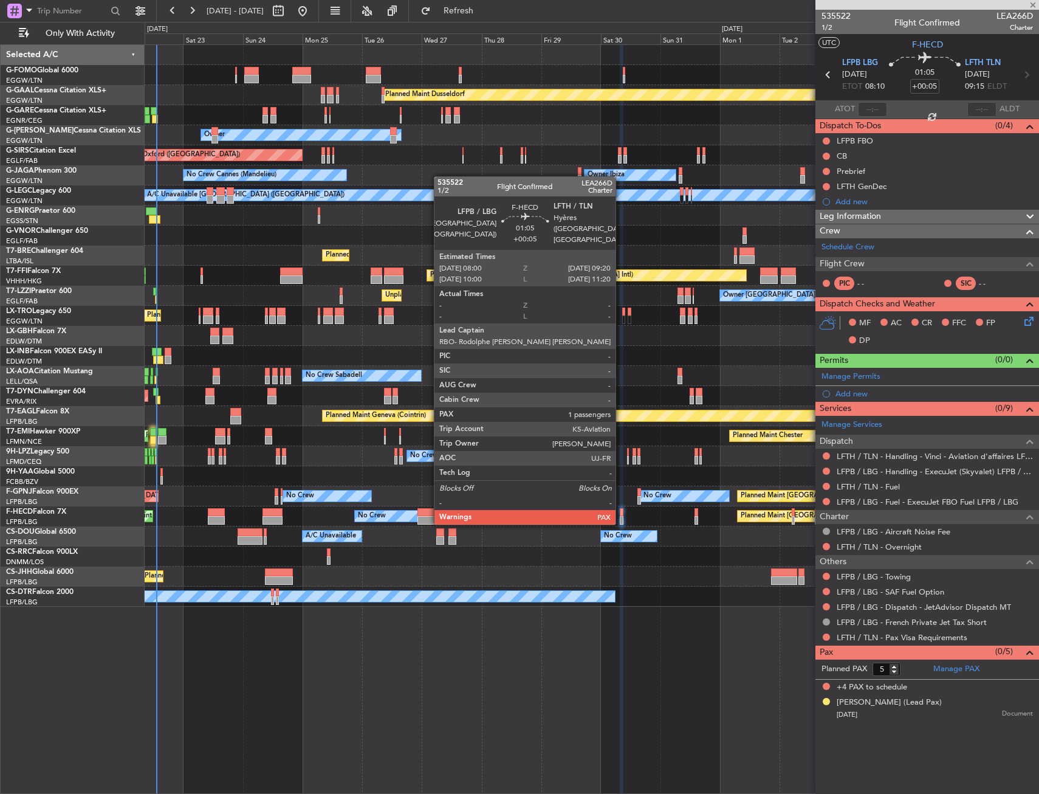
click at [621, 511] on div at bounding box center [622, 512] width 4 height 9
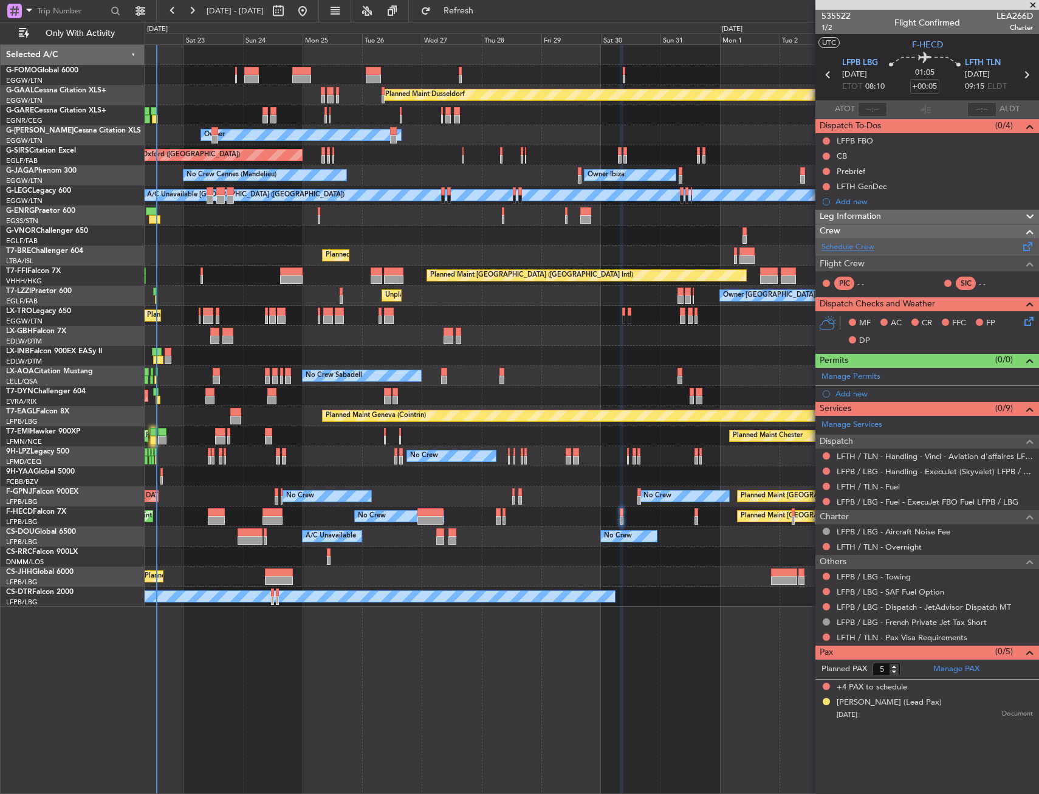
click at [858, 252] on link "Schedule Crew" at bounding box center [848, 247] width 53 height 12
click at [974, 66] on span "LFTH TLN" at bounding box center [983, 63] width 36 height 12
click at [484, 15] on span "Refresh" at bounding box center [458, 11] width 51 height 9
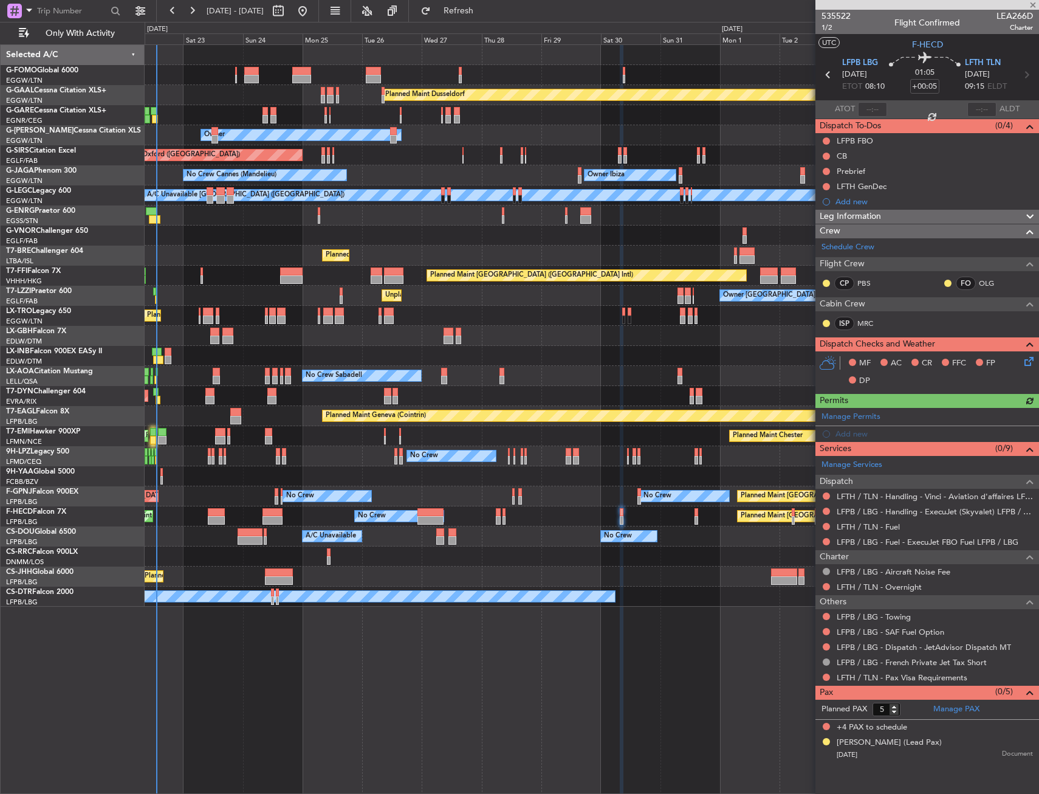
click at [1031, 363] on icon at bounding box center [1027, 359] width 10 height 10
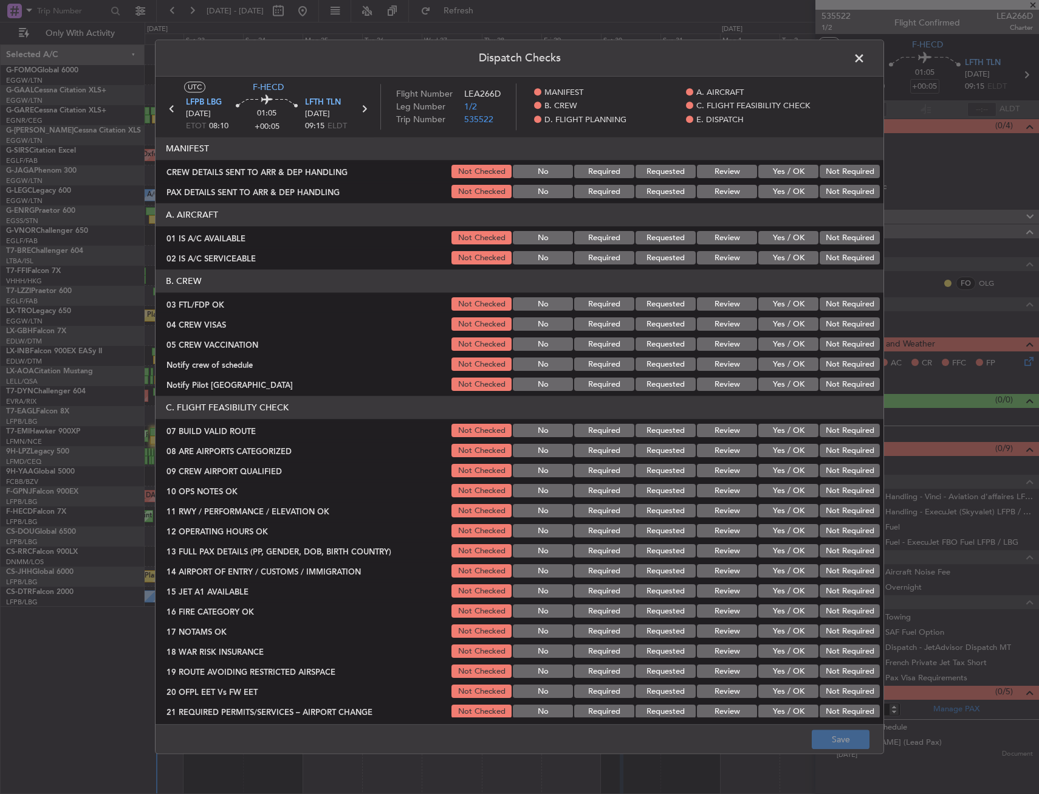
click at [776, 305] on button "Yes / OK" at bounding box center [789, 304] width 60 height 13
click at [839, 328] on button "Not Required" at bounding box center [850, 324] width 60 height 13
click at [836, 345] on button "Not Required" at bounding box center [850, 344] width 60 height 13
click at [824, 367] on button "Not Required" at bounding box center [850, 364] width 60 height 13
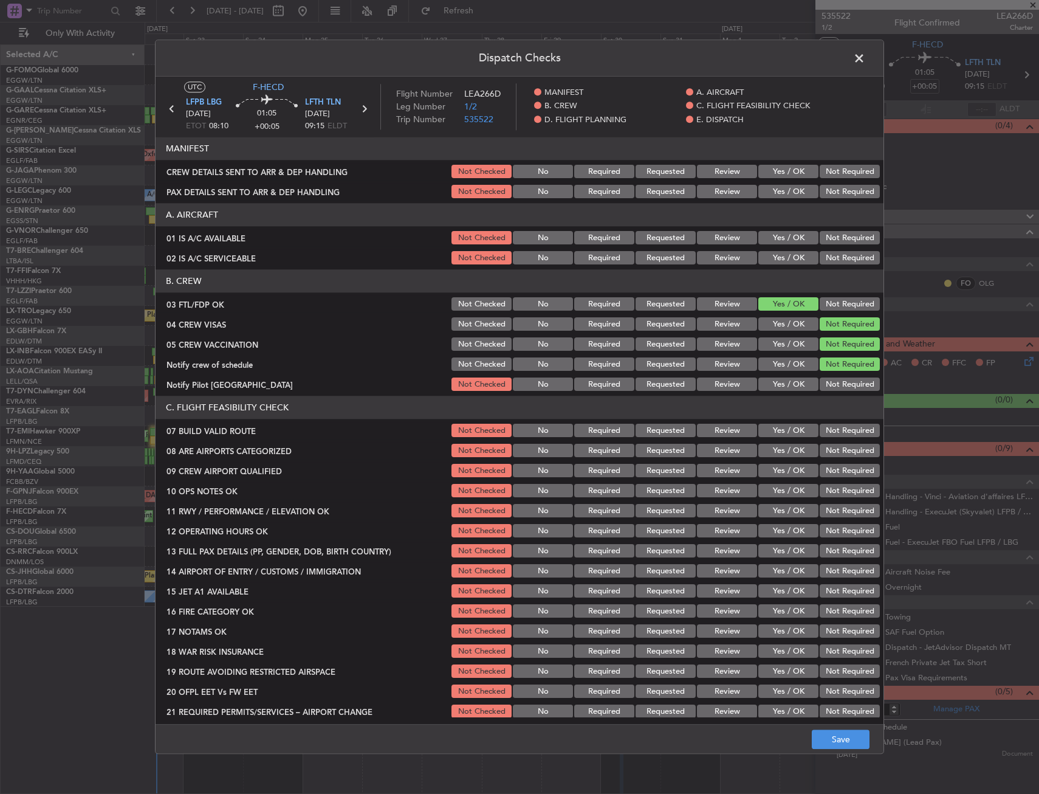
click at [776, 391] on button "Yes / OK" at bounding box center [789, 384] width 60 height 13
click at [774, 449] on button "Yes / OK" at bounding box center [789, 450] width 60 height 13
click at [766, 464] on button "Yes / OK" at bounding box center [789, 470] width 60 height 13
click at [819, 740] on button "Save" at bounding box center [841, 739] width 58 height 19
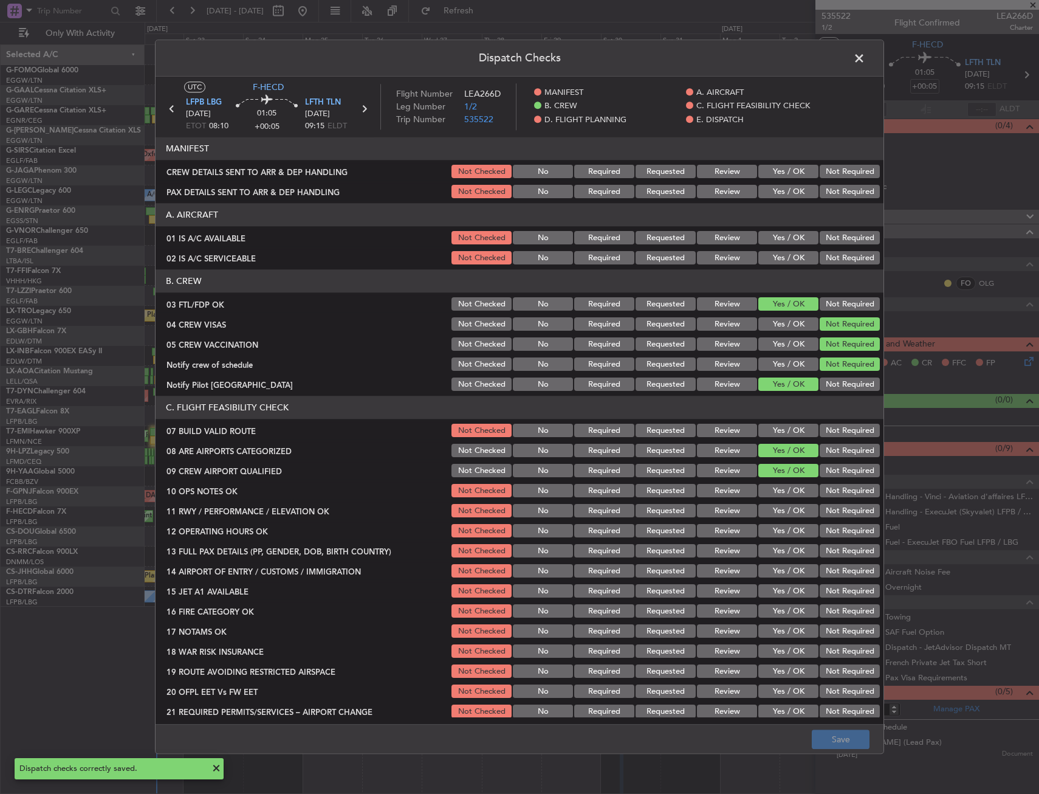
click at [866, 60] on span at bounding box center [866, 61] width 0 height 24
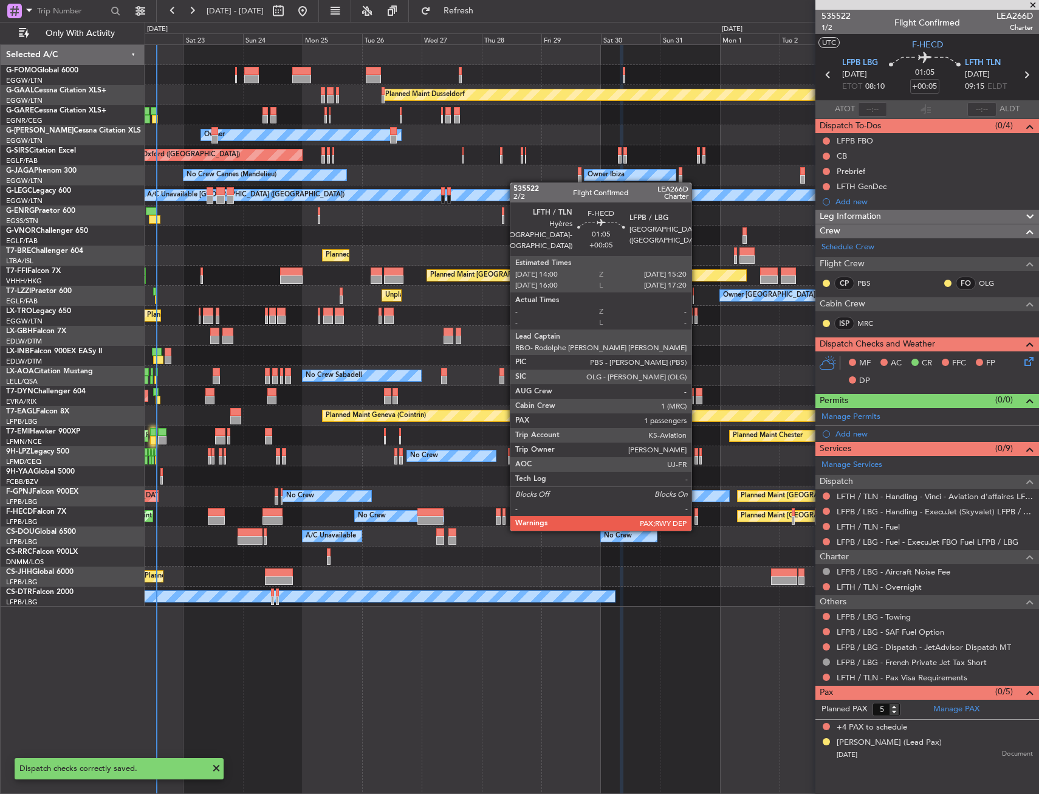
click at [697, 517] on div at bounding box center [697, 520] width 4 height 9
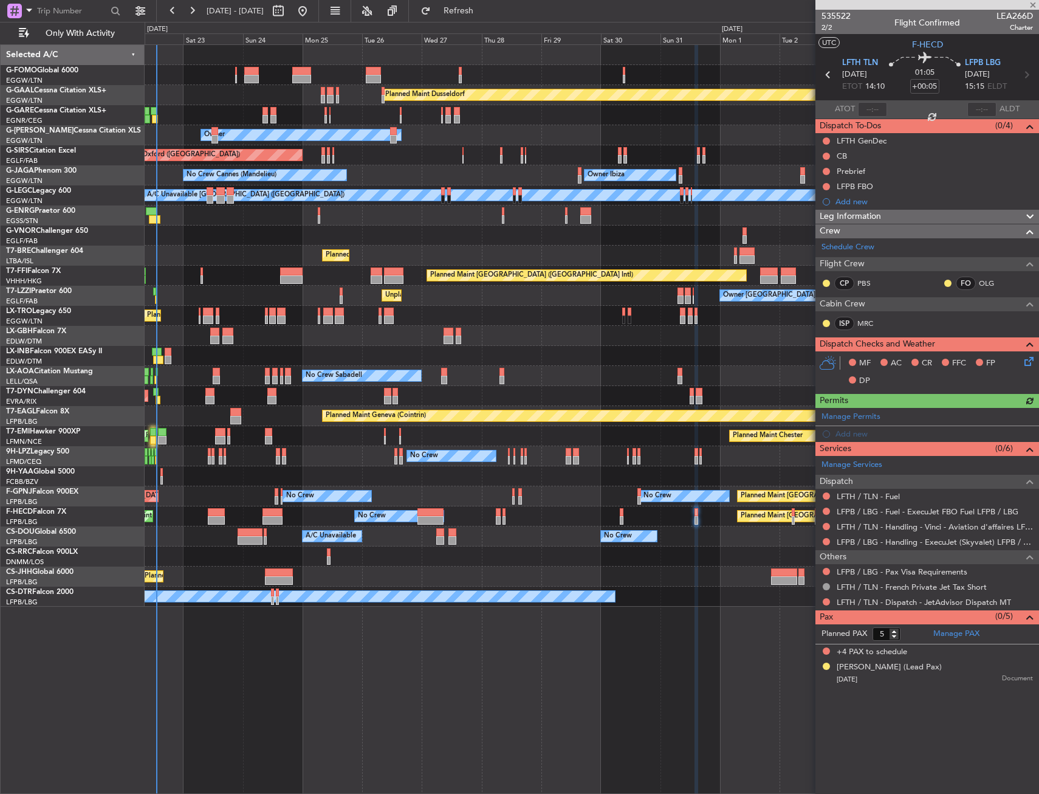
click at [1029, 359] on icon at bounding box center [1027, 359] width 10 height 10
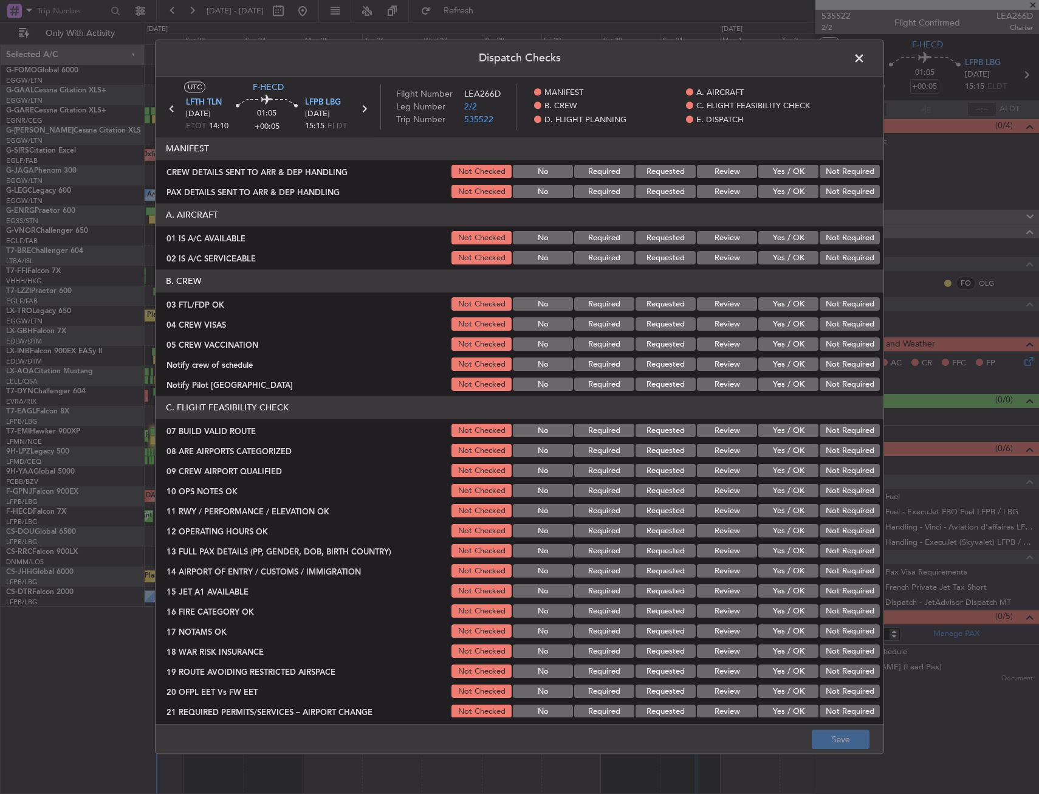
click at [776, 306] on button "Yes / OK" at bounding box center [789, 304] width 60 height 13
click at [829, 327] on button "Not Required" at bounding box center [850, 324] width 60 height 13
click at [830, 342] on button "Not Required" at bounding box center [850, 344] width 60 height 13
click at [823, 360] on button "Not Required" at bounding box center [850, 364] width 60 height 13
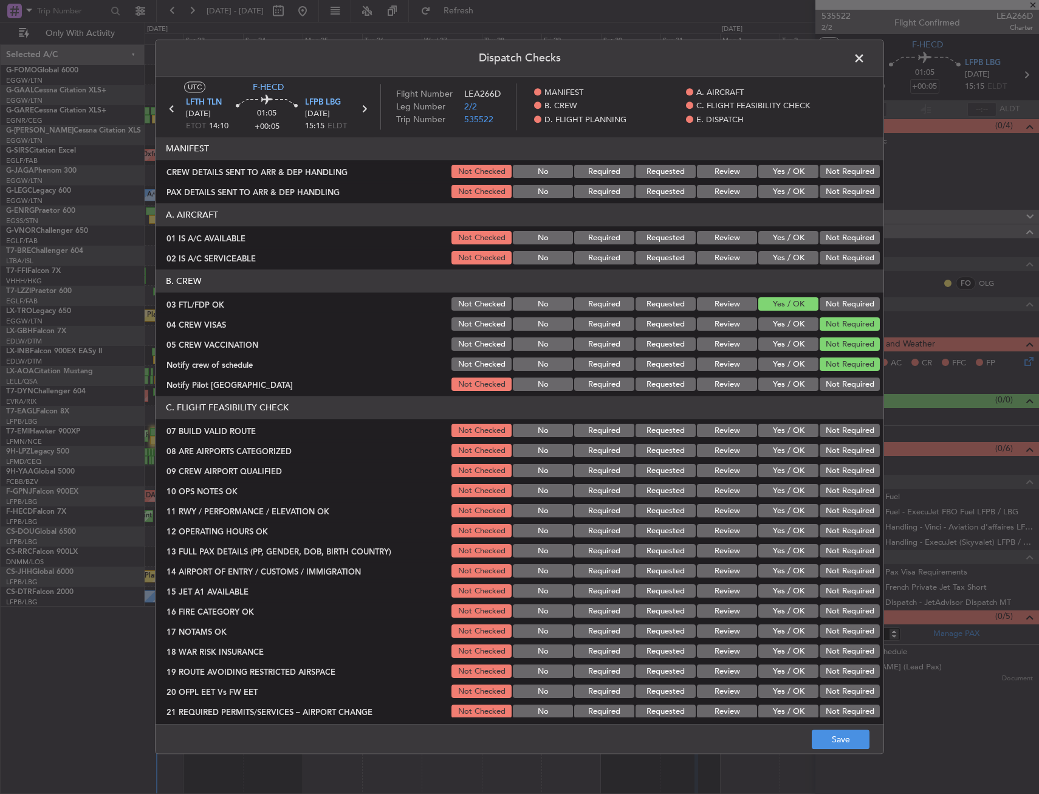
click at [771, 390] on button "Yes / OK" at bounding box center [789, 384] width 60 height 13
drag, startPoint x: 775, startPoint y: 452, endPoint x: 773, endPoint y: 469, distance: 17.8
click at [775, 452] on button "Yes / OK" at bounding box center [789, 450] width 60 height 13
click at [773, 469] on button "Yes / OK" at bounding box center [789, 470] width 60 height 13
click at [824, 730] on button "Save" at bounding box center [841, 739] width 58 height 19
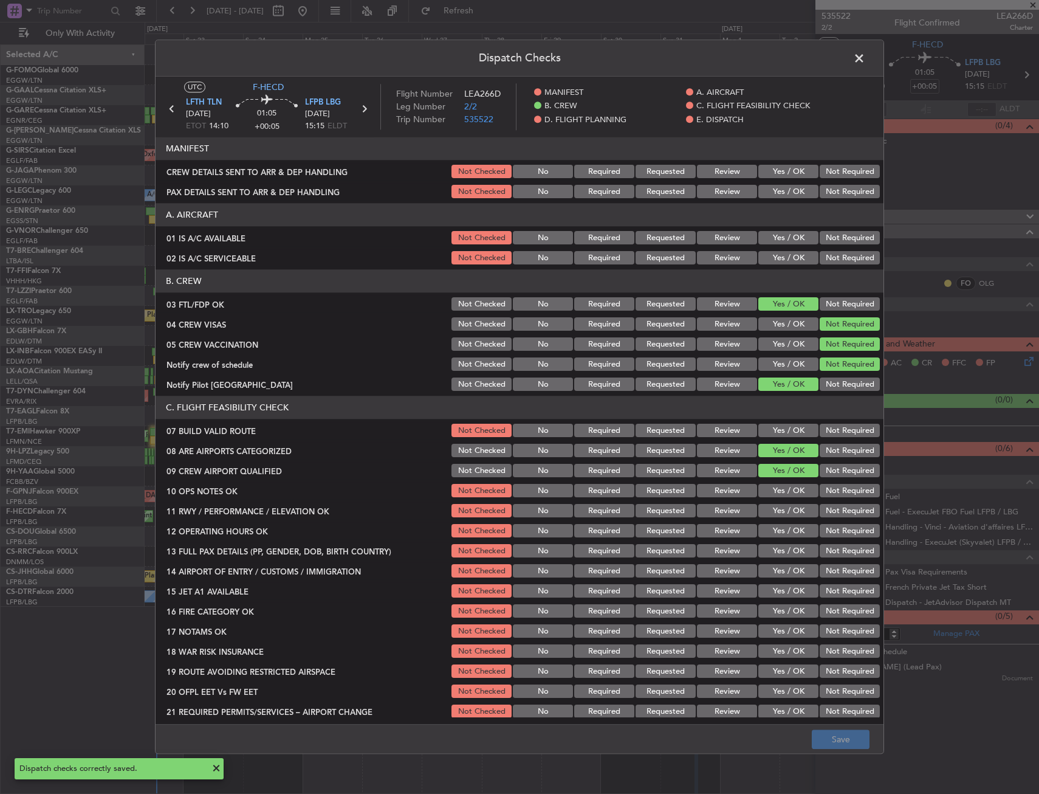
click at [866, 56] on span at bounding box center [866, 61] width 0 height 24
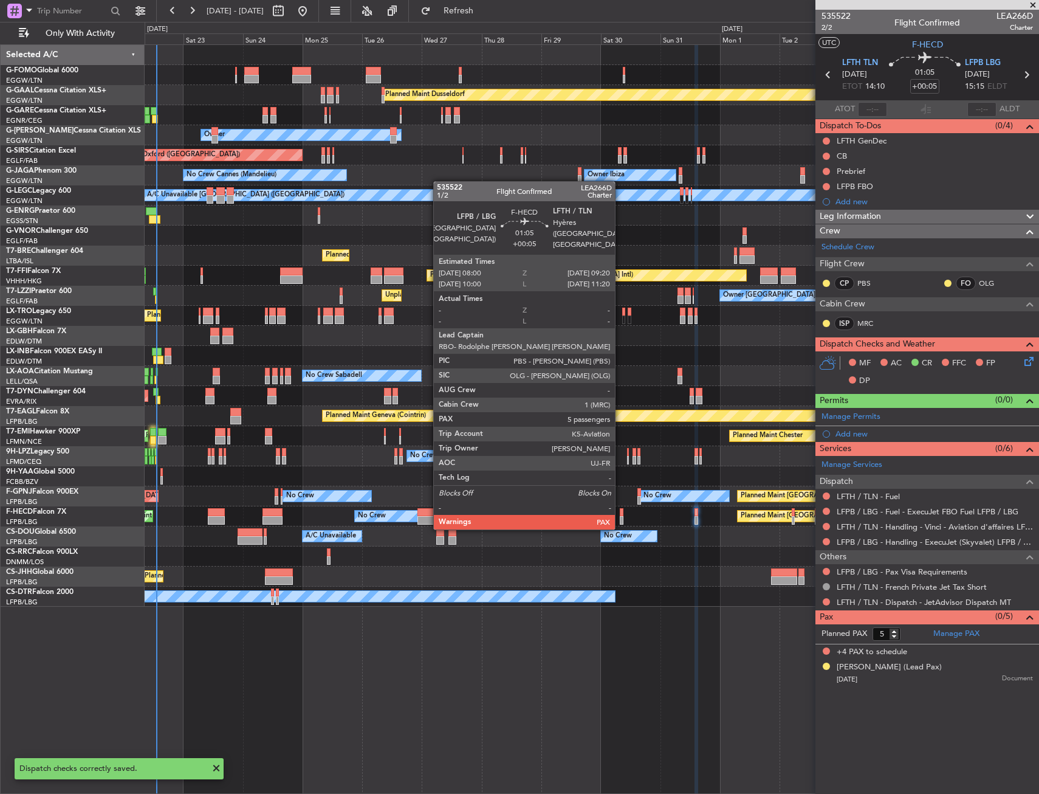
click at [621, 516] on div at bounding box center [622, 520] width 4 height 9
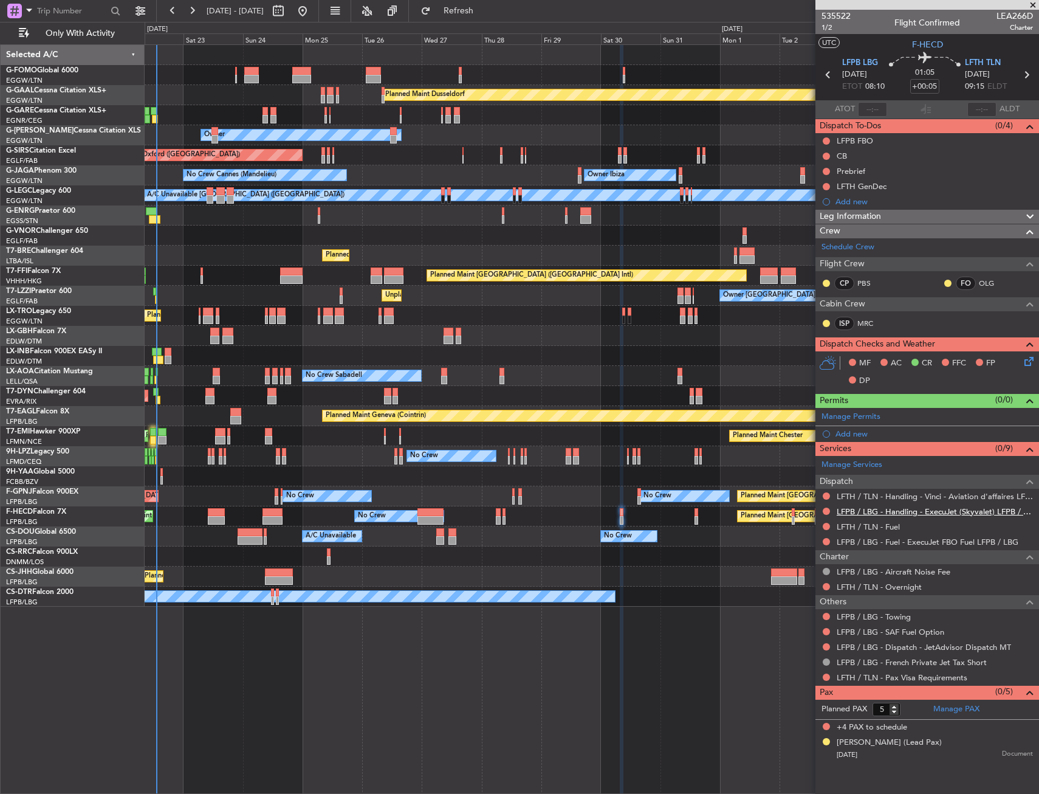
click at [859, 512] on link "LFPB / LBG - Handling - ExecuJet (Skyvalet) LFPB / LBG" at bounding box center [935, 511] width 196 height 10
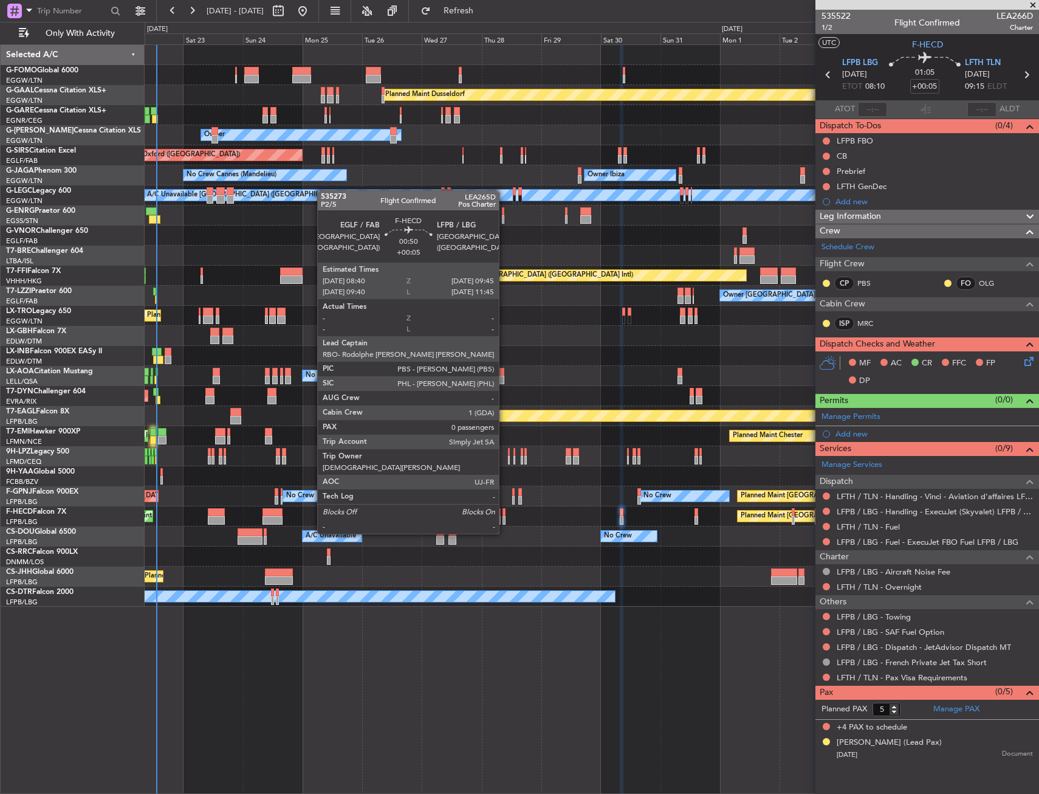
click at [504, 511] on div at bounding box center [504, 512] width 3 height 9
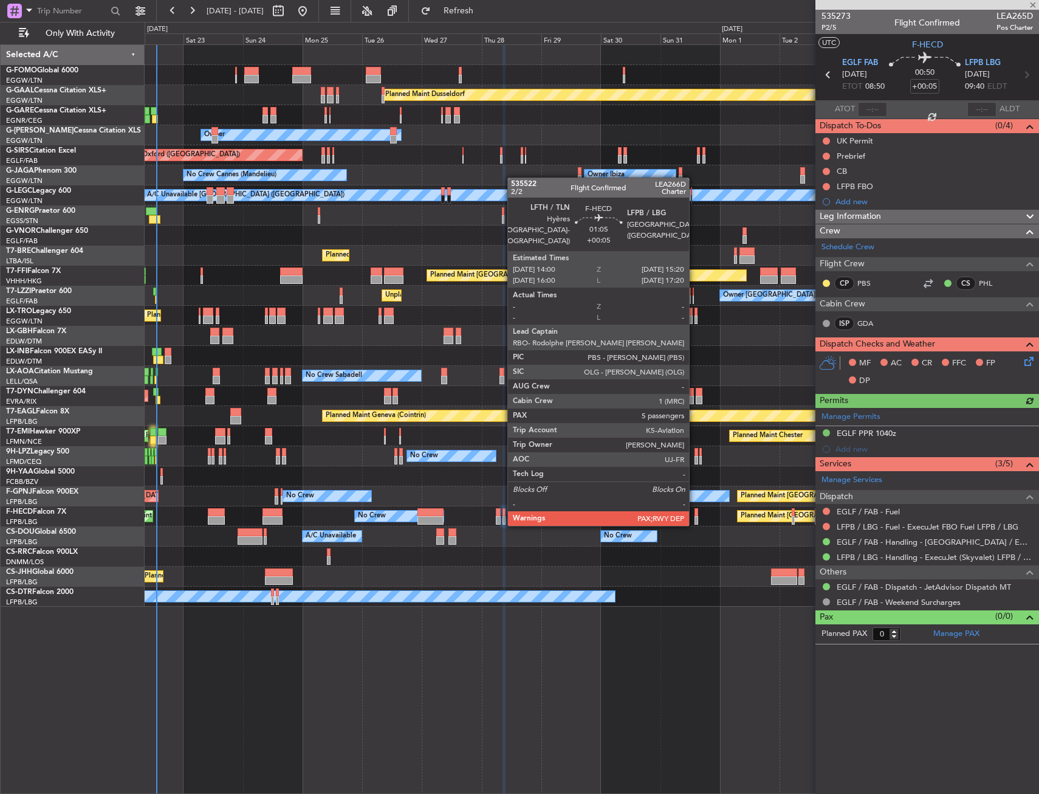
click at [695, 512] on div at bounding box center [697, 512] width 4 height 9
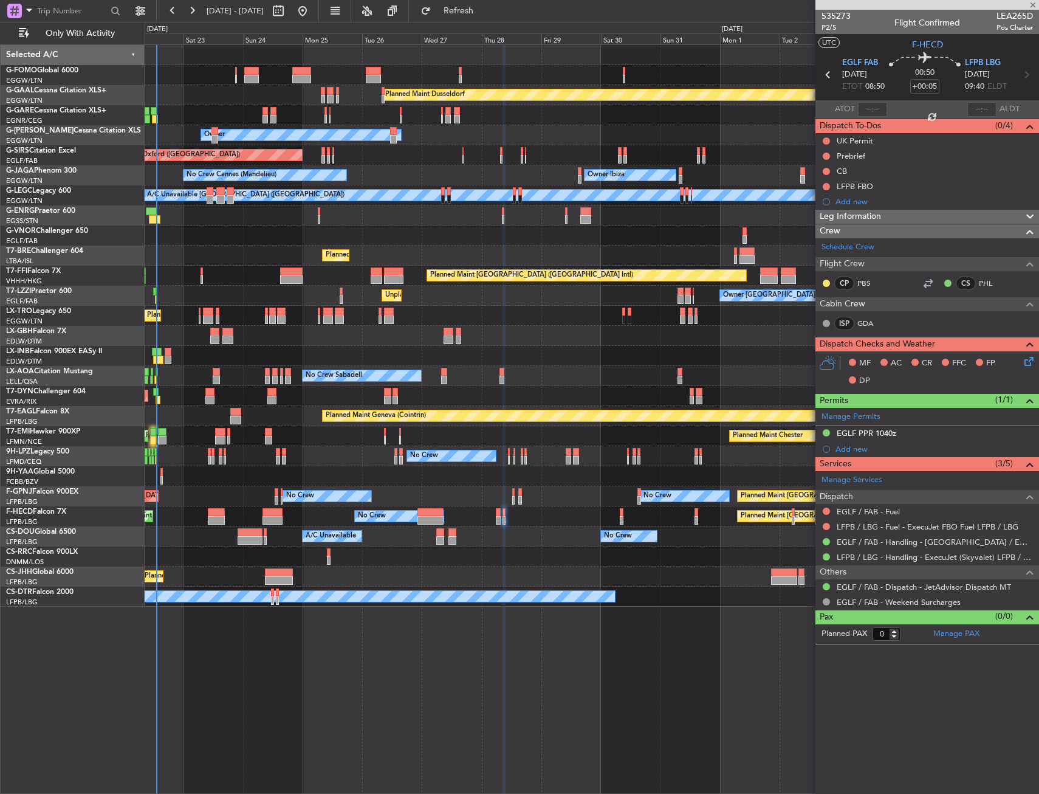
type input "5"
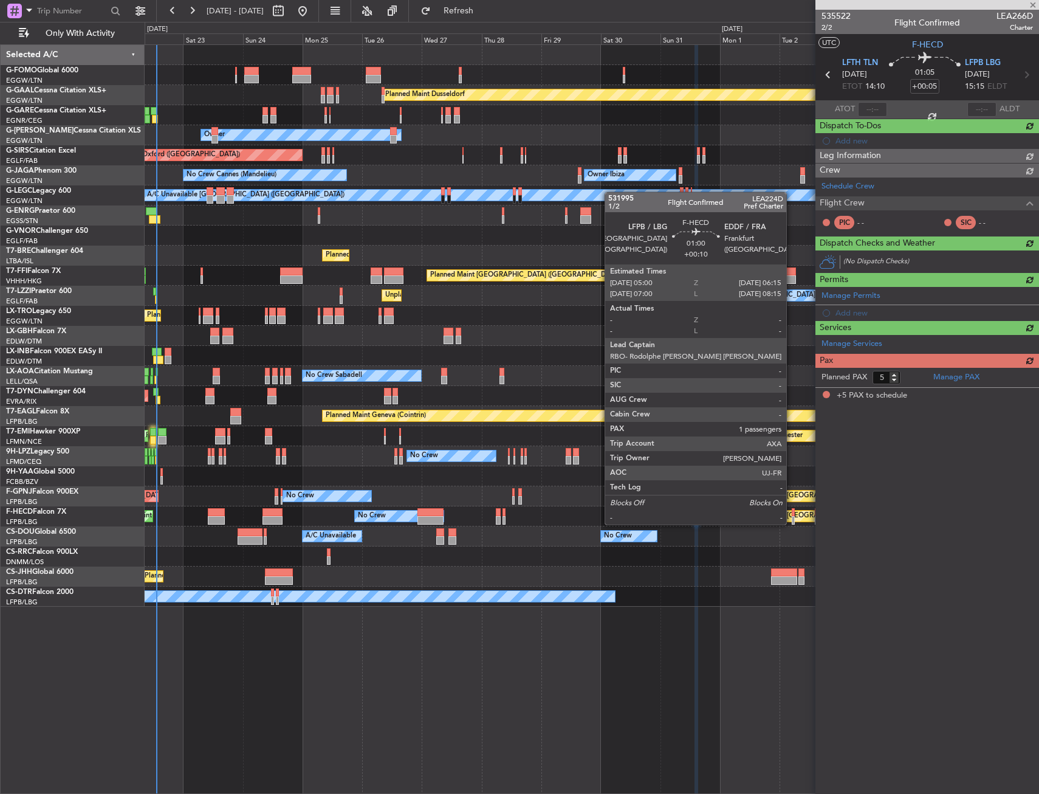
click at [792, 512] on div at bounding box center [794, 512] width 4 height 9
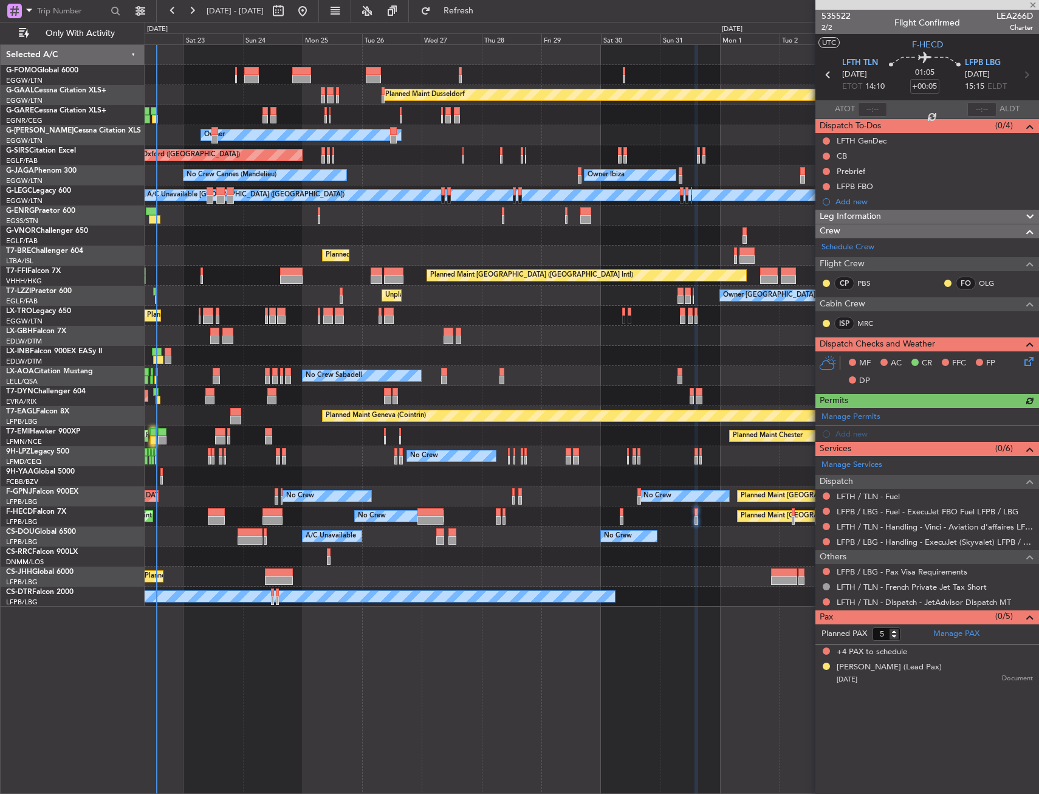
type input "+00:10"
type input "1"
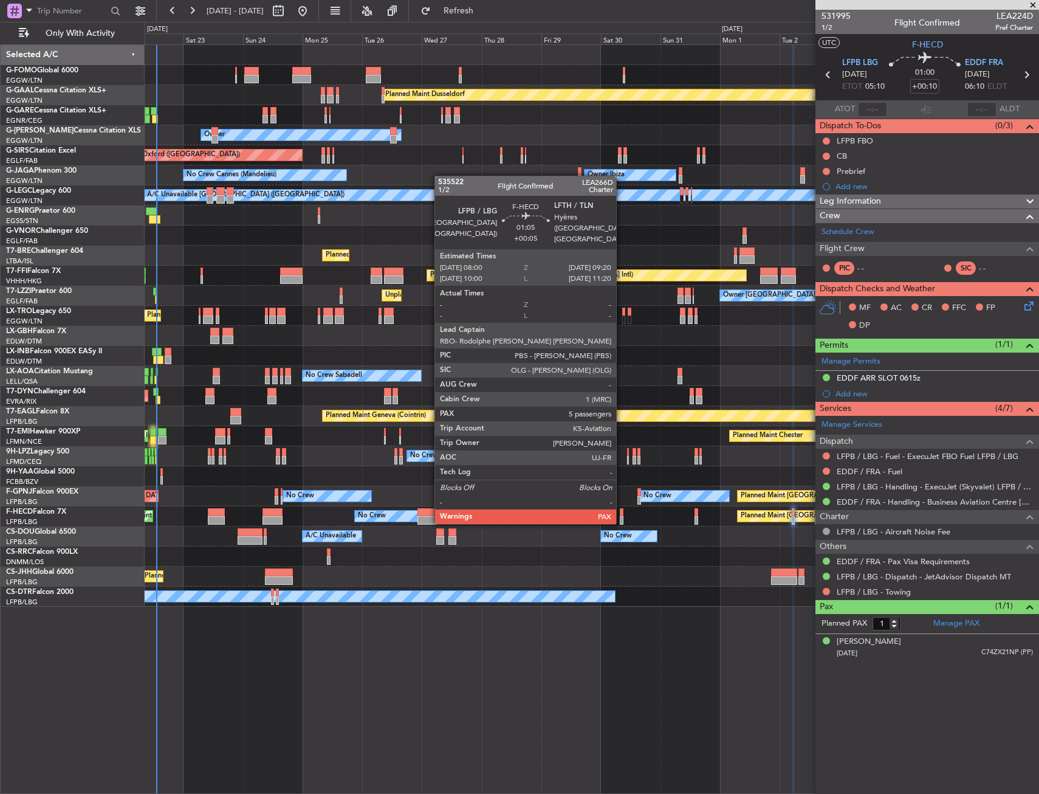
click at [622, 511] on div at bounding box center [622, 512] width 4 height 9
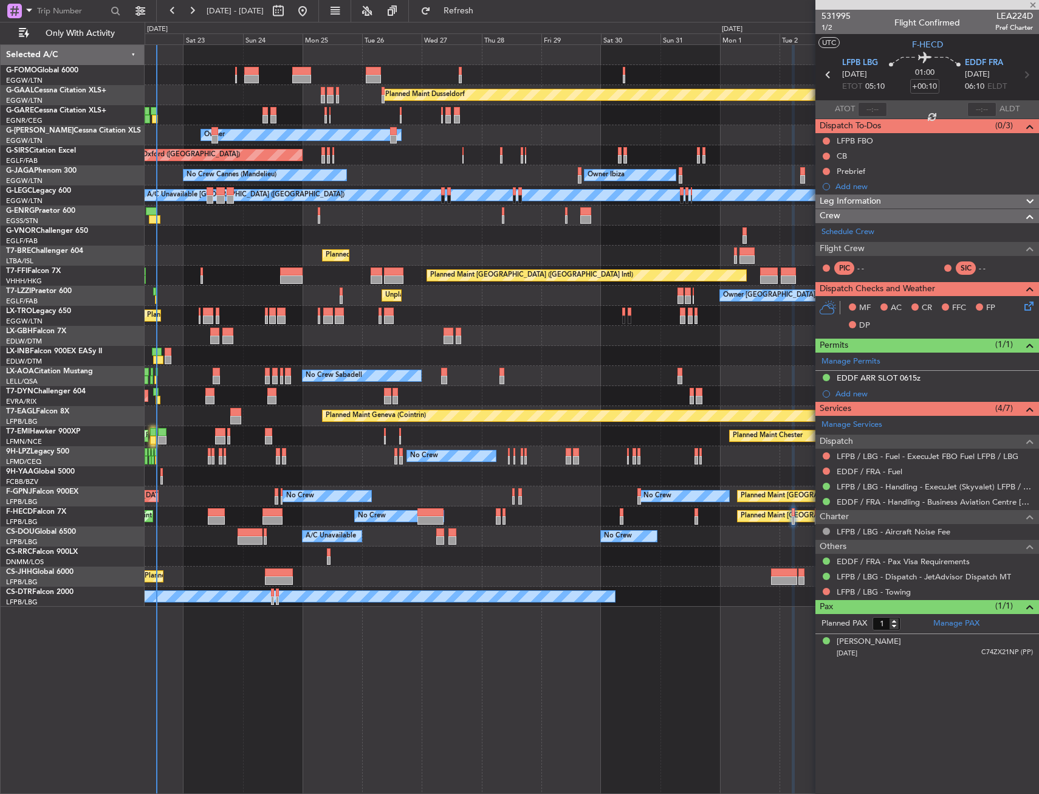
type input "+00:05"
type input "5"
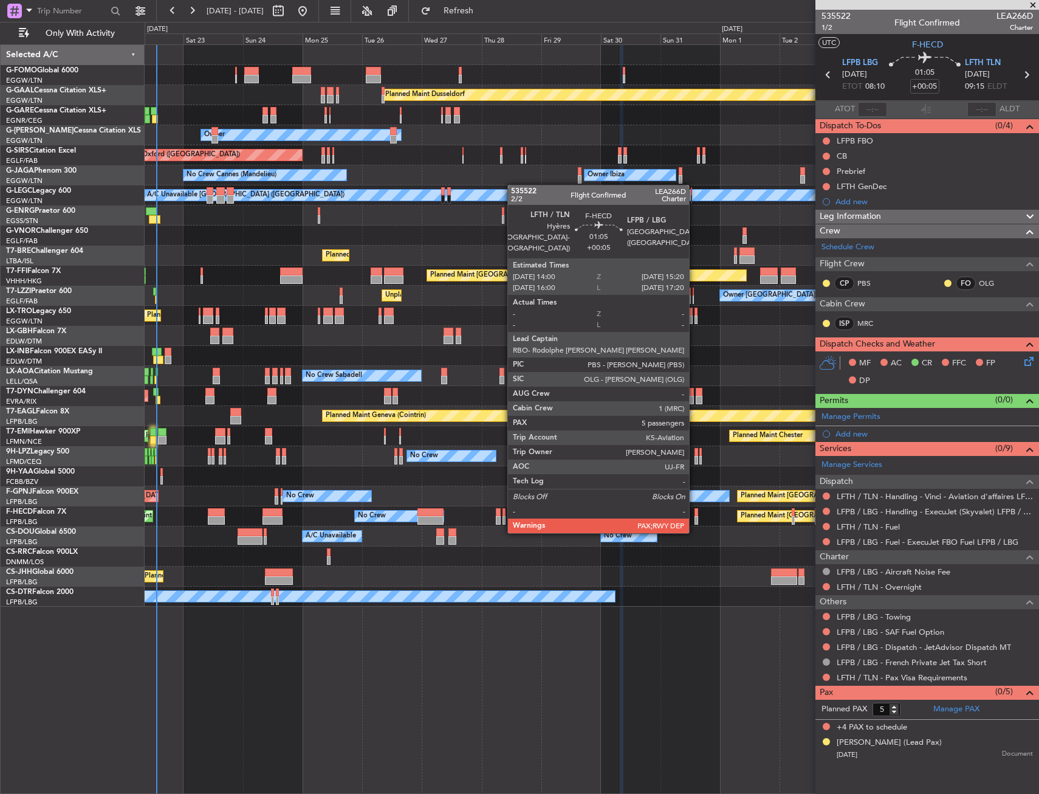
click at [695, 520] on div at bounding box center [697, 520] width 4 height 9
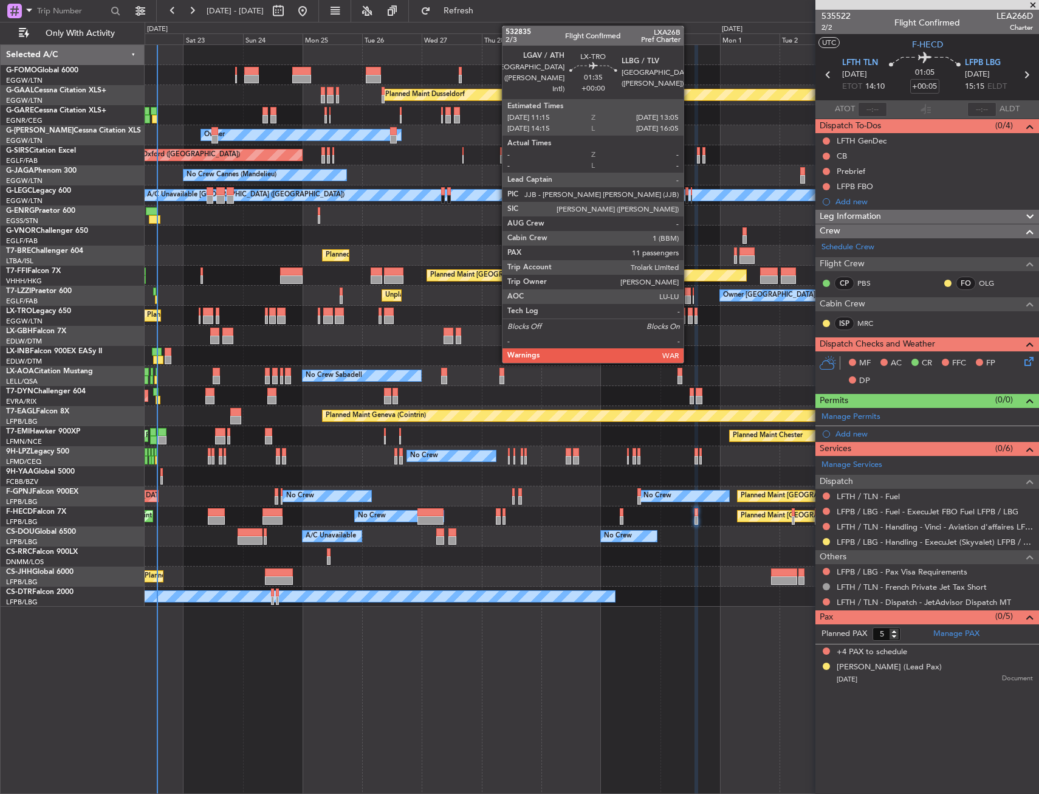
click at [689, 315] on div at bounding box center [690, 312] width 5 height 9
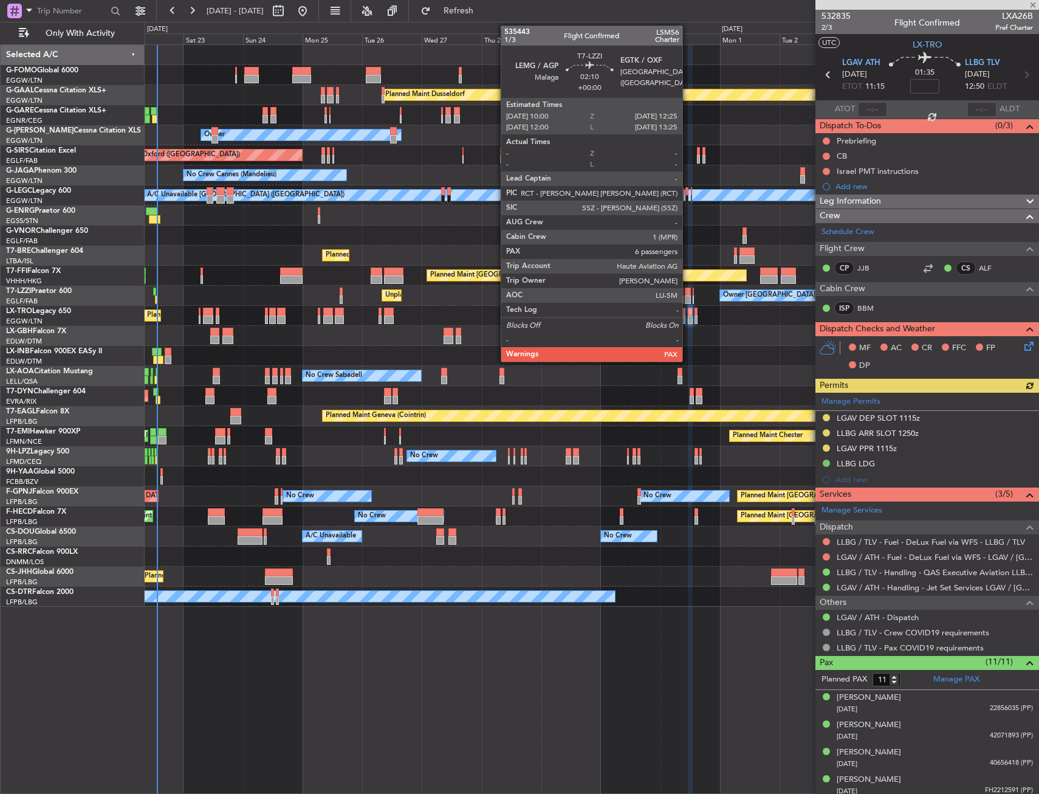
click at [688, 295] on div at bounding box center [688, 291] width 6 height 9
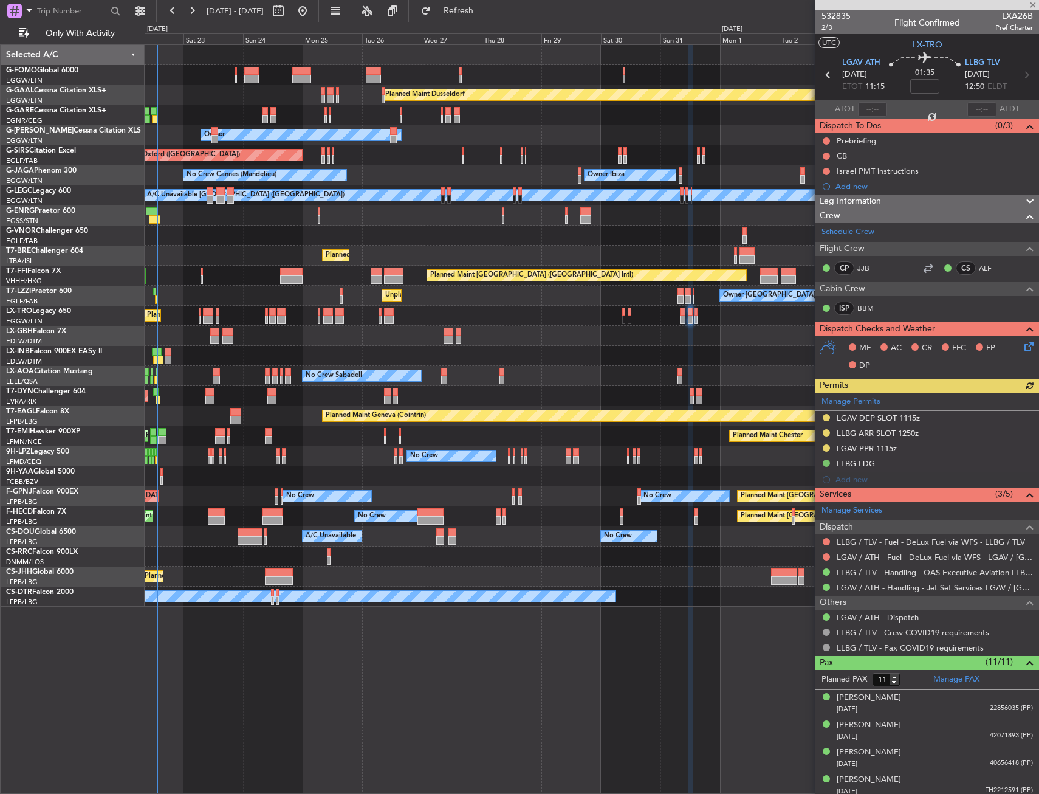
type input "6"
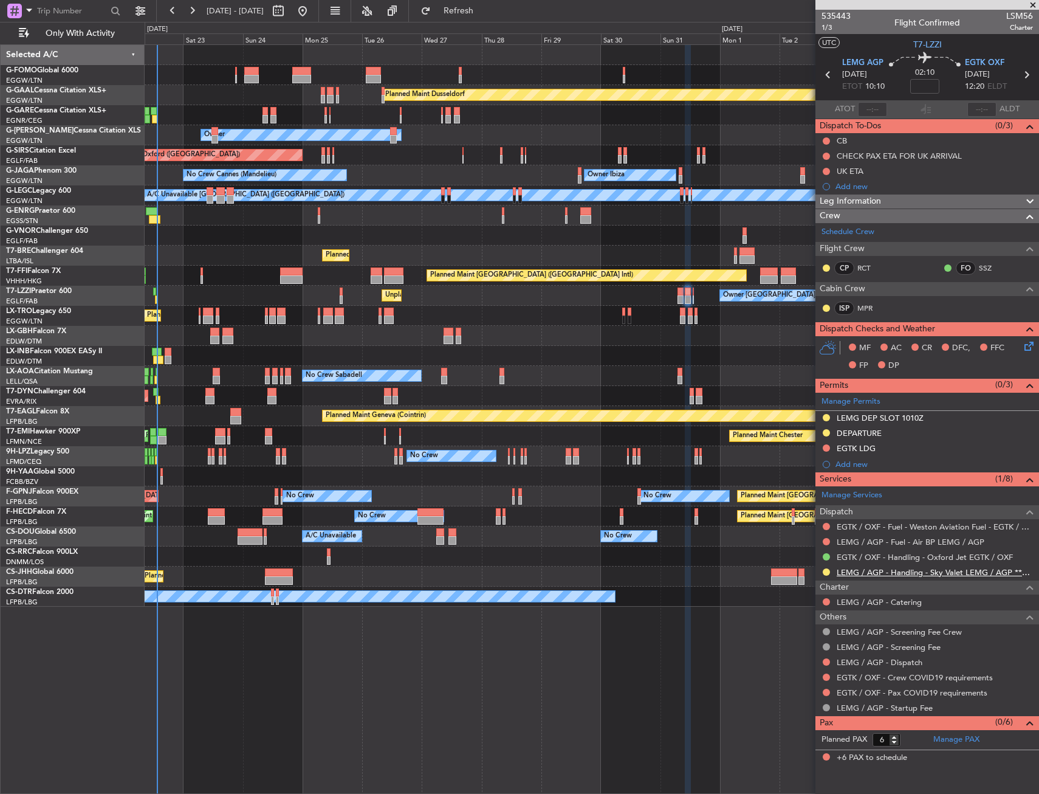
click at [845, 576] on link "LEMG / AGP - Handling - Sky Valet LEMG / AGP ***My Handling***" at bounding box center [935, 572] width 196 height 10
click at [462, 12] on button "Refresh" at bounding box center [451, 10] width 73 height 19
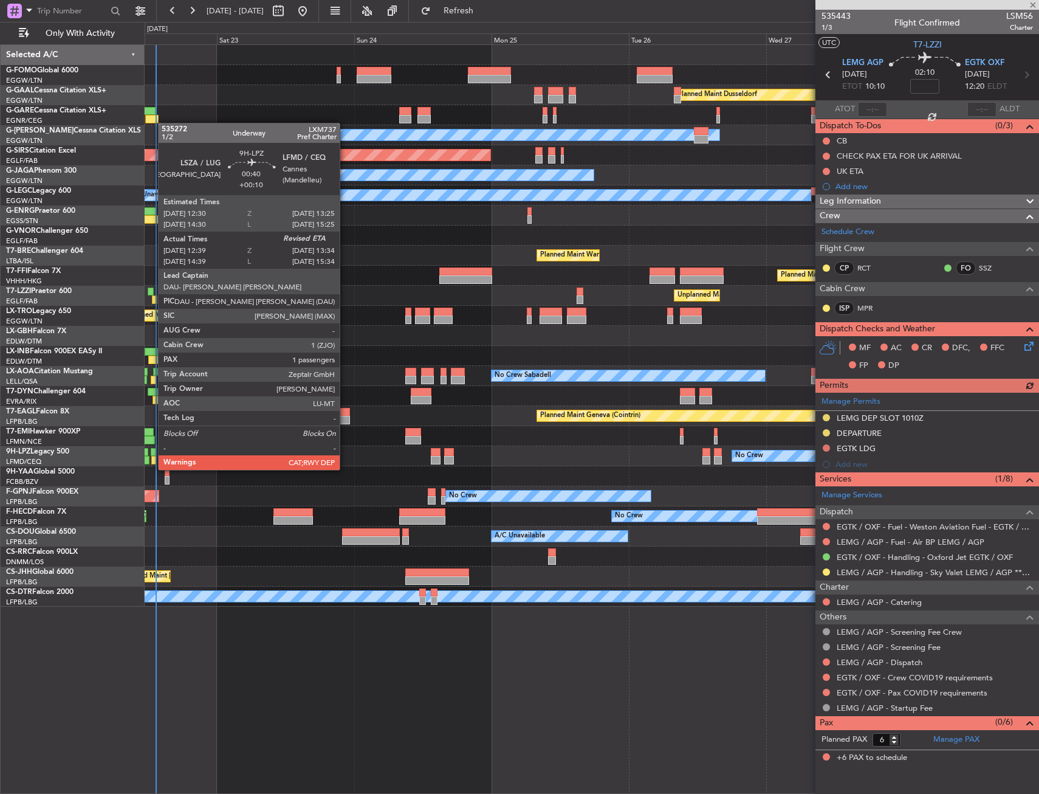
click at [152, 458] on div at bounding box center [153, 460] width 5 height 9
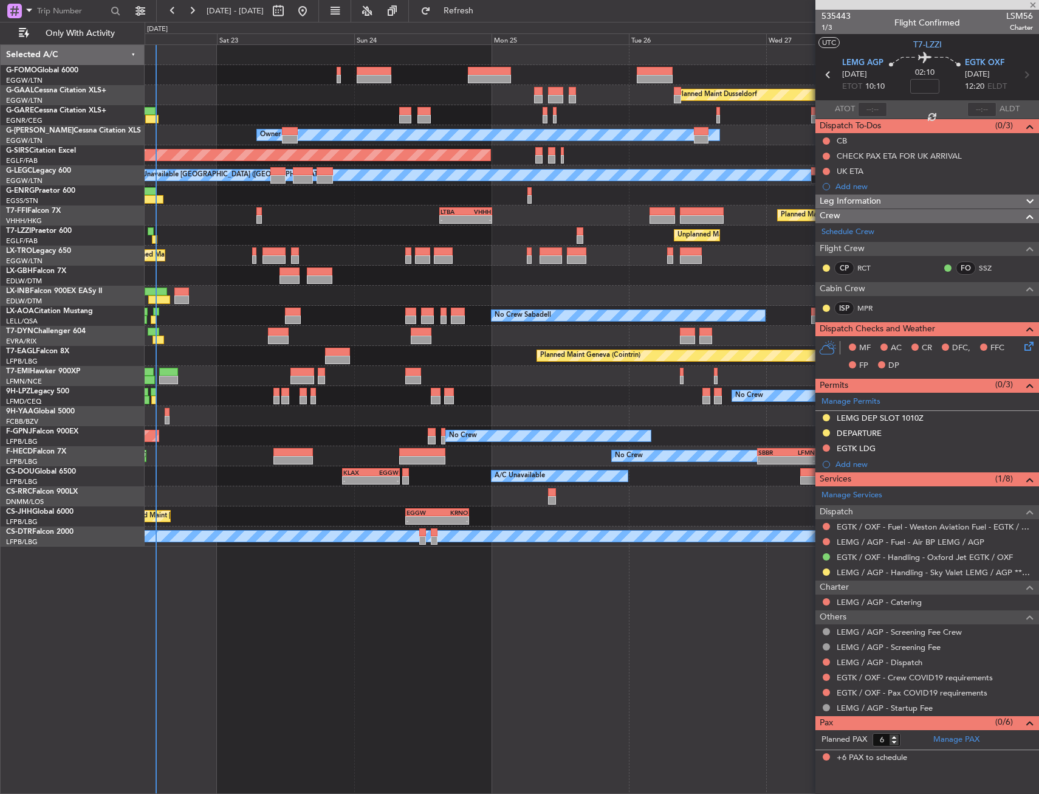
type input "+00:10"
type input "12:49"
type input "1"
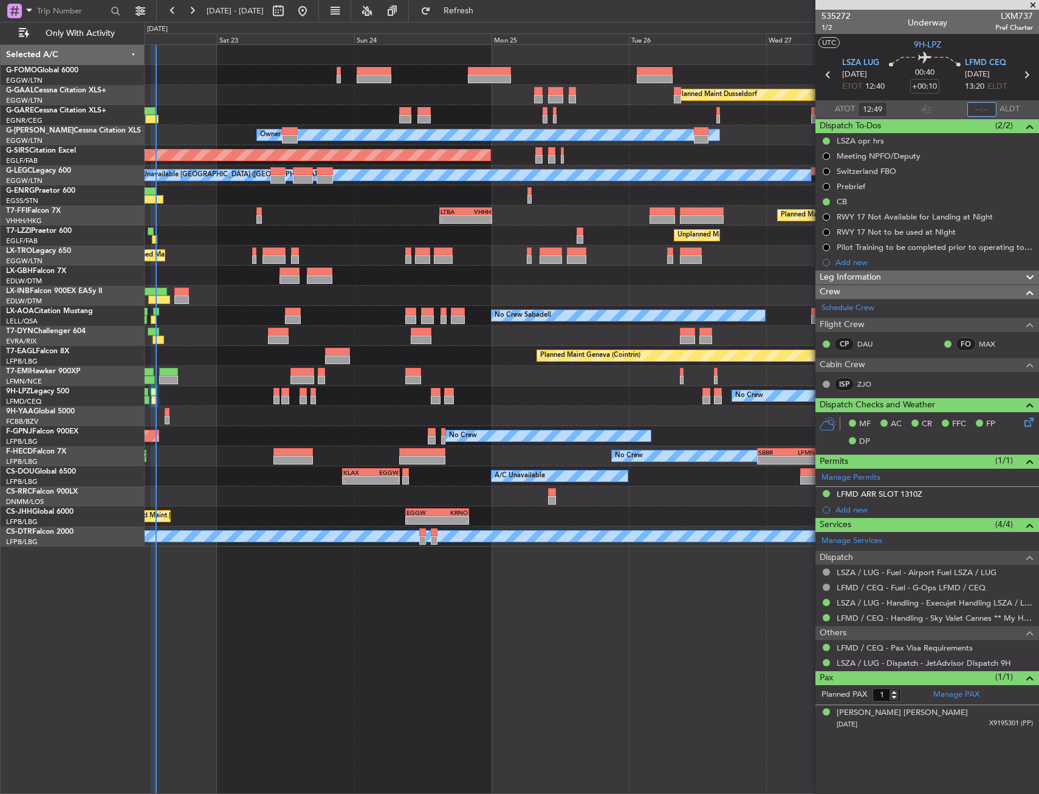
click at [987, 110] on input "text" at bounding box center [982, 109] width 29 height 15
click at [976, 42] on section "UTC 9H-LPZ" at bounding box center [928, 43] width 224 height 18
type input "13:21"
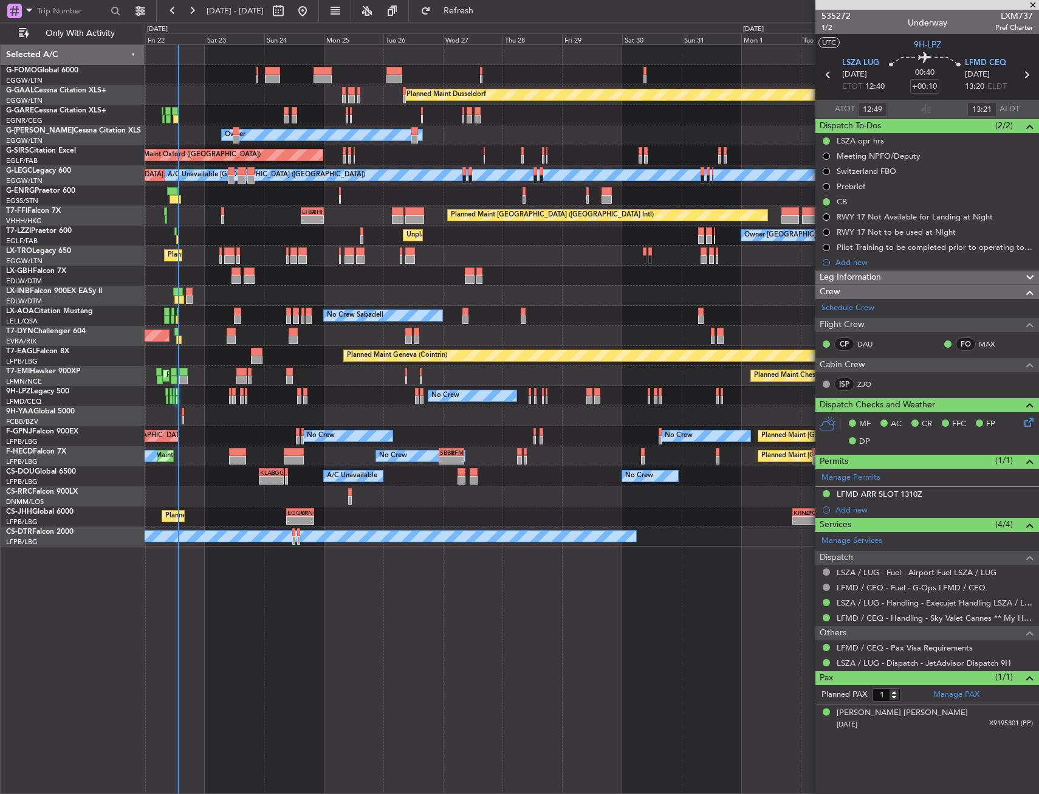
click at [409, 602] on div "Planned Maint Dusseldorf Unplanned Maint Chester Owner Owner Unplanned Maint Ox…" at bounding box center [592, 418] width 895 height 749
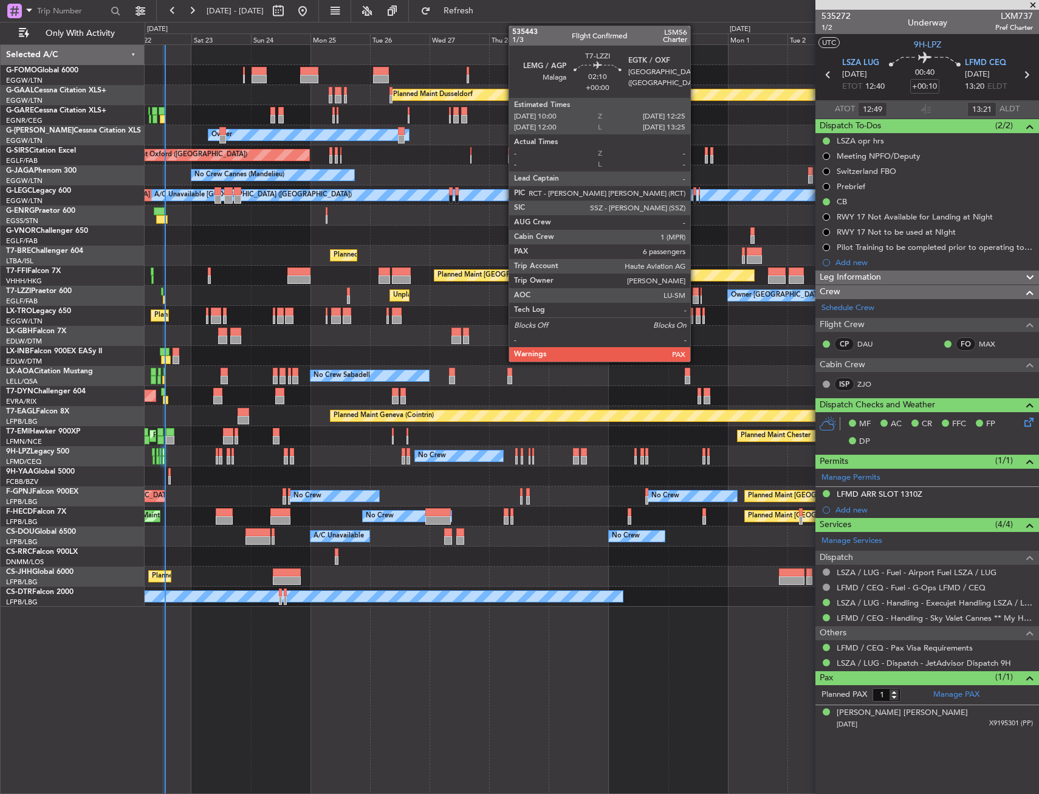
click at [696, 295] on div at bounding box center [696, 299] width 6 height 9
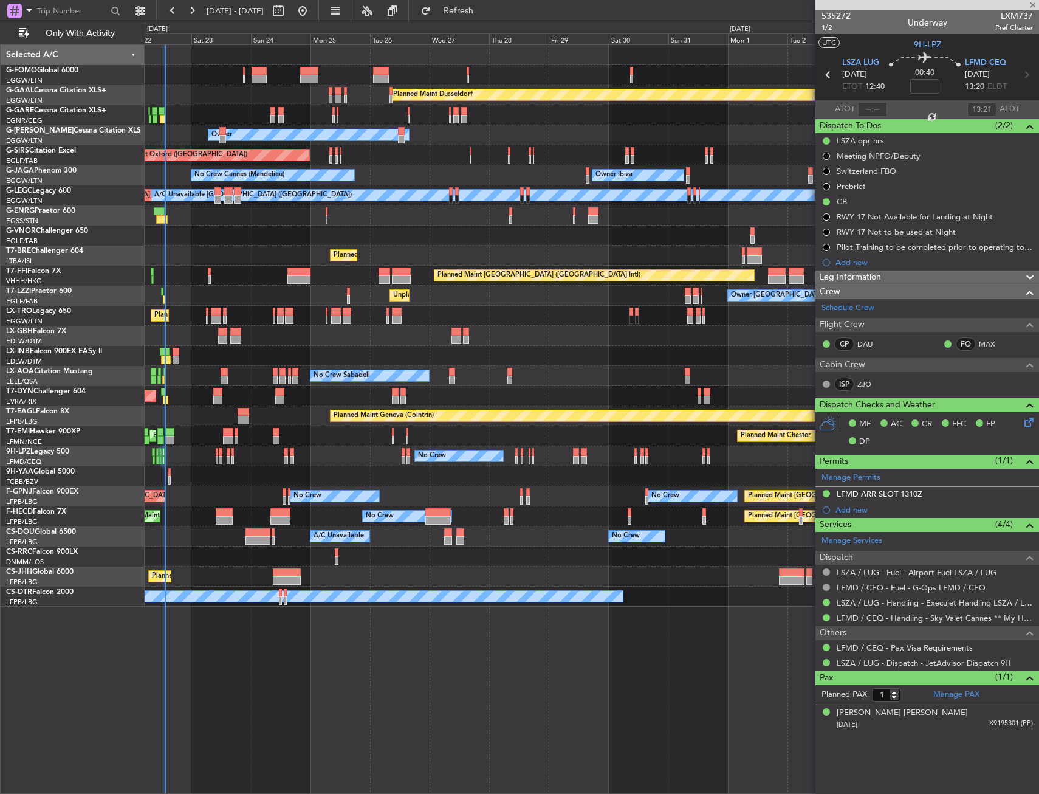
type input "6"
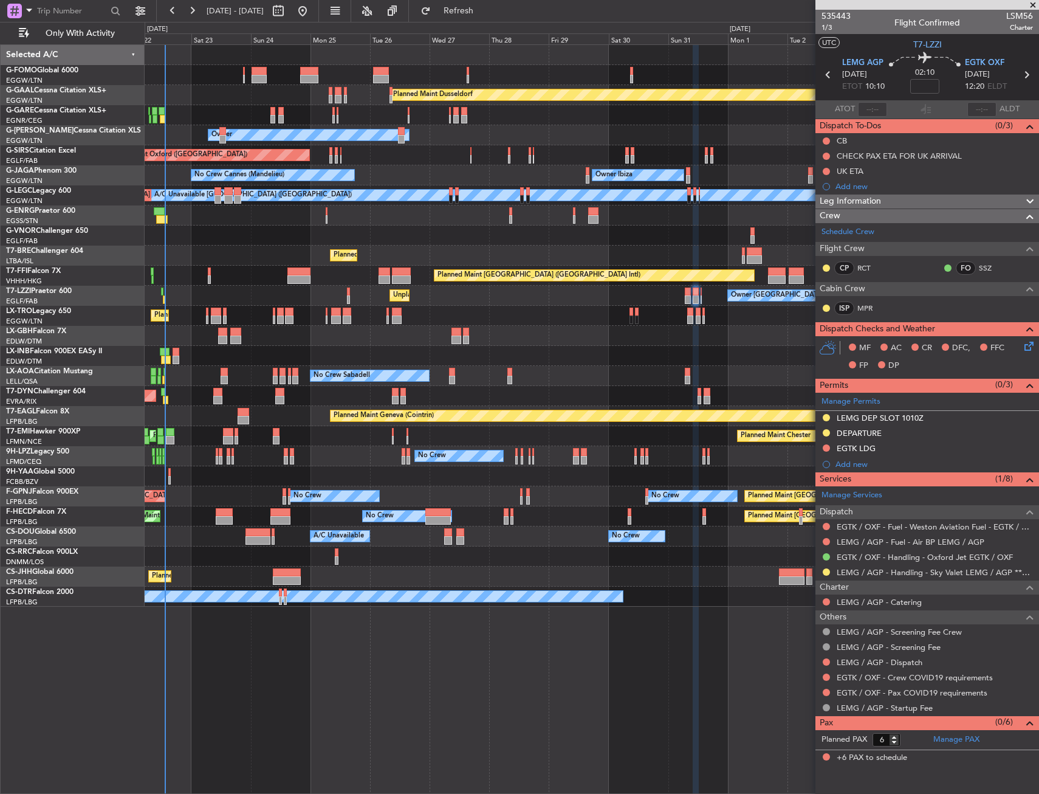
click at [604, 357] on div "Planned Maint Geneva (Cointrin)" at bounding box center [592, 356] width 894 height 20
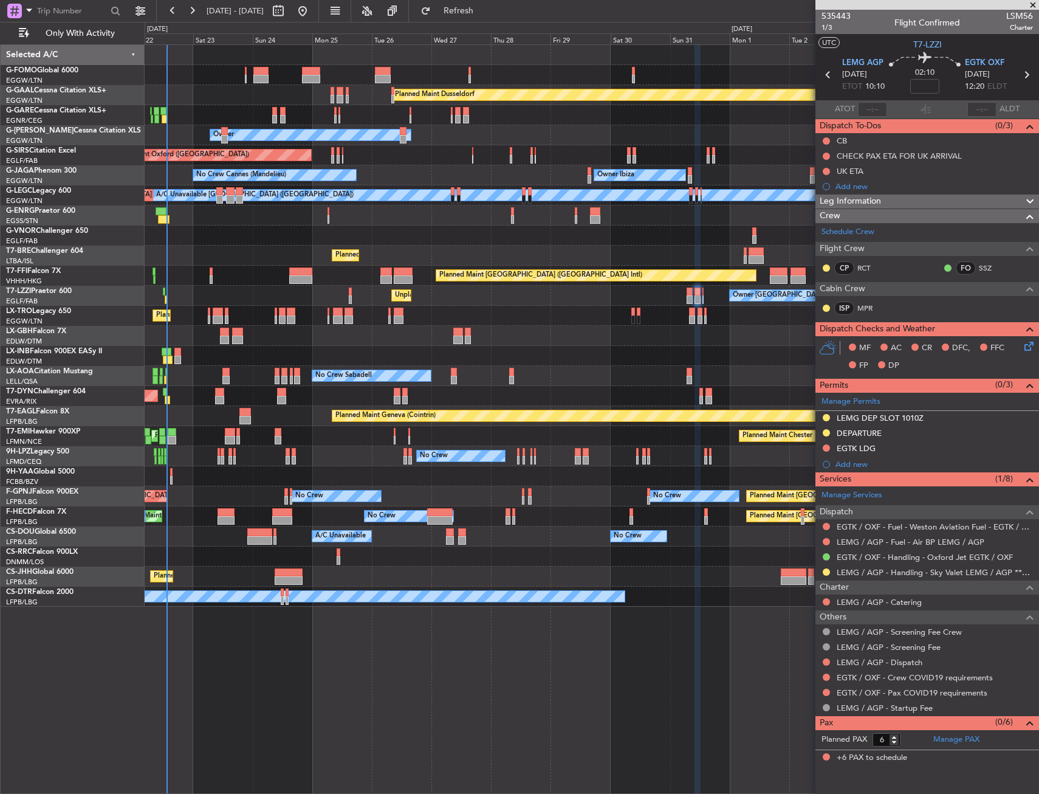
click at [577, 360] on div "Planned Maint Geneva (Cointrin)" at bounding box center [592, 356] width 894 height 20
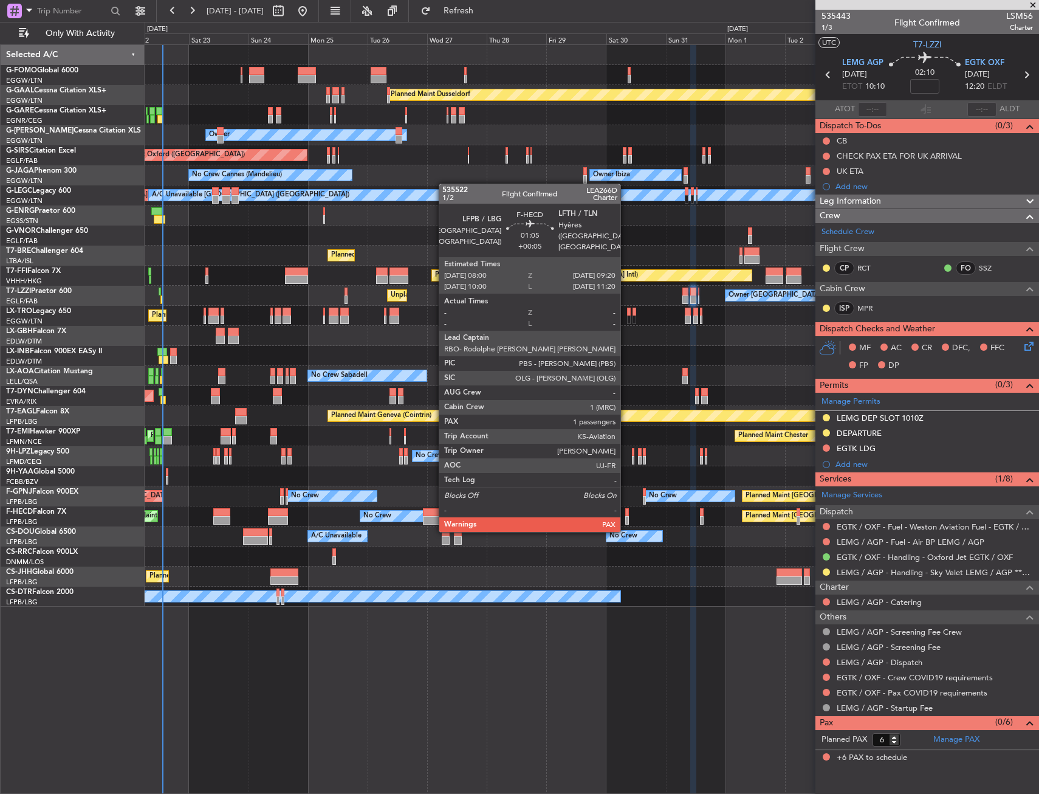
click at [626, 518] on div at bounding box center [627, 520] width 4 height 9
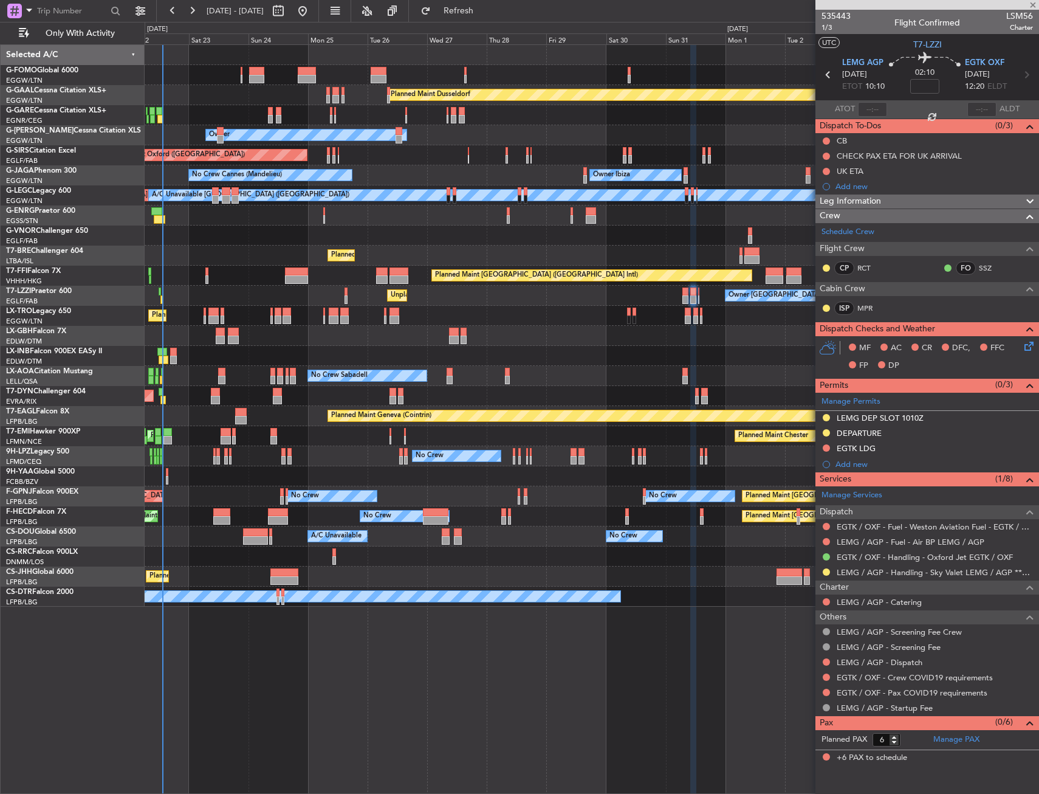
type input "+00:05"
type input "5"
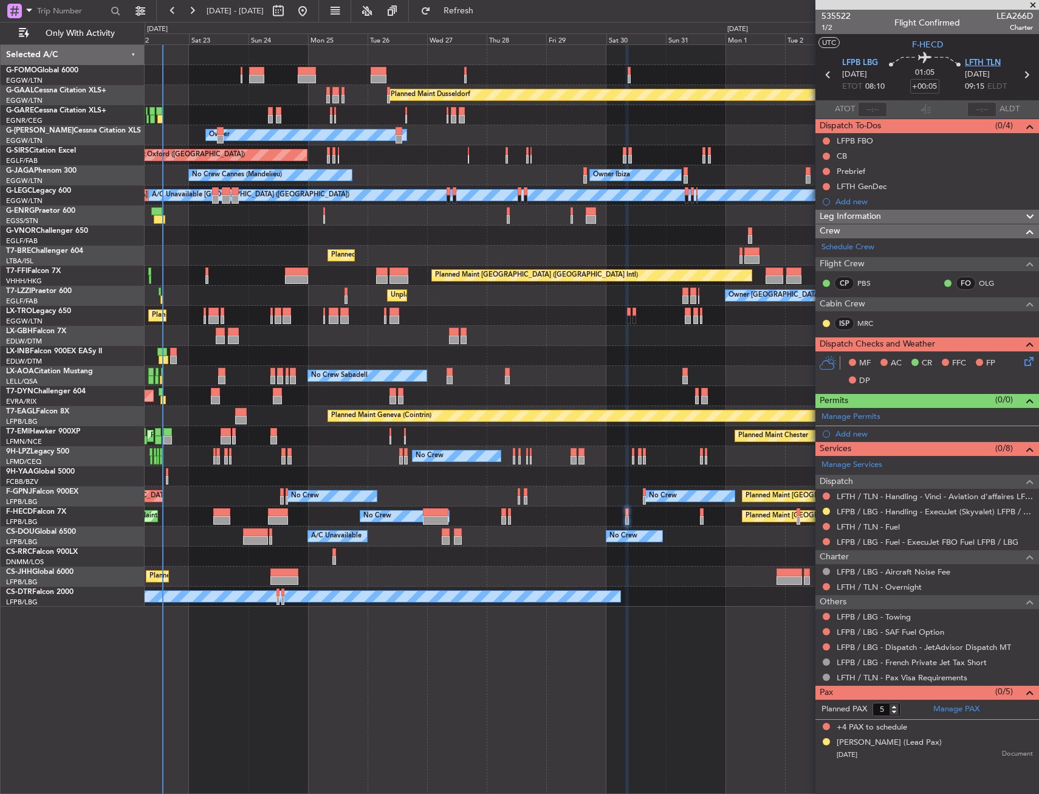
click at [974, 58] on span "LFTH TLN" at bounding box center [983, 63] width 36 height 12
click at [828, 492] on button at bounding box center [826, 495] width 7 height 7
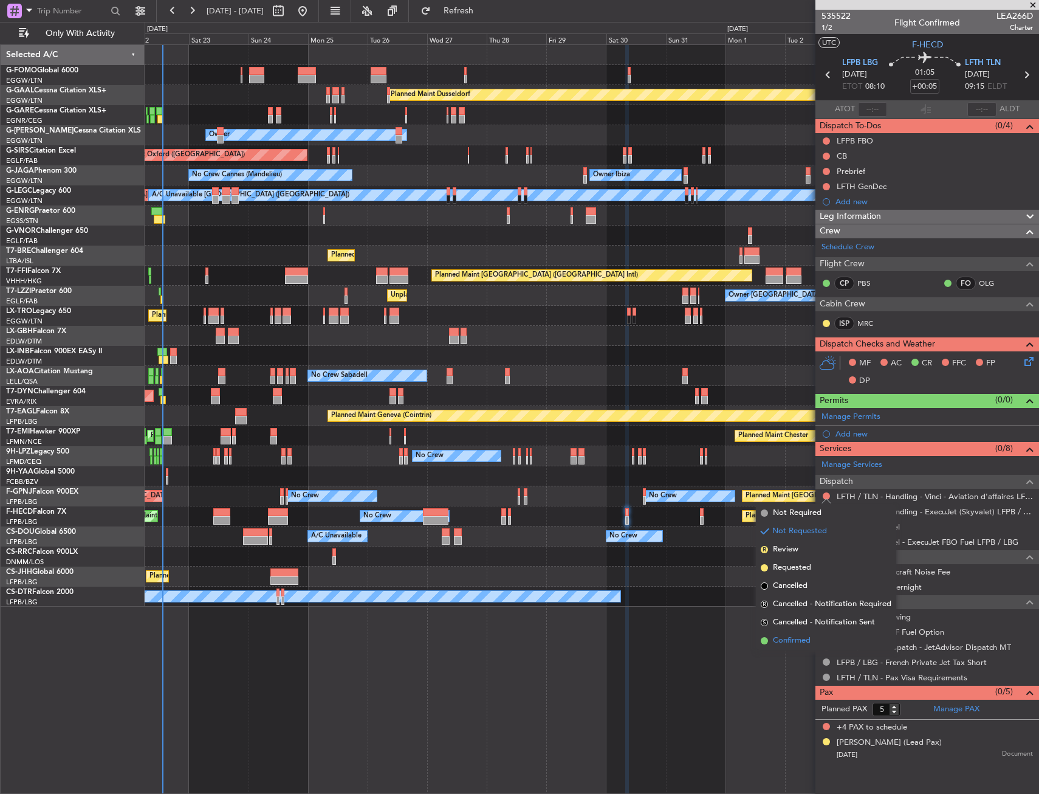
click at [802, 636] on span "Confirmed" at bounding box center [792, 641] width 38 height 12
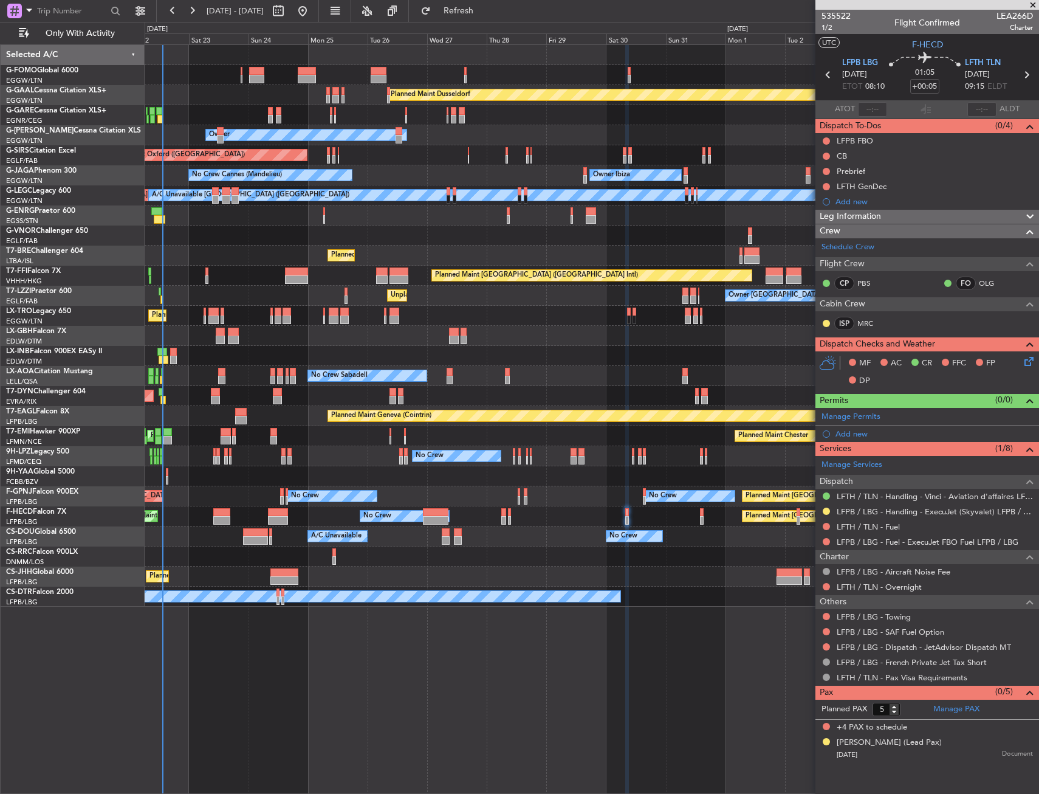
click at [867, 429] on div "Add new" at bounding box center [935, 434] width 198 height 10
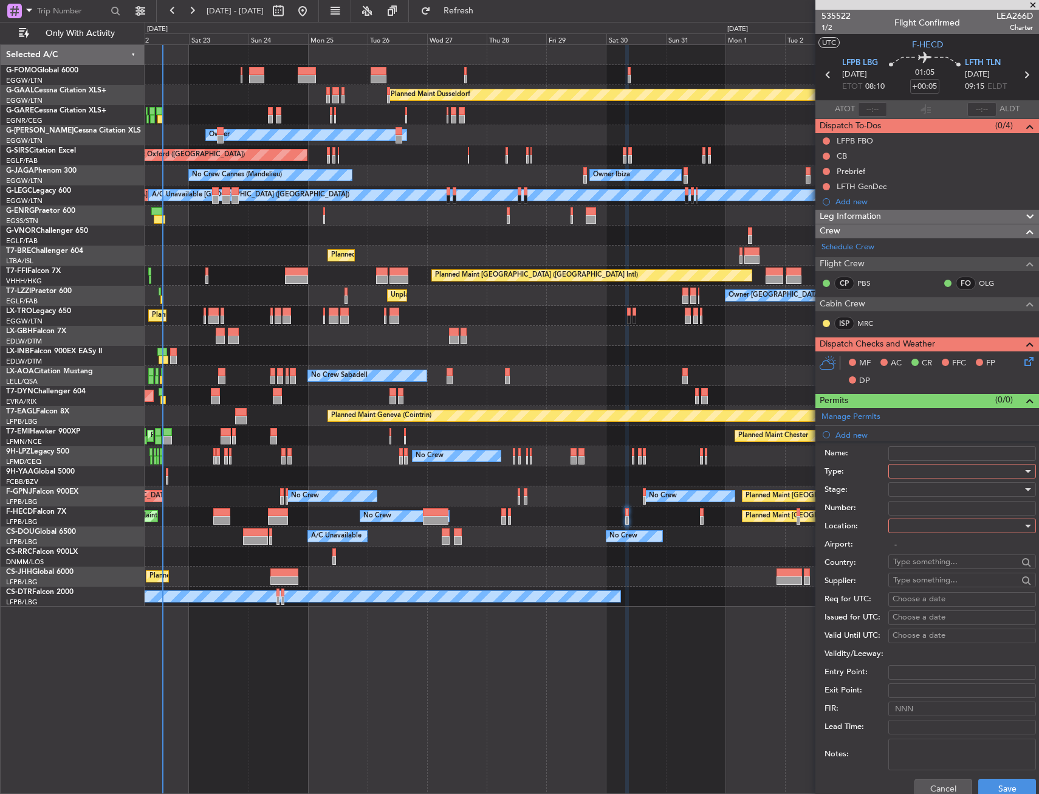
click at [919, 472] on div at bounding box center [957, 471] width 129 height 18
click at [906, 585] on span "Slot" at bounding box center [958, 586] width 128 height 18
click at [916, 524] on div at bounding box center [957, 526] width 129 height 18
click at [914, 581] on span "Arrival" at bounding box center [958, 587] width 128 height 18
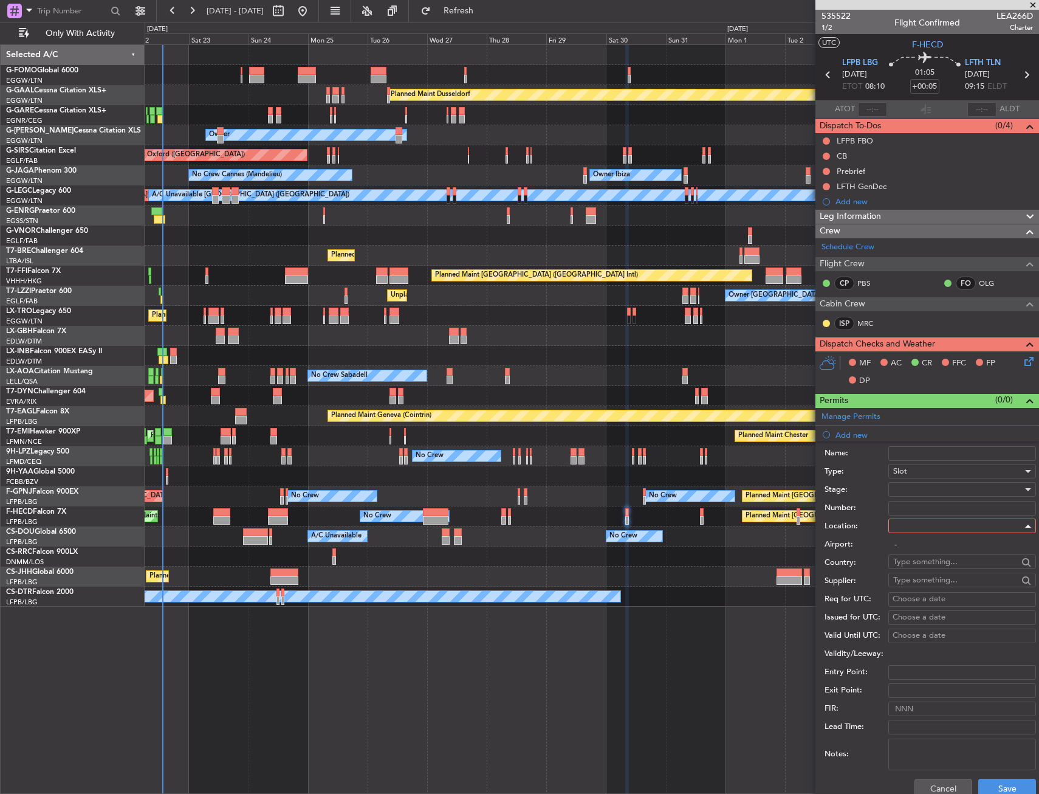
type input "LFTH / TLN"
click at [915, 489] on div at bounding box center [957, 489] width 129 height 18
click at [924, 587] on span "Received OK" at bounding box center [958, 587] width 128 height 18
click at [983, 788] on button "Save" at bounding box center [1008, 788] width 58 height 19
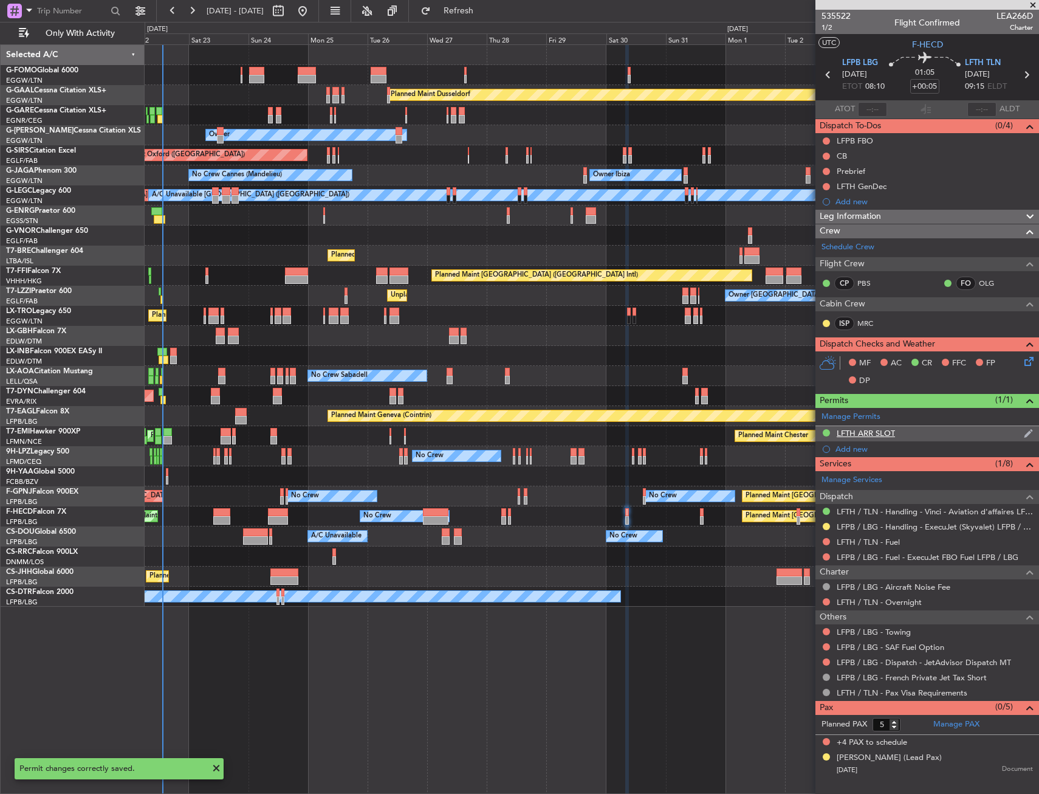
click at [919, 431] on div "LFTH ARR SLOT" at bounding box center [928, 433] width 224 height 15
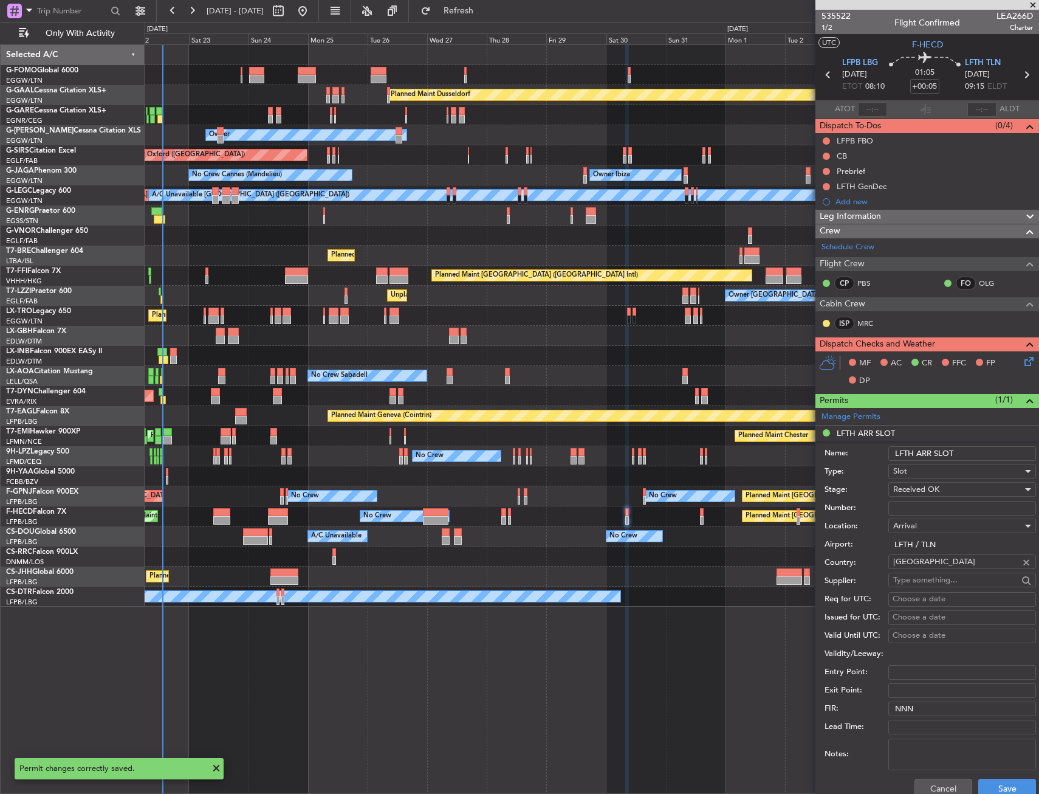
click at [968, 449] on input "LFTH ARR SLOT" at bounding box center [963, 453] width 148 height 15
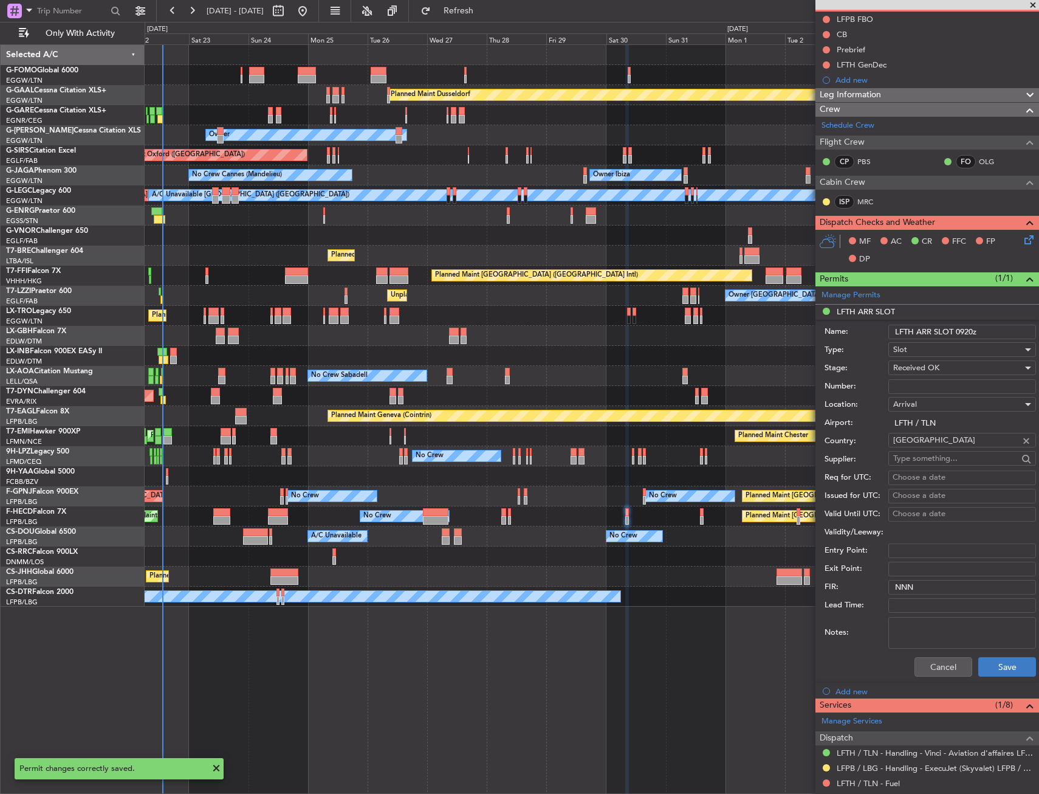
type input "LFTH ARR SLOT 0920z"
click at [986, 673] on button "Save" at bounding box center [1008, 666] width 58 height 19
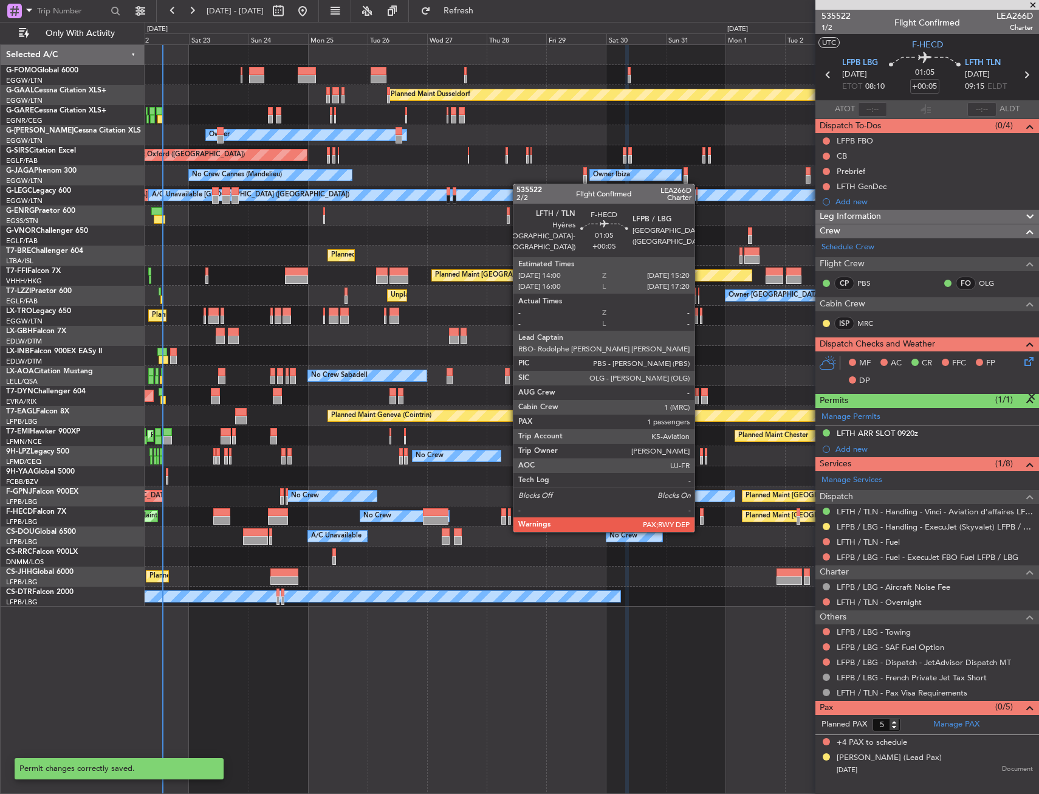
scroll to position [0, 0]
click at [700, 518] on div at bounding box center [702, 520] width 4 height 9
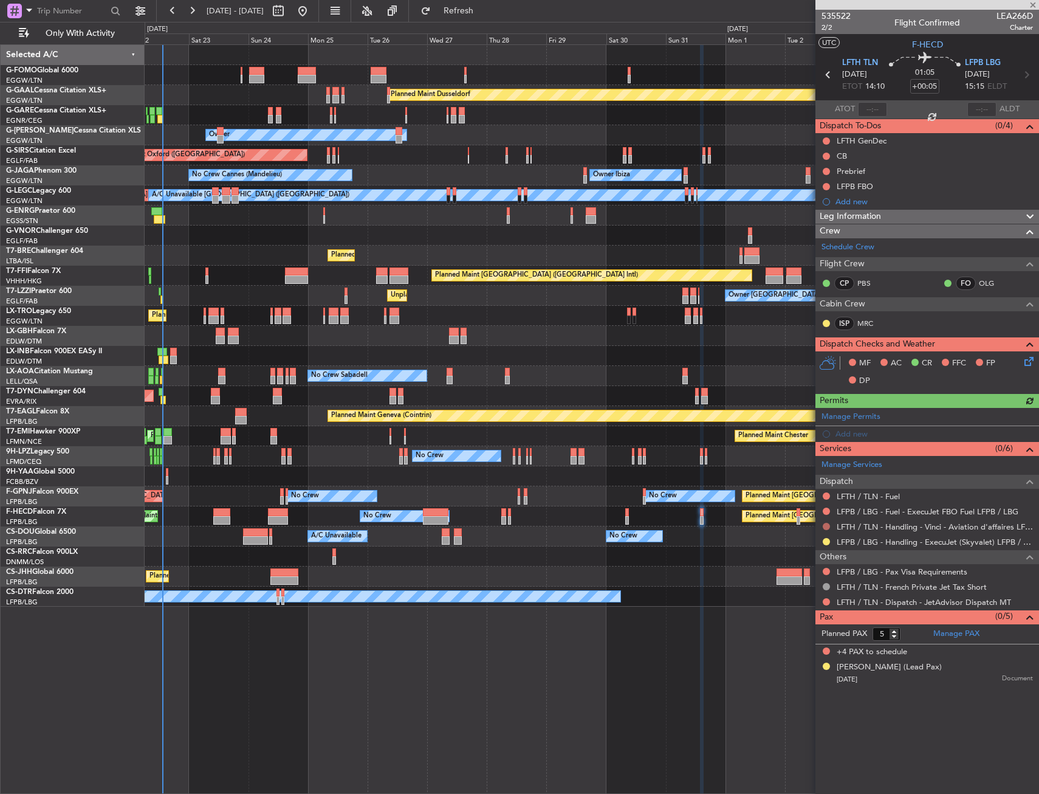
click at [826, 526] on button at bounding box center [826, 526] width 7 height 7
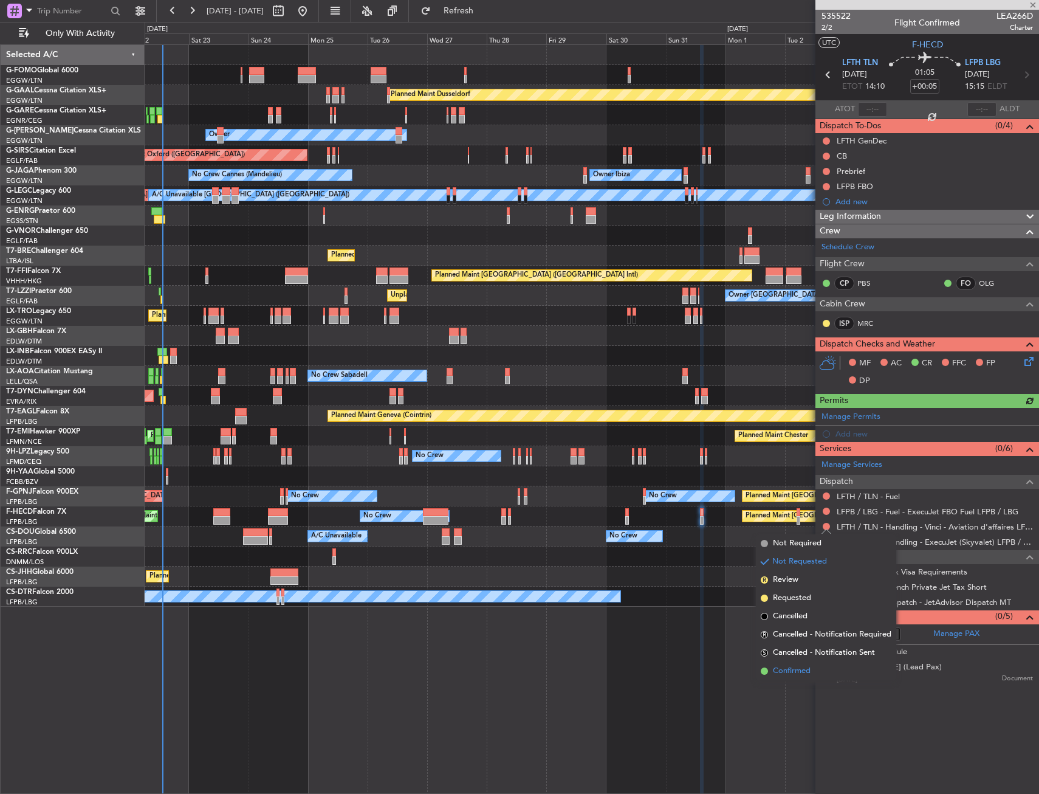
click at [796, 669] on span "Confirmed" at bounding box center [792, 671] width 38 height 12
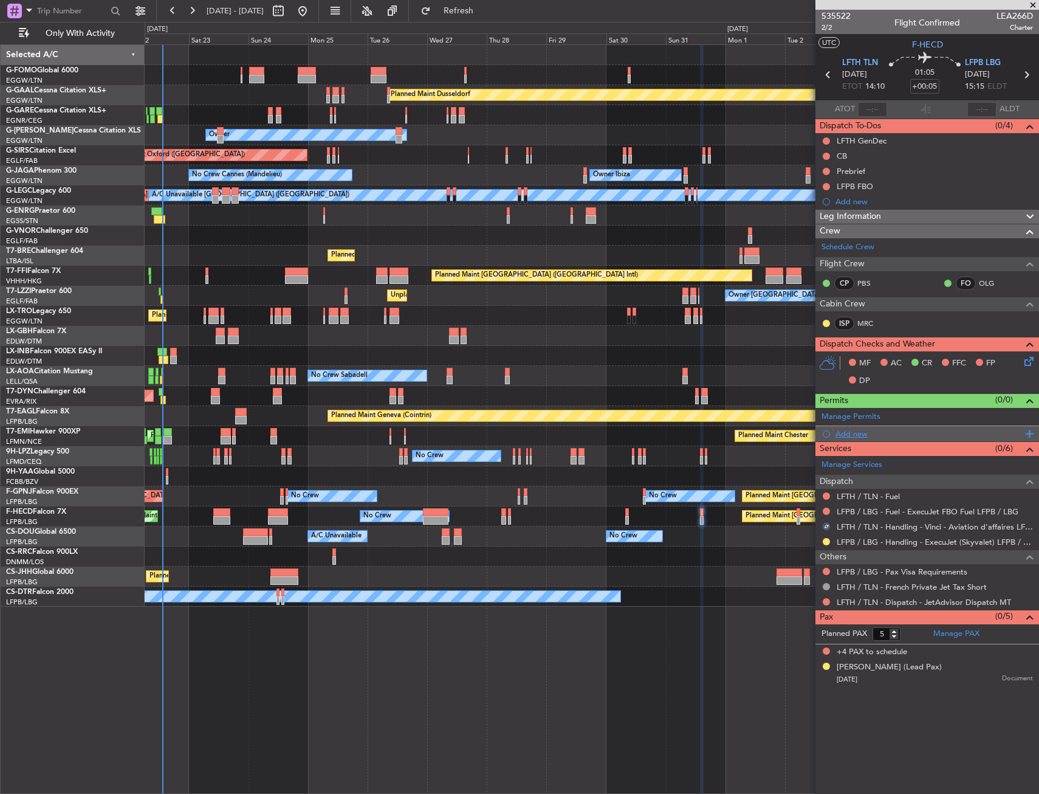
click at [848, 432] on div "Add new" at bounding box center [929, 434] width 187 height 10
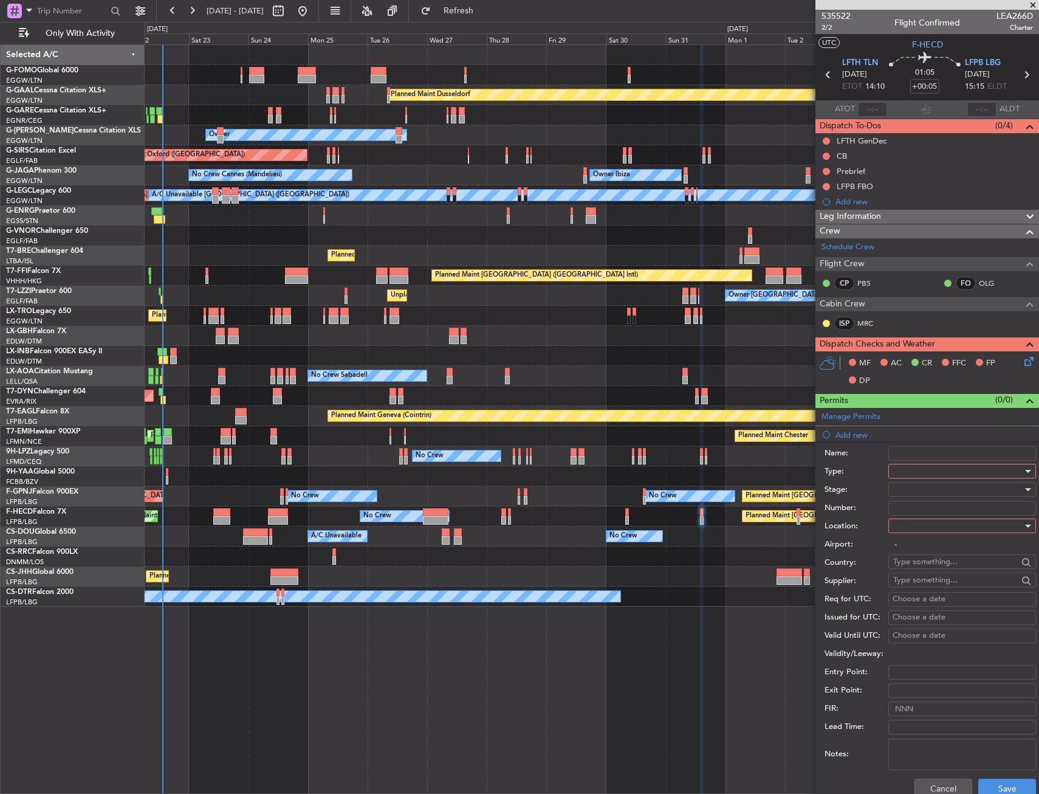
click at [898, 465] on div at bounding box center [957, 471] width 129 height 18
click at [914, 585] on span "Slot" at bounding box center [958, 586] width 128 height 18
click at [920, 528] on div at bounding box center [957, 526] width 129 height 18
click at [918, 552] on span "Departure" at bounding box center [958, 551] width 128 height 18
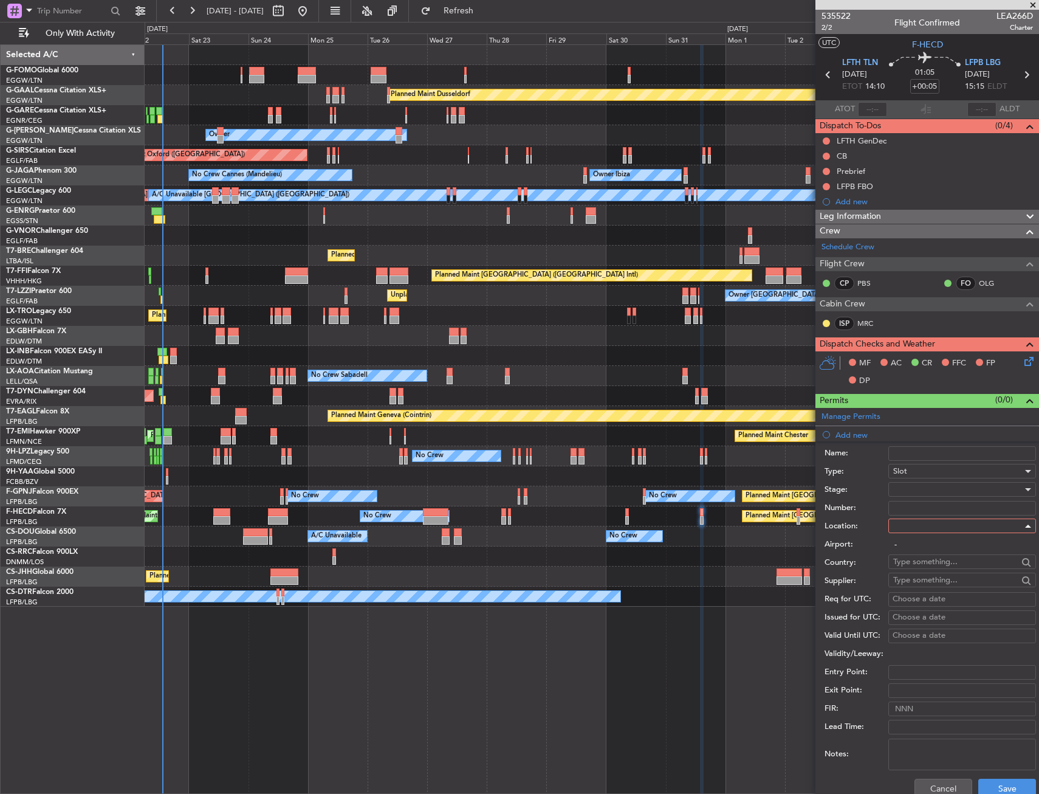
type input "LFTH / TLN"
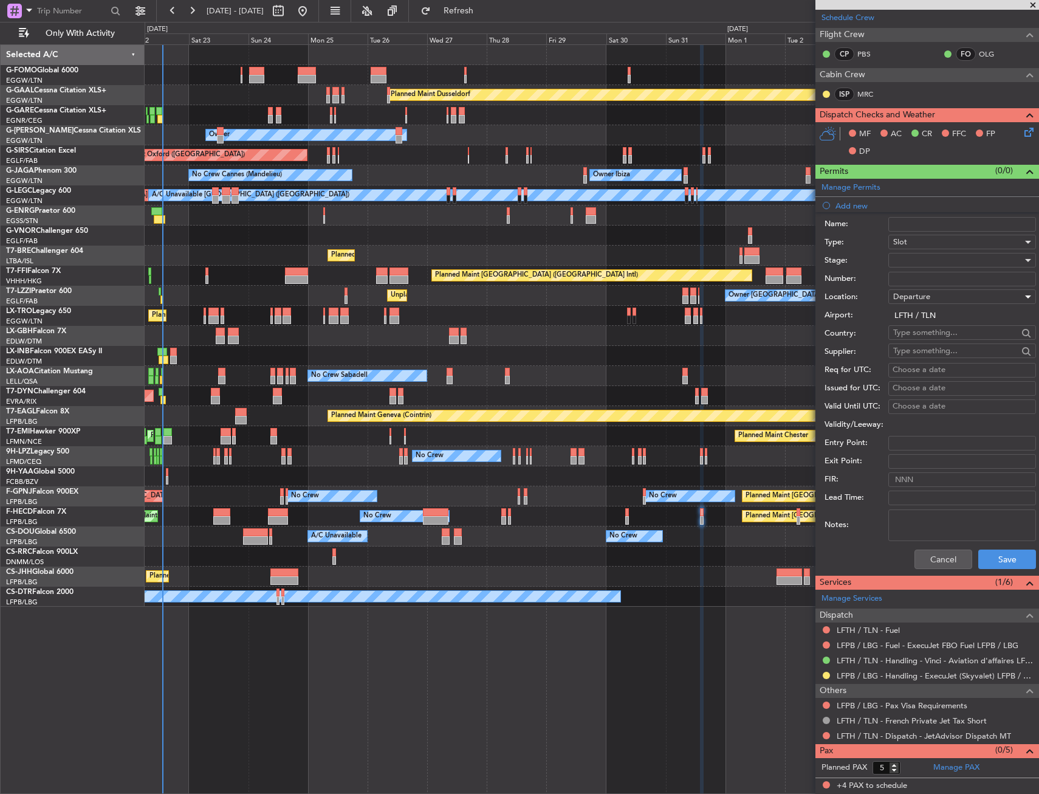
scroll to position [243, 0]
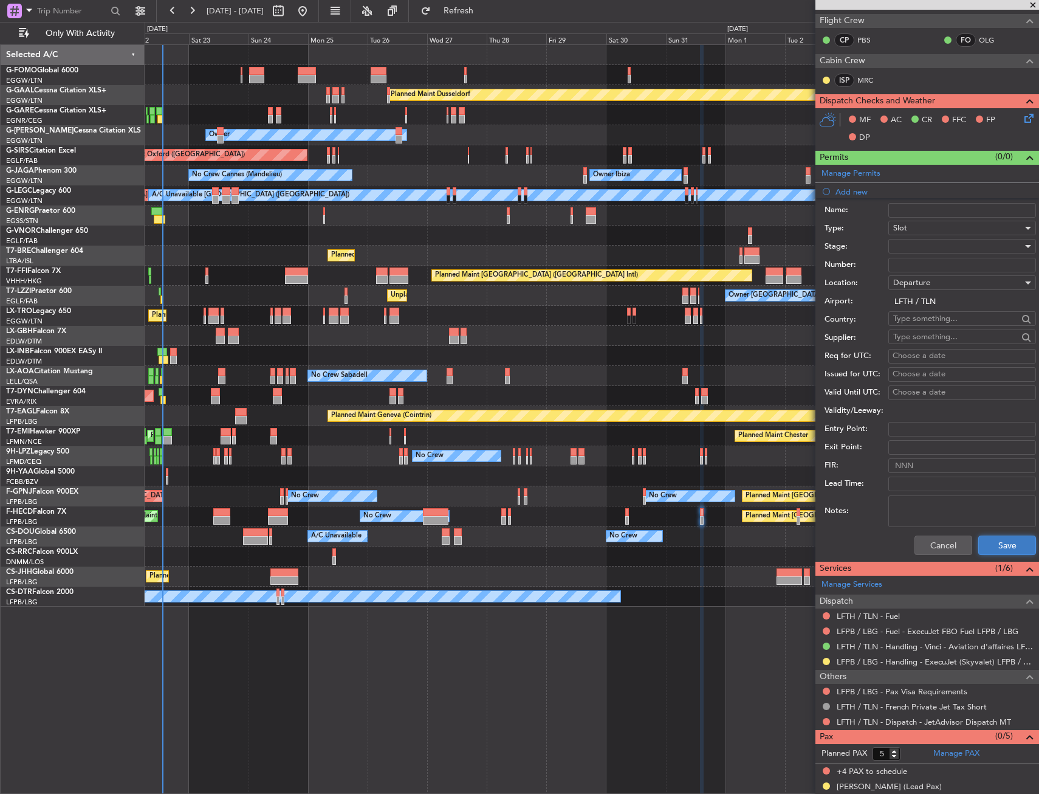
click at [985, 540] on button "Save" at bounding box center [1008, 544] width 58 height 19
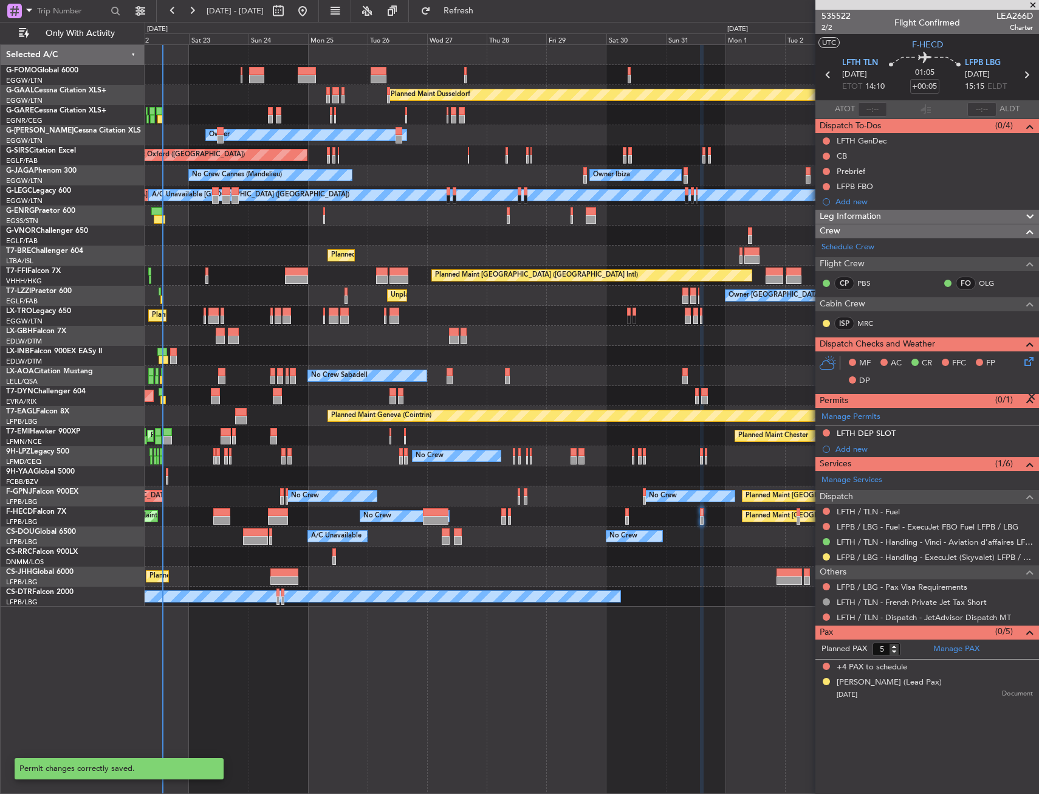
scroll to position [0, 0]
click at [918, 430] on div "LFTH DEP SLOT" at bounding box center [928, 433] width 224 height 15
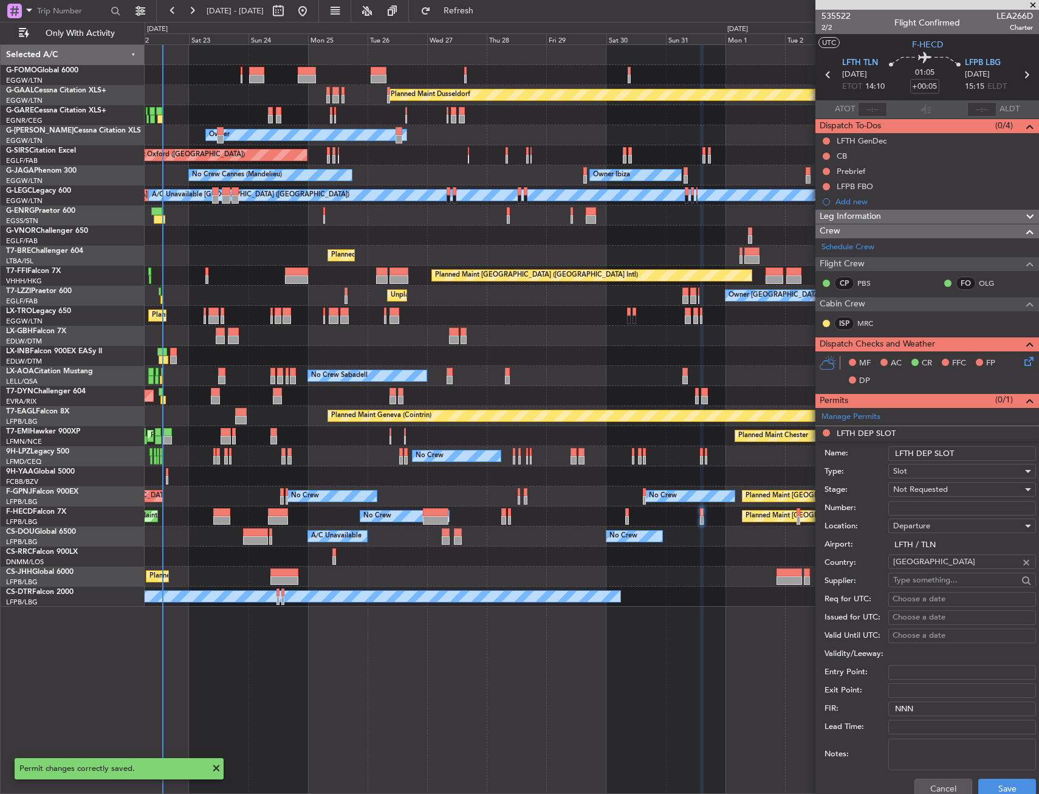
click at [969, 453] on input "LFTH DEP SLOT" at bounding box center [963, 453] width 148 height 15
type input "LFTH DEP SLOT 1400z"
click at [979, 489] on div "Not Requested" at bounding box center [957, 489] width 129 height 18
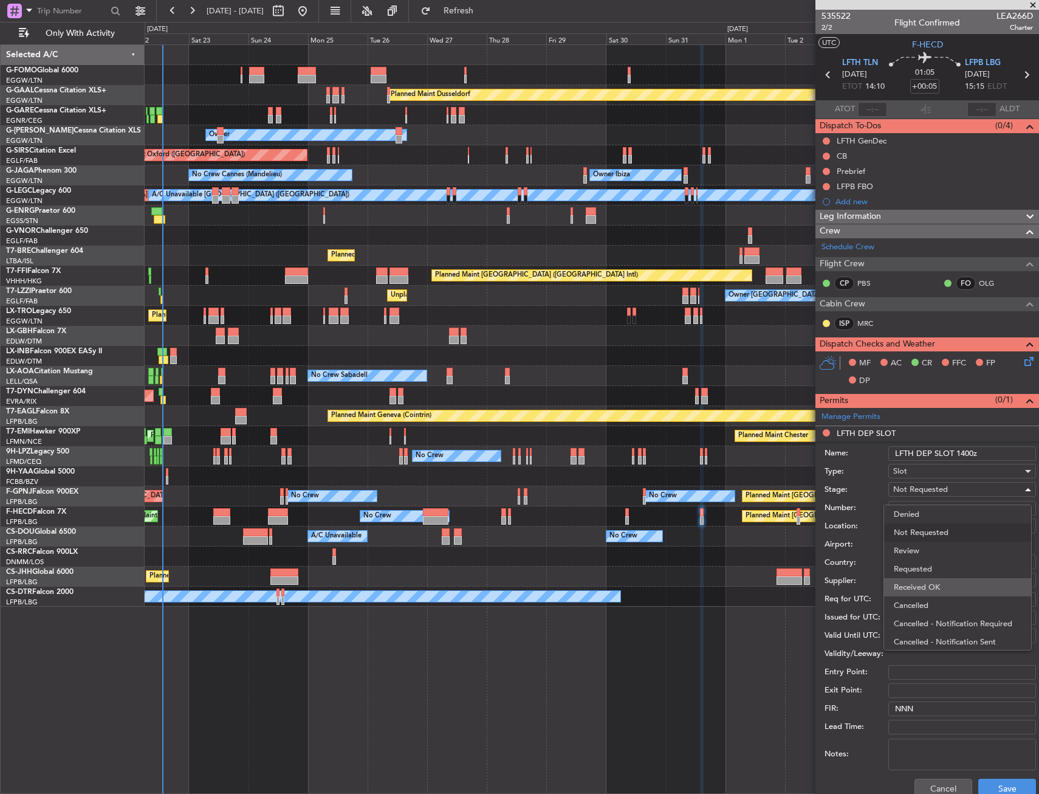
click at [944, 581] on span "Received OK" at bounding box center [958, 587] width 128 height 18
click at [983, 782] on button "Save" at bounding box center [1008, 788] width 58 height 19
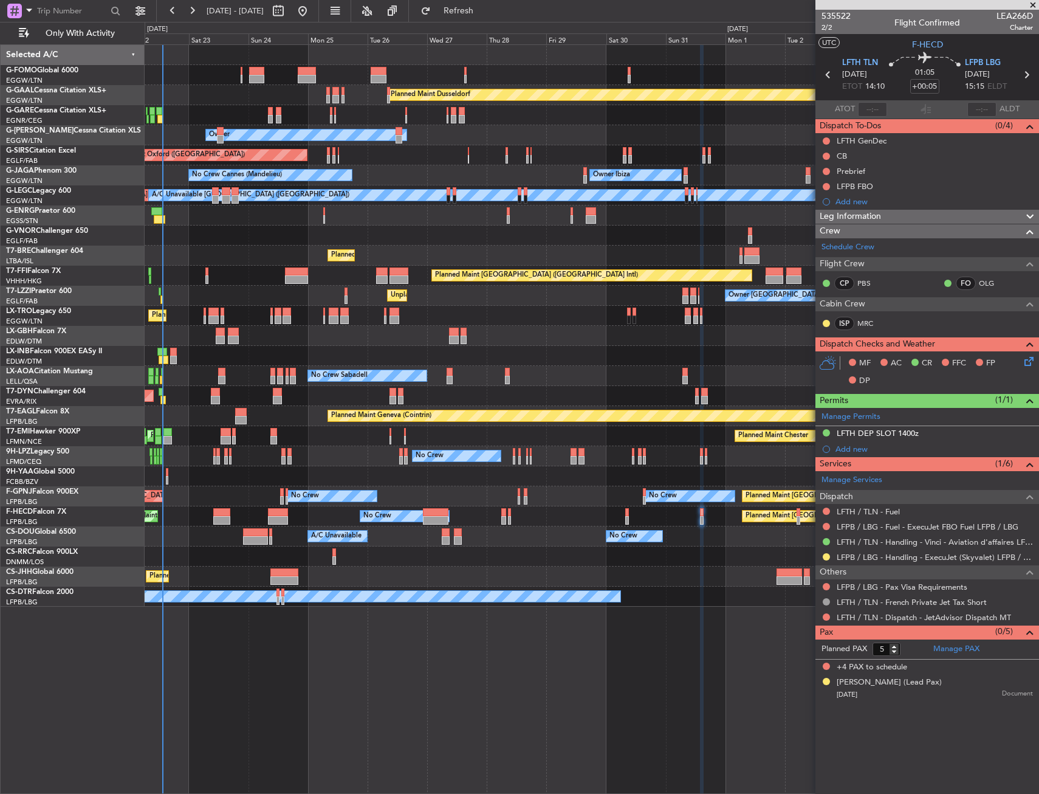
click at [827, 560] on div at bounding box center [827, 557] width 10 height 10
click at [825, 557] on button at bounding box center [826, 556] width 7 height 7
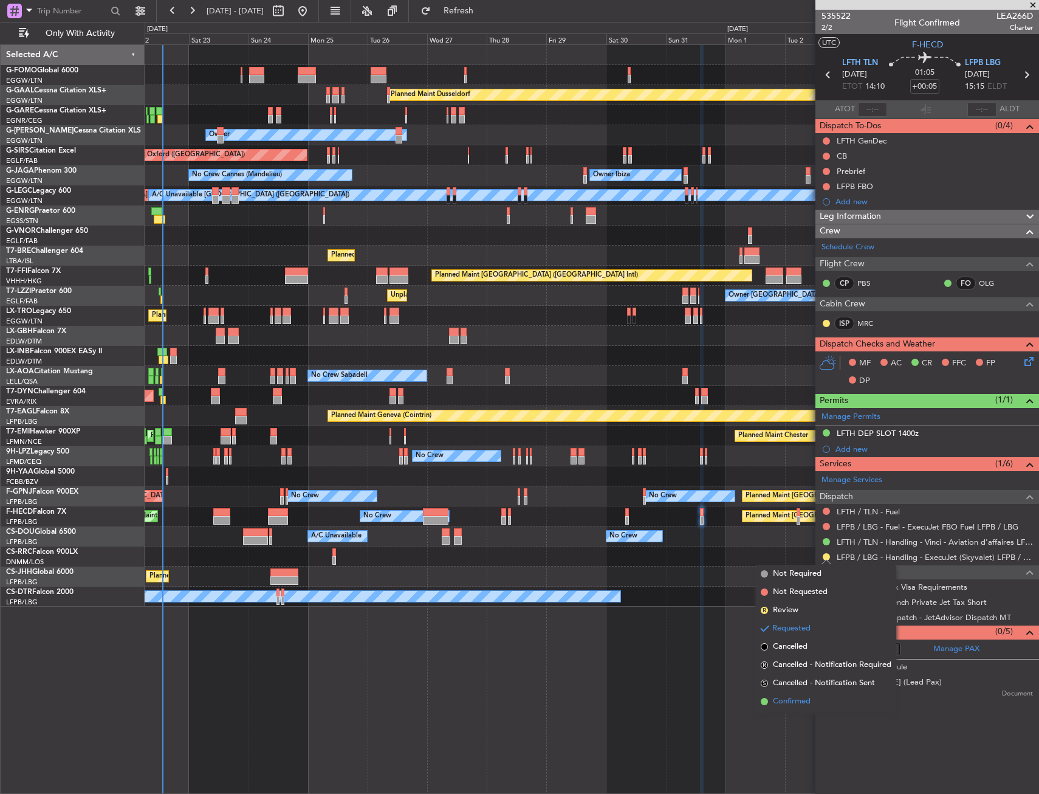
click at [799, 704] on span "Confirmed" at bounding box center [792, 701] width 38 height 12
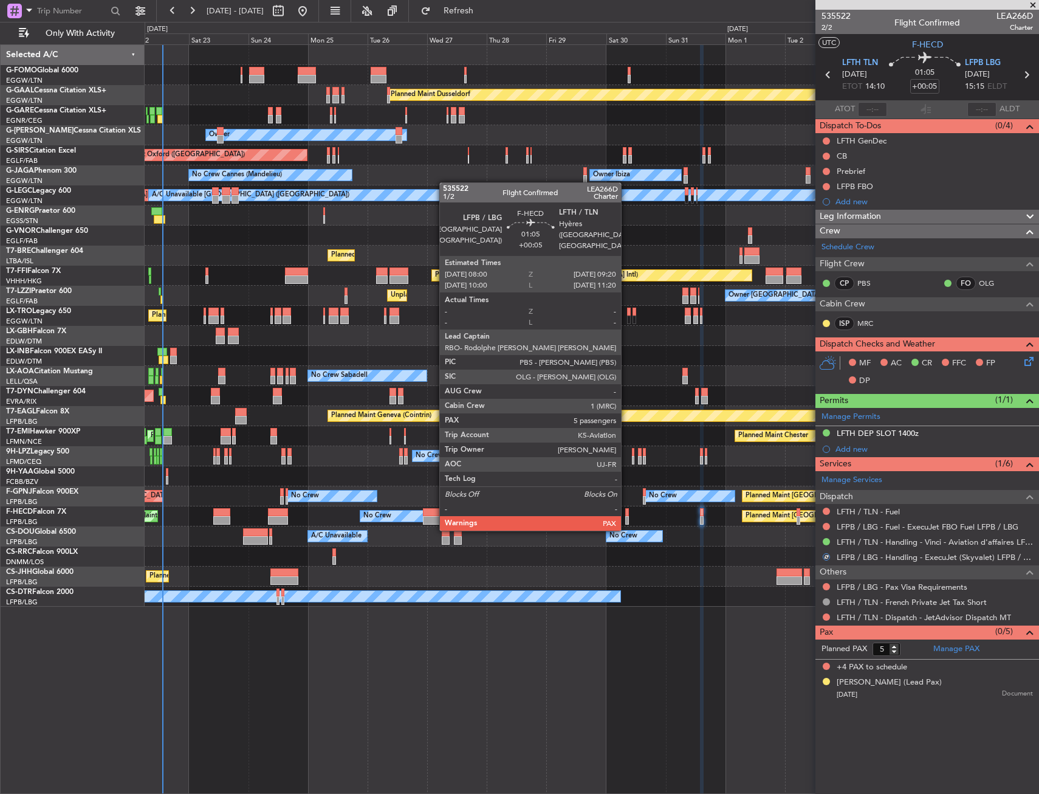
click at [627, 517] on div at bounding box center [627, 520] width 4 height 9
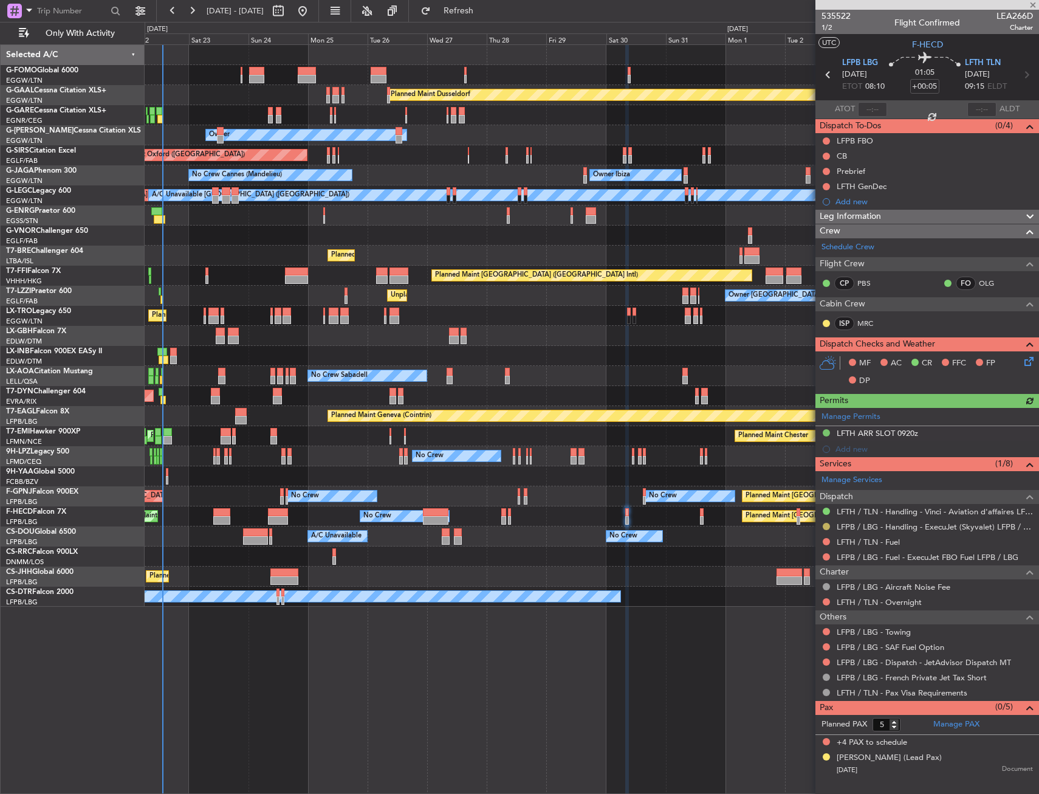
click at [825, 526] on button at bounding box center [826, 526] width 7 height 7
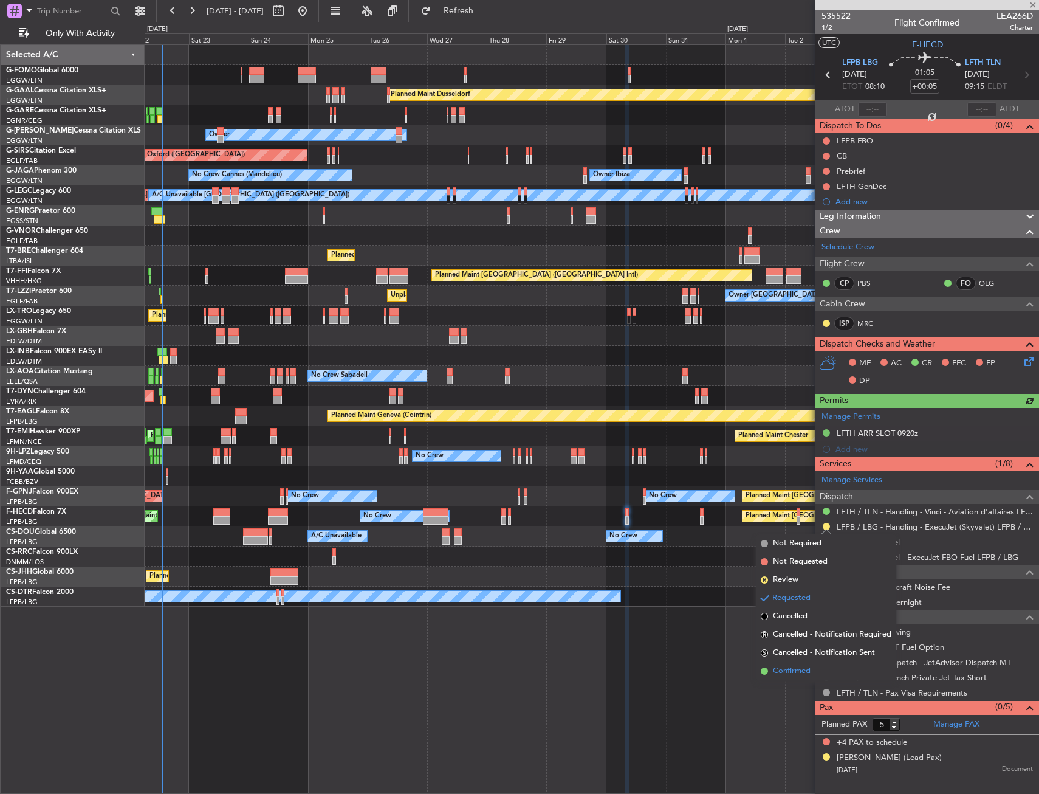
click at [811, 666] on span "Confirmed" at bounding box center [792, 671] width 38 height 12
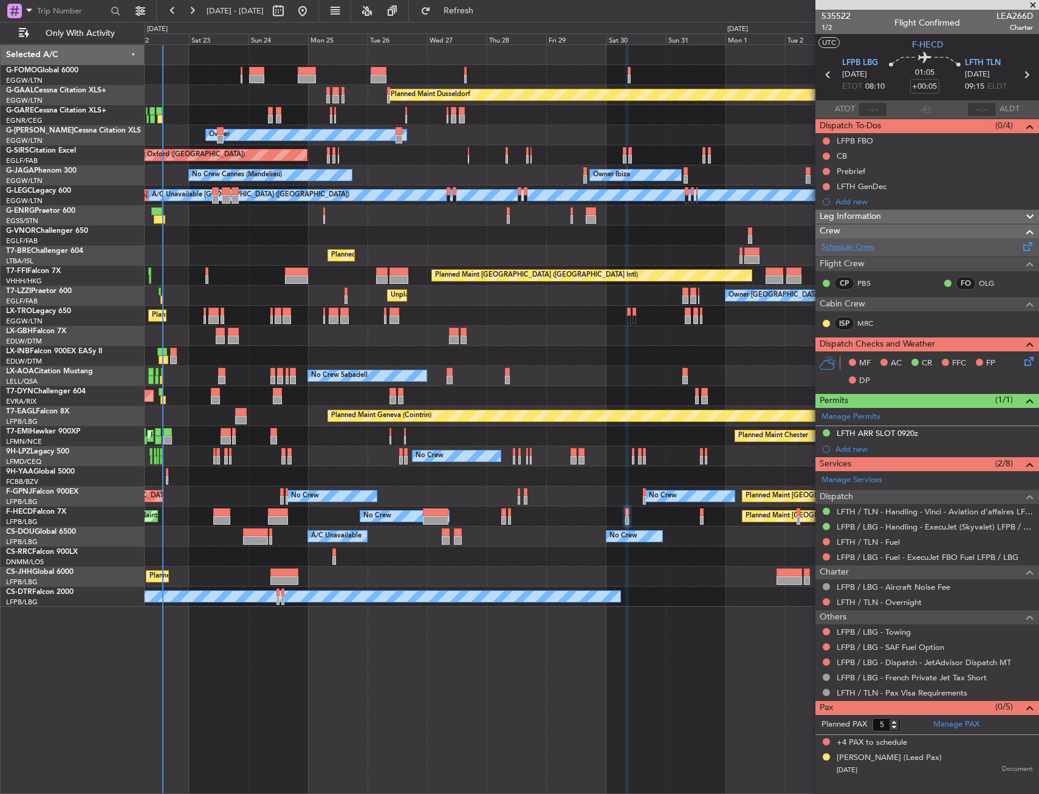
click at [837, 247] on link "Schedule Crew" at bounding box center [848, 247] width 53 height 12
drag, startPoint x: 847, startPoint y: 194, endPoint x: 856, endPoint y: 209, distance: 18.0
click at [847, 194] on div "Add new" at bounding box center [928, 201] width 224 height 15
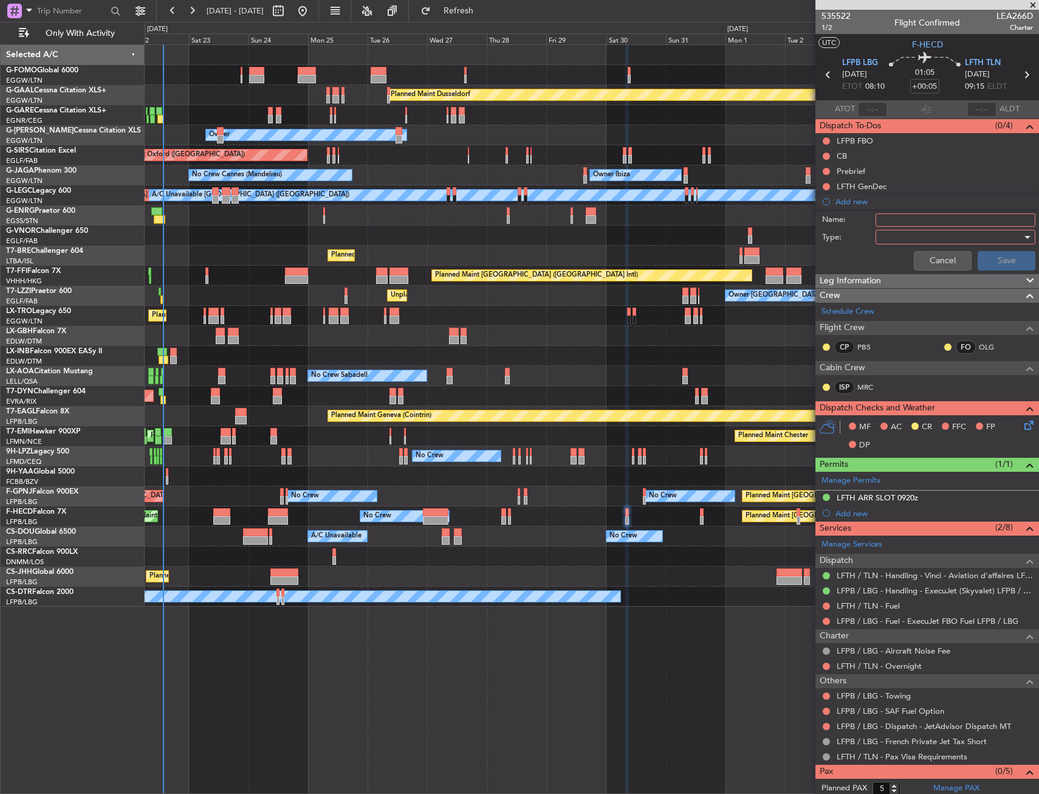
click at [903, 214] on input "Name:" at bounding box center [956, 219] width 160 height 13
type input "JUV ISP"
click at [909, 232] on div at bounding box center [952, 237] width 142 height 18
click at [906, 263] on span "Generic" at bounding box center [950, 262] width 142 height 18
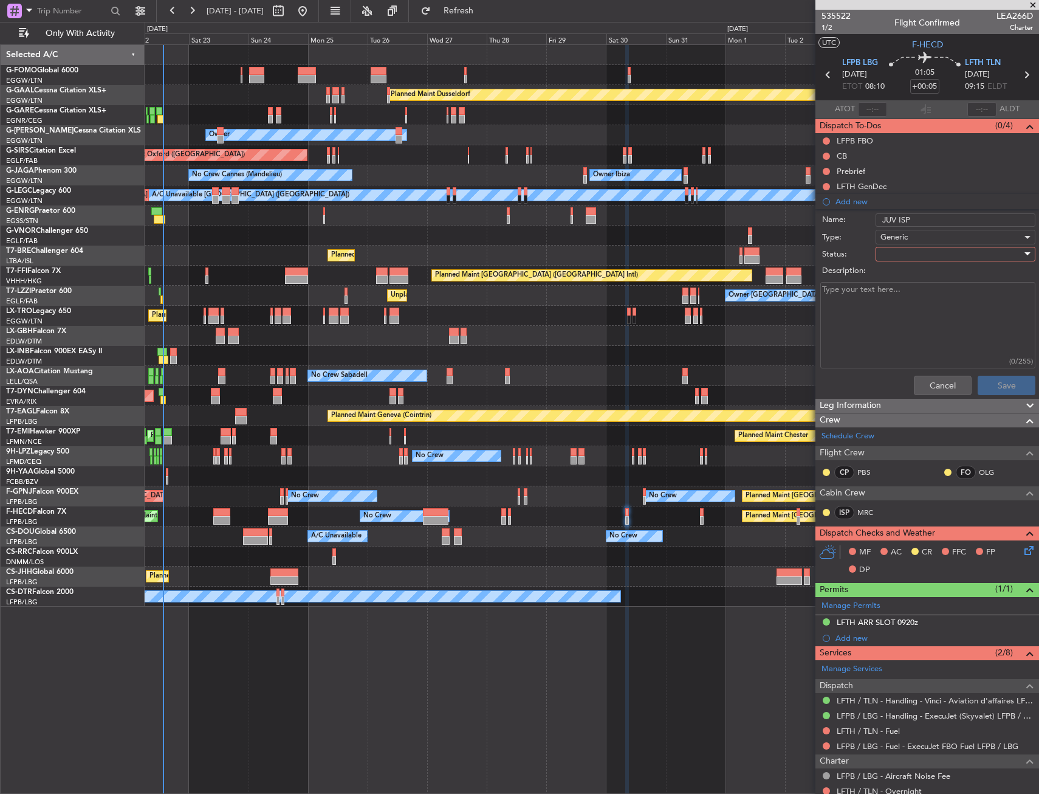
click at [901, 255] on div at bounding box center [952, 254] width 142 height 18
click at [901, 292] on span "In Progress" at bounding box center [950, 296] width 142 height 18
click at [997, 380] on button "Save" at bounding box center [1007, 385] width 58 height 19
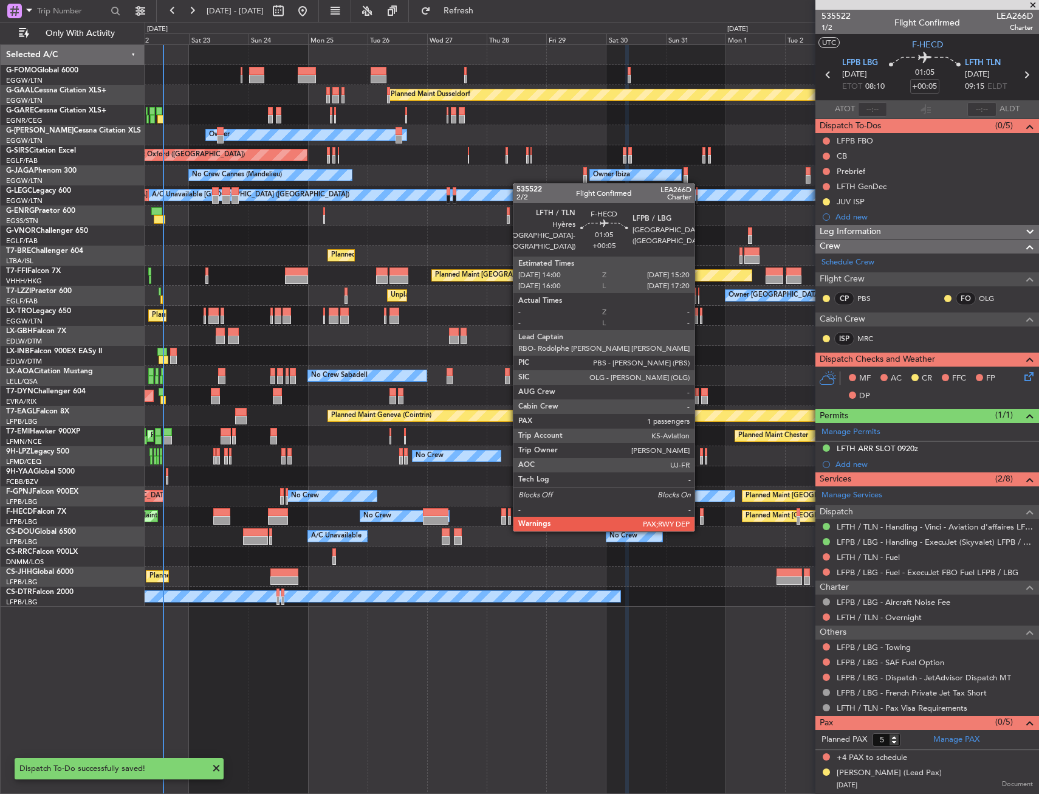
click at [700, 518] on div at bounding box center [702, 520] width 4 height 9
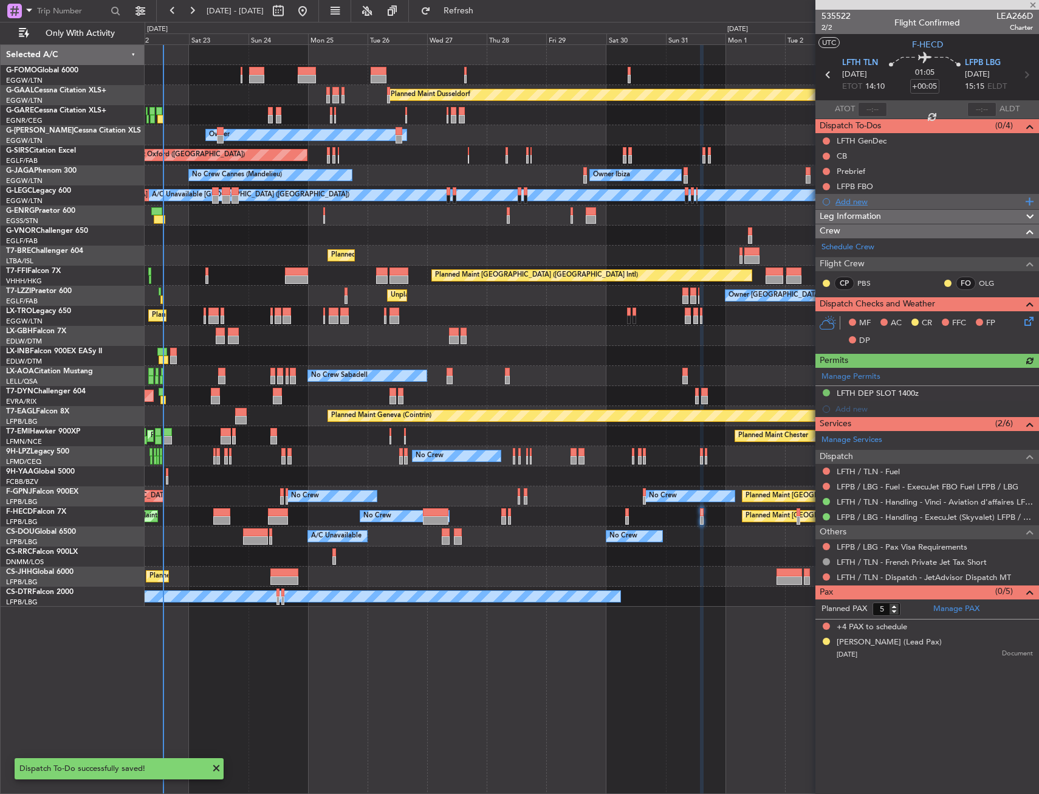
click at [844, 201] on div "Add new" at bounding box center [929, 201] width 187 height 10
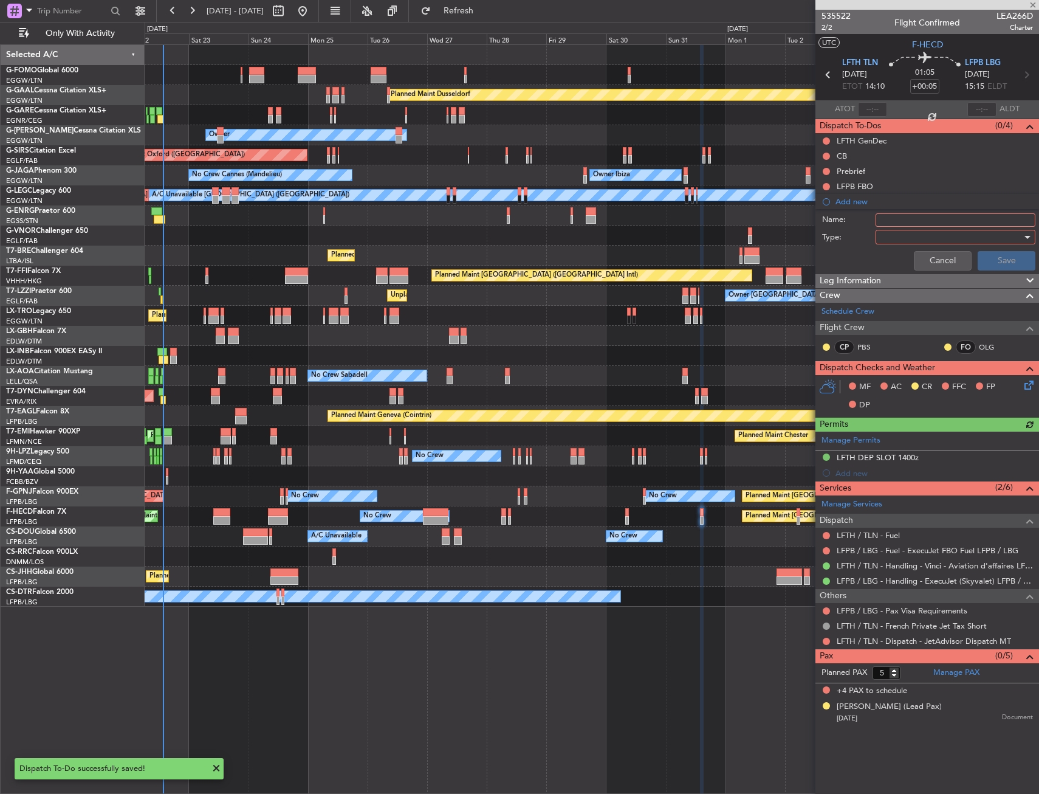
click at [896, 217] on input "Name:" at bounding box center [956, 219] width 160 height 13
type input "JUV ISP"
click at [906, 234] on div at bounding box center [952, 237] width 142 height 18
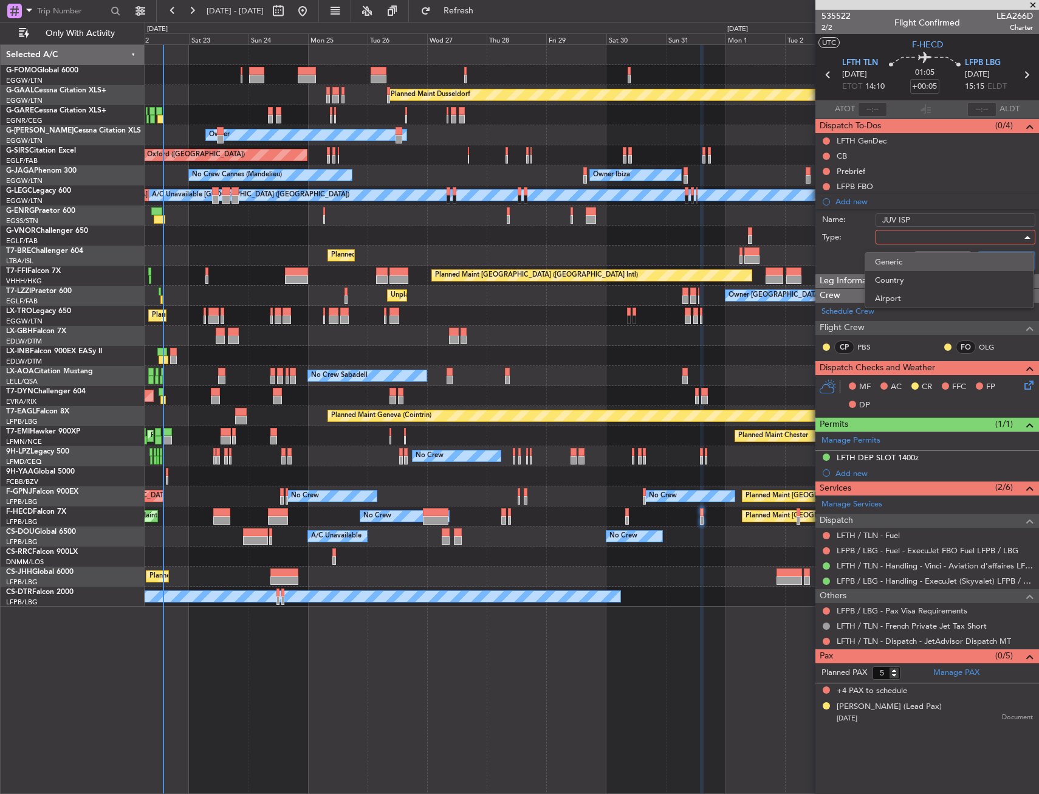
click at [910, 261] on span "Generic" at bounding box center [949, 262] width 149 height 18
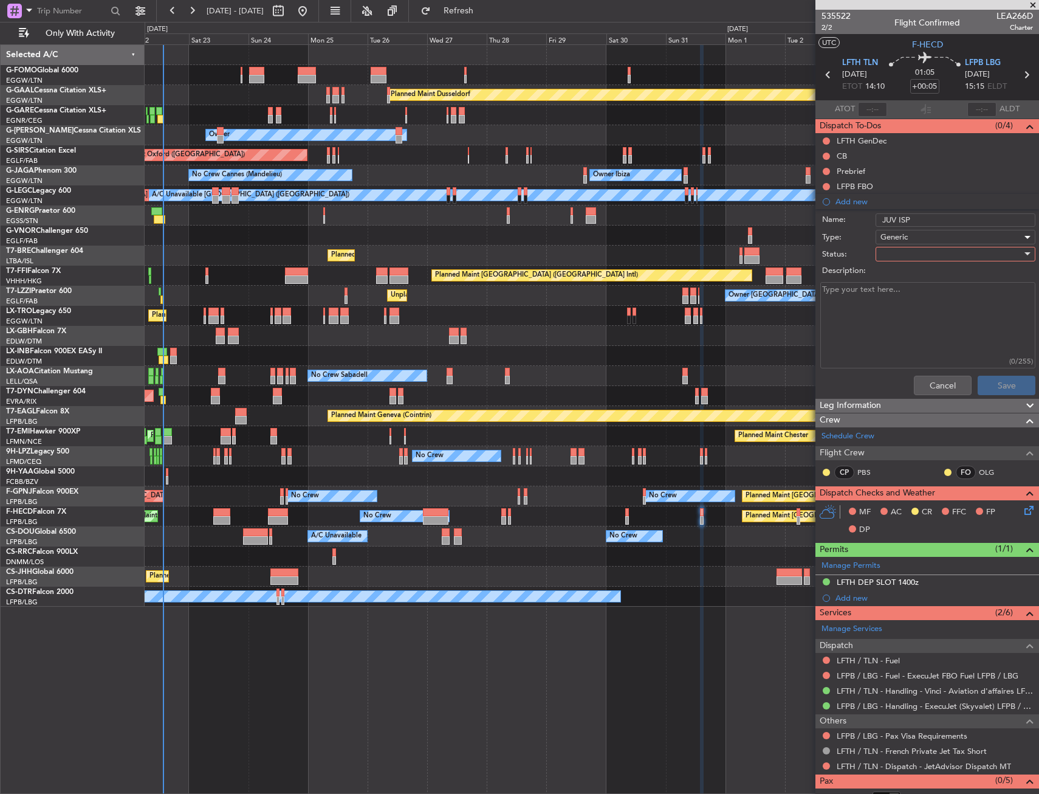
click at [909, 249] on div at bounding box center [952, 254] width 142 height 18
click at [910, 299] on span "In Progress" at bounding box center [950, 296] width 142 height 18
click at [994, 385] on button "Save" at bounding box center [1007, 385] width 58 height 19
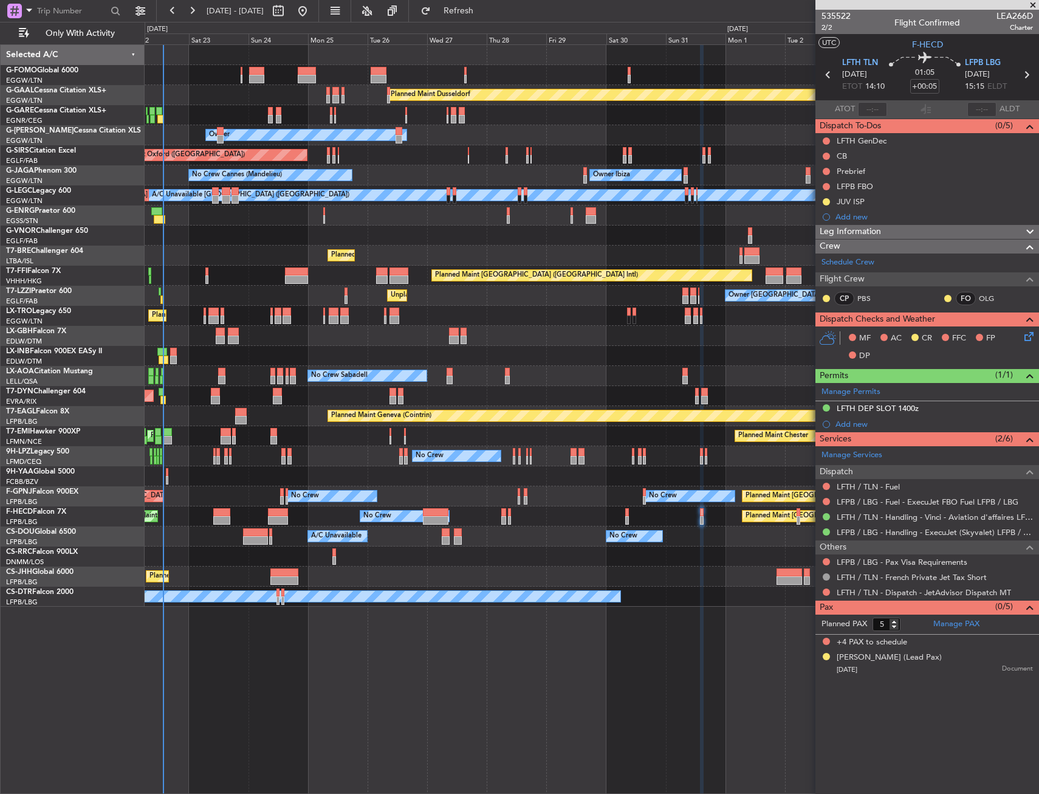
click at [306, 337] on div "Planned Maint Dusseldorf Unplanned Maint Chester Owner Owner Unplanned Maint Ox…" at bounding box center [592, 326] width 894 height 562
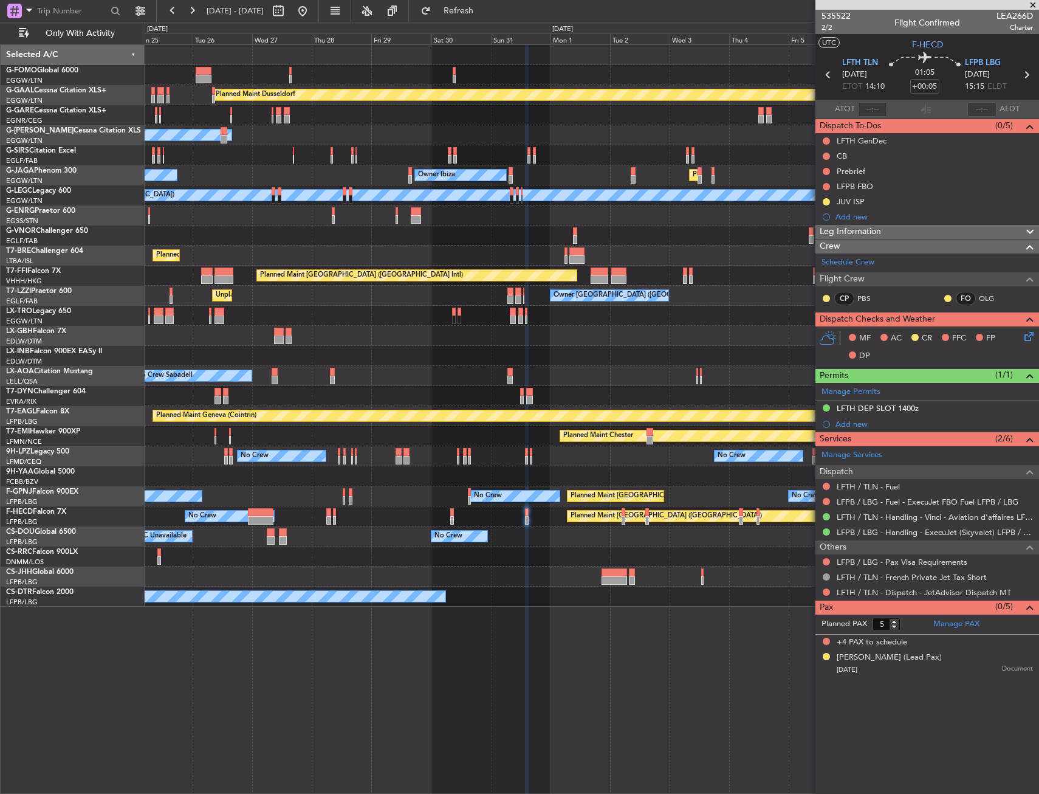
click at [389, 336] on div "Planned Maint Dusseldorf Owner Unplanned Maint Oxford (Kidlington) Planned Main…" at bounding box center [592, 326] width 894 height 562
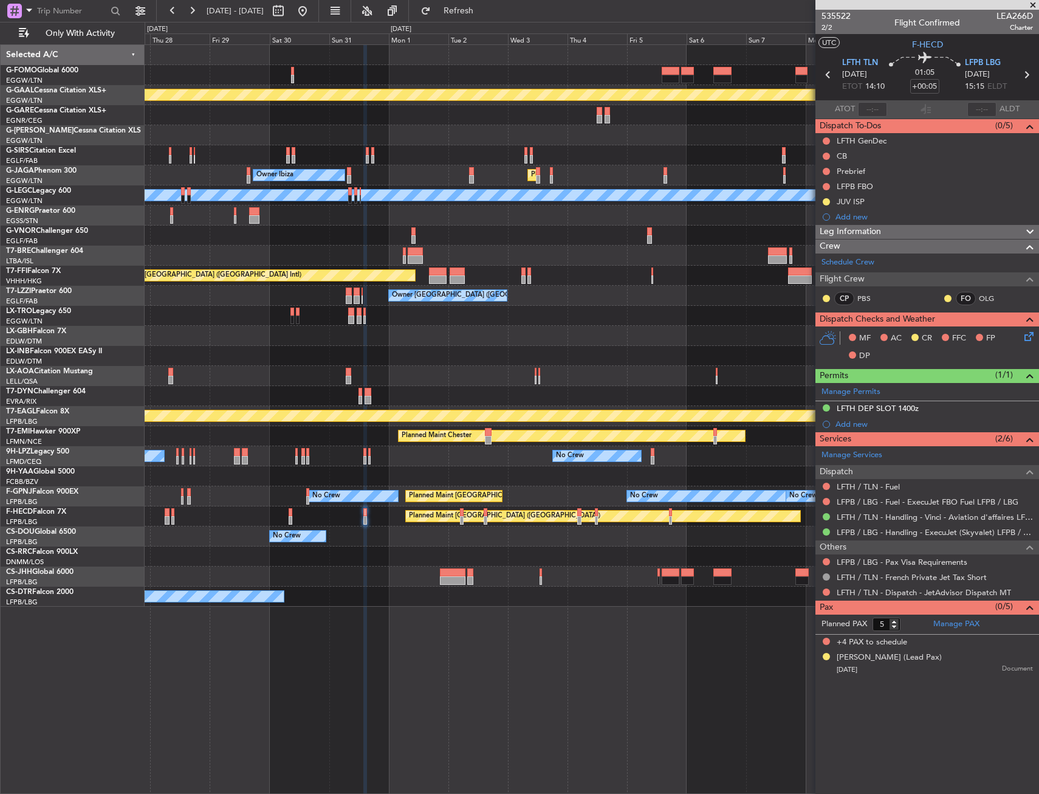
click at [304, 360] on div "Planned Maint Dusseldorf Owner Unplanned Maint Oxford (Kidlington) Planned Main…" at bounding box center [592, 326] width 894 height 562
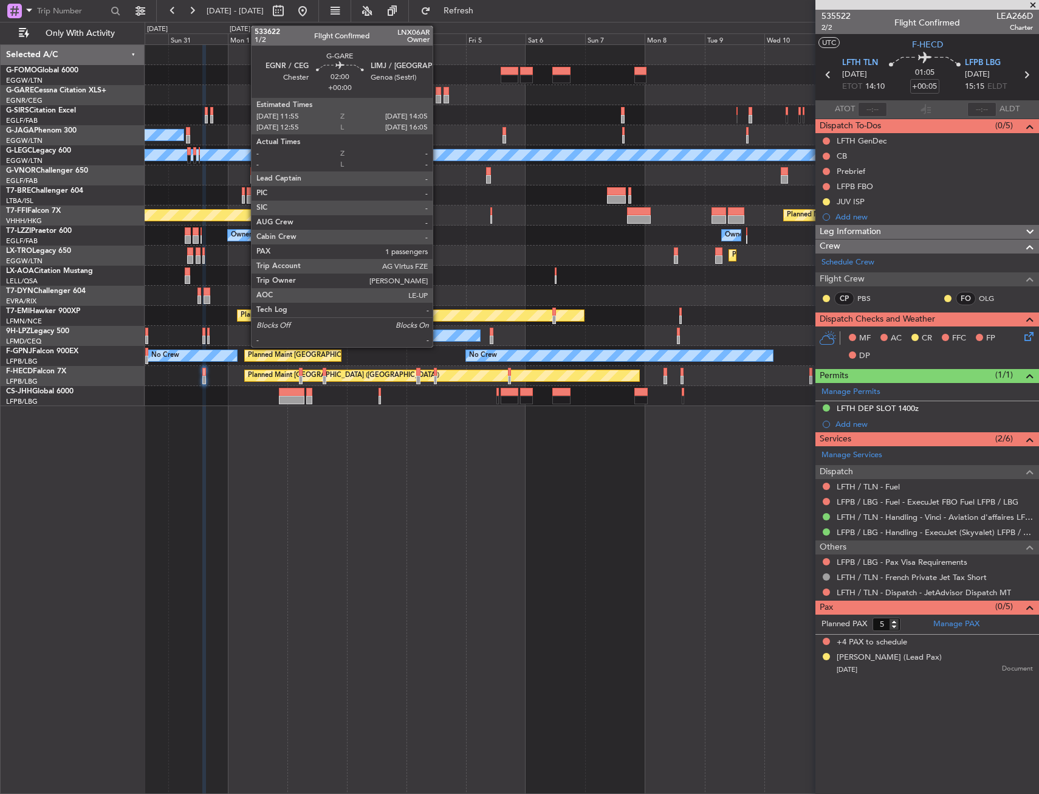
click at [438, 92] on div at bounding box center [438, 91] width 5 height 9
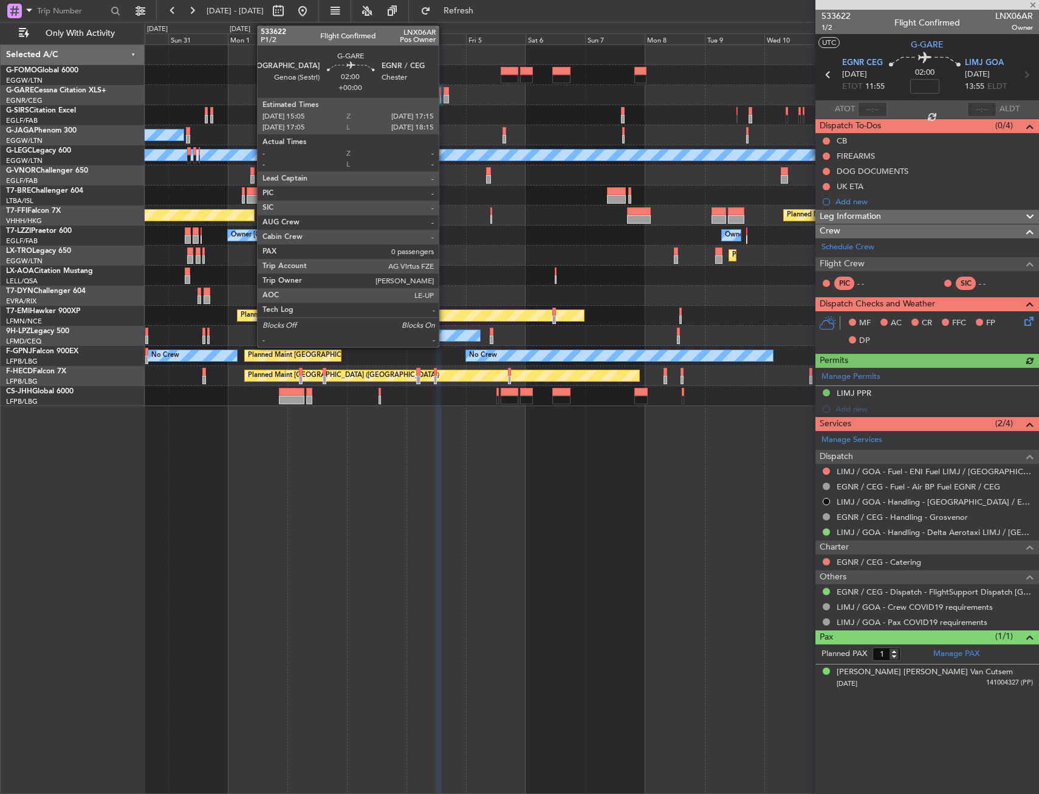
click at [444, 94] on div at bounding box center [446, 91] width 5 height 9
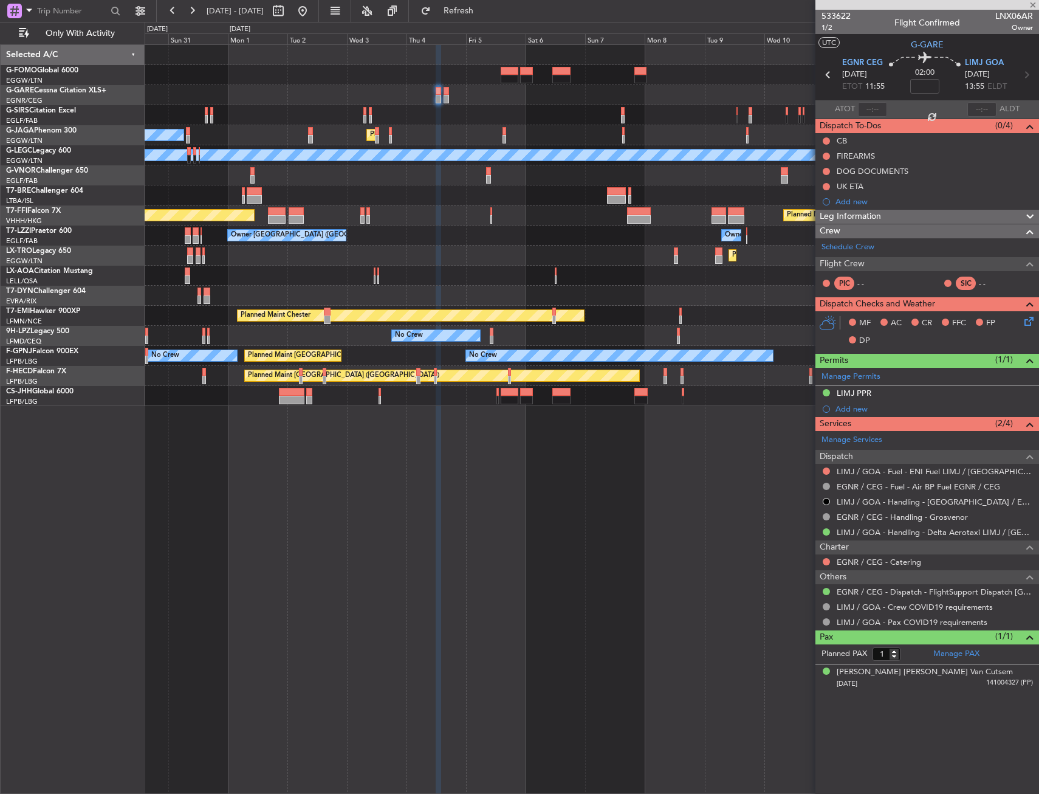
type input "0"
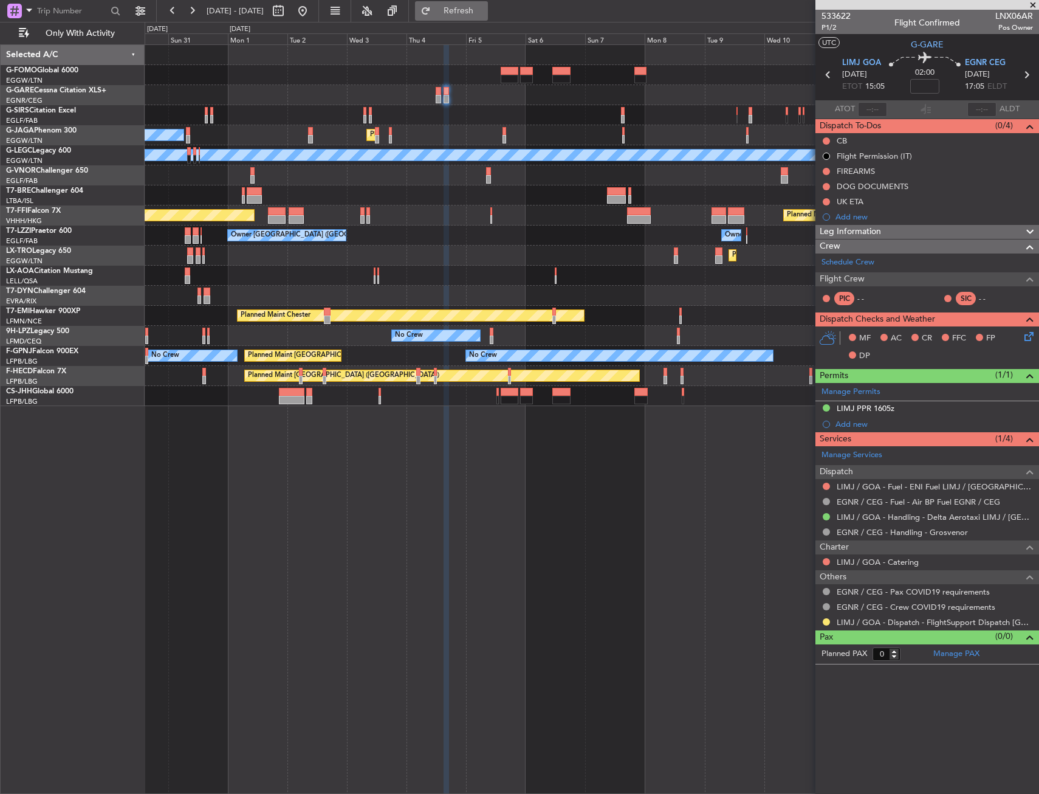
click at [488, 16] on button "Refresh" at bounding box center [451, 10] width 73 height 19
click at [933, 410] on div "LIMJ PPR 1605z" at bounding box center [928, 408] width 224 height 15
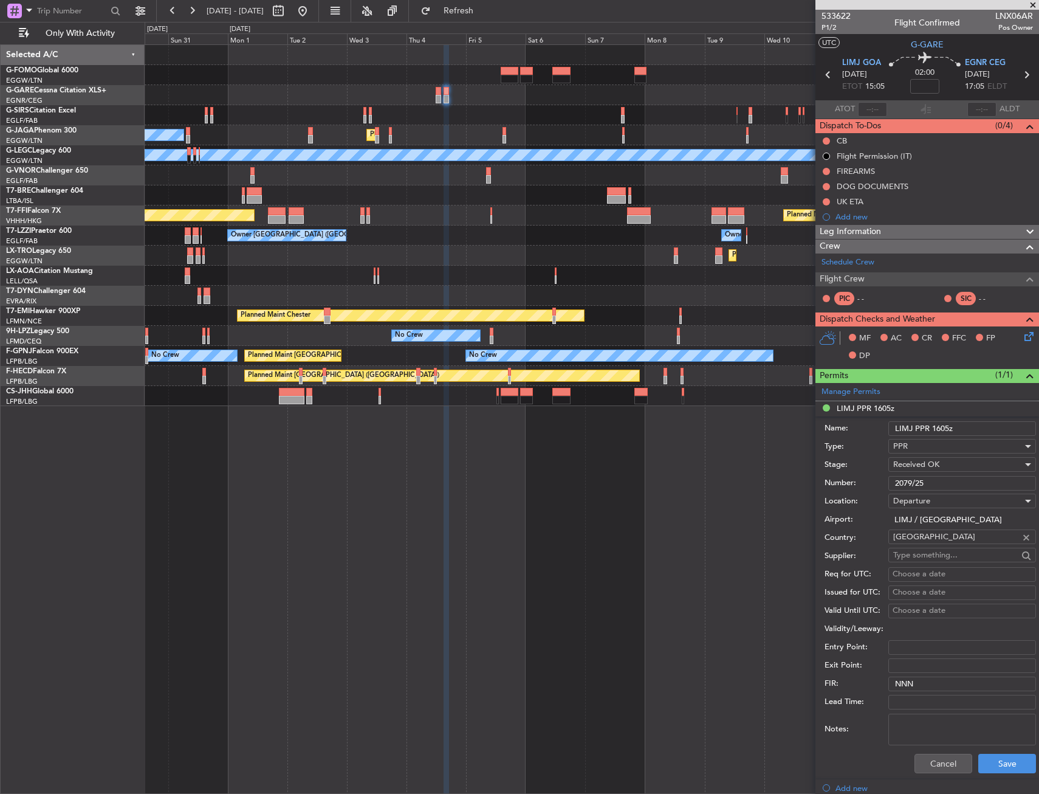
click at [940, 425] on input "LIMJ PPR 1605z" at bounding box center [963, 428] width 148 height 15
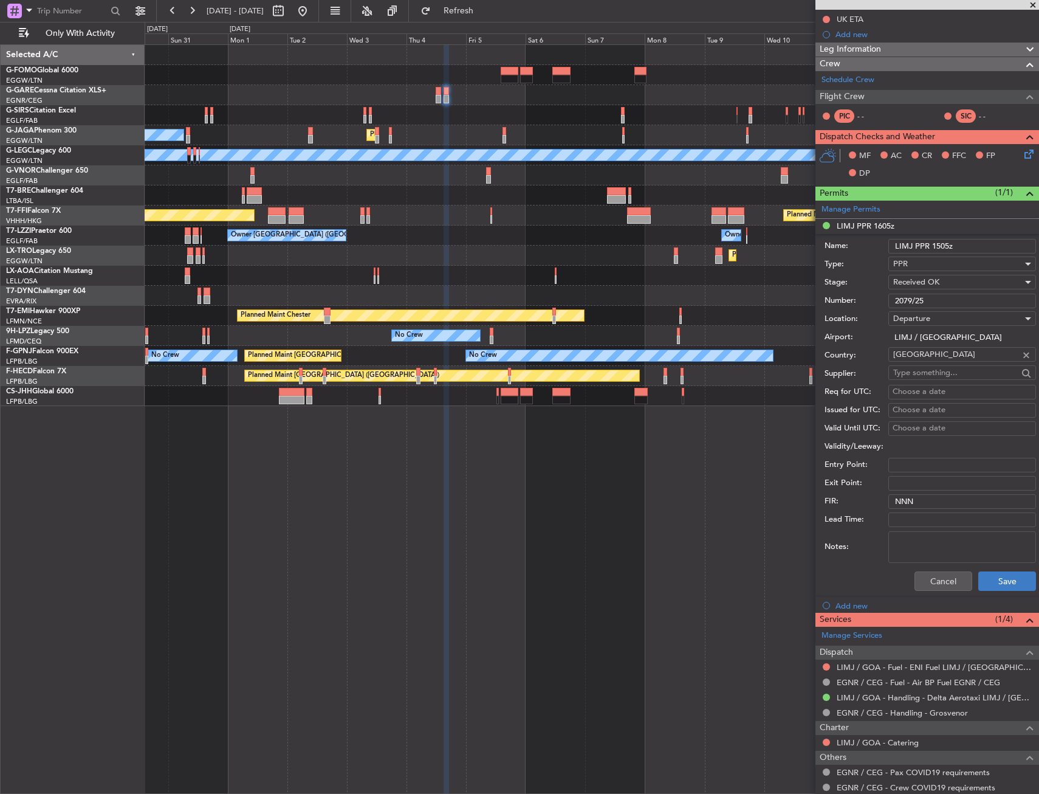
type input "LIMJ PPR 1505z"
click at [988, 581] on button "Save" at bounding box center [1008, 580] width 58 height 19
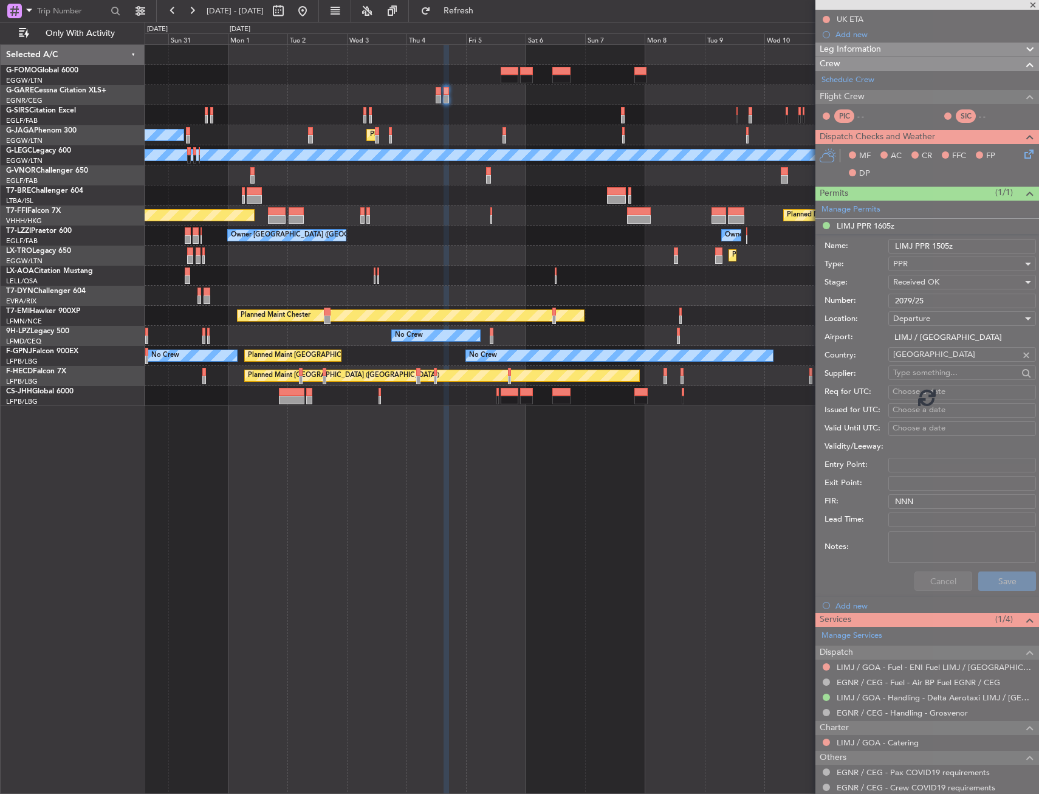
scroll to position [0, 0]
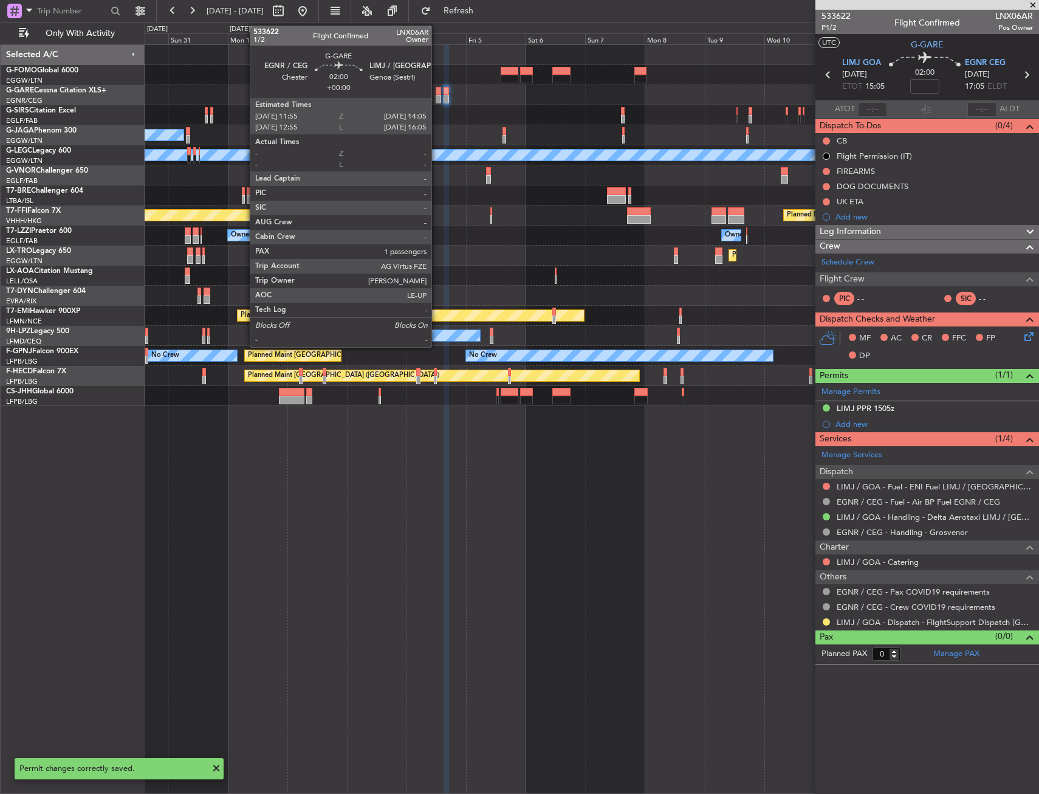
click at [437, 95] on div at bounding box center [438, 99] width 5 height 9
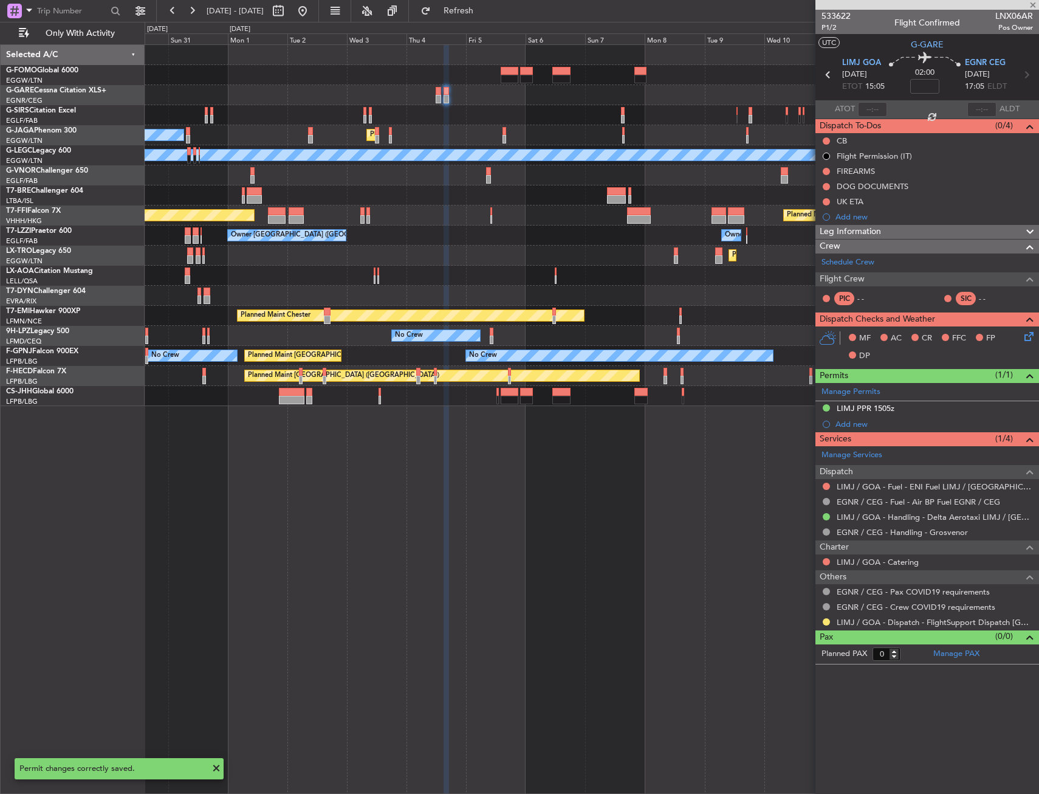
type input "1"
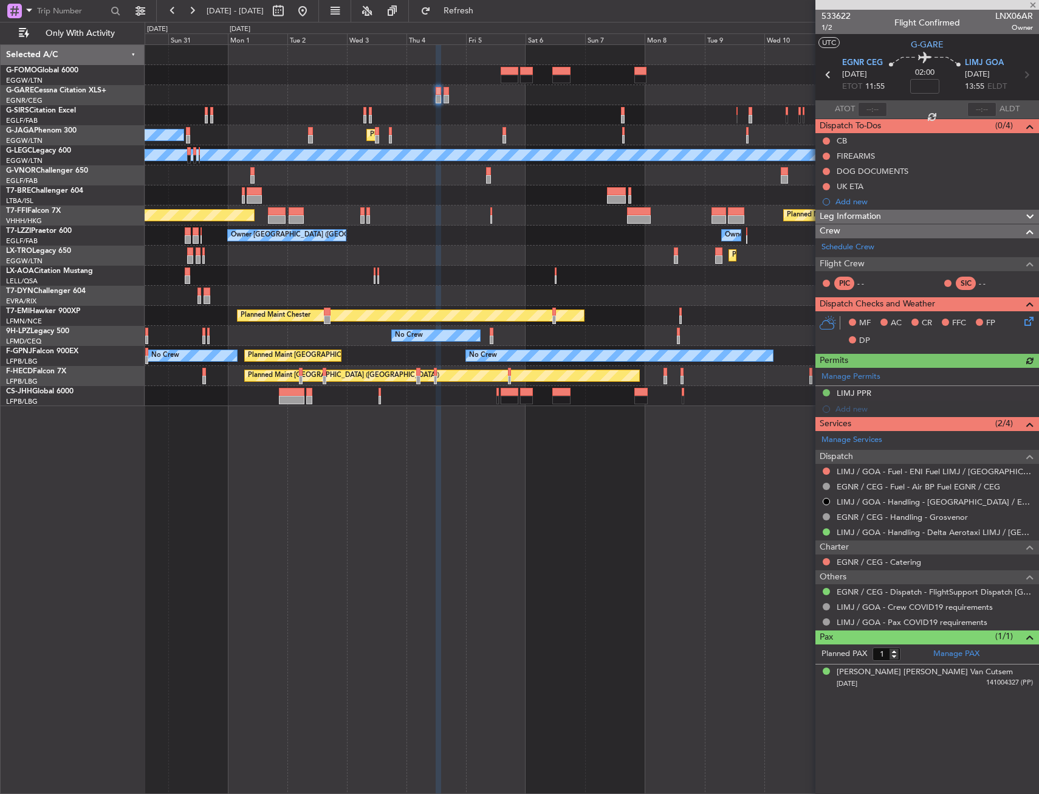
click at [915, 397] on div "Manage Permits LIMJ PPR Add new" at bounding box center [928, 392] width 224 height 49
click at [904, 404] on div "Add new" at bounding box center [929, 409] width 187 height 10
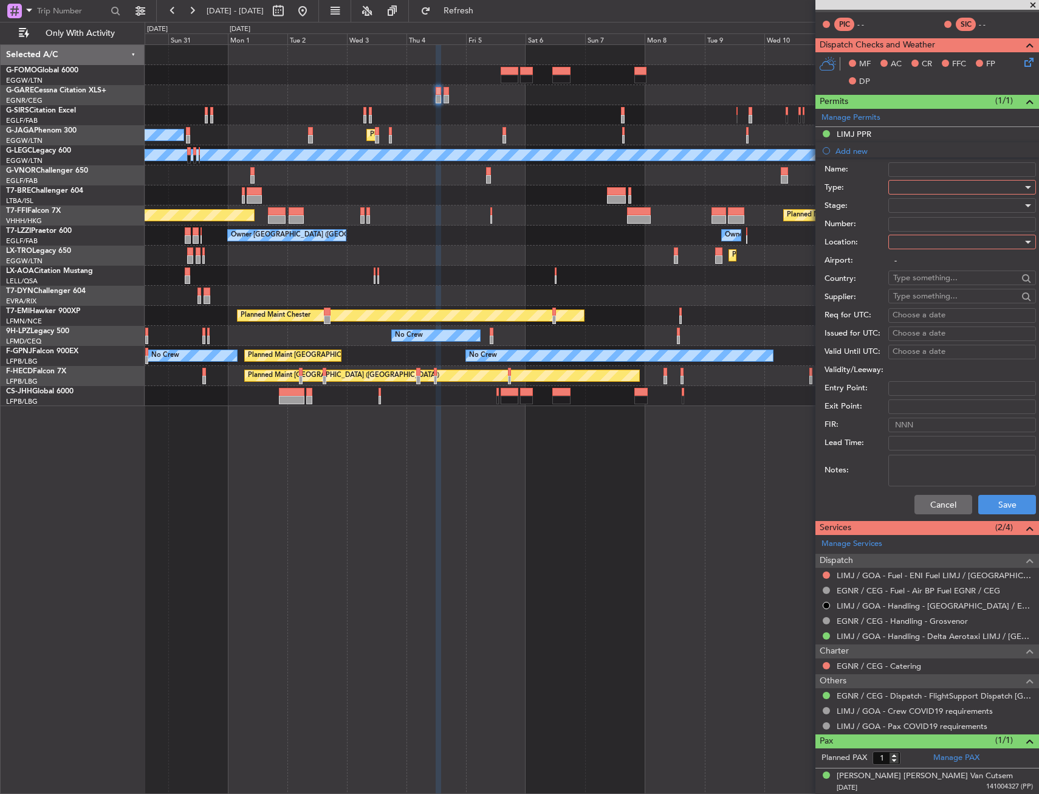
scroll to position [260, 0]
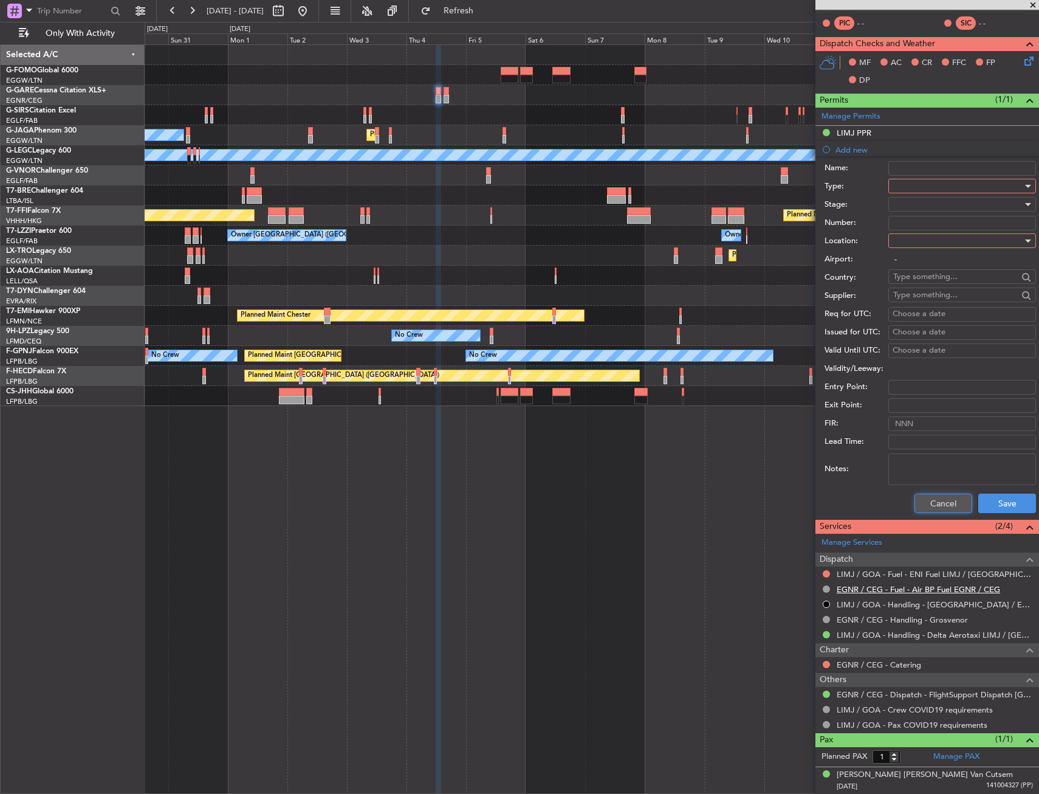
drag, startPoint x: 929, startPoint y: 497, endPoint x: 911, endPoint y: 483, distance: 22.5
click at [929, 497] on button "Cancel" at bounding box center [944, 503] width 58 height 19
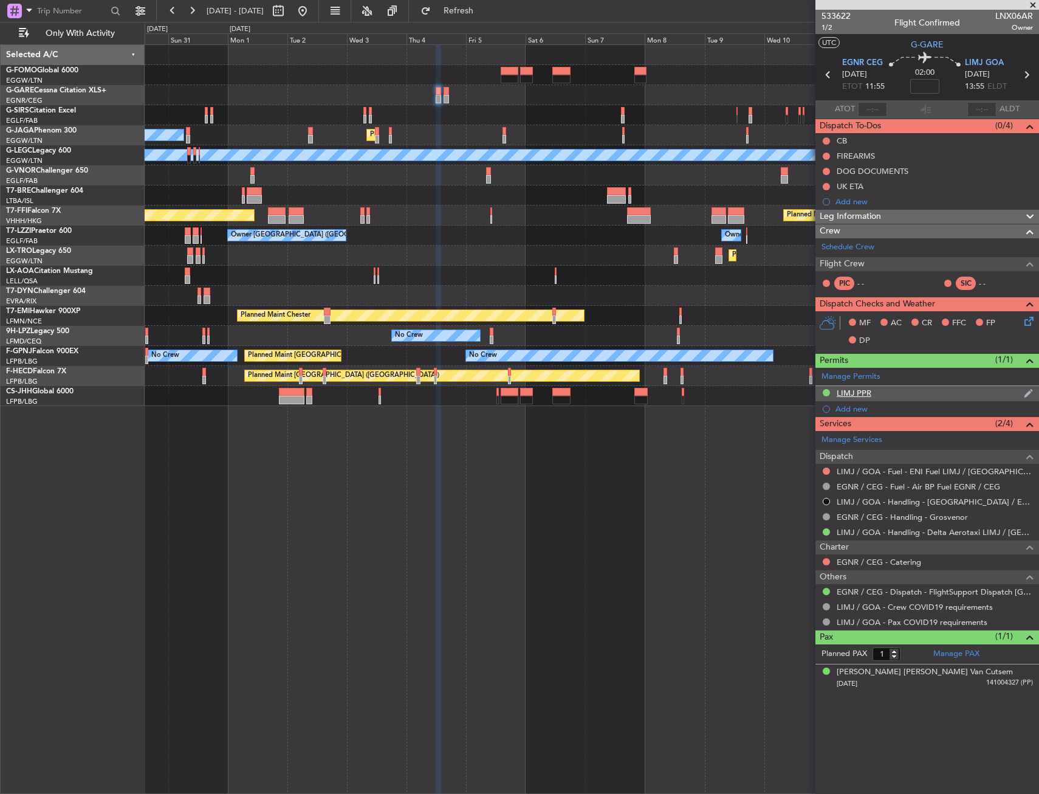
click at [918, 391] on div "LIMJ PPR" at bounding box center [928, 393] width 224 height 15
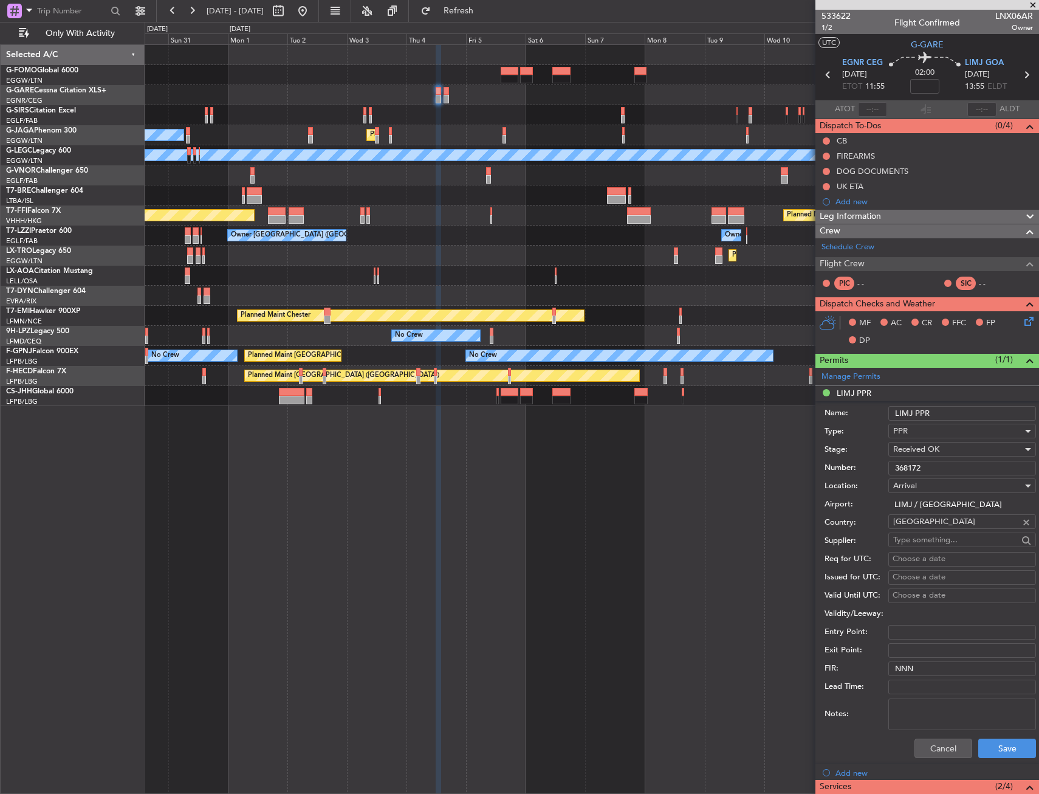
click at [960, 419] on input "LIMJ PPR" at bounding box center [963, 413] width 148 height 15
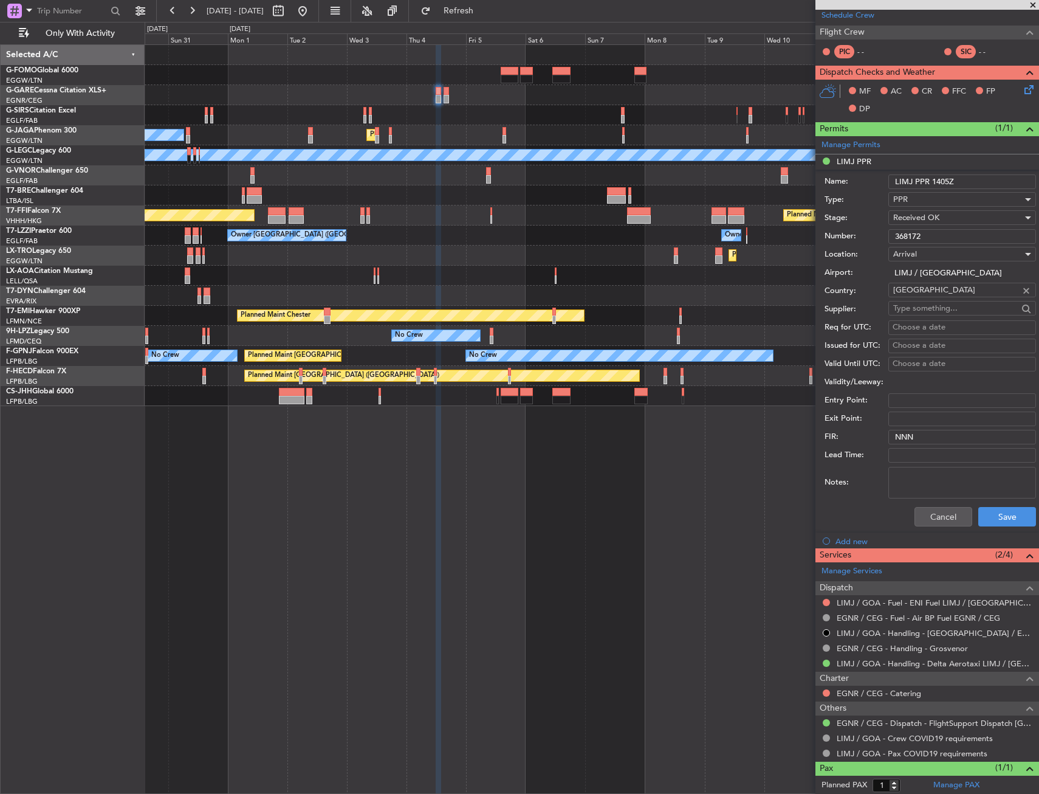
scroll to position [260, 0]
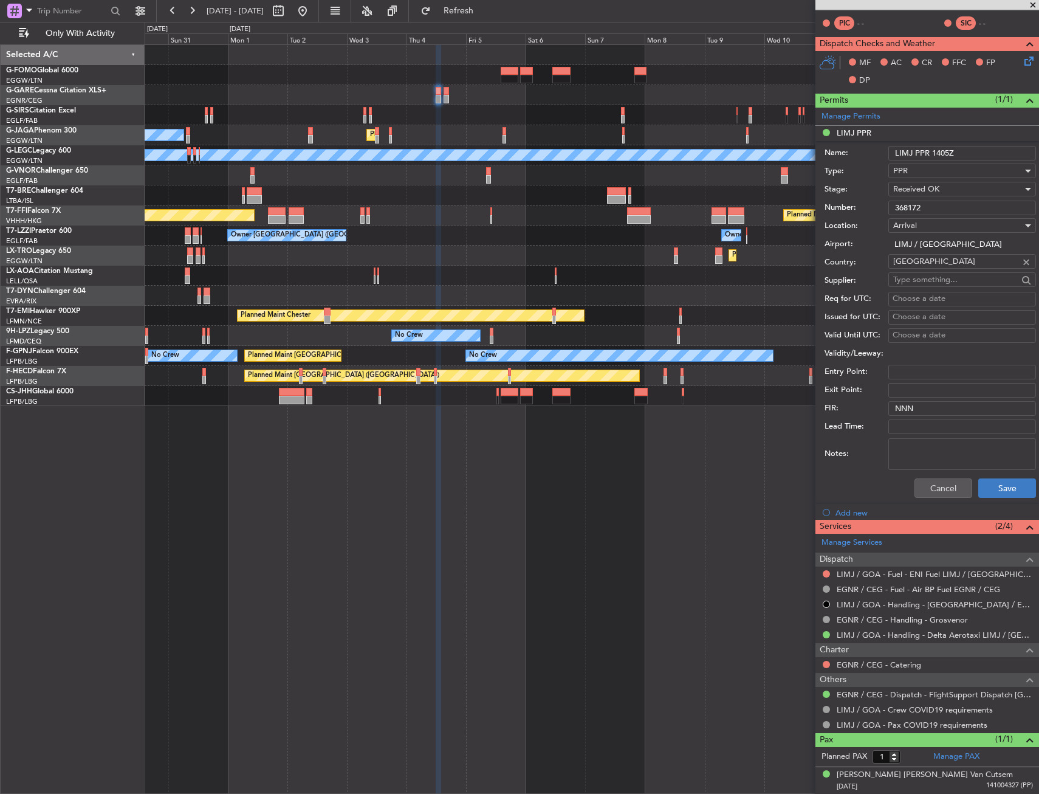
type input "LIMJ PPR 1405Z"
click at [997, 495] on button "Save" at bounding box center [1008, 487] width 58 height 19
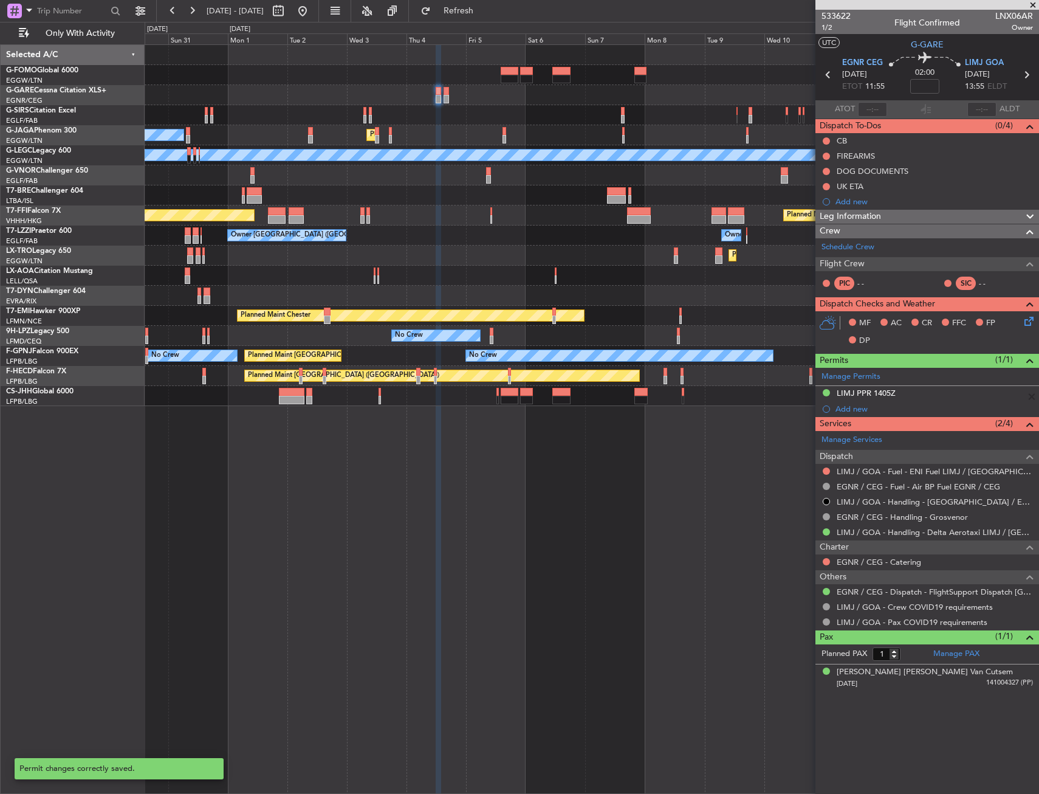
scroll to position [0, 0]
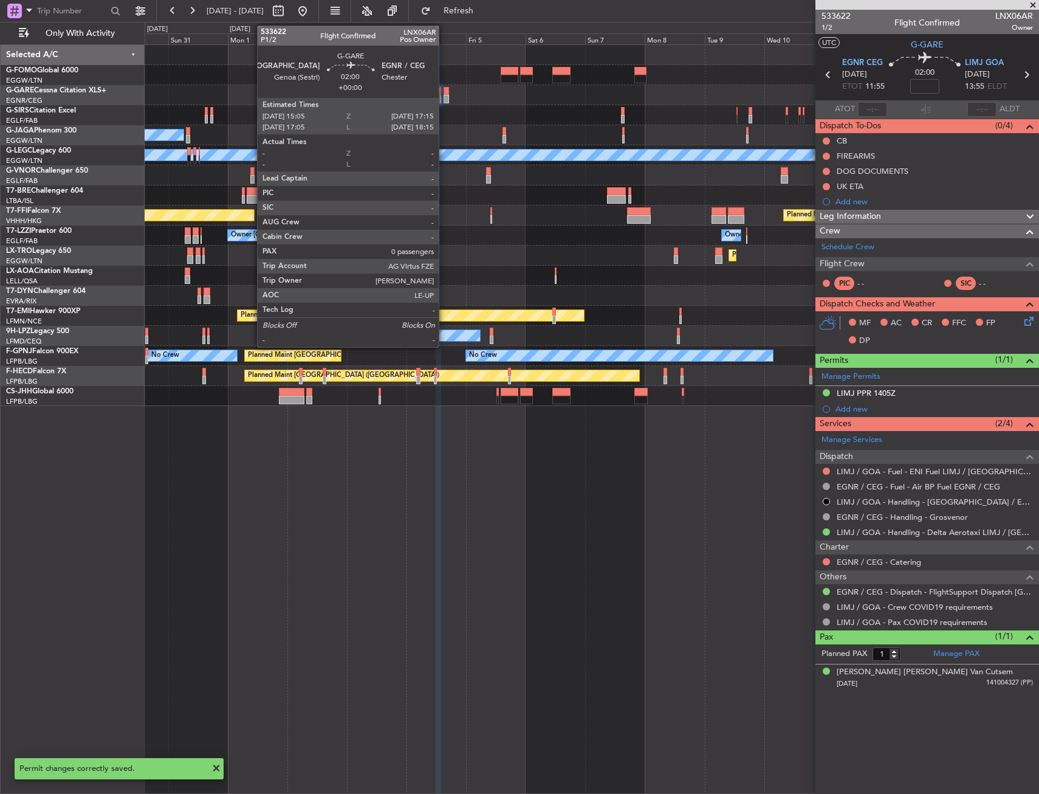
click at [444, 94] on div at bounding box center [446, 91] width 5 height 9
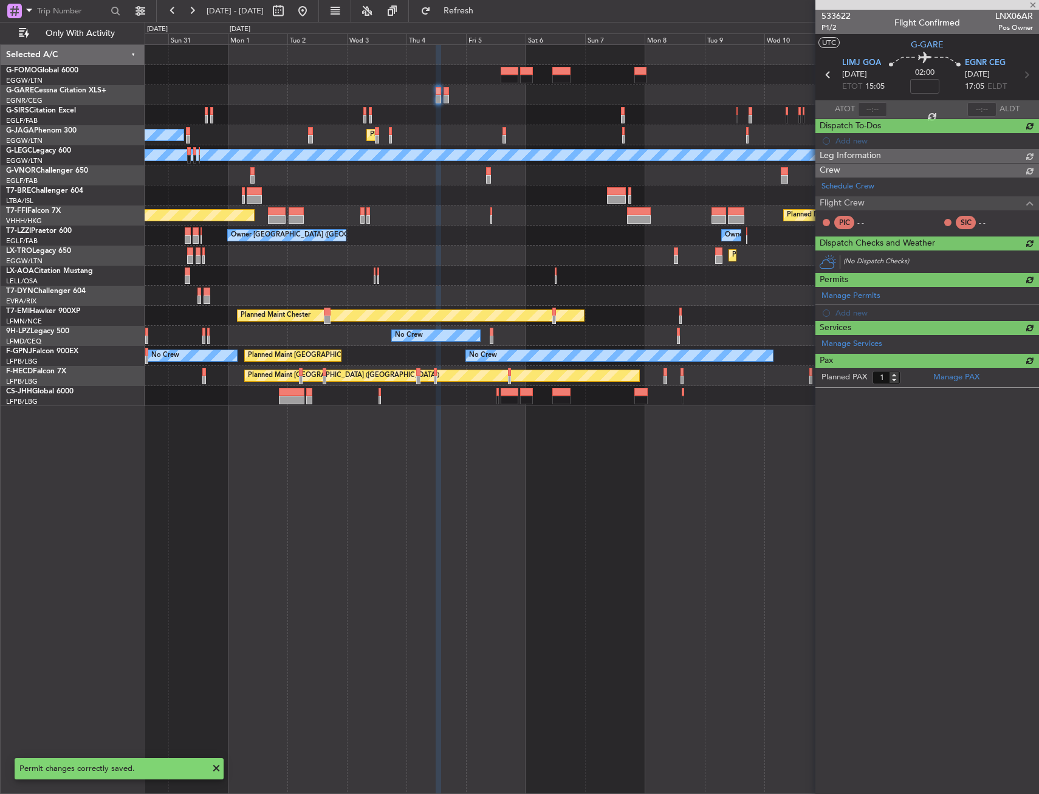
type input "0"
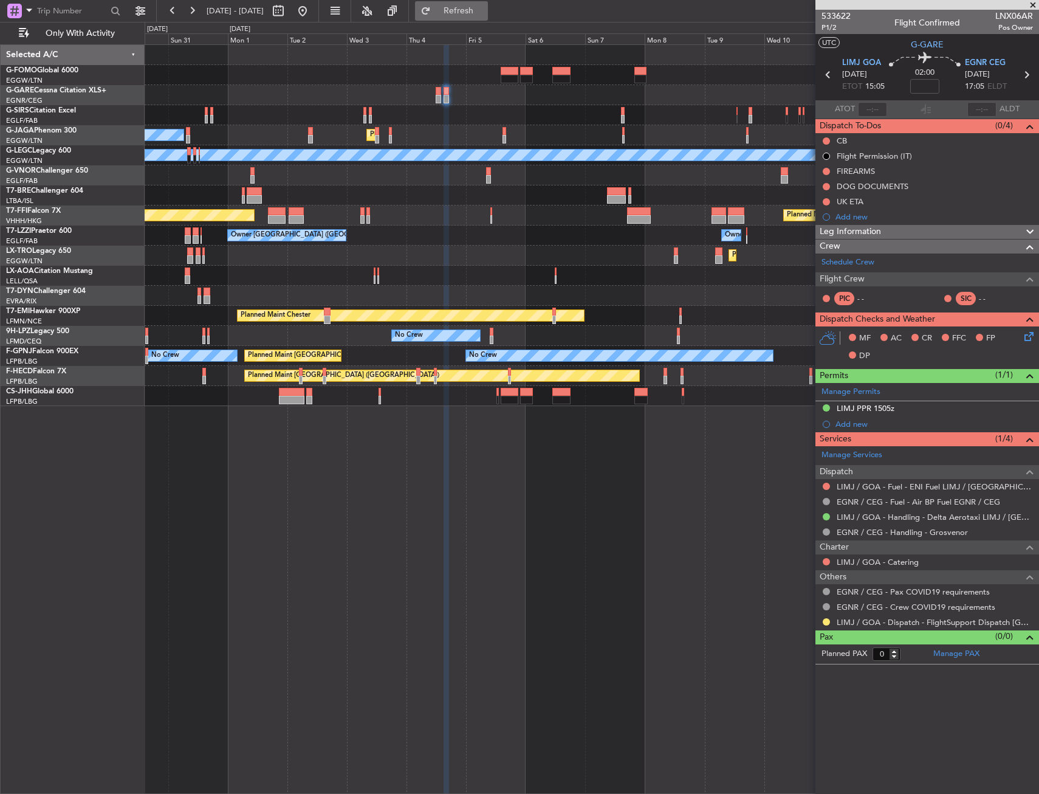
click at [484, 9] on span "Refresh" at bounding box center [458, 11] width 51 height 9
click at [916, 404] on div "Manage Permits LIMJ PPR 1505z Add new" at bounding box center [928, 407] width 224 height 49
click at [915, 408] on div "Manage Permits LIMJ PPR 1505z Add new" at bounding box center [928, 407] width 224 height 49
click at [906, 405] on div "Manage Permits LIMJ PPR 1505z Add new" at bounding box center [928, 407] width 224 height 49
click at [910, 408] on div "Manage Permits LIMJ PPR 1505z Add new" at bounding box center [928, 407] width 224 height 49
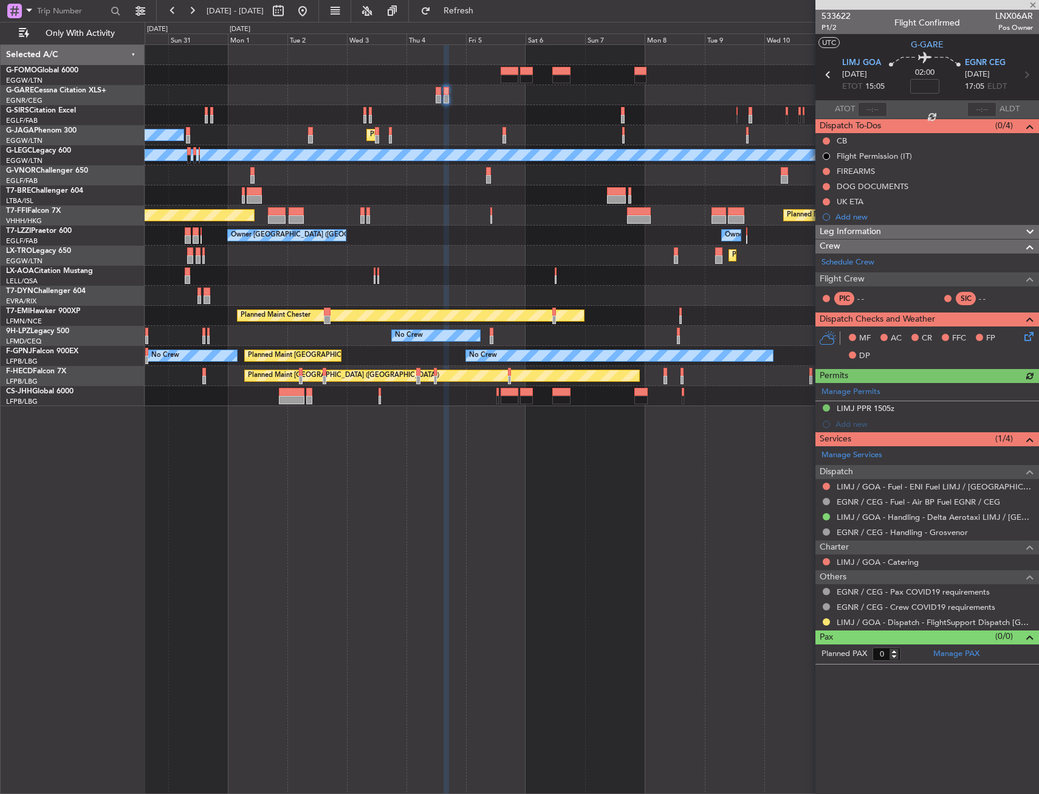
click at [910, 410] on div "Manage Permits LIMJ PPR 1505z Add new" at bounding box center [928, 407] width 224 height 49
click at [910, 410] on div "LIMJ PPR 1505z" at bounding box center [928, 408] width 224 height 15
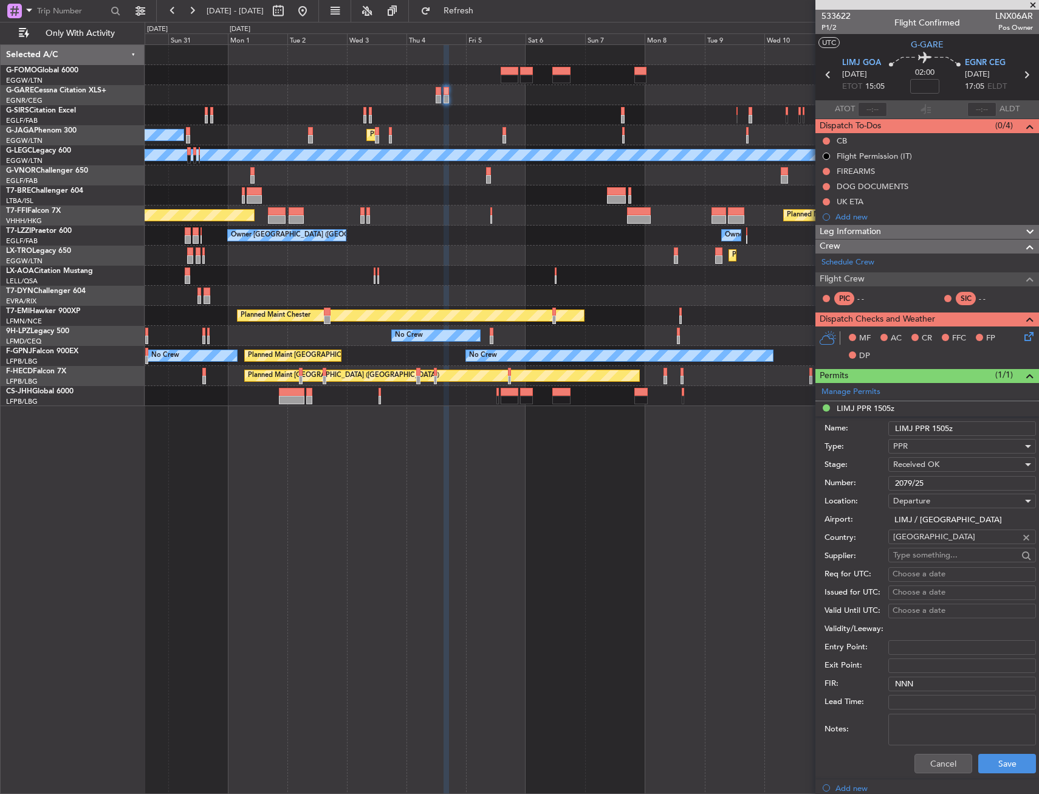
click at [938, 461] on span "Received OK" at bounding box center [916, 464] width 46 height 11
click at [932, 520] on span "Requested" at bounding box center [958, 524] width 128 height 18
click at [937, 485] on input "2079/25" at bounding box center [963, 483] width 148 height 15
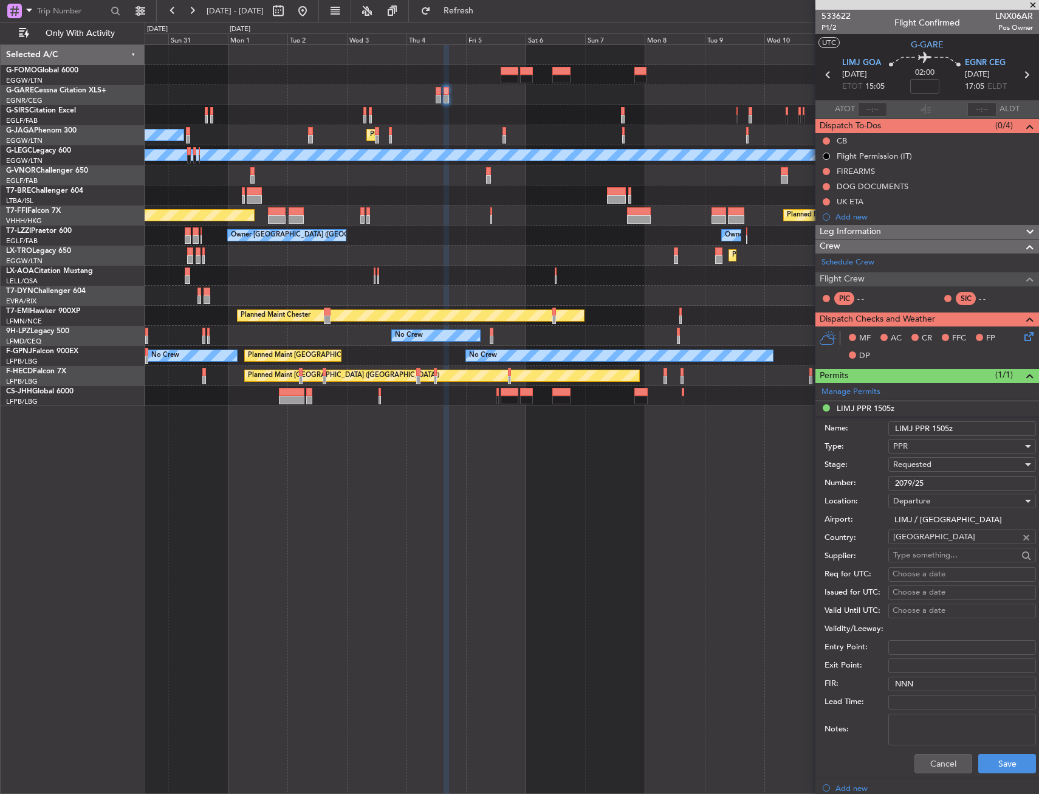
click at [937, 485] on input "2079/25" at bounding box center [963, 483] width 148 height 15
paste input "447/25."
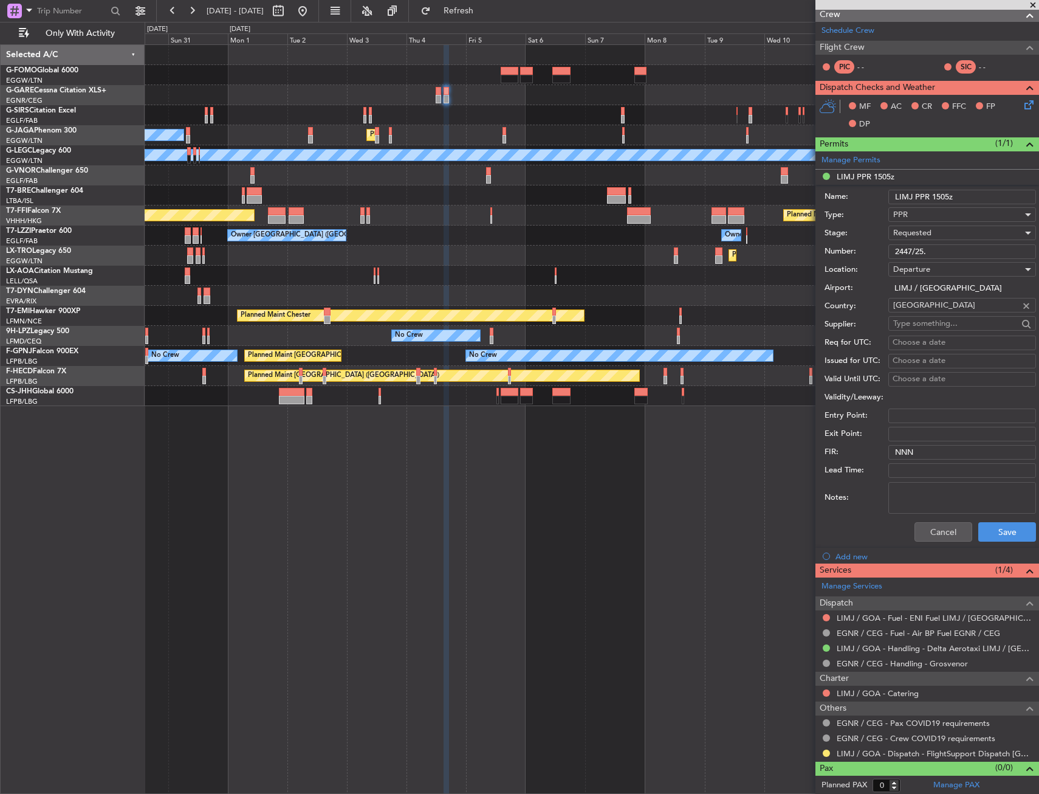
scroll to position [233, 0]
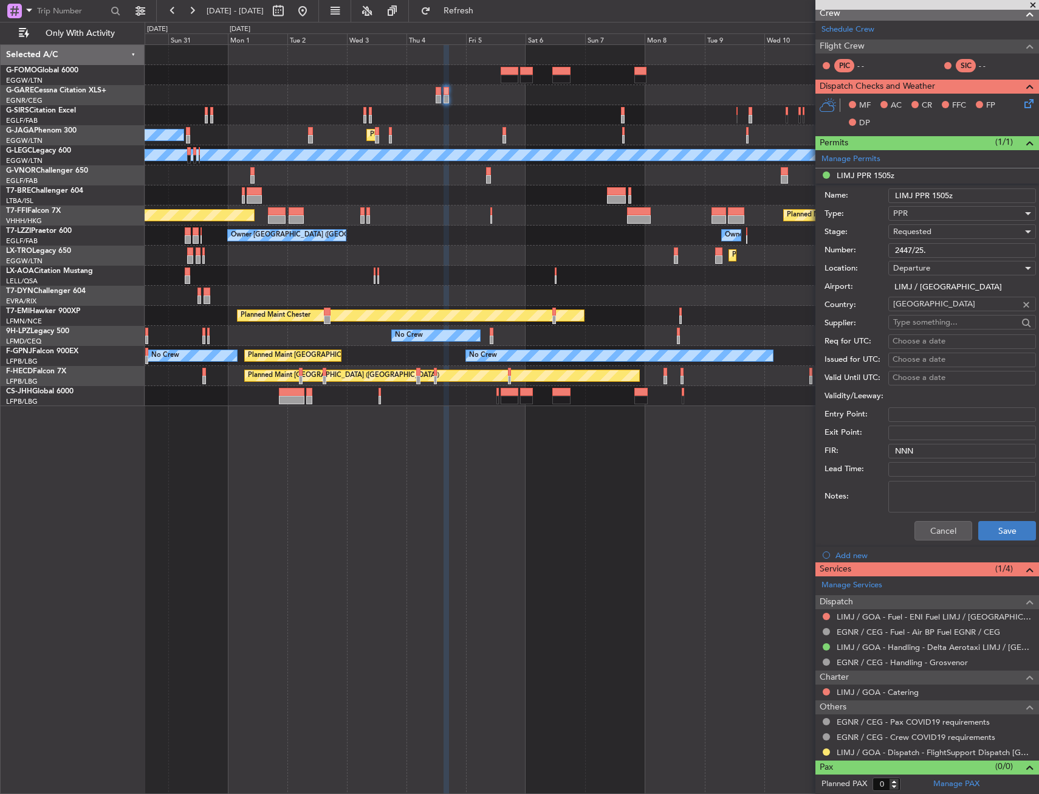
type input "2447/25."
click at [994, 528] on button "Save" at bounding box center [1008, 530] width 58 height 19
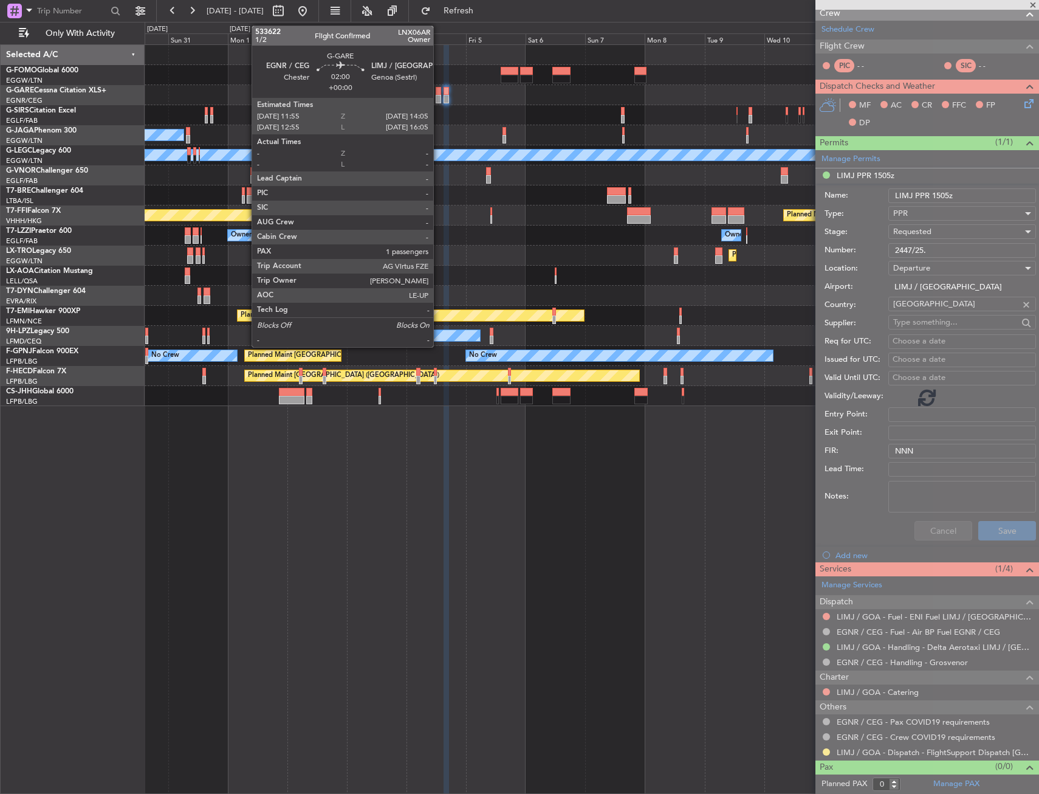
scroll to position [0, 0]
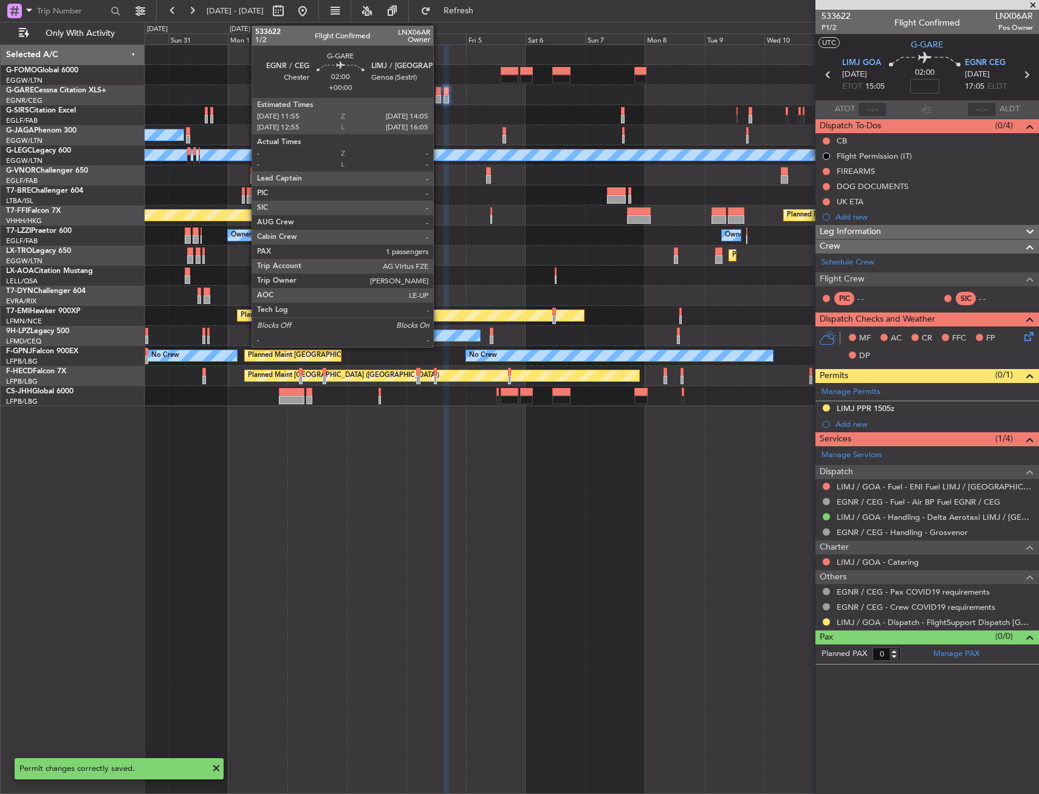
click at [439, 95] on div at bounding box center [438, 99] width 5 height 9
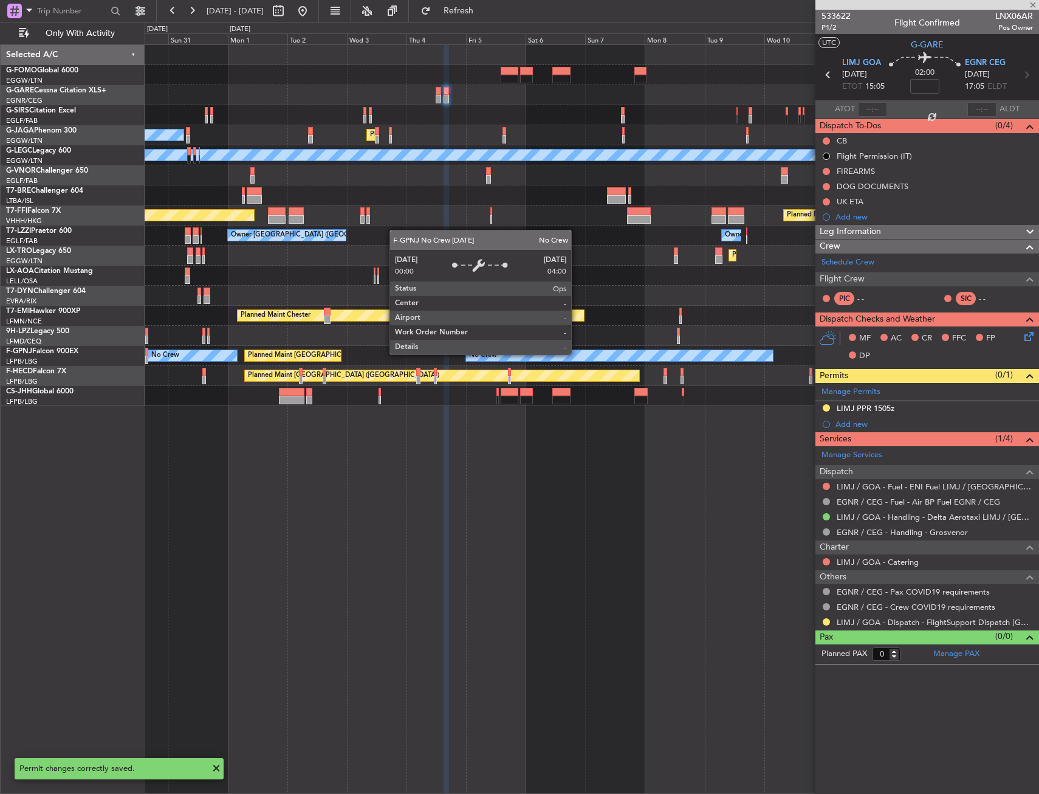
type input "1"
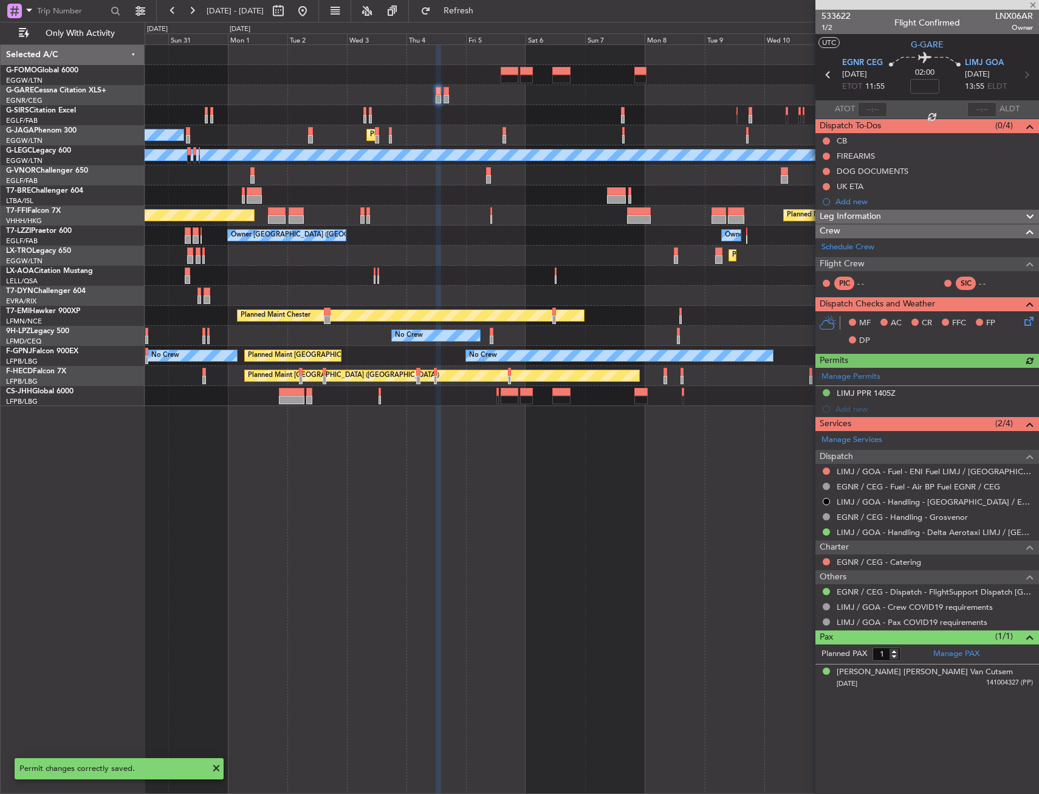
click at [934, 390] on div "Manage Permits LIMJ PPR 1405Z Add new" at bounding box center [928, 392] width 224 height 49
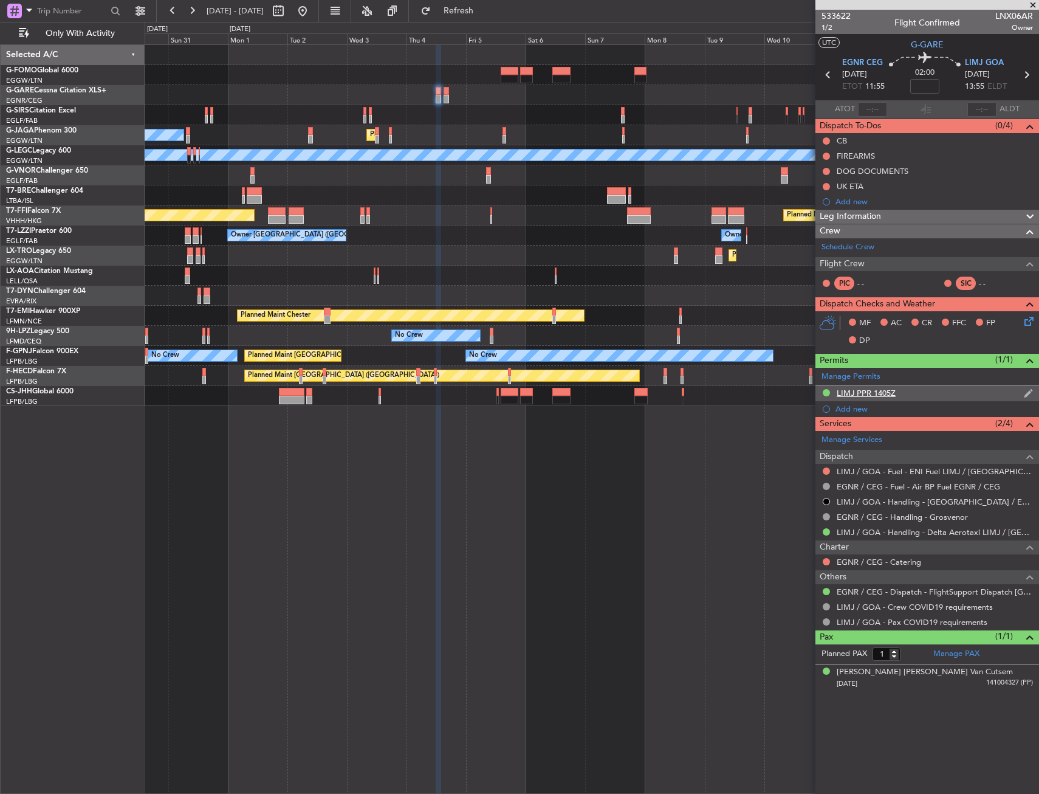
click at [904, 396] on div "LIMJ PPR 1405Z" at bounding box center [928, 393] width 224 height 15
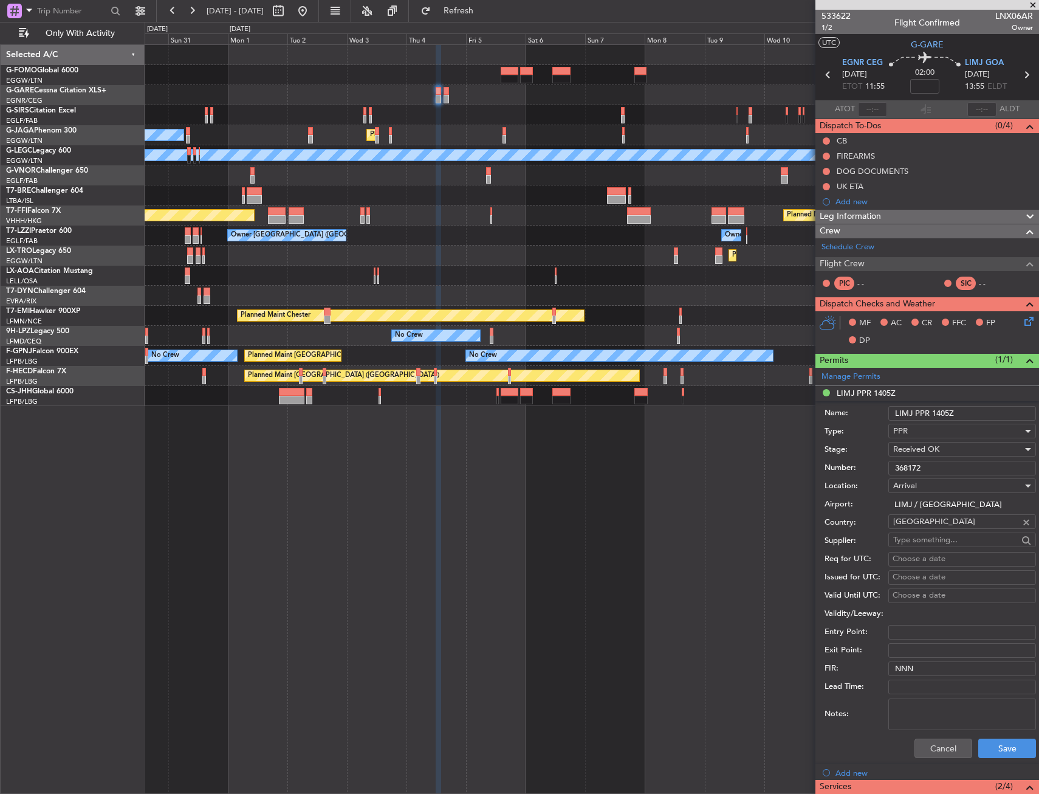
click at [917, 461] on input "368172" at bounding box center [963, 468] width 148 height 15
paste input "2447/25."
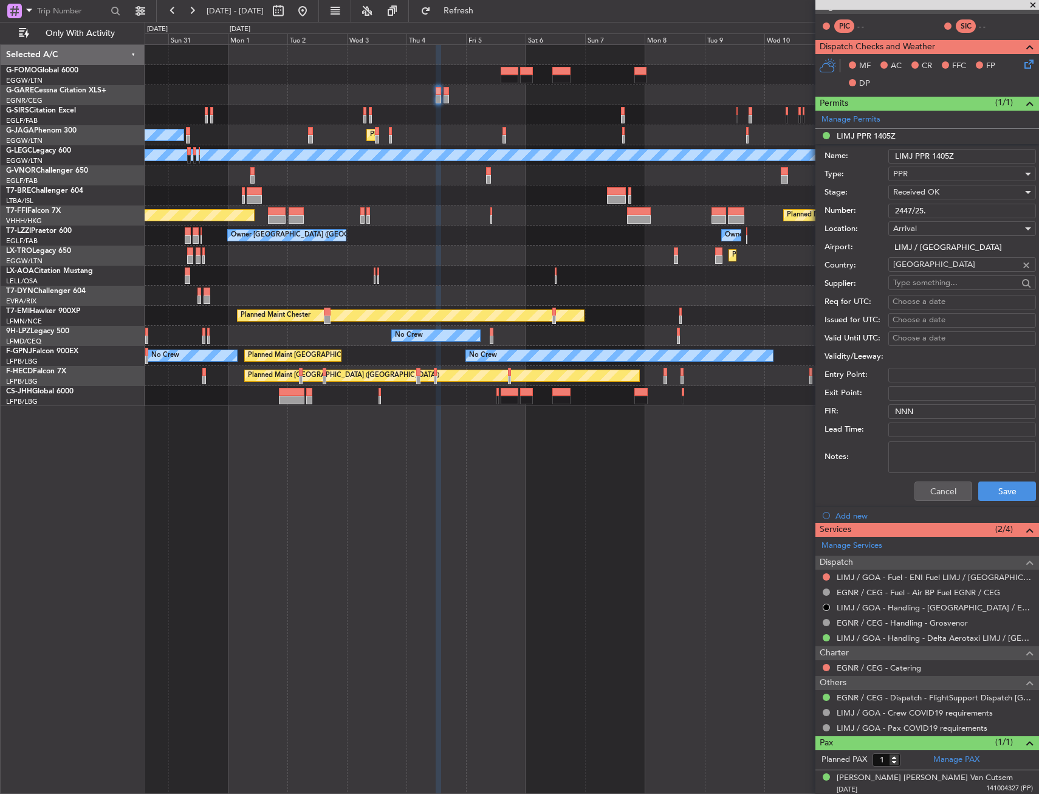
scroll to position [260, 0]
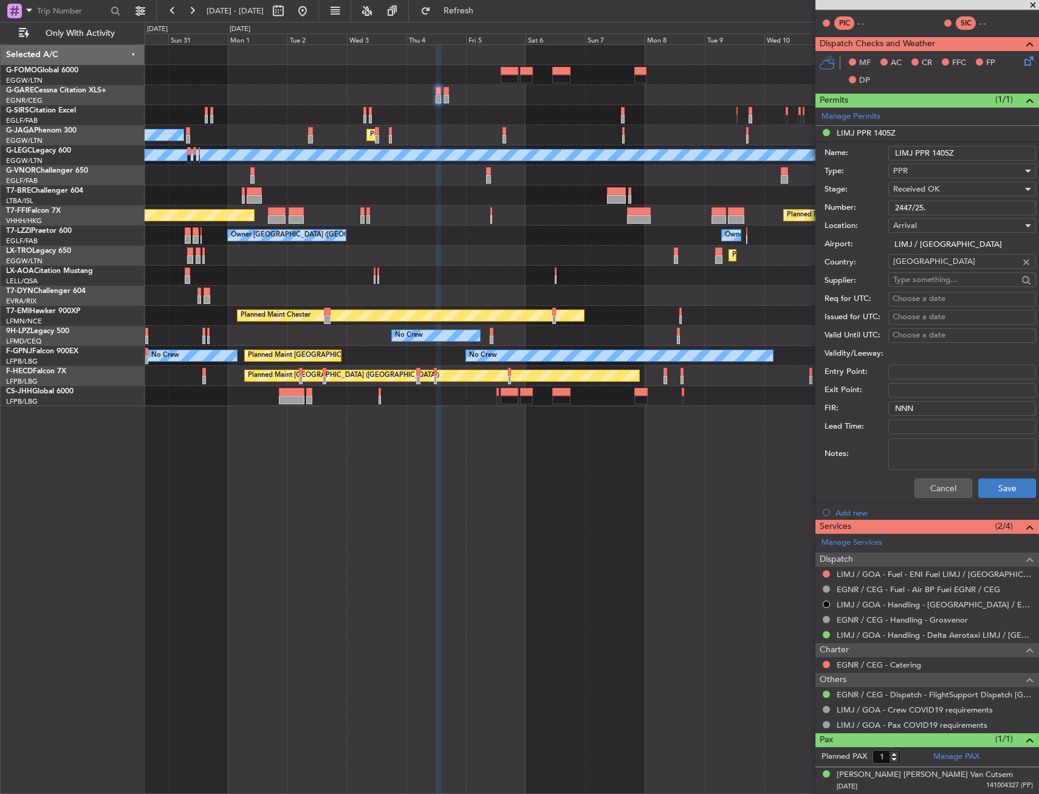
type input "2447/25."
click at [985, 490] on button "Save" at bounding box center [1008, 487] width 58 height 19
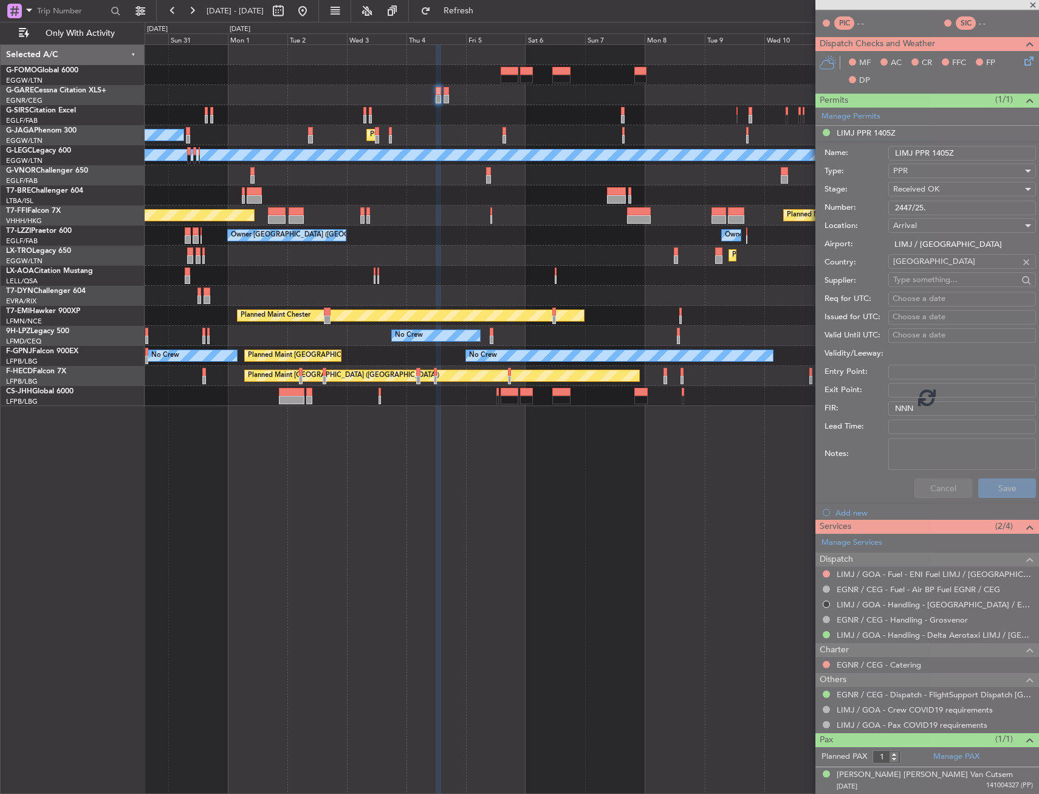
scroll to position [0, 0]
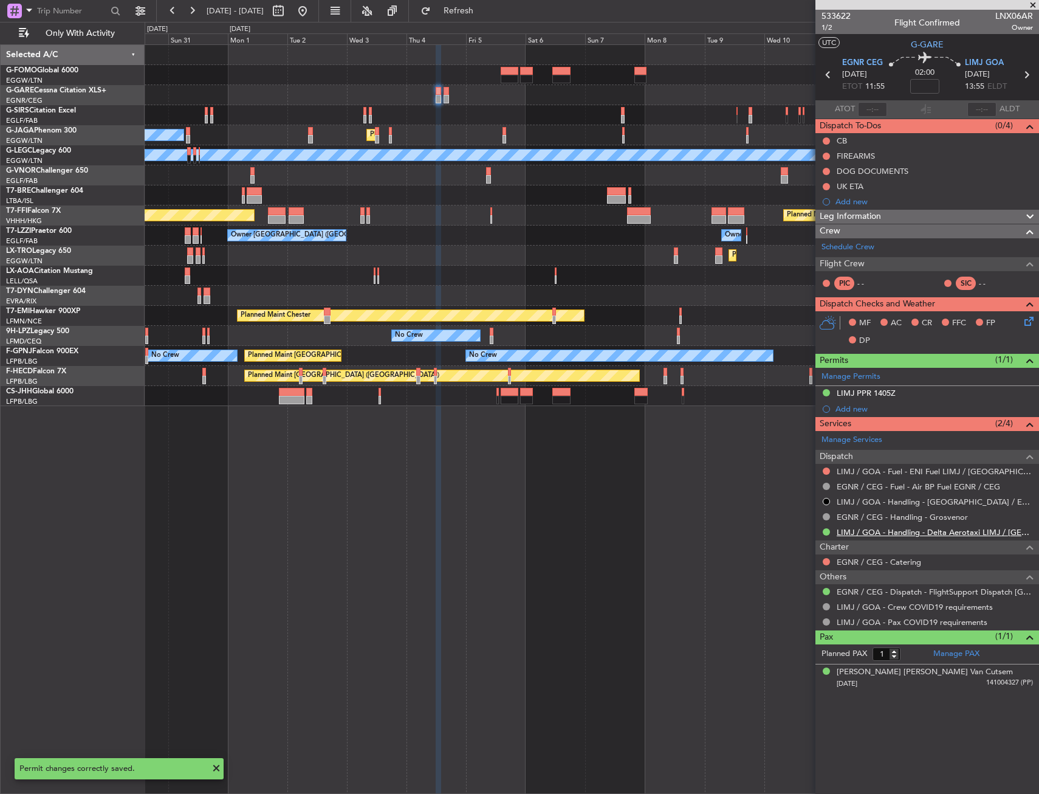
click at [879, 532] on link "LIMJ / GOA - Handling - Delta Aerotaxi LIMJ / GOA" at bounding box center [935, 532] width 196 height 10
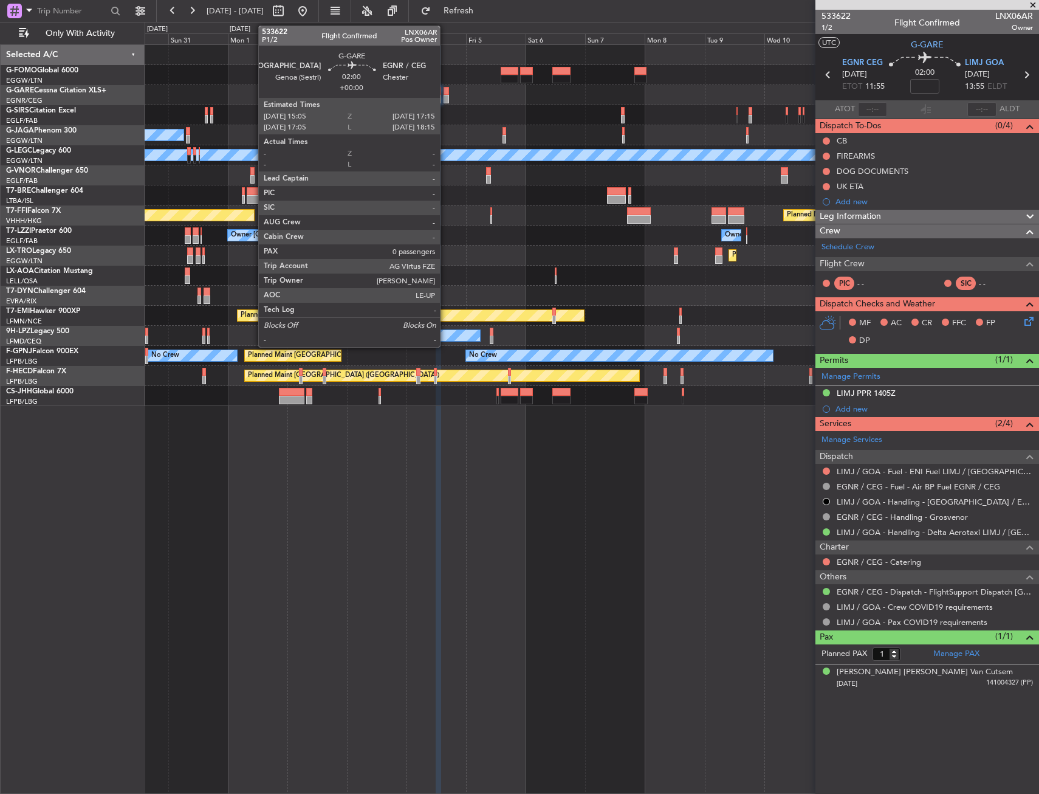
click at [446, 97] on div at bounding box center [446, 99] width 5 height 9
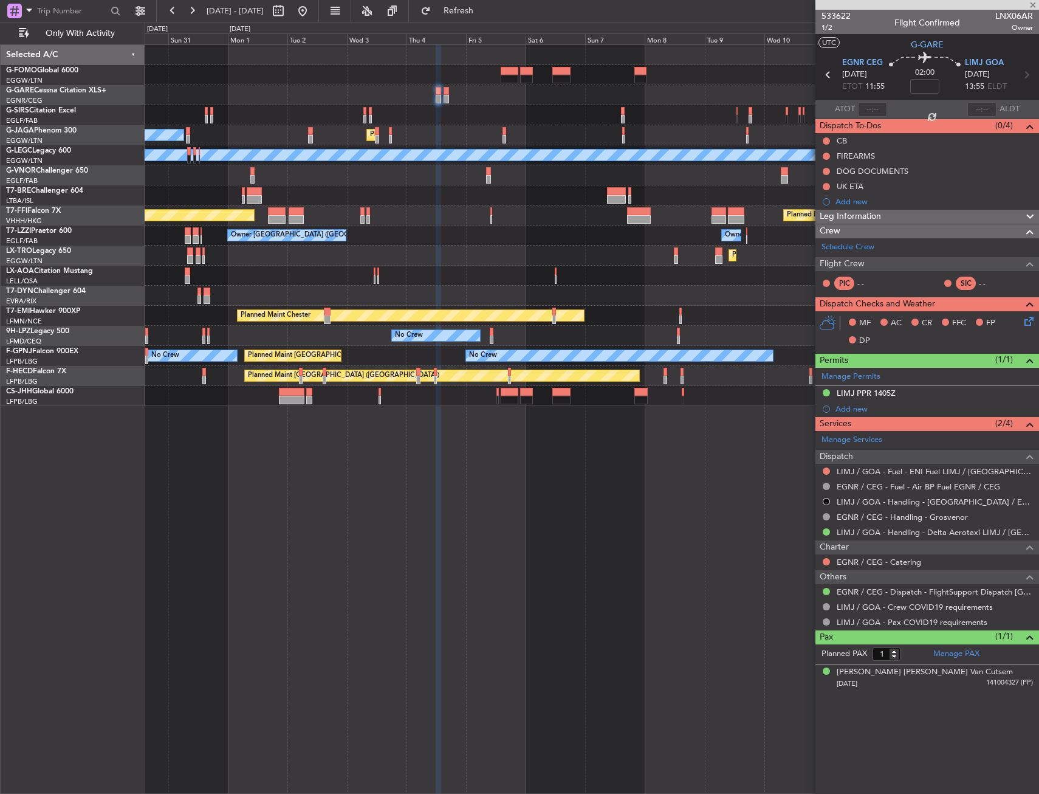
type input "0"
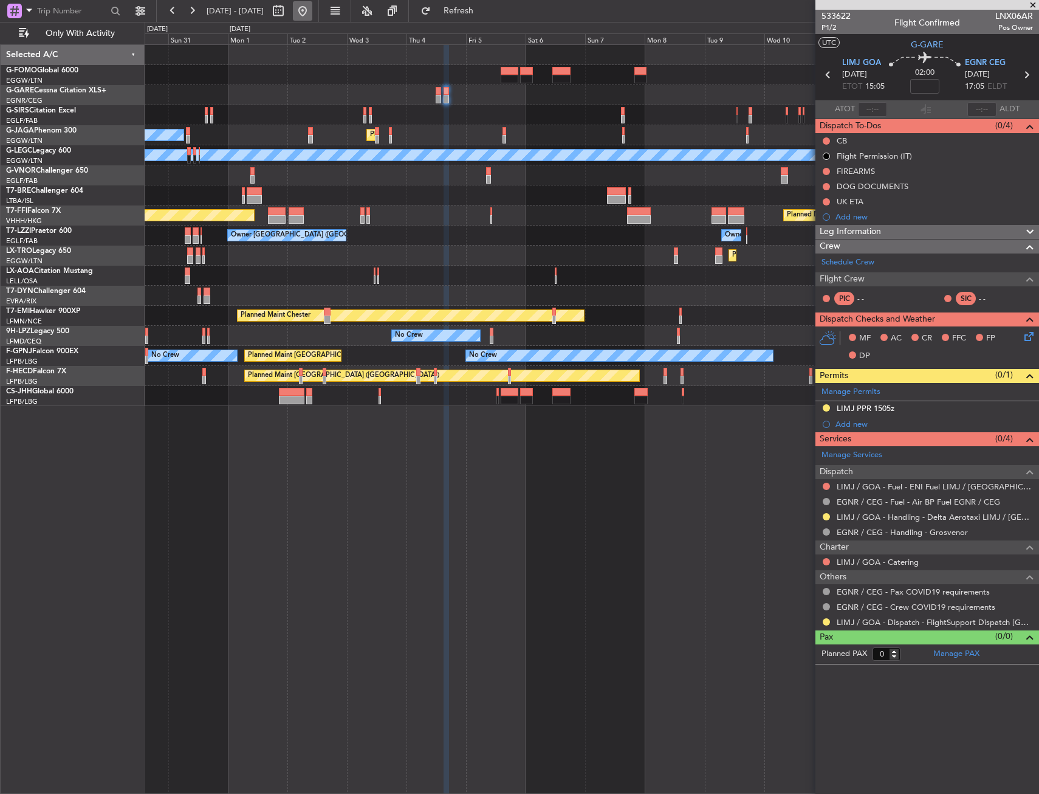
click at [312, 10] on button at bounding box center [302, 10] width 19 height 19
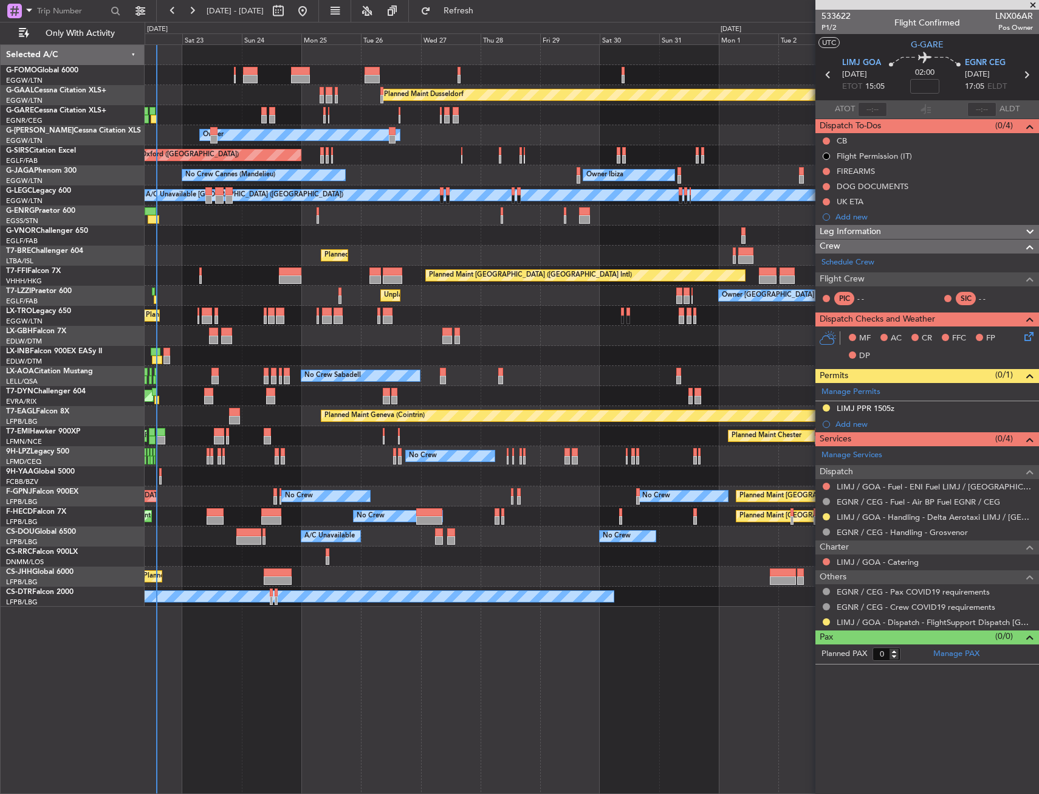
click at [396, 320] on div "Planned Maint Dusseldorf Unplanned Maint Chester Owner Unplanned Maint Oxford (…" at bounding box center [592, 326] width 894 height 562
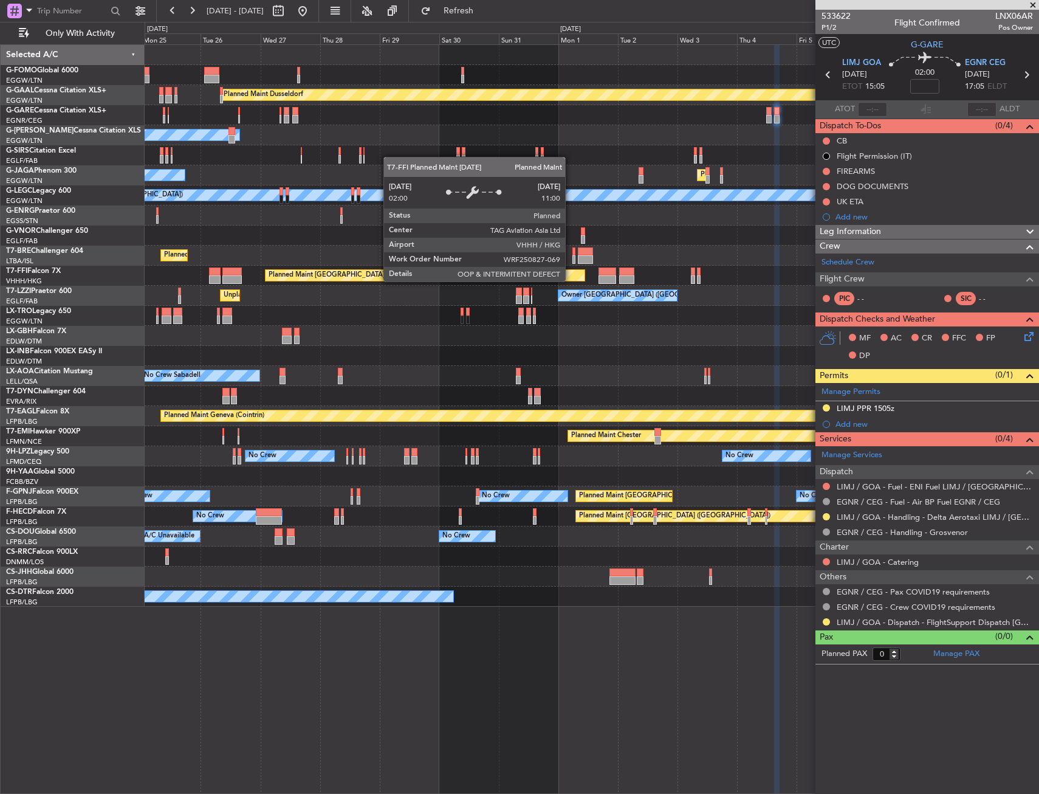
click at [393, 309] on div "Planned Maint Dusseldorf Owner Unplanned Maint Oxford (Kidlington) No Crew Cann…" at bounding box center [592, 326] width 894 height 562
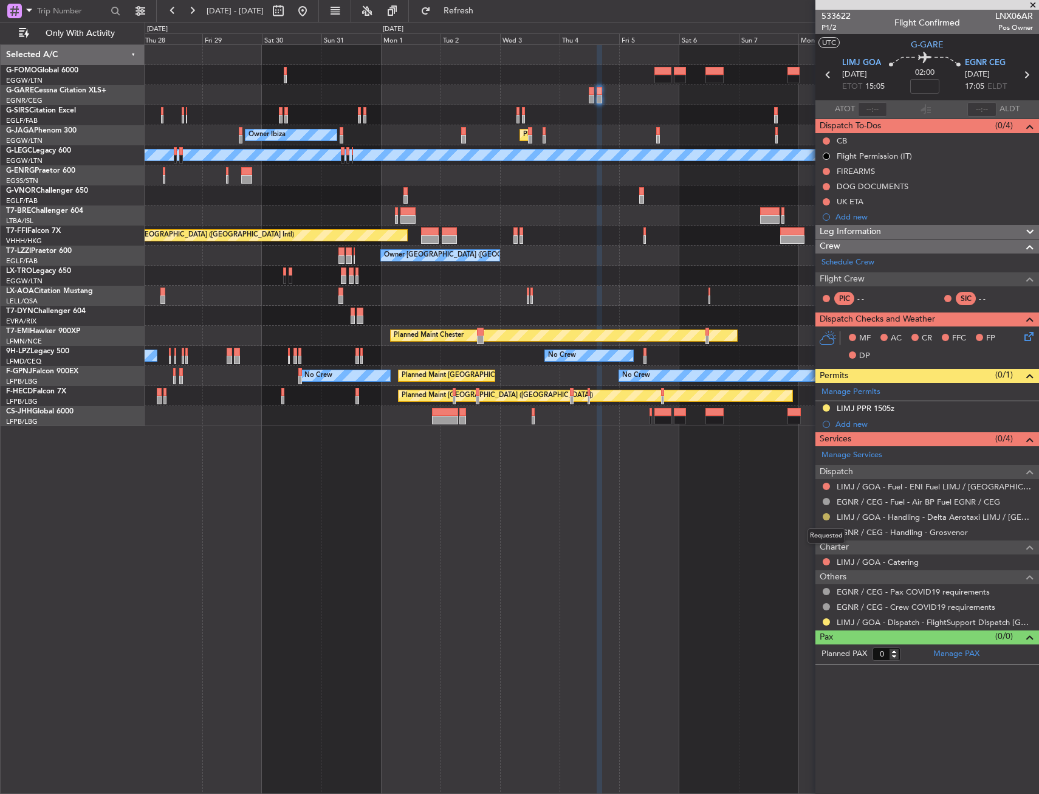
click at [827, 515] on button at bounding box center [826, 516] width 7 height 7
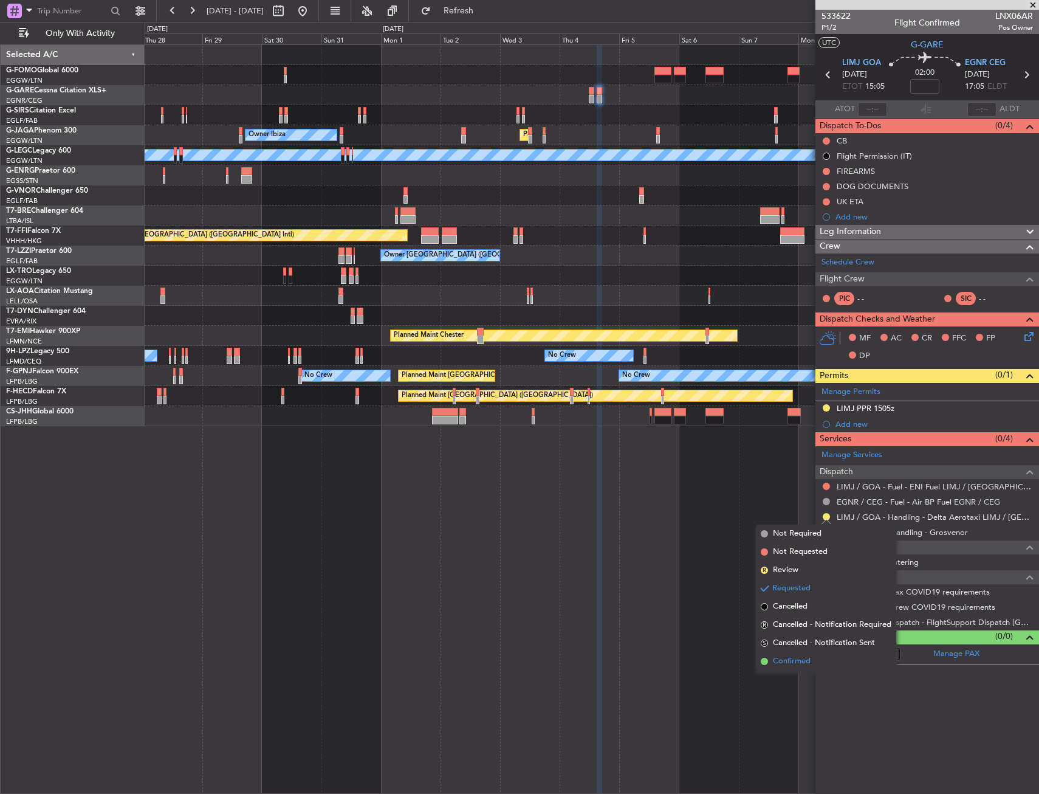
click at [800, 660] on span "Confirmed" at bounding box center [792, 661] width 38 height 12
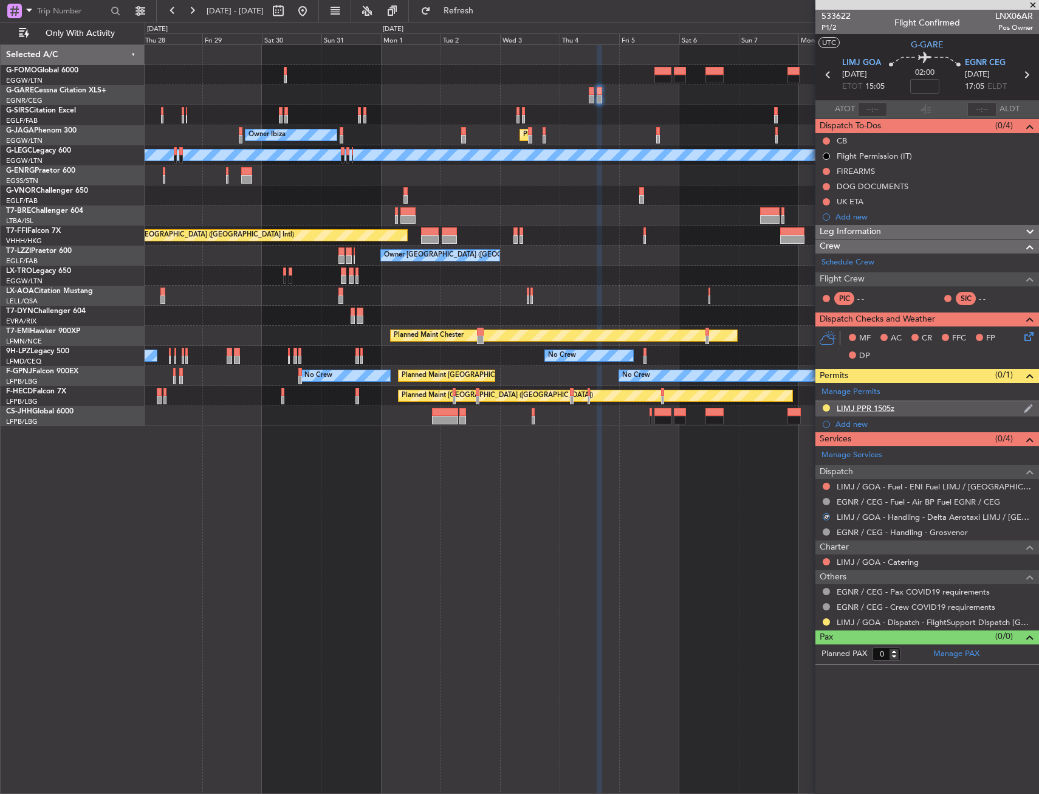
click at [930, 415] on div "LIMJ PPR 1505z" at bounding box center [928, 408] width 224 height 15
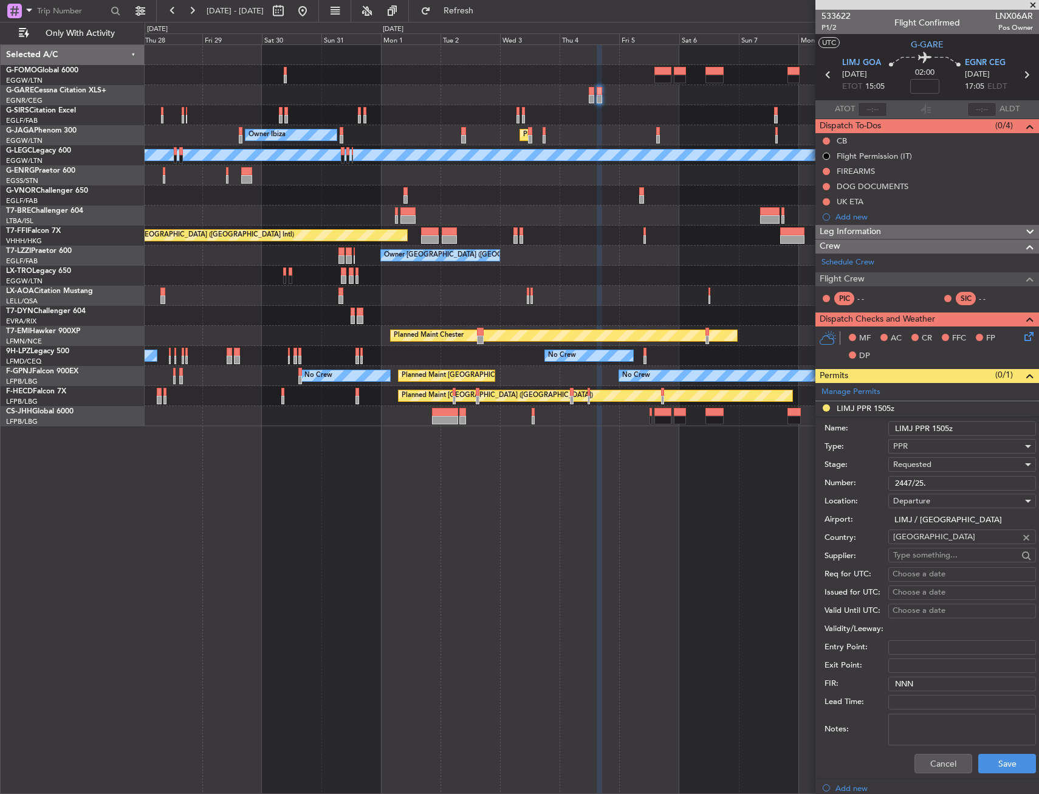
click at [924, 482] on input "2447/25." at bounding box center [963, 483] width 148 height 15
click at [924, 481] on input "2447/25." at bounding box center [963, 483] width 148 height 15
paste input "text"
type input "2447/25"
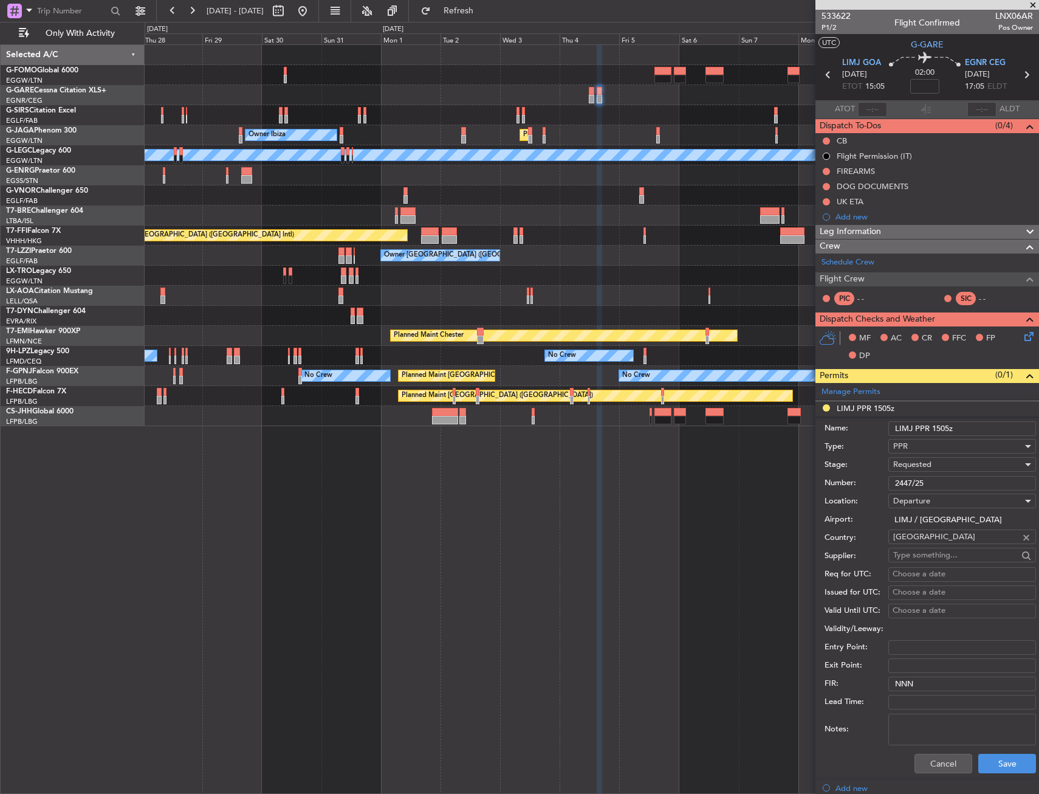
click at [908, 466] on span "Requested" at bounding box center [912, 464] width 38 height 11
click at [917, 549] on span "Received OK" at bounding box center [958, 557] width 128 height 18
click at [985, 762] on button "Save" at bounding box center [1008, 763] width 58 height 19
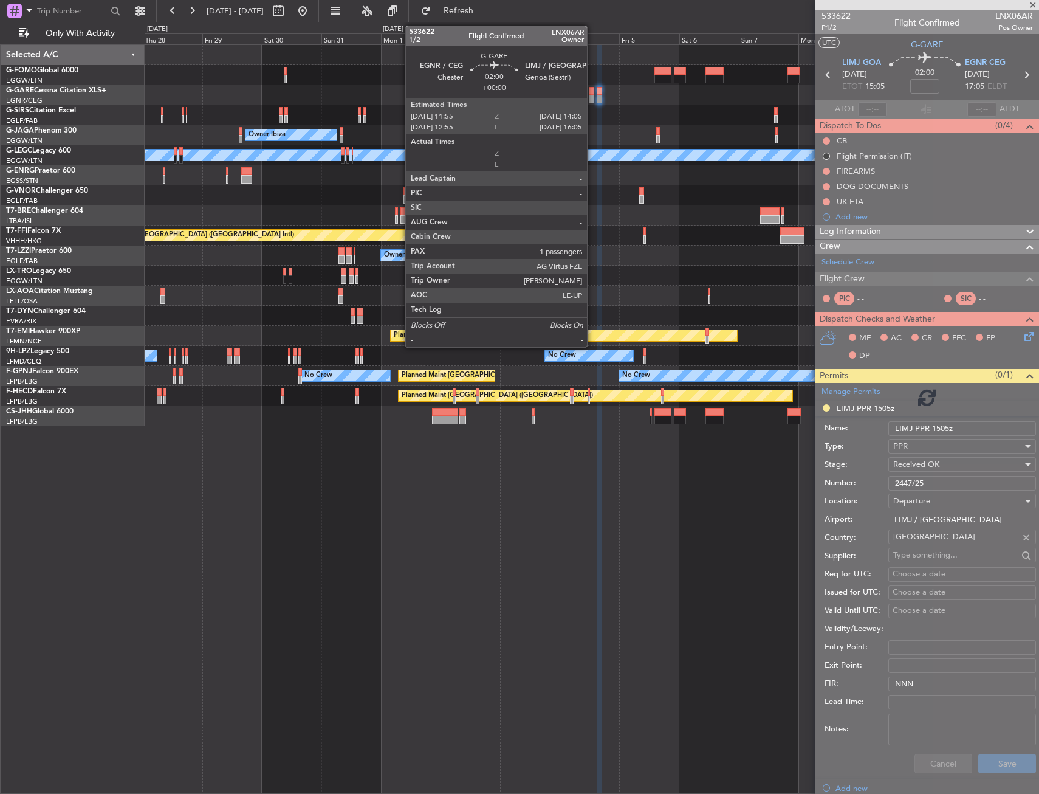
click at [593, 91] on div at bounding box center [591, 91] width 5 height 9
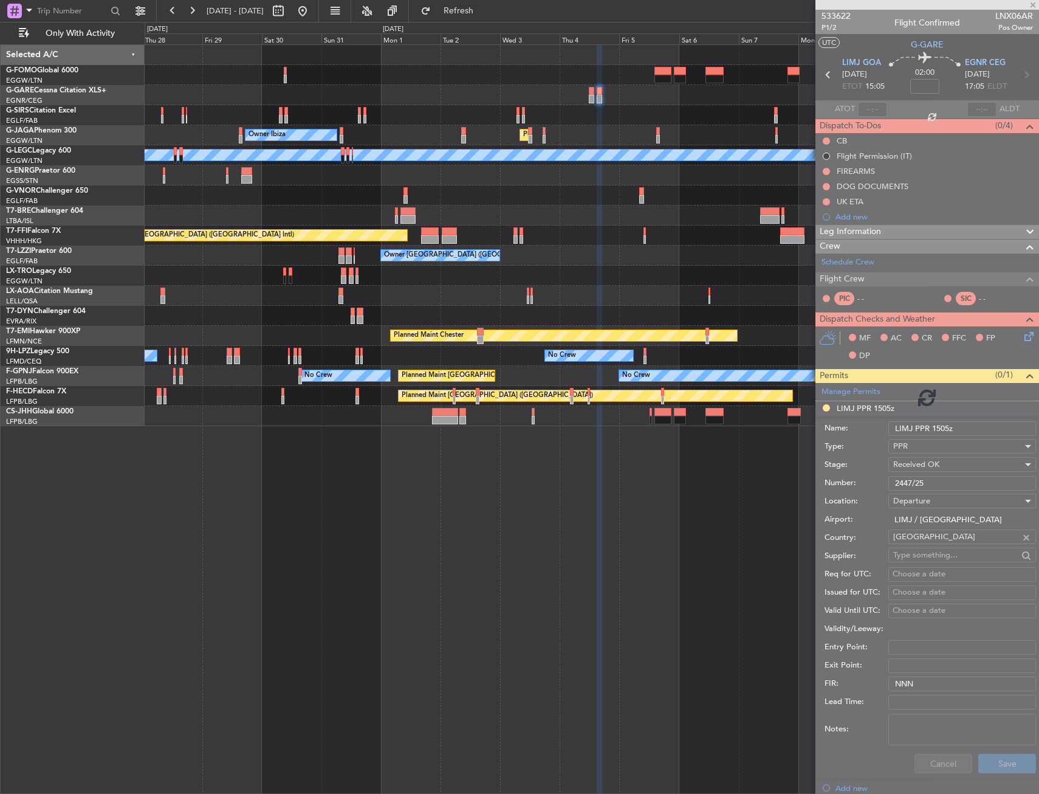
type input "1"
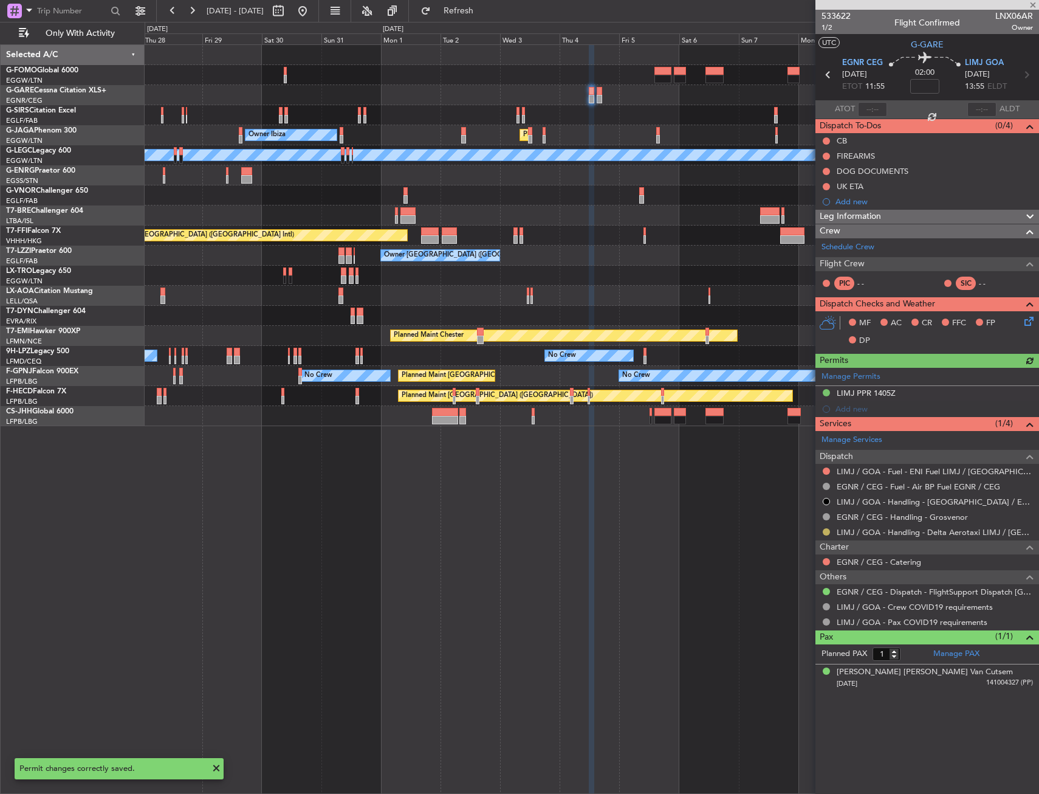
click at [824, 533] on button at bounding box center [826, 531] width 7 height 7
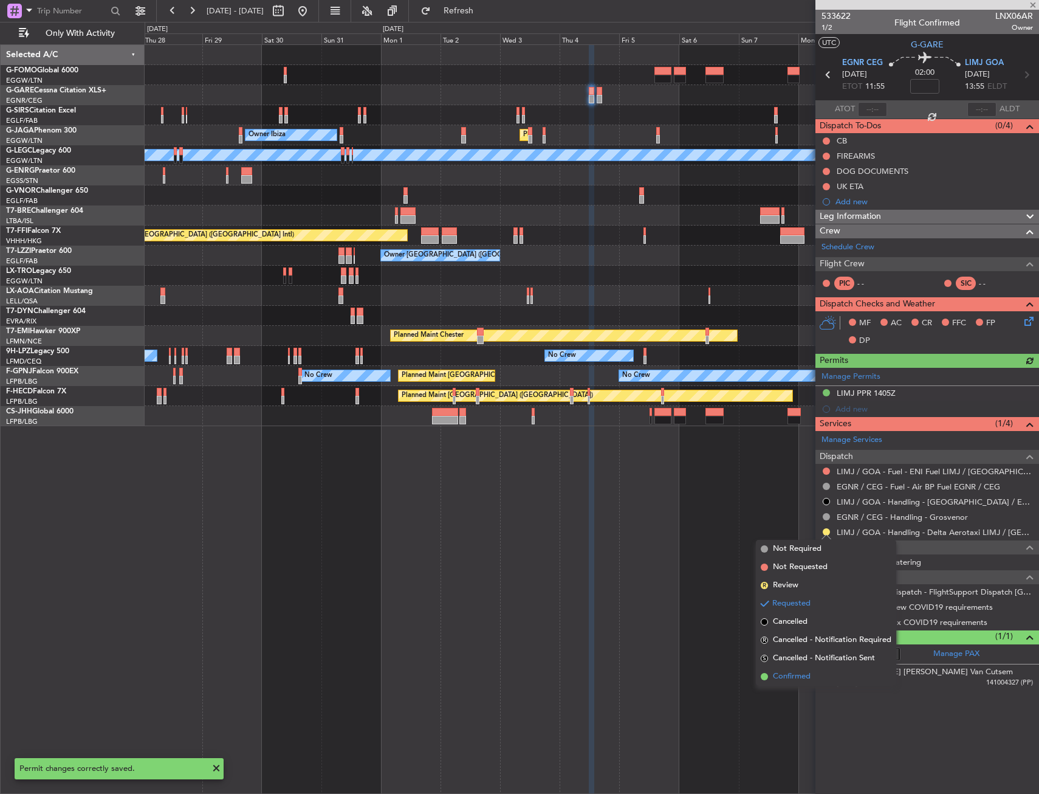
click at [793, 678] on span "Confirmed" at bounding box center [792, 676] width 38 height 12
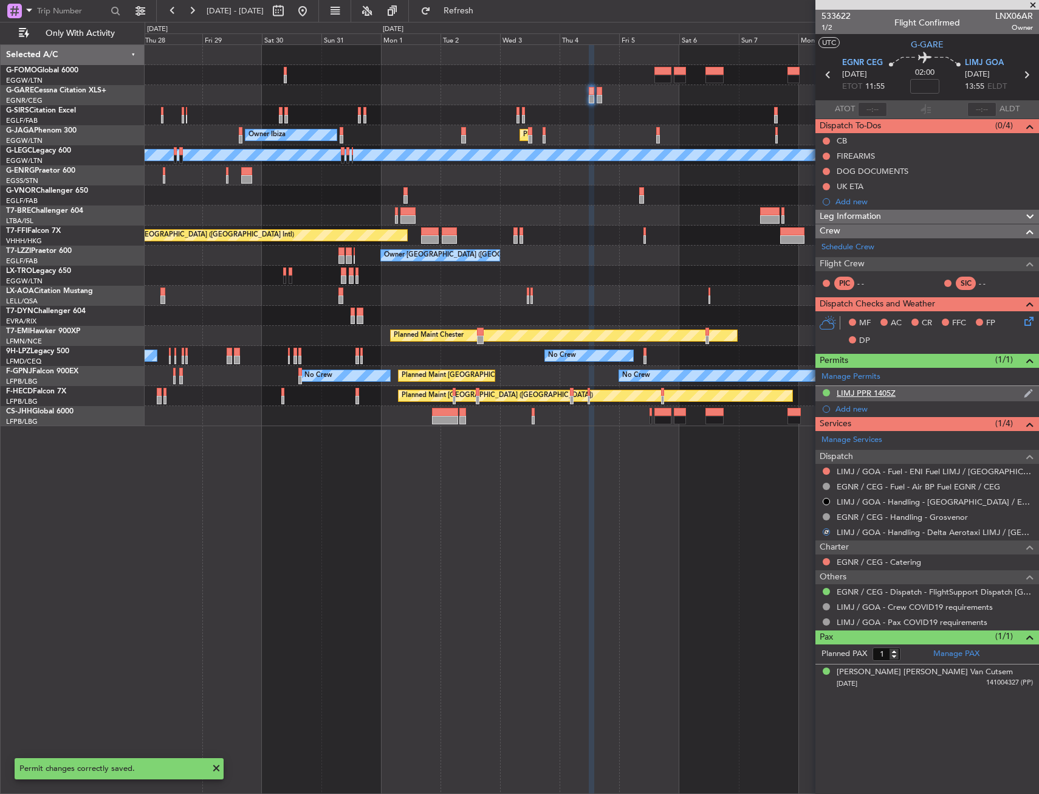
click at [940, 396] on div "LIMJ PPR 1405Z" at bounding box center [928, 393] width 224 height 15
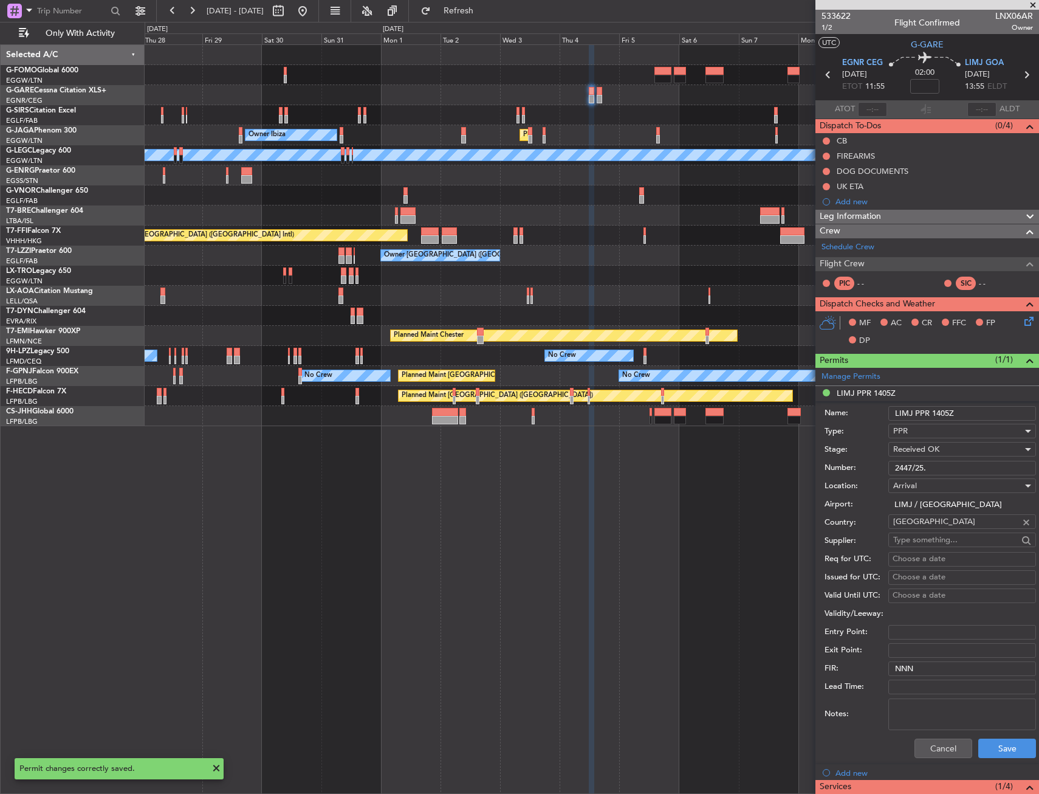
click at [931, 464] on input "2447/25." at bounding box center [963, 468] width 148 height 15
paste input "text"
type input "2447/25"
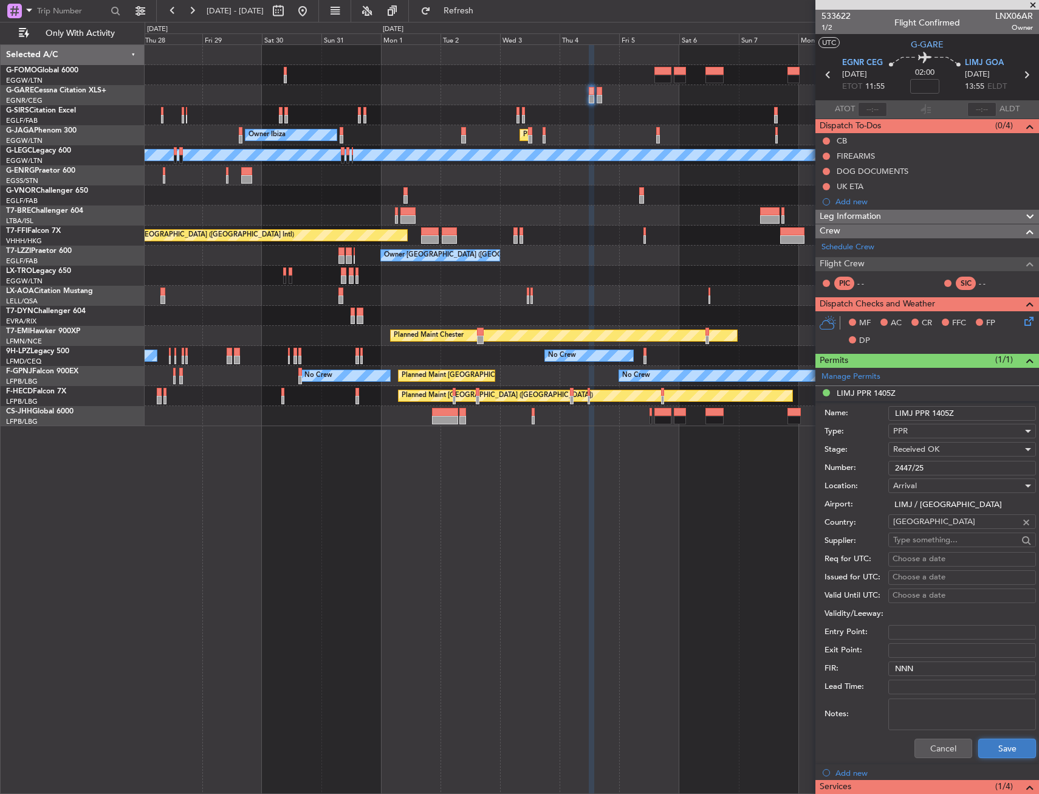
click at [1000, 743] on button "Save" at bounding box center [1008, 747] width 58 height 19
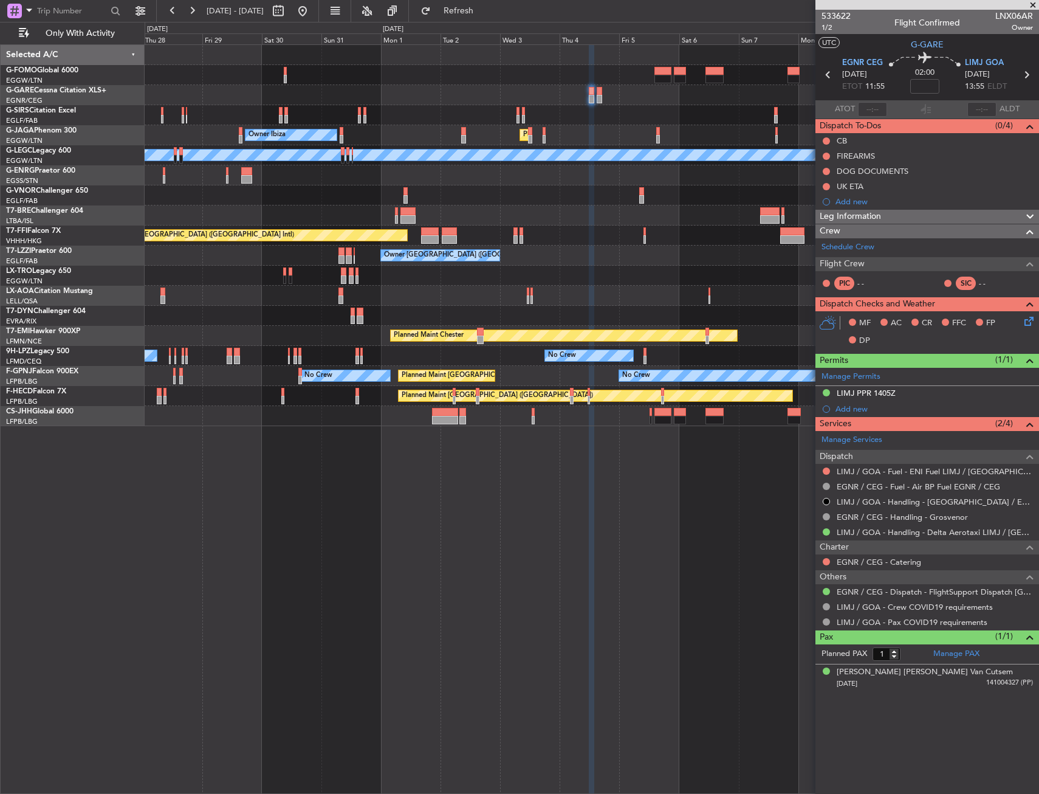
click at [459, 480] on div "Unplanned Maint Oxford (Kidlington) Owner Ibiza Planned Maint London (Luton) No…" at bounding box center [592, 418] width 895 height 749
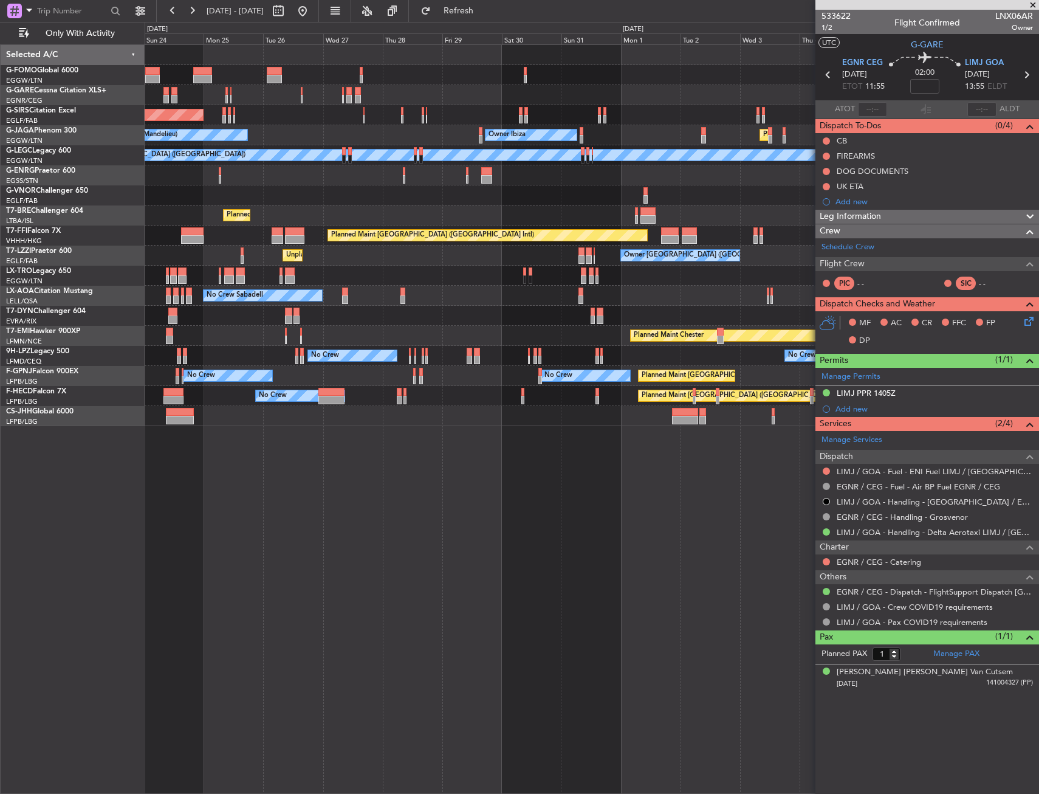
click at [580, 468] on div "Unplanned Maint Chester Unplanned Maint Oxford (Kidlington) Owner Ibiza Planned…" at bounding box center [592, 418] width 895 height 749
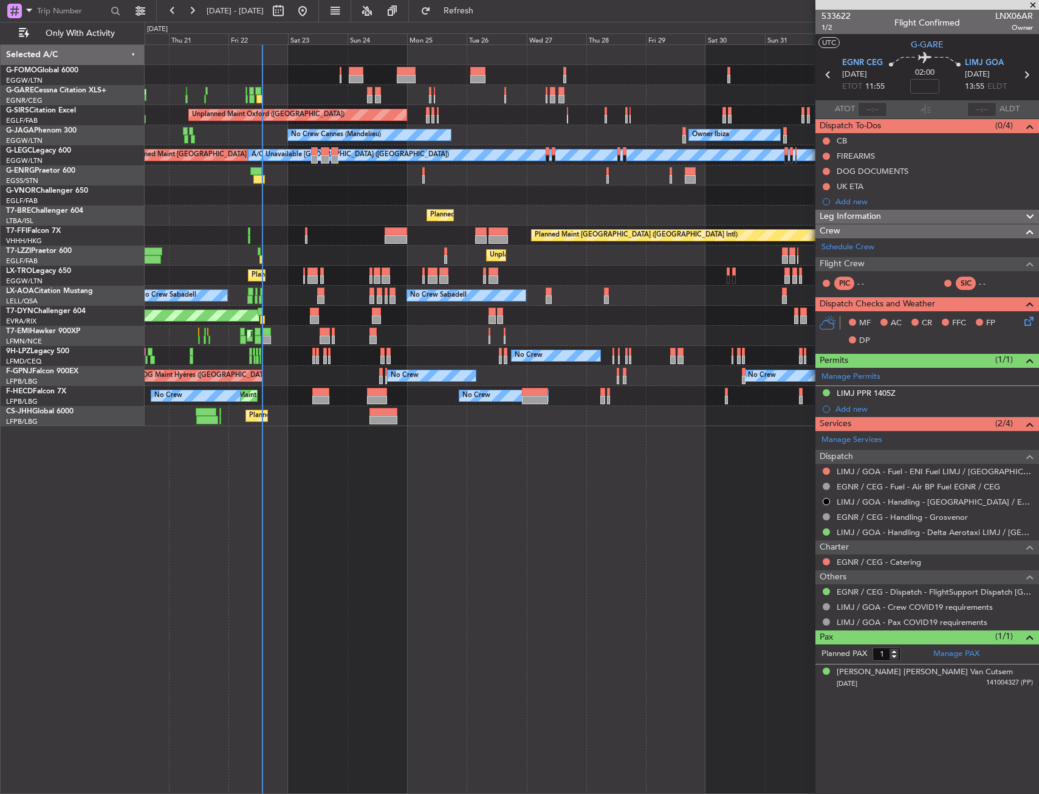
click at [667, 485] on div "Unplanned Maint Chester Unplanned Maint Oxford (Kidlington) Owner Ibiza Planned…" at bounding box center [592, 418] width 895 height 749
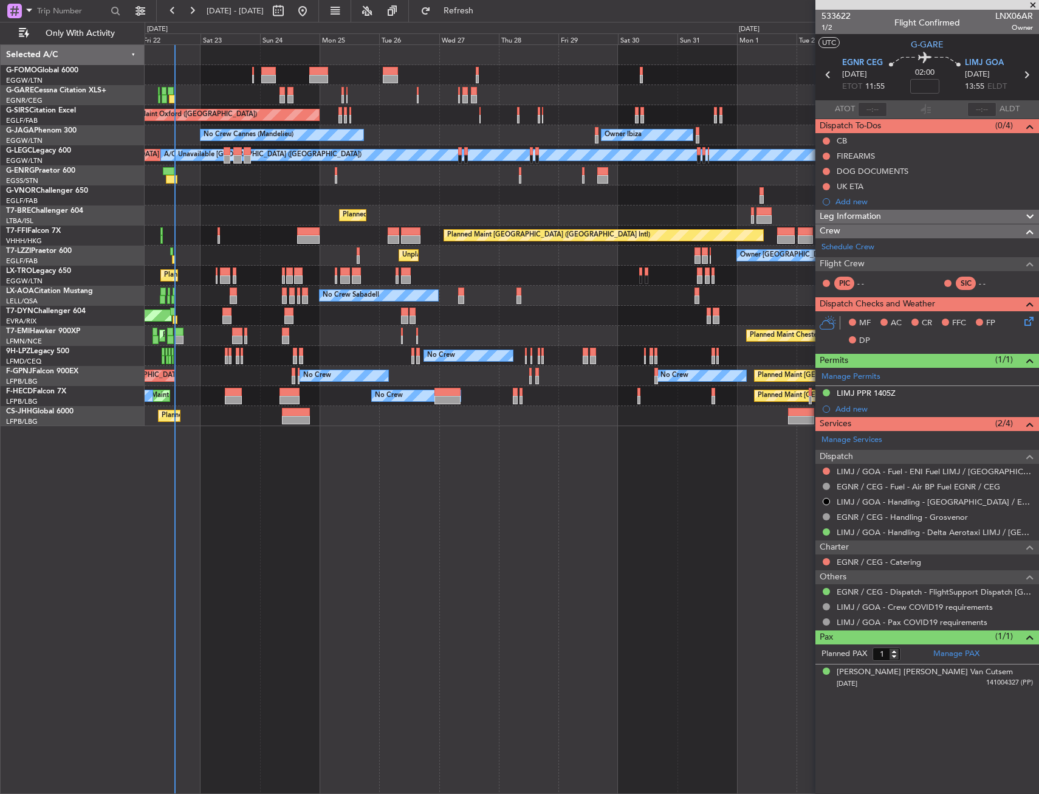
click at [286, 577] on div "Unplanned Maint Chester Unplanned Maint Oxford (Kidlington) Owner Ibiza No Crew…" at bounding box center [592, 418] width 895 height 749
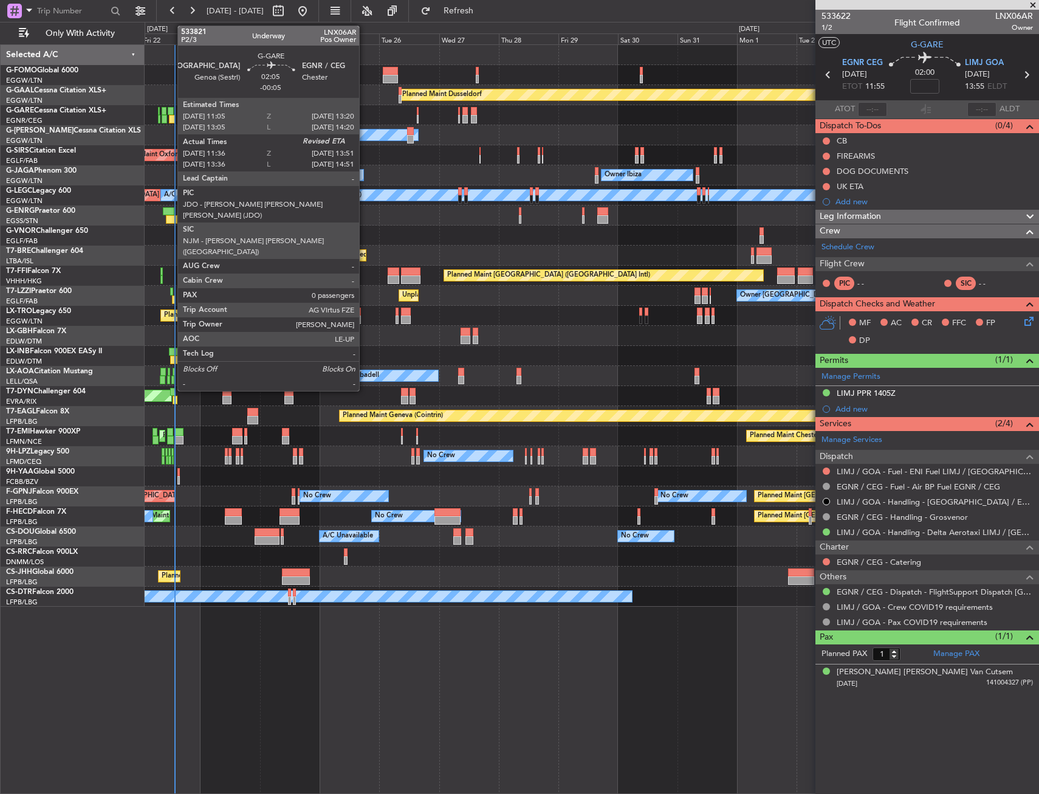
click at [171, 114] on div at bounding box center [171, 111] width 6 height 9
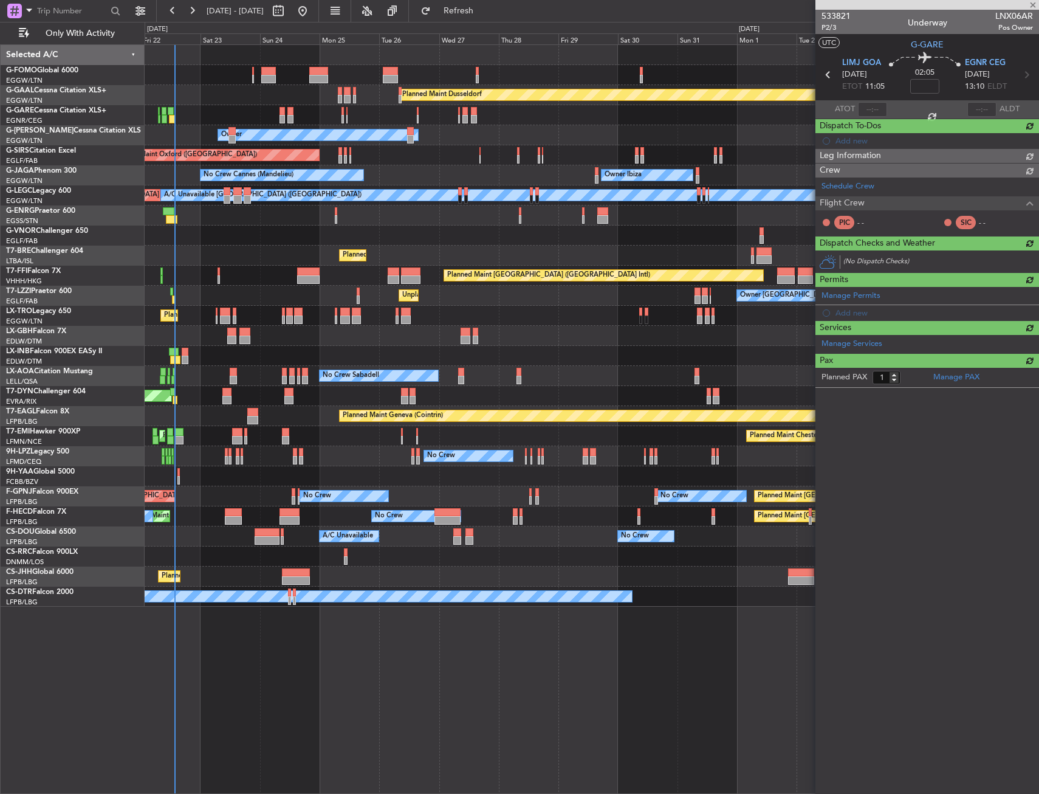
type input "-00:05"
type input "11:36"
type input "0"
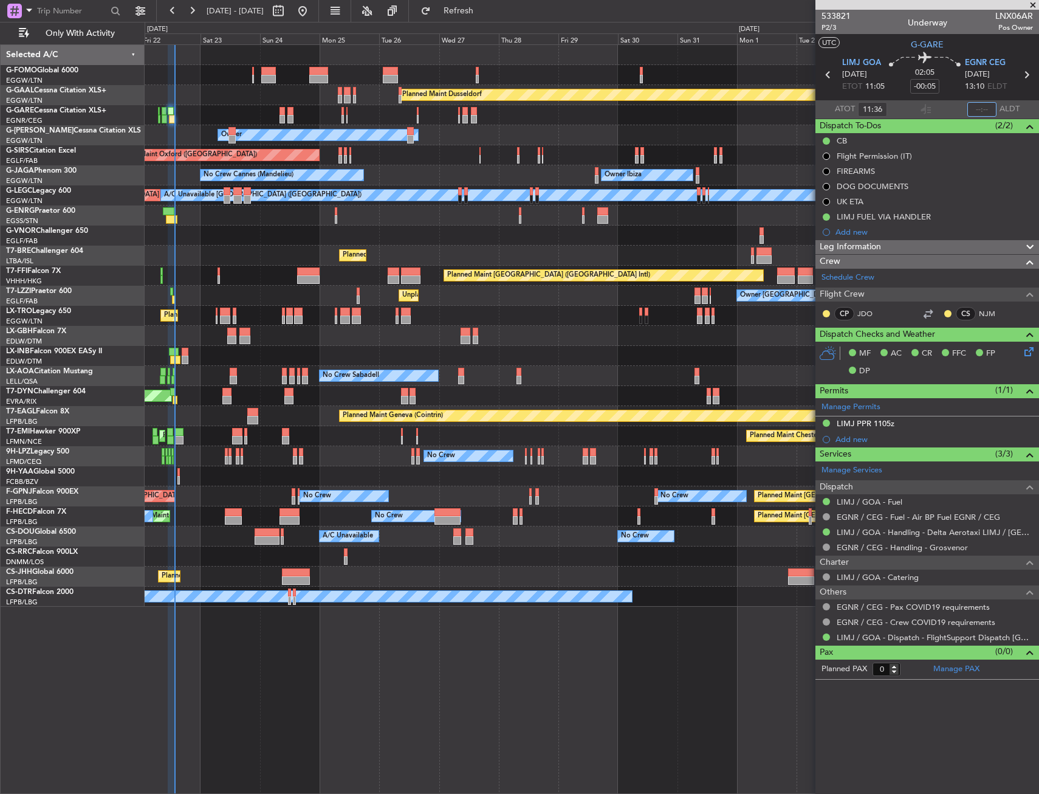
click at [975, 108] on input "text" at bounding box center [982, 109] width 29 height 15
click at [973, 44] on section "UTC G-GARE" at bounding box center [928, 43] width 224 height 18
type input "13:39"
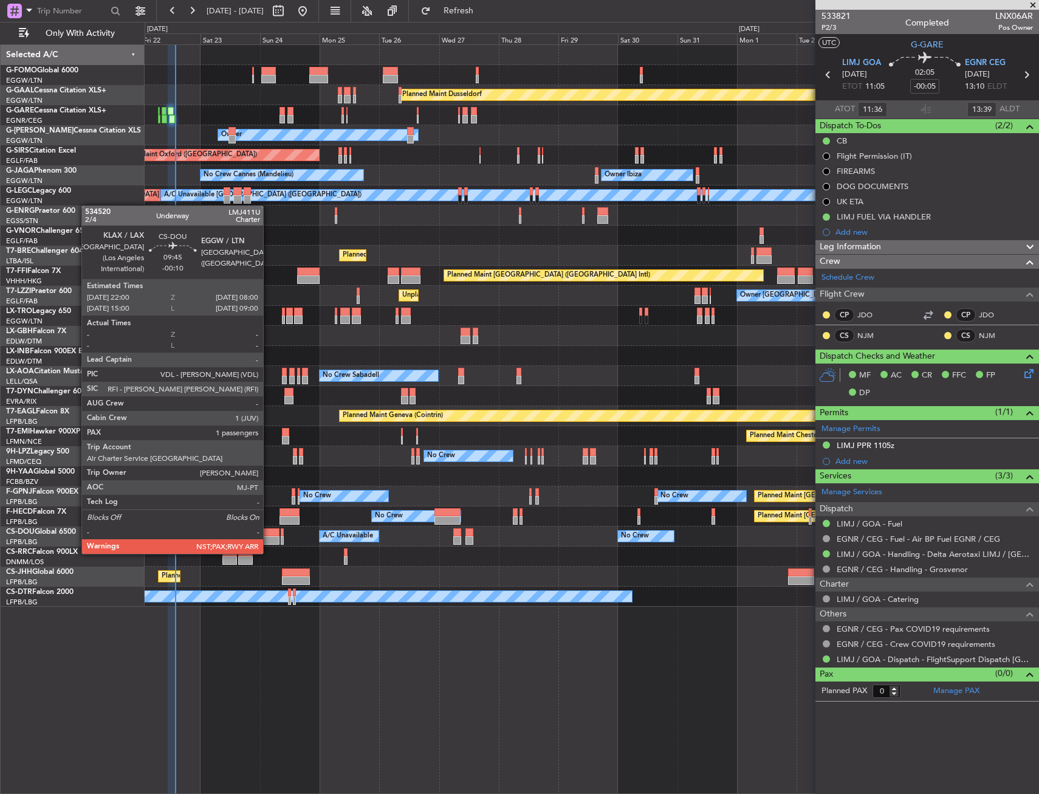
click at [269, 542] on div at bounding box center [267, 540] width 25 height 9
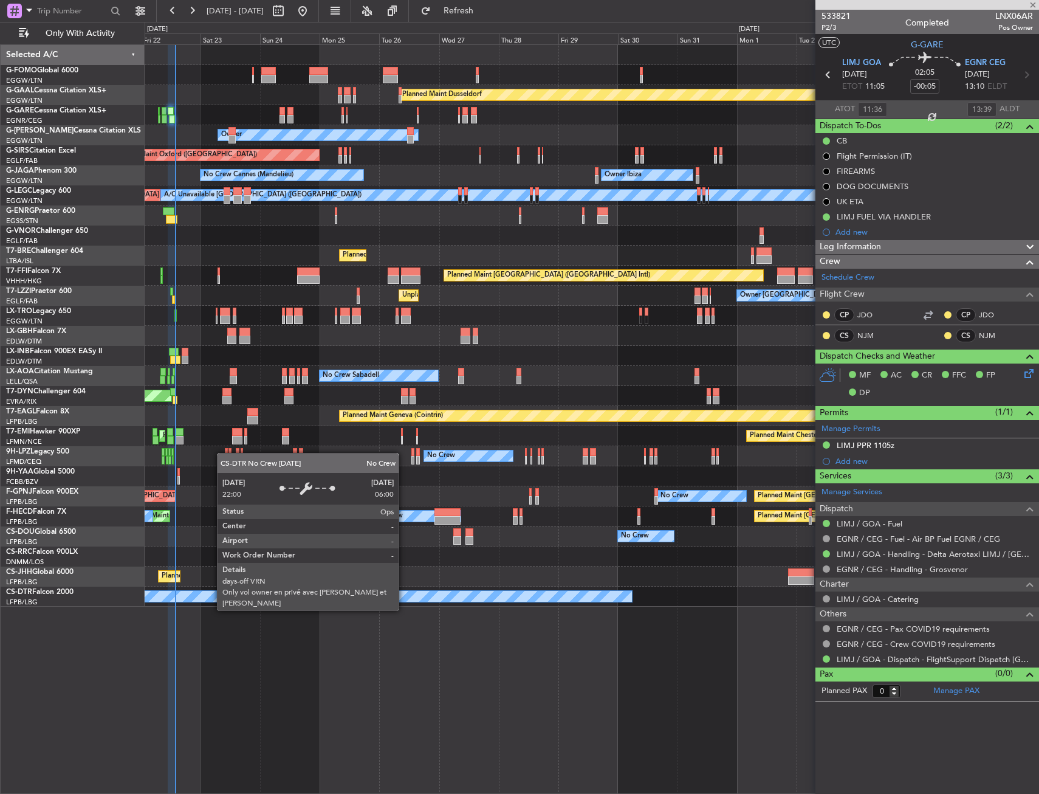
type input "-00:10"
type input "3"
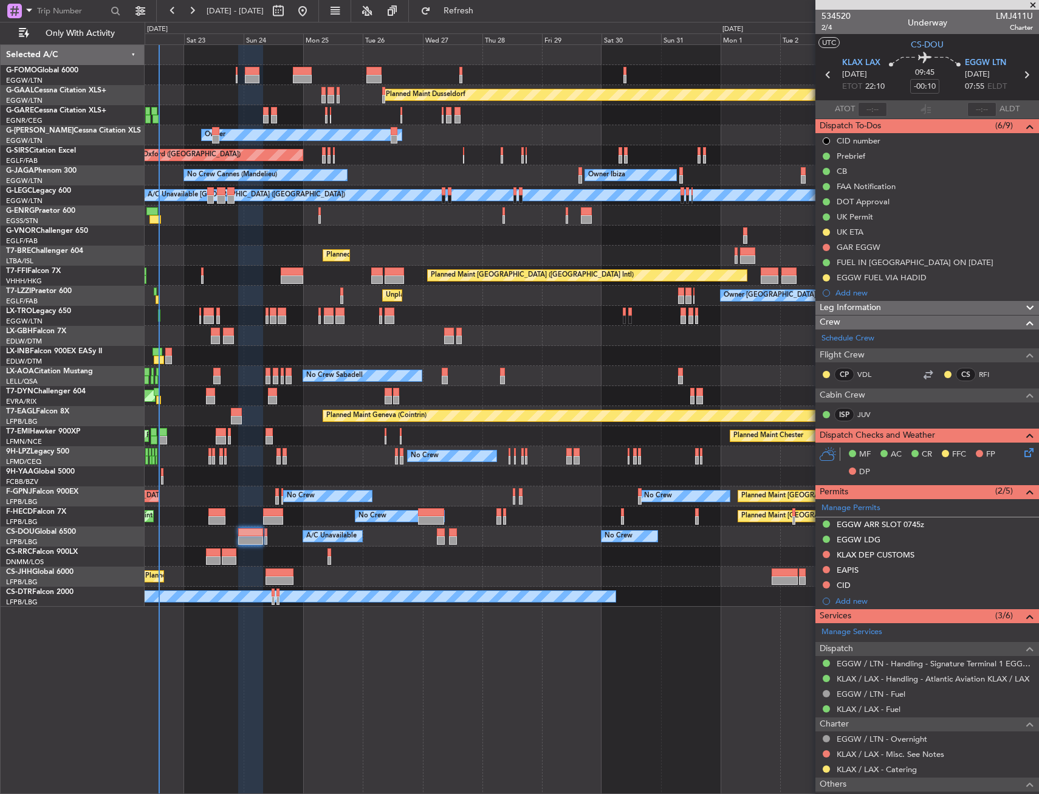
click at [377, 684] on div "Planned Maint Dusseldorf Unplanned Maint Chester Owner Owner Unplanned Maint Ox…" at bounding box center [592, 418] width 895 height 749
click at [380, 282] on div "Planned Maint Dusseldorf Unplanned Maint Chester Owner Owner Unplanned Maint Ox…" at bounding box center [592, 326] width 894 height 562
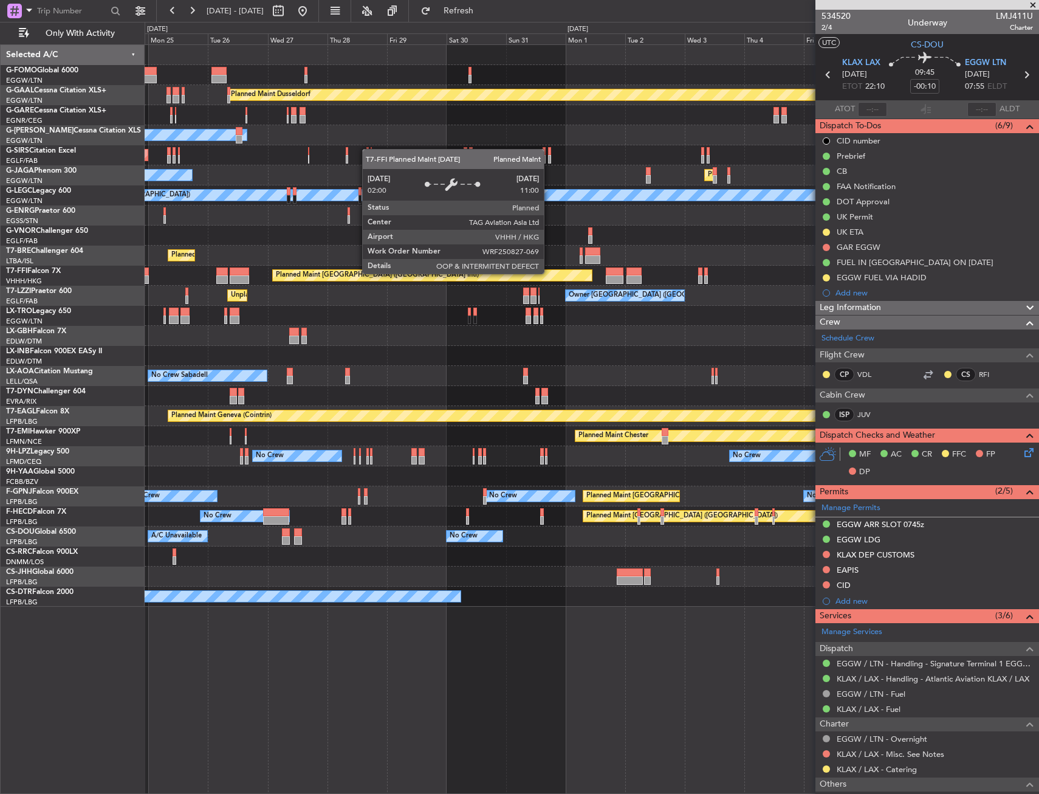
click at [287, 301] on div "Planned Maint Dusseldorf Owner Unplanned Maint Oxford (Kidlington) No Crew Cann…" at bounding box center [592, 326] width 894 height 562
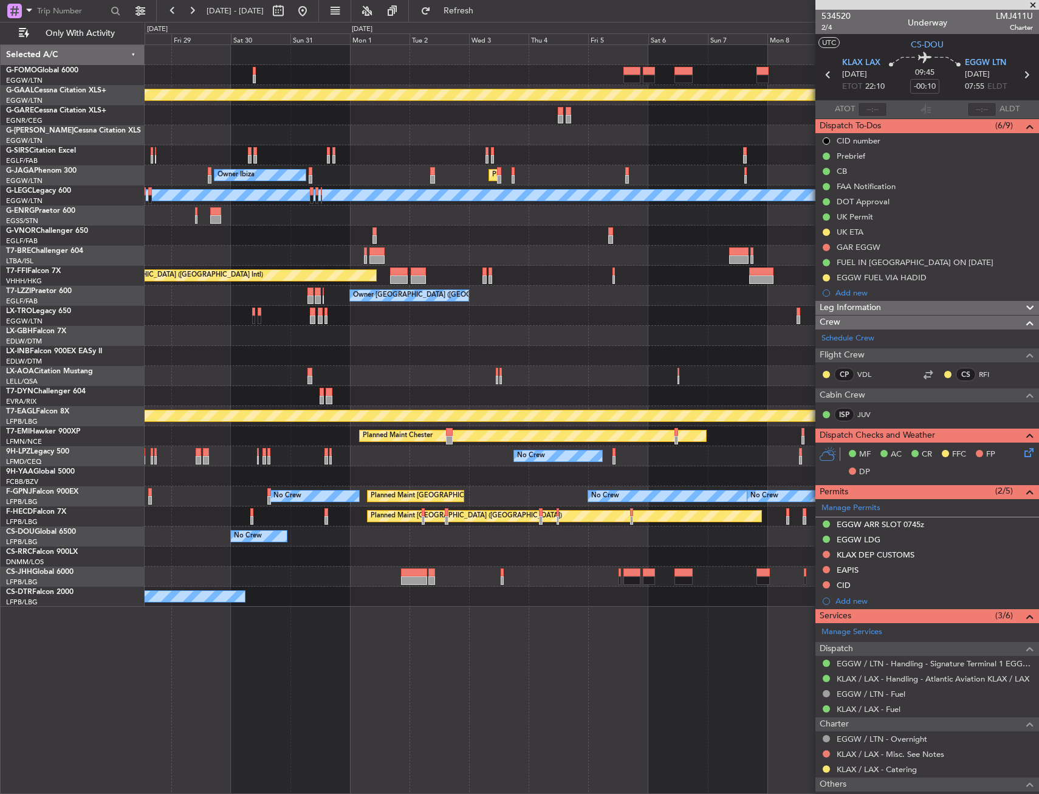
click at [249, 320] on div "Planned Maint Dusseldorf Owner Unplanned Maint Oxford (Kidlington) Owner Ibiza …" at bounding box center [592, 326] width 894 height 562
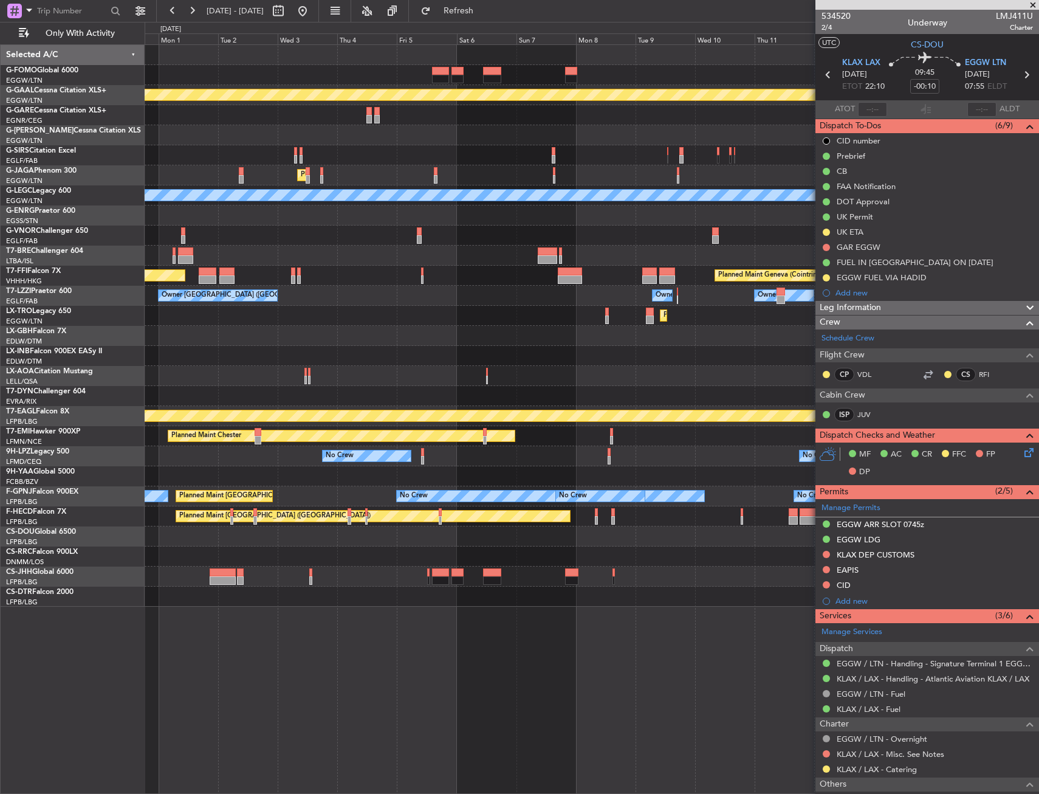
click at [233, 326] on div "Planned Maint Dusseldorf Planned Maint London (Luton) Owner Ibiza A/C Unavailab…" at bounding box center [592, 326] width 894 height 562
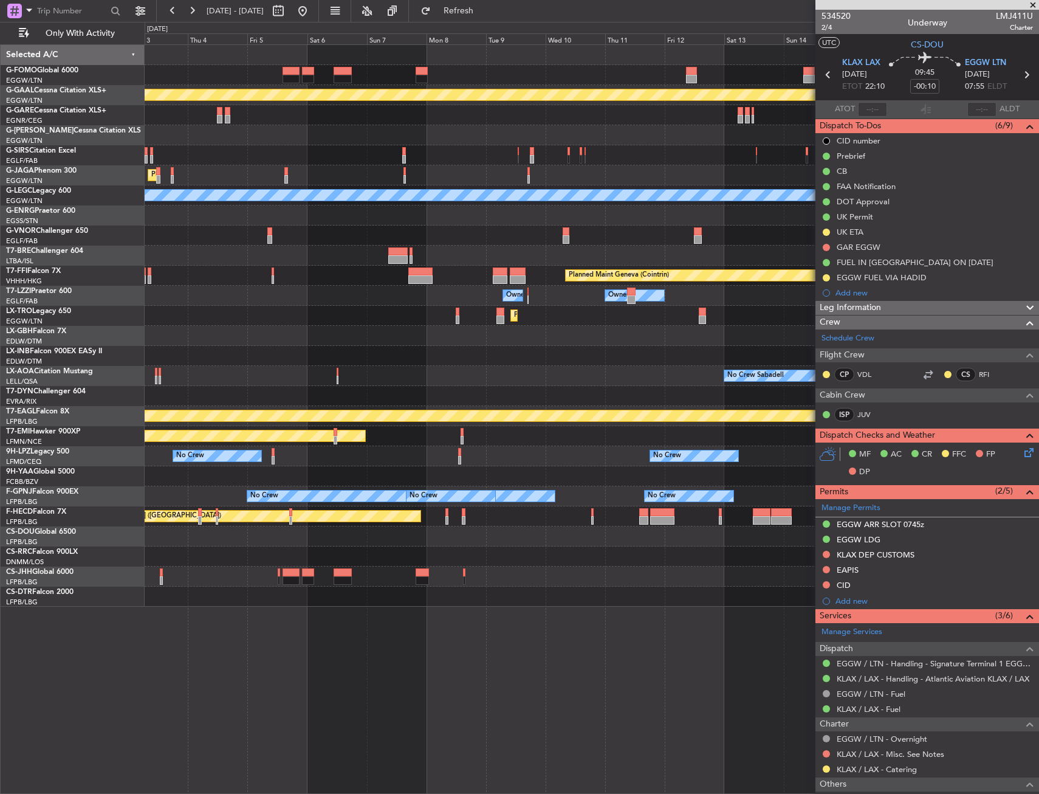
click at [168, 326] on div "Planned Maint Dusseldorf Planned Maint London (Luton) Owner Ibiza A/C Unavailab…" at bounding box center [592, 326] width 894 height 562
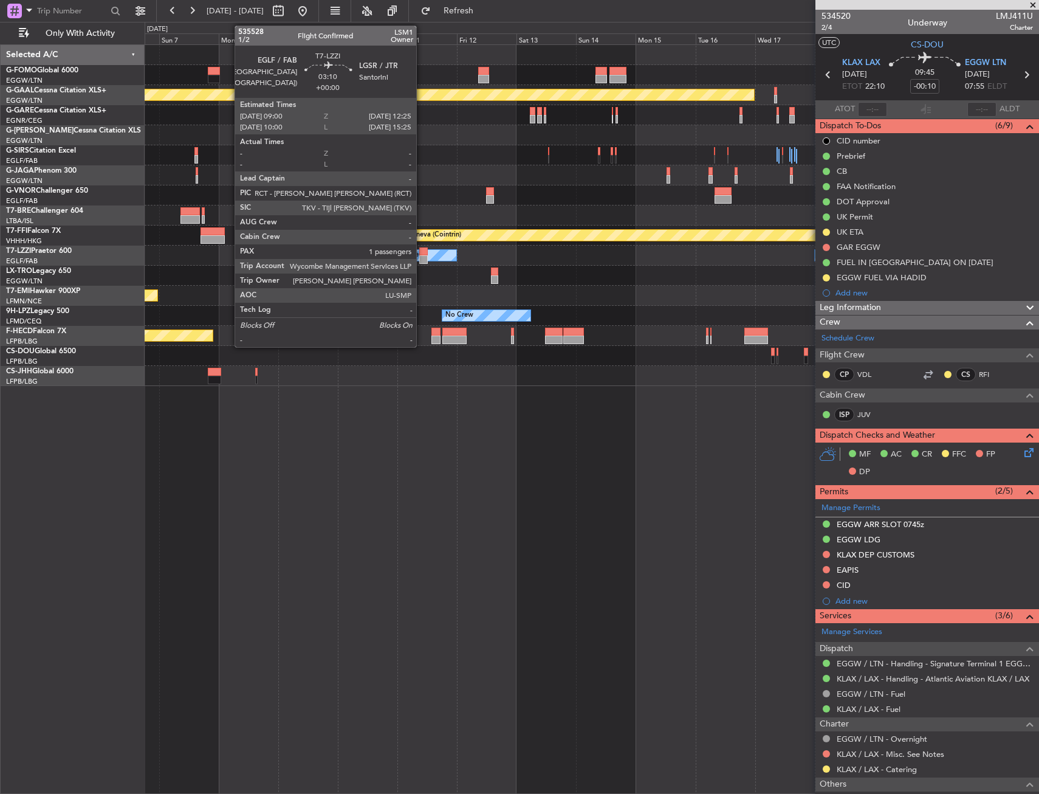
click at [422, 258] on div at bounding box center [423, 259] width 9 height 9
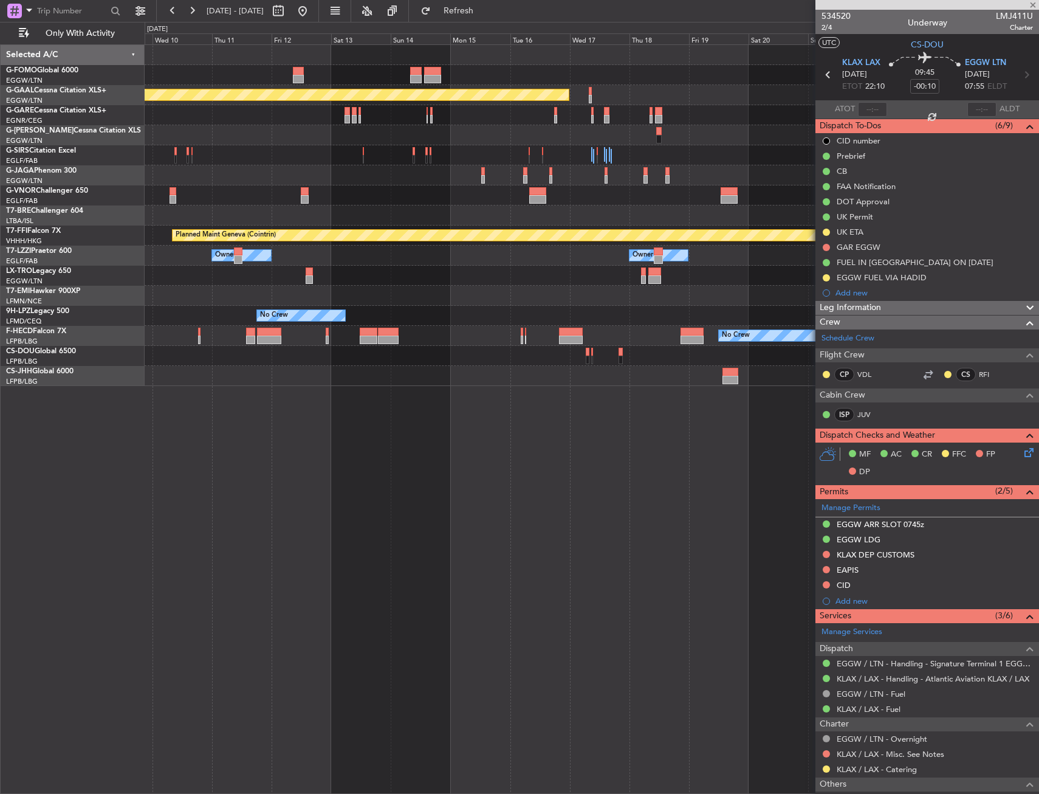
click at [305, 339] on div "Planned Maint Dusseldorf Planned Maint Geneva (Cointrin) Owner Owner Owner Plan…" at bounding box center [592, 215] width 894 height 341
type input "1"
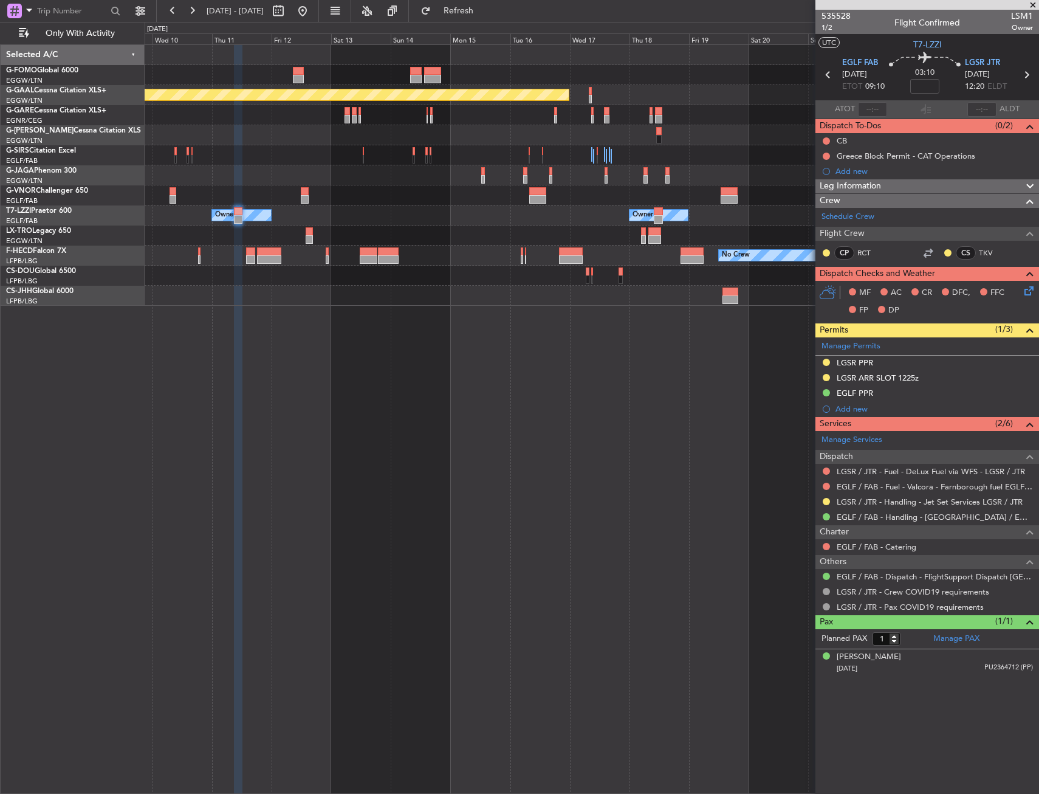
click at [853, 410] on div "Add new" at bounding box center [935, 409] width 198 height 10
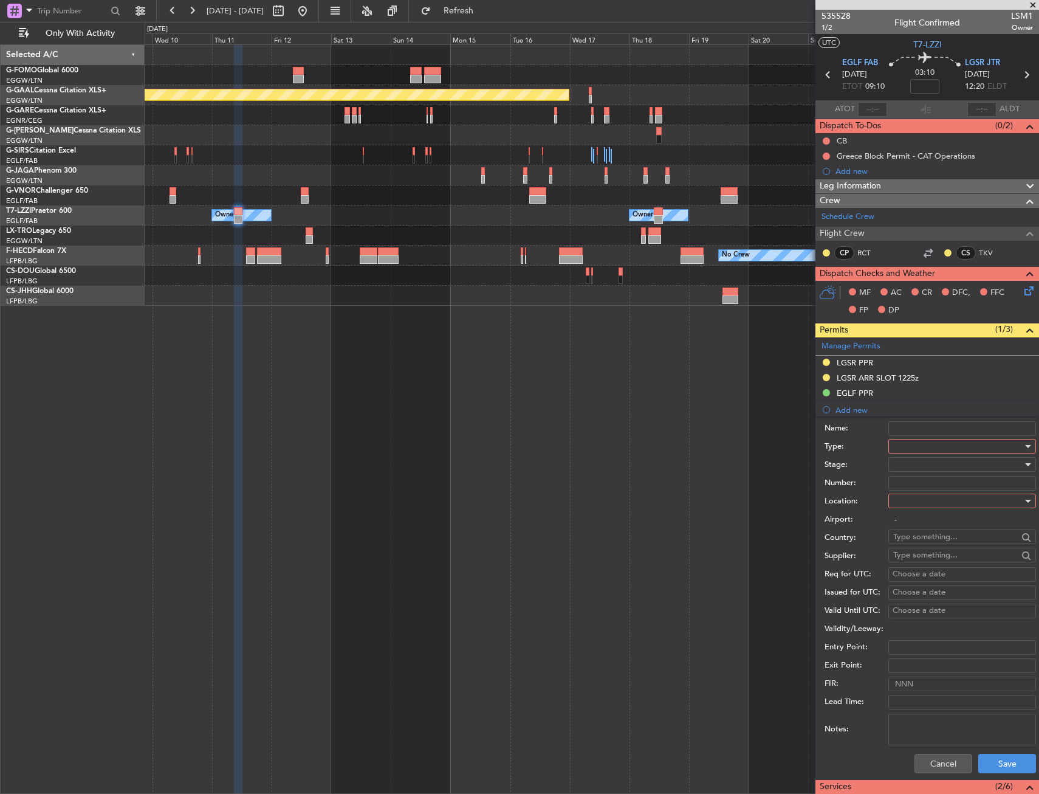
click at [922, 446] on div at bounding box center [957, 446] width 129 height 18
click at [918, 519] on span "Parking" at bounding box center [958, 512] width 128 height 18
click at [919, 500] on div at bounding box center [957, 501] width 129 height 18
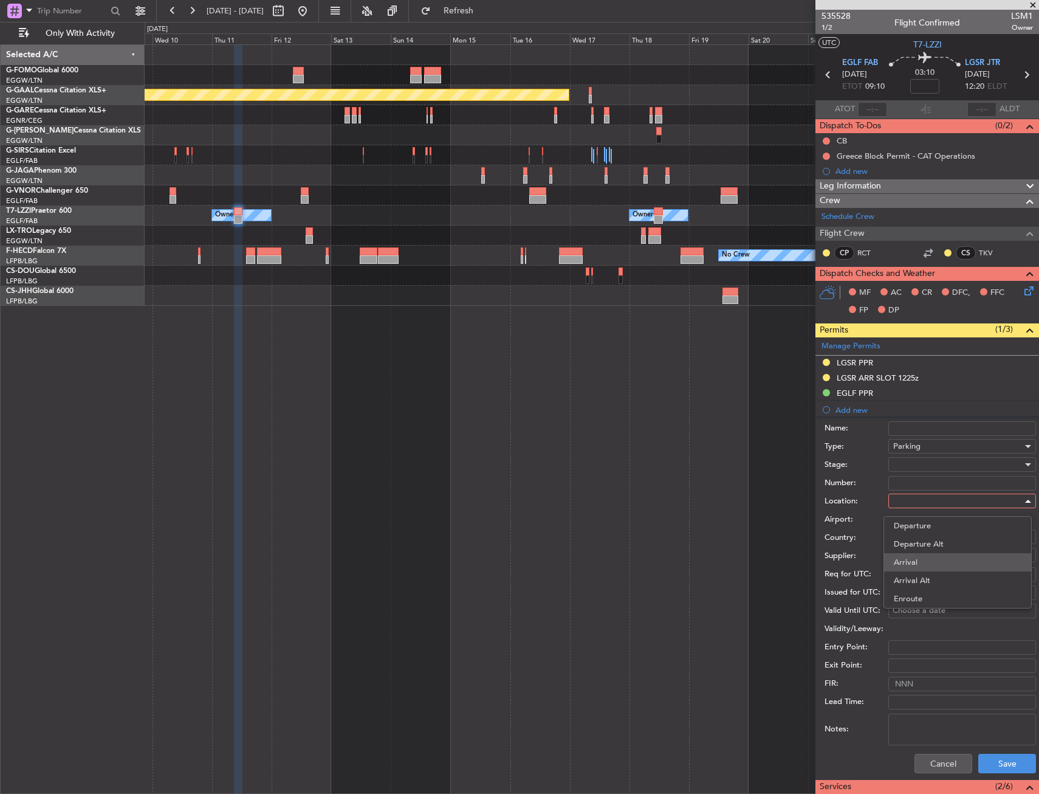
click at [918, 554] on span "Arrival" at bounding box center [958, 562] width 128 height 18
type input "LGSR / JTR"
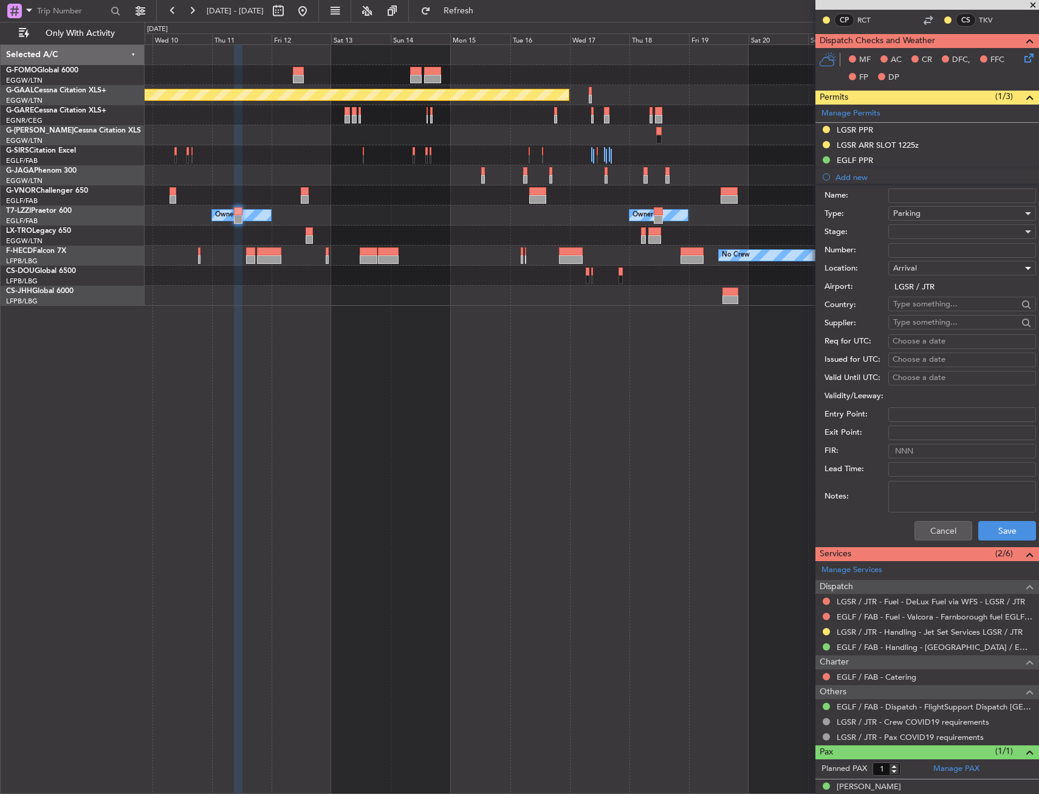
scroll to position [243, 0]
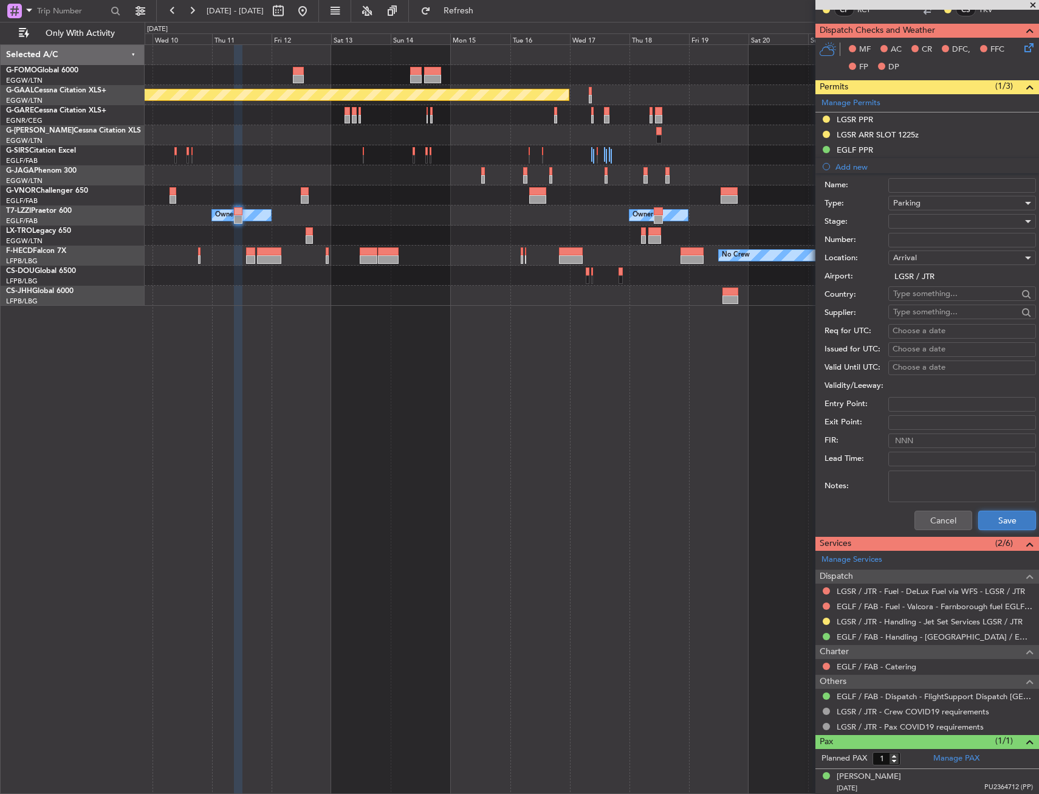
click at [992, 522] on button "Save" at bounding box center [1008, 520] width 58 height 19
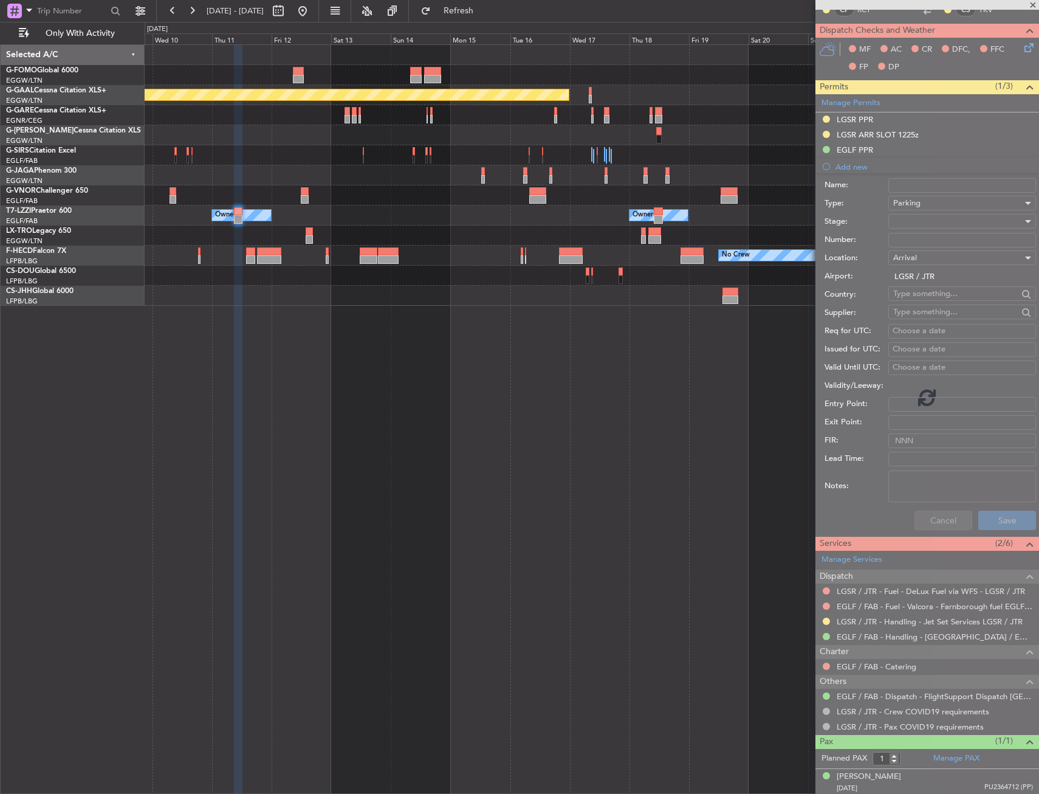
scroll to position [0, 0]
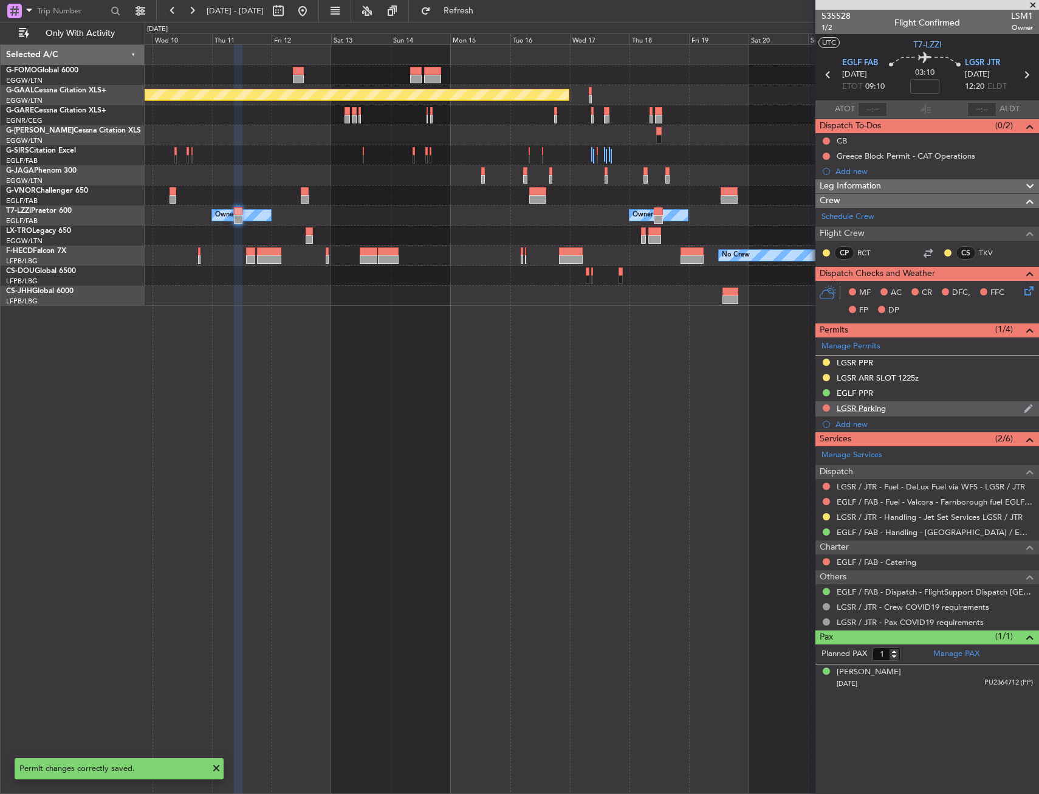
click at [920, 413] on div "LGSR Parking" at bounding box center [928, 408] width 224 height 15
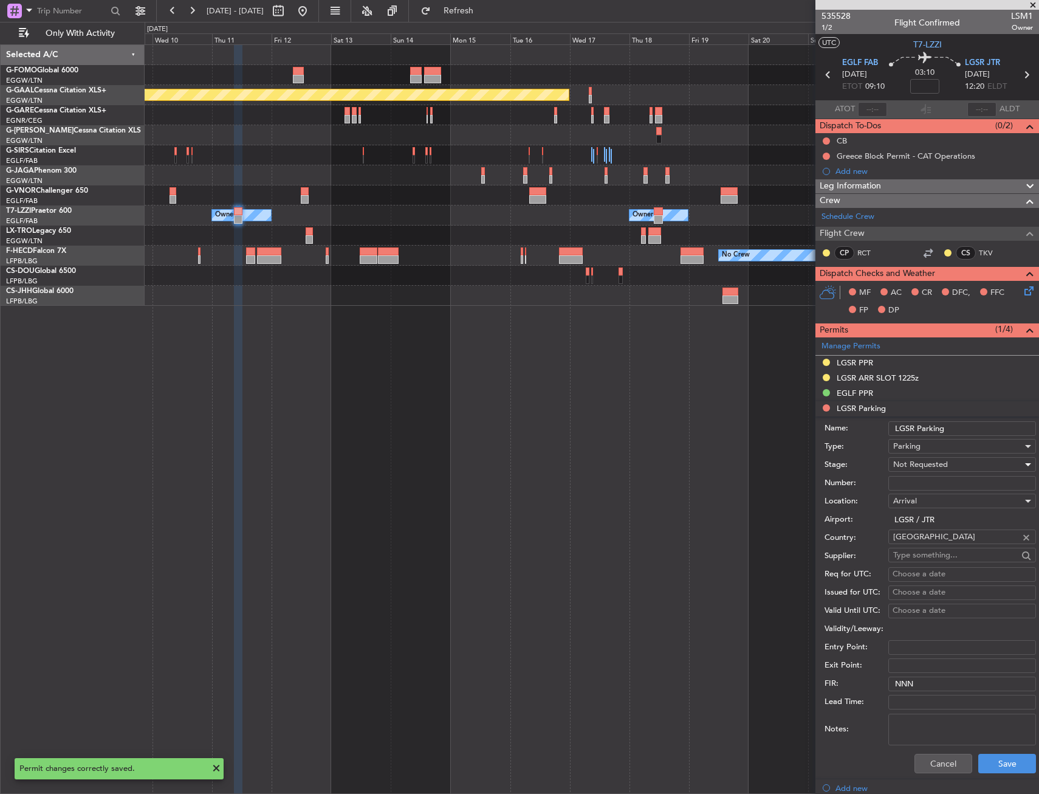
click at [923, 460] on span "Not Requested" at bounding box center [920, 464] width 55 height 11
click at [915, 486] on span "Denied" at bounding box center [958, 489] width 128 height 18
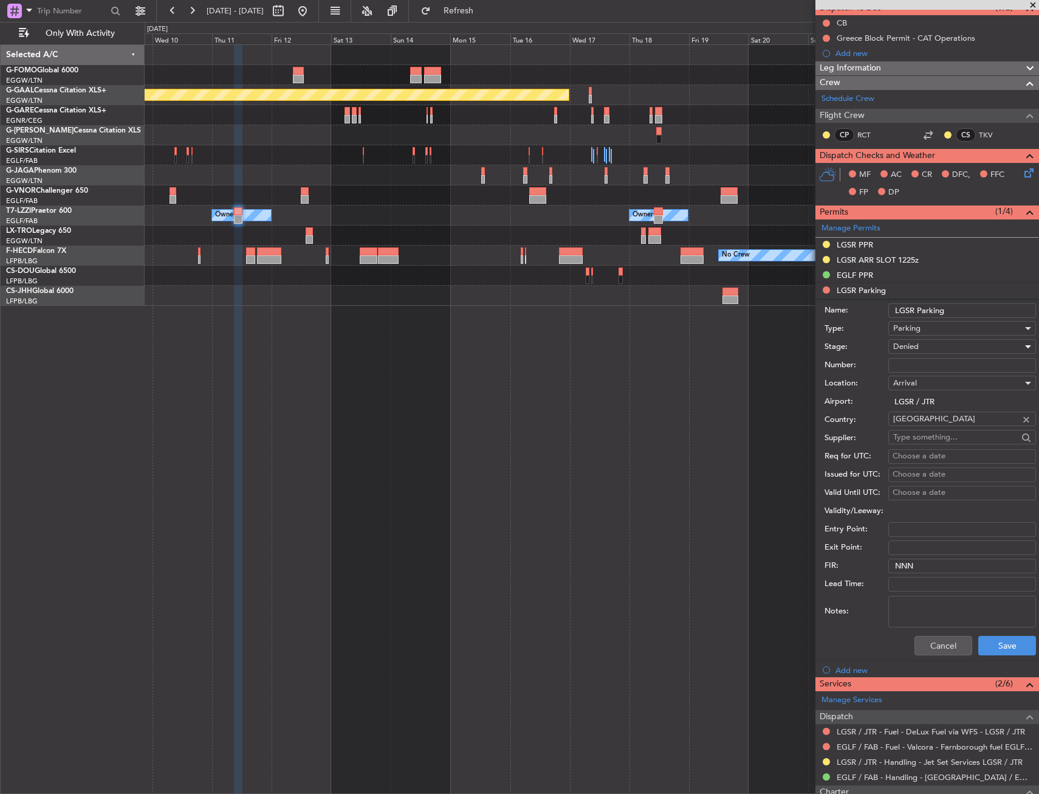
scroll to position [122, 0]
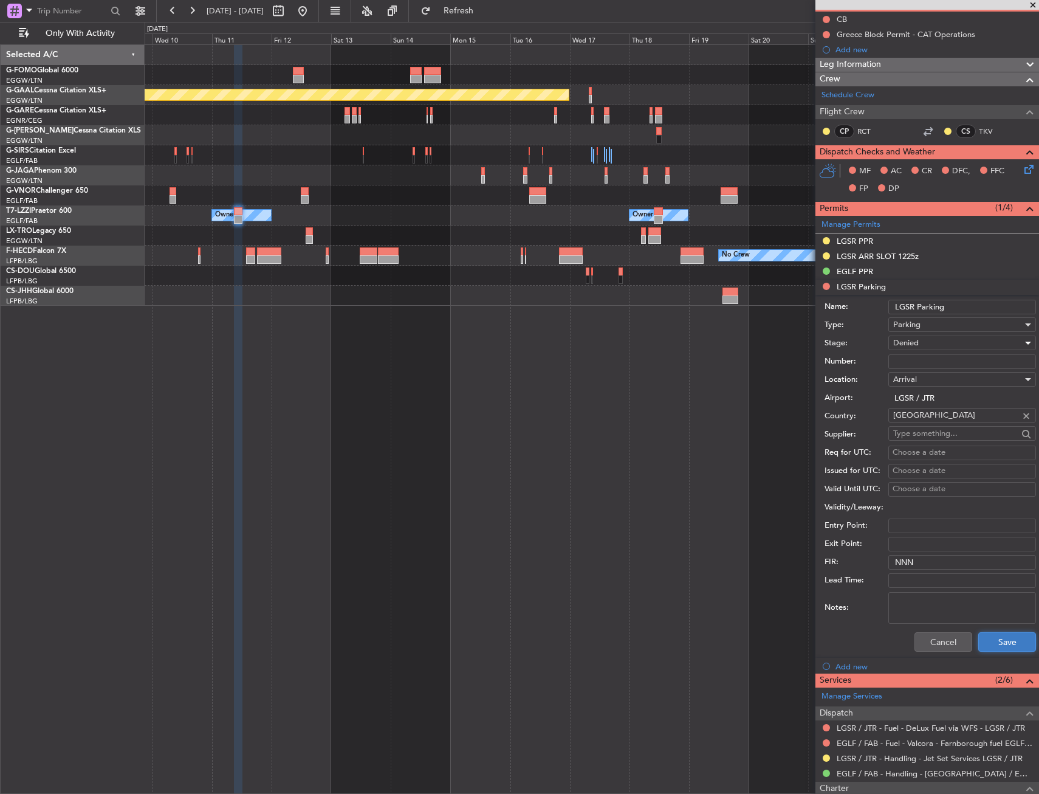
click at [990, 638] on button "Save" at bounding box center [1008, 641] width 58 height 19
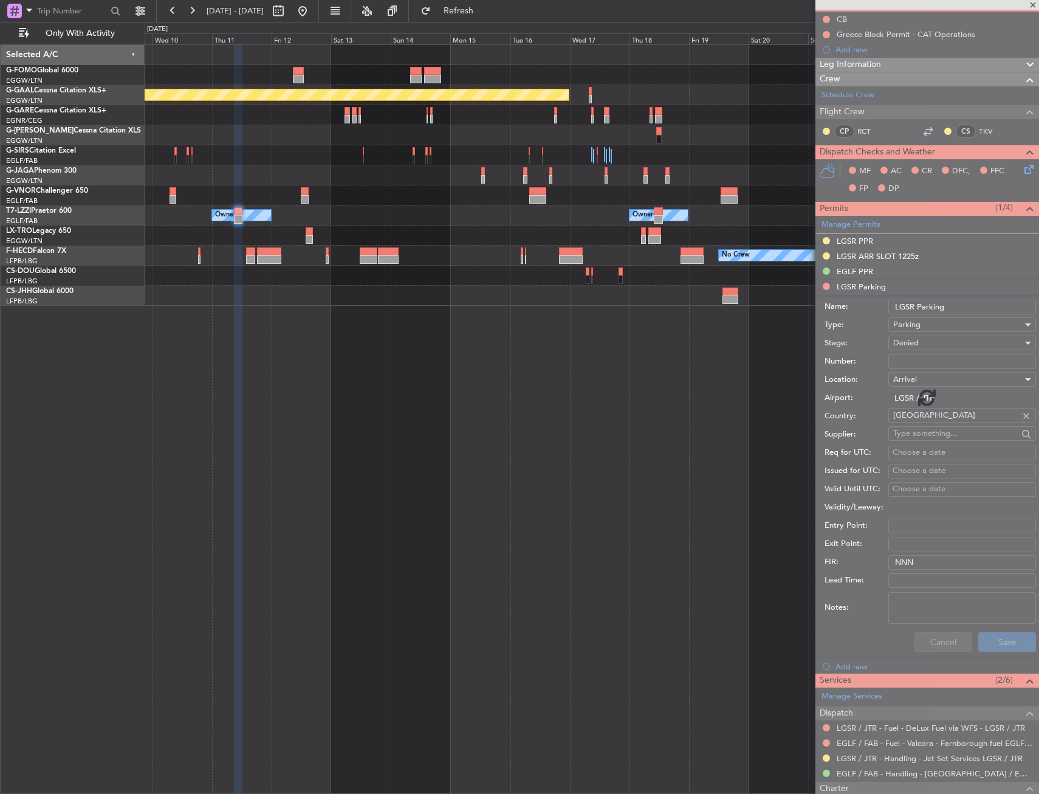
scroll to position [0, 0]
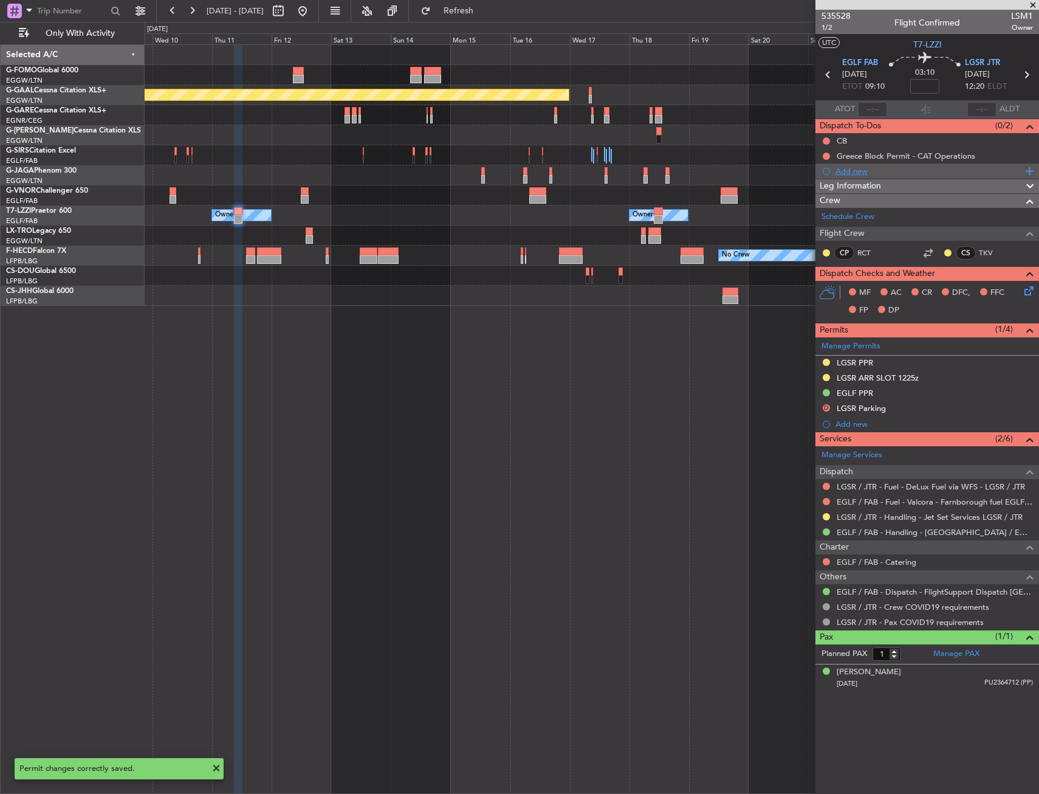
click at [843, 173] on div "Add new" at bounding box center [929, 171] width 187 height 10
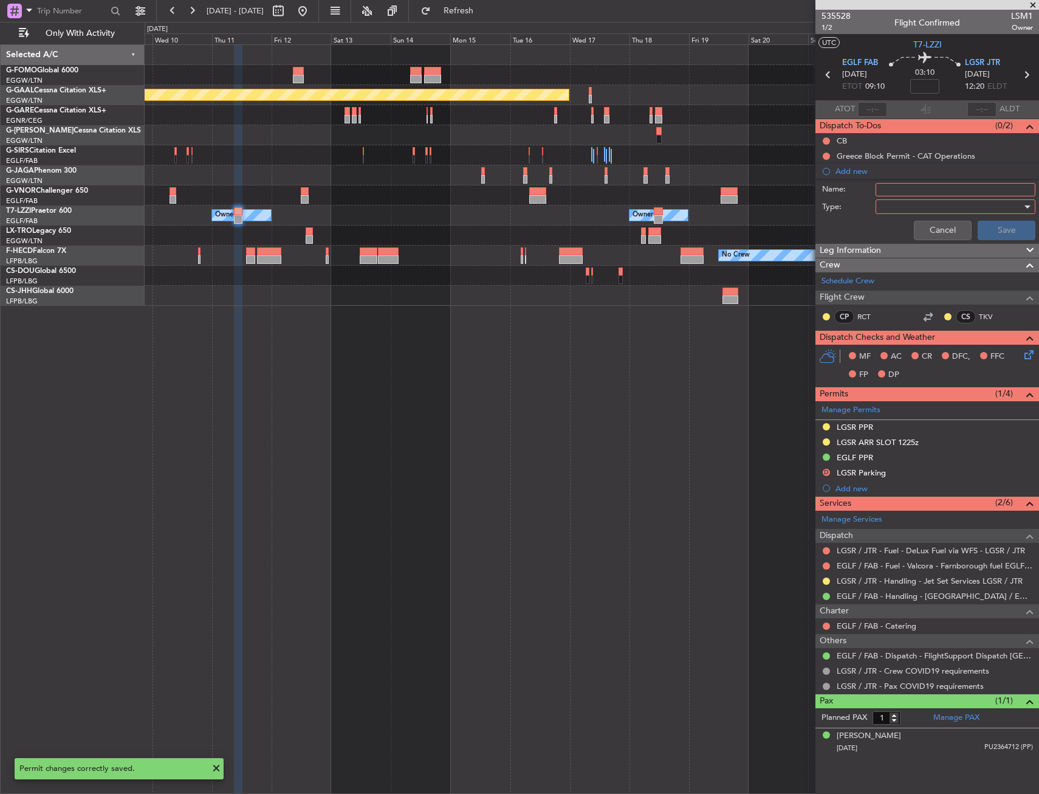
click at [895, 189] on input "Name:" at bounding box center [956, 189] width 160 height 13
type input "LGSR MAX GROUND TIME 40MIN"
click at [903, 201] on div at bounding box center [952, 207] width 142 height 18
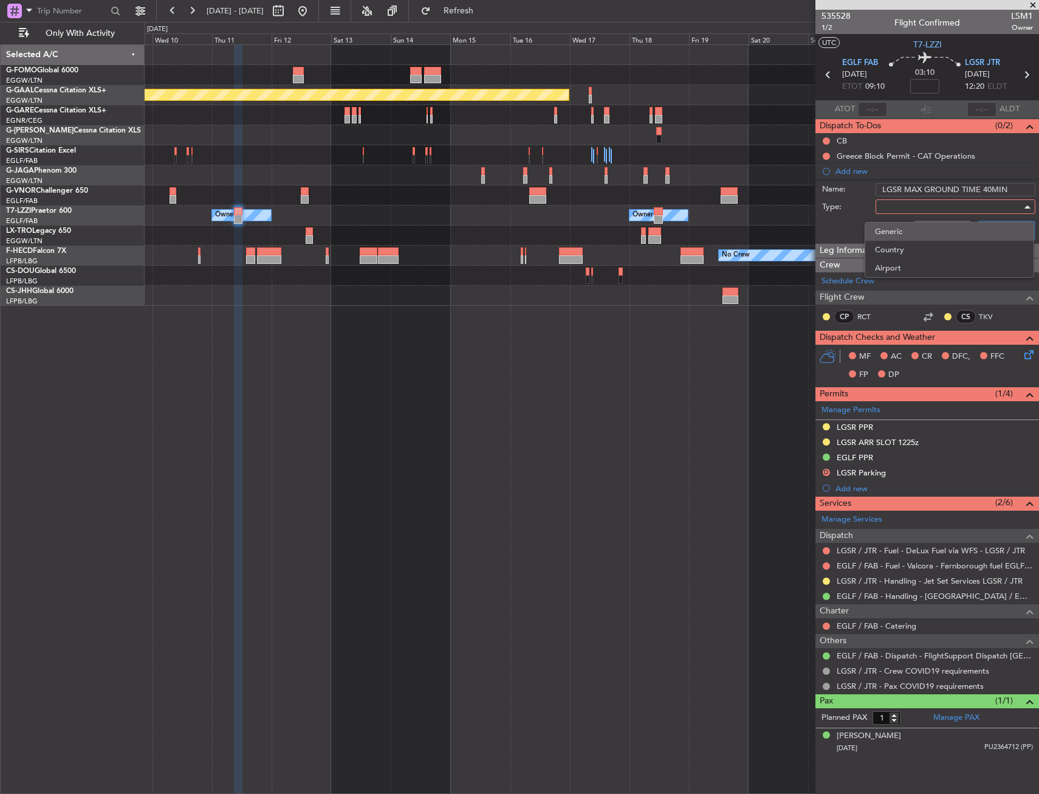
click at [909, 224] on span "Generic" at bounding box center [949, 231] width 149 height 18
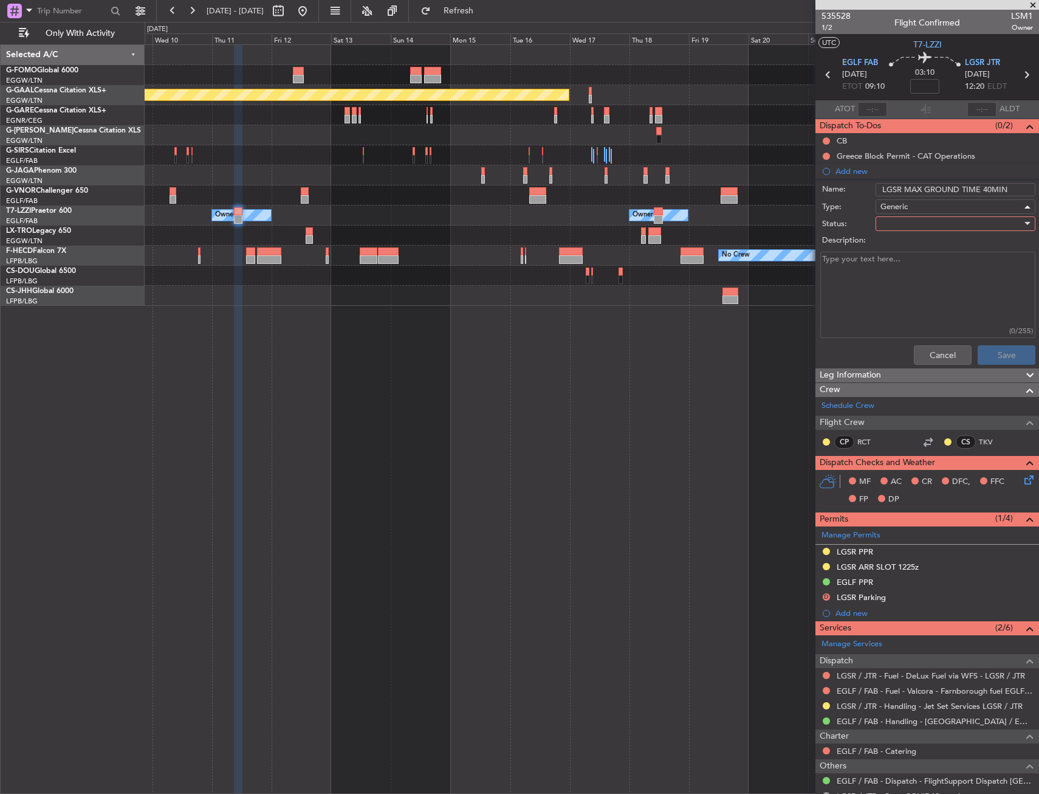
click at [909, 224] on div at bounding box center [952, 224] width 142 height 18
click at [904, 261] on span "In Progress" at bounding box center [950, 266] width 142 height 18
click at [981, 352] on button "Save" at bounding box center [1007, 354] width 58 height 19
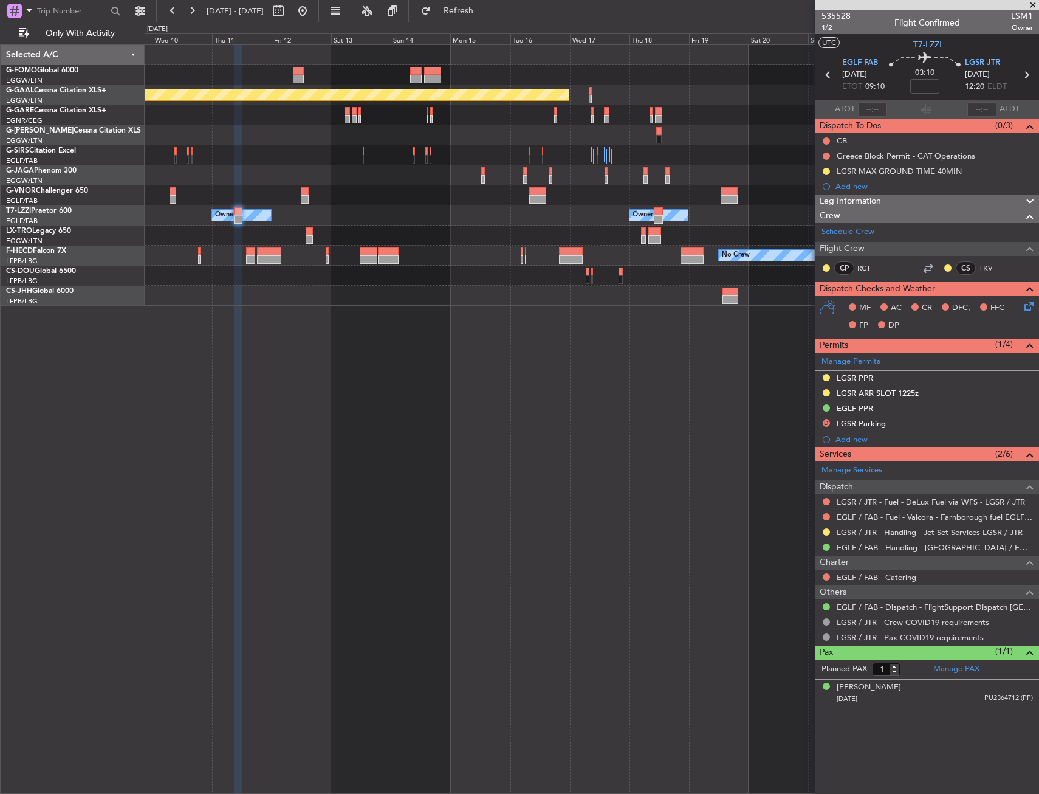
drag, startPoint x: 350, startPoint y: 12, endPoint x: 350, endPoint y: 21, distance: 9.1
click at [312, 12] on button at bounding box center [302, 10] width 19 height 19
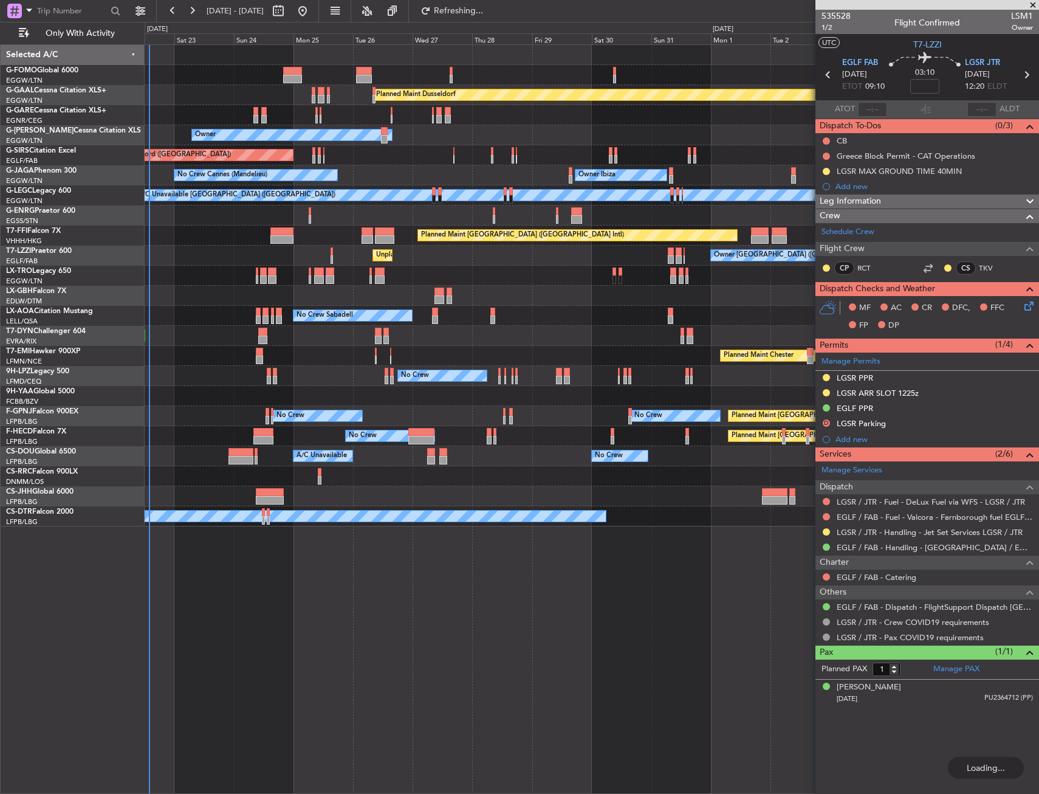
click at [156, 391] on div "Planned Maint Dusseldorf Unplanned Maint [PERSON_NAME] Owner Unplanned Maint [G…" at bounding box center [592, 285] width 894 height 481
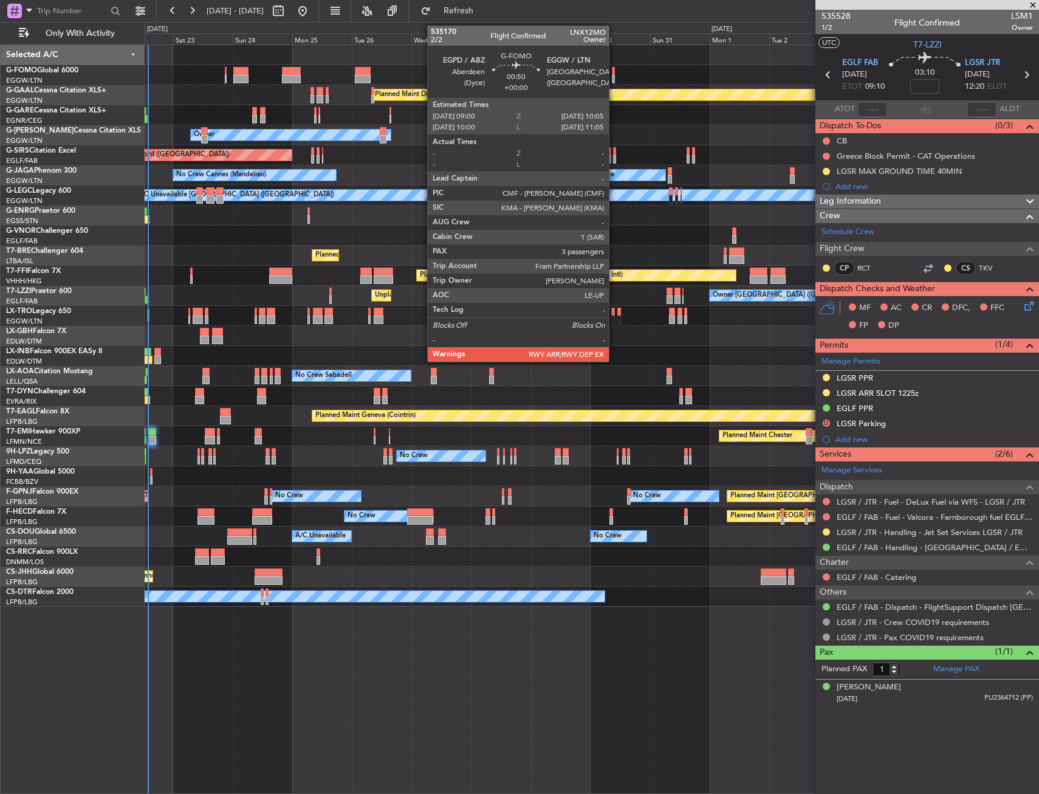
click at [614, 80] on div at bounding box center [613, 79] width 3 height 9
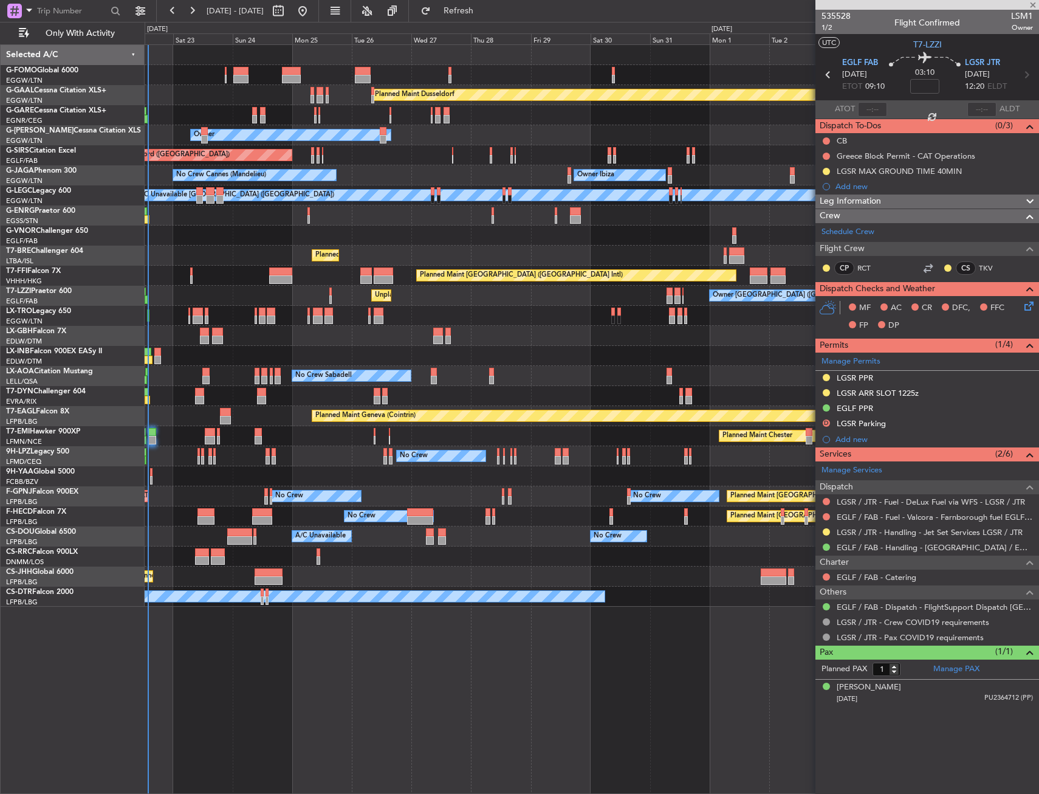
type input "3"
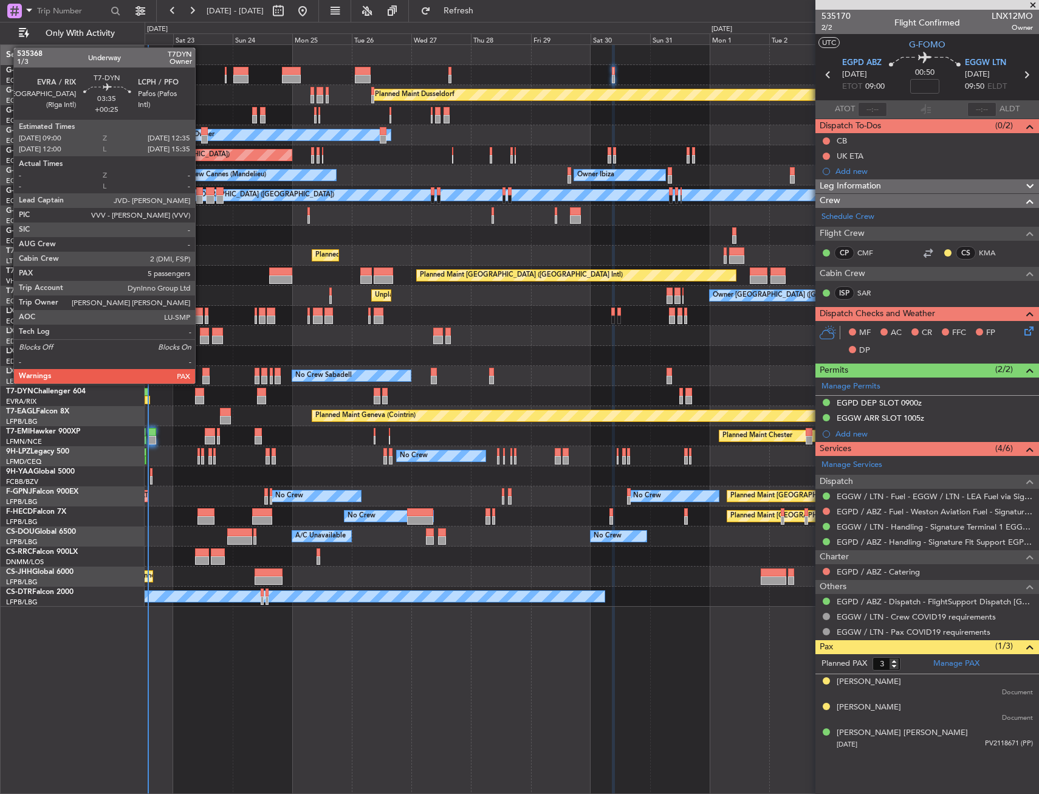
click at [201, 393] on div at bounding box center [199, 392] width 9 height 9
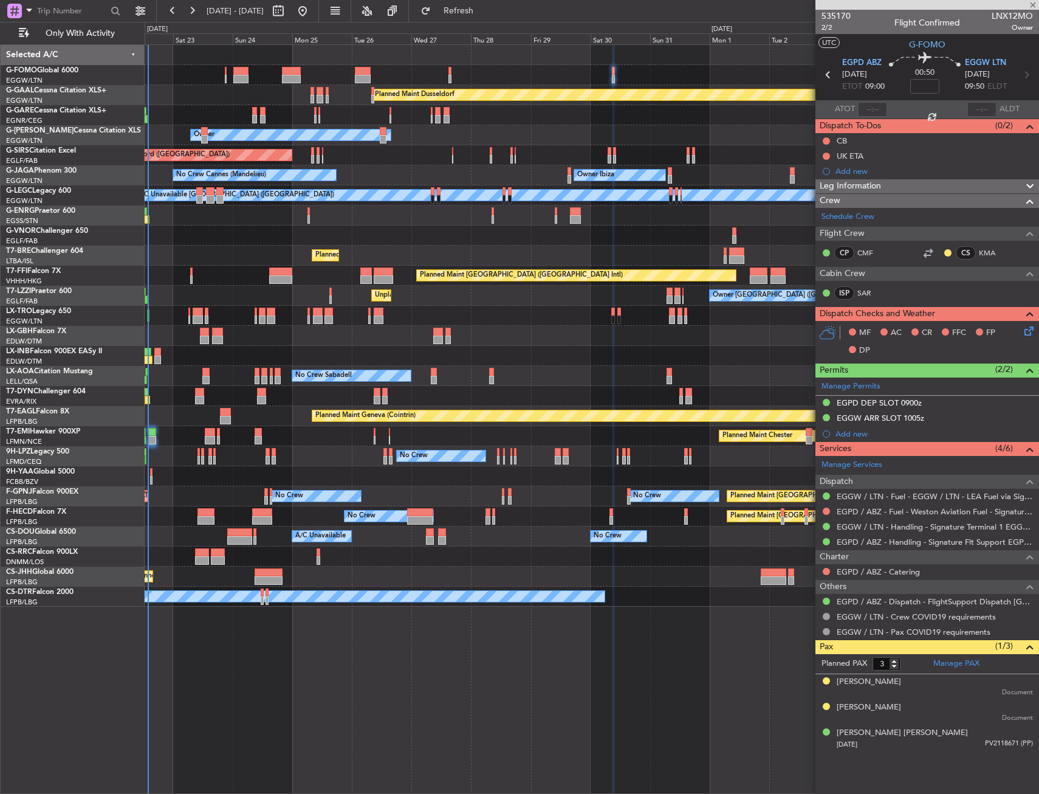
type input "+00:25"
type input "5"
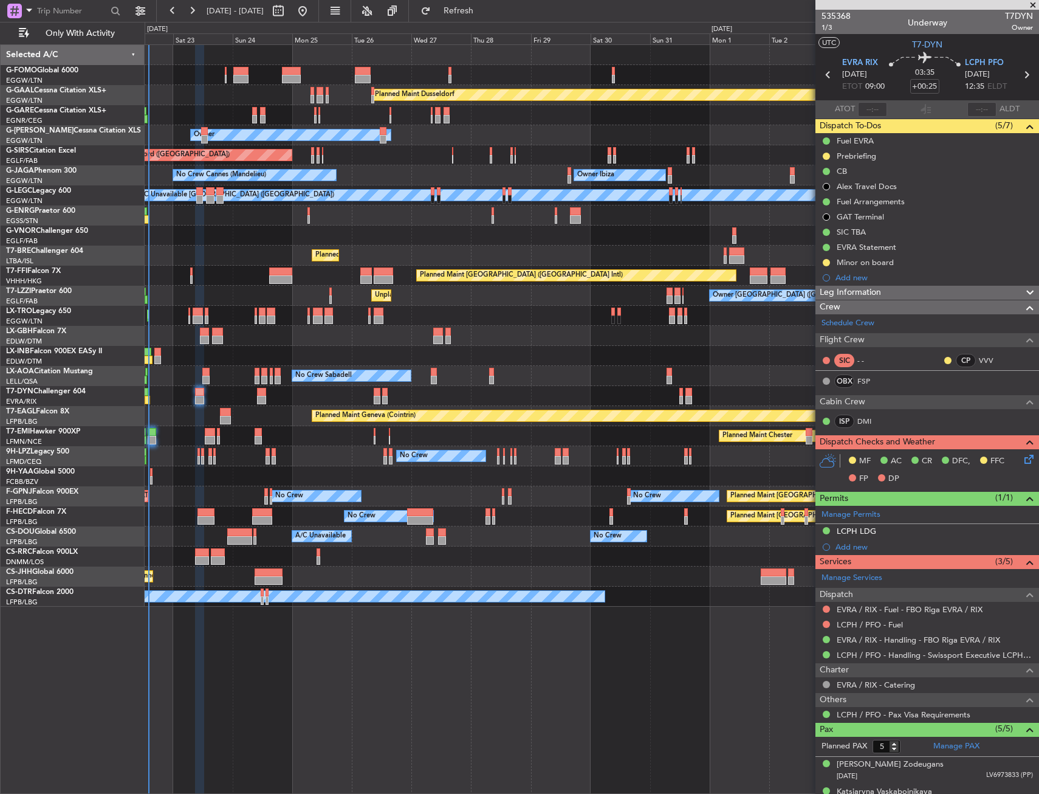
click at [407, 323] on div "Planned Maint [GEOGRAPHIC_DATA] ([GEOGRAPHIC_DATA]) Planned [GEOGRAPHIC_DATA]" at bounding box center [592, 316] width 894 height 20
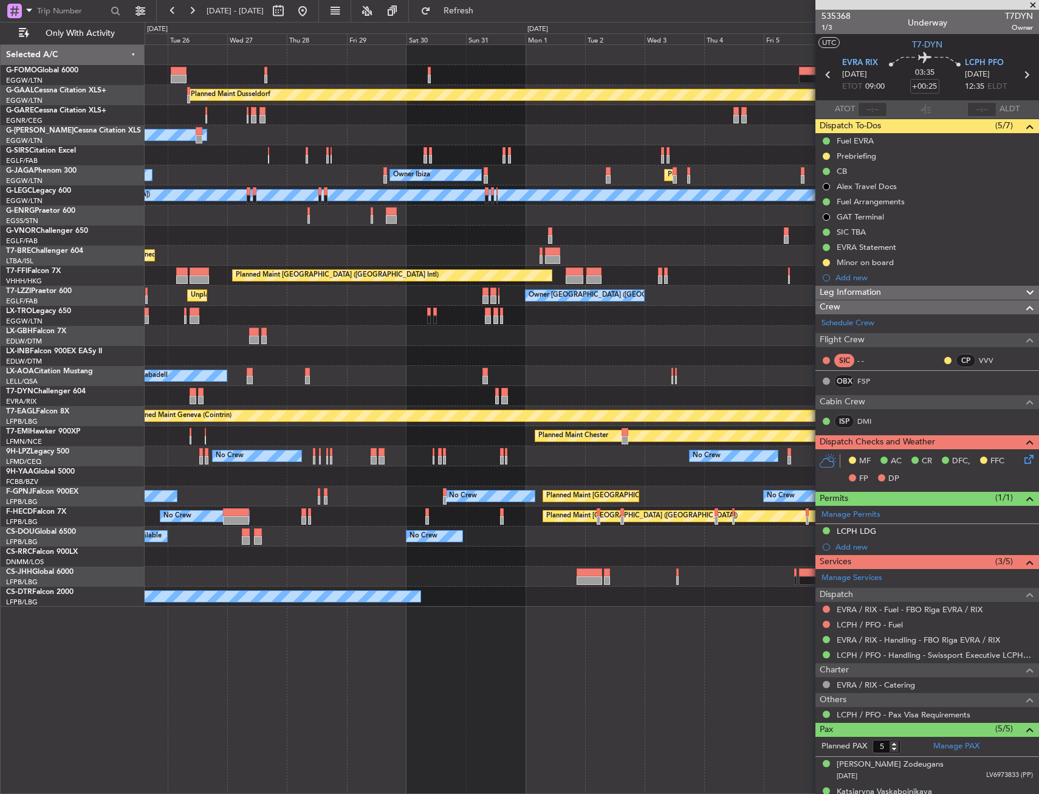
click at [212, 344] on div "Planned Maint Dusseldorf Owner Unplanned Maint [GEOGRAPHIC_DATA] ([GEOGRAPHIC_D…" at bounding box center [592, 326] width 894 height 562
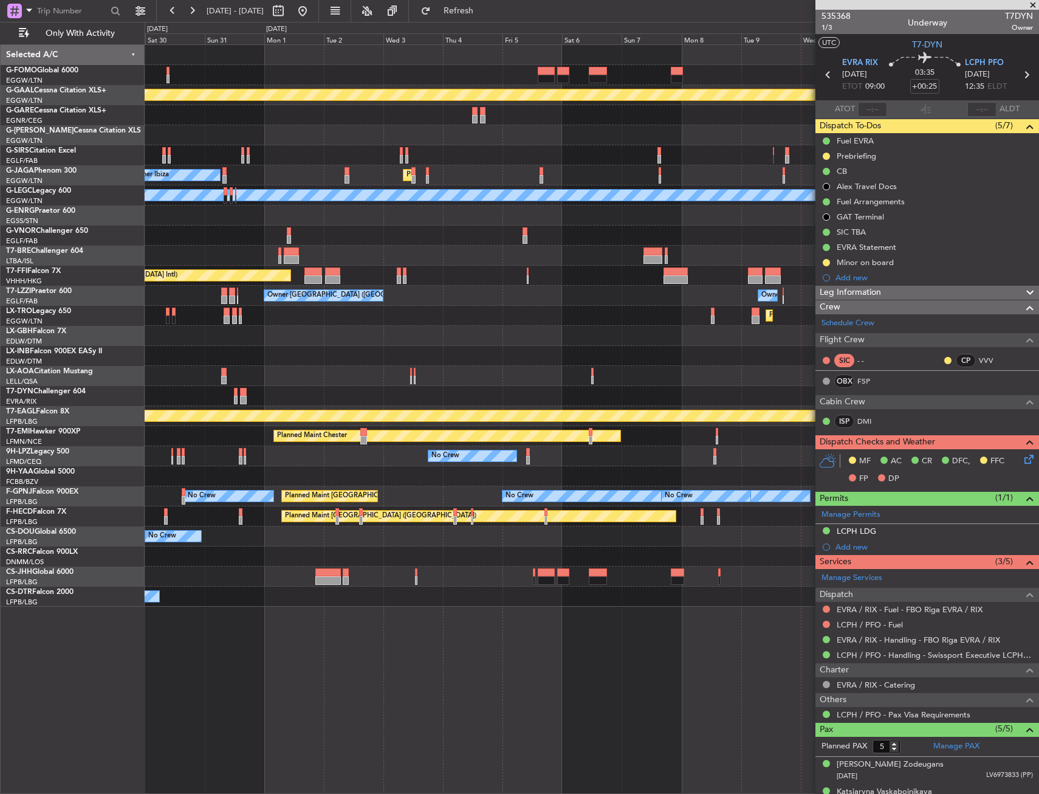
click at [204, 358] on div "Planned Maint Dusseldorf Owner Planned Maint [GEOGRAPHIC_DATA] ([GEOGRAPHIC_DAT…" at bounding box center [592, 326] width 894 height 562
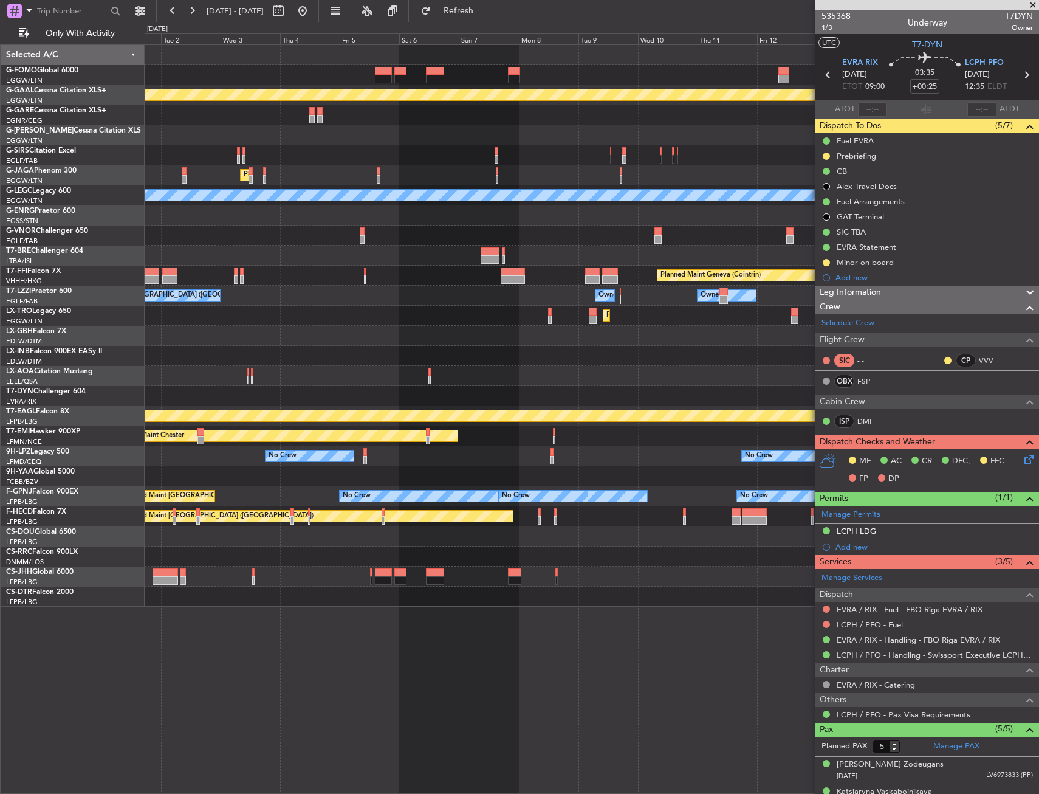
click at [240, 350] on div "Planned Maint Dusseldorf Planned Maint [GEOGRAPHIC_DATA] ([GEOGRAPHIC_DATA]) Ow…" at bounding box center [592, 326] width 894 height 562
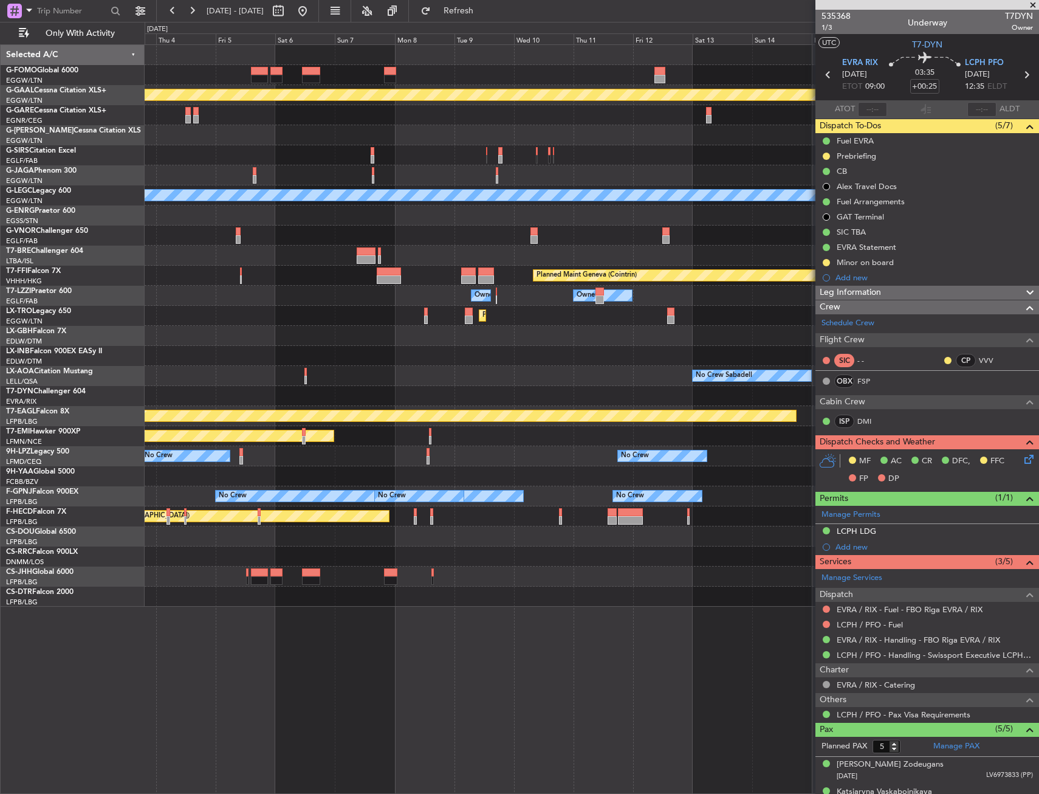
click at [207, 354] on div at bounding box center [592, 356] width 894 height 20
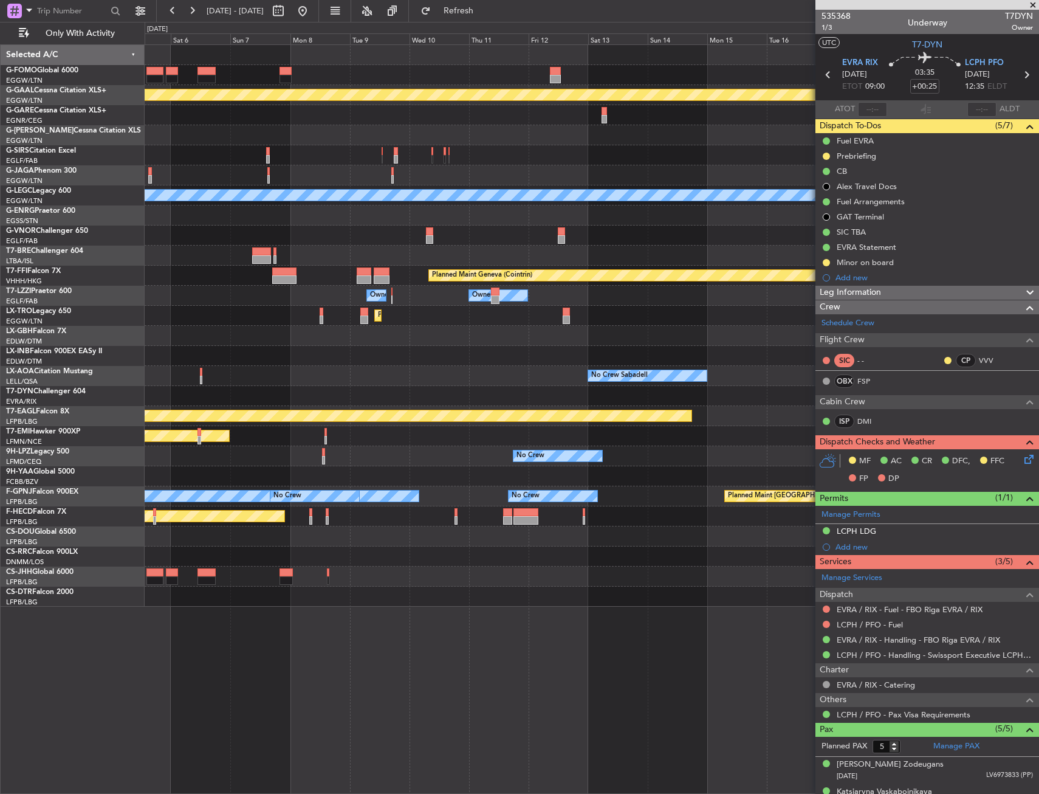
click at [247, 346] on div "Planned Maint Dusseldorf Planned Maint [GEOGRAPHIC_DATA] ([GEOGRAPHIC_DATA]) A/…" at bounding box center [592, 326] width 894 height 562
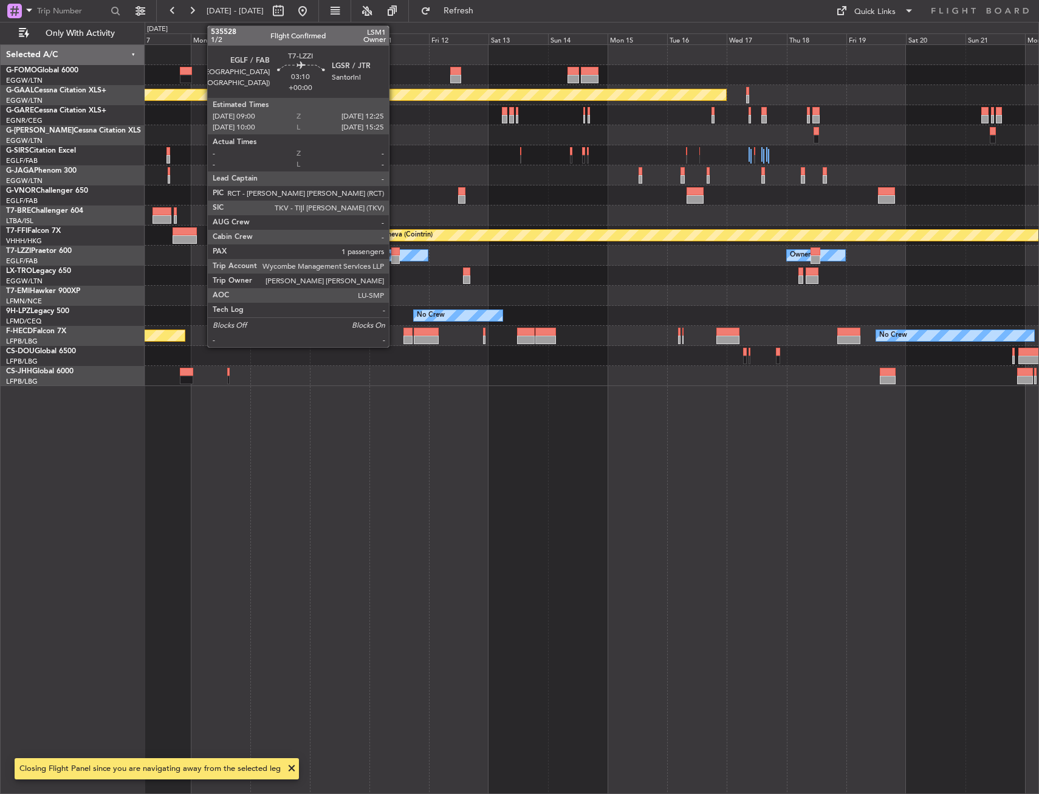
click at [394, 256] on div at bounding box center [395, 259] width 9 height 9
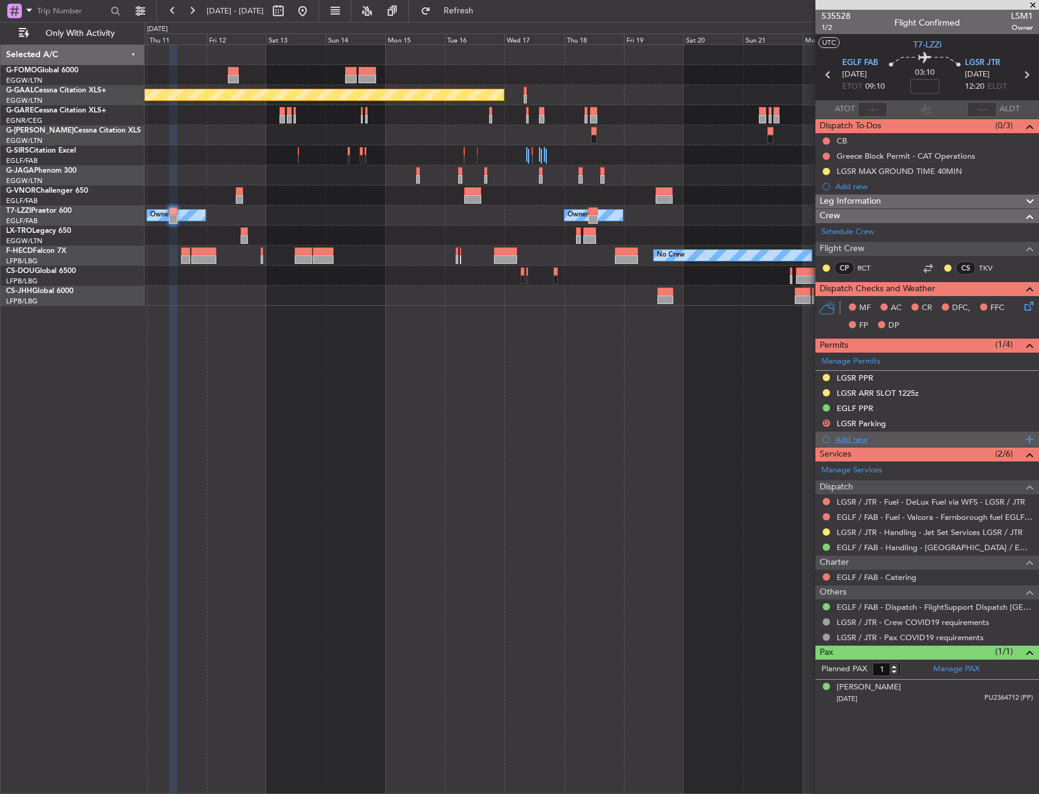
click at [845, 440] on div "Add new" at bounding box center [929, 439] width 187 height 10
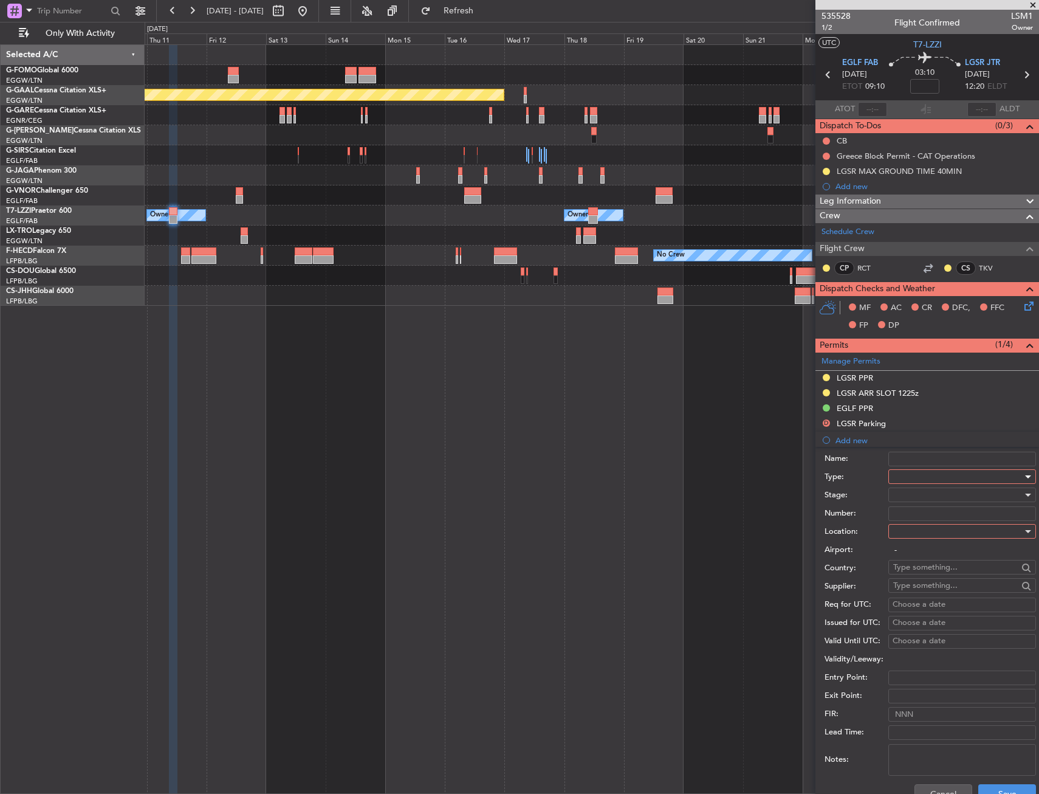
click at [906, 475] on div at bounding box center [957, 476] width 129 height 18
click at [915, 601] on span "Parking" at bounding box center [958, 605] width 128 height 18
click at [909, 537] on div at bounding box center [957, 531] width 129 height 18
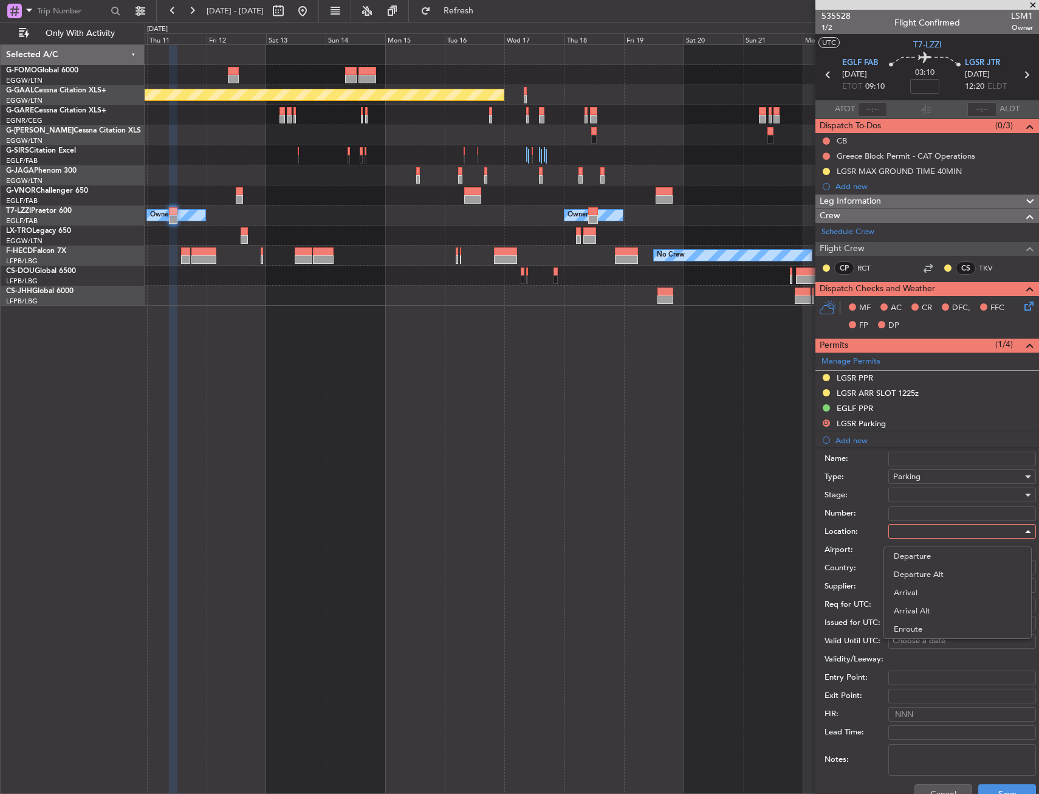
click at [912, 591] on span "Arrival" at bounding box center [958, 592] width 128 height 18
type input "LGSR / JTR"
click at [928, 475] on div "Parking" at bounding box center [957, 476] width 129 height 18
click at [882, 650] on div at bounding box center [519, 397] width 1039 height 794
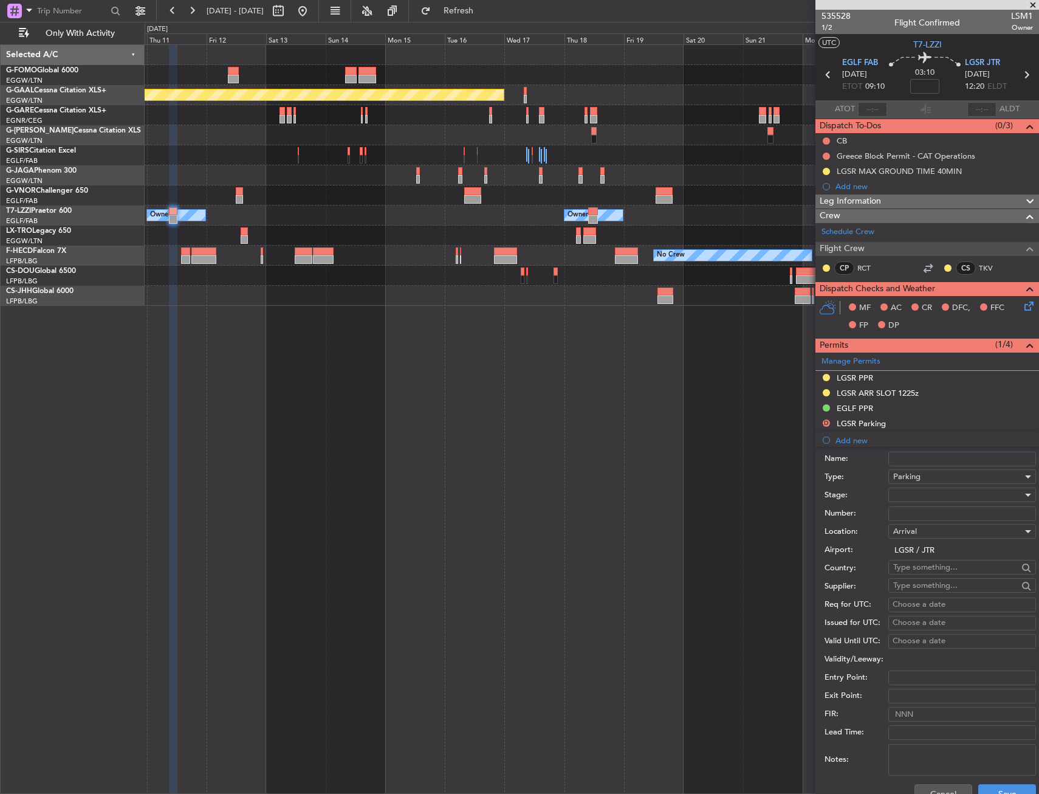
click at [918, 518] on input "Number:" at bounding box center [963, 513] width 148 height 15
click at [920, 497] on div at bounding box center [957, 495] width 129 height 18
click at [912, 579] on span "Requested" at bounding box center [958, 574] width 128 height 18
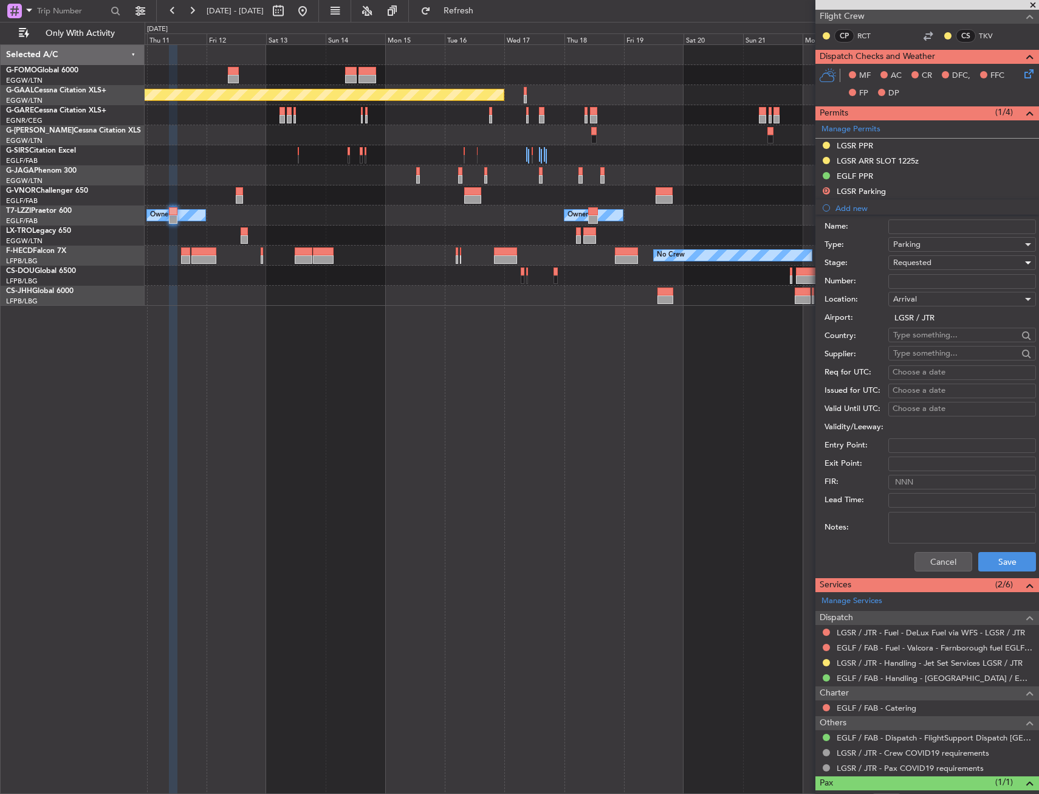
scroll to position [243, 0]
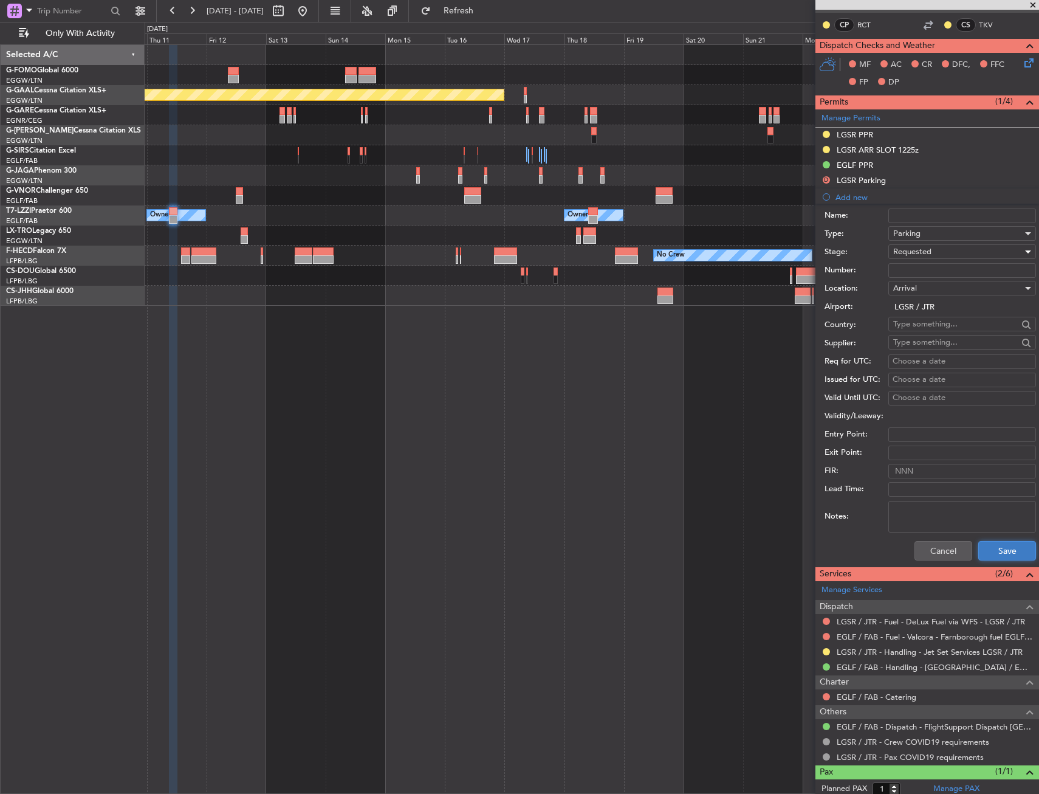
click at [980, 554] on button "Save" at bounding box center [1008, 550] width 58 height 19
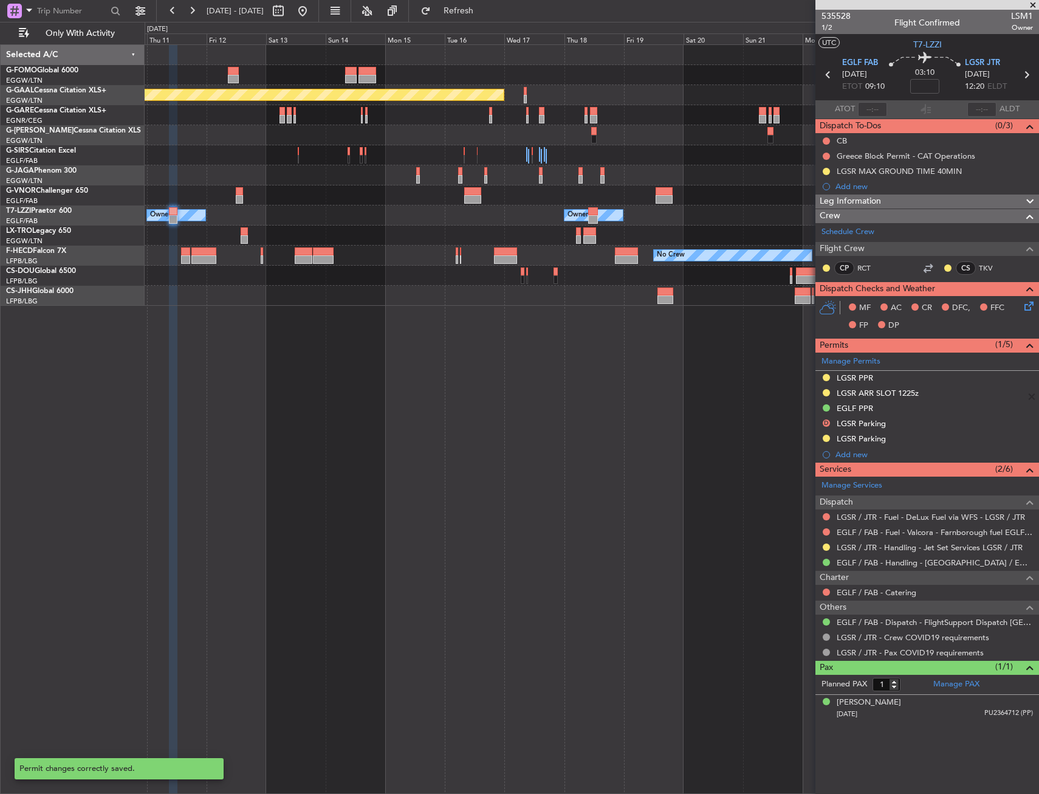
scroll to position [0, 0]
click at [907, 439] on div "LGSR Parking" at bounding box center [928, 439] width 224 height 15
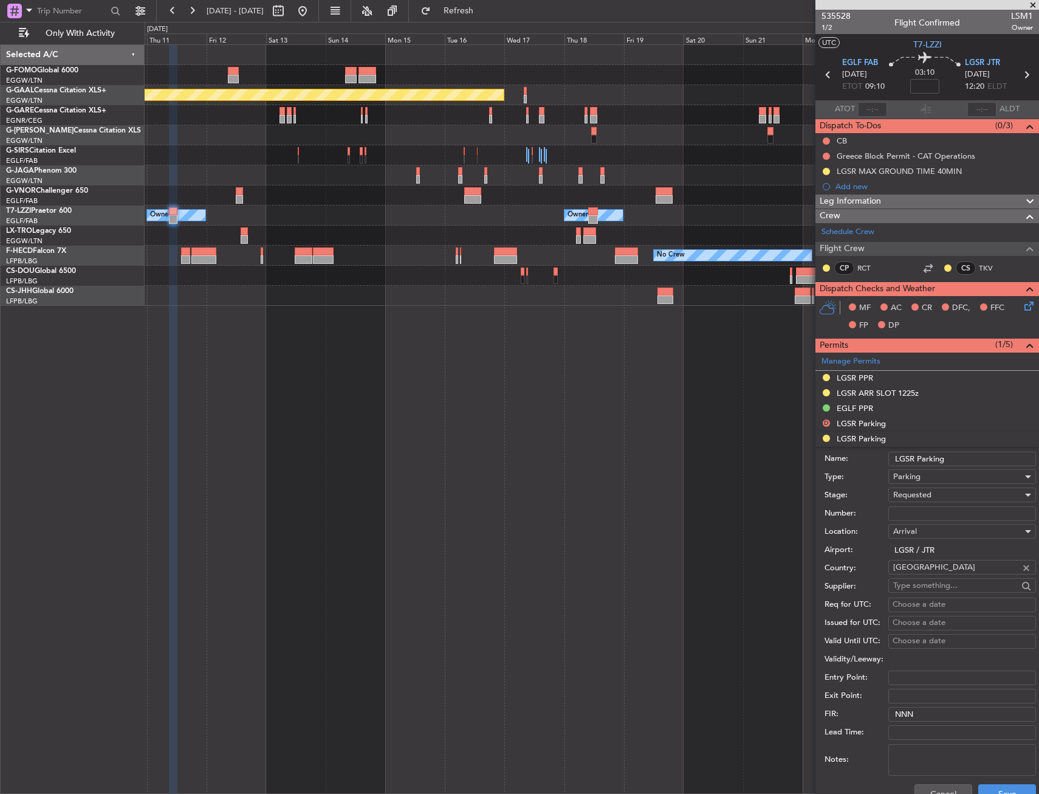
click at [915, 458] on input "LGSR Parking" at bounding box center [963, 459] width 148 height 15
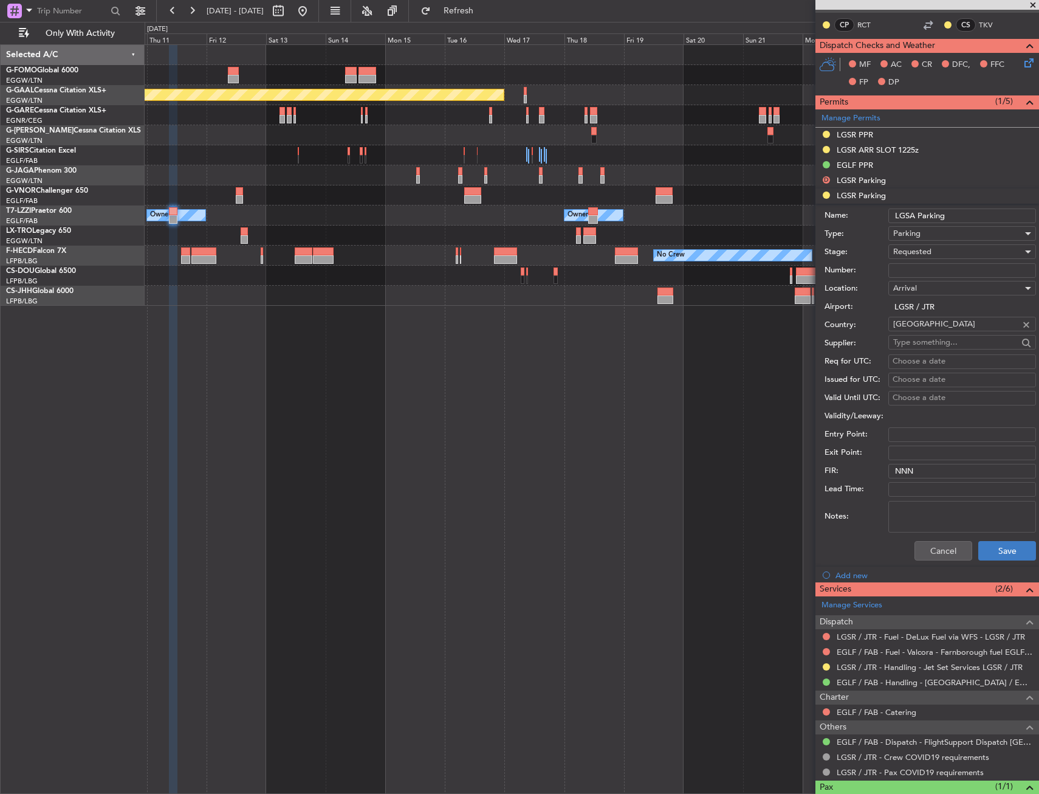
type input "LGSA Parking"
click at [990, 550] on button "Save" at bounding box center [1008, 550] width 58 height 19
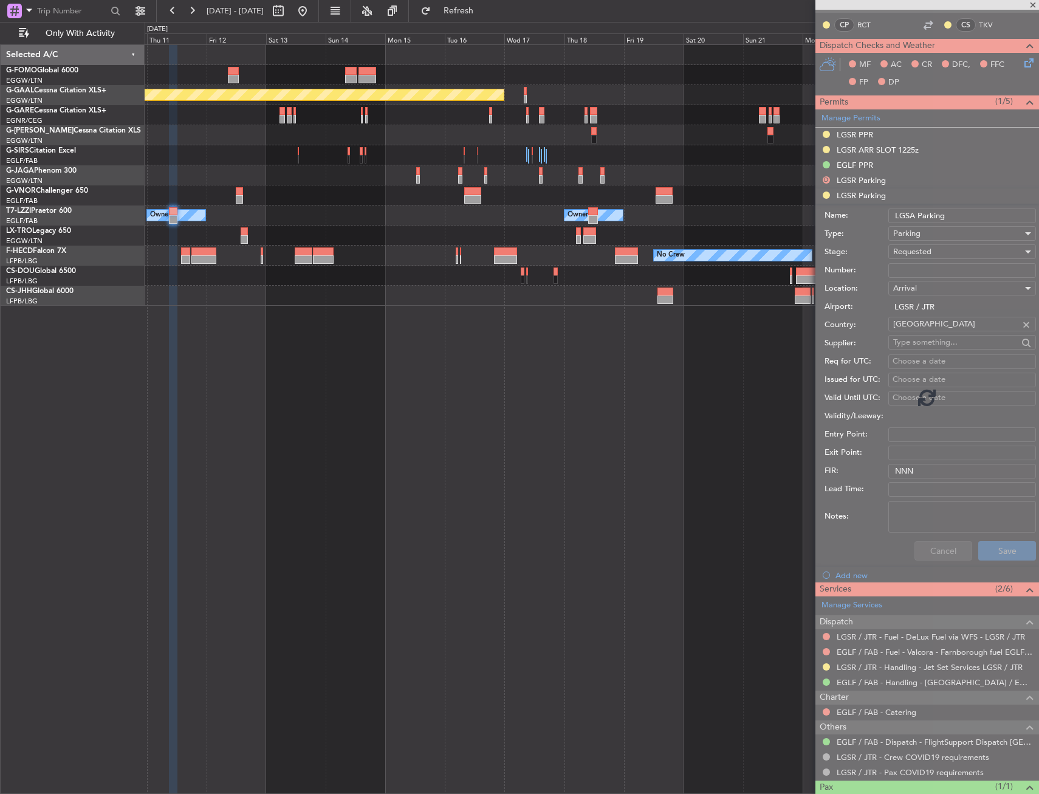
scroll to position [0, 0]
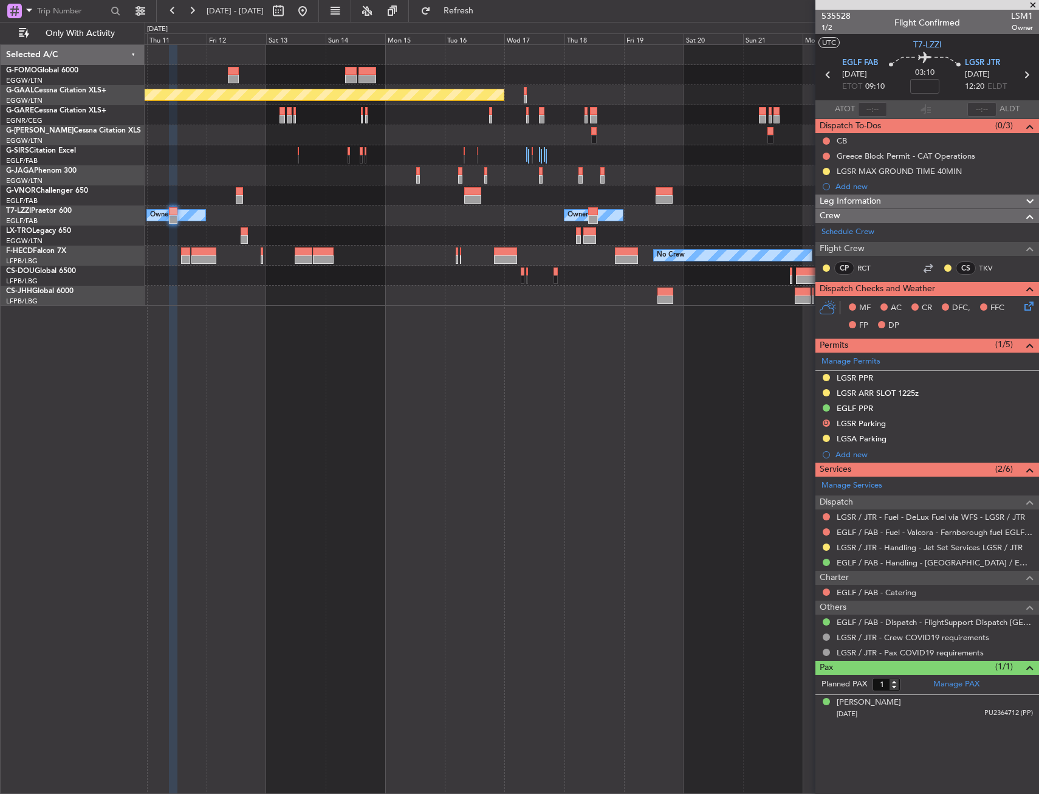
click at [621, 191] on div at bounding box center [592, 195] width 894 height 20
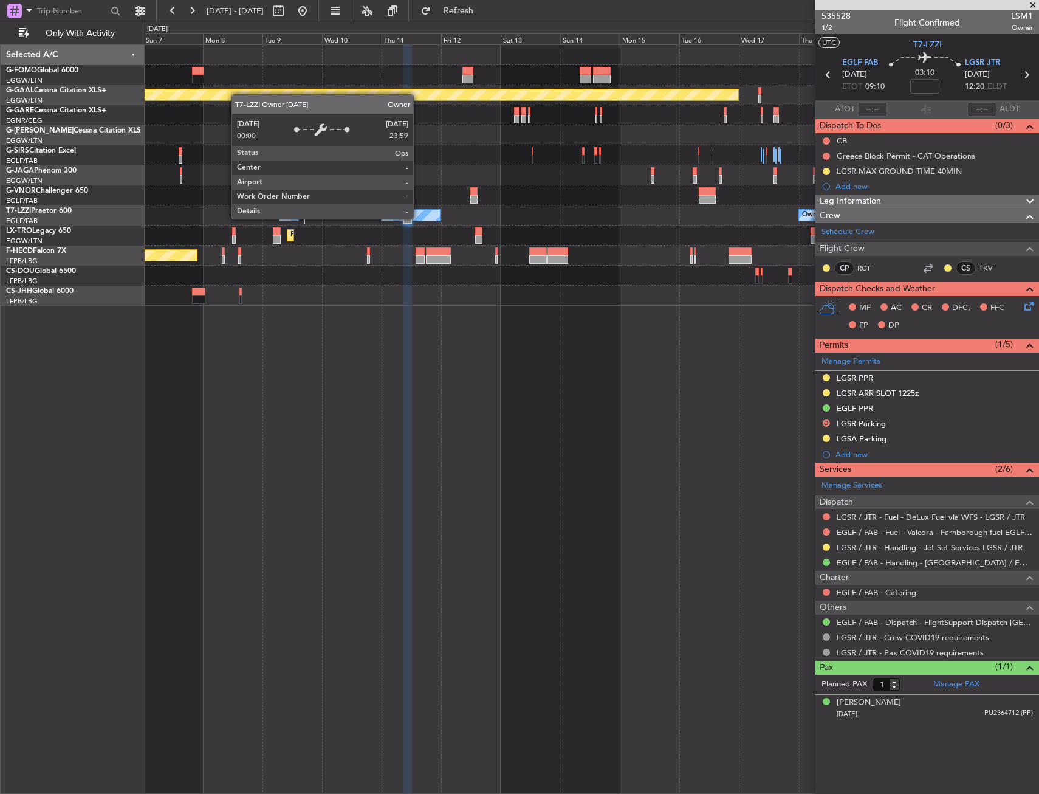
click at [591, 235] on div "Planned Maint Dusseldorf Planned Maint London (Luton) Owner Owner Owner Planned…" at bounding box center [592, 175] width 894 height 261
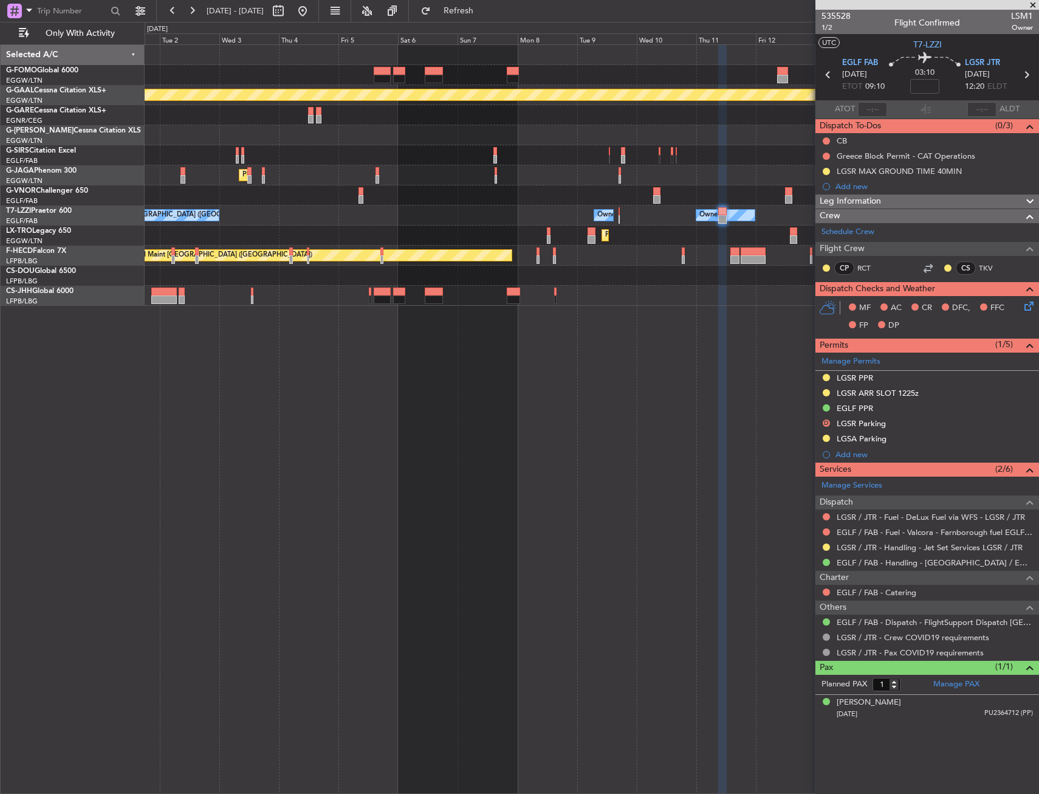
click at [531, 260] on div "Planned Maint Dusseldorf Planned Maint London (Luton) Owner Ibiza Owner Owner O…" at bounding box center [592, 175] width 894 height 261
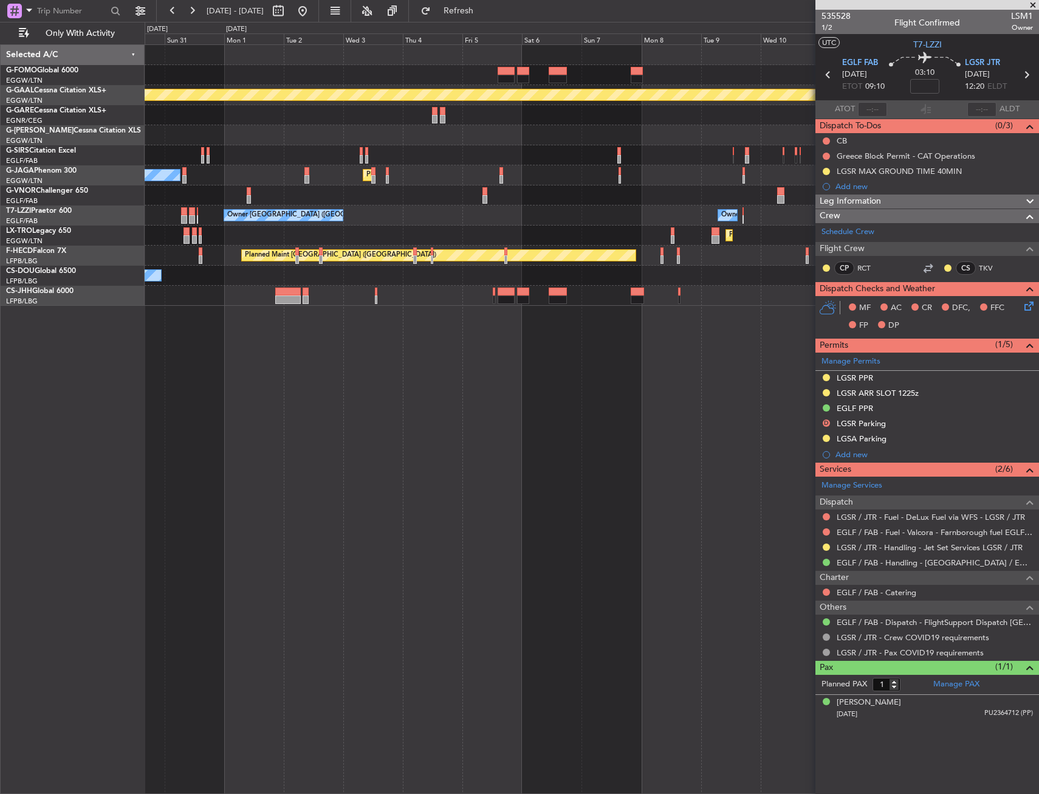
click at [520, 271] on div "No Crew" at bounding box center [592, 276] width 894 height 20
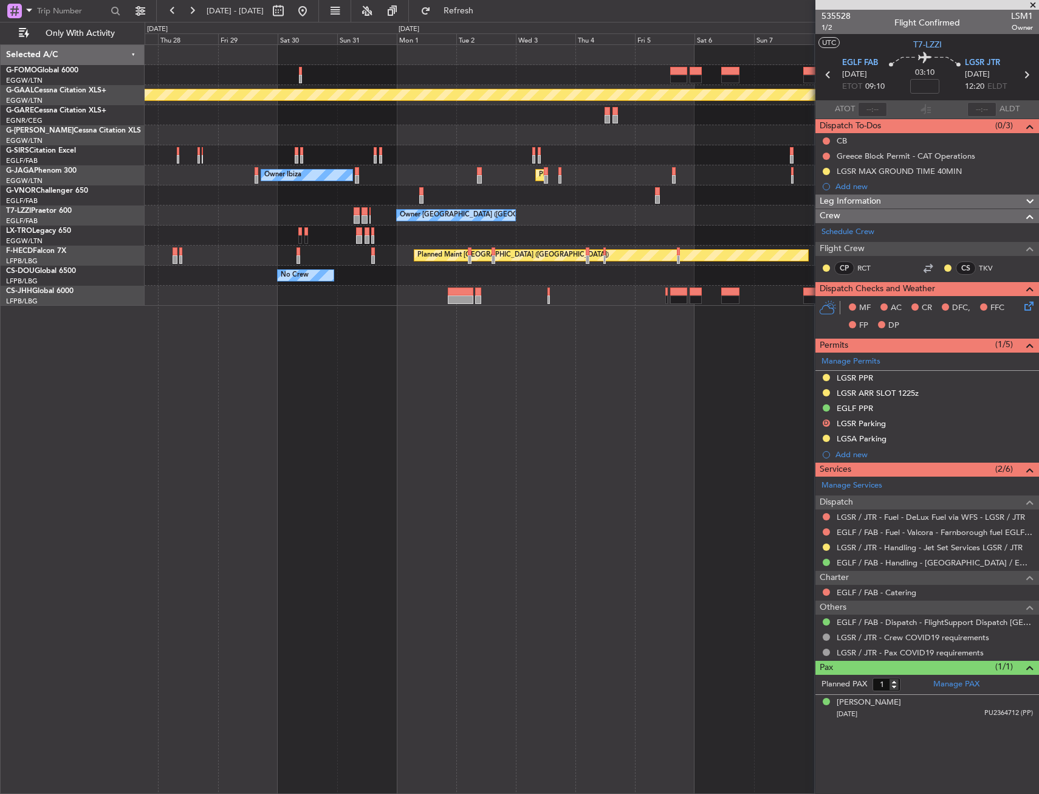
click at [649, 252] on div "Planned Maint Dusseldorf Owner Unplanned Maint Oxford (Kidlington) Planned Main…" at bounding box center [592, 175] width 894 height 261
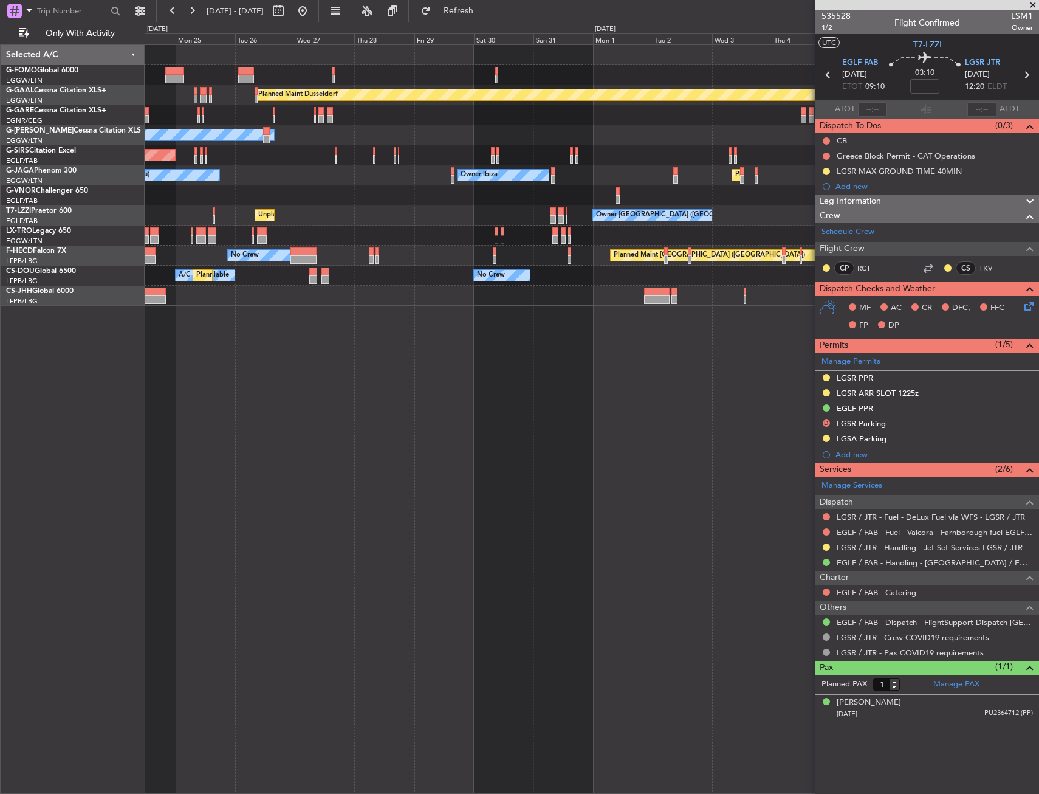
click at [556, 270] on div "No Crew A/C Unavailable Planned Maint Paris (Le Bourget)" at bounding box center [592, 276] width 894 height 20
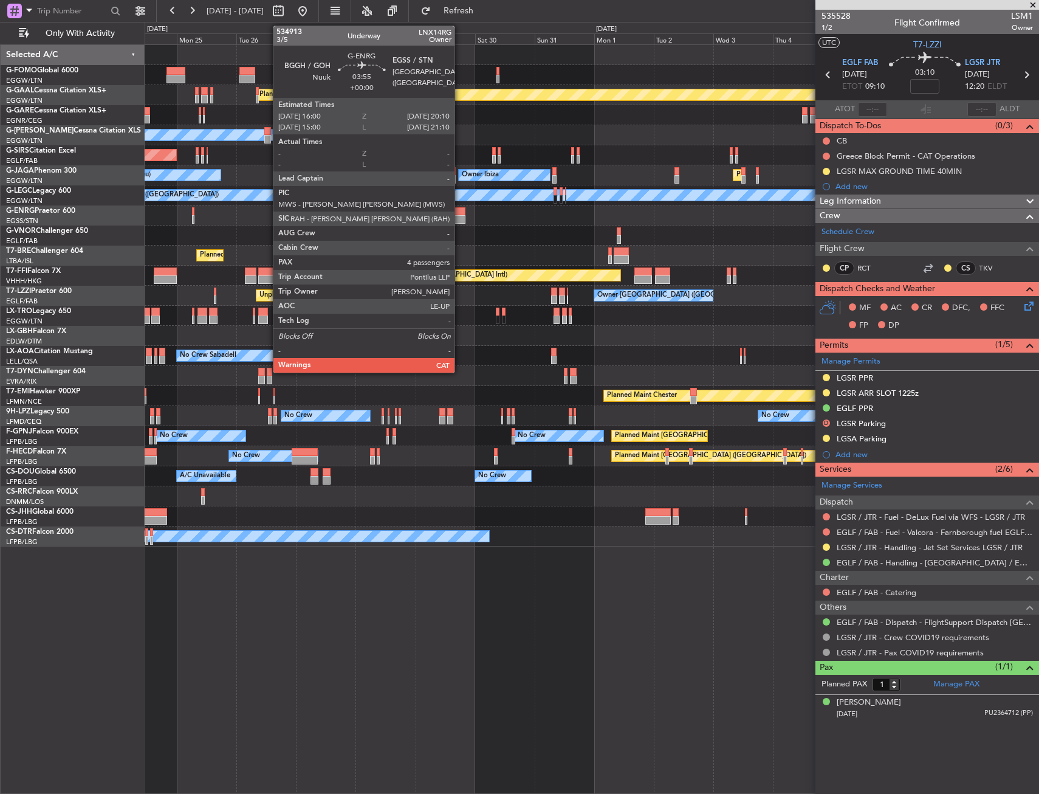
click at [460, 210] on div at bounding box center [460, 211] width 11 height 9
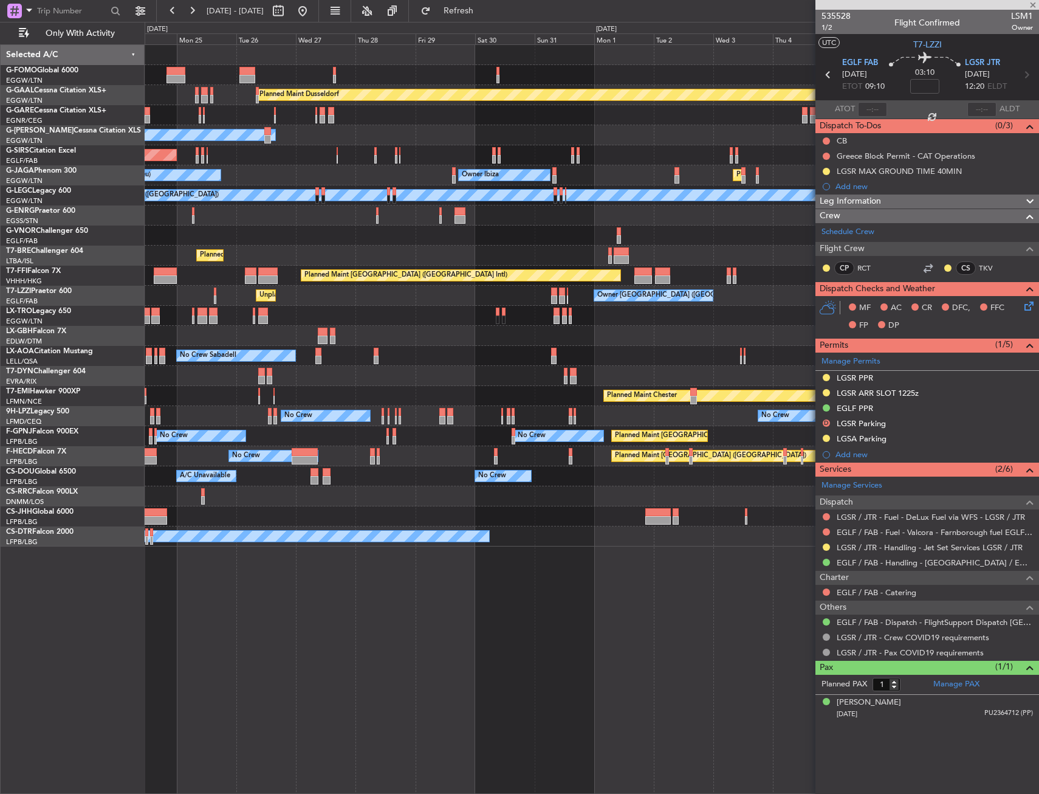
type input "4"
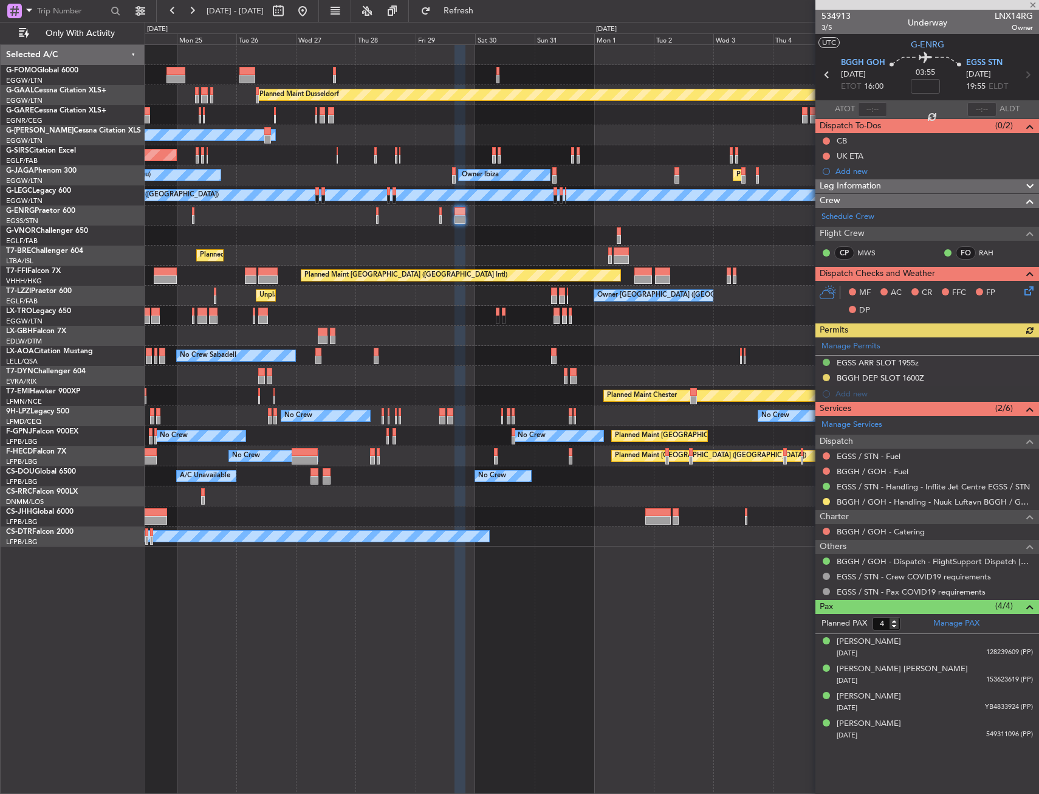
click at [825, 374] on div "Manage Permits EGSS ARR SLOT 1955z BGGH DEP SLOT 1600Z Add new" at bounding box center [928, 369] width 224 height 64
click at [827, 500] on button at bounding box center [826, 501] width 7 height 7
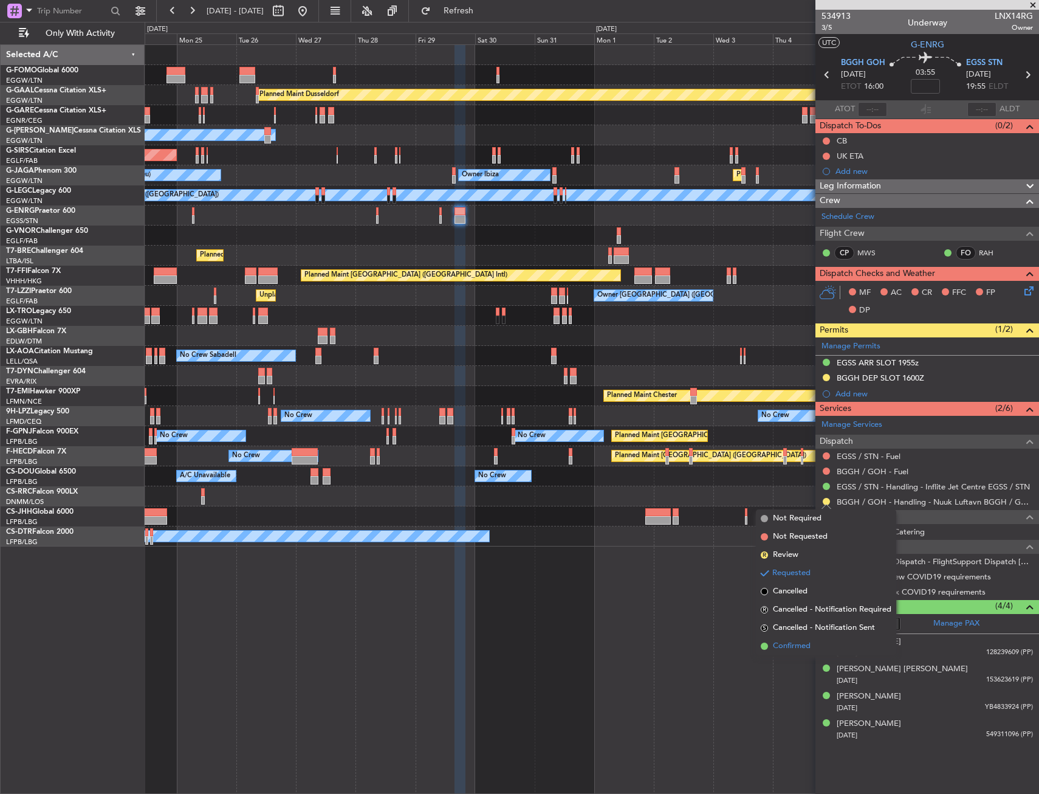
click at [792, 642] on span "Confirmed" at bounding box center [792, 646] width 38 height 12
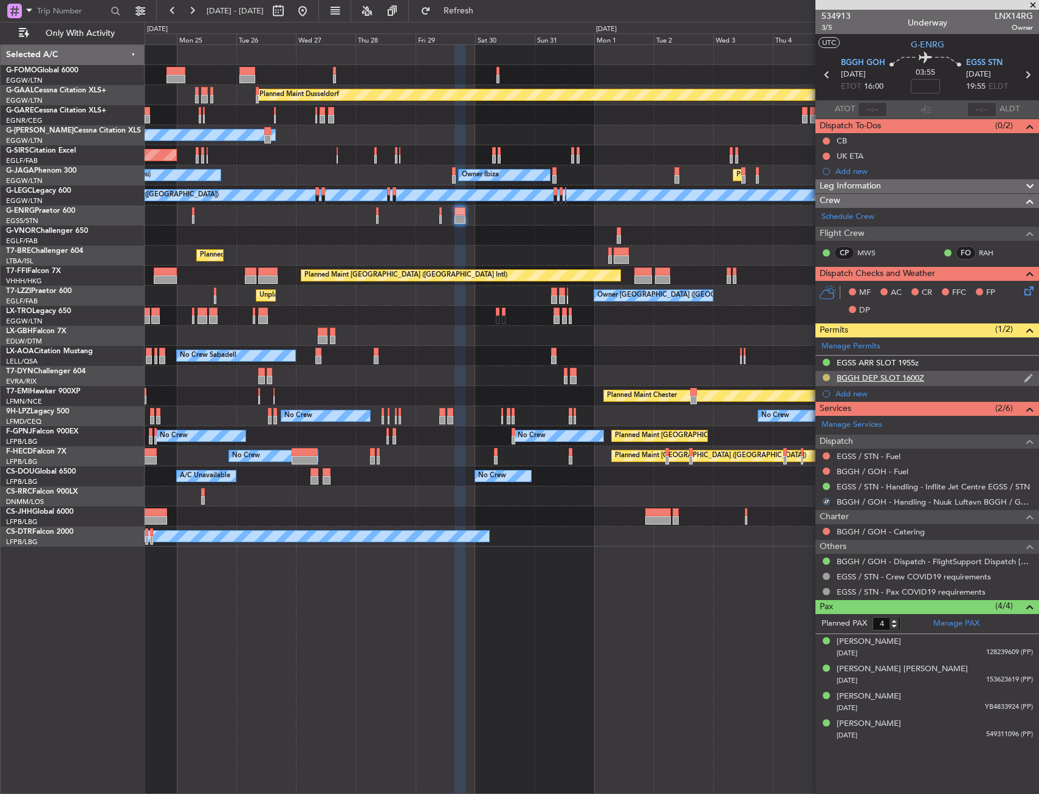
click at [826, 377] on button at bounding box center [826, 377] width 7 height 7
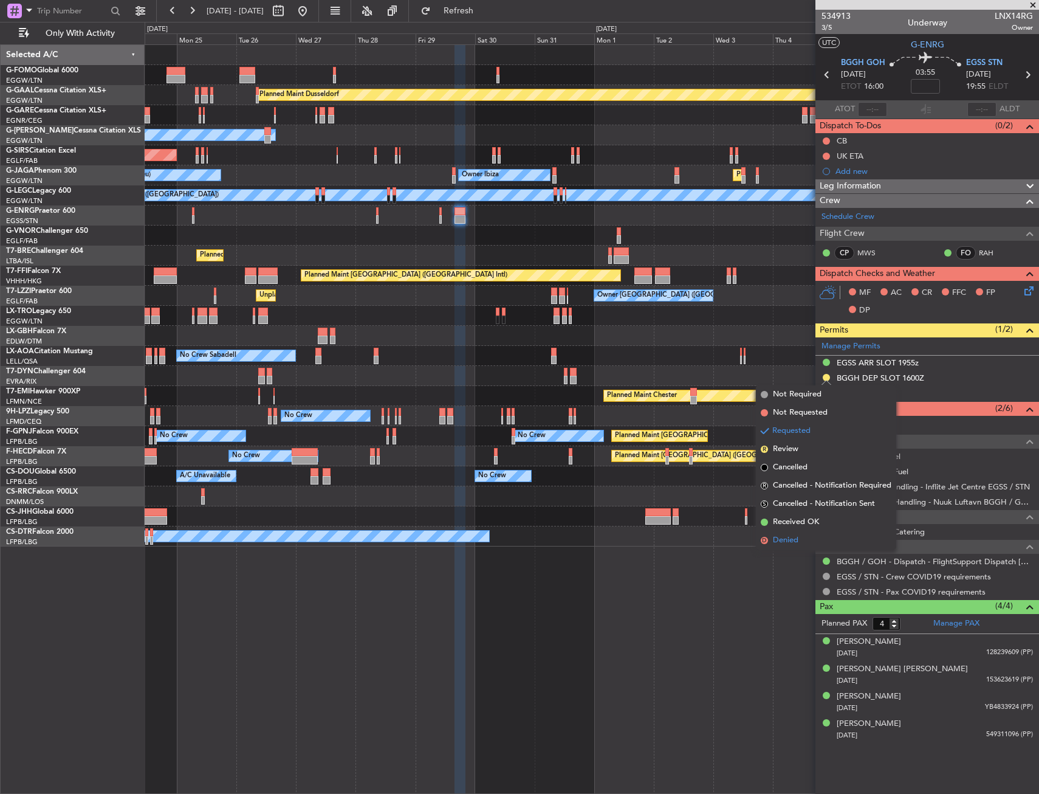
click at [782, 535] on span "Denied" at bounding box center [786, 540] width 26 height 12
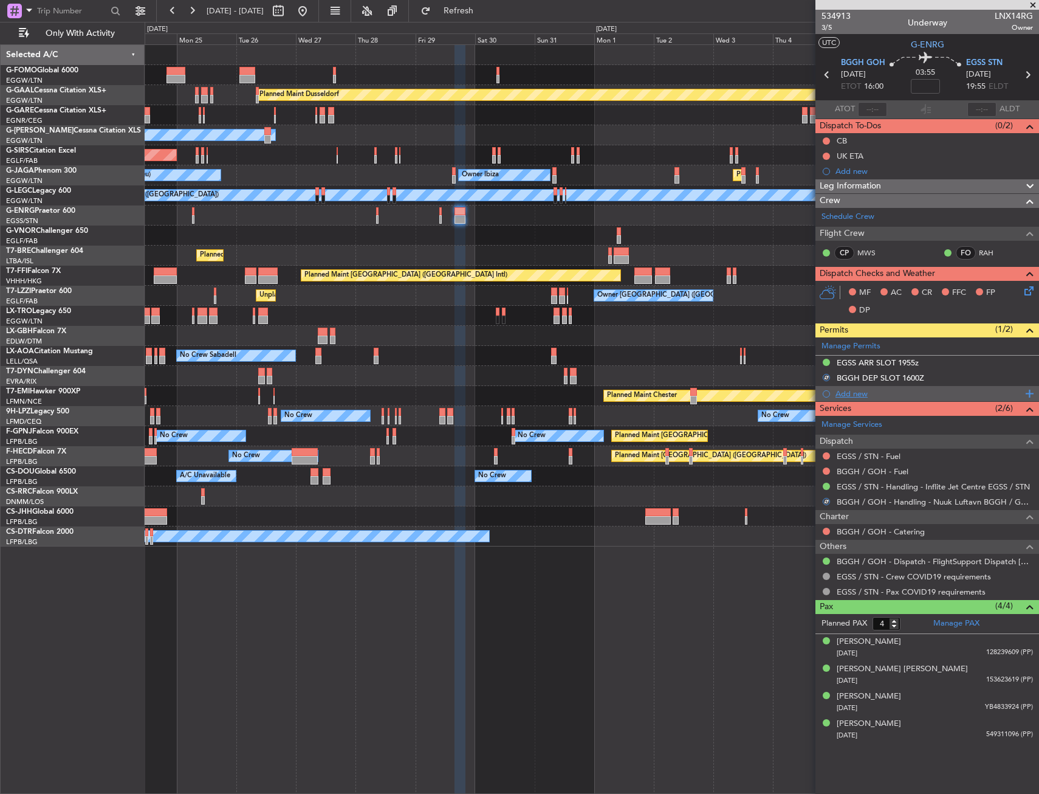
click at [839, 396] on div "Add new" at bounding box center [929, 393] width 187 height 10
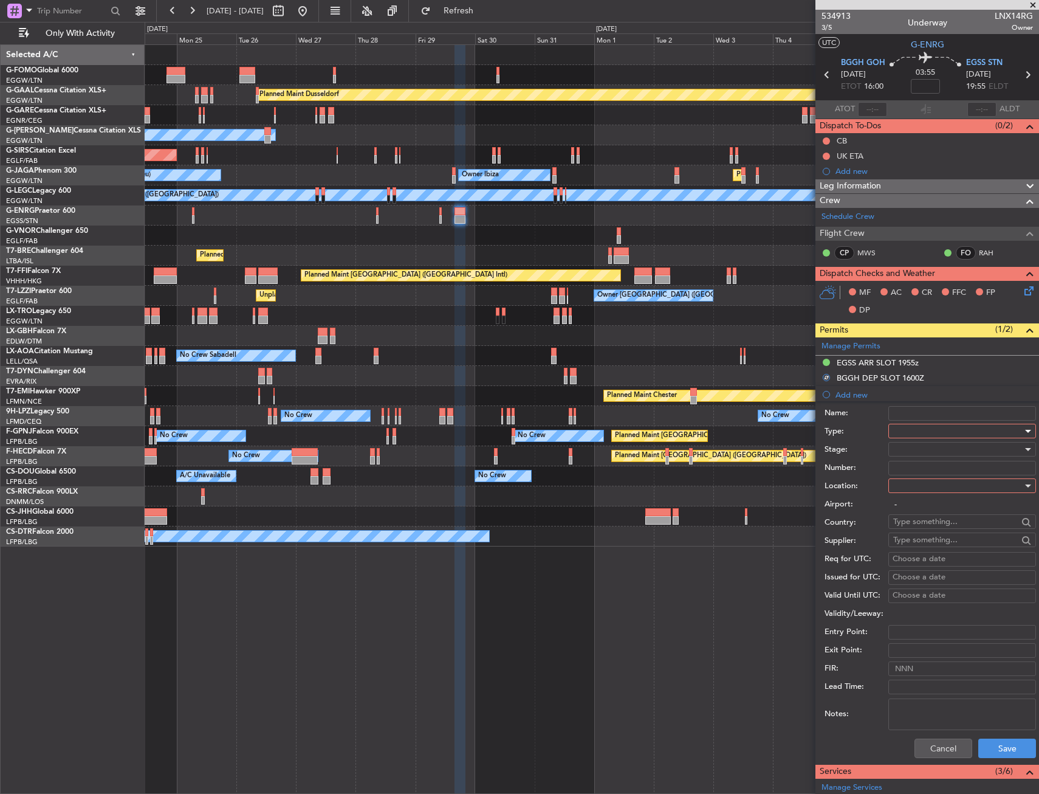
click at [895, 426] on div at bounding box center [957, 431] width 129 height 18
drag, startPoint x: 914, startPoint y: 549, endPoint x: 907, endPoint y: 529, distance: 21.0
click at [913, 546] on span "Slot" at bounding box center [958, 546] width 128 height 18
click at [907, 489] on div at bounding box center [957, 486] width 129 height 18
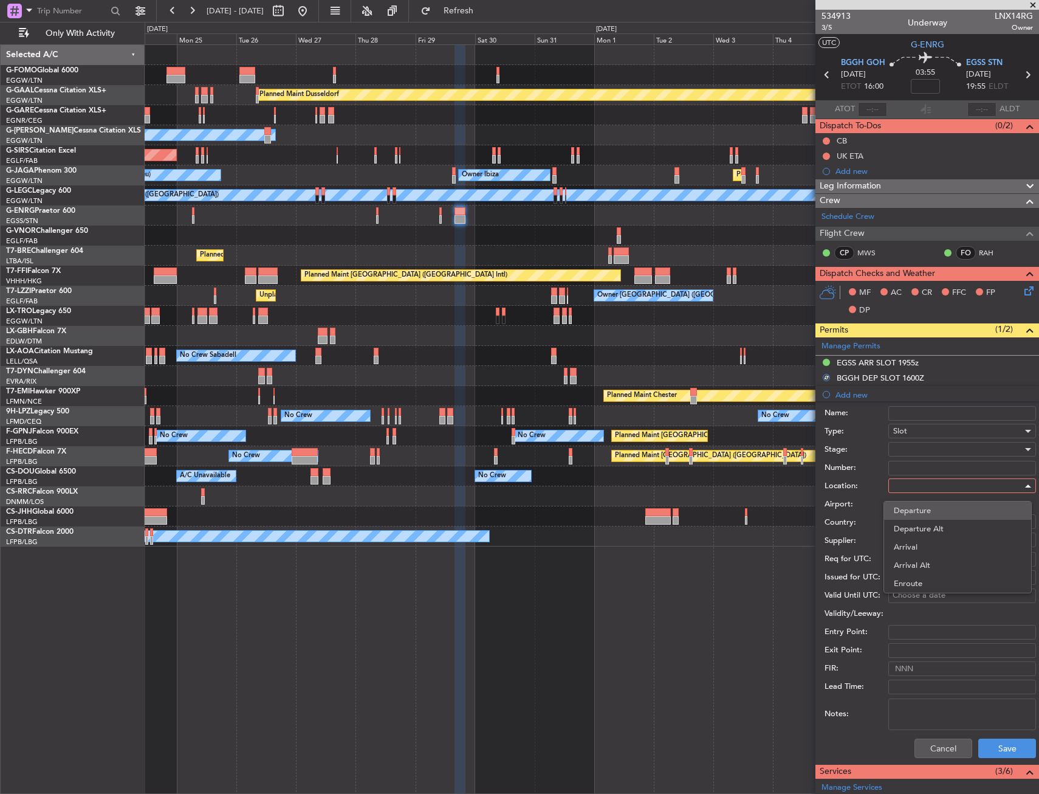
click at [908, 509] on span "Departure" at bounding box center [958, 510] width 128 height 18
type input "BGGH / GOH"
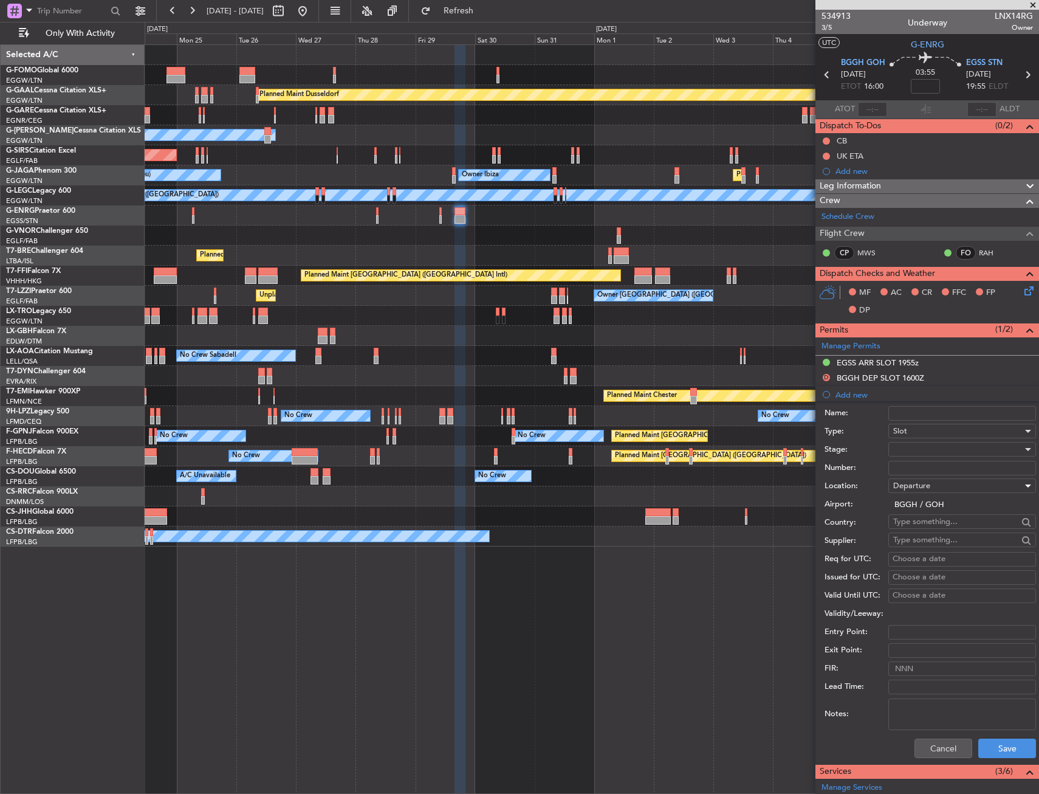
click at [902, 560] on div "Choose a date" at bounding box center [962, 559] width 139 height 12
select select "8"
select select "2025"
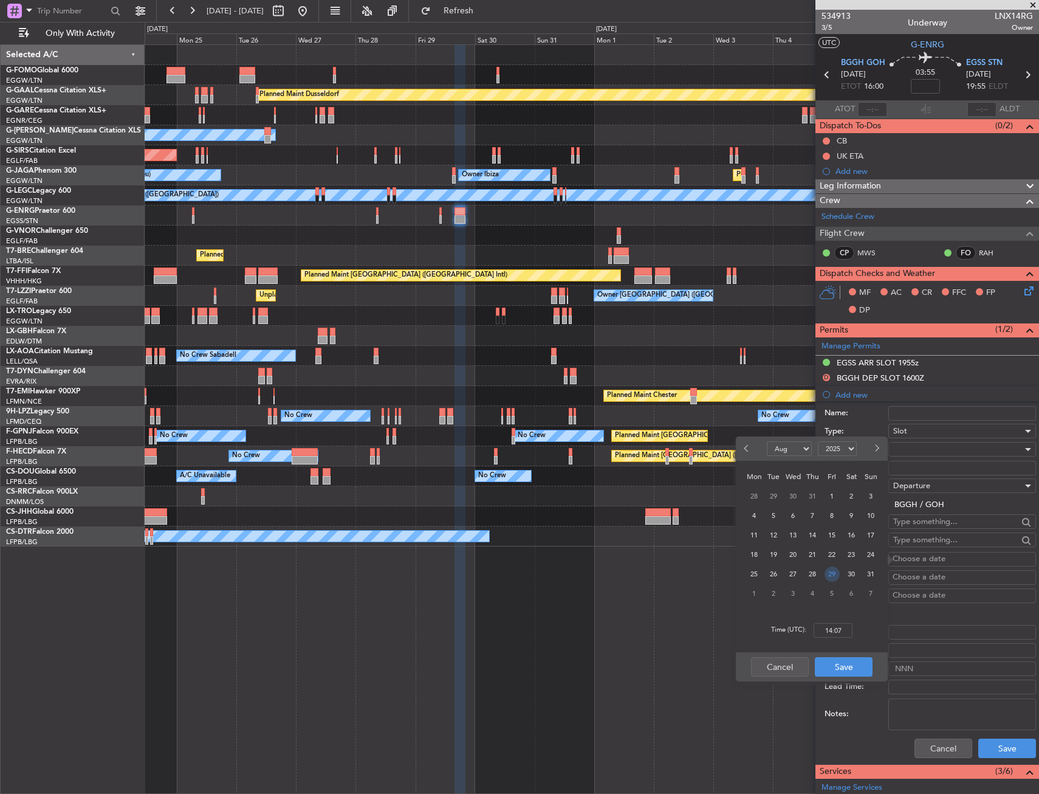
click at [833, 571] on span "29" at bounding box center [832, 573] width 15 height 15
click at [827, 624] on input "00:00" at bounding box center [833, 630] width 39 height 15
type input "3"
type input "16:00"
click at [845, 662] on button "Save" at bounding box center [844, 666] width 58 height 19
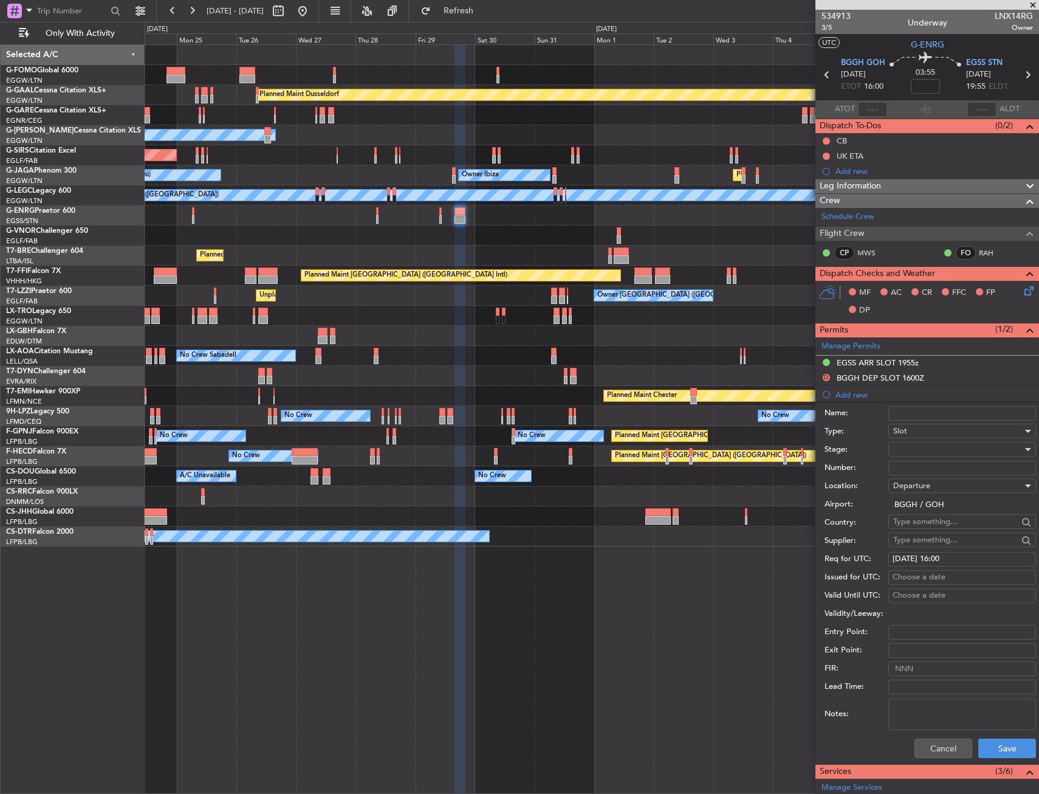
click at [903, 575] on div "Choose a date" at bounding box center [962, 577] width 139 height 12
select select "8"
select select "2025"
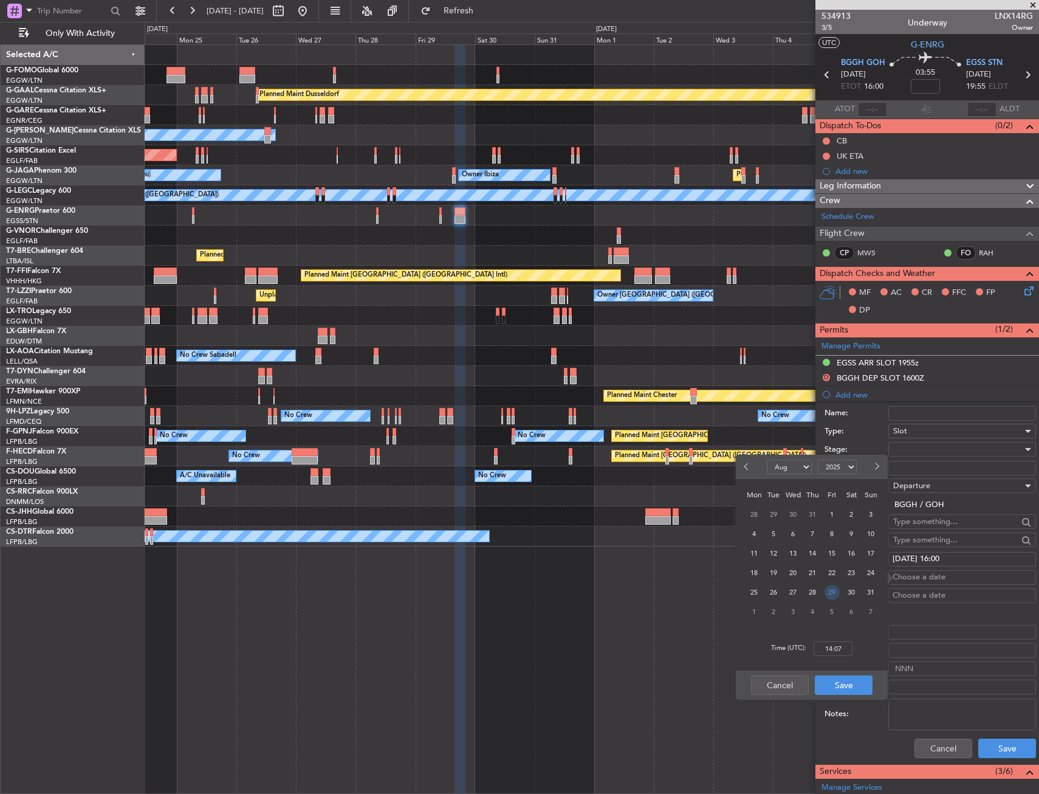
click at [836, 594] on span "29" at bounding box center [832, 592] width 15 height 15
click at [837, 650] on input "00:00" at bounding box center [833, 648] width 39 height 15
click at [842, 647] on input "00:10" at bounding box center [833, 648] width 39 height 15
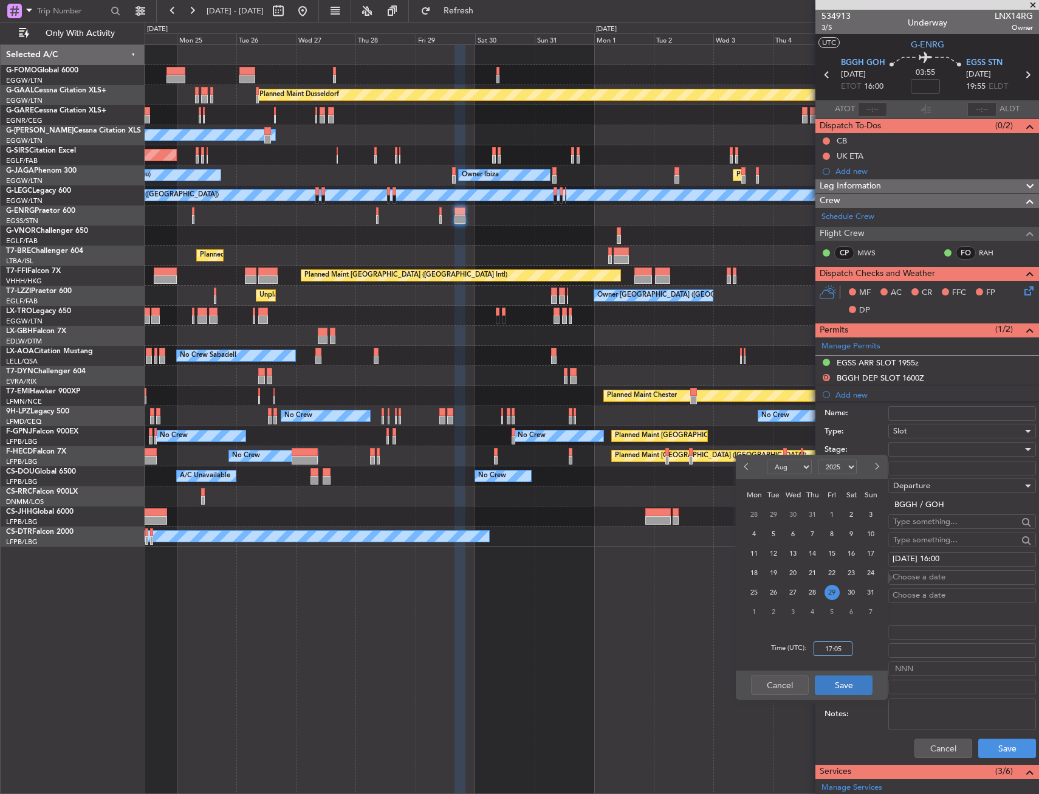
type input "17:05"
click at [844, 680] on button "Save" at bounding box center [844, 684] width 58 height 19
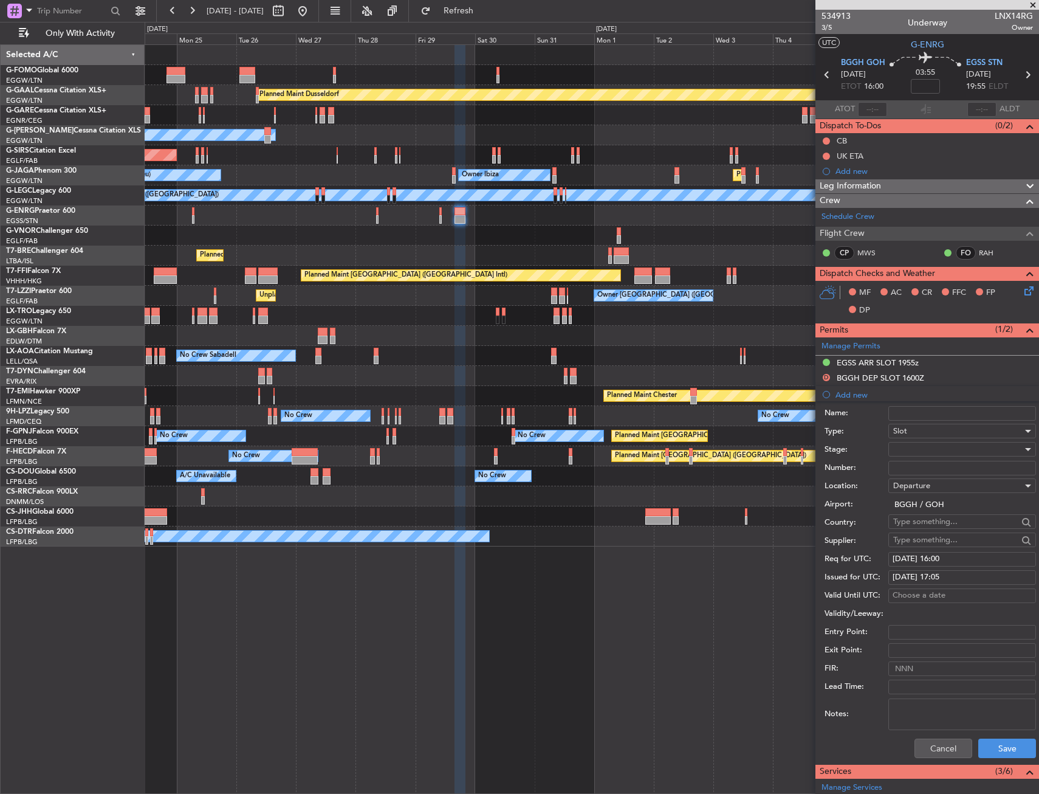
click at [910, 448] on div at bounding box center [957, 449] width 129 height 18
click at [881, 444] on div at bounding box center [519, 397] width 1039 height 794
click at [910, 472] on input "Number:" at bounding box center [963, 468] width 148 height 15
click at [994, 745] on button "Save" at bounding box center [1008, 747] width 58 height 19
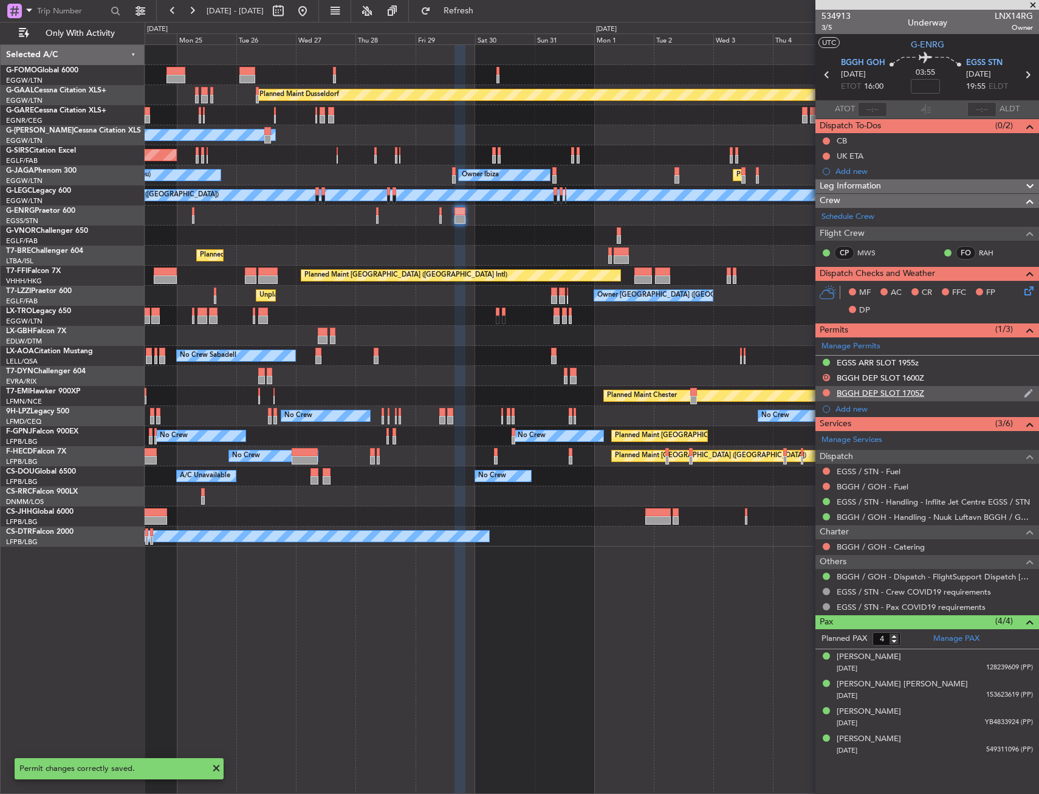
click at [824, 388] on div at bounding box center [827, 393] width 10 height 10
click at [825, 393] on button at bounding box center [826, 392] width 7 height 7
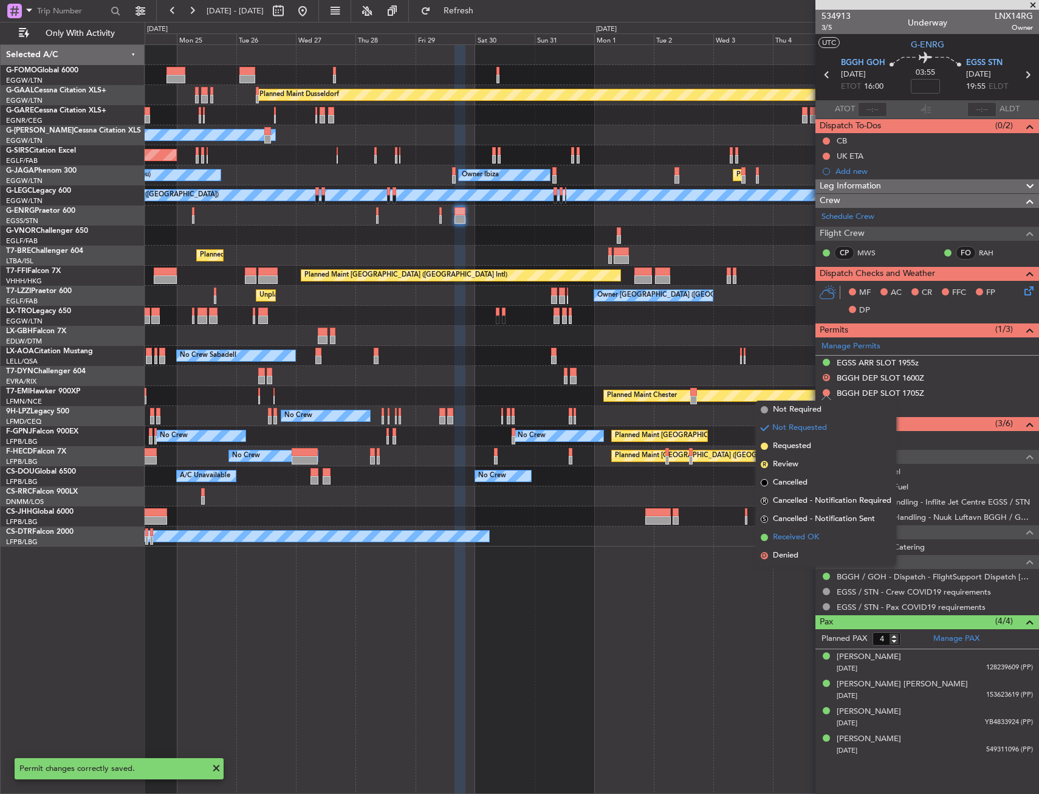
click at [808, 534] on span "Received OK" at bounding box center [796, 537] width 46 height 12
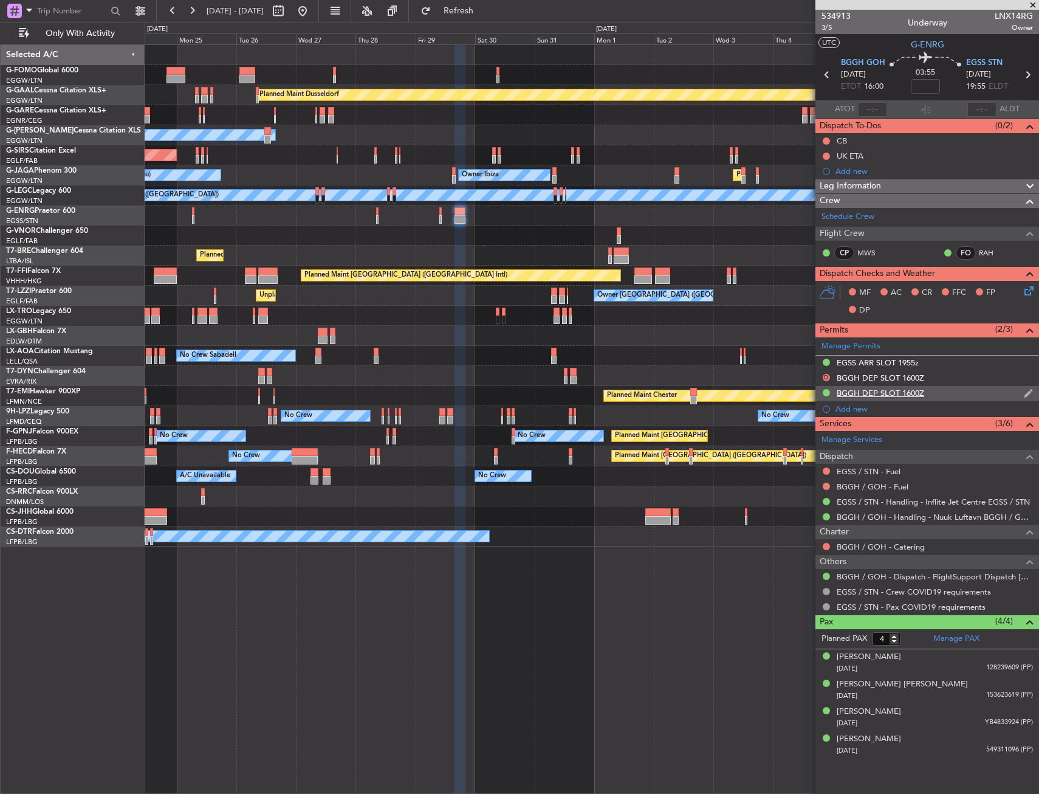
click at [954, 388] on div "BGGH DEP SLOT 1600Z" at bounding box center [928, 393] width 224 height 15
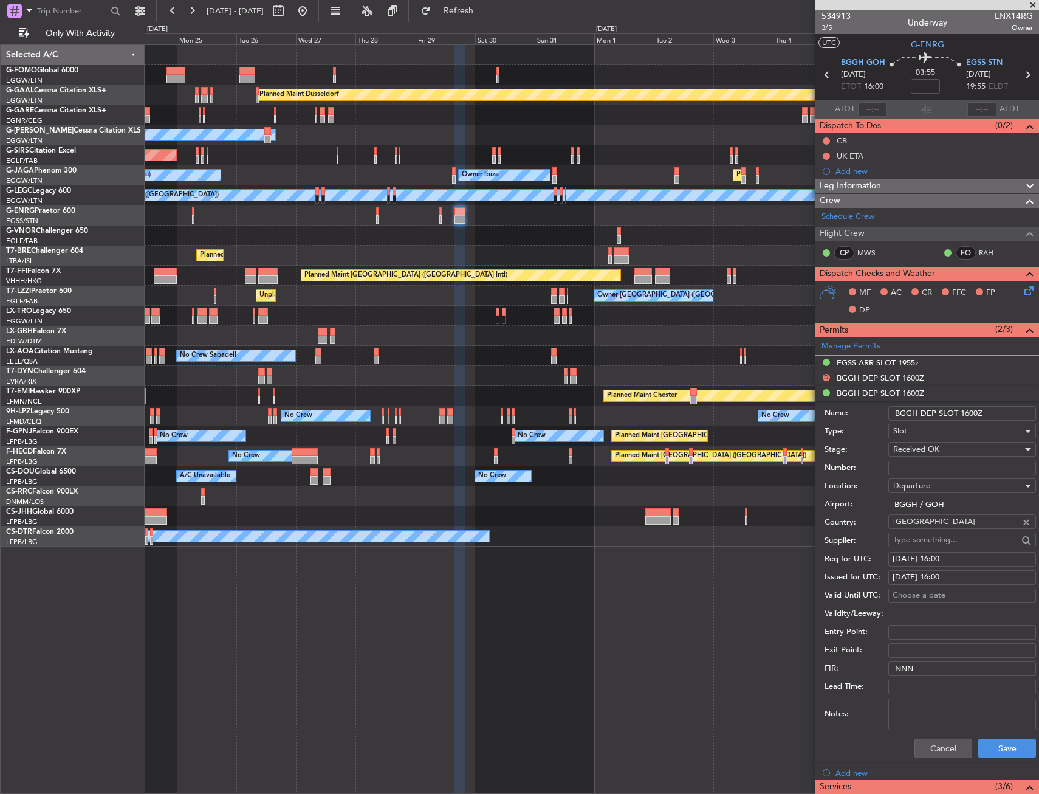
click at [951, 574] on div "29/08/2025 16:00" at bounding box center [962, 577] width 139 height 12
select select "8"
select select "2025"
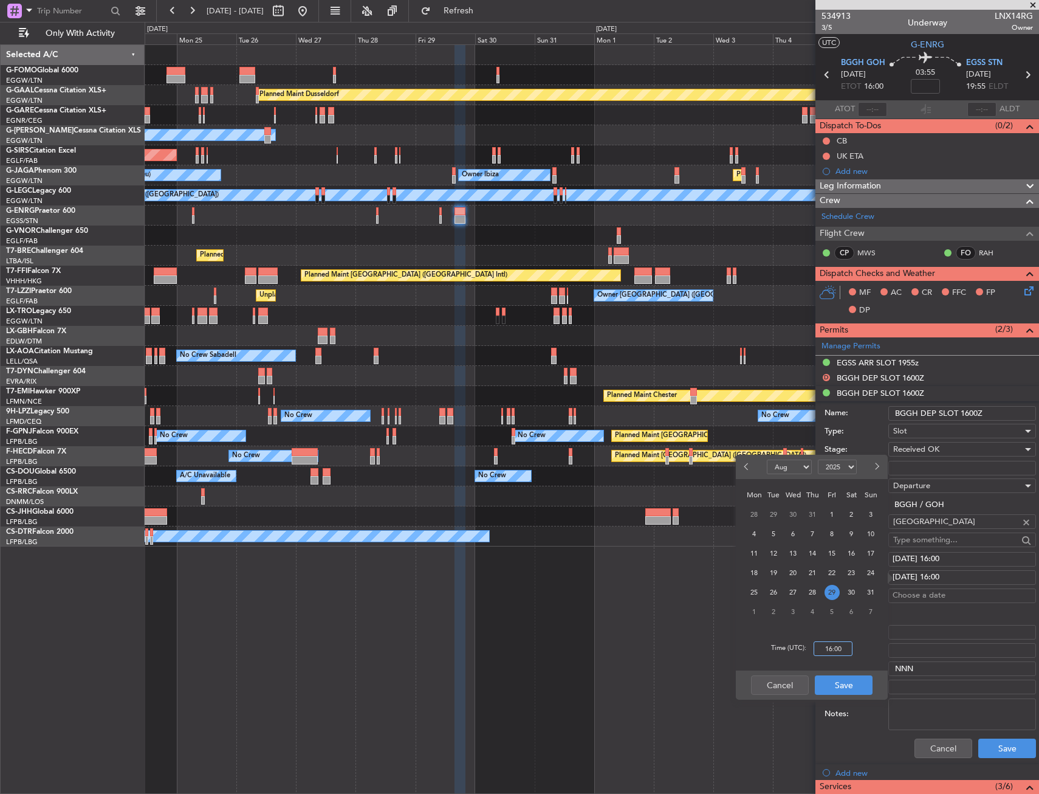
click at [832, 647] on input "16:00" at bounding box center [833, 648] width 39 height 15
type input "17:05"
click at [845, 681] on button "Save" at bounding box center [844, 684] width 58 height 19
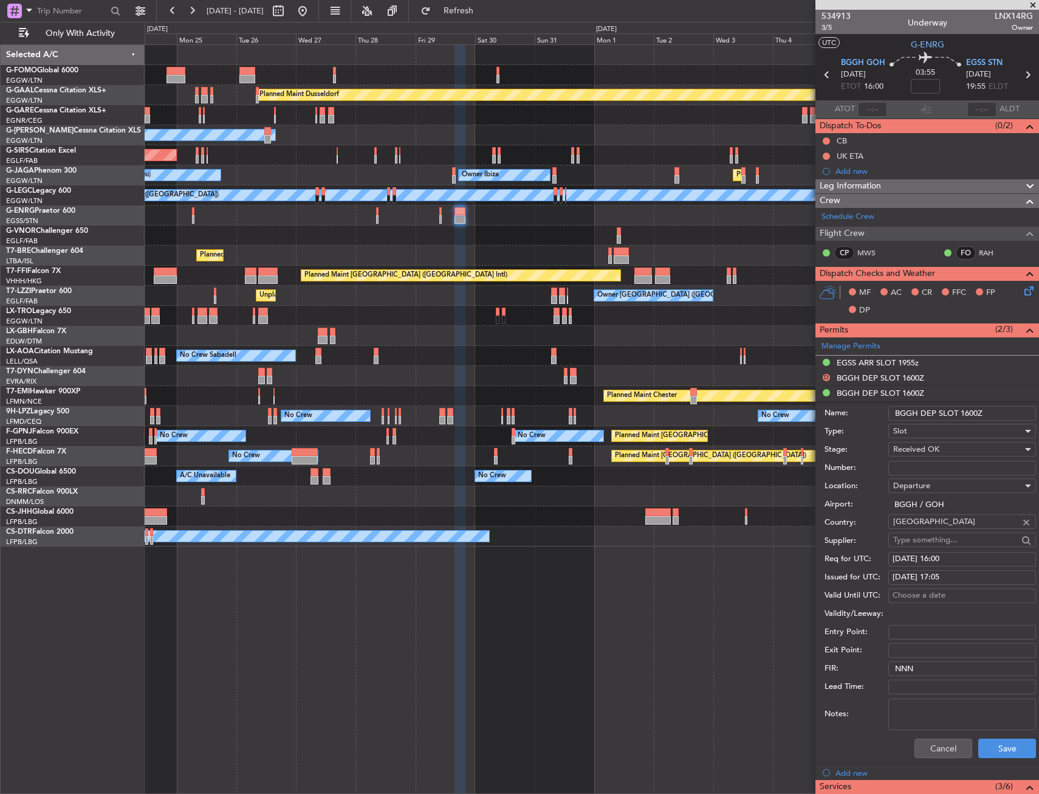
drag, startPoint x: 977, startPoint y: 410, endPoint x: 966, endPoint y: 415, distance: 12.2
click at [966, 415] on input "BGGH DEP SLOT 1600Z" at bounding box center [963, 413] width 148 height 15
type input "BGGH DEP SLOT 1705Z"
click at [979, 748] on button "Save" at bounding box center [1008, 747] width 58 height 19
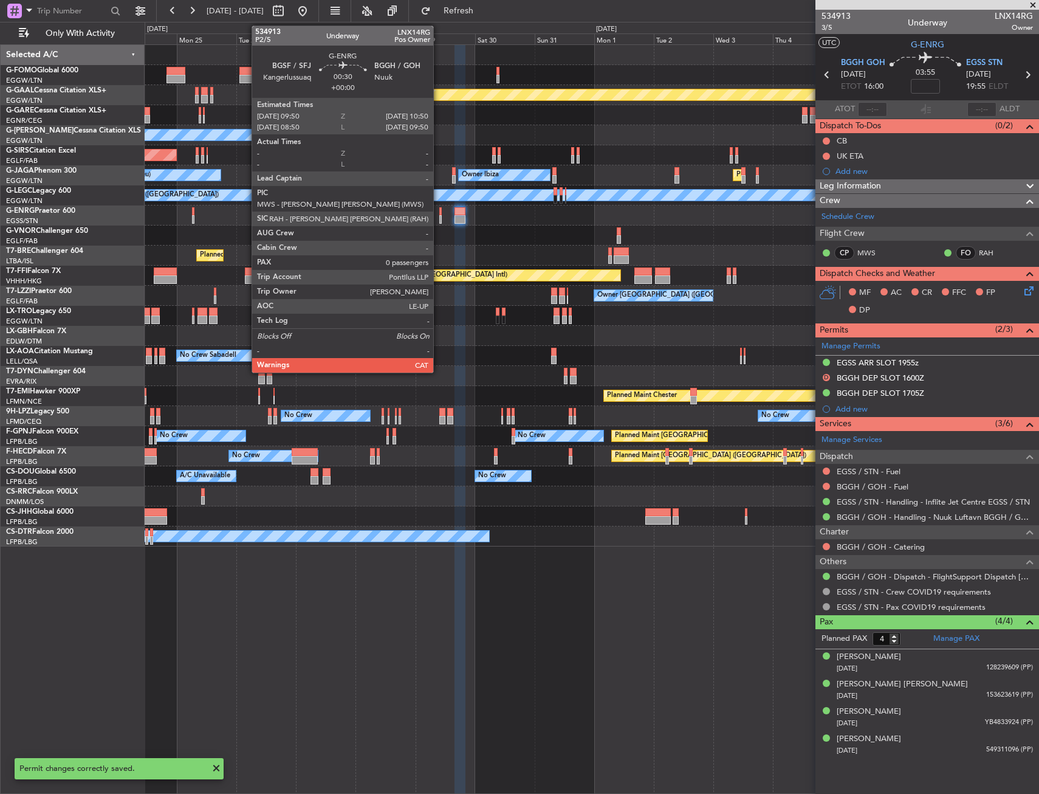
click at [439, 212] on div at bounding box center [440, 211] width 3 height 9
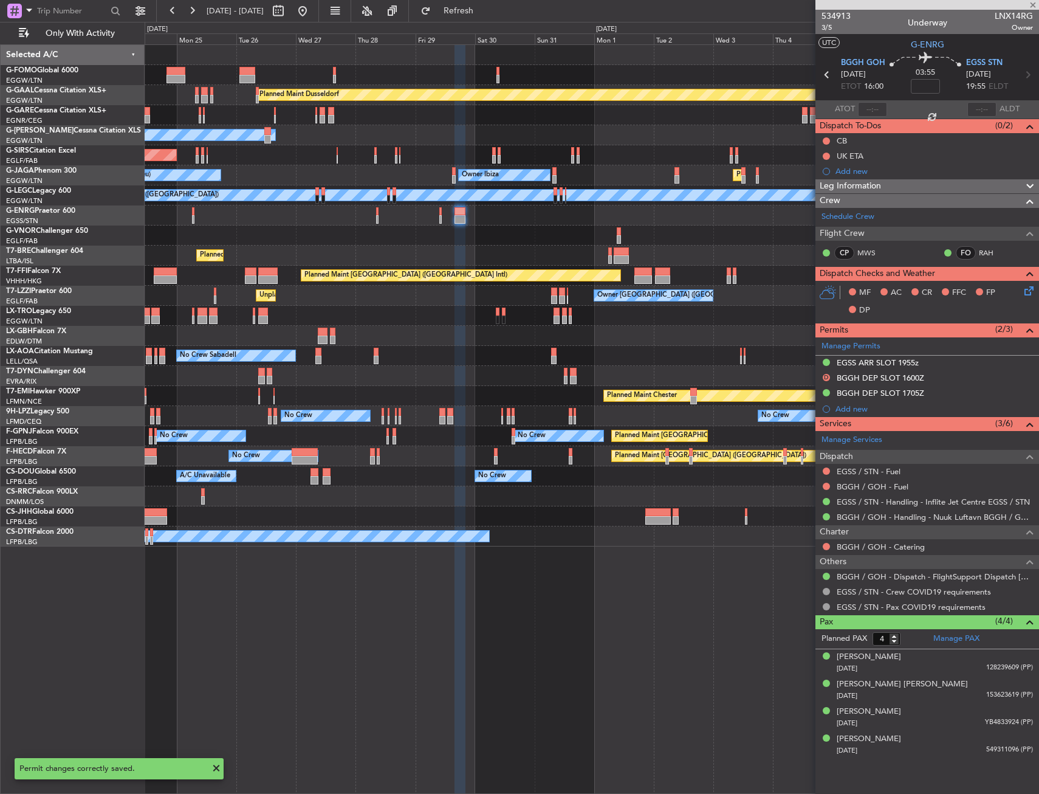
type input "0"
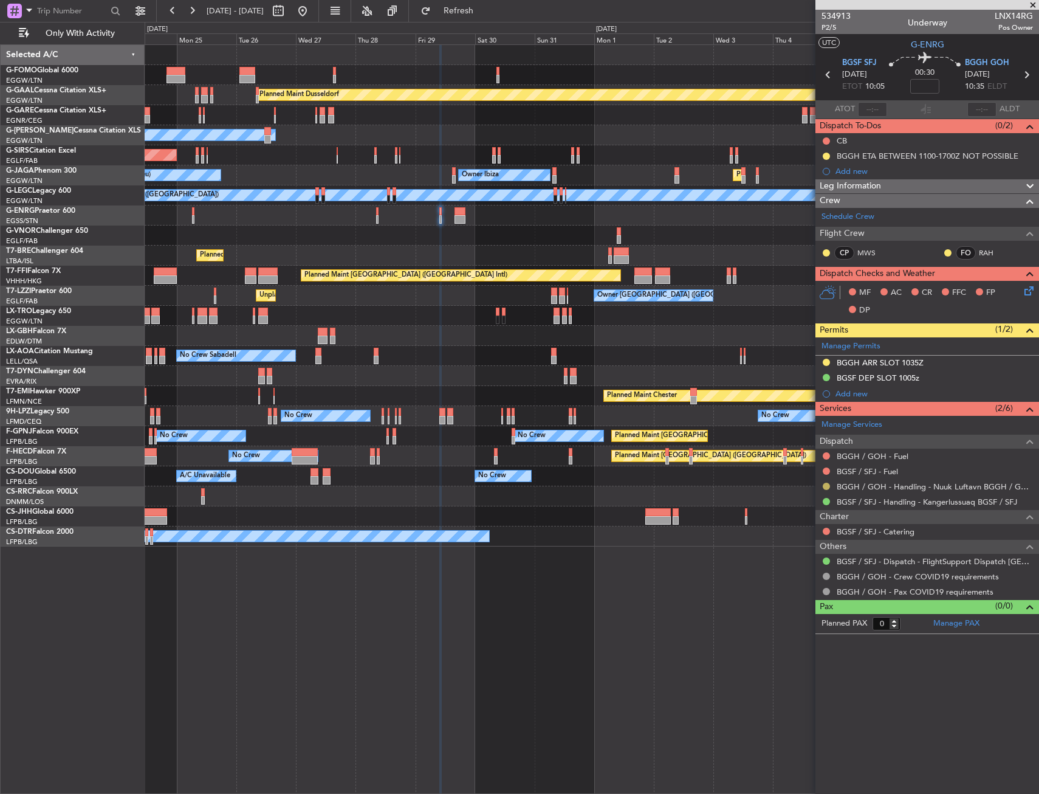
click at [827, 485] on button at bounding box center [826, 486] width 7 height 7
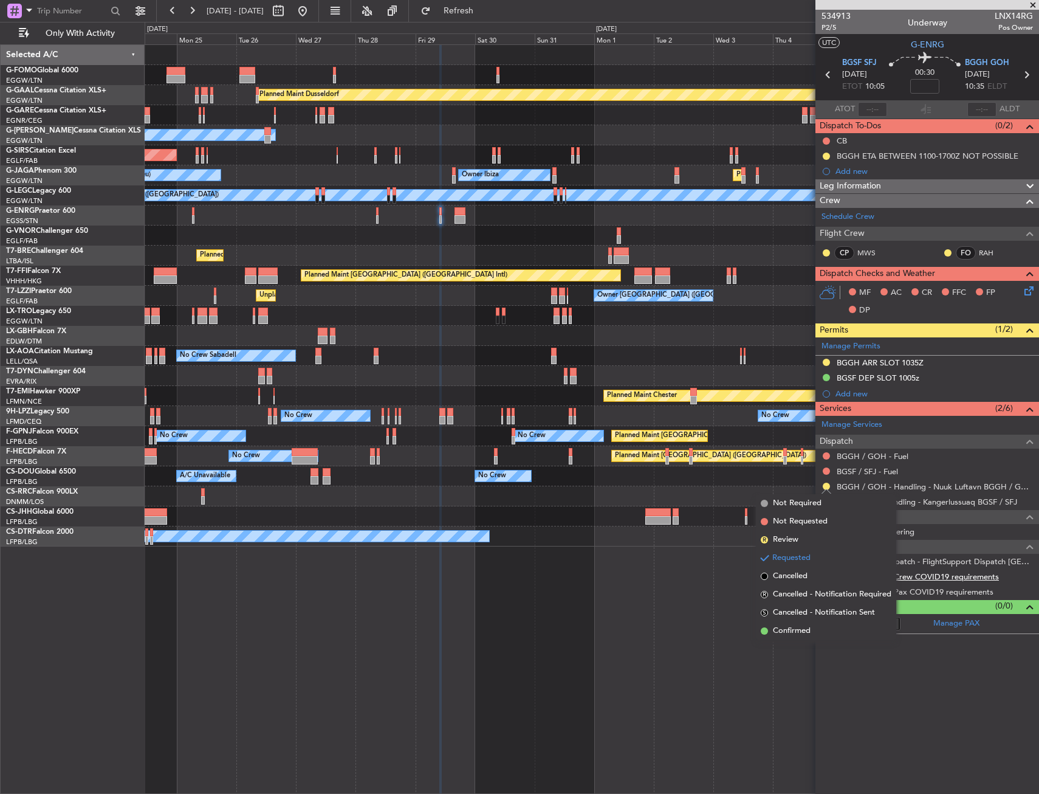
drag, startPoint x: 795, startPoint y: 626, endPoint x: 852, endPoint y: 576, distance: 75.8
click at [796, 626] on span "Confirmed" at bounding box center [792, 631] width 38 height 12
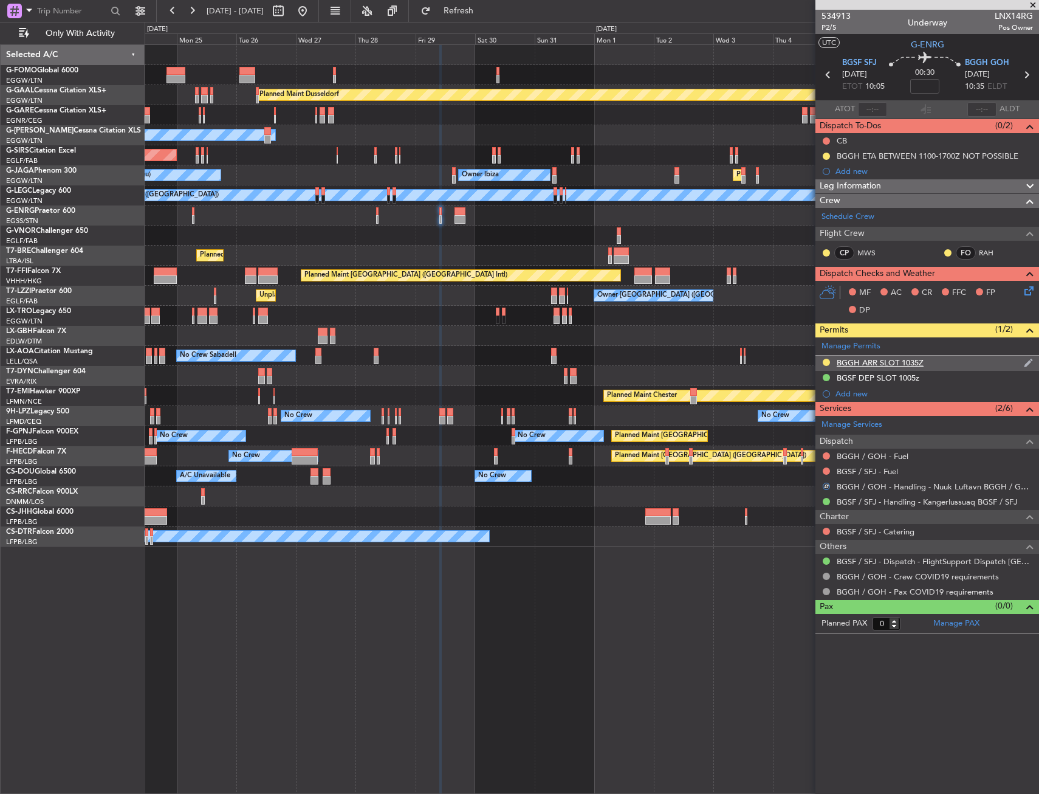
click at [956, 363] on div "BGGH ARR SLOT 1035Z" at bounding box center [928, 363] width 224 height 15
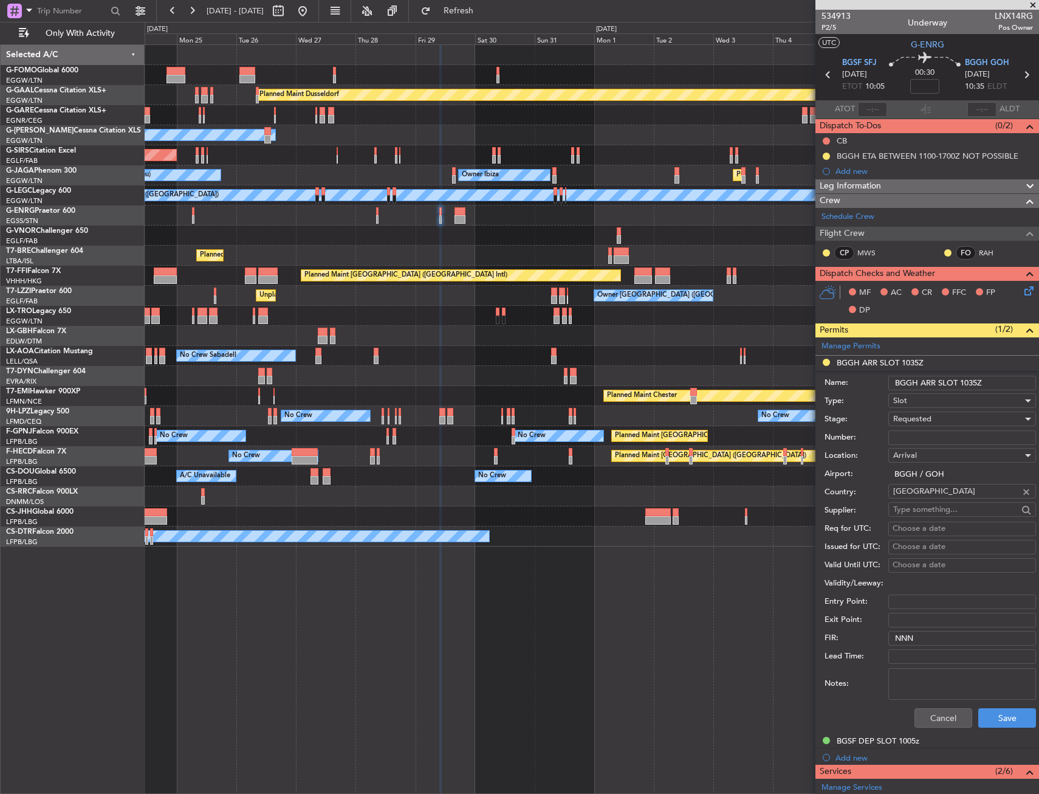
click at [978, 383] on input "BGGH ARR SLOT 1035Z" at bounding box center [963, 383] width 148 height 15
type input "BGGH ARR SLOT 1030Z"
click at [947, 408] on div "Slot" at bounding box center [957, 400] width 129 height 18
click at [920, 504] on span "Risk Assessment" at bounding box center [958, 497] width 128 height 18
click at [932, 400] on span "Risk Assessment" at bounding box center [923, 400] width 60 height 11
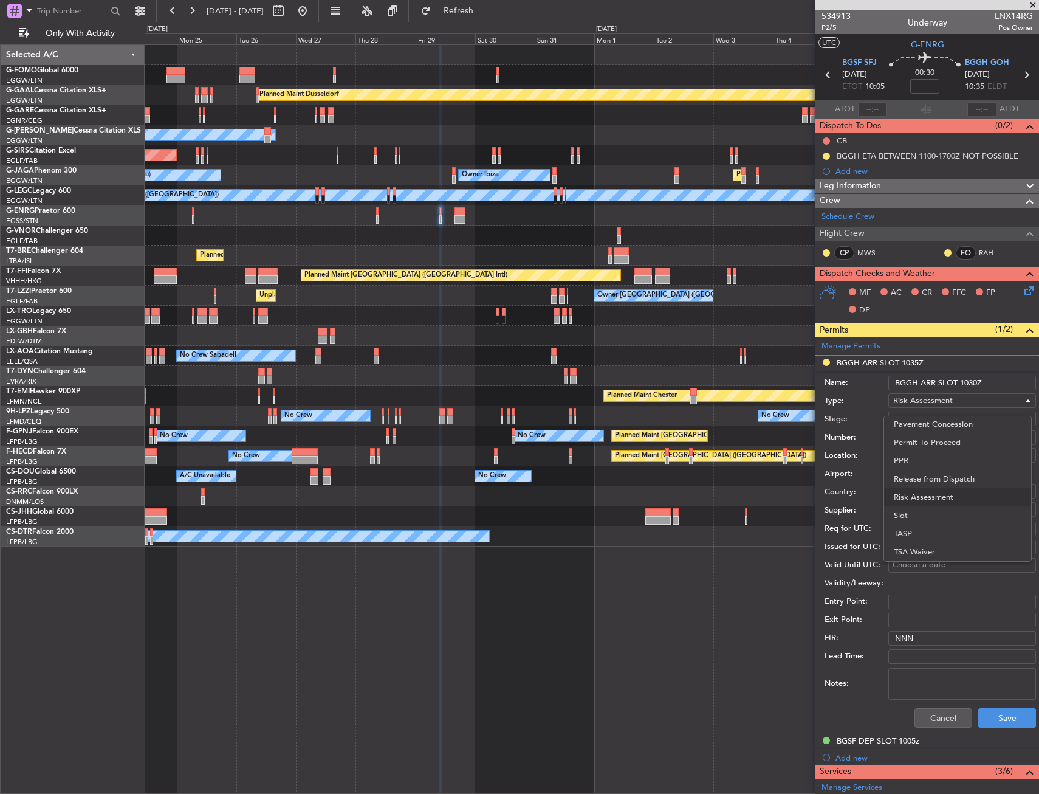
drag, startPoint x: 919, startPoint y: 512, endPoint x: 928, endPoint y: 469, distance: 44.6
click at [918, 512] on span "Slot" at bounding box center [958, 515] width 128 height 18
click at [931, 422] on span "Requested" at bounding box center [912, 418] width 38 height 11
click at [917, 512] on span "Received OK" at bounding box center [958, 511] width 128 height 18
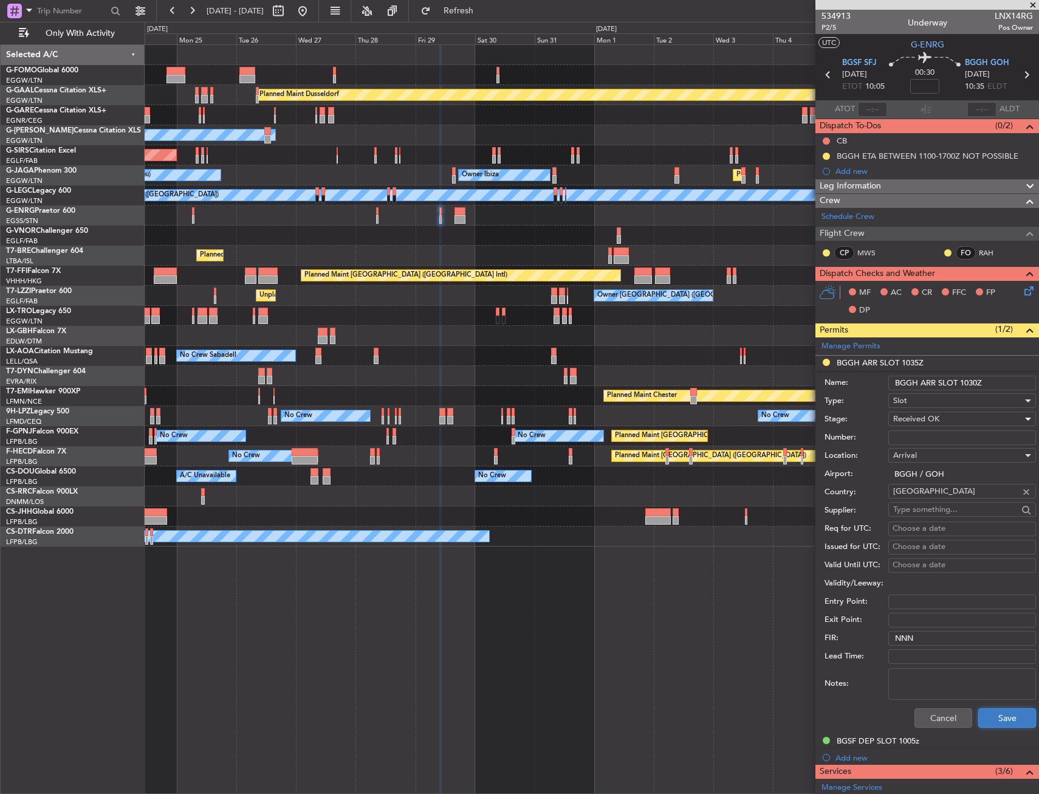
click at [993, 717] on button "Save" at bounding box center [1008, 717] width 58 height 19
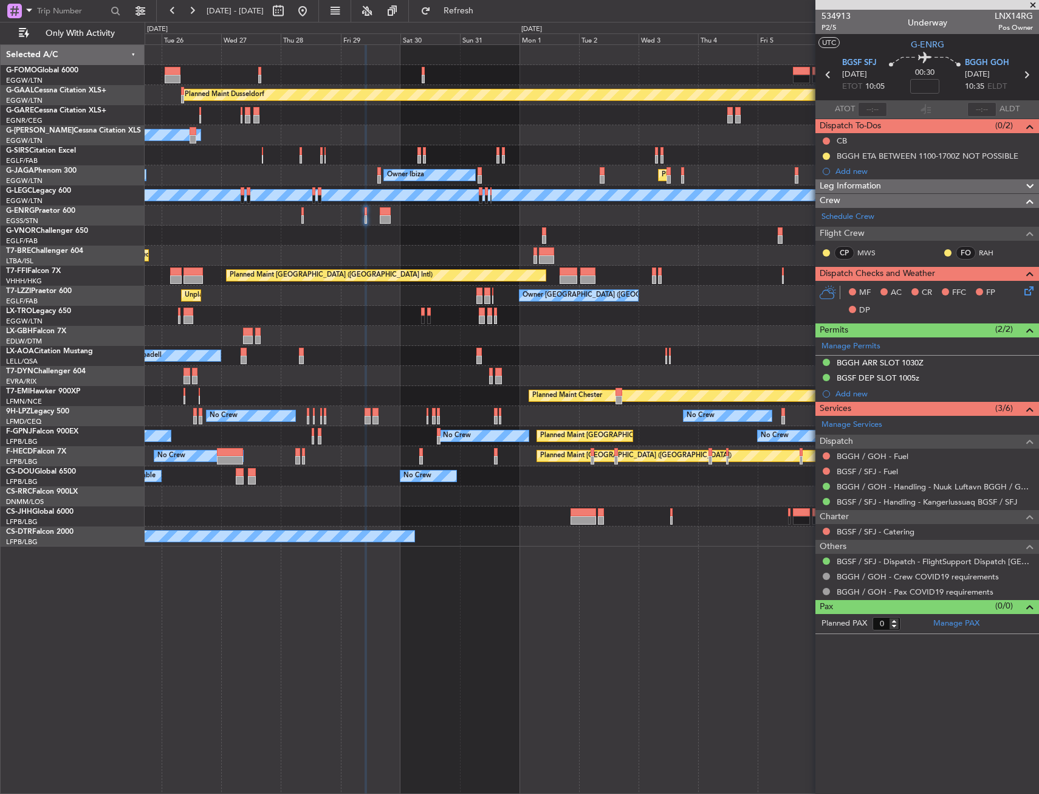
click at [477, 322] on div "Planned Maint Dusseldorf Owner Unplanned Maint Oxford (Kidlington) Planned Main…" at bounding box center [592, 295] width 894 height 501
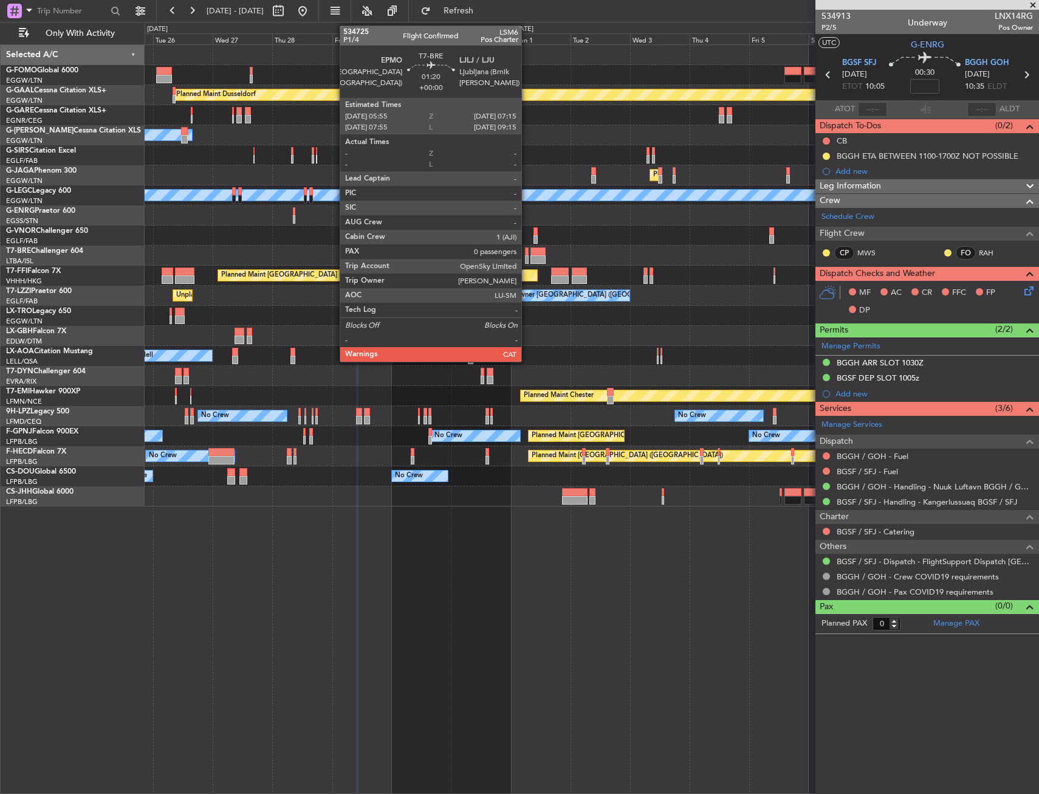
click at [527, 253] on div at bounding box center [527, 251] width 4 height 9
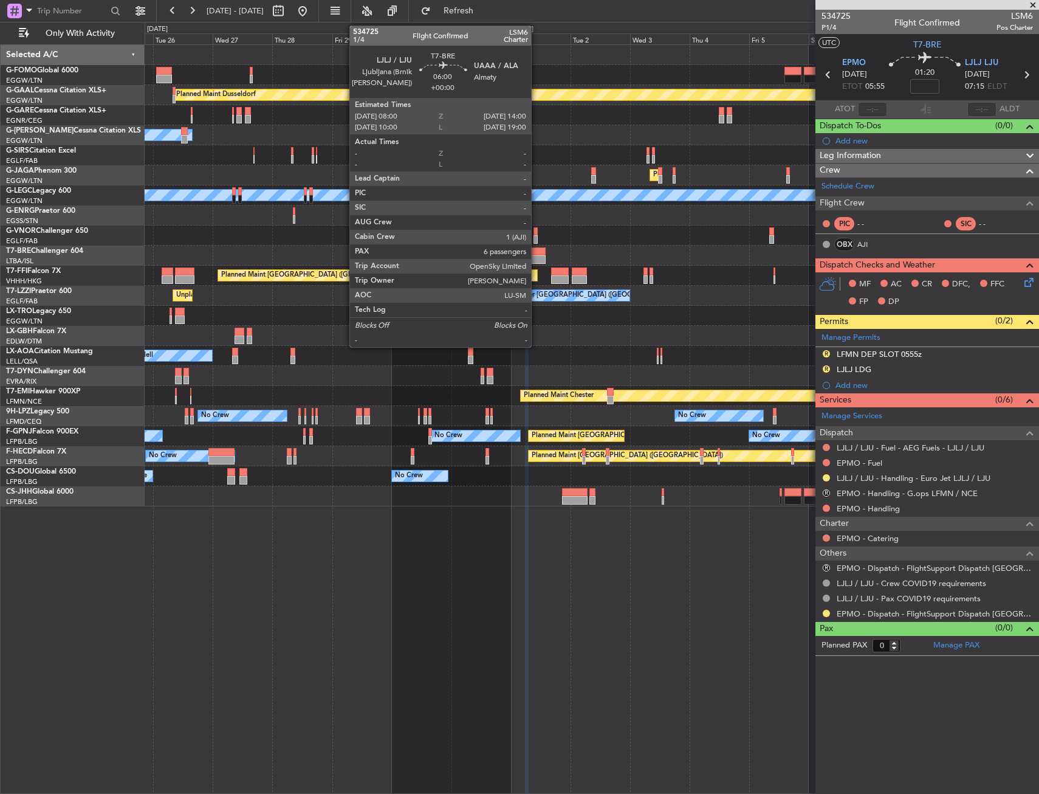
click at [537, 255] on div at bounding box center [538, 259] width 15 height 9
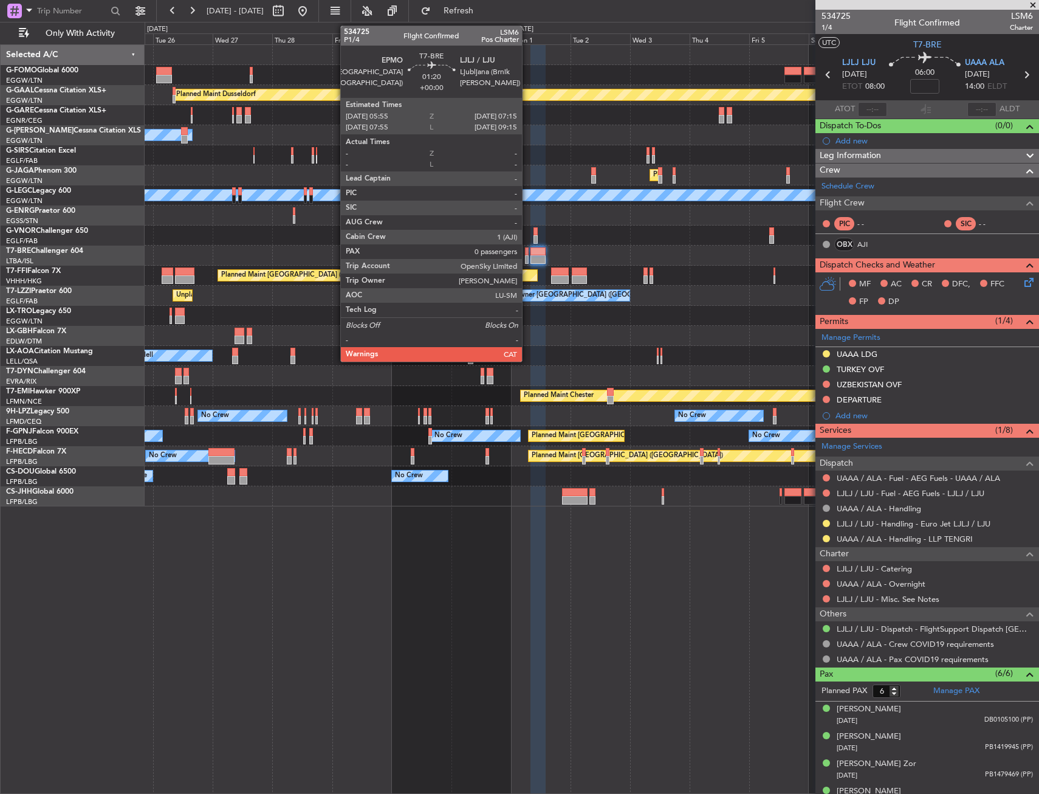
click at [528, 252] on div at bounding box center [527, 251] width 4 height 9
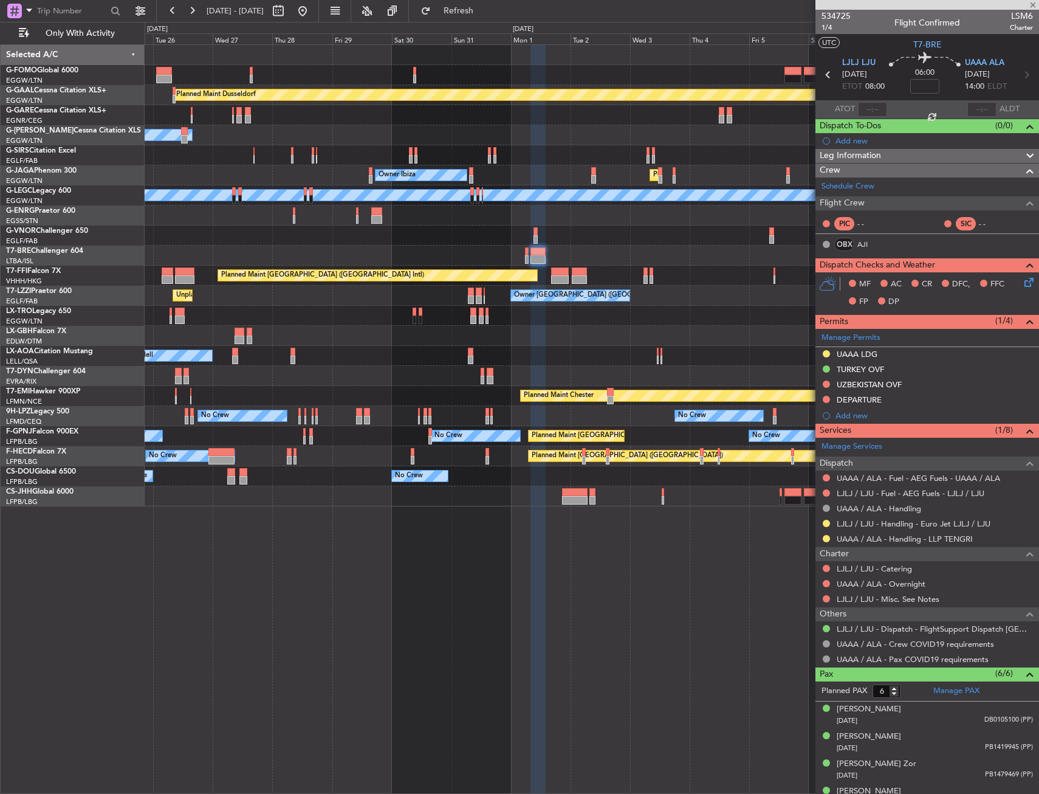
type input "0"
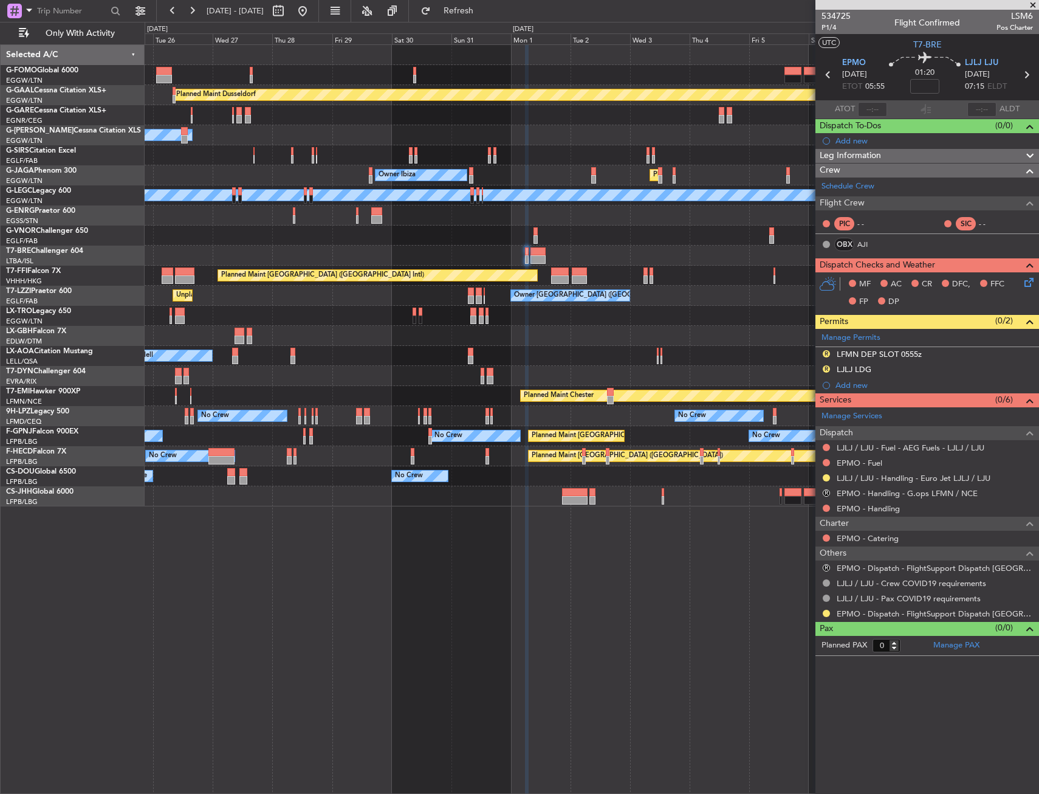
click at [879, 483] on mat-tooltip-component "LJLJ / LJU - Handling - Euro Jet LJLJ / LJU" at bounding box center [913, 499] width 150 height 32
click at [867, 475] on link "LJLJ / LJU - Handling - Euro Jet LJLJ / LJU" at bounding box center [914, 478] width 154 height 10
click at [825, 368] on button "R" at bounding box center [826, 368] width 7 height 7
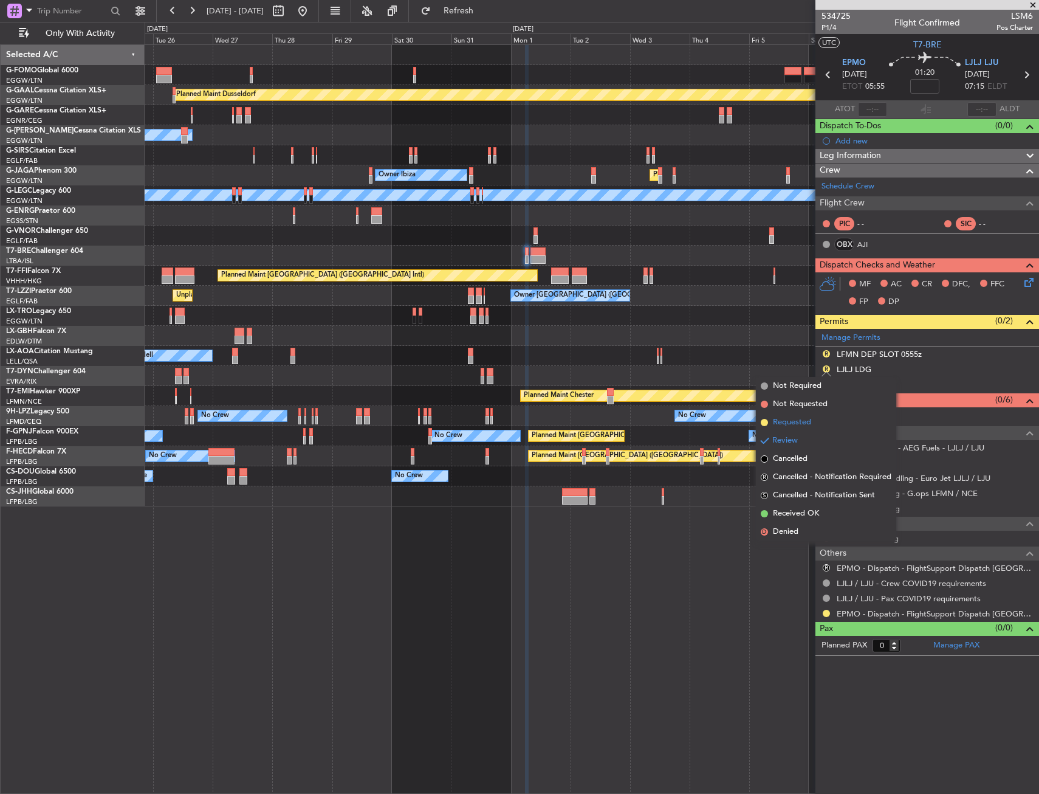
click at [814, 422] on li "Requested" at bounding box center [826, 422] width 140 height 18
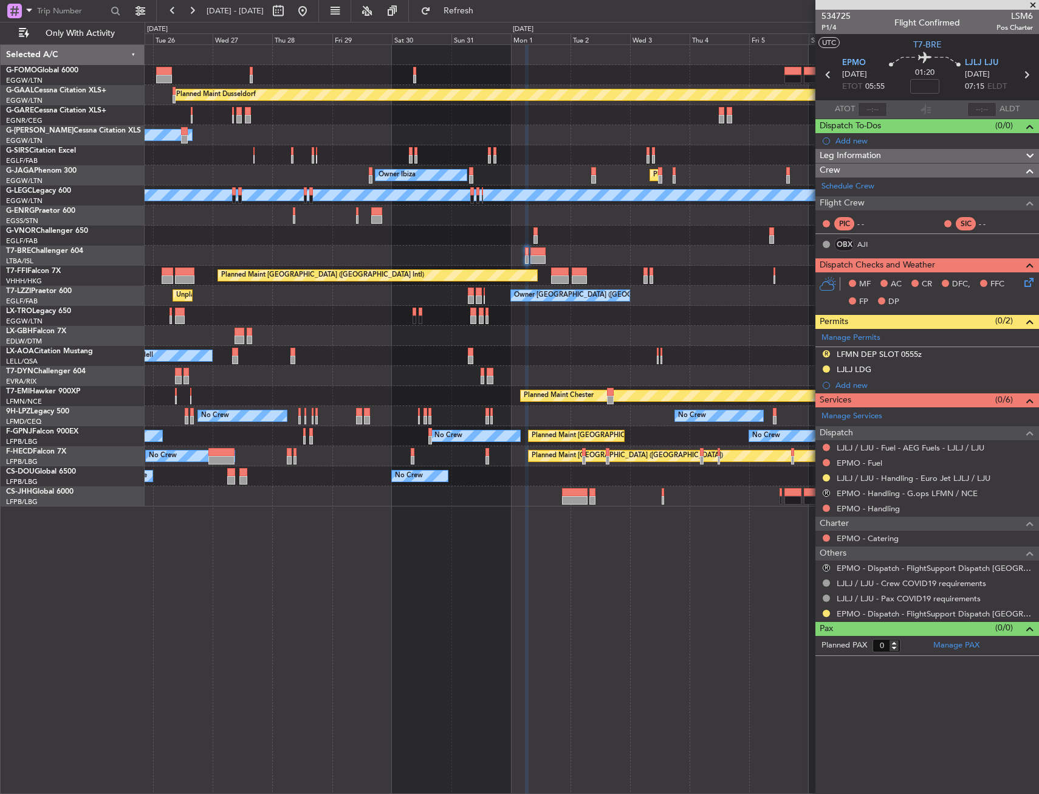
drag, startPoint x: 827, startPoint y: 611, endPoint x: 826, endPoint y: 618, distance: 6.1
click at [827, 611] on button at bounding box center [826, 613] width 7 height 7
click at [790, 760] on span "Confirmed" at bounding box center [792, 758] width 38 height 12
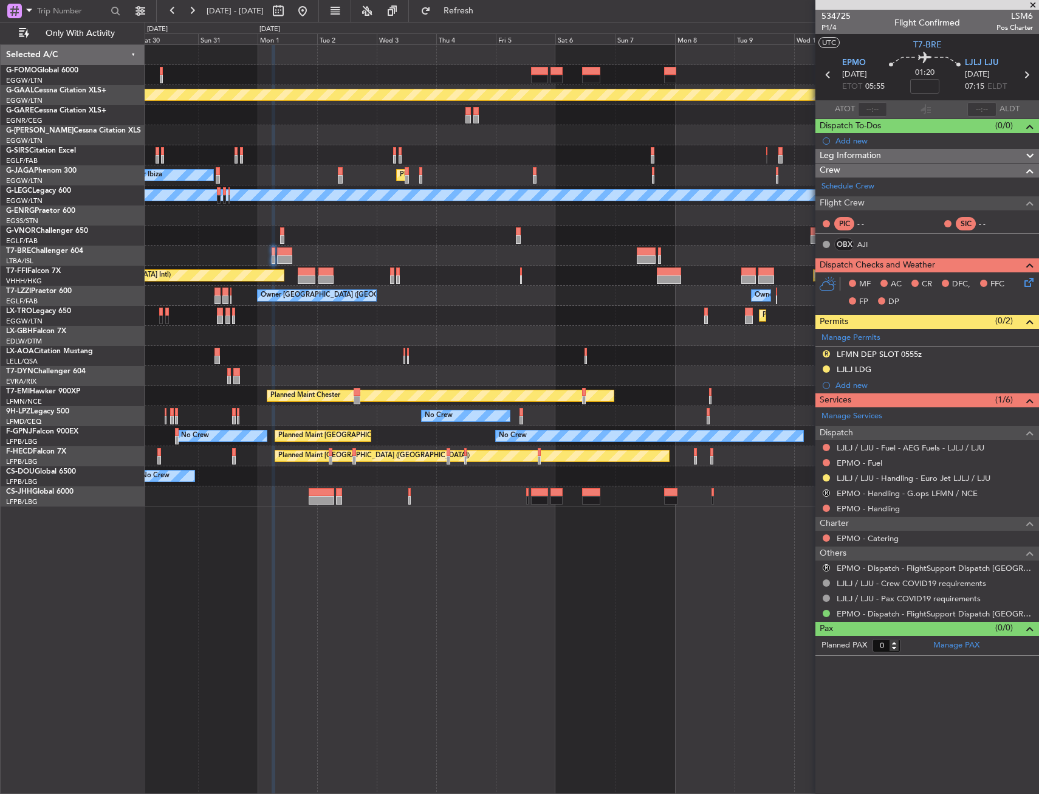
click at [500, 283] on div "Planned Maint Dusseldorf Owner Planned Maint London (Luton) Owner Ibiza A/C Una…" at bounding box center [592, 275] width 894 height 461
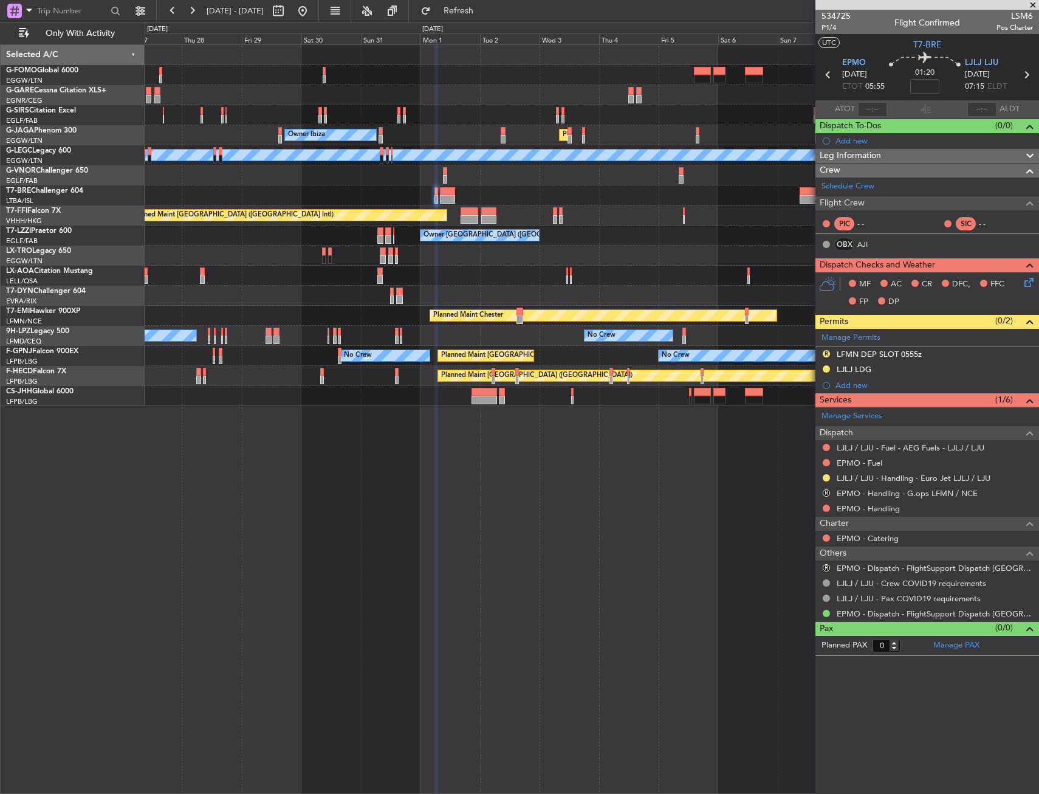
click at [431, 238] on div "Owner Owner London (Farnborough) Owner Unplanned Maint London (Farnborough)" at bounding box center [592, 235] width 894 height 20
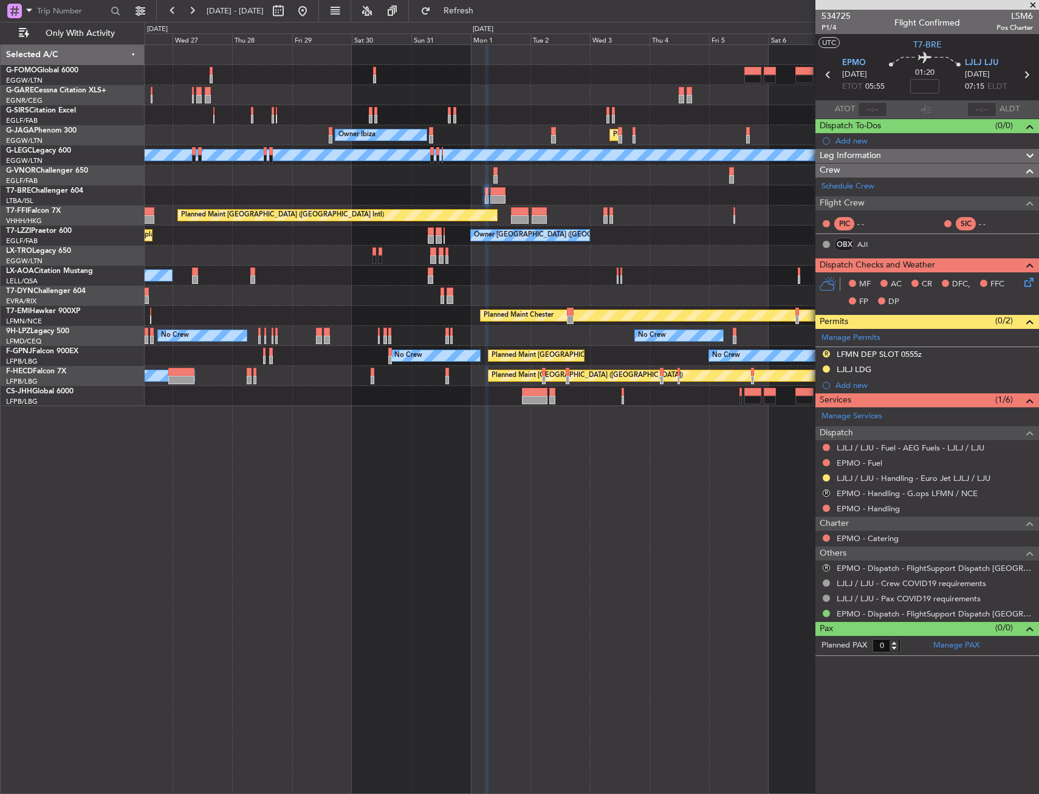
click at [418, 271] on div "Unplanned Maint Oxford (Kidlington) Planned Maint London (Luton) Owner Ibiza No…" at bounding box center [592, 225] width 894 height 361
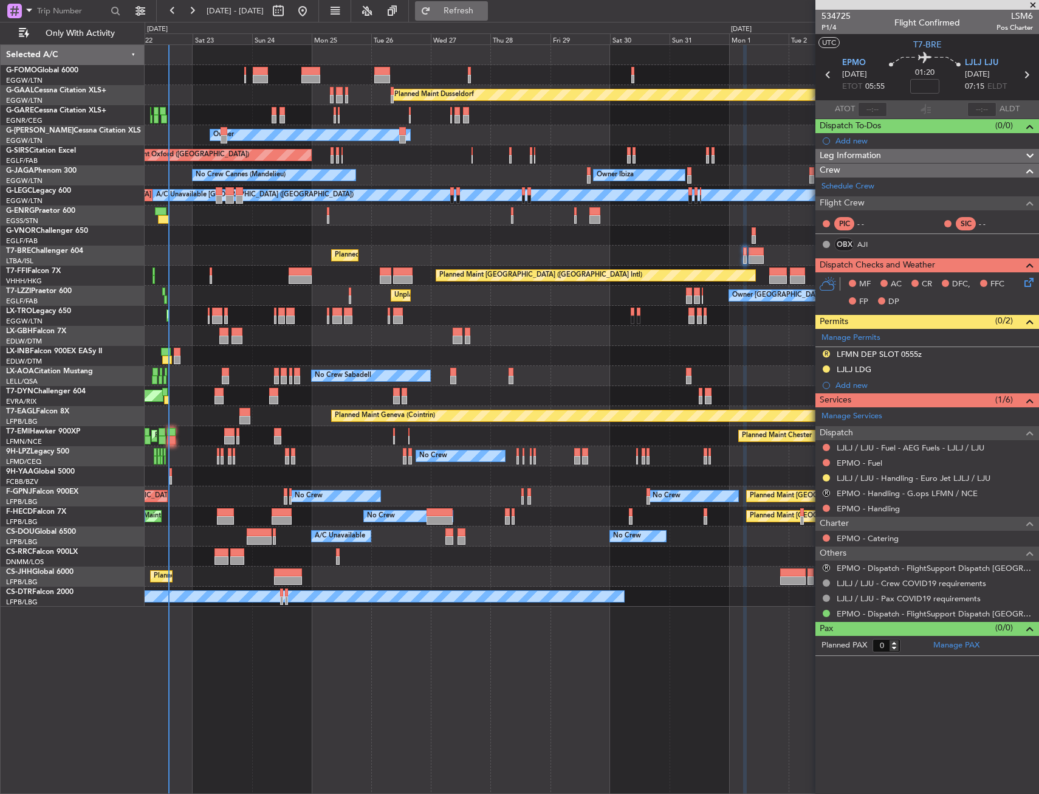
click at [484, 9] on span "Refresh" at bounding box center [458, 11] width 51 height 9
click at [857, 332] on link "Manage Permits" at bounding box center [851, 338] width 59 height 12
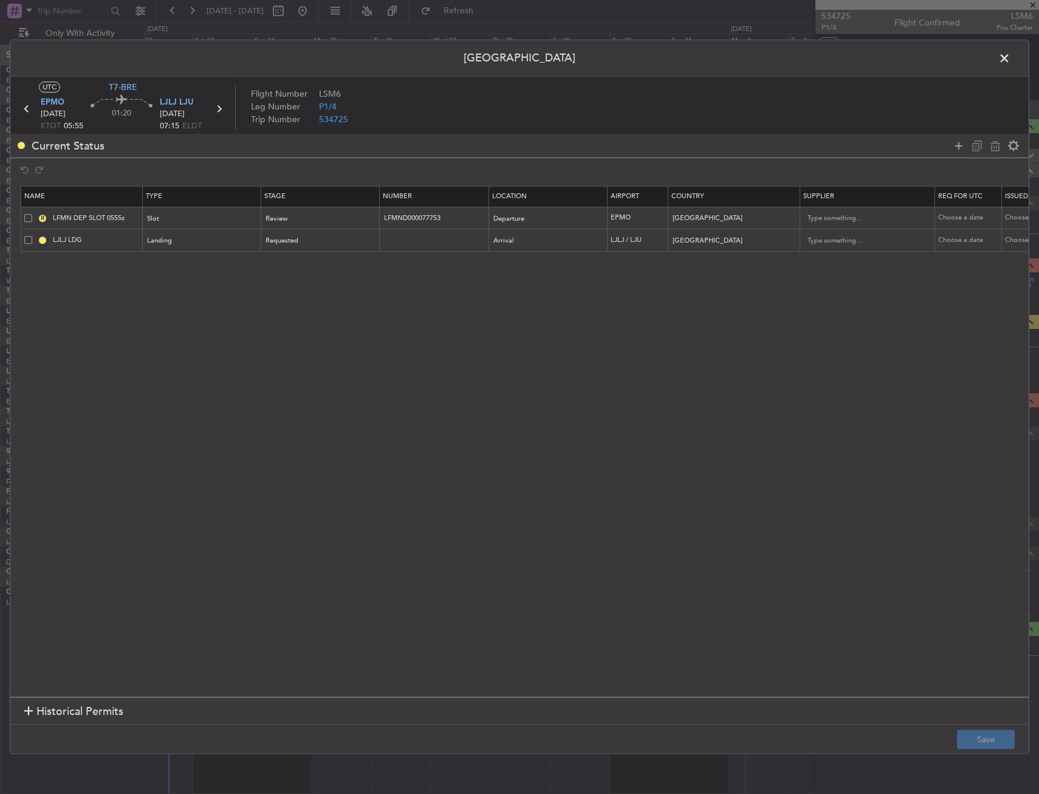
click at [31, 219] on span at bounding box center [28, 218] width 8 height 8
click at [33, 214] on input "checkbox" at bounding box center [33, 214] width 0 height 0
click at [993, 146] on icon at bounding box center [995, 146] width 15 height 15
type input "LJLJ LDG"
type input "Slovenia"
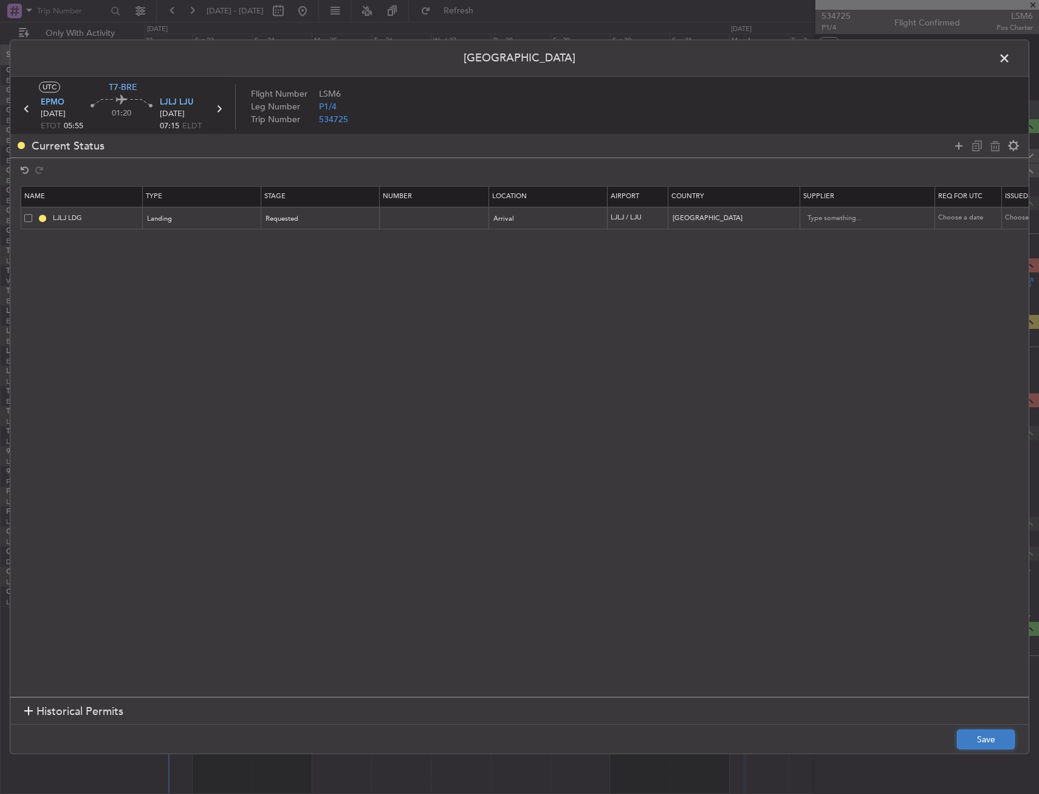
click at [990, 732] on button "Save" at bounding box center [986, 739] width 58 height 19
click at [1011, 61] on span at bounding box center [1011, 61] width 0 height 24
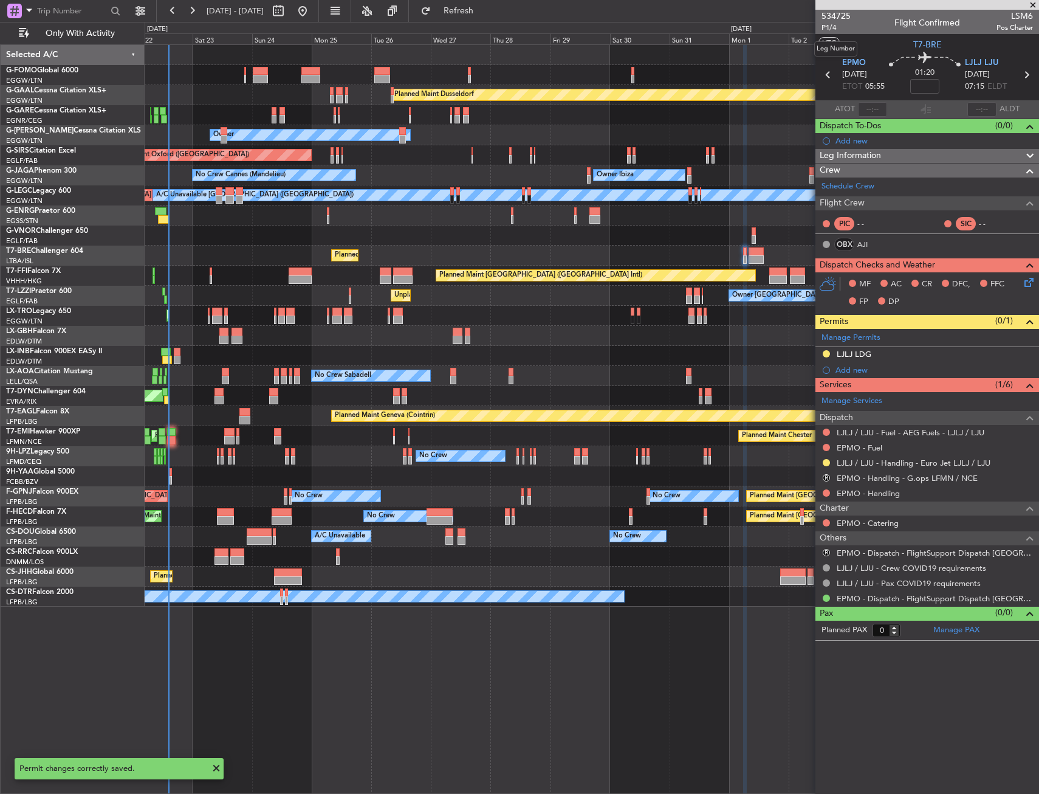
click at [852, 61] on mat-tooltip-component "Leg Number" at bounding box center [836, 49] width 60 height 32
click at [861, 58] on span "EPMO" at bounding box center [854, 63] width 24 height 12
click at [481, 1] on button "Refresh" at bounding box center [451, 10] width 73 height 19
click at [848, 488] on link "EPMO - Handling - EPMO Excel handling" at bounding box center [911, 493] width 148 height 10
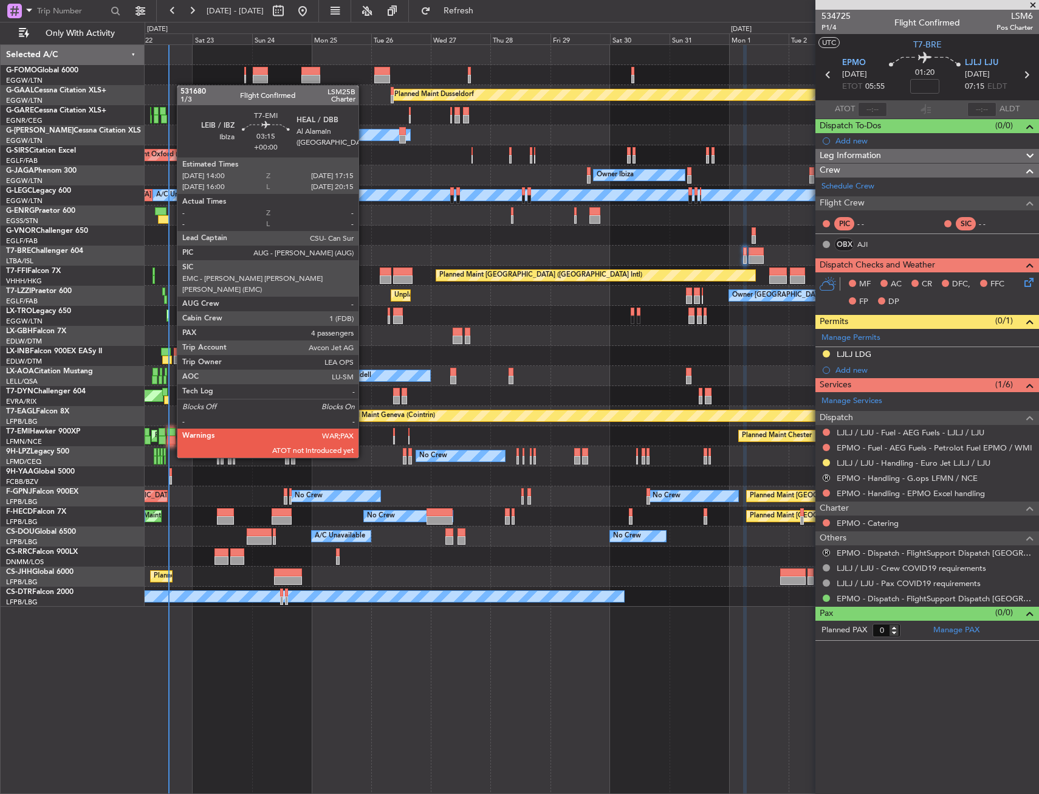
click at [171, 435] on div at bounding box center [171, 432] width 9 height 9
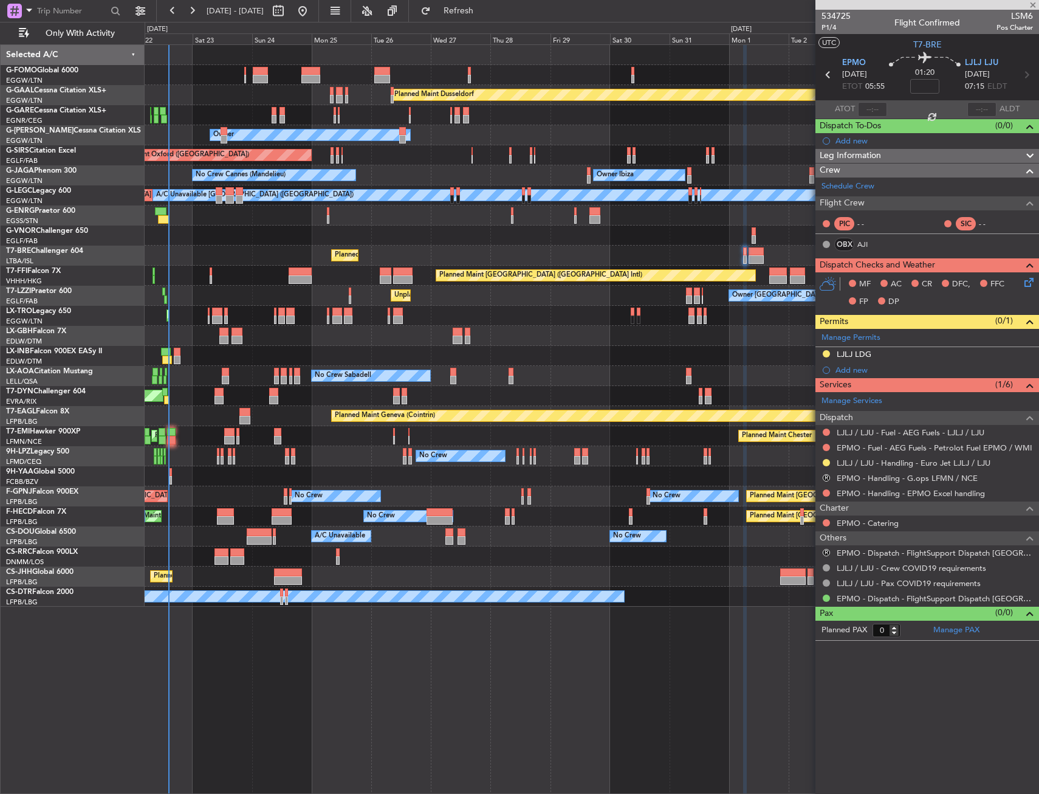
type input "4"
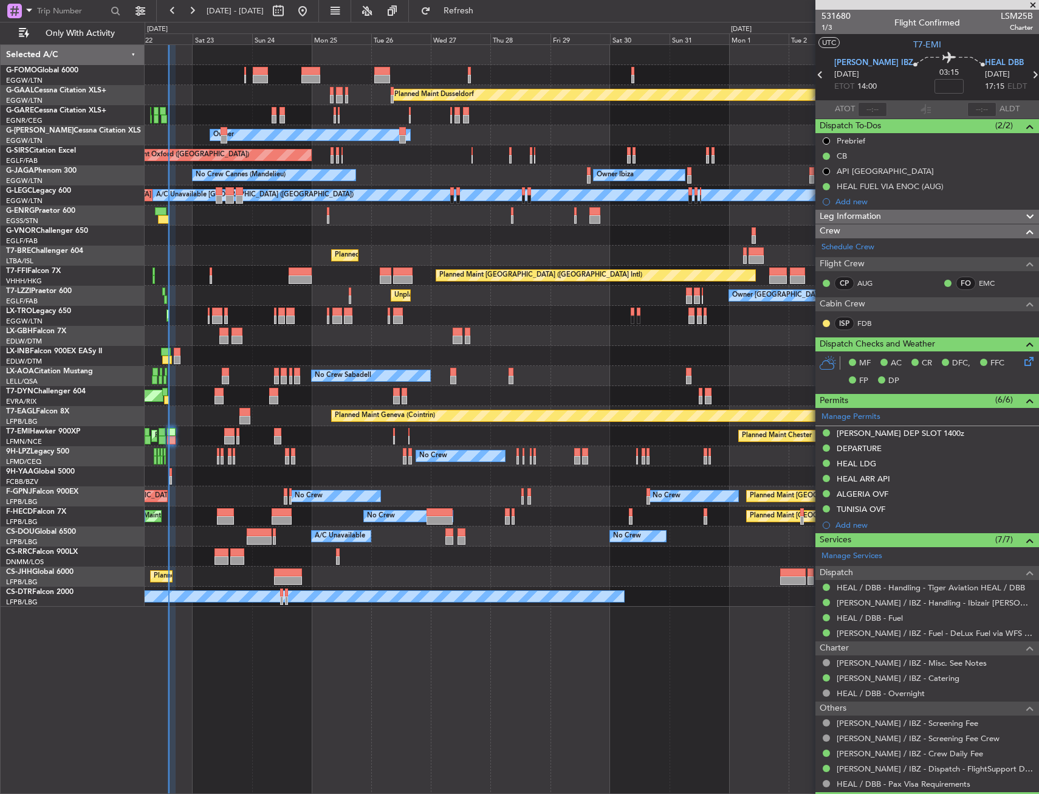
click at [238, 490] on div "No Crew [GEOGRAPHIC_DATA] ([GEOGRAPHIC_DATA]) No Crew Planned Maint [GEOGRAPHIC…" at bounding box center [592, 496] width 894 height 20
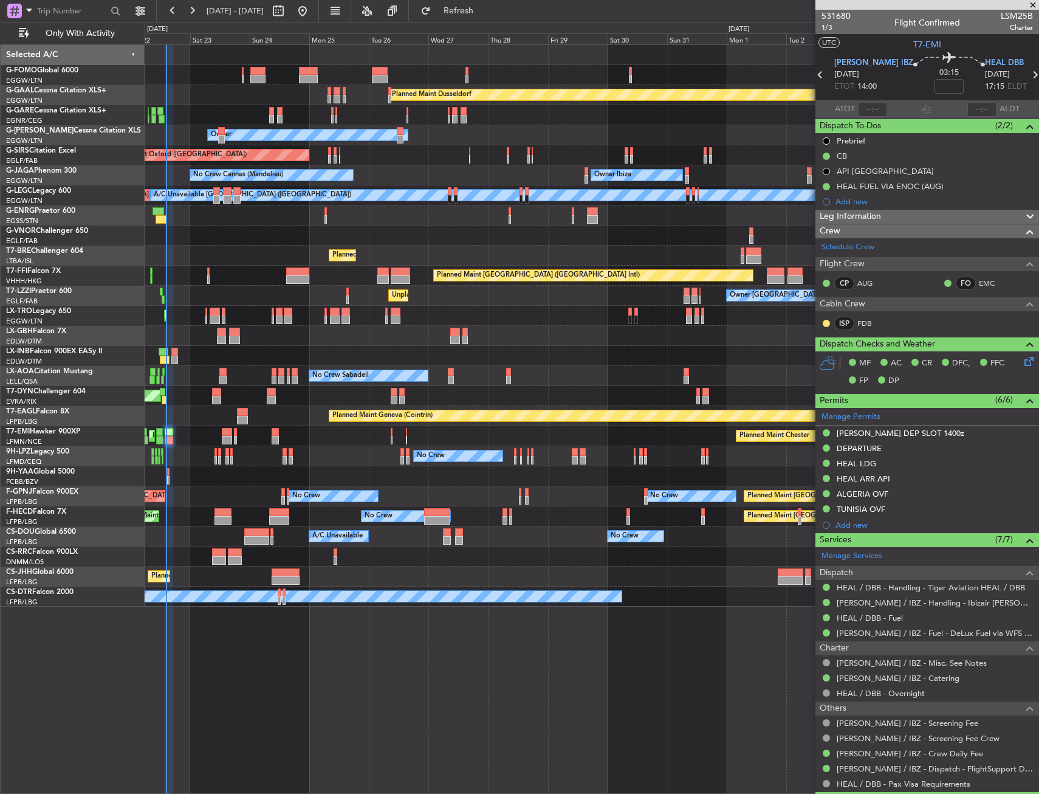
click at [244, 490] on div "No Crew [GEOGRAPHIC_DATA] ([GEOGRAPHIC_DATA]) No Crew Planned Maint [GEOGRAPHIC…" at bounding box center [592, 496] width 894 height 20
click at [234, 491] on div "No Crew [GEOGRAPHIC_DATA] ([GEOGRAPHIC_DATA]) No Crew Planned Maint [GEOGRAPHIC…" at bounding box center [592, 496] width 894 height 20
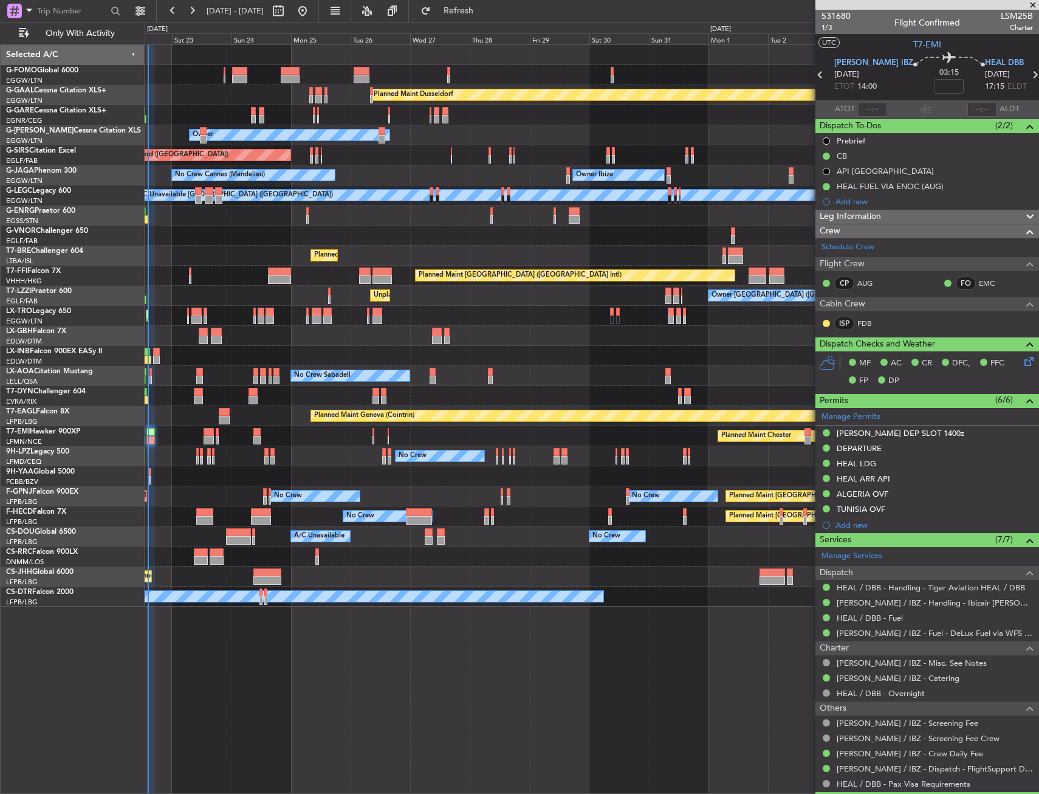
click at [198, 492] on div "No Crew [GEOGRAPHIC_DATA] ([GEOGRAPHIC_DATA]) No Crew Planned Maint [GEOGRAPHIC…" at bounding box center [592, 496] width 894 height 20
click at [212, 497] on div "No Crew [GEOGRAPHIC_DATA] ([GEOGRAPHIC_DATA]) No Crew Planned Maint [GEOGRAPHIC…" at bounding box center [592, 496] width 894 height 20
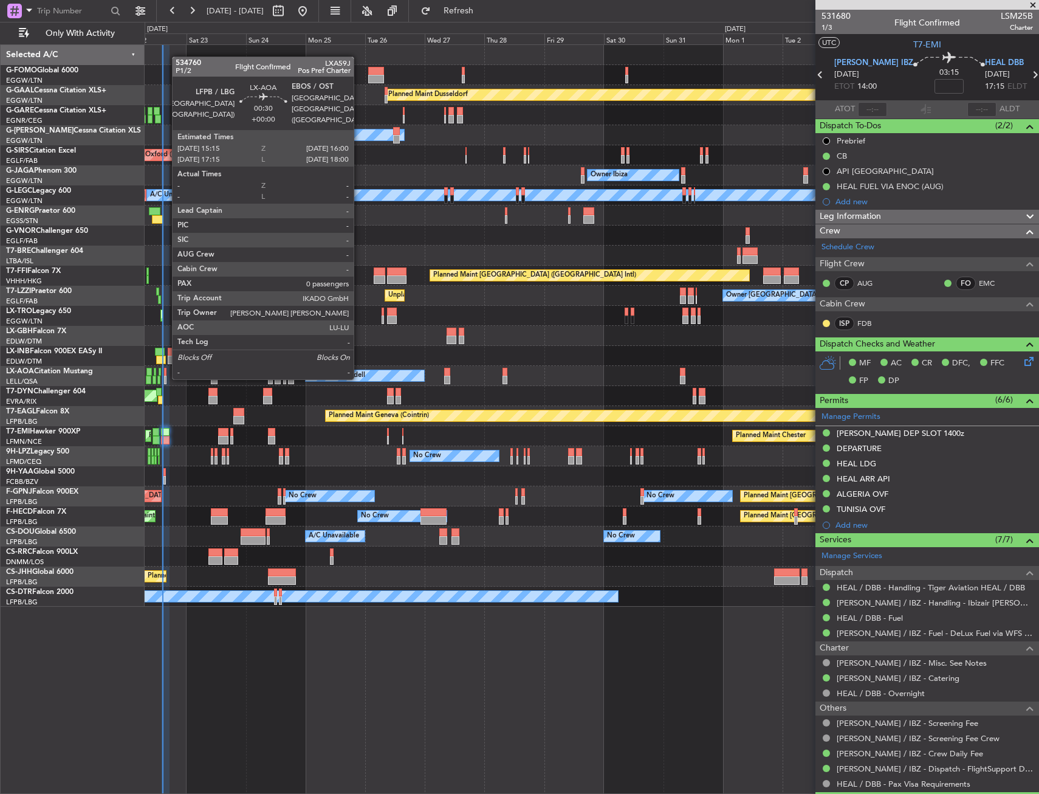
click at [166, 377] on div at bounding box center [165, 380] width 2 height 9
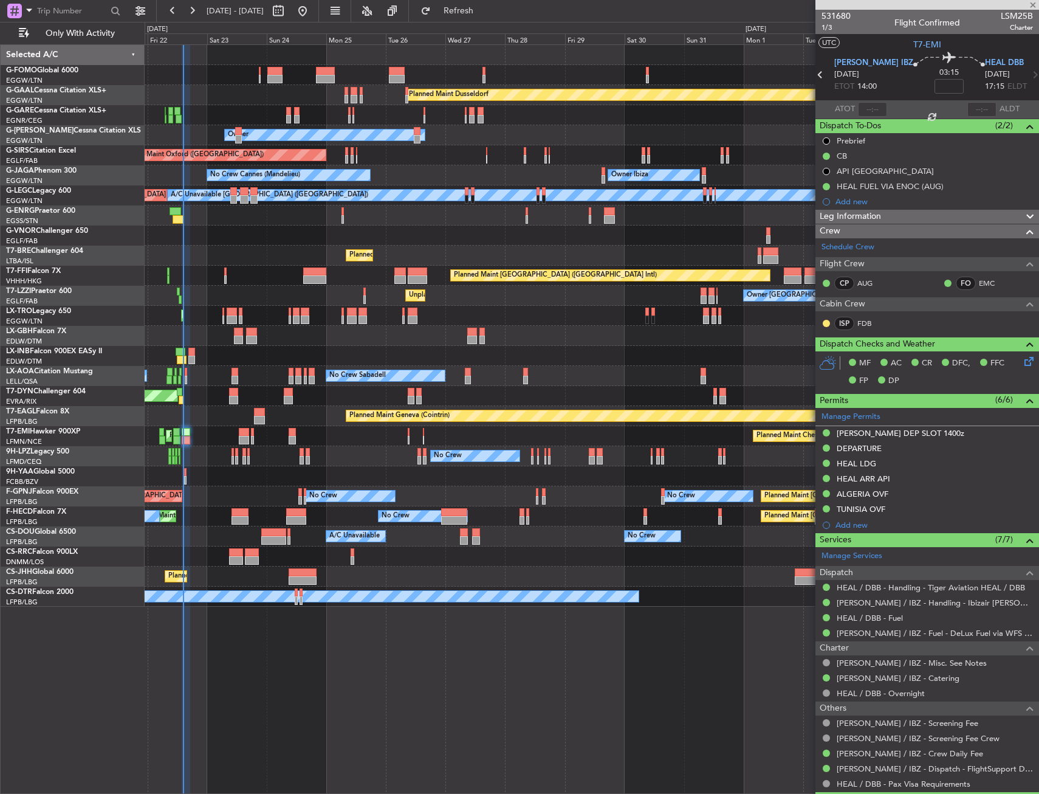
click at [200, 387] on div "Planned Maint Dusseldorf Unplanned Maint [PERSON_NAME] Owner Owner Unplanned Ma…" at bounding box center [592, 326] width 894 height 562
type input "0"
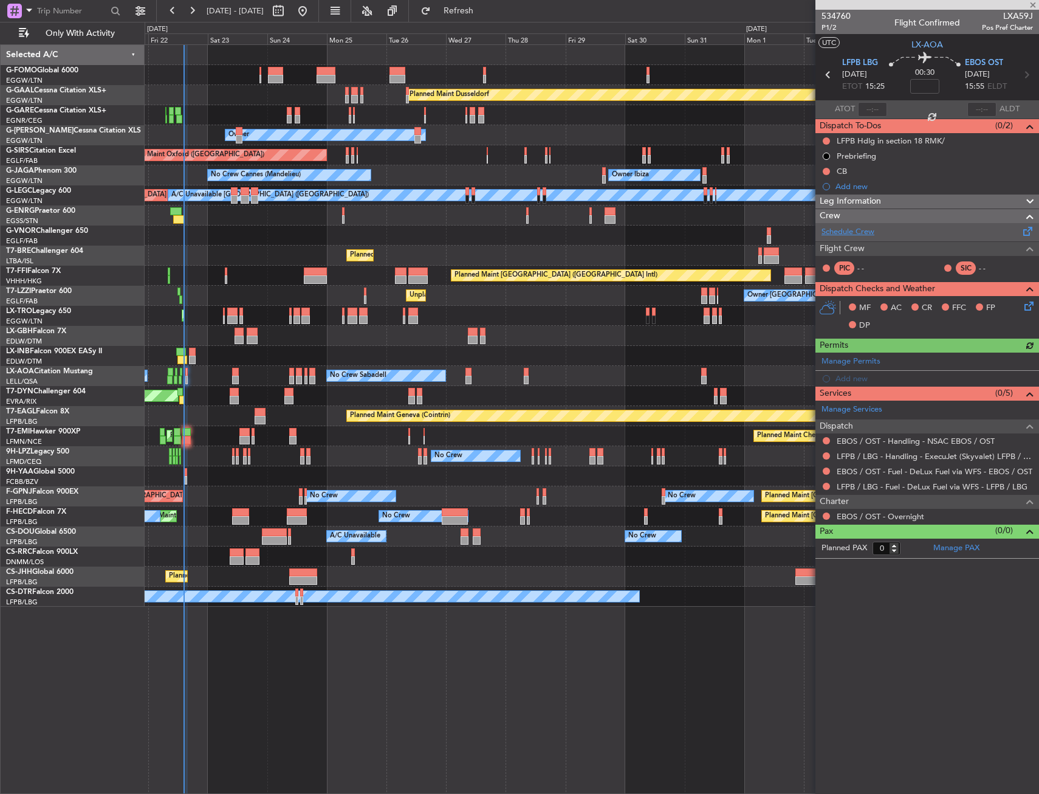
click at [861, 229] on link "Schedule Crew" at bounding box center [848, 232] width 53 height 12
click at [460, 9] on button "Refresh" at bounding box center [451, 10] width 73 height 19
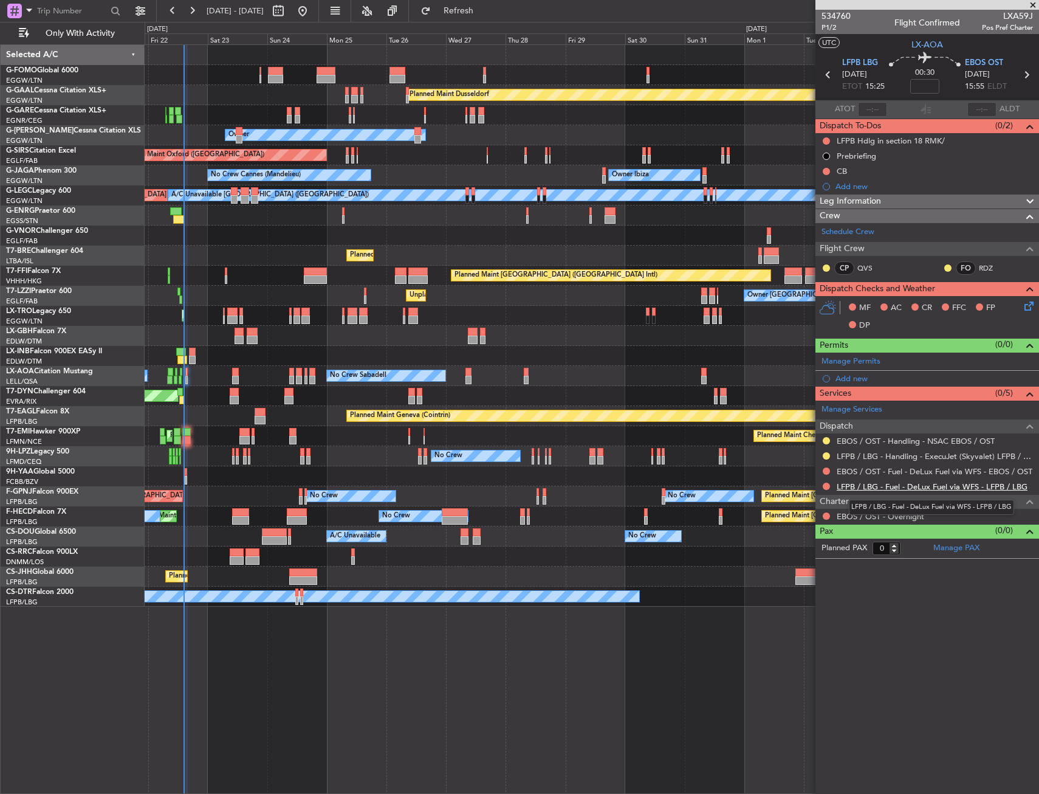
click at [850, 484] on link "LFPB / LBG - Fuel - DeLux Fuel via WFS - LFPB / LBG" at bounding box center [932, 486] width 191 height 10
click at [887, 472] on link "EBOS / OST - Fuel - DeLux Fuel via WFS - EBOS / OST" at bounding box center [935, 471] width 196 height 10
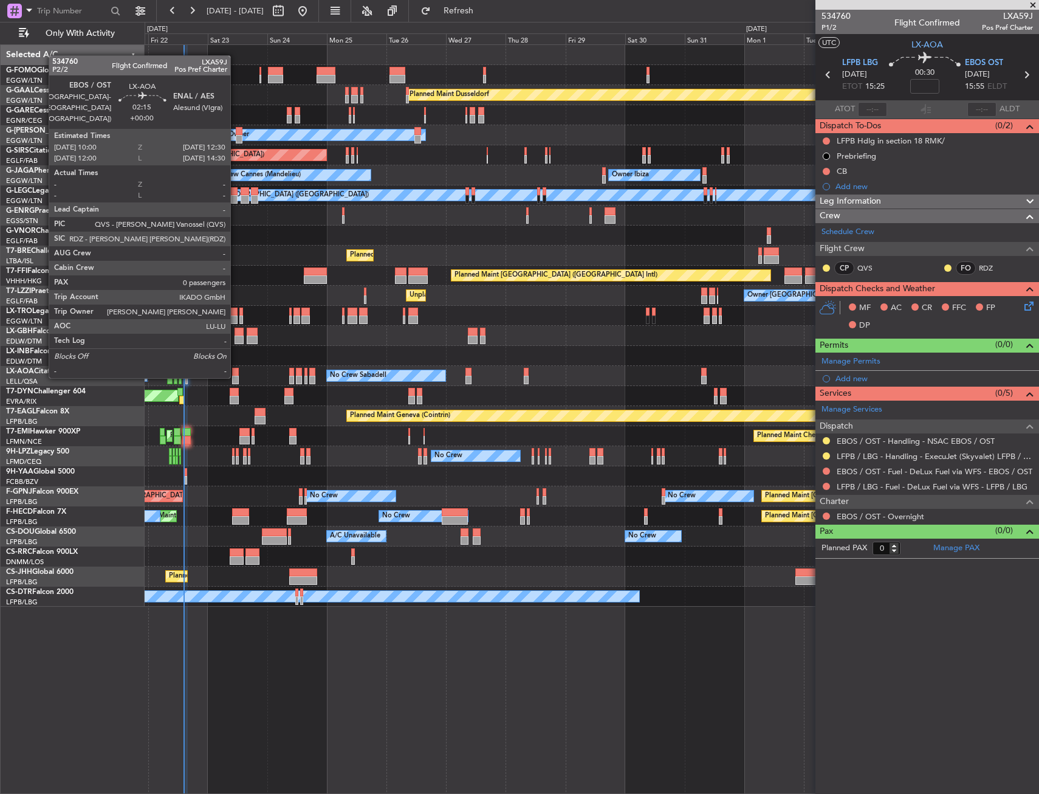
click at [236, 376] on div at bounding box center [235, 380] width 7 height 9
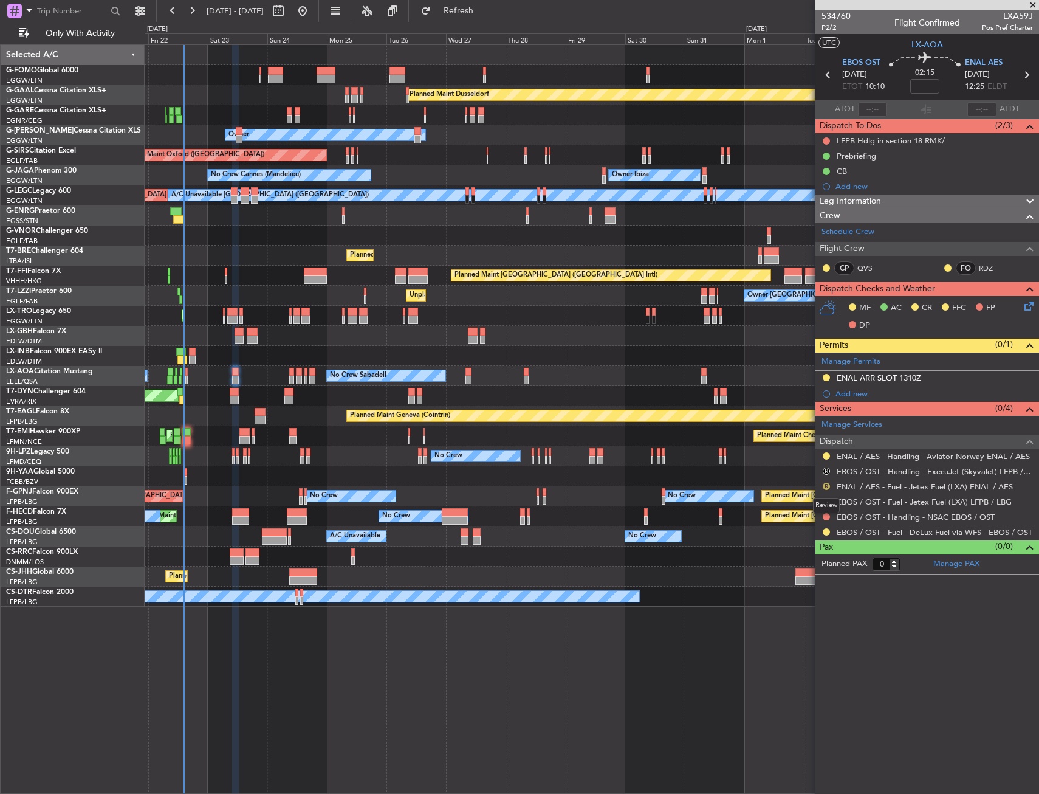
click at [827, 484] on button "R" at bounding box center [826, 486] width 7 height 7
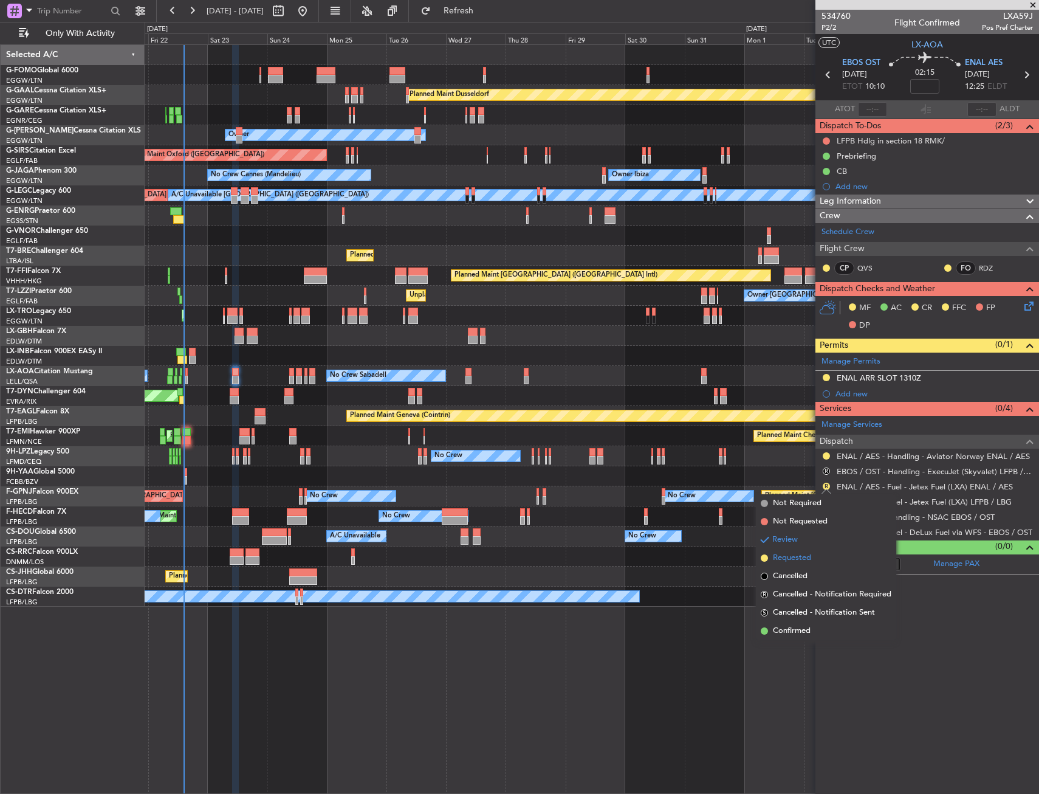
click at [777, 558] on span "Requested" at bounding box center [792, 558] width 38 height 12
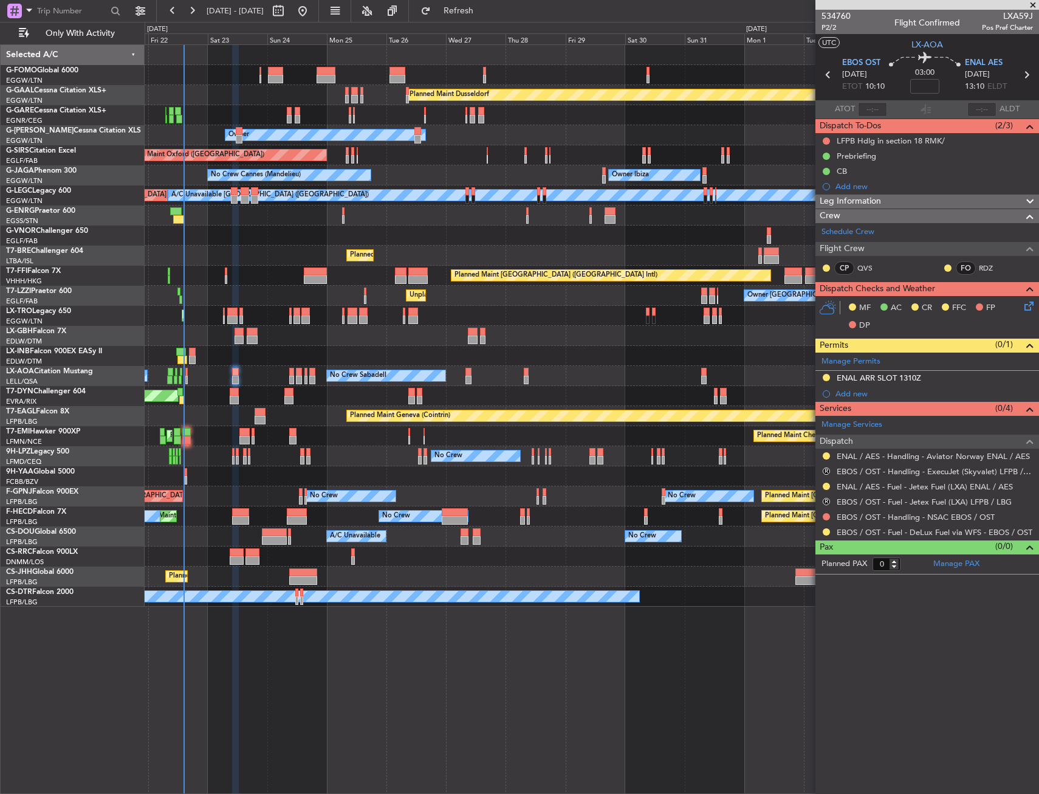
type input "+00:45"
click at [188, 374] on div "No Crew Sabadell No Crew Sabadell" at bounding box center [592, 376] width 894 height 20
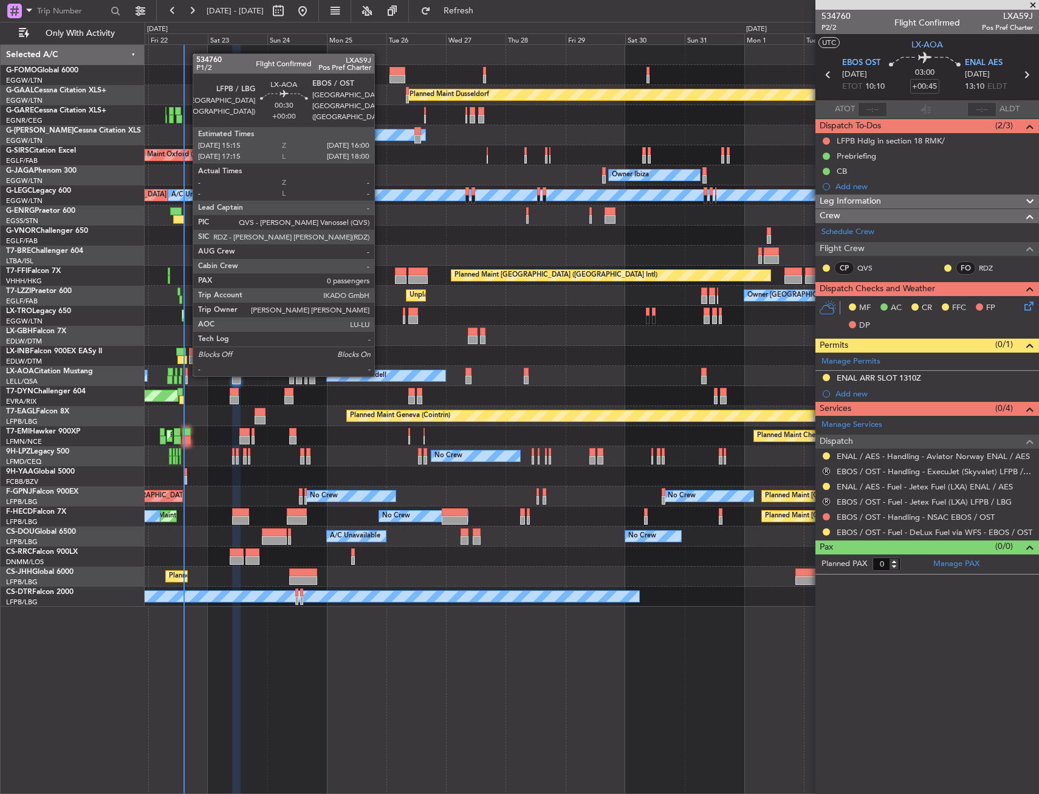
click at [187, 374] on div at bounding box center [186, 372] width 2 height 9
click at [187, 376] on div at bounding box center [186, 380] width 2 height 9
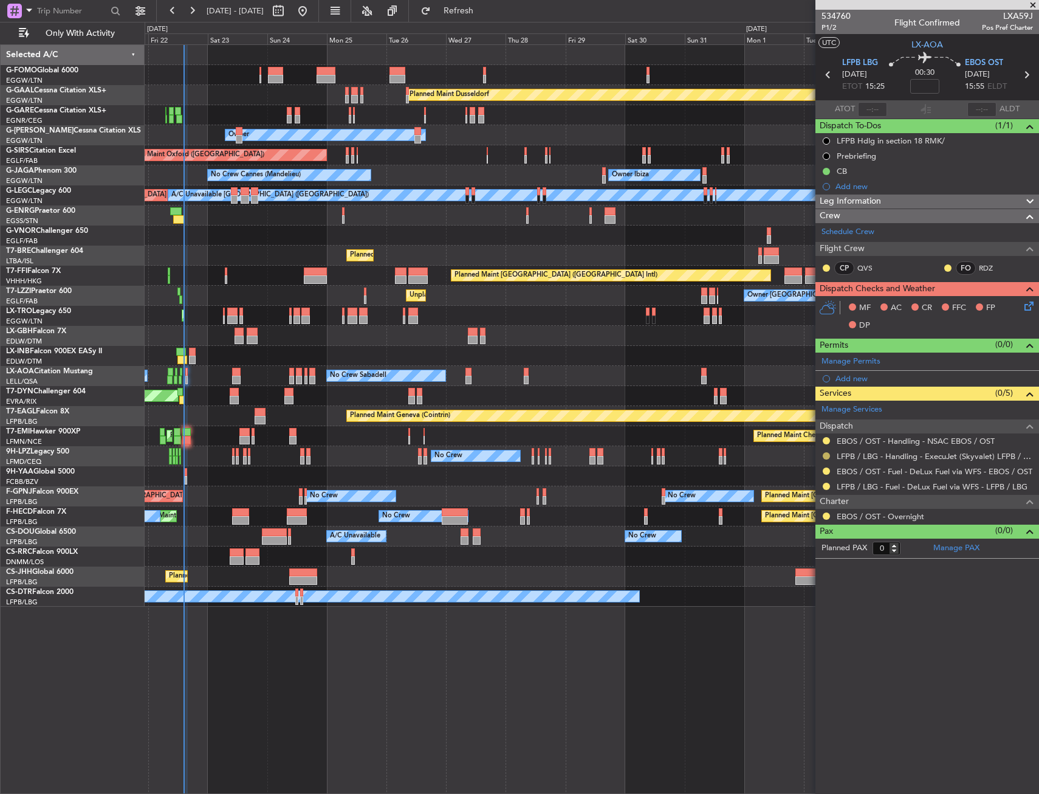
click at [824, 455] on button at bounding box center [826, 455] width 7 height 7
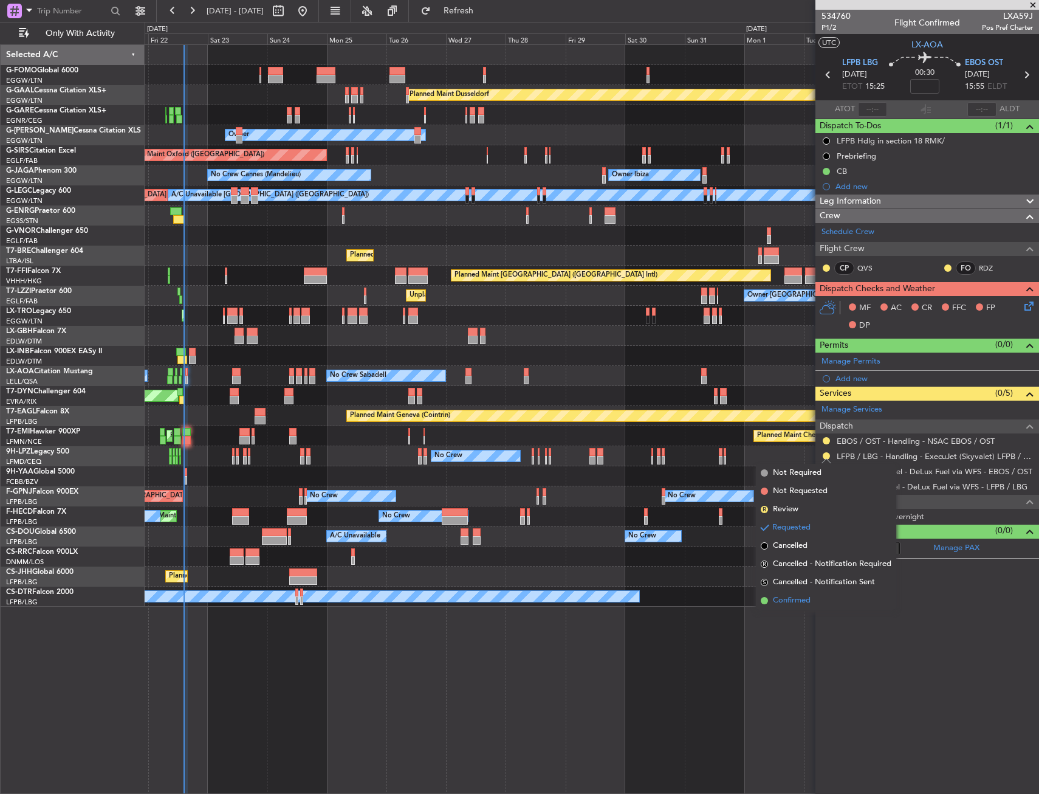
click at [804, 600] on span "Confirmed" at bounding box center [792, 600] width 38 height 12
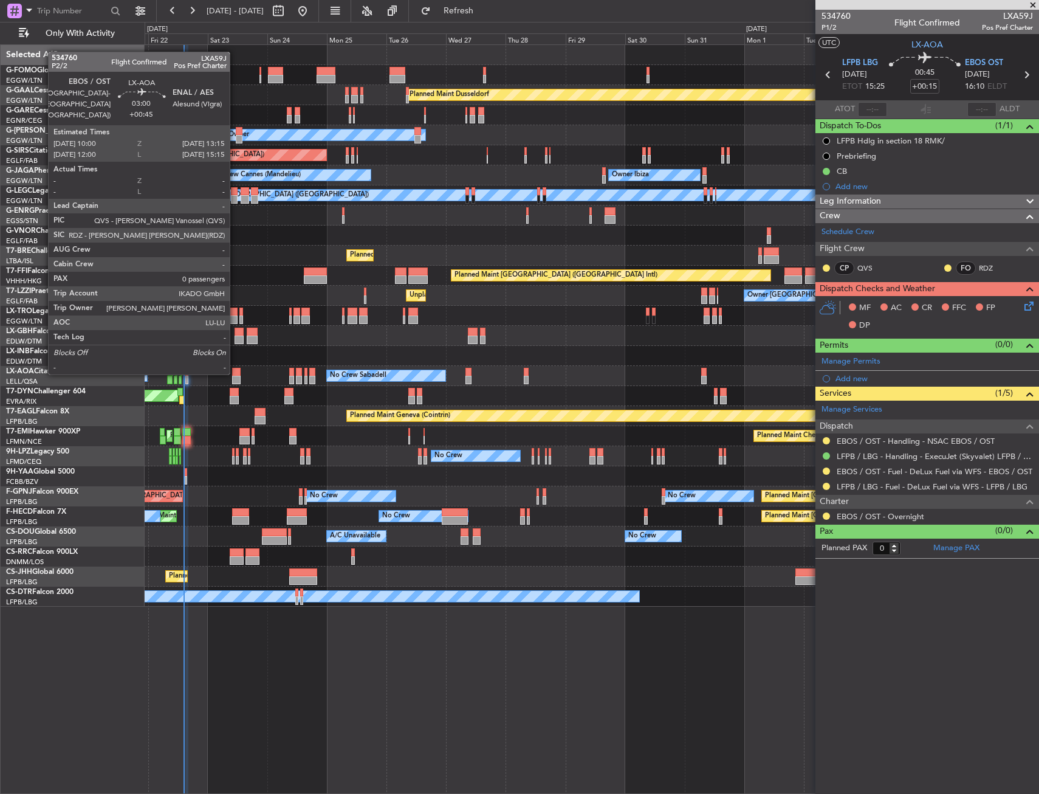
click at [235, 372] on div at bounding box center [236, 372] width 9 height 9
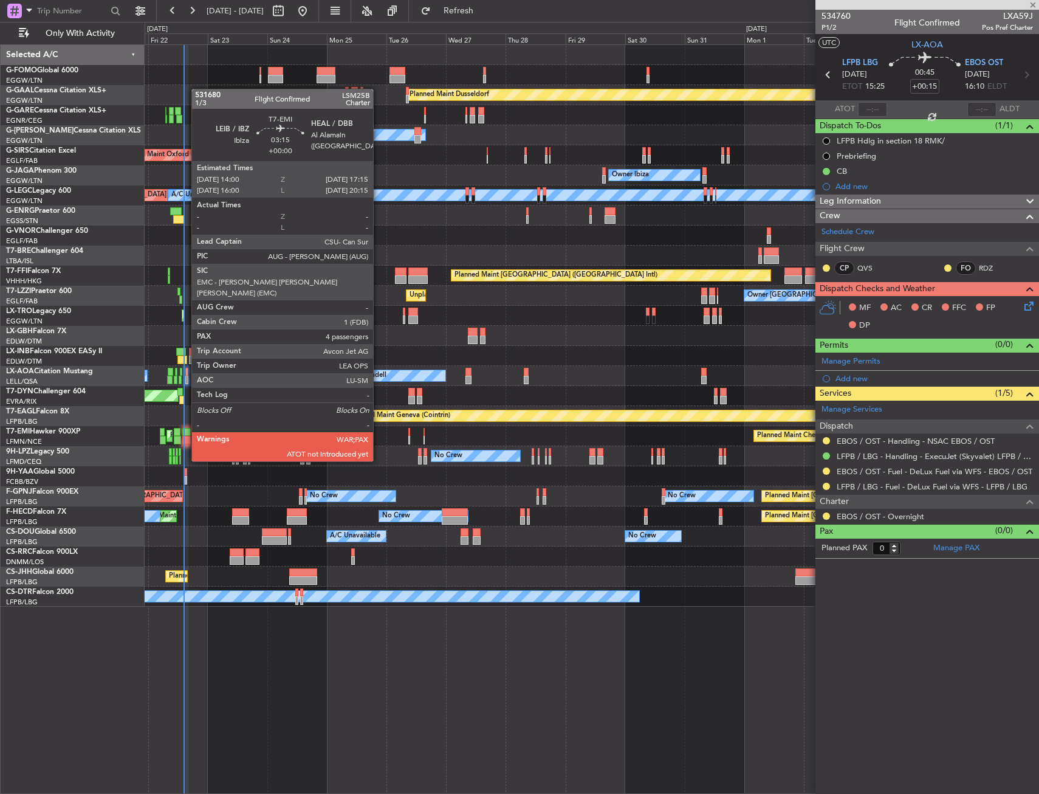
type input "+00:45"
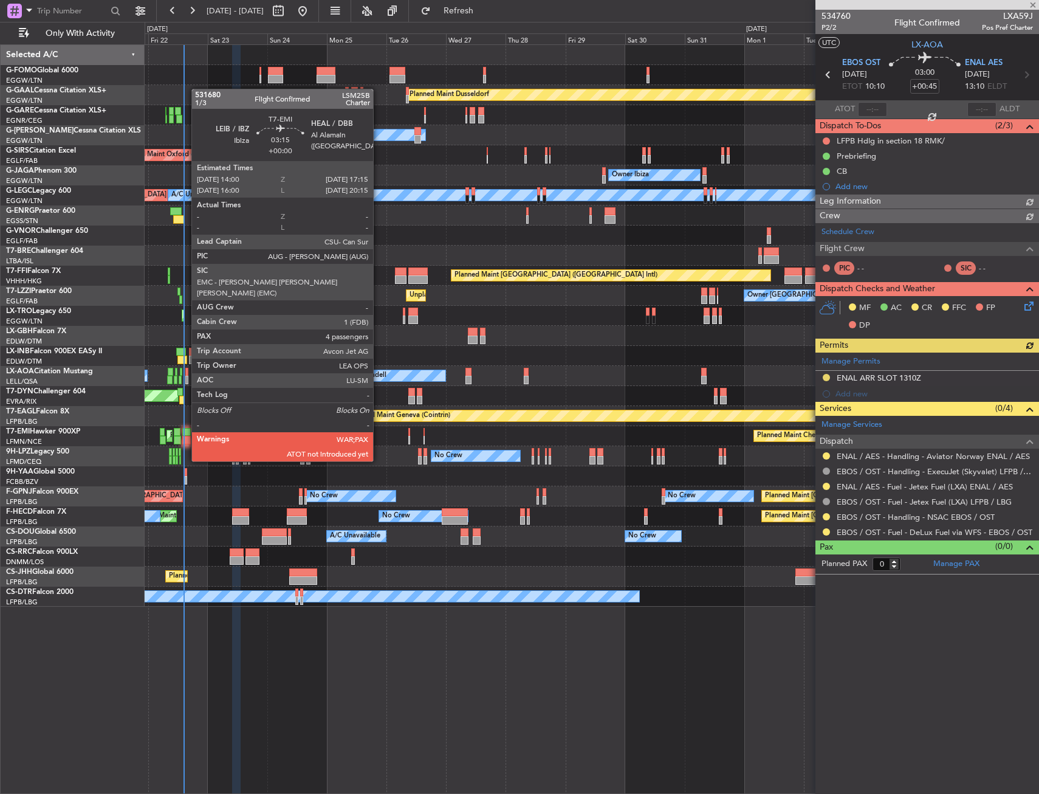
click at [185, 438] on div at bounding box center [186, 440] width 9 height 9
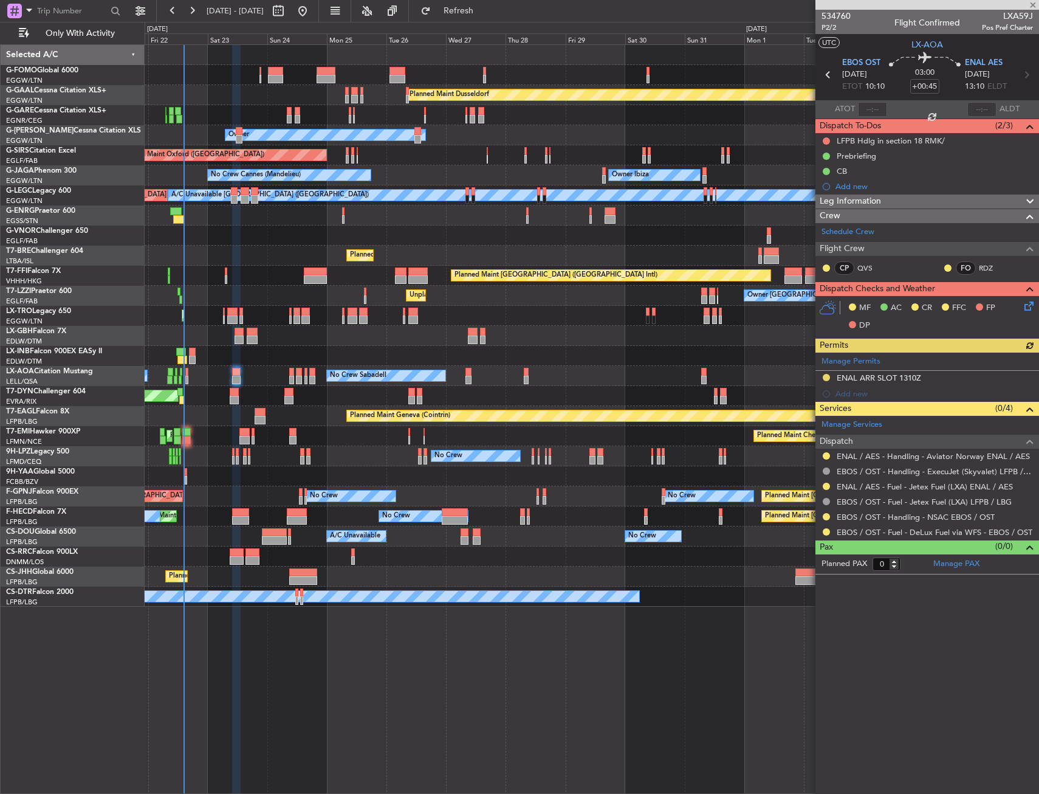
type input "4"
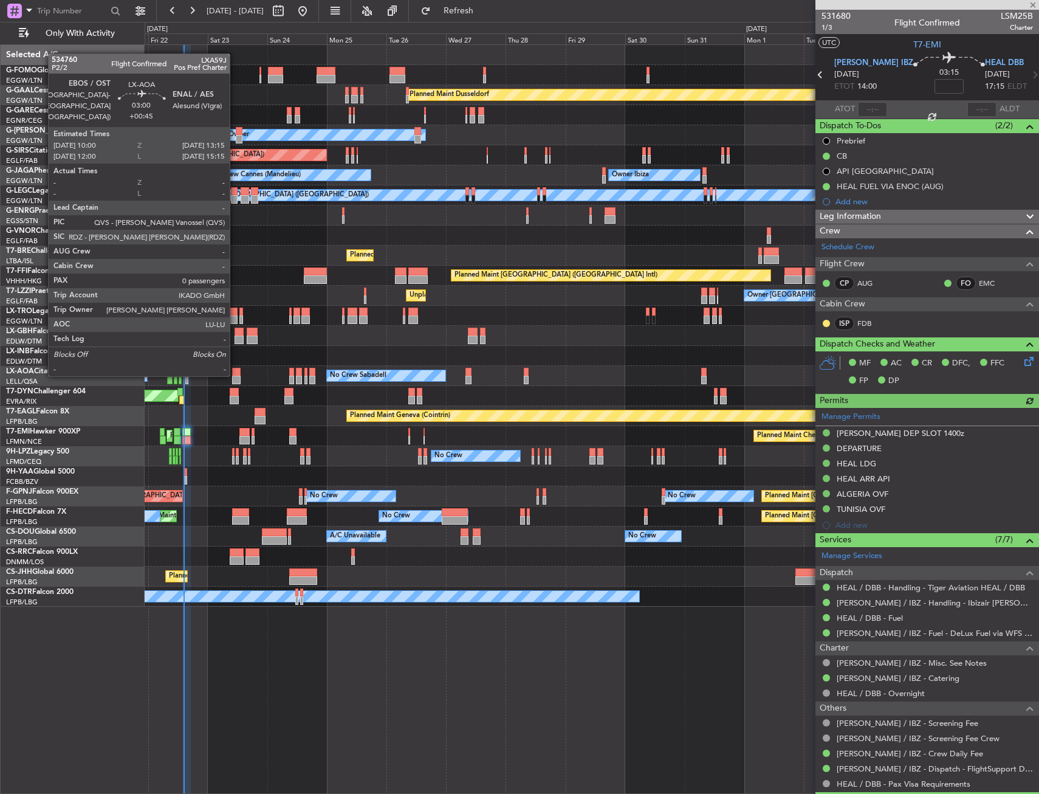
click at [235, 374] on div at bounding box center [236, 372] width 9 height 9
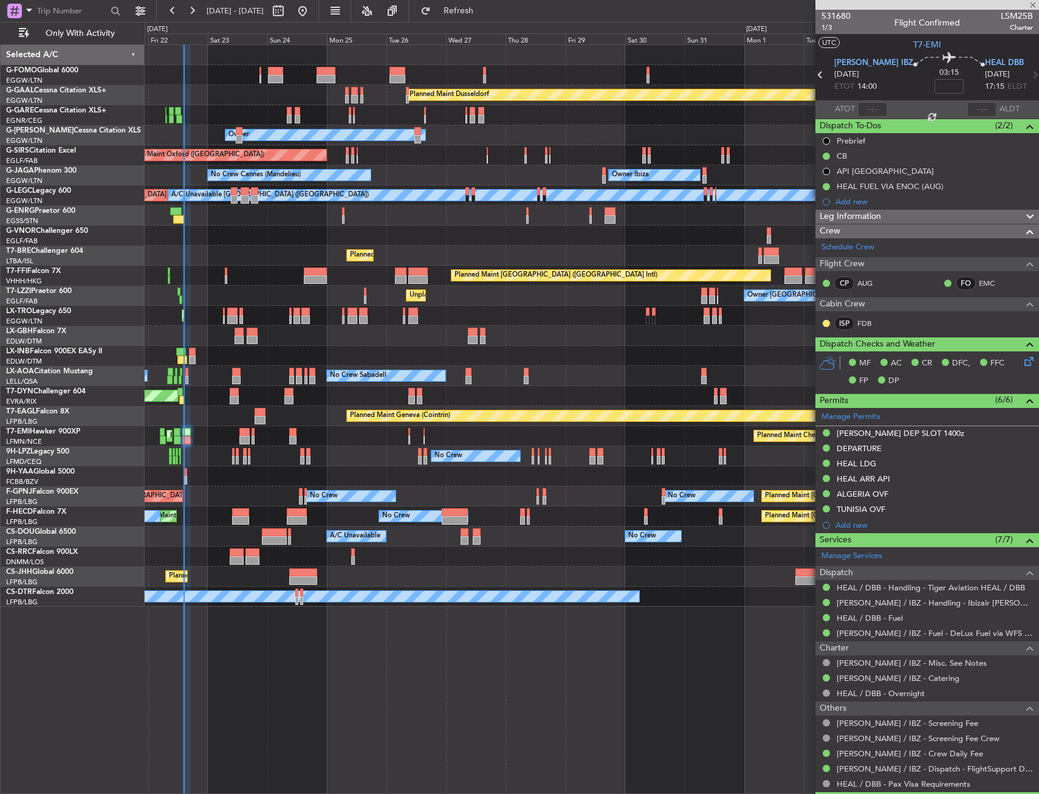
type input "+00:45"
type input "0"
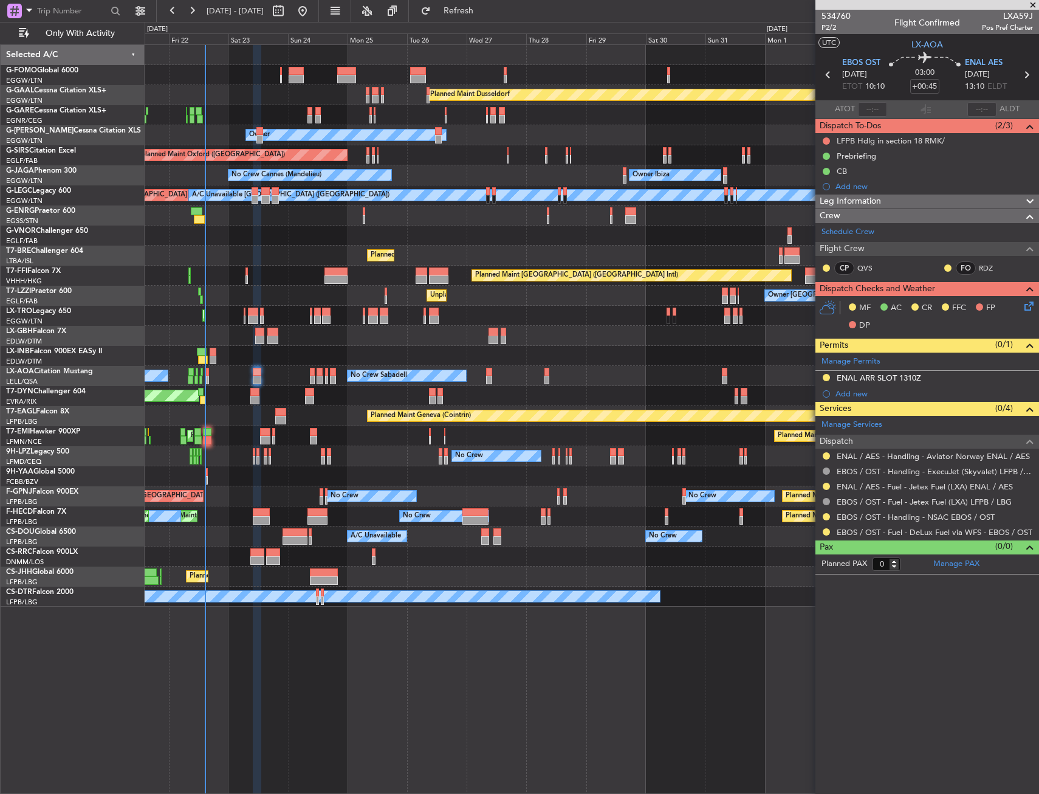
click at [313, 326] on div "Unplanned Maint [GEOGRAPHIC_DATA] ([GEOGRAPHIC_DATA]) [GEOGRAPHIC_DATA] ([GEOGR…" at bounding box center [592, 336] width 894 height 20
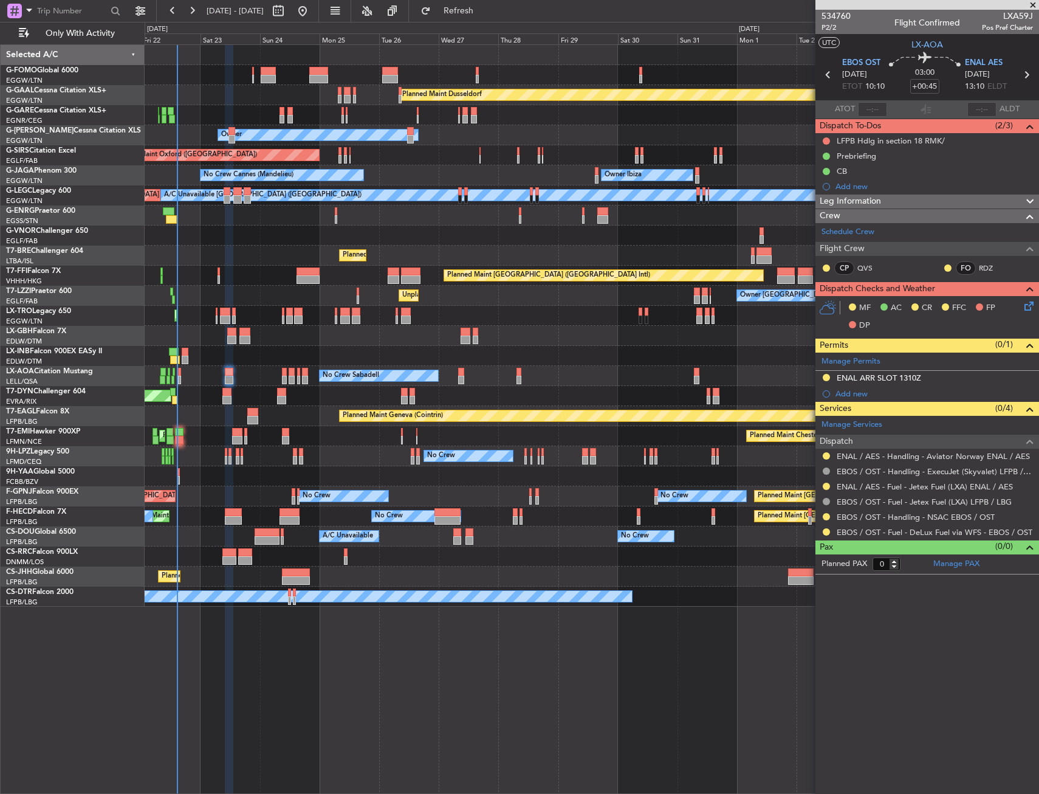
click at [278, 329] on div "Unplanned Maint [GEOGRAPHIC_DATA] ([GEOGRAPHIC_DATA]) [GEOGRAPHIC_DATA] ([GEOGR…" at bounding box center [592, 336] width 894 height 20
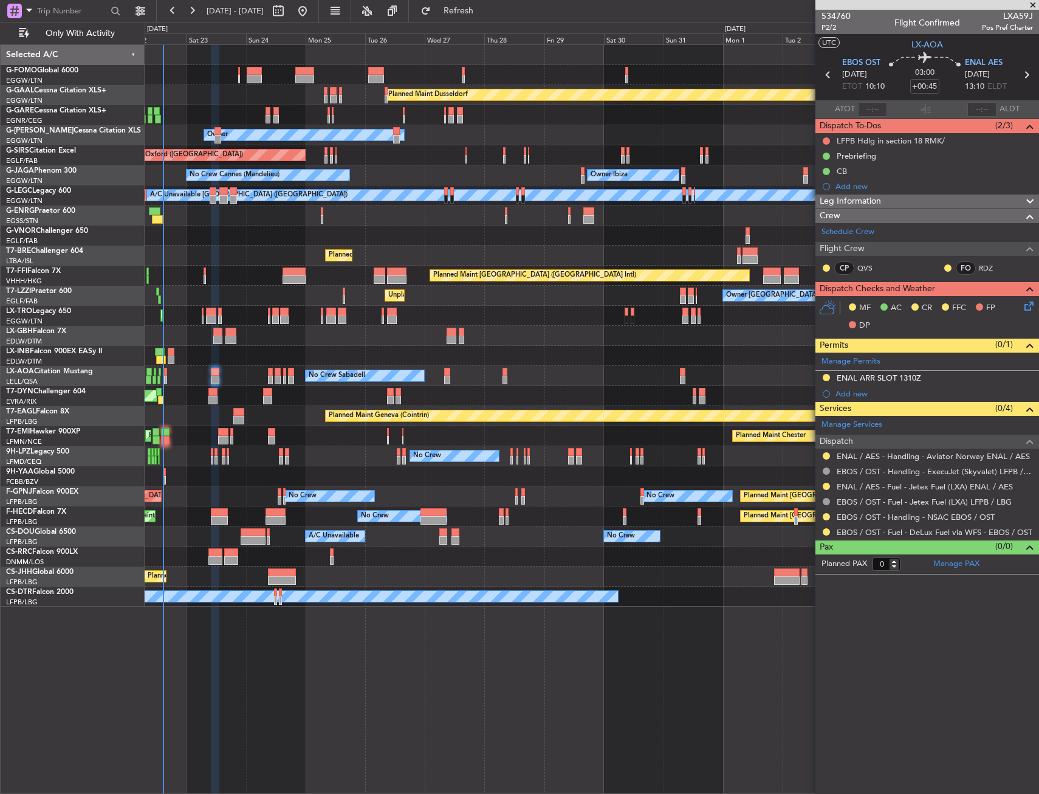
click at [487, 484] on div at bounding box center [592, 476] width 894 height 20
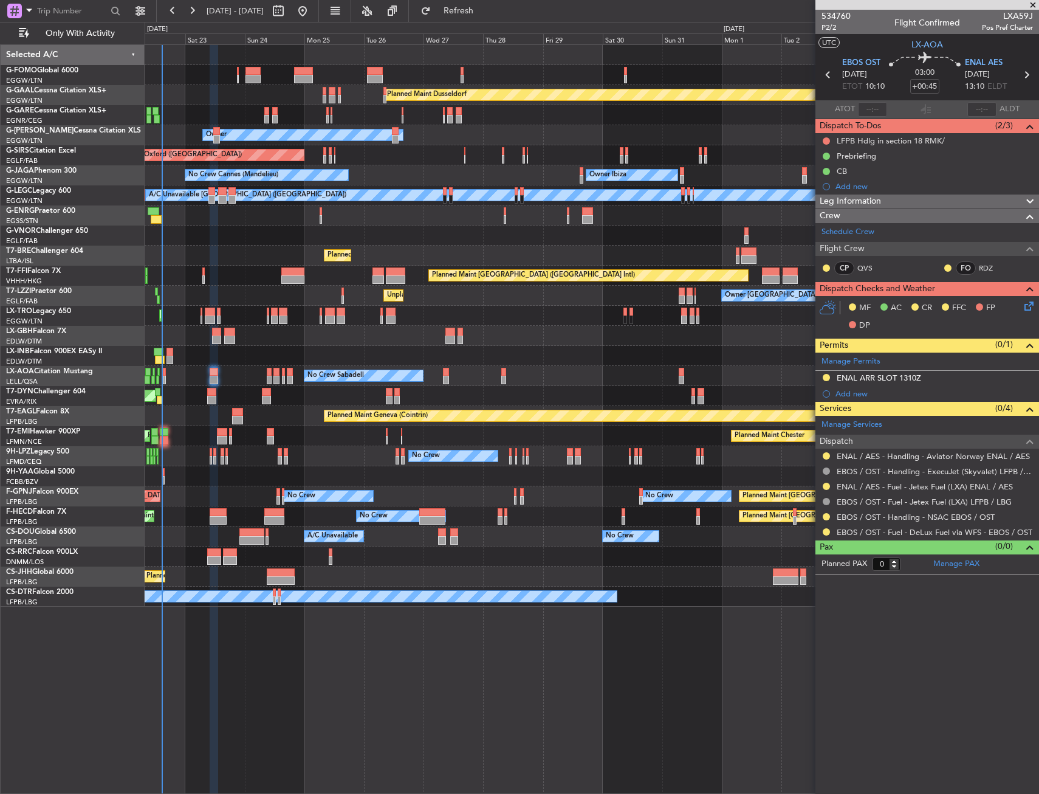
click at [325, 461] on div "No Crew No Crew No Crew" at bounding box center [592, 456] width 894 height 20
click at [311, 461] on div "No Crew No Crew No Crew" at bounding box center [592, 456] width 894 height 20
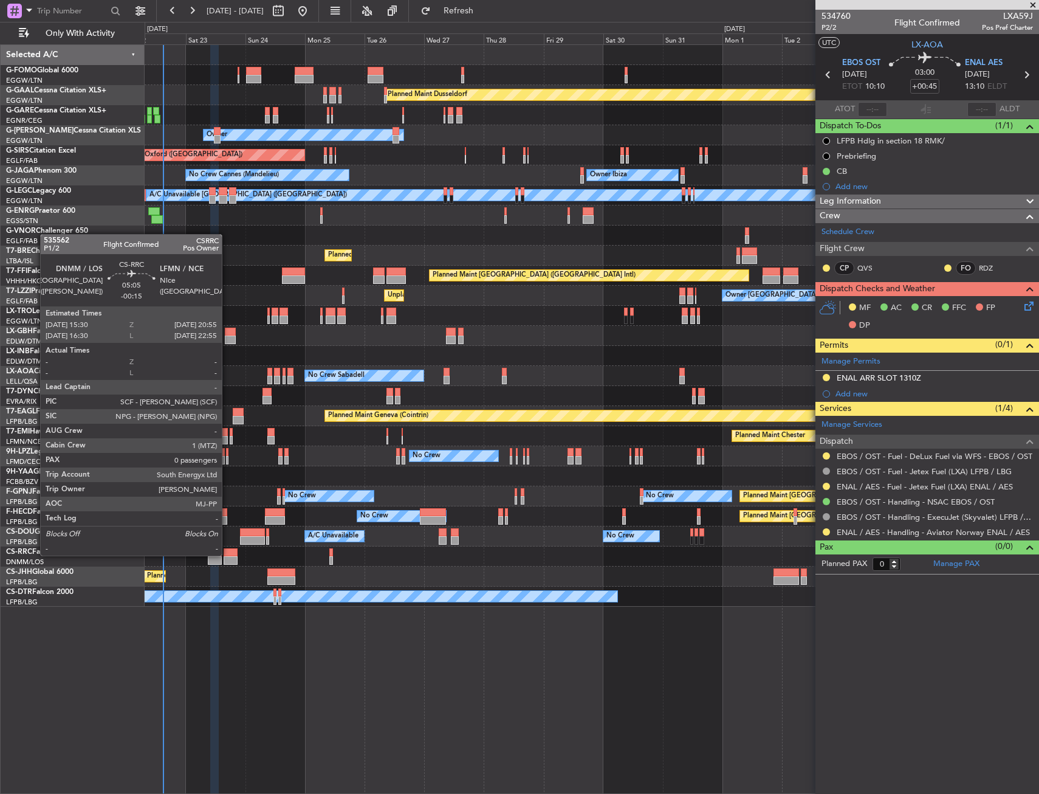
click at [227, 554] on div at bounding box center [231, 552] width 14 height 9
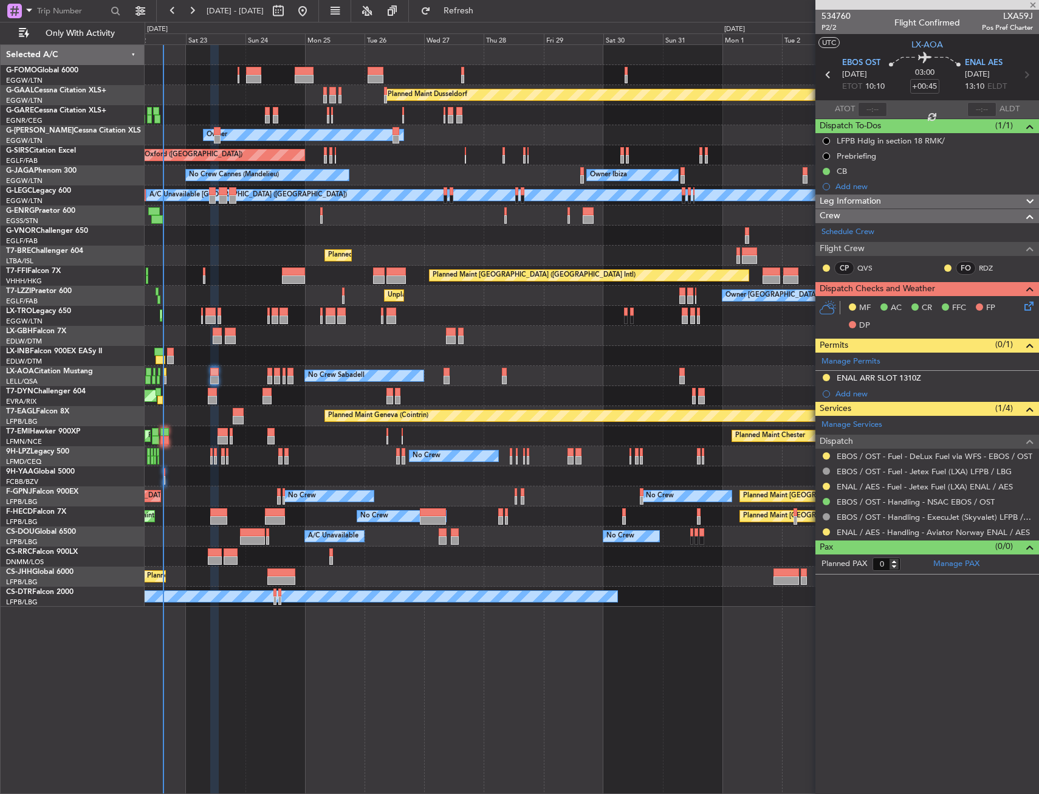
type input "-00:15"
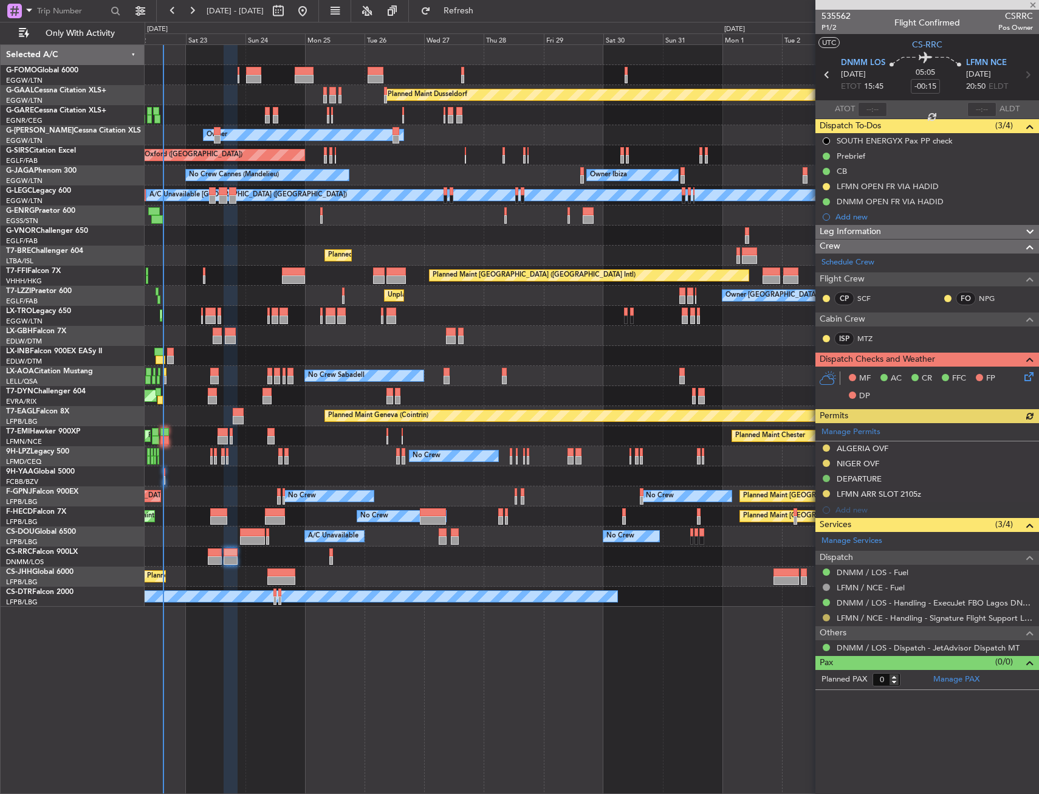
click at [826, 615] on button at bounding box center [826, 617] width 7 height 7
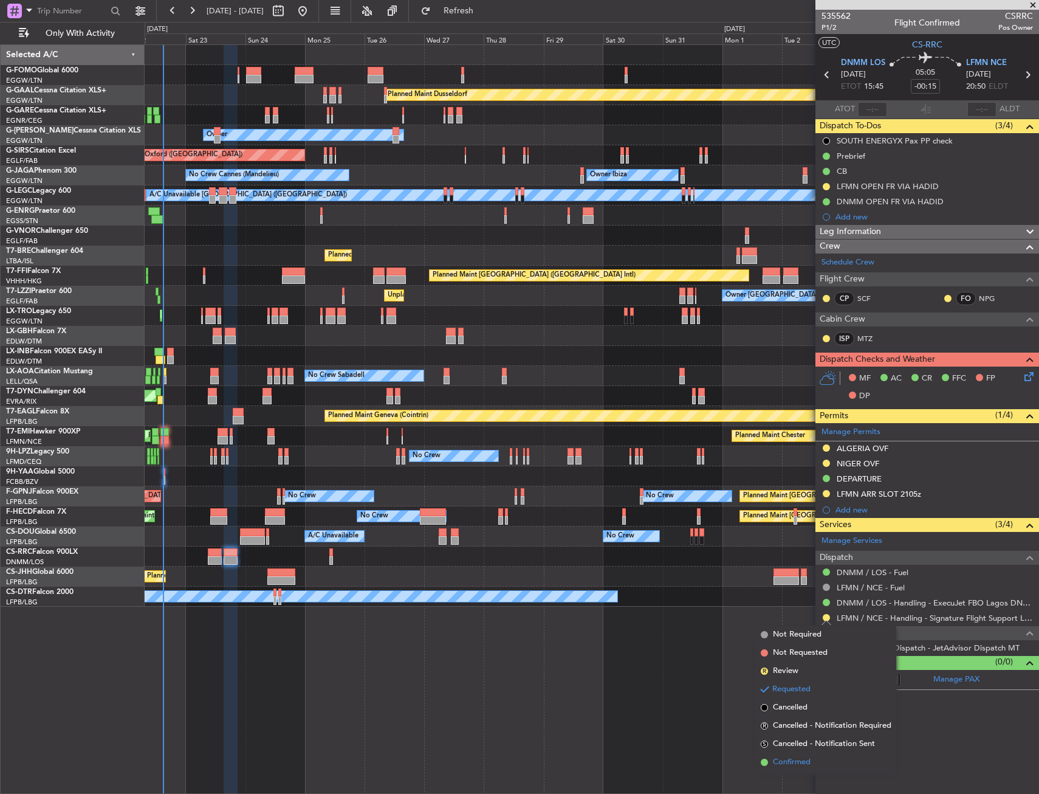
click at [802, 756] on span "Confirmed" at bounding box center [792, 762] width 38 height 12
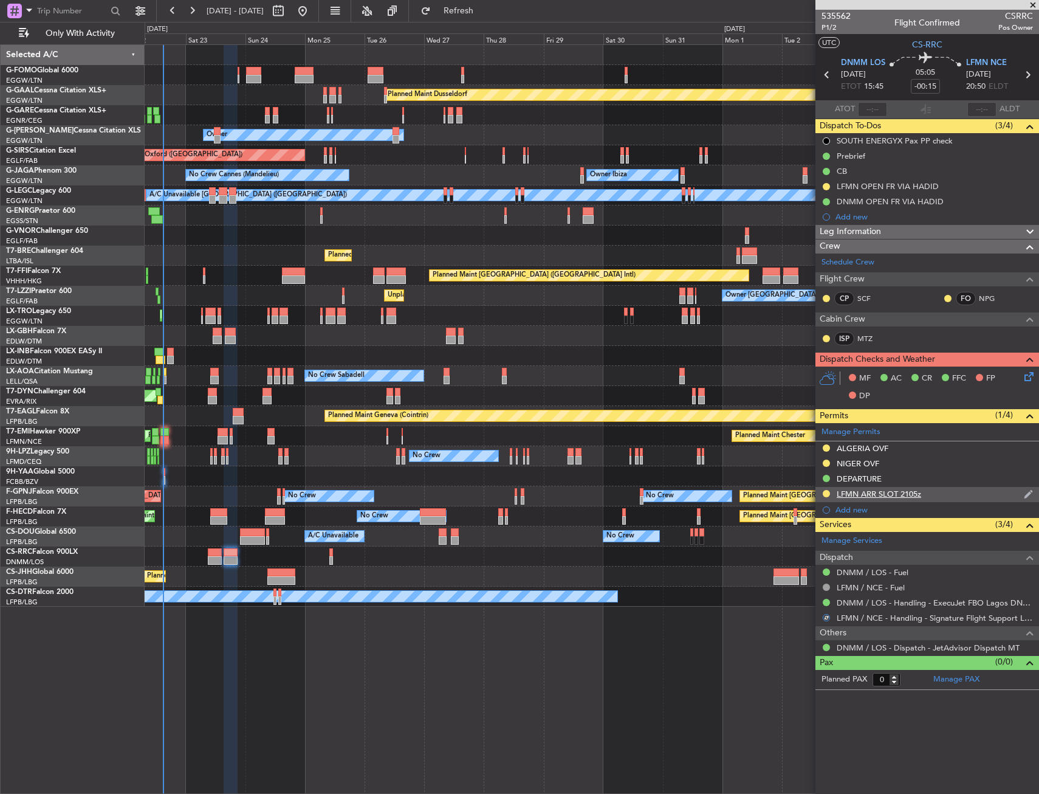
click at [933, 496] on div "LFMN ARR SLOT 2105z" at bounding box center [928, 494] width 224 height 15
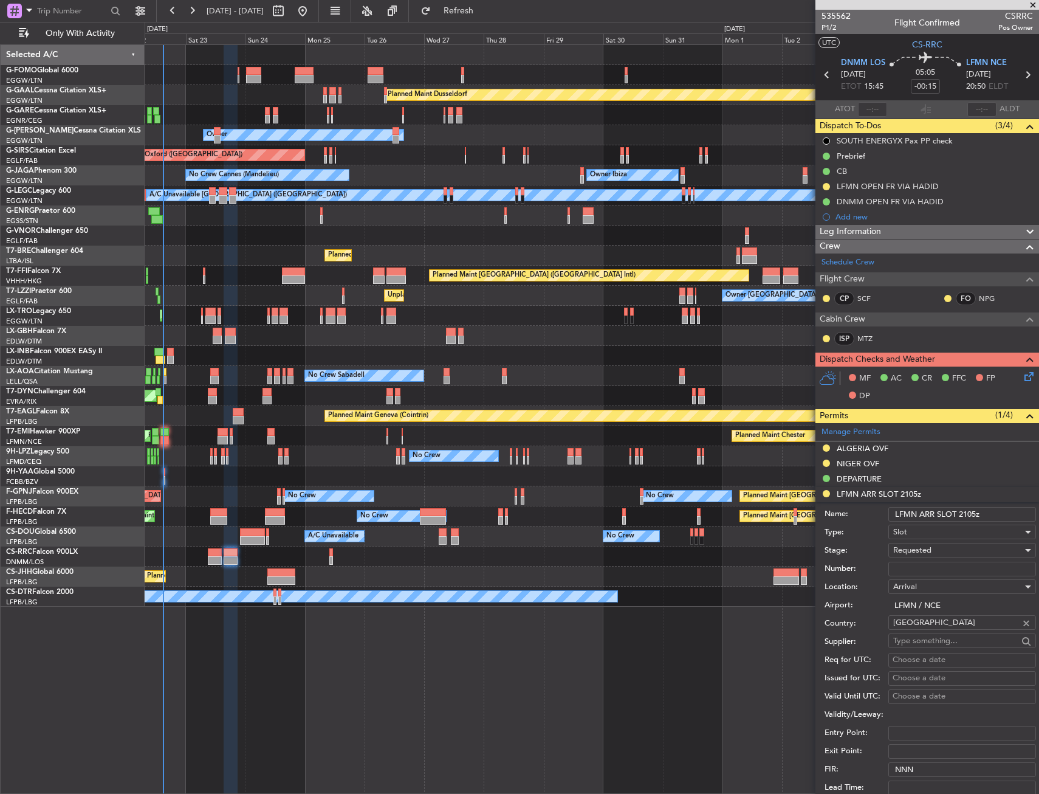
click at [914, 564] on input "Number:" at bounding box center [963, 569] width 148 height 15
paste input "LFMNA000079274"
type input "LFMNA000079274"
drag, startPoint x: 914, startPoint y: 564, endPoint x: 923, endPoint y: 554, distance: 13.8
click at [923, 554] on span "Requested" at bounding box center [912, 550] width 38 height 11
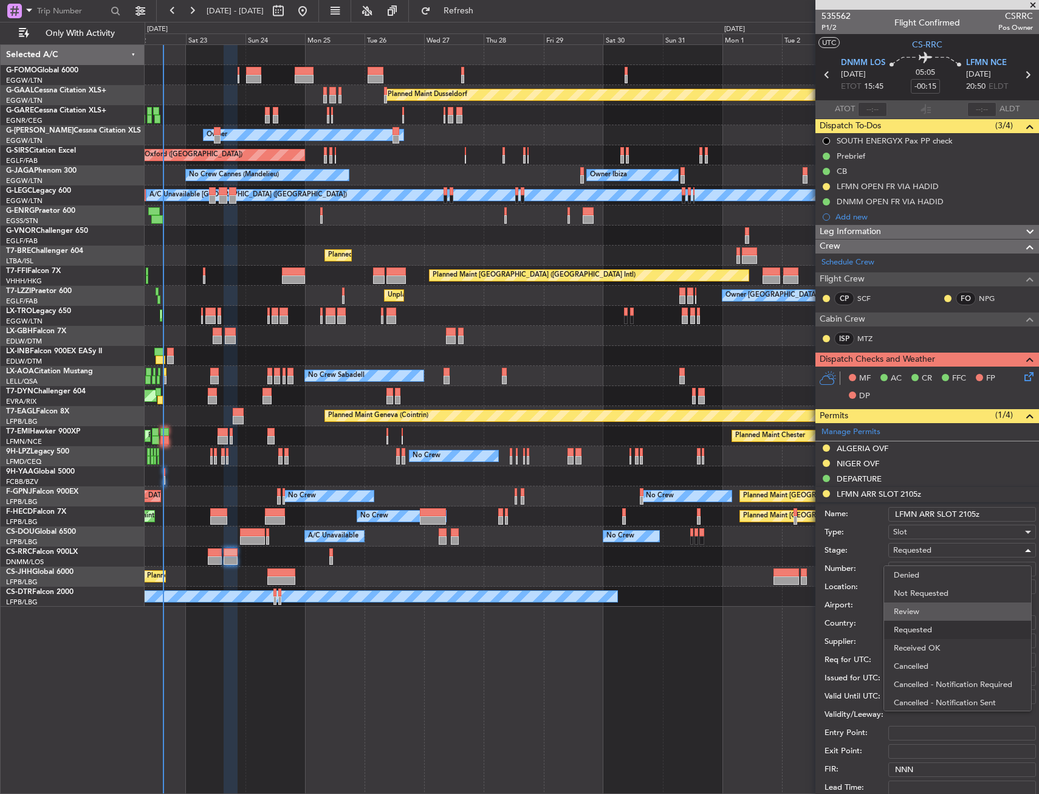
scroll to position [5, 0]
click at [917, 638] on span "Received OK" at bounding box center [958, 642] width 128 height 18
click at [976, 512] on input "LFMN ARR SLOT 2105z" at bounding box center [963, 514] width 148 height 15
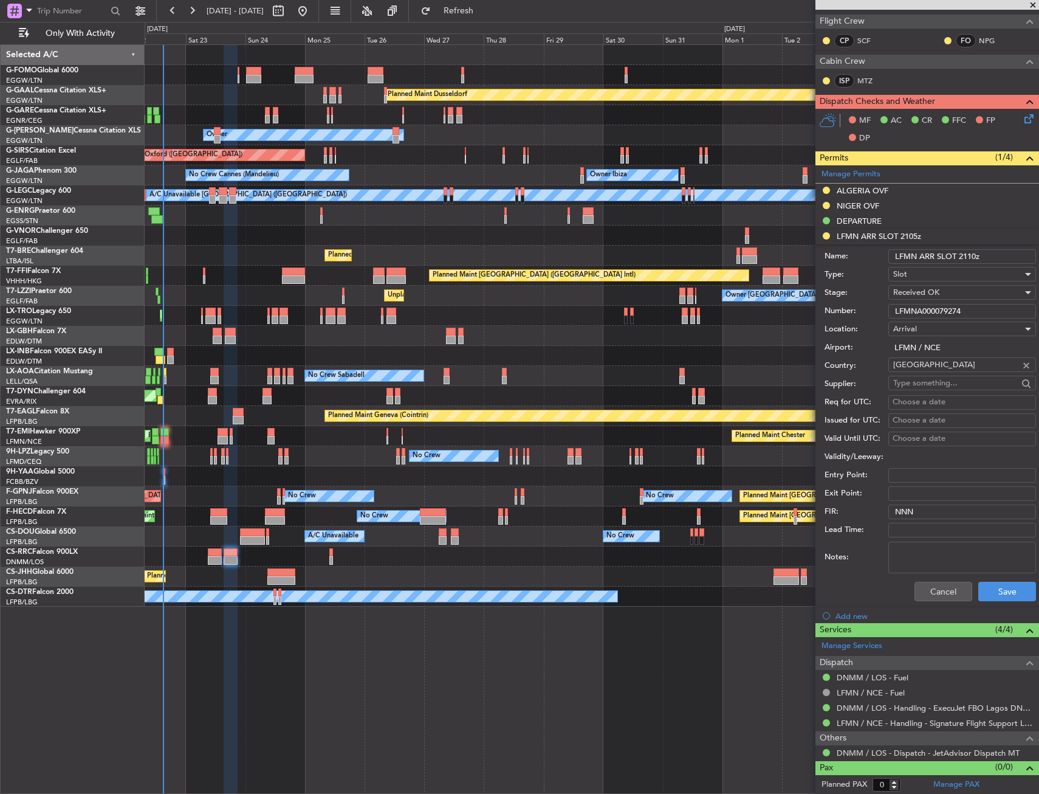
scroll to position [258, 0]
type input "LFMN ARR SLOT 2110z"
click at [989, 584] on button "Save" at bounding box center [1008, 590] width 58 height 19
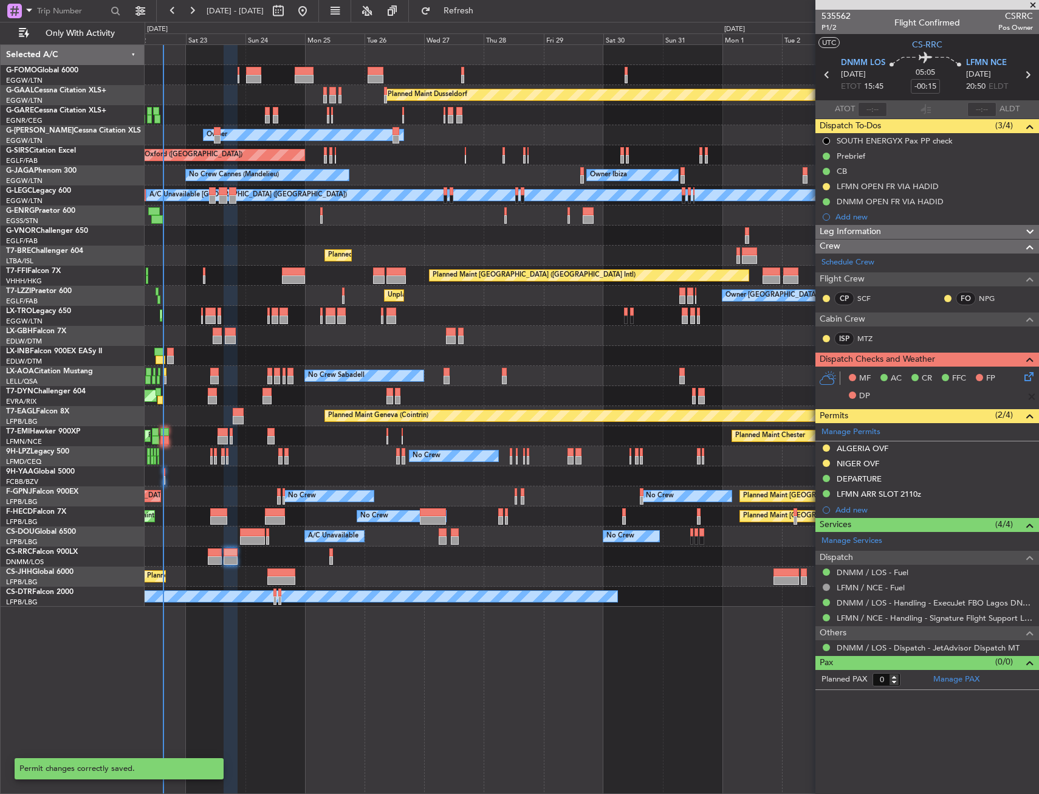
scroll to position [0, 0]
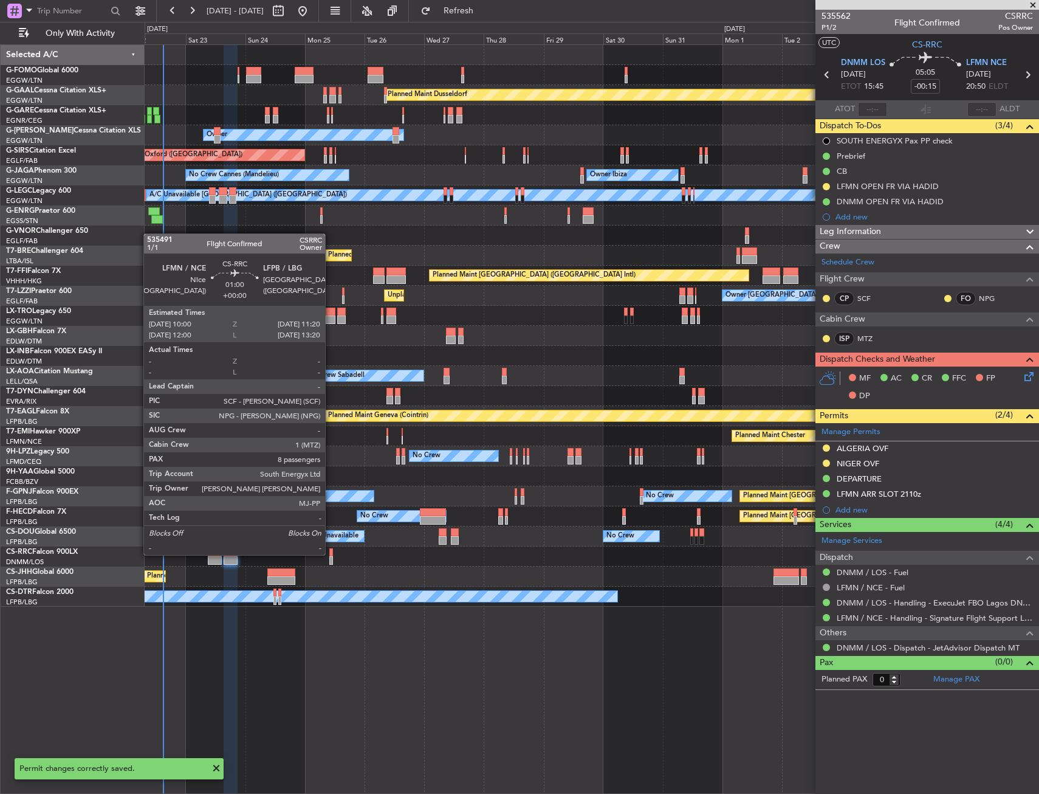
click at [331, 554] on div at bounding box center [331, 552] width 4 height 9
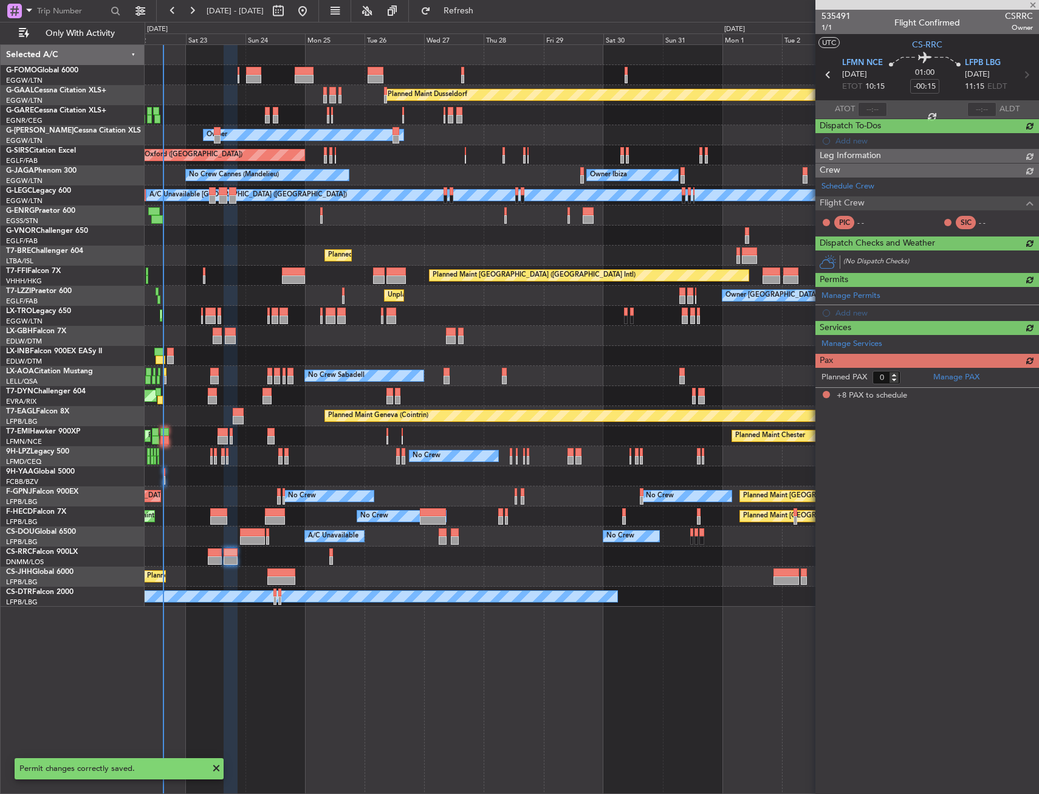
type input "8"
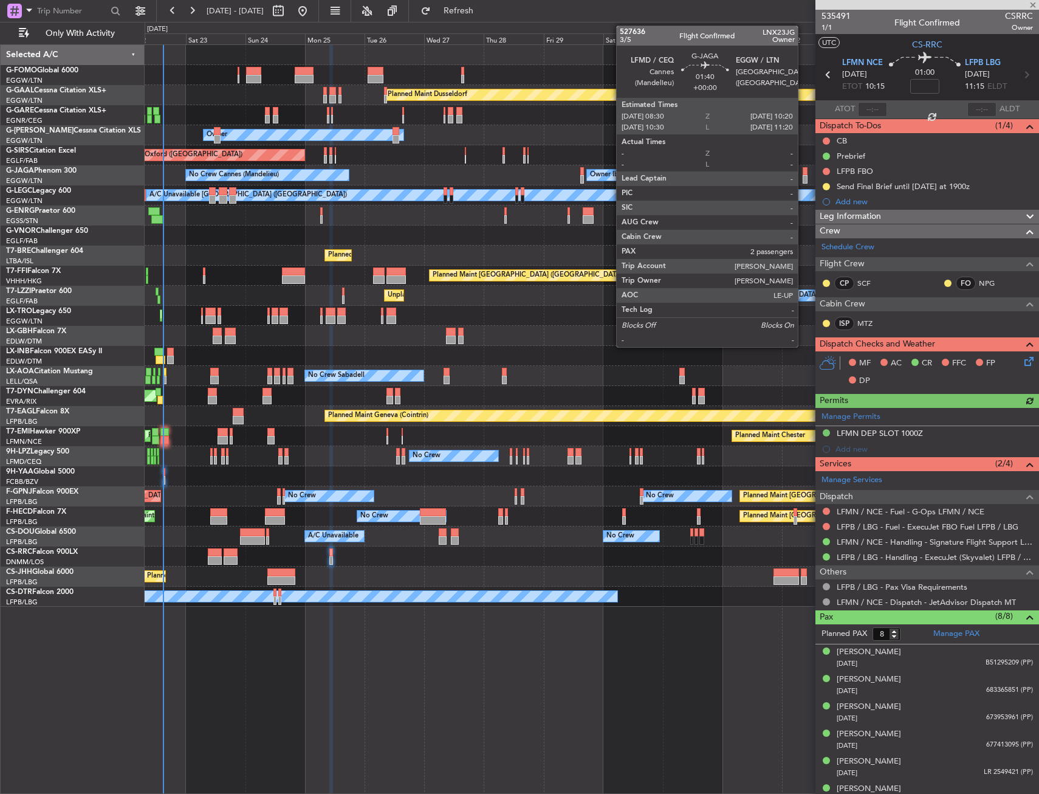
click at [943, 432] on div "Manage Permits LFMN DEP SLOT 1000Z Add new" at bounding box center [928, 432] width 224 height 49
click at [937, 430] on div "LFMN DEP SLOT 1000Z" at bounding box center [928, 433] width 224 height 15
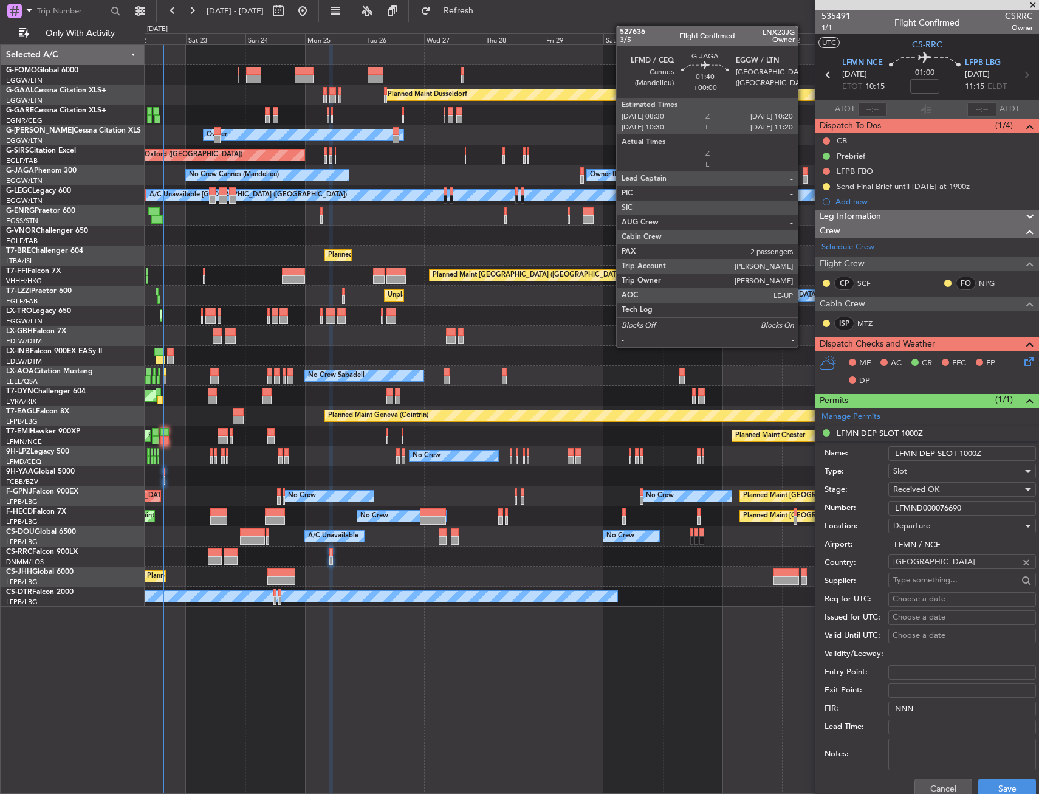
click at [935, 511] on input "LFMND000076690" at bounding box center [963, 508] width 148 height 15
paste input "9275"
type input "LFMND000079275"
click at [997, 787] on button "Save" at bounding box center [1008, 788] width 58 height 19
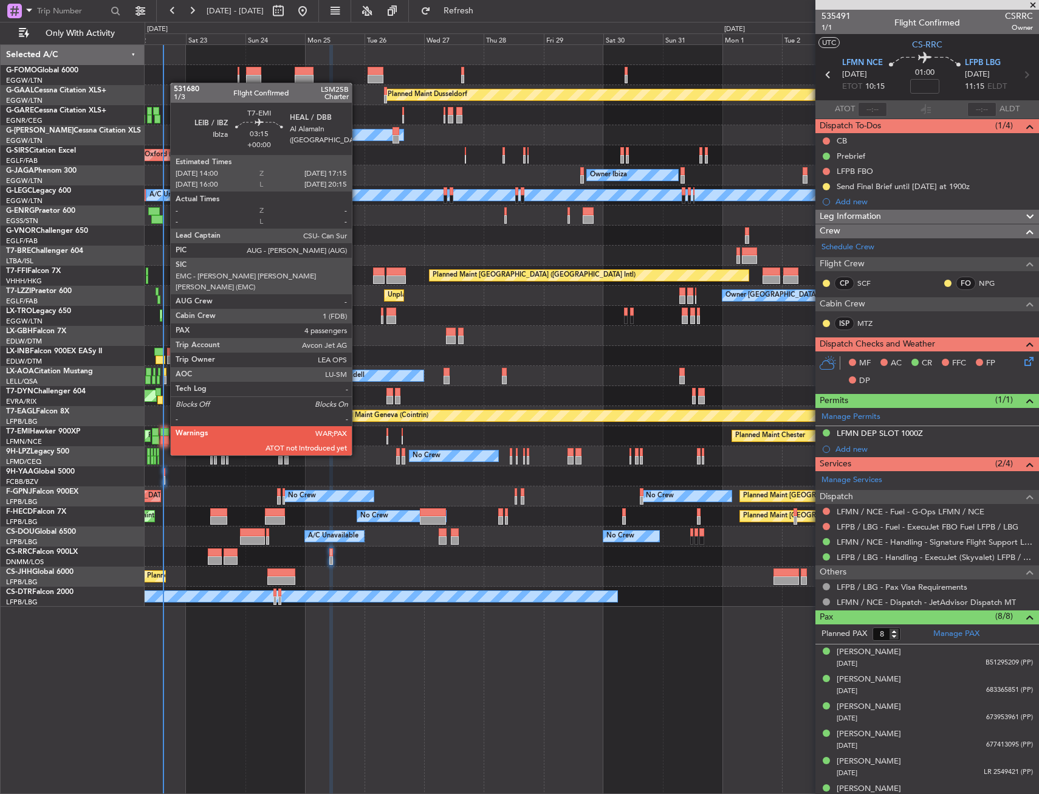
click at [164, 432] on div at bounding box center [164, 432] width 9 height 9
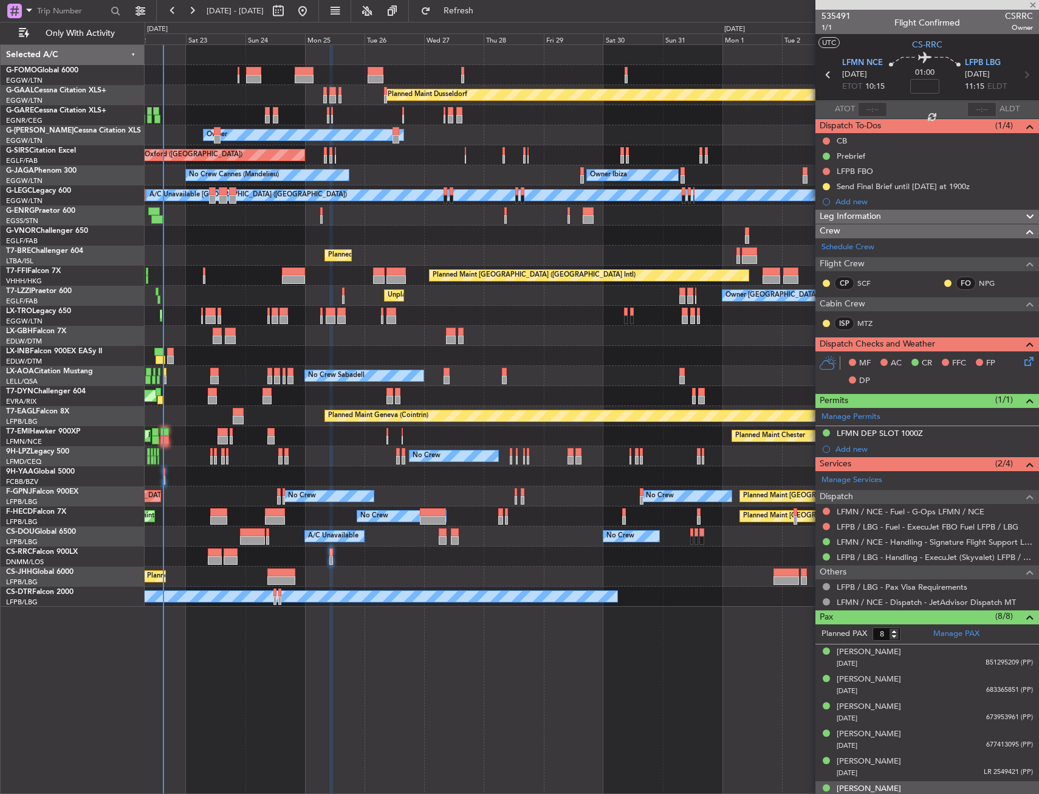
type input "4"
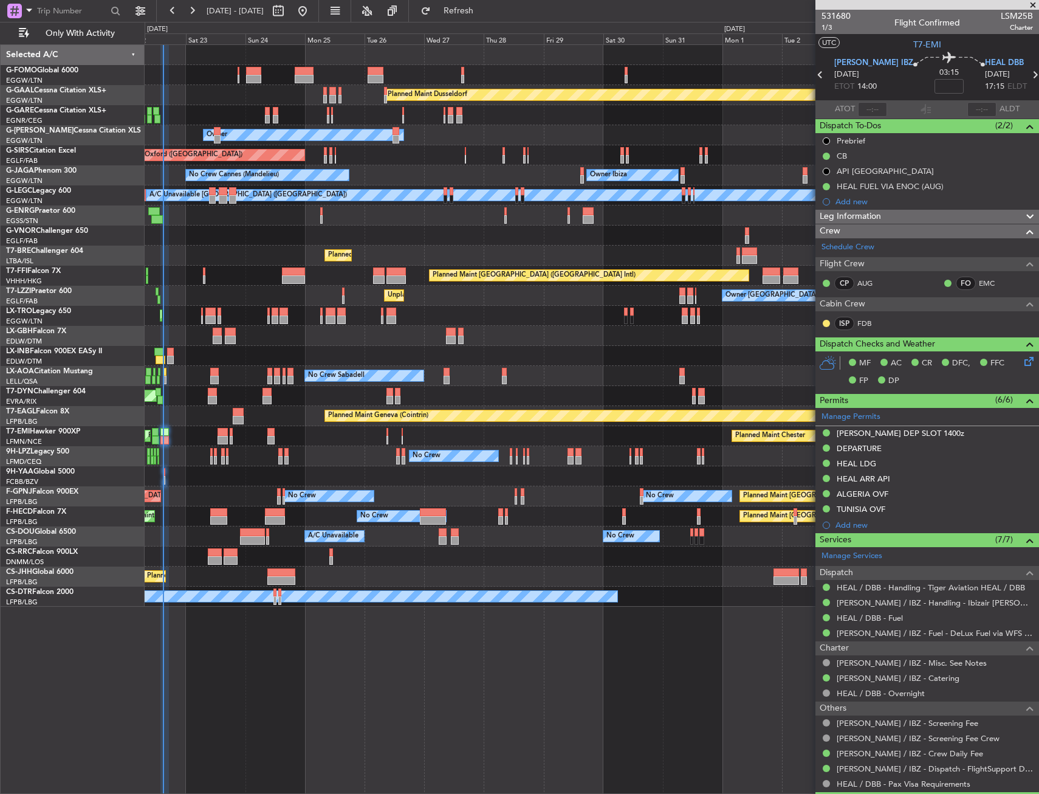
click at [421, 630] on div "Planned Maint Dusseldorf Unplanned Maint Chester Owner Owner Unplanned Maint Ox…" at bounding box center [592, 418] width 895 height 749
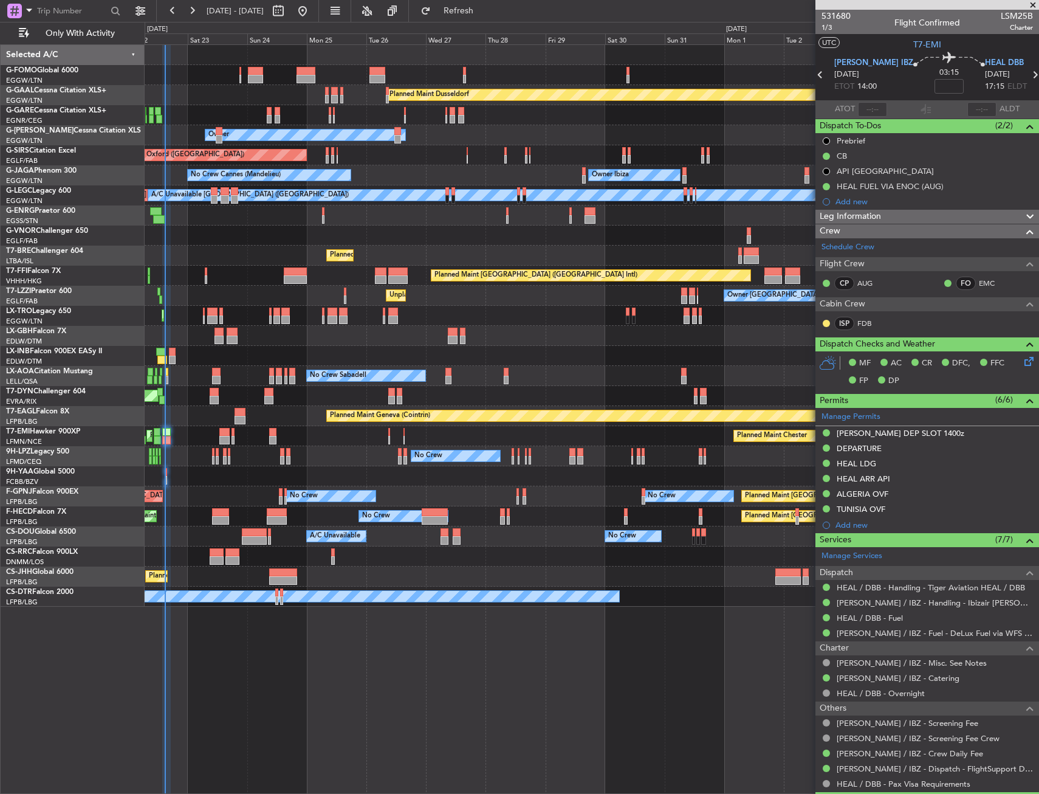
click at [401, 632] on div "Planned Maint Dusseldorf Unplanned Maint Chester Owner Owner Unplanned Maint Ox…" at bounding box center [592, 418] width 895 height 749
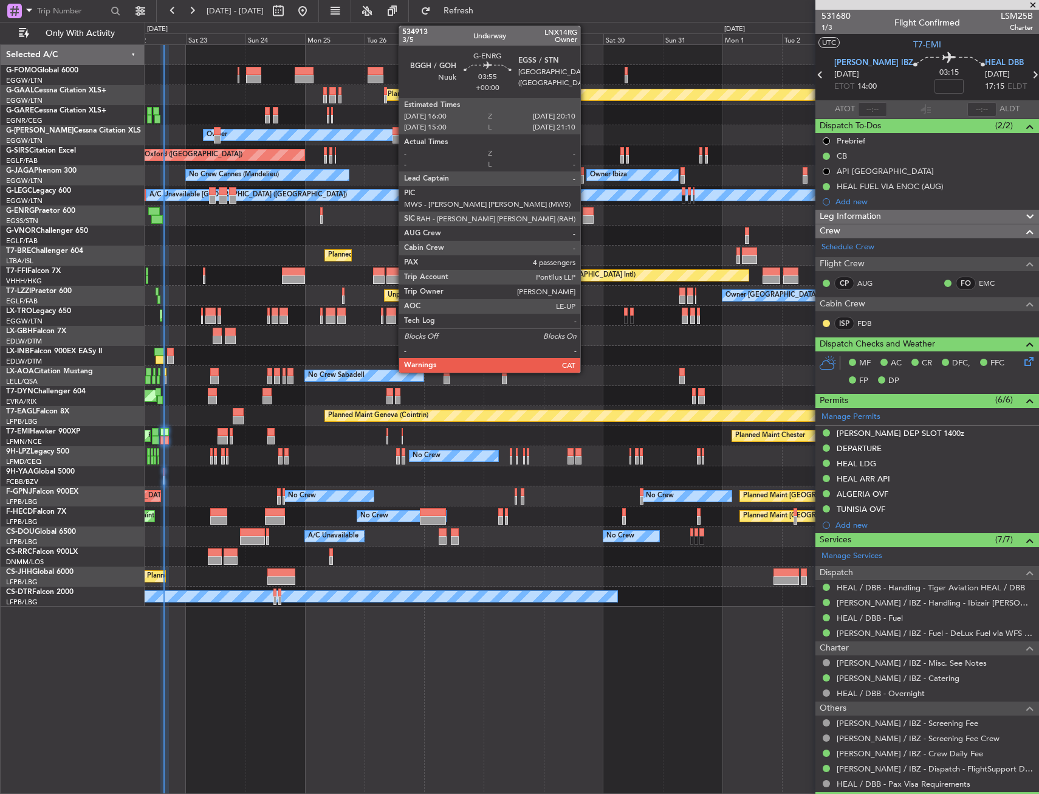
click at [586, 212] on div at bounding box center [588, 211] width 11 height 9
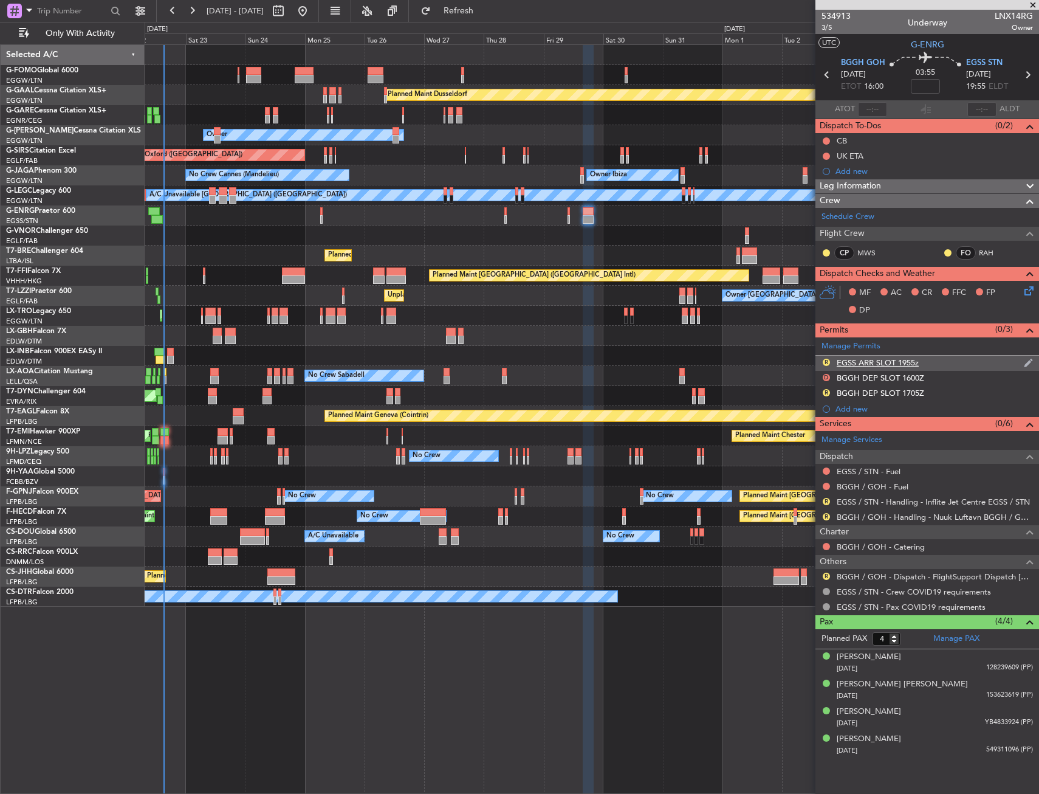
click at [938, 362] on div "R EGSS ARR SLOT 1955z" at bounding box center [928, 363] width 224 height 15
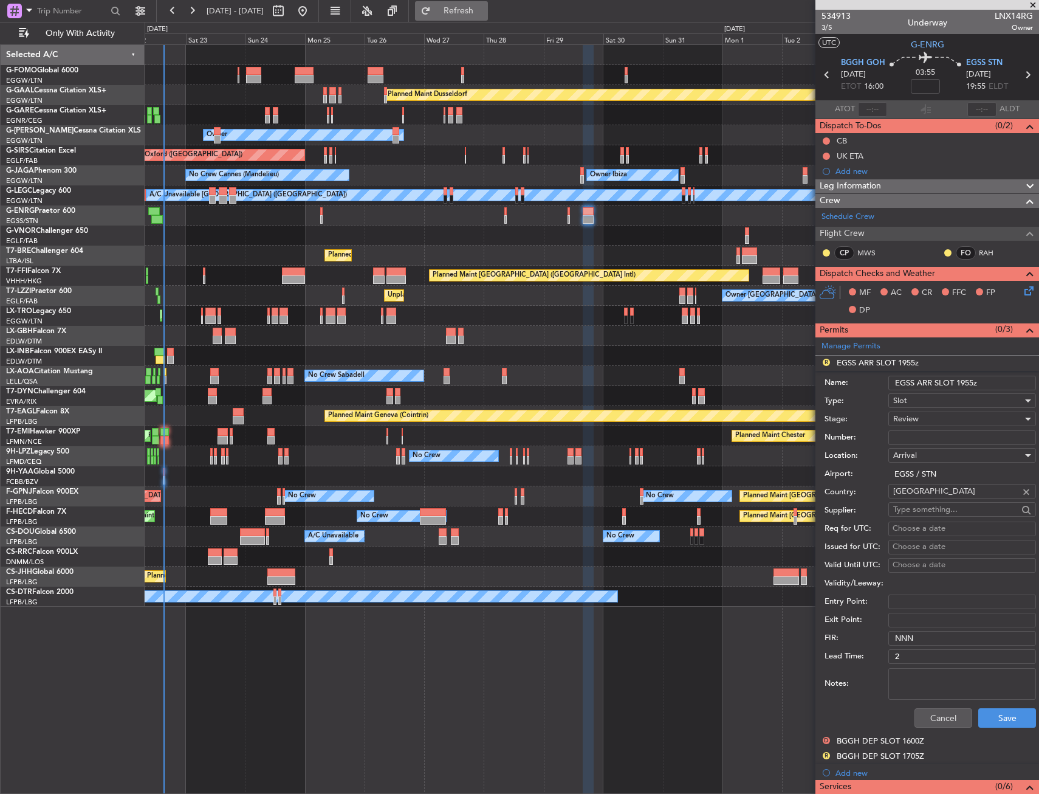
click at [486, 18] on button "Refresh" at bounding box center [451, 10] width 73 height 19
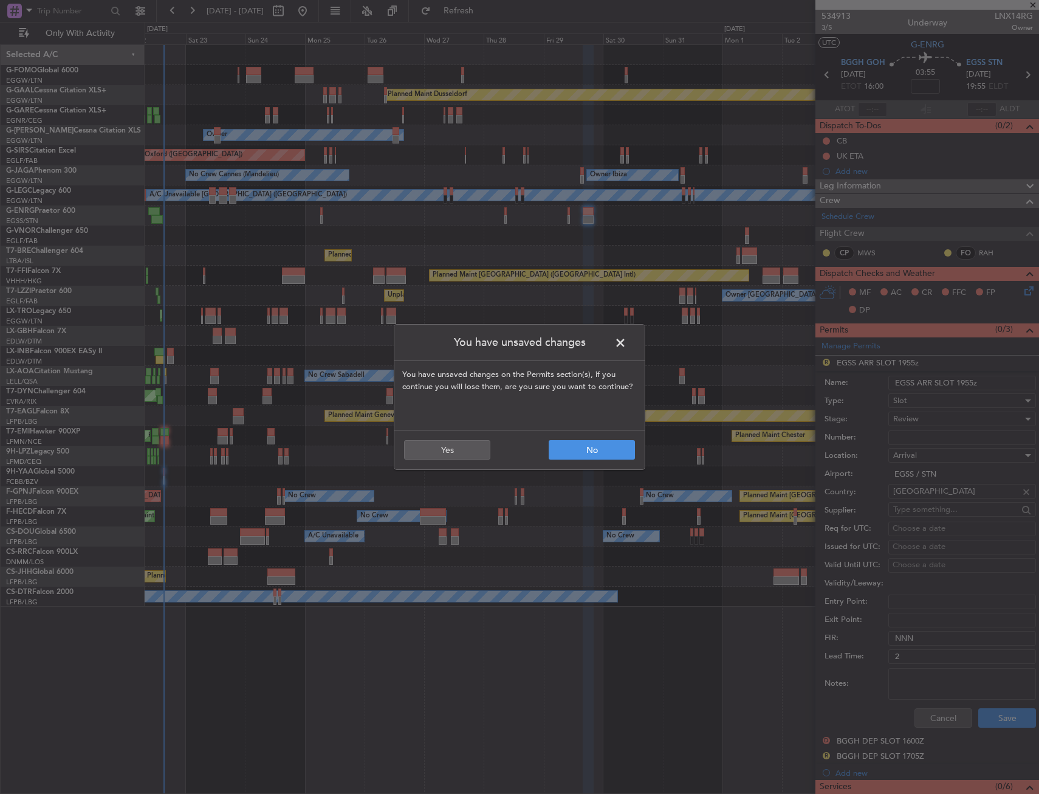
click at [459, 459] on footer "No Yes" at bounding box center [519, 450] width 250 height 40
click at [461, 450] on button "Yes" at bounding box center [447, 449] width 86 height 19
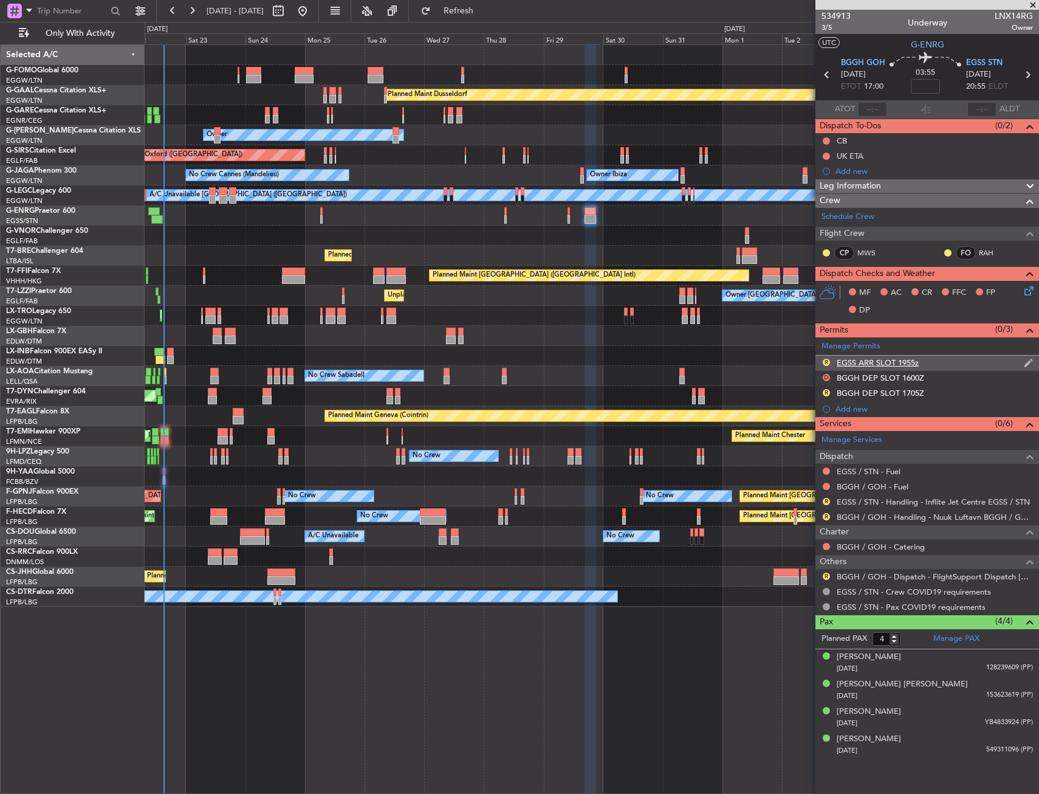
click at [932, 362] on div "R EGSS ARR SLOT 1955z" at bounding box center [928, 363] width 224 height 15
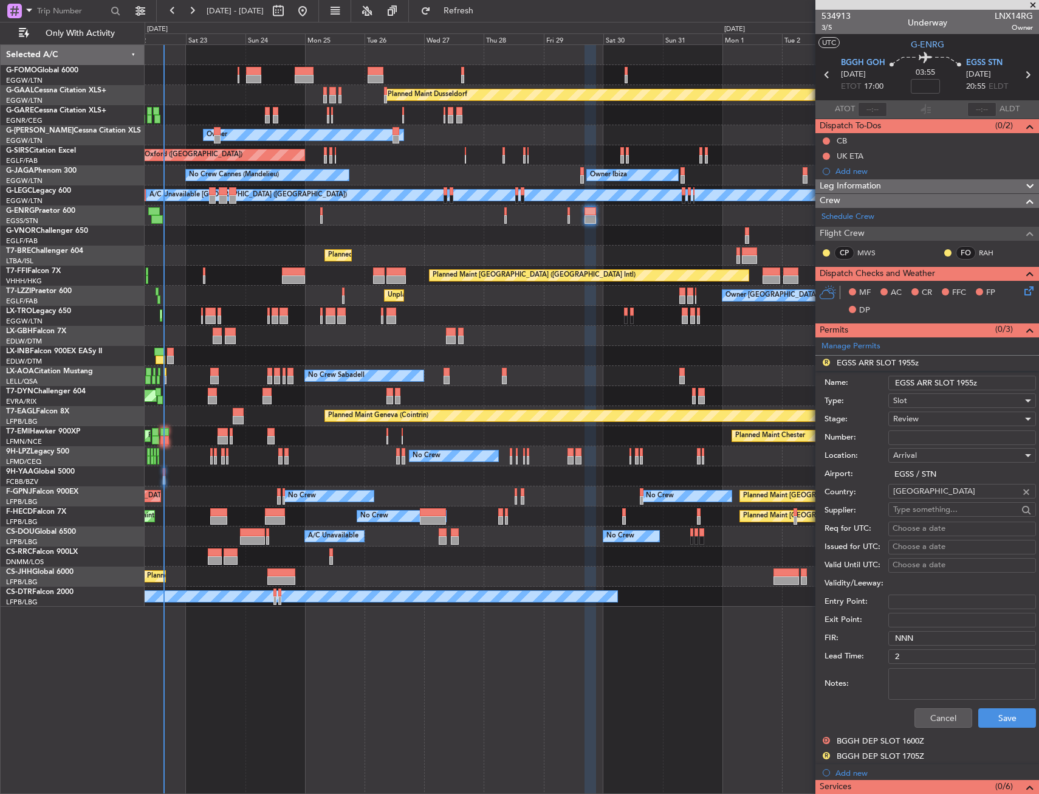
click at [965, 382] on input "EGSS ARR SLOT 1955z" at bounding box center [963, 383] width 148 height 15
type input "EGSS ARR SLOT 2055z"
click at [954, 413] on div "Review" at bounding box center [957, 419] width 129 height 18
click at [932, 511] on span "Received OK" at bounding box center [958, 517] width 128 height 18
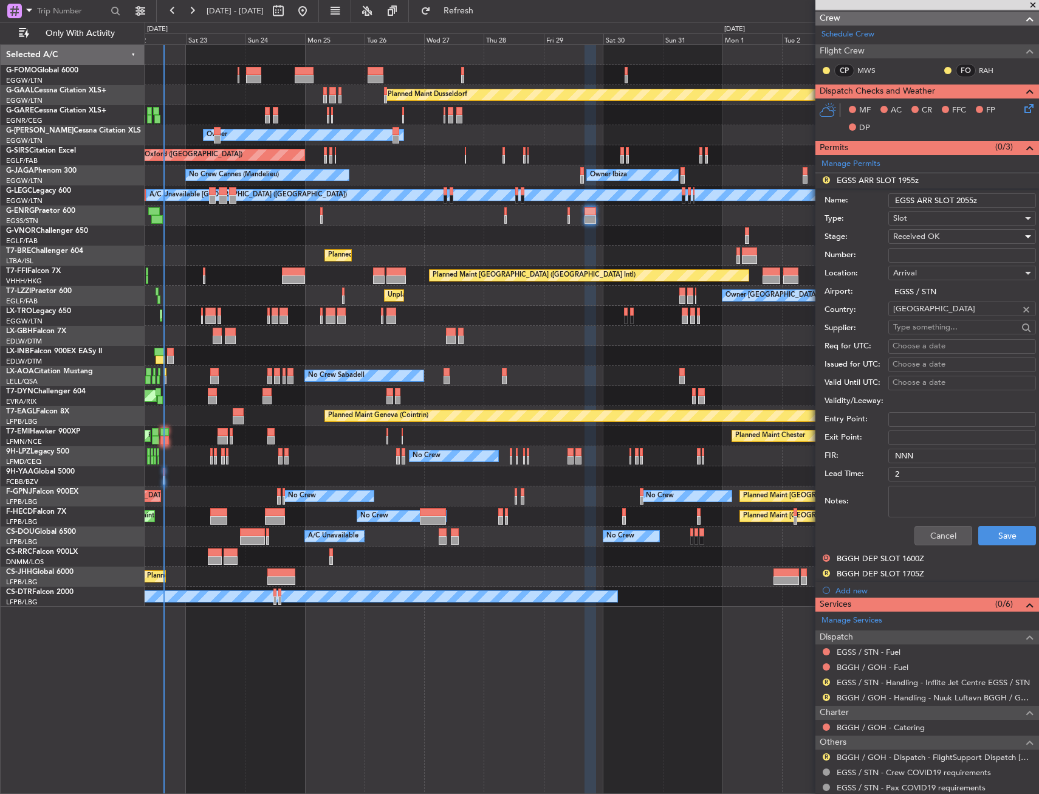
click at [917, 237] on span "Received OK" at bounding box center [916, 236] width 46 height 11
click at [924, 301] on span "Requested" at bounding box center [958, 296] width 128 height 18
click at [988, 534] on button "Save" at bounding box center [1008, 535] width 58 height 19
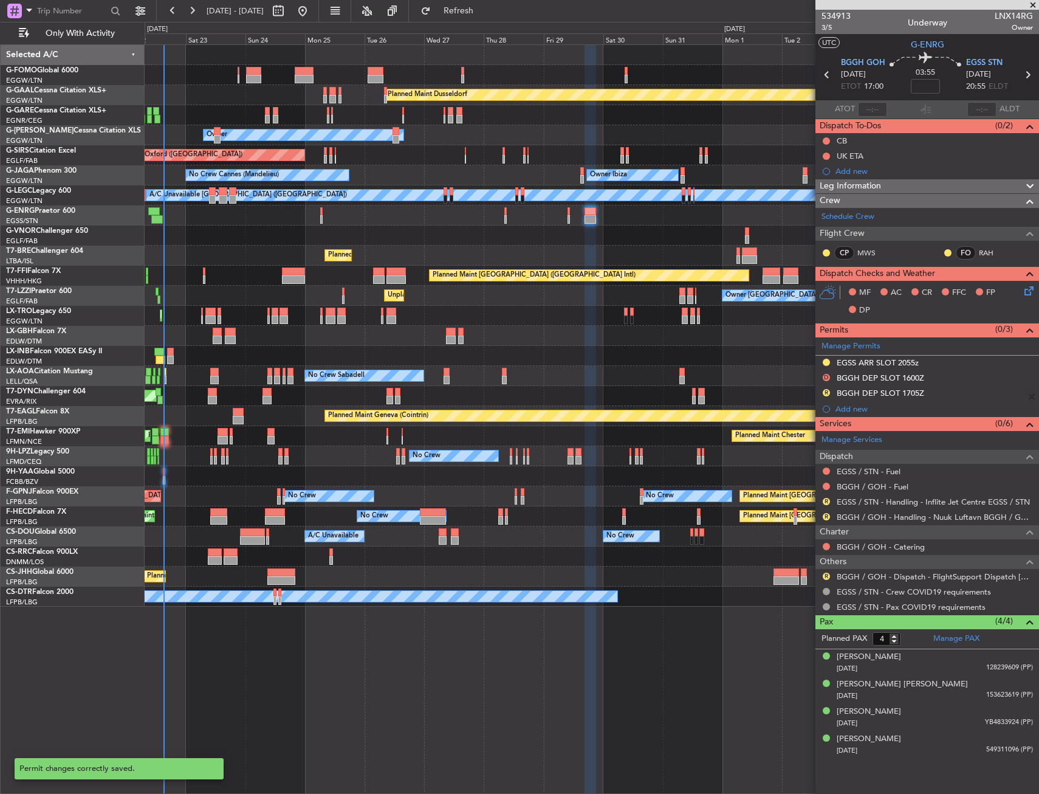
scroll to position [0, 0]
click at [828, 393] on button "R" at bounding box center [826, 392] width 7 height 7
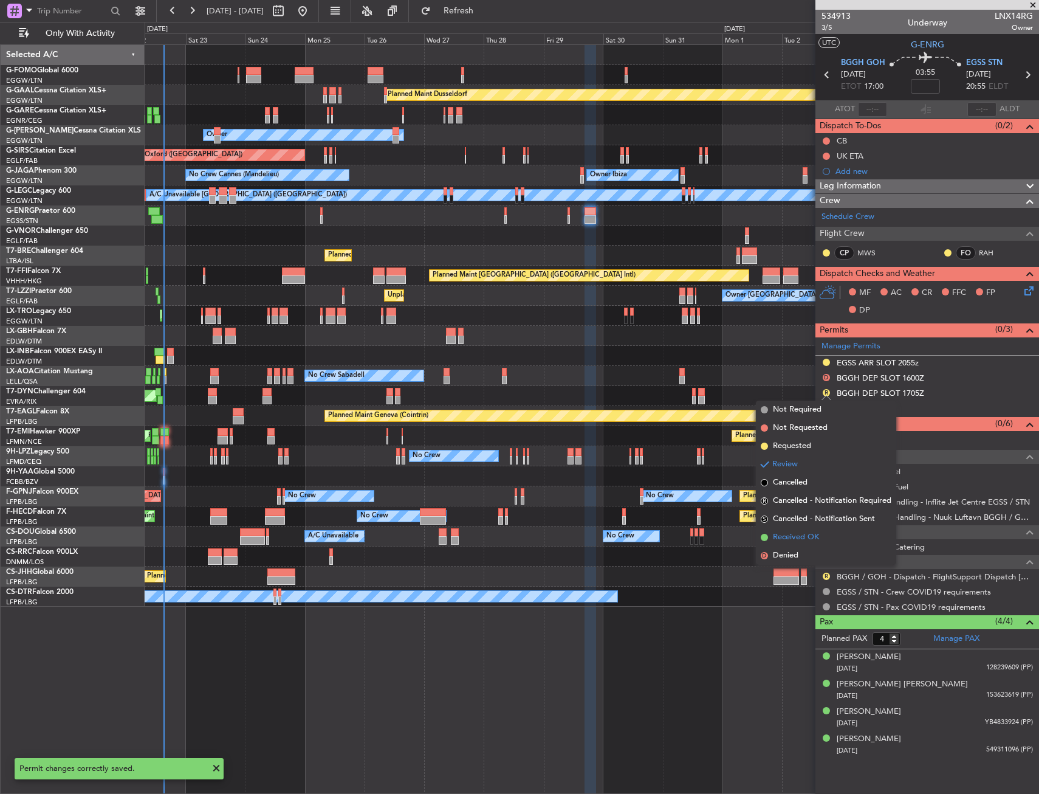
click at [789, 536] on span "Received OK" at bounding box center [796, 537] width 46 height 12
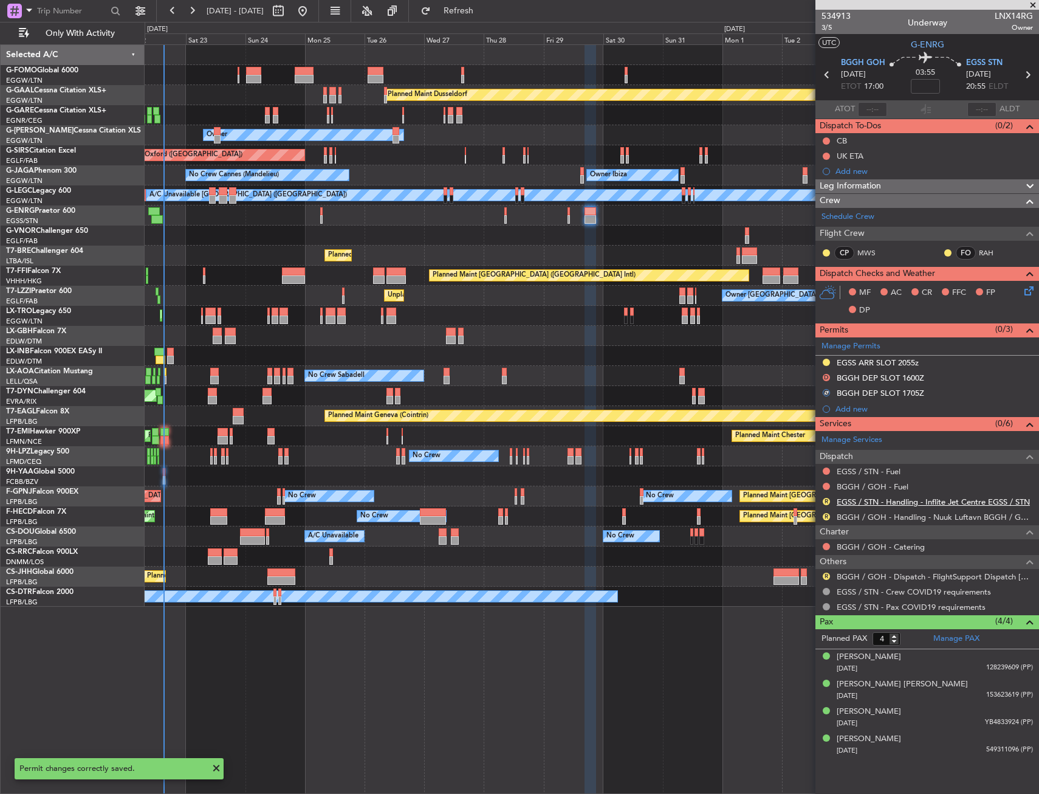
click at [851, 503] on link "EGSS / STN - Handling - Inflite Jet Centre EGSS / STN" at bounding box center [933, 502] width 193 height 10
click at [864, 501] on link "EGSS / STN - Handling - Inflite Jet Centre EGSS / STN" at bounding box center [933, 502] width 193 height 10
click at [857, 518] on link "BGGH / GOH - Handling - Nuuk Luftavn BGGH / GOH" at bounding box center [935, 517] width 196 height 10
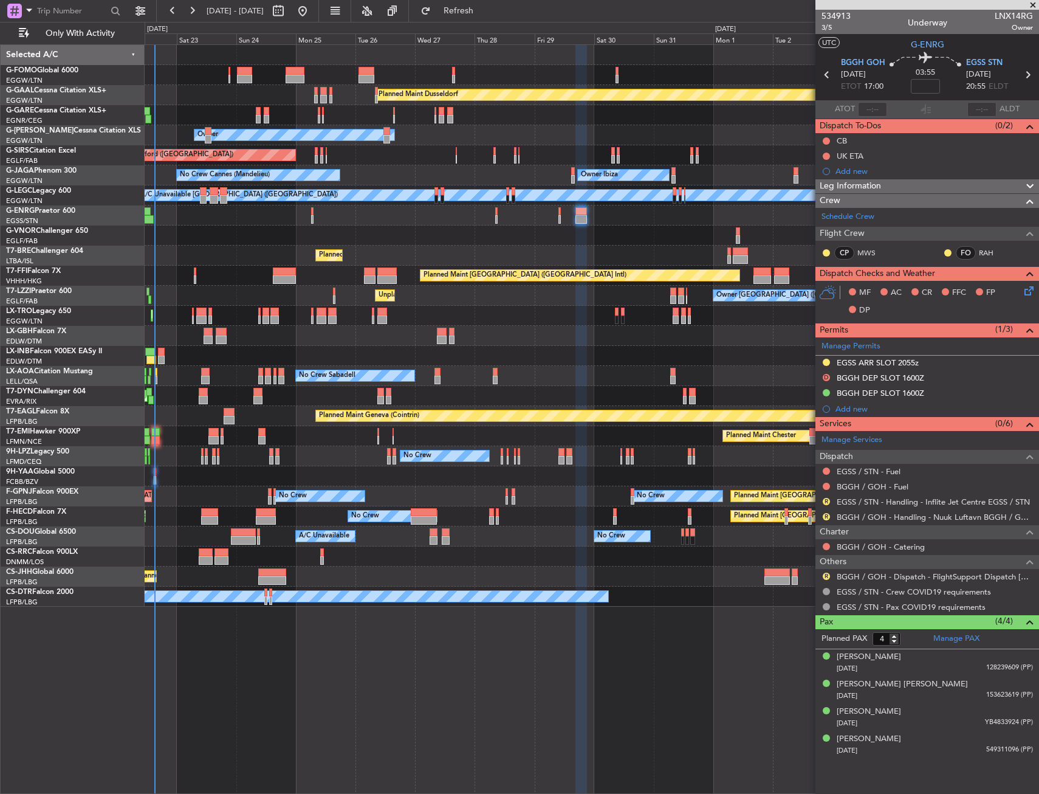
click at [506, 628] on div "Planned Maint Dusseldorf Unplanned Maint [PERSON_NAME] Owner Unplanned Maint [G…" at bounding box center [592, 418] width 895 height 749
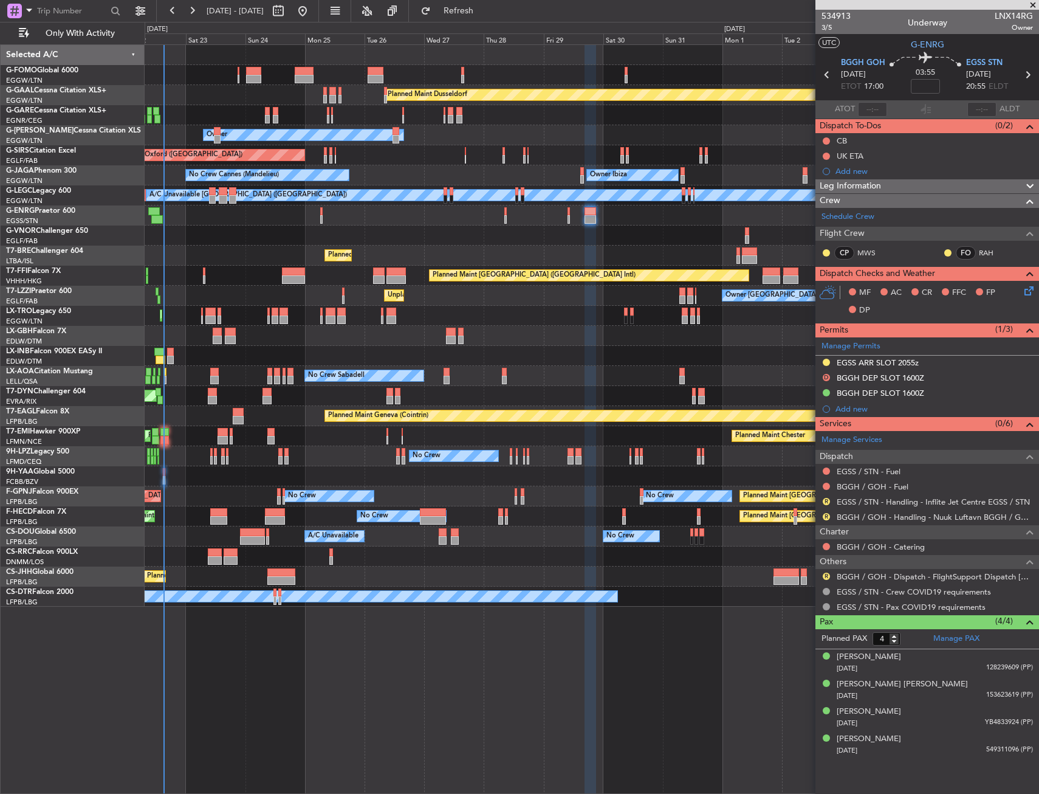
click at [515, 630] on div "Planned Maint Dusseldorf Unplanned Maint [PERSON_NAME] Owner Owner Unplanned Ma…" at bounding box center [592, 418] width 895 height 749
click at [484, 8] on span "Refresh" at bounding box center [458, 11] width 51 height 9
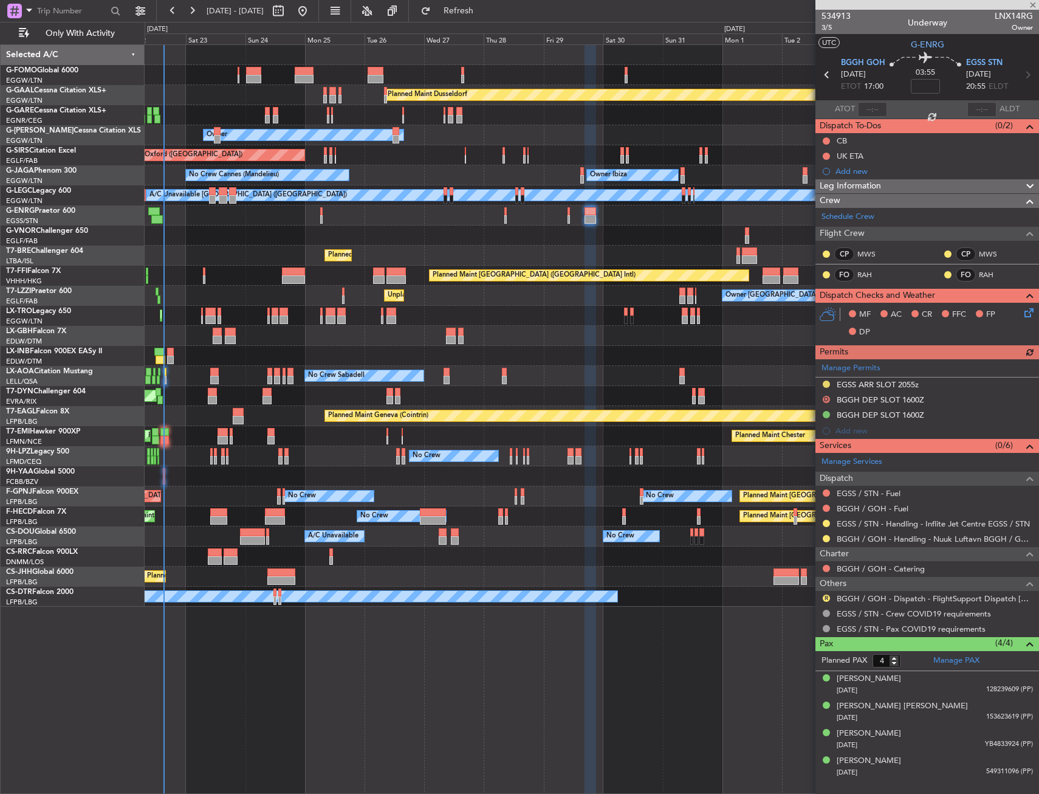
click at [930, 408] on div "Manage Permits EGSS ARR SLOT 2055z D BGGH DEP SLOT 1600Z BGGH DEP SLOT 1600Z Ad…" at bounding box center [928, 399] width 224 height 80
click at [938, 417] on div "BGGH DEP SLOT 1600Z" at bounding box center [928, 415] width 224 height 15
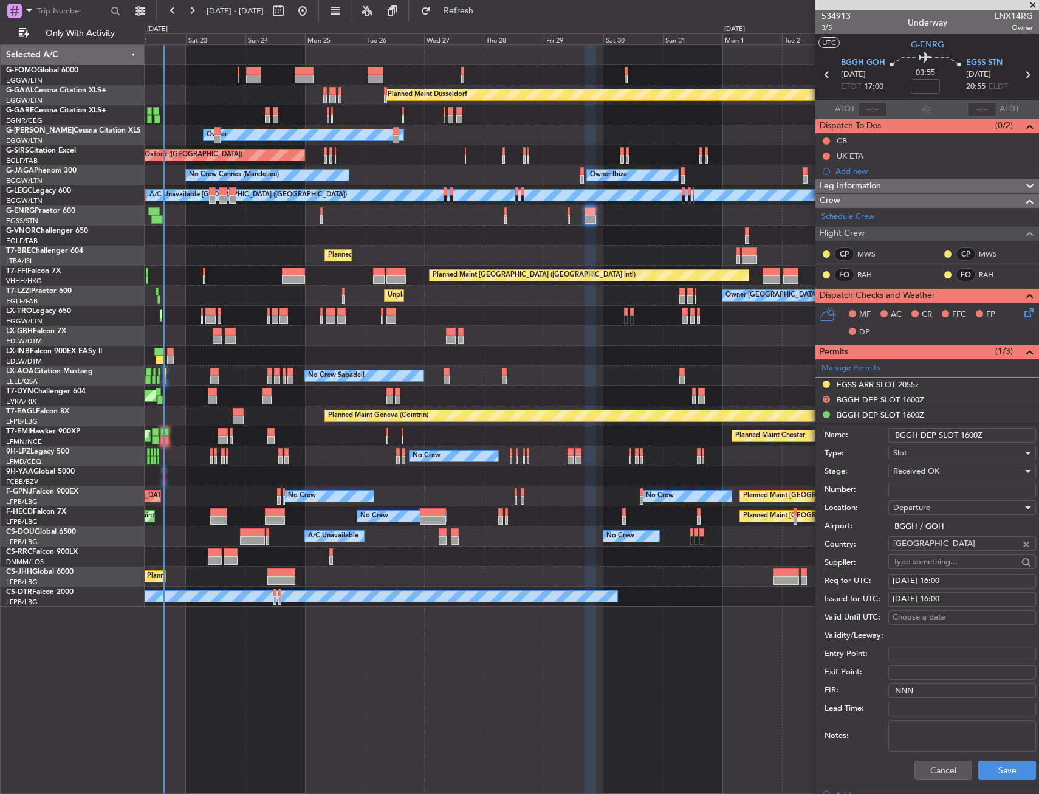
click at [969, 437] on input "BGGH DEP SLOT 1600Z" at bounding box center [963, 435] width 148 height 15
click at [976, 430] on input "BGGH DEP SLOT 1700Z" at bounding box center [963, 435] width 148 height 15
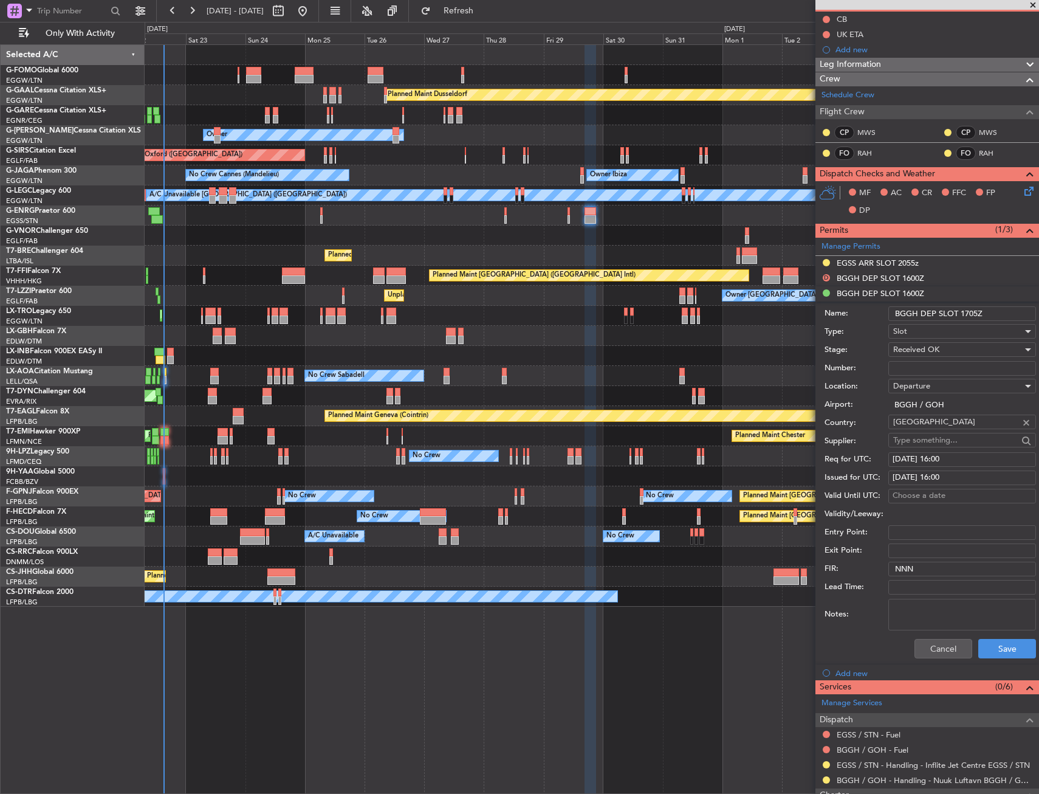
scroll to position [243, 0]
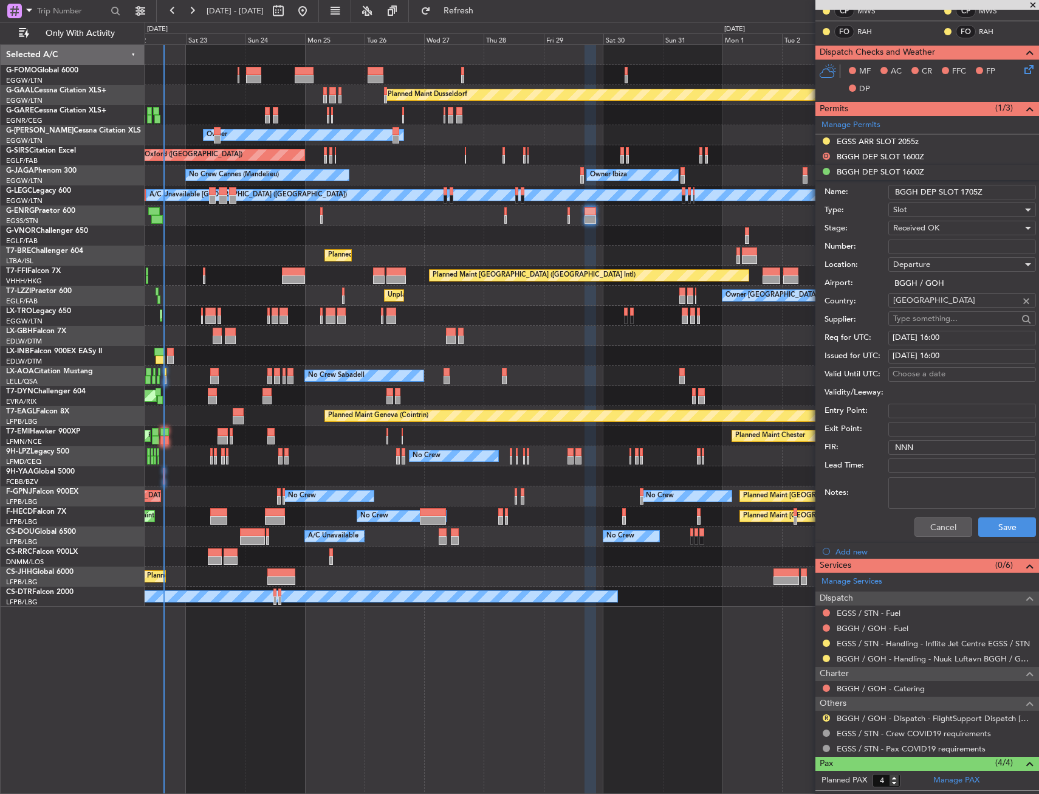
type input "BGGH DEP SLOT 1705Z"
click at [952, 353] on div "[DATE] 16:00" at bounding box center [962, 356] width 139 height 12
select select "8"
select select "2025"
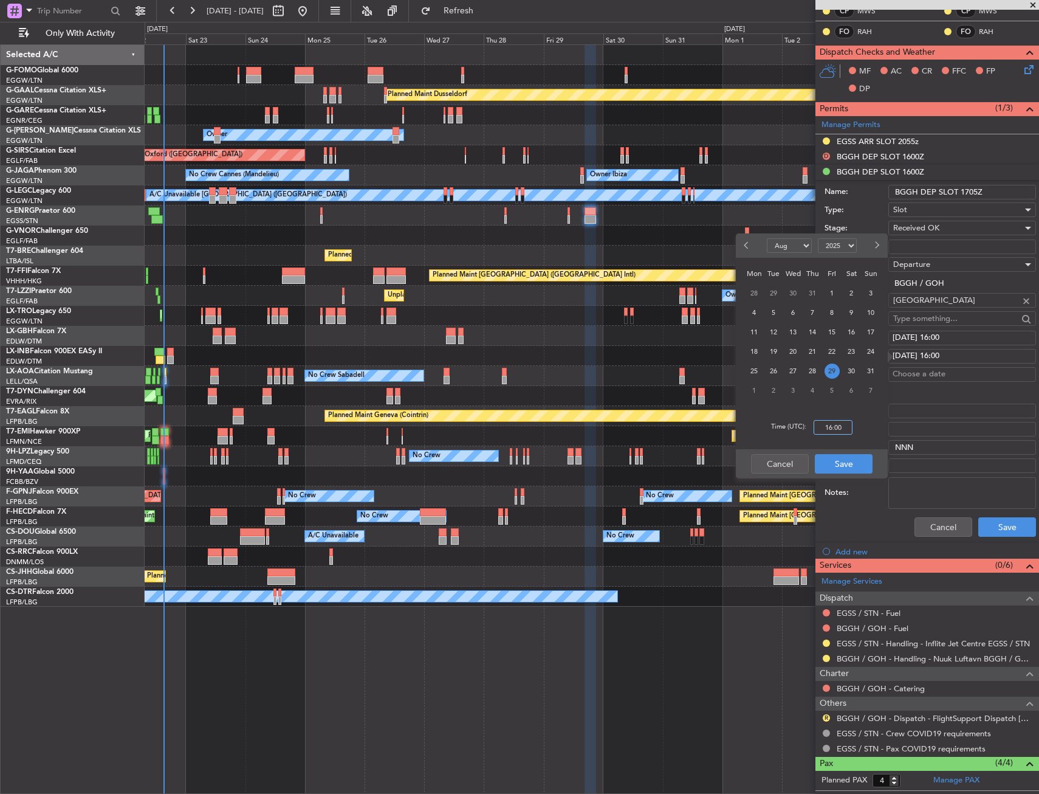
click at [830, 429] on input "16:00" at bounding box center [833, 427] width 39 height 15
click at [830, 427] on input "16:00" at bounding box center [833, 427] width 39 height 15
click at [840, 427] on input "17:00" at bounding box center [833, 427] width 39 height 15
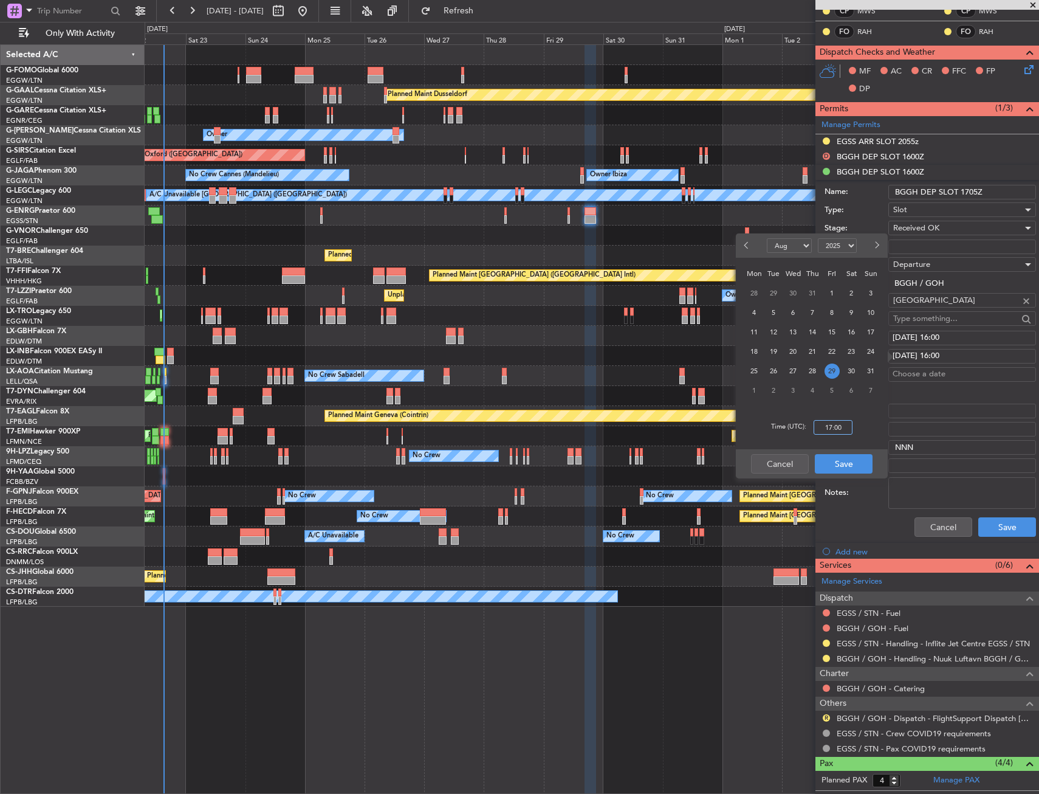
click at [836, 426] on input "17:00" at bounding box center [833, 427] width 39 height 15
type input "17:05"
drag, startPoint x: 858, startPoint y: 432, endPoint x: 858, endPoint y: 447, distance: 15.8
click at [859, 432] on div "Time (UTC): 17:05" at bounding box center [812, 427] width 152 height 44
click at [855, 461] on button "Save" at bounding box center [844, 463] width 58 height 19
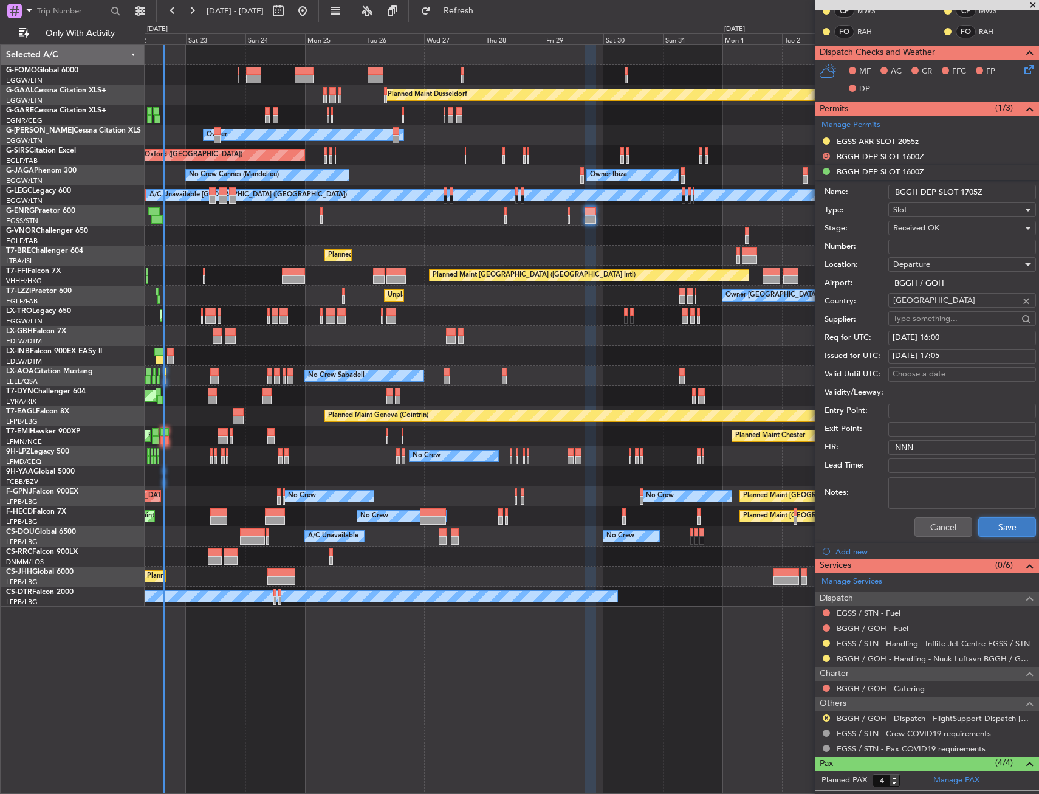
click at [985, 520] on button "Save" at bounding box center [1008, 526] width 58 height 19
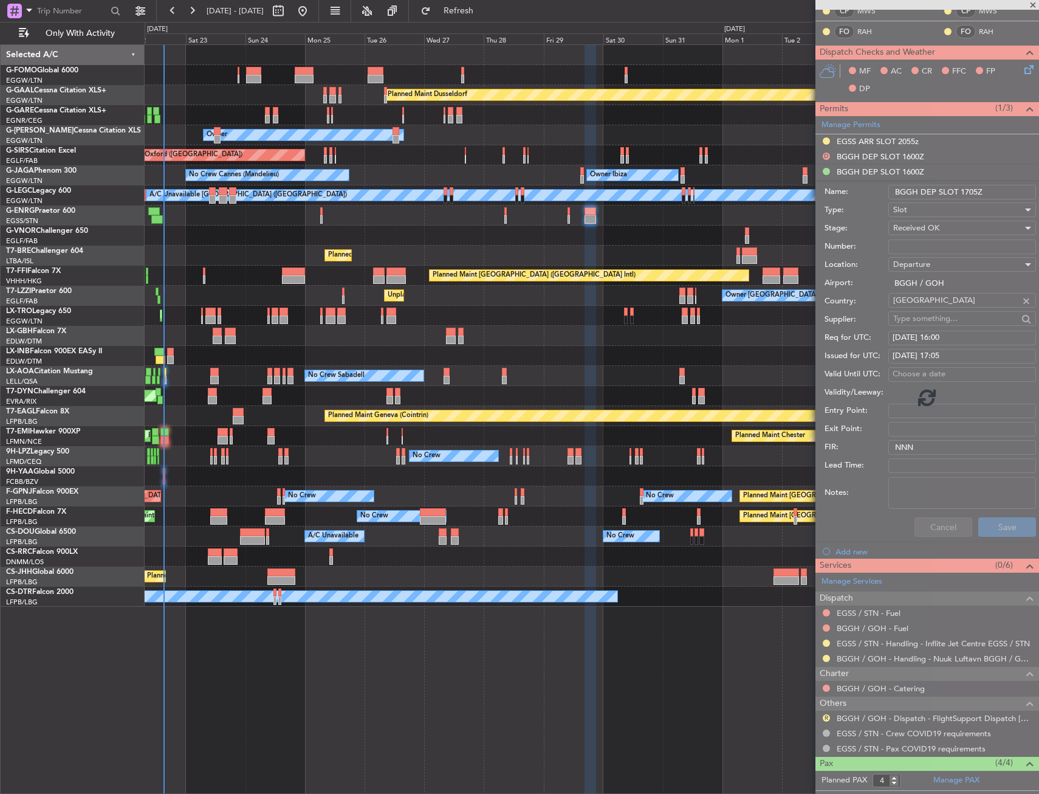
scroll to position [0, 0]
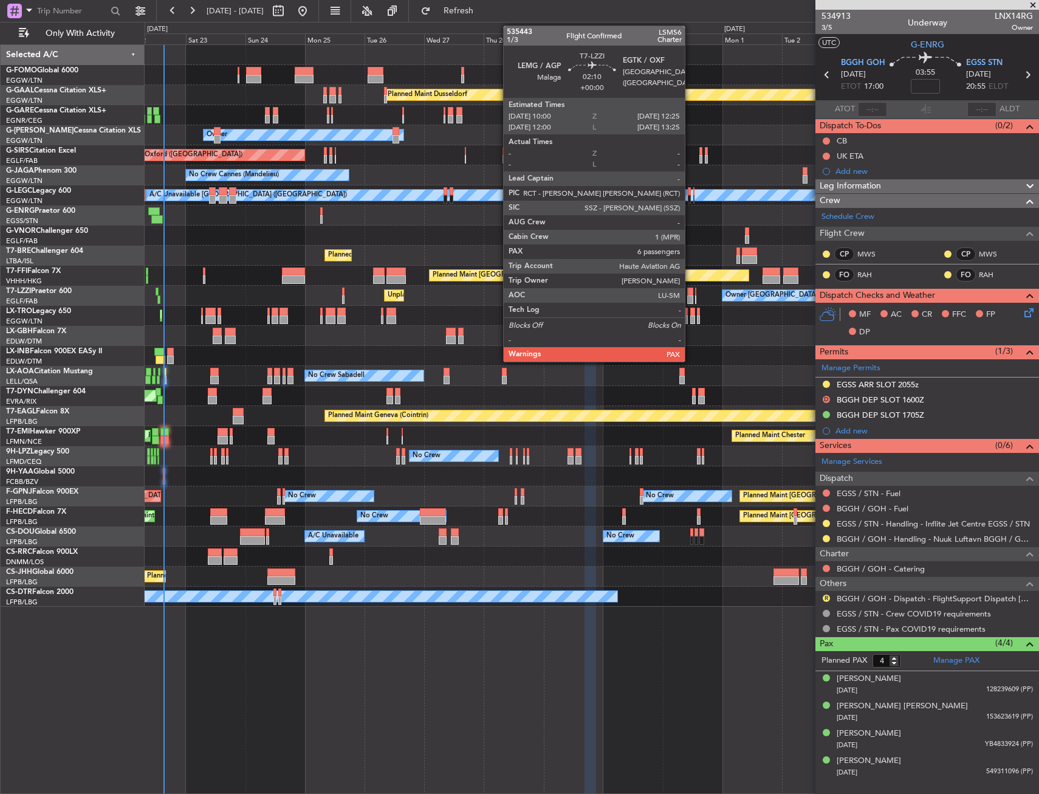
click at [690, 292] on div at bounding box center [690, 291] width 6 height 9
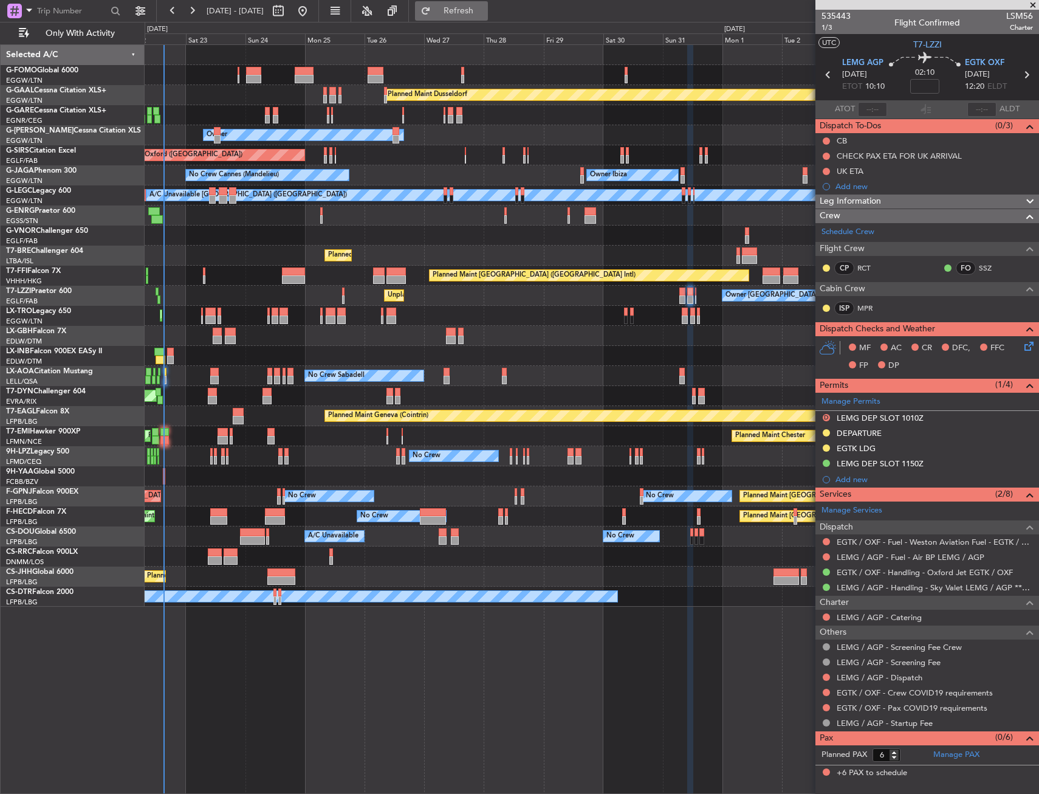
click at [488, 18] on button "Refresh" at bounding box center [451, 10] width 73 height 19
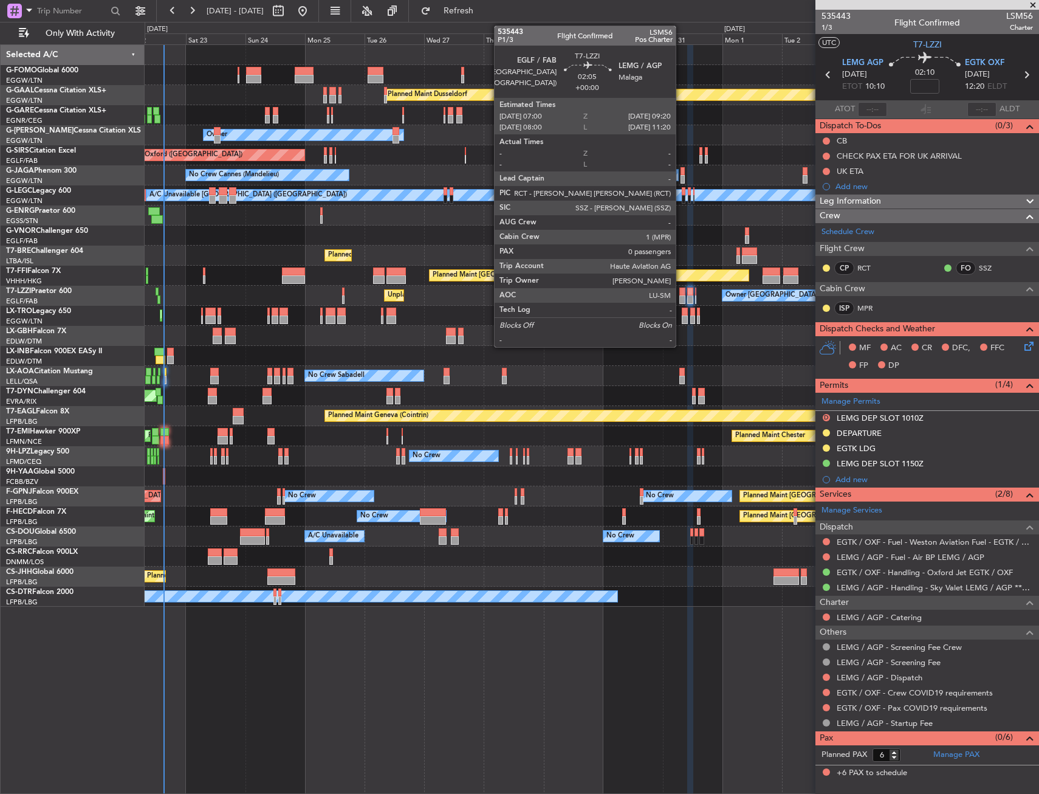
click at [681, 289] on div at bounding box center [683, 291] width 6 height 9
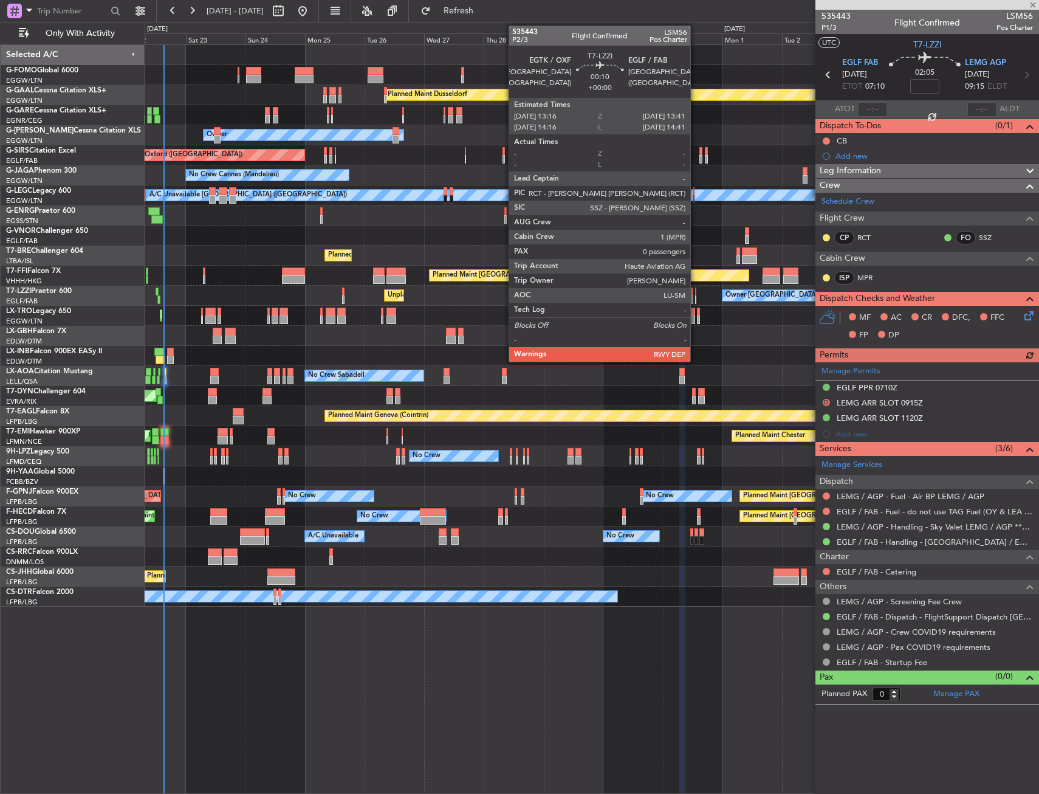
click at [696, 295] on div at bounding box center [695, 291] width 1 height 9
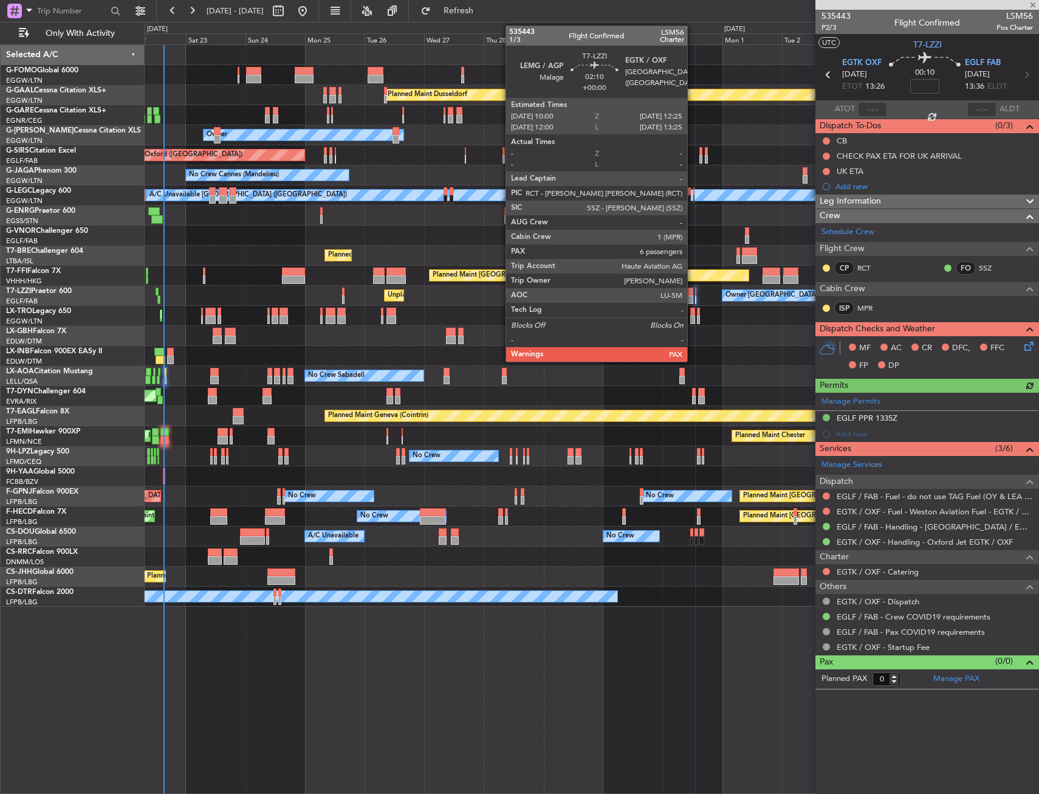
click at [693, 296] on div at bounding box center [690, 299] width 6 height 9
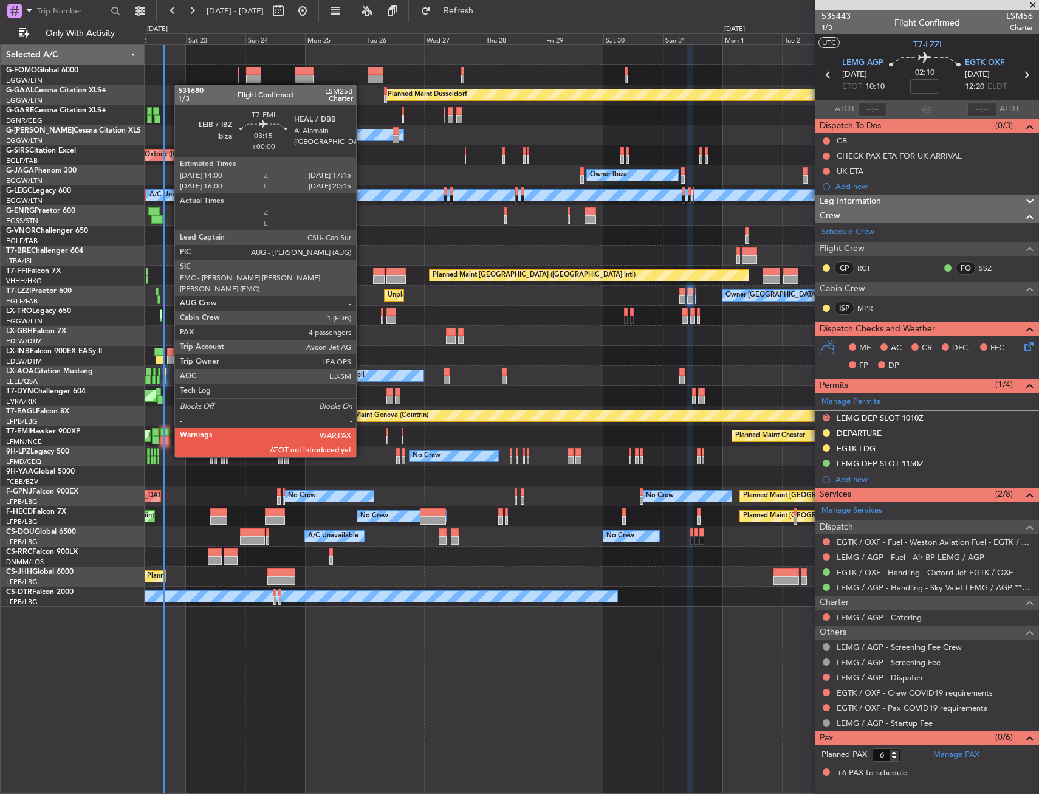
click at [168, 434] on div at bounding box center [164, 432] width 9 height 9
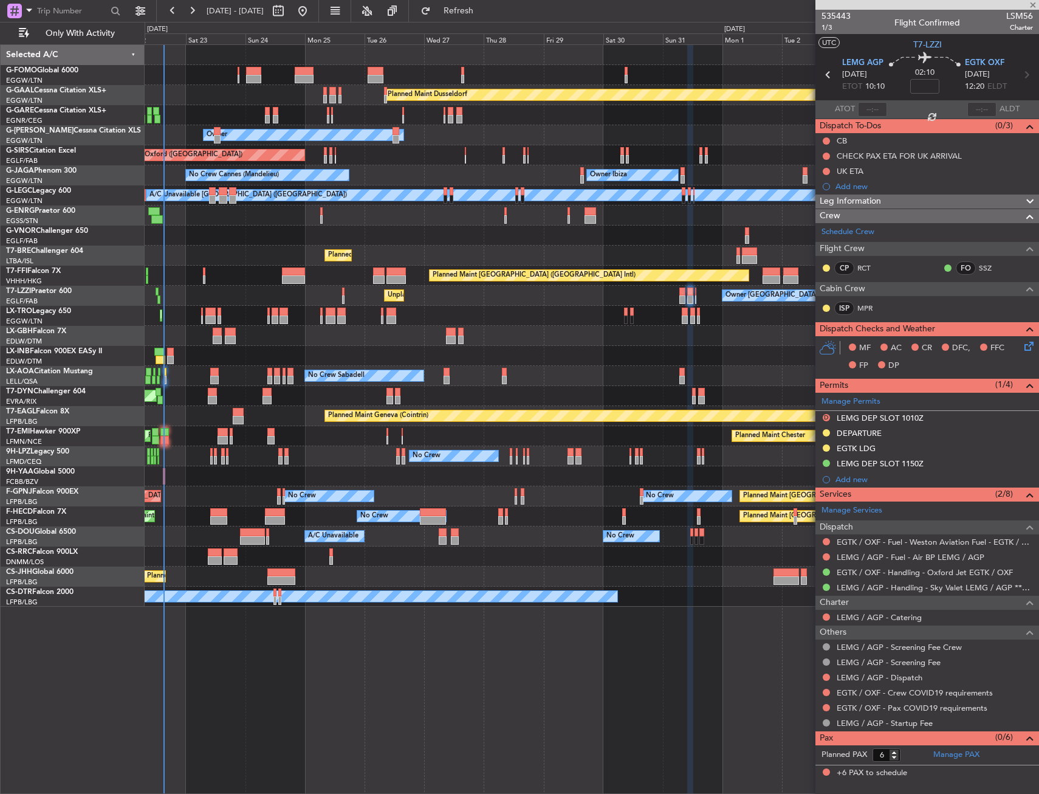
click at [202, 459] on div "No Crew No Crew No Crew" at bounding box center [592, 456] width 894 height 20
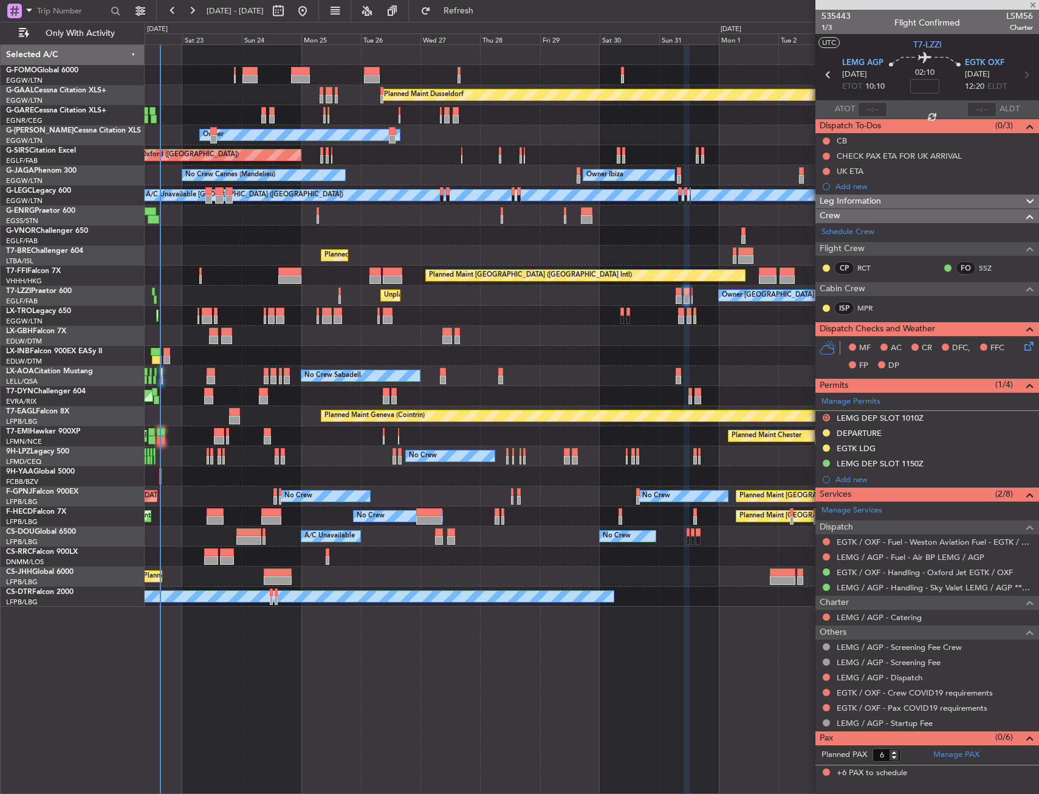
click at [190, 461] on div "No Crew No Crew No Crew" at bounding box center [592, 456] width 894 height 20
type input "4"
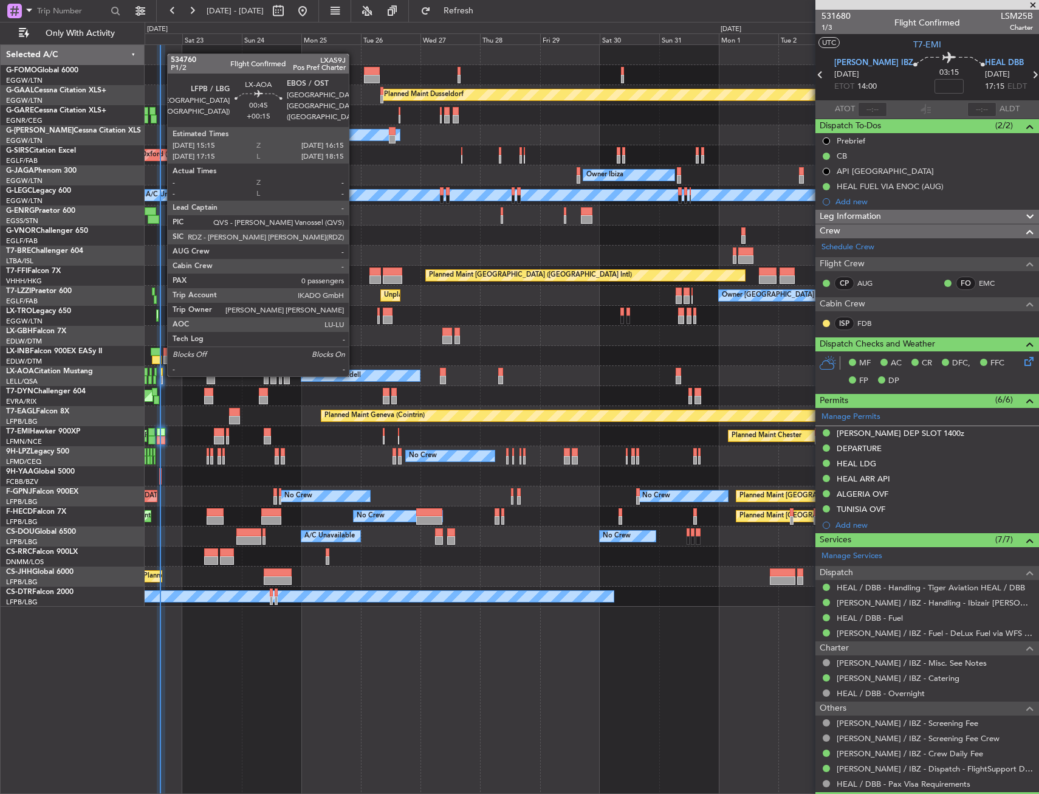
click at [161, 374] on div at bounding box center [161, 372] width 3 height 9
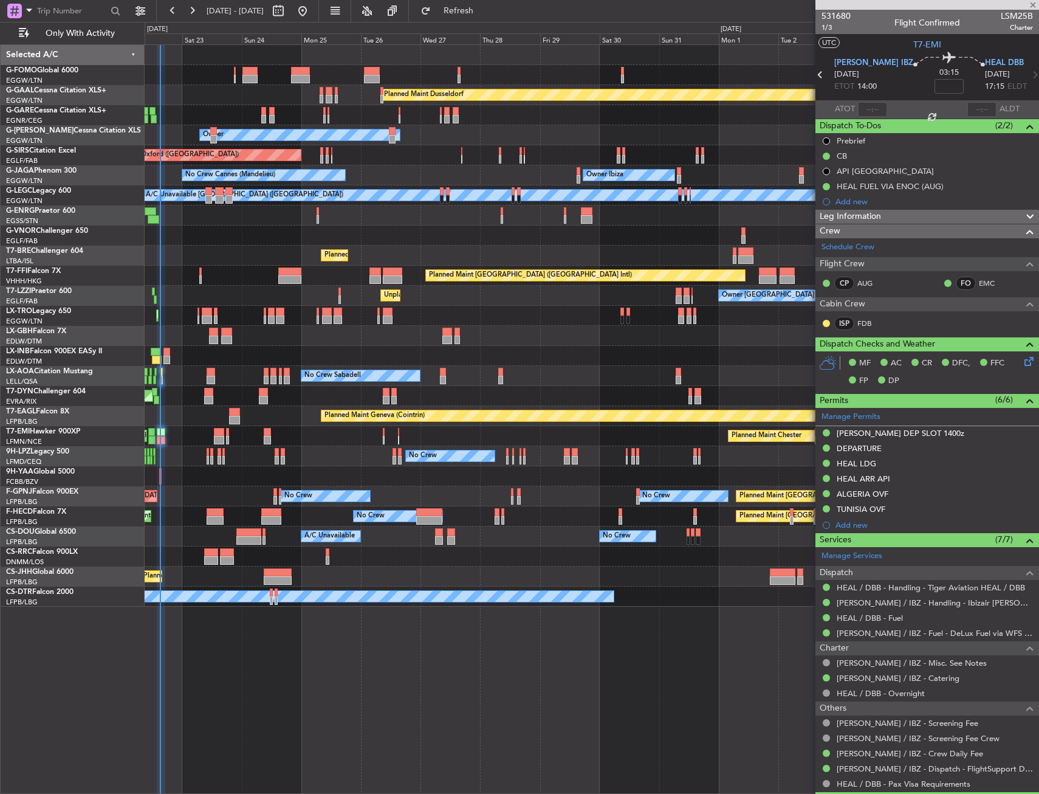
type input "+00:15"
type input "0"
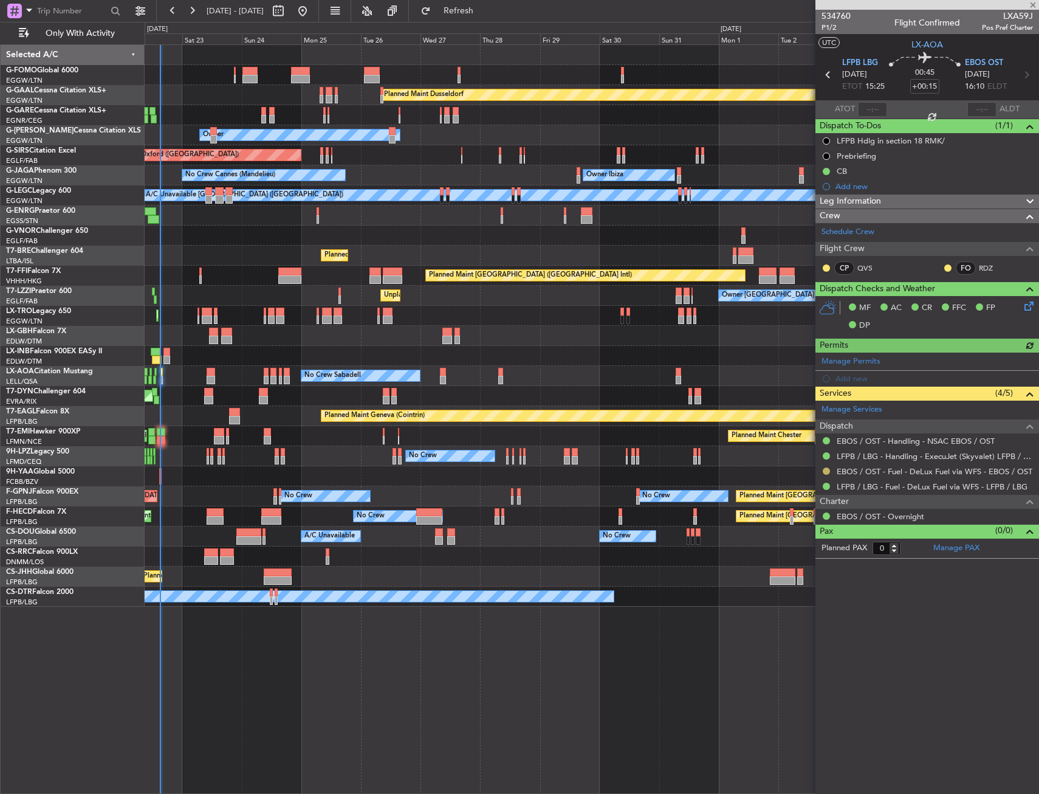
click at [828, 472] on button at bounding box center [826, 470] width 7 height 7
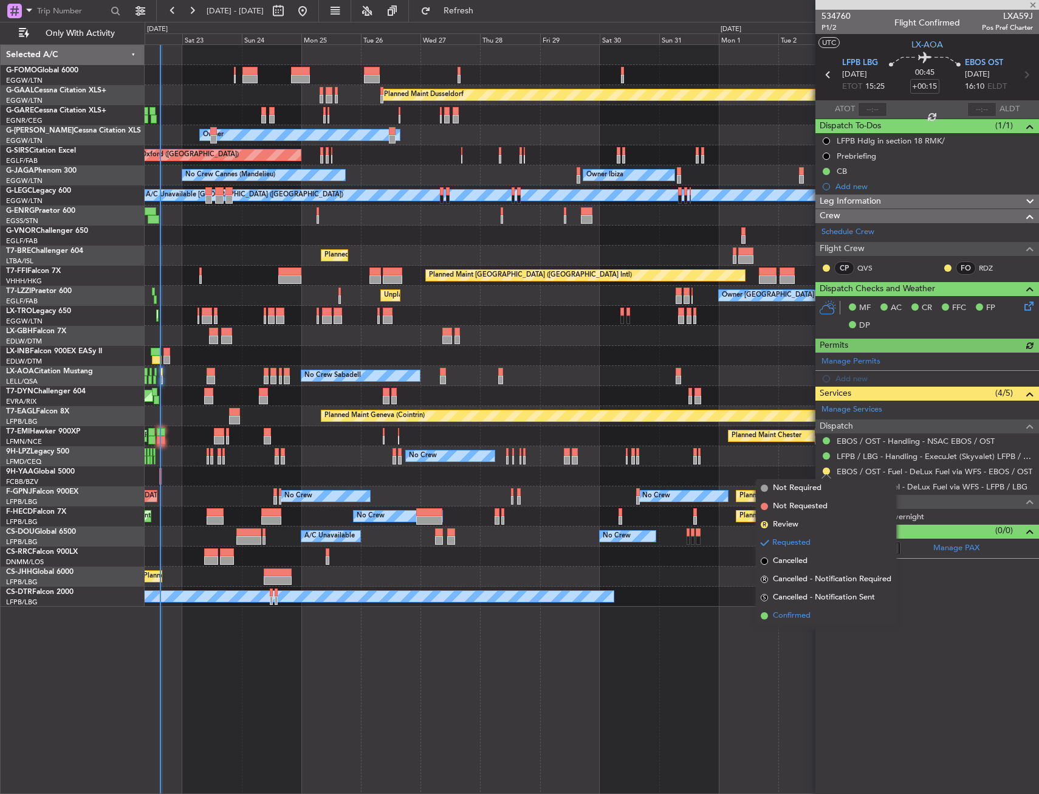
click at [784, 614] on span "Confirmed" at bounding box center [792, 616] width 38 height 12
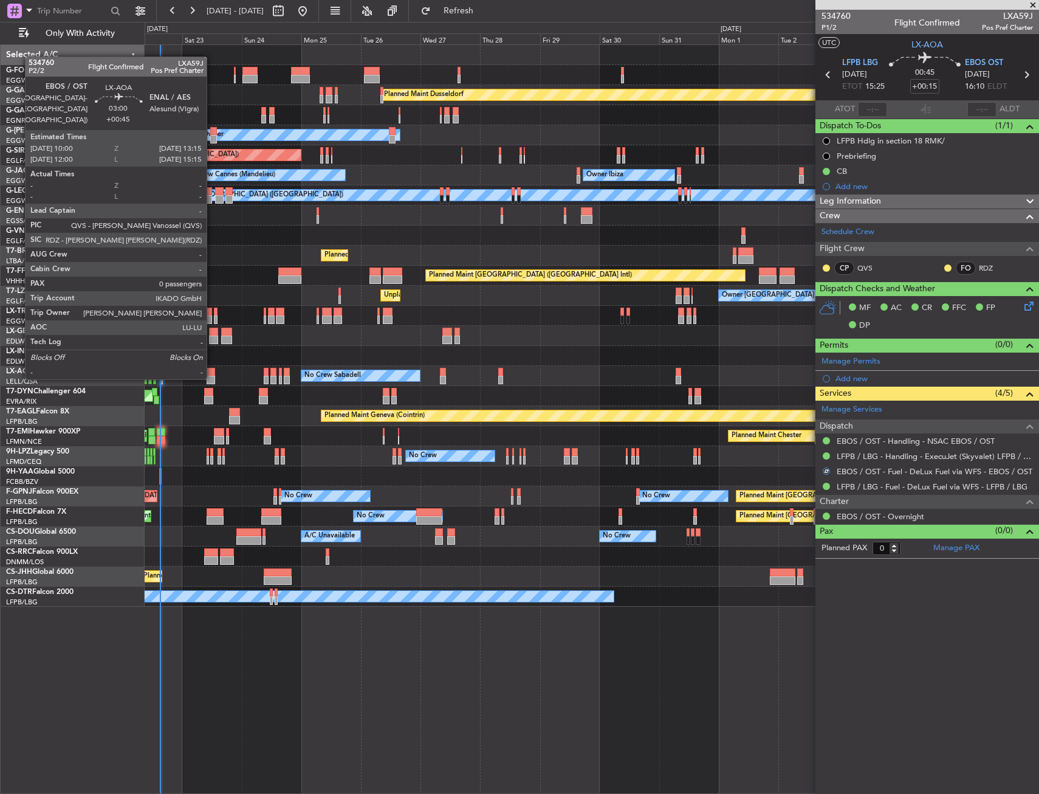
click at [212, 377] on div at bounding box center [211, 380] width 9 height 9
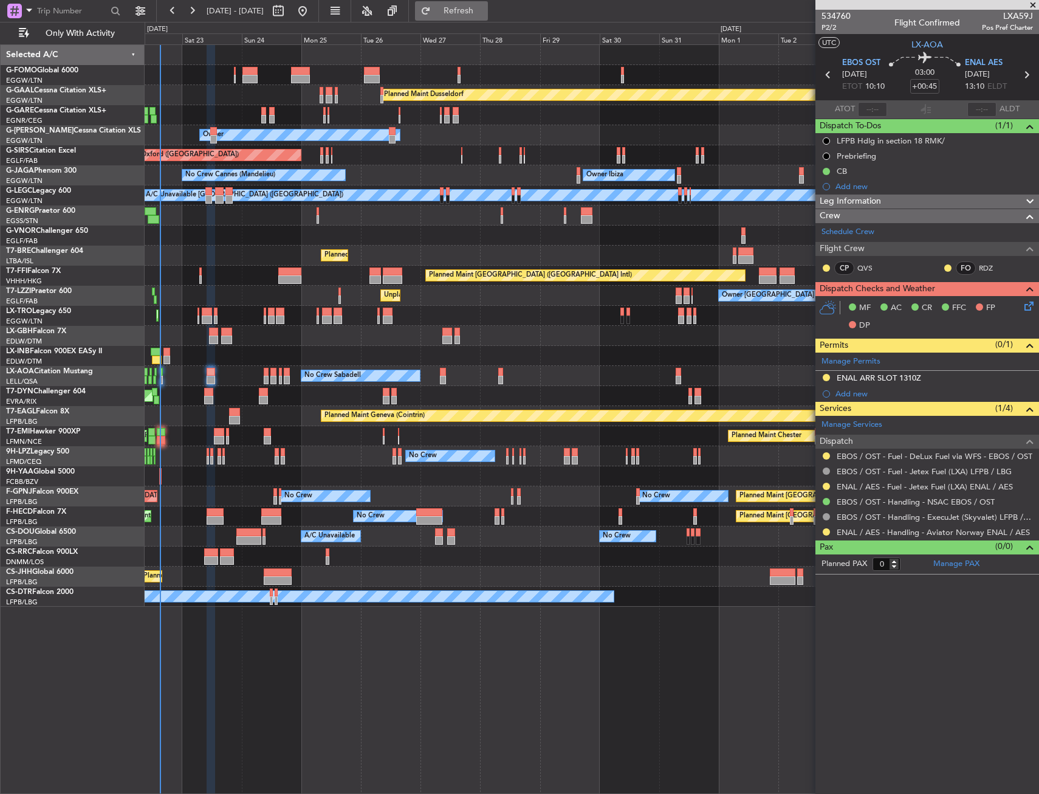
click at [484, 15] on span "Refresh" at bounding box center [458, 11] width 51 height 9
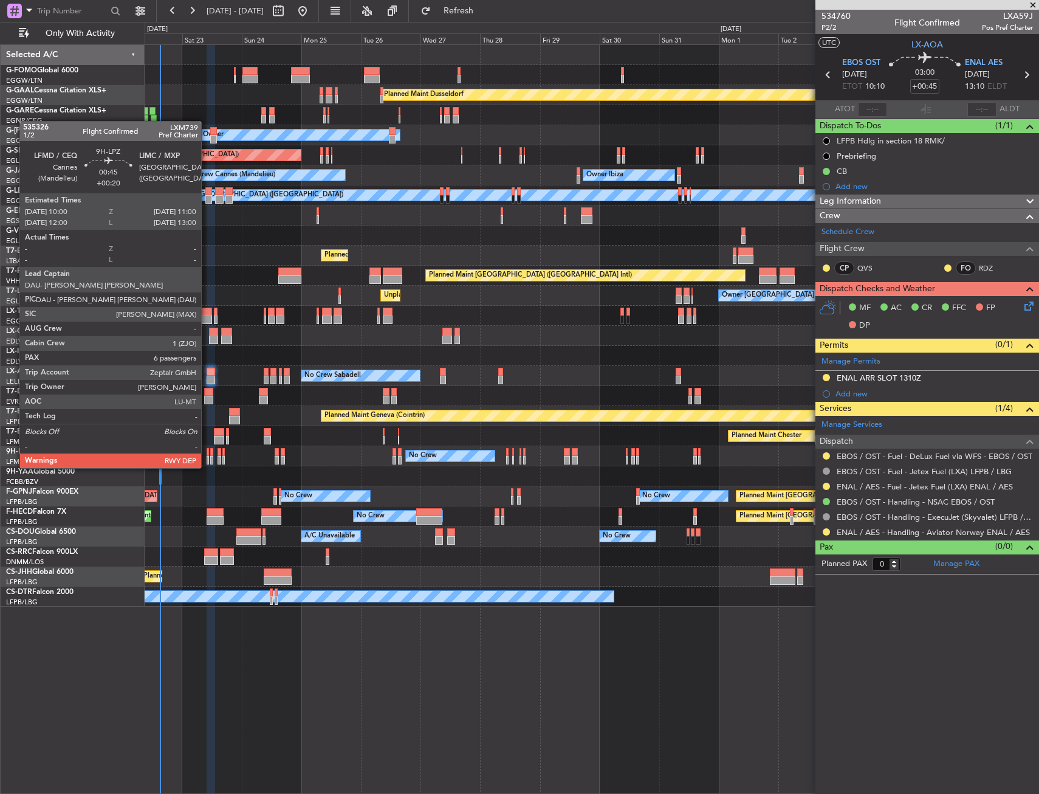
click at [207, 456] on div at bounding box center [208, 460] width 3 height 9
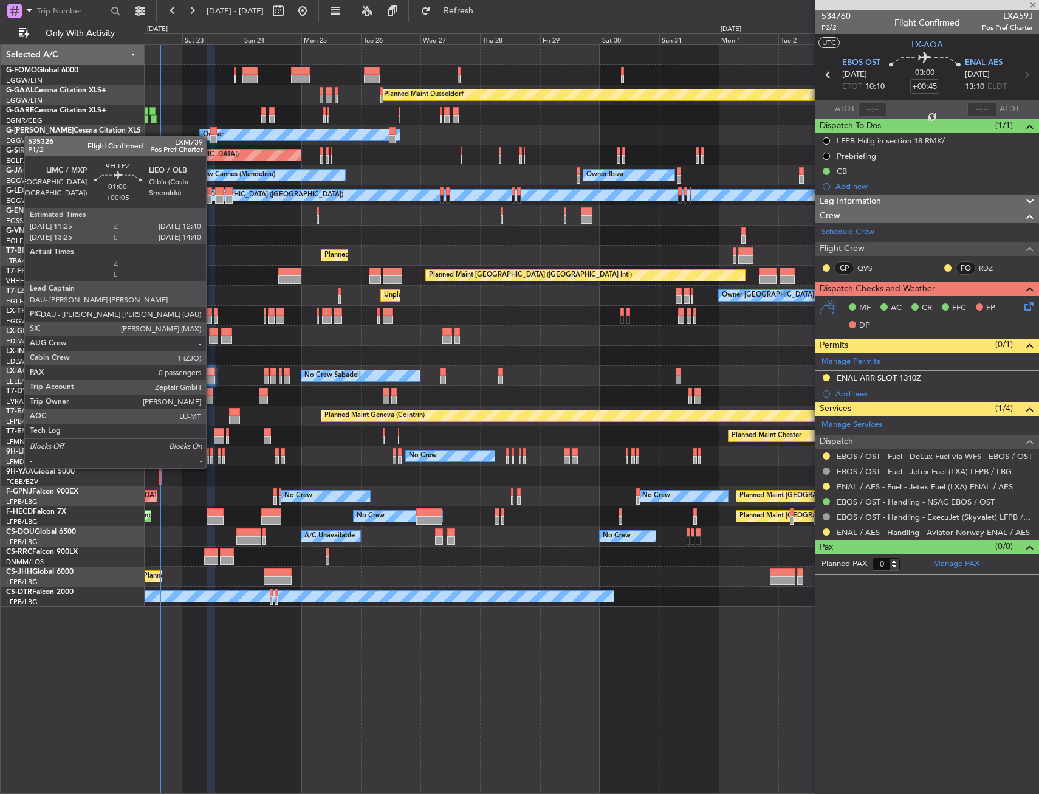
type input "+00:20"
type input "6"
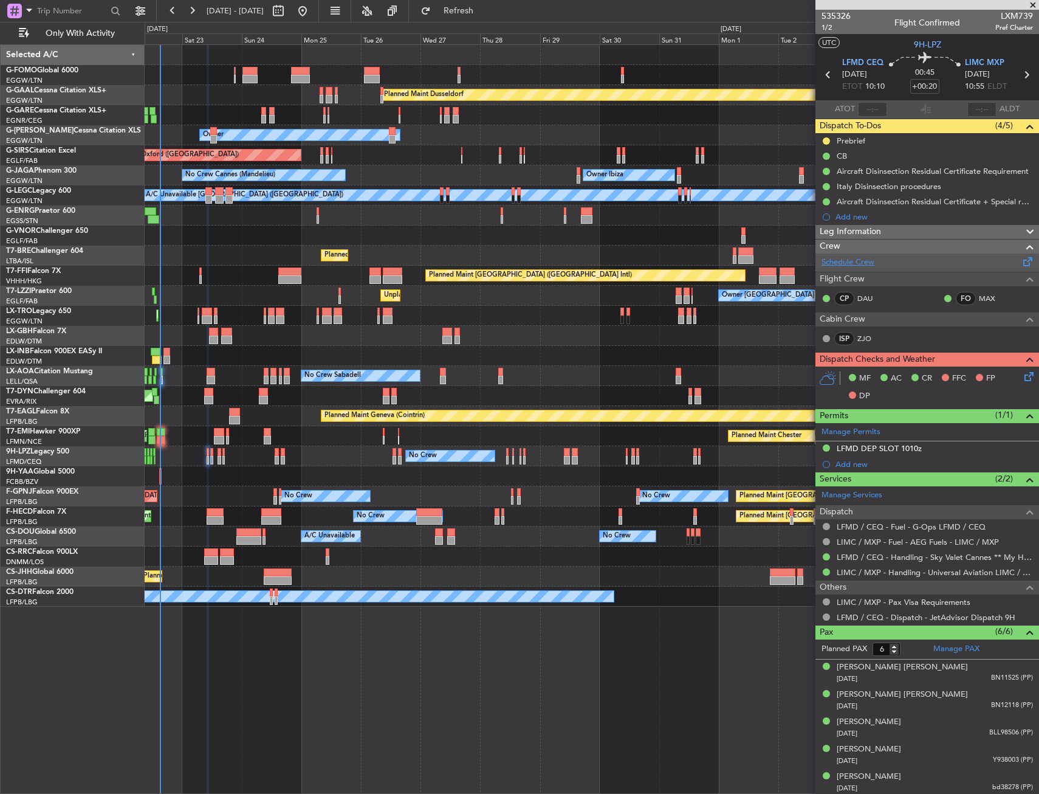
click at [858, 263] on link "Schedule Crew" at bounding box center [848, 262] width 53 height 12
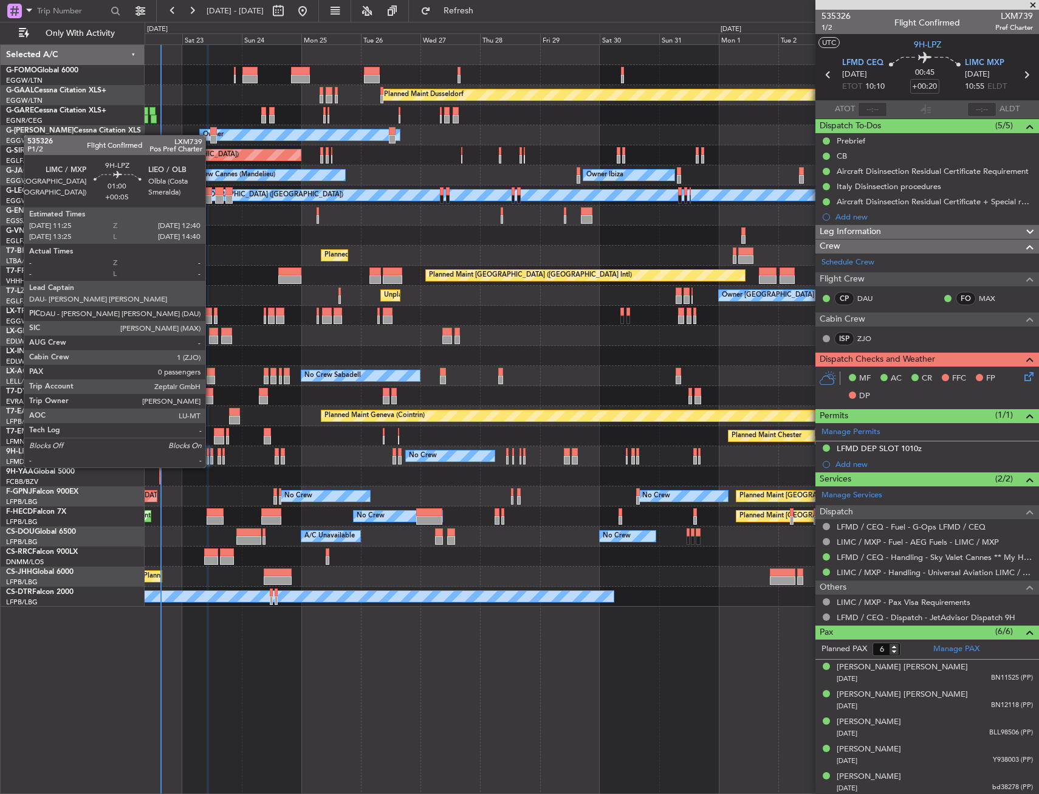
click at [211, 455] on div at bounding box center [212, 452] width 4 height 9
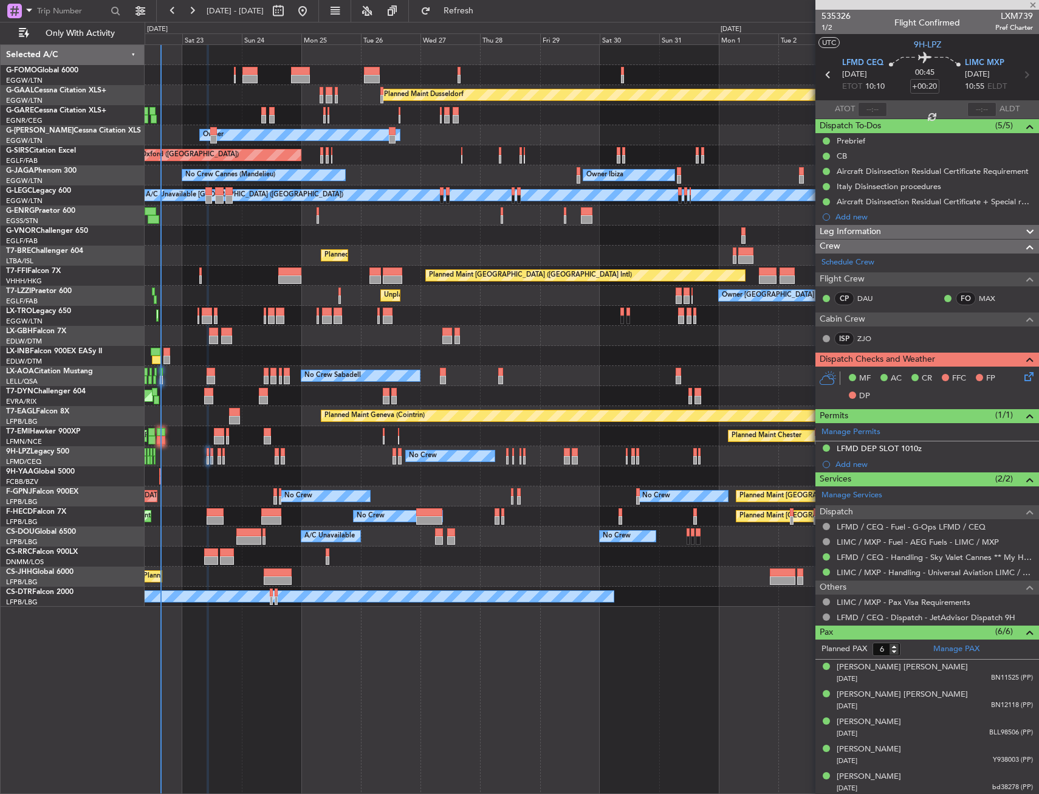
type input "+00:05"
type input "0"
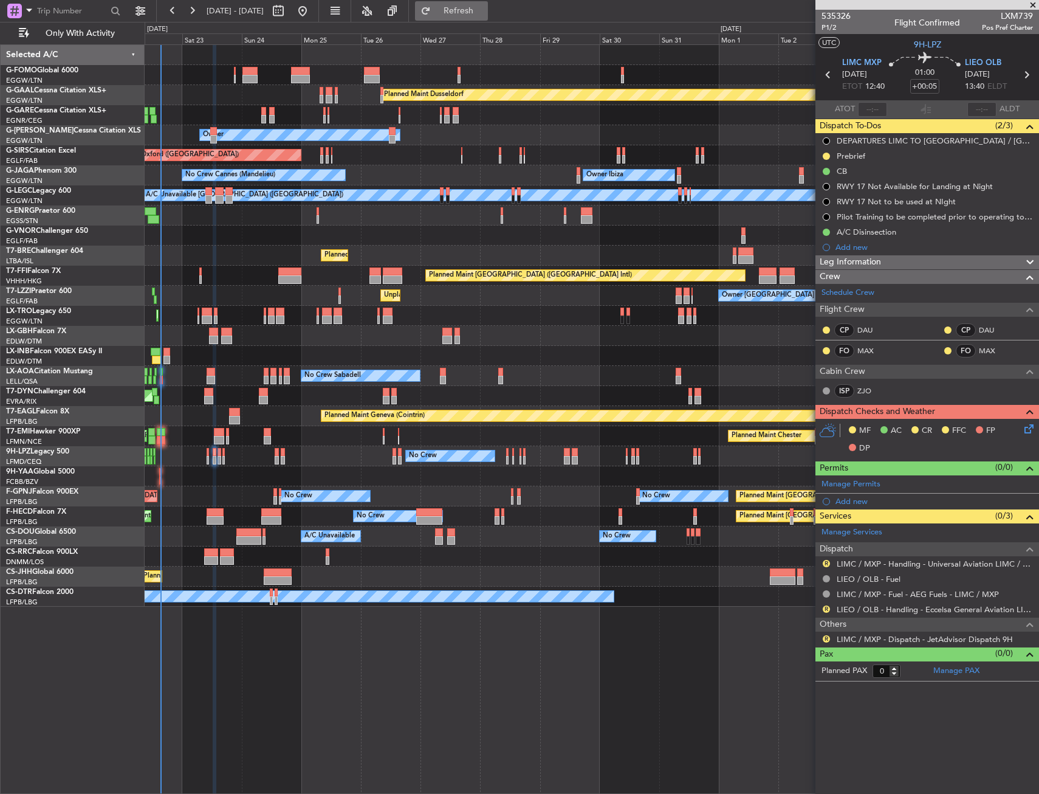
click at [484, 13] on span "Refresh" at bounding box center [458, 11] width 51 height 9
click at [828, 25] on span "P1/2" at bounding box center [836, 27] width 29 height 10
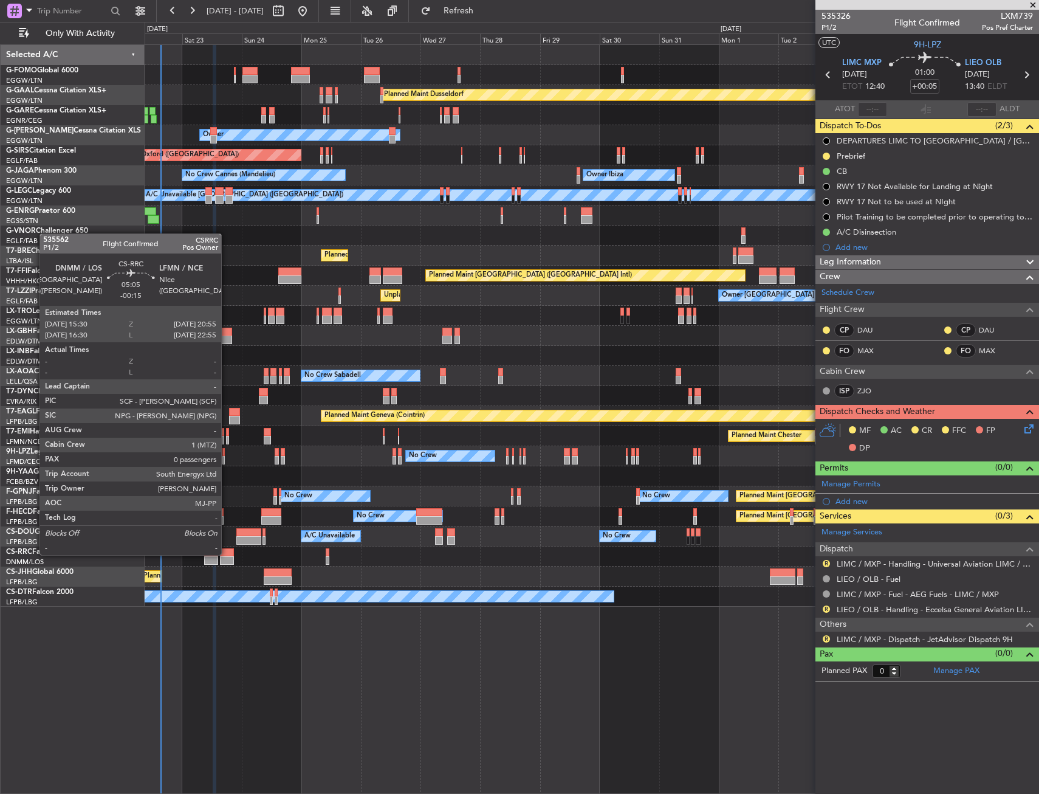
click at [227, 554] on div at bounding box center [227, 552] width 14 height 9
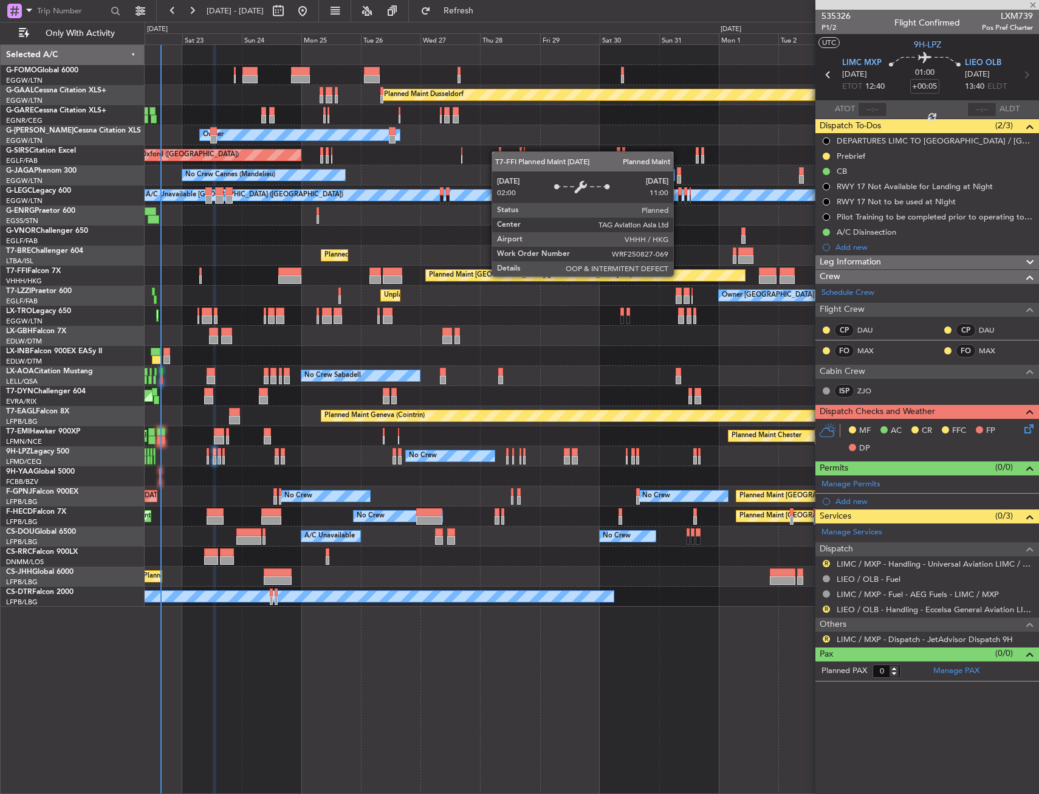
type input "-00:15"
